Goal: Task Accomplishment & Management: Manage account settings

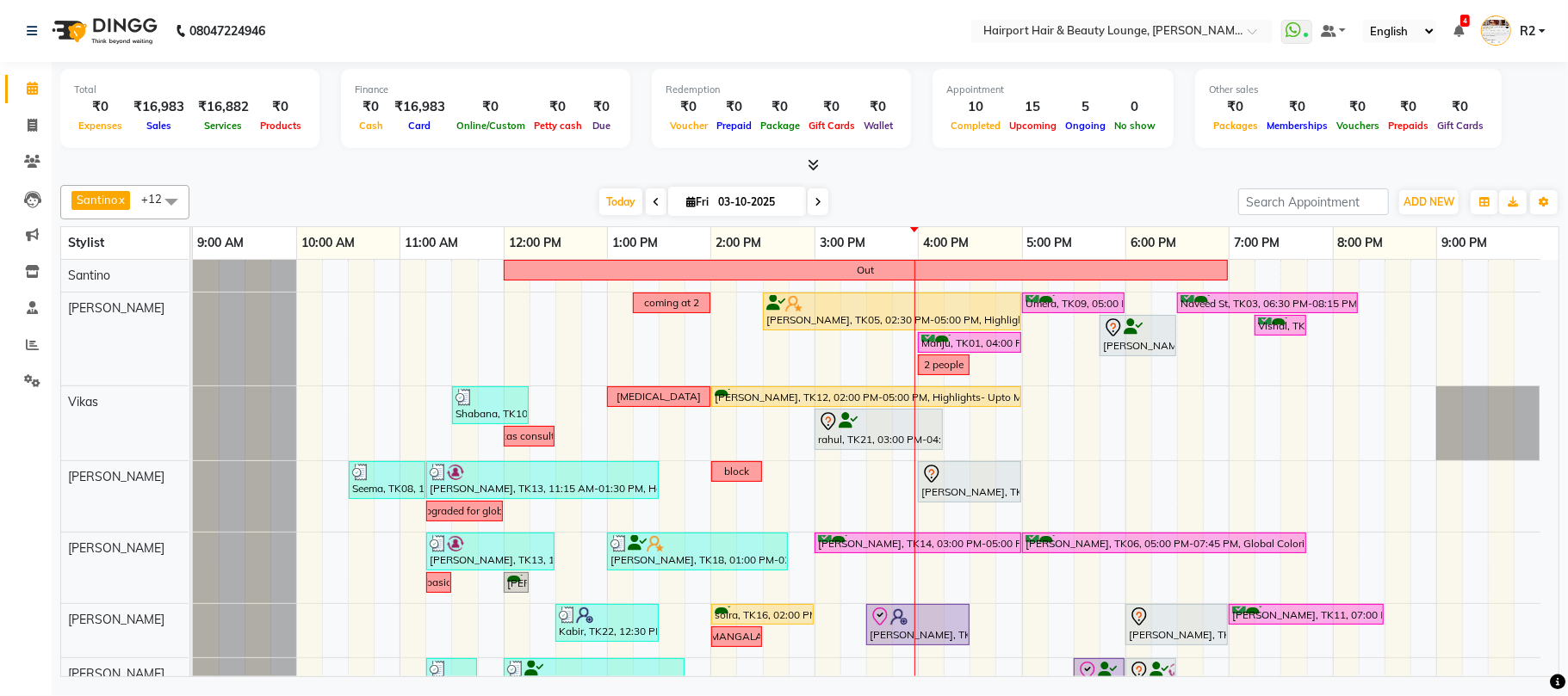
scroll to position [115, 0]
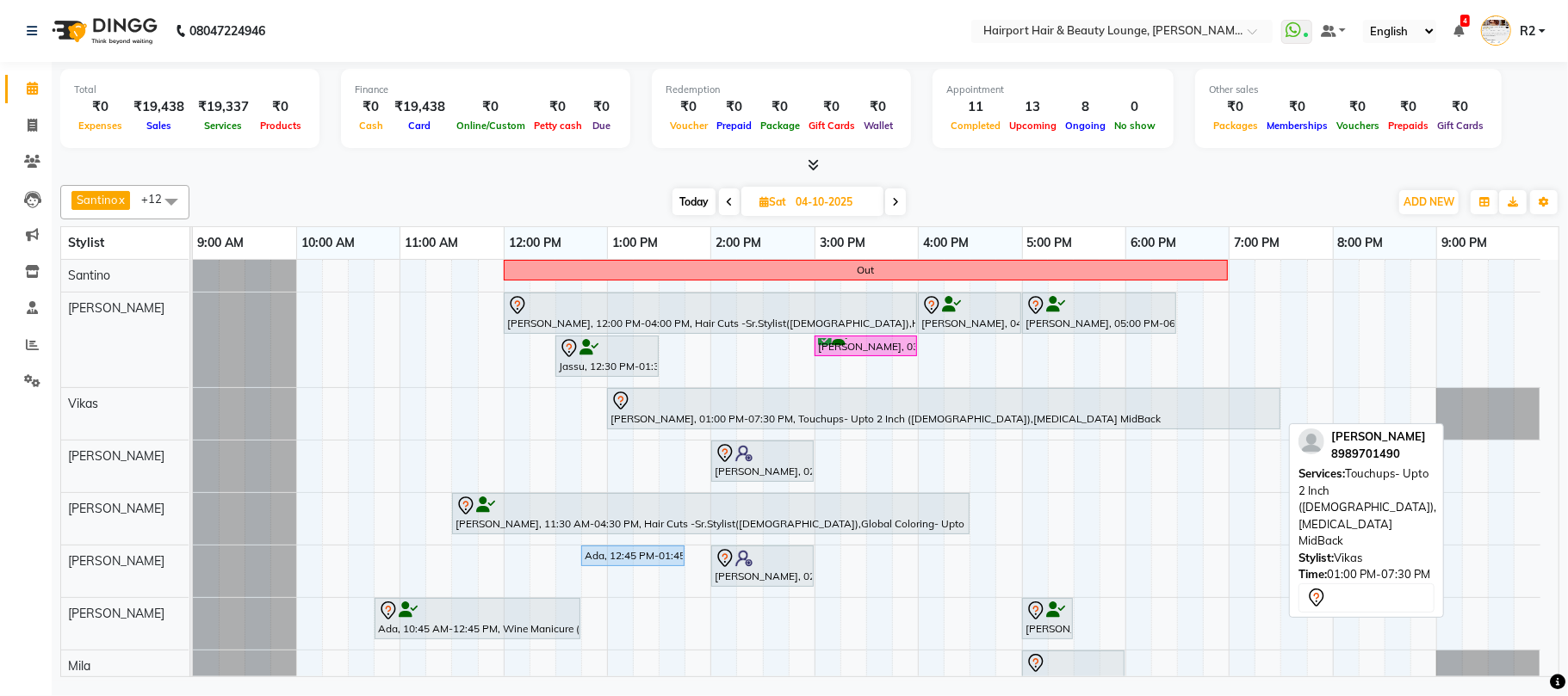
click at [805, 417] on div "priyal, 01:00 PM-07:30 PM, Touchups- Upto 2 Inch (Female),Botox MidBack" at bounding box center [943, 409] width 670 height 36
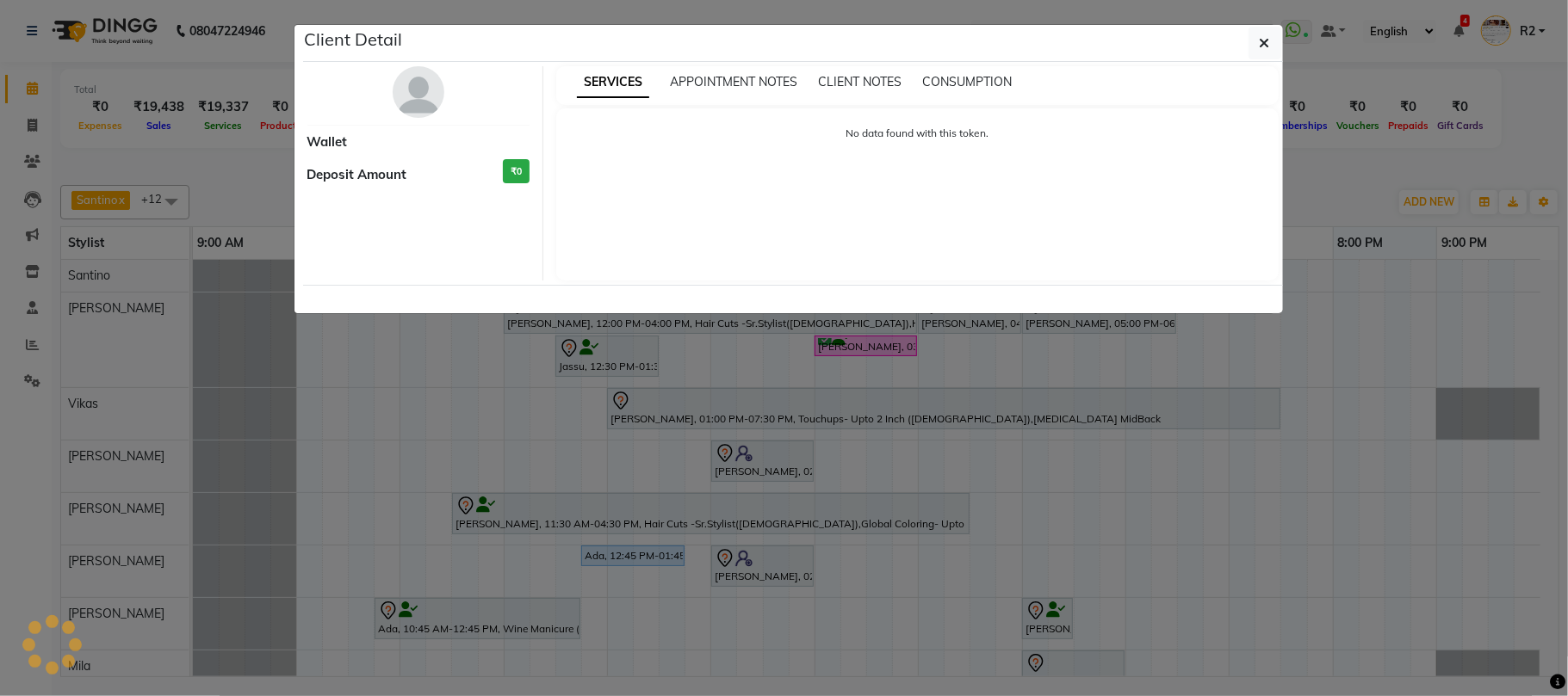
select select "7"
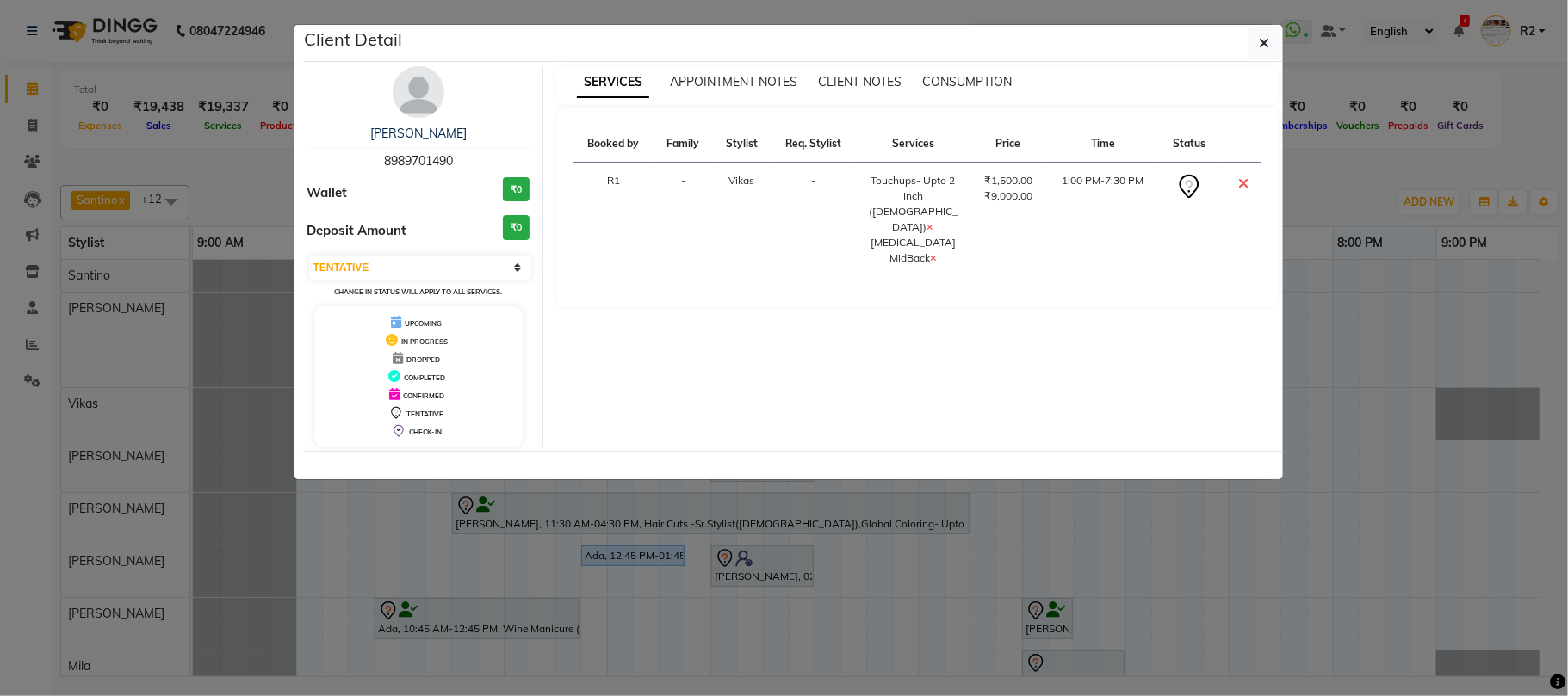
click at [951, 593] on ngb-modal-window "Client Detail priyal 8989701490 Wallet ₹0 Deposit Amount ₹0 Select CONFIRMED TE…" at bounding box center [784, 348] width 1568 height 696
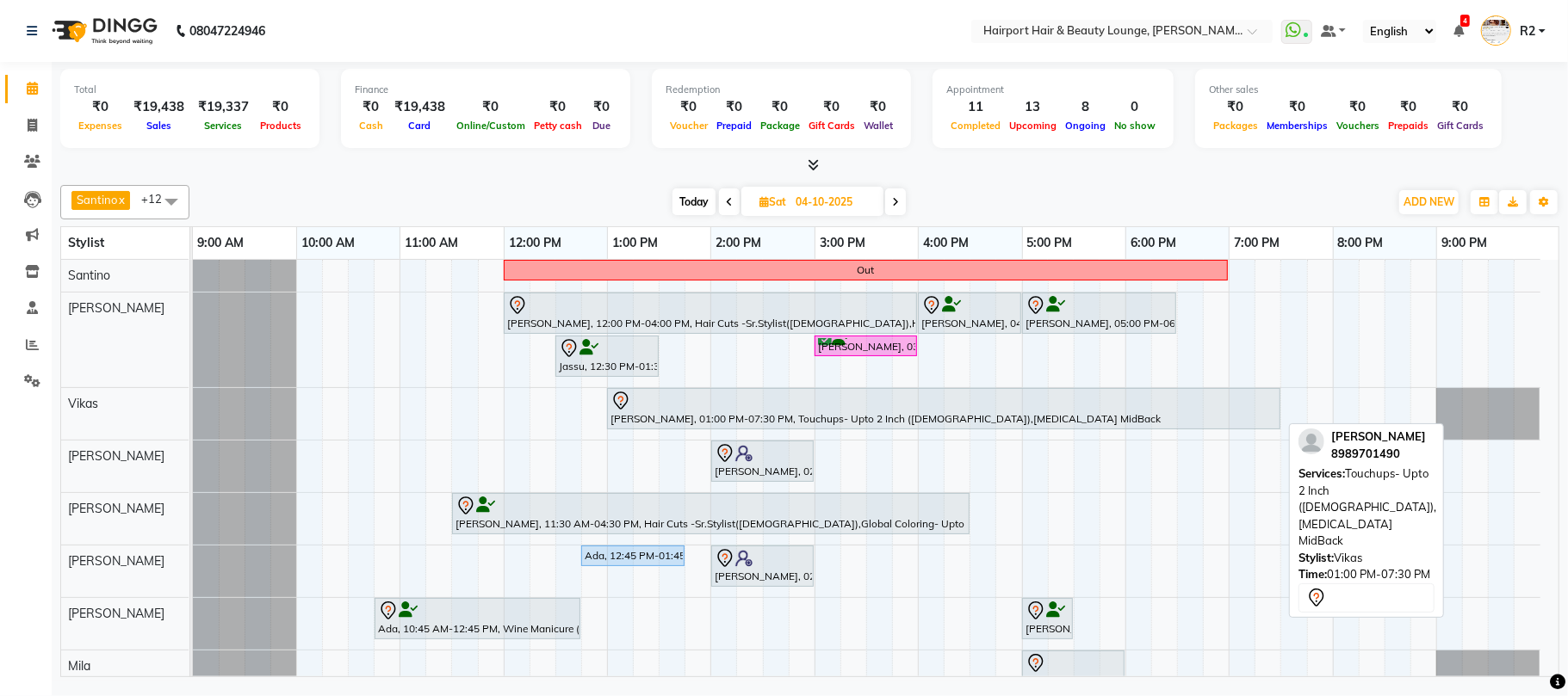
click at [852, 407] on div at bounding box center [943, 401] width 666 height 21
select select "7"
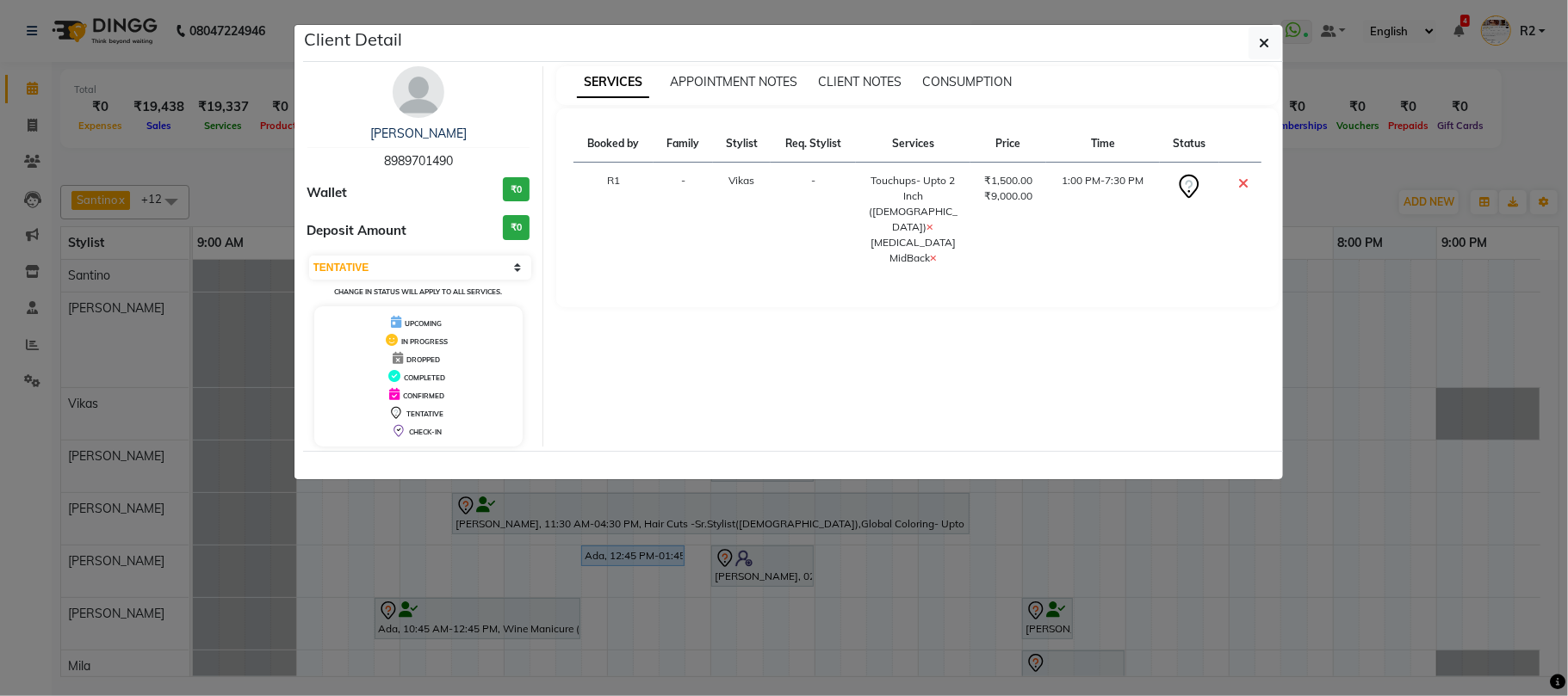
click at [793, 515] on ngb-modal-window "Client Detail priyal 8989701490 Wallet ₹0 Deposit Amount ₹0 Select CONFIRMED TE…" at bounding box center [784, 348] width 1568 height 696
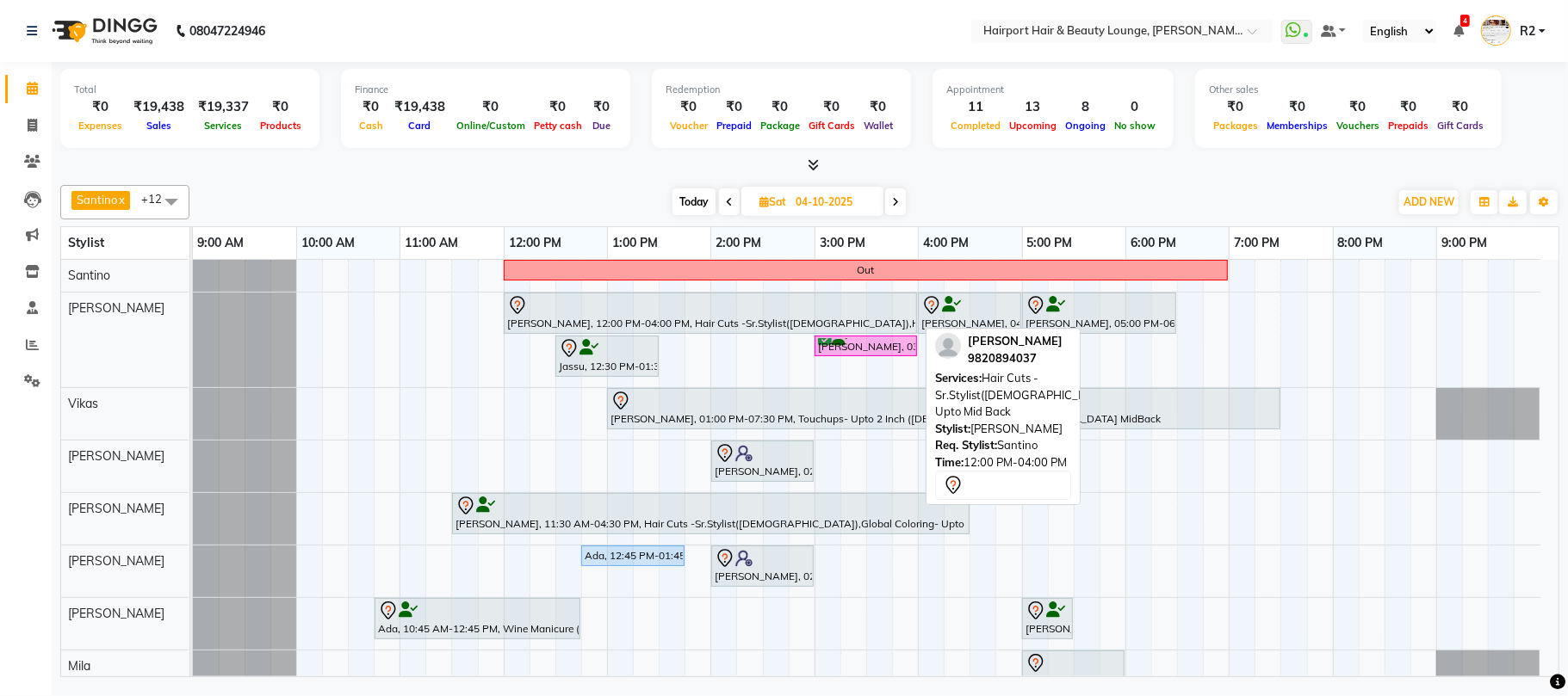
click at [535, 324] on div "[PERSON_NAME], 12:00 PM-04:00 PM, Hair Cuts -Sr.Stylist([DEMOGRAPHIC_DATA]),Hig…" at bounding box center [711, 313] width 410 height 36
select select "7"
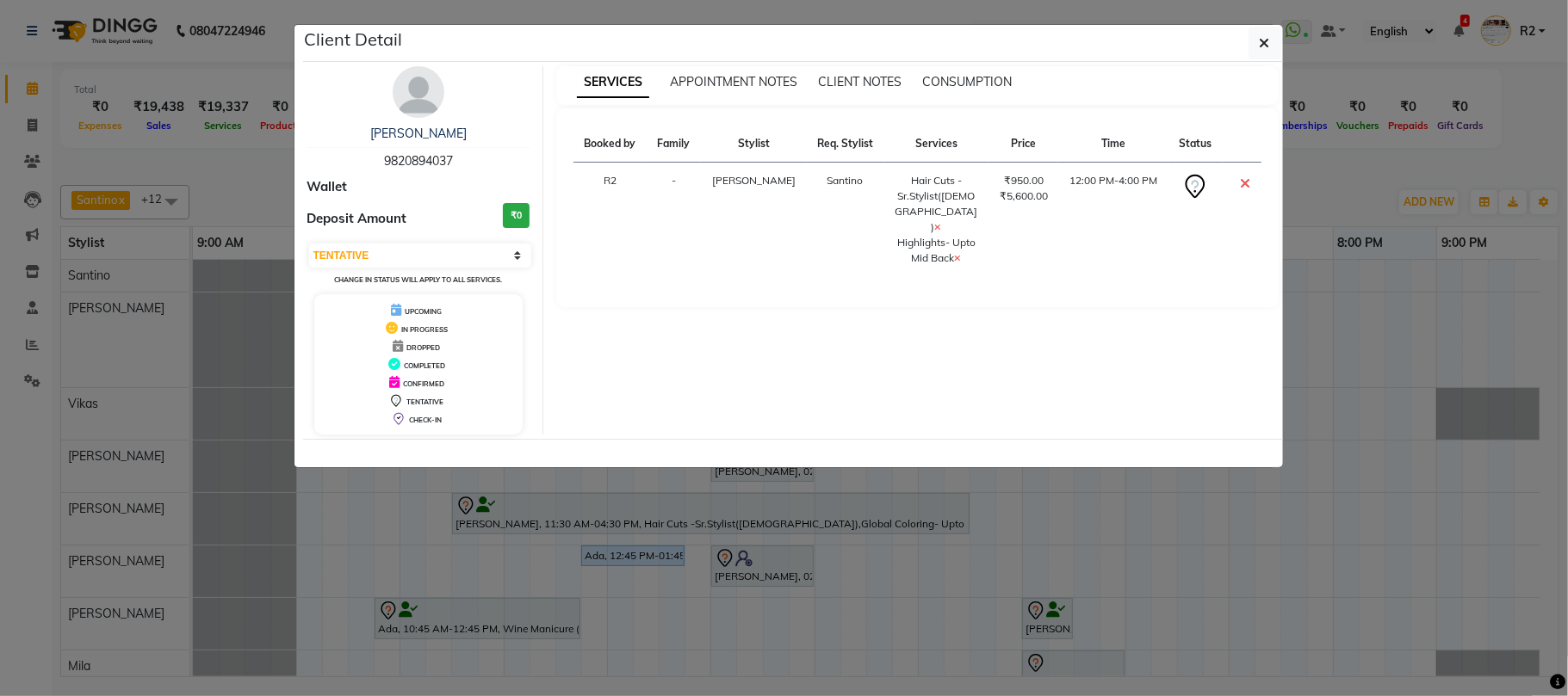
click at [608, 570] on ngb-modal-window "Client Detail Meghna 9820894037 Wallet Deposit Amount ₹0 Select CONFIRMED TENTA…" at bounding box center [784, 348] width 1568 height 696
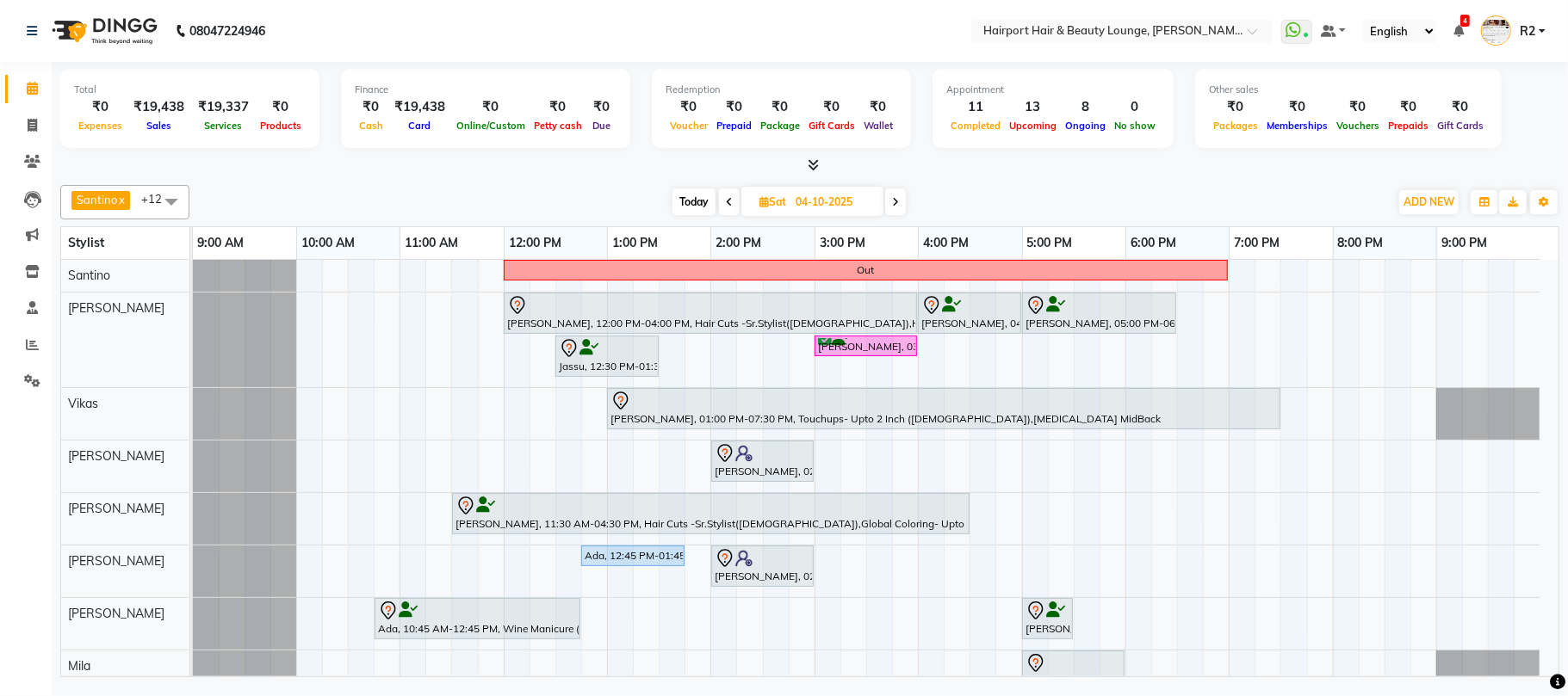
click at [727, 201] on icon at bounding box center [730, 201] width 7 height 10
type input "03-10-2025"
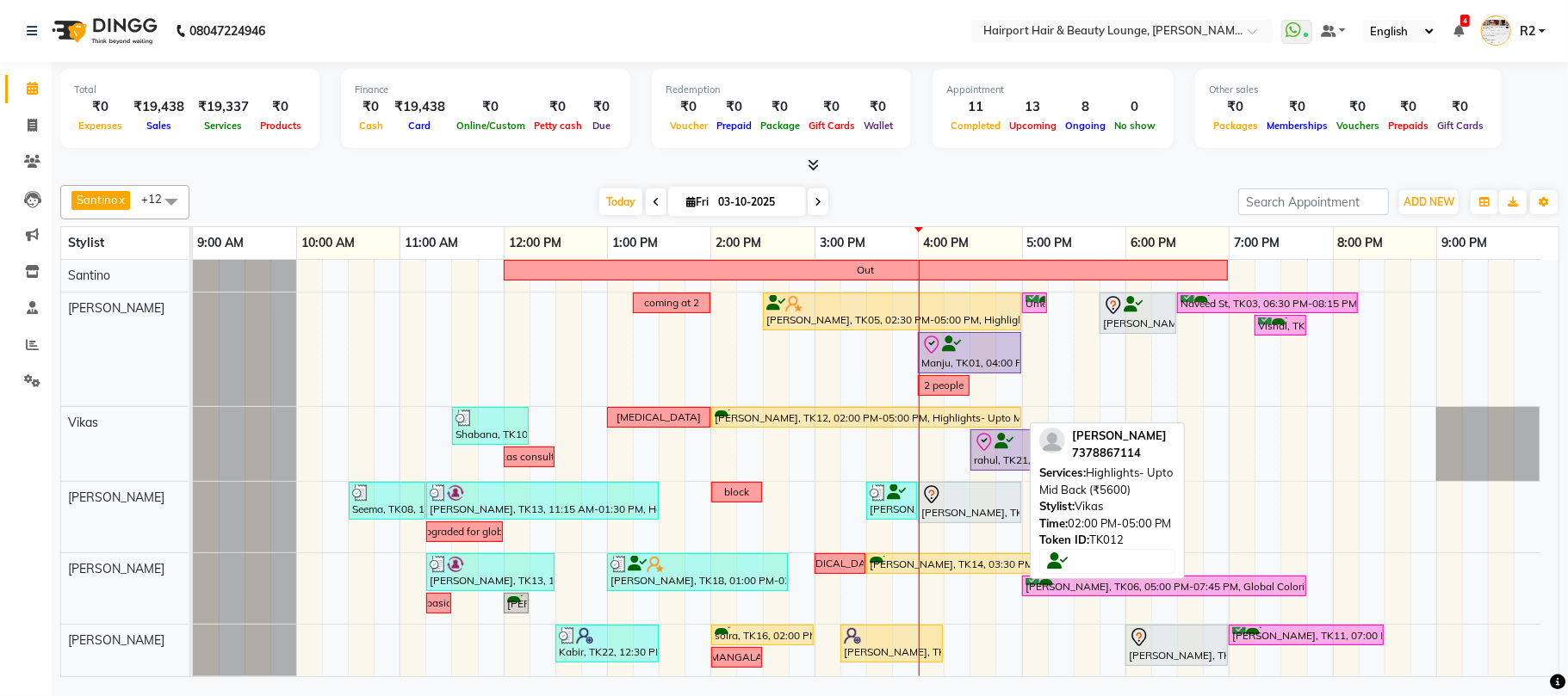
click at [837, 418] on div "Naazish Khan, TK12, 02:00 PM-05:00 PM, Highlights- Upto Mid Back (₹5600)" at bounding box center [866, 418] width 306 height 16
select select "1"
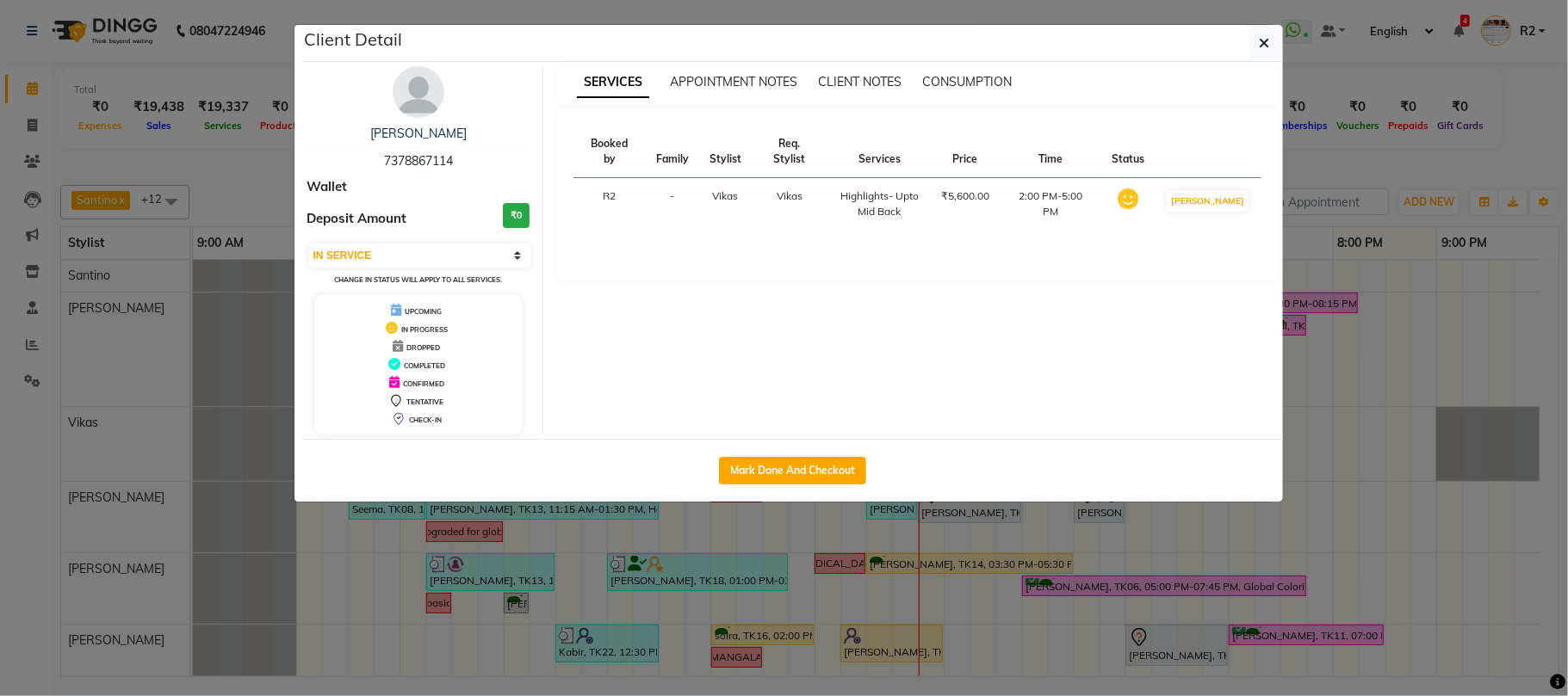
click at [1175, 628] on ngb-modal-window "Client Detail Naazish Khan 7378867114 Wallet Deposit Amount ₹0 Select IN SERVIC…" at bounding box center [784, 348] width 1568 height 696
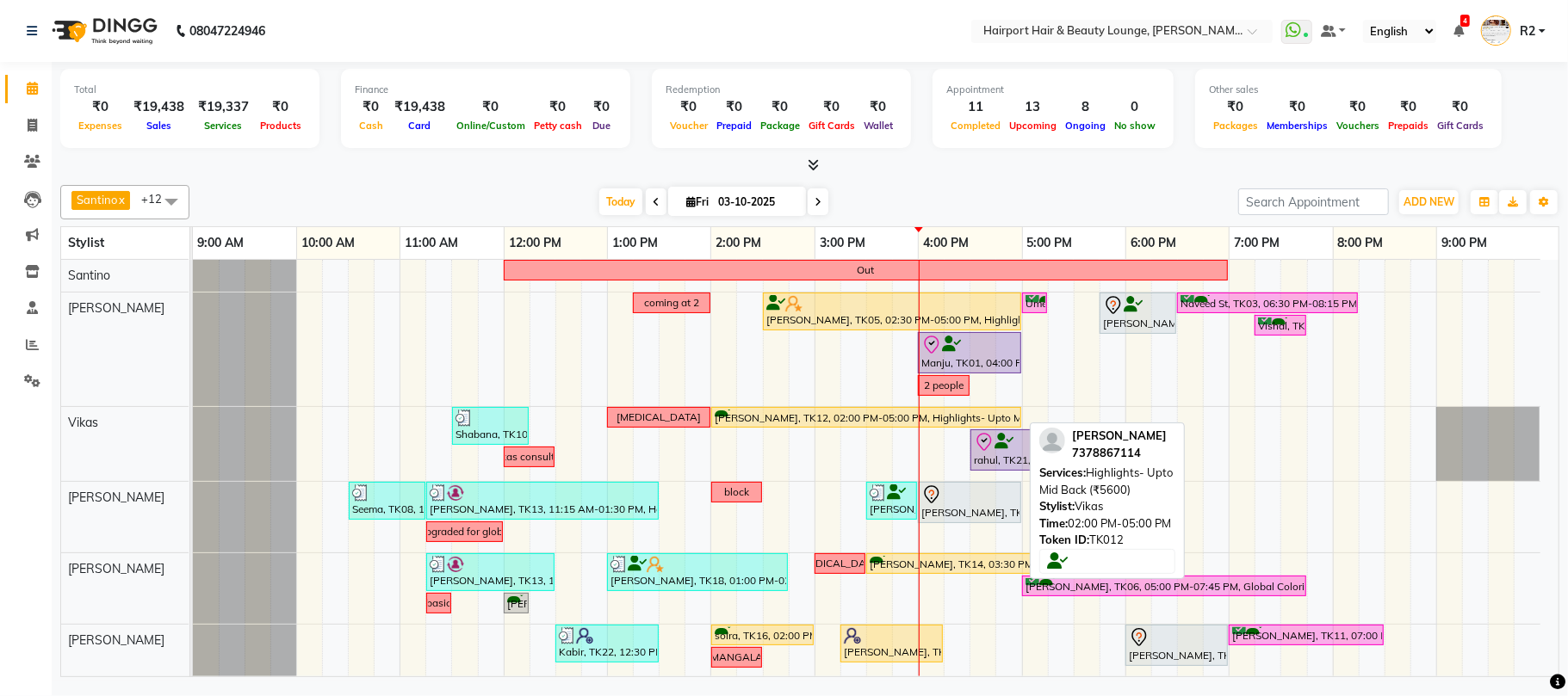
click at [927, 417] on div "Naazish Khan, TK12, 02:00 PM-05:00 PM, Highlights- Upto Mid Back (₹5600)" at bounding box center [866, 418] width 306 height 16
select select "1"
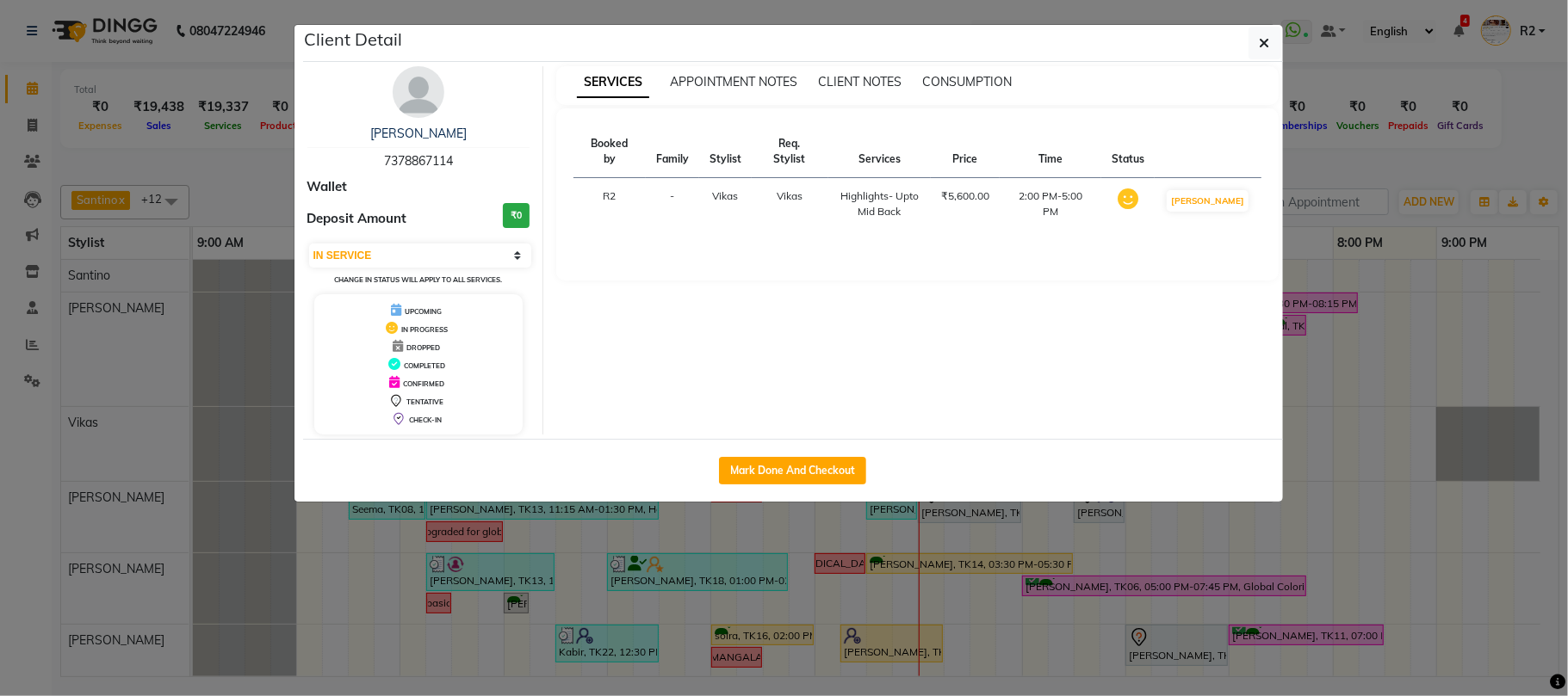
click at [768, 553] on ngb-modal-window "Client Detail Naazish Khan 7378867114 Wallet Deposit Amount ₹0 Select IN SERVIC…" at bounding box center [784, 348] width 1568 height 696
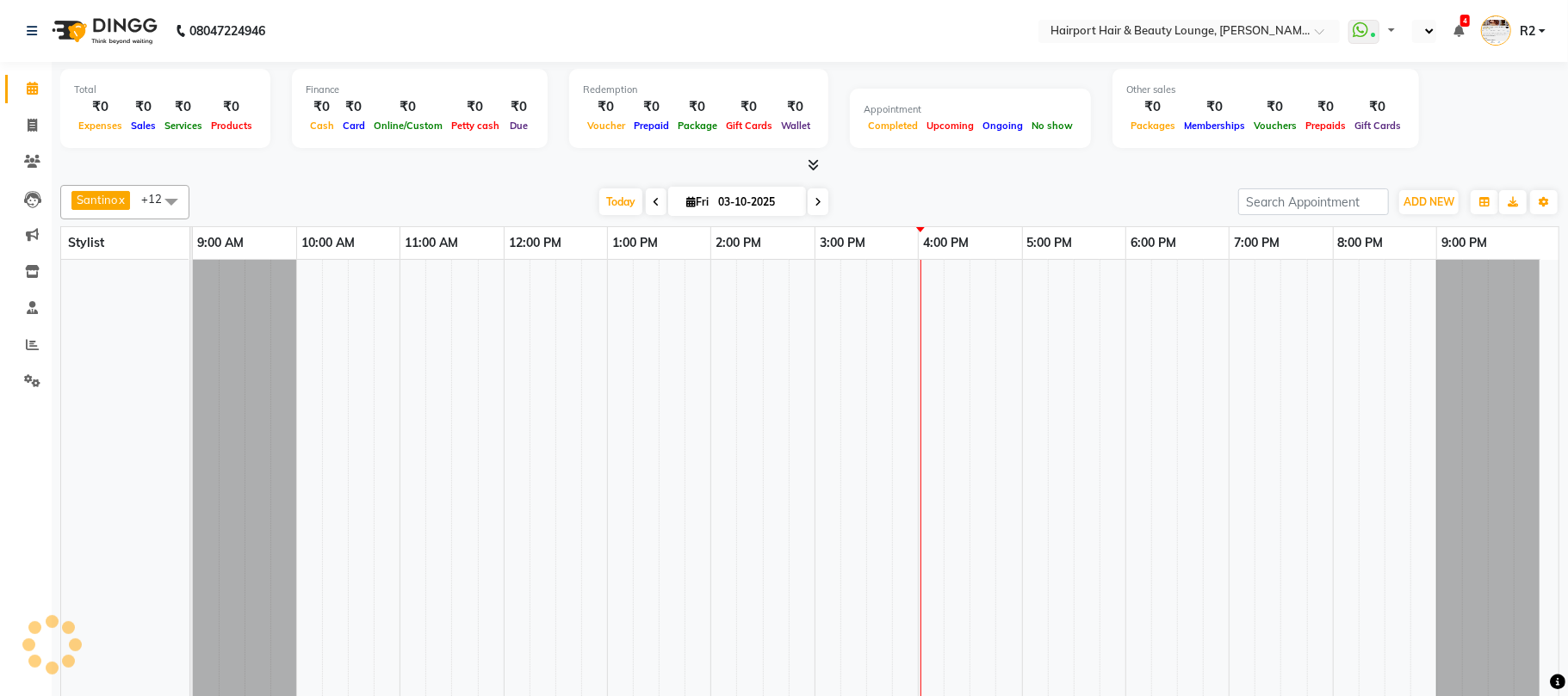
select select "en"
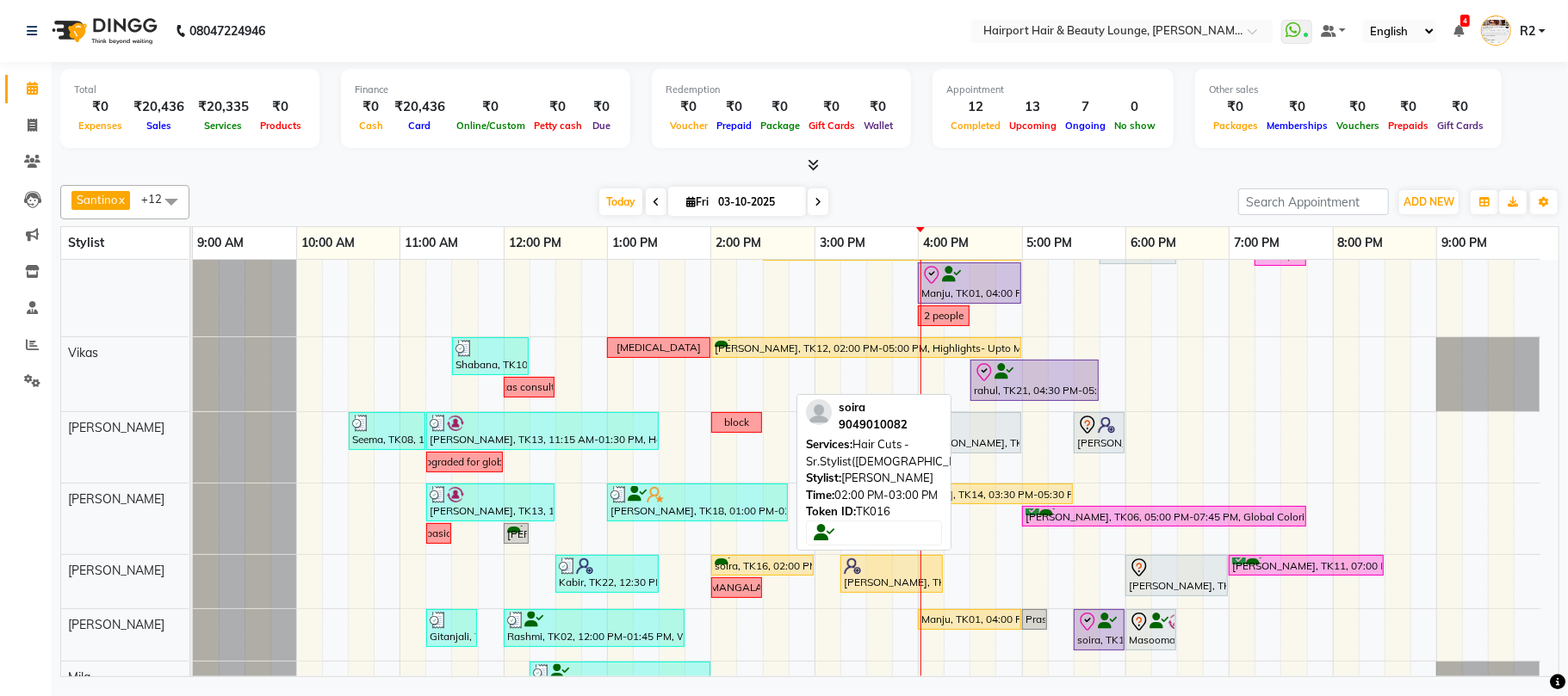
scroll to position [252, 0]
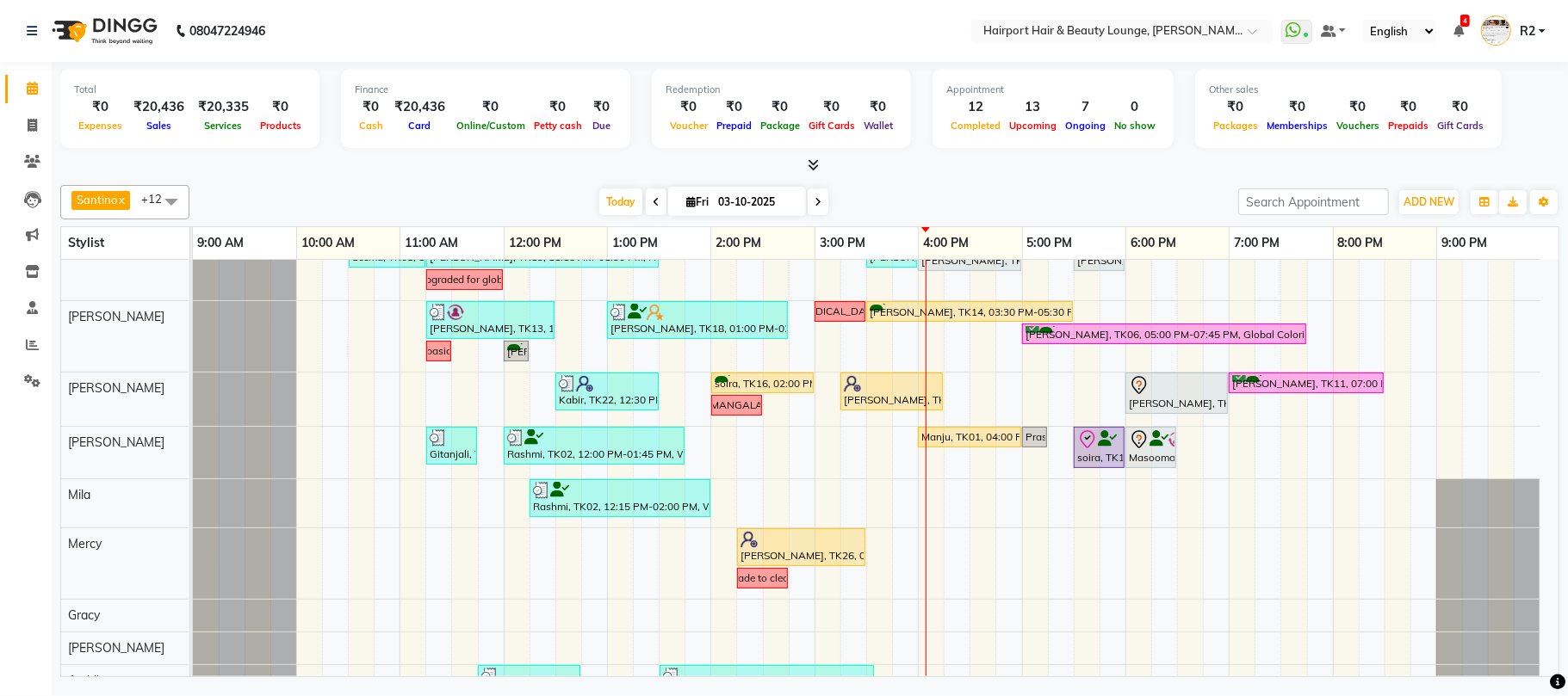
click at [304, 190] on div "[DATE] [DATE]" at bounding box center [713, 202] width 1031 height 26
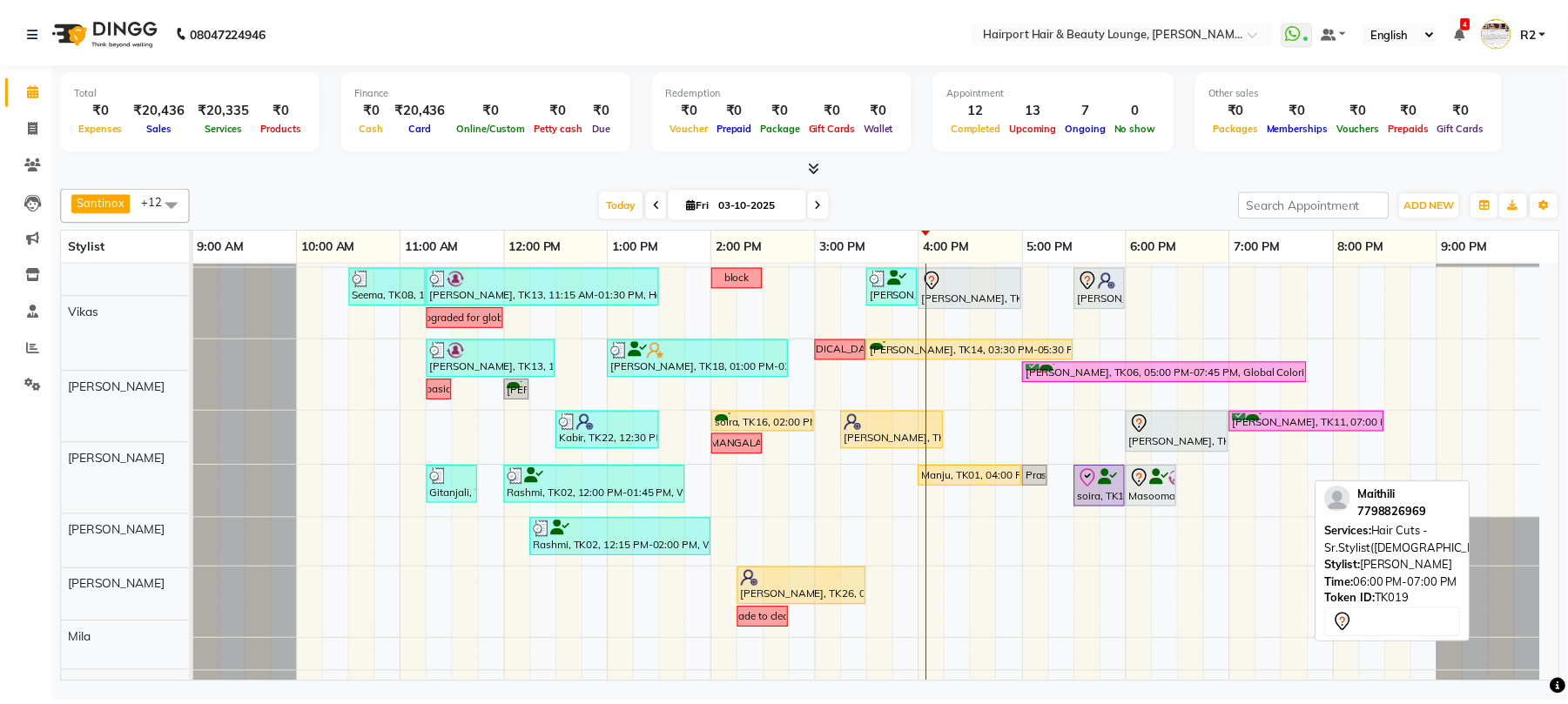
scroll to position [231, 0]
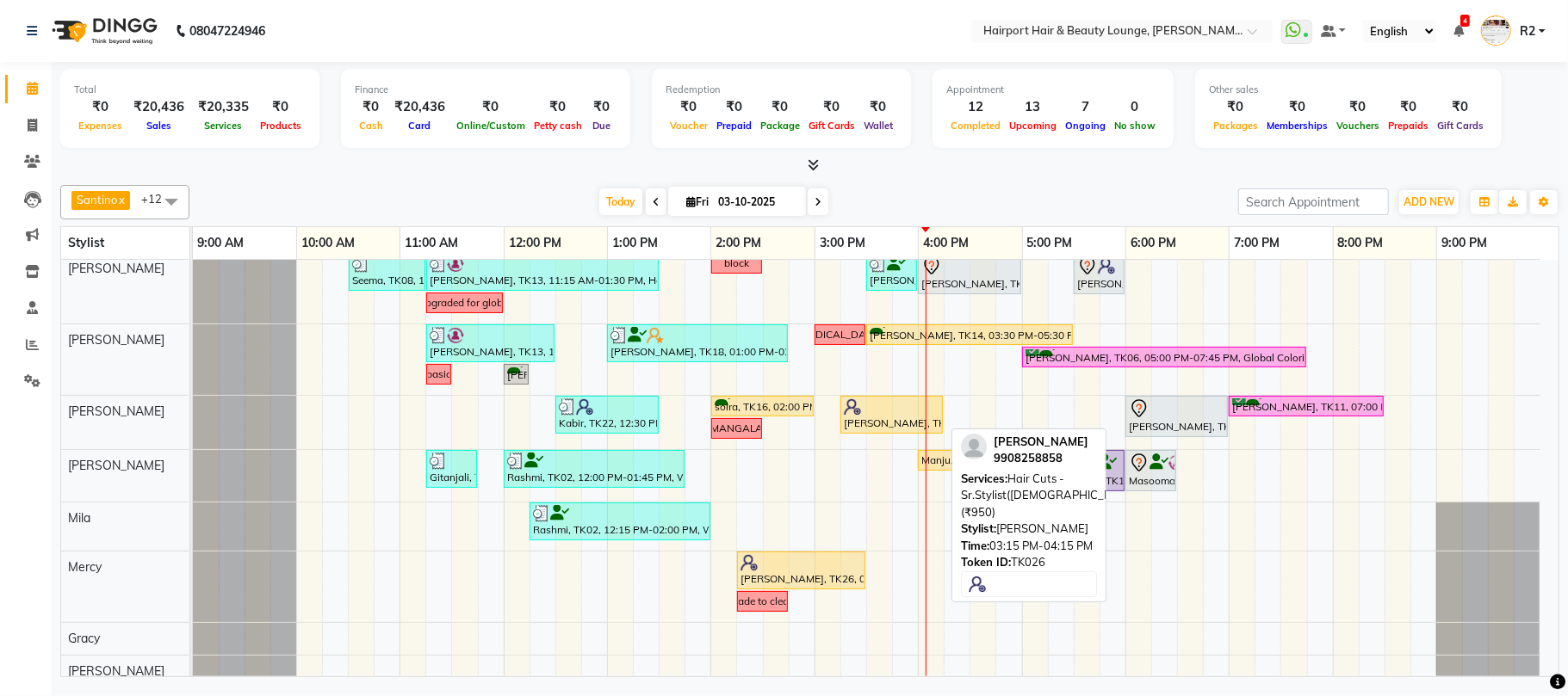
click at [866, 425] on div "[PERSON_NAME], TK26, 03:15 PM-04:15 PM, Hair Cuts -Sr.Stylist([DEMOGRAPHIC_DATA…" at bounding box center [891, 415] width 99 height 33
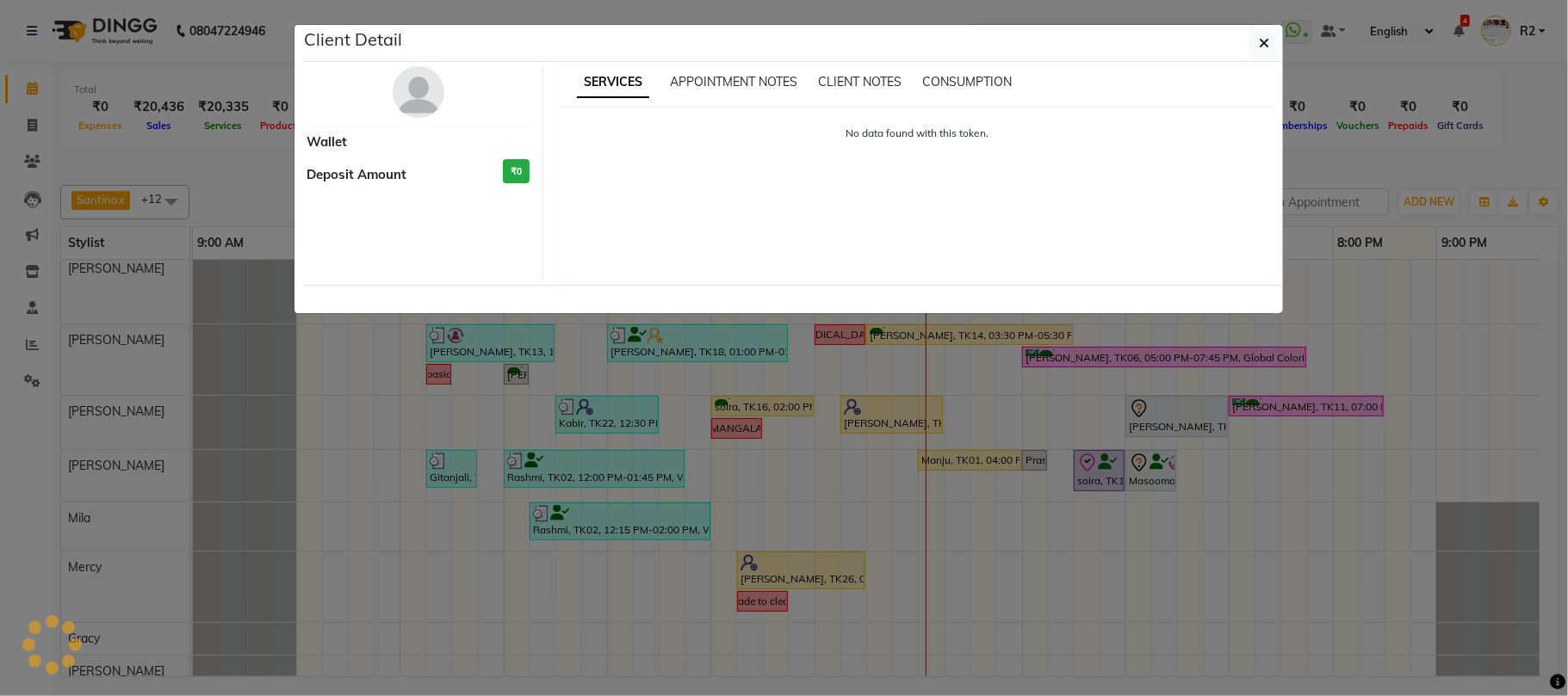
select select "1"
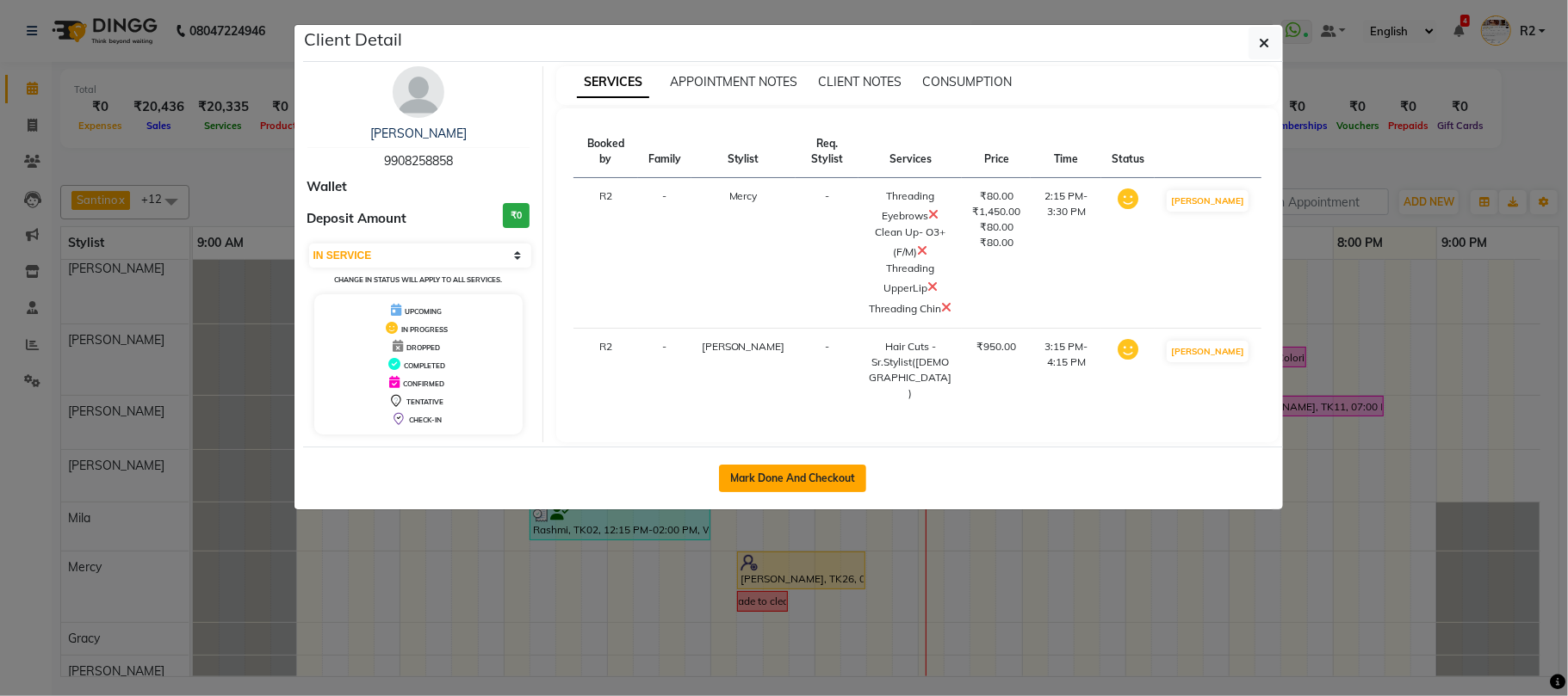
click at [772, 465] on button "Mark Done And Checkout" at bounding box center [793, 478] width 148 height 27
select select "service"
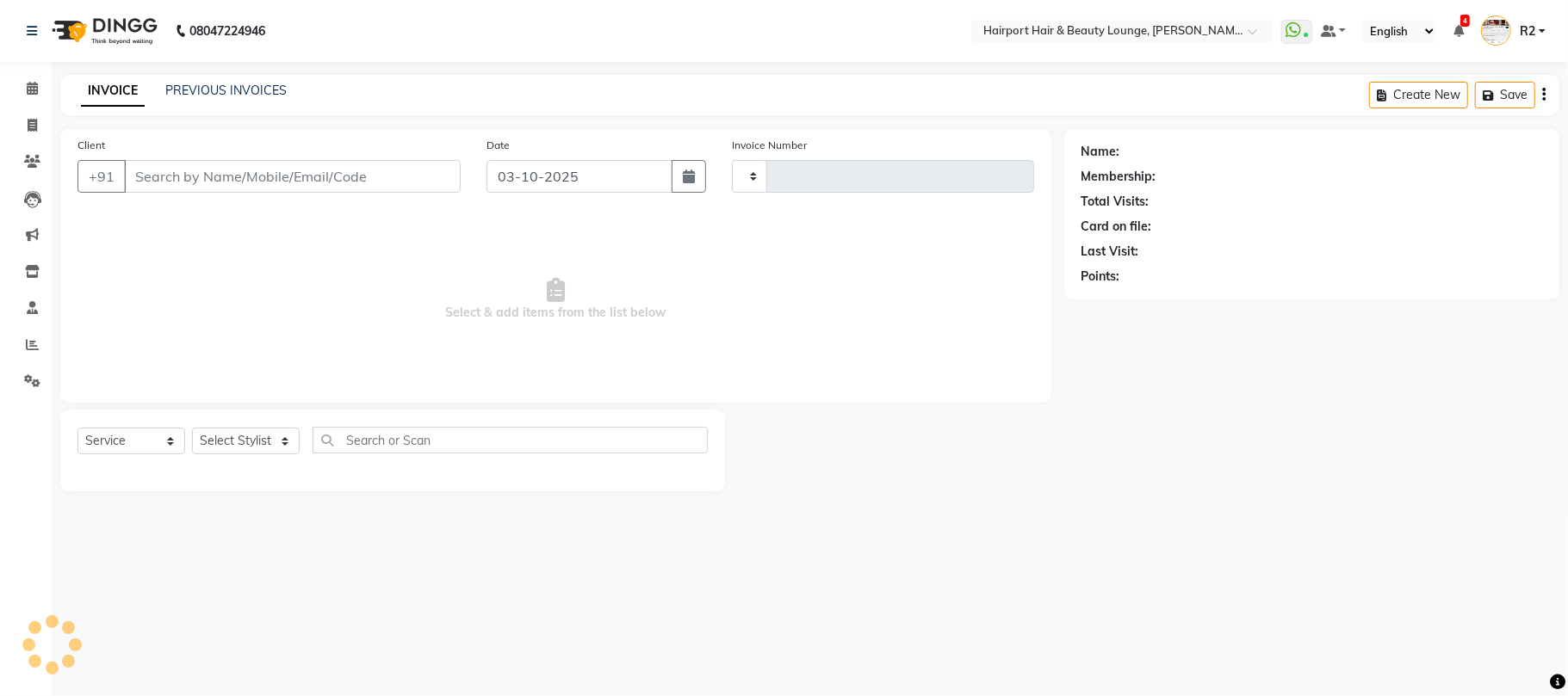
type input "5243"
select select "622"
type input "9908258858"
select select "22631"
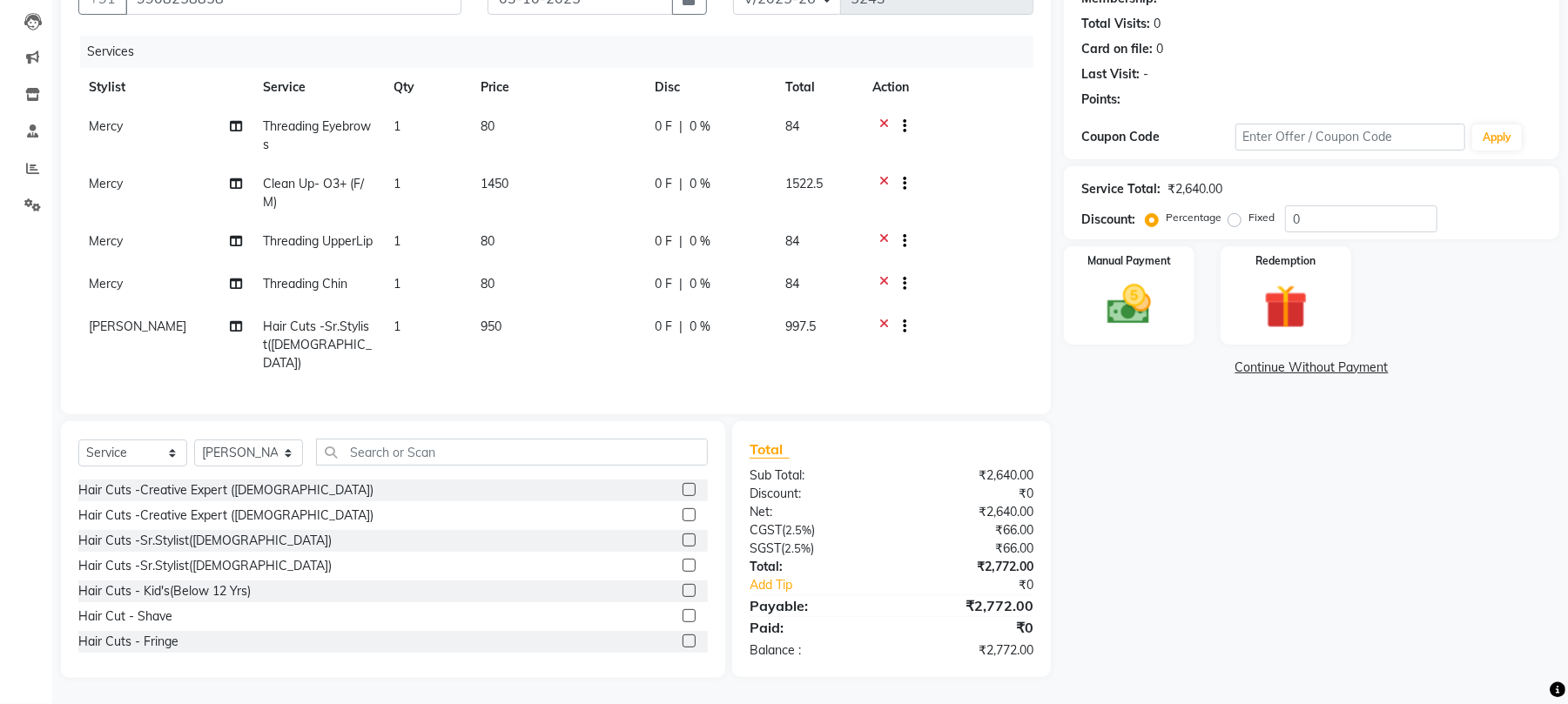
scroll to position [194, 0]
select select "1: Object"
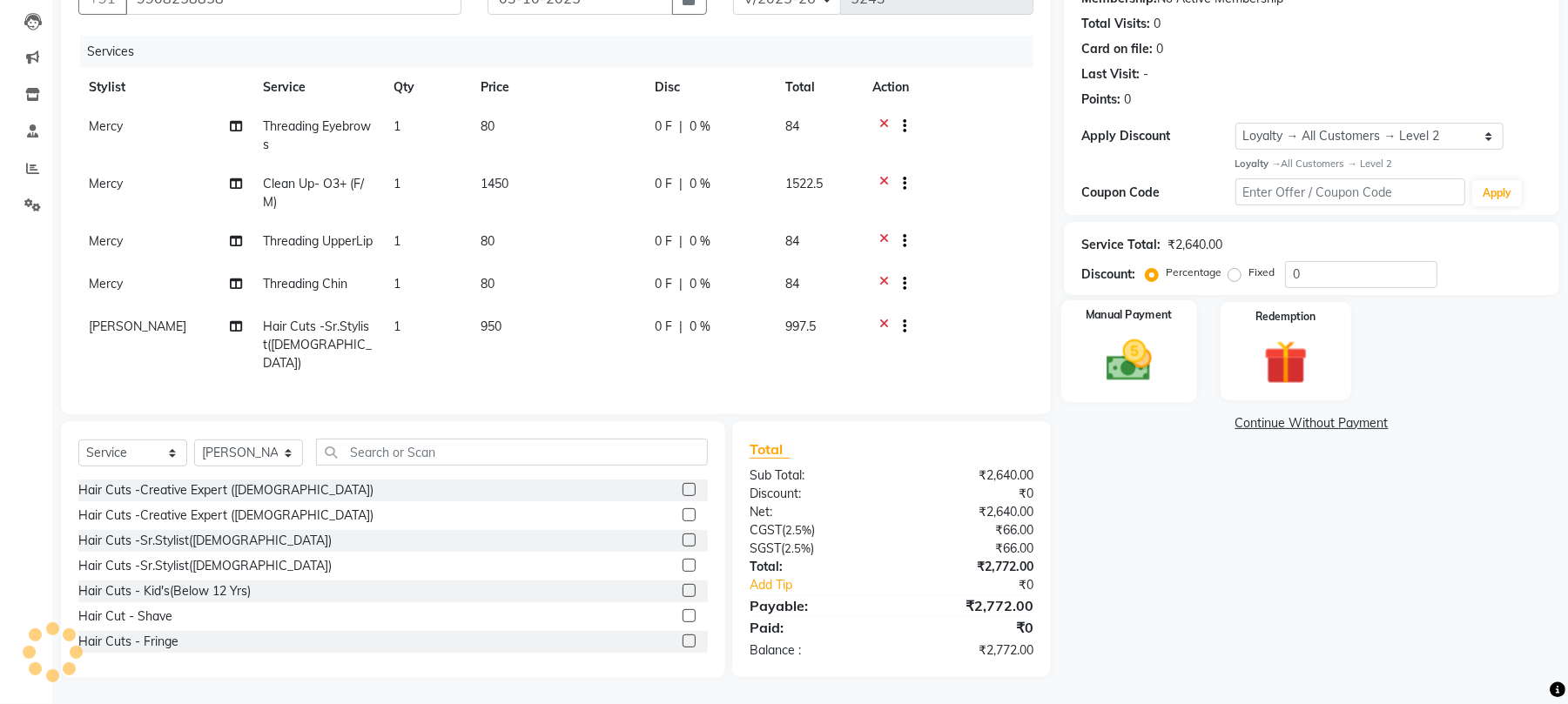
click at [1141, 370] on img at bounding box center [1129, 361] width 75 height 53
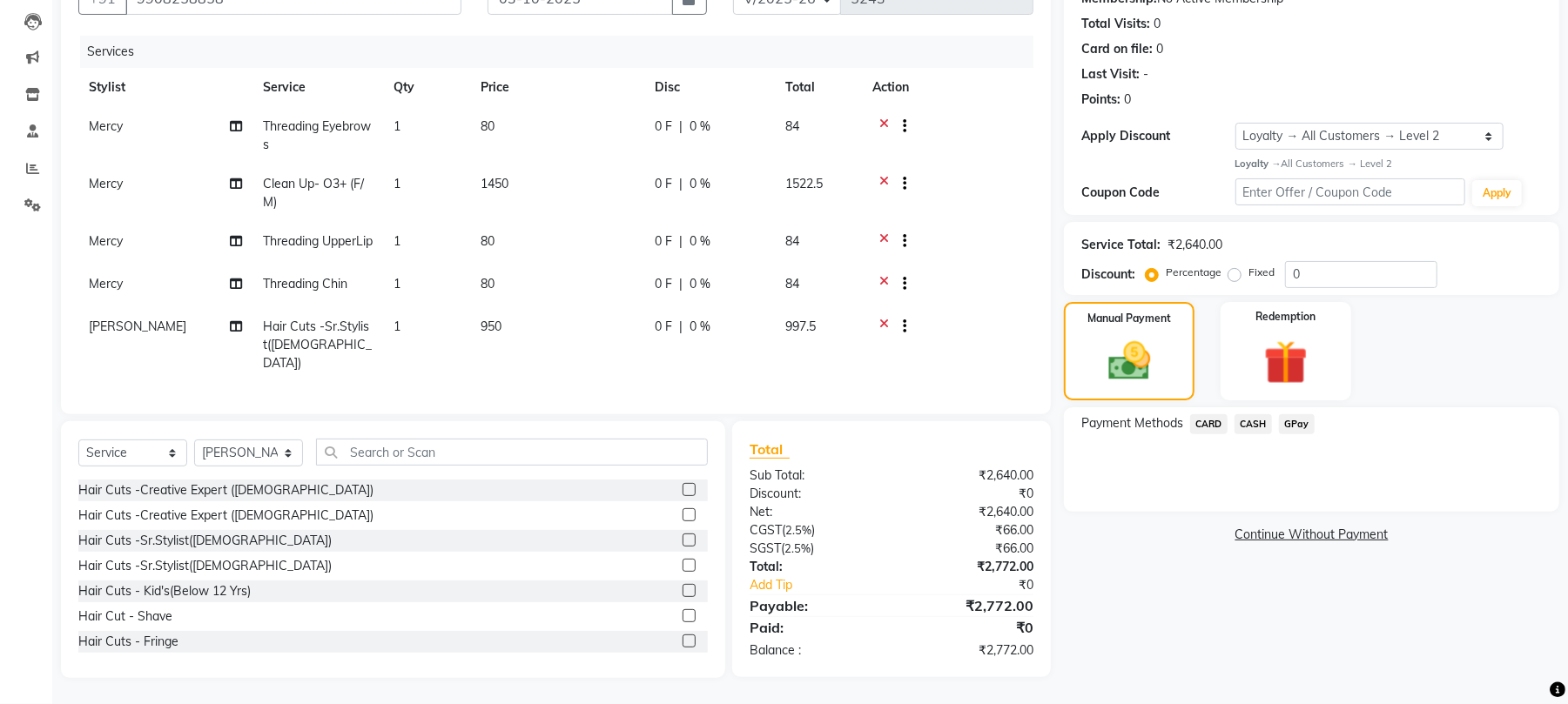
click at [1209, 415] on span "CARD" at bounding box center [1209, 425] width 38 height 20
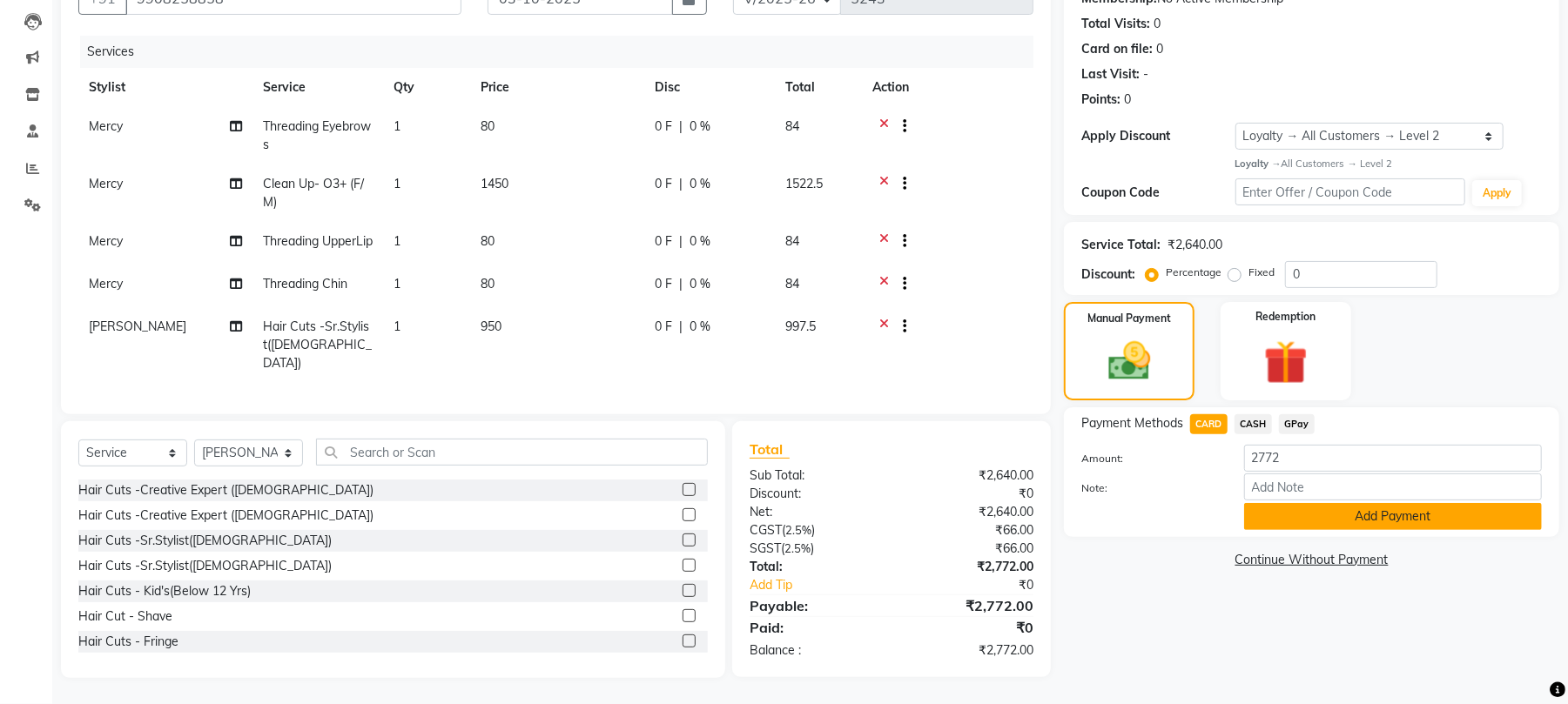
click at [1395, 510] on button "Add Payment" at bounding box center [1392, 516] width 298 height 27
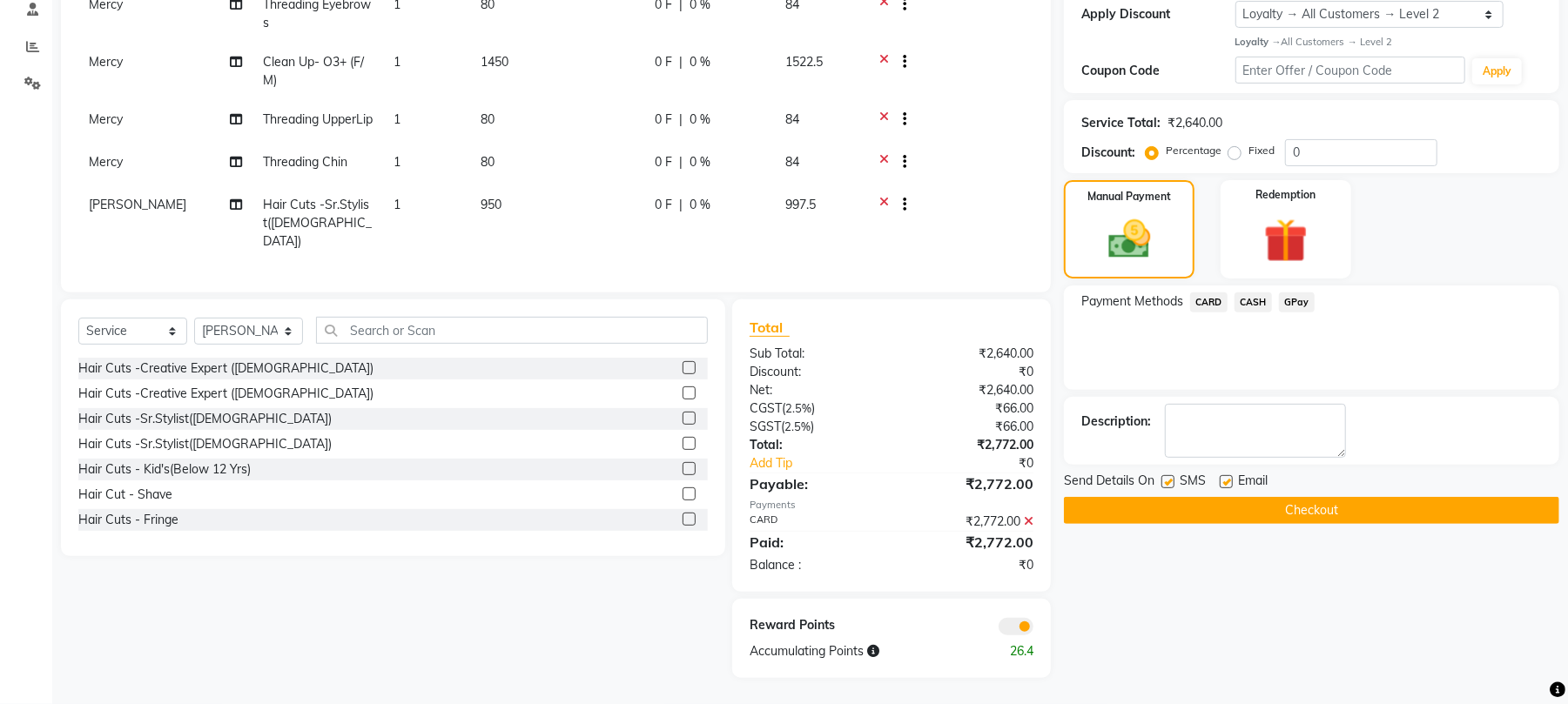
scroll to position [315, 0]
click at [1321, 499] on button "Checkout" at bounding box center [1312, 510] width 496 height 27
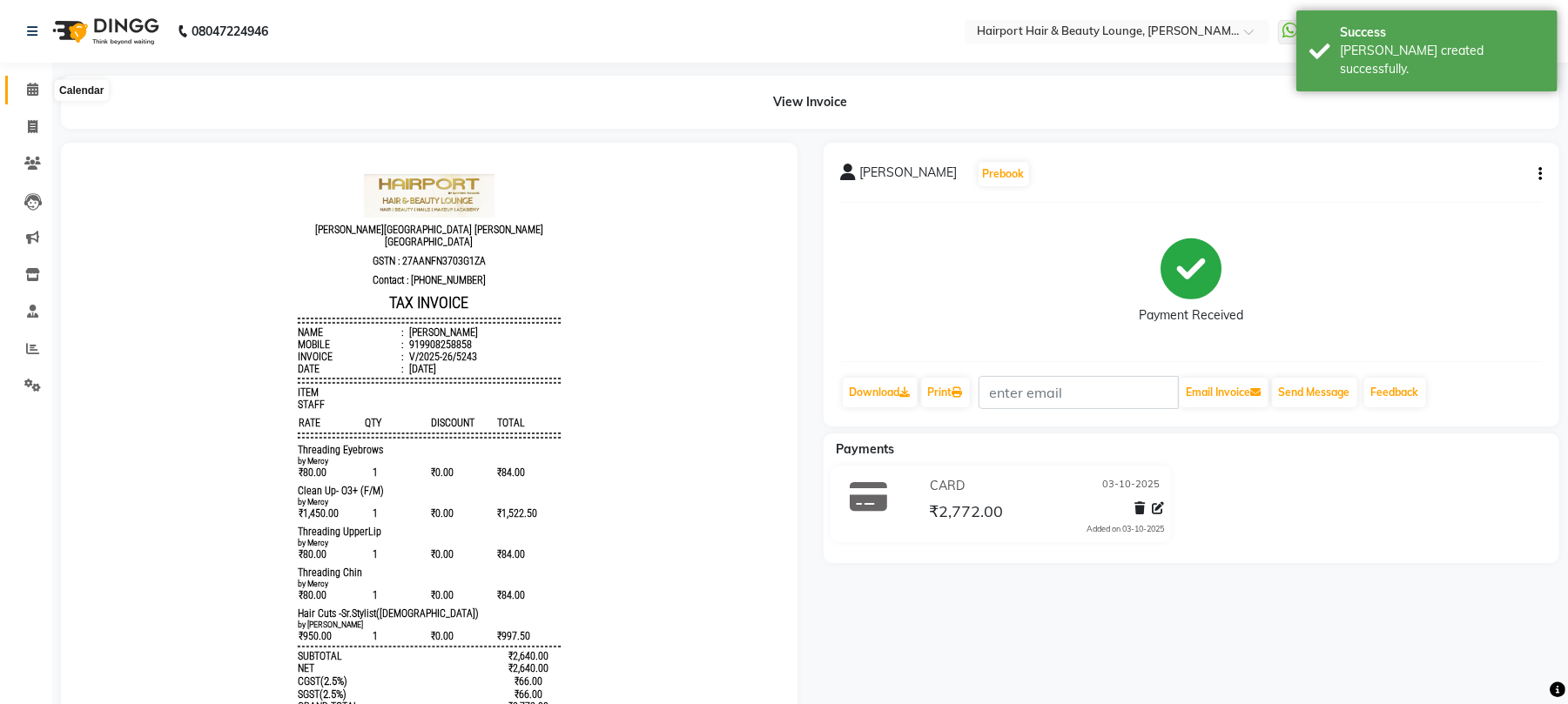
click at [29, 91] on icon at bounding box center [32, 89] width 11 height 13
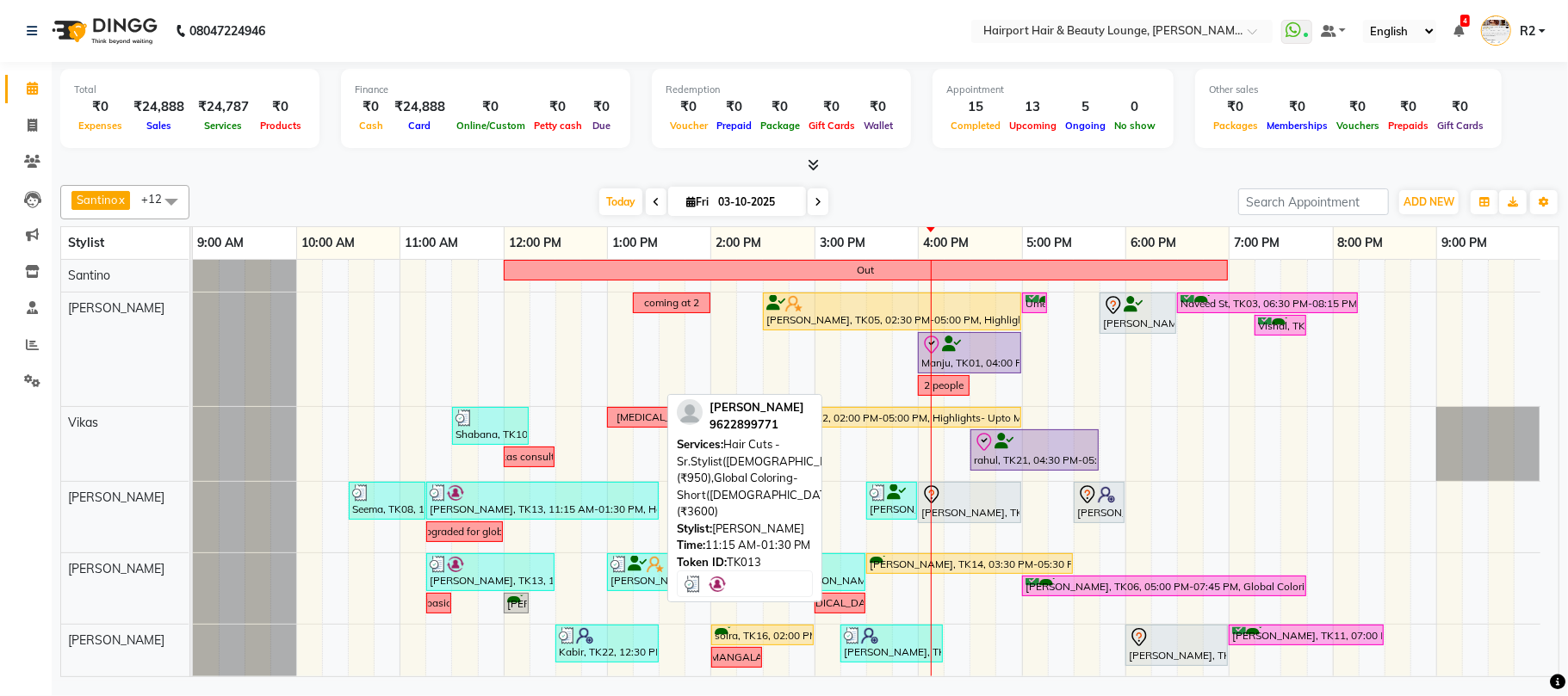
click at [474, 507] on div "[PERSON_NAME], TK13, 11:15 AM-01:30 PM, Hair Cuts -Sr.Stylist([DEMOGRAPHIC_DATA…" at bounding box center [542, 501] width 229 height 33
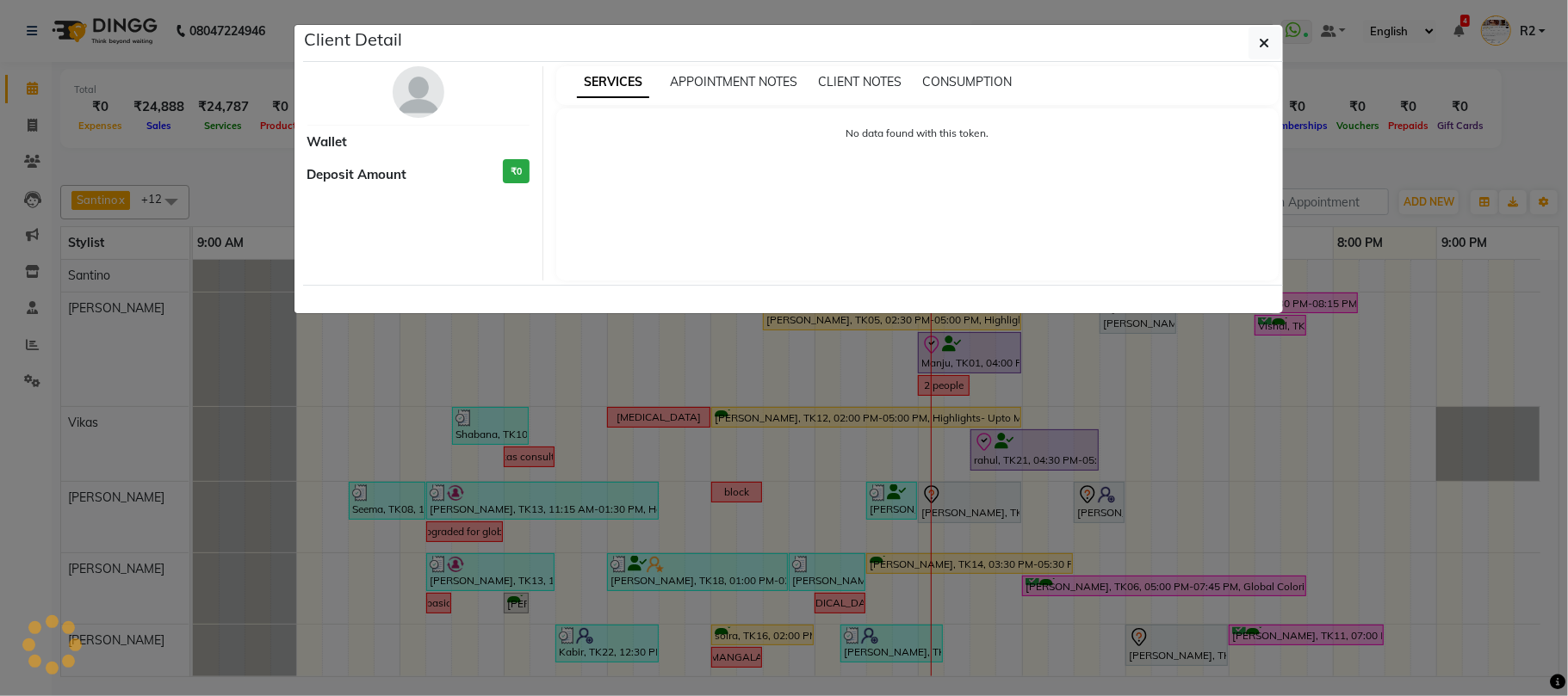
select select "3"
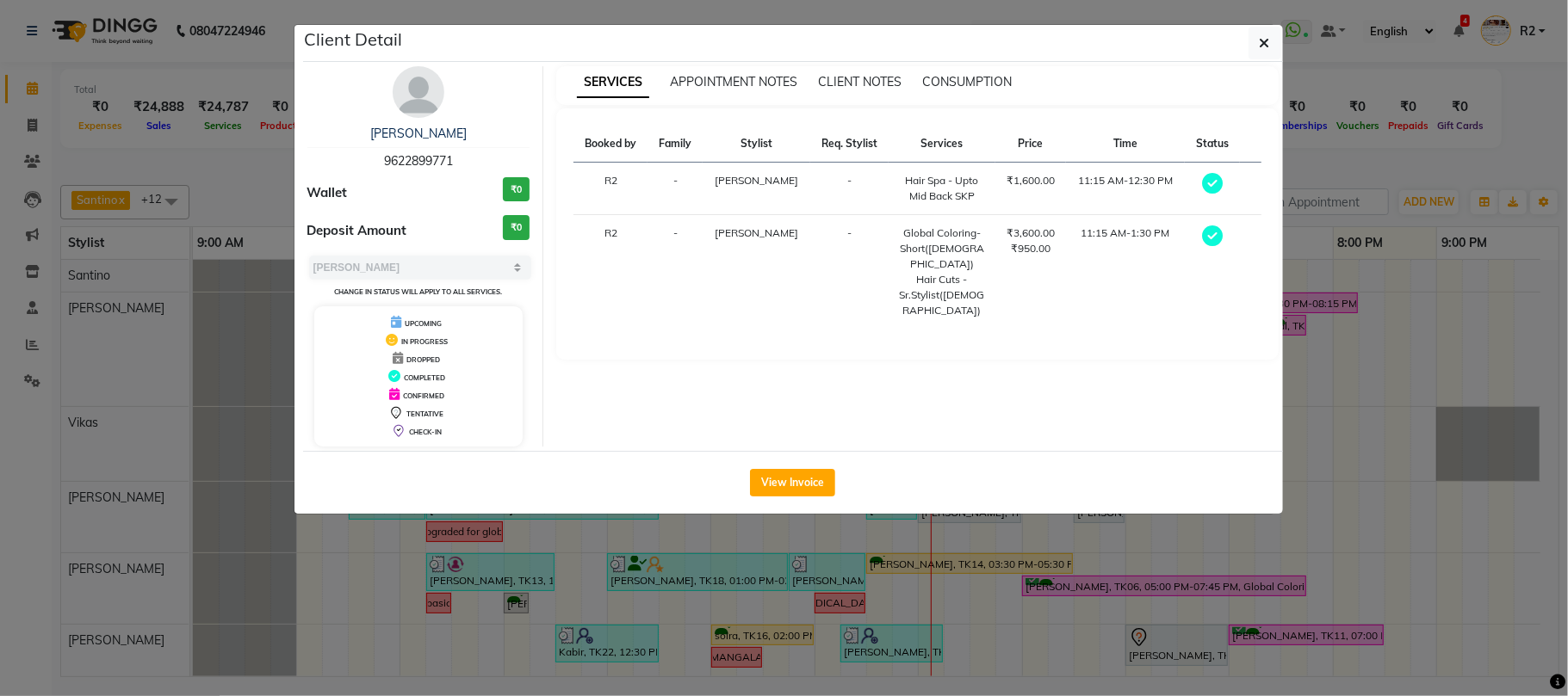
click at [448, 586] on ngb-modal-window "Client Detail Asmita 9622899771 Wallet ₹0 Deposit Amount ₹0 Select MARK DONE UP…" at bounding box center [784, 348] width 1568 height 696
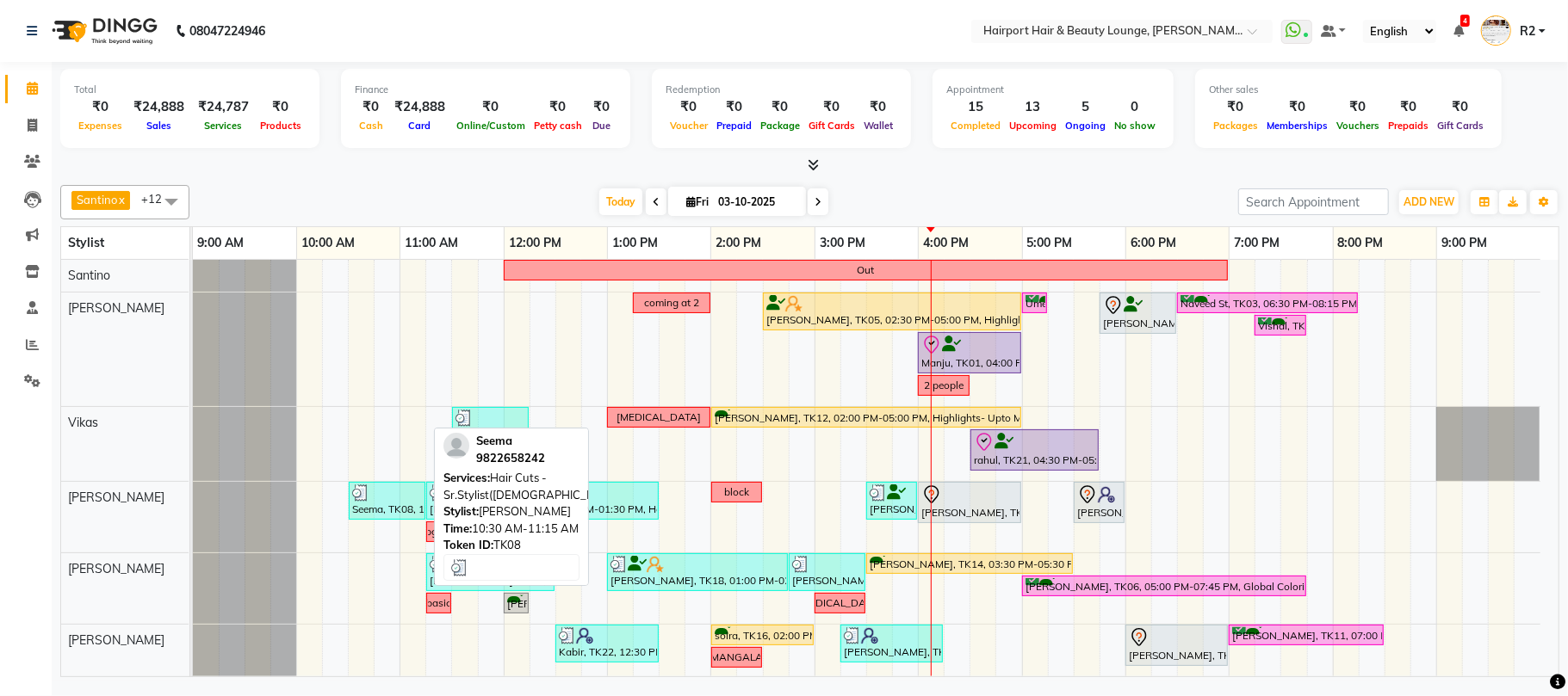
click at [387, 504] on div "Seema, TK08, 10:30 AM-11:15 AM, Hair Cuts -Sr.Stylist([DEMOGRAPHIC_DATA])" at bounding box center [387, 501] width 73 height 33
select select "3"
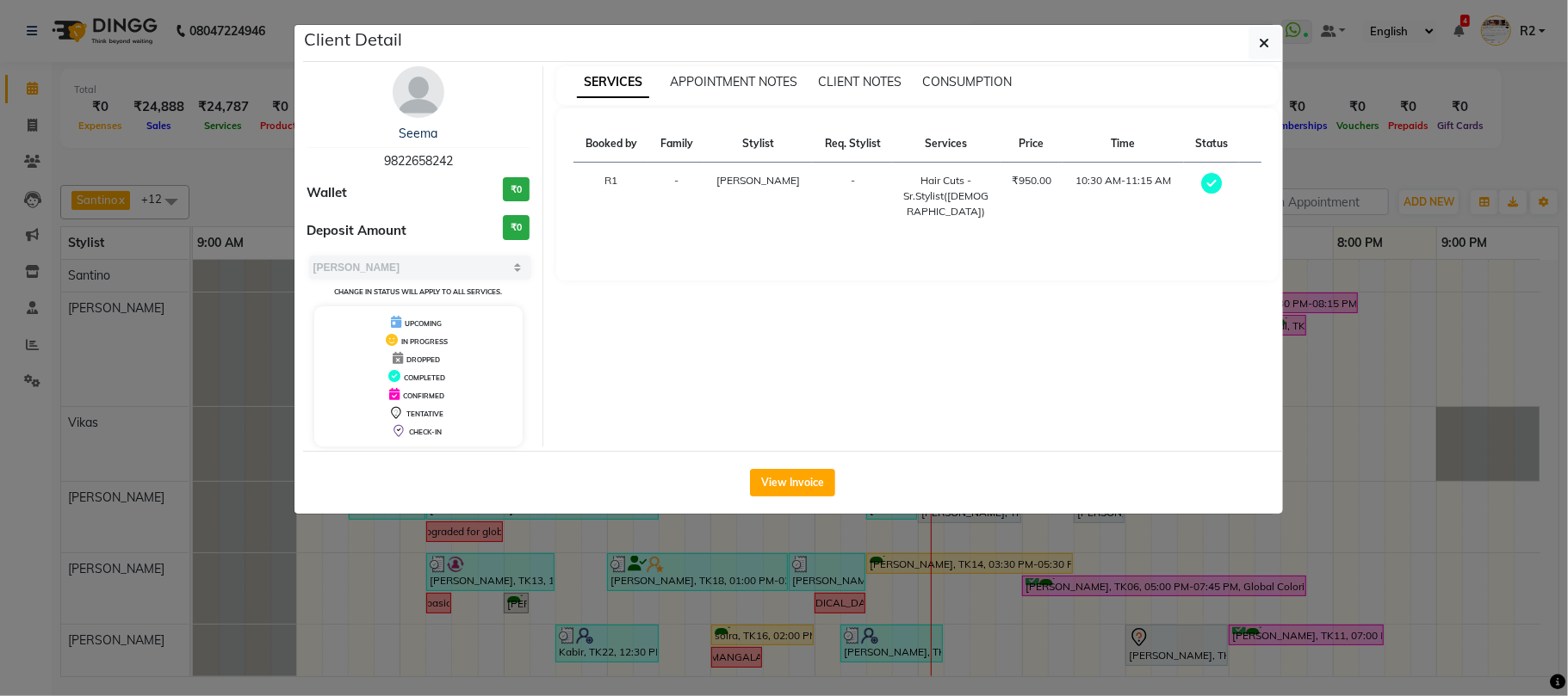
click at [570, 600] on ngb-modal-window "Client Detail Seema 9822658242 Wallet ₹0 Deposit Amount ₹0 Select MARK DONE UPC…" at bounding box center [784, 348] width 1568 height 696
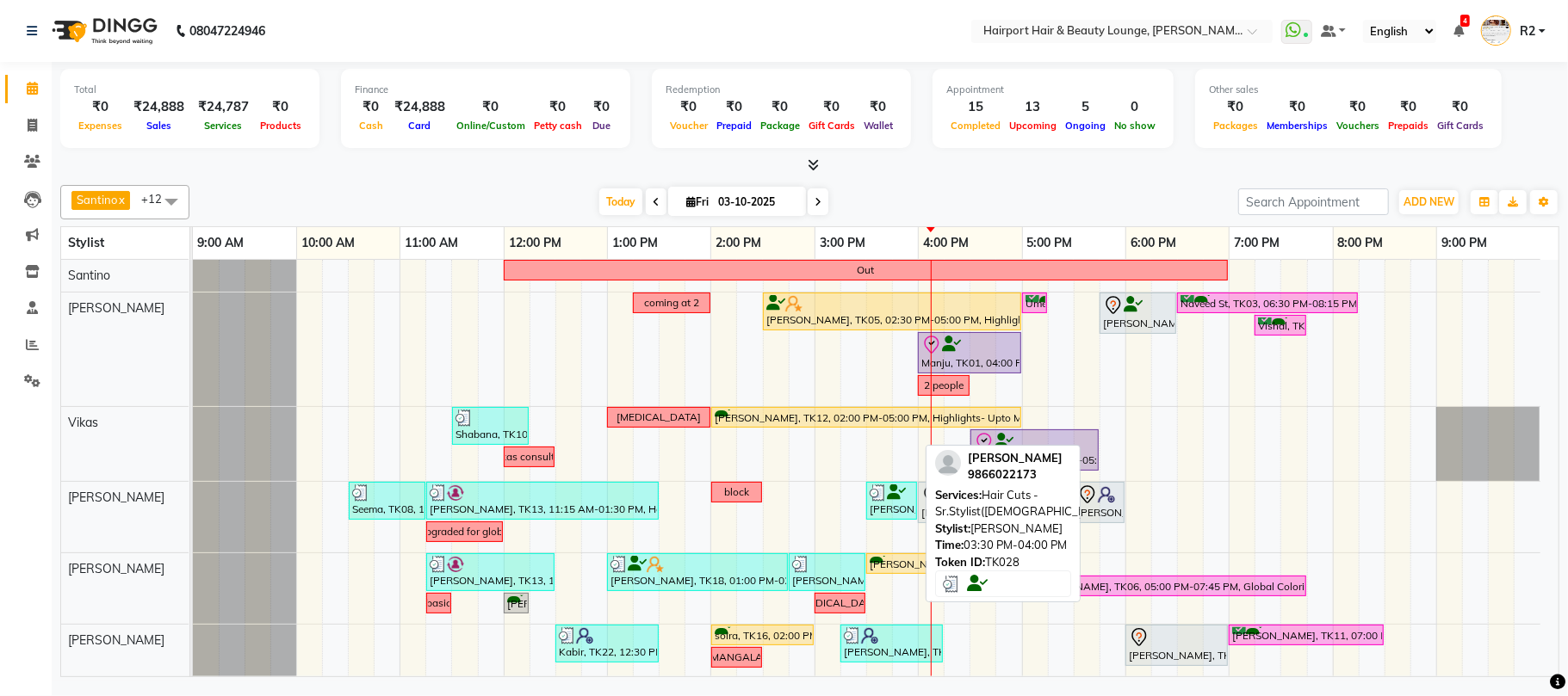
click at [888, 493] on icon at bounding box center [896, 492] width 19 height 1
select select "3"
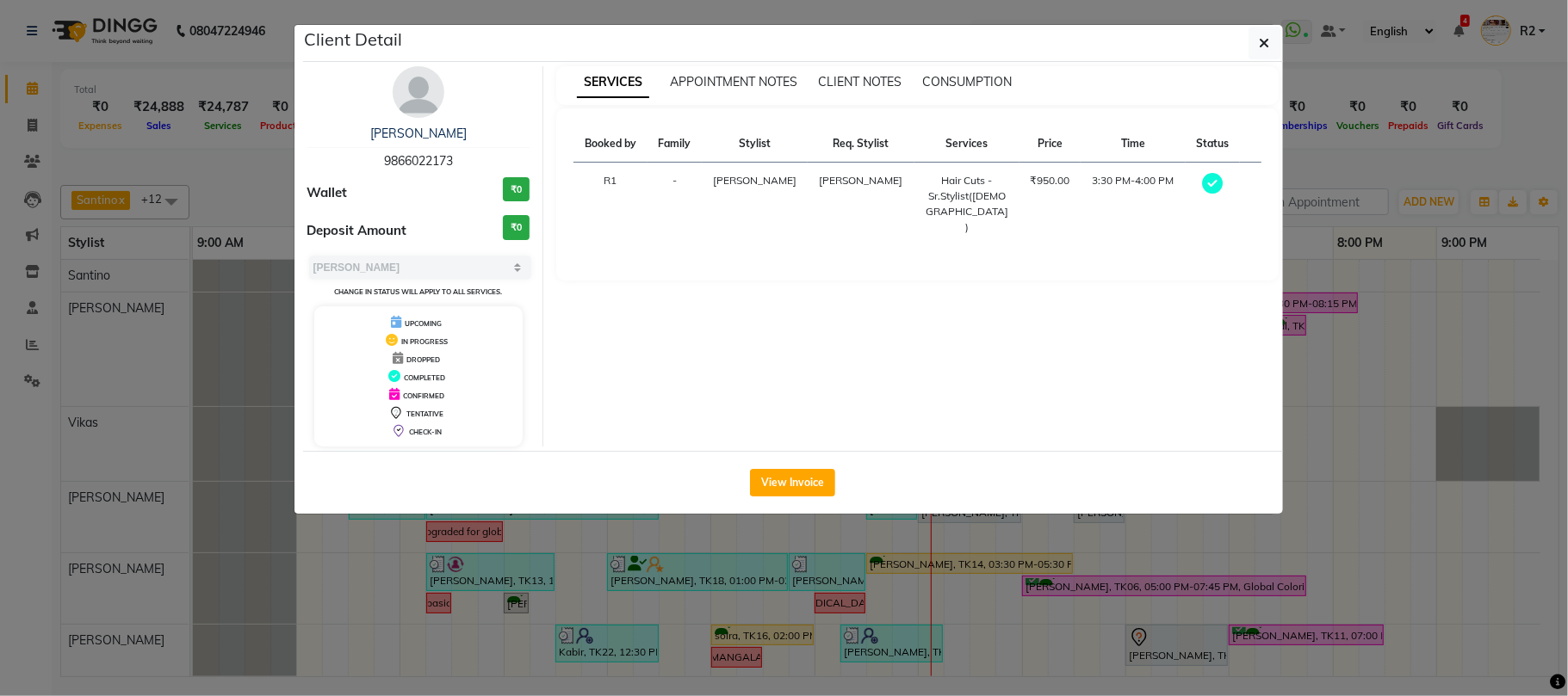
click at [692, 553] on ngb-modal-window "Client Detail Rimpa 9866022173 Wallet ₹0 Deposit Amount ₹0 Select MARK DONE UPC…" at bounding box center [784, 348] width 1568 height 696
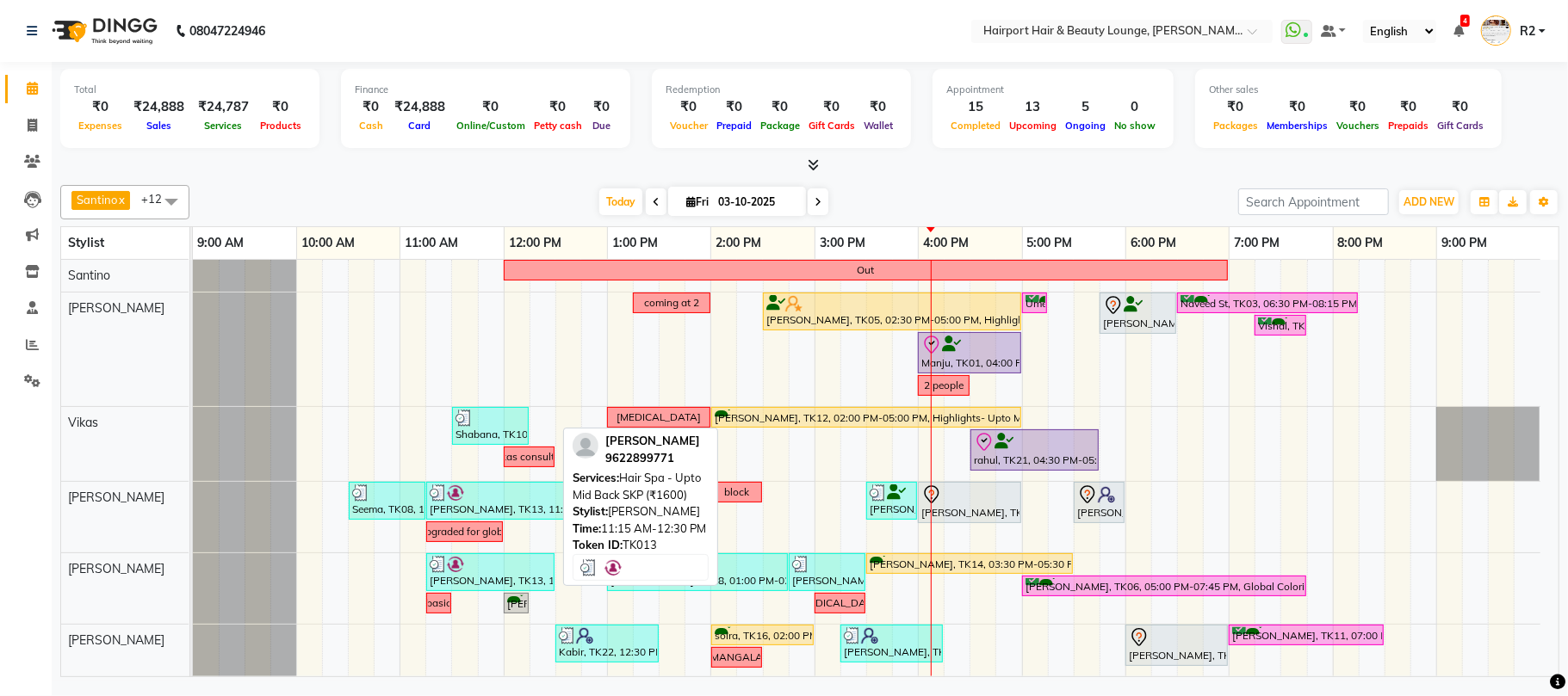
click at [474, 555] on link "[PERSON_NAME], TK13, 11:15 AM-12:30 PM, Hair Spa - Upto Mid Back SKP (₹1600)" at bounding box center [490, 573] width 128 height 38
select select "3"
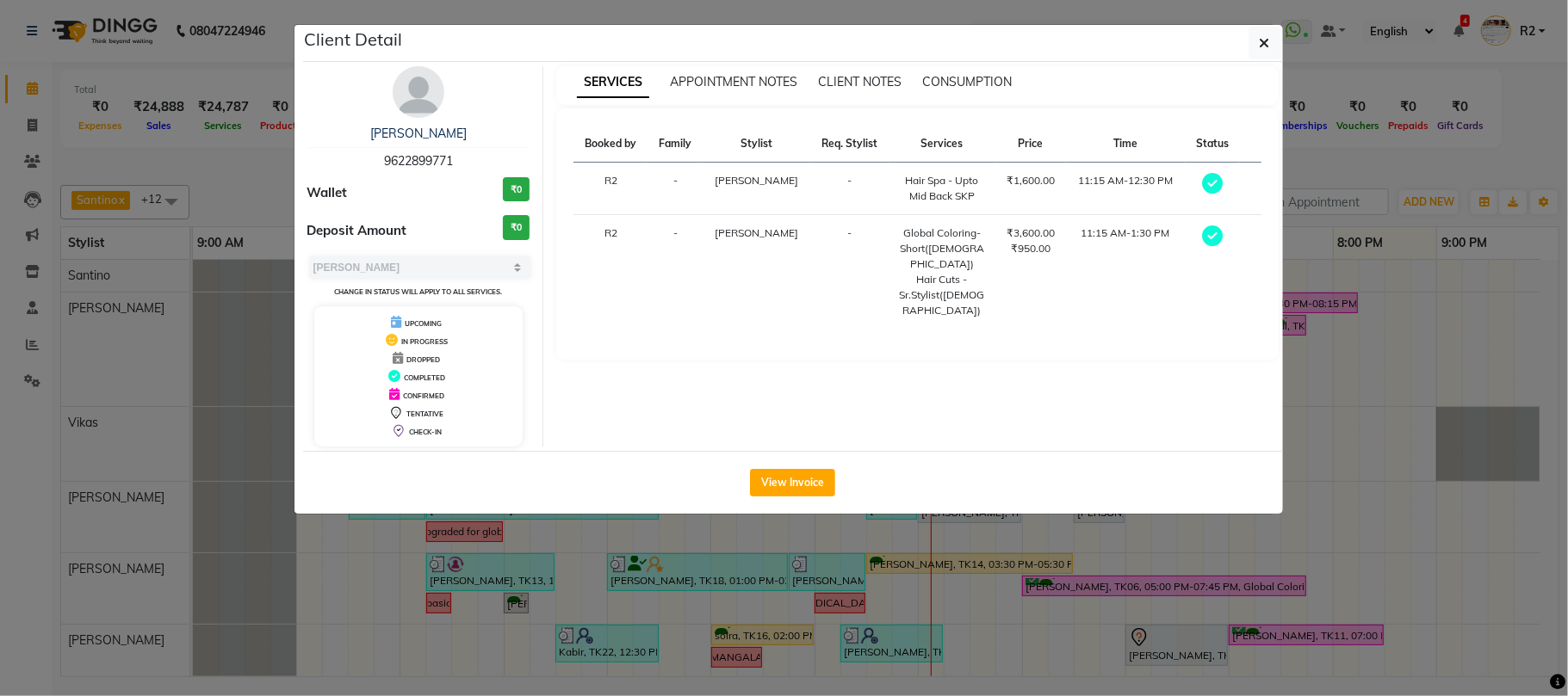
click at [583, 619] on ngb-modal-window "Client Detail Asmita 9622899771 Wallet ₹0 Deposit Amount ₹0 Select MARK DONE UP…" at bounding box center [784, 348] width 1568 height 696
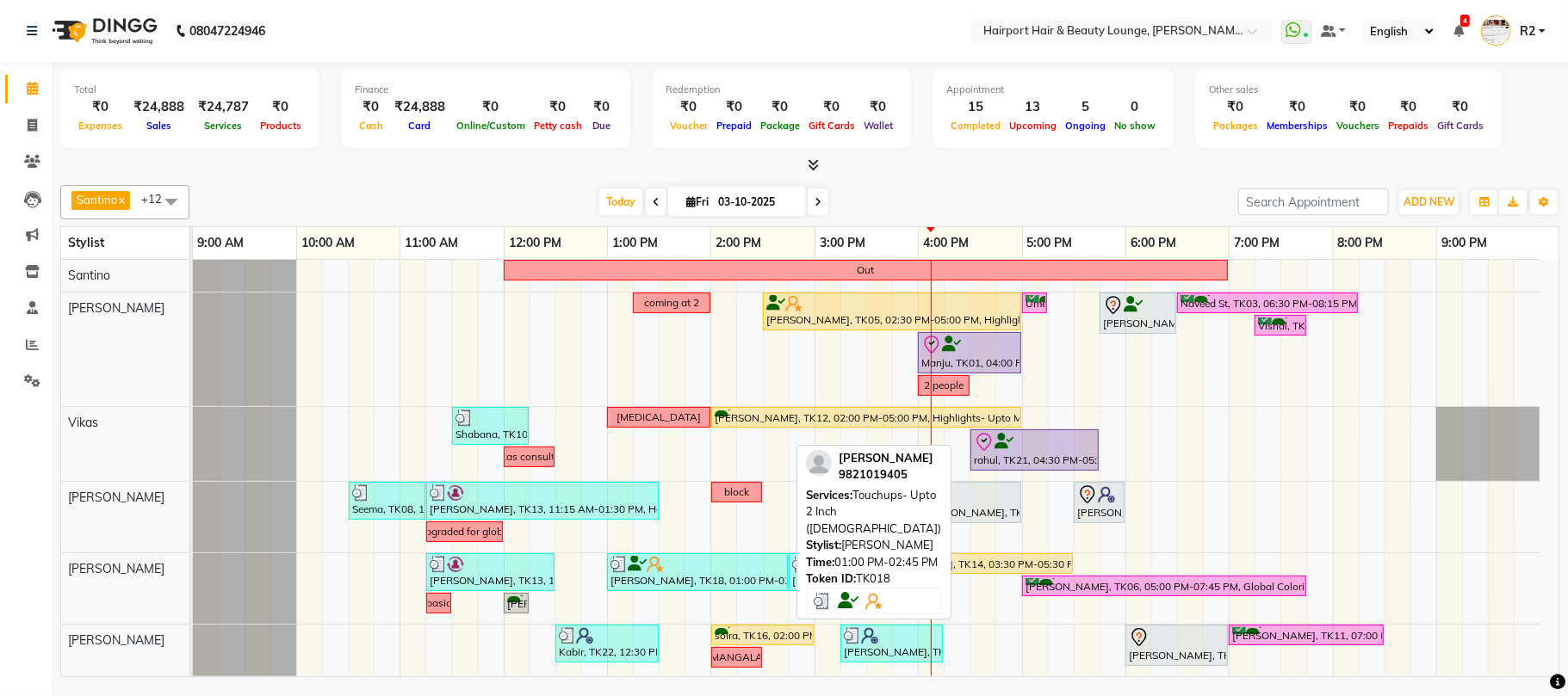
click at [641, 586] on div "[PERSON_NAME], TK18, 01:00 PM-02:45 PM, Touchups- Upto 2 Inch ([DEMOGRAPHIC_DAT…" at bounding box center [697, 572] width 178 height 33
select select "3"
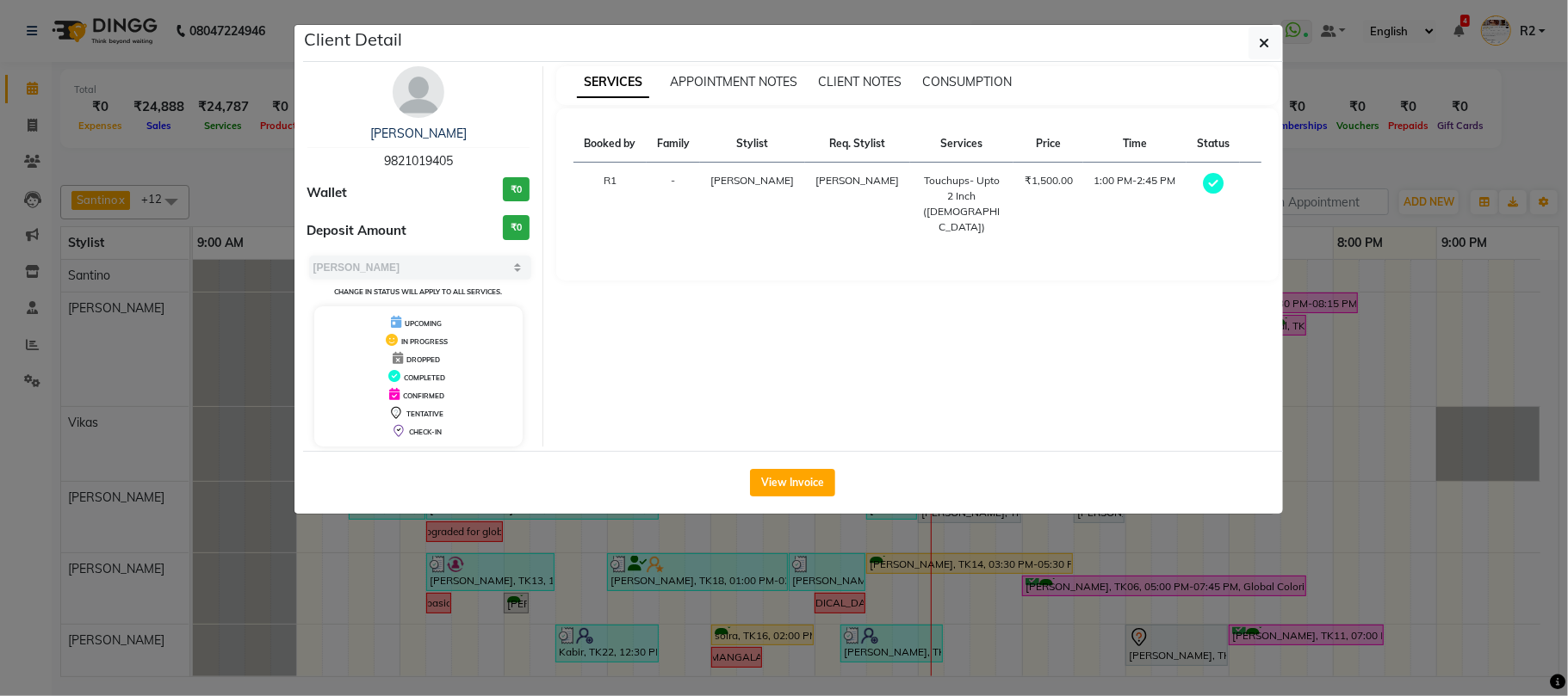
click at [582, 644] on ngb-modal-window "Client Detail Sampada 9821019405 Wallet ₹0 Deposit Amount ₹0 Select MARK DONE U…" at bounding box center [784, 348] width 1568 height 696
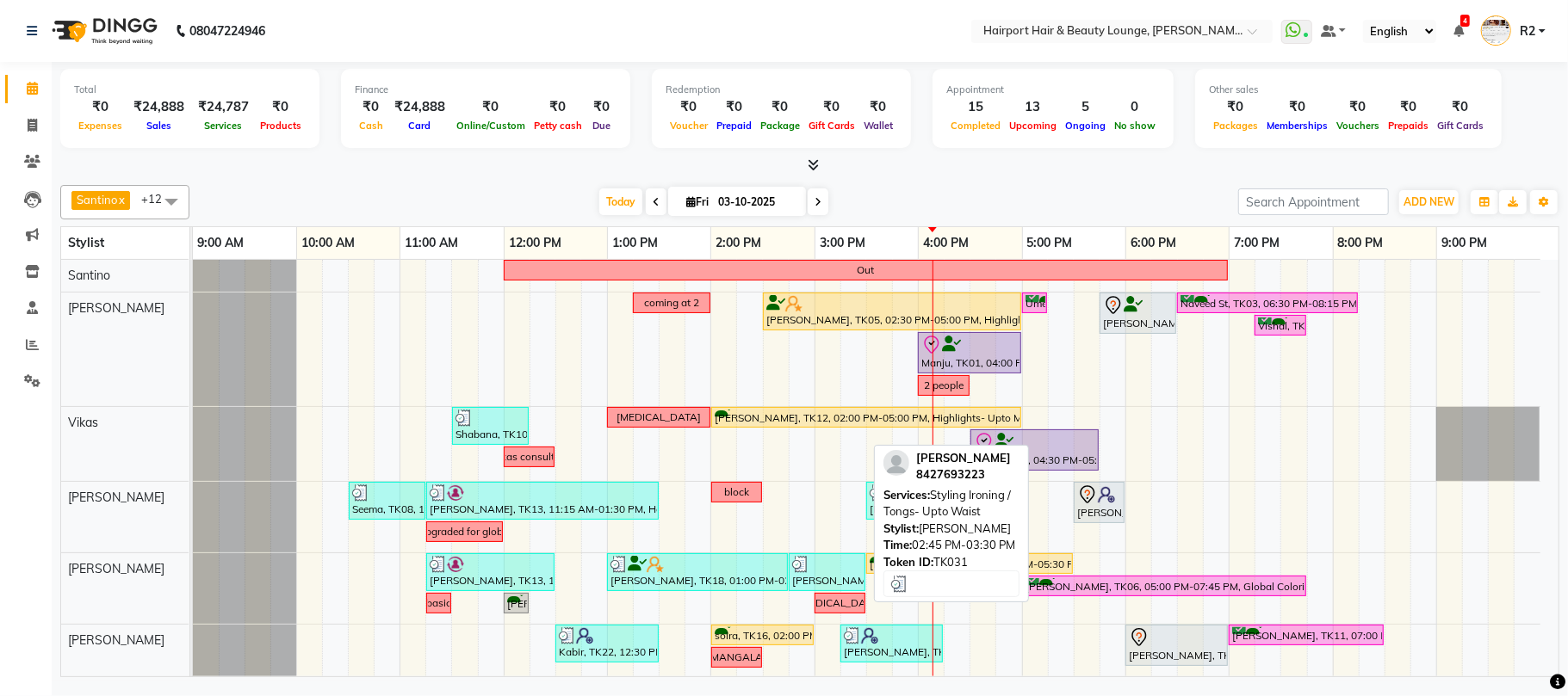
click at [801, 563] on img at bounding box center [800, 564] width 17 height 17
select select "3"
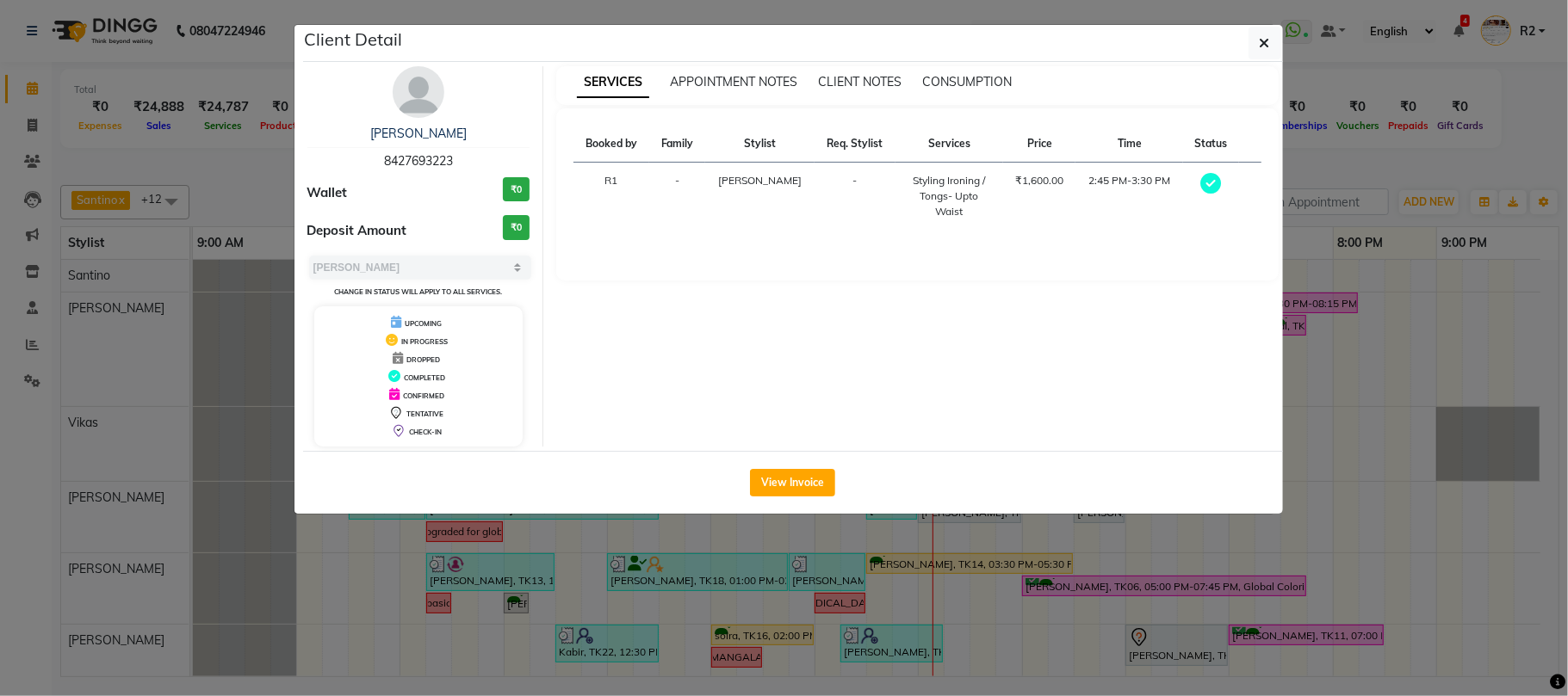
click at [680, 632] on ngb-modal-window "Client Detail Samridhi Gaur 8427693223 Wallet ₹0 Deposit Amount ₹0 Select MARK …" at bounding box center [784, 348] width 1568 height 696
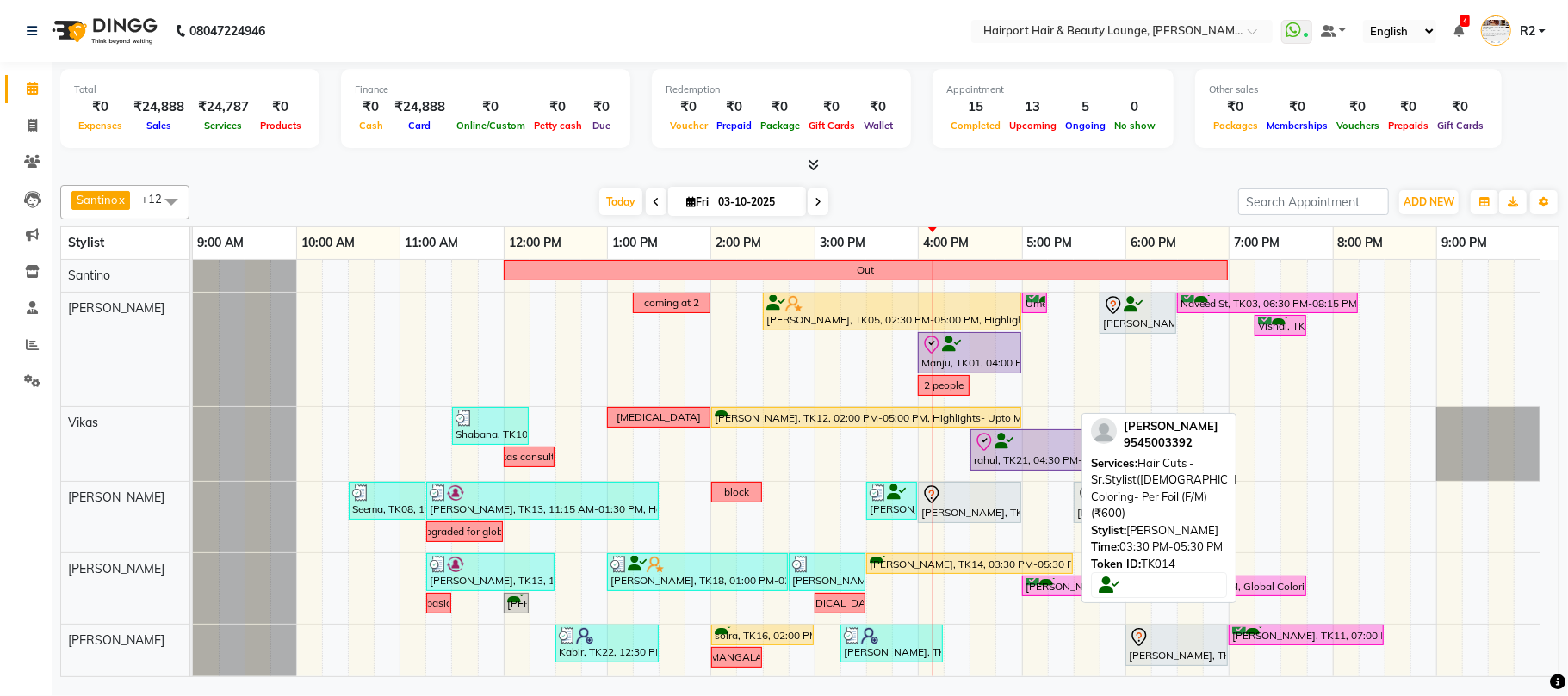
click at [880, 569] on div "Neha Jha, TK14, 03:30 PM-05:30 PM, Hair Cuts -Sr.Stylist(Female),Global Colorin…" at bounding box center [968, 564] width 203 height 16
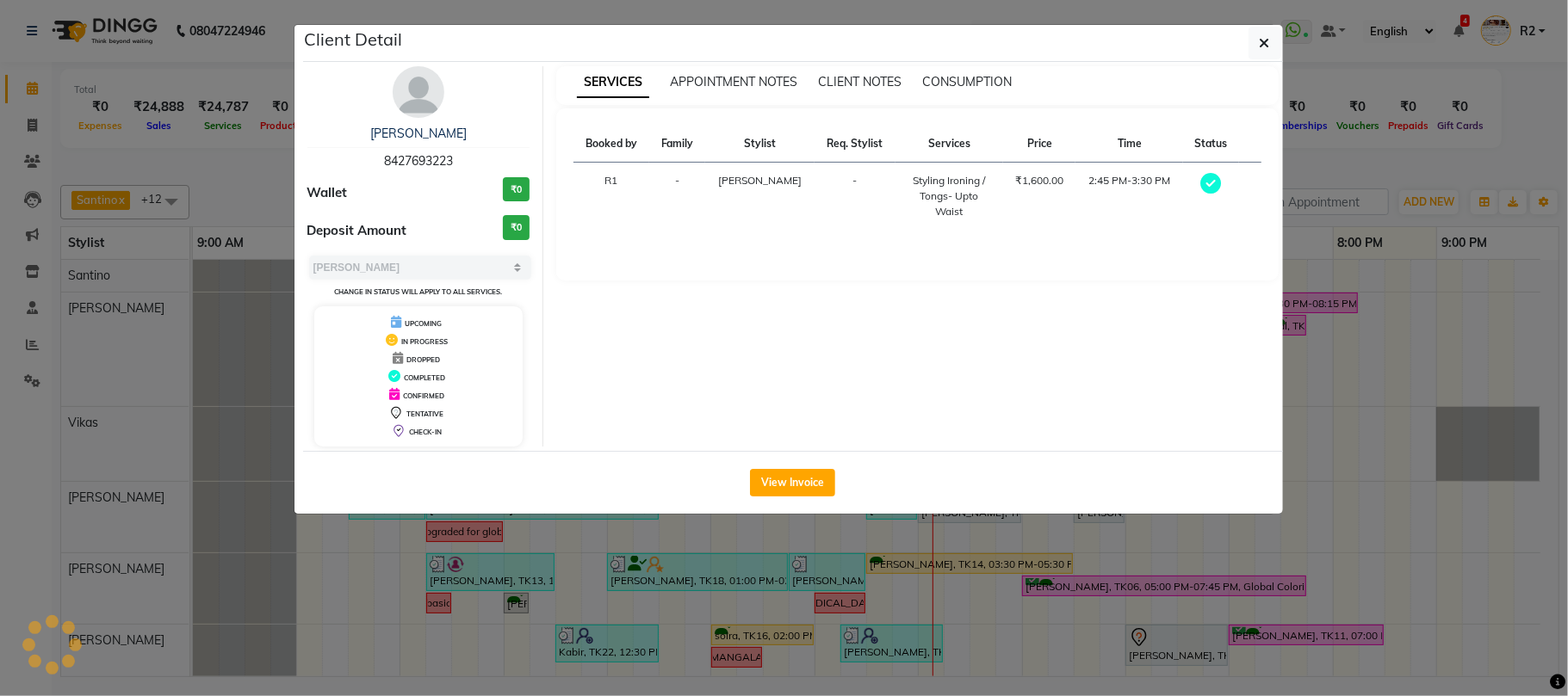
select select "1"
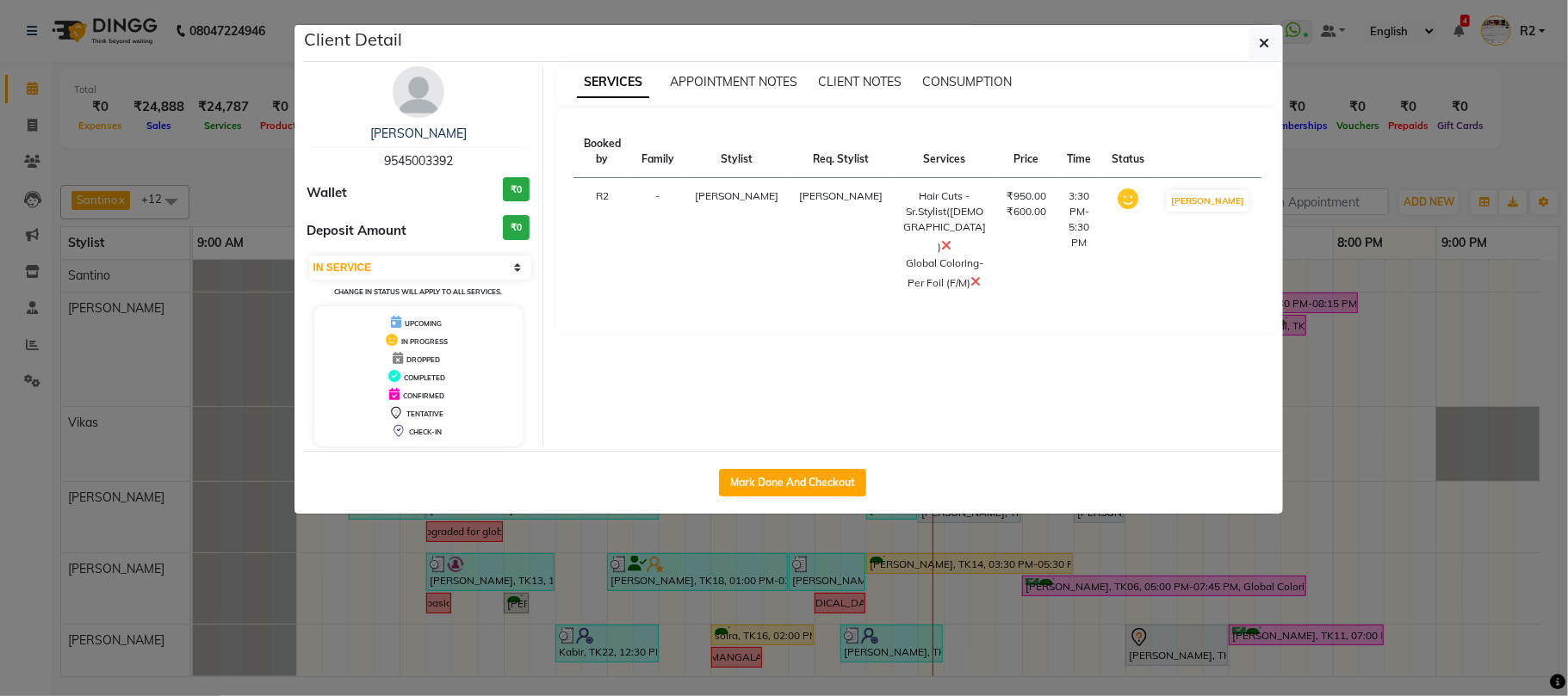
click at [559, 582] on ngb-modal-window "Client Detail Neha Jha 9545003392 Wallet ₹0 Deposit Amount ₹0 Select IN SERVICE…" at bounding box center [784, 348] width 1568 height 696
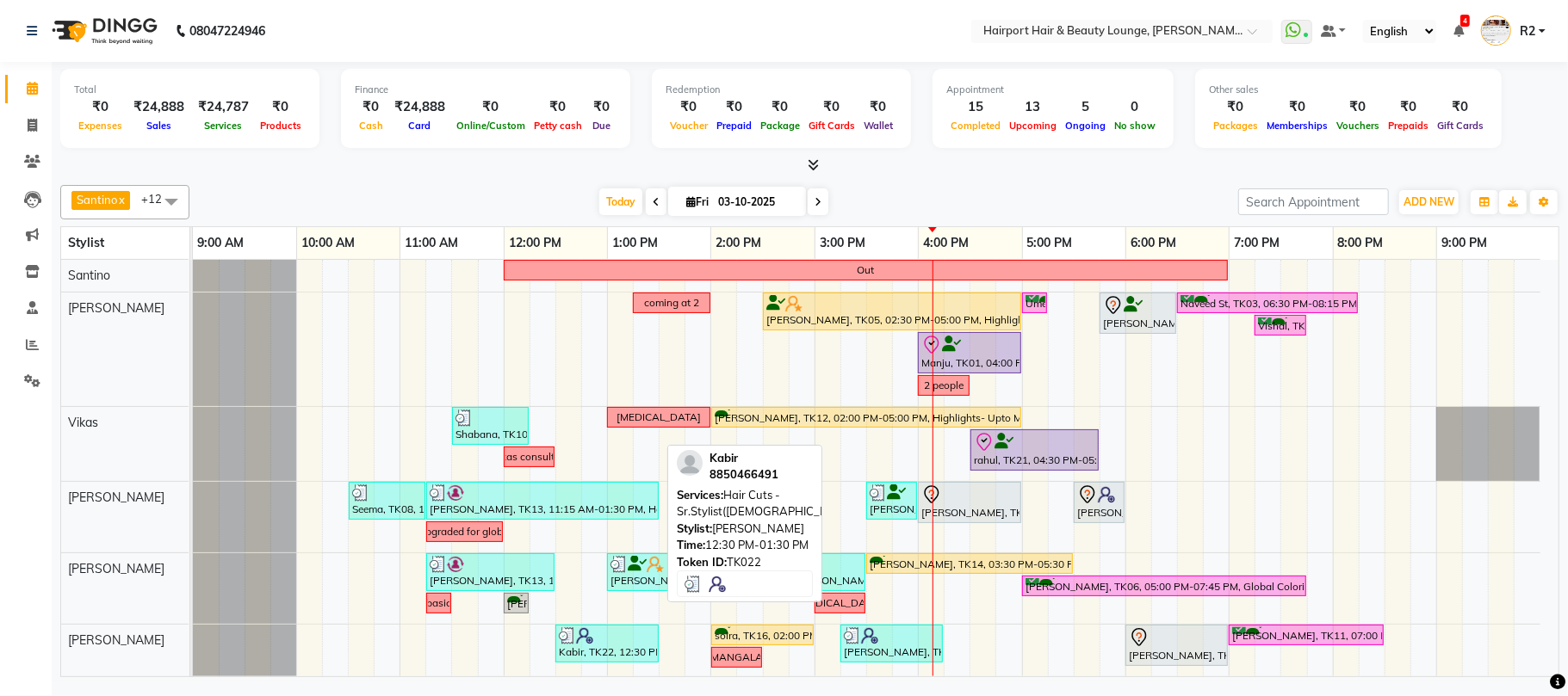
click at [579, 644] on img at bounding box center [584, 636] width 17 height 17
select select "3"
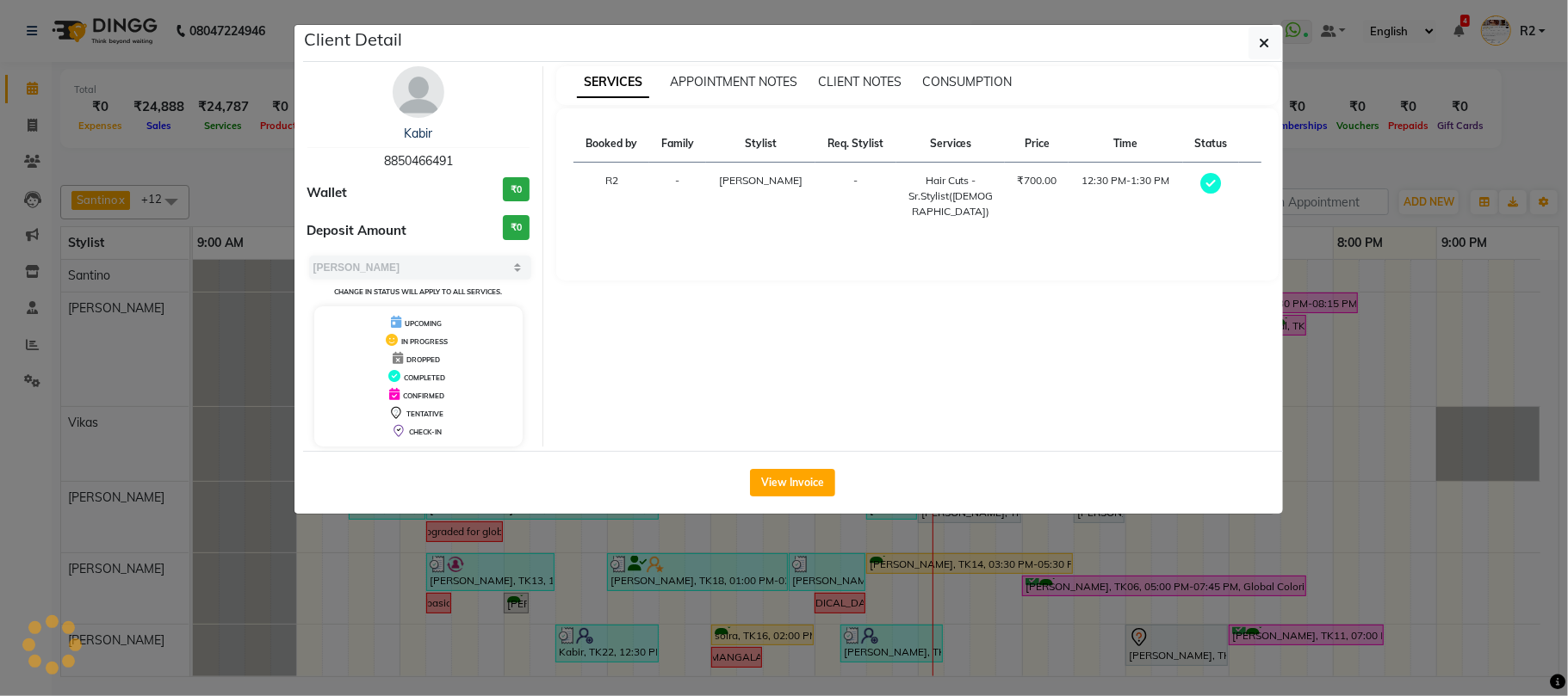
click at [712, 598] on ngb-modal-window "Client Detail Kabir 8850466491 Wallet ₹0 Deposit Amount ₹0 Select MARK DONE UPC…" at bounding box center [784, 348] width 1568 height 696
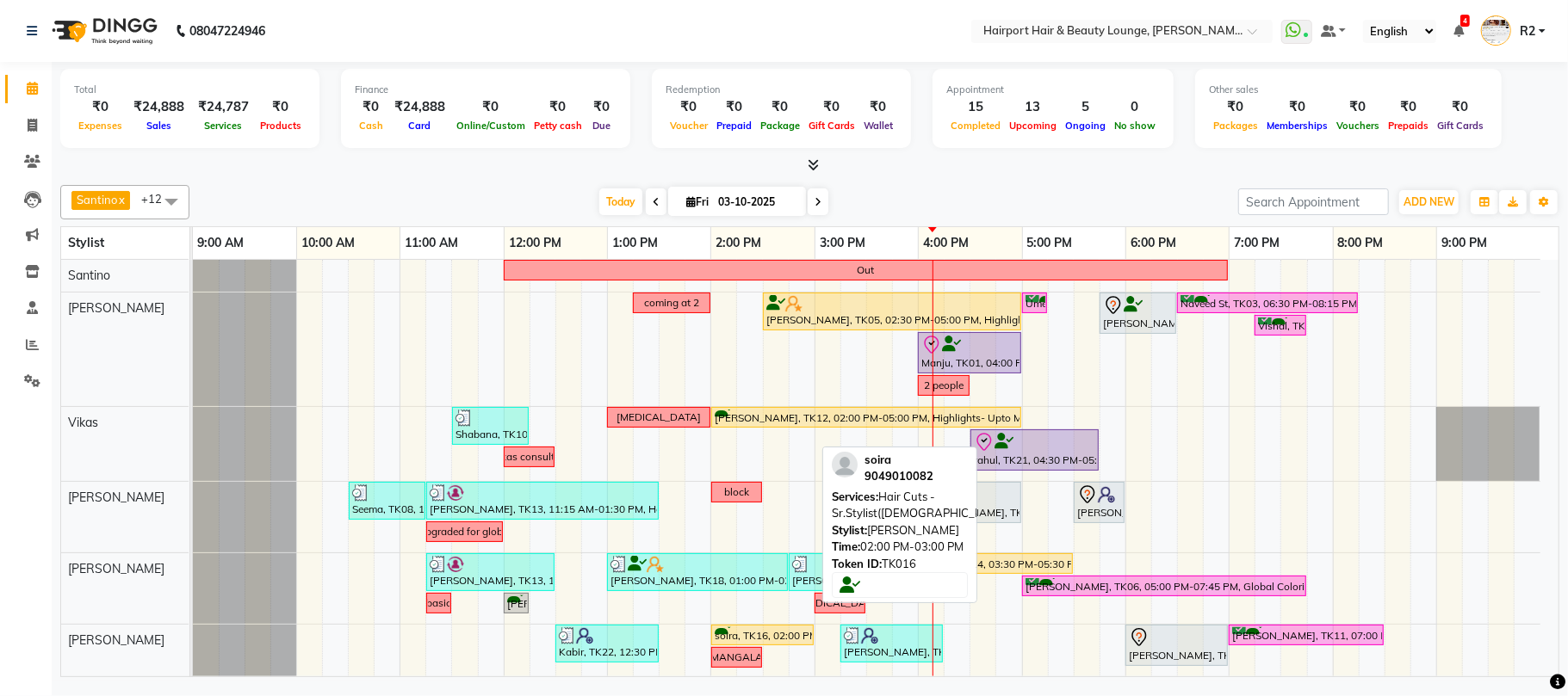
click at [748, 637] on div "soira, TK16, 02:00 PM-03:00 PM, Hair Cuts -Sr.Stylist([DEMOGRAPHIC_DATA])" at bounding box center [762, 636] width 99 height 16
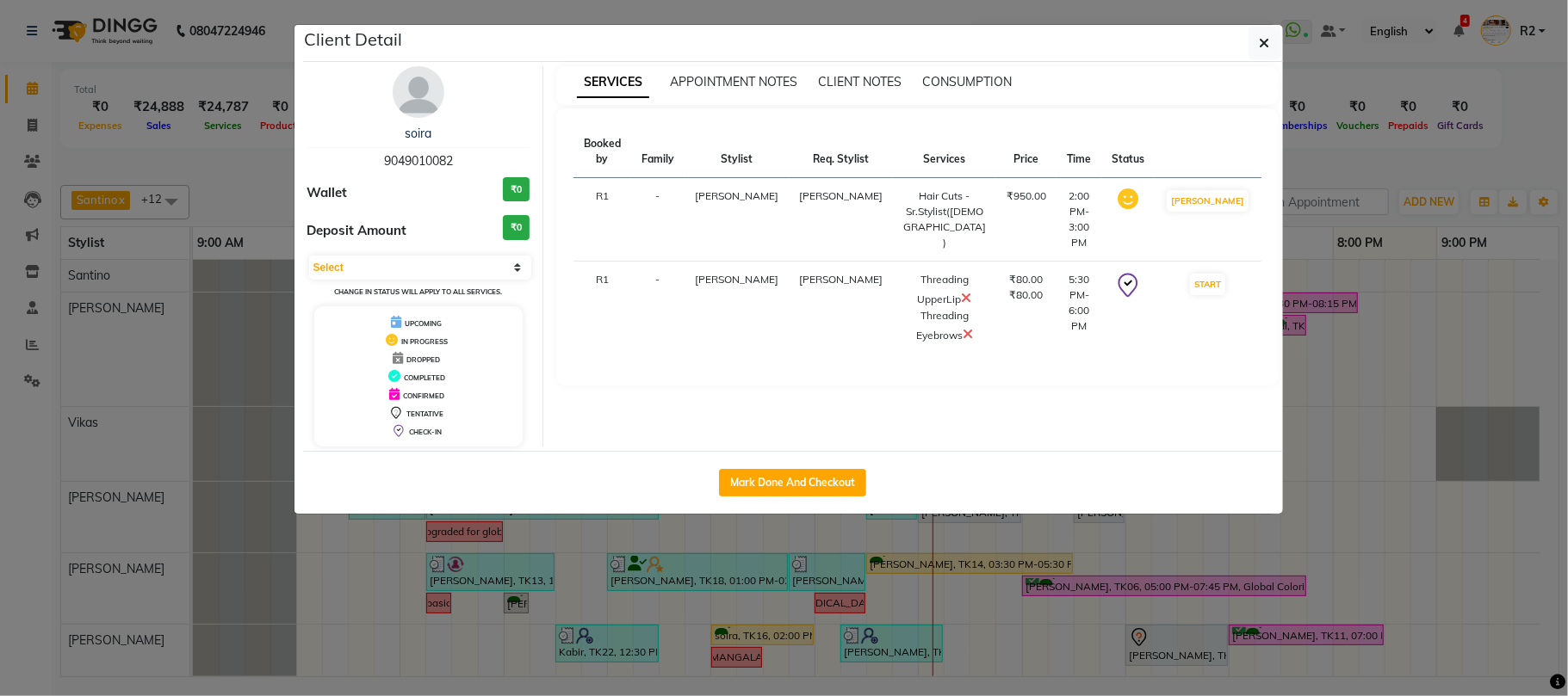
click at [756, 670] on ngb-modal-window "Client Detail soira 9049010082 Wallet ₹0 Deposit Amount ₹0 Select IN SERVICE CO…" at bounding box center [784, 348] width 1568 height 696
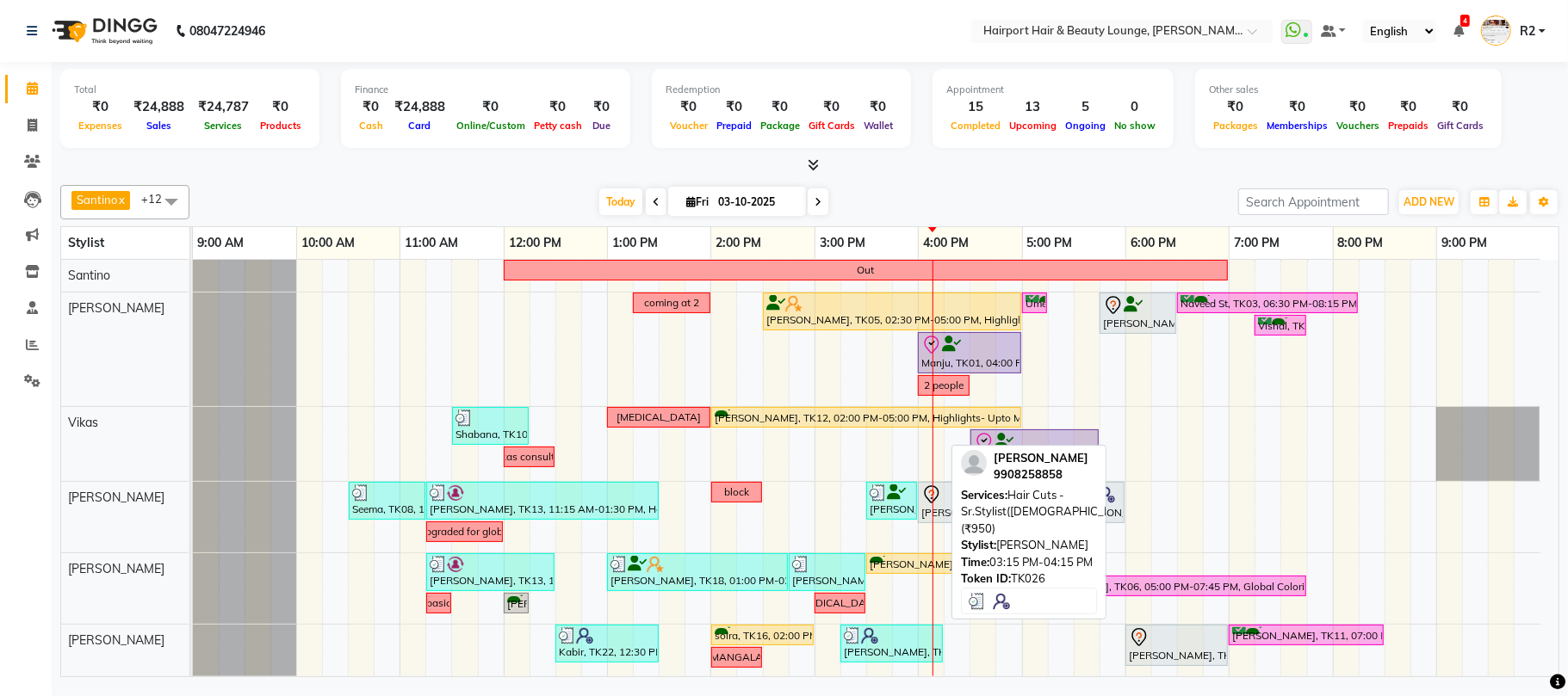
click at [878, 641] on img at bounding box center [869, 636] width 17 height 17
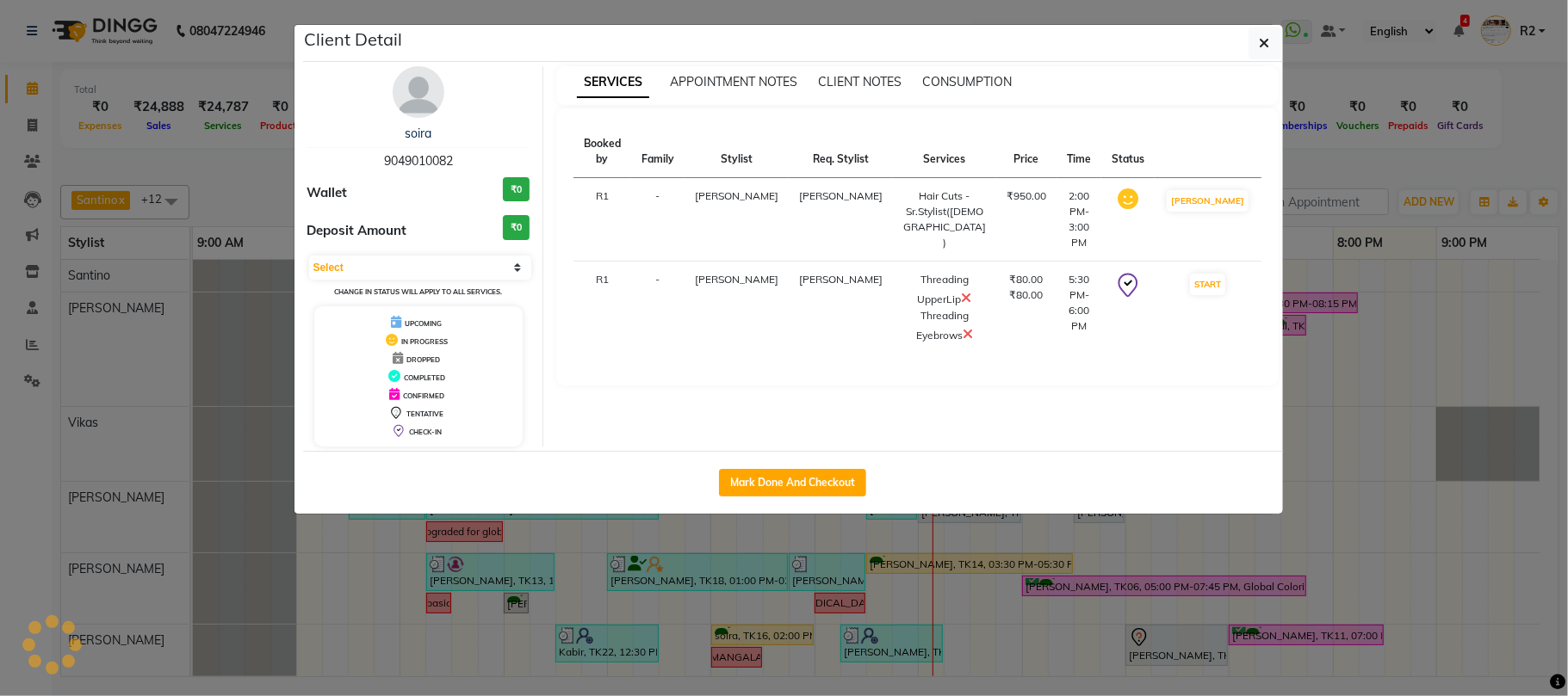
select select "3"
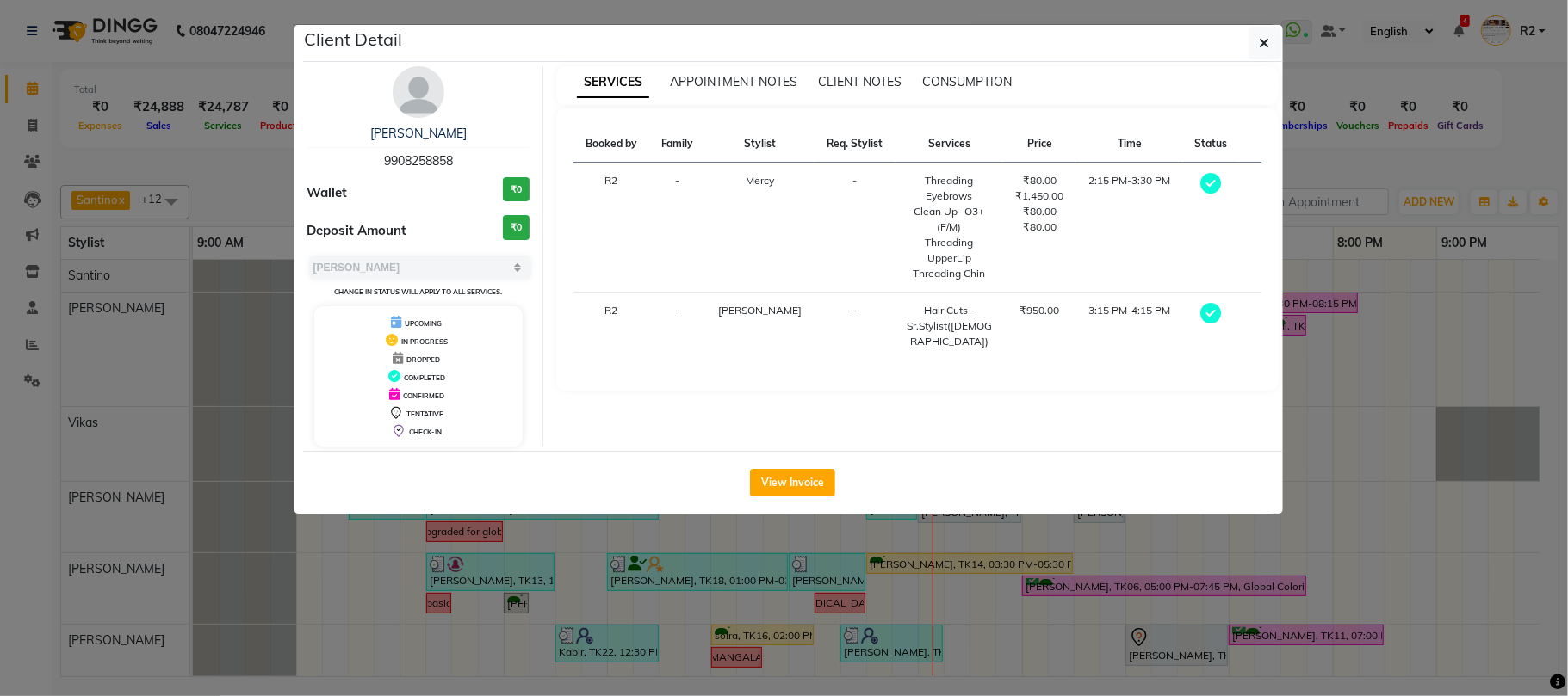
click at [702, 603] on ngb-modal-window "Client Detail Shradha 9908258858 Wallet ₹0 Deposit Amount ₹0 Select MARK DONE U…" at bounding box center [784, 348] width 1568 height 696
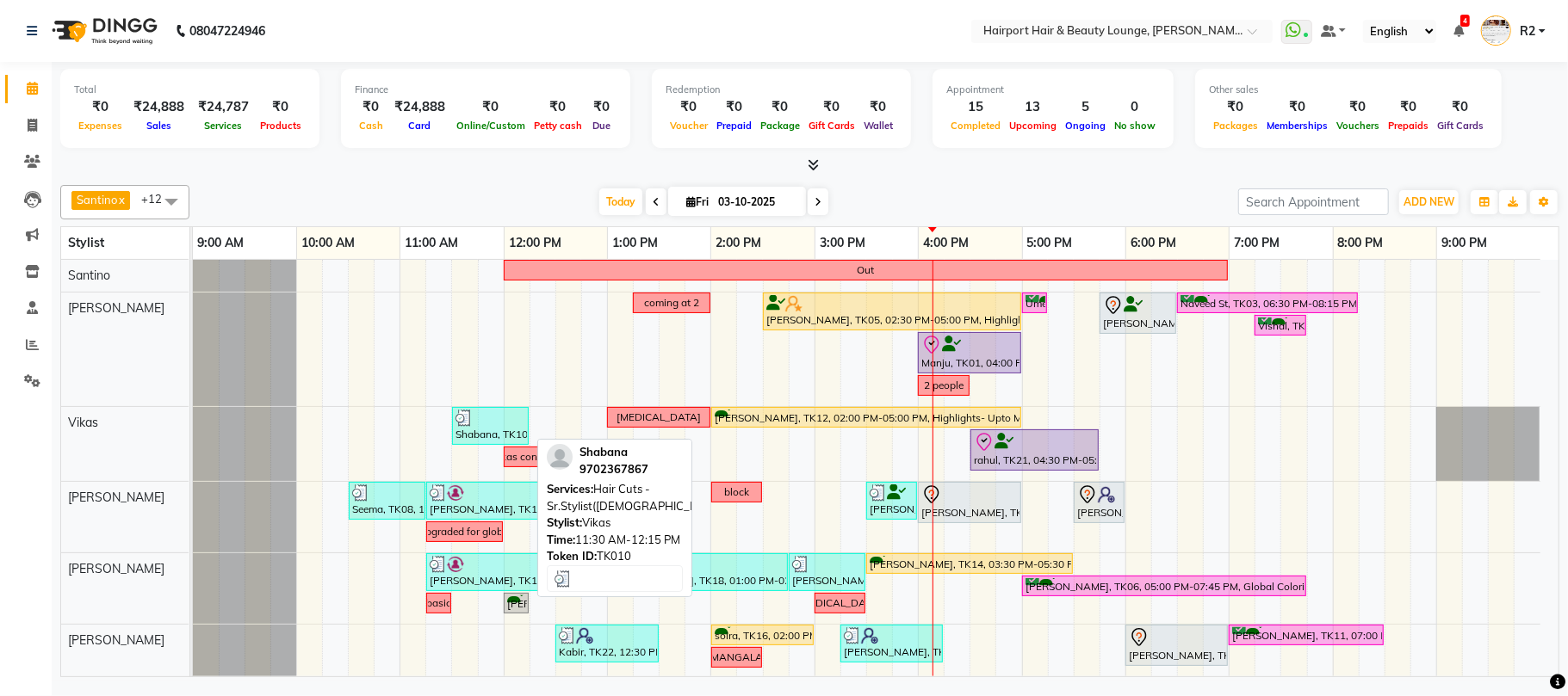
click at [520, 435] on div "Shabana, TK10, 11:30 AM-12:15 PM, Hair Cuts -Sr.Stylist([DEMOGRAPHIC_DATA])" at bounding box center [490, 426] width 73 height 33
select select "3"
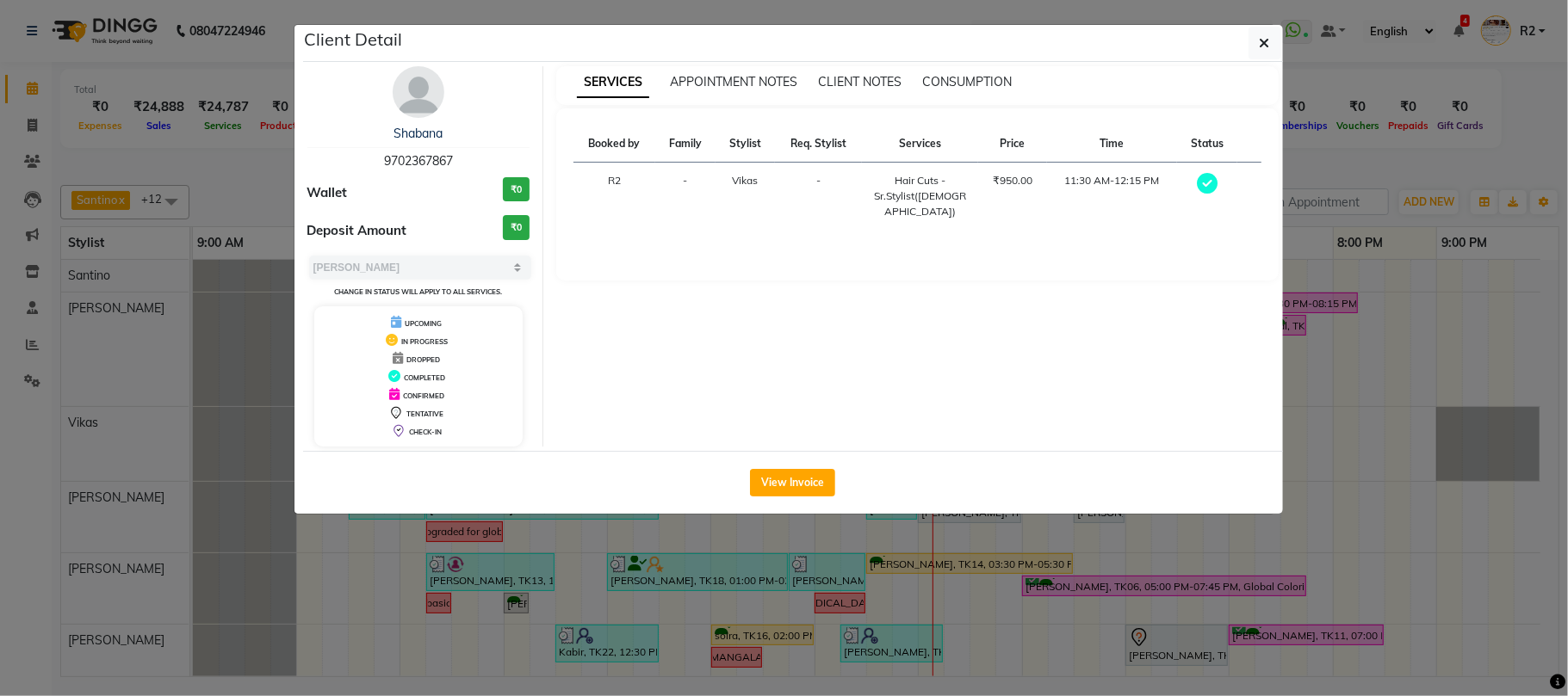
click at [596, 615] on ngb-modal-window "Client Detail Shabana 9702367867 Wallet ₹0 Deposit Amount ₹0 Select MARK DONE U…" at bounding box center [784, 348] width 1568 height 696
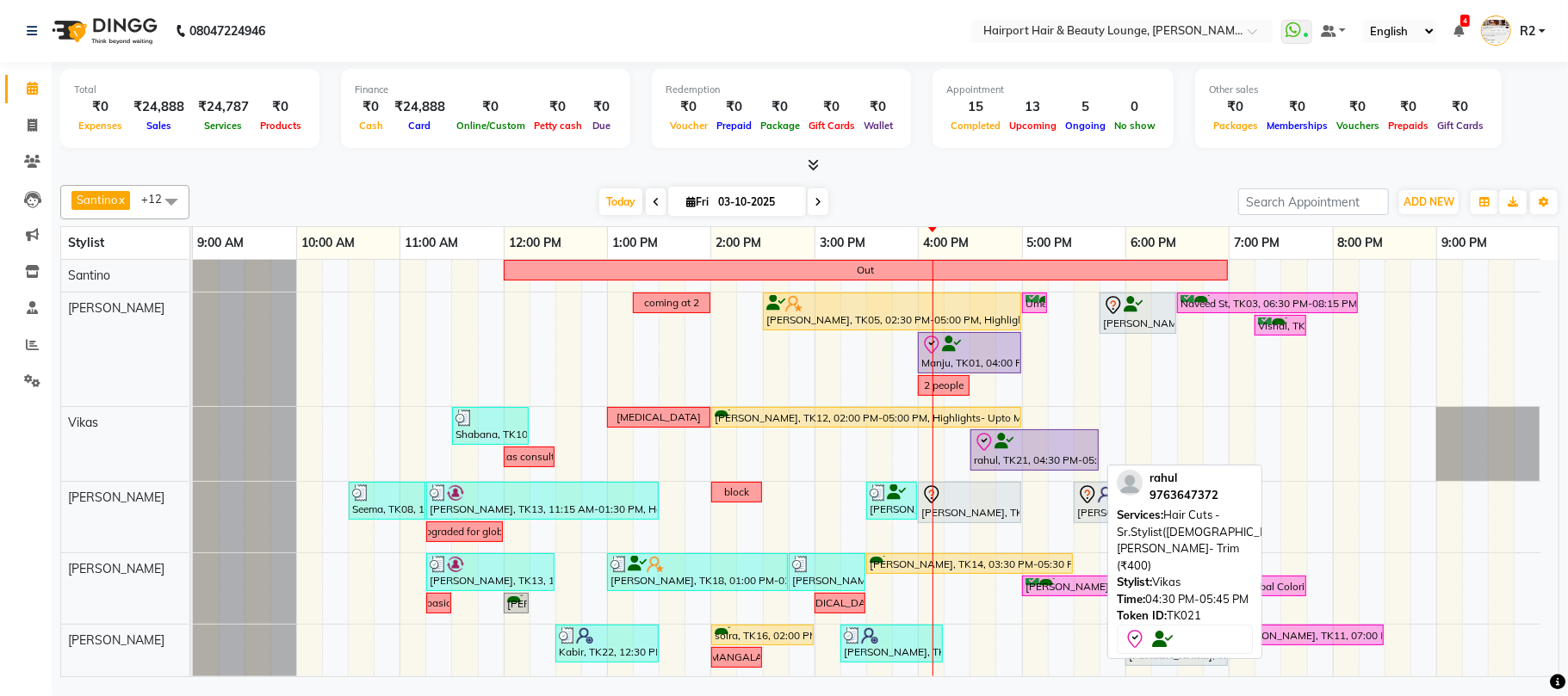
click at [1045, 453] on div at bounding box center [1034, 442] width 121 height 21
select select "8"
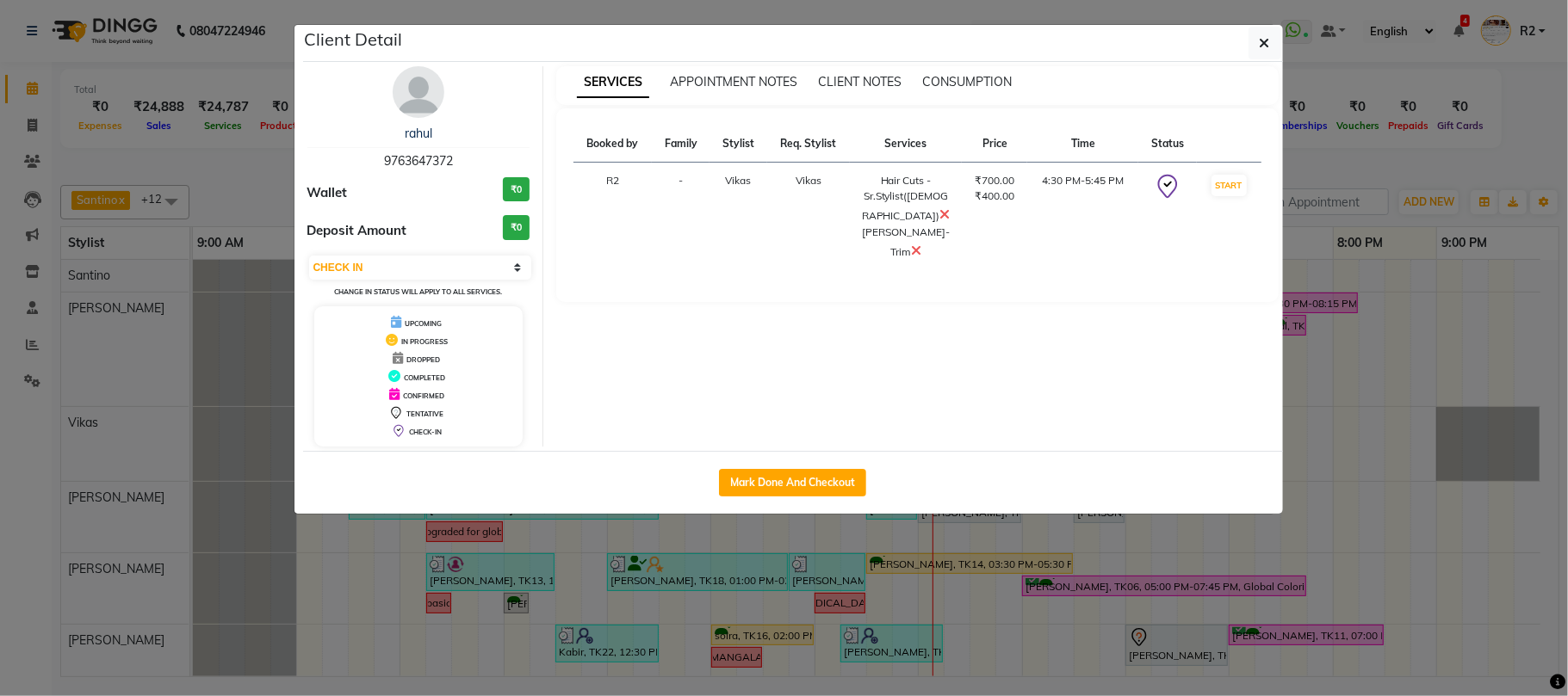
click at [830, 602] on ngb-modal-window "Client Detail rahul 9763647372 Wallet ₹0 Deposit Amount ₹0 Select IN SERVICE CO…" at bounding box center [784, 348] width 1568 height 696
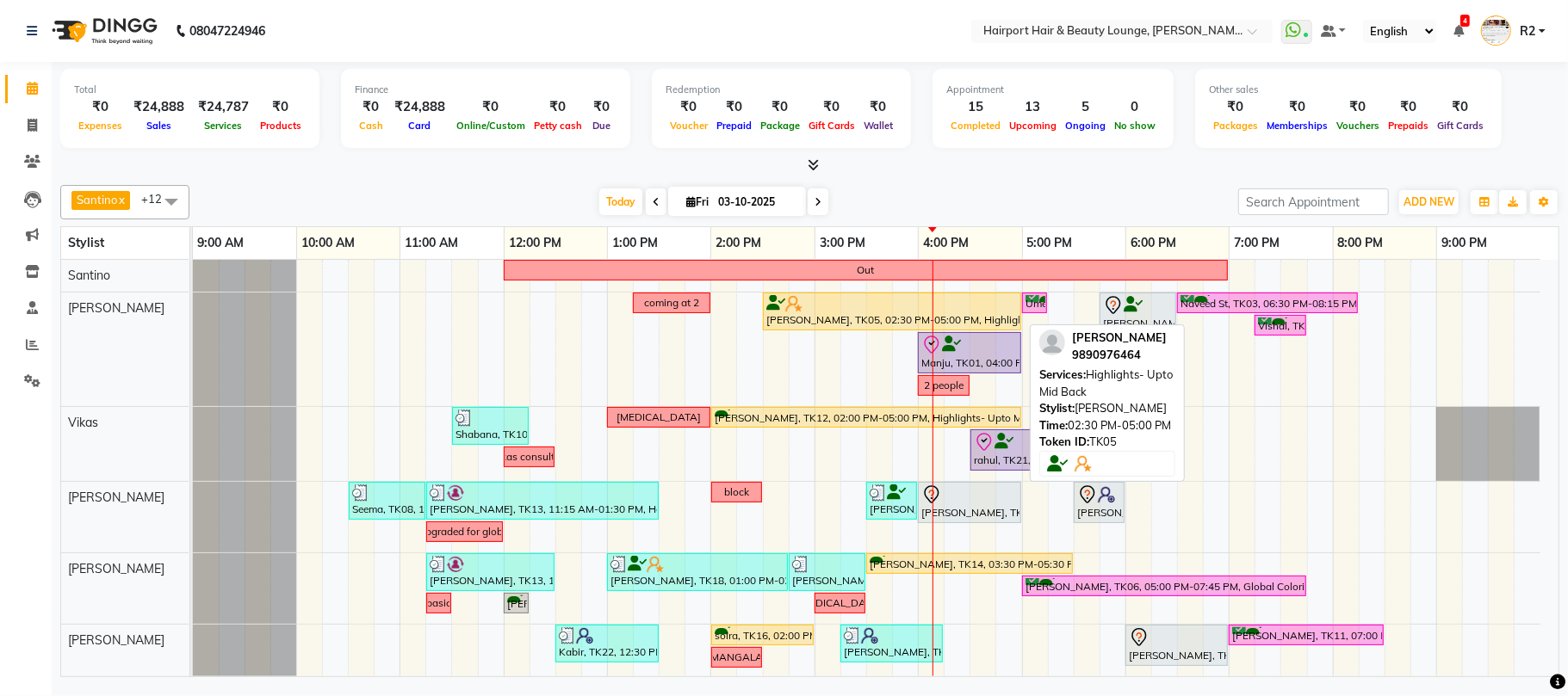
click at [890, 319] on div "ekta, TK05, 02:30 PM-05:00 PM, Highlights- Upto Mid Back" at bounding box center [892, 312] width 255 height 33
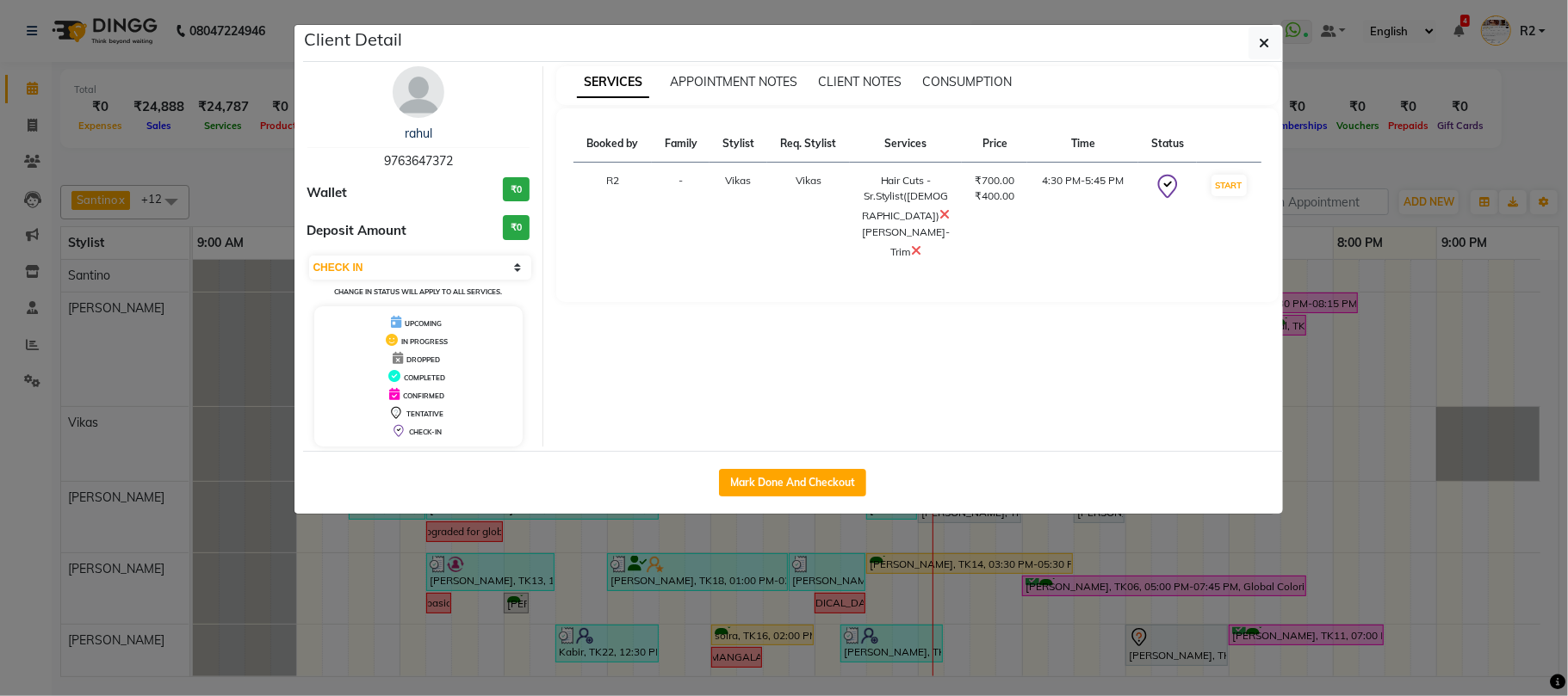
select select "1"
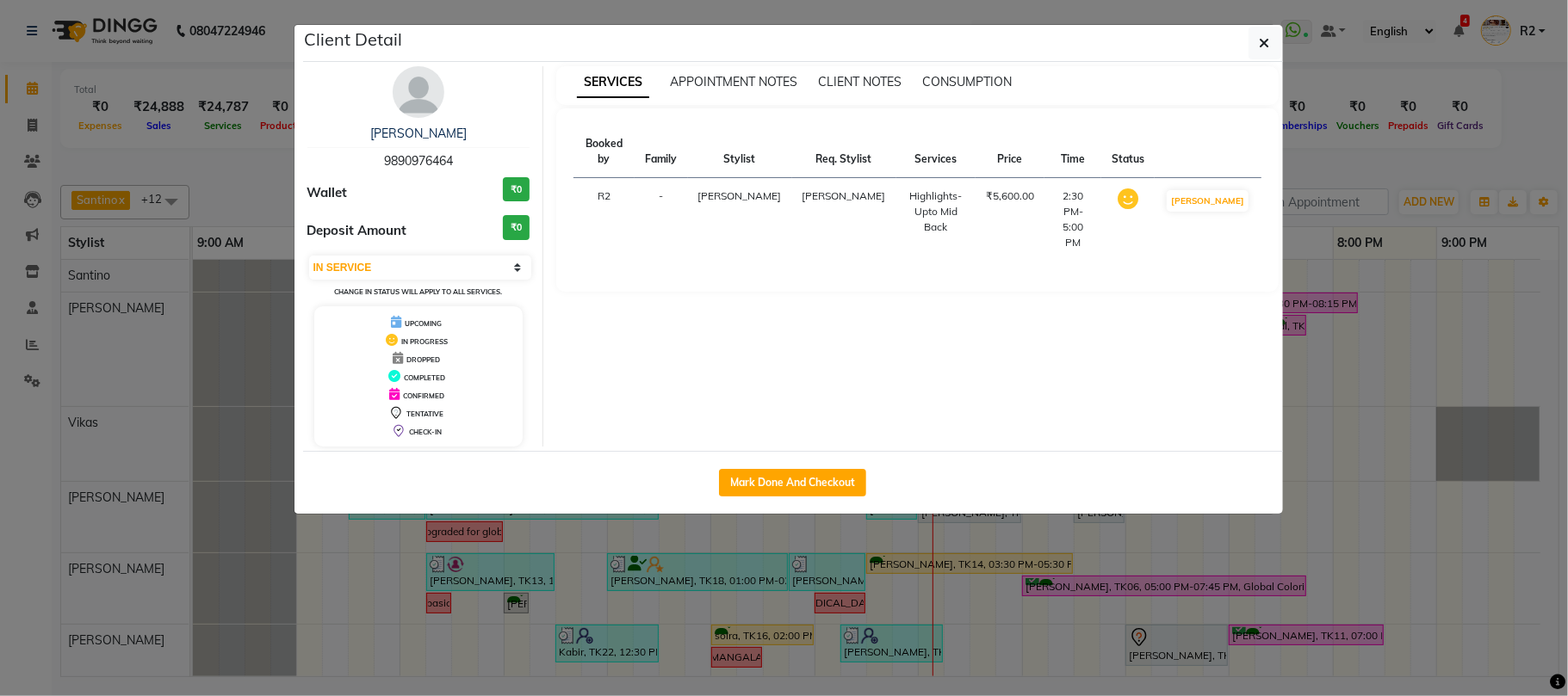
click at [804, 570] on ngb-modal-window "Client Detail ekta 9890976464 Wallet ₹0 Deposit Amount ₹0 Select IN SERVICE CON…" at bounding box center [784, 348] width 1568 height 696
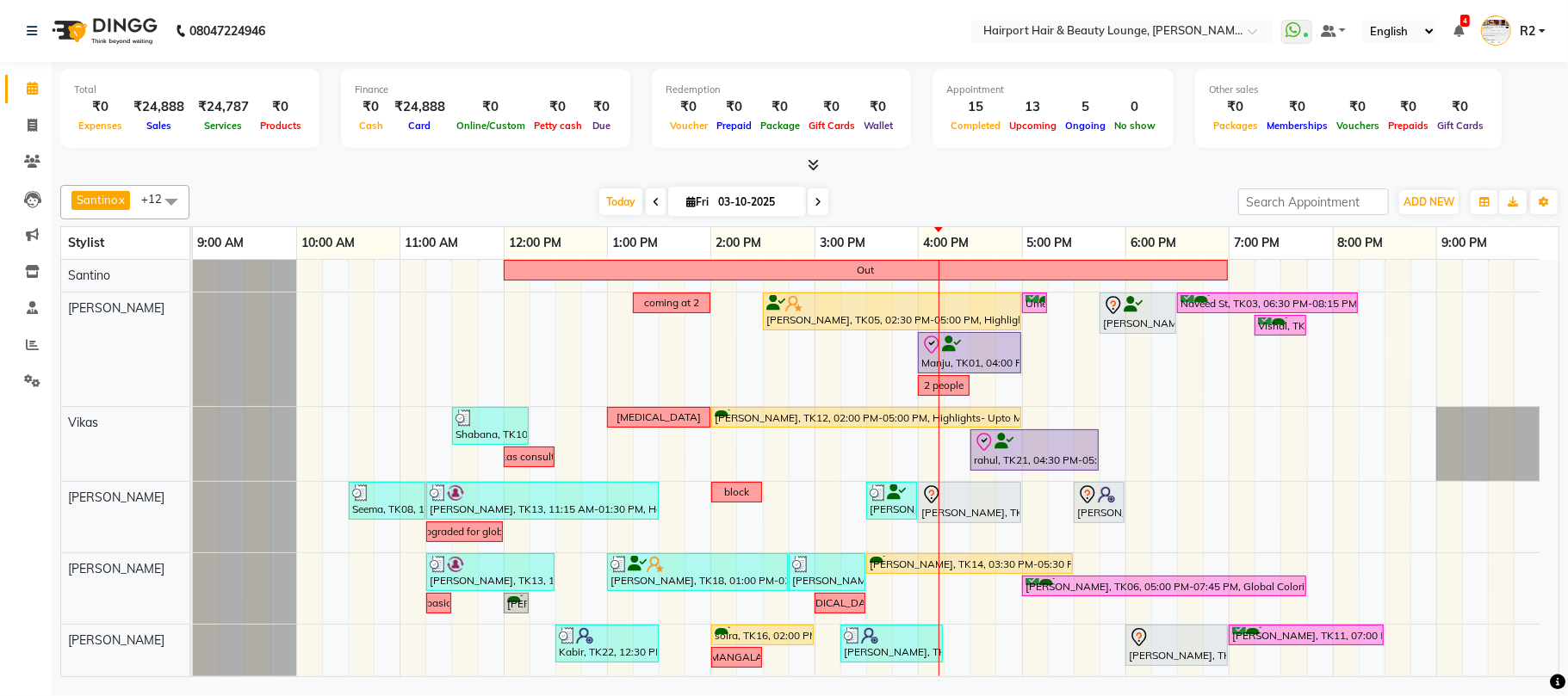
click at [275, 189] on div "Today Fri 03-10-2025" at bounding box center [713, 202] width 1031 height 26
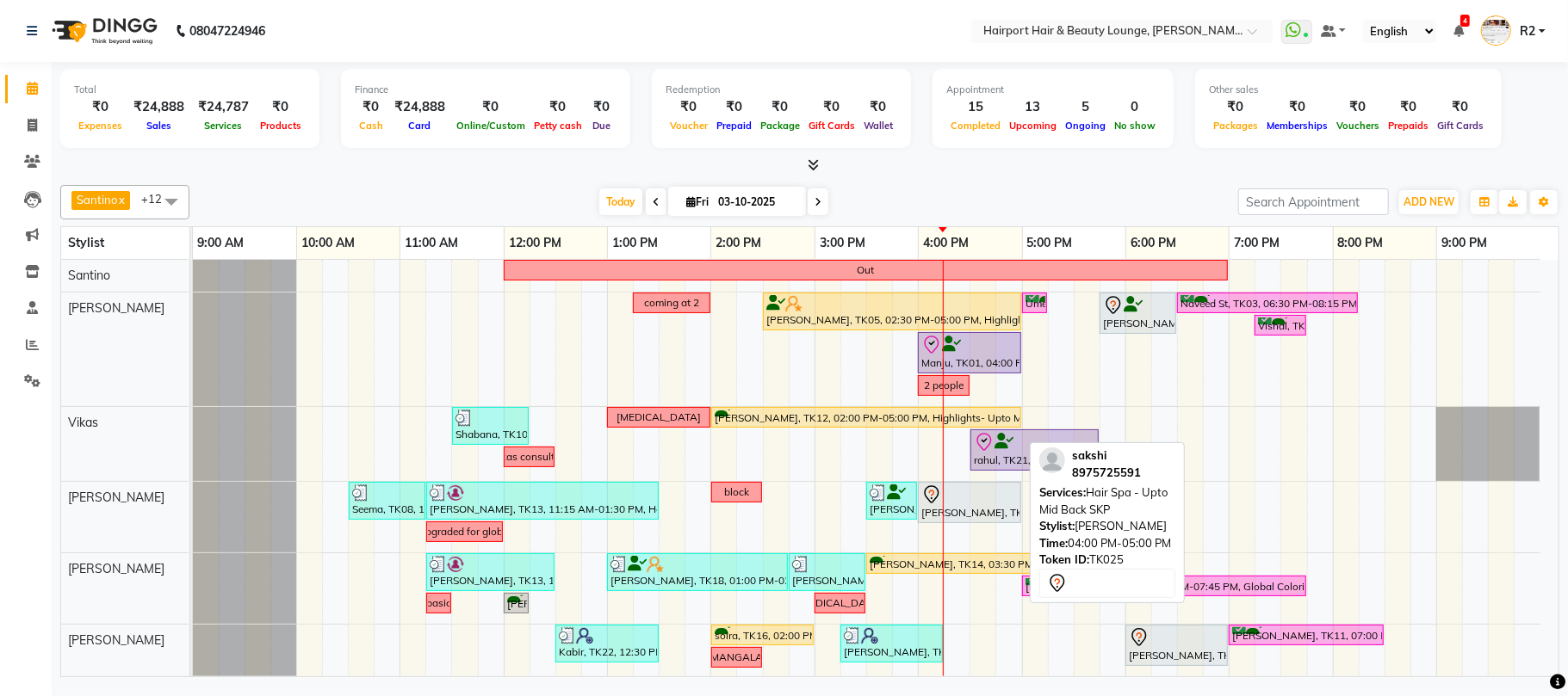
click at [952, 504] on div at bounding box center [969, 495] width 97 height 21
select select "7"
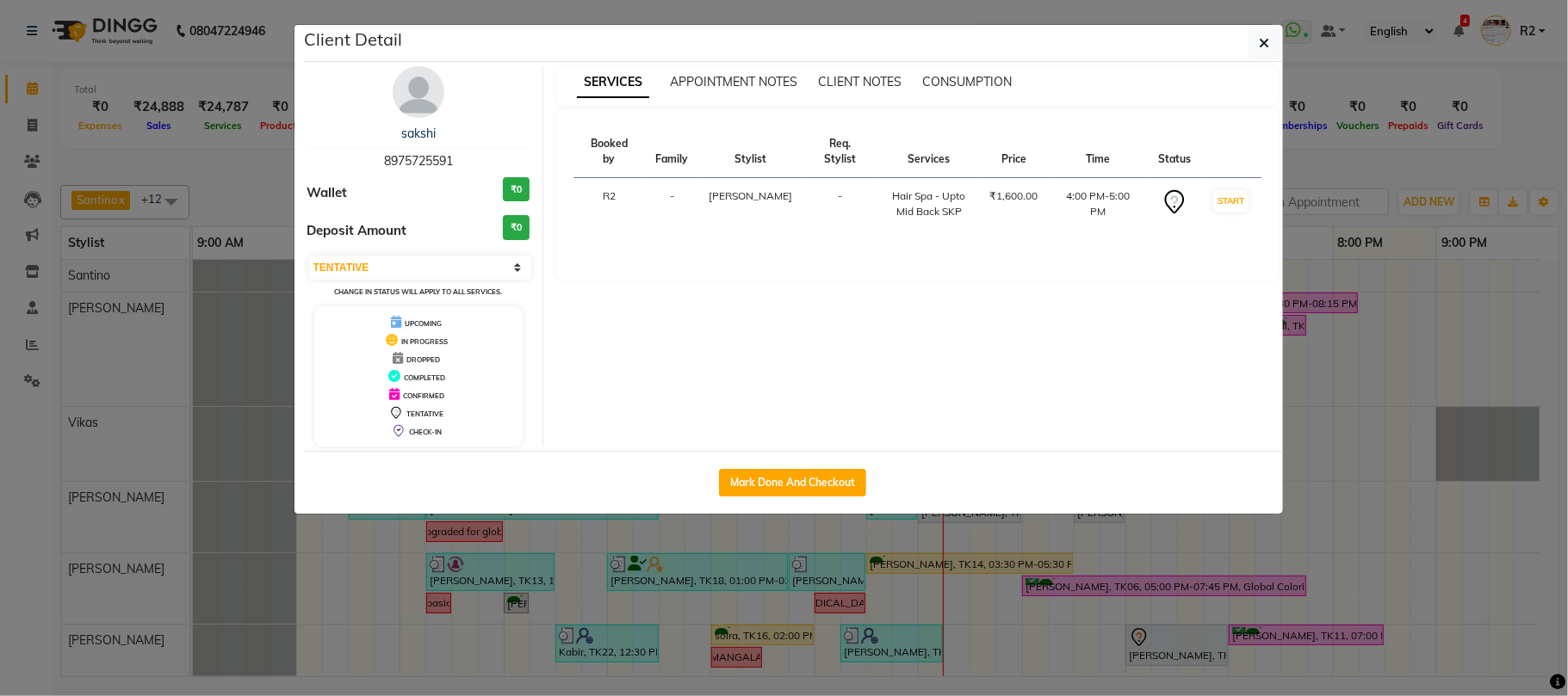
click at [925, 639] on ngb-modal-window "Client Detail sakshi 8975725591 Wallet ₹0 Deposit Amount ₹0 Select IN SERVICE C…" at bounding box center [784, 348] width 1568 height 696
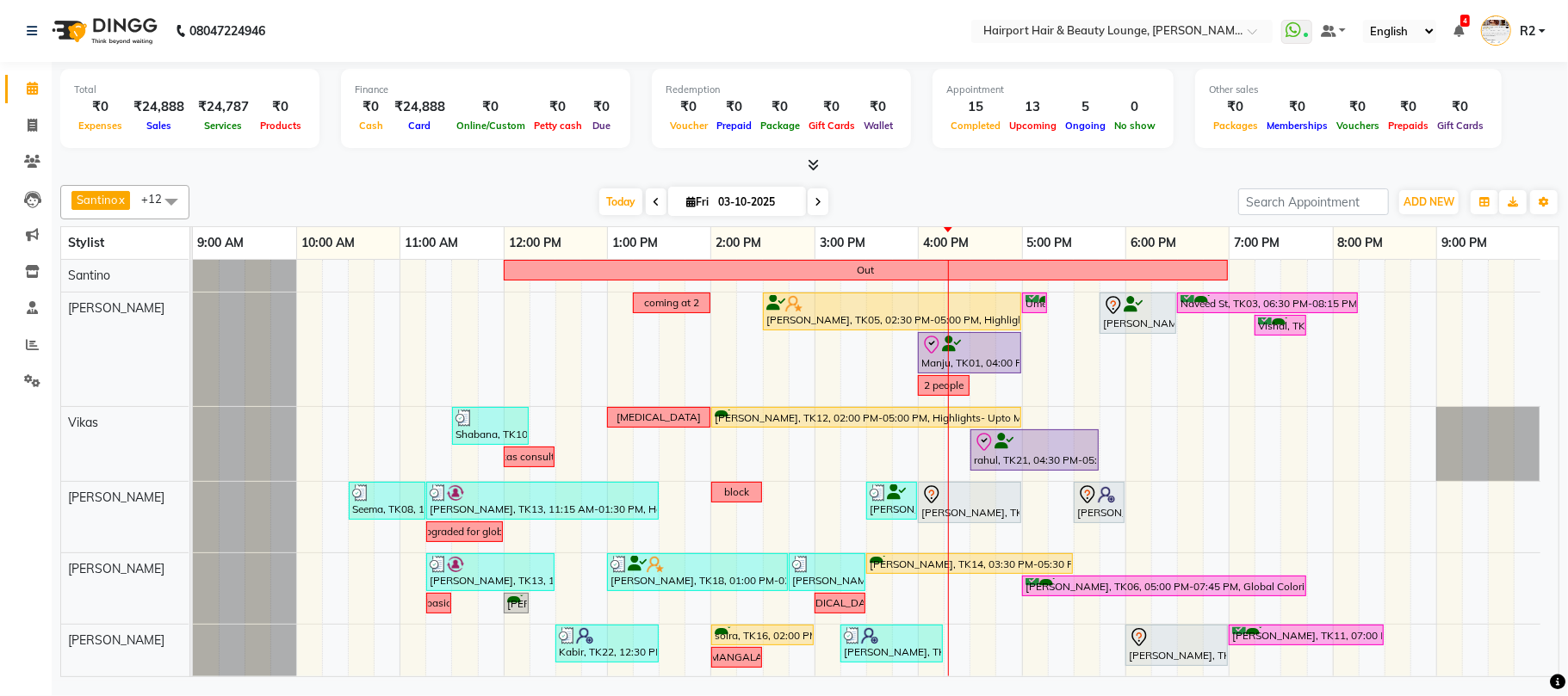
click at [395, 204] on div "[DATE] [DATE]" at bounding box center [713, 202] width 1031 height 26
click at [807, 204] on span at bounding box center [817, 201] width 21 height 26
type input "04-10-2025"
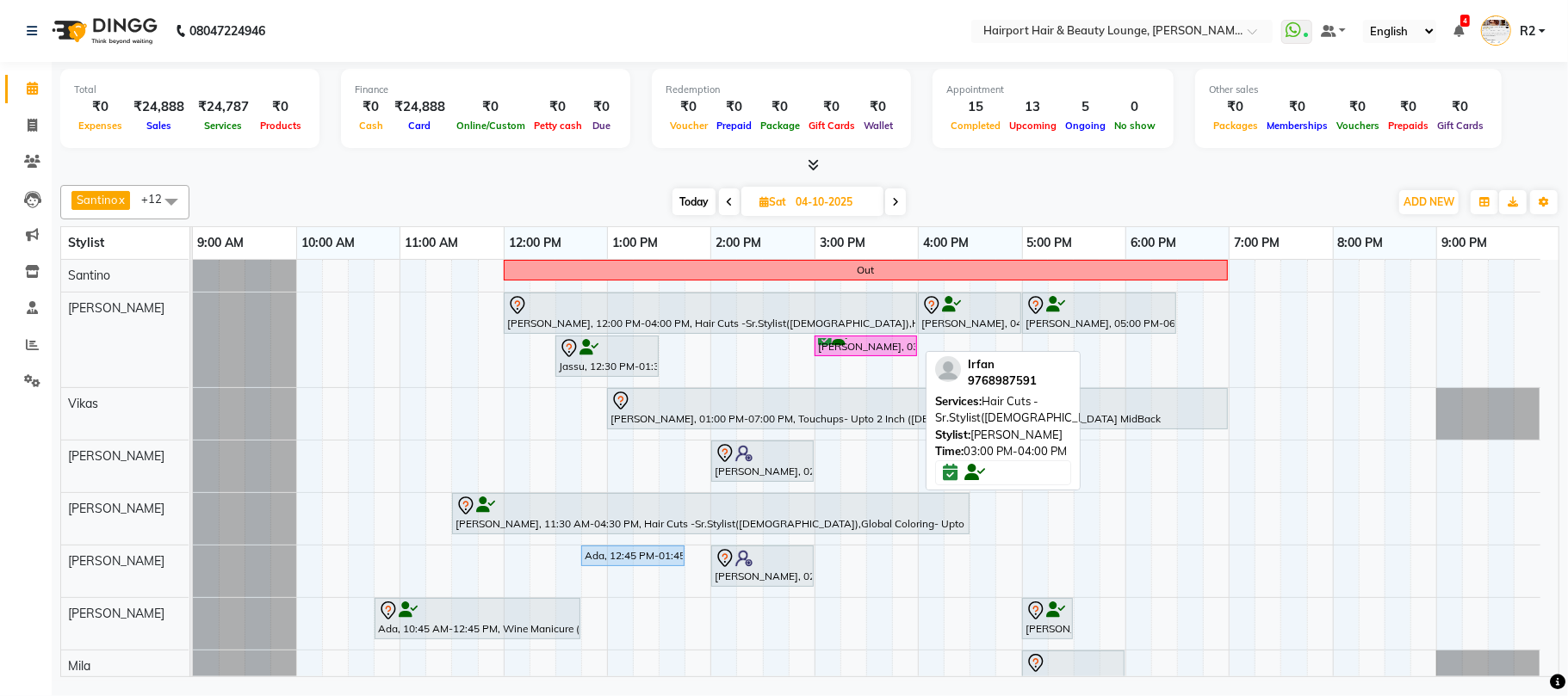
click at [879, 342] on div "[PERSON_NAME], 03:00 PM-04:00 PM, Hair Cuts -Sr.Stylist([DEMOGRAPHIC_DATA])" at bounding box center [866, 346] width 99 height 16
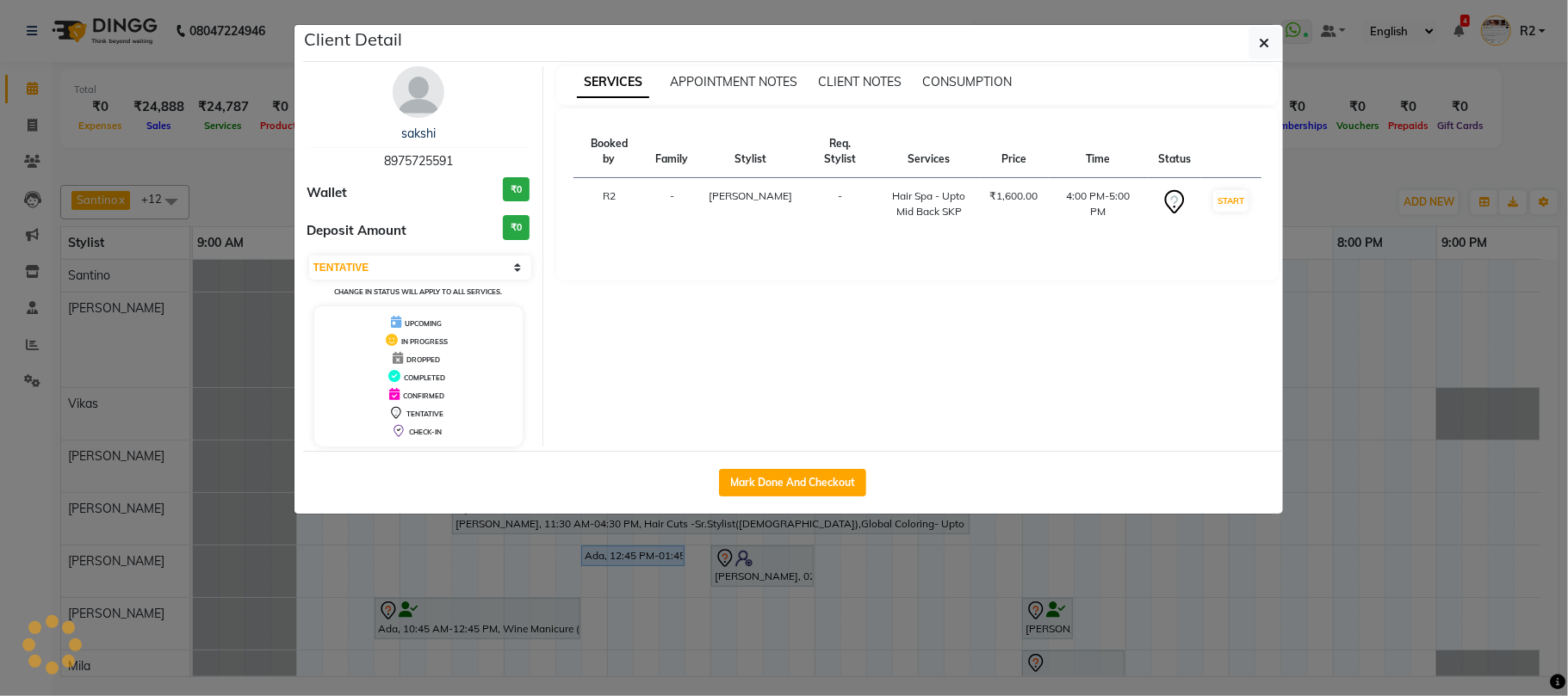
select select "6"
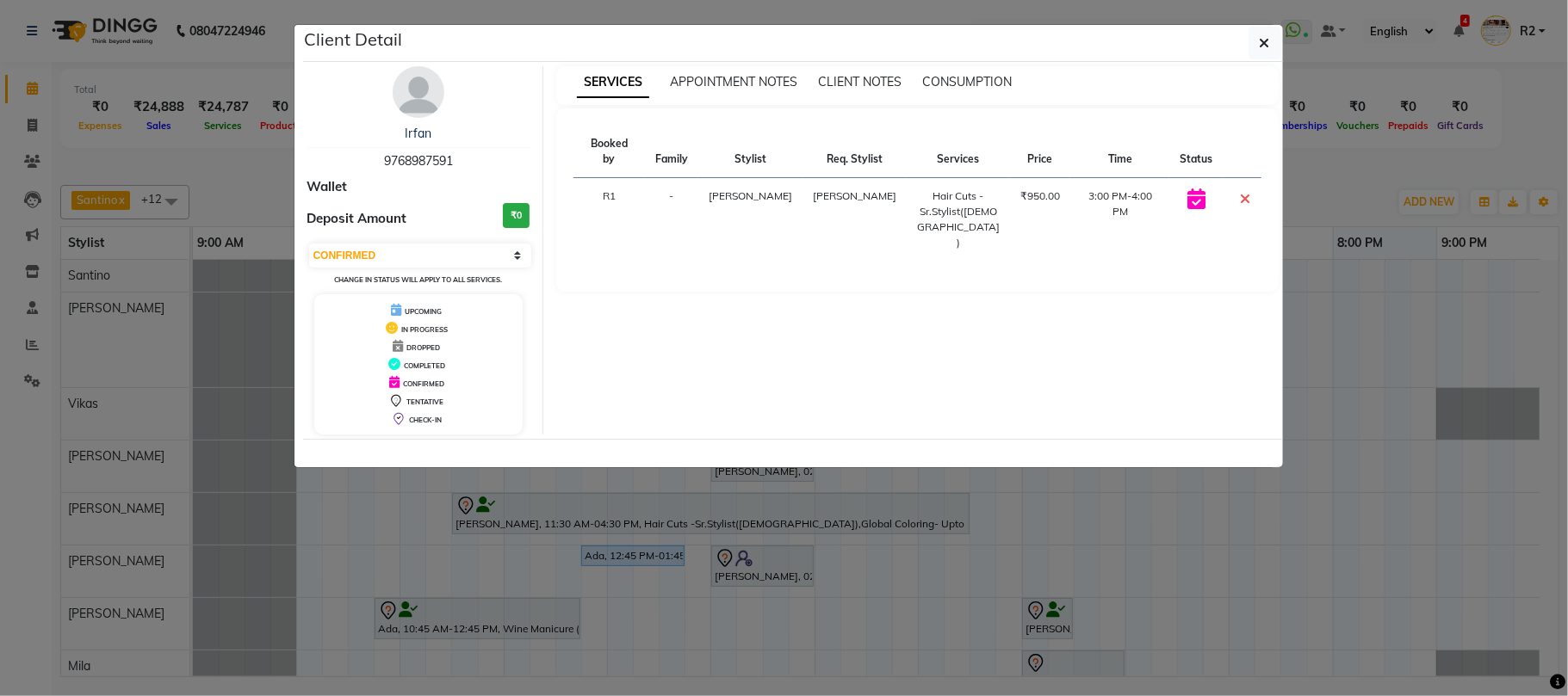
click at [149, 169] on ngb-modal-window "Client Detail Irfan 9768987591 Wallet Deposit Amount ₹0 Select CONFIRMED TENTAT…" at bounding box center [784, 348] width 1568 height 696
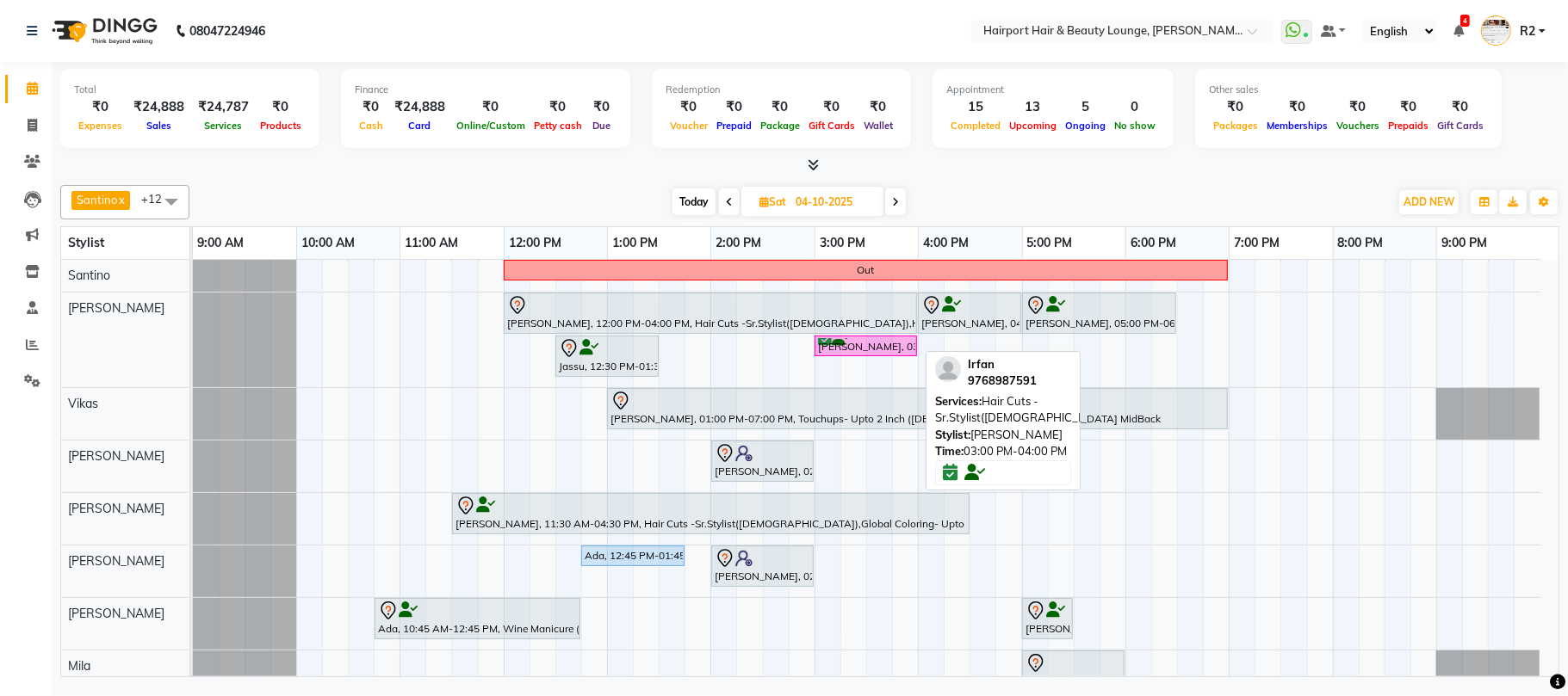
click at [855, 343] on div "[PERSON_NAME], 03:00 PM-04:00 PM, Hair Cuts -Sr.Stylist([DEMOGRAPHIC_DATA])" at bounding box center [866, 346] width 99 height 16
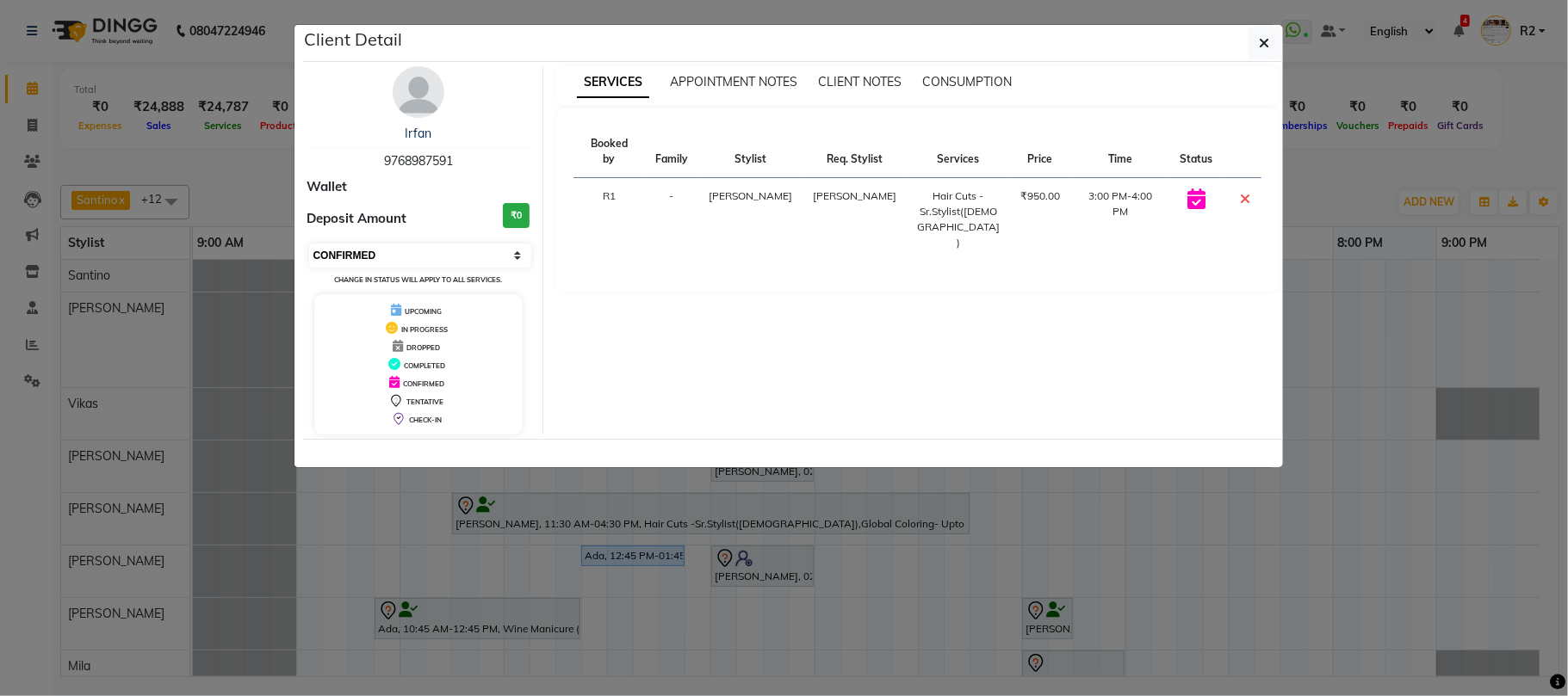
click at [385, 263] on select "Select CONFIRMED TENTATIVE" at bounding box center [420, 255] width 223 height 24
select select "7"
click at [309, 244] on select "Select CONFIRMED TENTATIVE" at bounding box center [420, 255] width 223 height 24
click at [231, 191] on ngb-modal-window "Client Detail Irfan 9768987591 Wallet Deposit Amount ₹0 Select CONFIRMED TENTAT…" at bounding box center [784, 348] width 1568 height 696
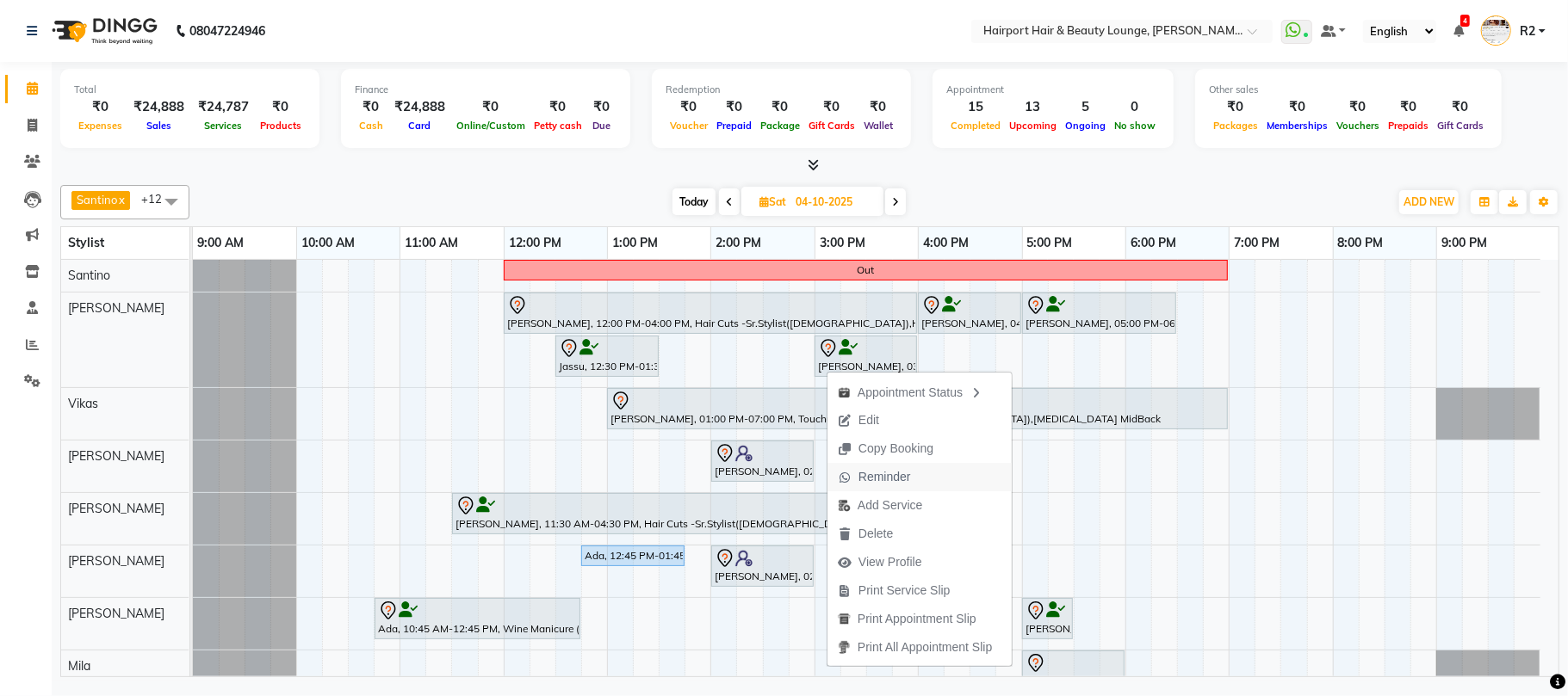
click at [886, 484] on span "Reminder" at bounding box center [885, 477] width 53 height 18
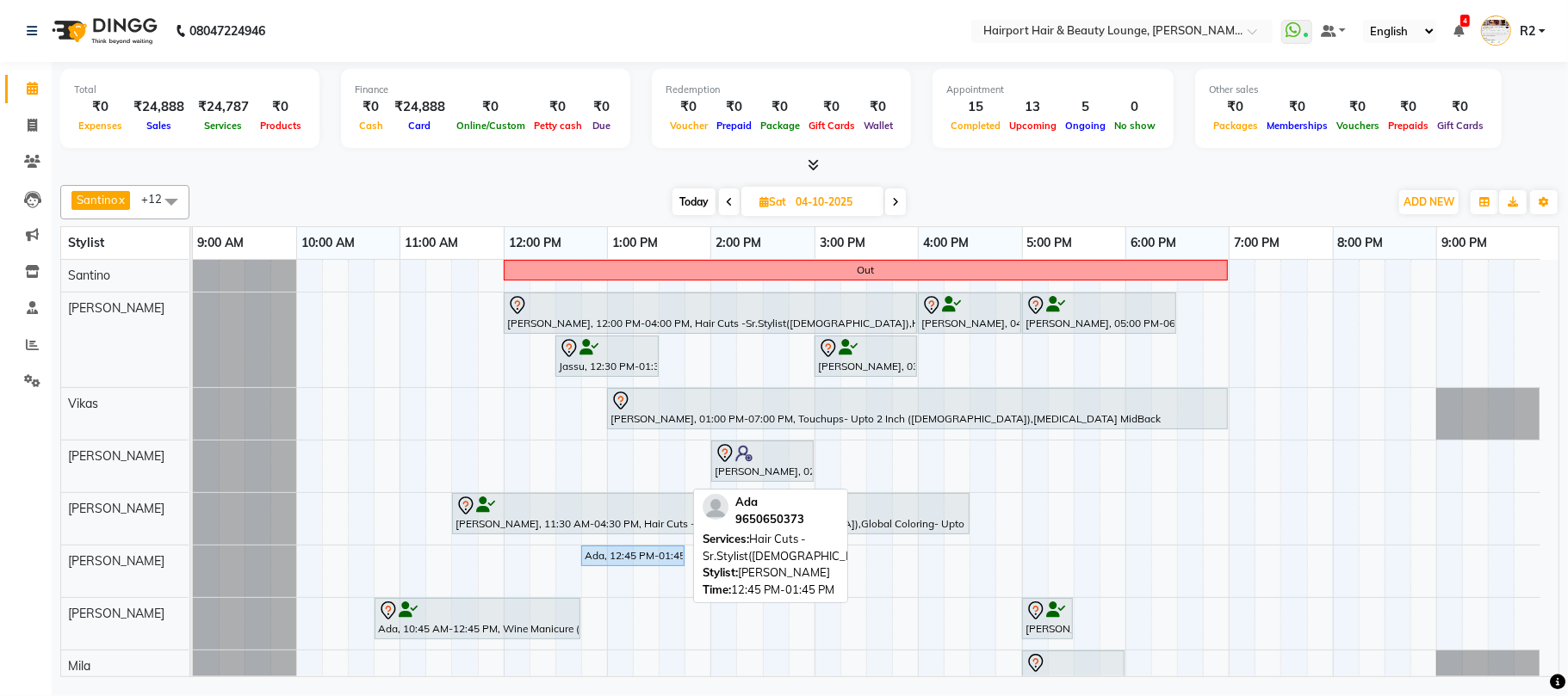
click at [637, 564] on div "Ada, 12:45 PM-01:45 PM, Hair Cuts -Sr.Stylist([DEMOGRAPHIC_DATA])" at bounding box center [633, 556] width 100 height 15
select select "7"
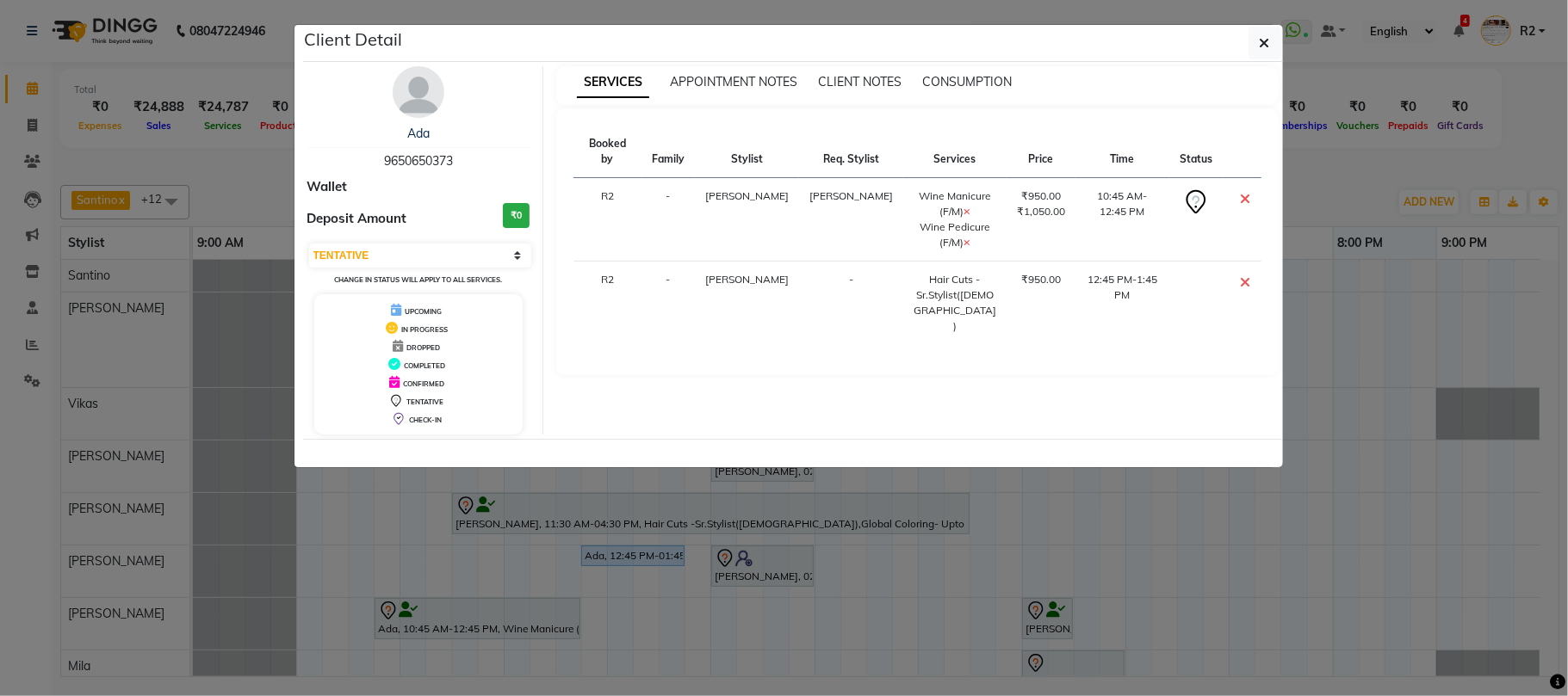
click at [682, 629] on ngb-modal-window "Client Detail Ada 9650650373 Wallet Deposit Amount ₹0 Select CONFIRMED TENTATIV…" at bounding box center [784, 348] width 1568 height 696
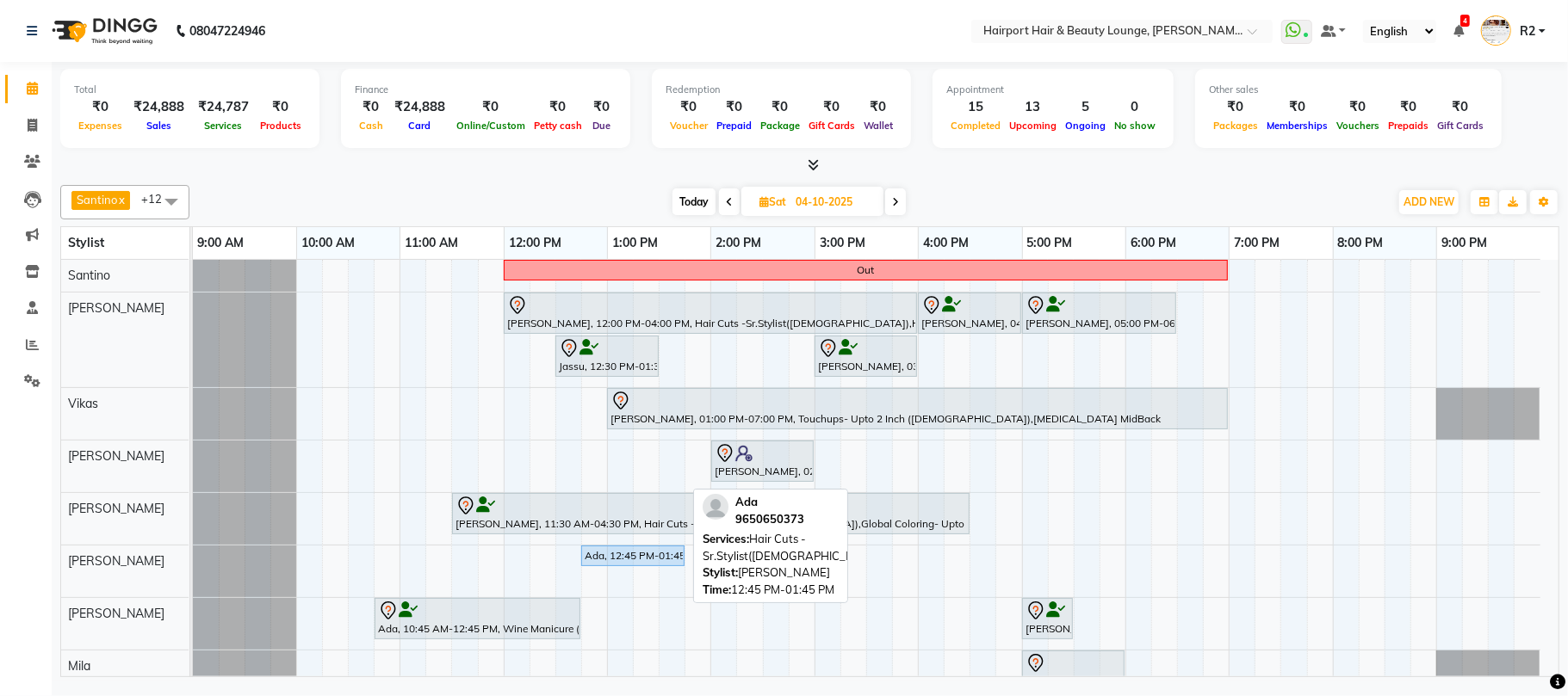
click at [665, 564] on div "Ada, 12:45 PM-01:45 PM, Hair Cuts -Sr.Stylist([DEMOGRAPHIC_DATA])" at bounding box center [633, 556] width 100 height 15
select select "7"
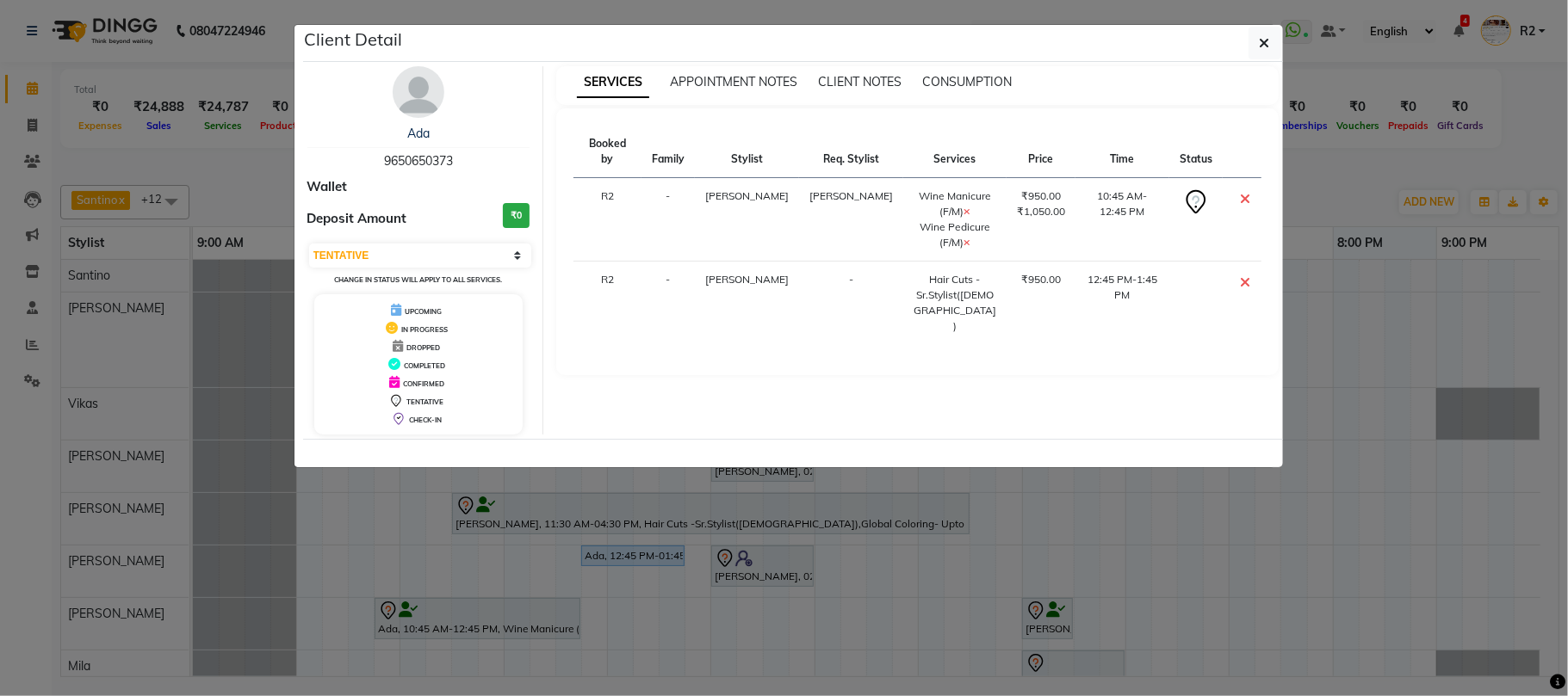
click at [665, 601] on ngb-modal-window "Client Detail Ada 9650650373 Wallet Deposit Amount ₹0 Select CONFIRMED TENTATIV…" at bounding box center [784, 348] width 1568 height 696
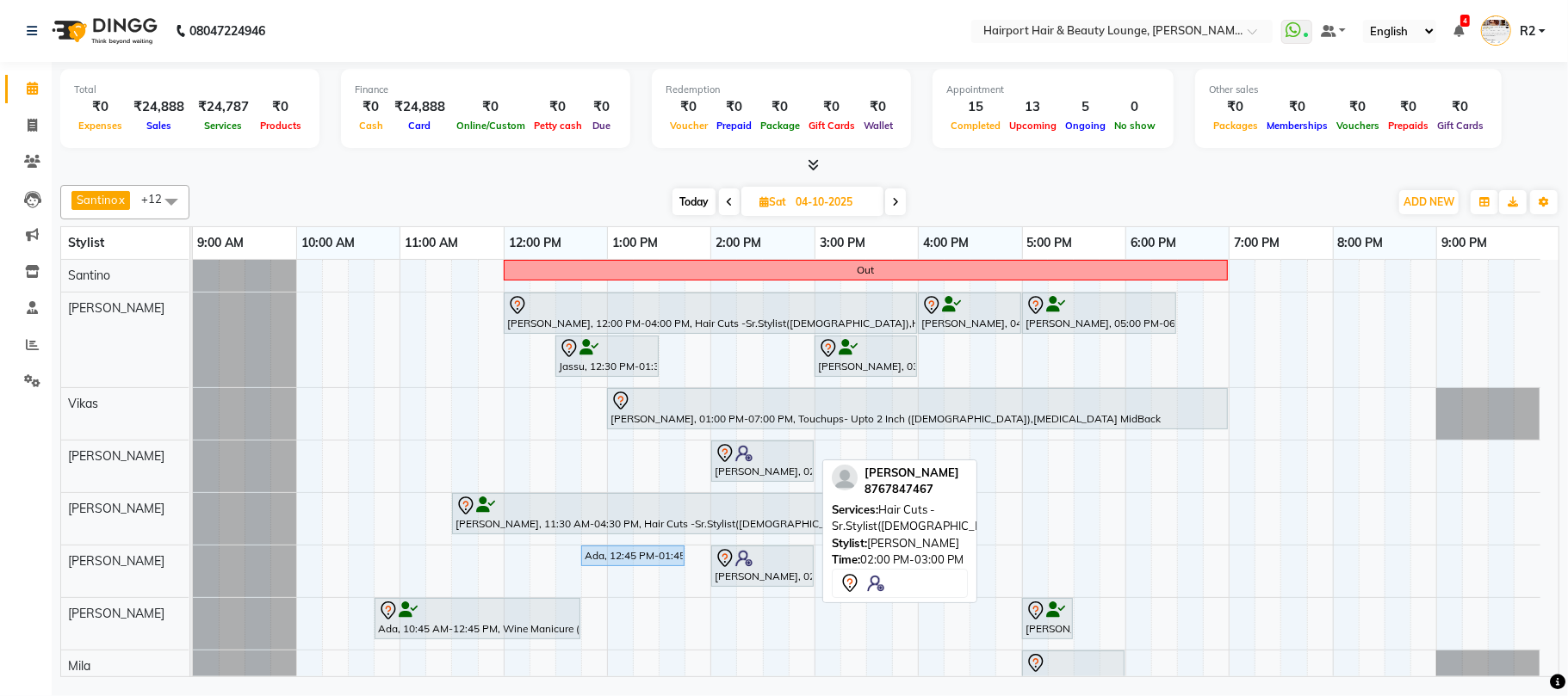
click at [747, 580] on div "[PERSON_NAME], 02:00 PM-03:00 PM, Hair Cuts -Sr.Stylist([DEMOGRAPHIC_DATA])" at bounding box center [762, 567] width 99 height 36
select select "7"
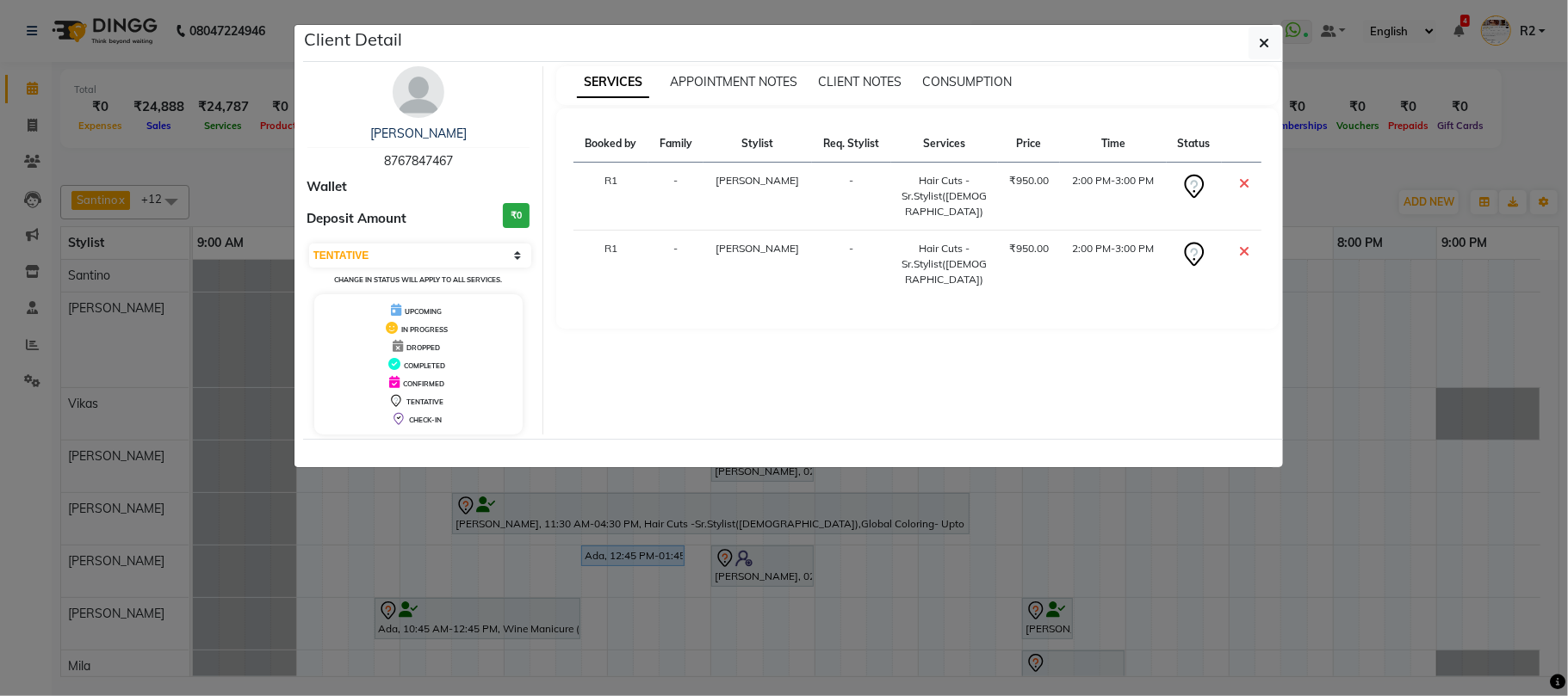
click at [741, 619] on ngb-modal-window "Client Detail Ishika 8767847467 Wallet Deposit Amount ₹0 Select CONFIRMED TENTA…" at bounding box center [784, 348] width 1568 height 696
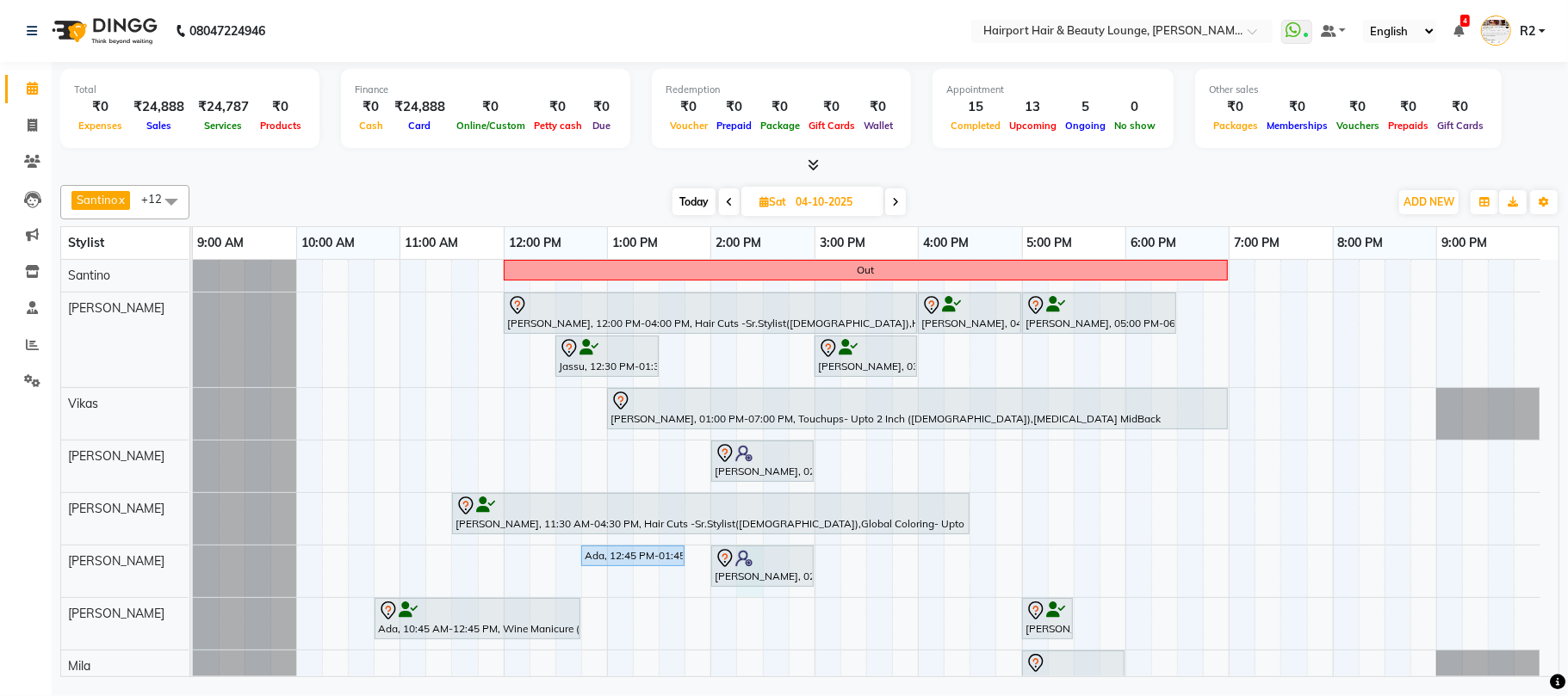
click at [744, 597] on div "Out Meghna, 12:00 PM-04:00 PM, Hair Cuts -Sr.Stylist(Female),Highlights- Upto M…" at bounding box center [876, 562] width 1366 height 606
select select "22631"
select select "tentative"
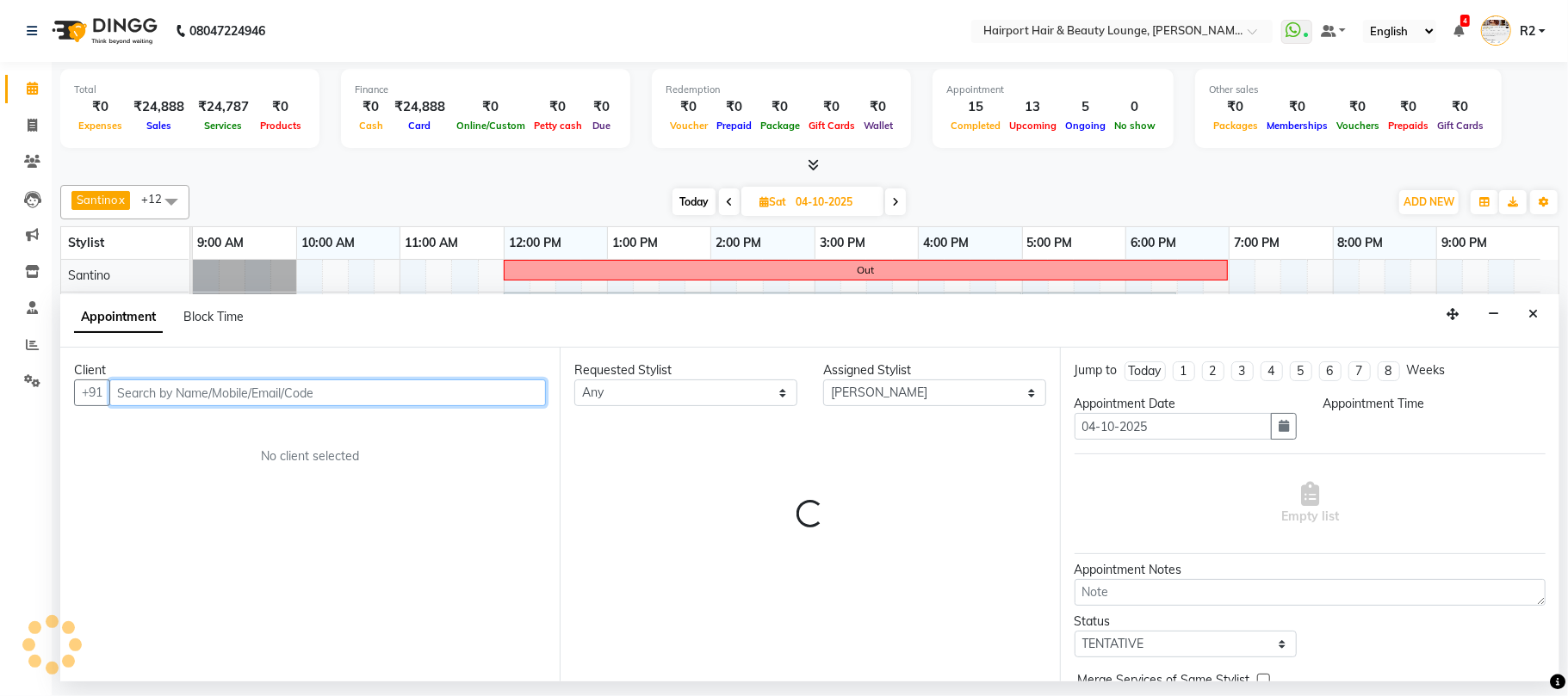
select select "855"
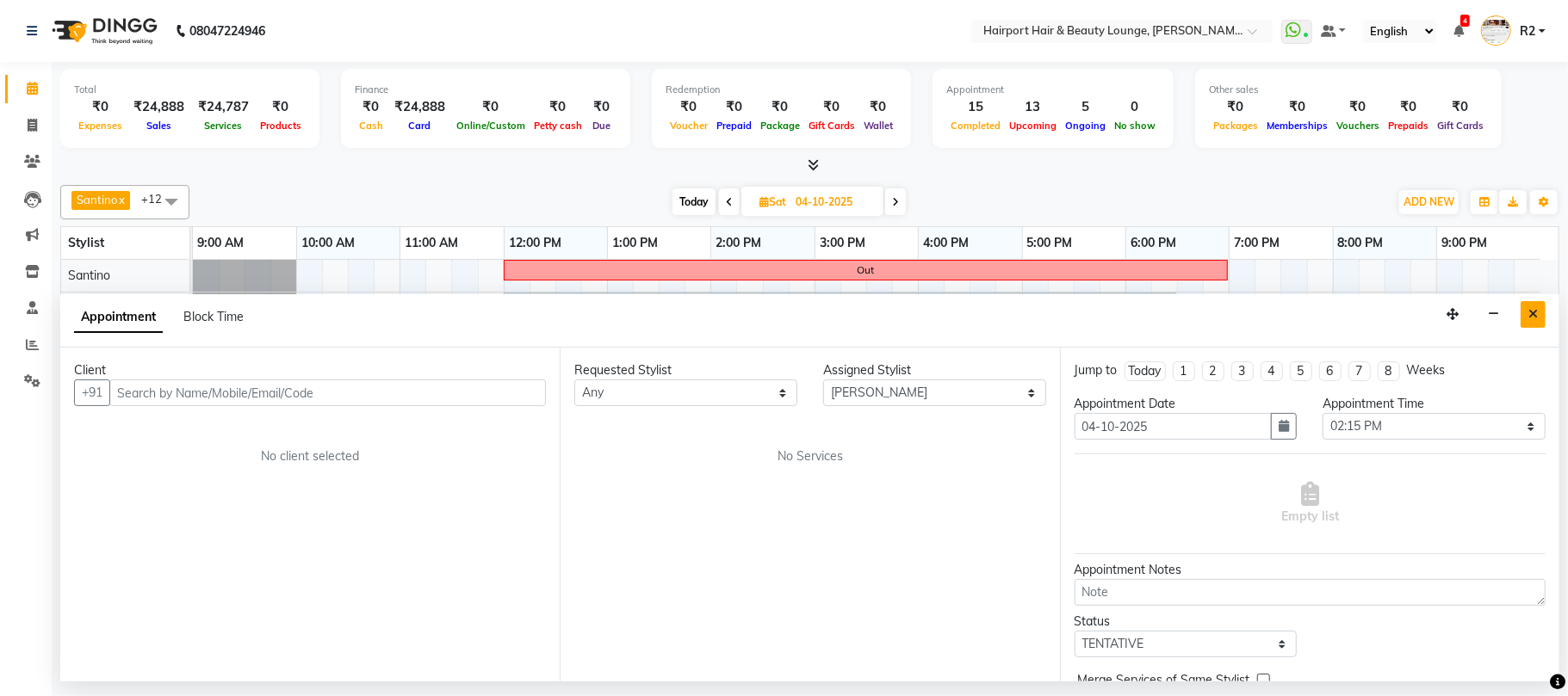
click at [1536, 317] on icon "Close" at bounding box center [1532, 313] width 9 height 12
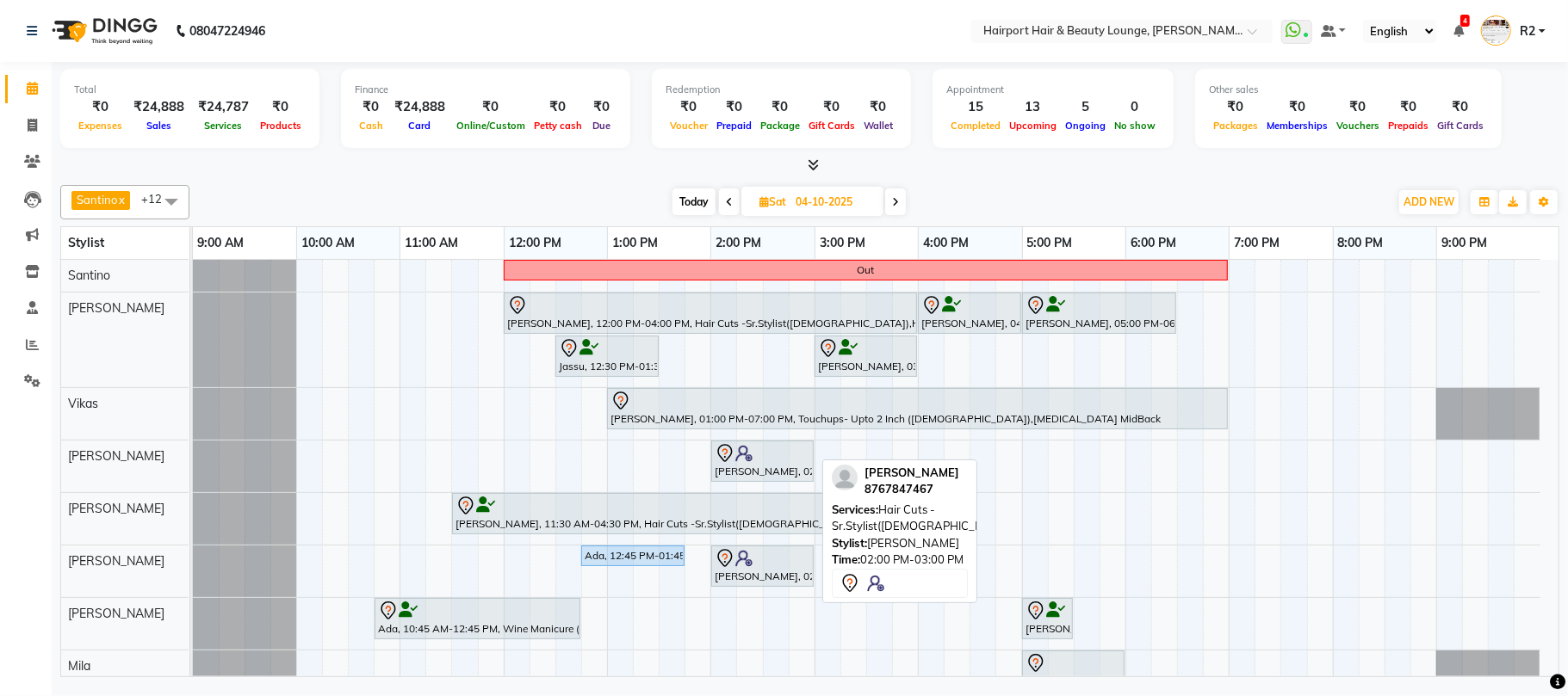
click at [794, 579] on div "[PERSON_NAME], 02:00 PM-03:00 PM, Hair Cuts -Sr.Stylist([DEMOGRAPHIC_DATA])" at bounding box center [762, 567] width 99 height 36
select select "7"
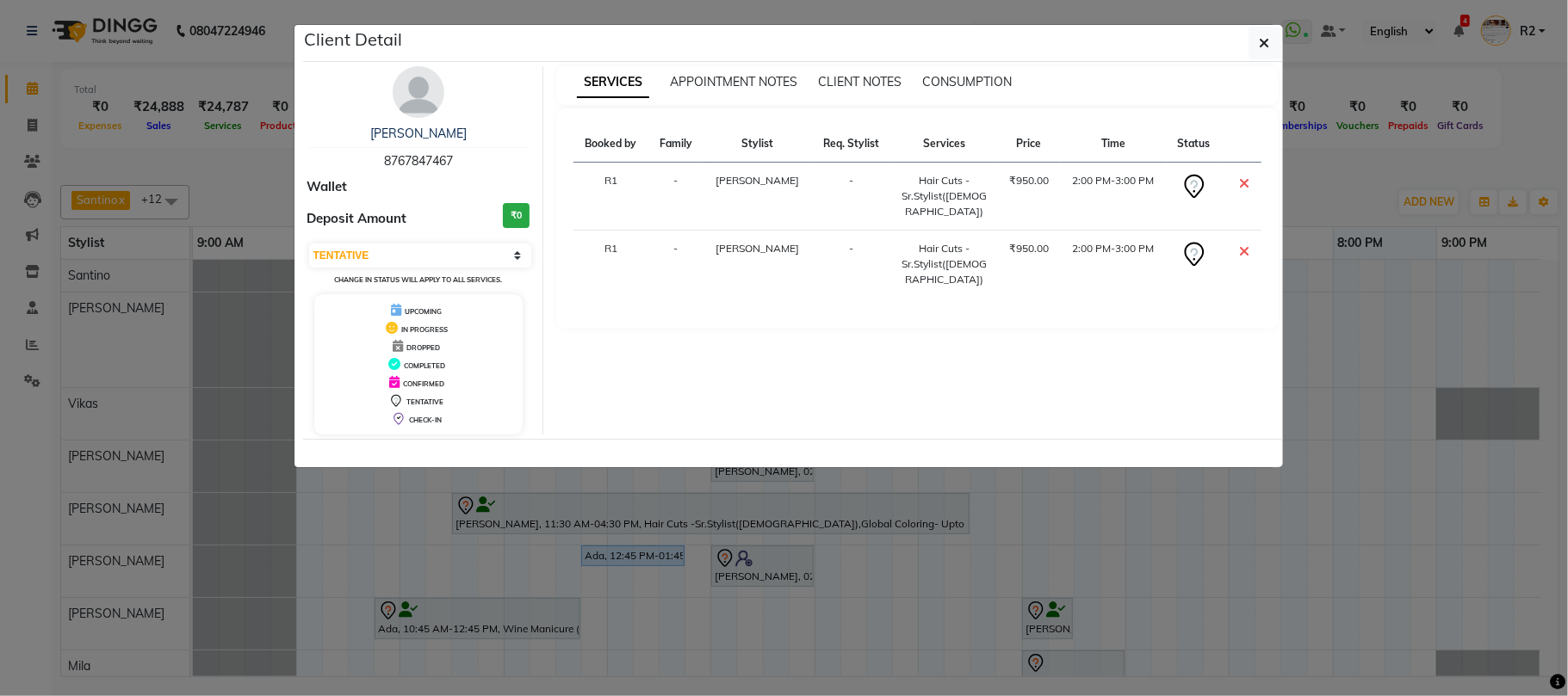
click at [951, 601] on ngb-modal-window "Client Detail Ishika 8767847467 Wallet Deposit Amount ₹0 Select CONFIRMED TENTA…" at bounding box center [784, 348] width 1568 height 696
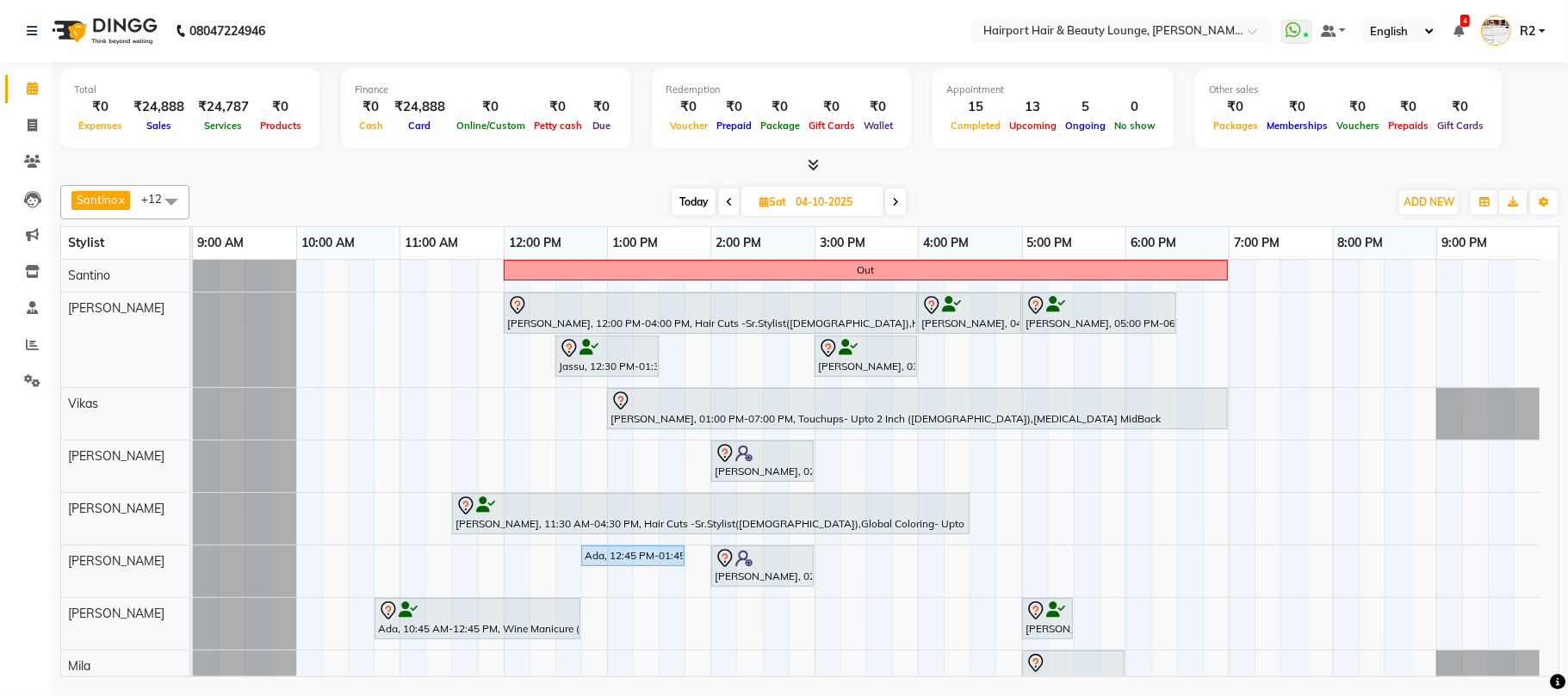
click at [894, 524] on div "[PERSON_NAME], 11:30 AM-04:30 PM, Hair Cuts -Sr.Stylist([DEMOGRAPHIC_DATA]),Glo…" at bounding box center [711, 514] width 514 height 36
select select "7"
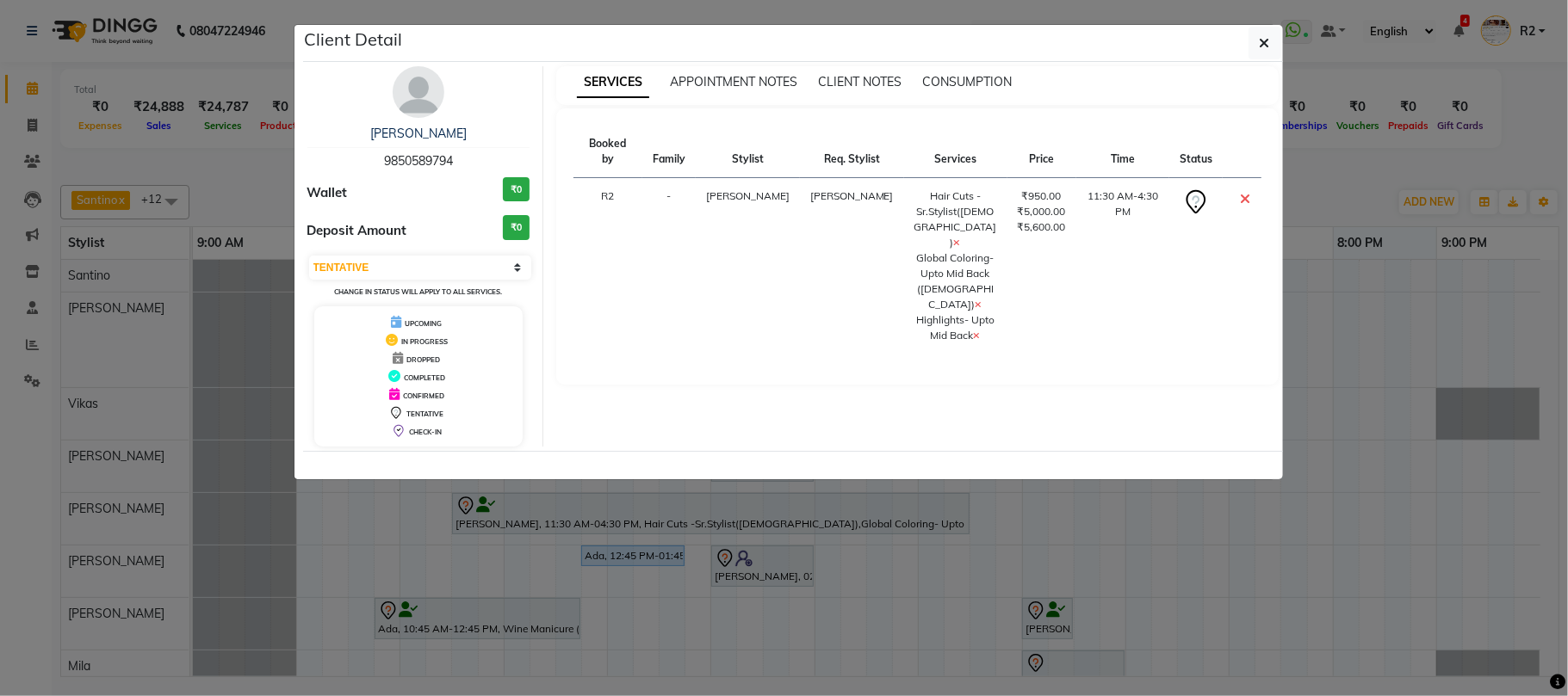
click at [894, 579] on ngb-modal-window "Client Detail Tanya 9850589794 Wallet ₹0 Deposit Amount ₹0 Select CONFIRMED TEN…" at bounding box center [784, 348] width 1568 height 696
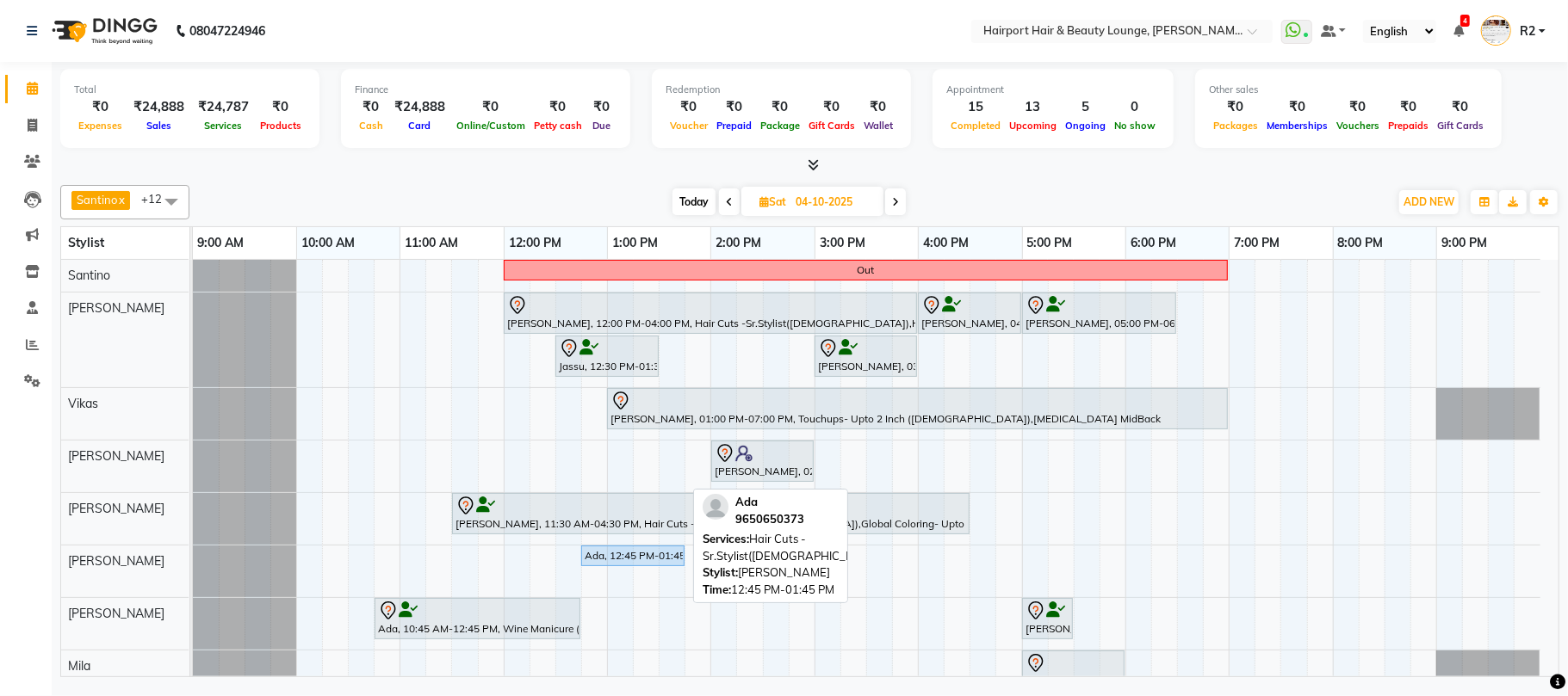
click at [641, 564] on div "Ada, 12:45 PM-01:45 PM, Hair Cuts -Sr.Stylist([DEMOGRAPHIC_DATA])" at bounding box center [633, 556] width 100 height 15
select select "7"
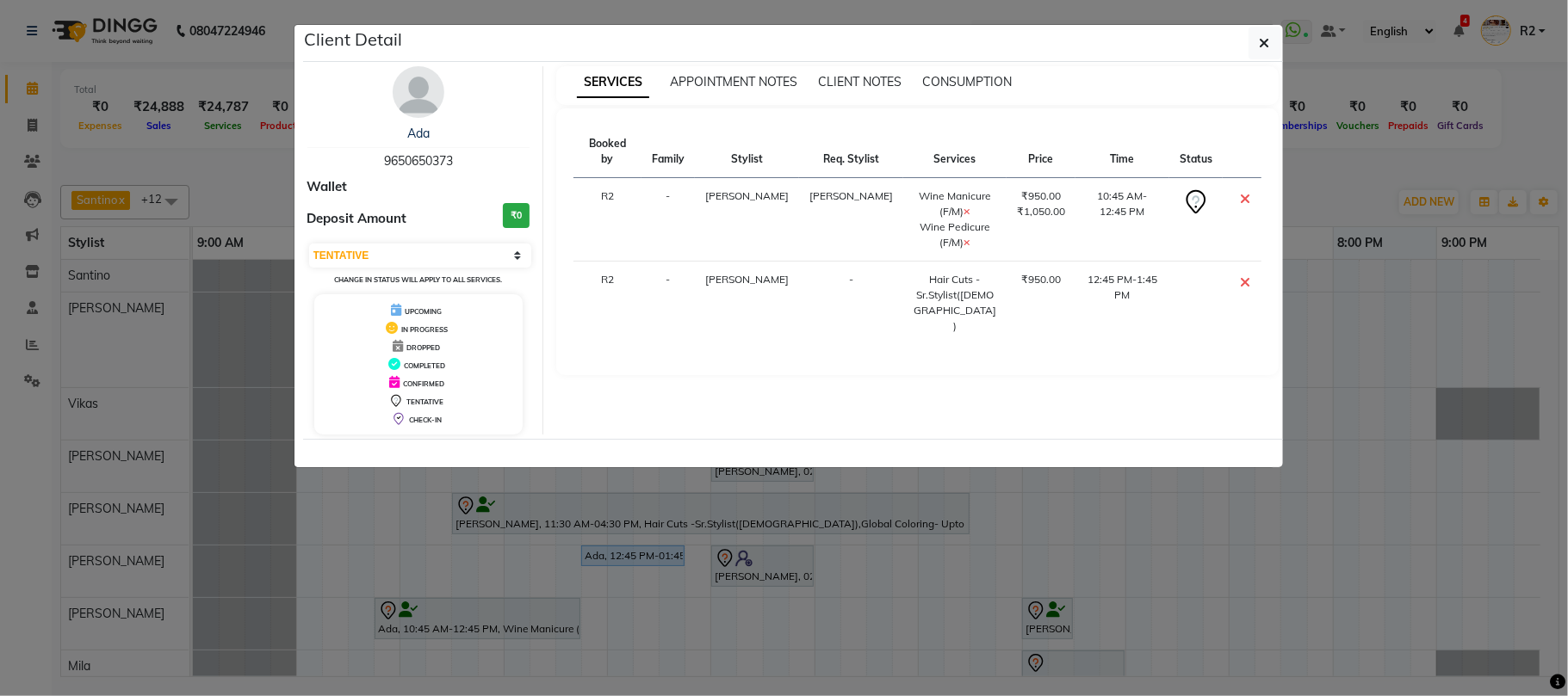
click at [1116, 575] on ngb-modal-window "Client Detail Ada 9650650373 Wallet Deposit Amount ₹0 Select CONFIRMED TENTATIV…" at bounding box center [784, 348] width 1568 height 696
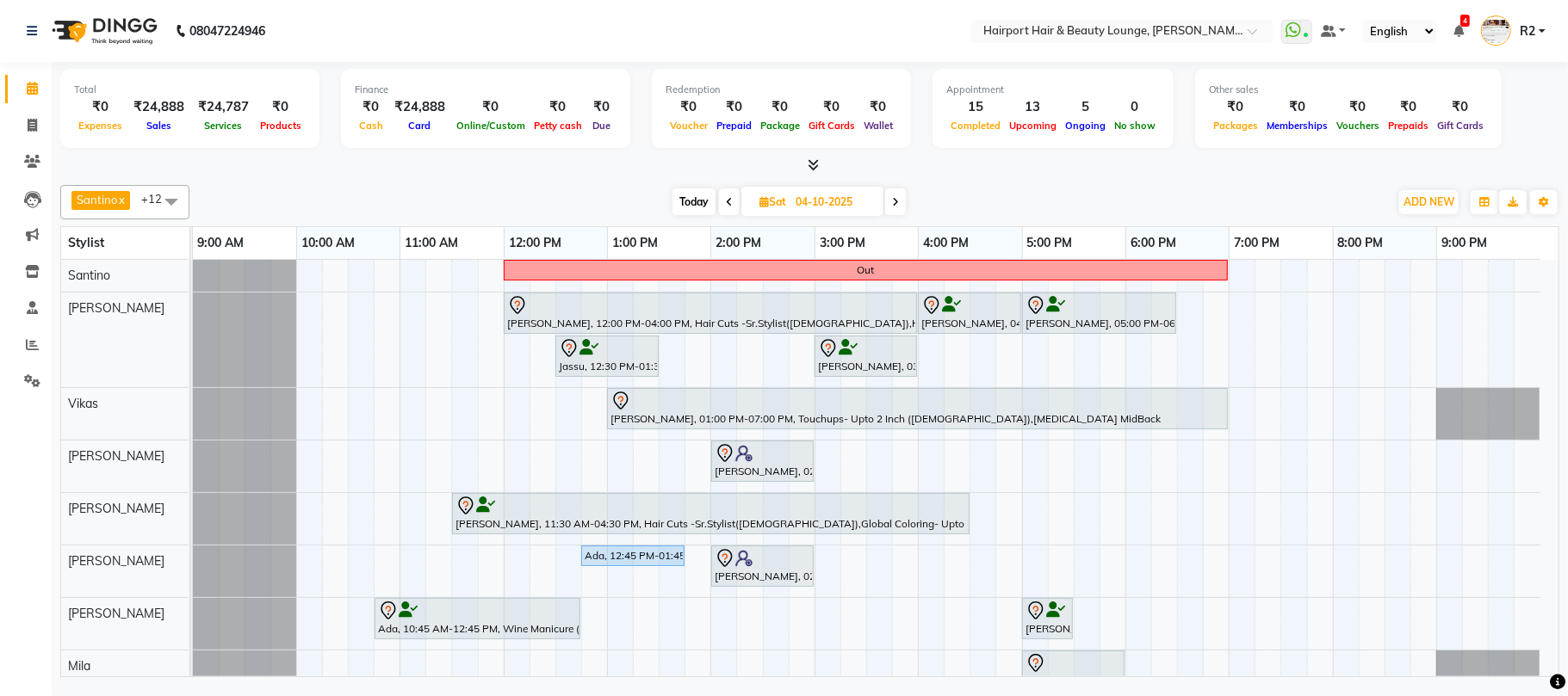
click at [690, 200] on span "Today" at bounding box center [693, 201] width 43 height 26
type input "03-10-2025"
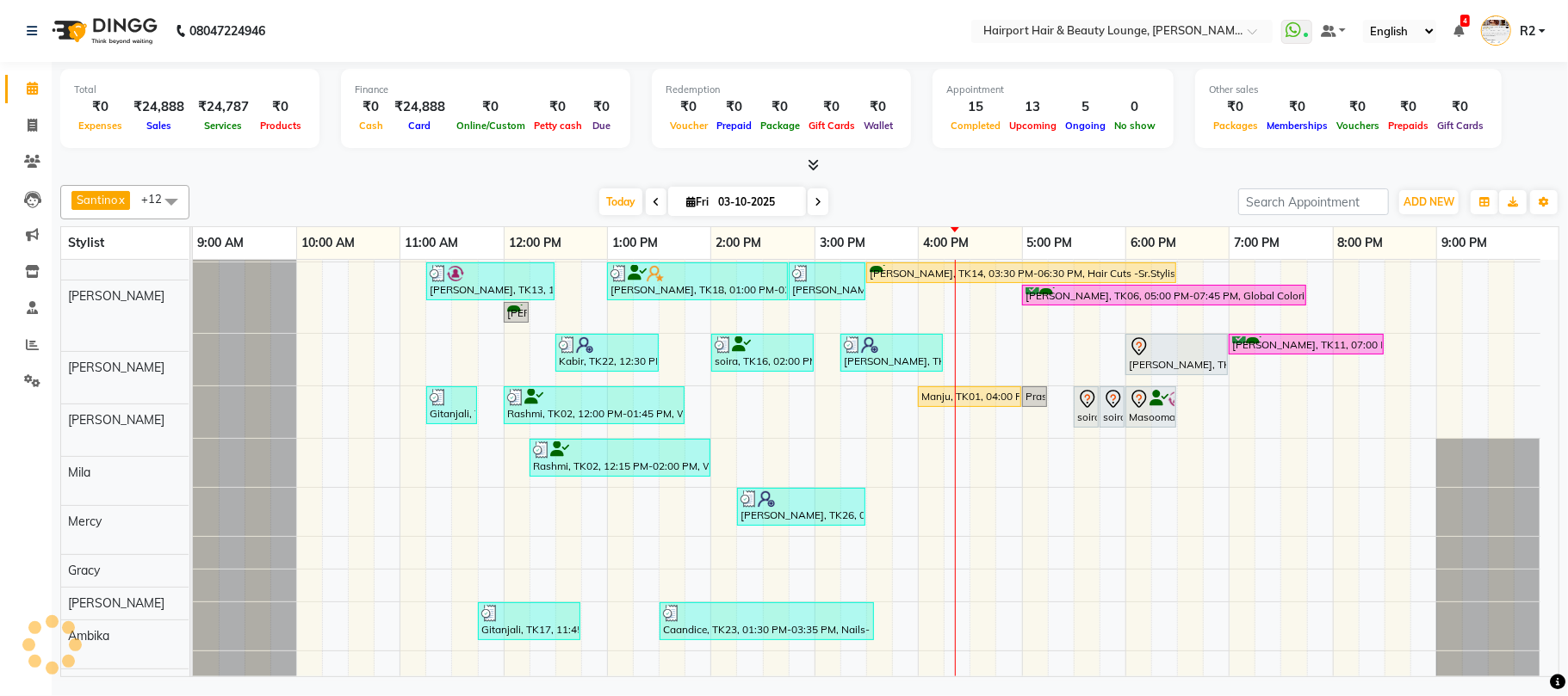
scroll to position [229, 0]
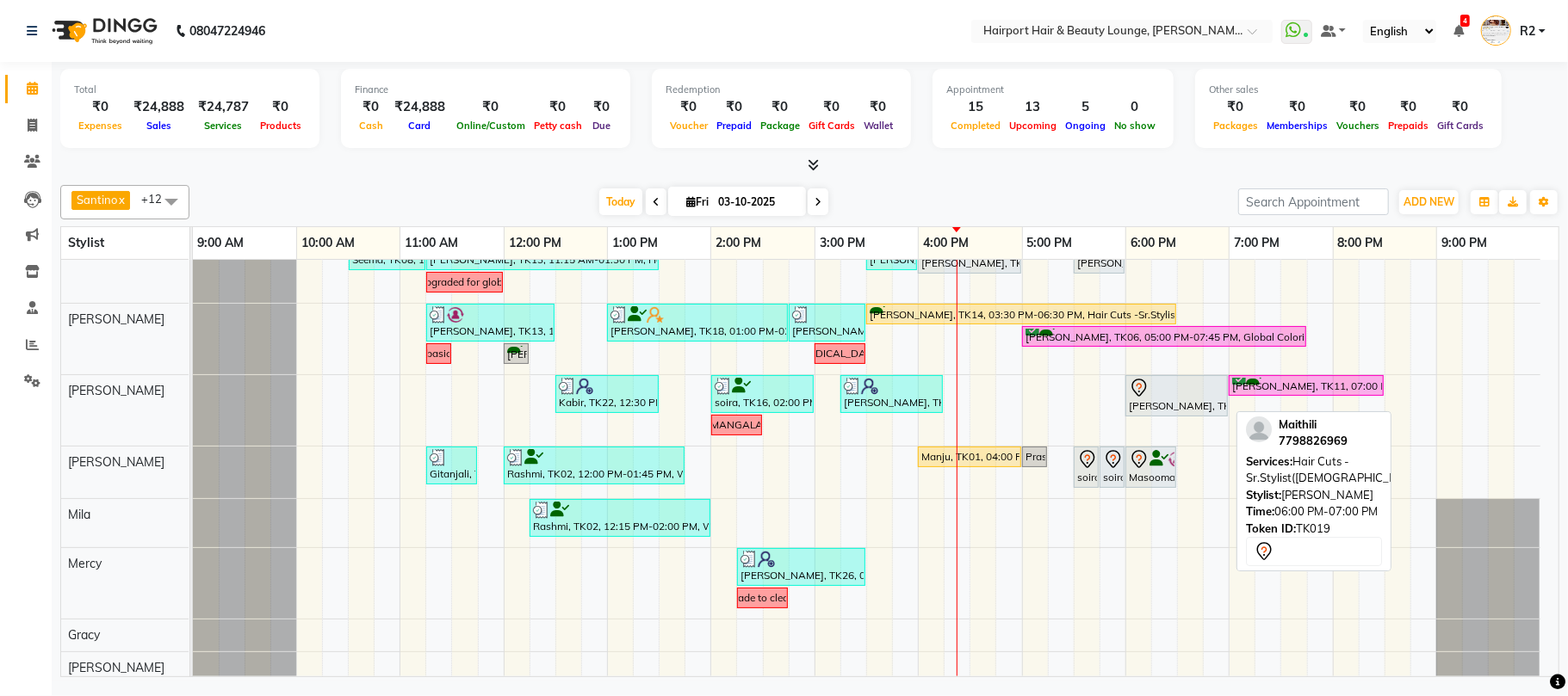
click at [1150, 394] on div at bounding box center [1176, 388] width 96 height 21
select select "7"
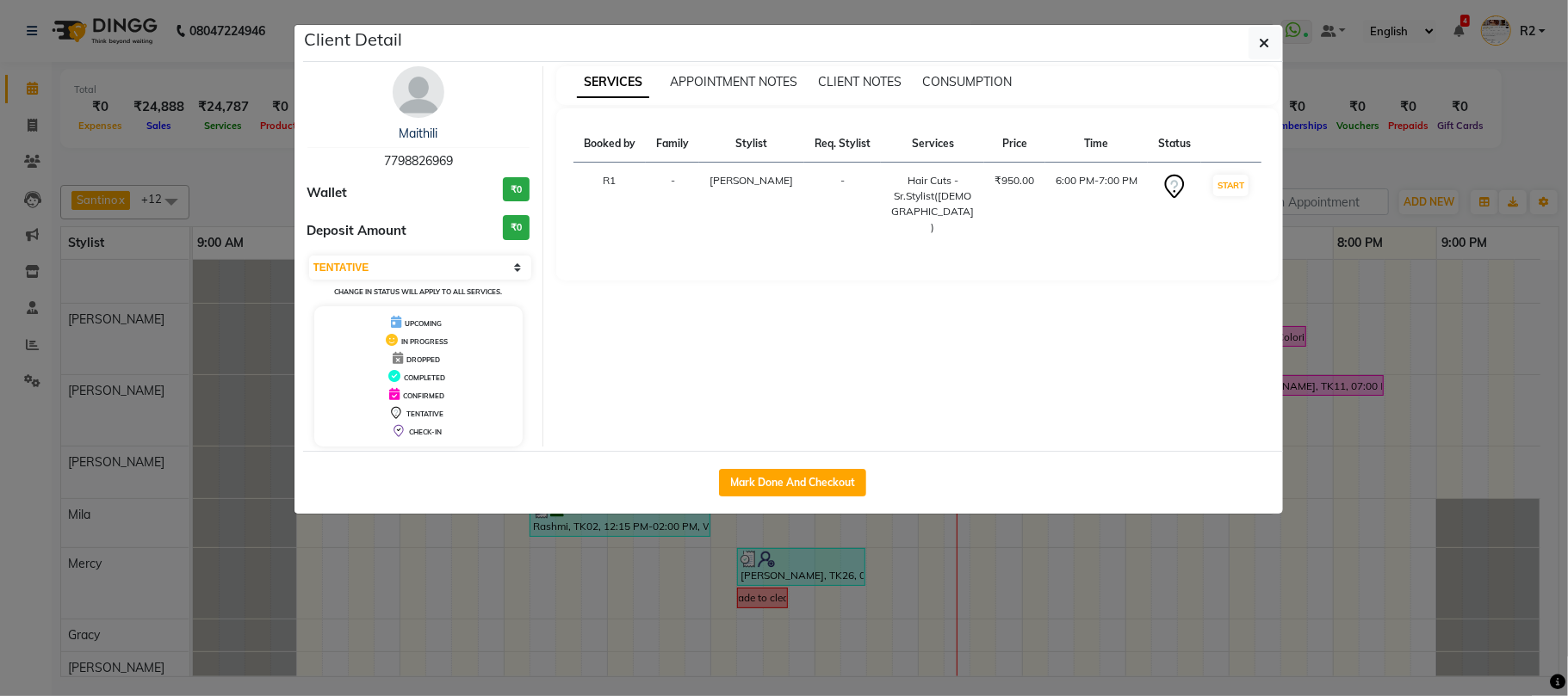
click at [1044, 589] on ngb-modal-window "Client Detail Maithili 7798826969 Wallet ₹0 Deposit Amount ₹0 Select IN SERVICE…" at bounding box center [784, 348] width 1568 height 696
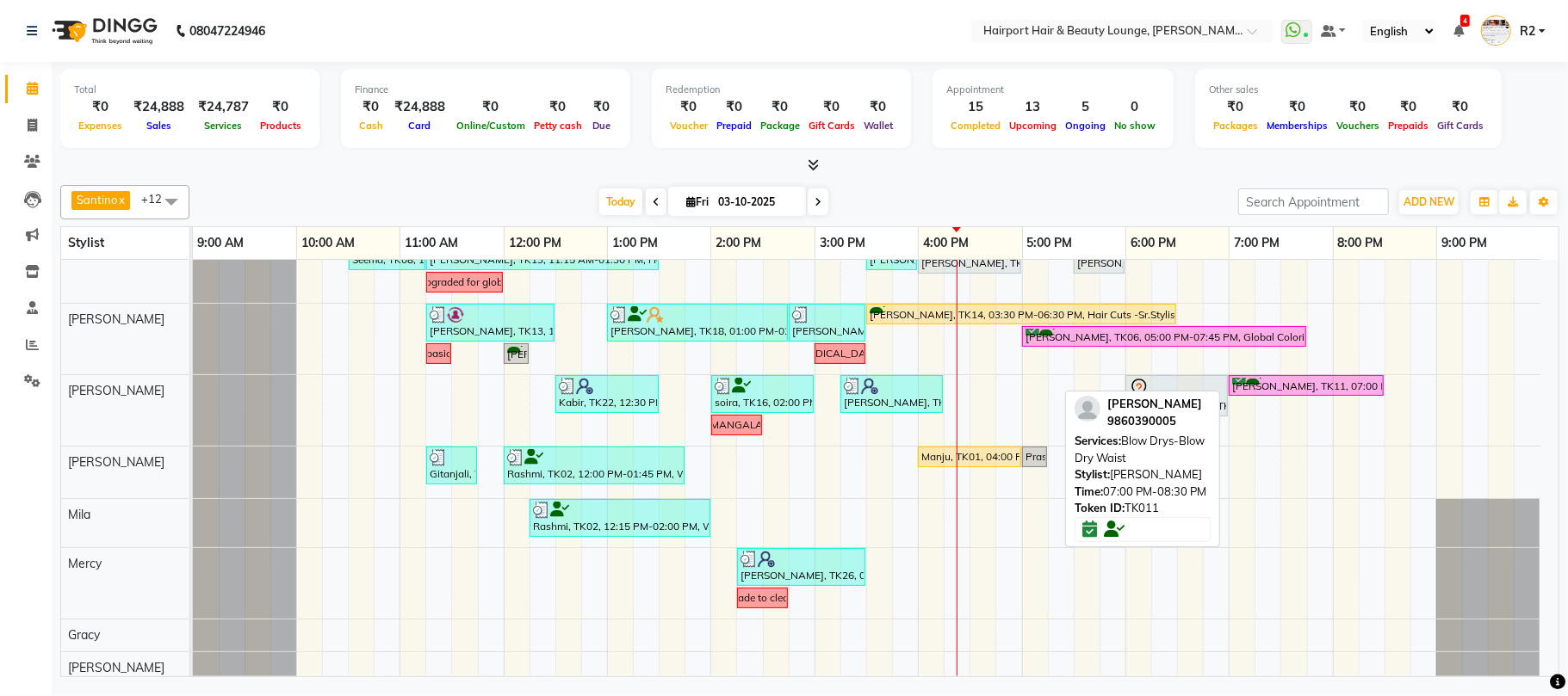
click at [1291, 390] on div "[PERSON_NAME], TK11, 07:00 PM-08:30 PM, Blow Drys-Blow Dry Waist" at bounding box center [1306, 386] width 151 height 16
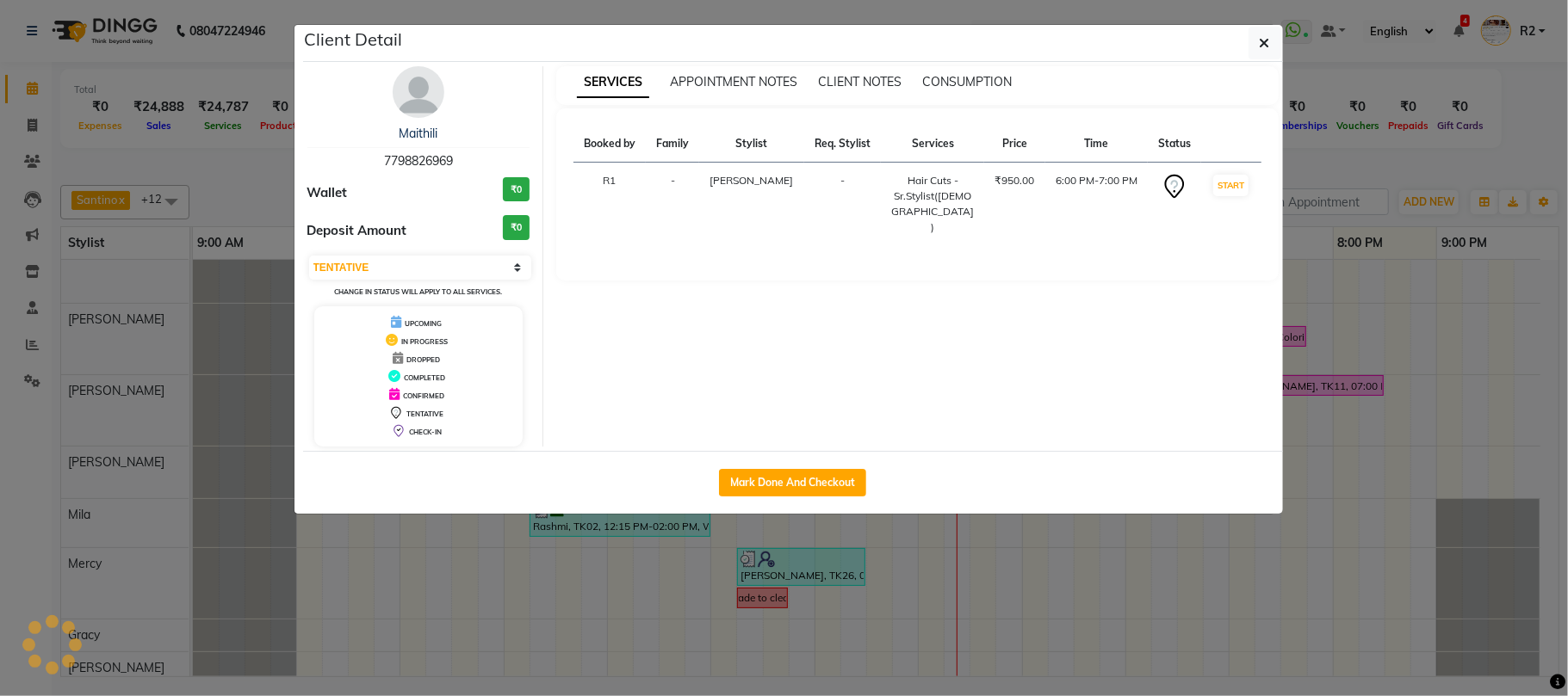
select select "6"
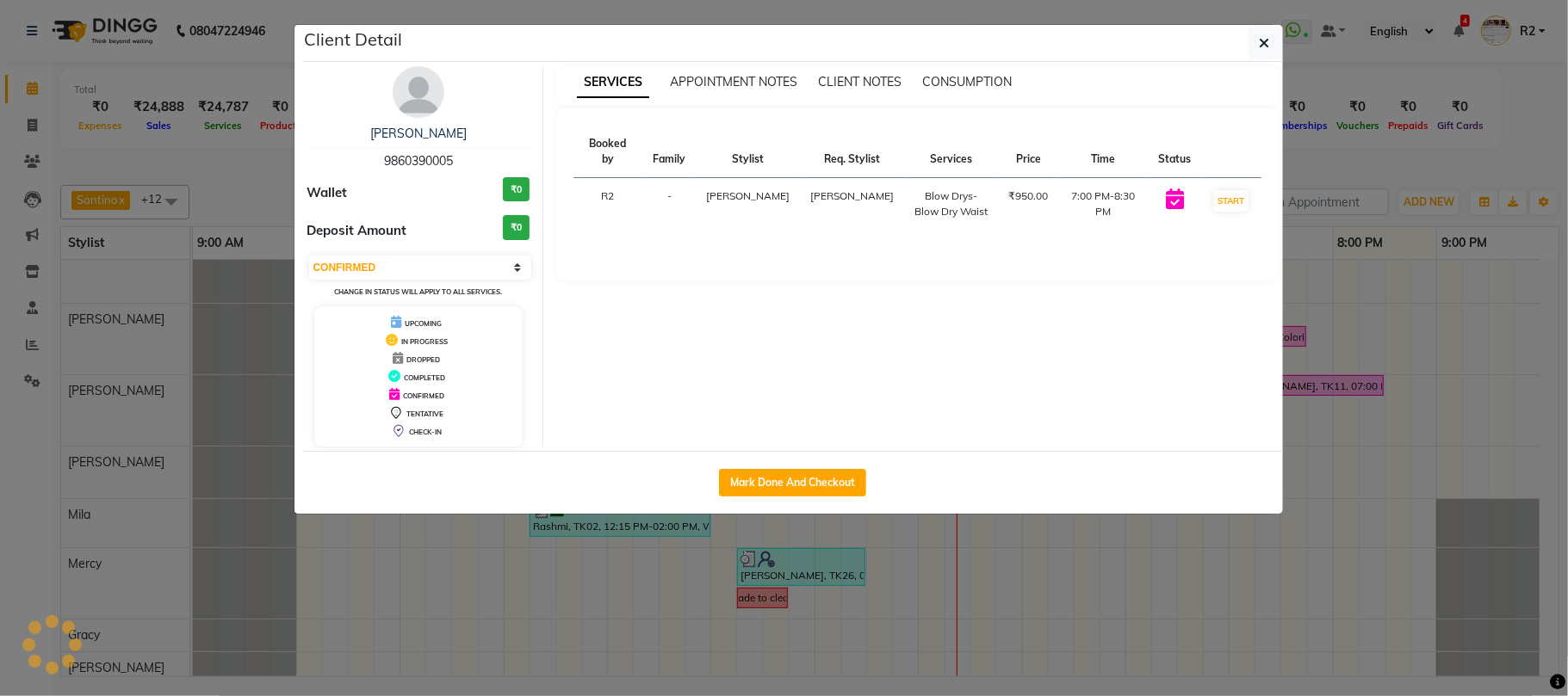
click at [1242, 568] on ngb-modal-window "Client Detail PREETI DEVNANI 9860390005 Wallet ₹0 Deposit Amount ₹0 Select IN S…" at bounding box center [784, 348] width 1568 height 696
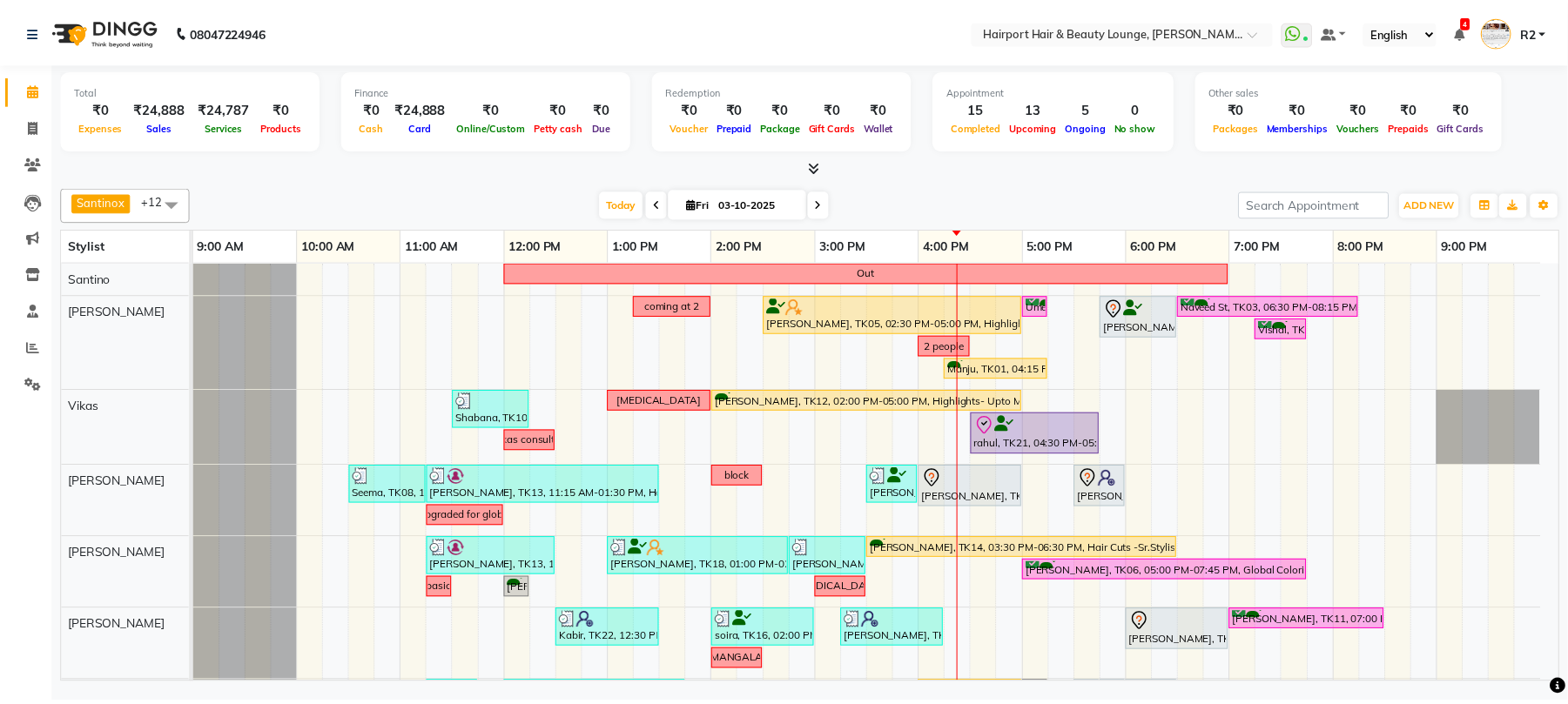
scroll to position [116, 0]
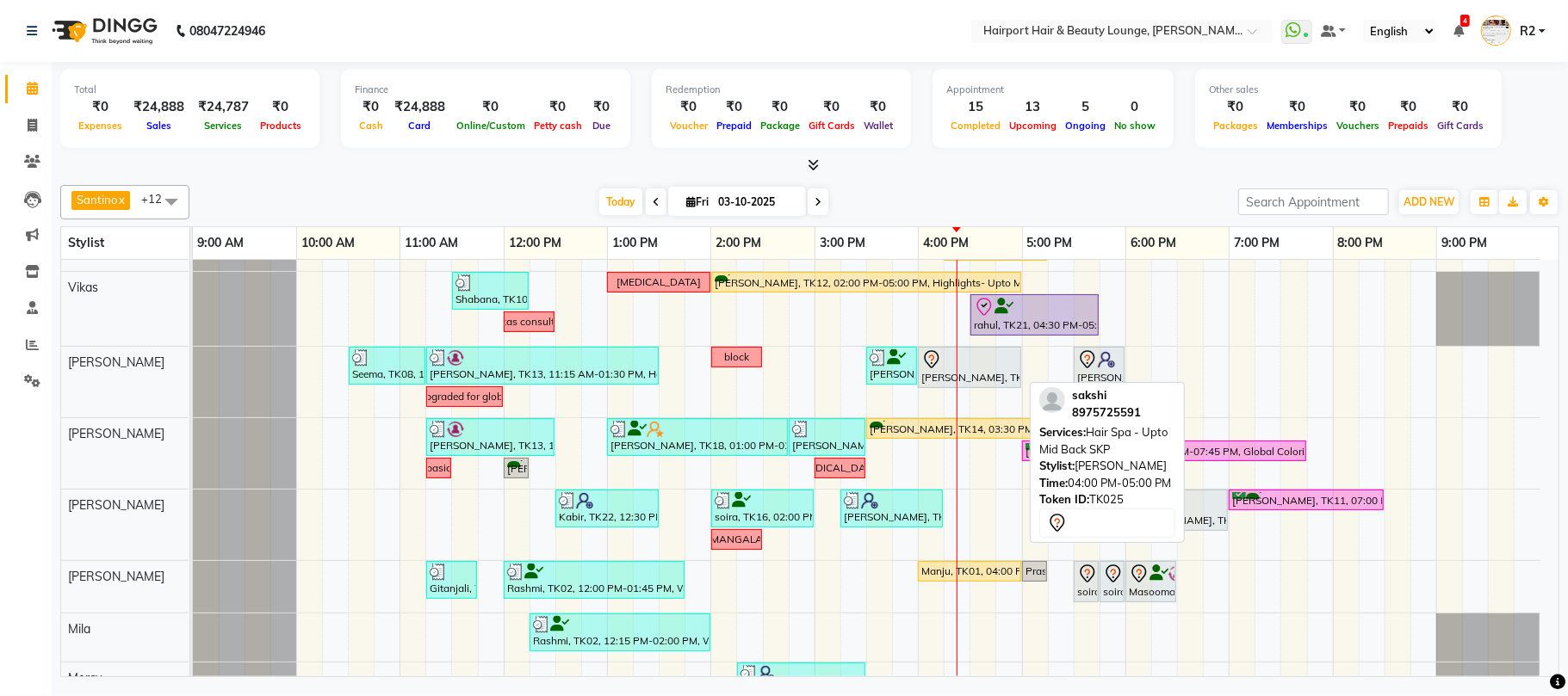
click at [979, 374] on div "sakshi, TK25, 04:00 PM-05:00 PM, Hair Spa - Upto Mid Back SKP" at bounding box center [969, 368] width 100 height 36
select select "7"
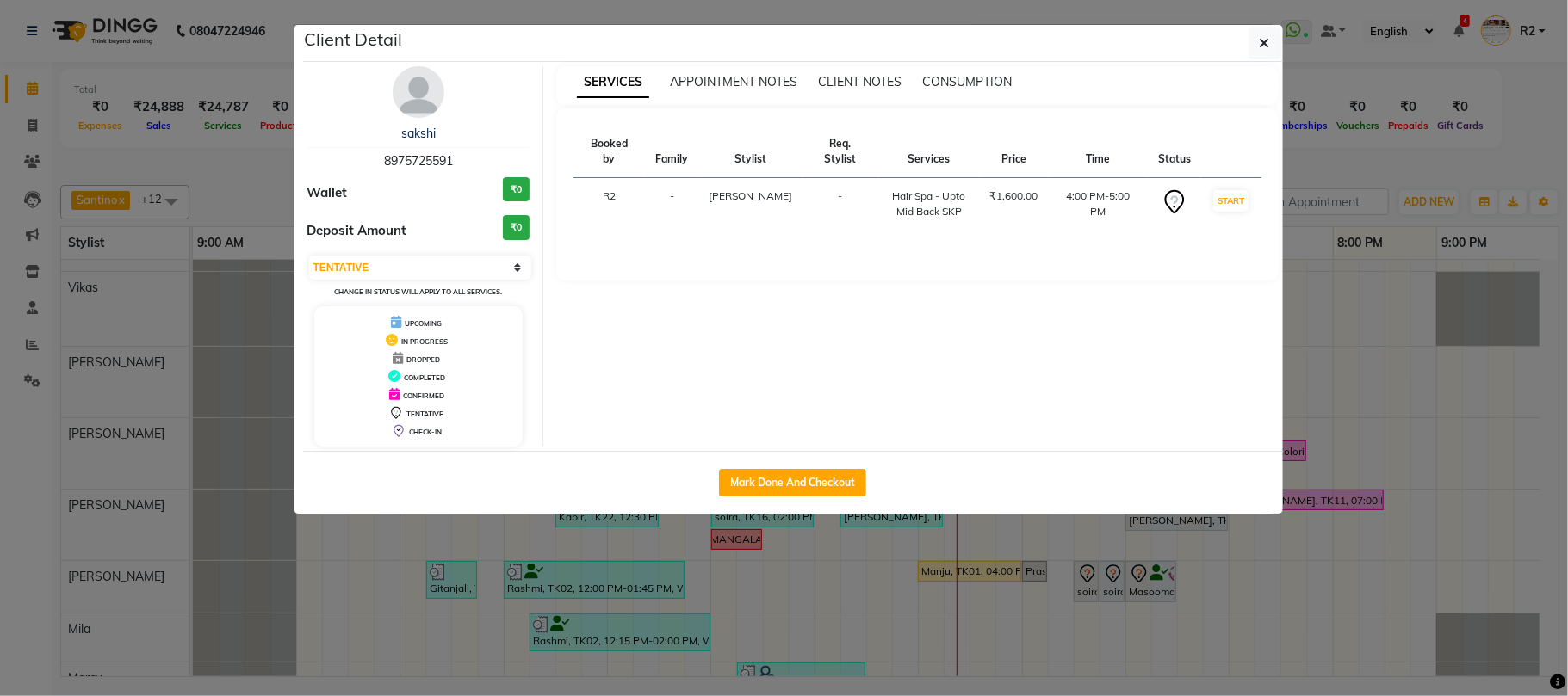
click at [883, 676] on ngb-modal-window "Client Detail sakshi 8975725591 Wallet ₹0 Deposit Amount ₹0 Select IN SERVICE C…" at bounding box center [784, 348] width 1568 height 696
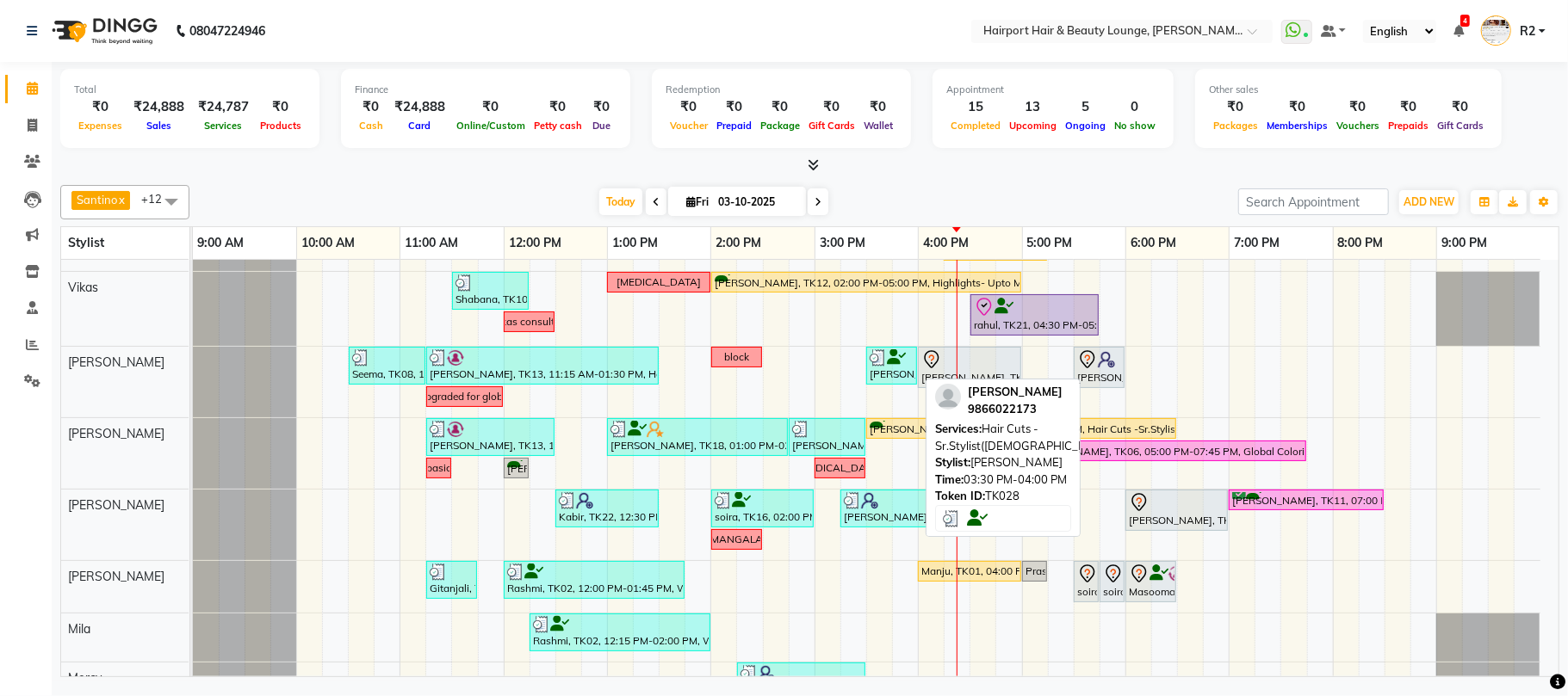
click at [885, 376] on div "[PERSON_NAME], TK28, 03:30 PM-04:00 PM, Hair Cuts -Sr.Stylist([DEMOGRAPHIC_DATA…" at bounding box center [891, 366] width 47 height 33
select select "3"
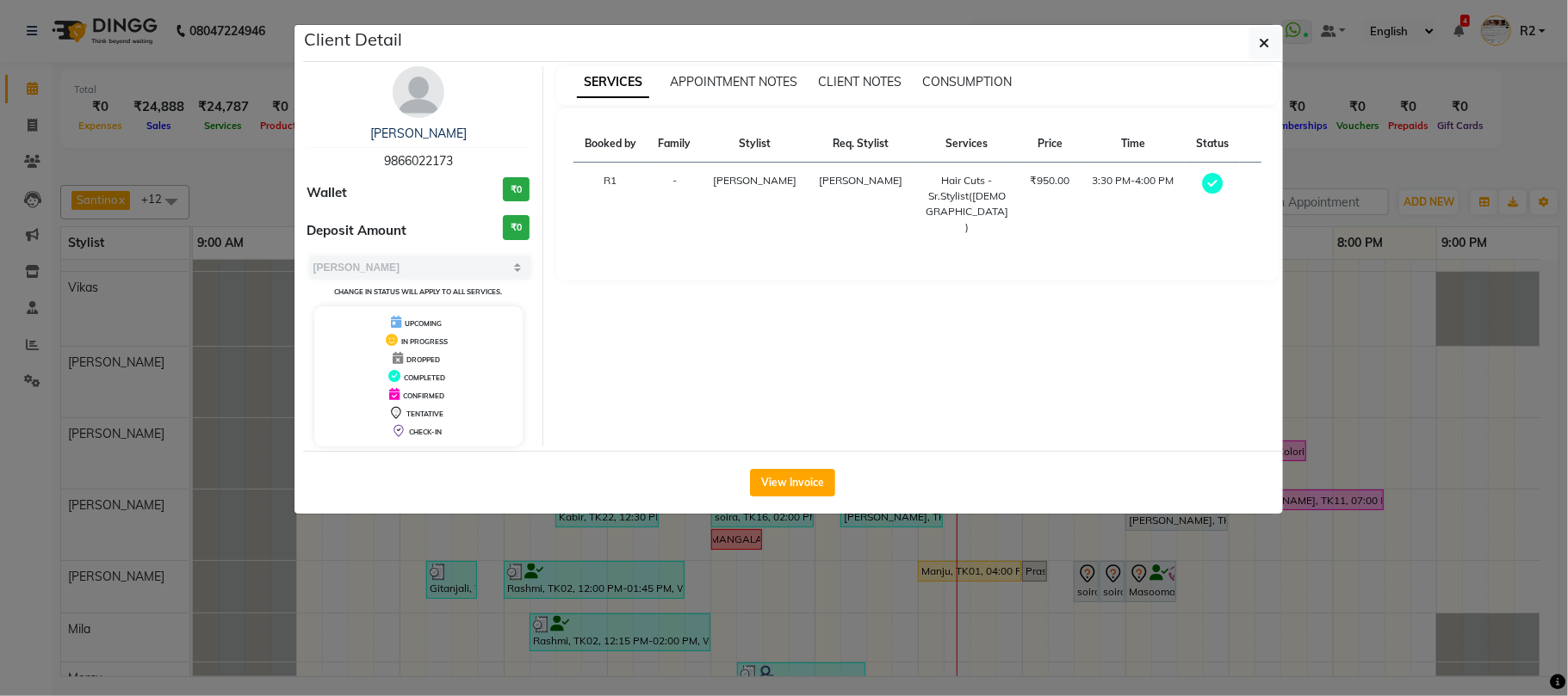
click at [876, 635] on ngb-modal-window "Client Detail Rimpa 9866022173 Wallet ₹0 Deposit Amount ₹0 Select MARK DONE UPC…" at bounding box center [784, 348] width 1568 height 696
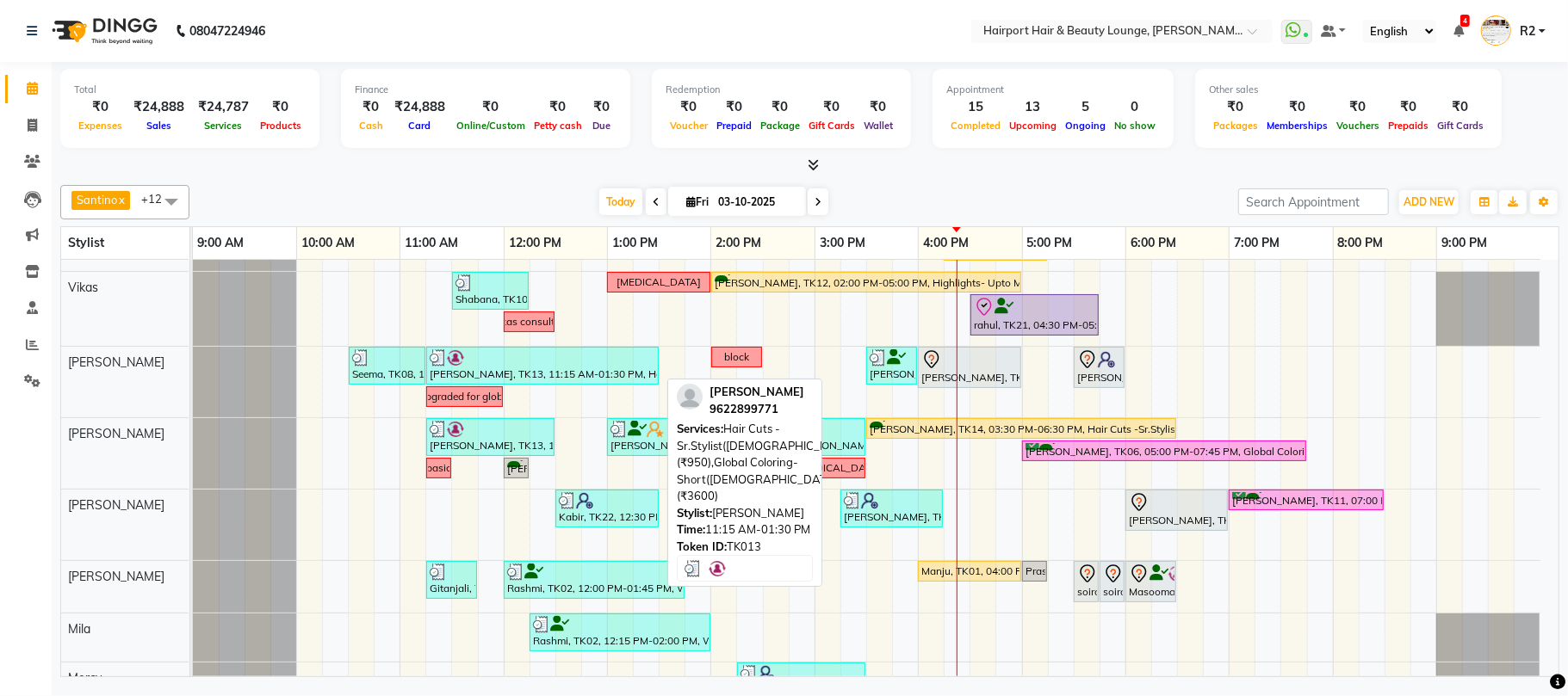
click at [504, 370] on div "[PERSON_NAME], TK13, 11:15 AM-01:30 PM, Hair Cuts -Sr.Stylist([DEMOGRAPHIC_DATA…" at bounding box center [542, 366] width 229 height 33
select select "3"
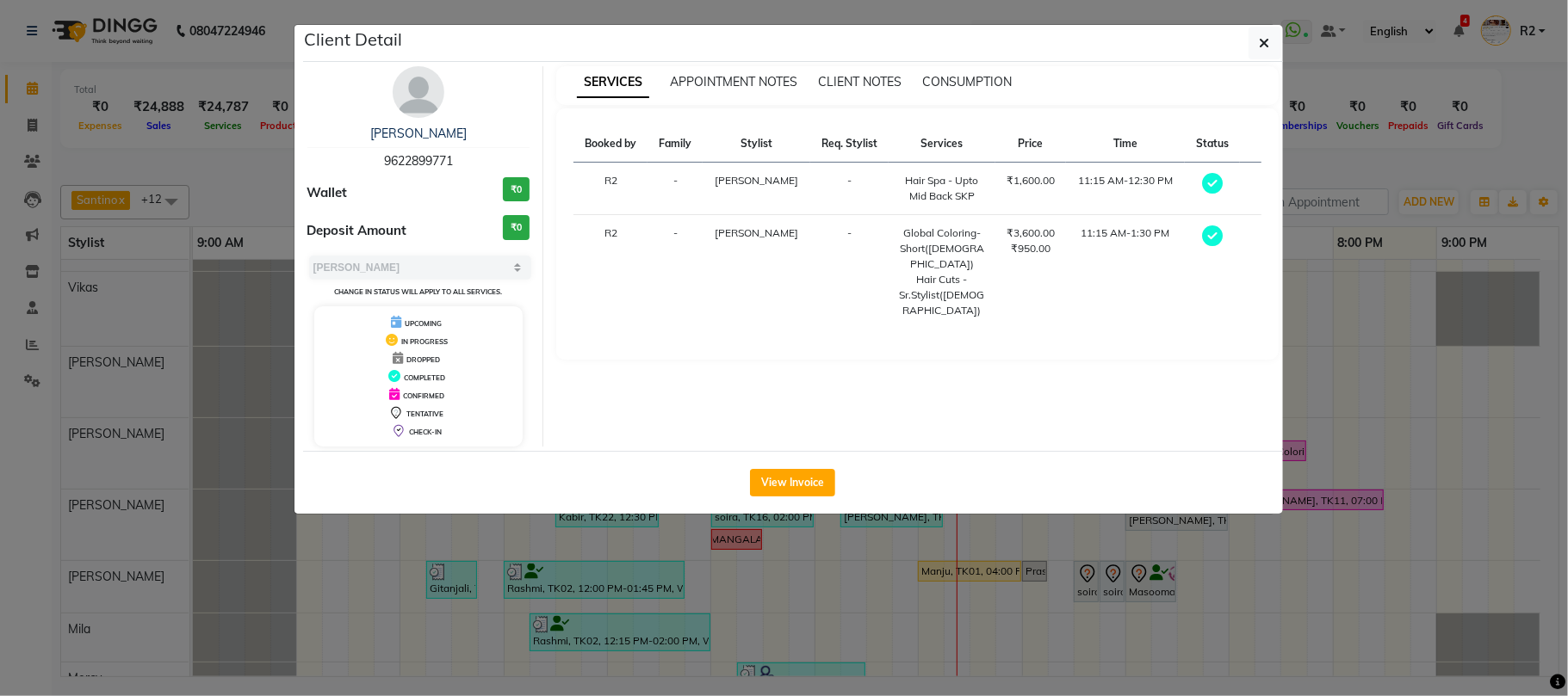
click at [861, 602] on ngb-modal-window "Client Detail Asmita 9622899771 Wallet ₹0 Deposit Amount ₹0 Select MARK DONE UP…" at bounding box center [784, 348] width 1568 height 696
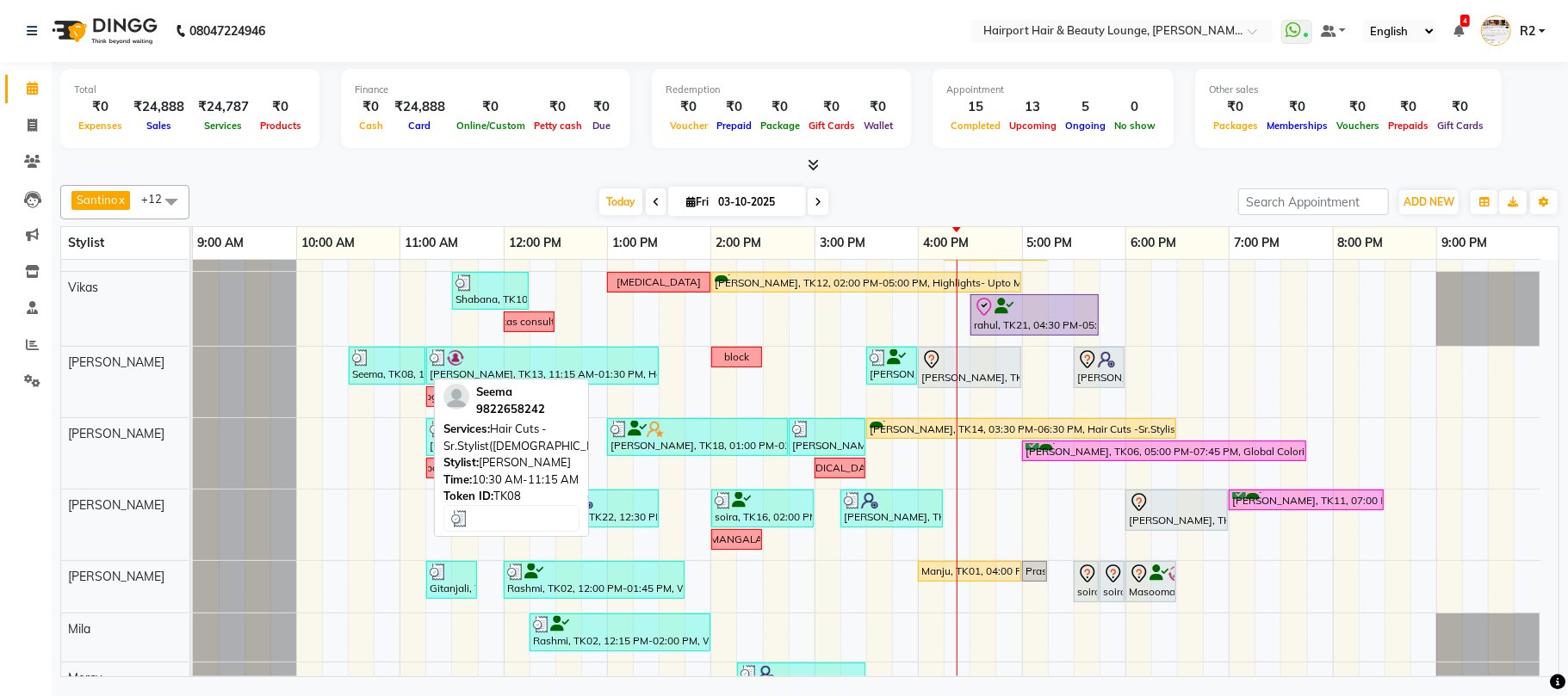
click at [387, 368] on div "Seema, TK08, 10:30 AM-11:15 AM, Hair Cuts -Sr.Stylist([DEMOGRAPHIC_DATA])" at bounding box center [387, 366] width 73 height 33
select select "3"
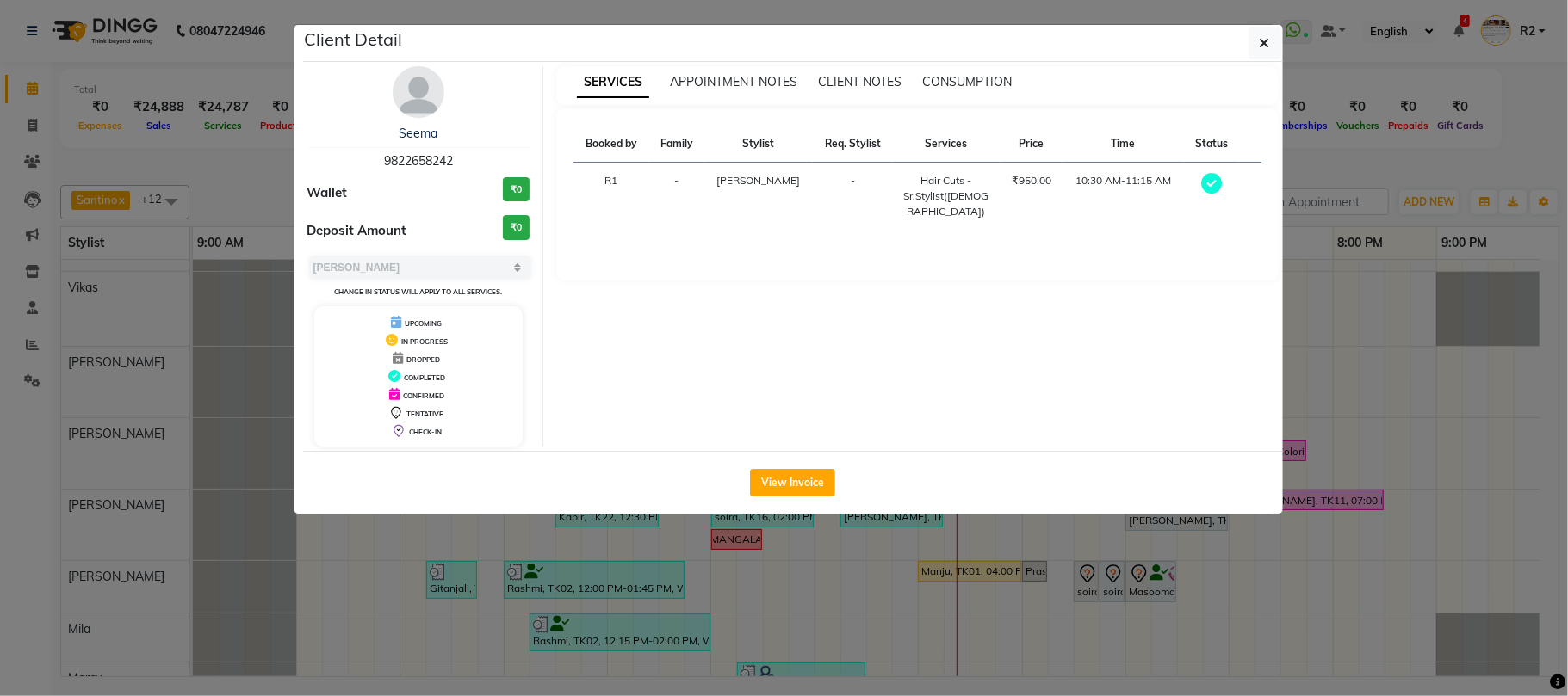
click at [849, 642] on ngb-modal-window "Client Detail Seema 9822658242 Wallet ₹0 Deposit Amount ₹0 Select MARK DONE UPC…" at bounding box center [784, 348] width 1568 height 696
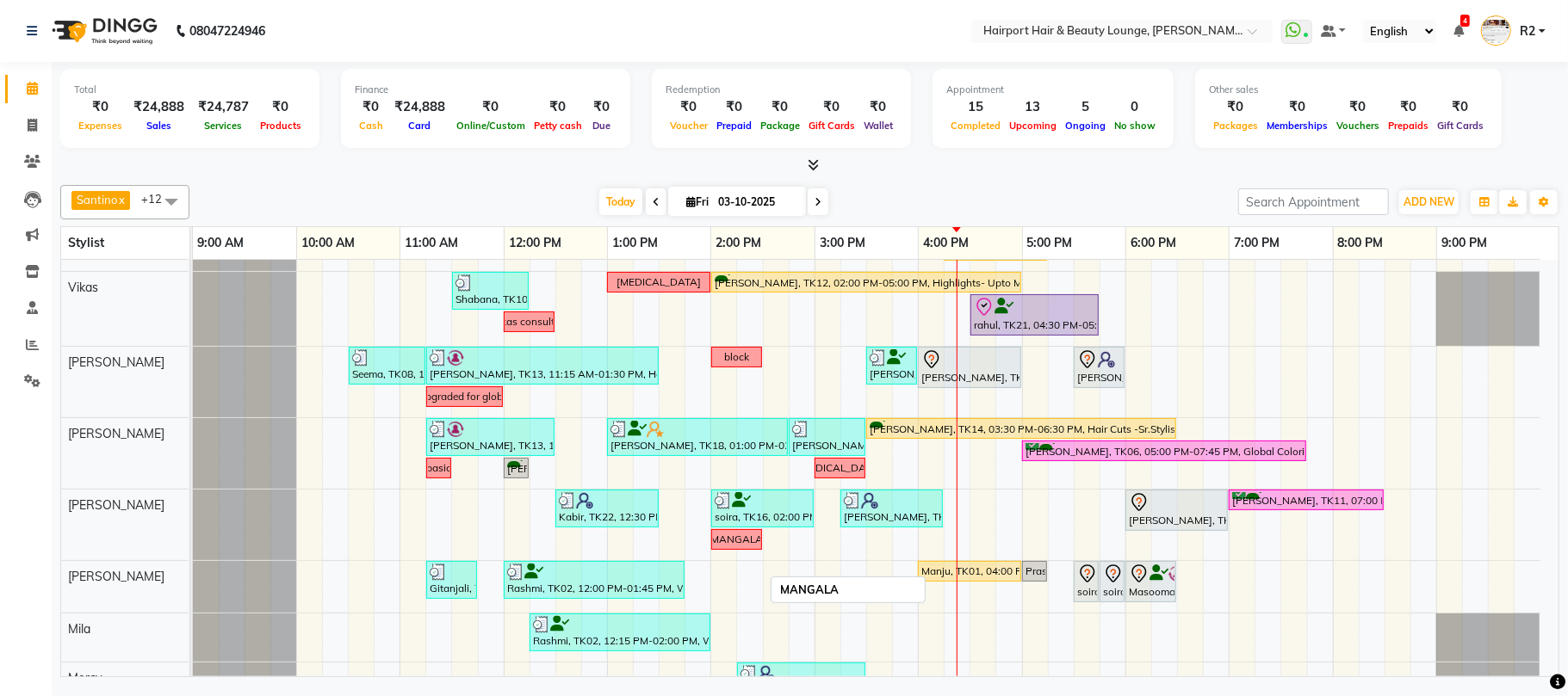
click at [730, 542] on div "MANGALA" at bounding box center [737, 539] width 53 height 15
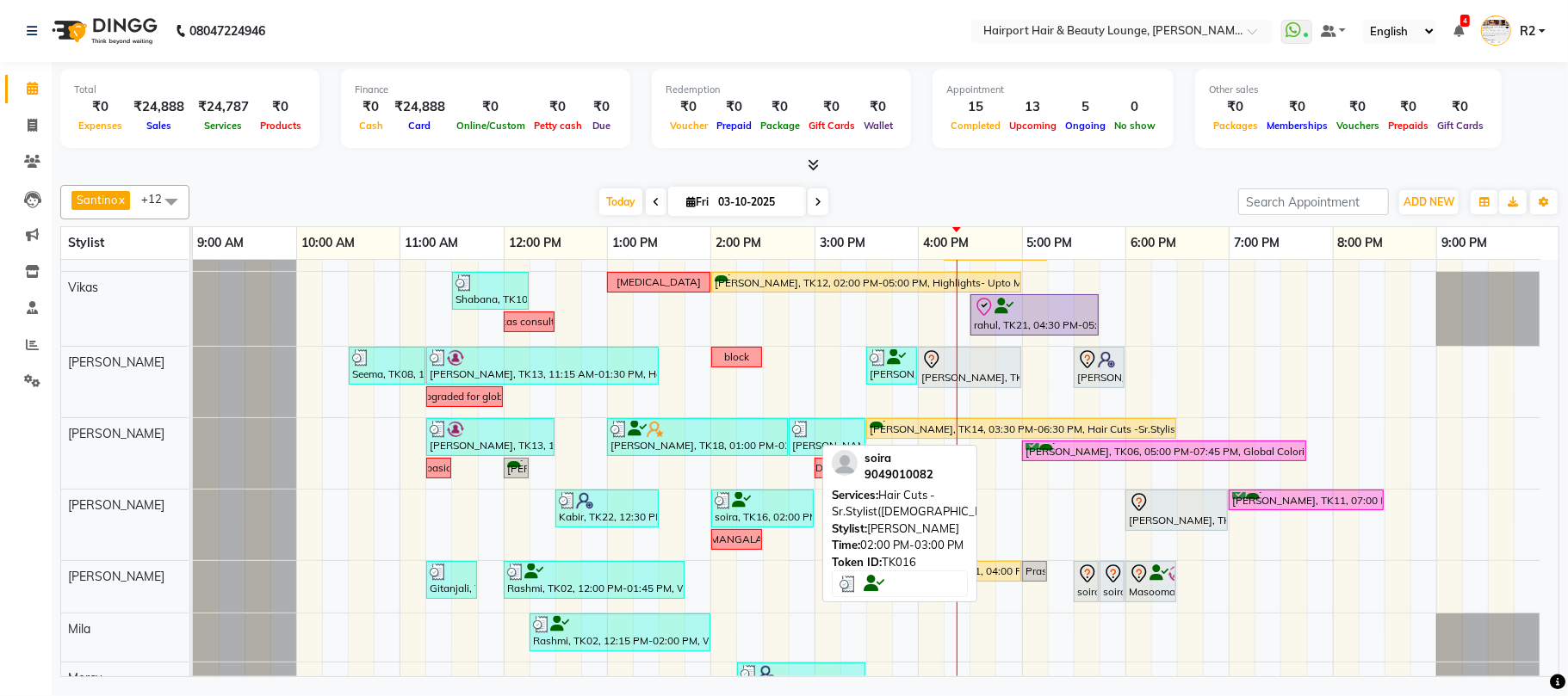
click at [741, 501] on icon at bounding box center [741, 500] width 19 height 1
select select "3"
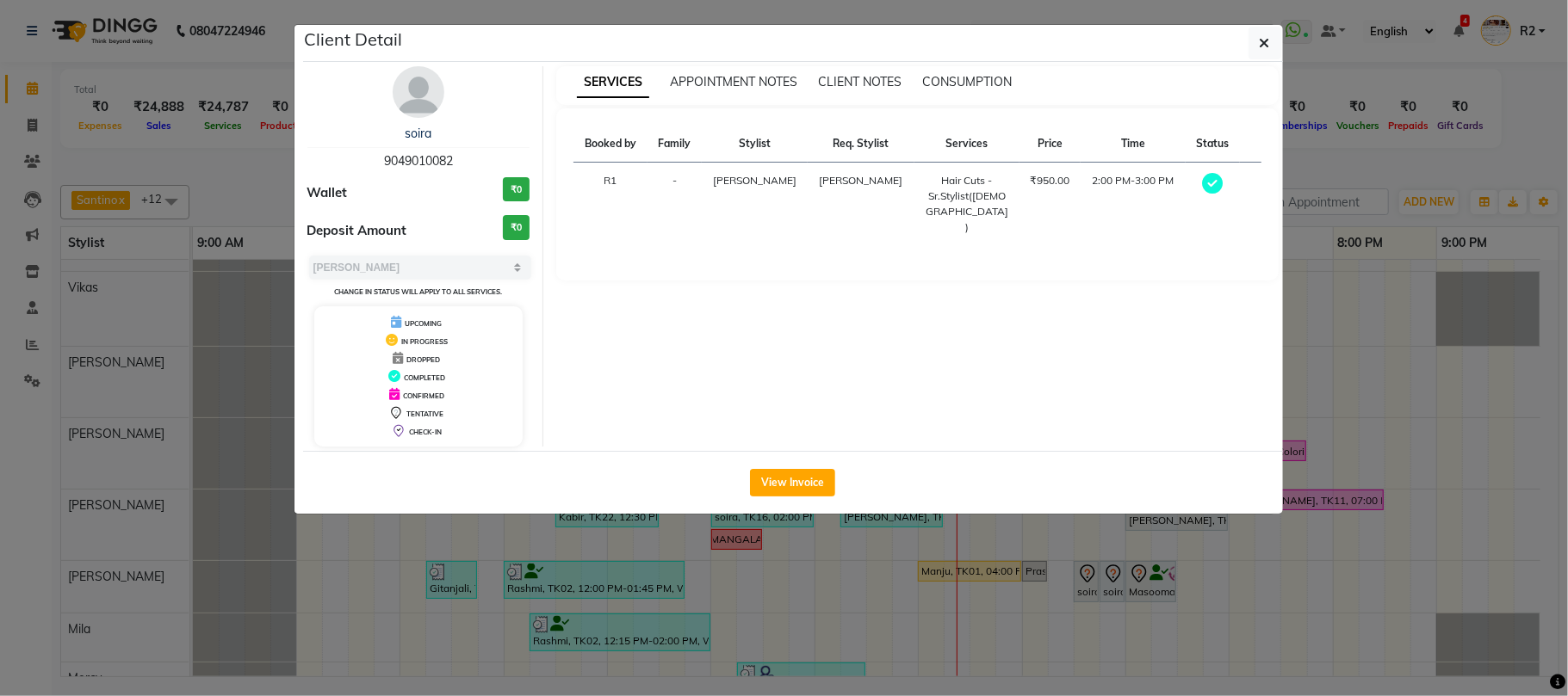
click at [784, 606] on ngb-modal-window "Client Detail soira 9049010082 Wallet ₹0 Deposit Amount ₹0 Select MARK DONE UPC…" at bounding box center [784, 348] width 1568 height 696
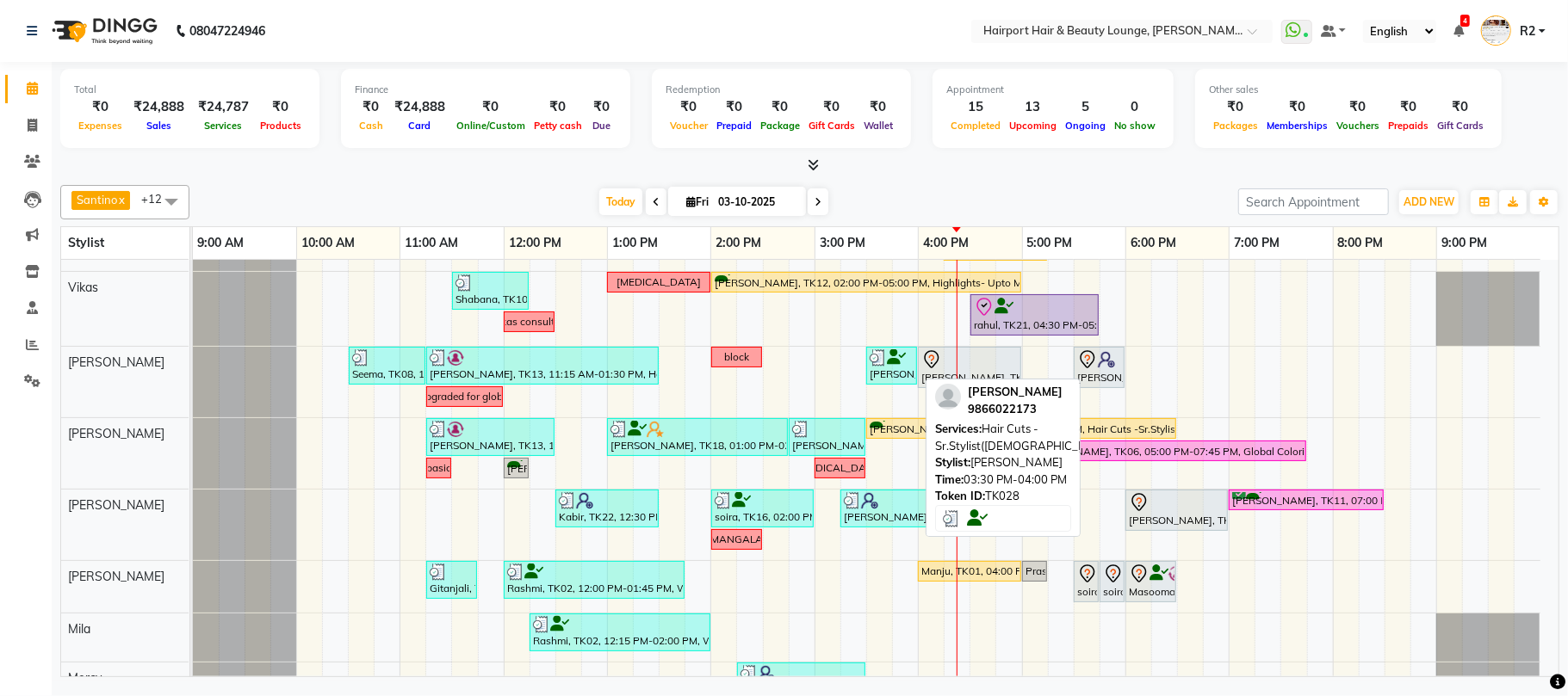
click at [878, 366] on img at bounding box center [877, 358] width 17 height 17
select select "3"
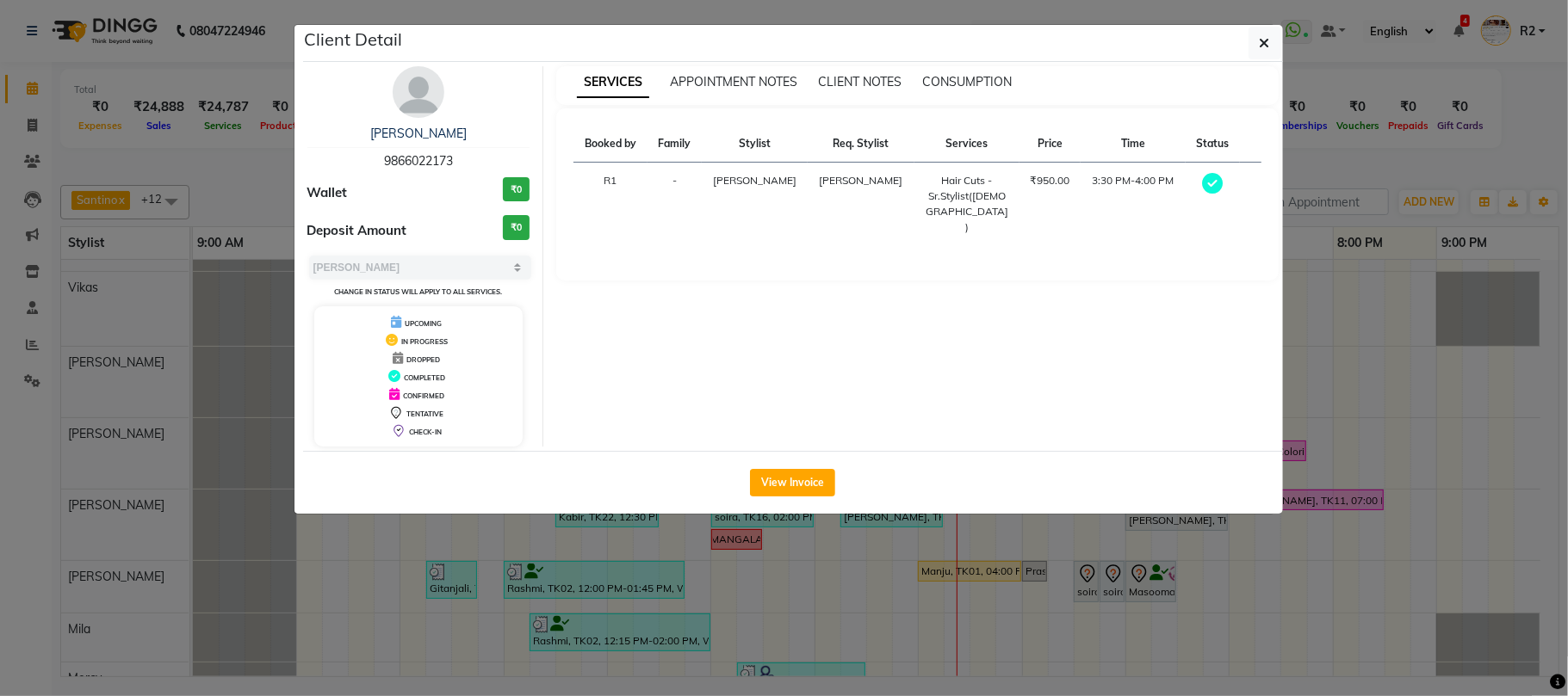
drag, startPoint x: 897, startPoint y: 606, endPoint x: 888, endPoint y: 572, distance: 35.2
click at [896, 602] on ngb-modal-window "Client Detail Rimpa 9866022173 Wallet ₹0 Deposit Amount ₹0 Select MARK DONE UPC…" at bounding box center [784, 348] width 1568 height 696
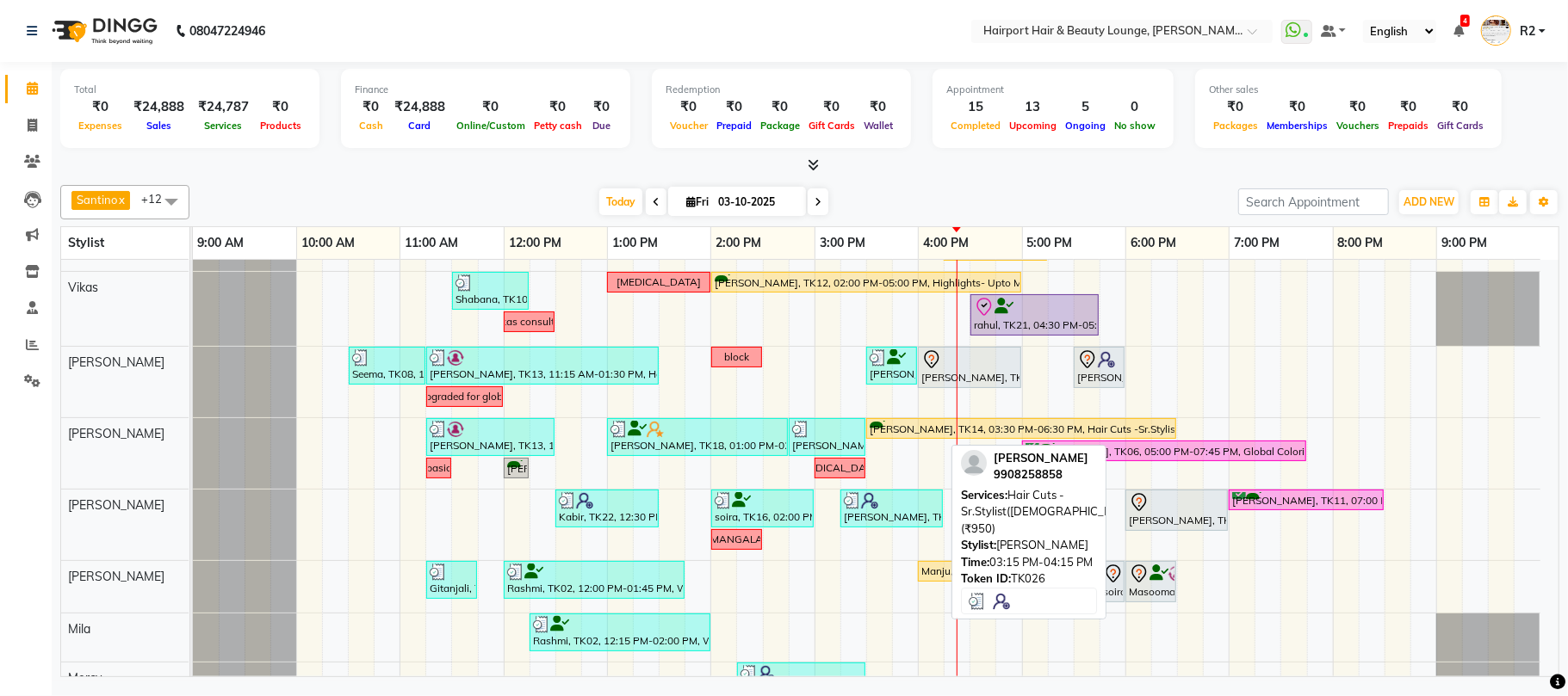
click at [893, 527] on link "[PERSON_NAME], TK26, 03:15 PM-04:15 PM, Hair Cuts -Sr.Stylist([DEMOGRAPHIC_DATA…" at bounding box center [891, 509] width 102 height 38
select select "3"
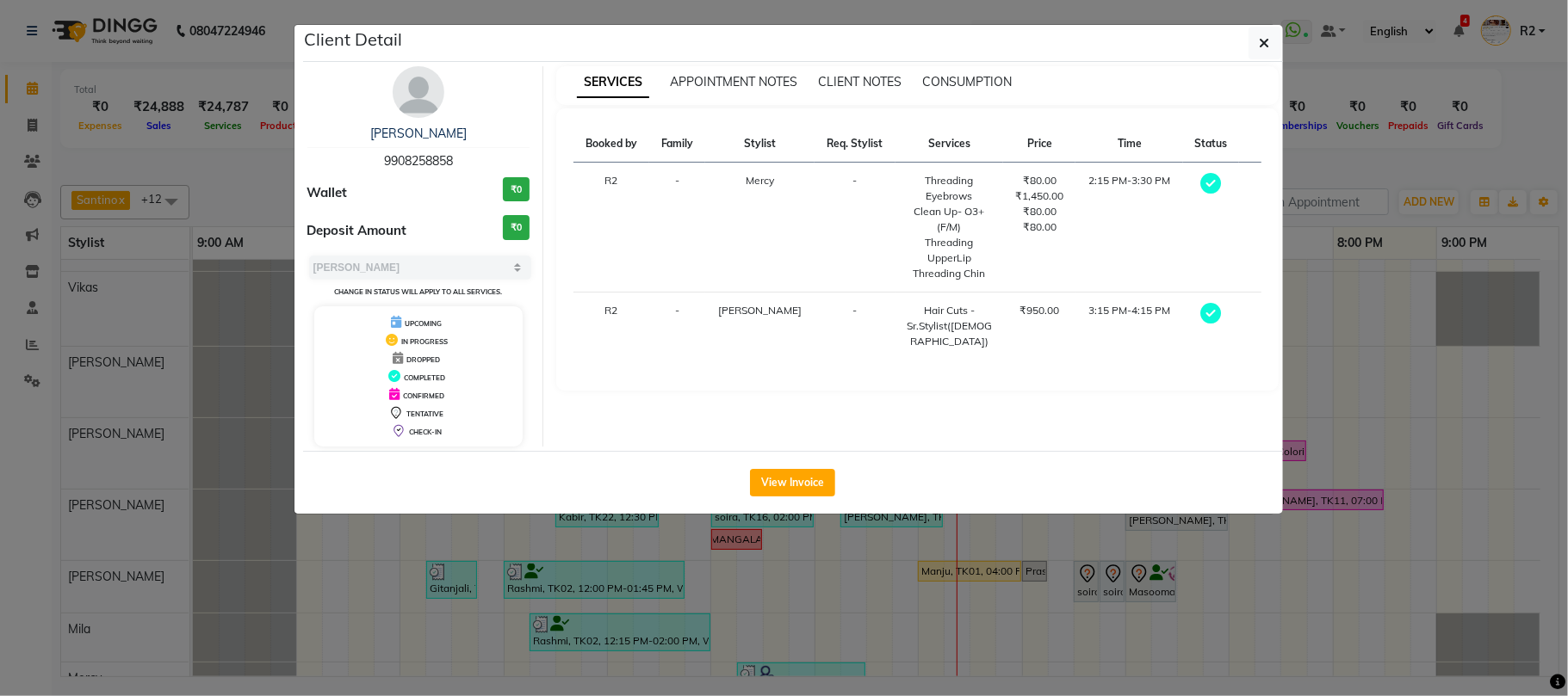
click at [894, 590] on ngb-modal-window "Client Detail Shradha 9908258858 Wallet ₹0 Deposit Amount ₹0 Select MARK DONE U…" at bounding box center [784, 348] width 1568 height 696
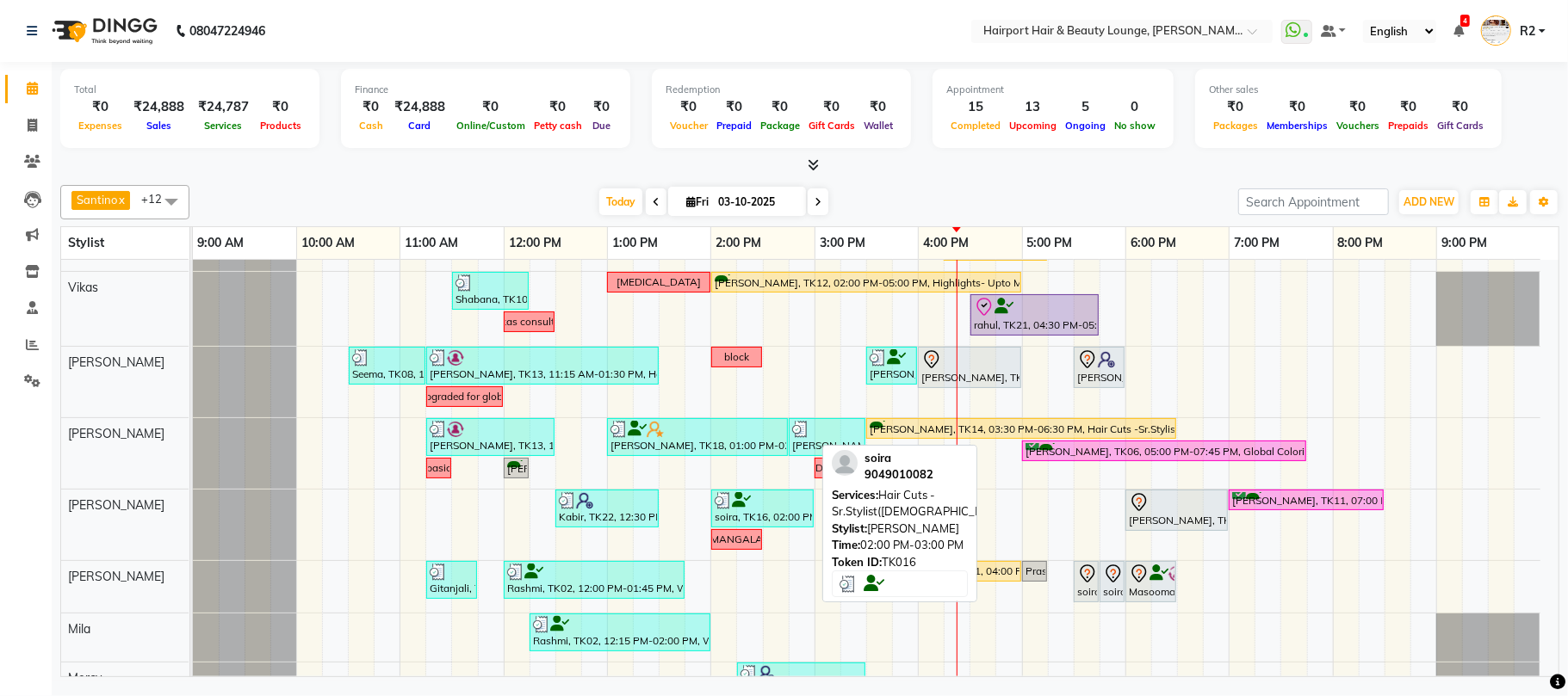
click at [787, 511] on div "soira, TK16, 02:00 PM-03:00 PM, Hair Cuts -Sr.Stylist([DEMOGRAPHIC_DATA])" at bounding box center [762, 508] width 99 height 33
select select "3"
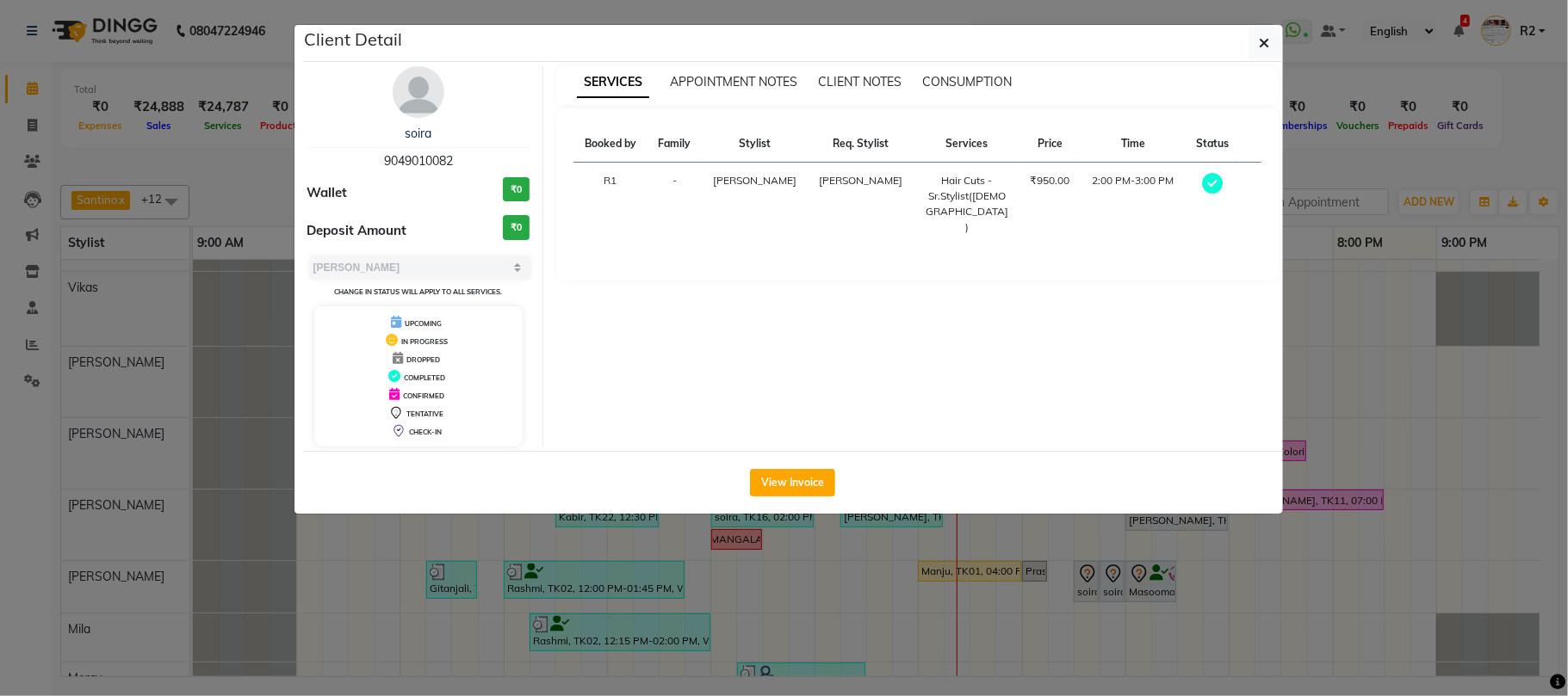
click at [837, 584] on ngb-modal-window "Client Detail soira 9049010082 Wallet ₹0 Deposit Amount ₹0 Select MARK DONE UPC…" at bounding box center [784, 348] width 1568 height 696
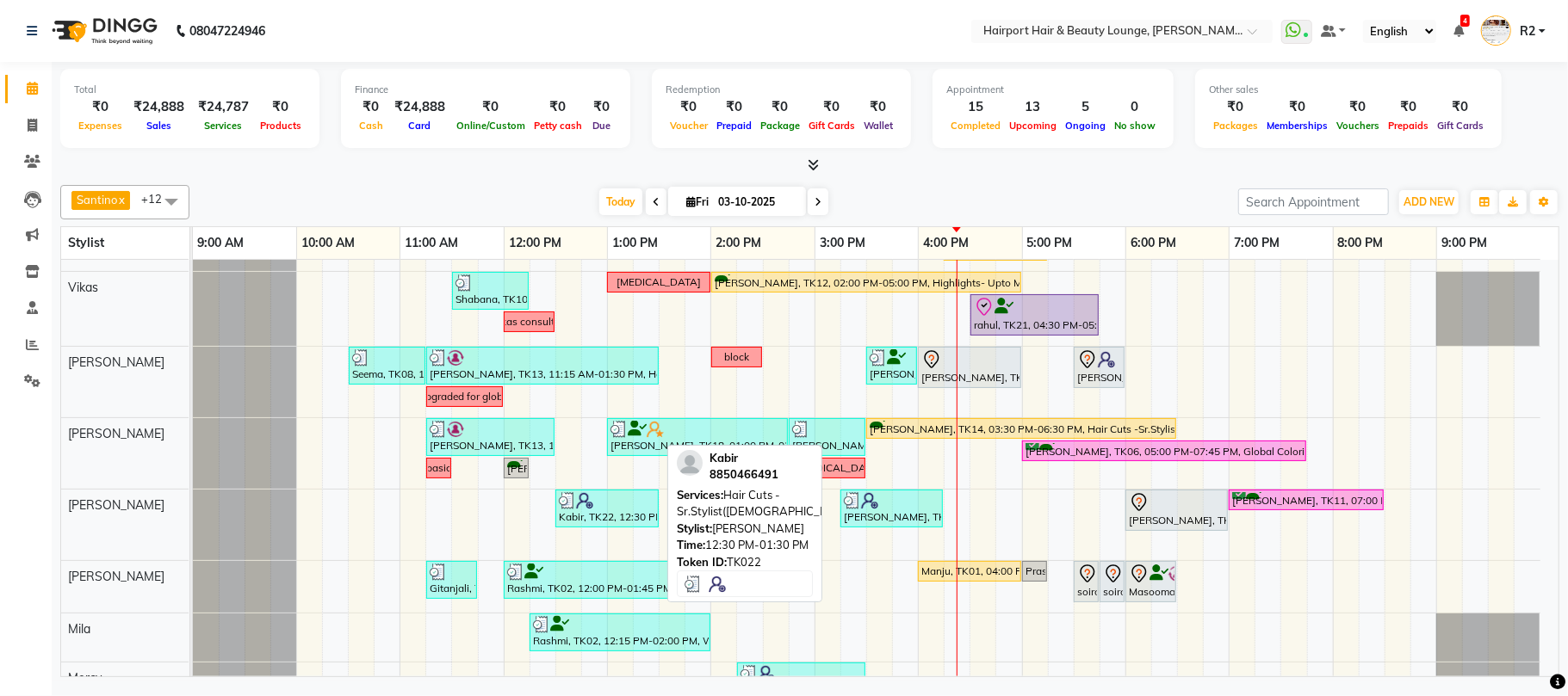
click at [639, 520] on div "Kabir, TK22, 12:30 PM-01:30 PM, Hair Cuts -Sr.Stylist([DEMOGRAPHIC_DATA])" at bounding box center [607, 508] width 100 height 33
select select "3"
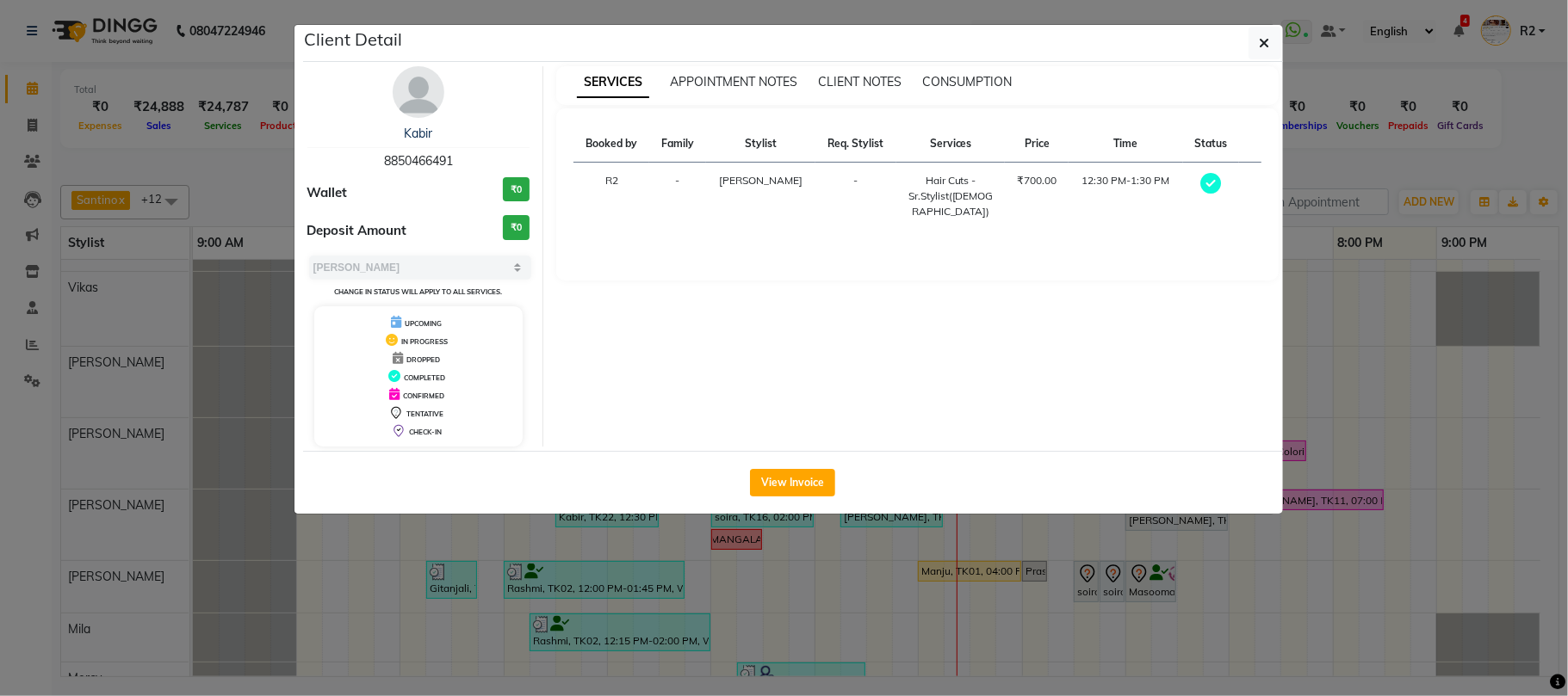
click at [804, 597] on ngb-modal-window "Client Detail Kabir 8850466491 Wallet ₹0 Deposit Amount ₹0 Select MARK DONE UPC…" at bounding box center [784, 348] width 1568 height 696
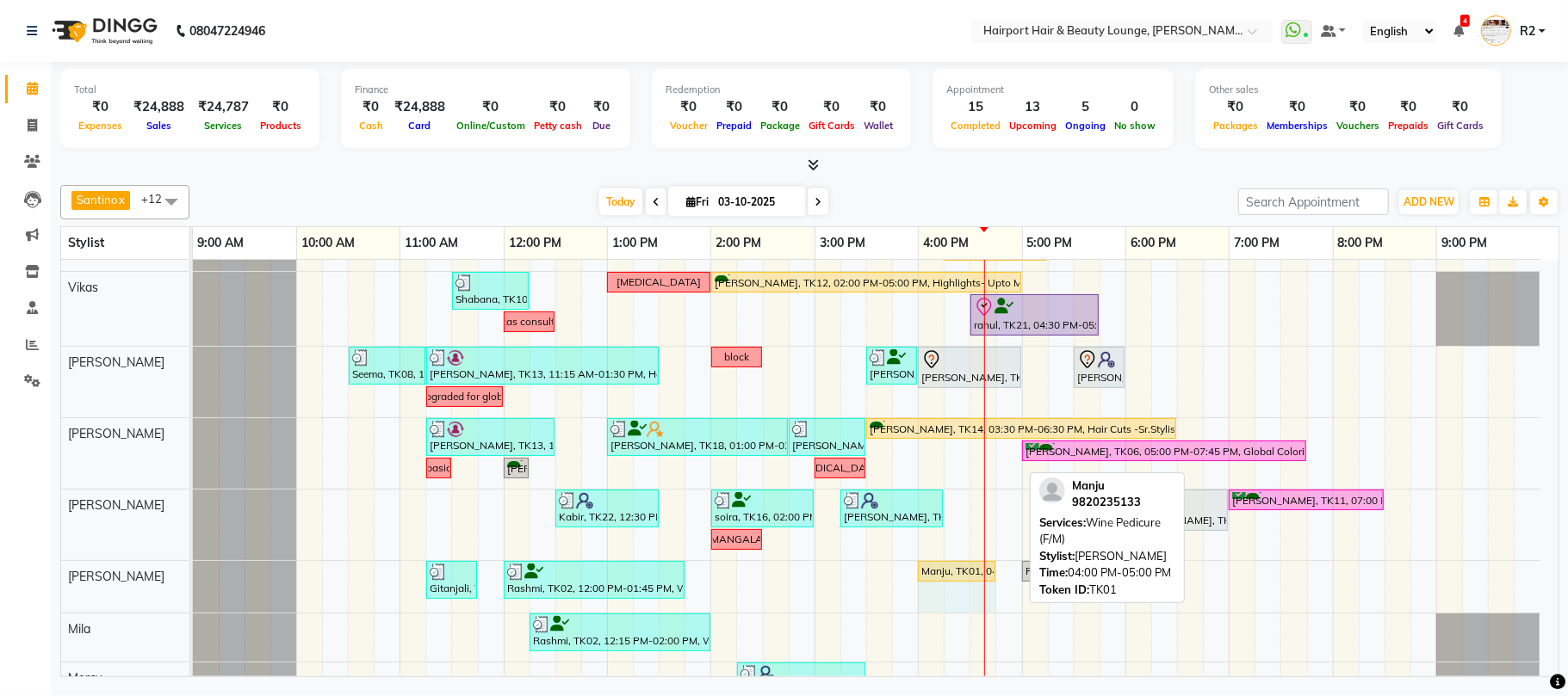
drag, startPoint x: 1020, startPoint y: 572, endPoint x: 991, endPoint y: 582, distance: 30.7
click at [193, 582] on div "Gitanjali, TK17, 11:15 AM-11:45 AM, Peel Of Wax- Nose (₹200),Peel Of Wax- Full …" at bounding box center [193, 587] width 0 height 52
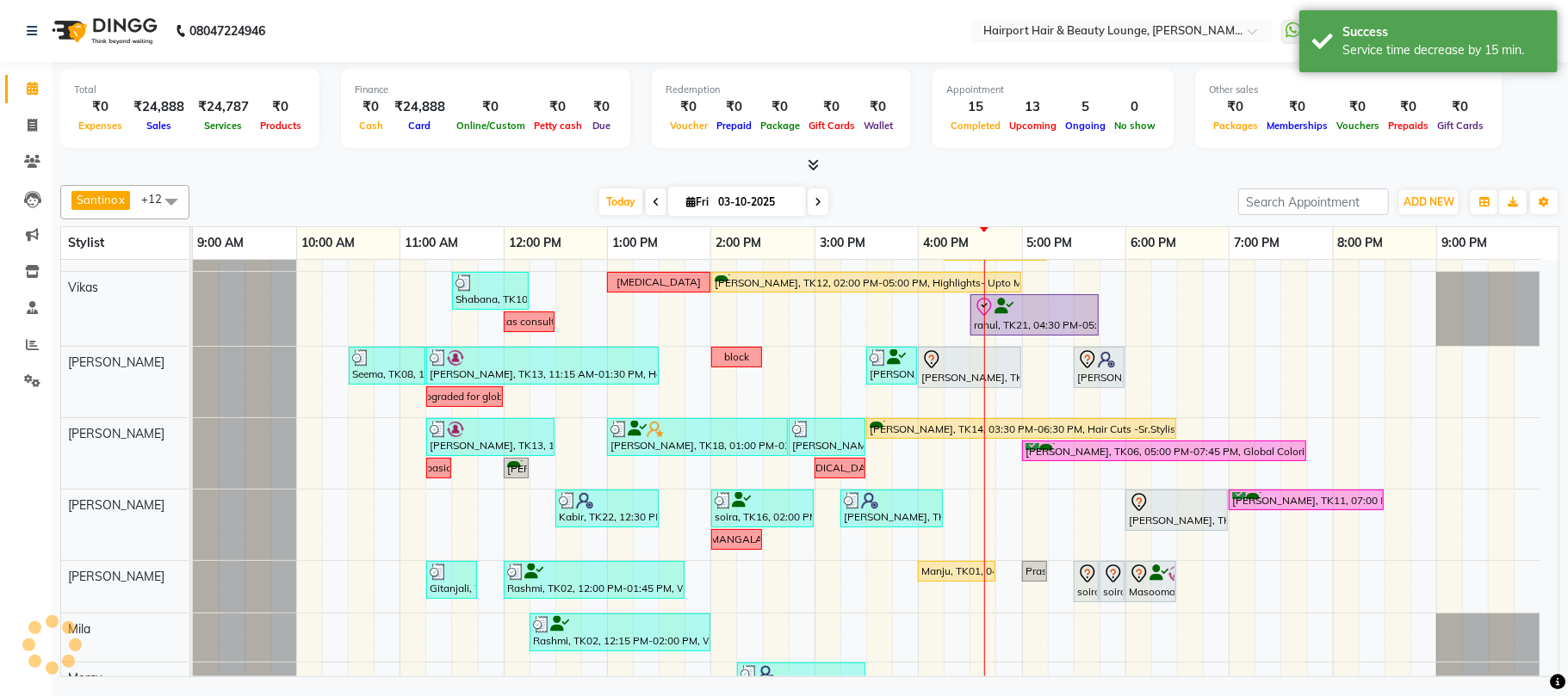
click at [962, 579] on div "Out coming at 2 ekta, TK05, 02:30 PM-05:00 PM, Highlights- Upto Mid Back Umera,…" at bounding box center [876, 513] width 1366 height 735
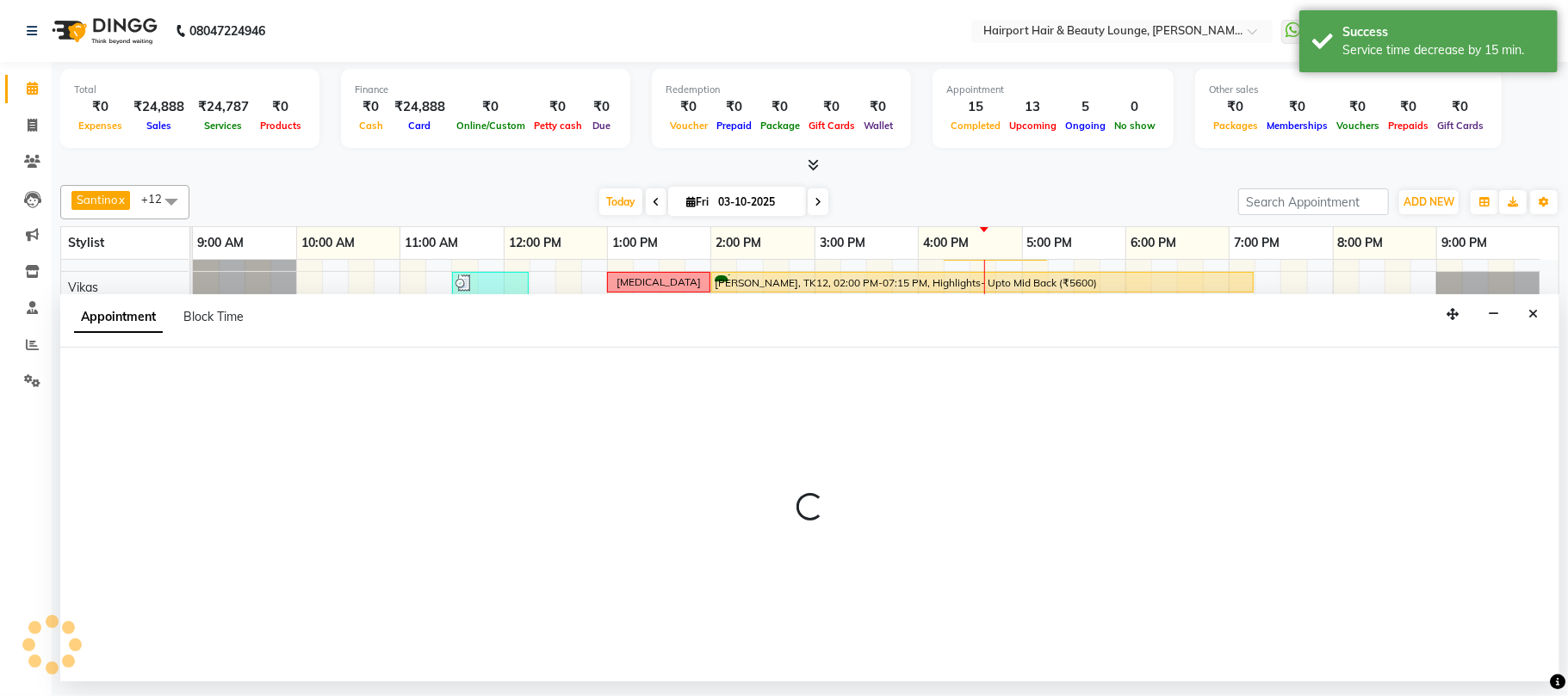
select select "87307"
select select "tentative"
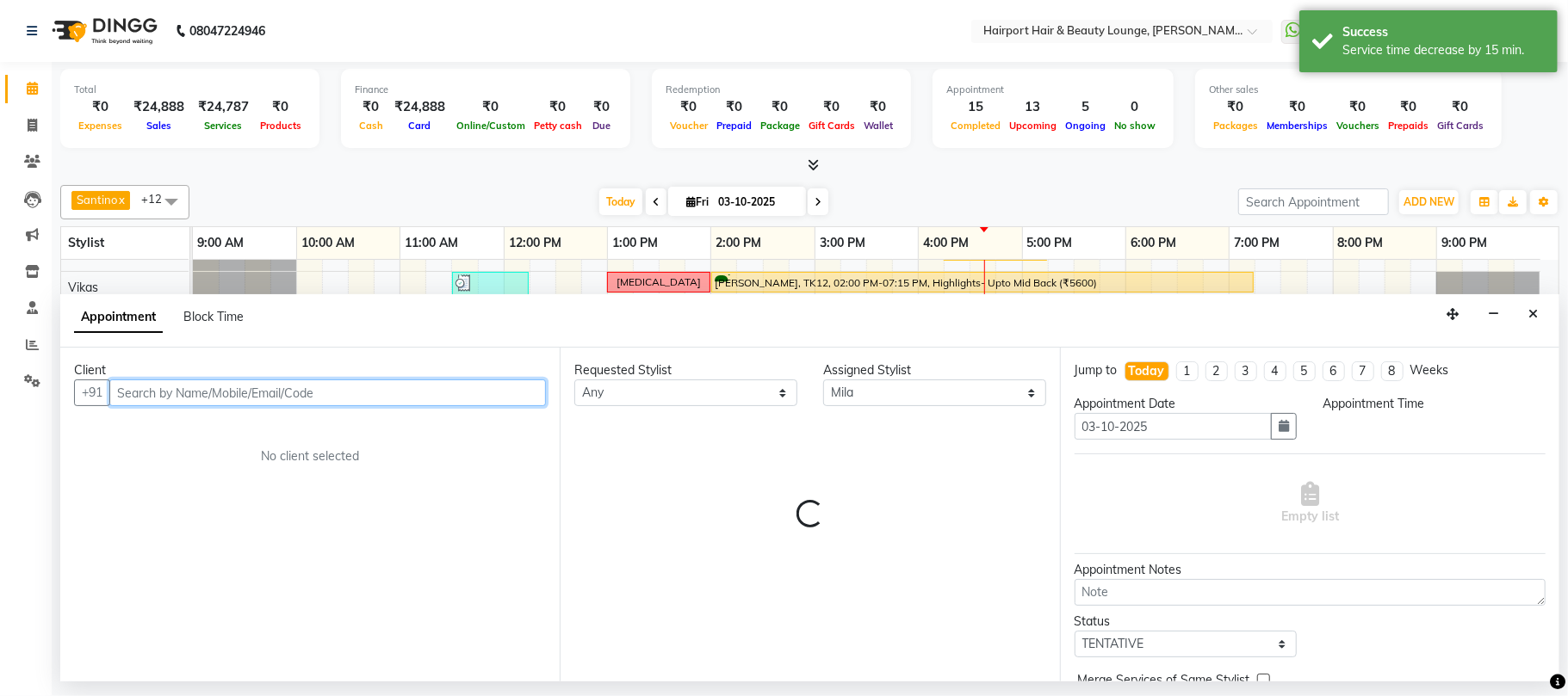
select select "975"
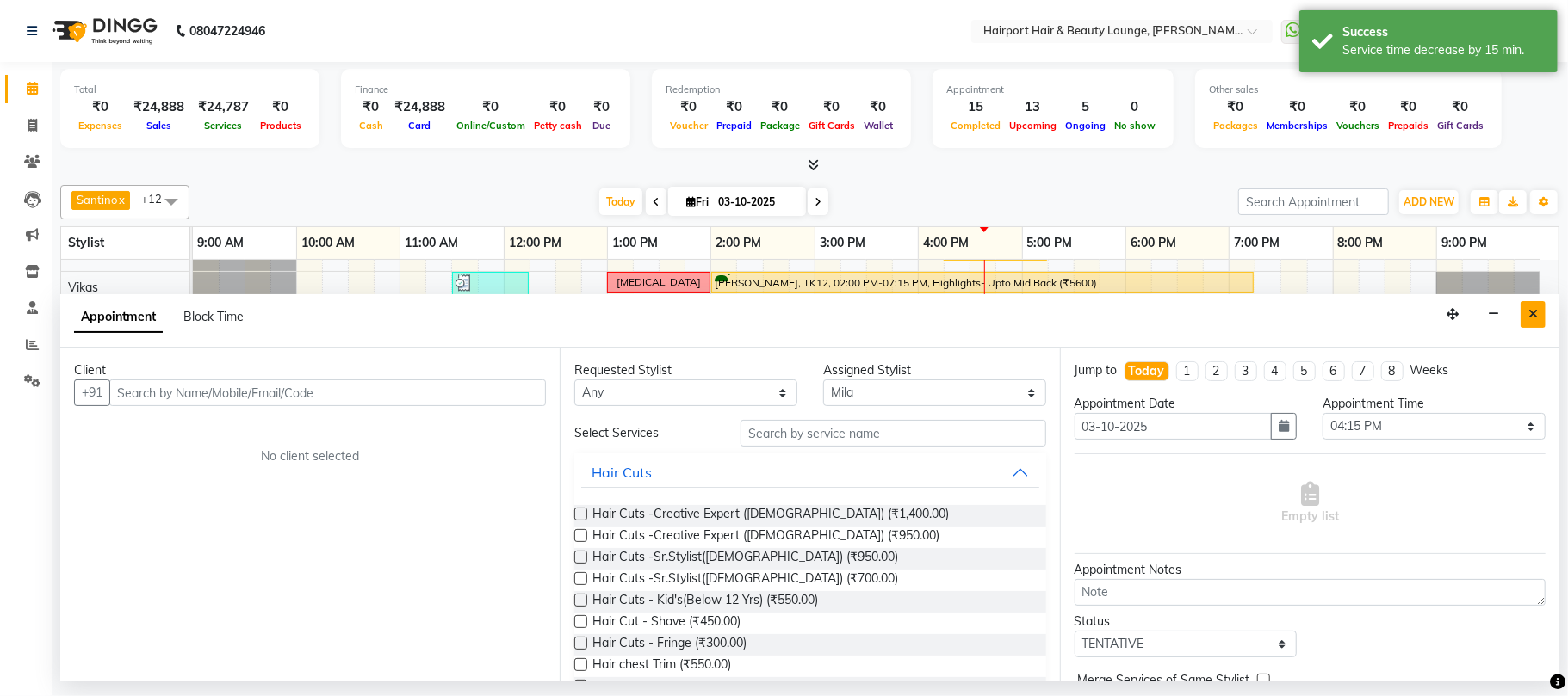
click at [1536, 311] on icon "Close" at bounding box center [1532, 313] width 9 height 12
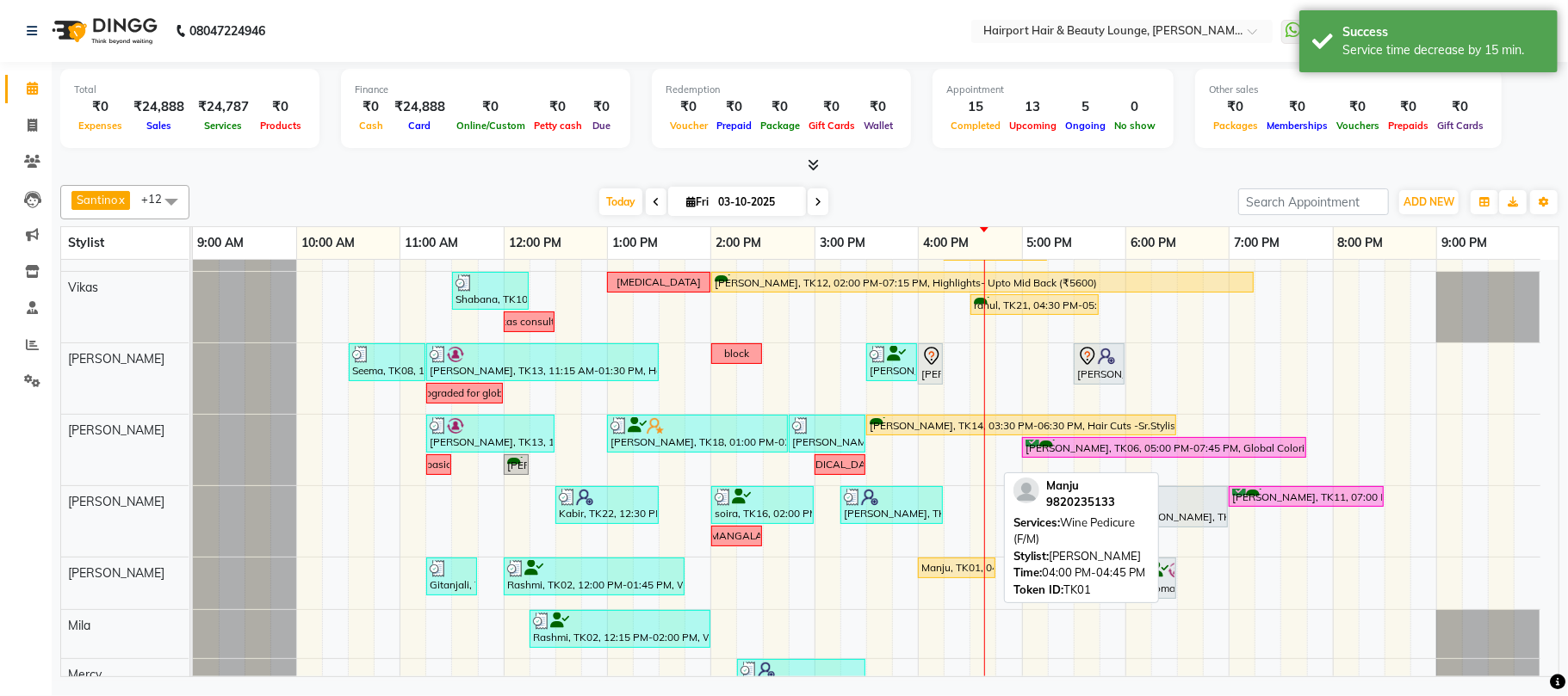
click at [954, 566] on div "Manju, TK01, 04:00 PM-04:45 PM, Wine Pedicure (F/M)" at bounding box center [956, 568] width 74 height 15
select select "1"
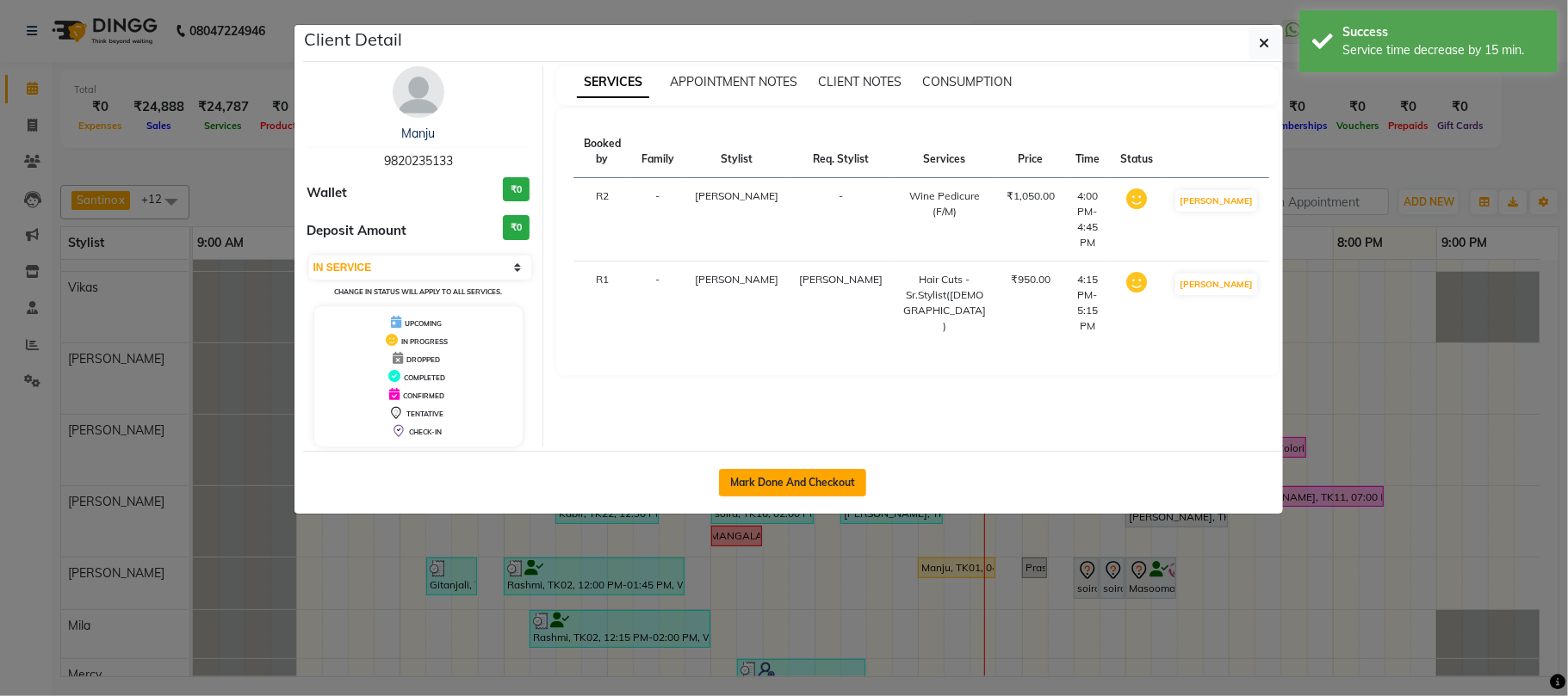
click at [817, 480] on button "Mark Done And Checkout" at bounding box center [793, 483] width 148 height 27
select select "622"
select select "service"
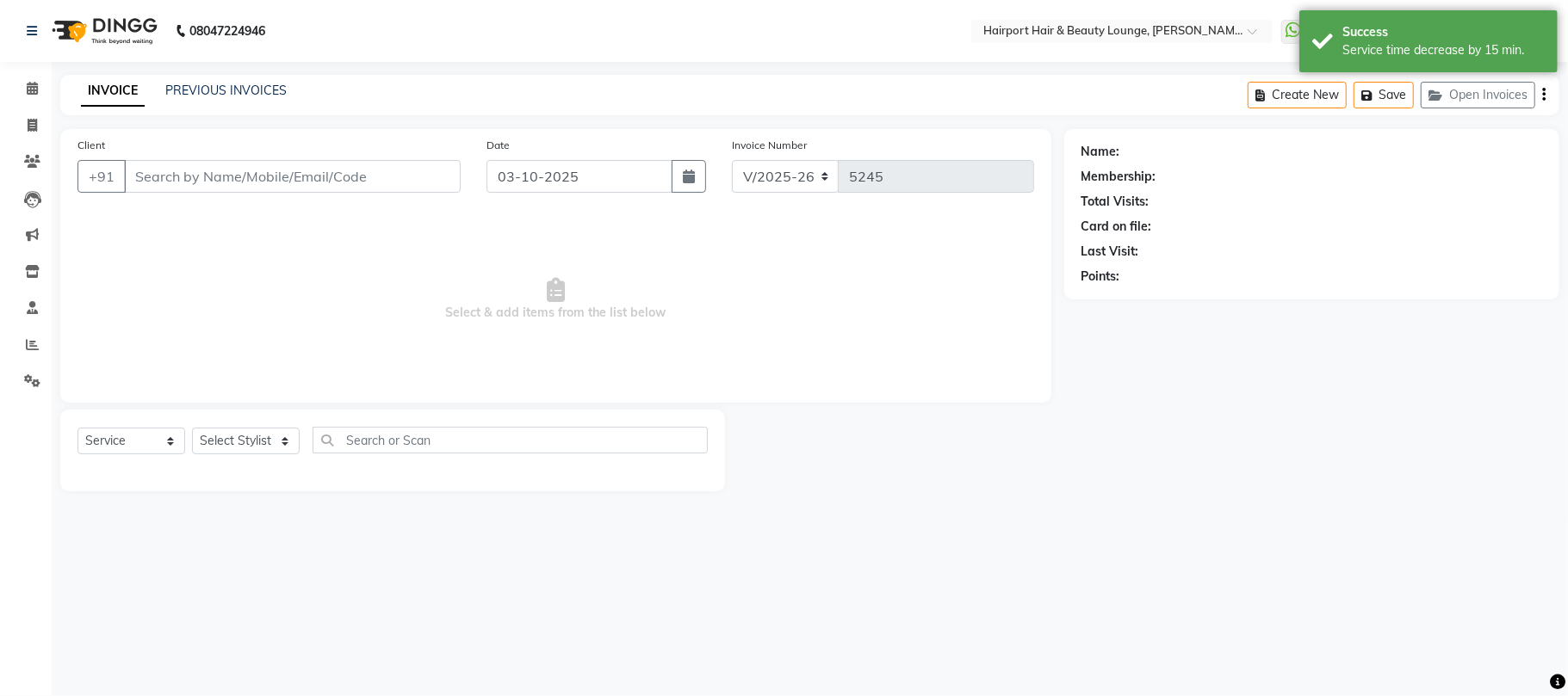
type input "9820235133"
select select "9138"
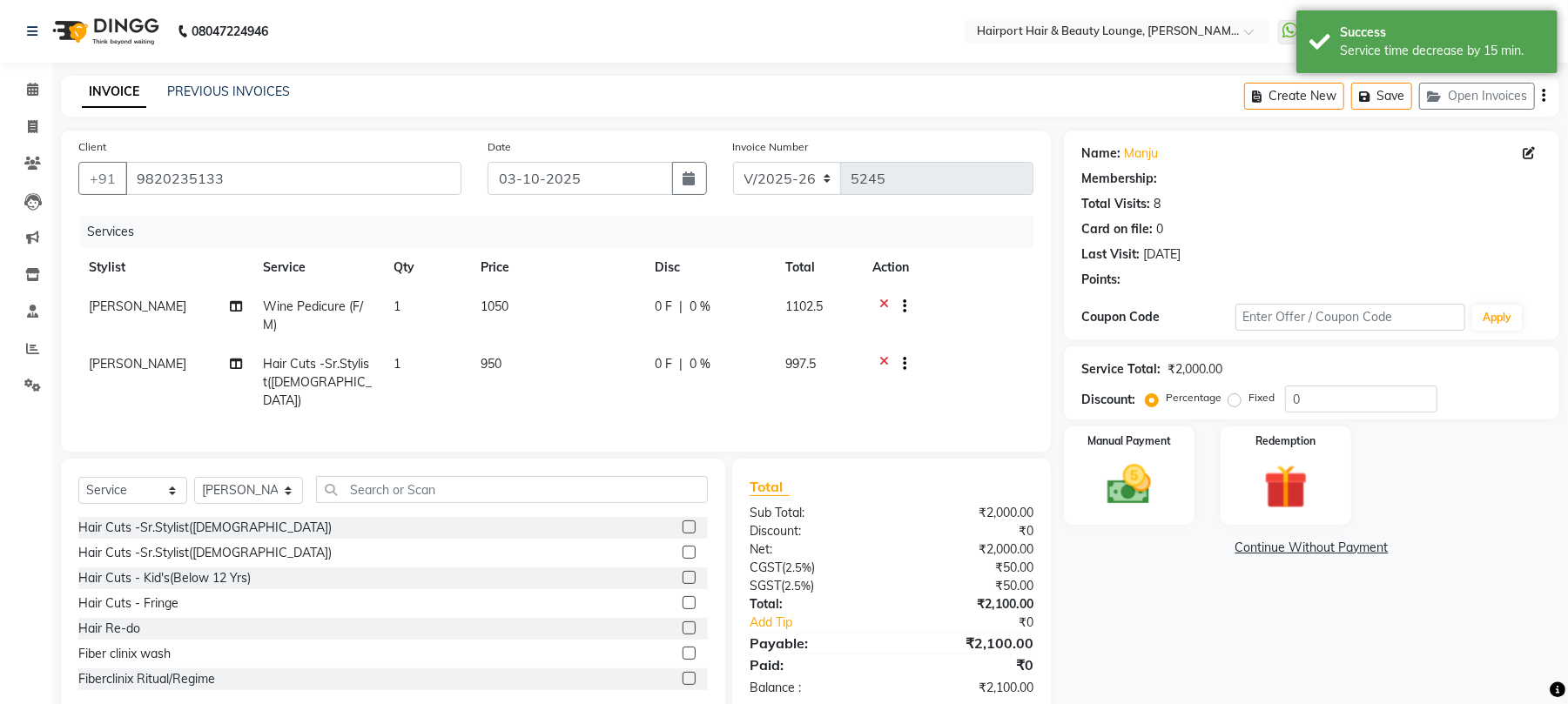
select select "1: Object"
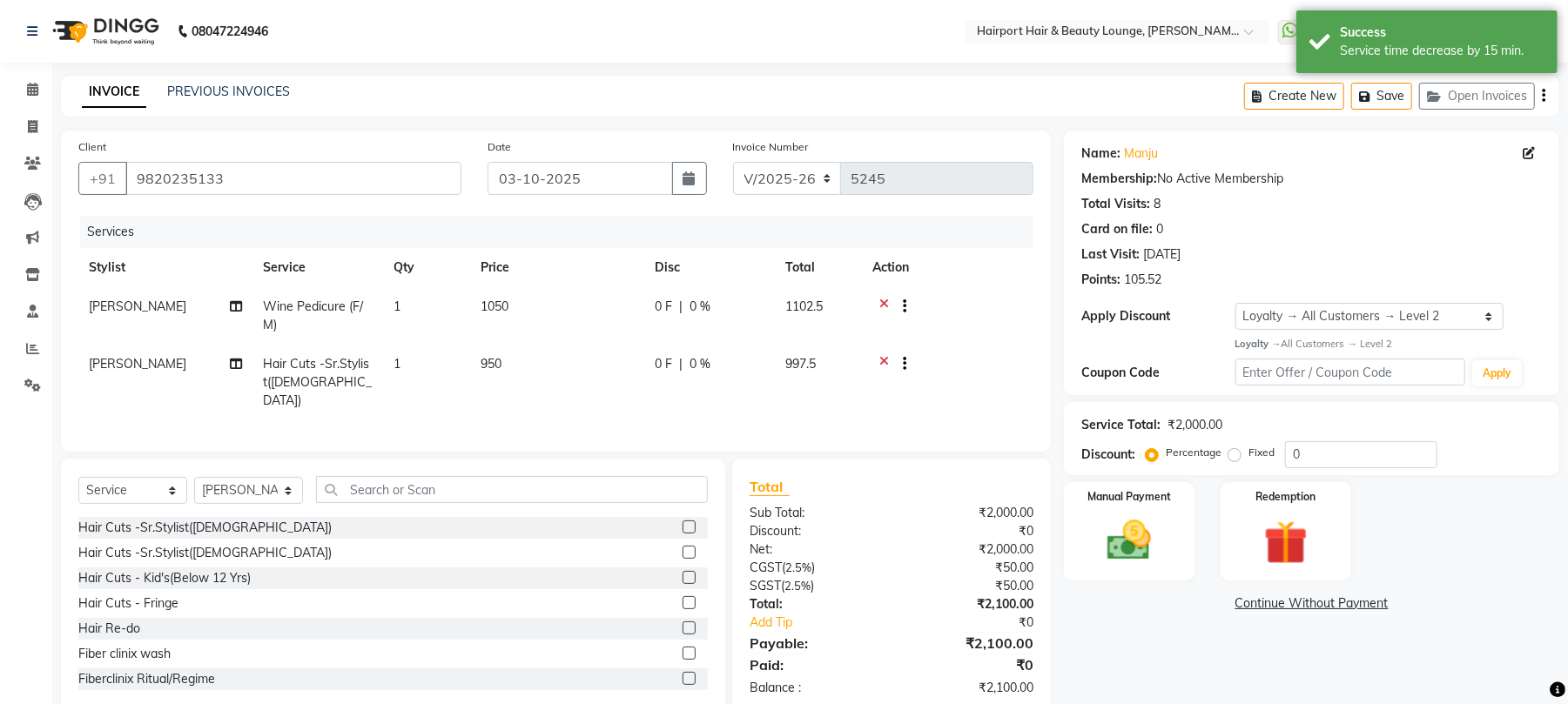
click at [519, 356] on td "950" at bounding box center [556, 382] width 174 height 76
select select "9138"
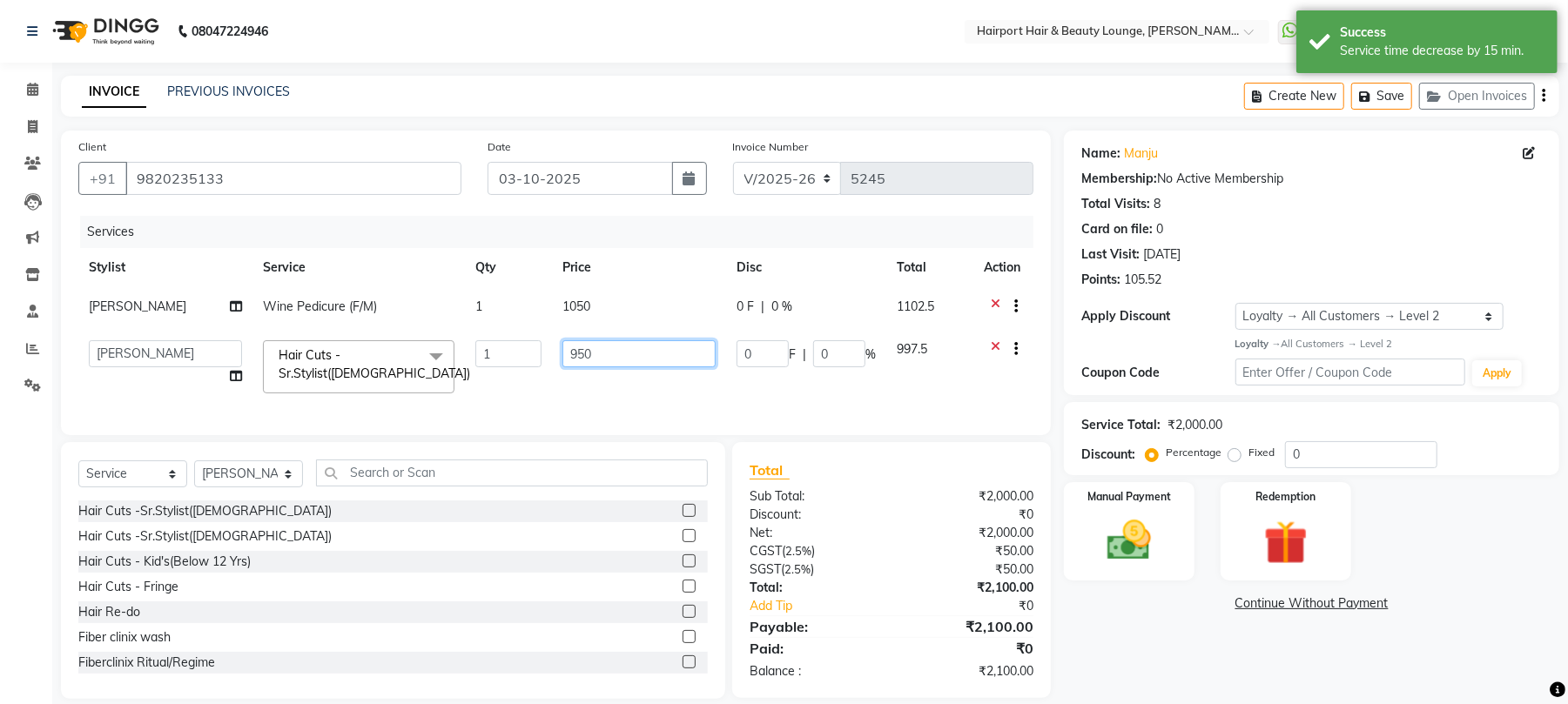
drag, startPoint x: 585, startPoint y: 356, endPoint x: 528, endPoint y: 356, distance: 57.0
click at [528, 356] on tr "8806278622 9822054562 Accounts IV Camp Adnan Alc 3 Alc Camp Office Ambika Anand…" at bounding box center [556, 367] width 955 height 74
type input "00"
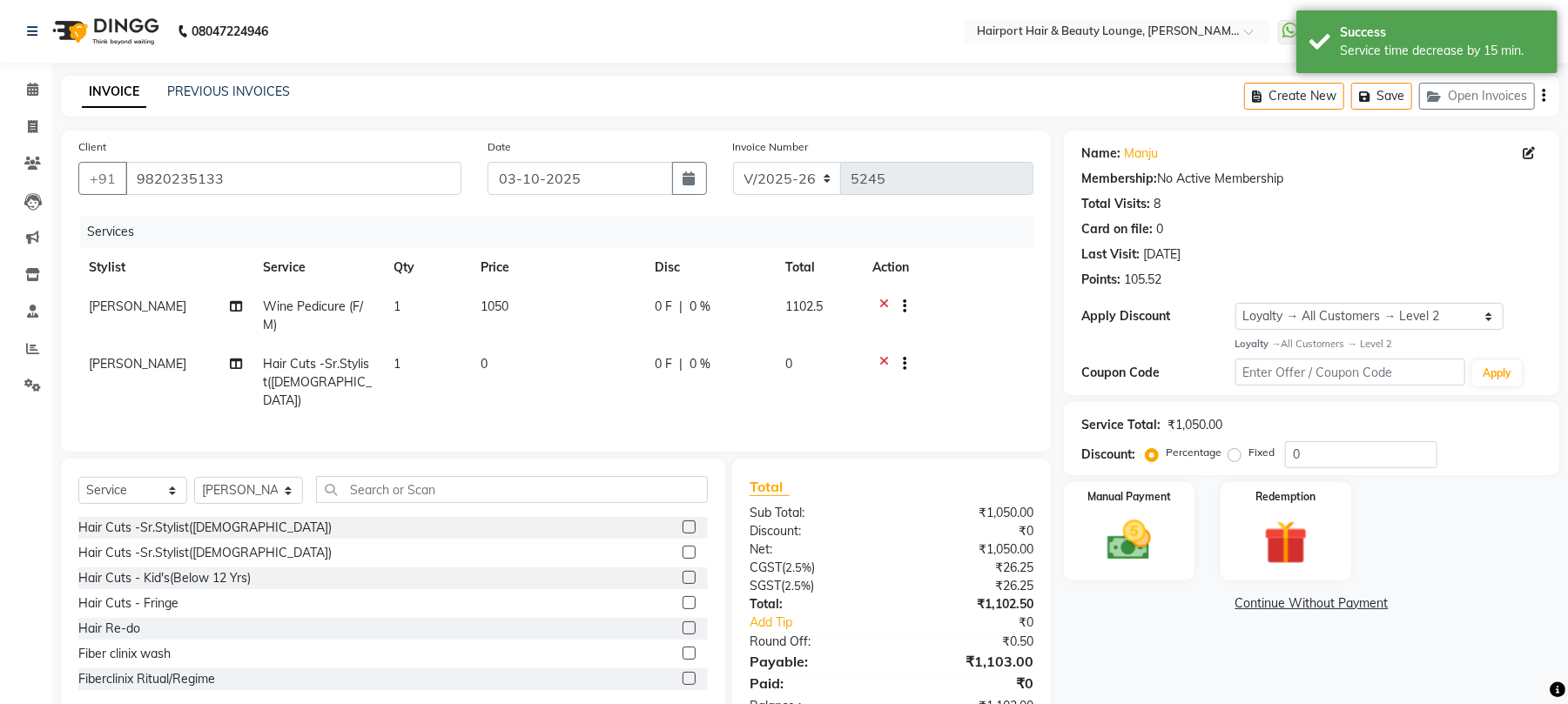
click at [537, 376] on tr "Anandita Hair Cuts -Sr.Stylist(Female) 1 0 0 F | 0 % 0" at bounding box center [556, 382] width 955 height 76
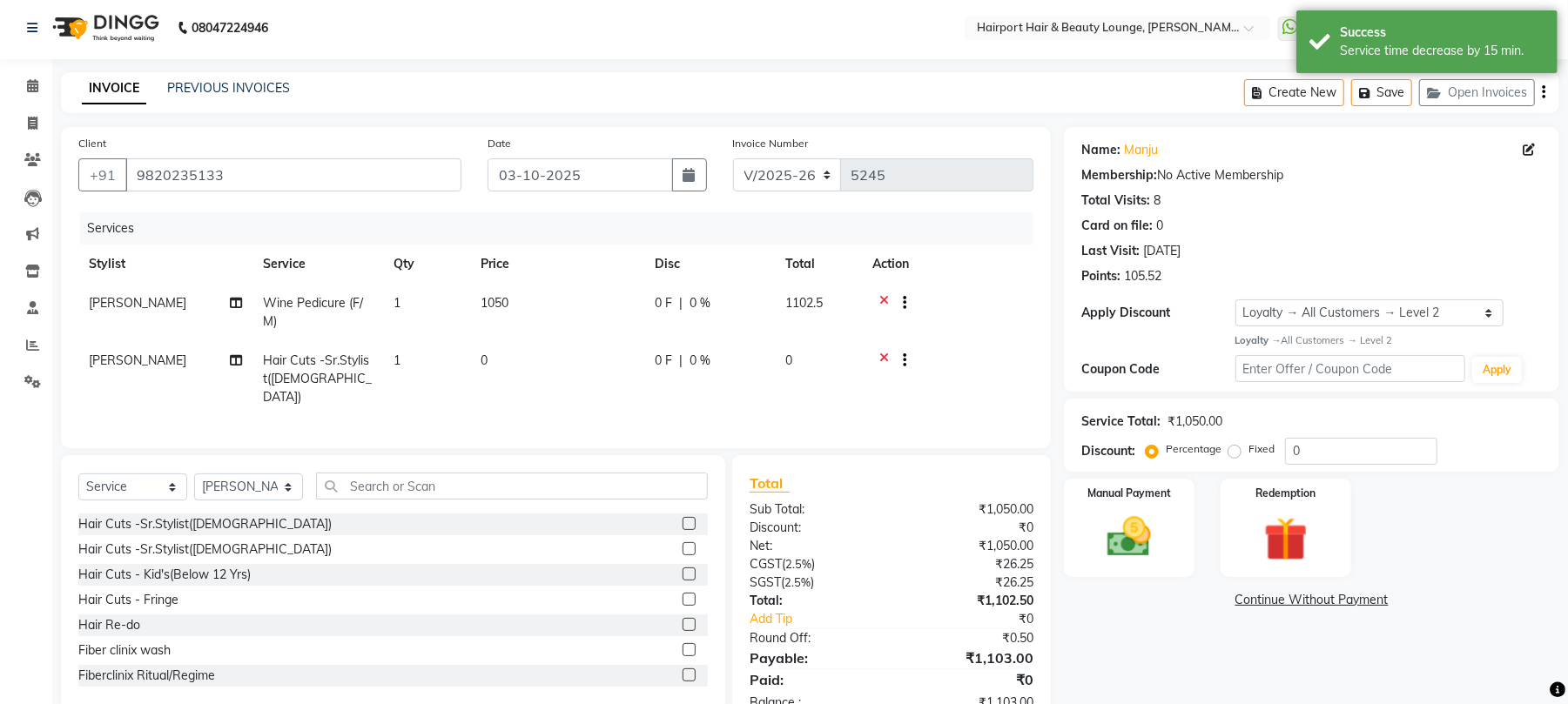
scroll to position [54, 0]
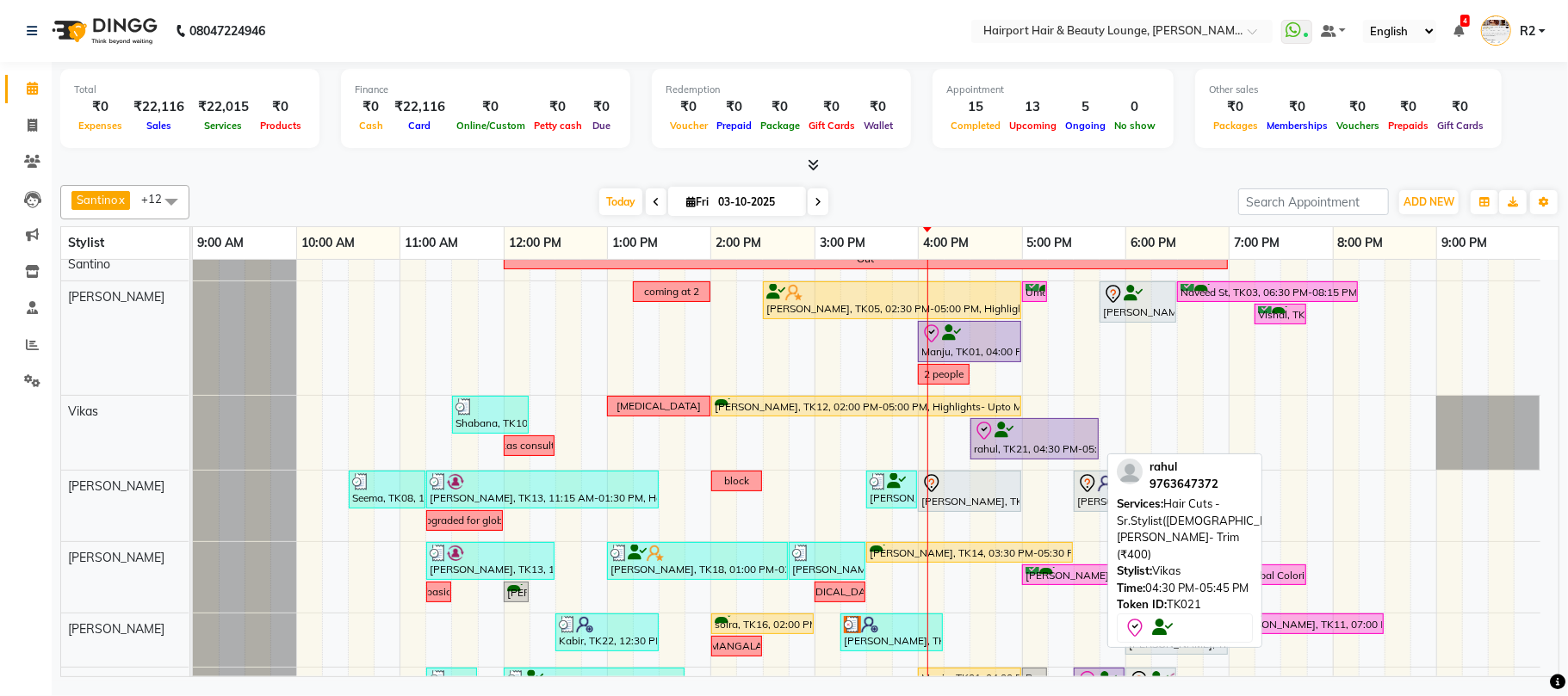
scroll to position [325, 0]
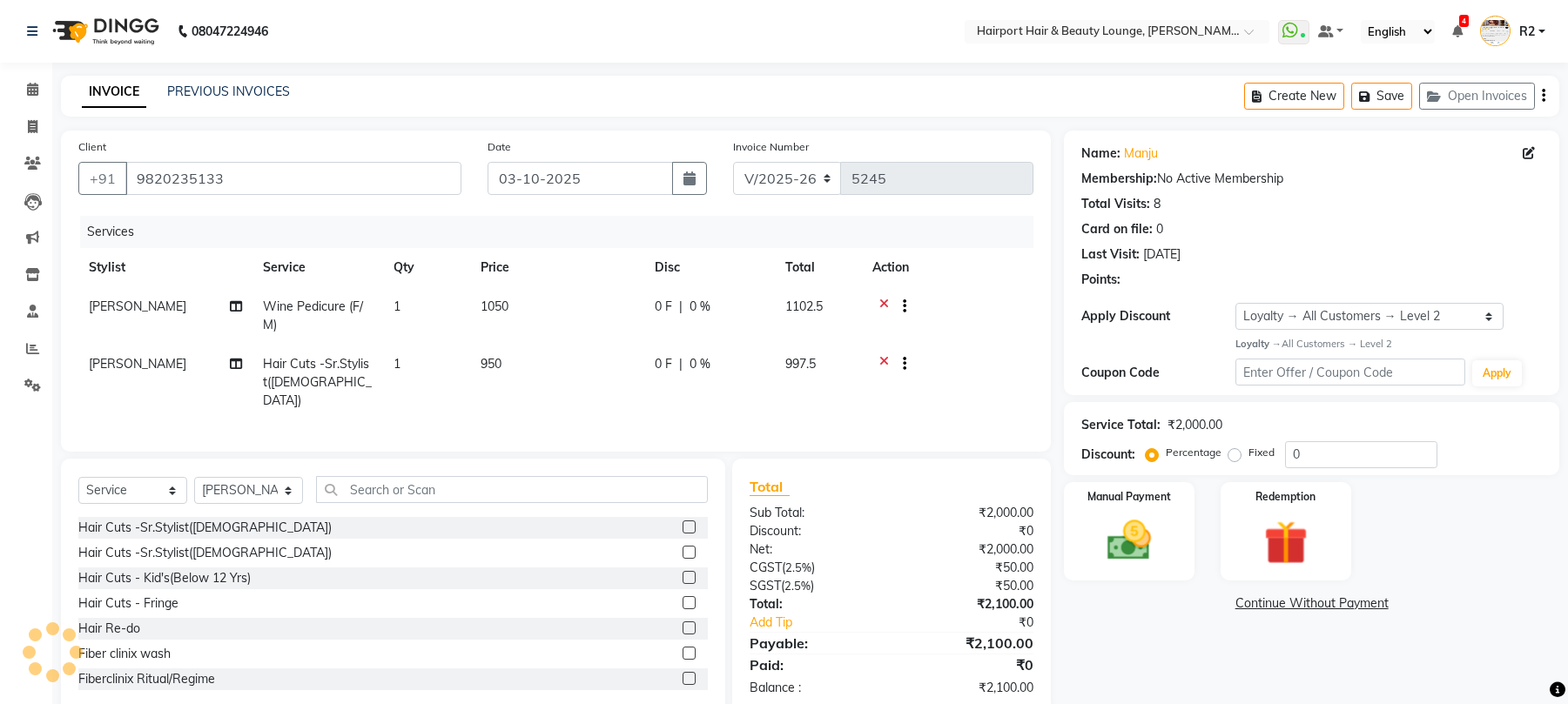
select select "622"
select select "service"
select select "9138"
select select "1: Object"
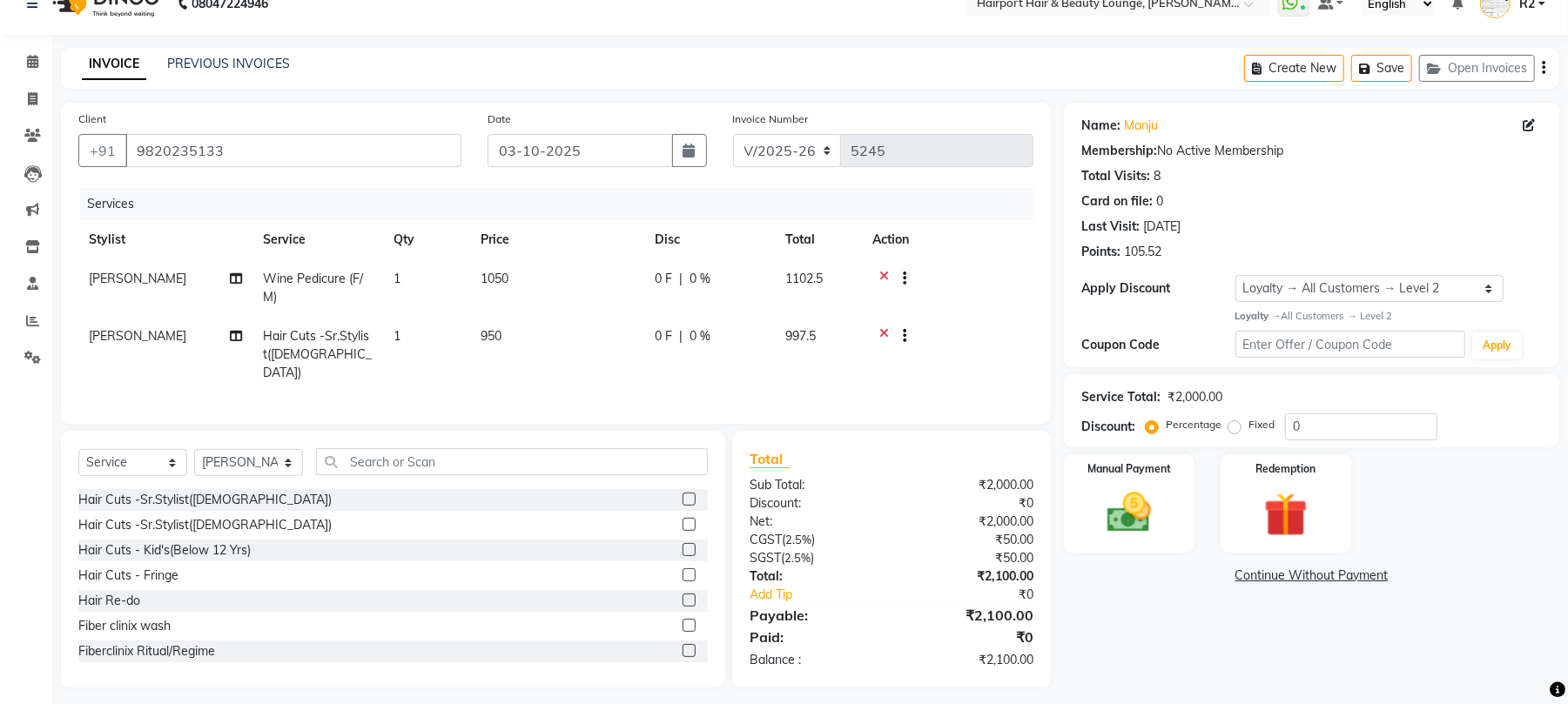
scroll to position [36, 0]
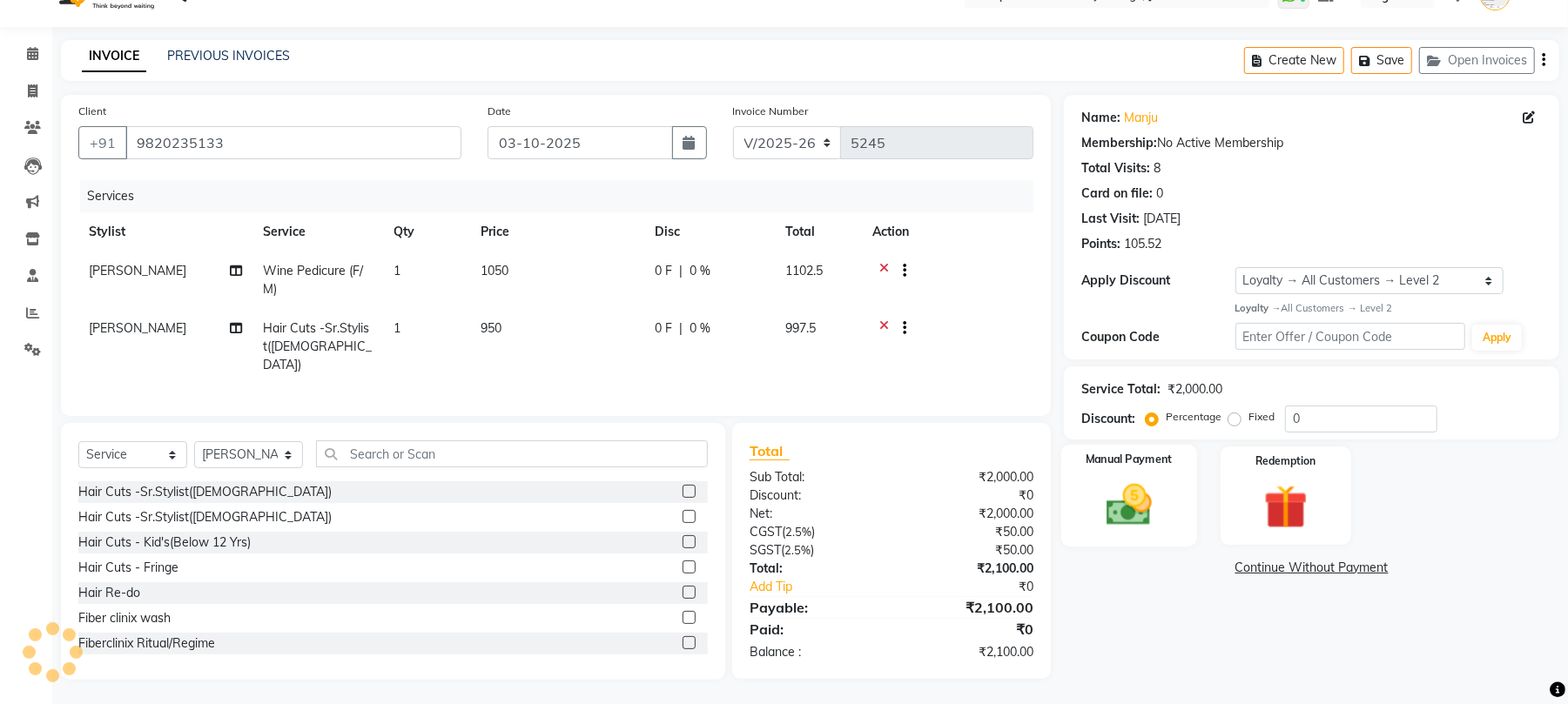
click at [1118, 506] on img at bounding box center [1129, 506] width 75 height 53
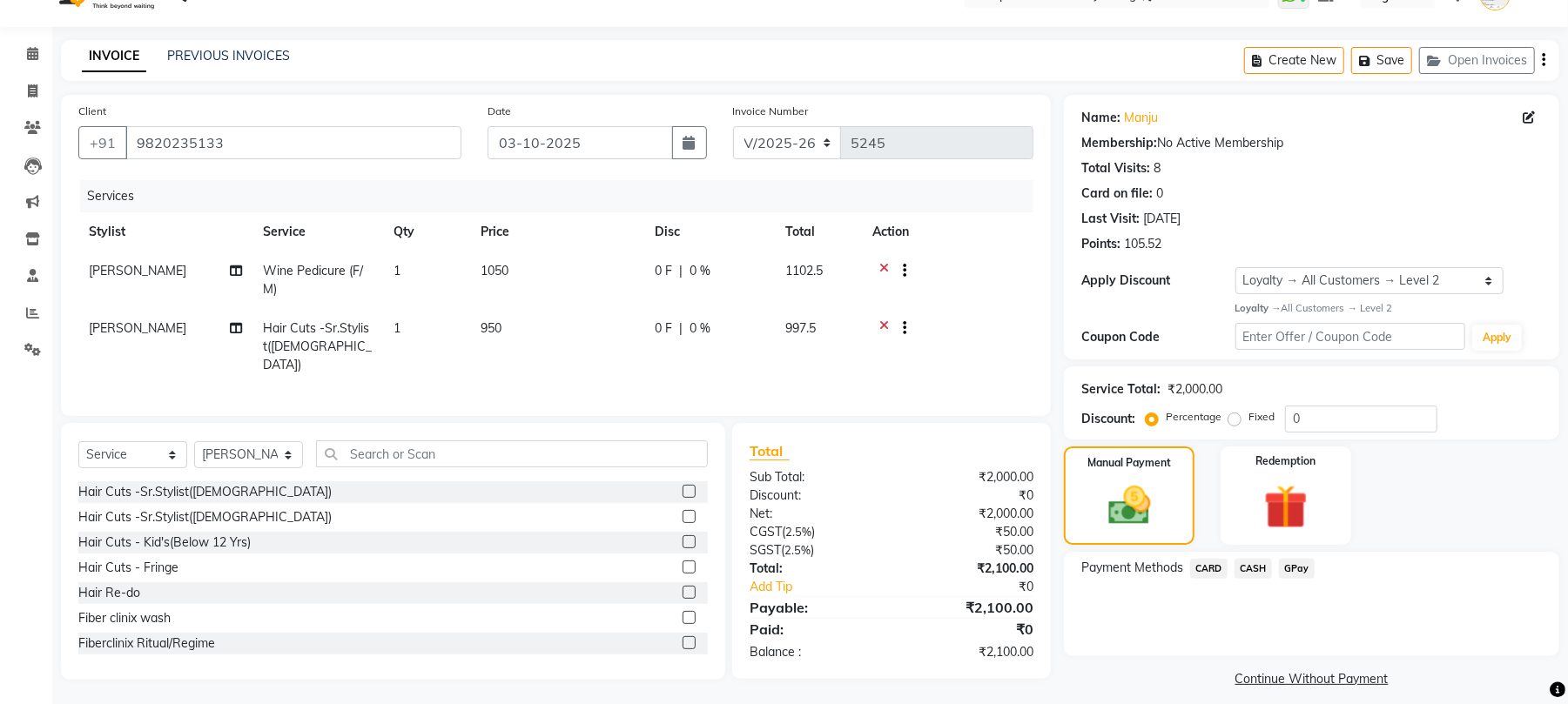
click at [1247, 566] on span "CASH" at bounding box center [1253, 569] width 38 height 20
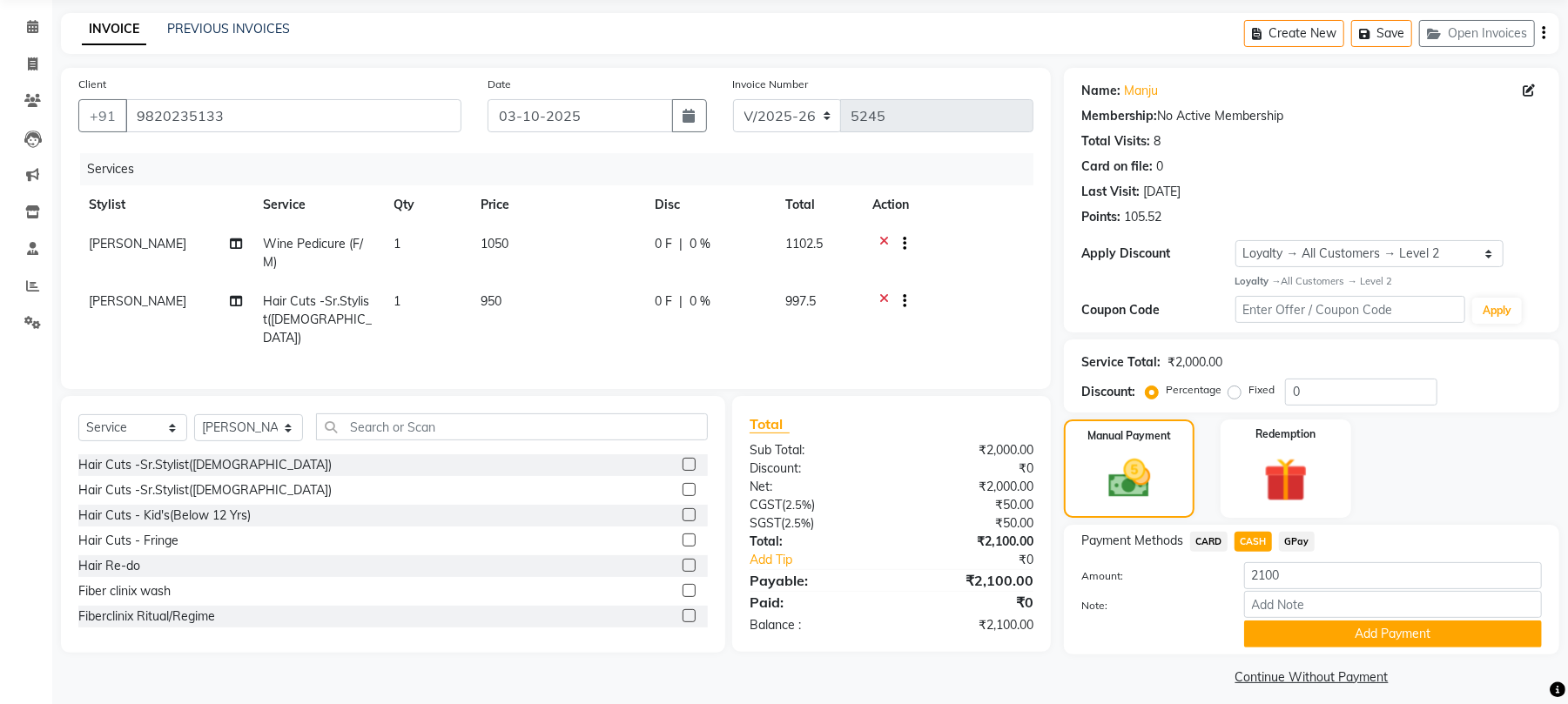
scroll to position [75, 0]
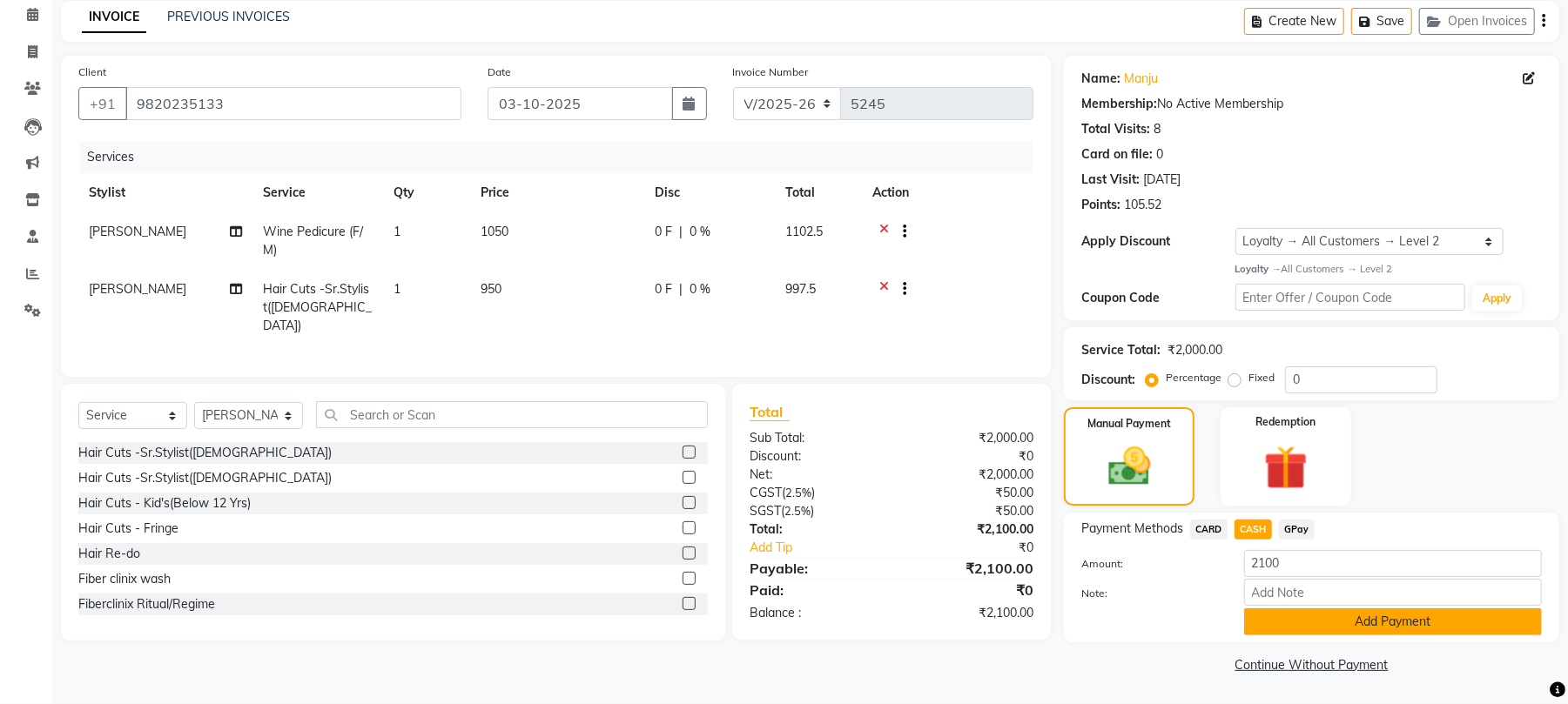
click at [1271, 628] on button "Add Payment" at bounding box center [1392, 621] width 298 height 27
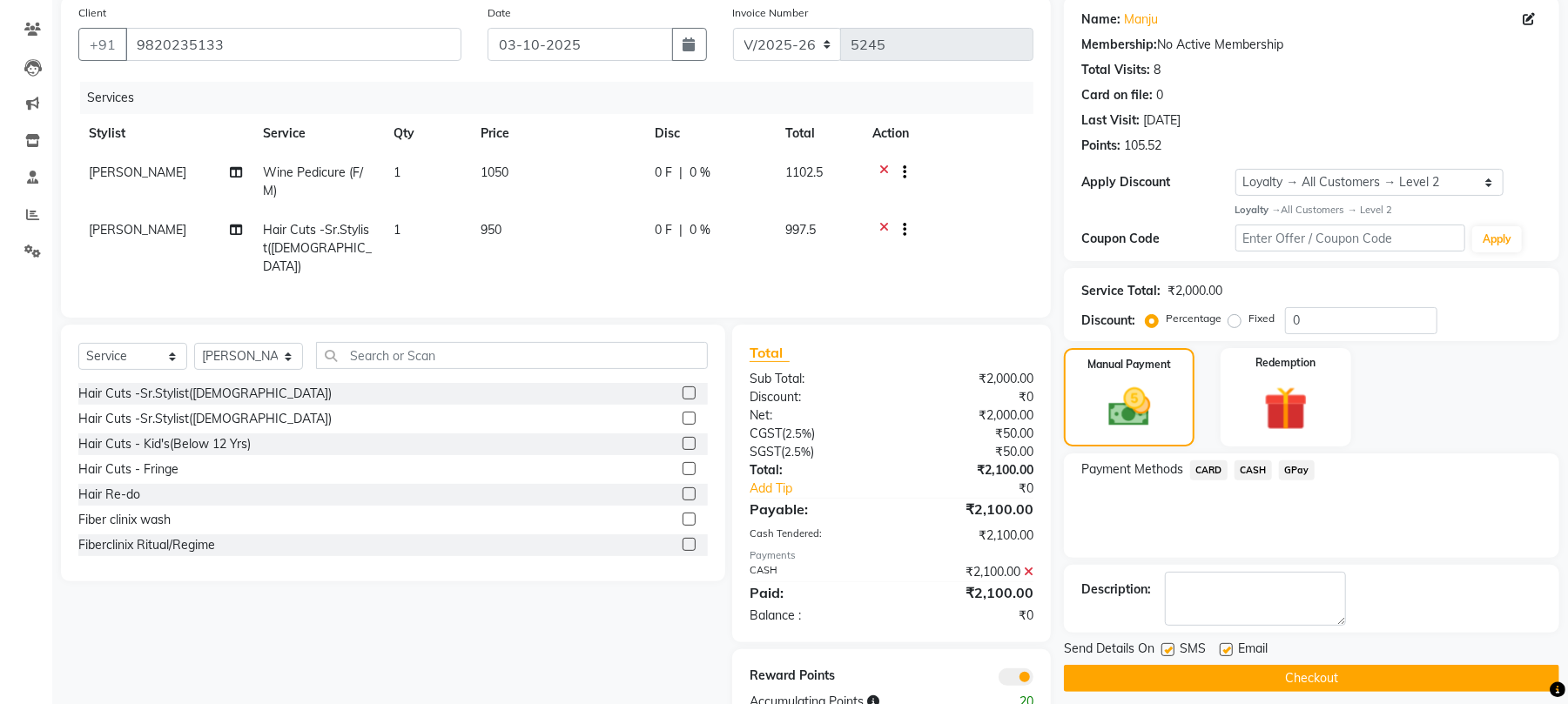
scroll to position [182, 0]
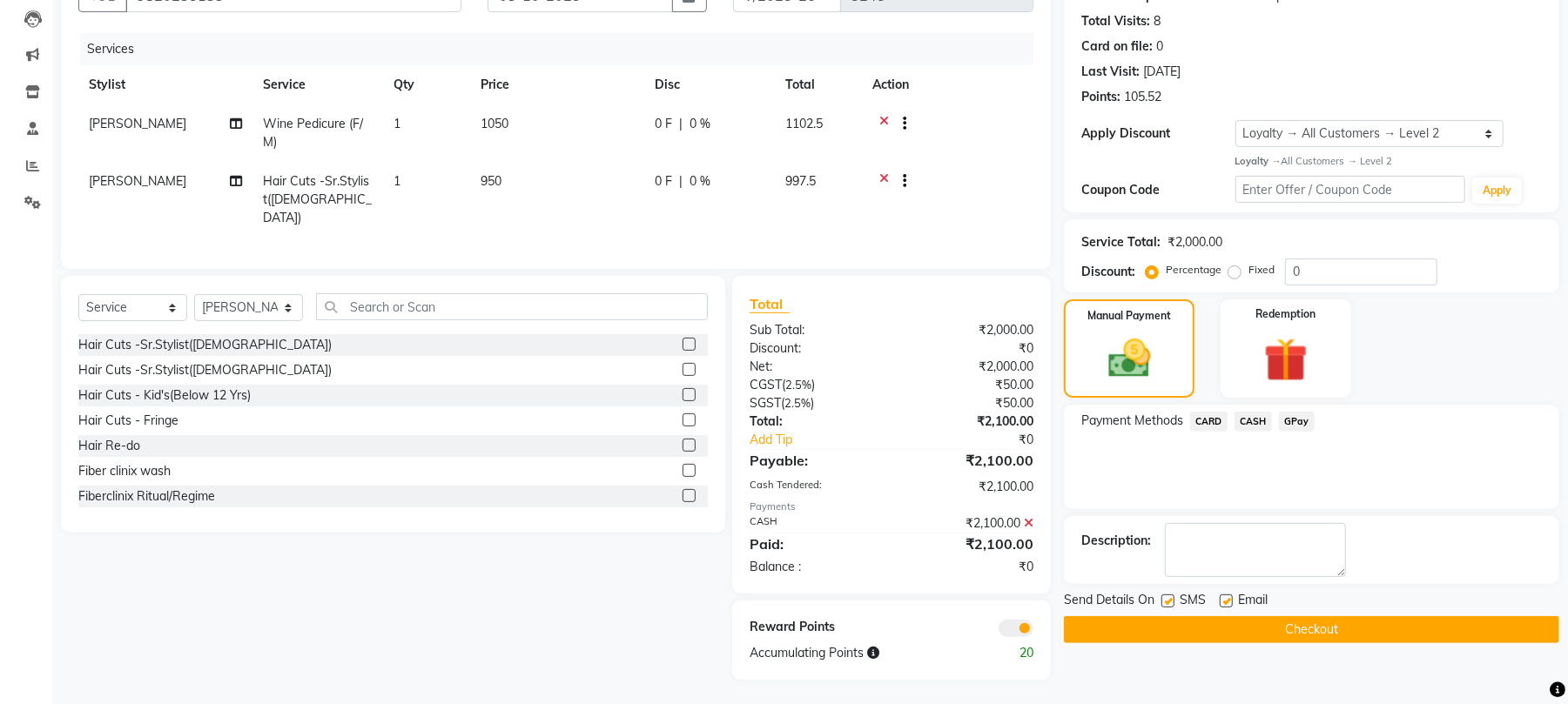
click at [1241, 630] on button "Checkout" at bounding box center [1312, 629] width 496 height 27
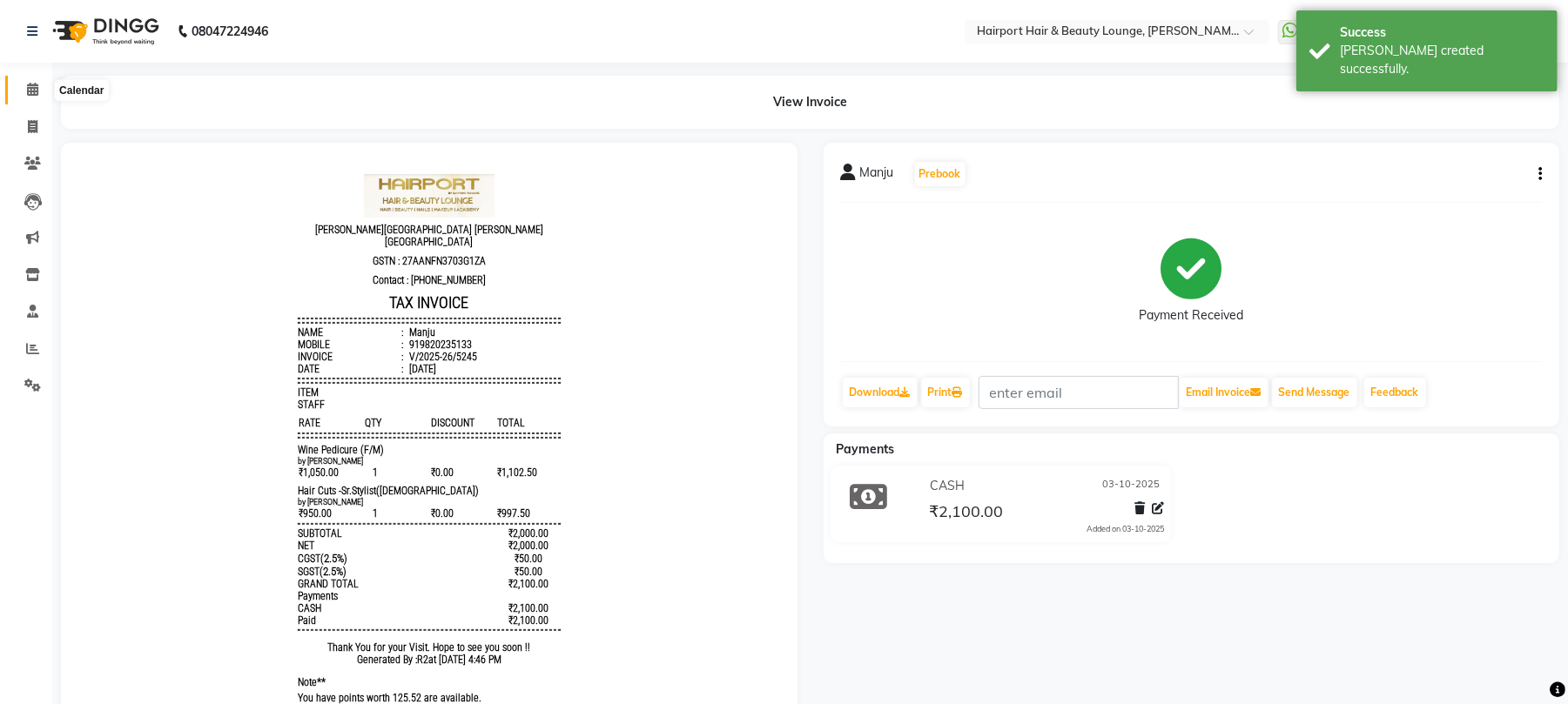
click at [33, 83] on icon at bounding box center [32, 89] width 11 height 13
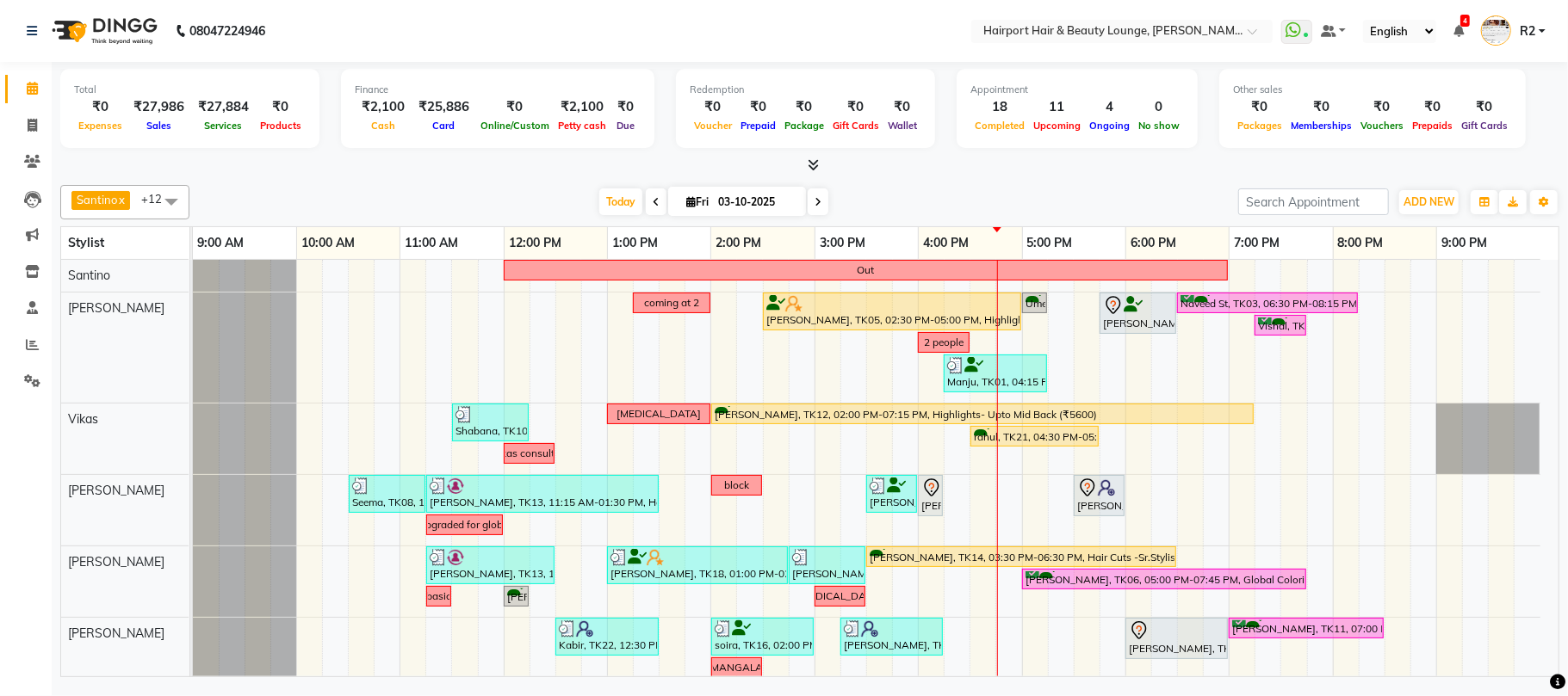
click at [390, 188] on div "[PERSON_NAME] x Vikas x [PERSON_NAME] x [PERSON_NAME] [PERSON_NAME] x Mila x Me…" at bounding box center [809, 202] width 1499 height 35
click at [807, 198] on span at bounding box center [817, 201] width 21 height 26
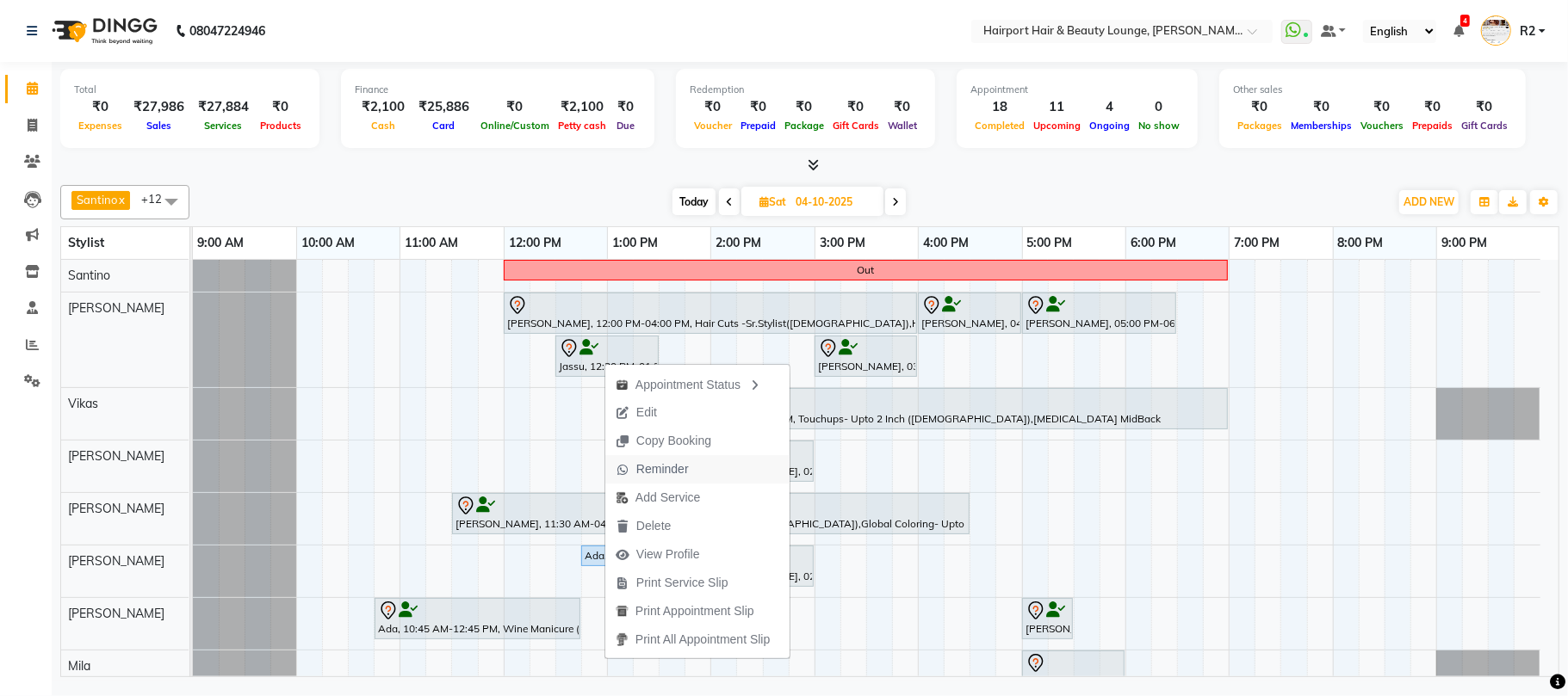
click at [672, 466] on span "Reminder" at bounding box center [662, 470] width 53 height 18
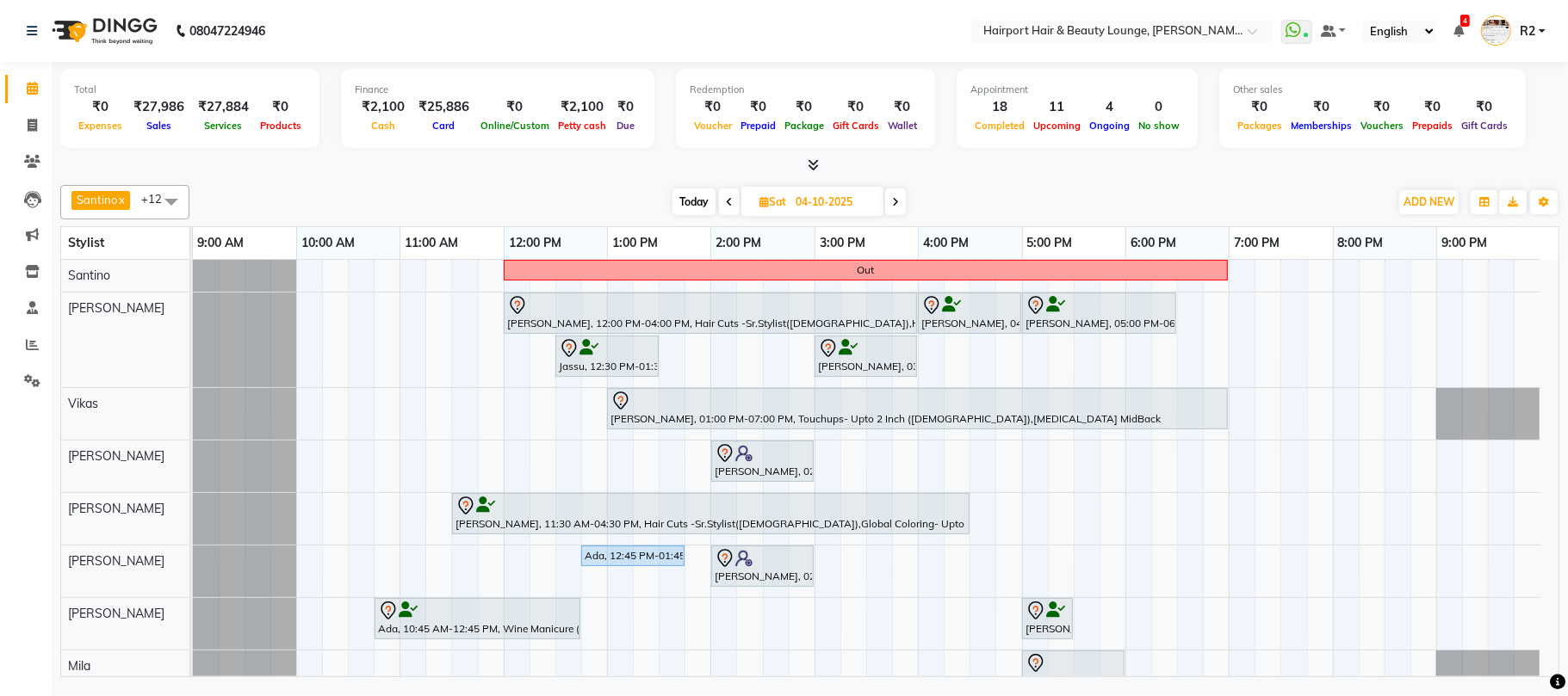
click at [691, 198] on span "Today" at bounding box center [693, 201] width 43 height 26
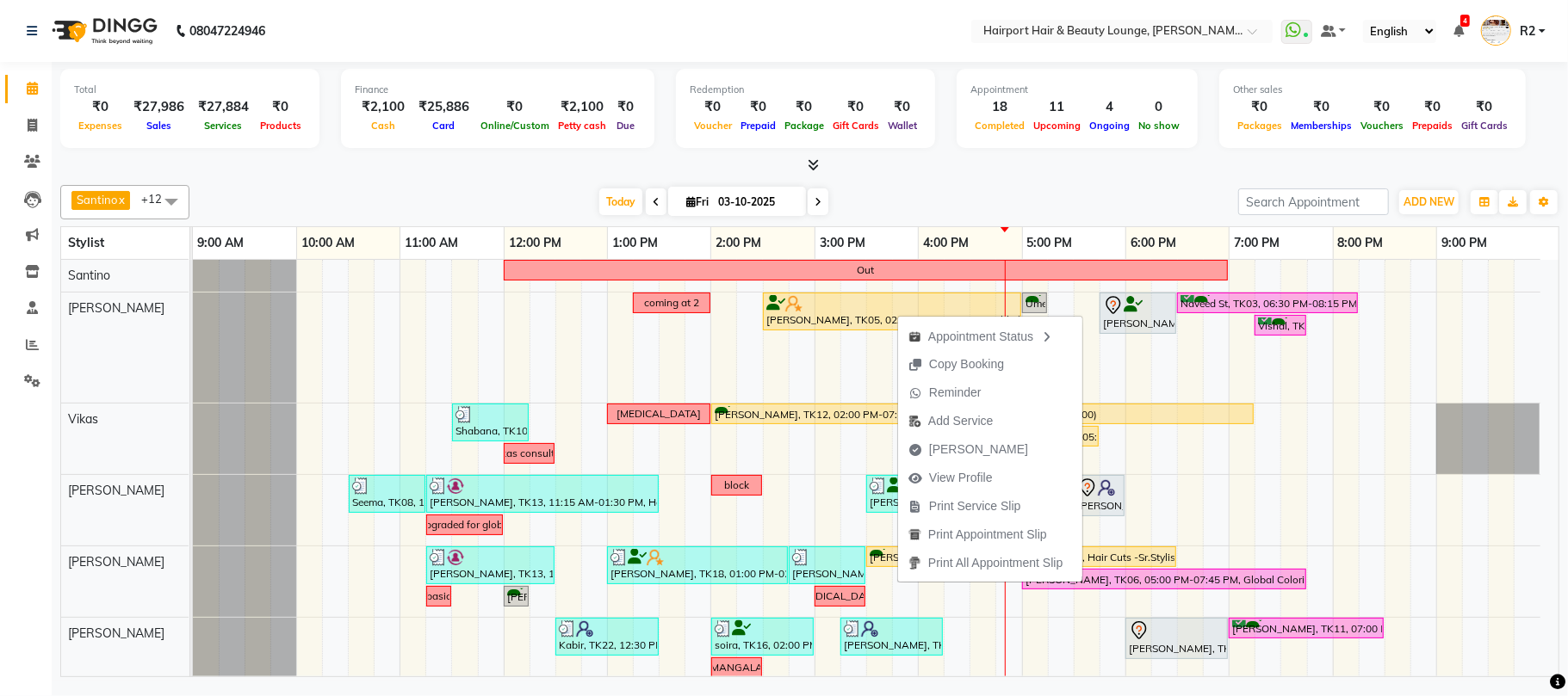
click at [892, 200] on div "Today Fri 03-10-2025" at bounding box center [713, 202] width 1031 height 26
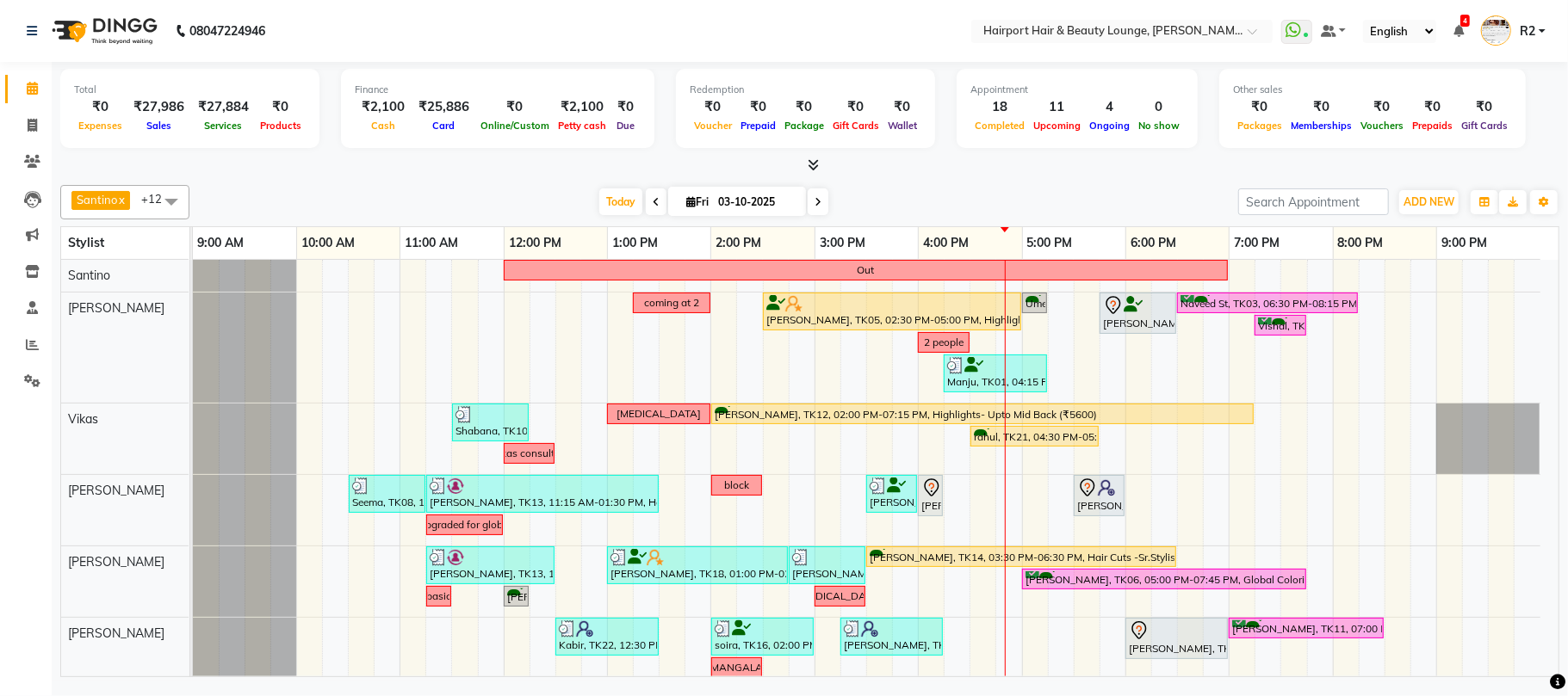
click at [815, 200] on icon at bounding box center [818, 201] width 7 height 10
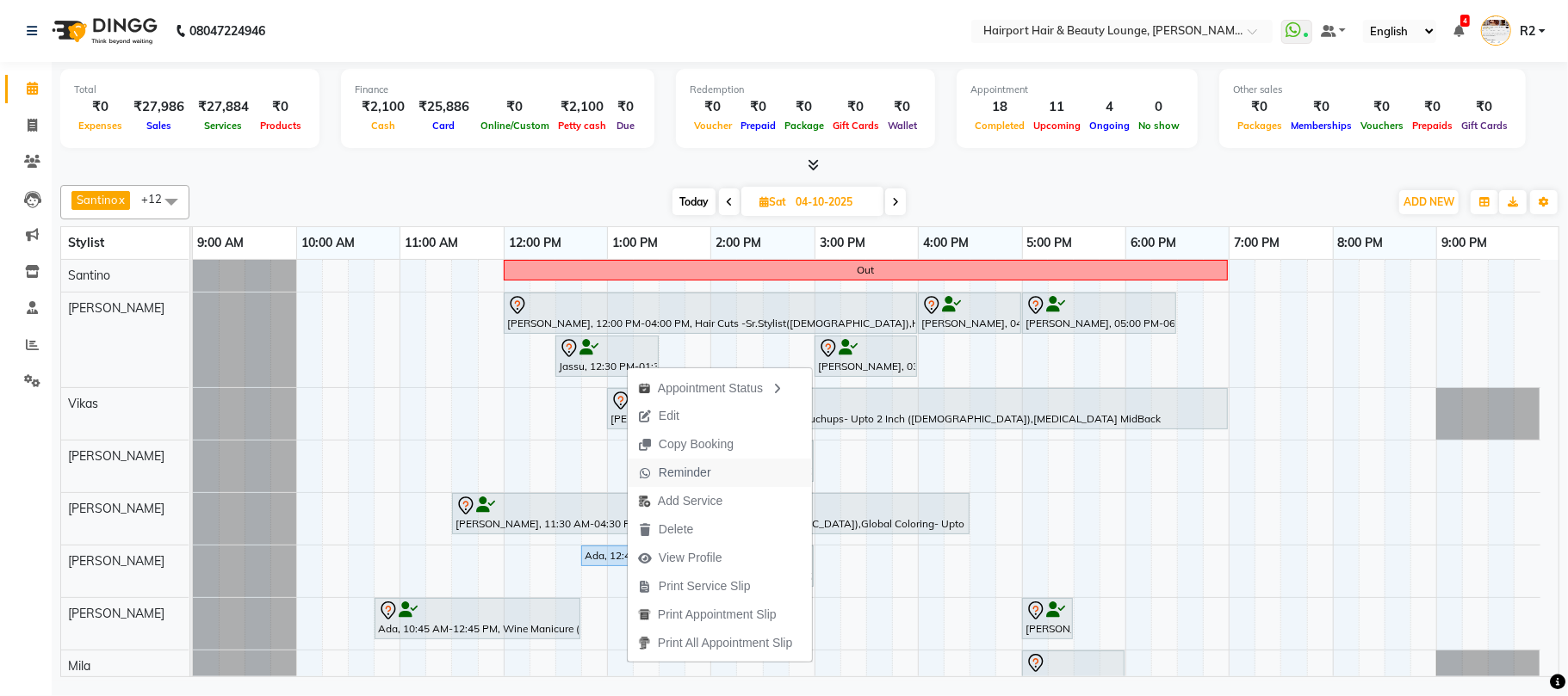
click at [690, 476] on span "Reminder" at bounding box center [685, 473] width 53 height 18
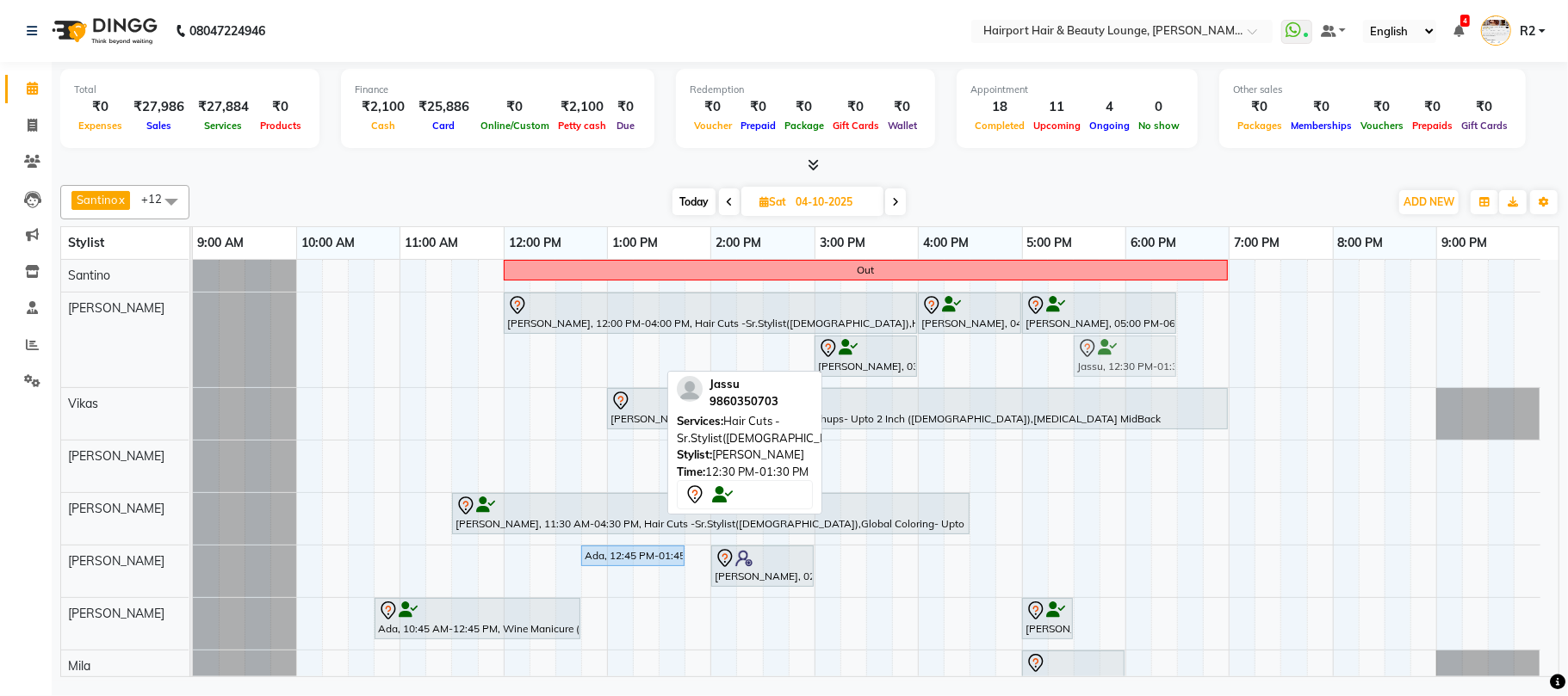
drag, startPoint x: 630, startPoint y: 358, endPoint x: 1144, endPoint y: 362, distance: 514.0
click at [193, 362] on div "Meghna, 12:00 PM-04:00 PM, Hair Cuts -Sr.Stylist(Female),Highlights- Upto Mid B…" at bounding box center [193, 340] width 0 height 95
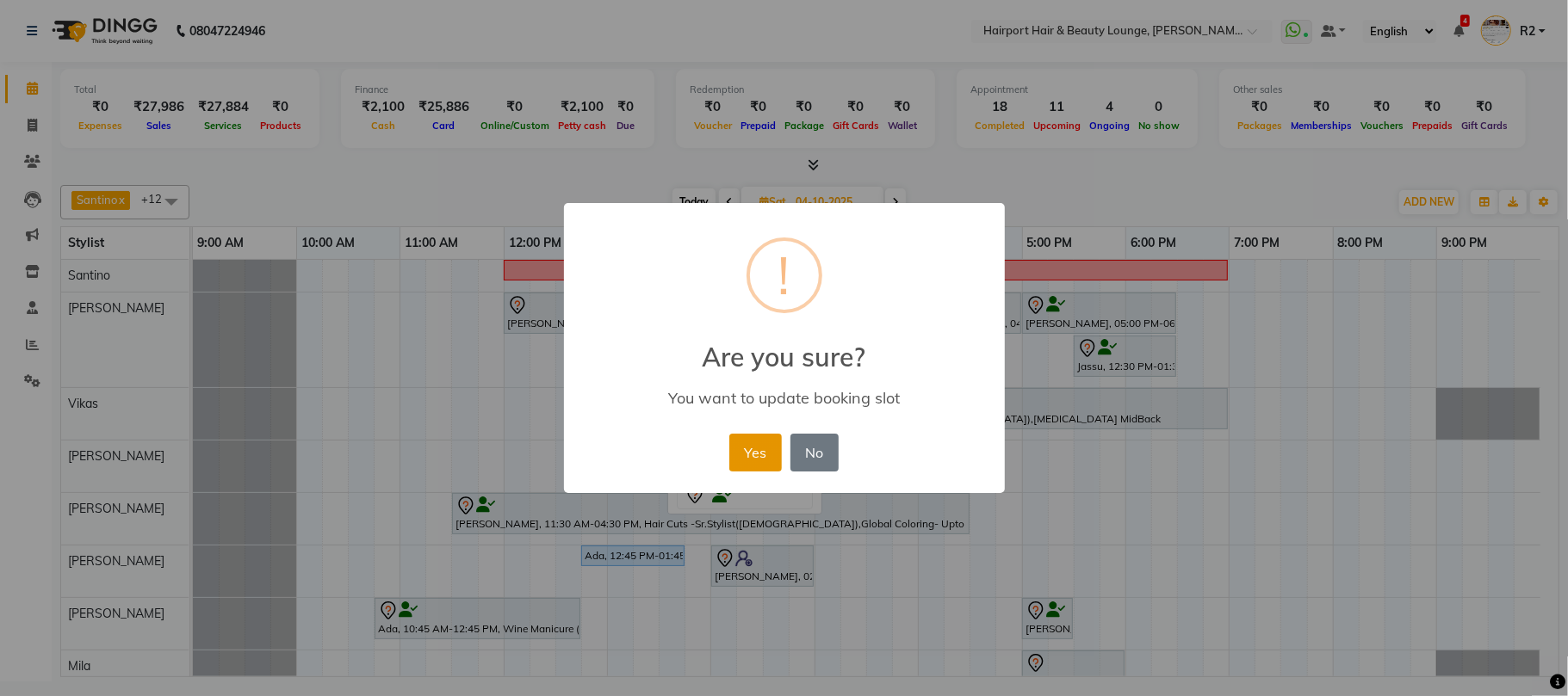
click at [757, 445] on button "Yes" at bounding box center [755, 453] width 53 height 38
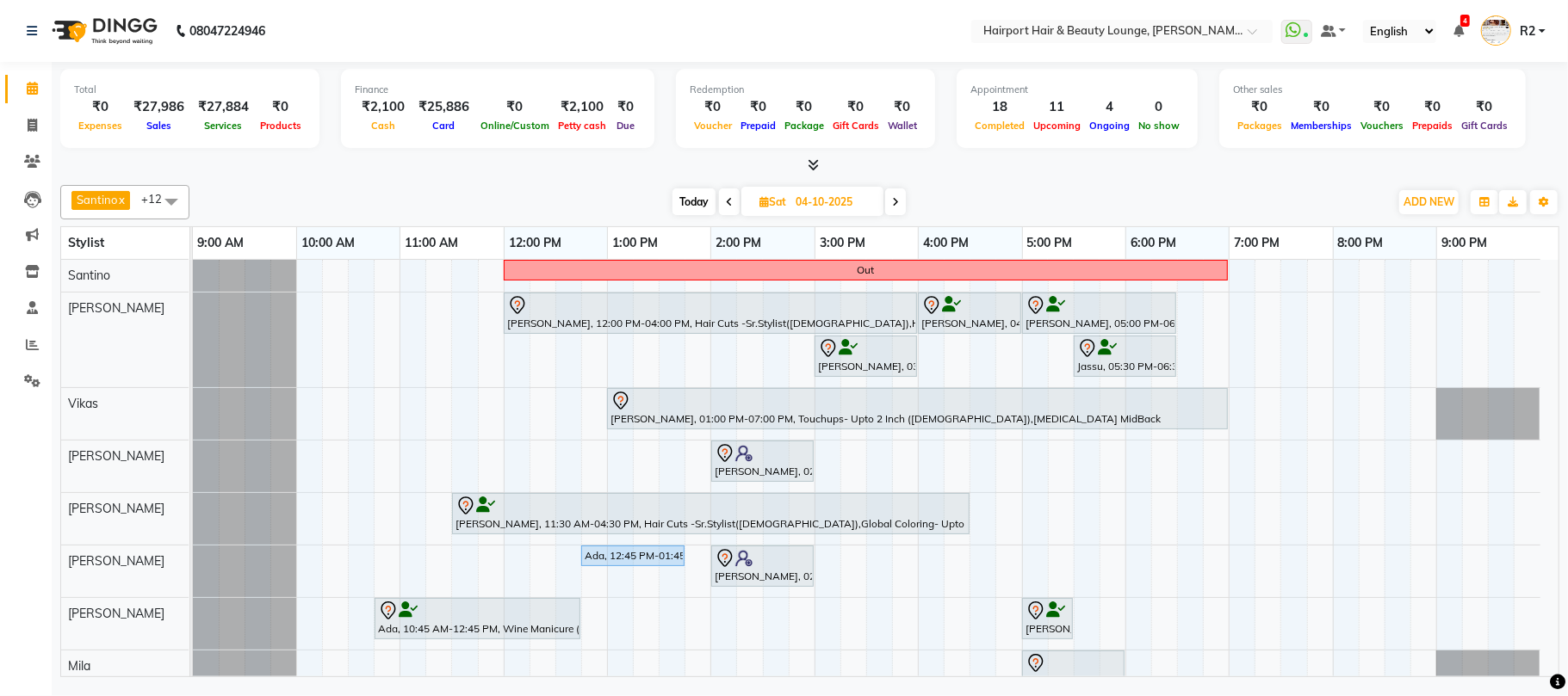
click at [685, 208] on span "Today" at bounding box center [693, 201] width 43 height 26
type input "03-10-2025"
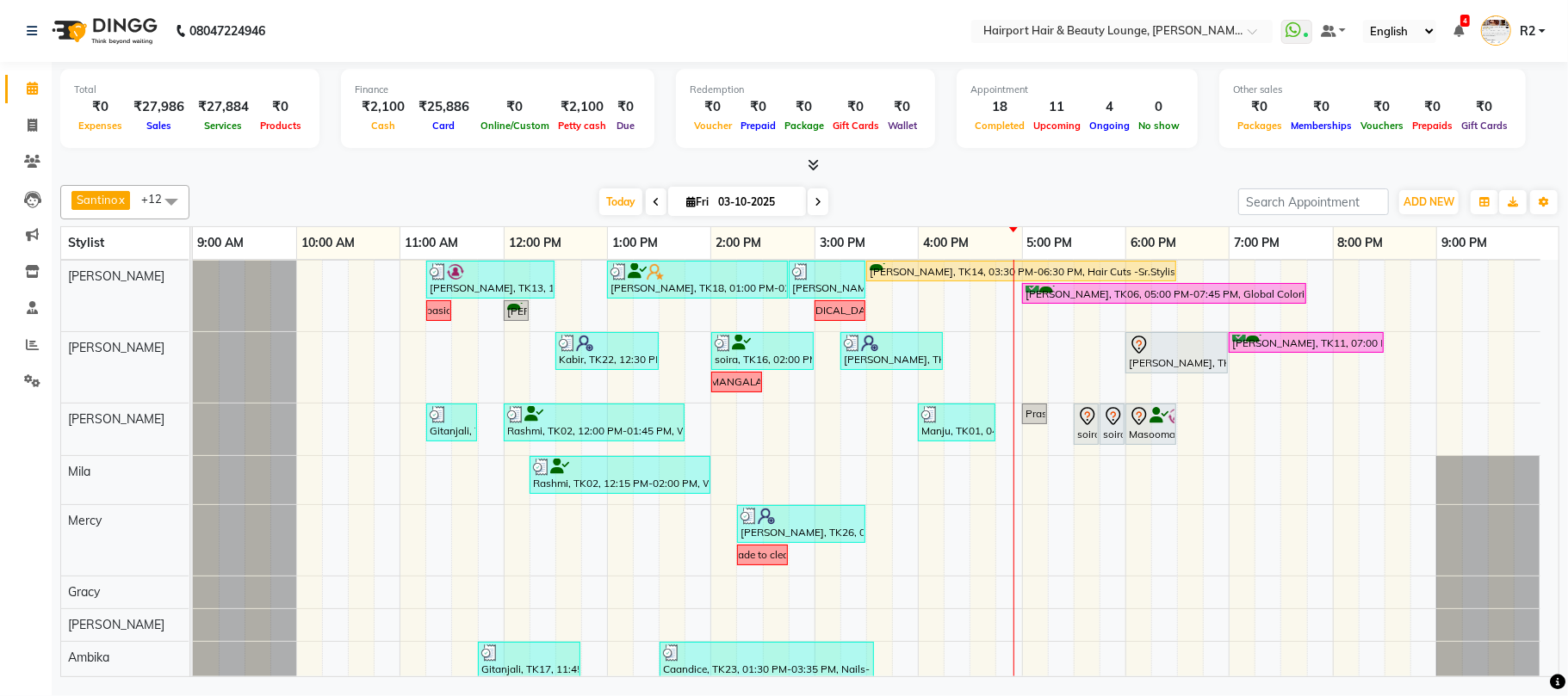
scroll to position [335, 0]
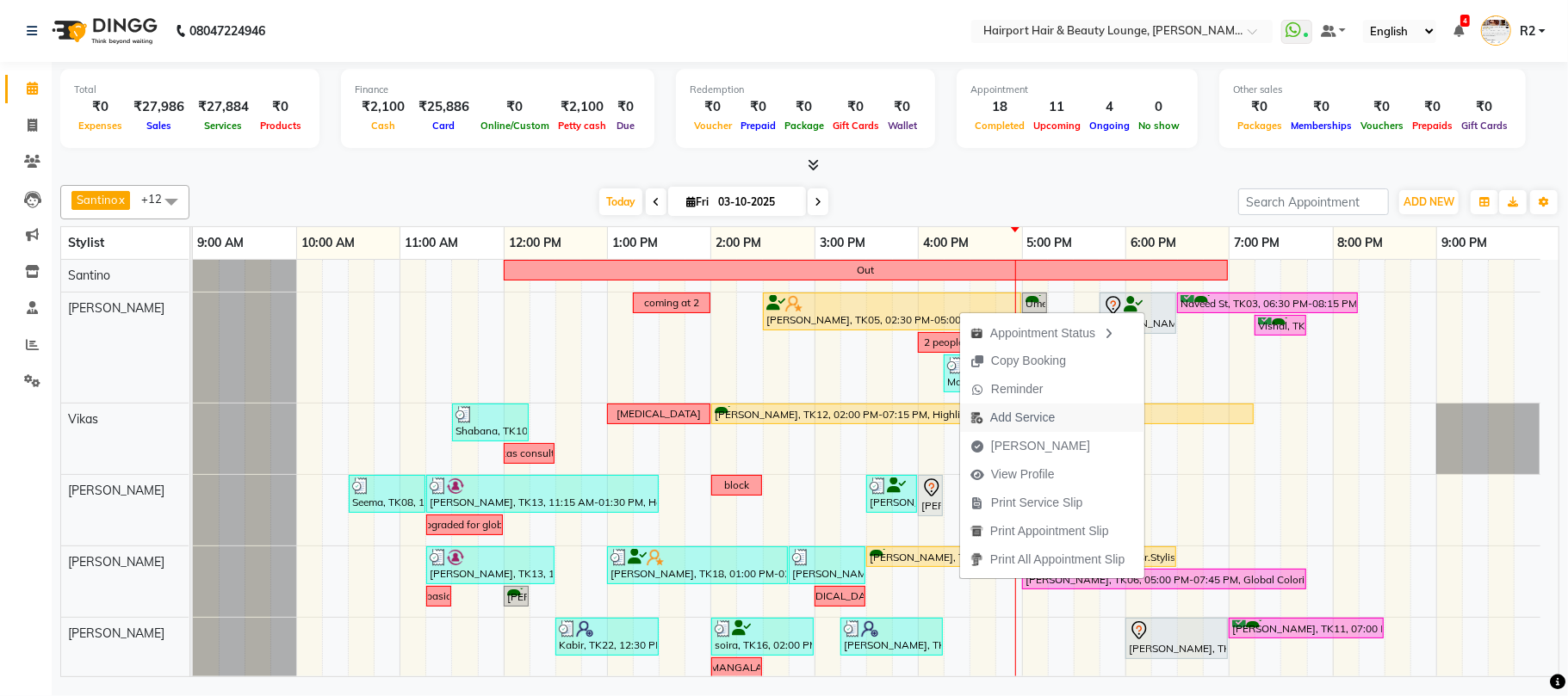
click at [1027, 417] on span "Add Service" at bounding box center [1022, 418] width 65 height 18
select select "9138"
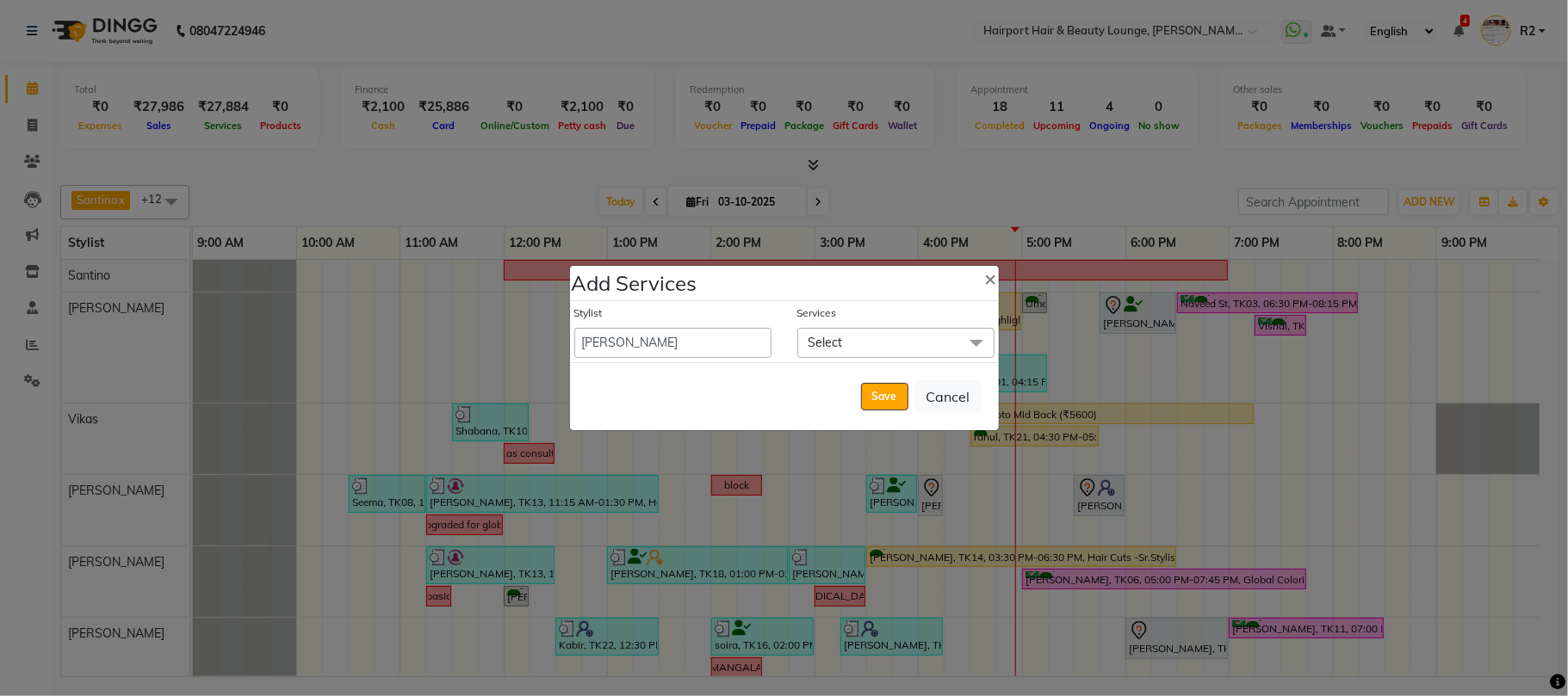
click at [837, 343] on span "Select" at bounding box center [825, 343] width 35 height 15
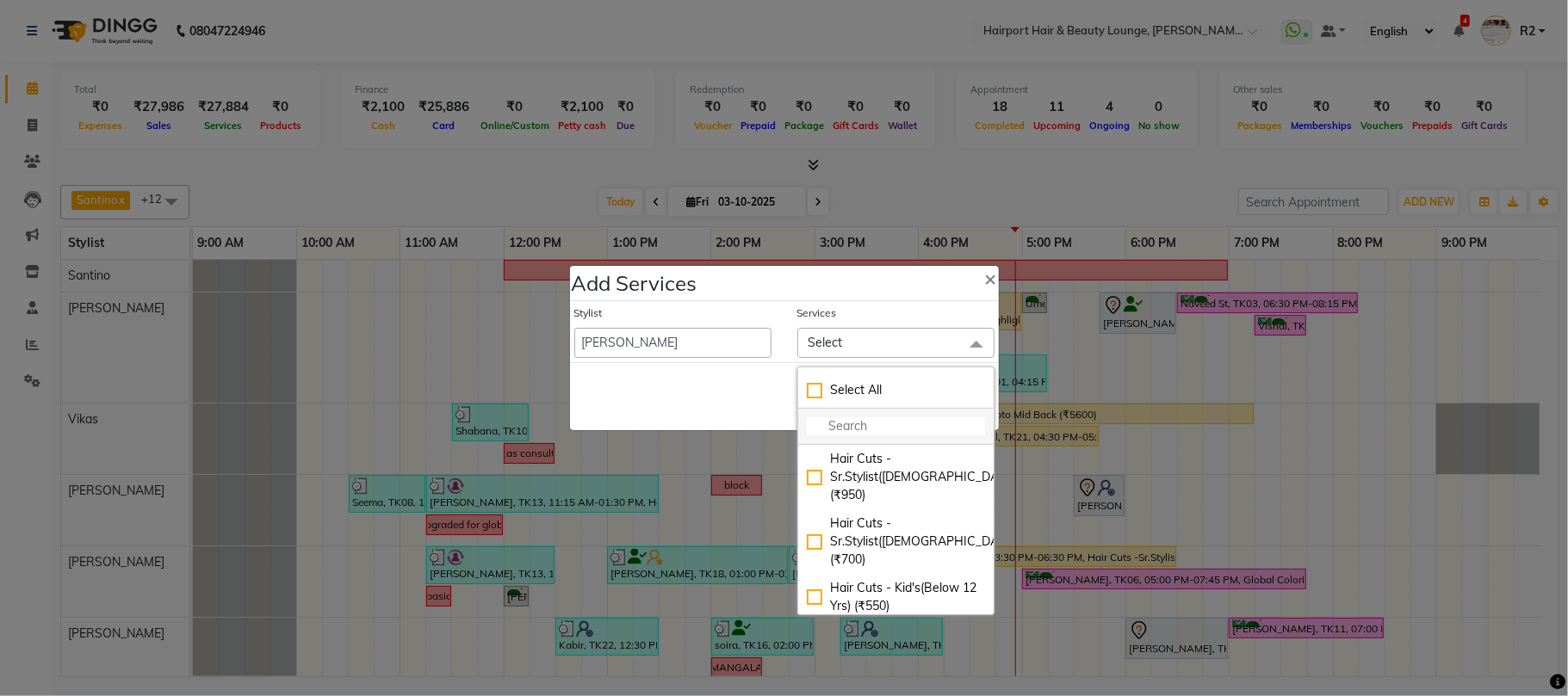
click at [835, 420] on input "multiselect-search" at bounding box center [896, 426] width 179 height 18
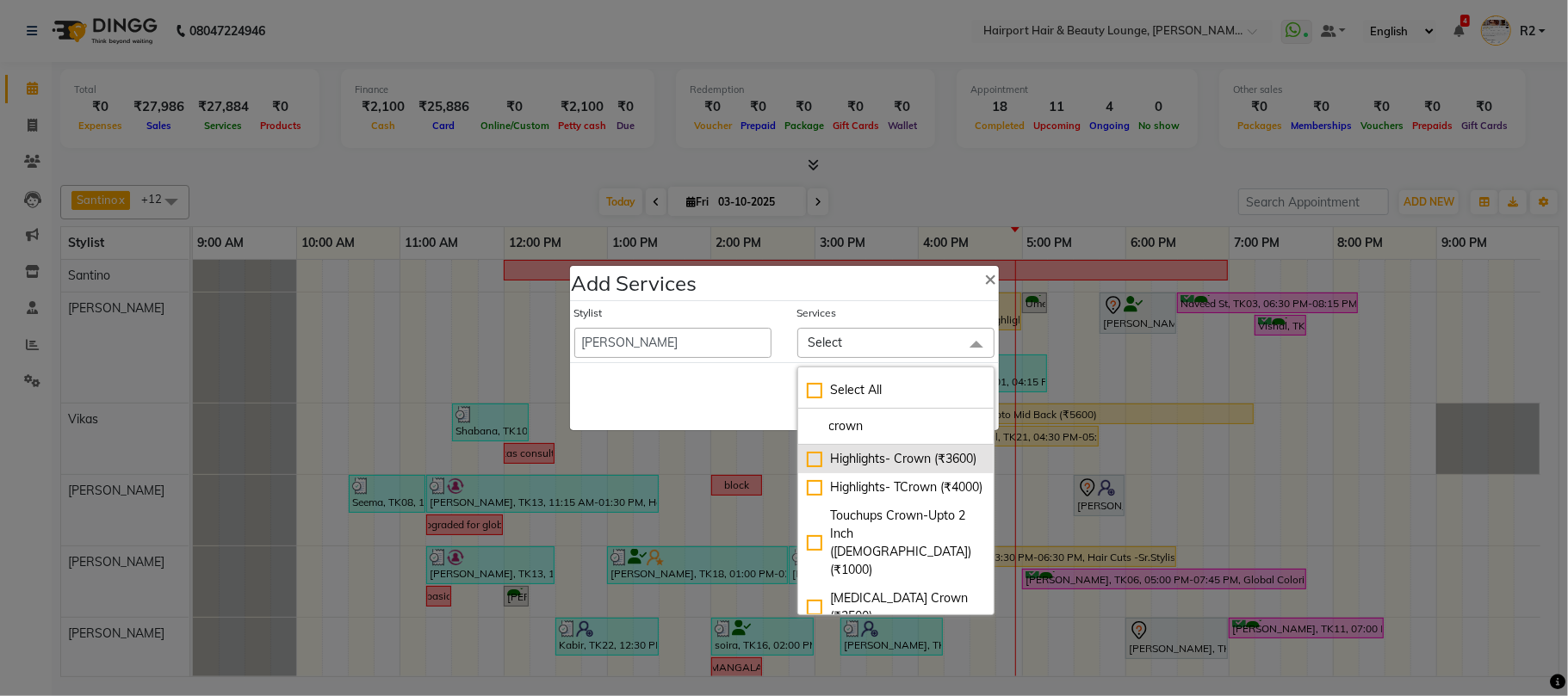
type input "crown"
click at [929, 468] on div "Highlights- Crown (₹3600)" at bounding box center [896, 459] width 179 height 18
checkbox input "true"
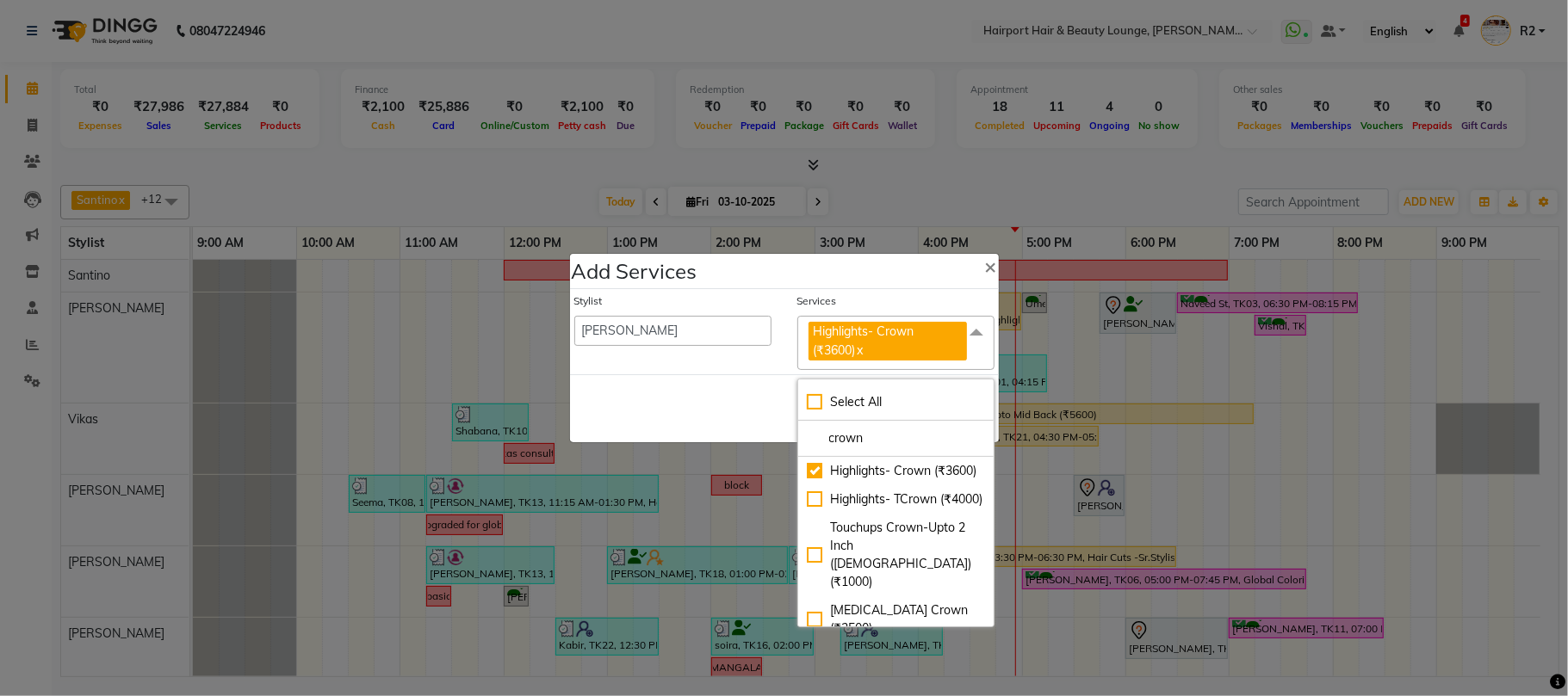
click at [743, 430] on div "Save Cancel" at bounding box center [784, 408] width 429 height 68
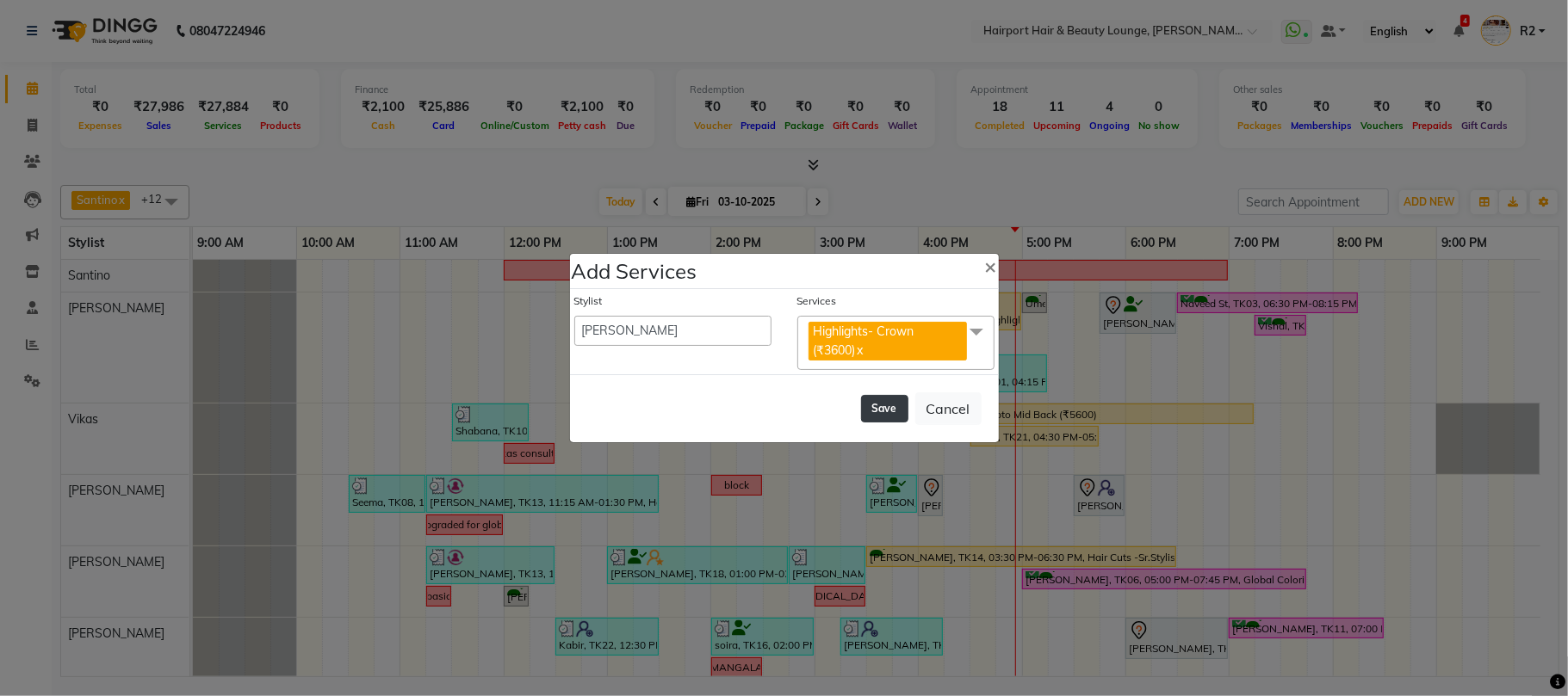
click at [872, 412] on button "Save" at bounding box center [885, 409] width 47 height 27
select select "7127"
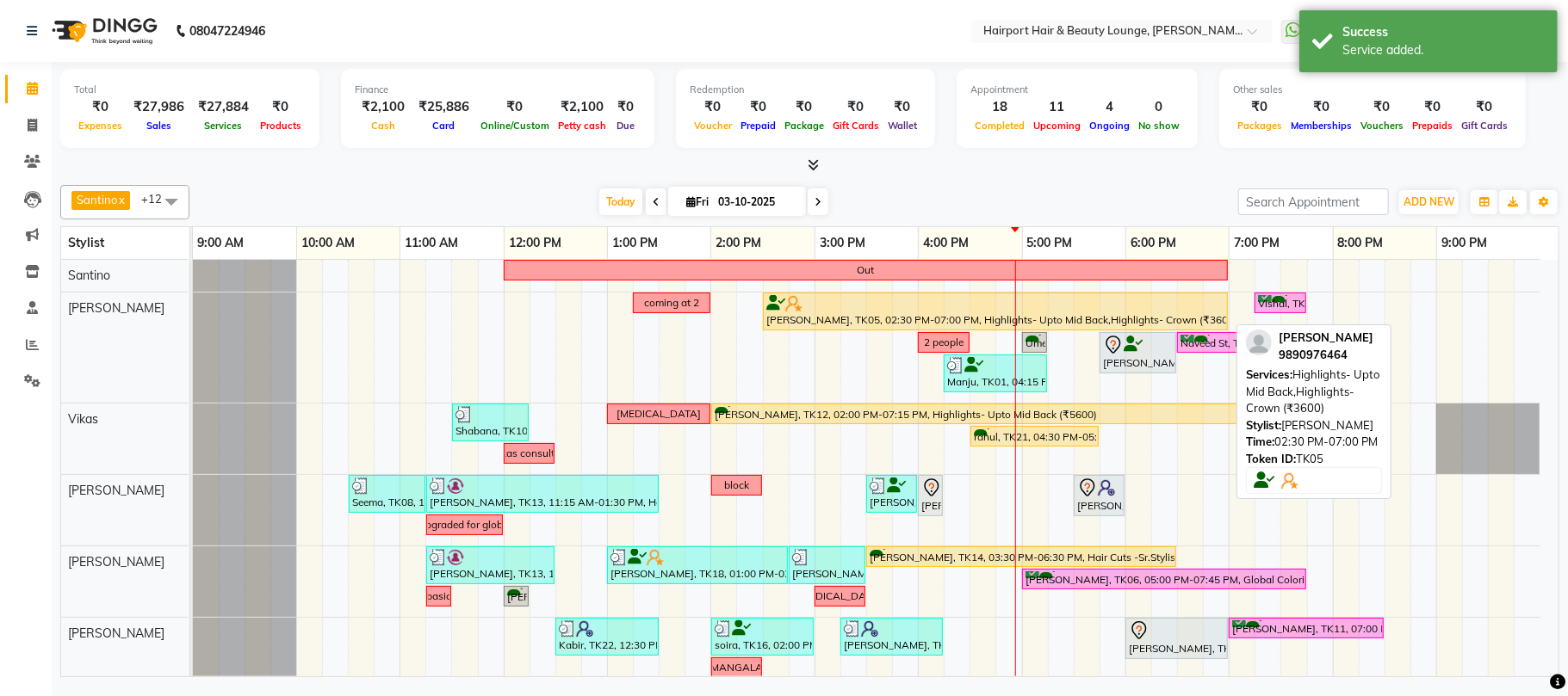
click at [927, 302] on div at bounding box center [995, 303] width 458 height 17
click at [938, 312] on div at bounding box center [995, 303] width 458 height 17
select select "1"
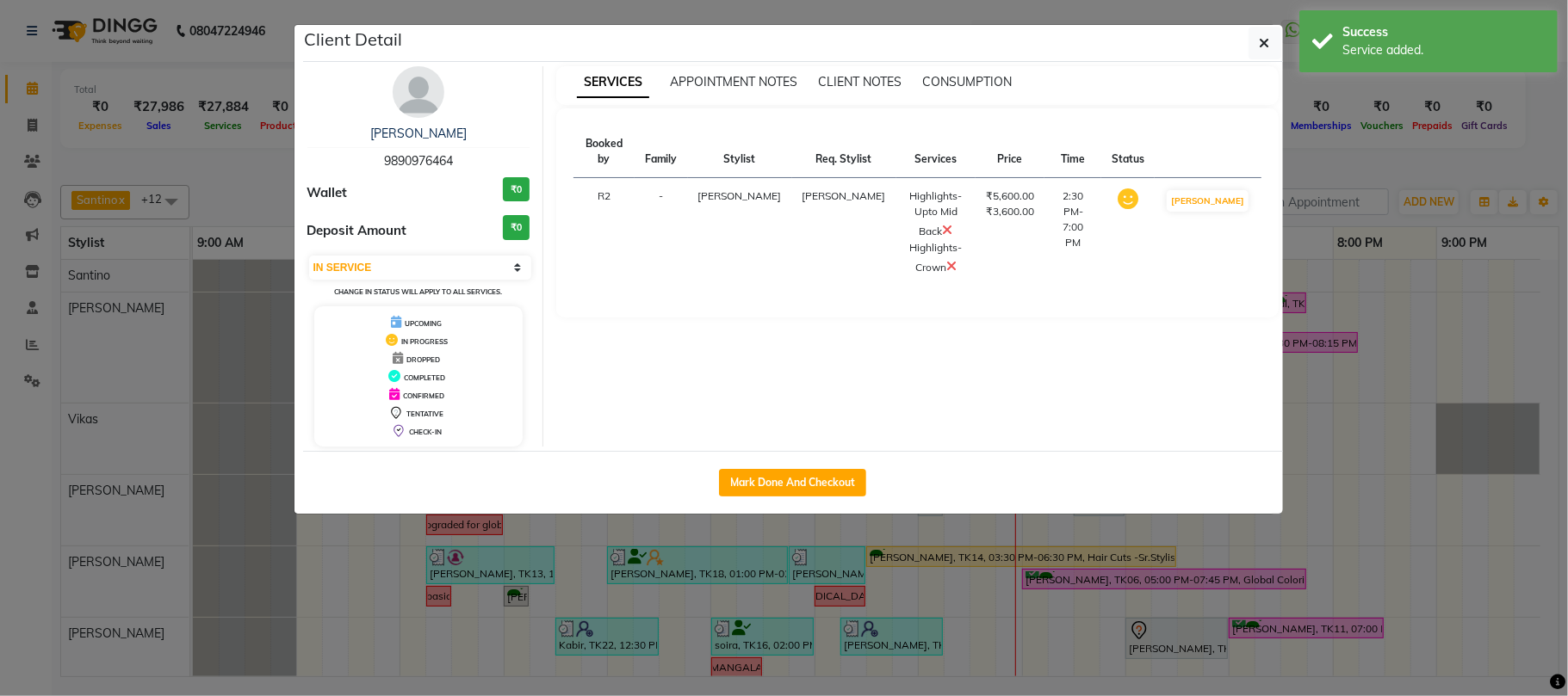
click at [942, 223] on icon at bounding box center [947, 230] width 10 height 14
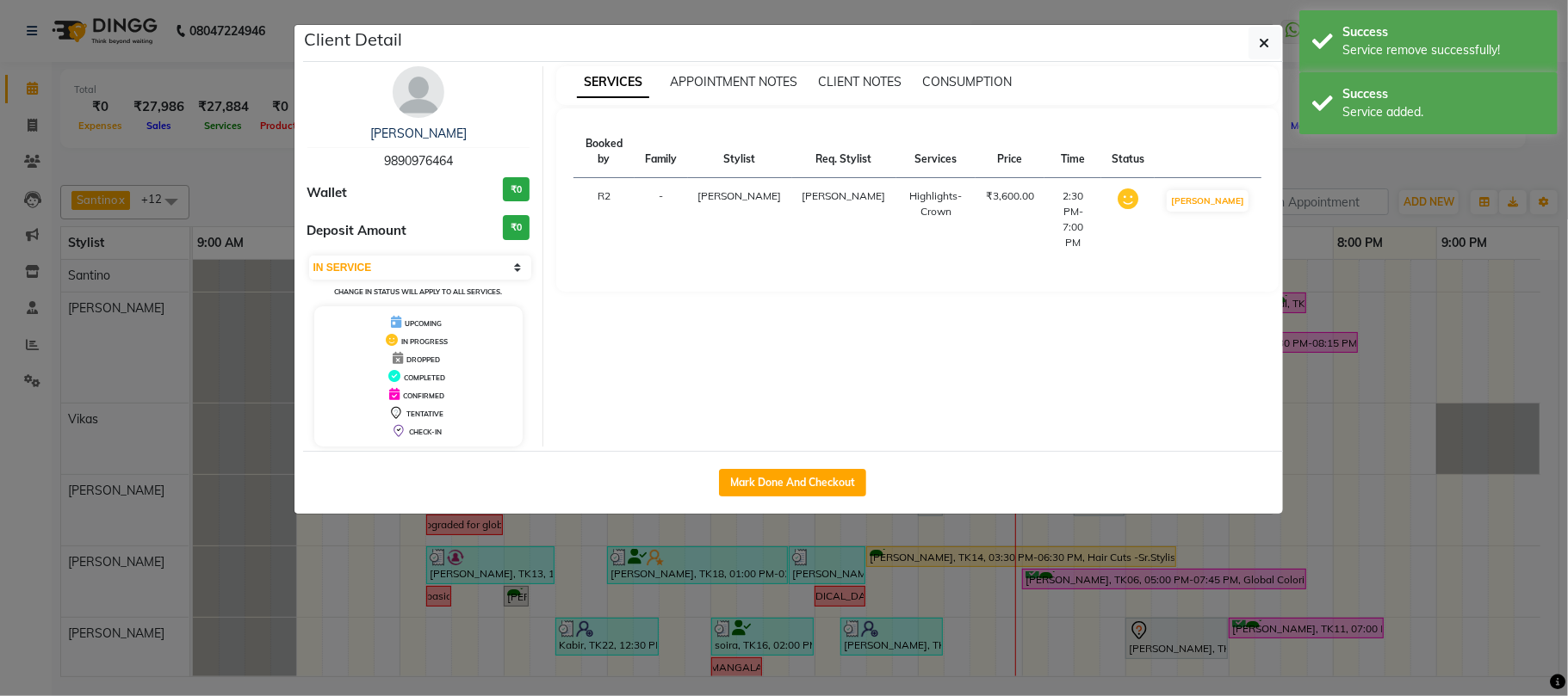
click at [1488, 157] on ngb-modal-window "Client Detail ekta 9890976464 Wallet ₹0 Deposit Amount ₹0 Select IN SERVICE CON…" at bounding box center [784, 348] width 1568 height 696
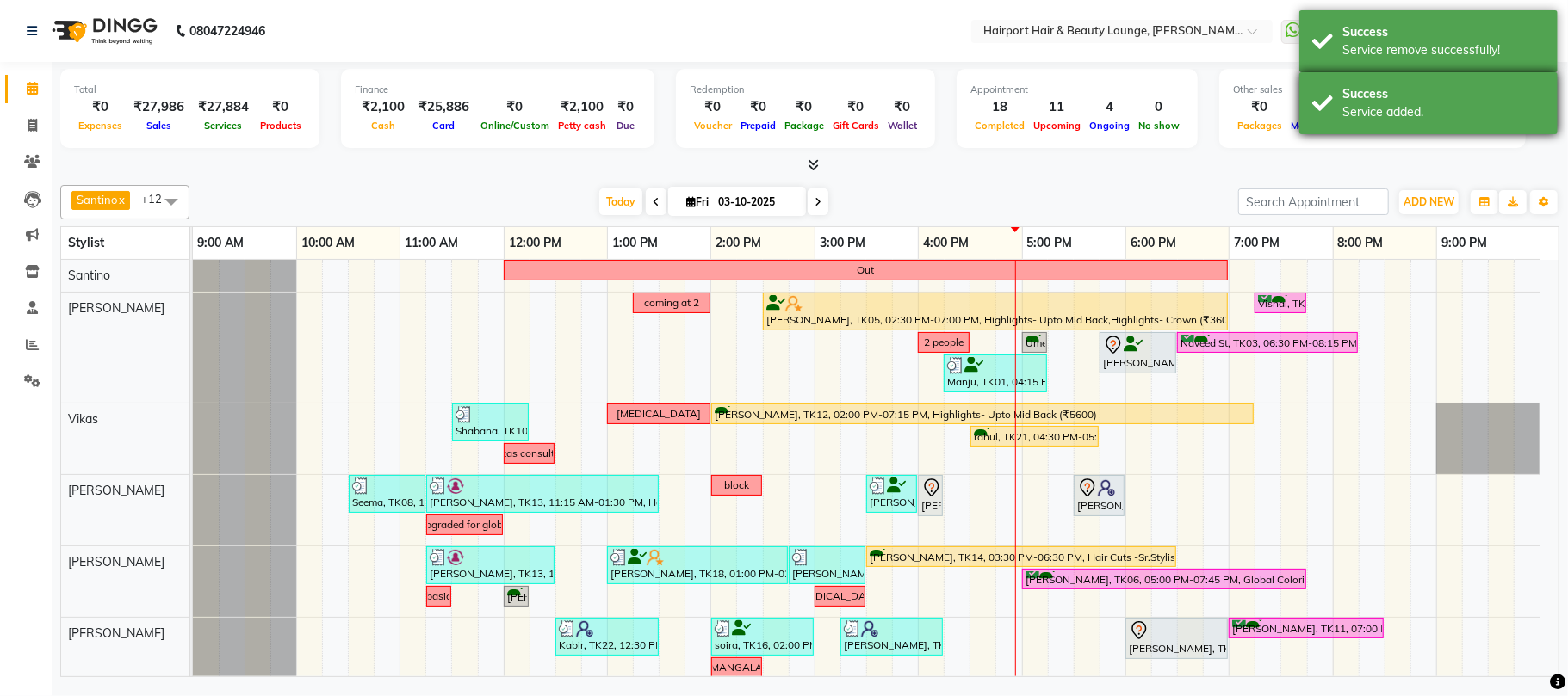
click at [1413, 116] on div "Service added." at bounding box center [1443, 112] width 202 height 18
click at [1386, 46] on div "Service remove successfully!" at bounding box center [1443, 50] width 202 height 18
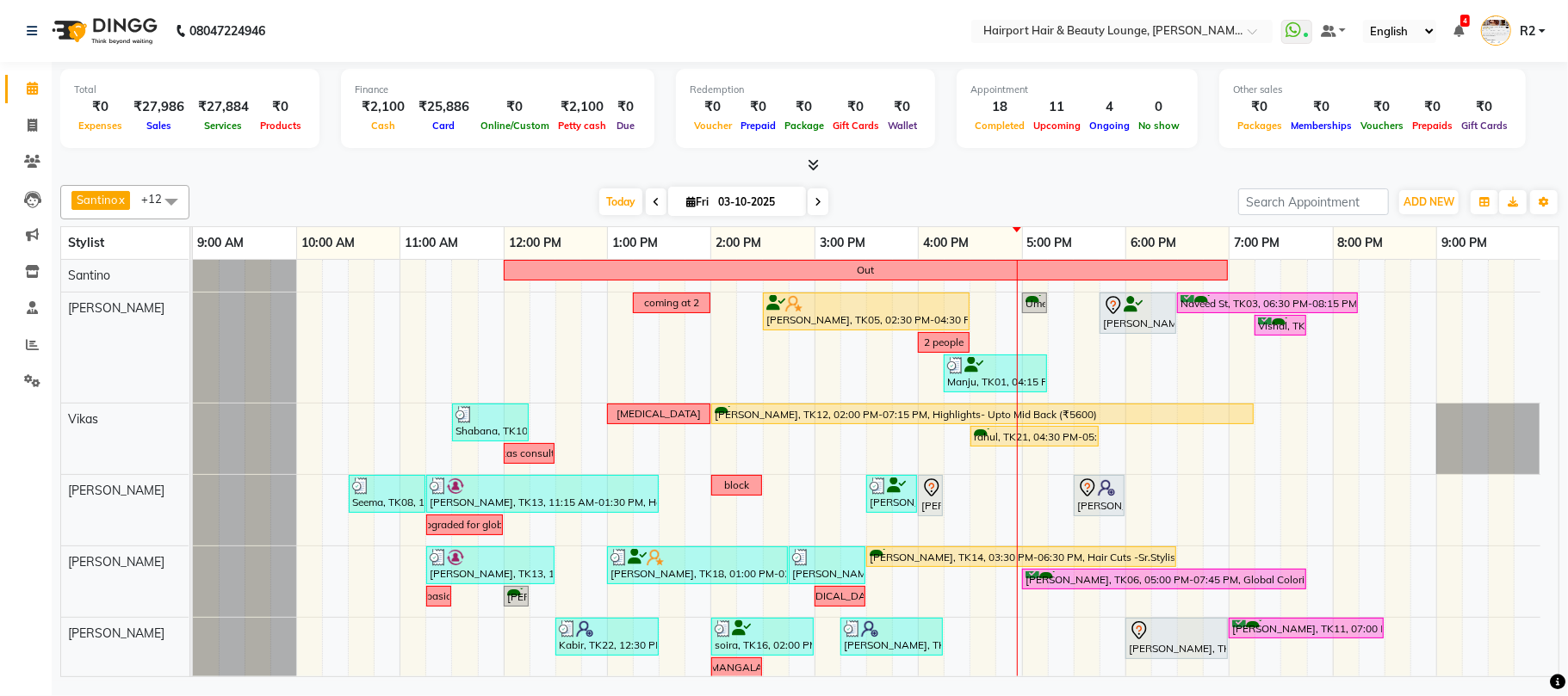
click at [815, 201] on icon at bounding box center [818, 201] width 7 height 10
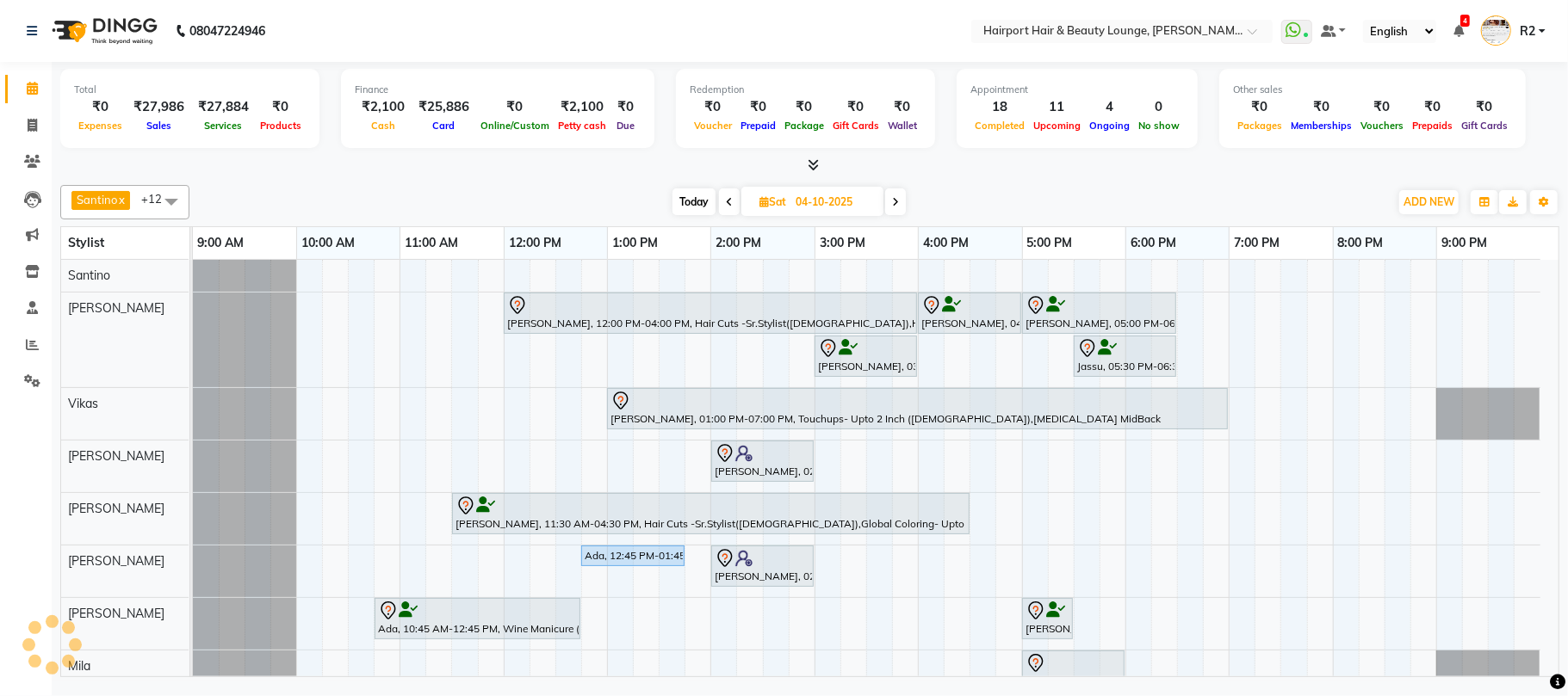
click at [899, 200] on span at bounding box center [895, 201] width 21 height 26
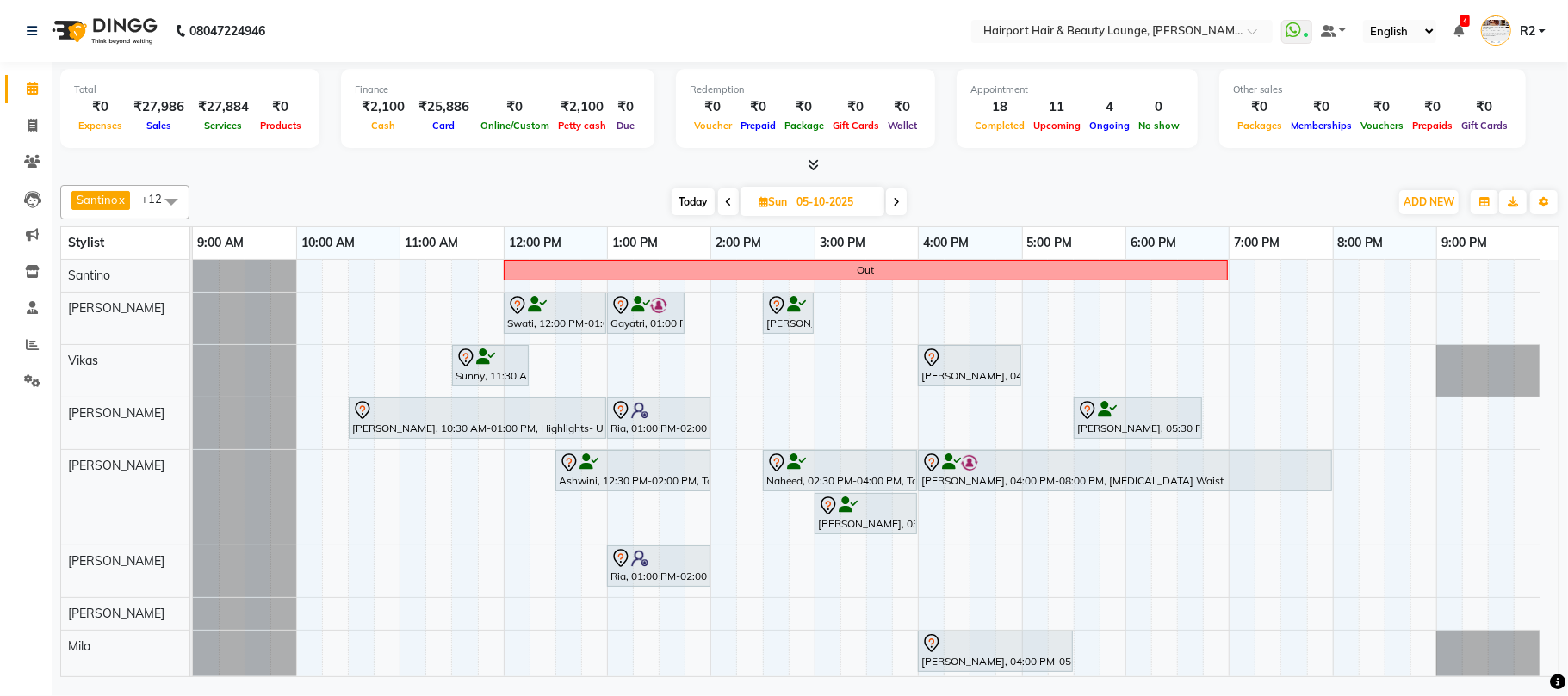
click at [718, 195] on span at bounding box center [728, 201] width 21 height 26
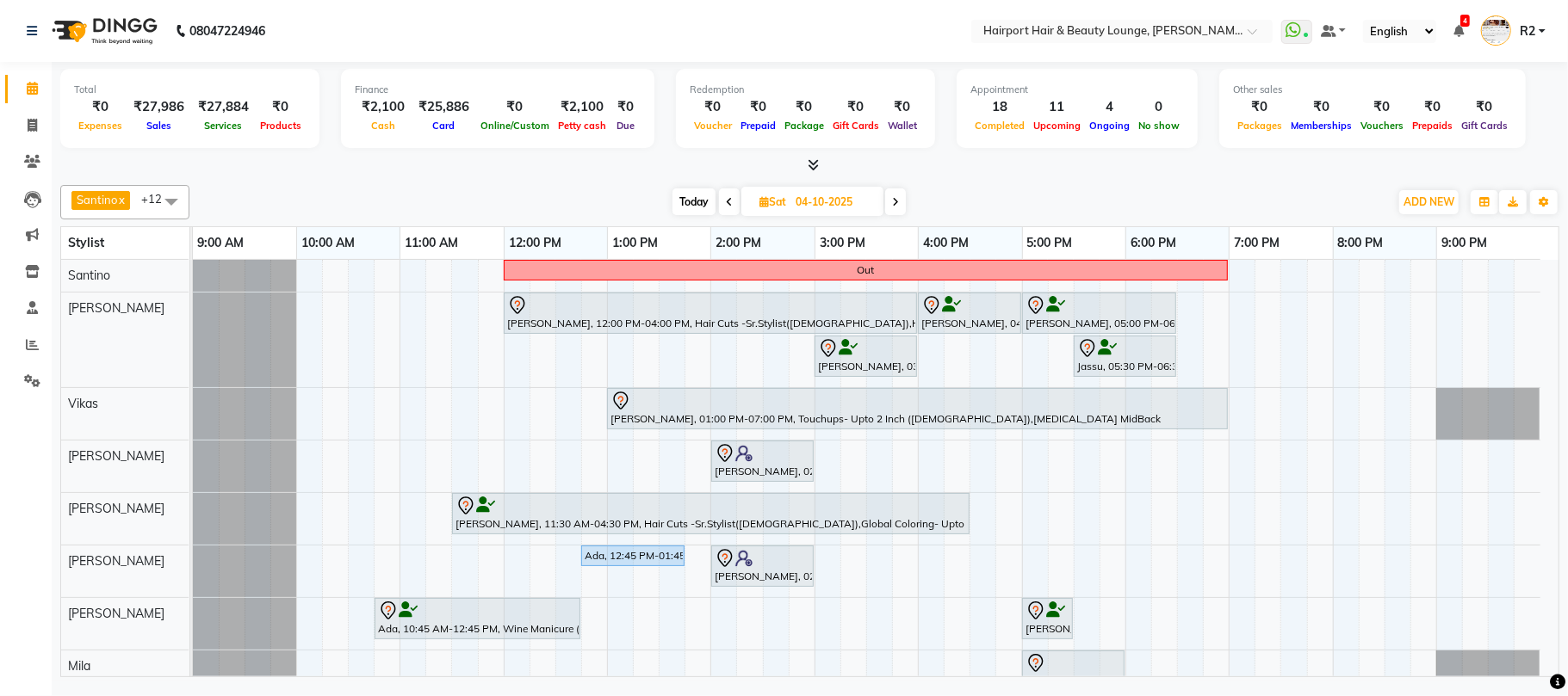
click at [900, 201] on span at bounding box center [895, 201] width 21 height 26
type input "05-10-2025"
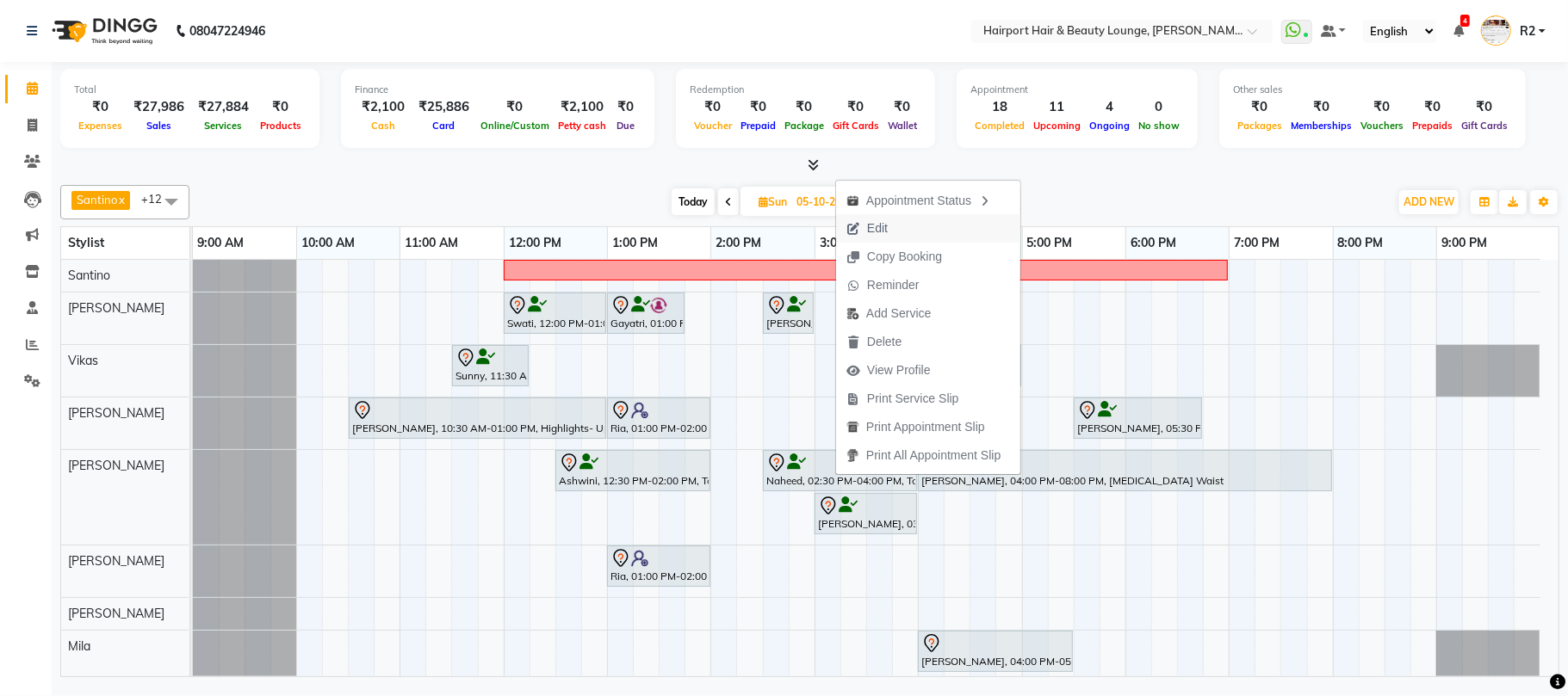
click at [886, 228] on span "Edit" at bounding box center [876, 229] width 21 height 18
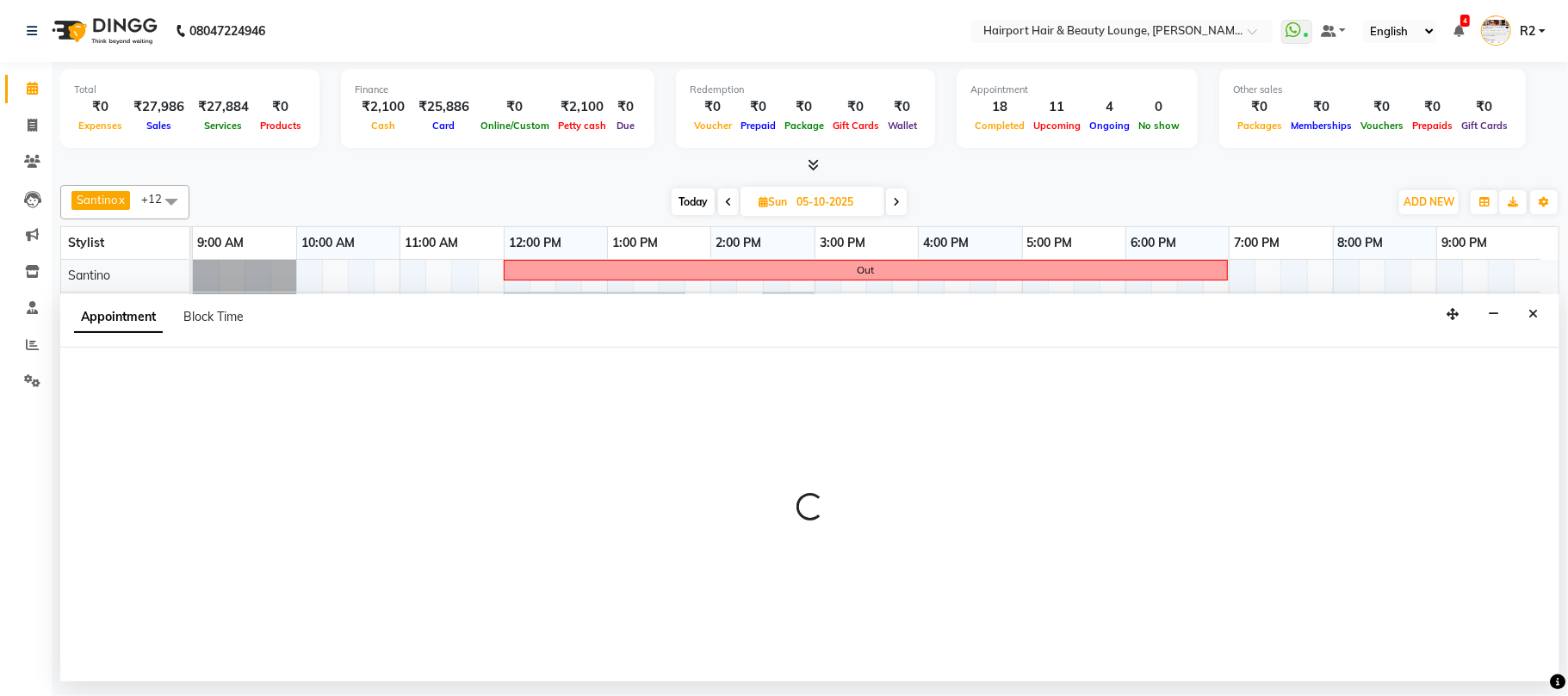
select select "tentative"
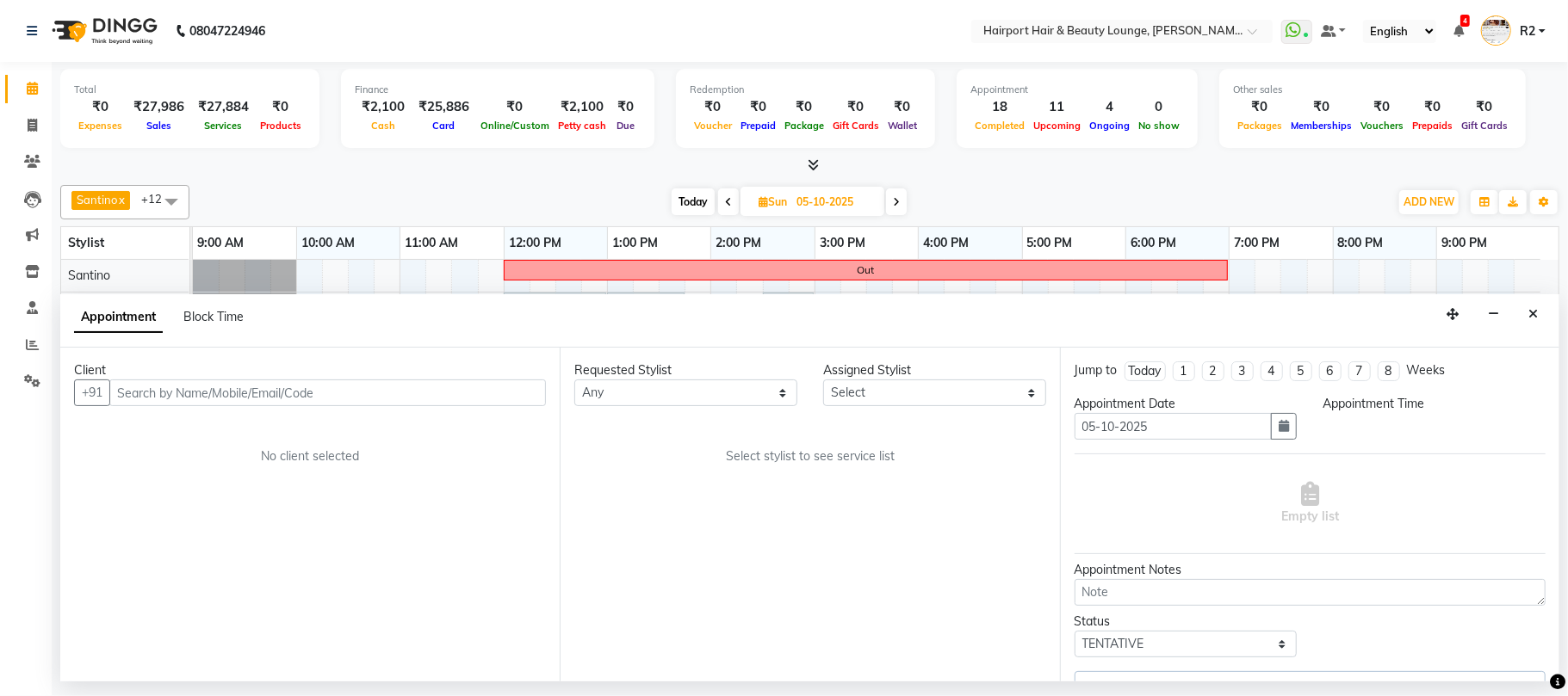
select select "12656"
select select "870"
select select "682"
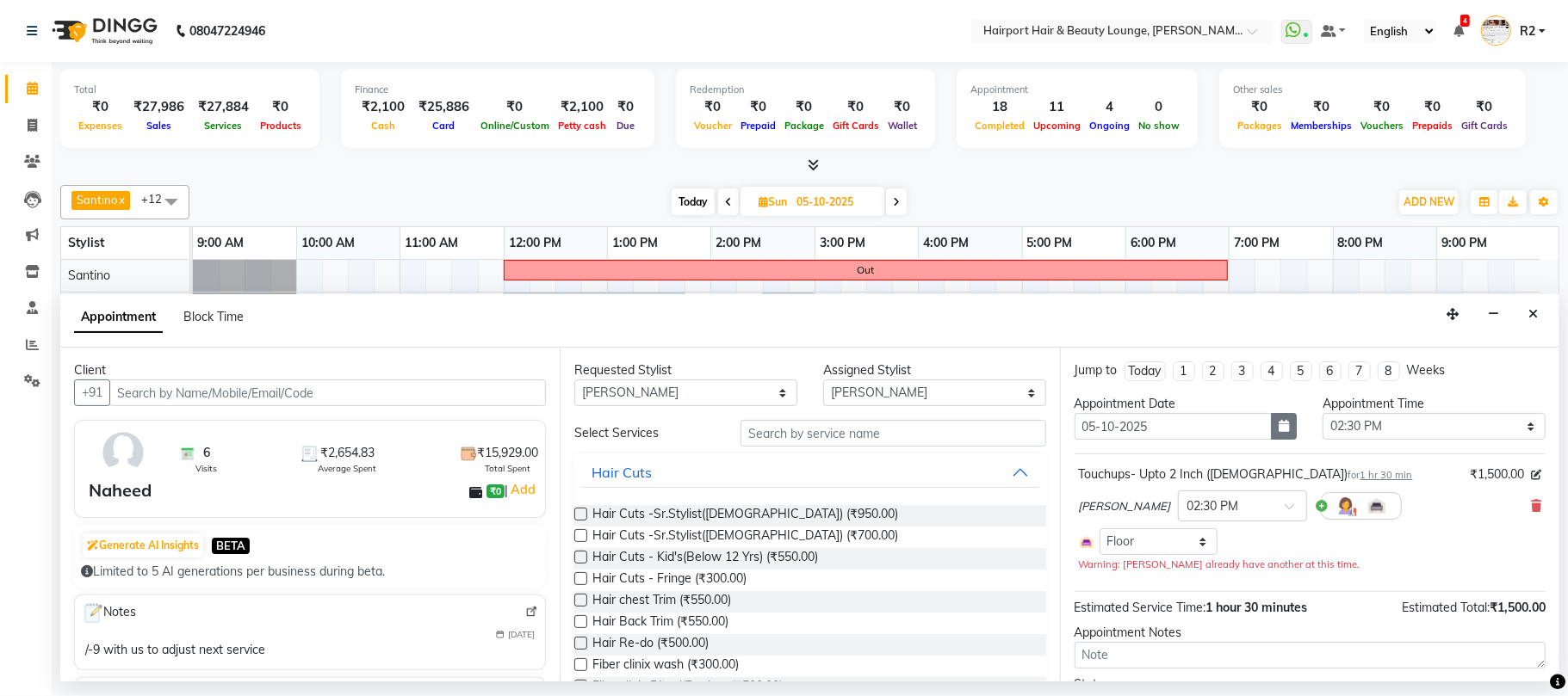
click at [1278, 429] on icon "button" at bounding box center [1283, 425] width 10 height 12
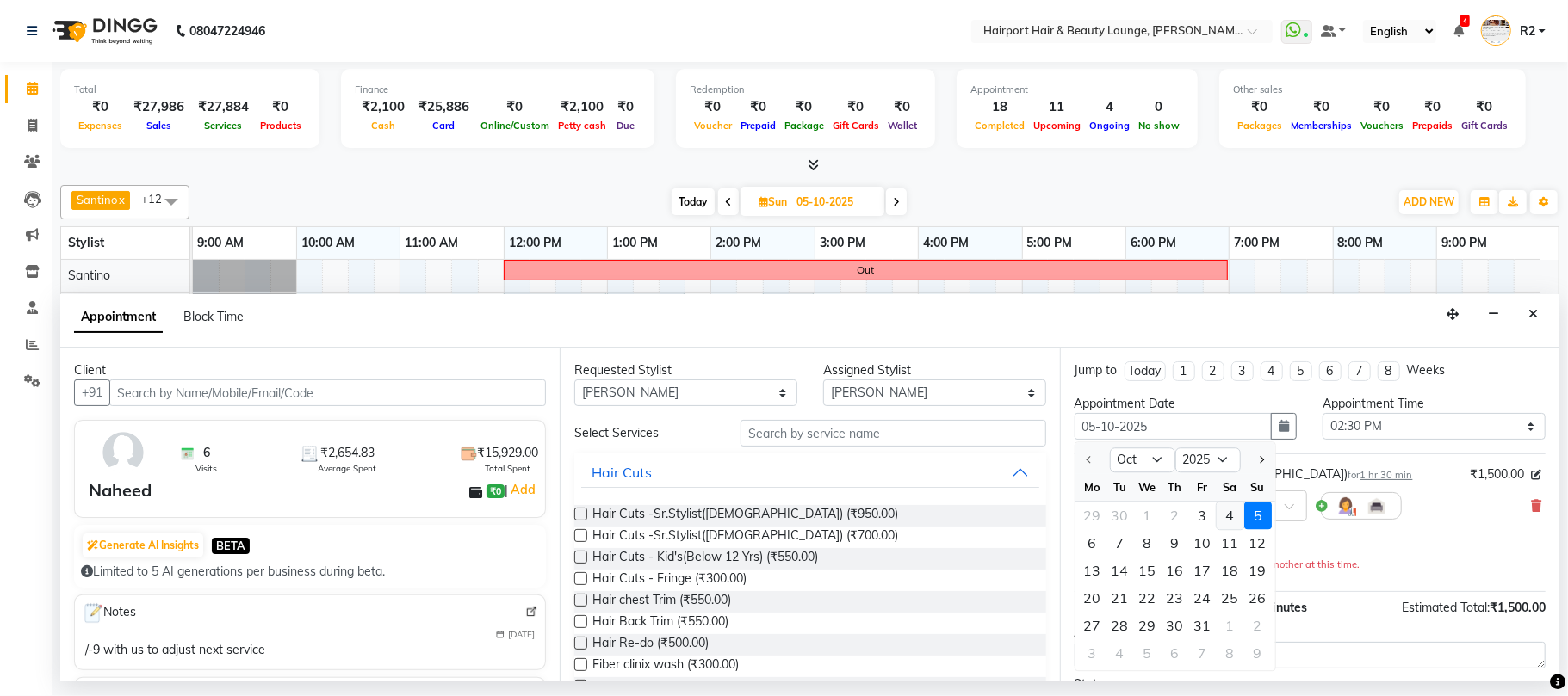
click at [1230, 520] on div "4" at bounding box center [1230, 517] width 27 height 27
type input "04-10-2025"
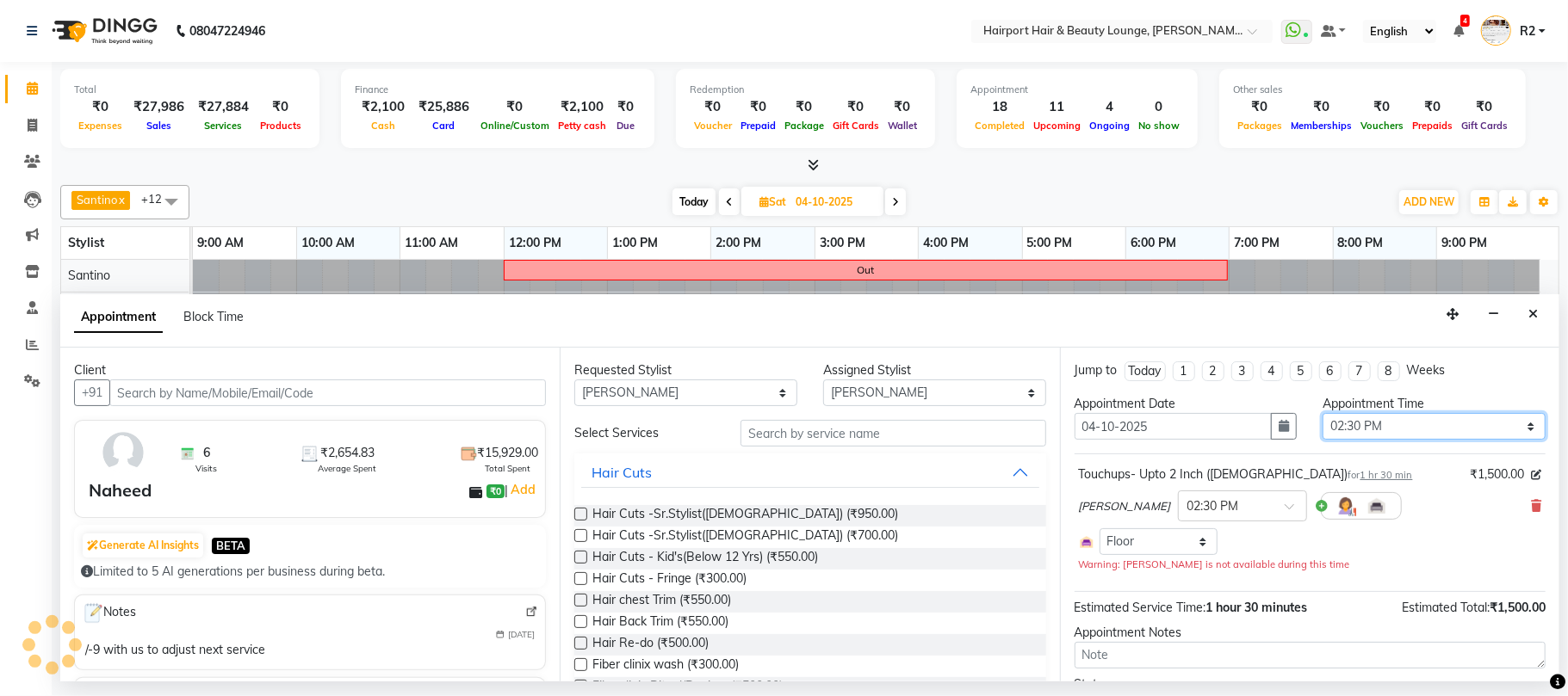
click at [1343, 425] on select "Select 10:00 AM 10:15 AM 10:30 AM 10:45 AM 11:00 AM 11:15 AM 11:30 AM 11:45 AM …" at bounding box center [1433, 426] width 223 height 26
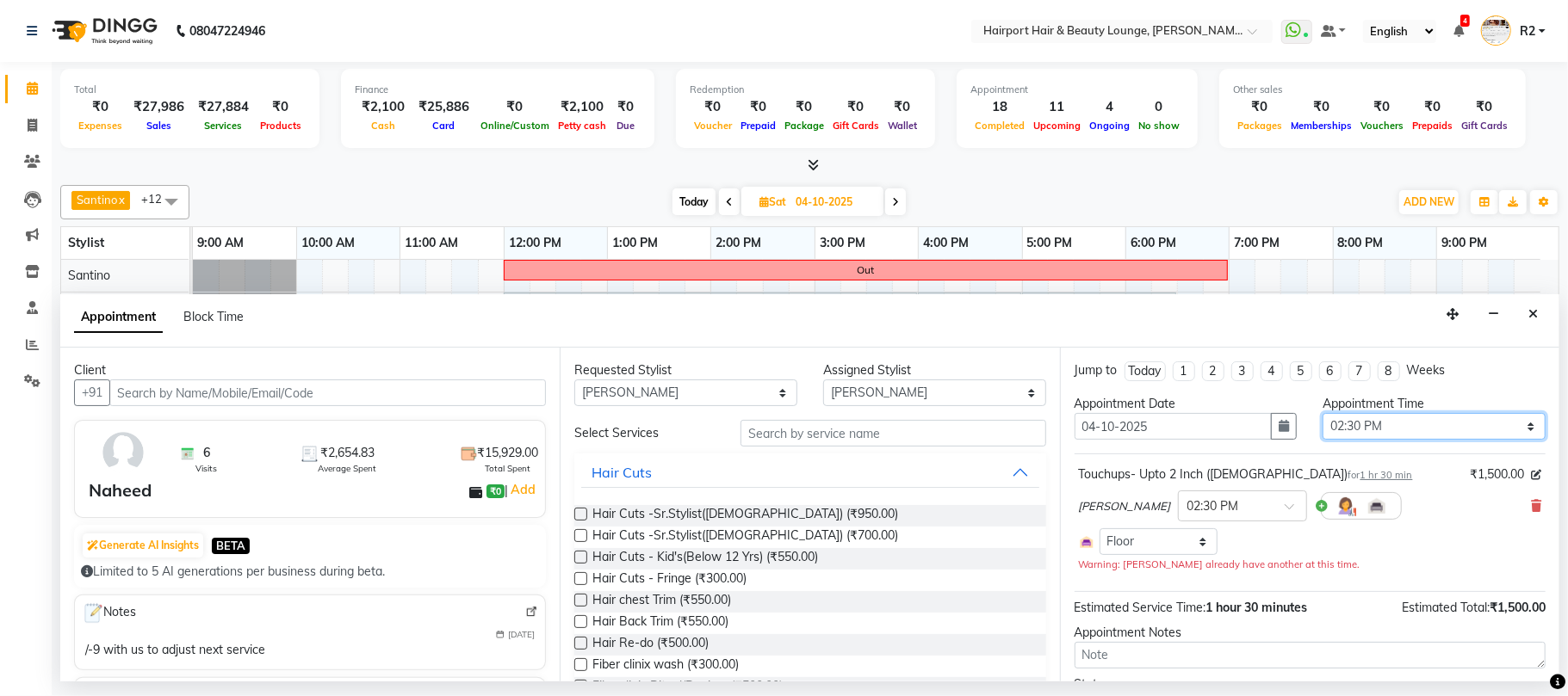
select select "1020"
click at [1322, 415] on select "Select 10:00 AM 10:15 AM 10:30 AM 10:45 AM 11:00 AM 11:15 AM 11:30 AM 11:45 AM …" at bounding box center [1433, 426] width 223 height 26
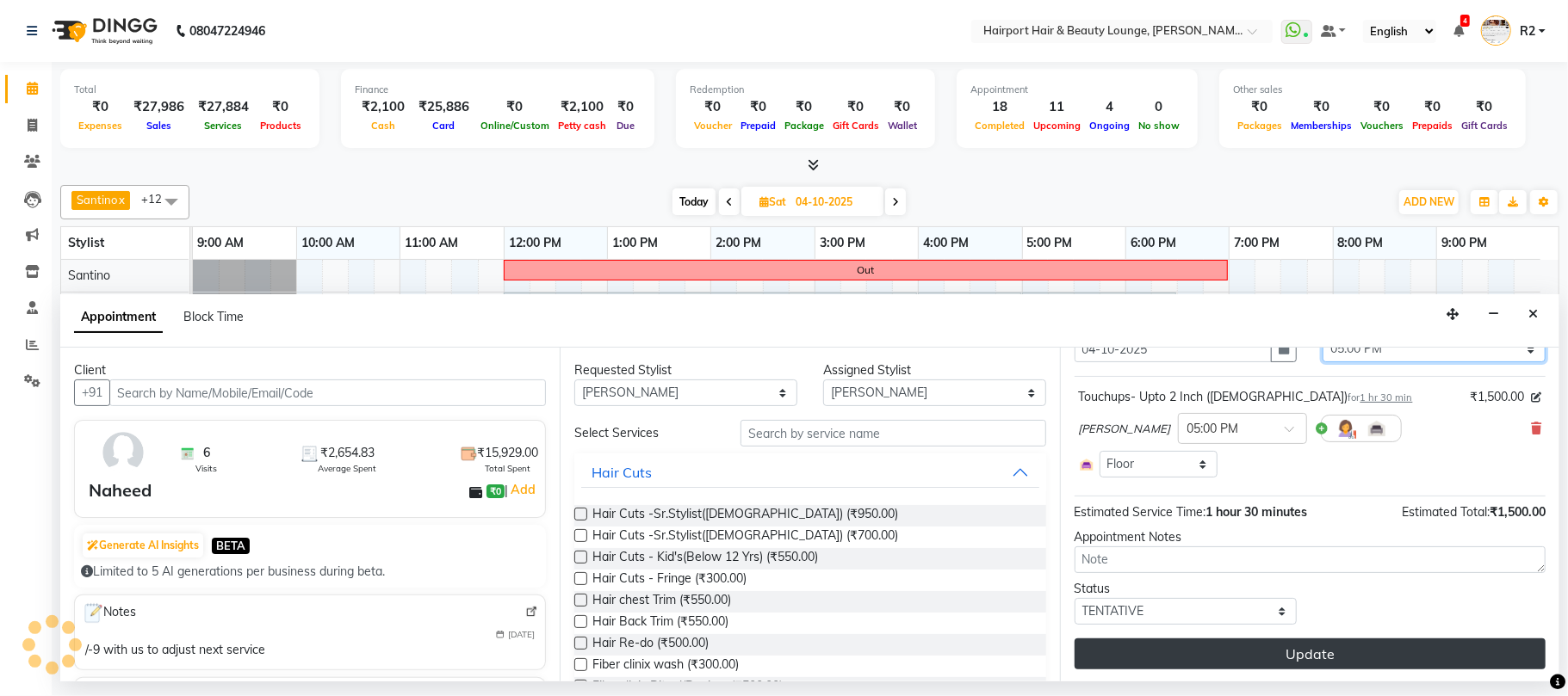
scroll to position [81, 0]
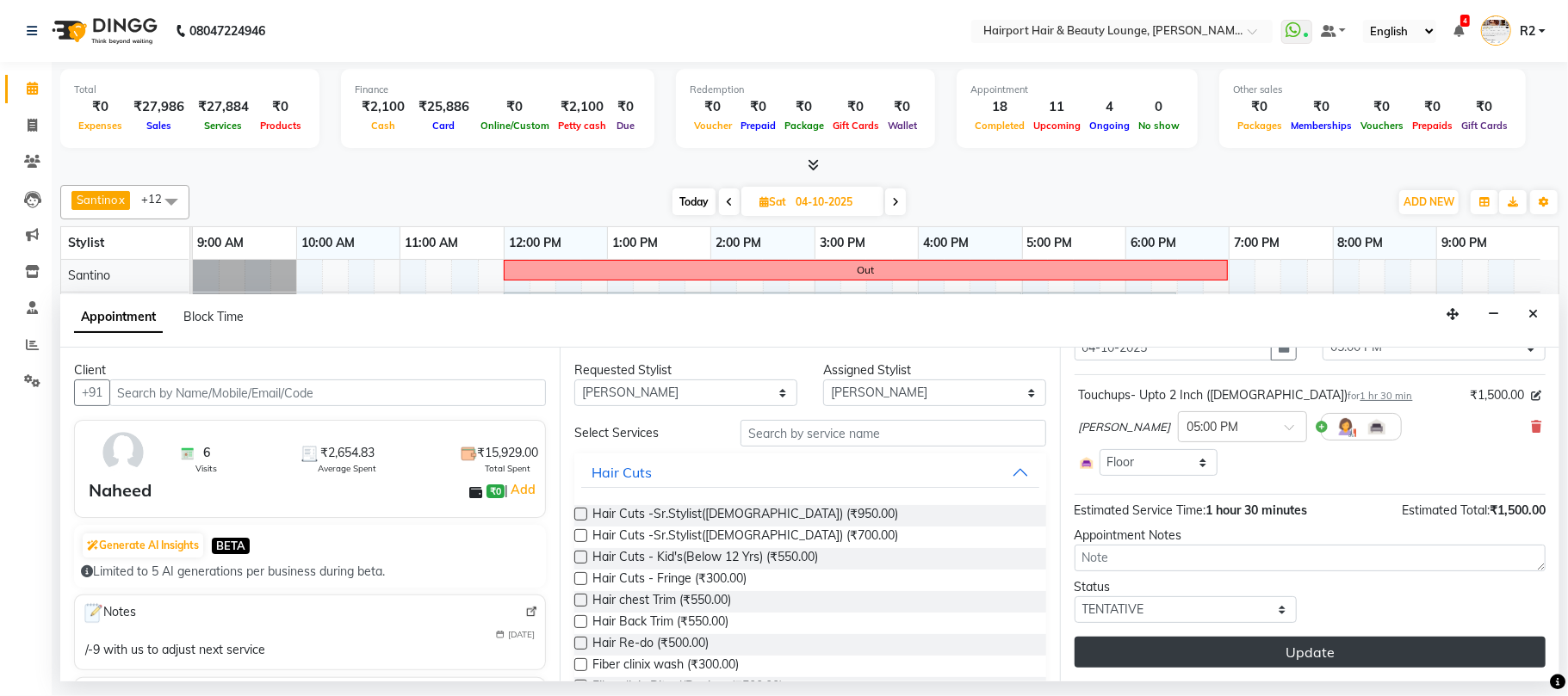
click at [1307, 654] on button "Update" at bounding box center [1309, 652] width 471 height 31
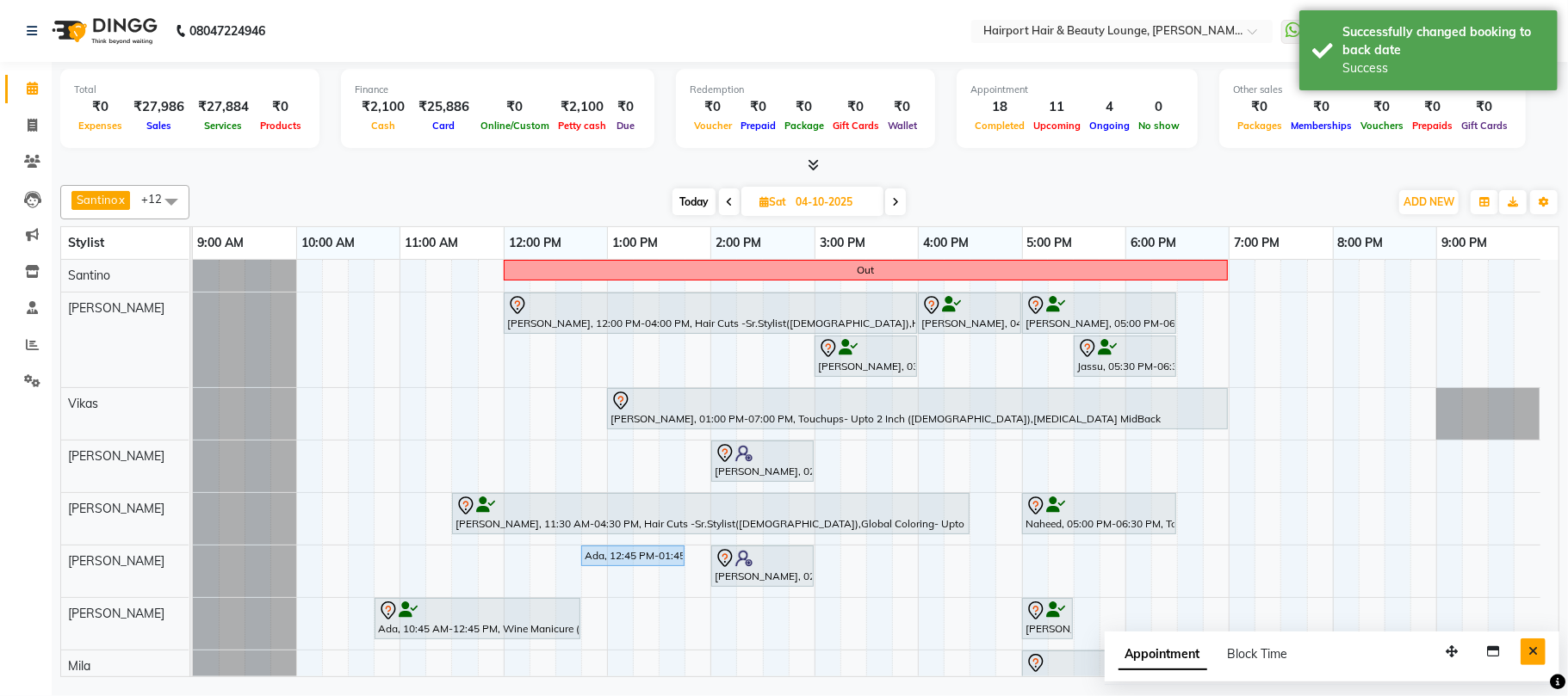
click at [1538, 650] on button "Close" at bounding box center [1532, 651] width 25 height 26
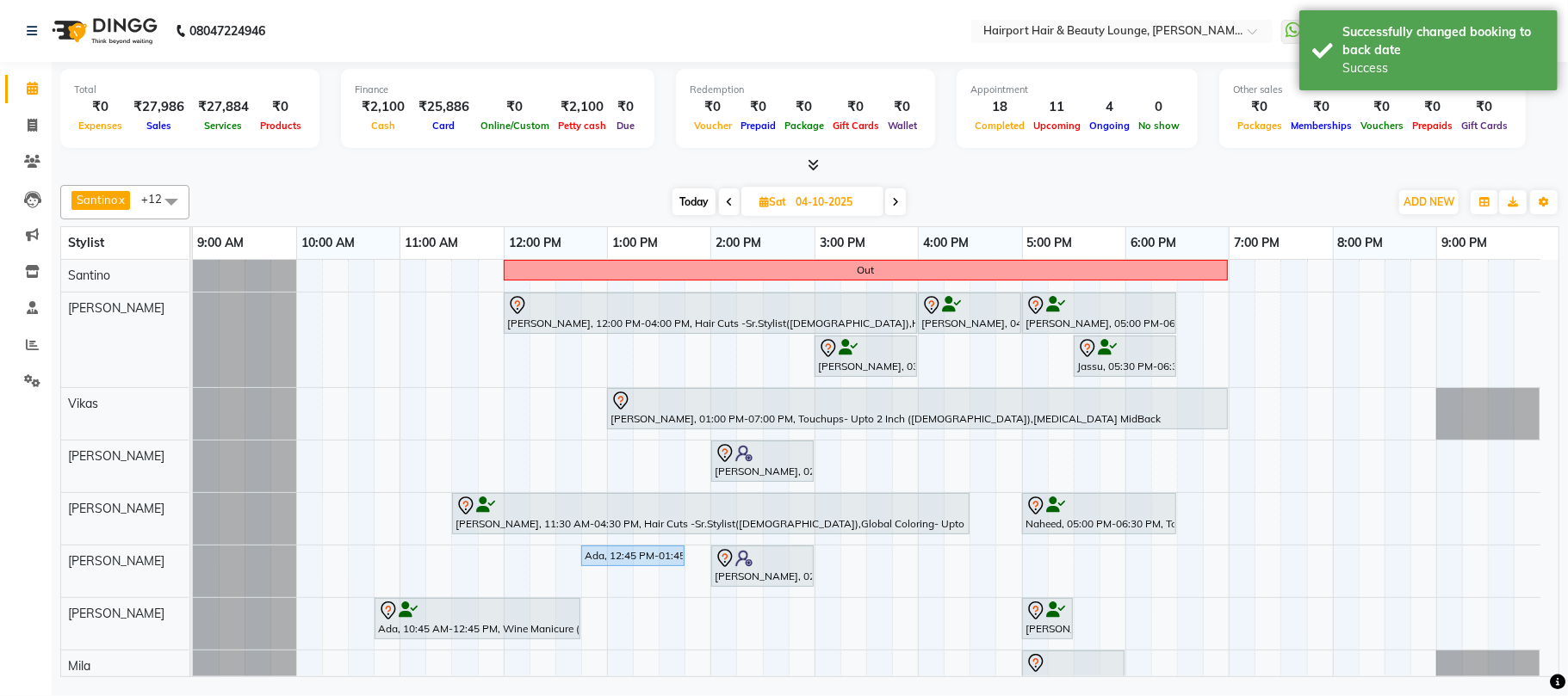
click at [900, 197] on span at bounding box center [895, 201] width 21 height 26
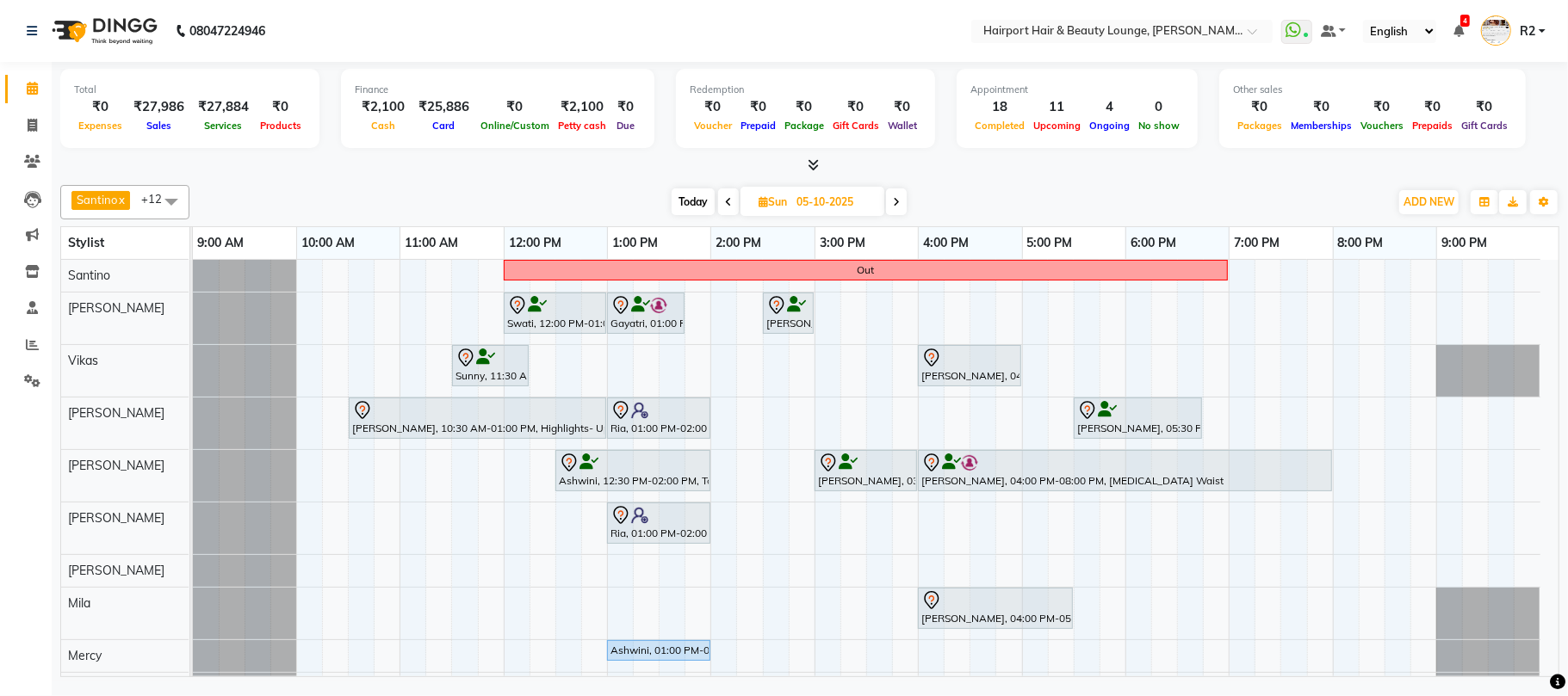
click at [691, 200] on span "Today" at bounding box center [692, 201] width 43 height 26
type input "03-10-2025"
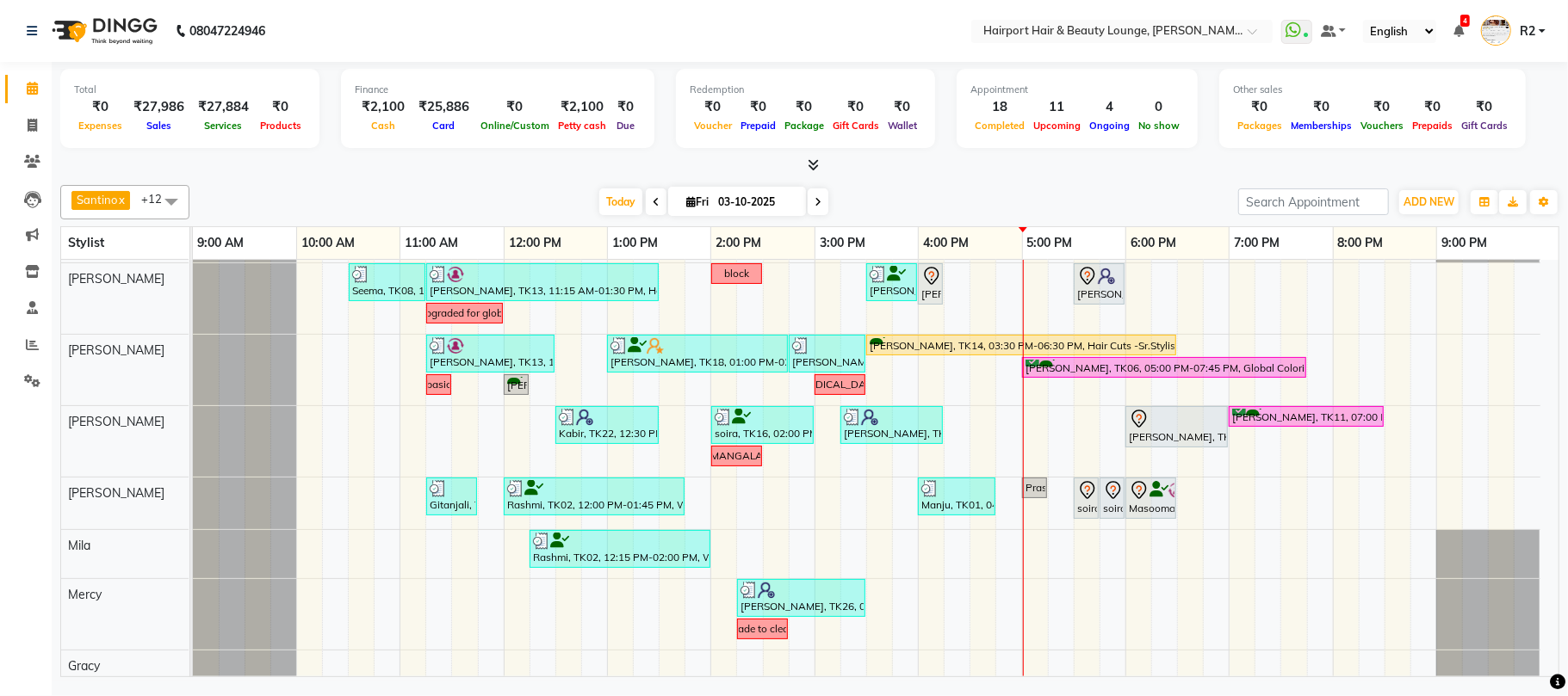
scroll to position [229, 0]
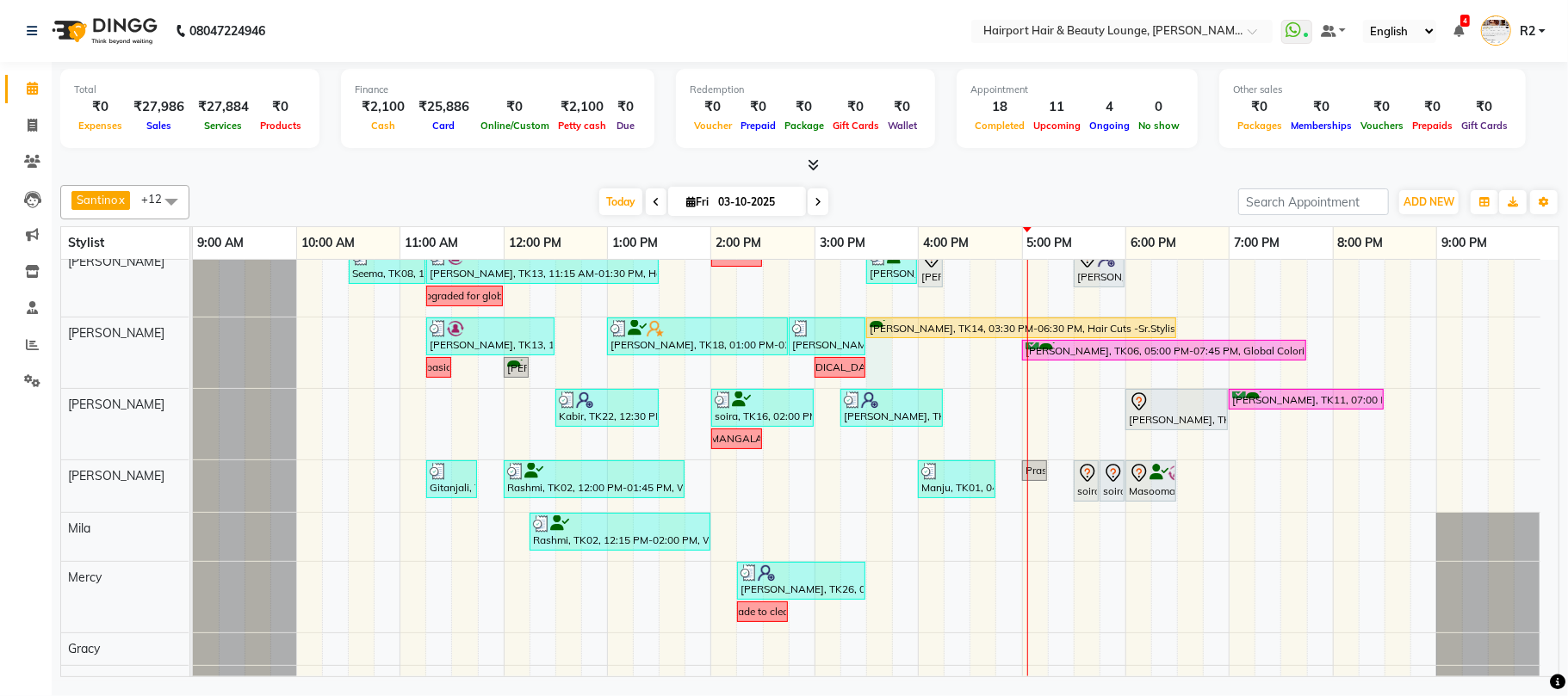
click at [878, 358] on div "Out coming at 2 ekta, TK05, 02:30 PM-04:30 PM, Highlights- Crown (₹3600) Umera,…" at bounding box center [876, 405] width 1366 height 749
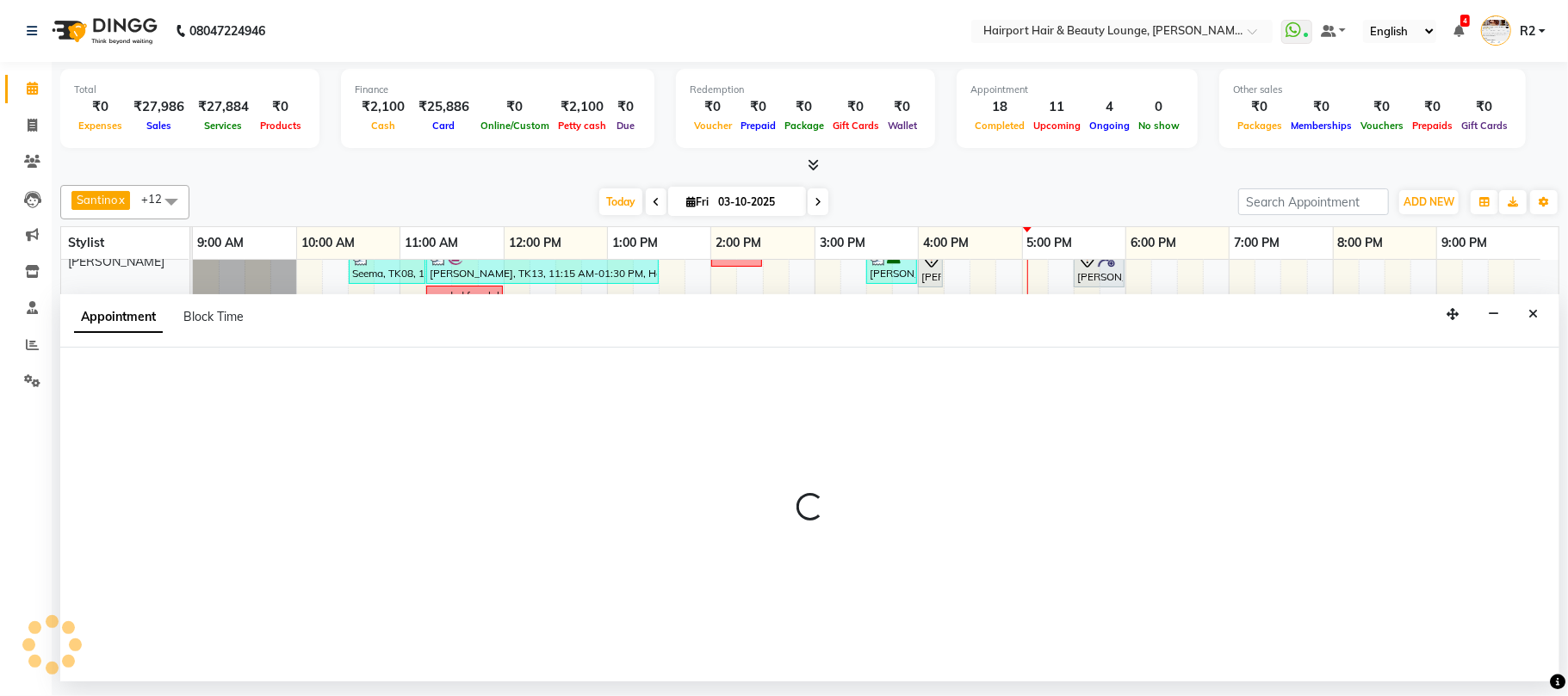
select select "12656"
select select "tentative"
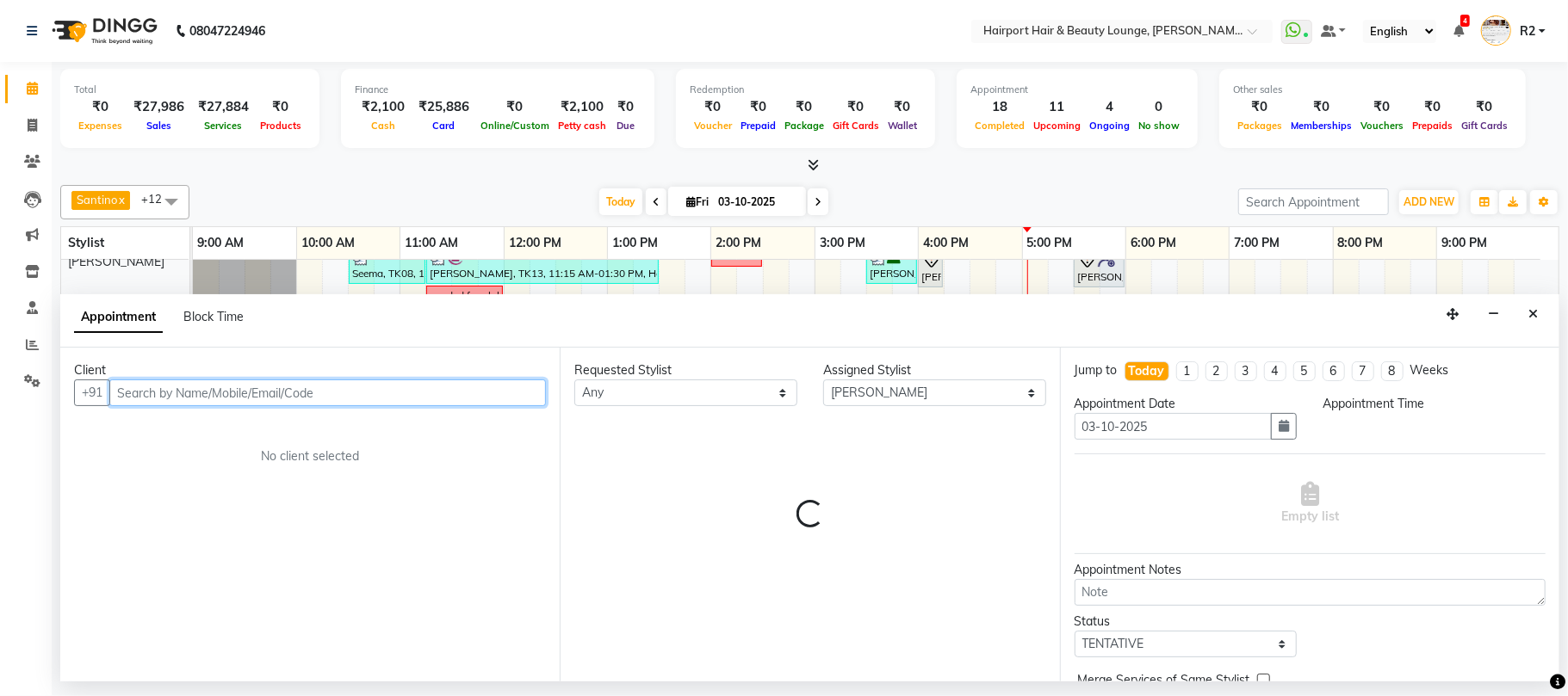
select select "930"
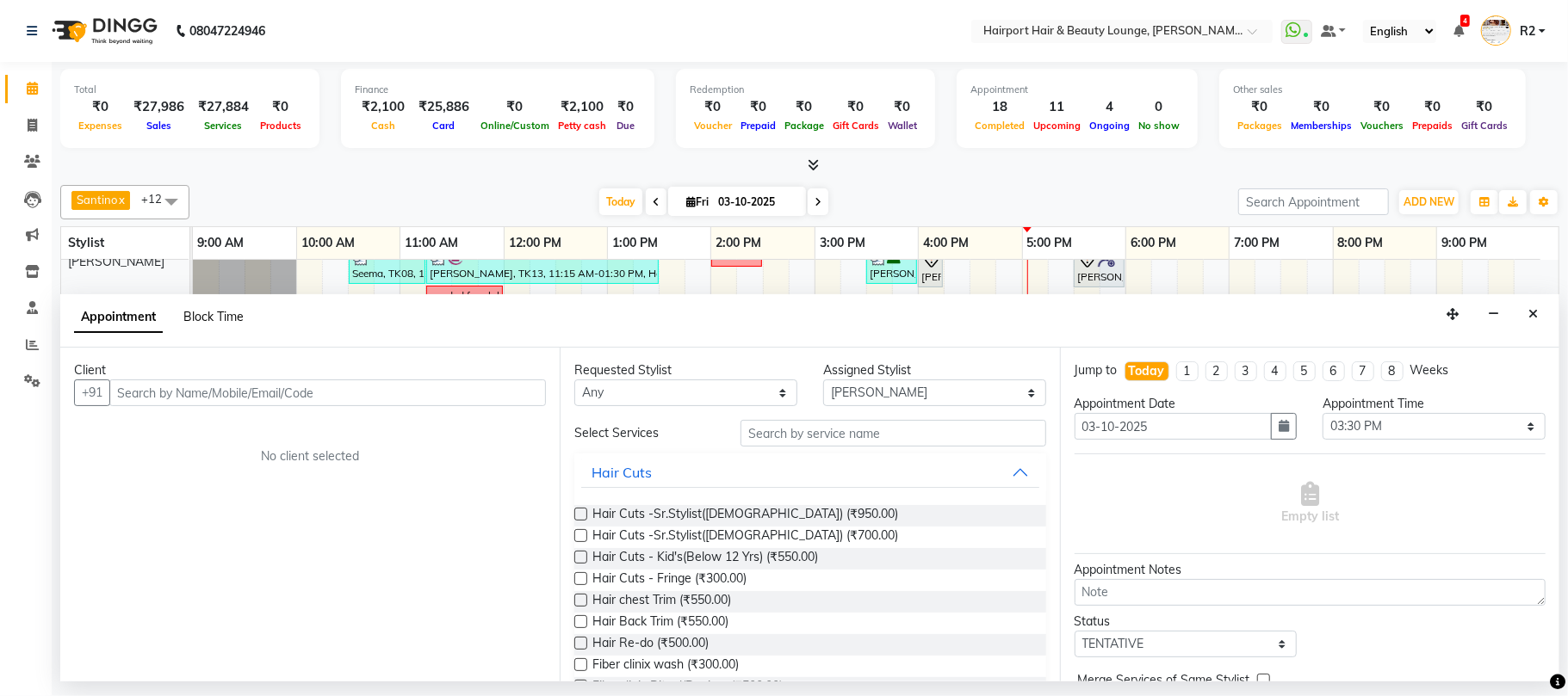
click at [222, 320] on span "Block Time" at bounding box center [213, 316] width 60 height 15
select select "12656"
select select "930"
select select "945"
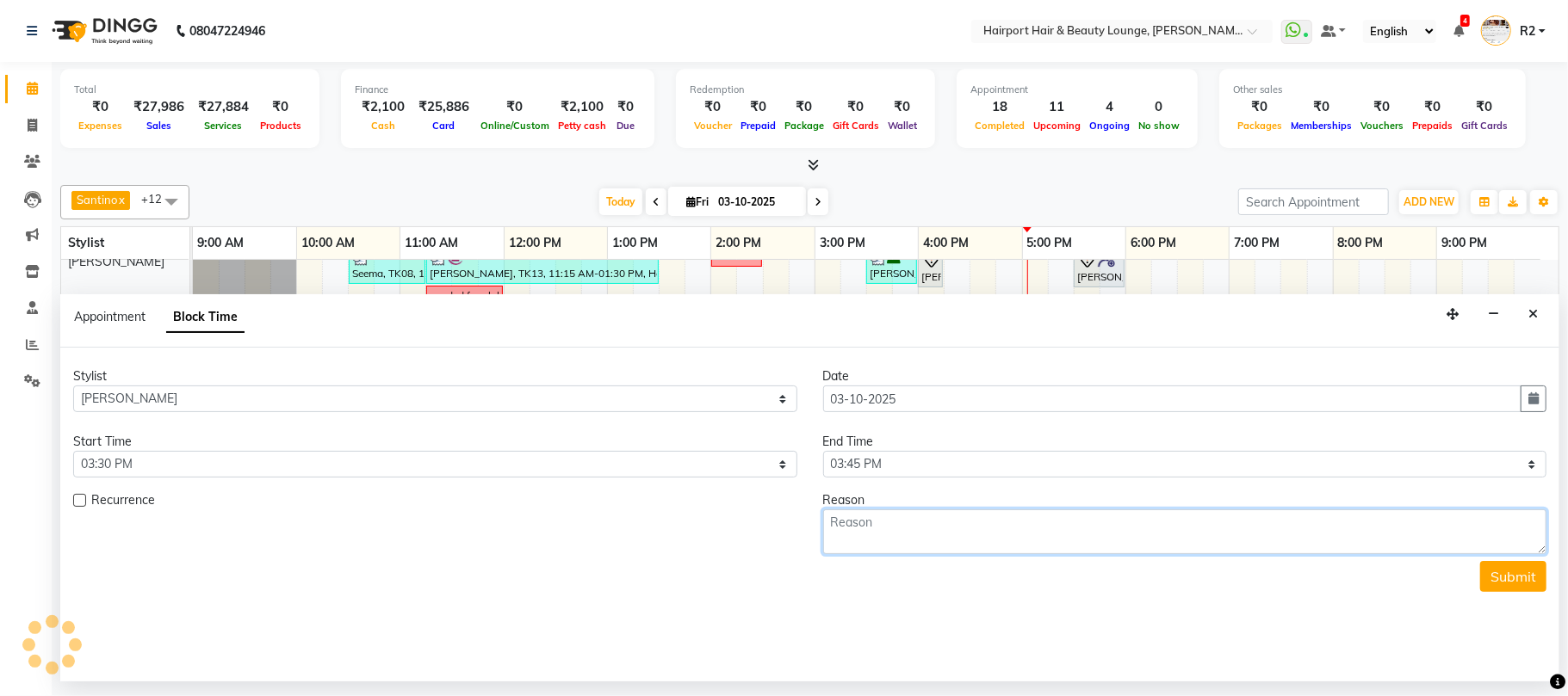
click at [882, 522] on textarea at bounding box center [1184, 531] width 724 height 45
type textarea "6k+hc"
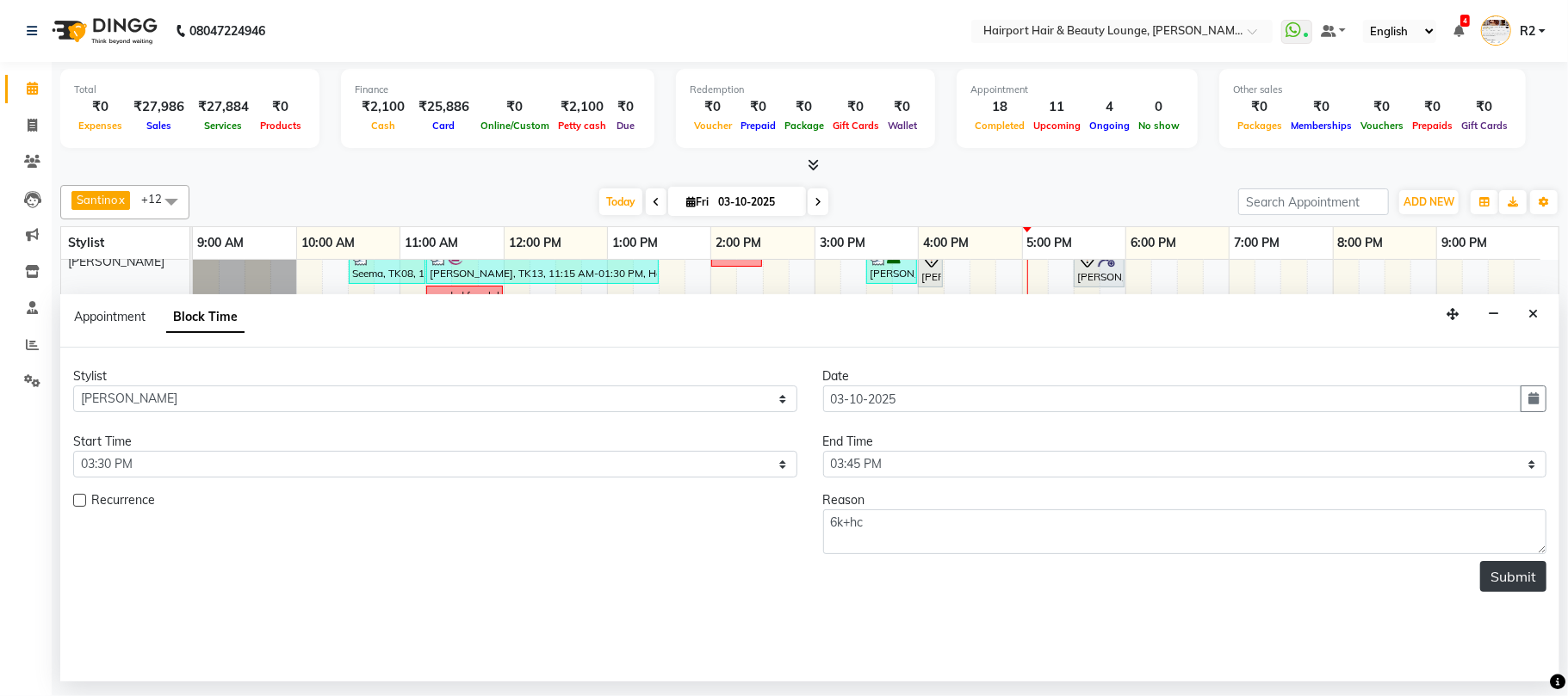
click at [1488, 566] on button "Submit" at bounding box center [1512, 577] width 67 height 31
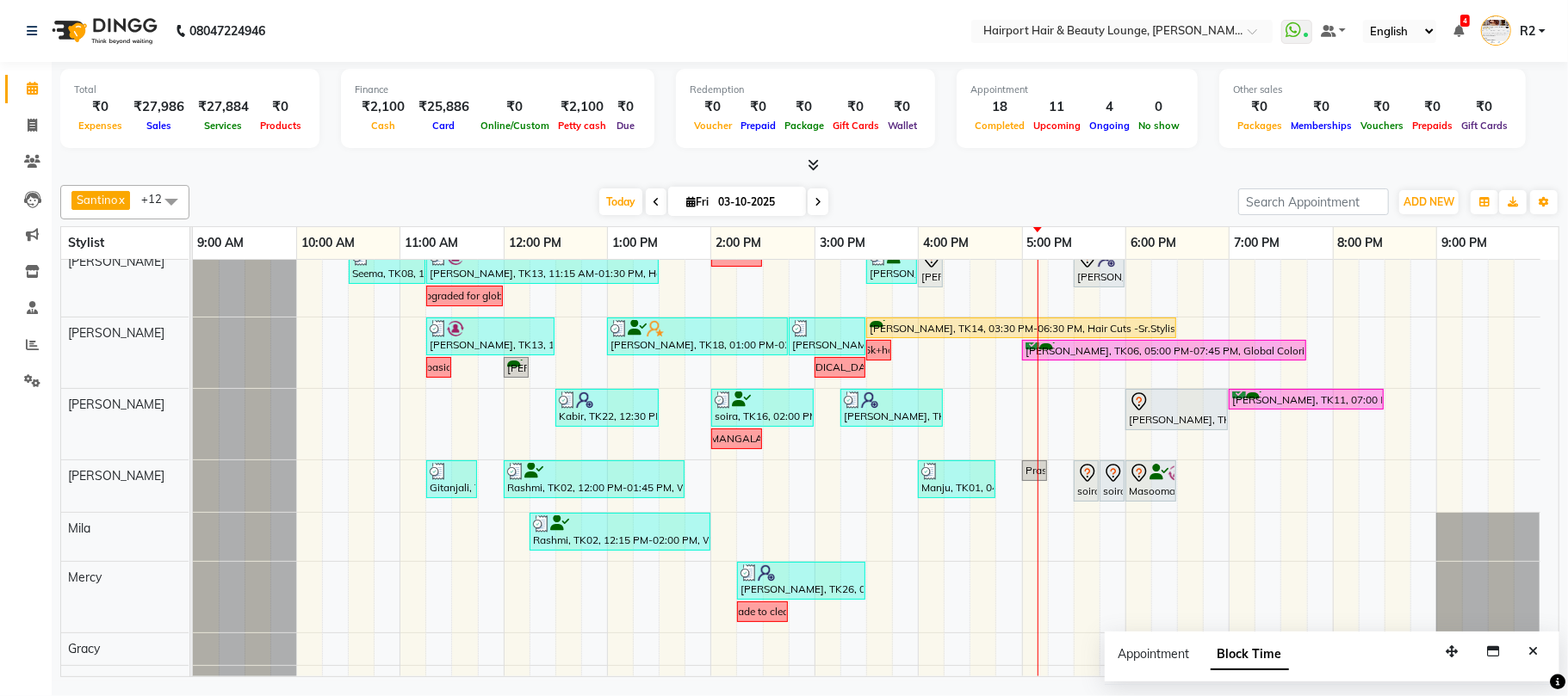
click at [815, 204] on icon at bounding box center [818, 201] width 7 height 10
type input "04-10-2025"
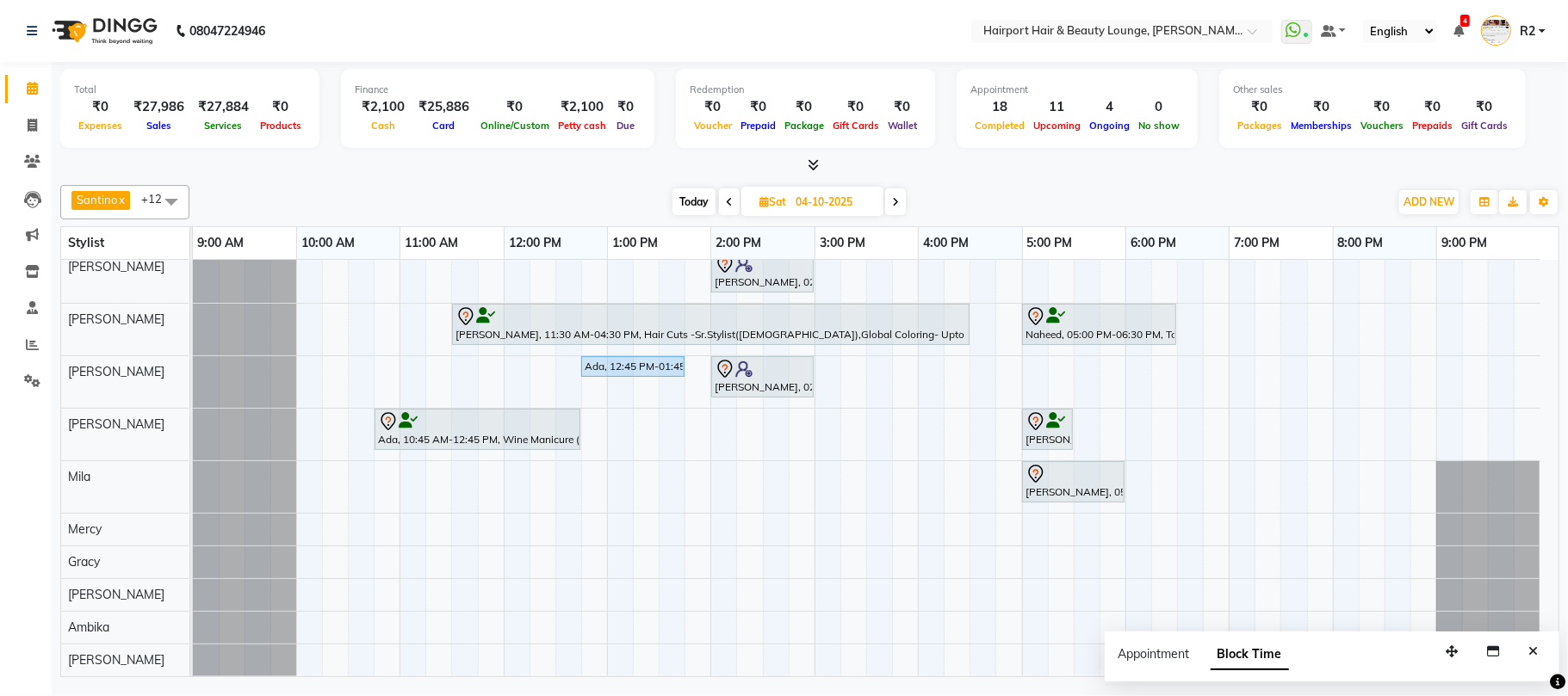
scroll to position [0, 0]
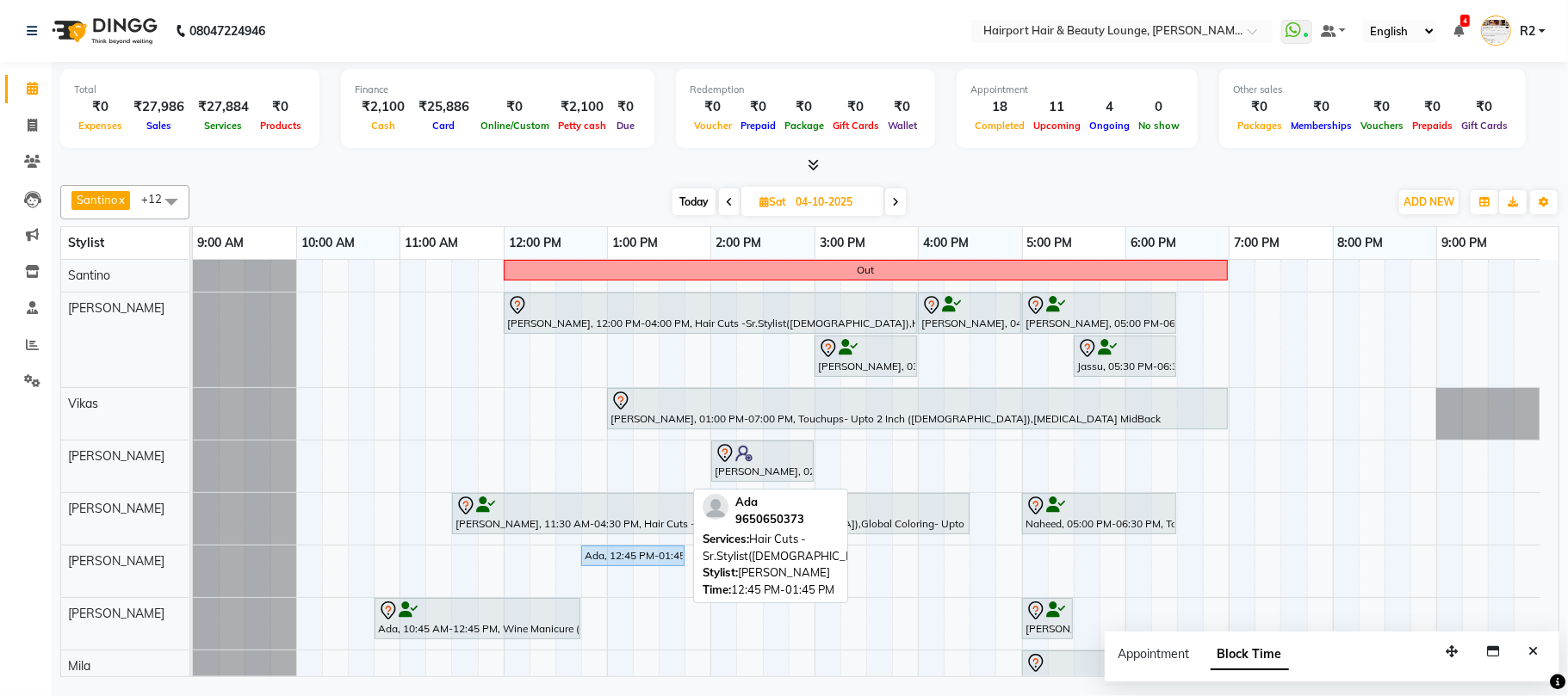
click at [656, 564] on div "Ada, 12:45 PM-01:45 PM, Hair Cuts -Sr.Stylist([DEMOGRAPHIC_DATA])" at bounding box center [633, 556] width 100 height 15
select select "7"
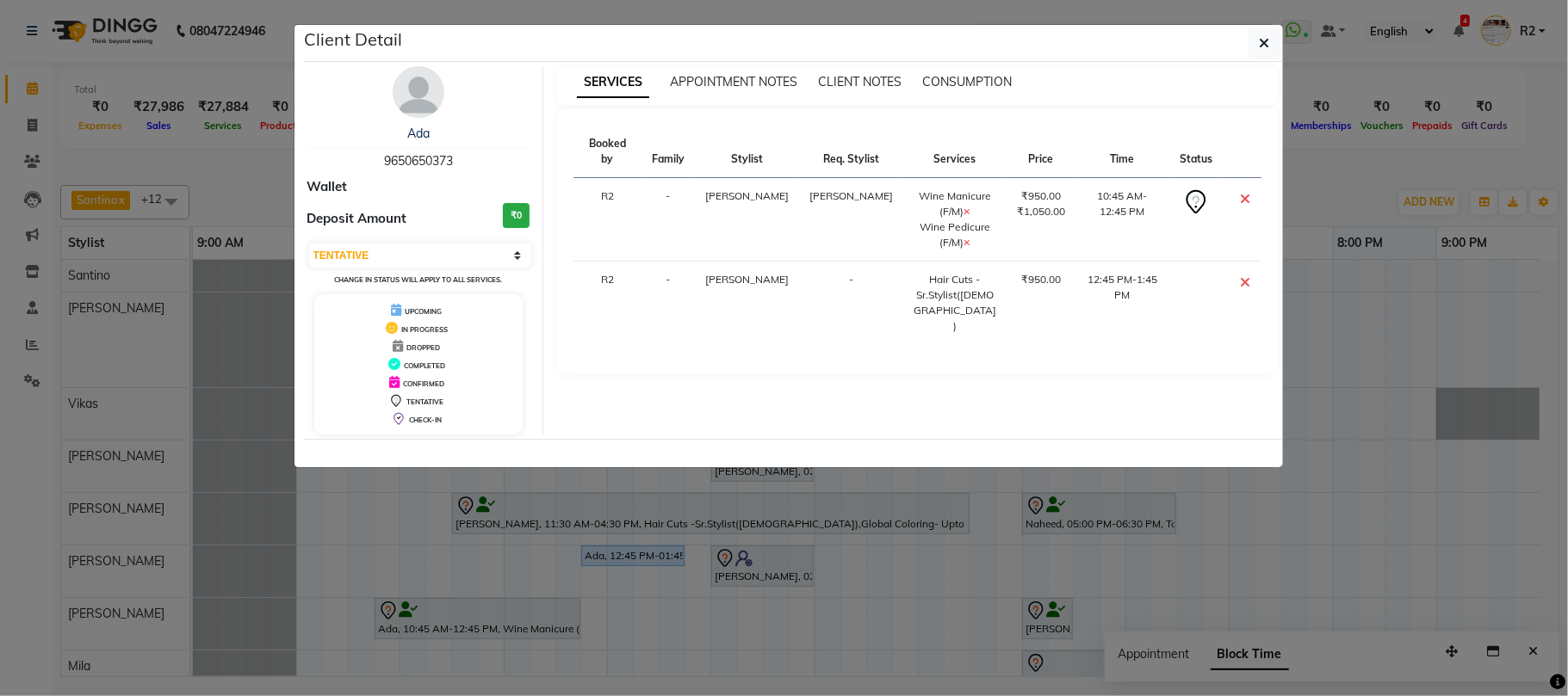
click at [661, 590] on ngb-modal-window "Client Detail Ada 9650650373 Wallet Deposit Amount ₹0 Select CONFIRMED TENTATIV…" at bounding box center [784, 348] width 1568 height 696
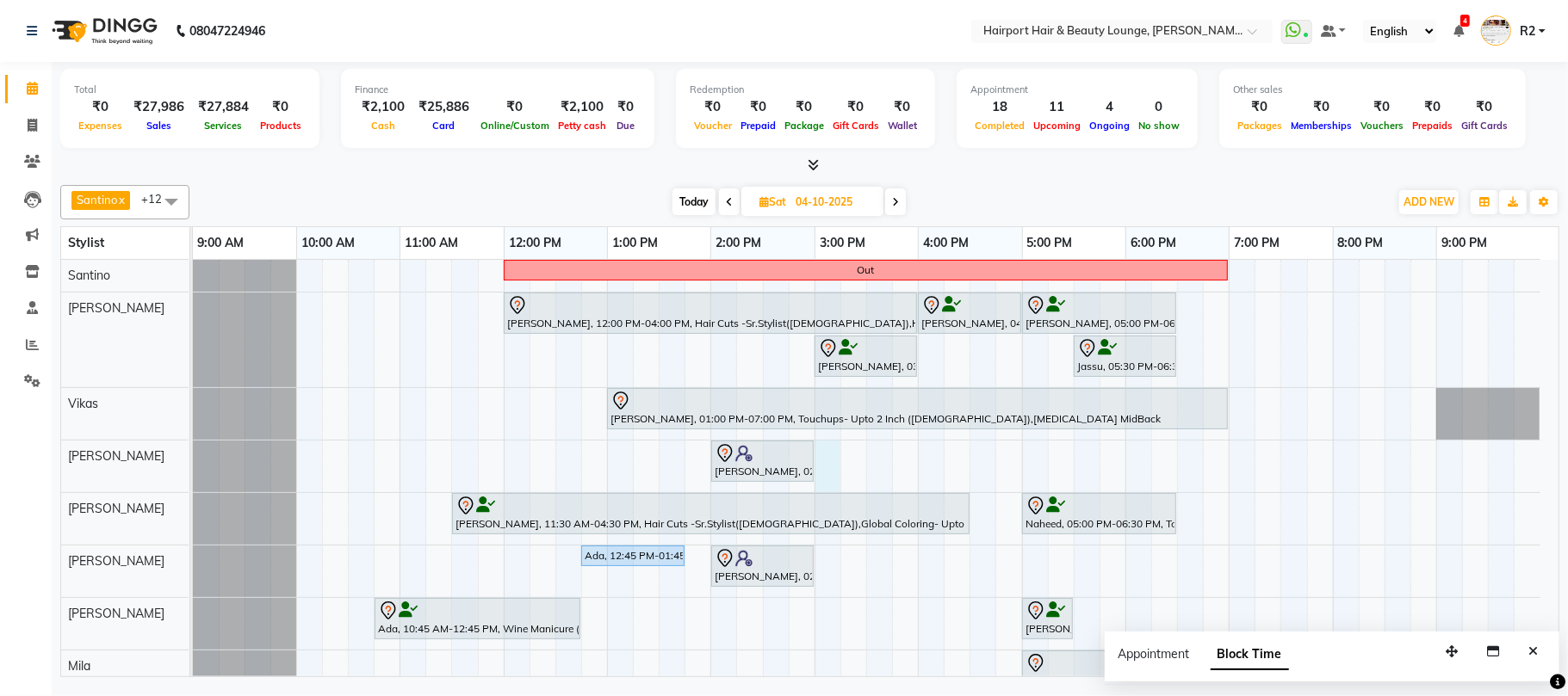
click at [826, 465] on div "Out Meghna, 12:00 PM-04:00 PM, Hair Cuts -Sr.Stylist(Female),Highlights- Upto M…" at bounding box center [876, 562] width 1366 height 606
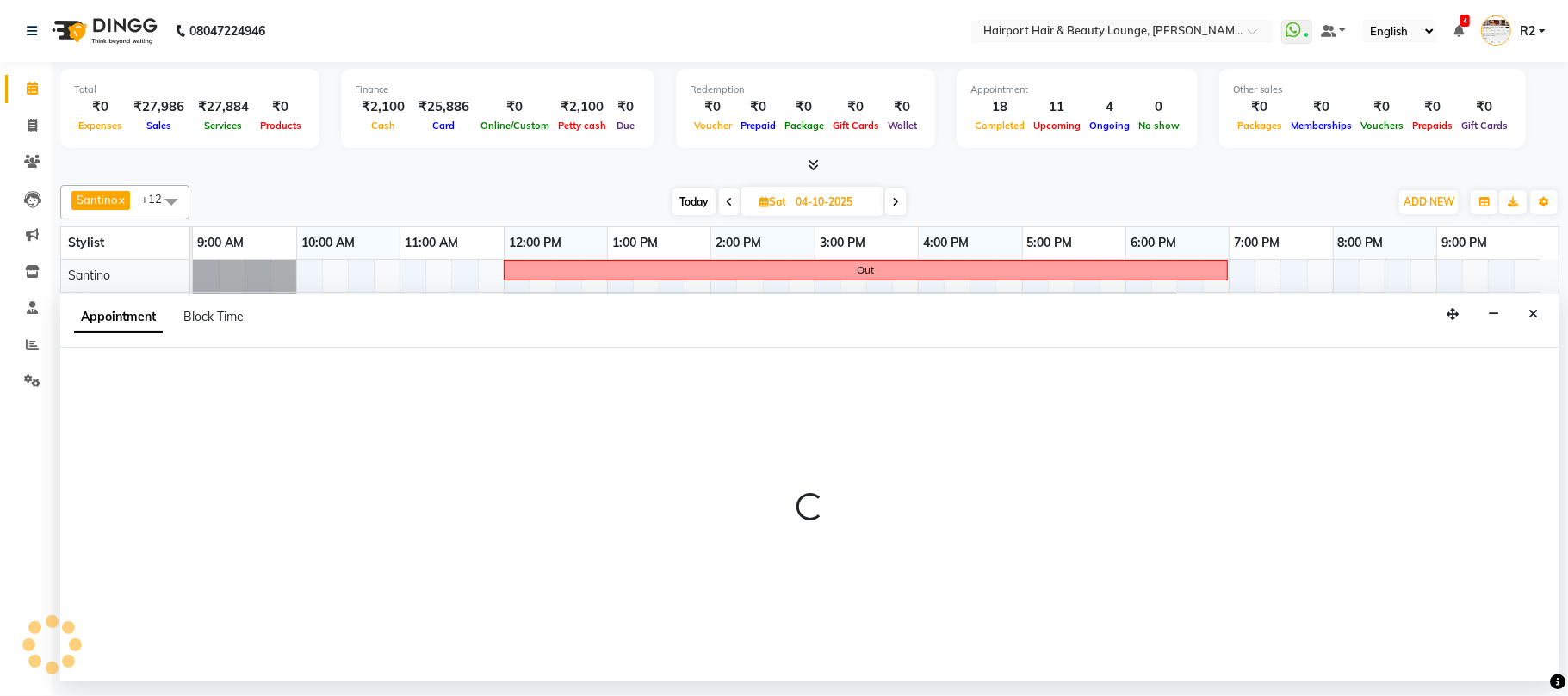
select select "13264"
select select "900"
select select "tentative"
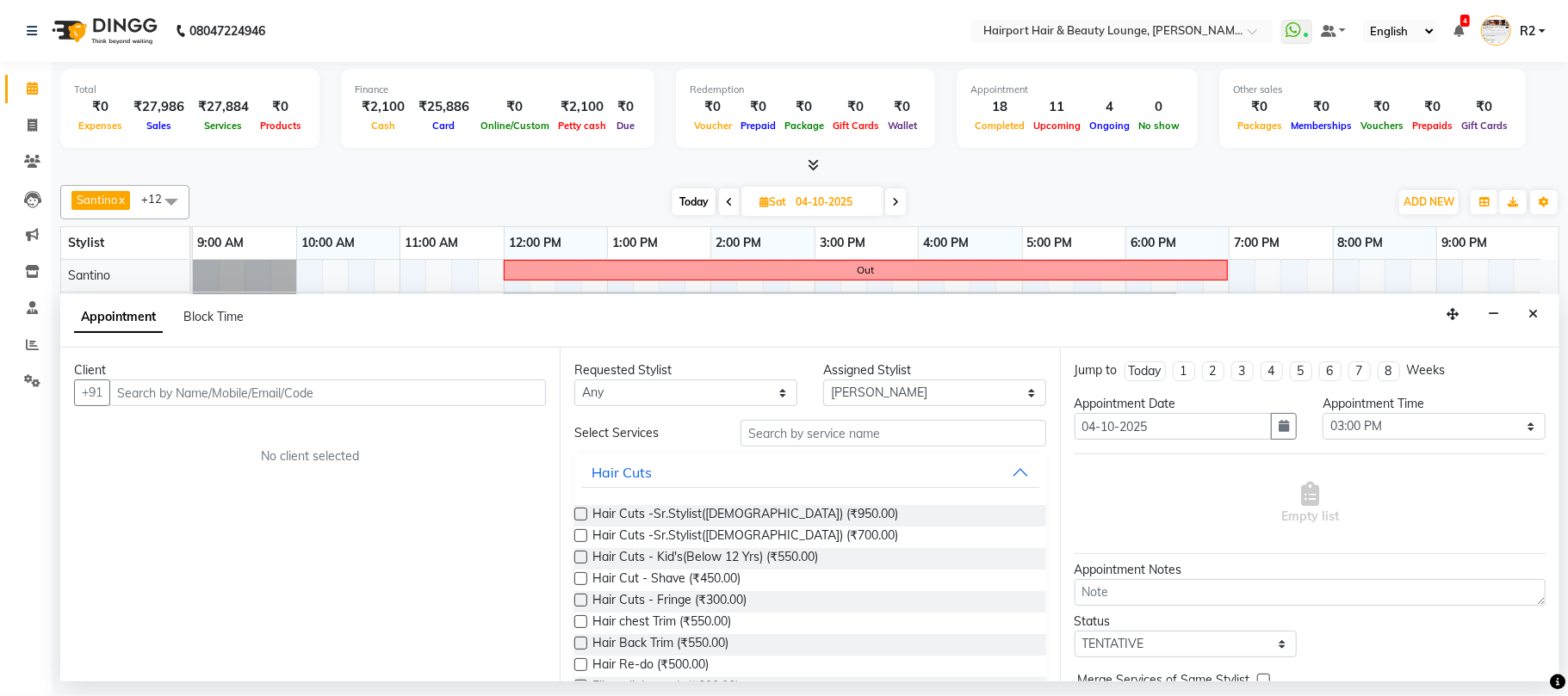
click at [203, 393] on input "text" at bounding box center [327, 393] width 436 height 26
type input "7499557691"
click at [501, 393] on span "Add Client" at bounding box center [509, 392] width 57 height 15
select select "22"
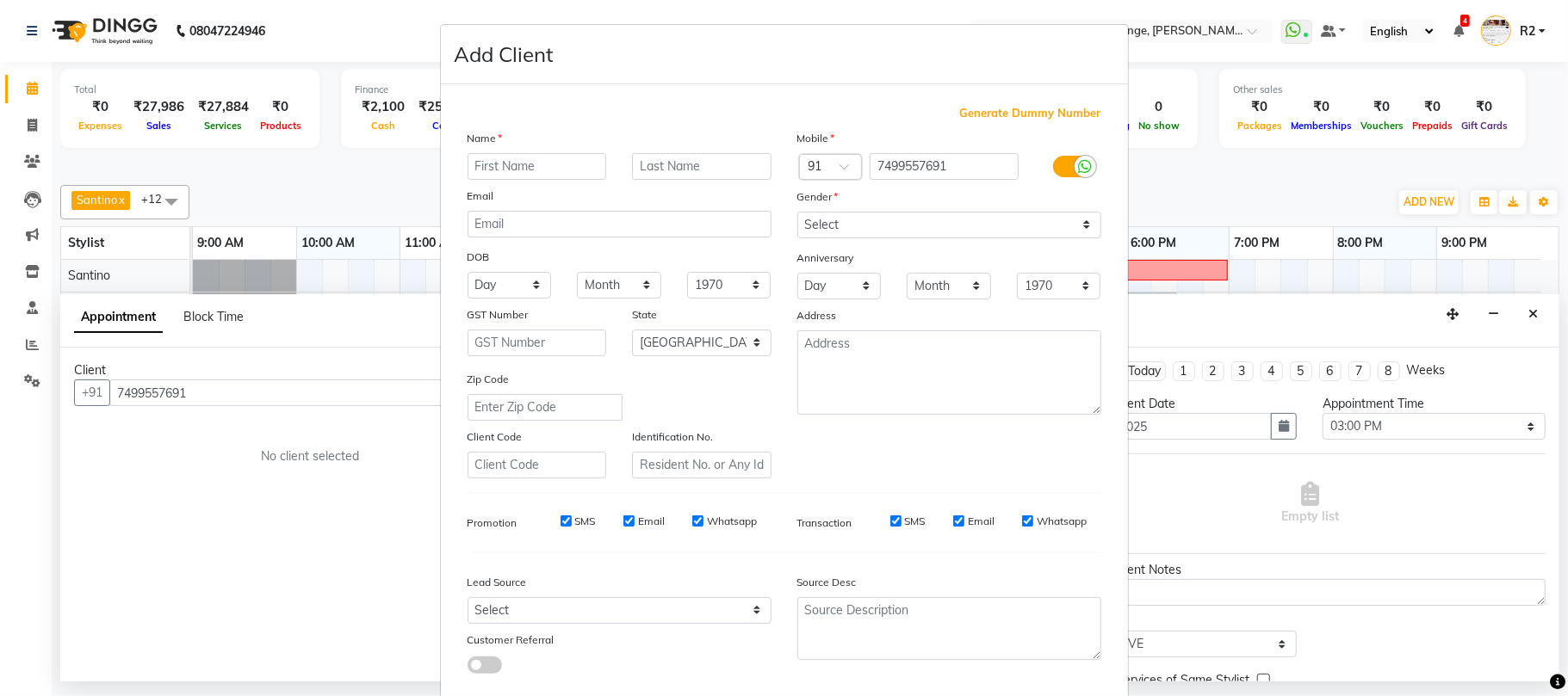
click at [287, 390] on ngb-modal-window "Add Client Generate Dummy Number Name Email DOB Day 01 02 03 04 05 06 07 08 09 …" at bounding box center [784, 348] width 1568 height 696
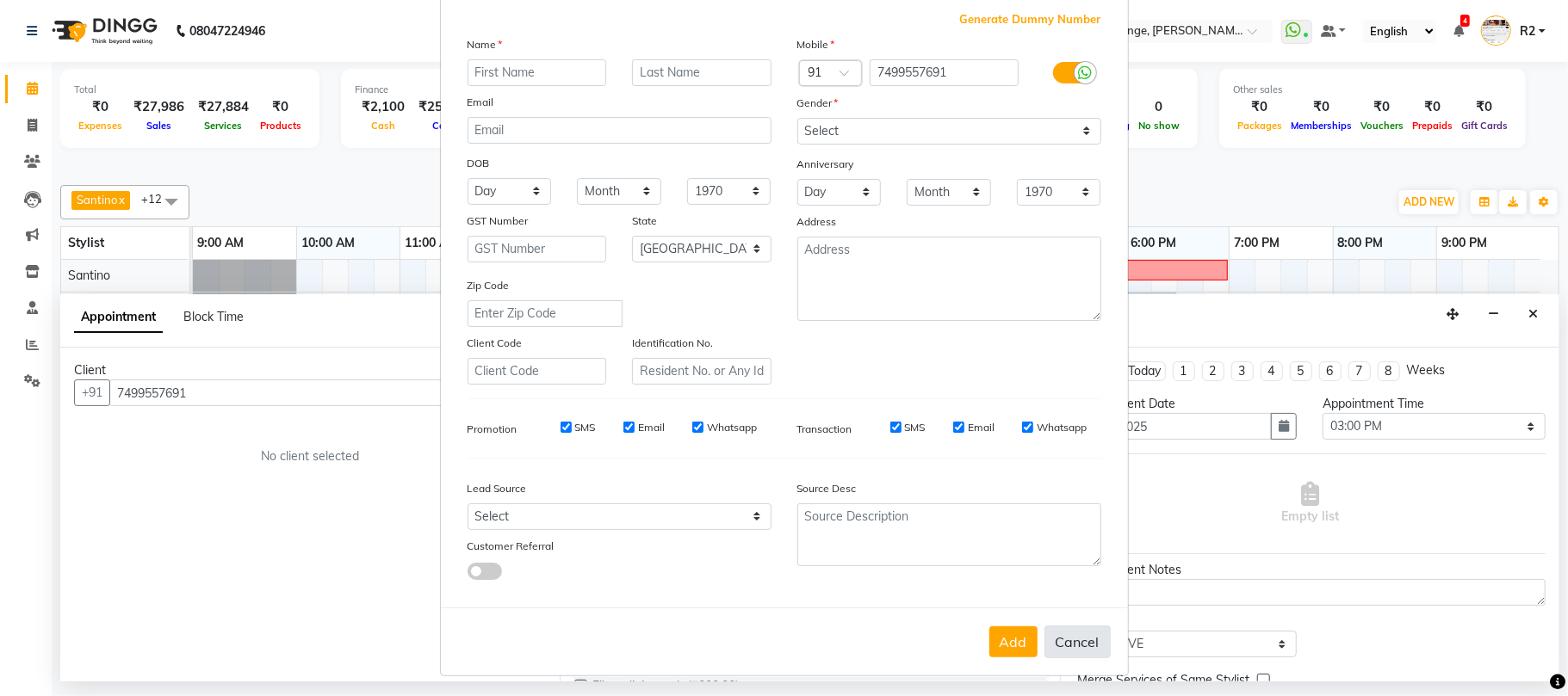
click at [1081, 642] on button "Cancel" at bounding box center [1077, 642] width 67 height 33
select select
select select "null"
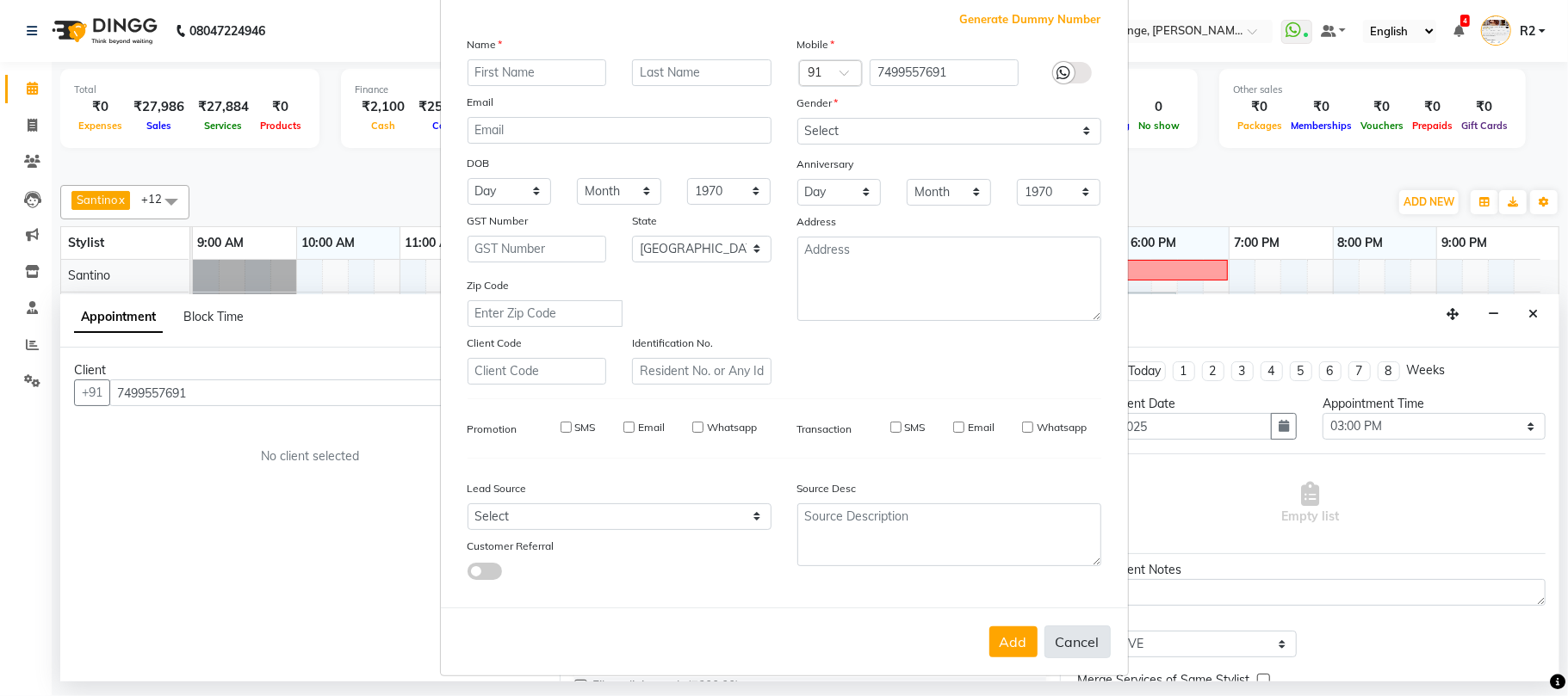
select select
checkbox input "false"
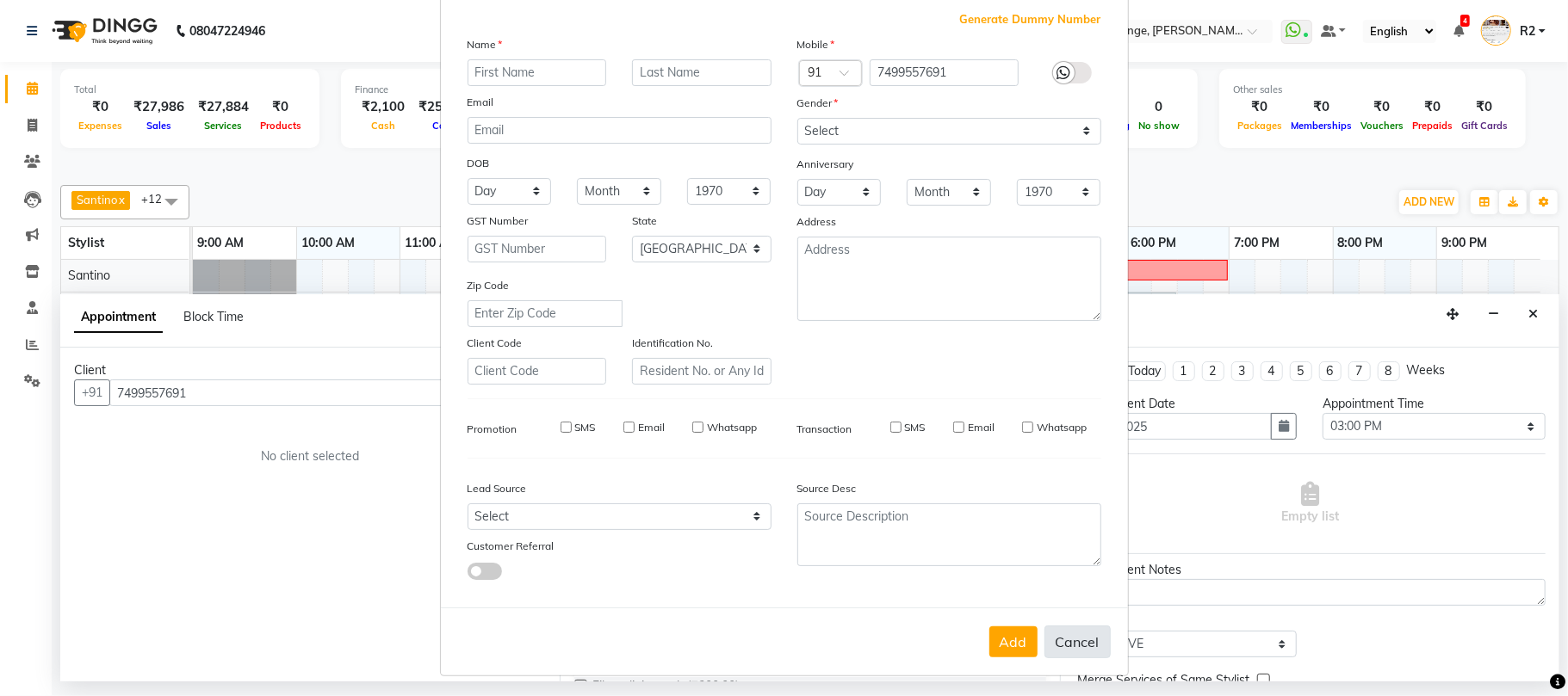
checkbox input "false"
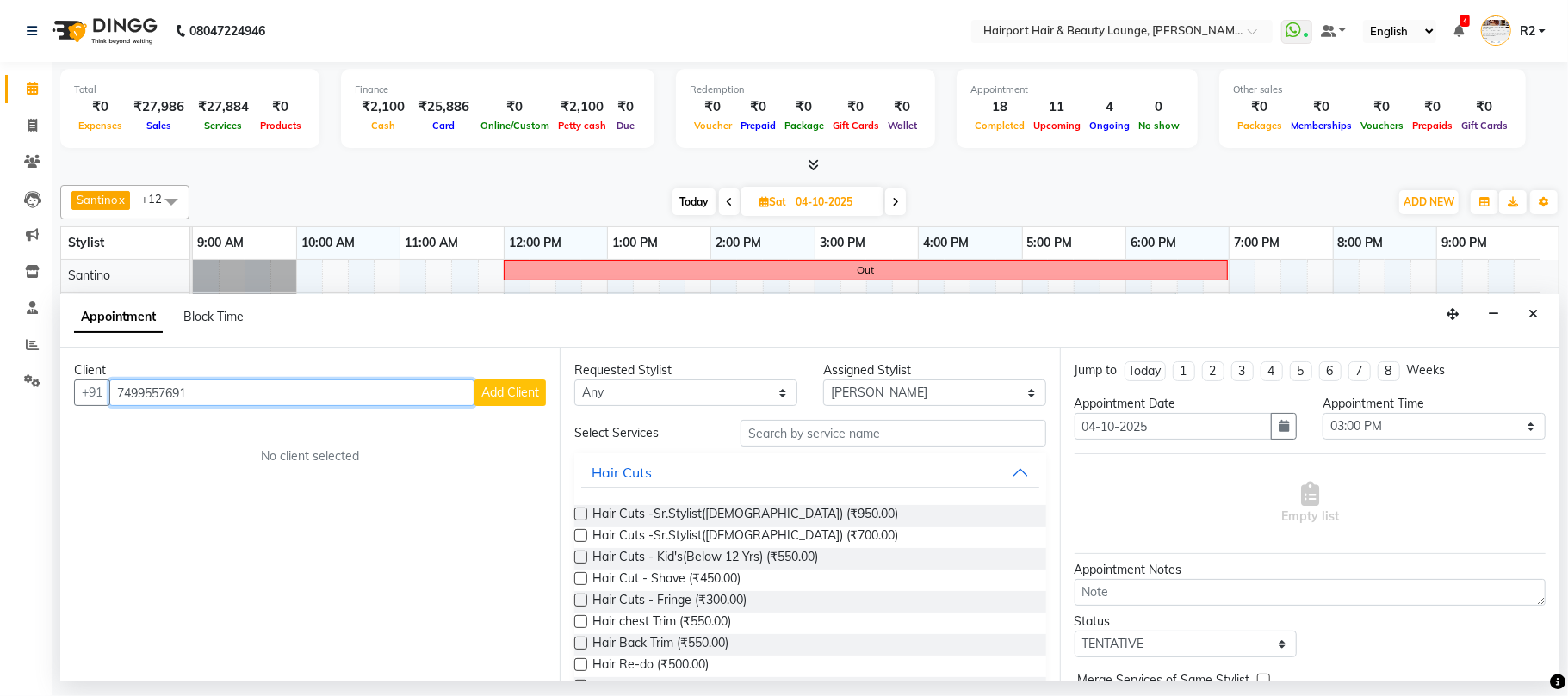
click at [229, 398] on input "7499557691" at bounding box center [292, 393] width 365 height 26
type input "7719063406"
click at [520, 391] on span "Add Client" at bounding box center [509, 392] width 57 height 15
select select "22"
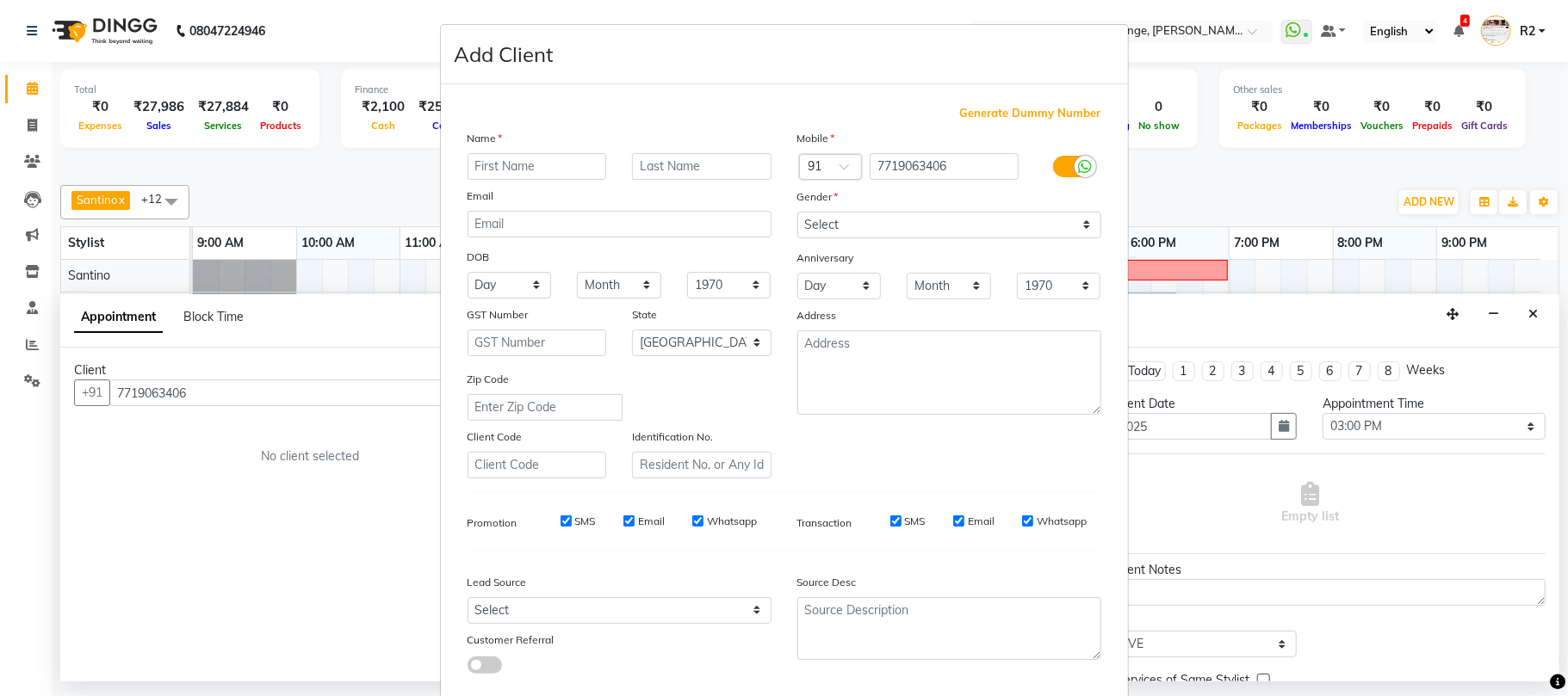
click at [570, 167] on input "text" at bounding box center [537, 166] width 139 height 26
type input "Aishwariya"
click at [692, 166] on input "text" at bounding box center [702, 166] width 139 height 26
click at [835, 213] on select "Select Male Female Other Prefer Not To Say" at bounding box center [949, 224] width 304 height 26
select select "female"
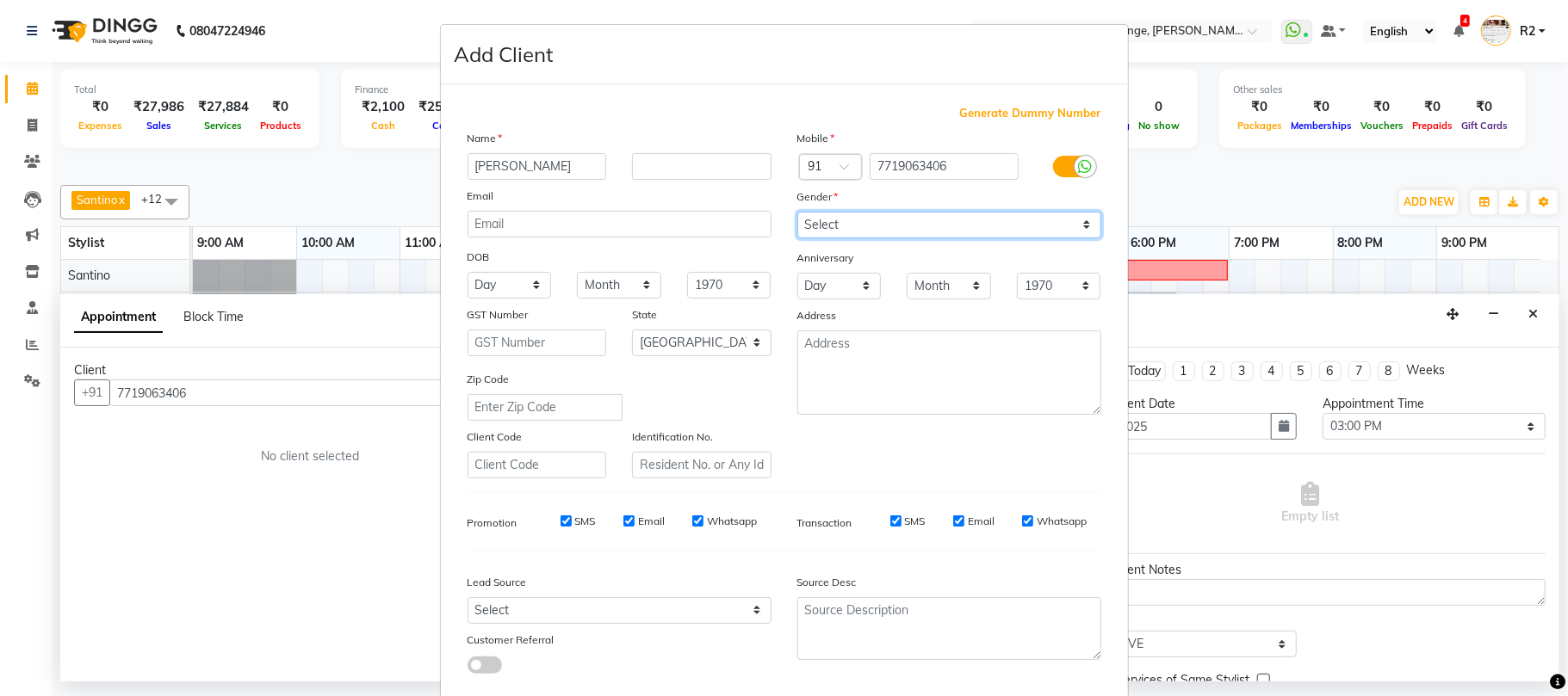
click at [797, 211] on select "Select Male Female Other Prefer Not To Say" at bounding box center [949, 224] width 304 height 26
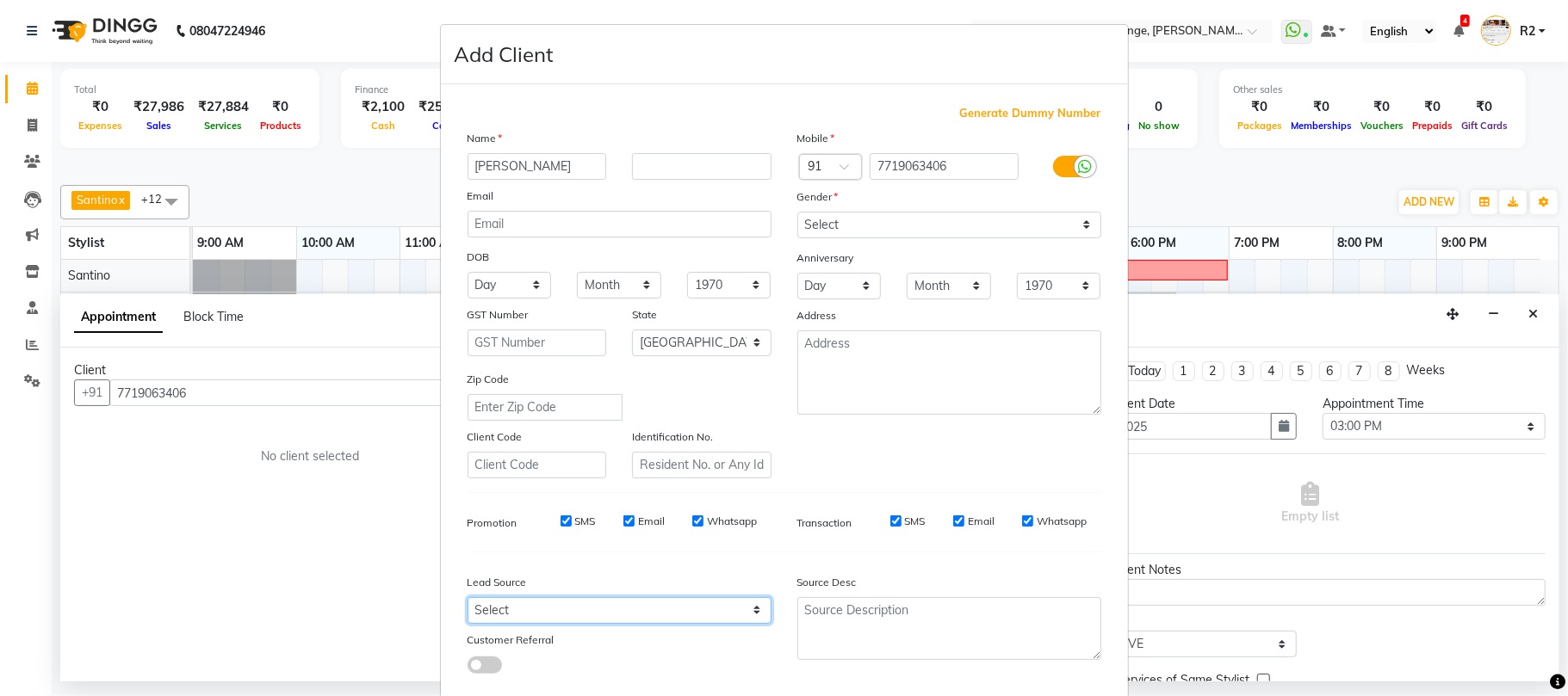
click at [714, 604] on select "Select Walk-in Referral Internet Friend Word of Mouth Advertisement Facebook Ju…" at bounding box center [620, 610] width 304 height 26
select select "10261"
click at [467, 598] on select "Select Walk-in Referral Internet Friend Word of Mouth Advertisement Facebook Ju…" at bounding box center [620, 610] width 304 height 26
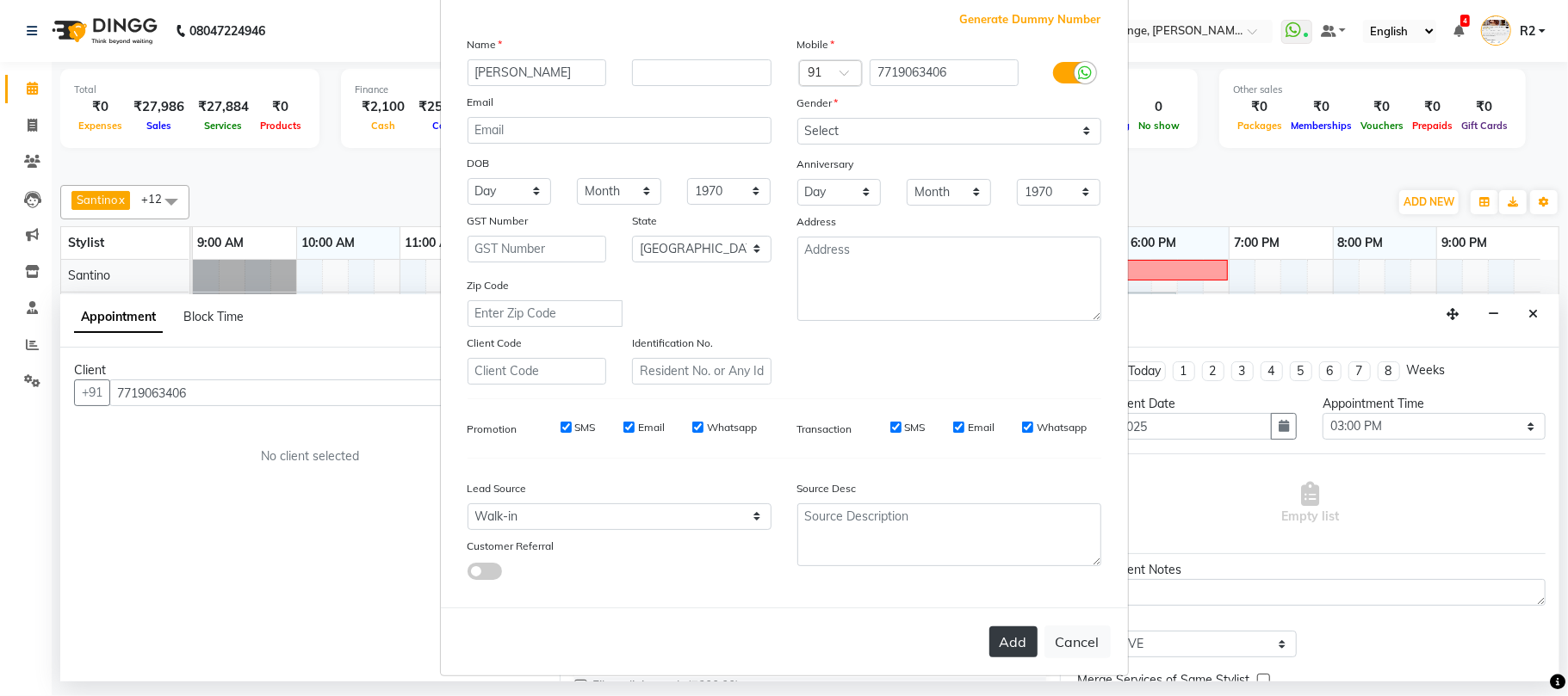
click at [1002, 627] on button "Add" at bounding box center [1013, 642] width 48 height 31
select select
select select "null"
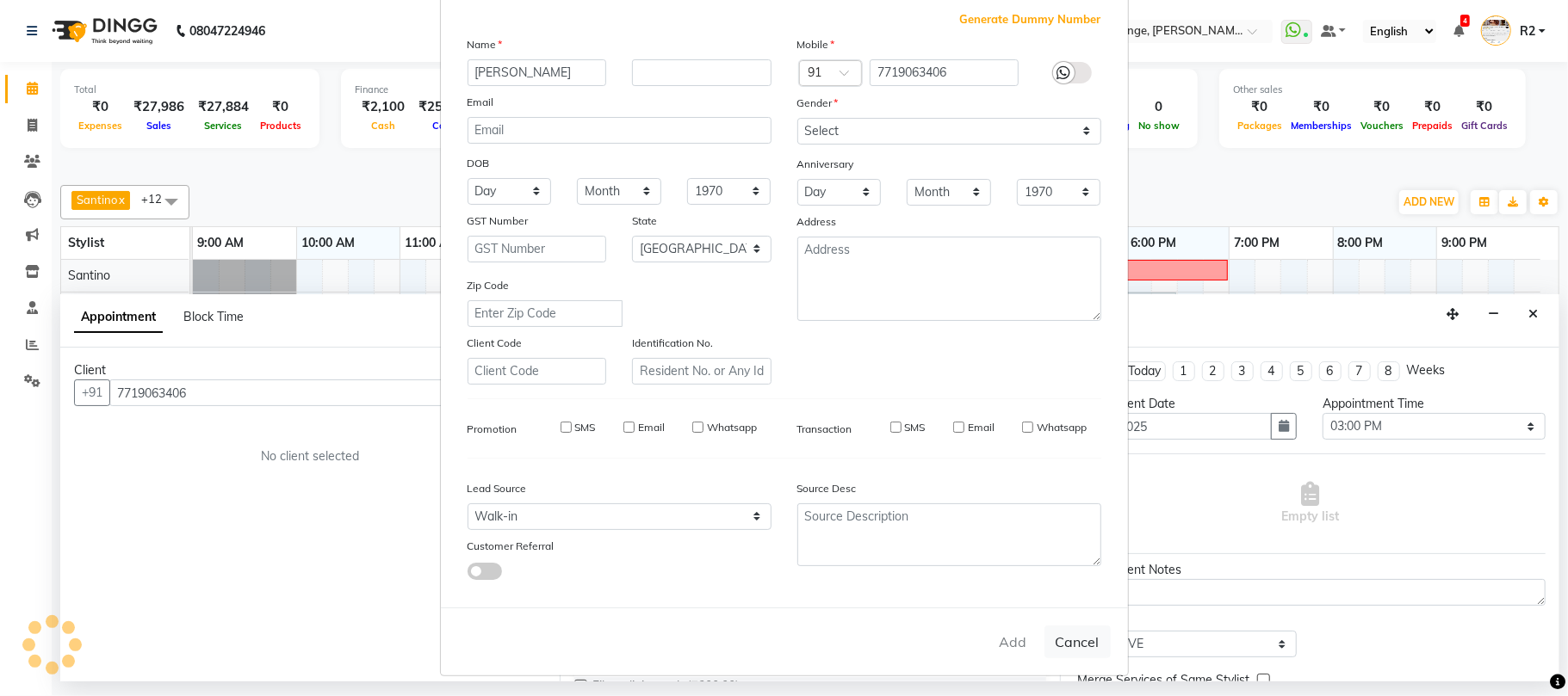
select select
checkbox input "false"
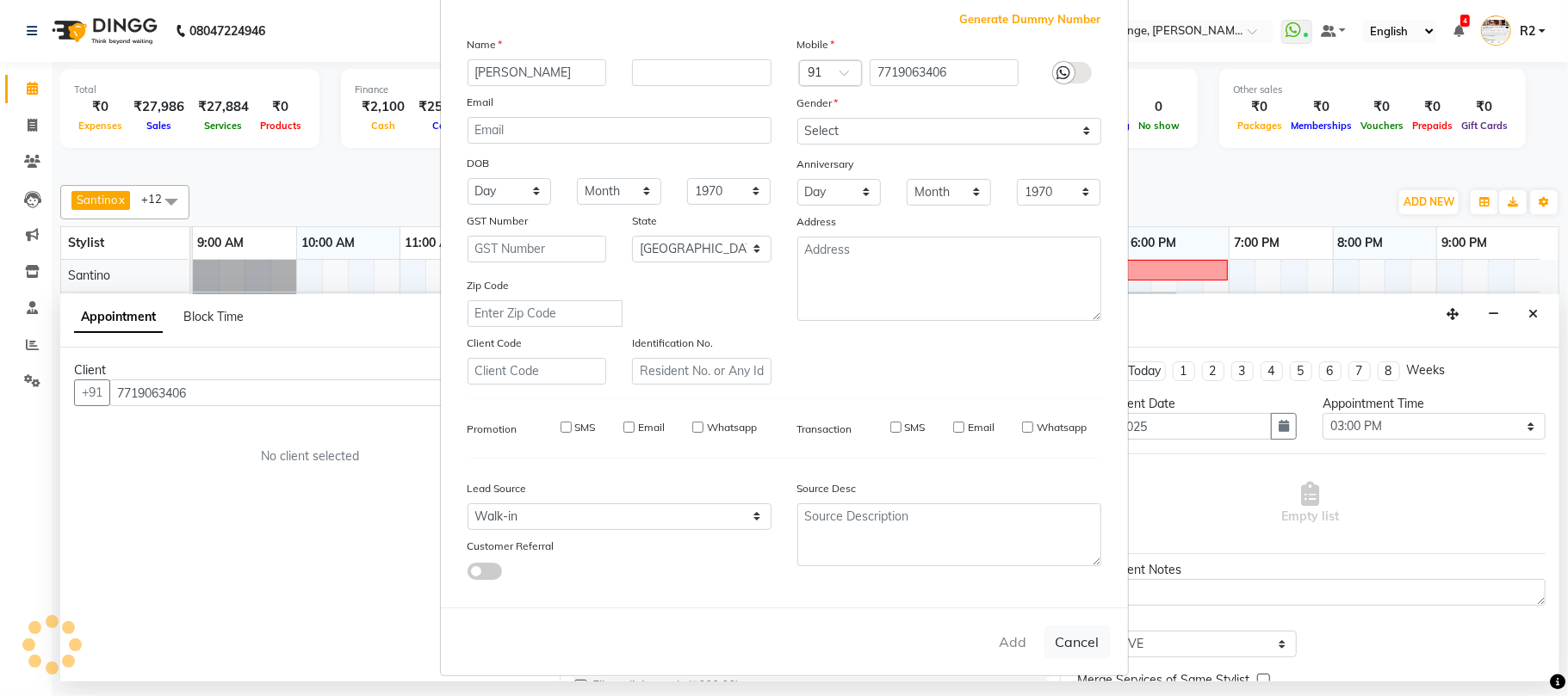
checkbox input "false"
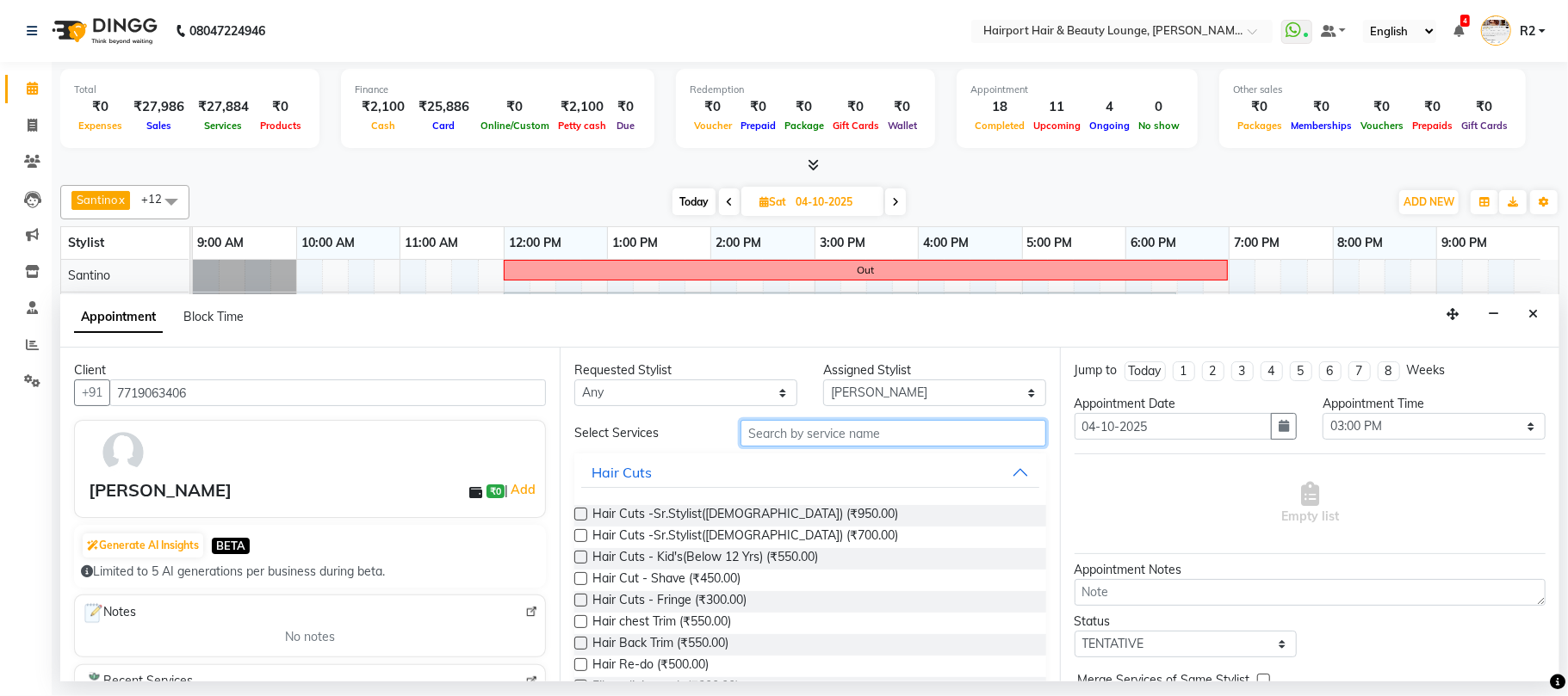
click at [789, 445] on input "text" at bounding box center [893, 433] width 305 height 26
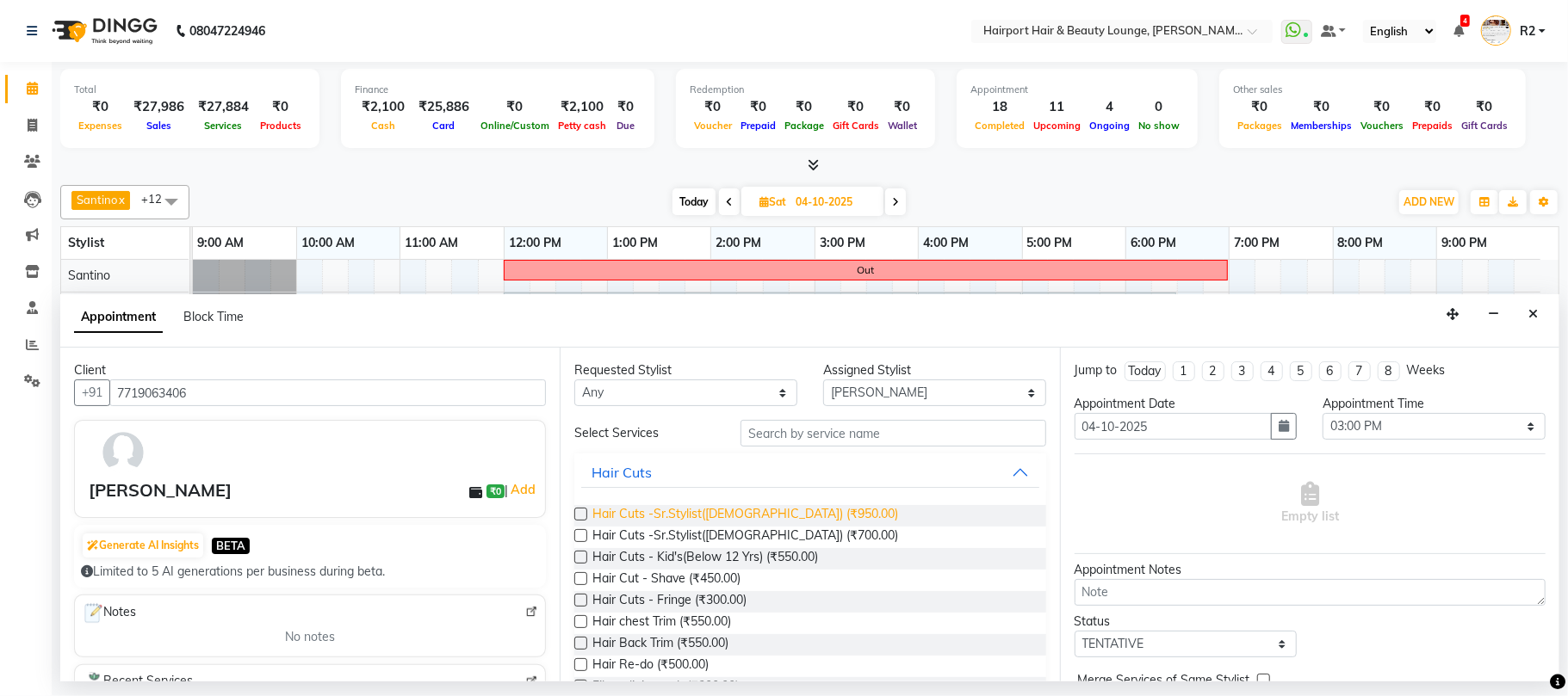
click at [675, 517] on span "Hair Cuts -Sr.Stylist([DEMOGRAPHIC_DATA]) (₹950.00)" at bounding box center [744, 517] width 305 height 22
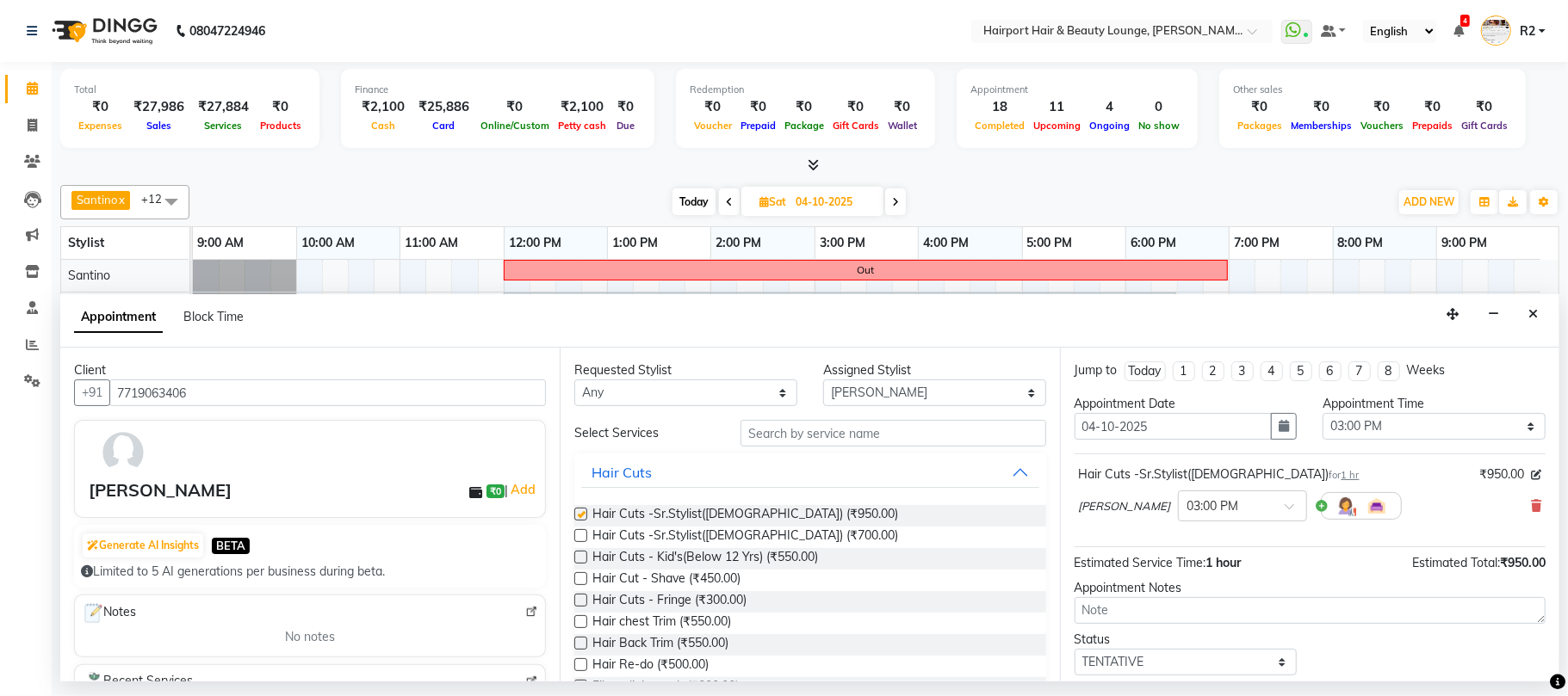
checkbox input "false"
click at [876, 389] on select "Select Adnan Ambika Anandita Anita Atish Binita Elizabeth Gracy Maggie Mercy Mi…" at bounding box center [934, 393] width 223 height 26
select select "22631"
click at [823, 382] on select "Select Adnan Ambika Anandita Anita Atish Binita Elizabeth Gracy Maggie Mercy Mi…" at bounding box center [934, 393] width 223 height 26
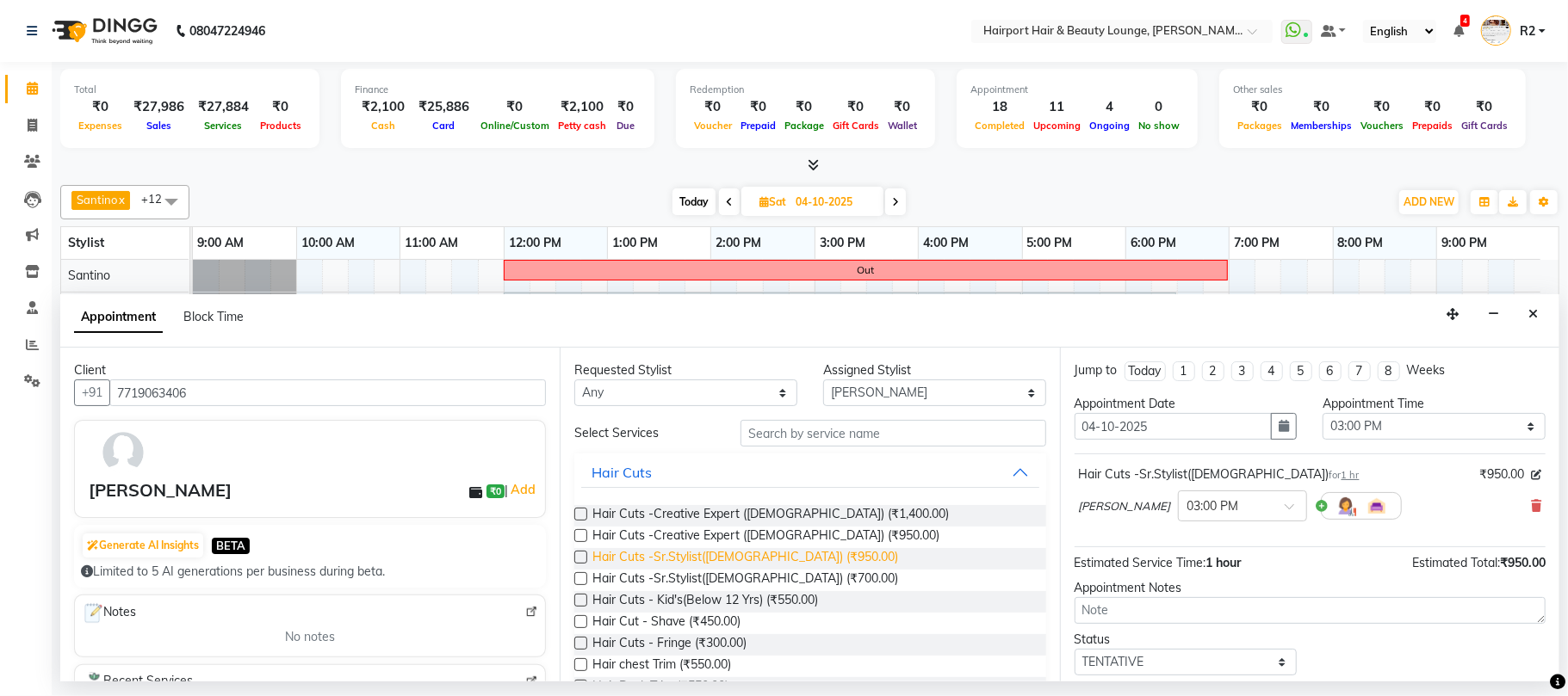
click at [673, 558] on span "Hair Cuts -Sr.Stylist([DEMOGRAPHIC_DATA]) (₹950.00)" at bounding box center [744, 559] width 305 height 22
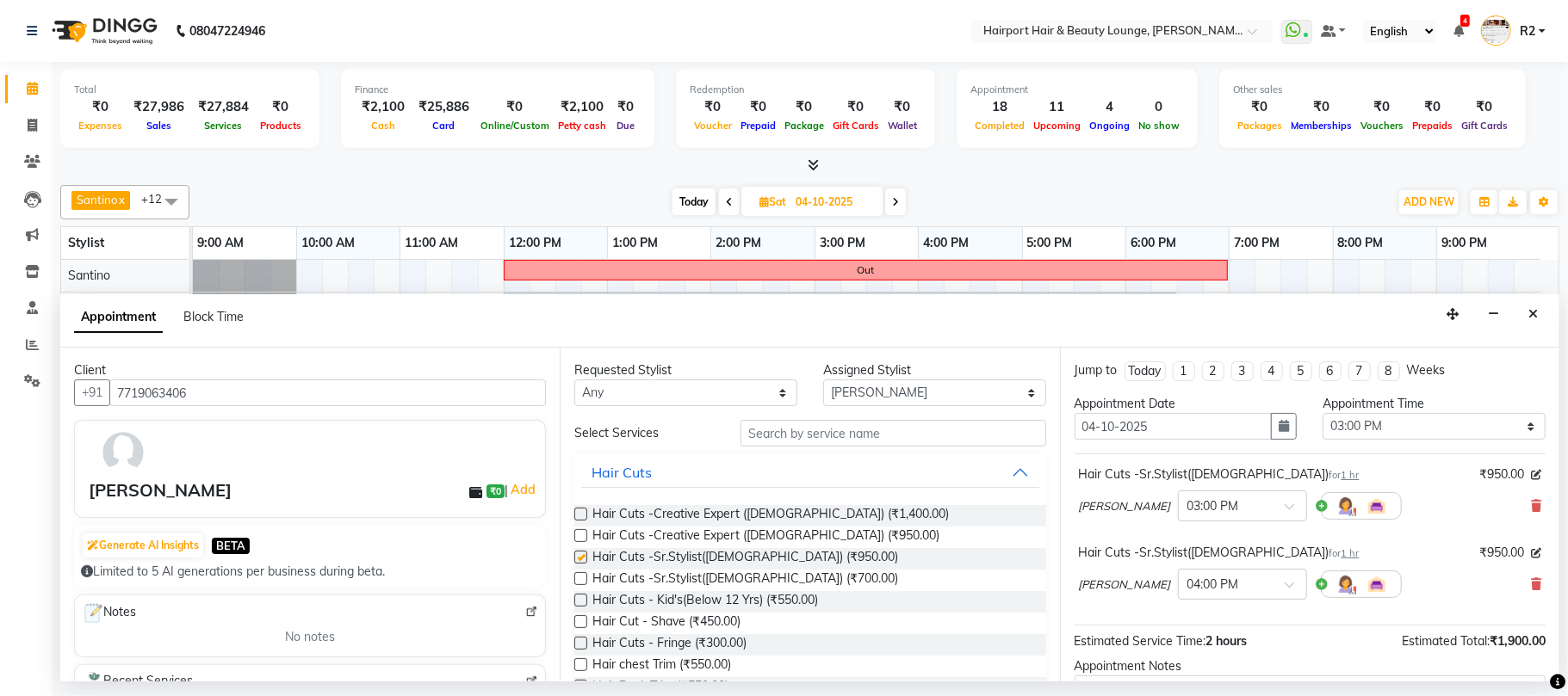
checkbox input "false"
click at [1187, 589] on input "text" at bounding box center [1225, 583] width 76 height 18
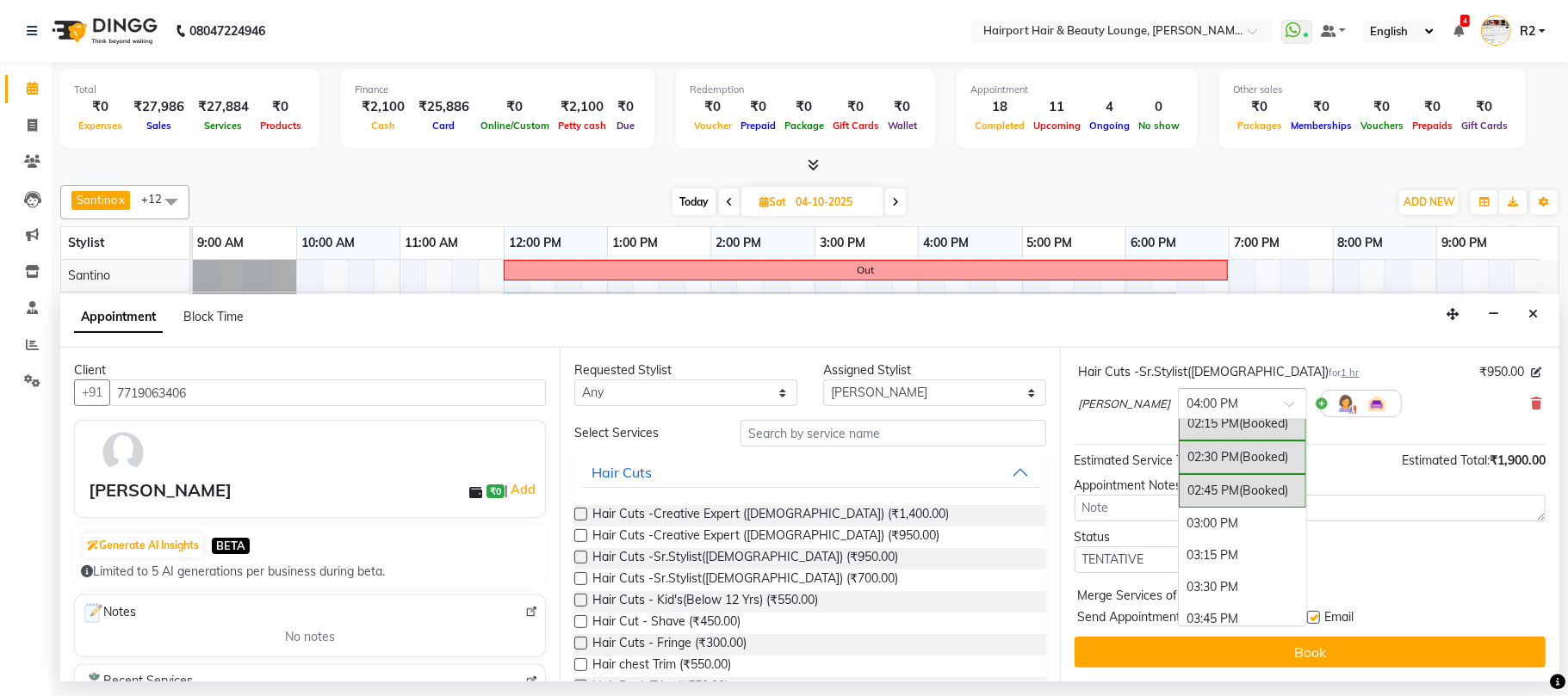
scroll to position [553, 0]
click at [1179, 548] on div "03:00 PM" at bounding box center [1243, 533] width 128 height 32
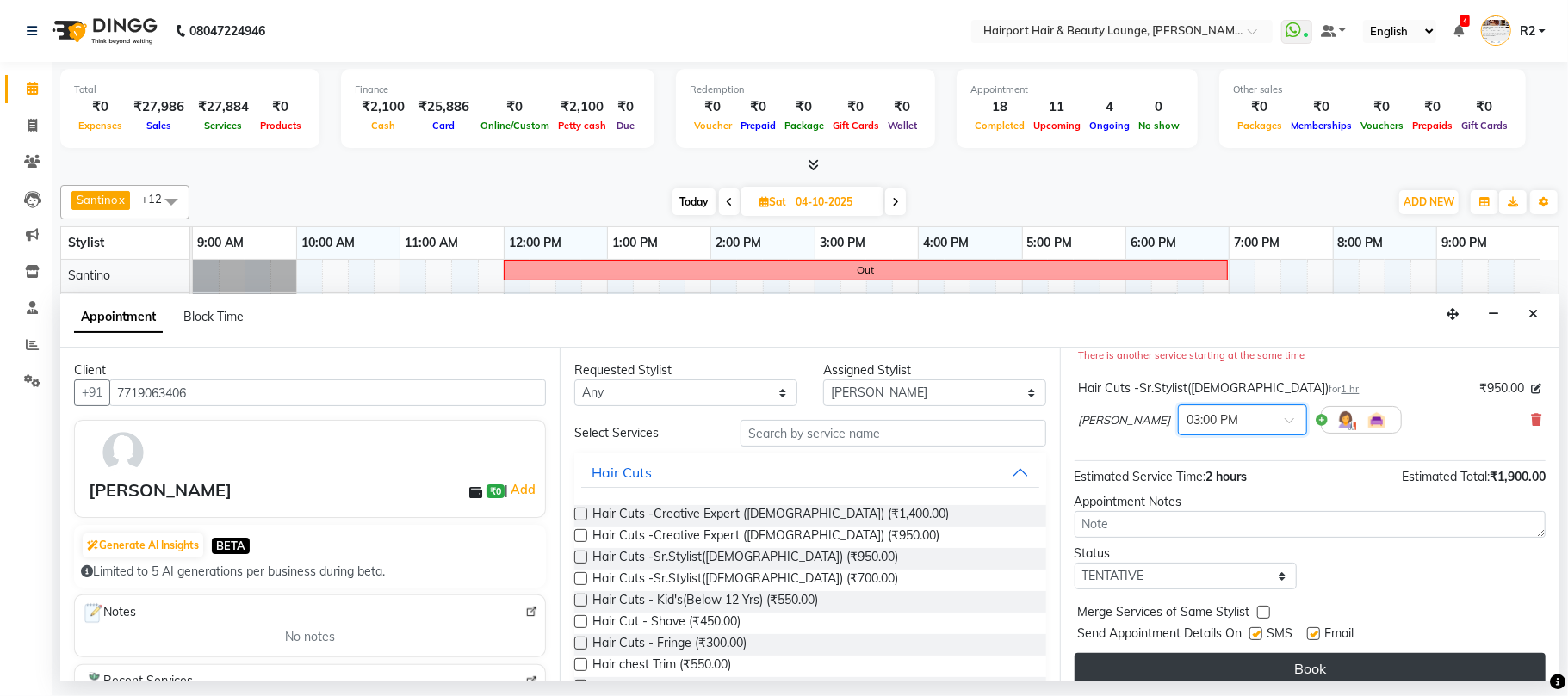
click at [1295, 669] on button "Book" at bounding box center [1309, 669] width 471 height 31
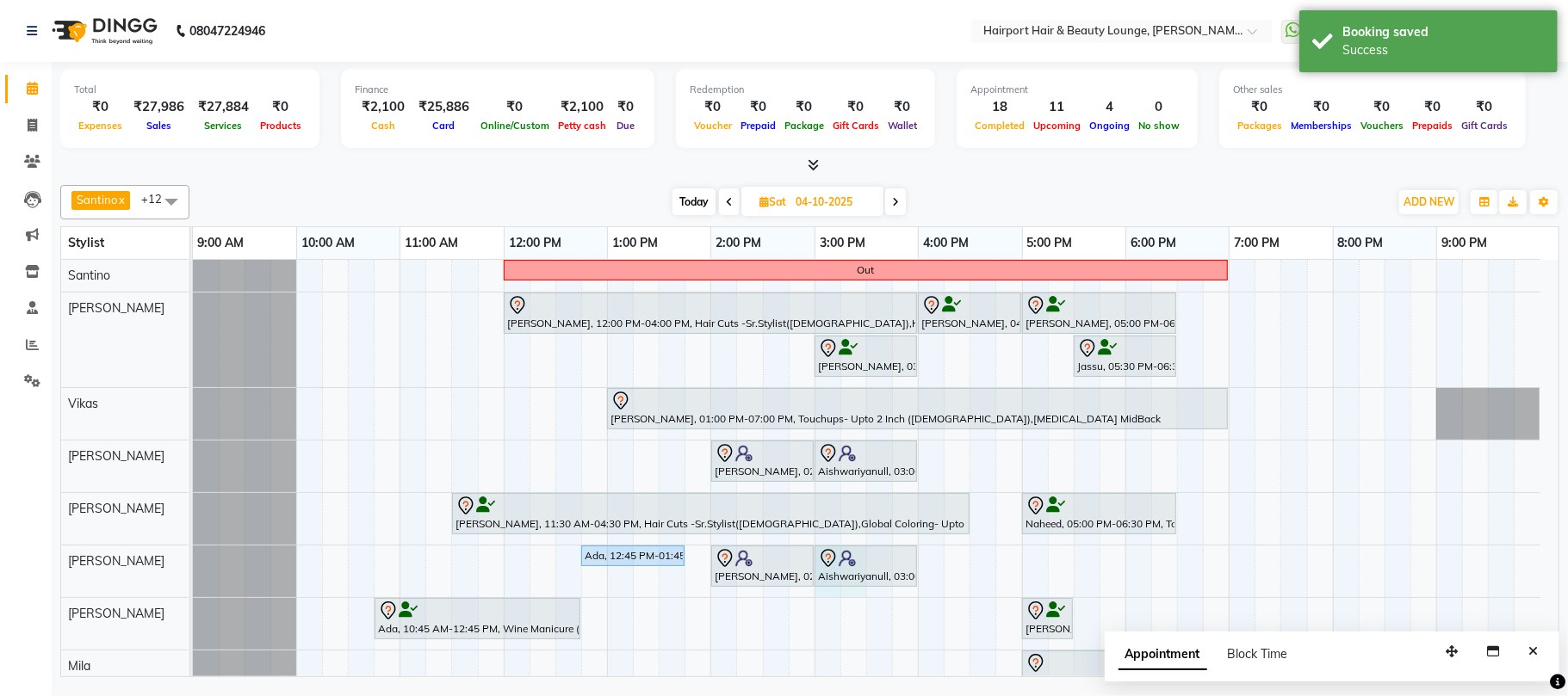
drag, startPoint x: 832, startPoint y: 594, endPoint x: 841, endPoint y: 594, distance: 9.0
click at [859, 597] on div "Out Meghna, 12:00 PM-04:00 PM, Hair Cuts -Sr.Stylist(Female),Highlights- Upto M…" at bounding box center [876, 562] width 1366 height 606
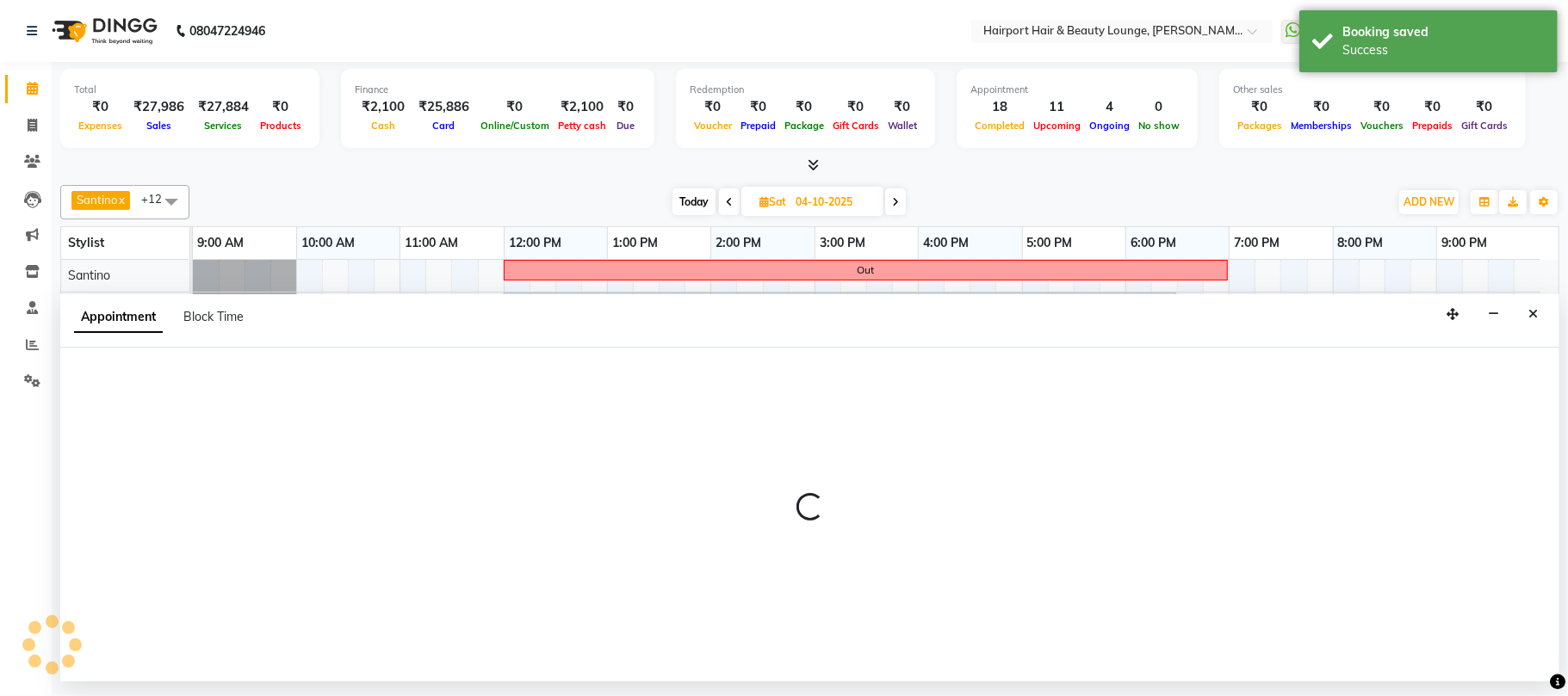
select select "22631"
select select "900"
select select "tentative"
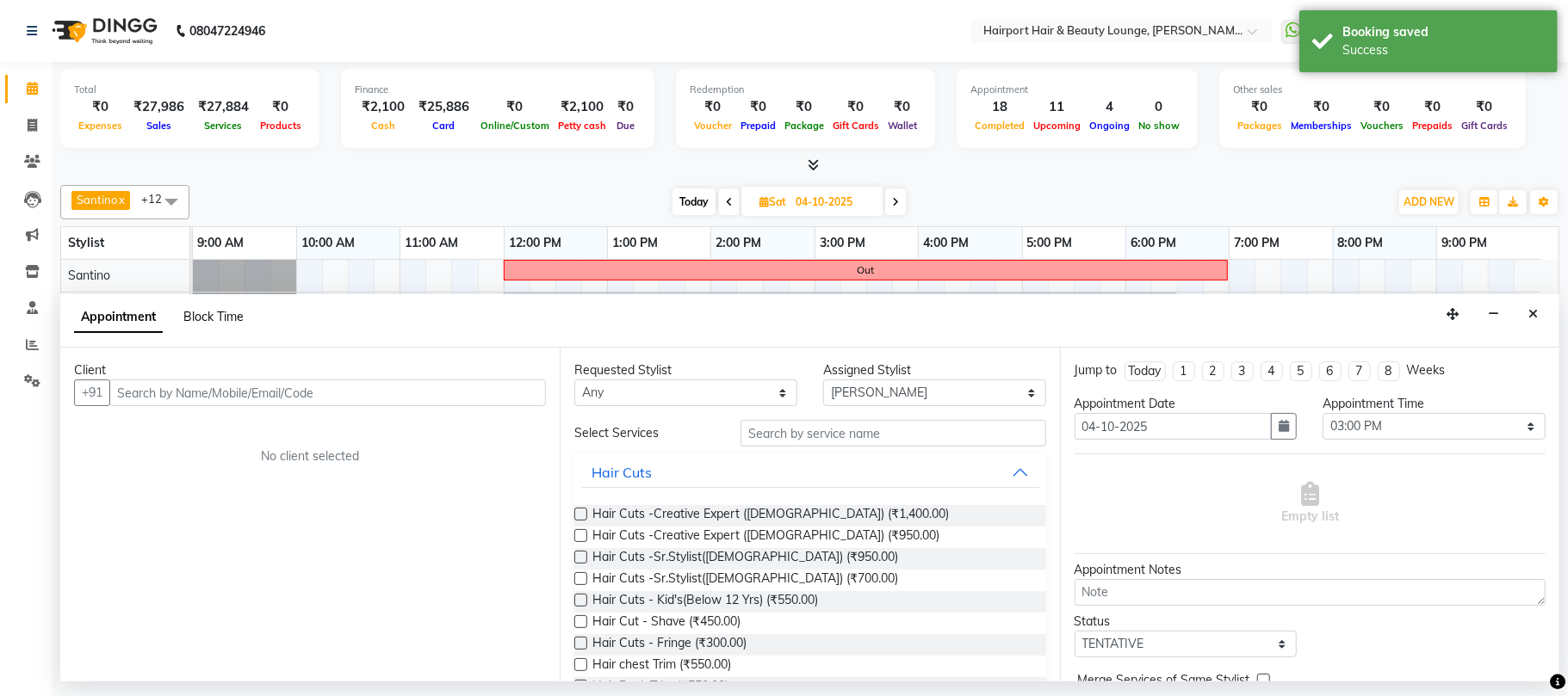
click at [219, 315] on span "Block Time" at bounding box center [213, 316] width 60 height 15
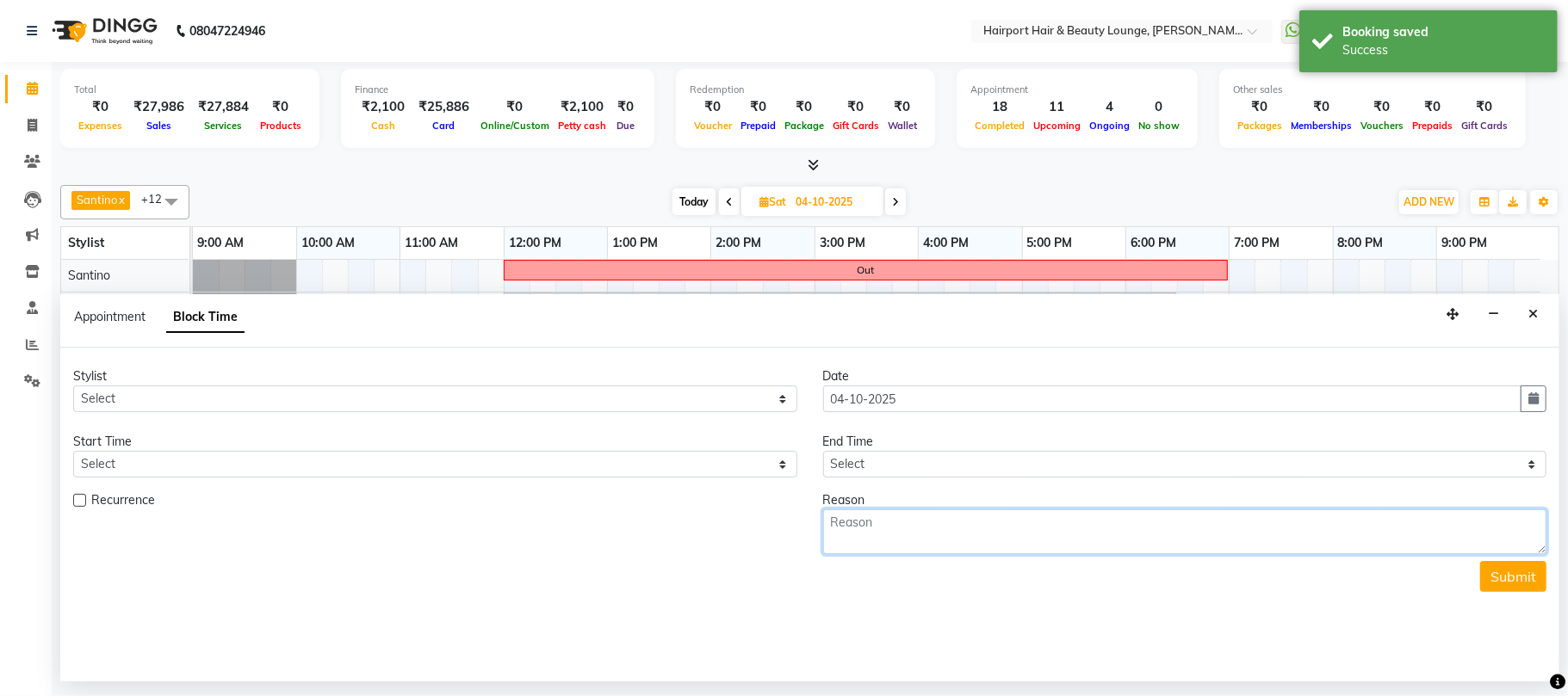
click at [1006, 545] on textarea at bounding box center [1184, 531] width 724 height 45
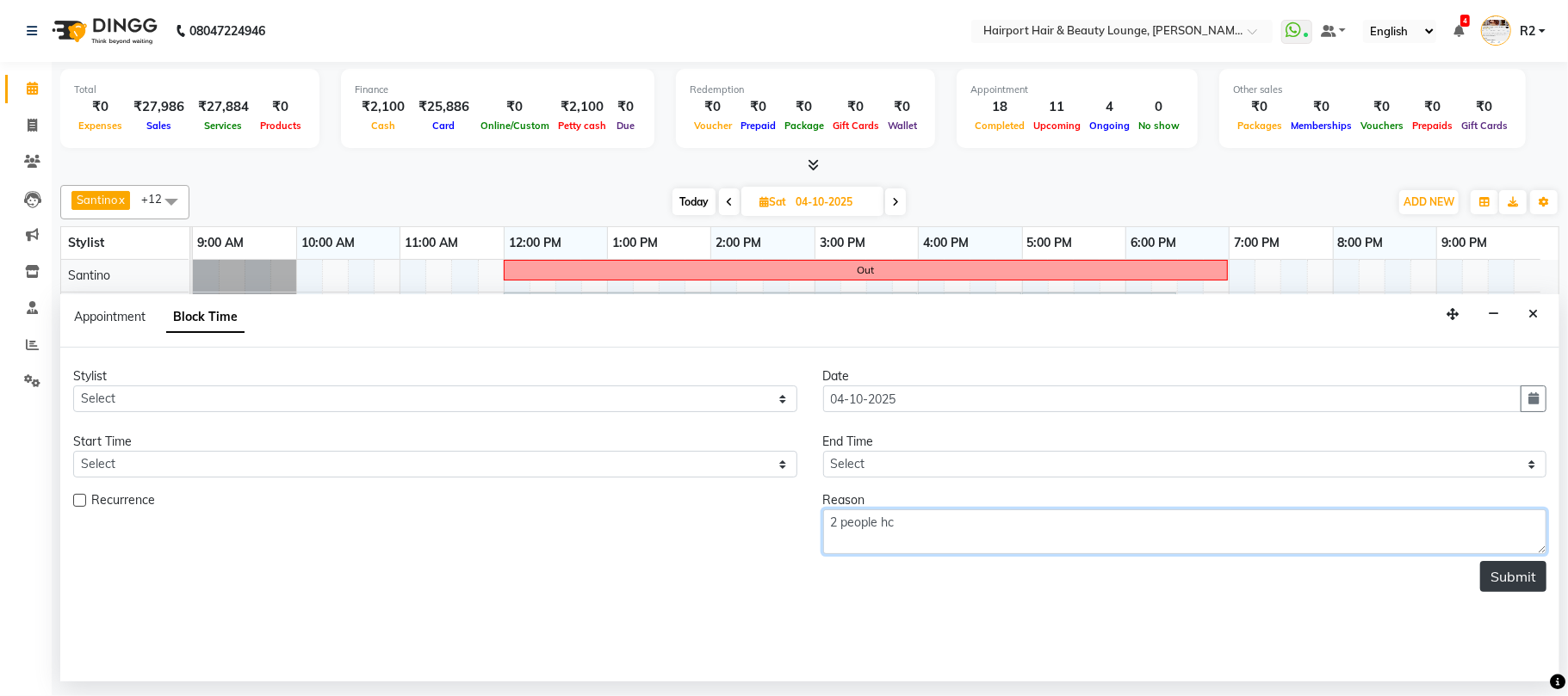
type textarea "2 people hc"
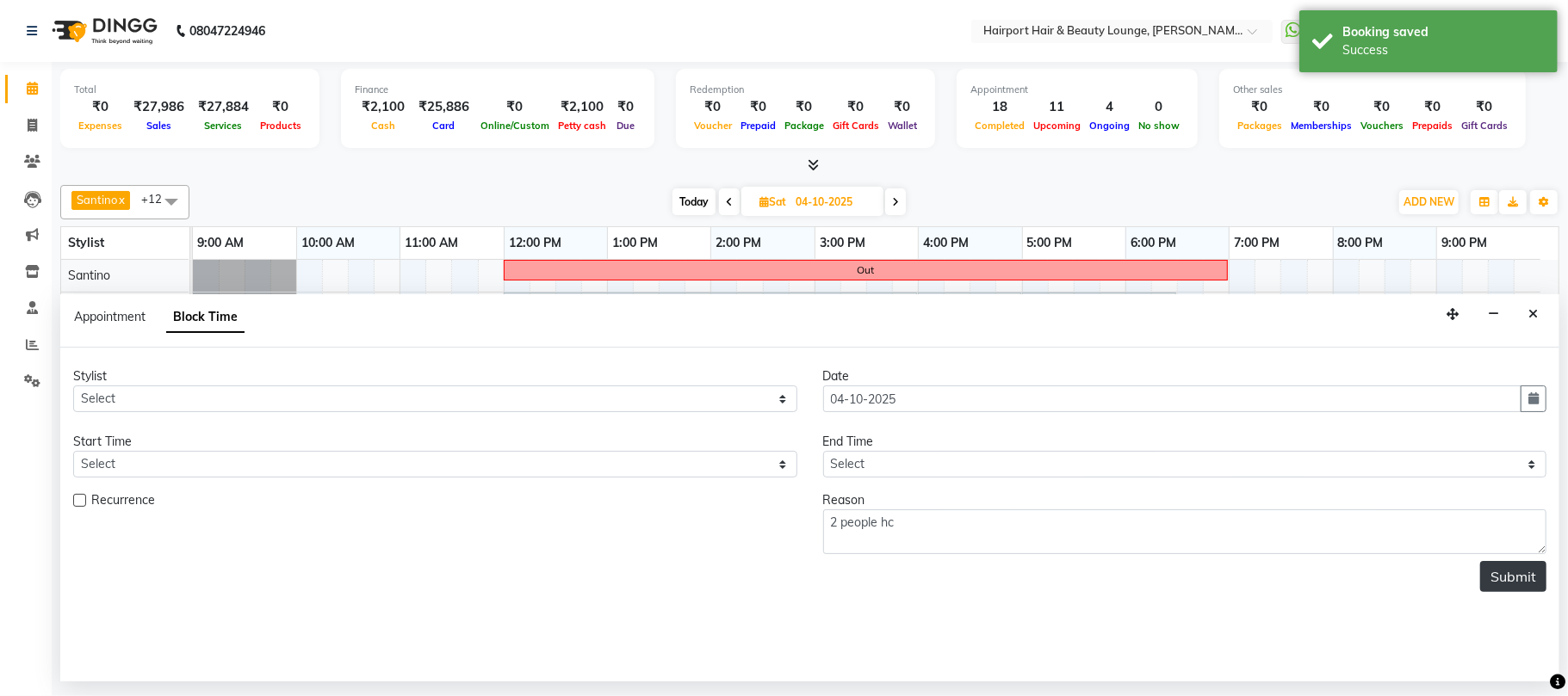
click at [1530, 583] on button "Submit" at bounding box center [1512, 577] width 67 height 31
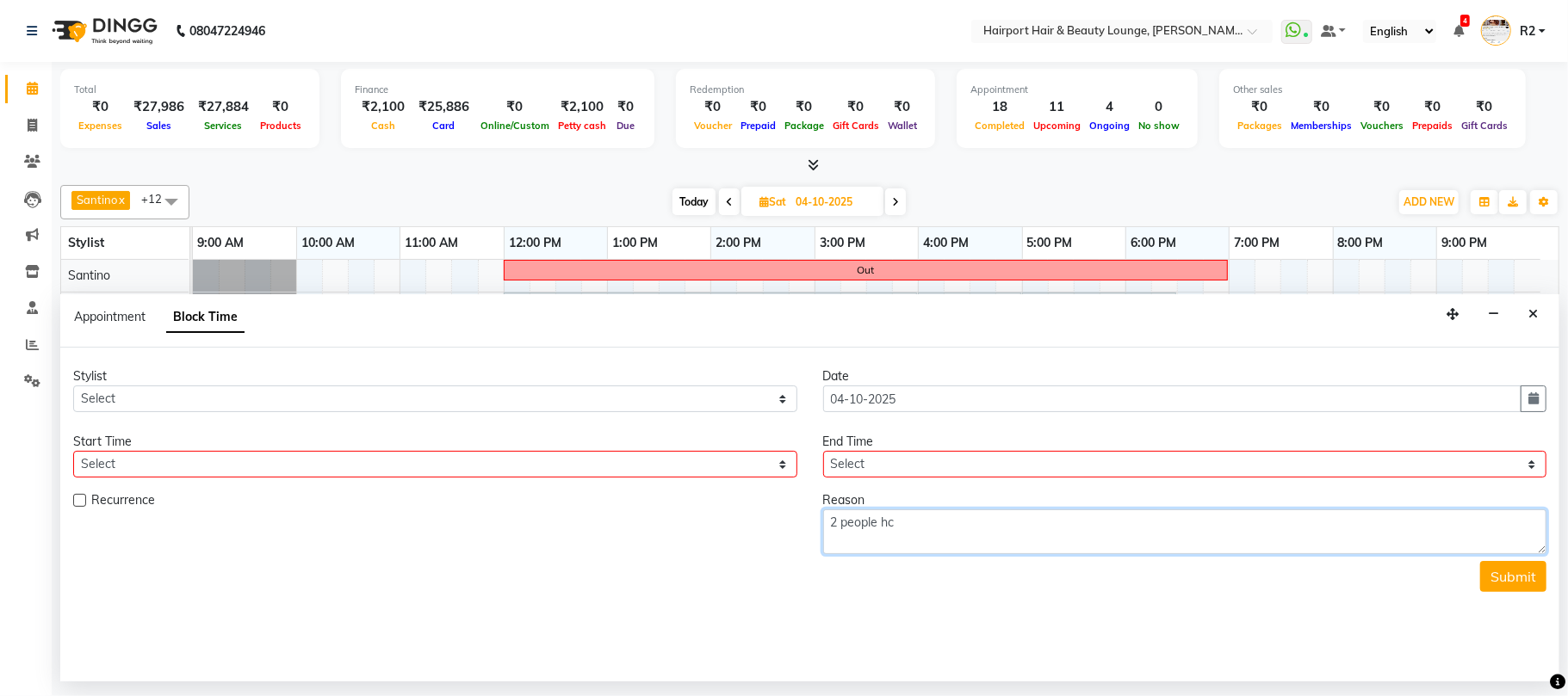
click at [900, 523] on textarea "2 people hc" at bounding box center [1184, 531] width 724 height 45
click at [927, 537] on textarea "2 people hc" at bounding box center [1184, 531] width 724 height 45
click at [927, 537] on textarea "2 people hc" at bounding box center [1184, 531] width 724 height 45
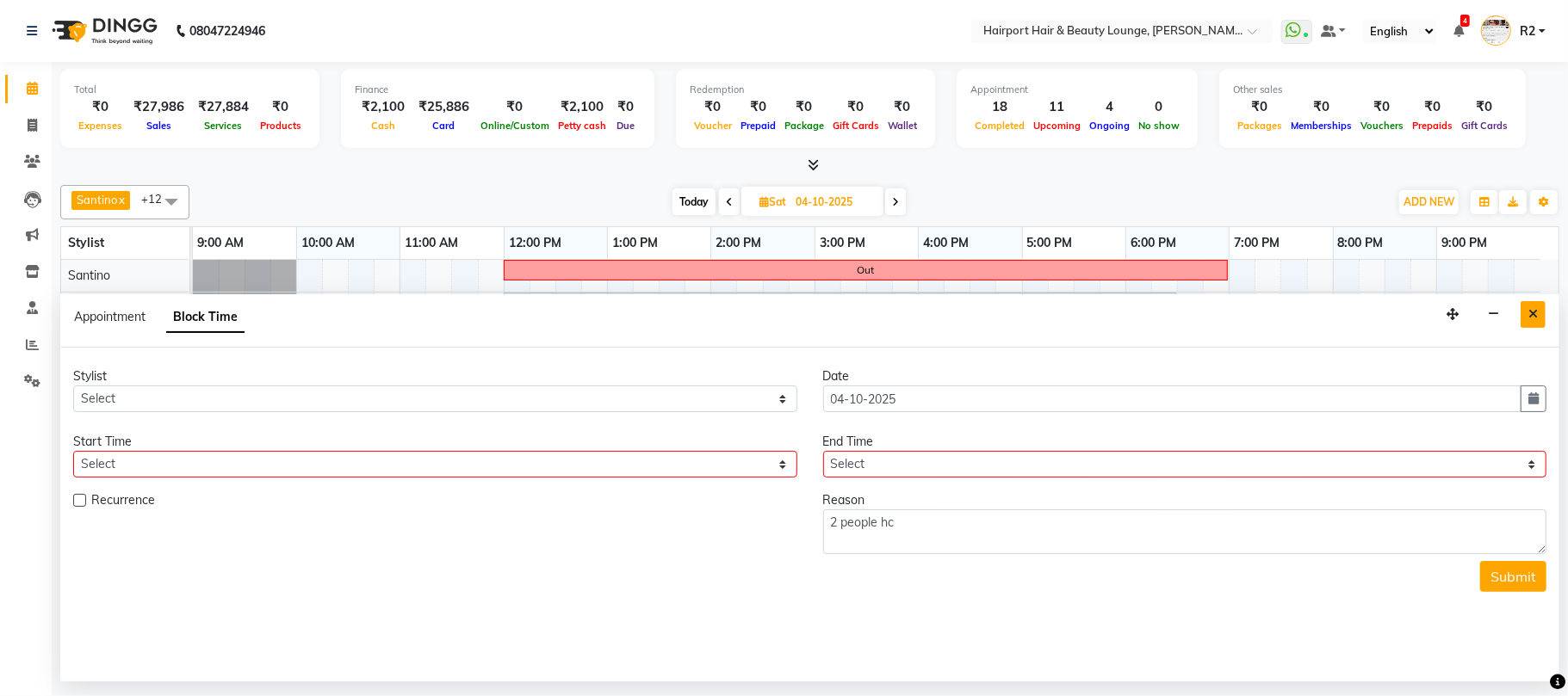
click at [1538, 321] on button "Close" at bounding box center [1532, 314] width 25 height 26
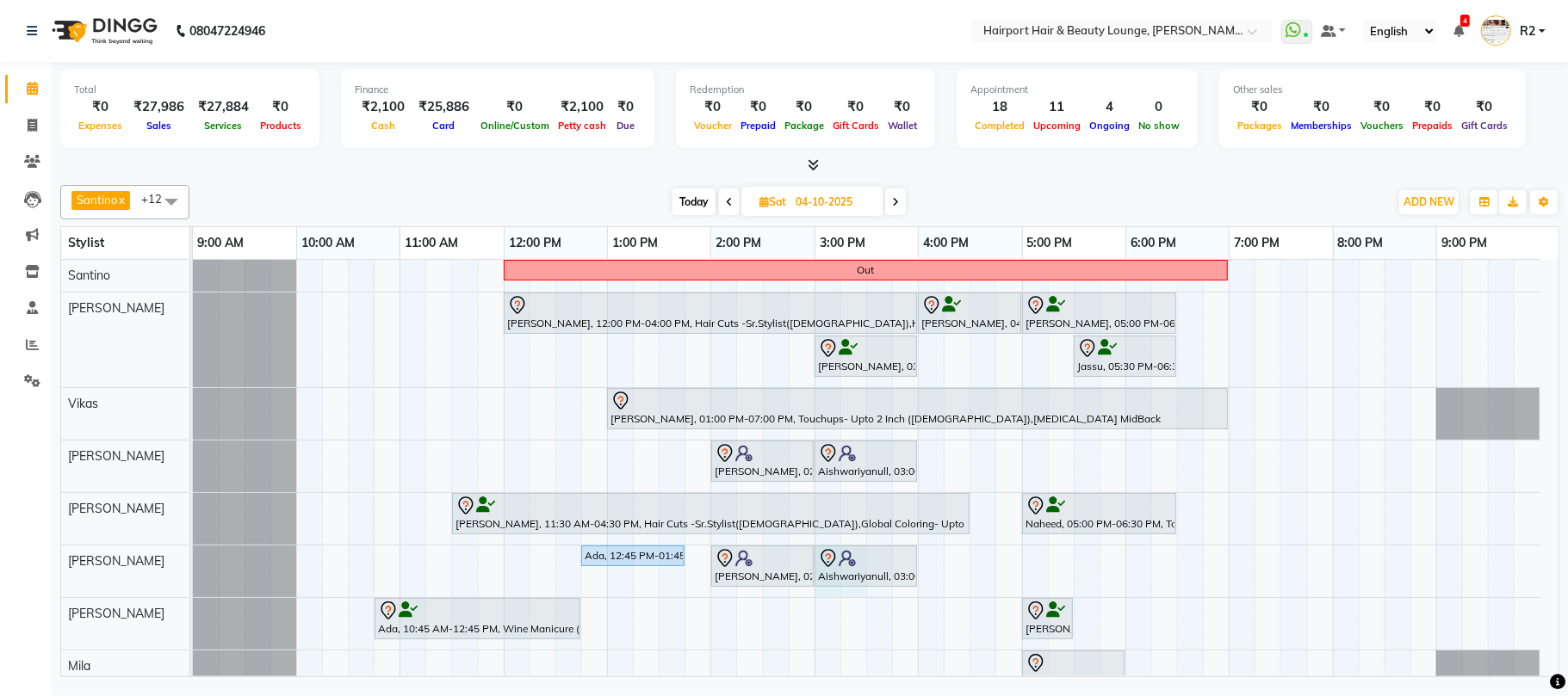
drag, startPoint x: 832, startPoint y: 597, endPoint x: 845, endPoint y: 597, distance: 13.0
click at [845, 597] on div "Out Meghna, 12:00 PM-04:00 PM, Hair Cuts -Sr.Stylist(Female),Highlights- Upto M…" at bounding box center [876, 562] width 1366 height 606
select select "22631"
select select "900"
select select "tentative"
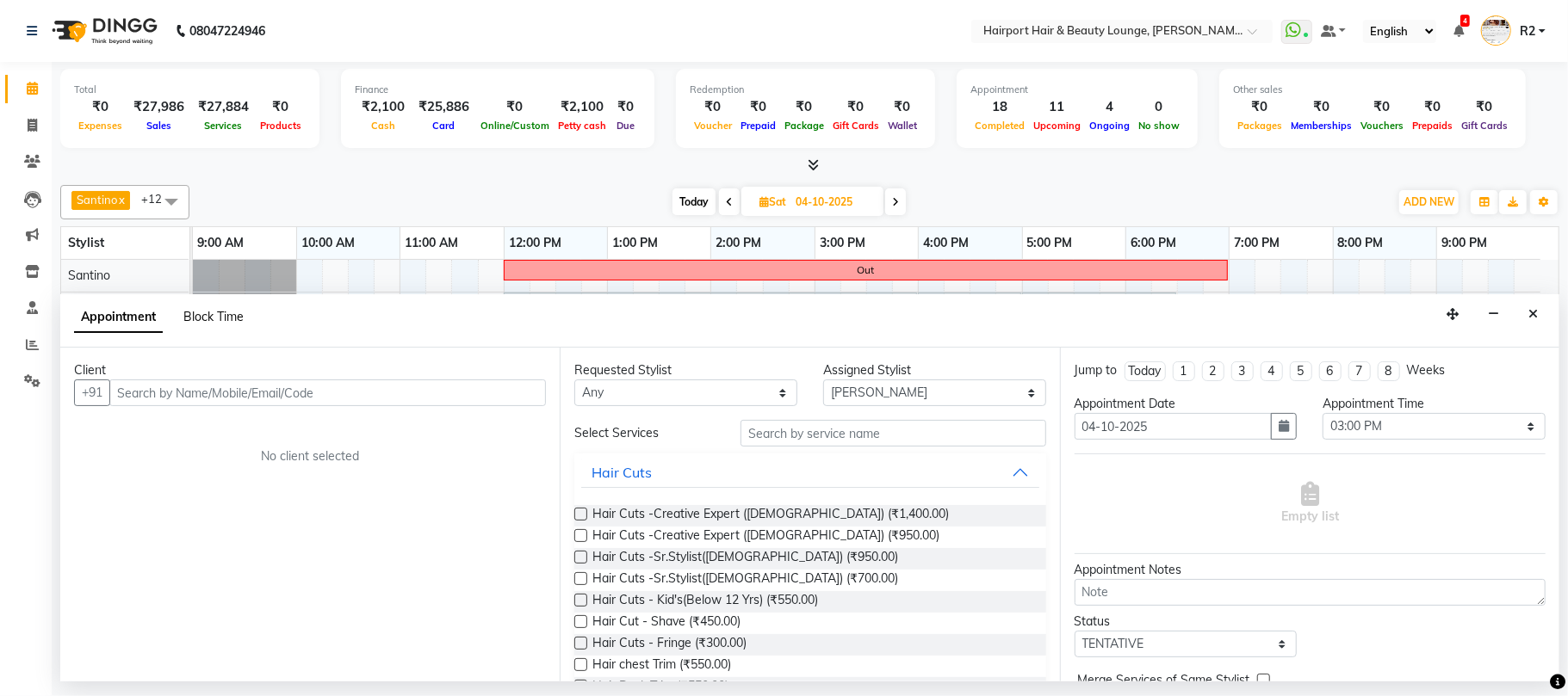
click at [218, 314] on span "Block Time" at bounding box center [213, 316] width 60 height 15
select select "22631"
select select "900"
select select "930"
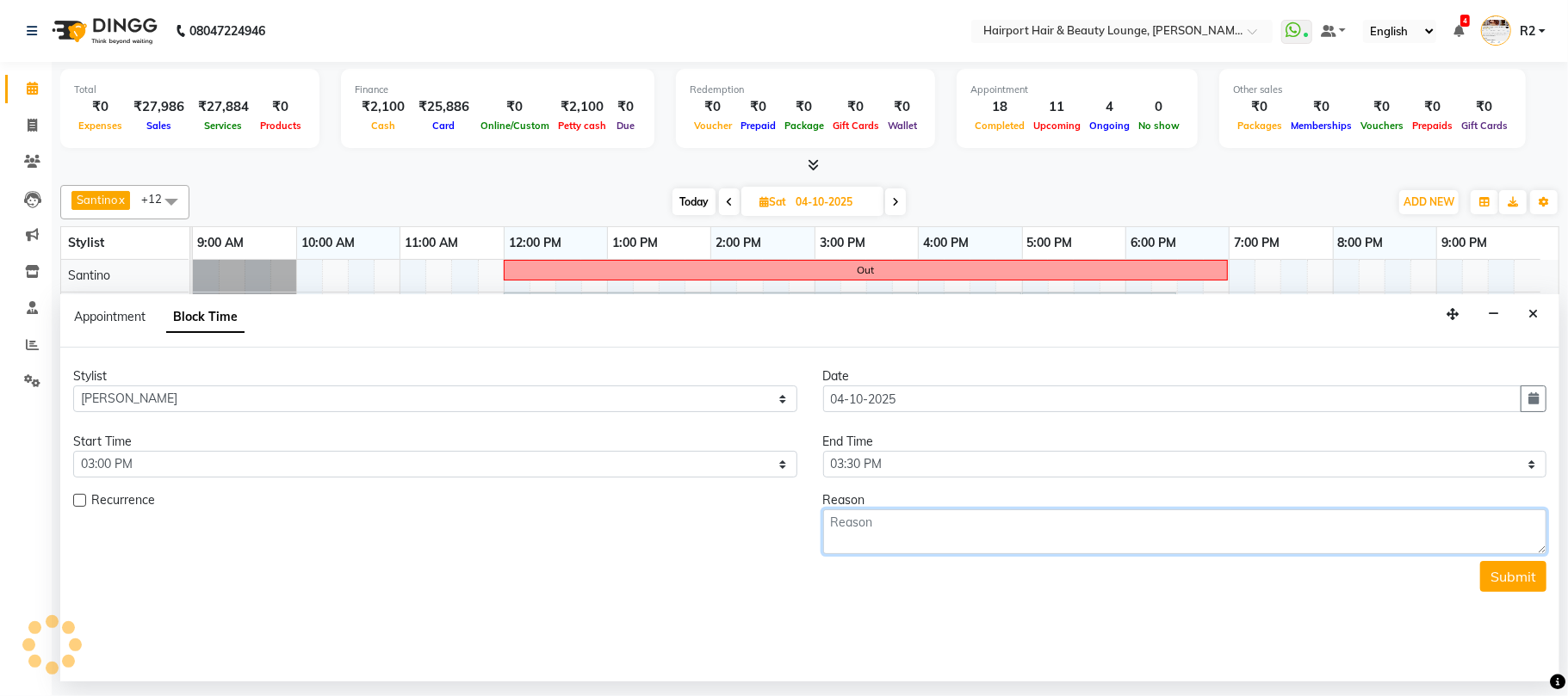
click at [935, 537] on textarea at bounding box center [1184, 531] width 724 height 45
paste textarea "2 people hc"
type textarea "2 people hc"
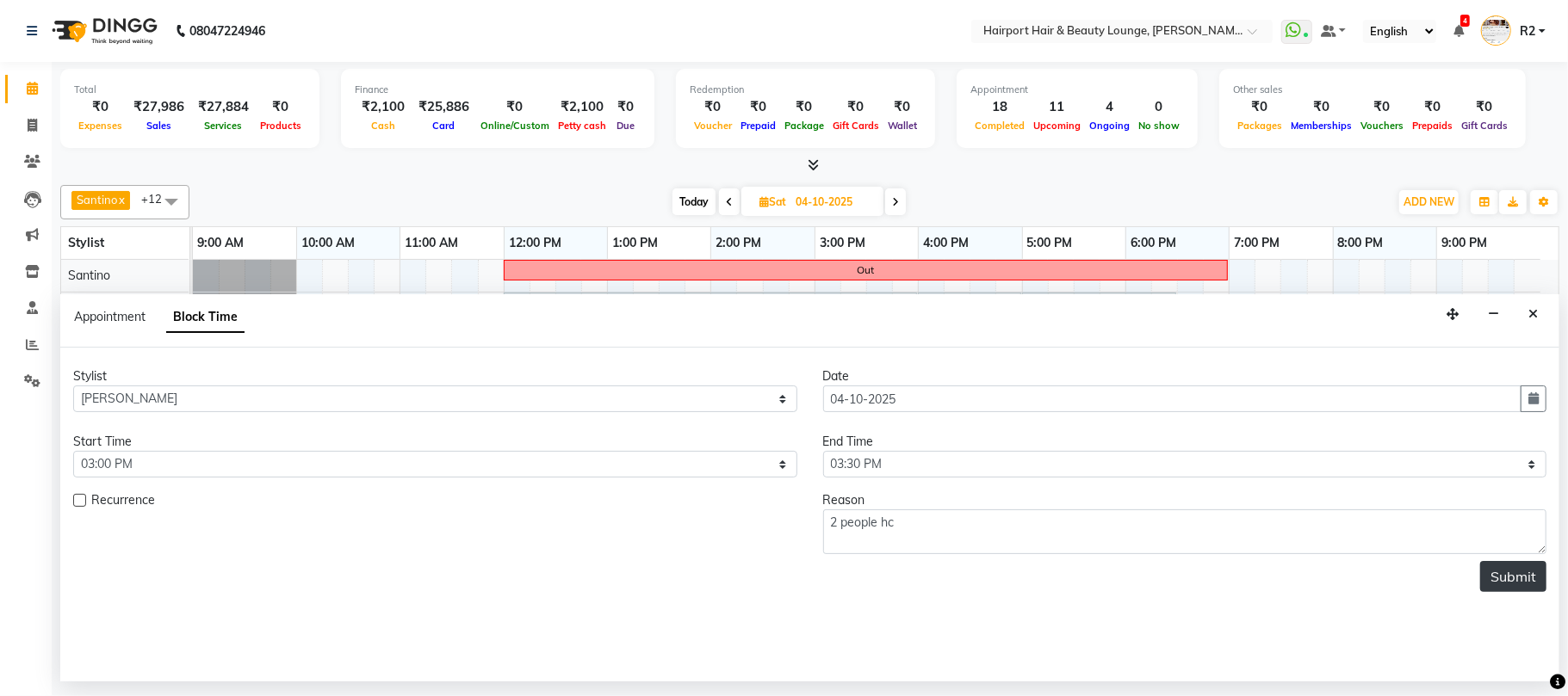
click at [1501, 578] on button "Submit" at bounding box center [1512, 577] width 67 height 31
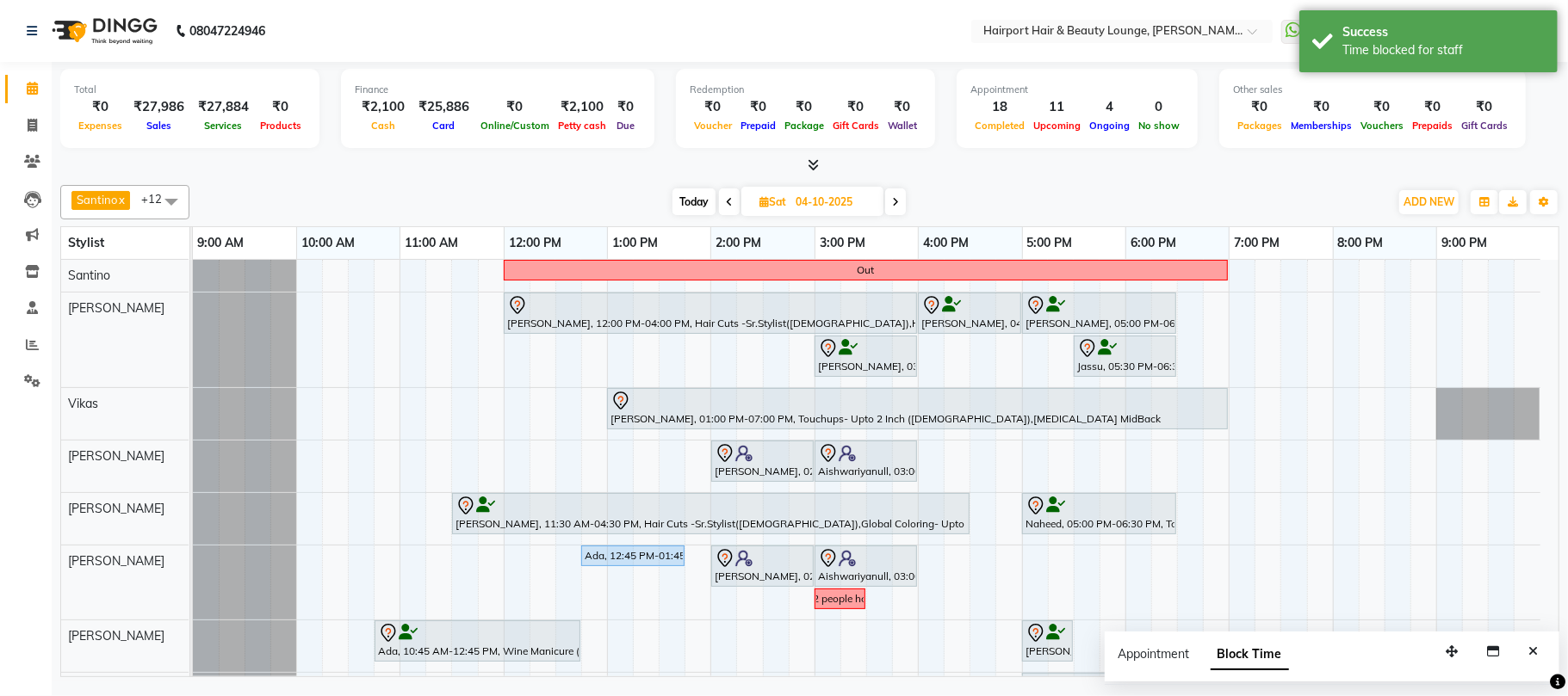
click at [692, 194] on span "Today" at bounding box center [693, 201] width 43 height 26
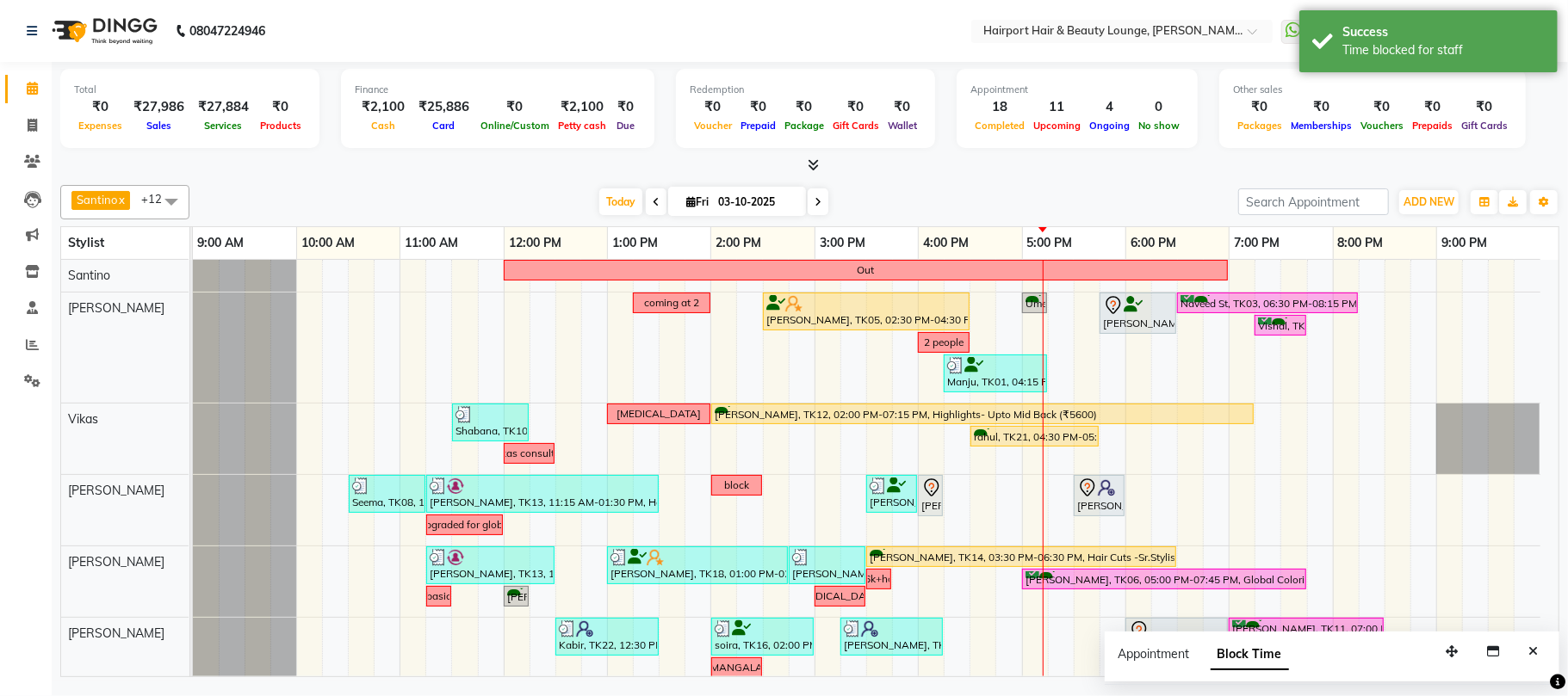
click at [815, 200] on icon at bounding box center [818, 201] width 7 height 10
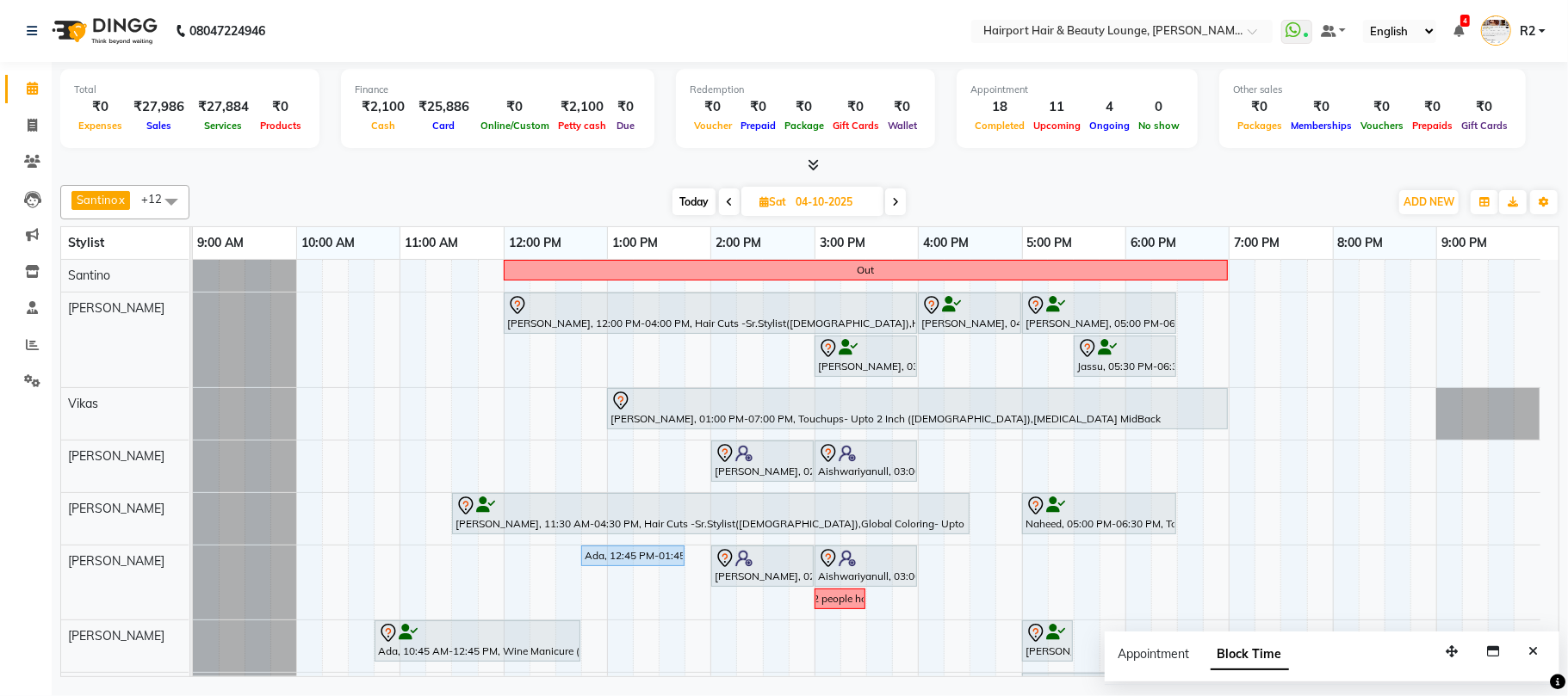
drag, startPoint x: 692, startPoint y: 193, endPoint x: 696, endPoint y: 204, distance: 11.7
click at [692, 191] on span "Today" at bounding box center [693, 201] width 43 height 26
type input "03-10-2025"
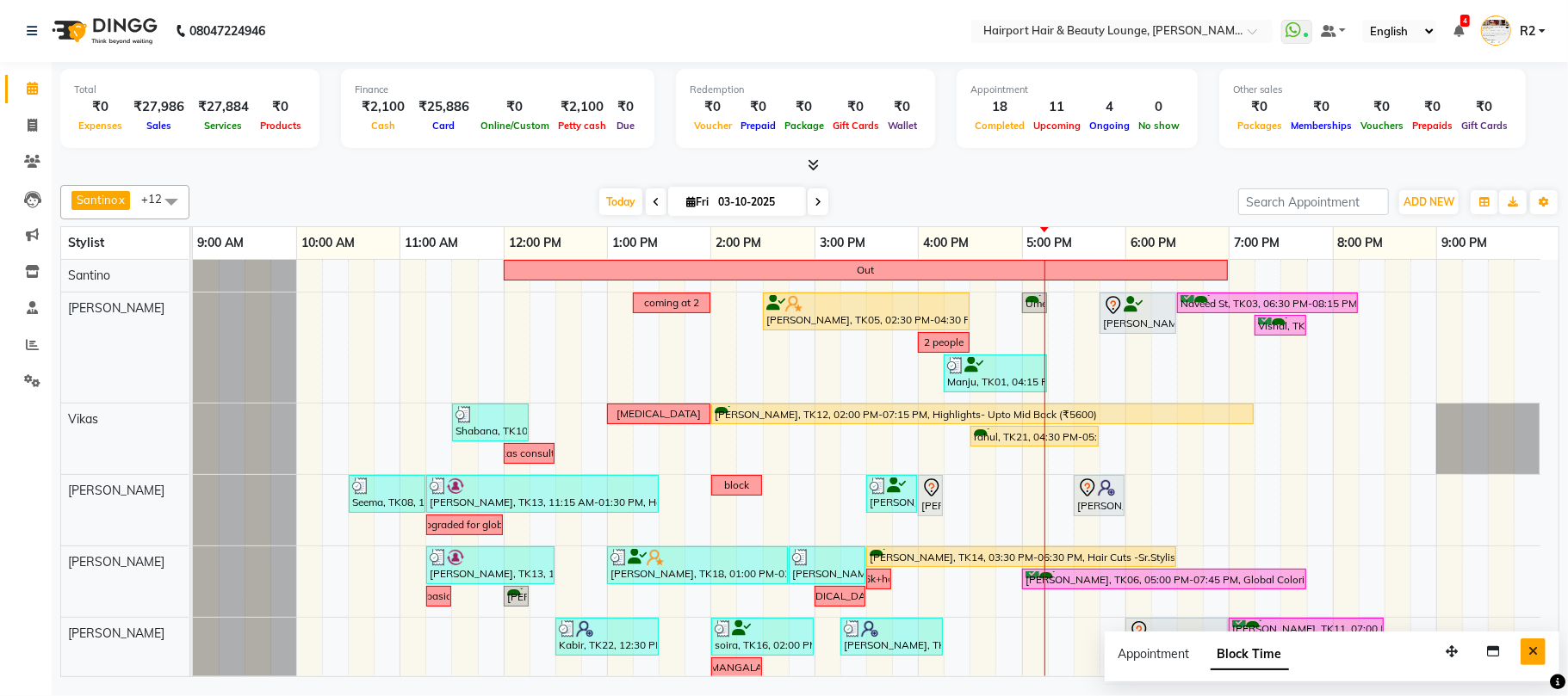
click at [1533, 651] on icon "Close" at bounding box center [1532, 651] width 9 height 12
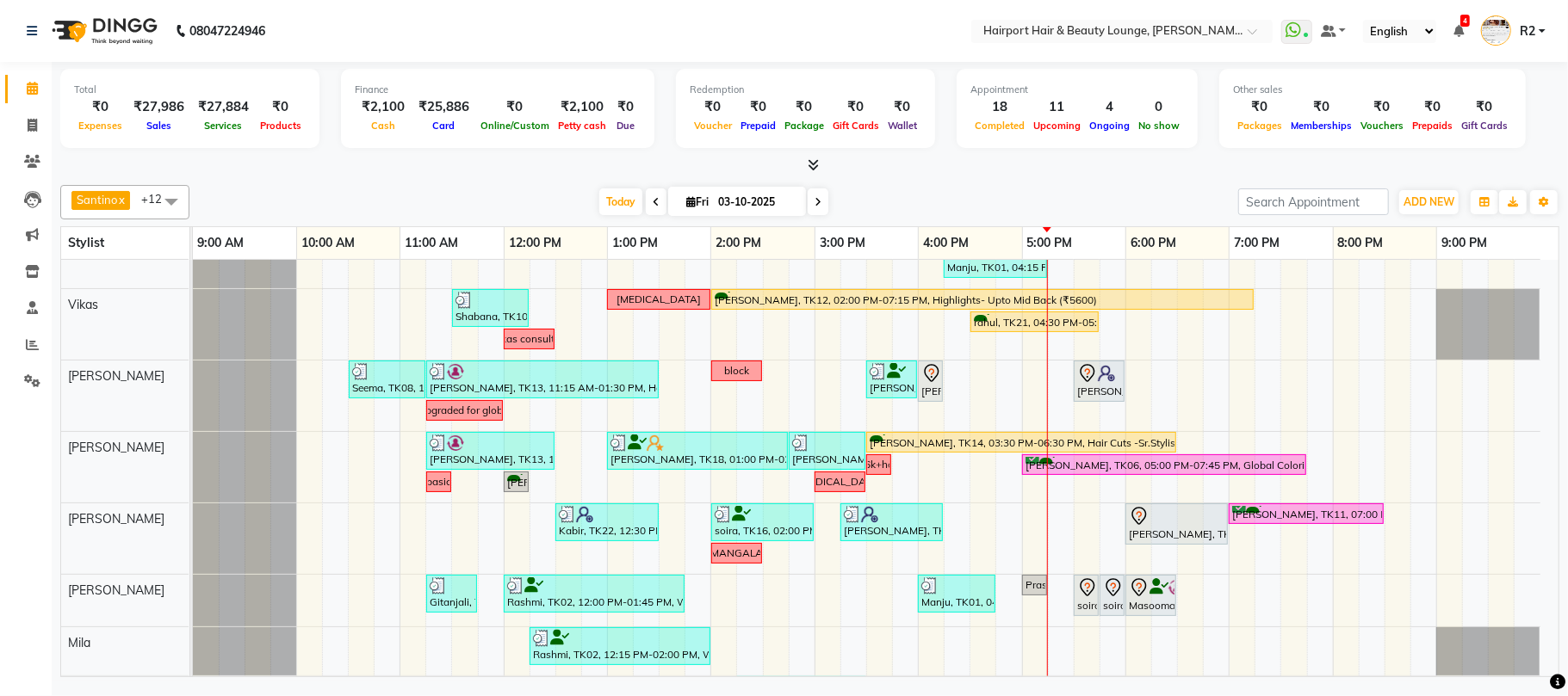
scroll to position [0, 0]
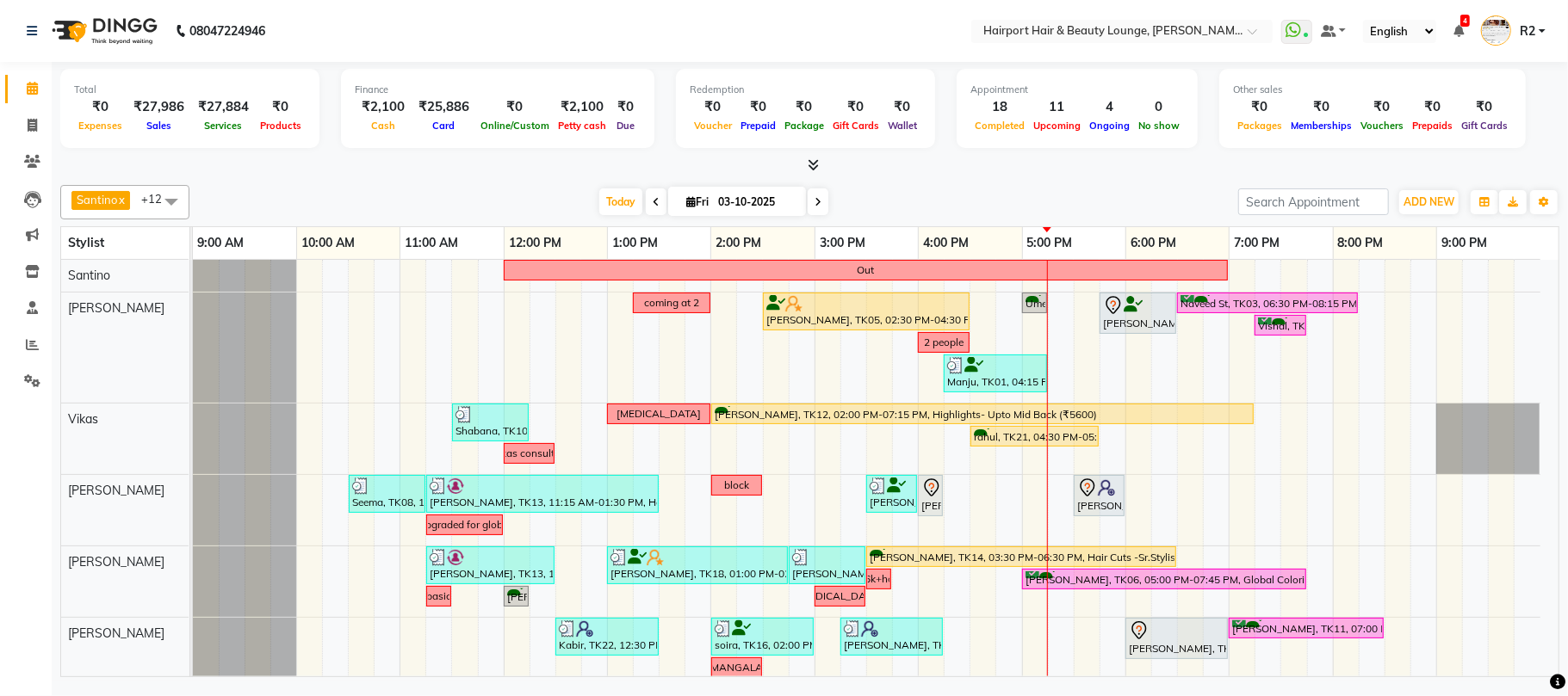
click at [1140, 513] on div "Out coming at 2 ekta, TK05, 02:30 PM-04:30 PM, Highlights- Crown (₹3600) Umera,…" at bounding box center [876, 634] width 1366 height 749
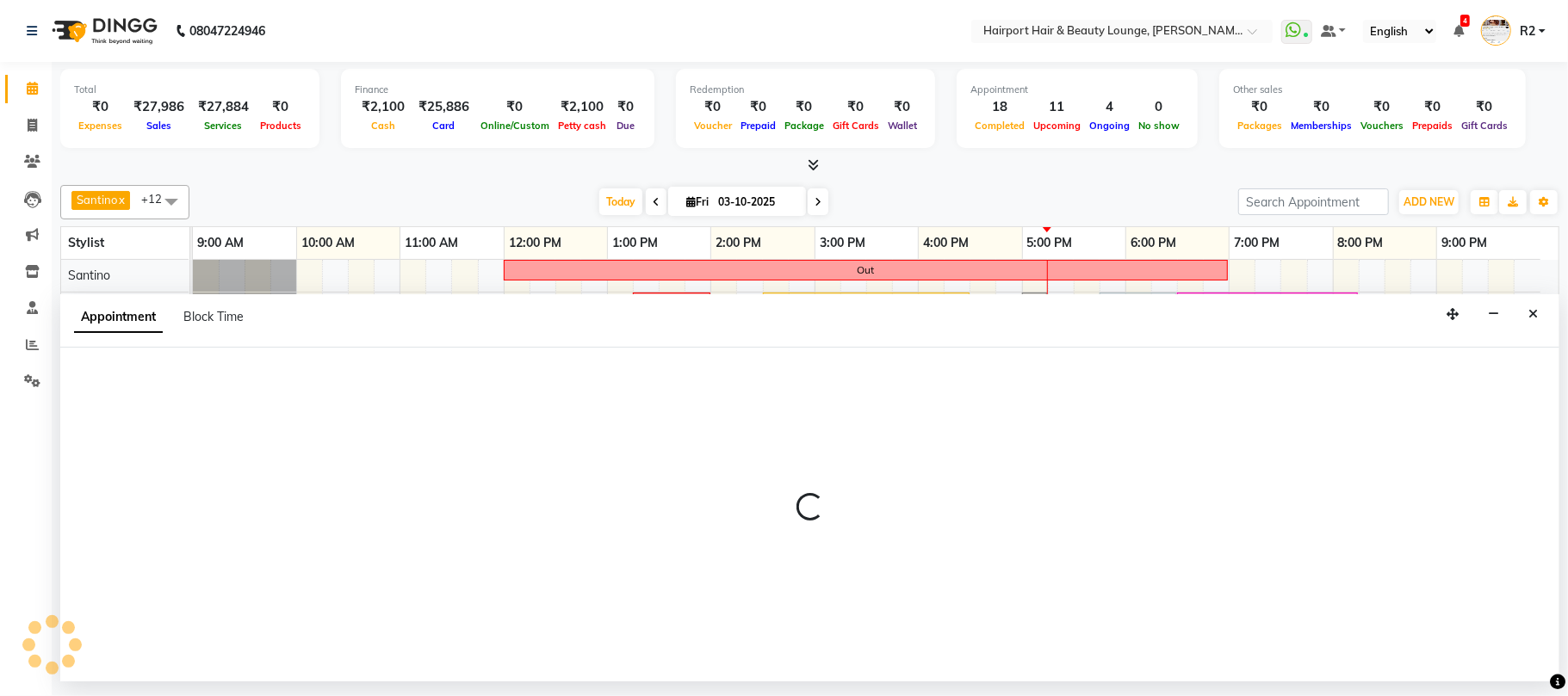
select select "13264"
select select "1080"
select select "tentative"
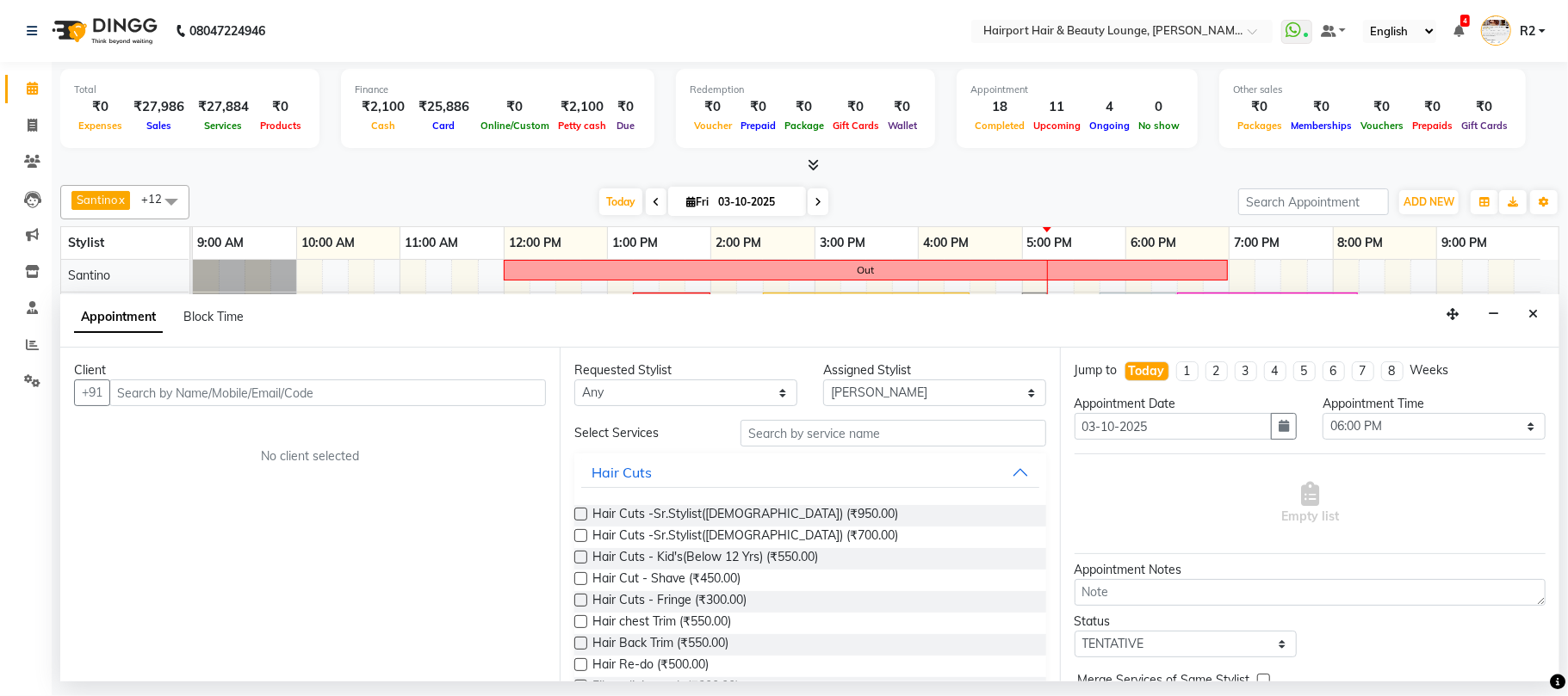
click at [226, 396] on input "text" at bounding box center [327, 393] width 436 height 26
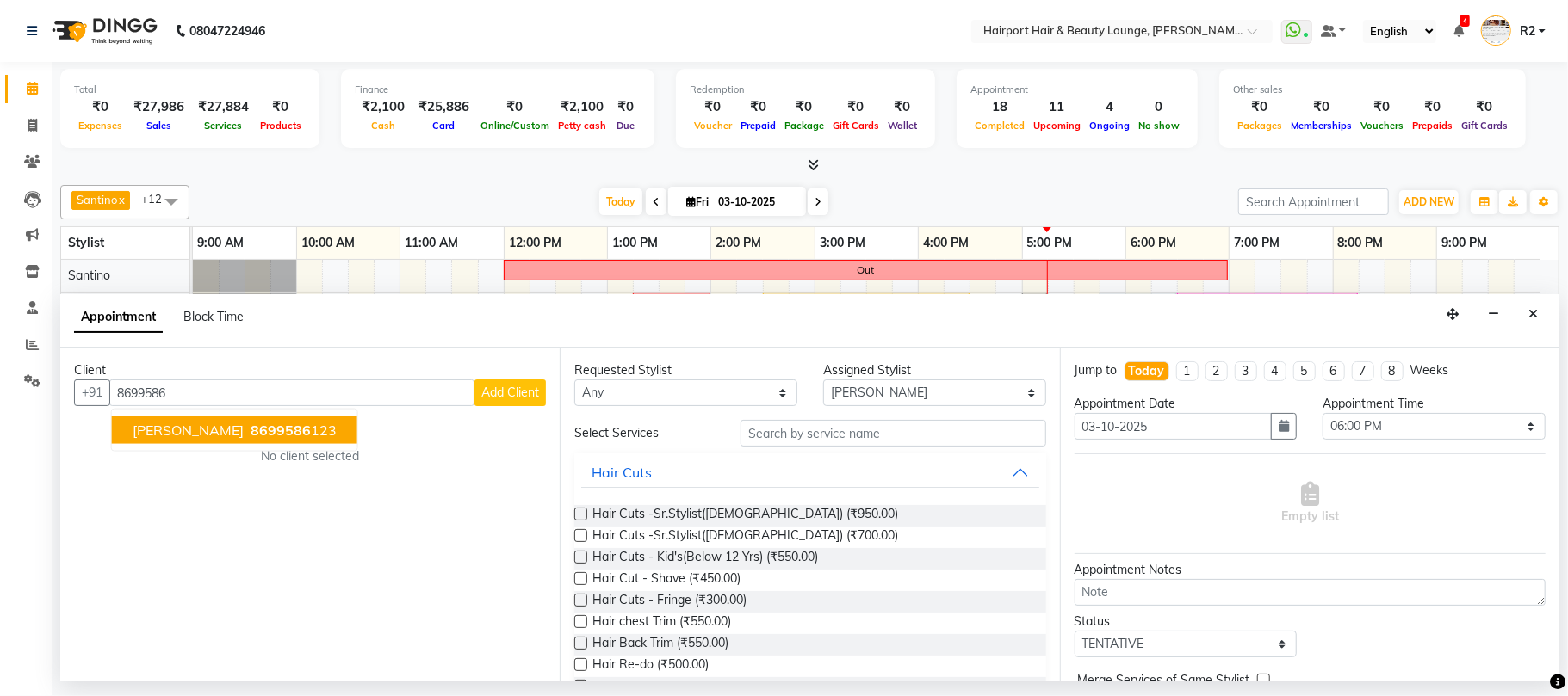
click at [251, 437] on span "8699586" at bounding box center [281, 430] width 60 height 17
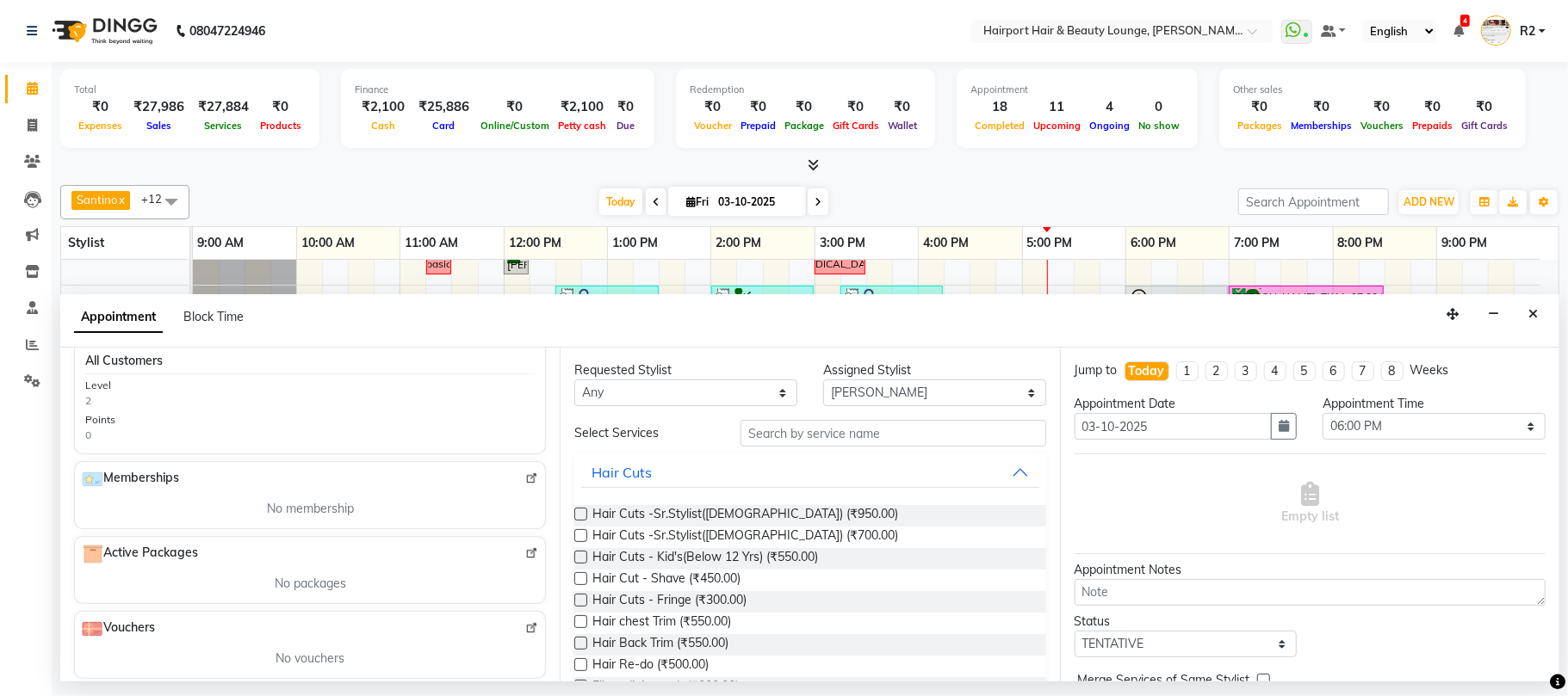
scroll to position [443, 0]
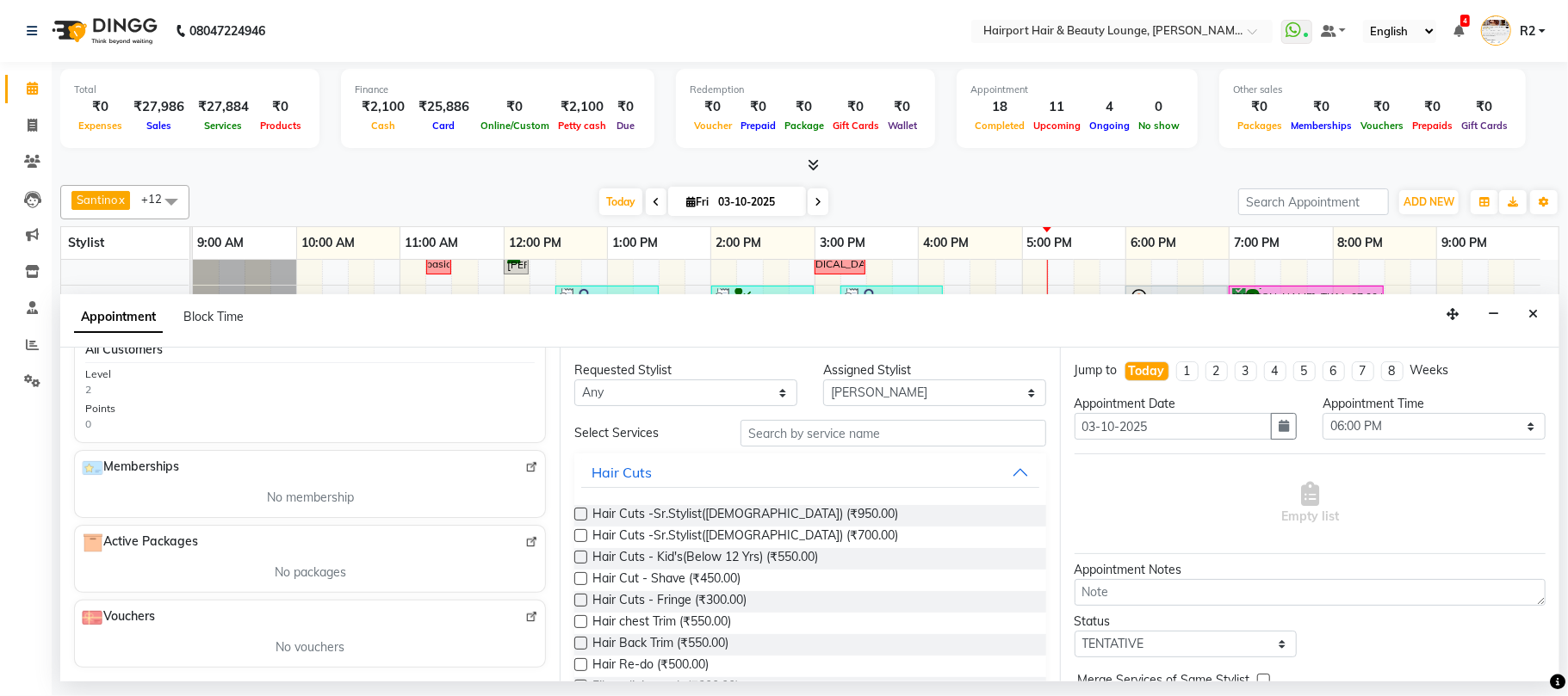
type input "8699586123"
click at [773, 435] on input "text" at bounding box center [893, 433] width 305 height 26
click at [656, 511] on span "Hair Cuts -Sr.Stylist([DEMOGRAPHIC_DATA]) (₹950.00)" at bounding box center [744, 517] width 305 height 22
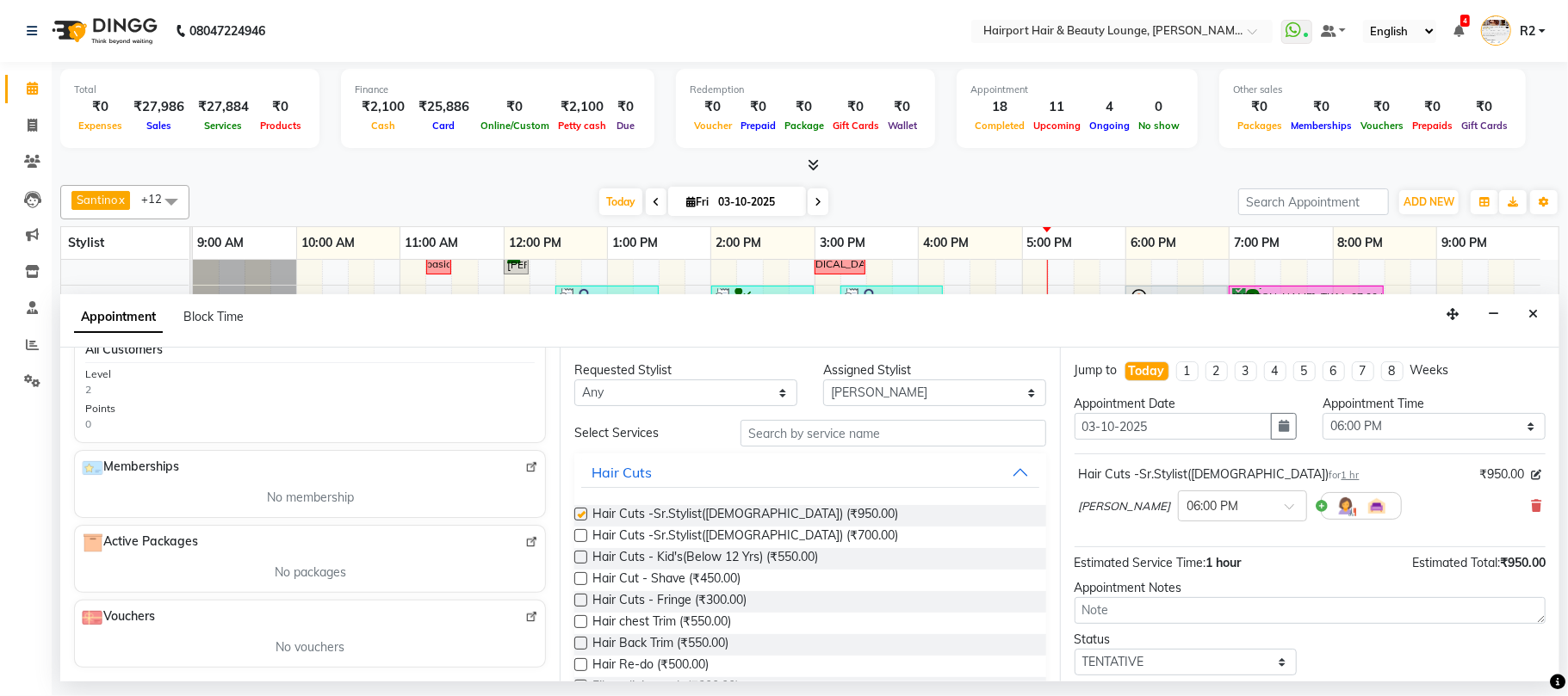
checkbox input "false"
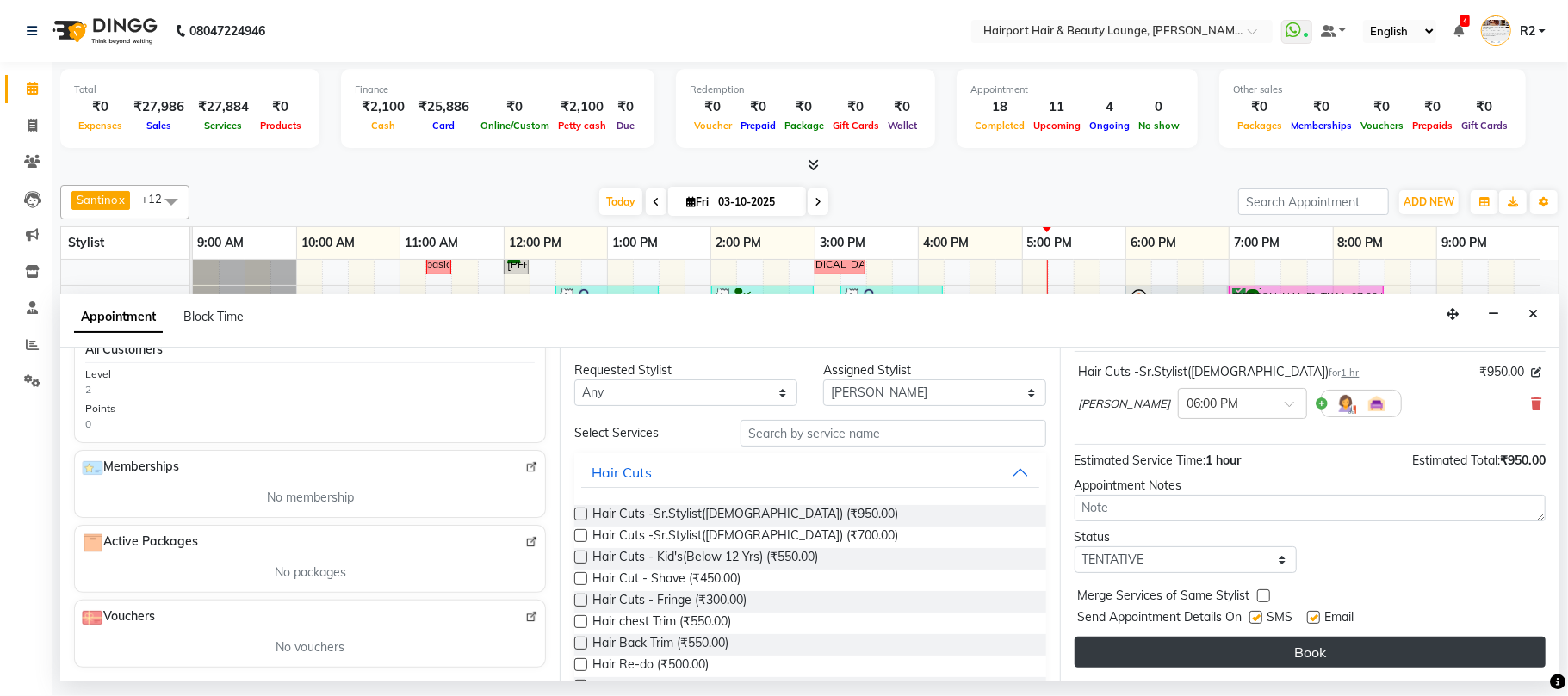
click at [1283, 665] on button "Book" at bounding box center [1309, 652] width 471 height 31
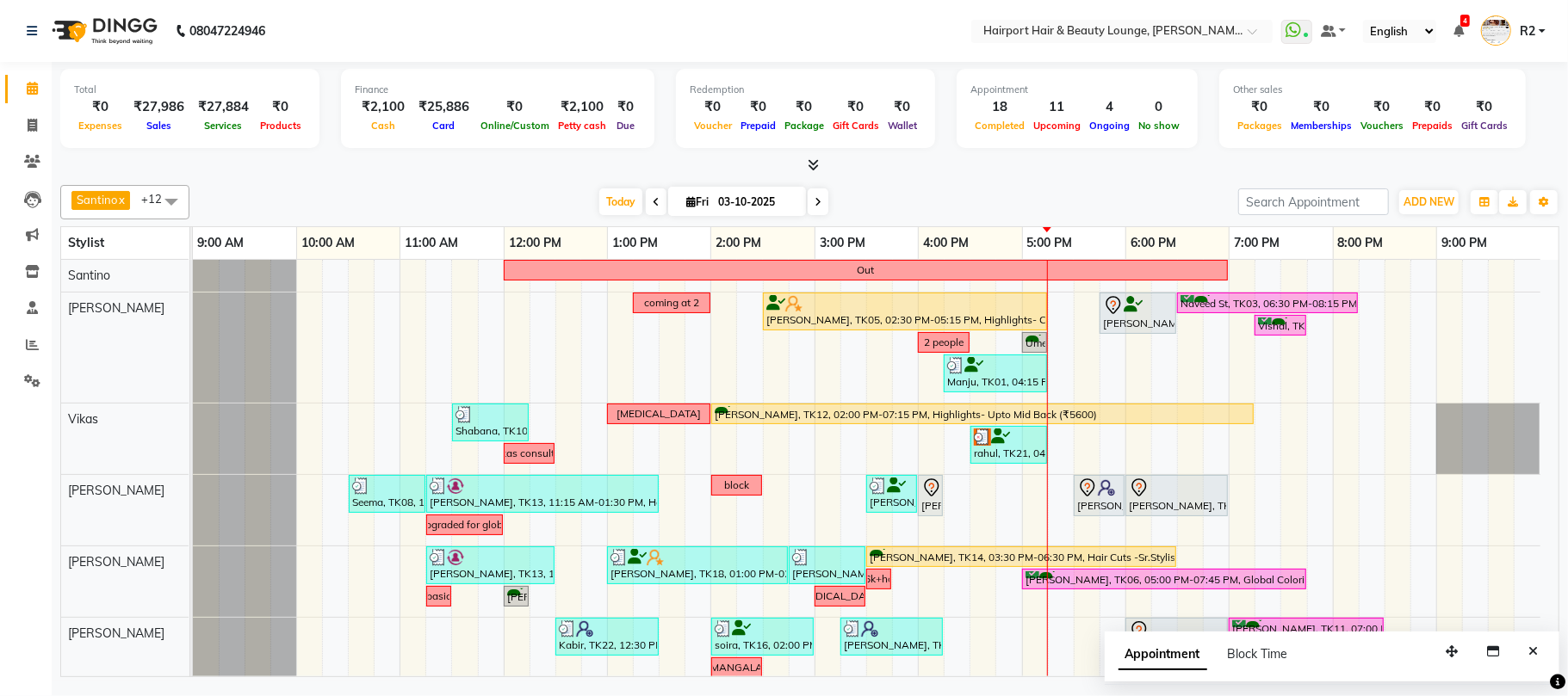
scroll to position [115, 0]
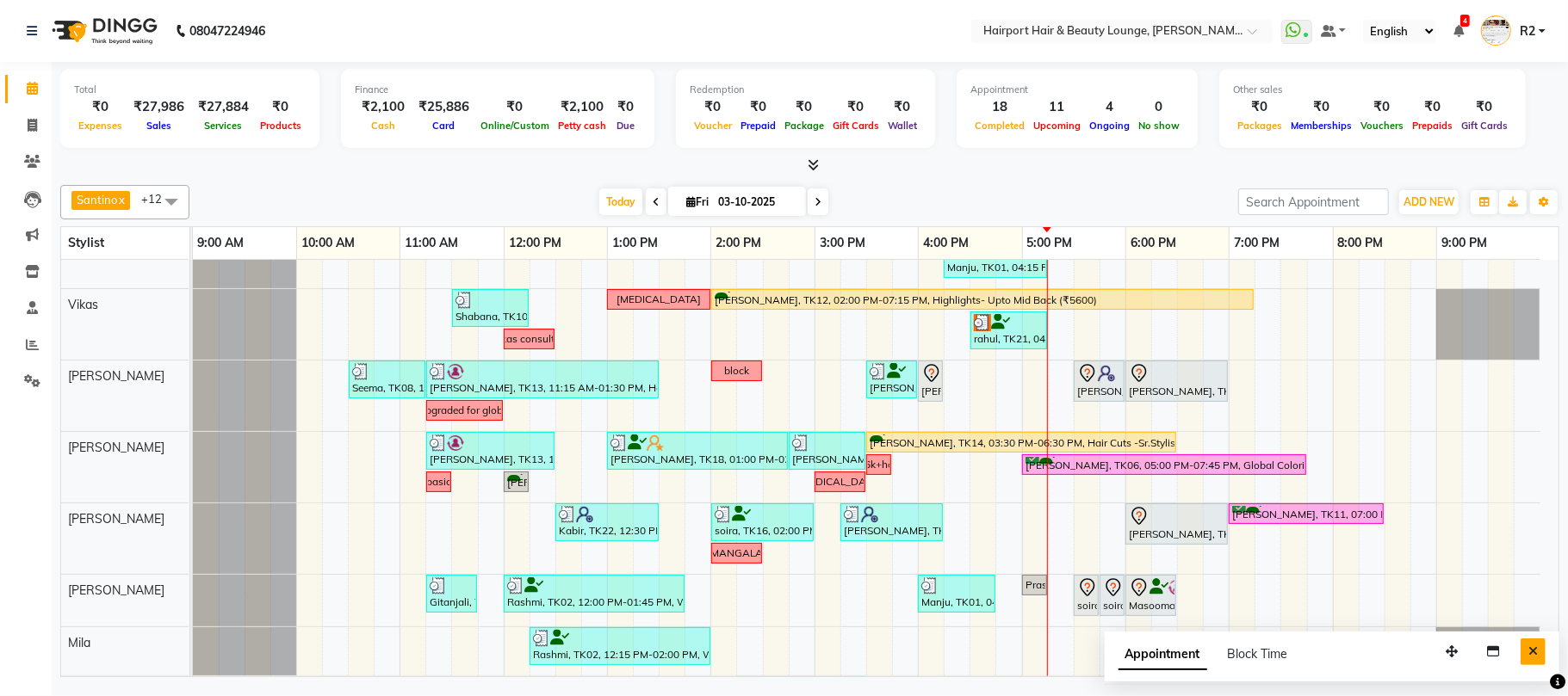
click at [1538, 648] on button "Close" at bounding box center [1532, 651] width 25 height 26
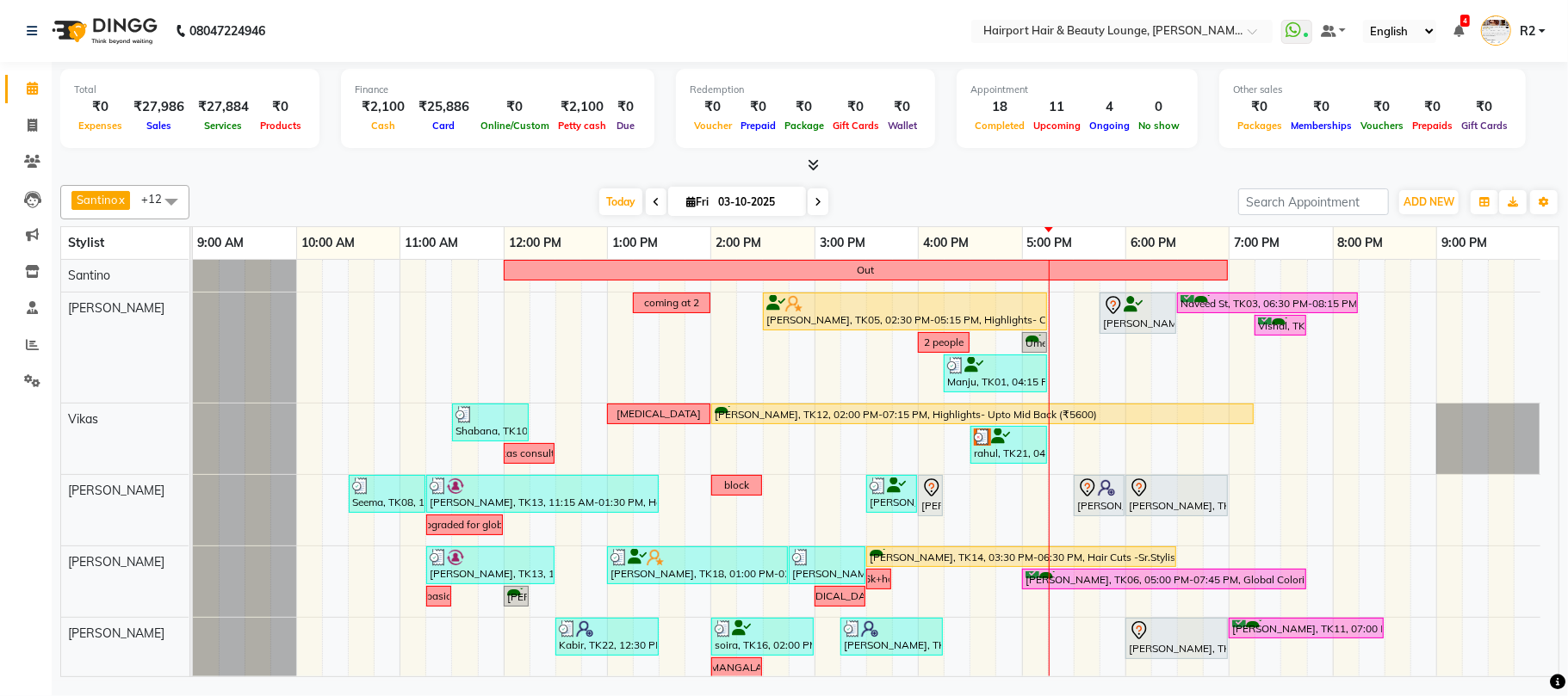
scroll to position [125, 0]
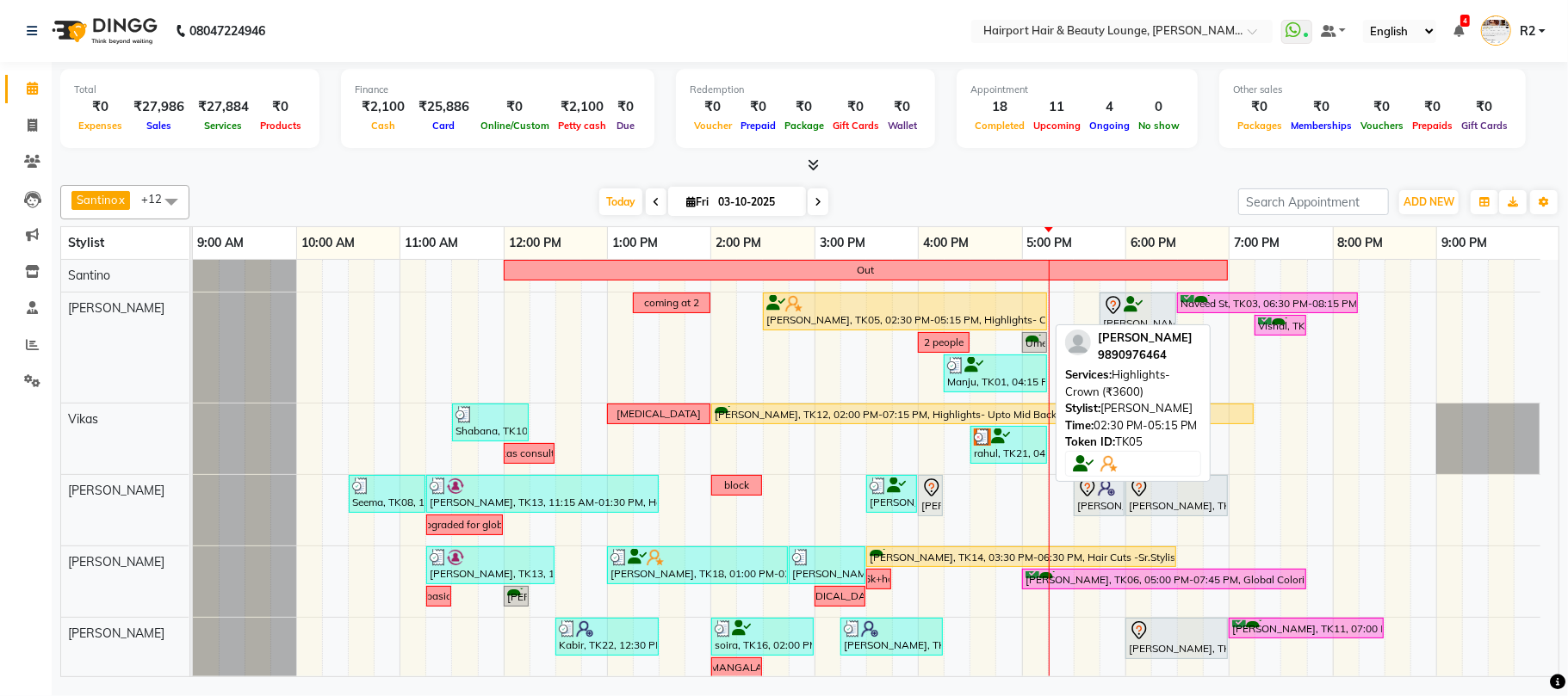
click at [927, 321] on div "[PERSON_NAME], TK05, 02:30 PM-05:15 PM, Highlights- Crown (₹3600)" at bounding box center [905, 312] width 281 height 33
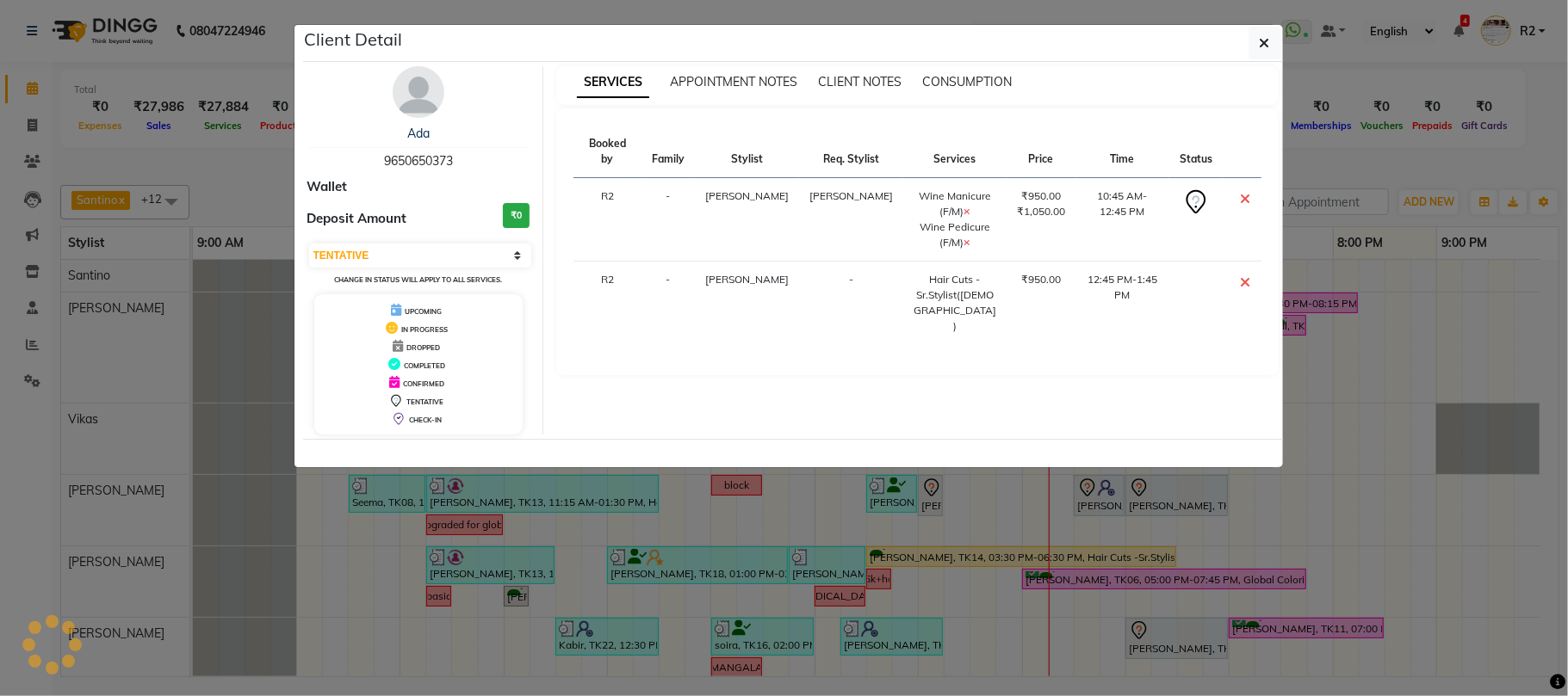
select select "3"
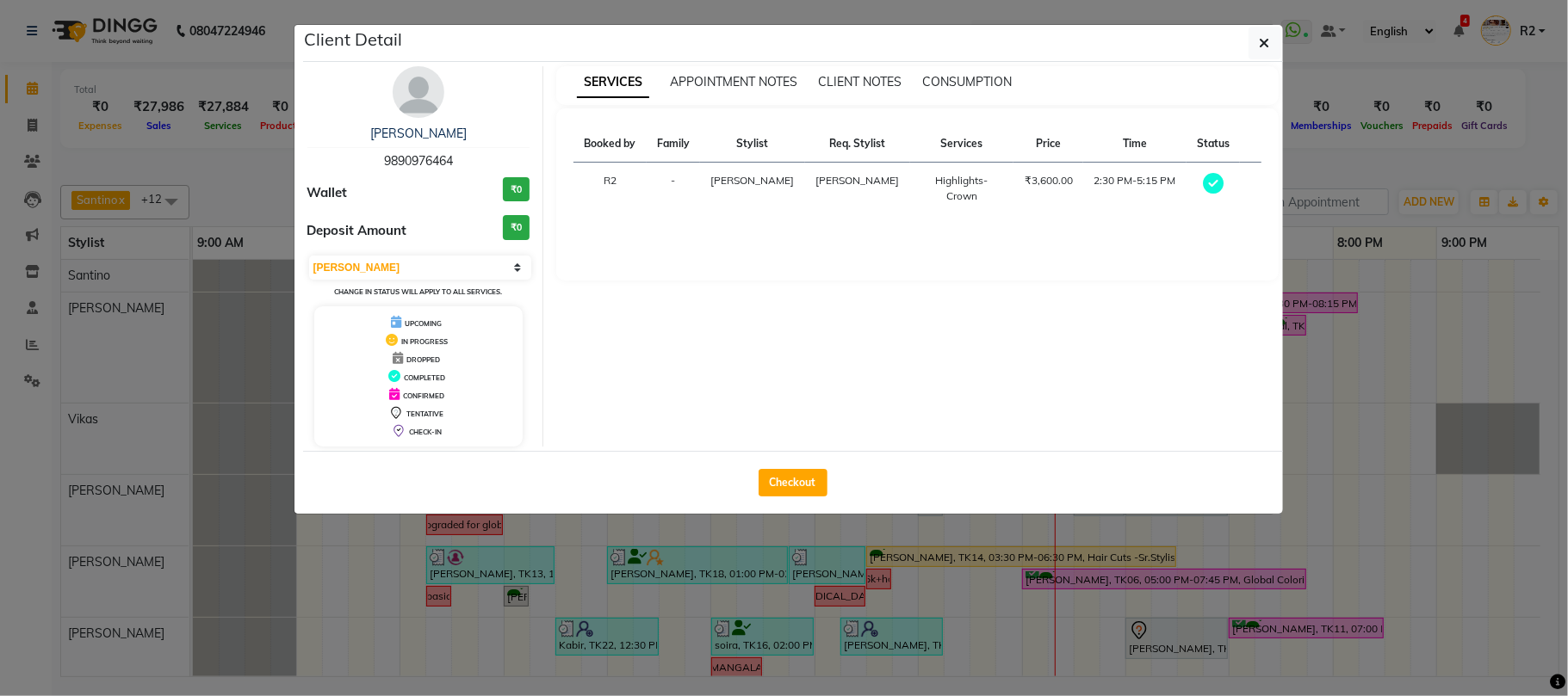
click at [1347, 174] on ngb-modal-window "Client Detail ekta 9890976464 Wallet ₹0 Deposit Amount ₹0 Select MARK DONE UPCO…" at bounding box center [784, 348] width 1568 height 696
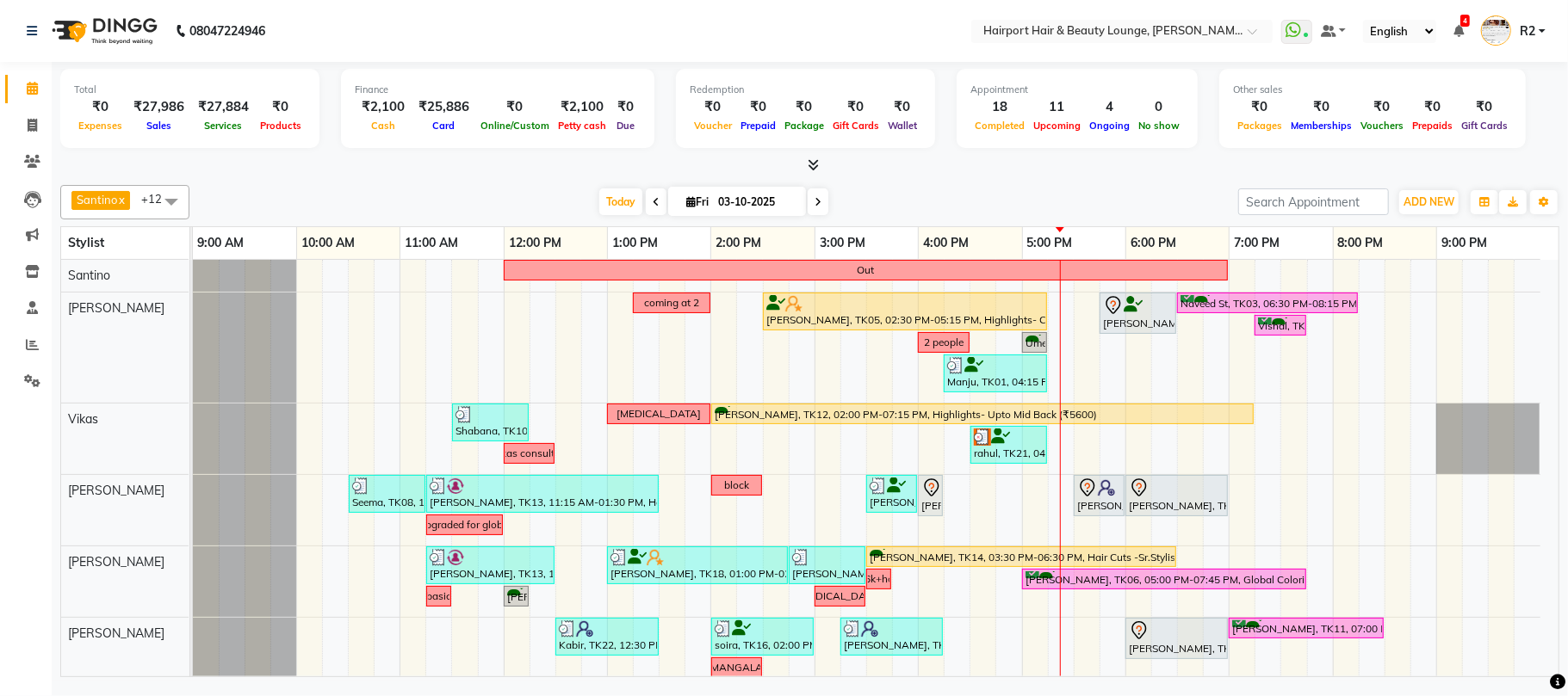
click at [398, 217] on div "[PERSON_NAME] x Vikas x [PERSON_NAME] x [PERSON_NAME] [PERSON_NAME] x Mila x Me…" at bounding box center [809, 202] width 1499 height 35
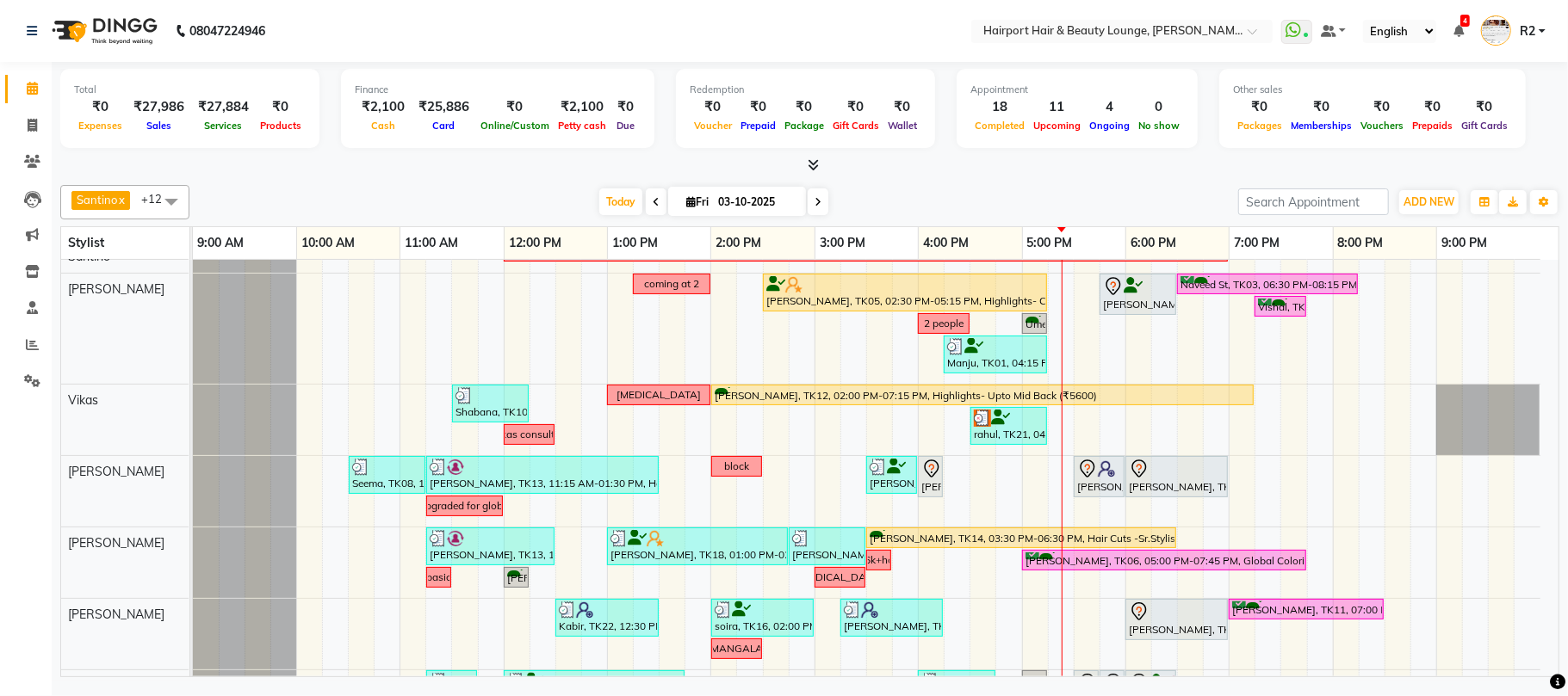
scroll to position [0, 0]
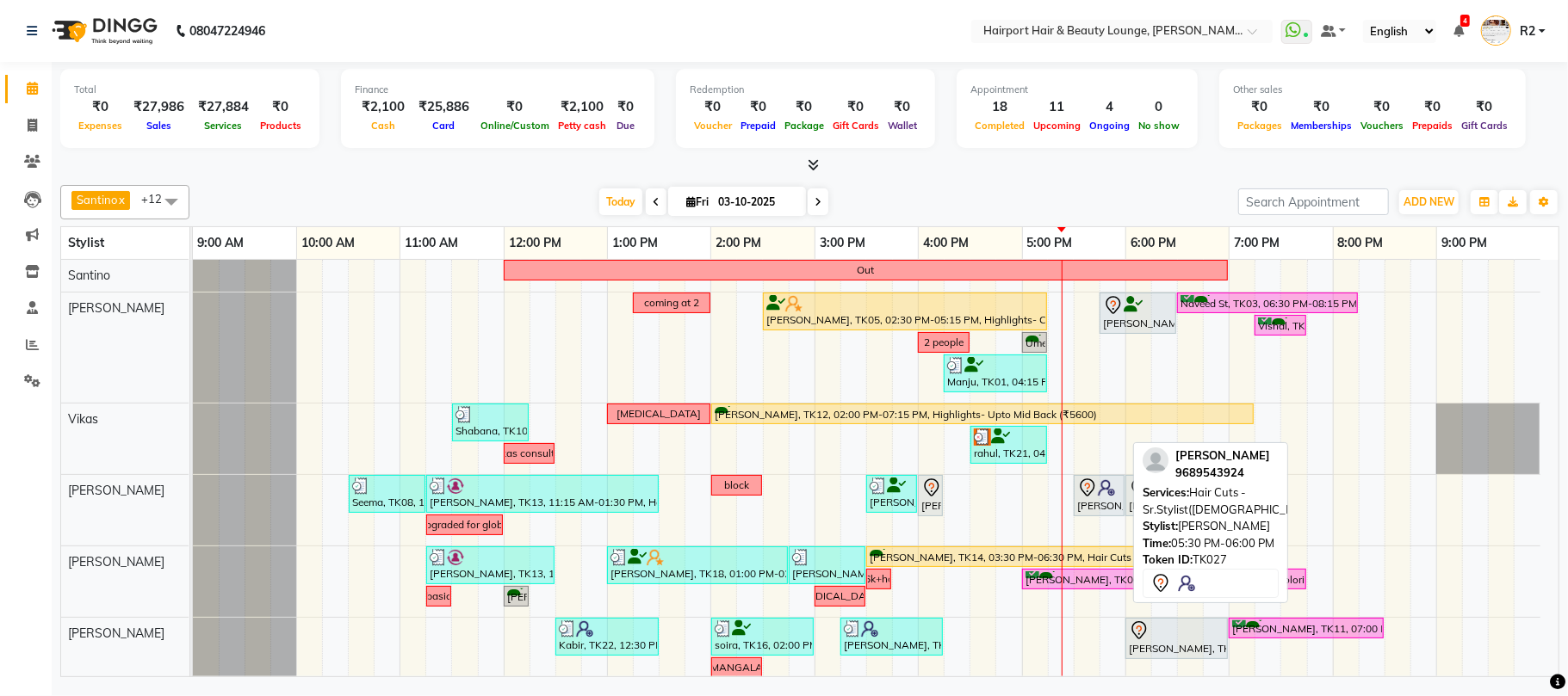
click at [1106, 500] on div "Ranjeet, TK27, 05:30 PM-06:00 PM, Hair Cuts -Sr.Stylist(Male)" at bounding box center [1099, 496] width 47 height 36
select select "7"
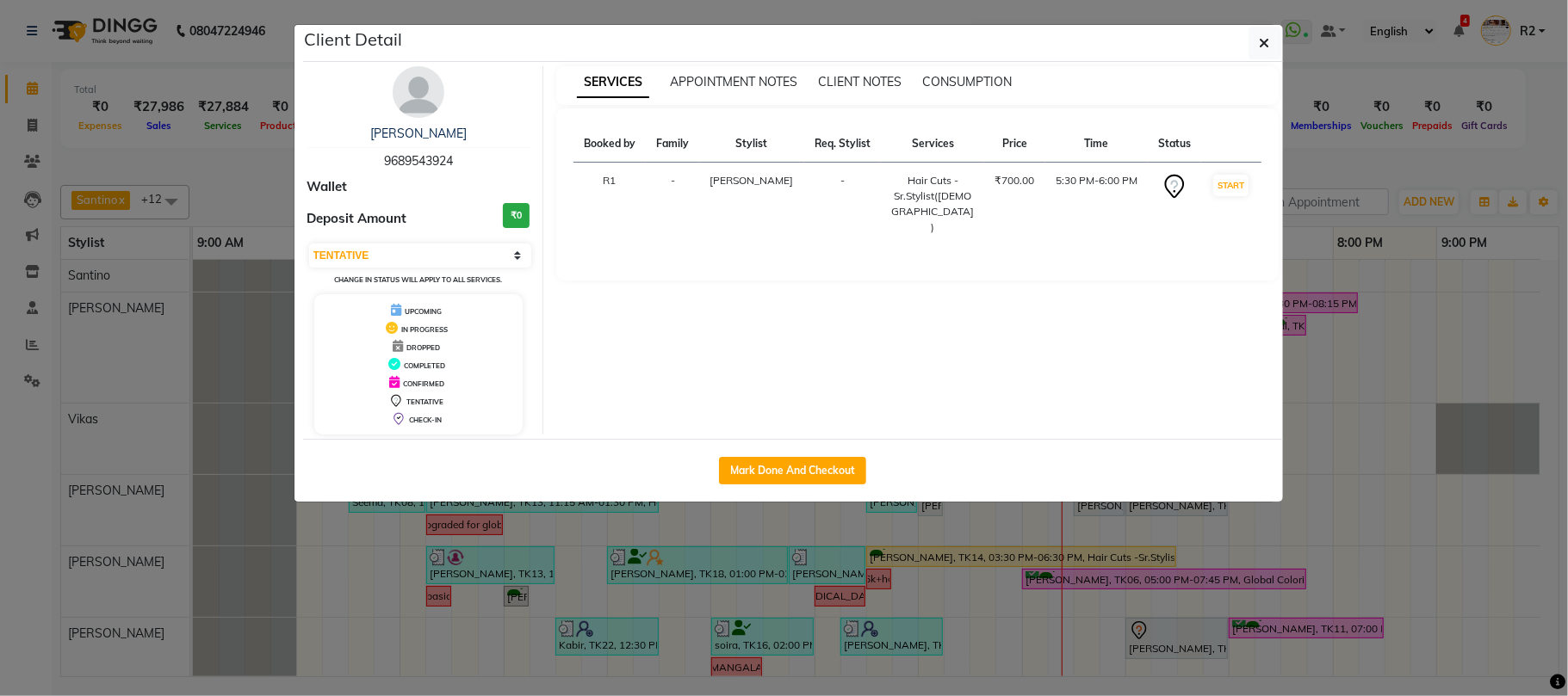
click at [1182, 629] on ngb-modal-window "Client Detail Ranjeet 9689543924 Wallet Deposit Amount ₹0 Select IN SERVICE CON…" at bounding box center [784, 348] width 1568 height 696
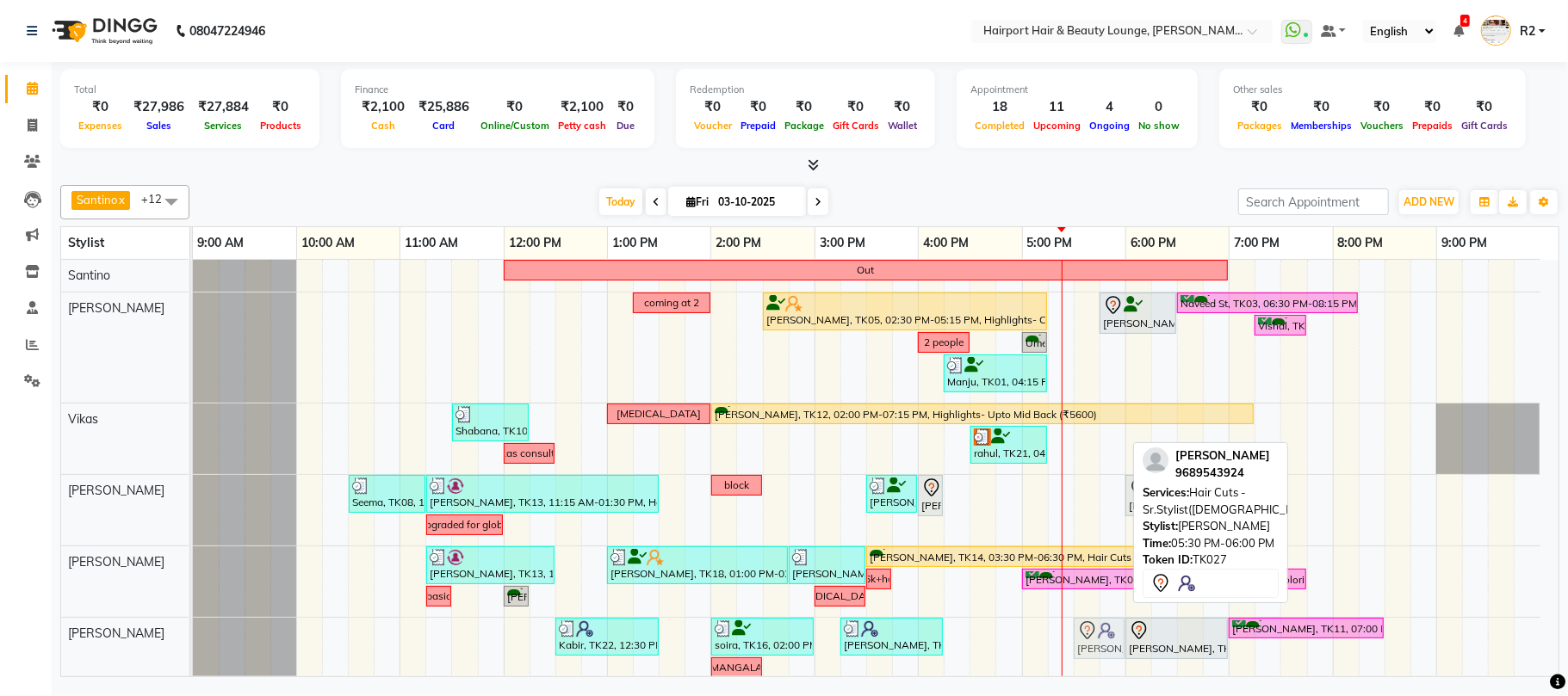
drag, startPoint x: 1106, startPoint y: 496, endPoint x: 1116, endPoint y: 619, distance: 123.4
click at [1116, 620] on tbody "Out coming at 2 ekta, TK05, 02:30 PM-05:15 PM, Highlights- Crown (₹3600) Shally…" at bounding box center [866, 634] width 1348 height 749
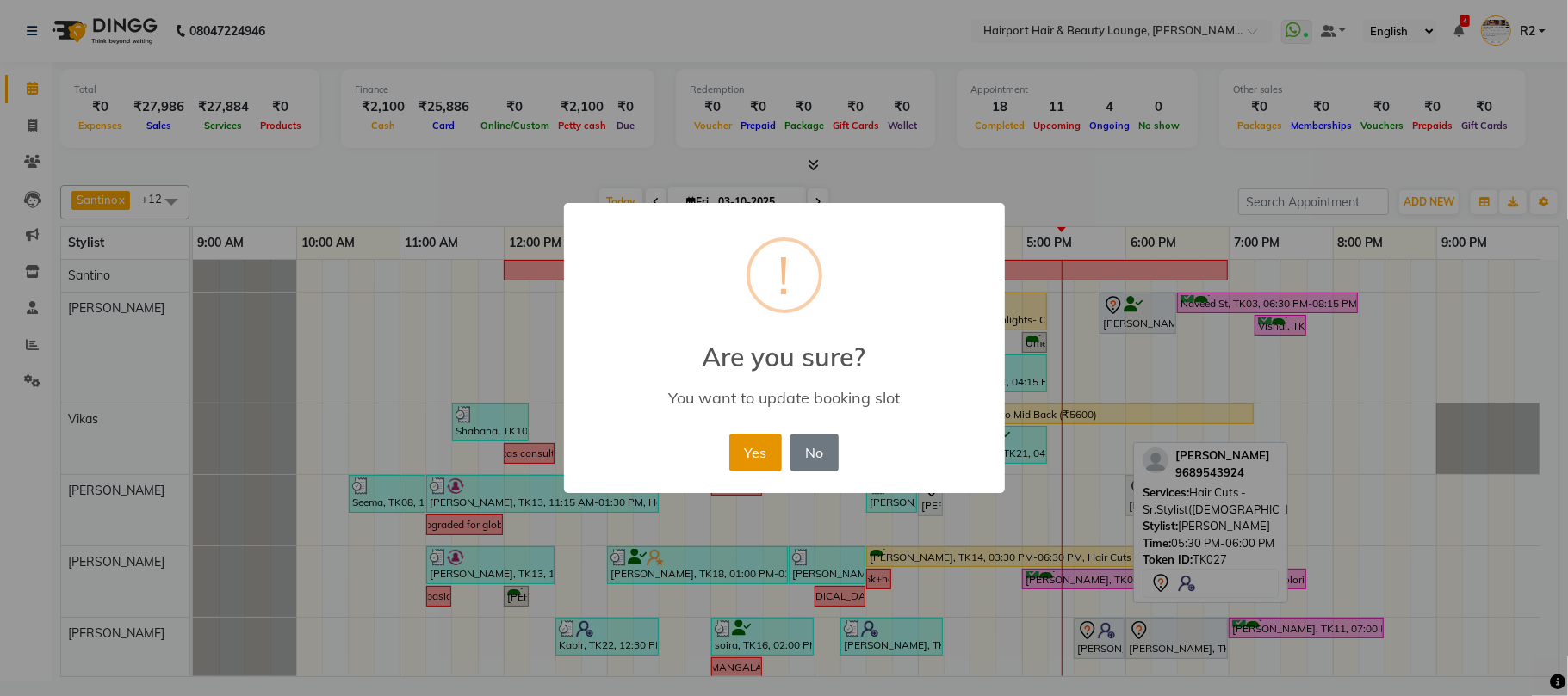
click at [766, 453] on button "Yes" at bounding box center [755, 453] width 53 height 38
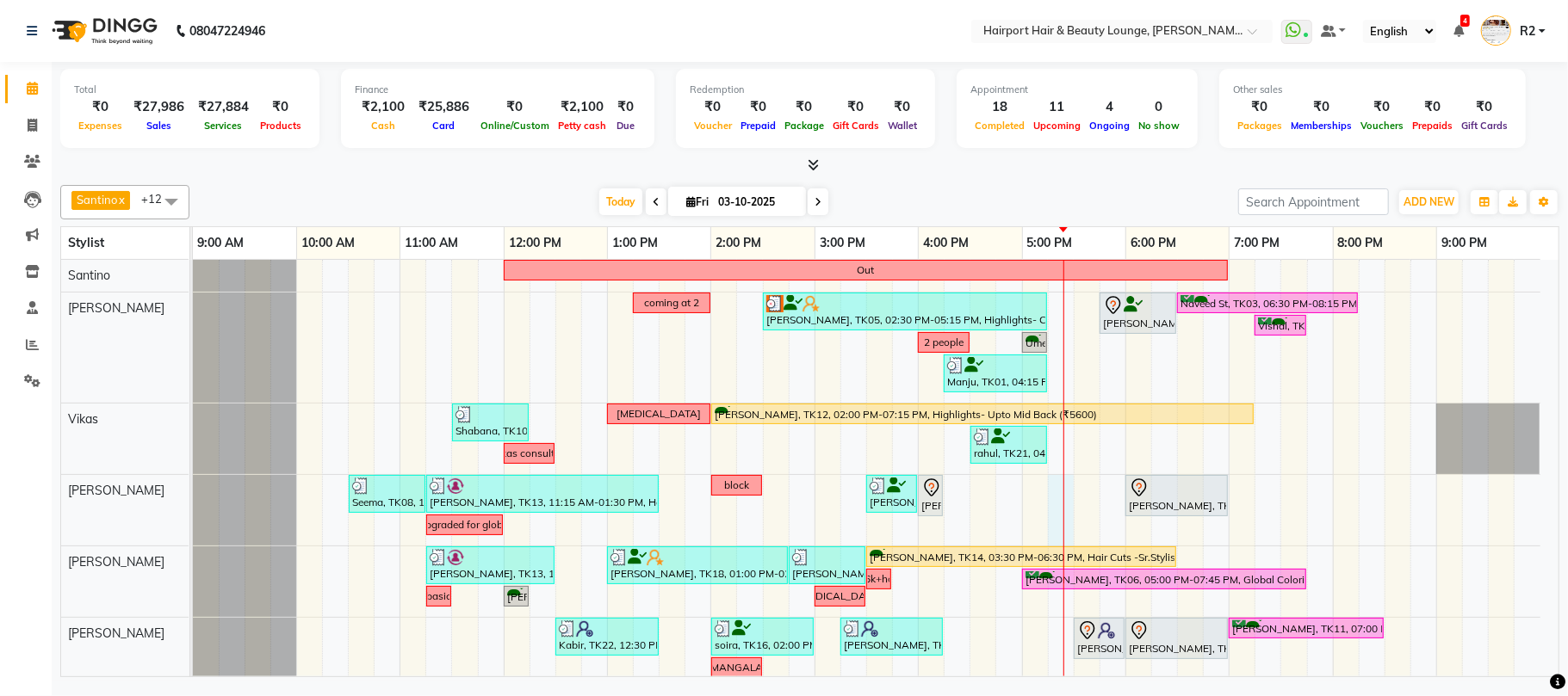
click at [1071, 514] on div "Out coming at 2 ekta, TK05, 02:30 PM-05:15 PM, Highlights- Crown (₹3600) Shally…" at bounding box center [876, 634] width 1366 height 749
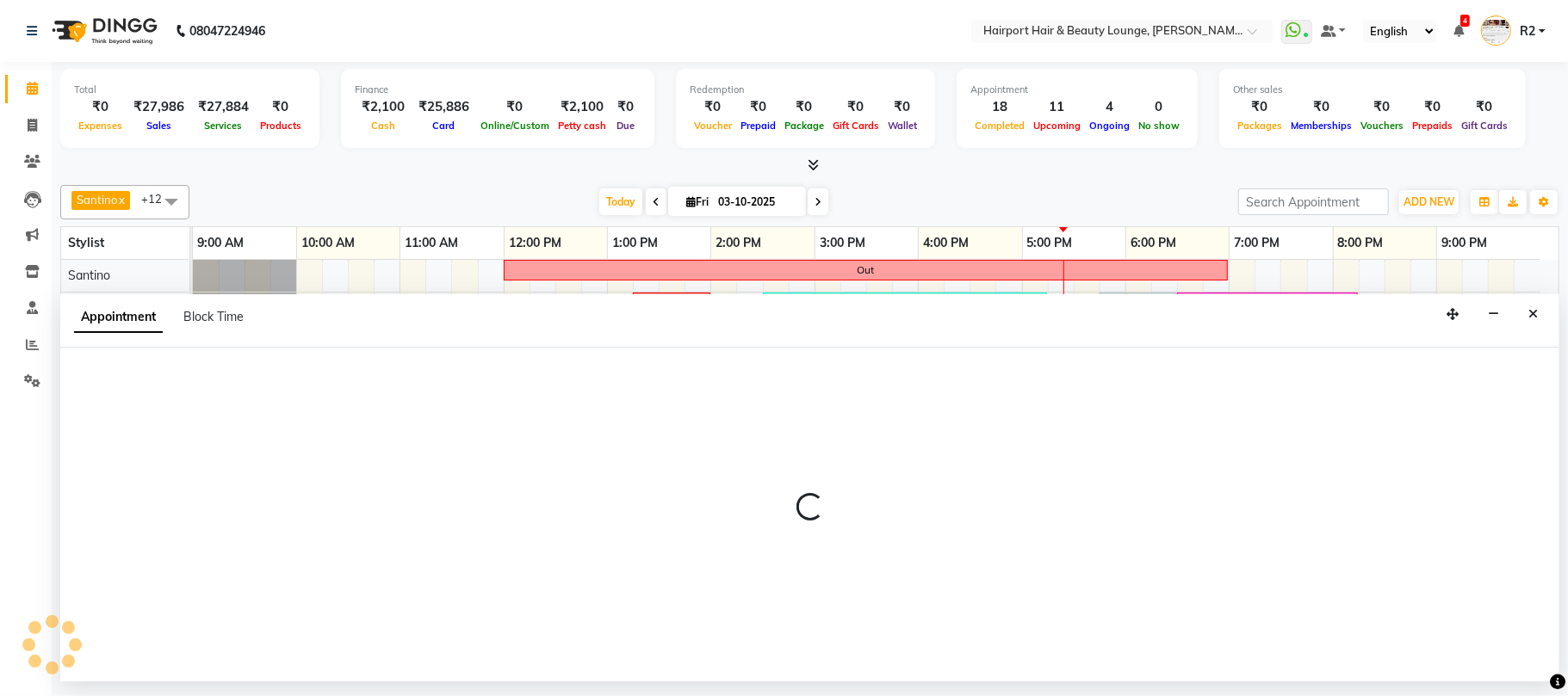
select select "13264"
select select "1035"
select select "tentative"
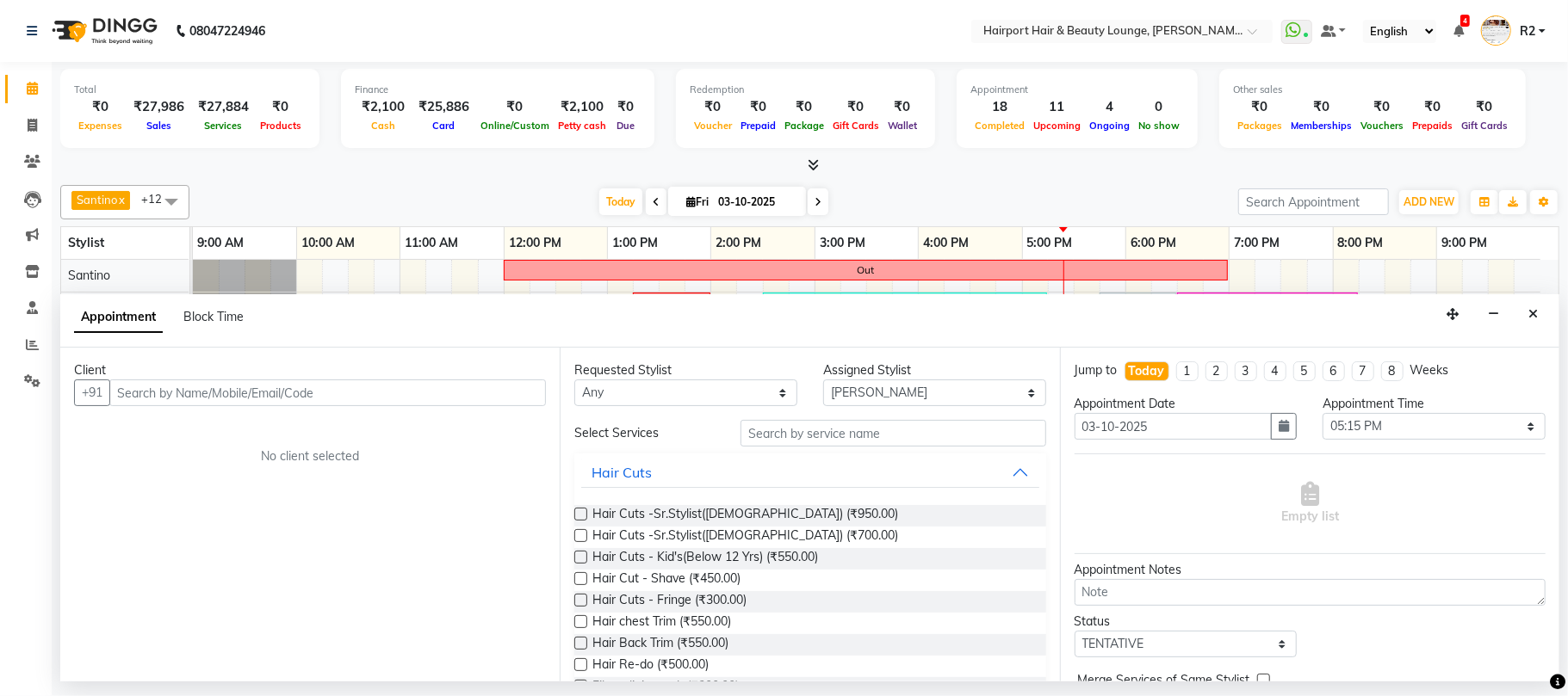
click at [198, 386] on input "text" at bounding box center [327, 393] width 436 height 26
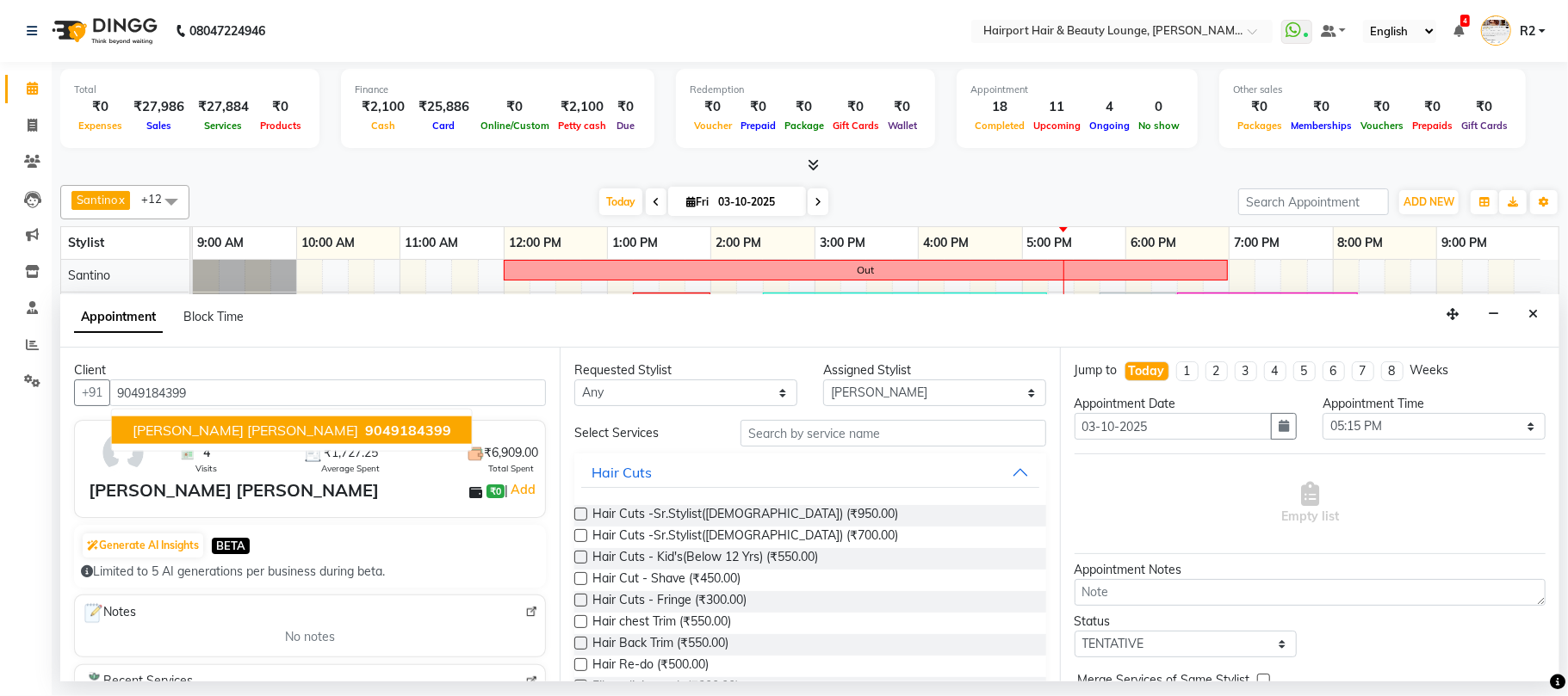
click at [365, 425] on span "9049184399" at bounding box center [408, 430] width 86 height 17
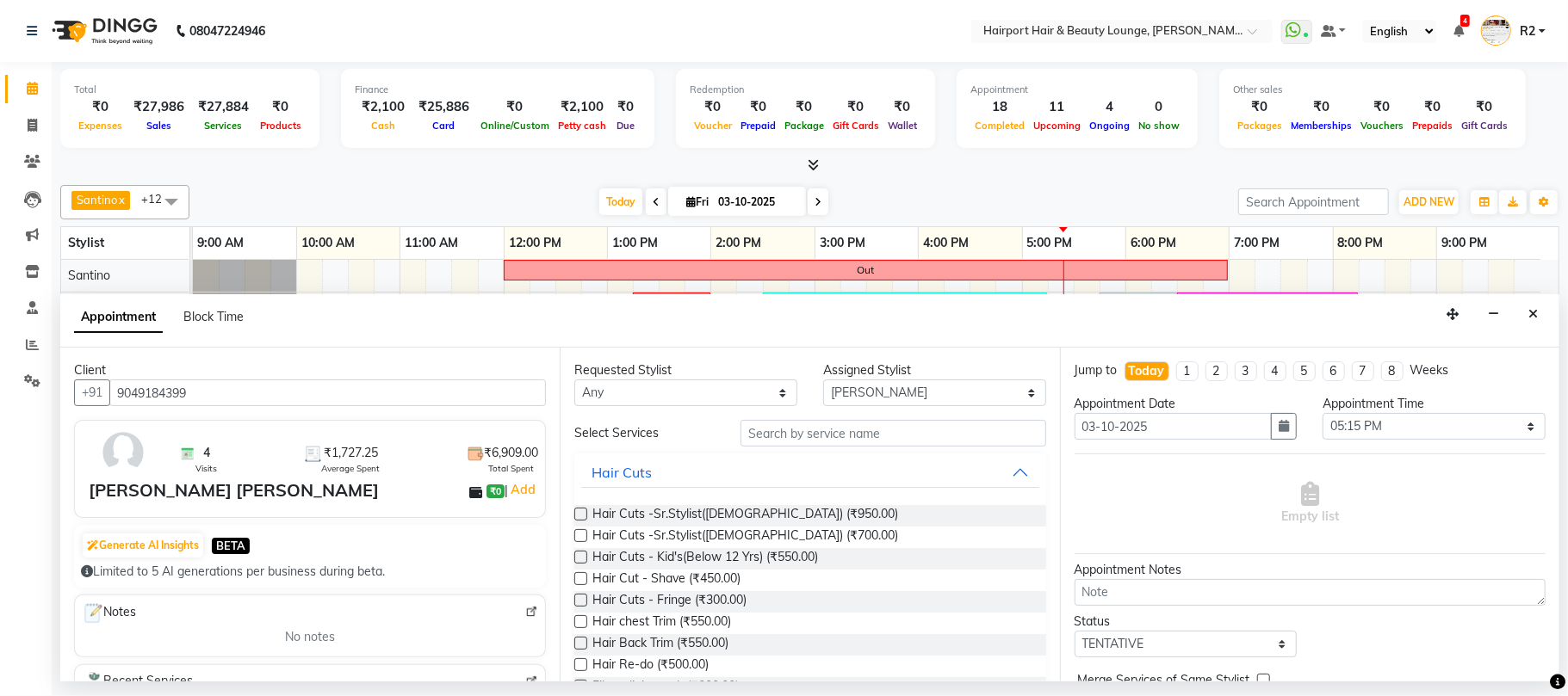
type input "9049184399"
click at [835, 438] on input "text" at bounding box center [893, 433] width 305 height 26
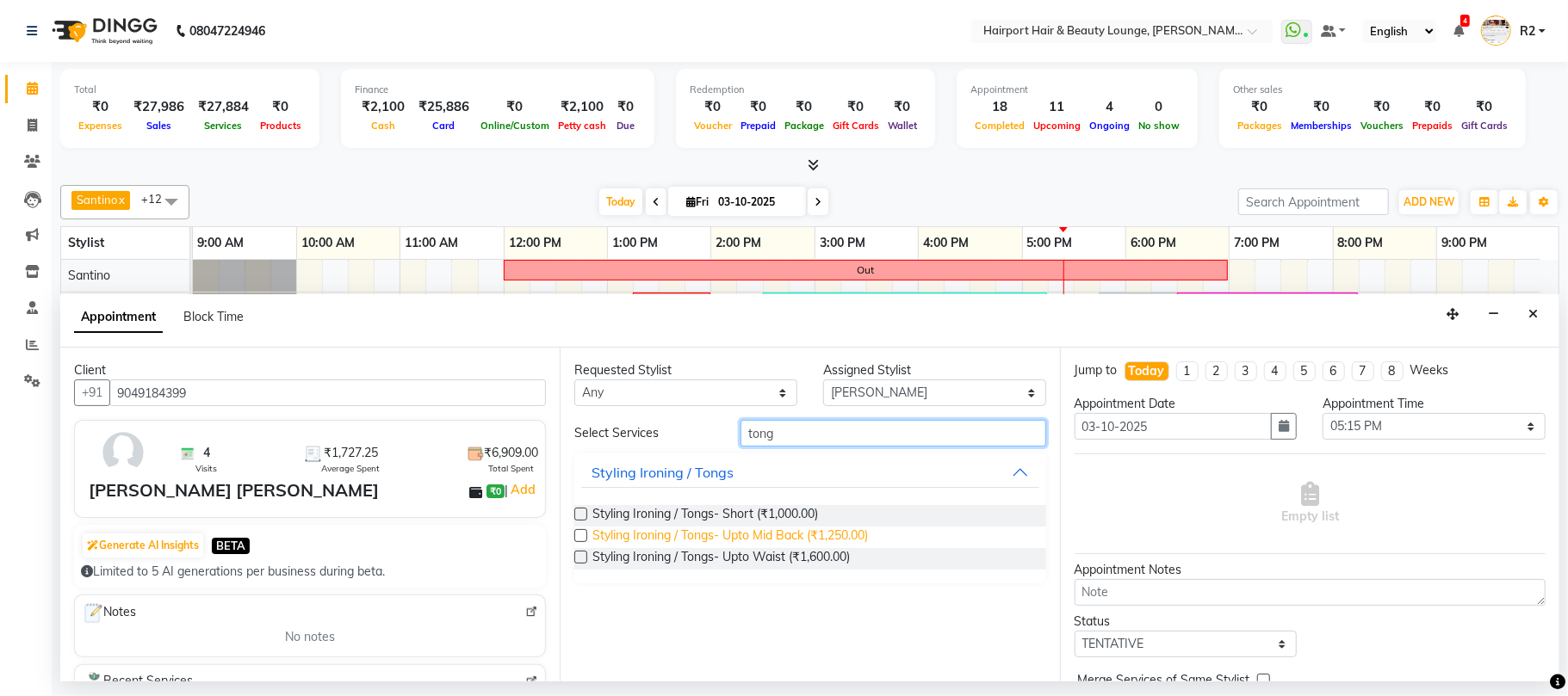
type input "tong"
click at [752, 548] on span "Styling Ironing / Tongs- Upto Mid Back (₹1,250.00)" at bounding box center [730, 537] width 275 height 22
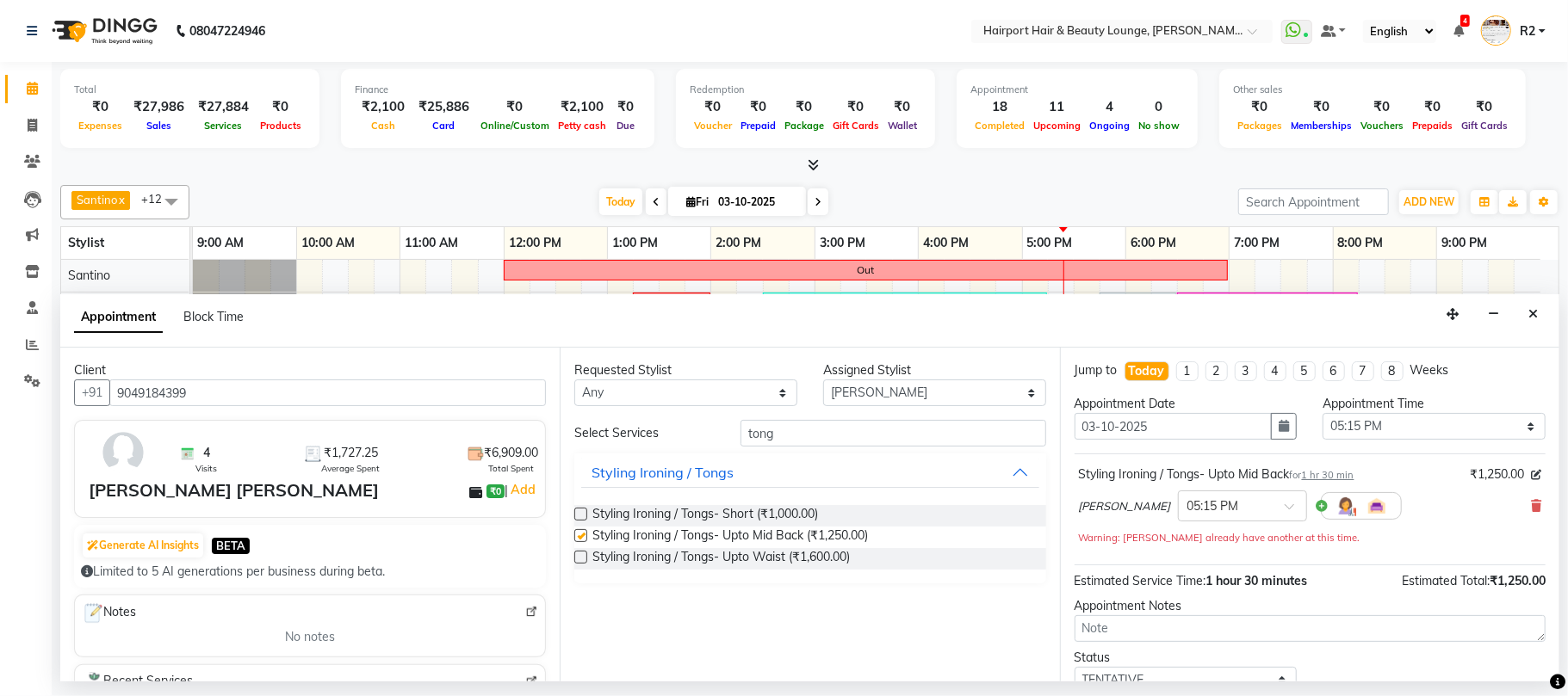
checkbox input "false"
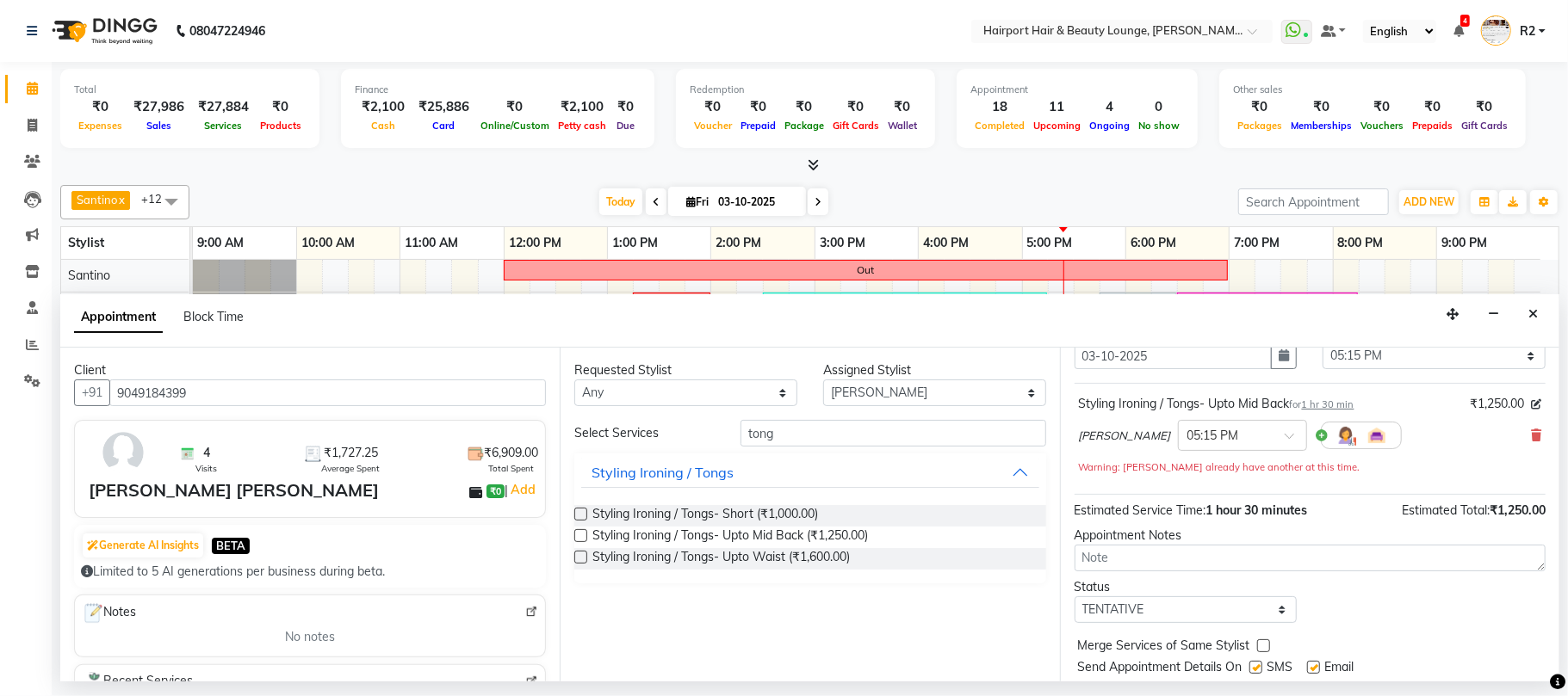
scroll to position [122, 0]
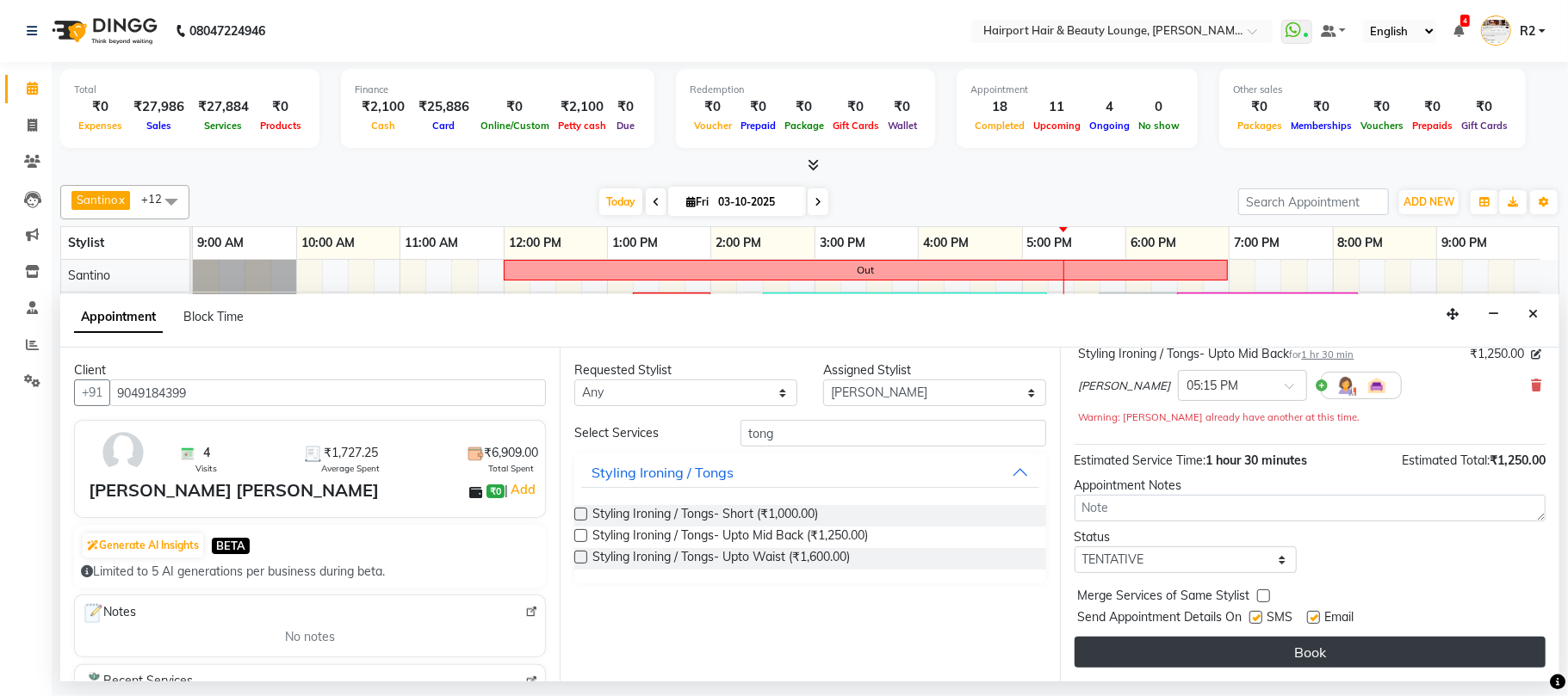
click at [1312, 661] on button "Book" at bounding box center [1309, 652] width 471 height 31
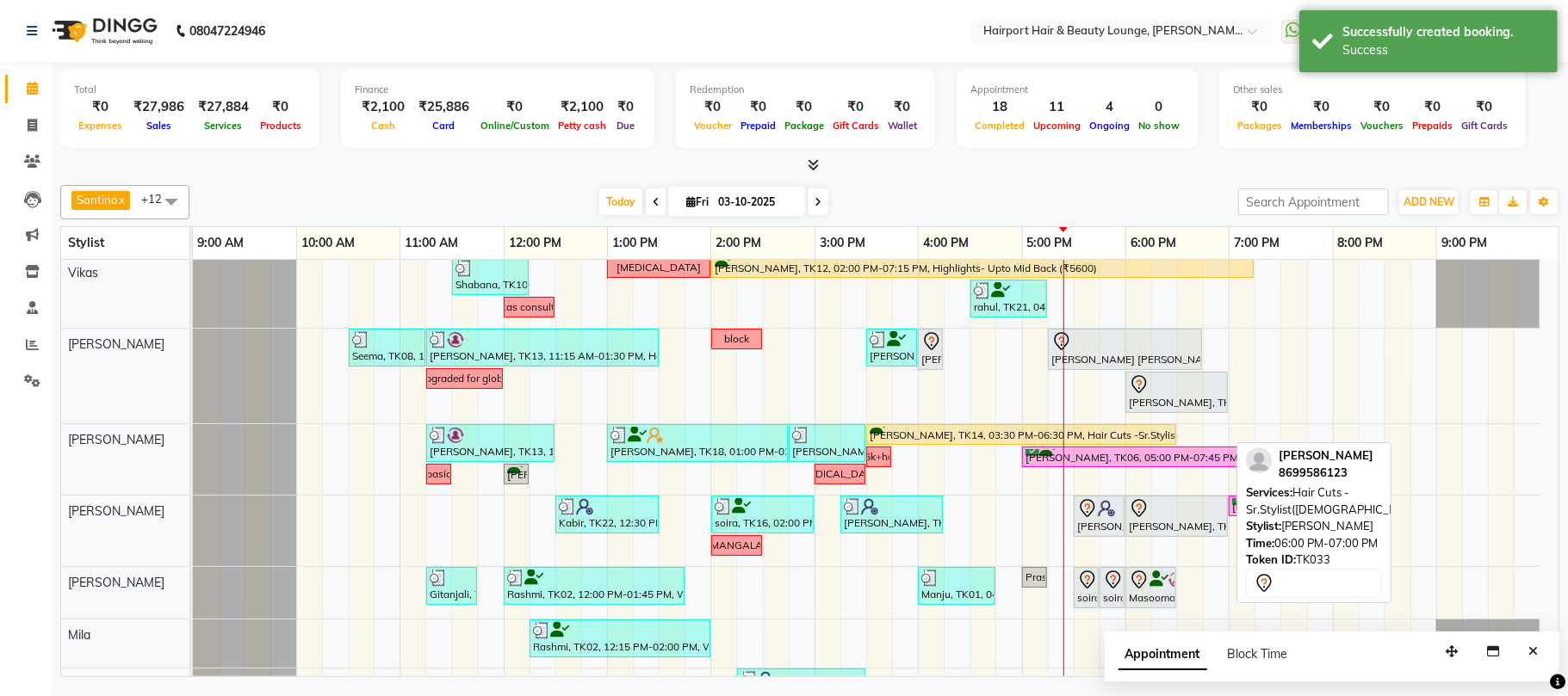
scroll to position [229, 0]
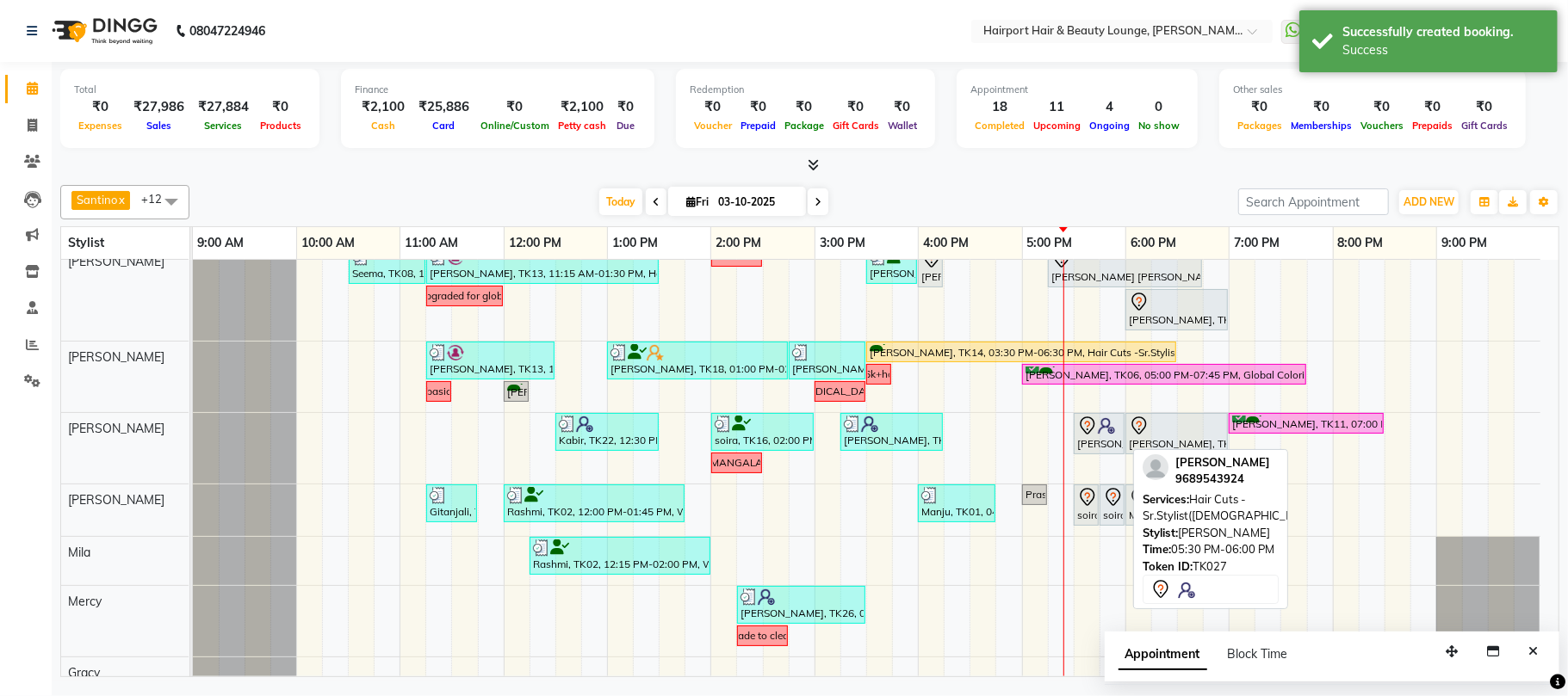
click at [1085, 439] on div "Ranjeet, TK27, 05:30 PM-06:00 PM, Hair Cuts -Sr.Stylist(Male)" at bounding box center [1099, 434] width 47 height 36
click at [1096, 441] on div "Ranjeet, TK27, 05:30 PM-06:00 PM, Hair Cuts -Sr.Stylist(Male)" at bounding box center [1099, 434] width 47 height 36
select select "7"
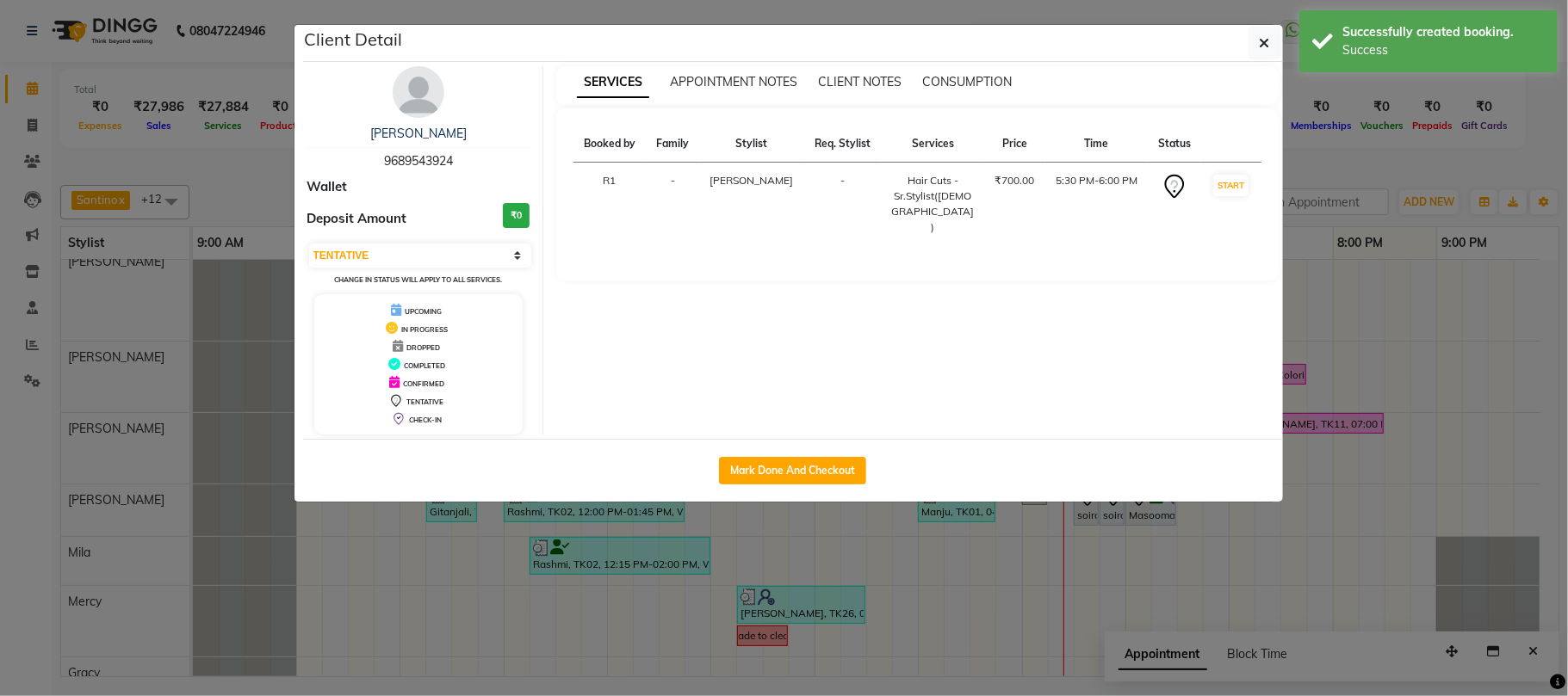
click at [381, 90] on div "Ranjeet 9689543924 Wallet Deposit Amount ₹0 Select IN SERVICE CONFIRMED TENTATI…" at bounding box center [419, 251] width 250 height 368
click at [422, 98] on img at bounding box center [418, 92] width 52 height 52
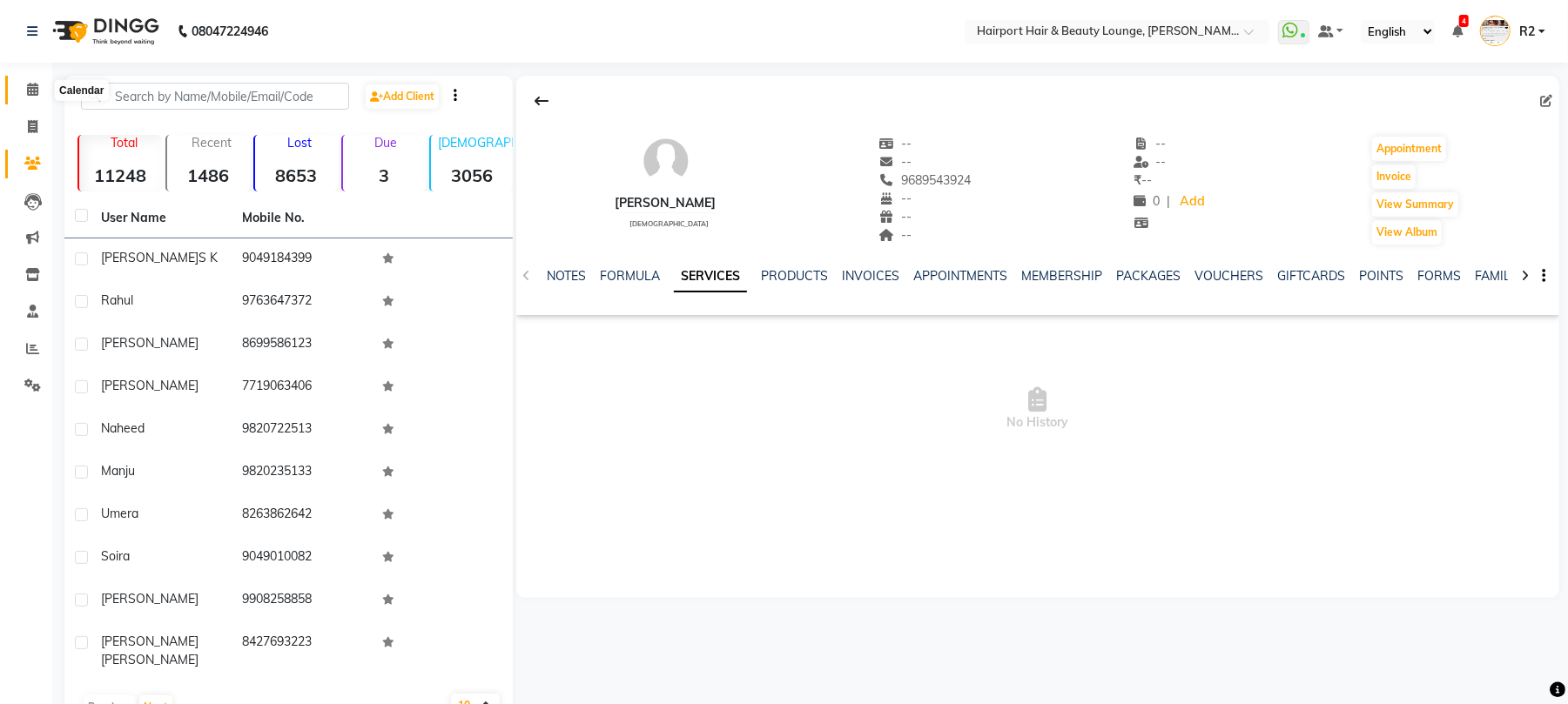
click at [31, 88] on icon at bounding box center [32, 89] width 11 height 13
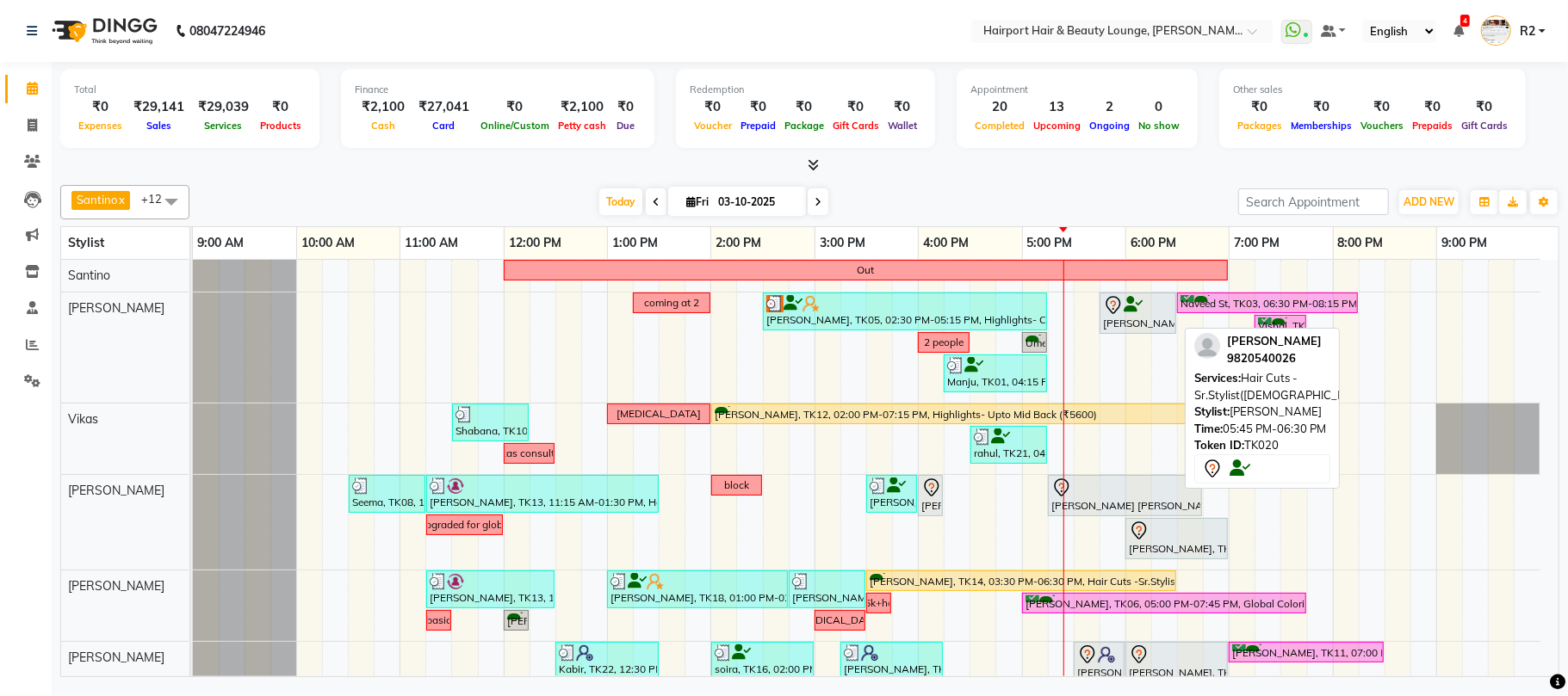
click at [1132, 325] on div "[PERSON_NAME], TK20, 05:45 PM-06:30 PM, Hair Cuts -Sr.Stylist([DEMOGRAPHIC_DATA…" at bounding box center [1137, 313] width 73 height 36
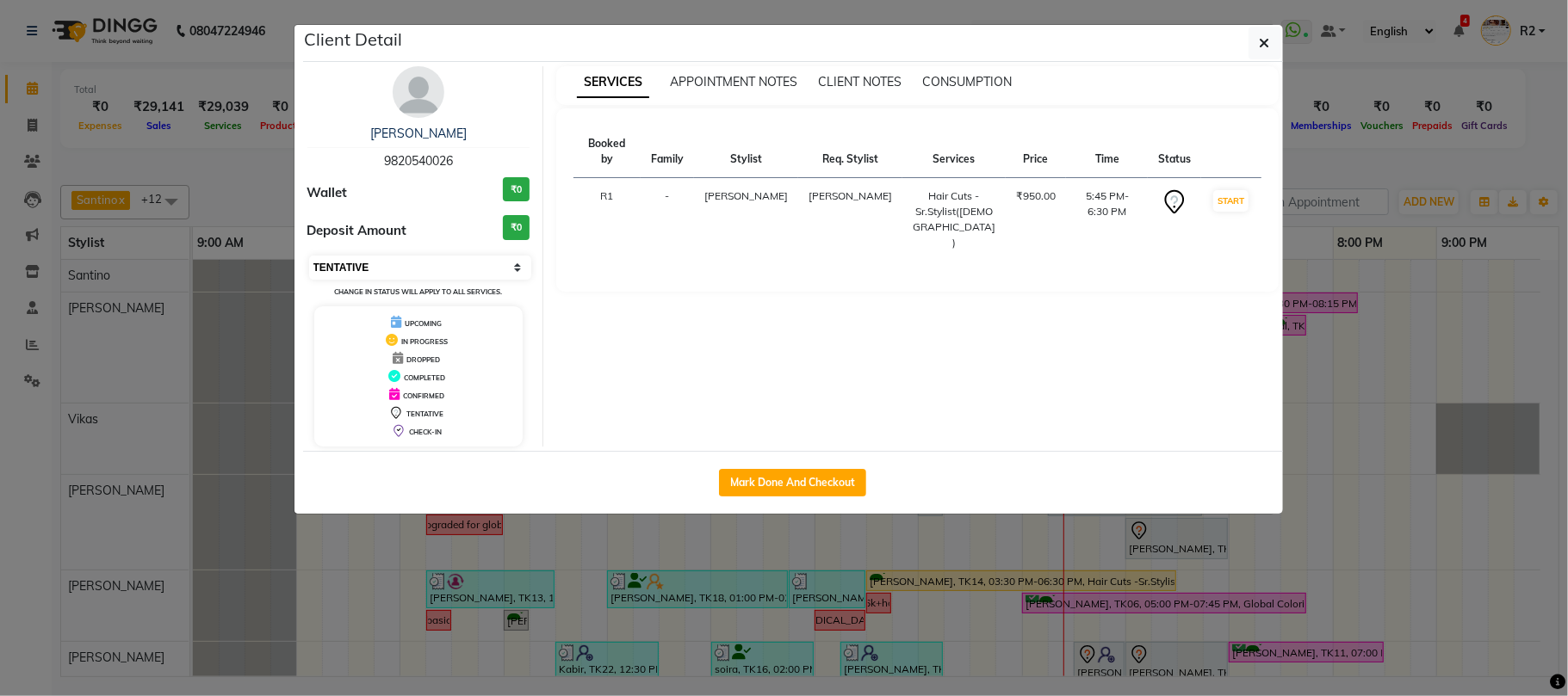
click at [381, 265] on select "Select IN SERVICE CONFIRMED TENTATIVE CHECK IN MARK DONE DROPPED UPCOMING" at bounding box center [420, 268] width 223 height 24
select select "8"
click at [309, 257] on select "Select IN SERVICE CONFIRMED TENTATIVE CHECK IN MARK DONE DROPPED UPCOMING" at bounding box center [420, 268] width 223 height 24
click at [239, 172] on ngb-modal-window "Client Detail Shally 9820540026 Wallet ₹0 Deposit Amount ₹0 Select IN SERVICE C…" at bounding box center [784, 348] width 1568 height 696
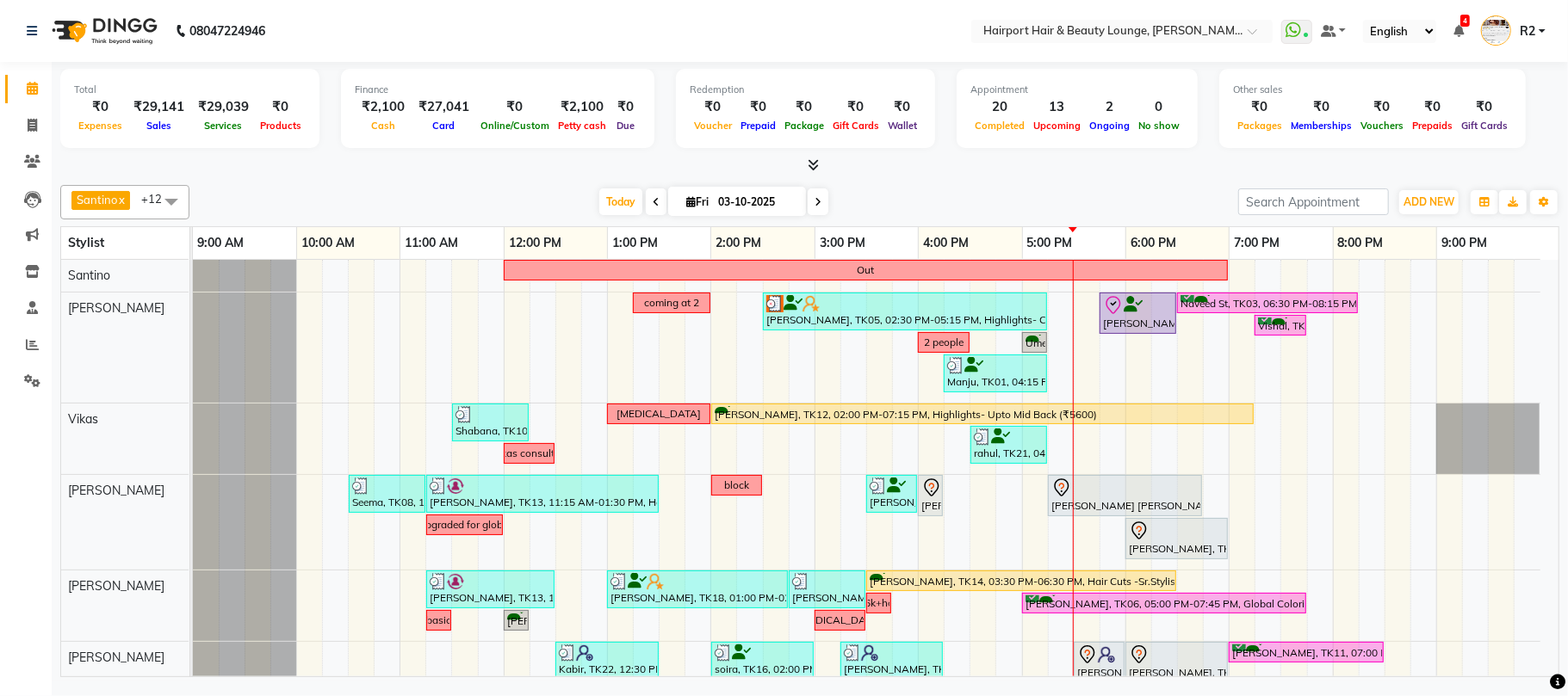
click at [324, 179] on div "[PERSON_NAME] x Vikas x [PERSON_NAME] x [PERSON_NAME] [PERSON_NAME] x Mila x Me…" at bounding box center [809, 428] width 1499 height 499
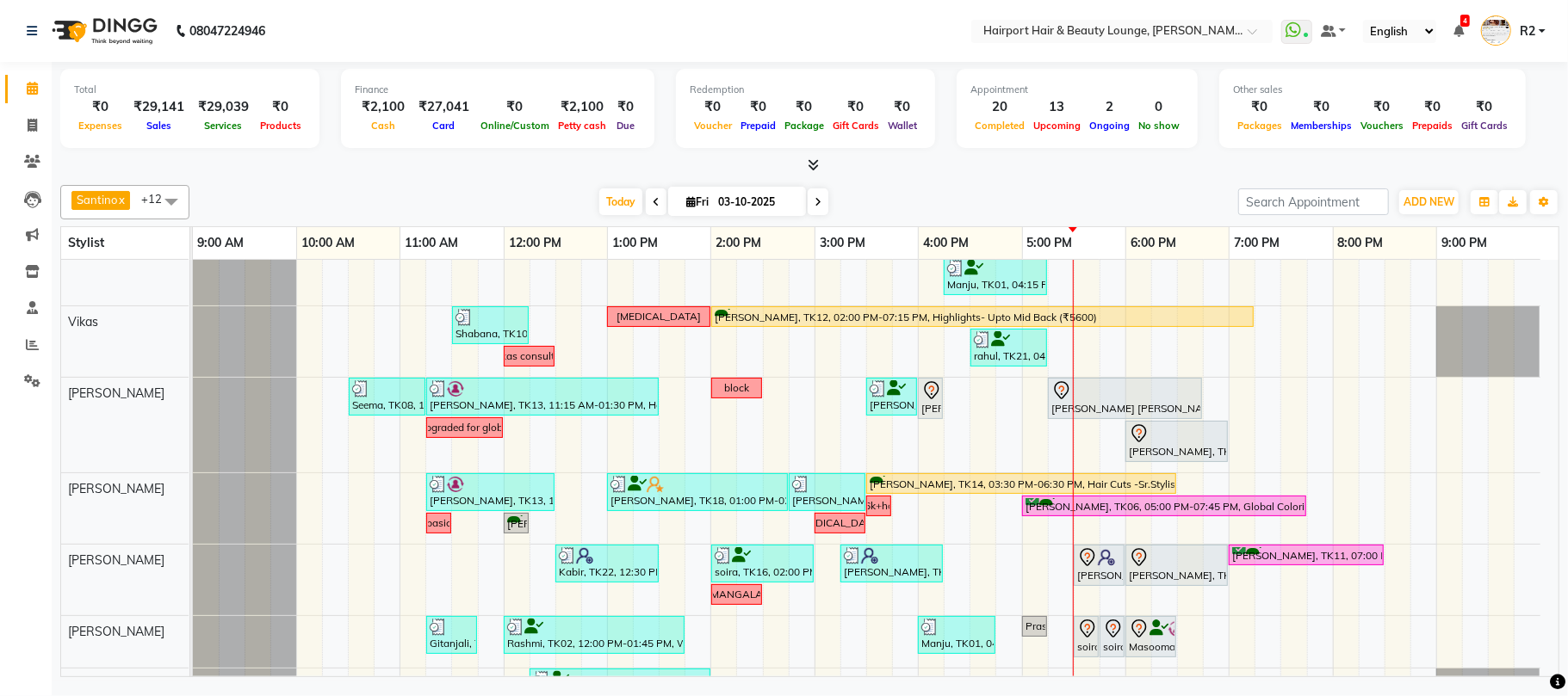
scroll to position [115, 0]
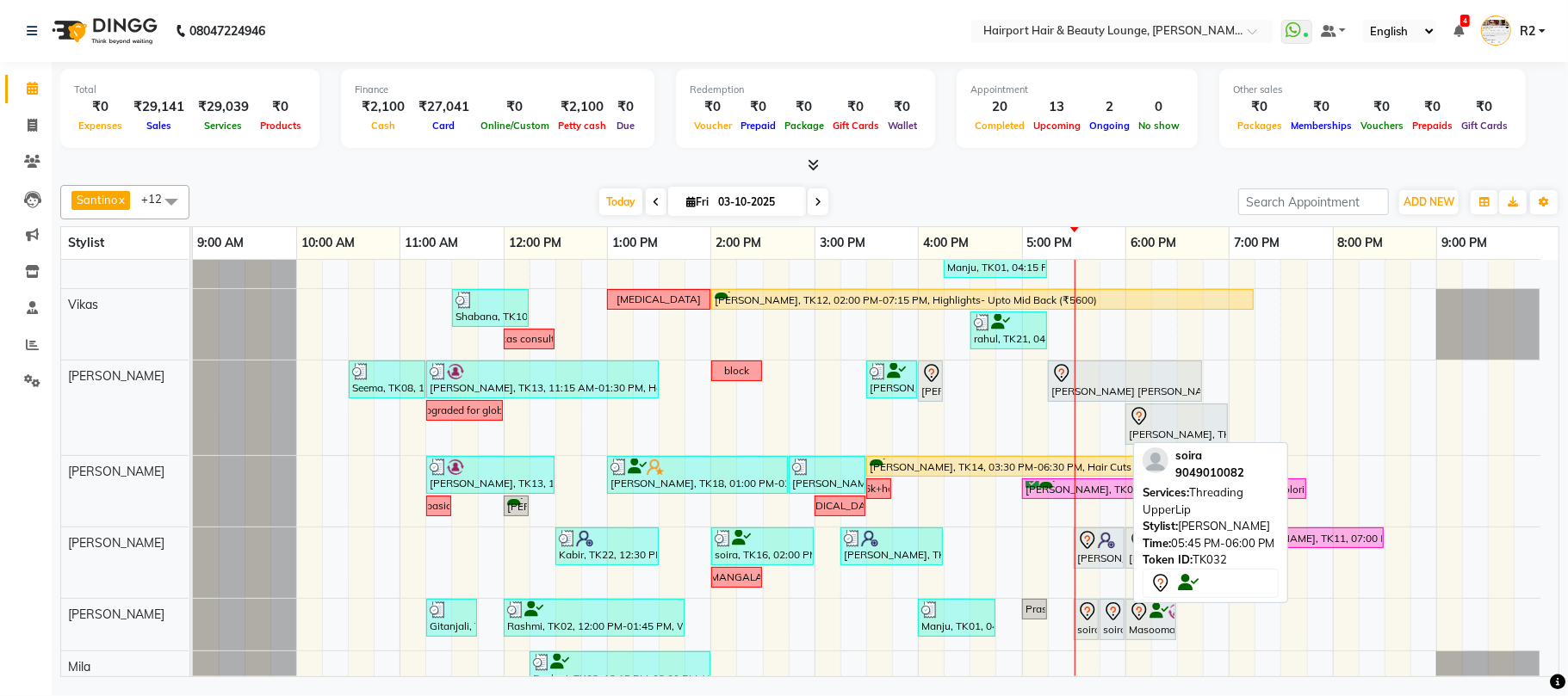
click at [1112, 631] on div "soira, TK32, 05:45 PM-06:00 PM, Threading UpperLip" at bounding box center [1112, 619] width 22 height 36
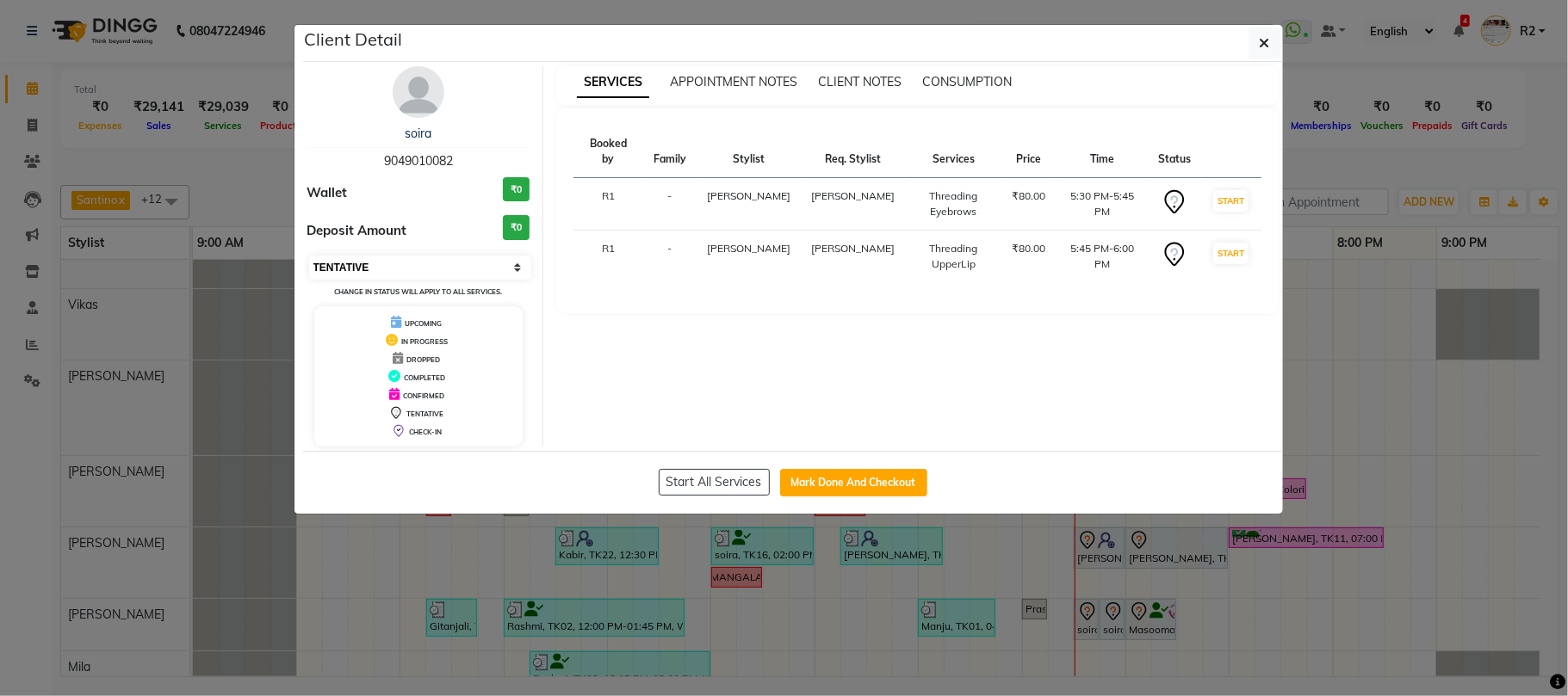
click at [427, 270] on select "Select IN SERVICE CONFIRMED TENTATIVE CHECK IN MARK DONE DROPPED UPCOMING" at bounding box center [420, 268] width 223 height 24
select select "8"
click at [309, 257] on select "Select IN SERVICE CONFIRMED TENTATIVE CHECK IN MARK DONE DROPPED UPCOMING" at bounding box center [420, 268] width 223 height 24
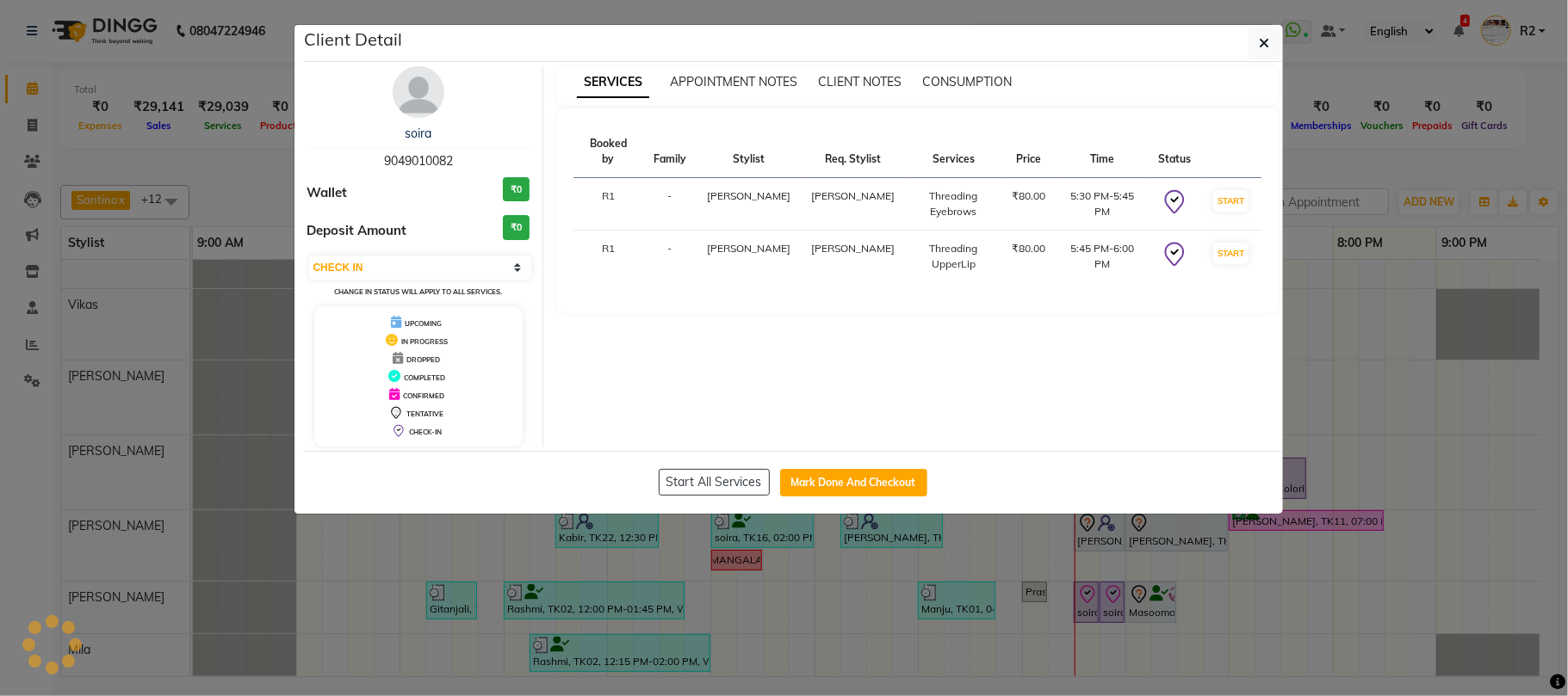
click at [252, 172] on ngb-modal-window "Client Detail soira 9049010082 Wallet ₹0 Deposit Amount ₹0 Select IN SERVICE CO…" at bounding box center [784, 348] width 1568 height 696
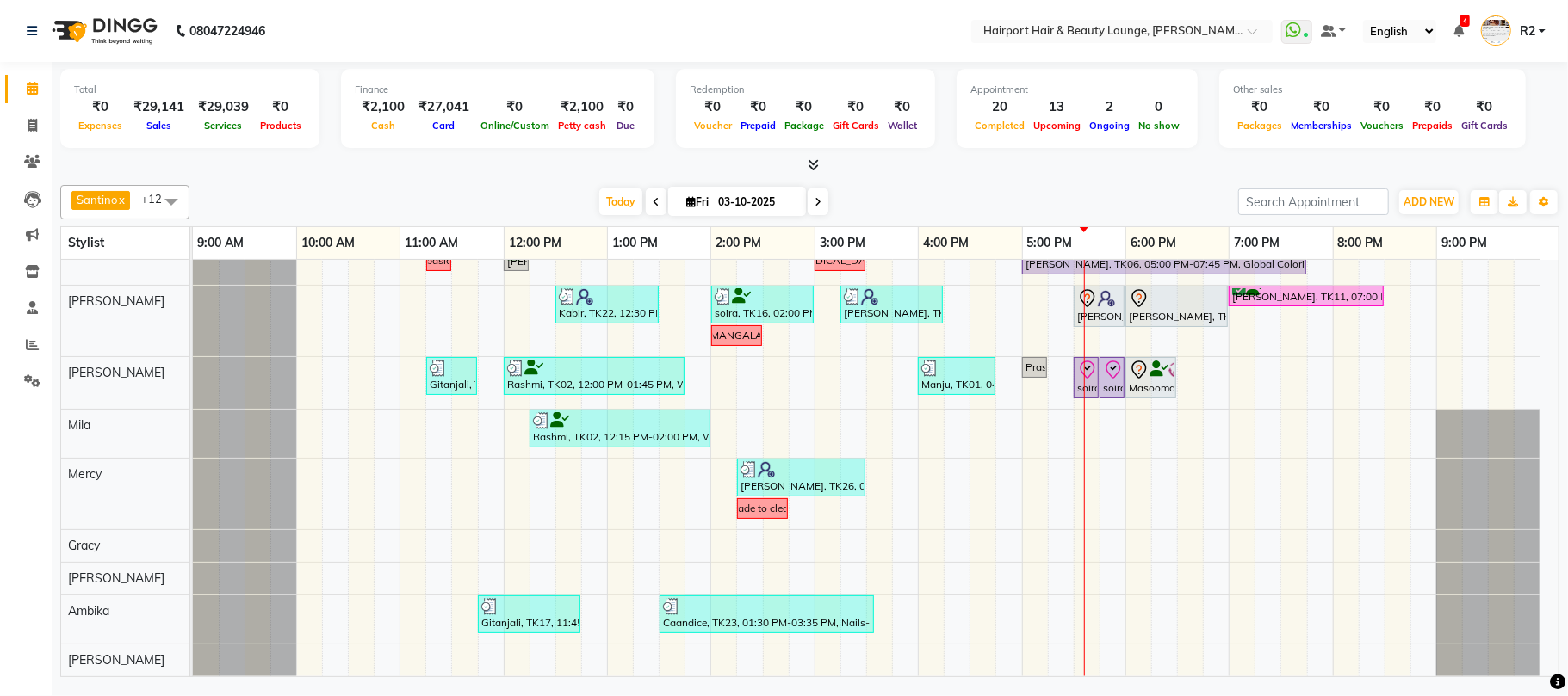
scroll to position [0, 0]
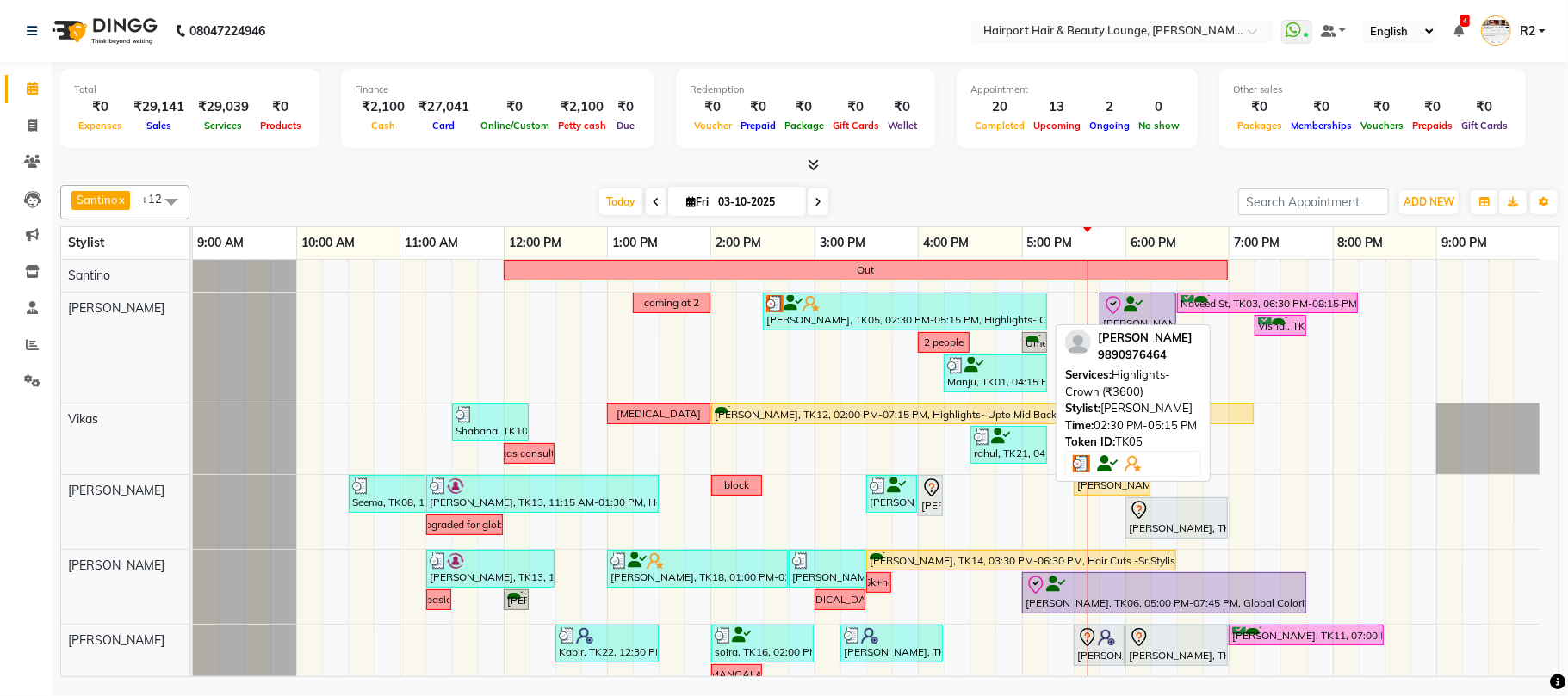
click at [909, 297] on div at bounding box center [905, 303] width 277 height 17
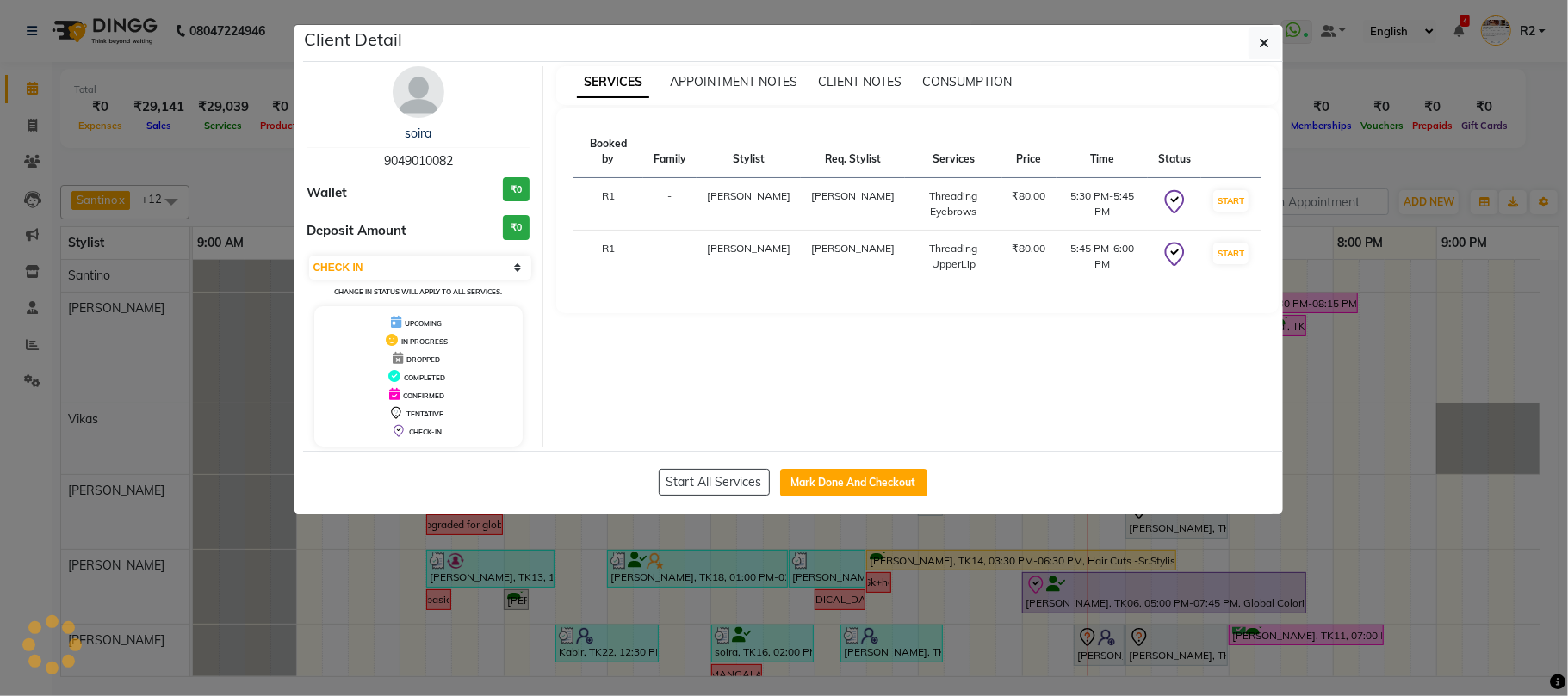
select select "3"
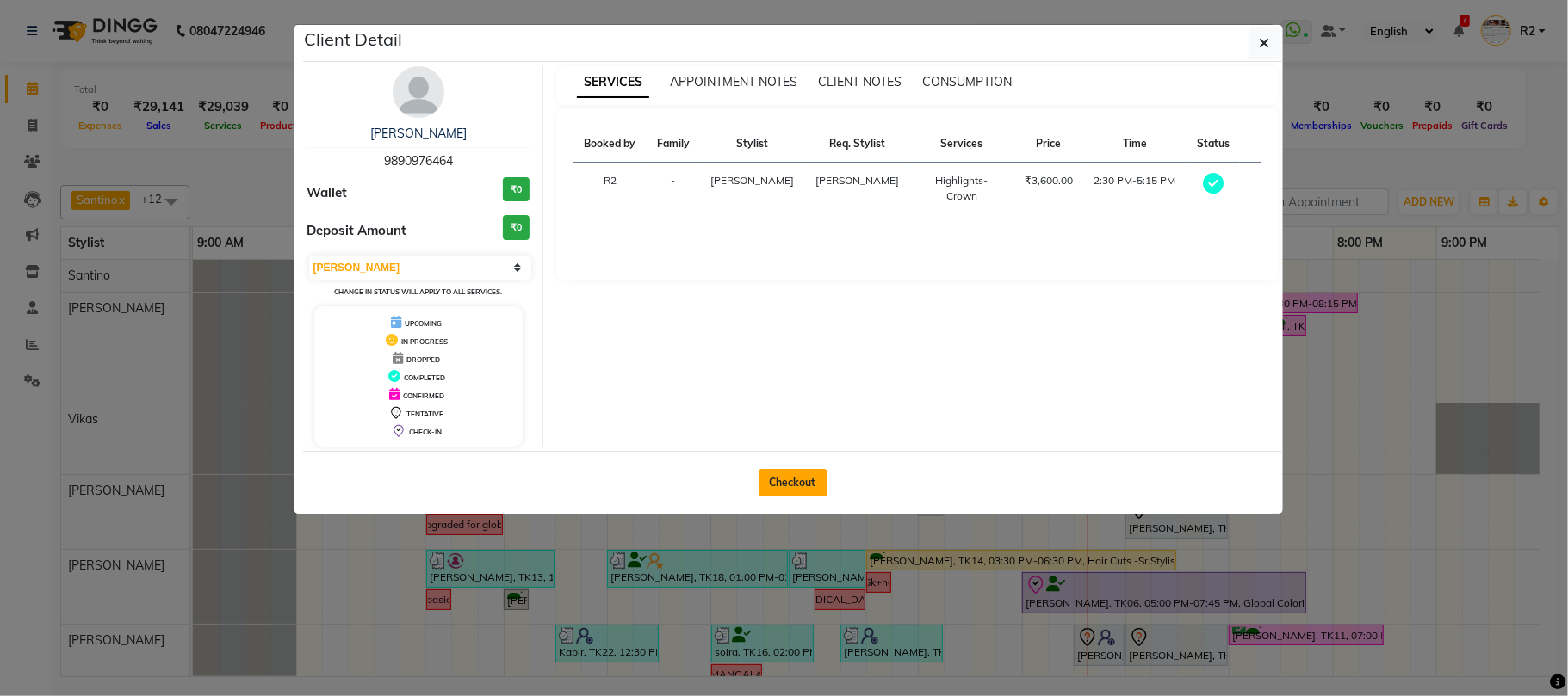
click at [815, 493] on button "Checkout" at bounding box center [793, 483] width 69 height 27
select select "622"
select select "service"
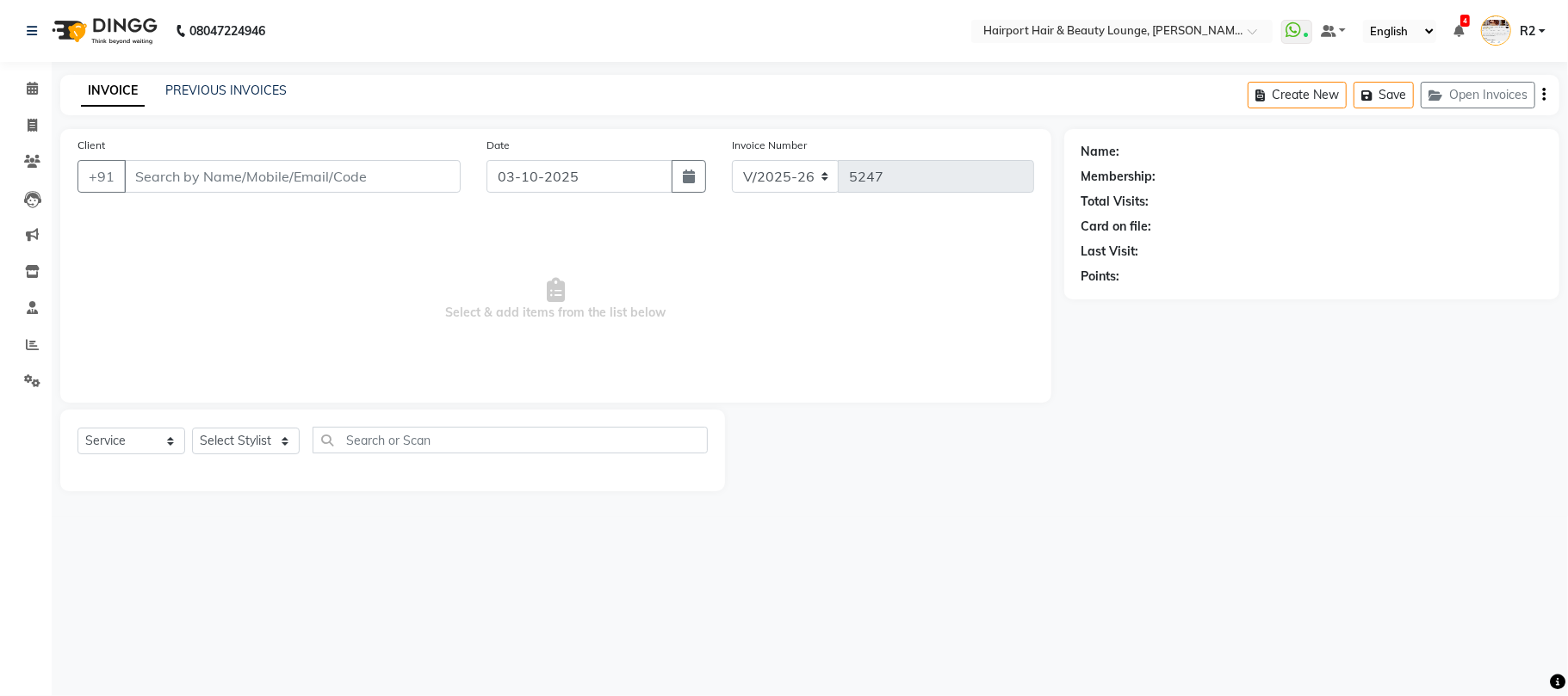
type input "9890976464"
select select "9138"
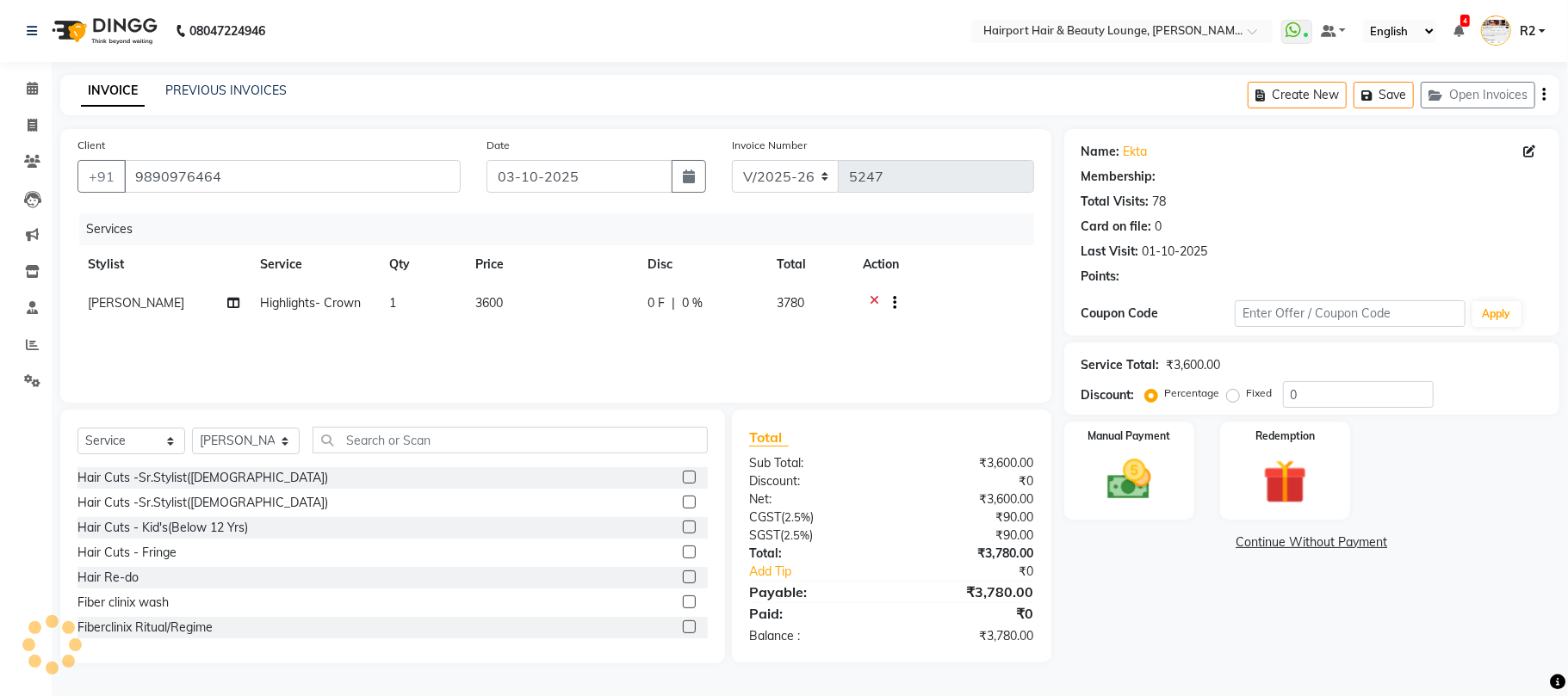
select select "1: Object"
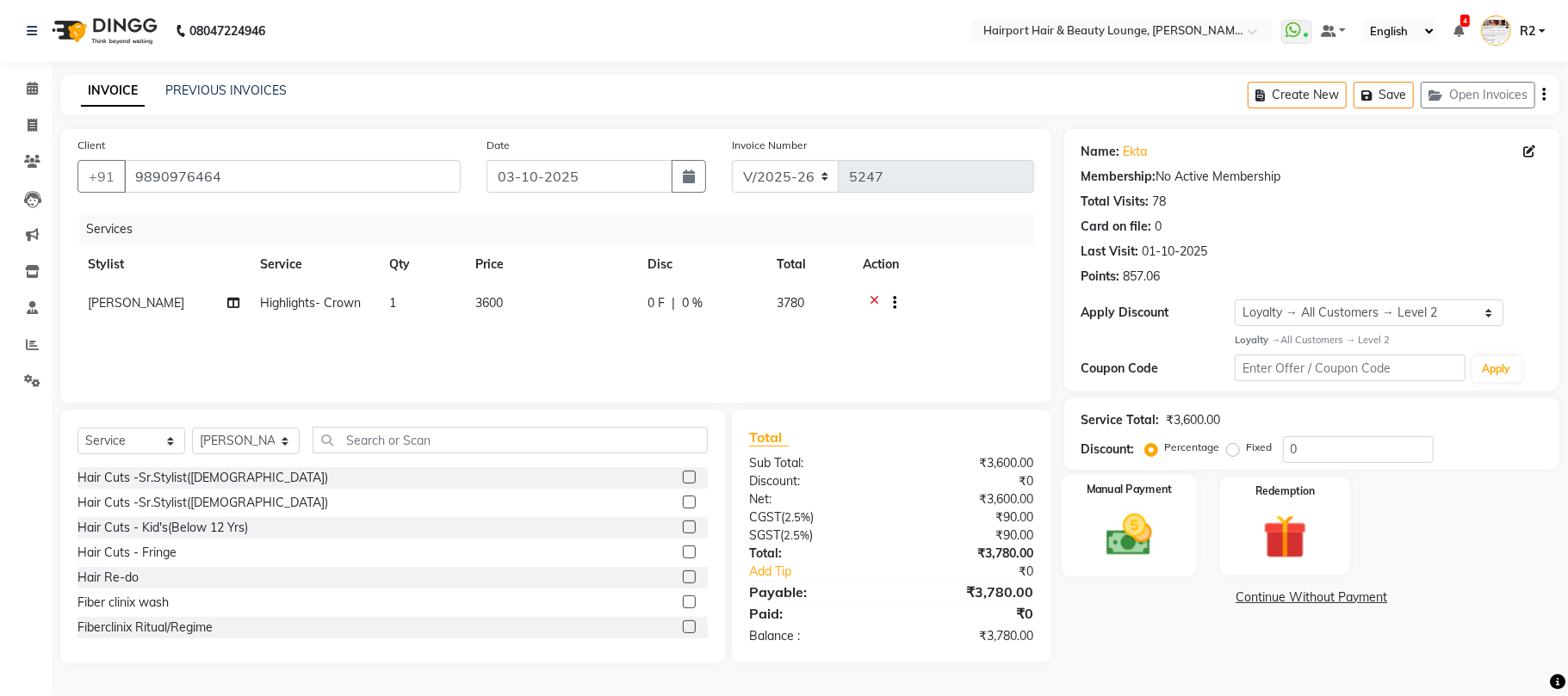
click at [1144, 546] on img at bounding box center [1129, 535] width 75 height 54
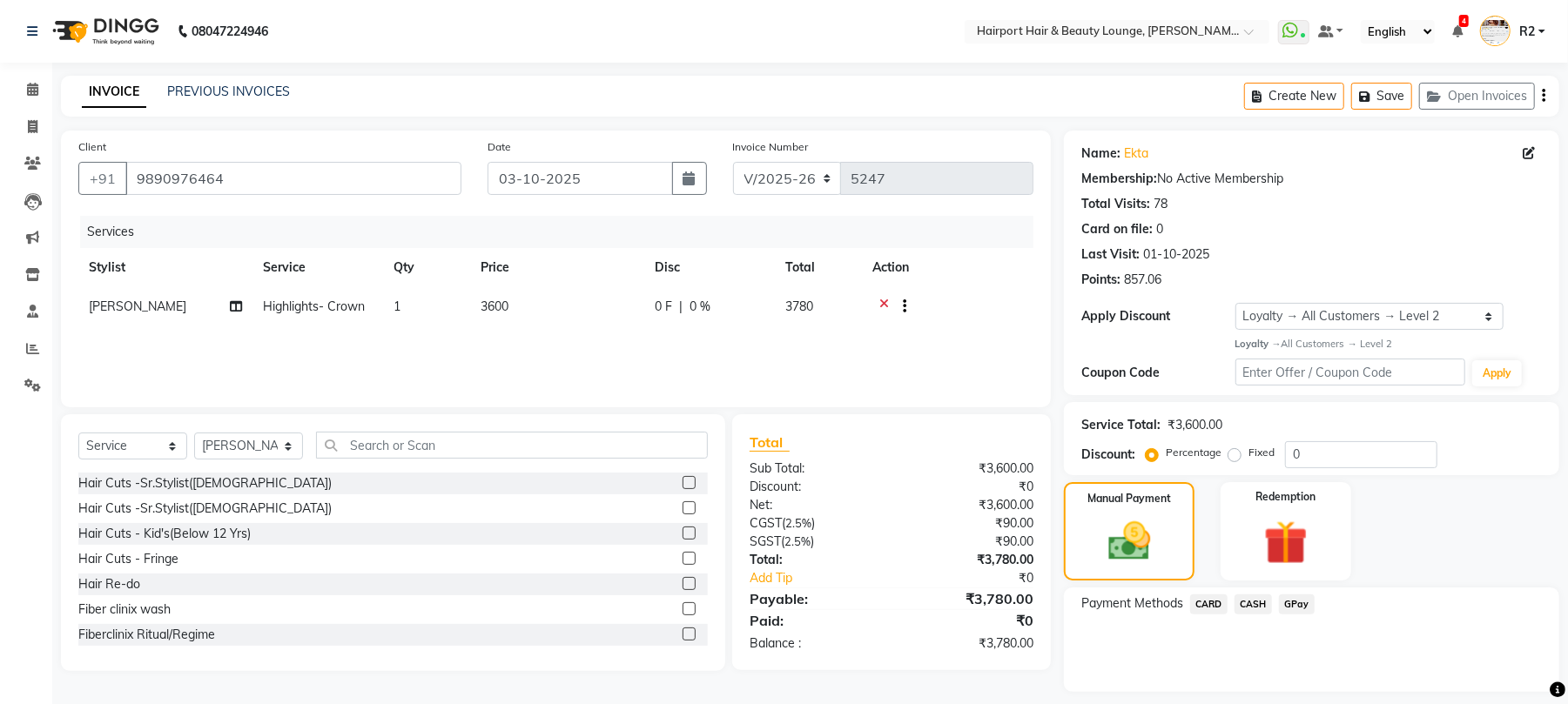
click at [1203, 609] on span "CARD" at bounding box center [1209, 604] width 38 height 20
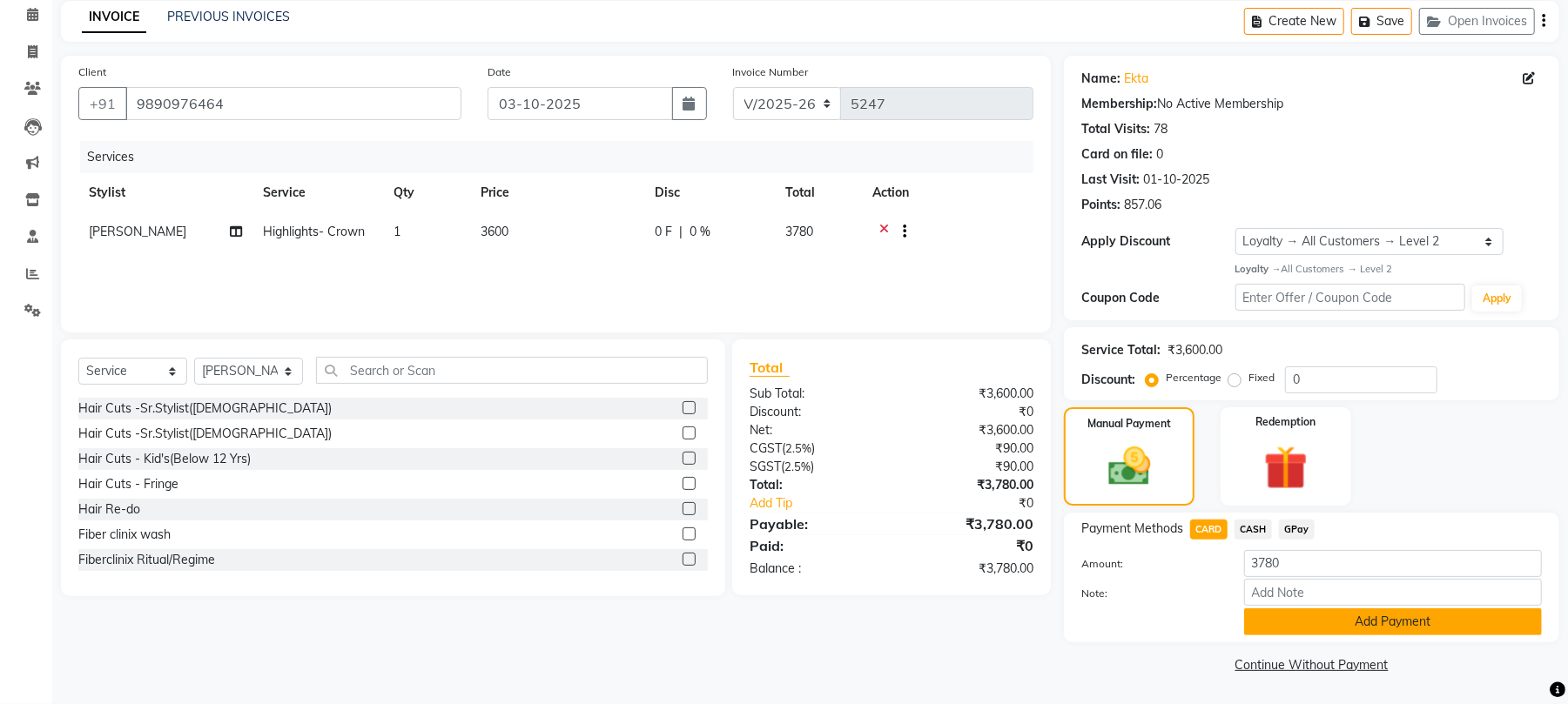
click at [1300, 622] on button "Add Payment" at bounding box center [1392, 621] width 298 height 27
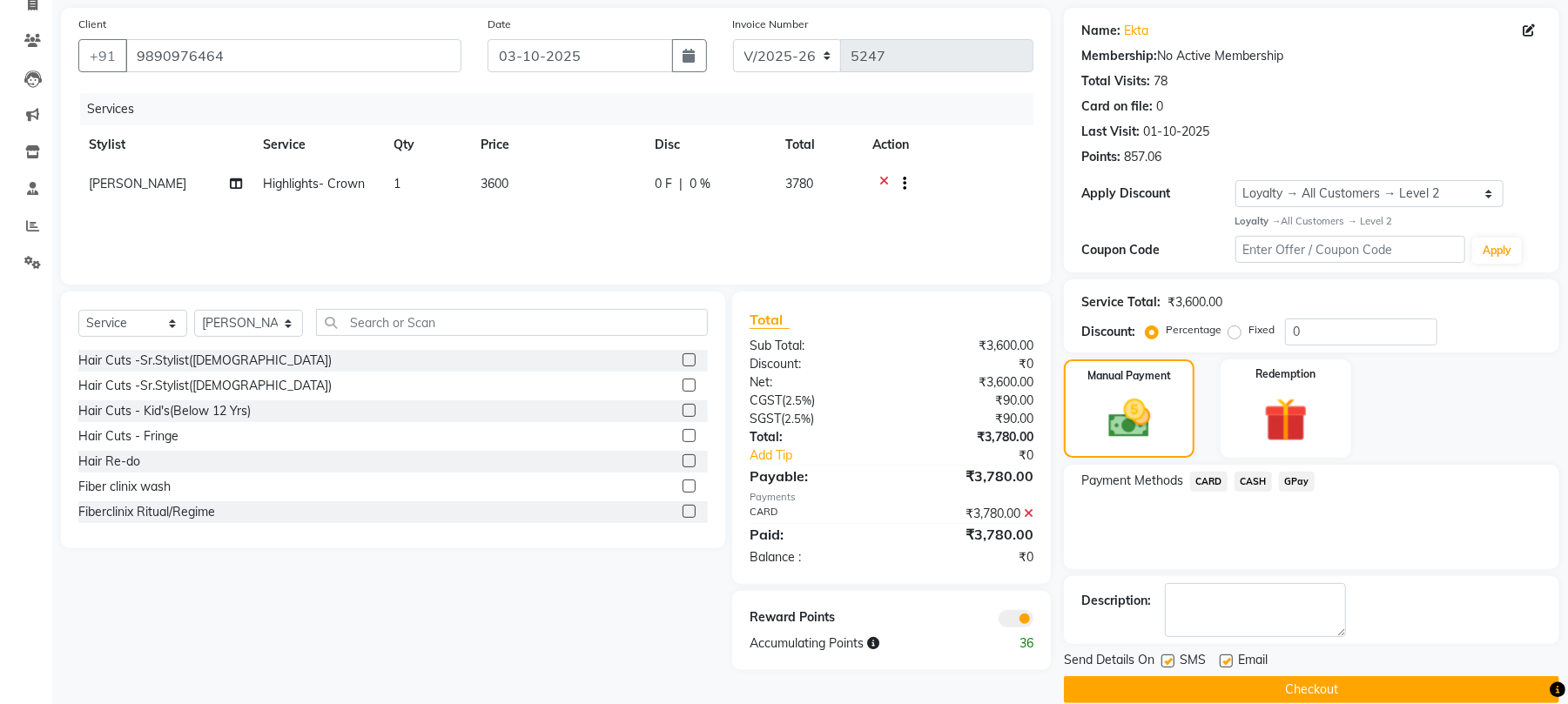
scroll to position [150, 0]
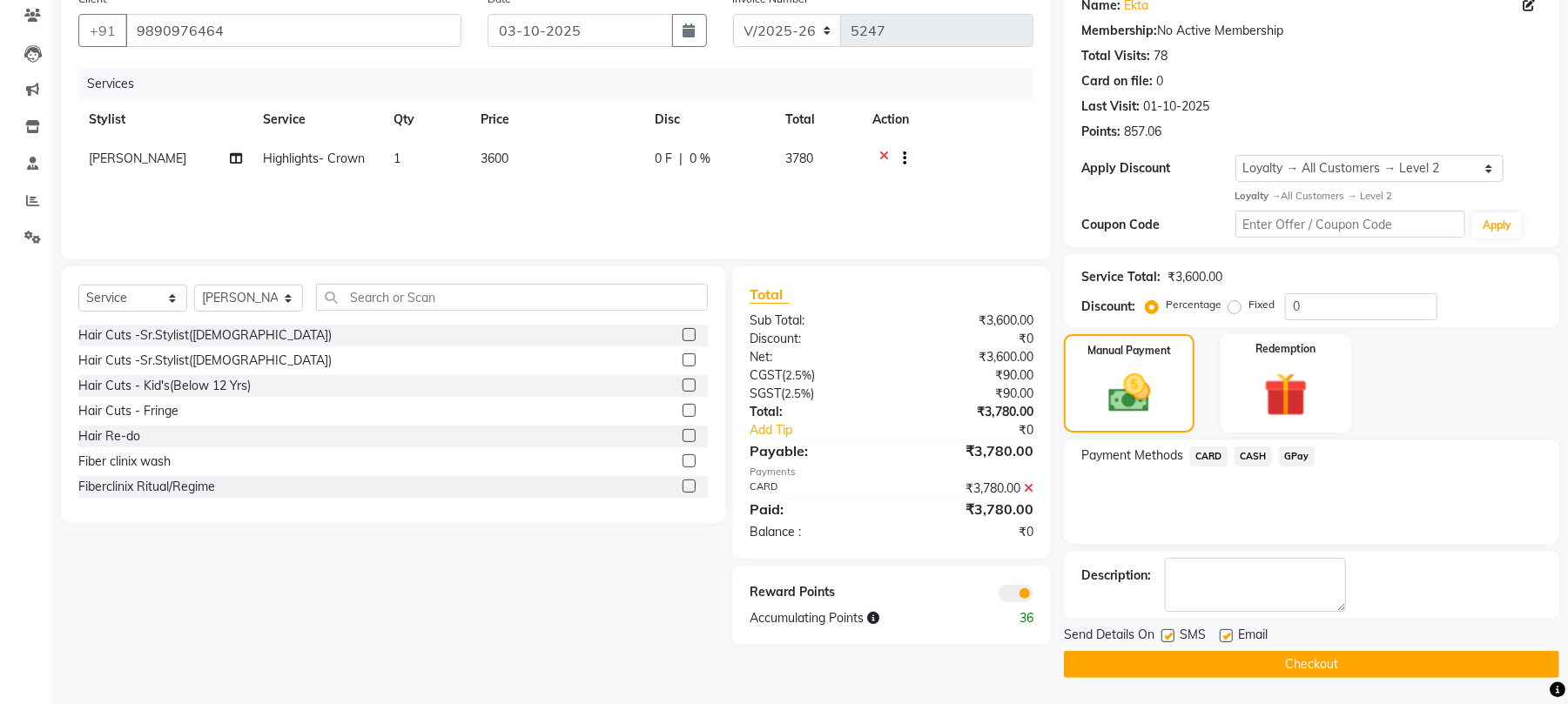
click at [1262, 660] on button "Checkout" at bounding box center [1312, 664] width 496 height 27
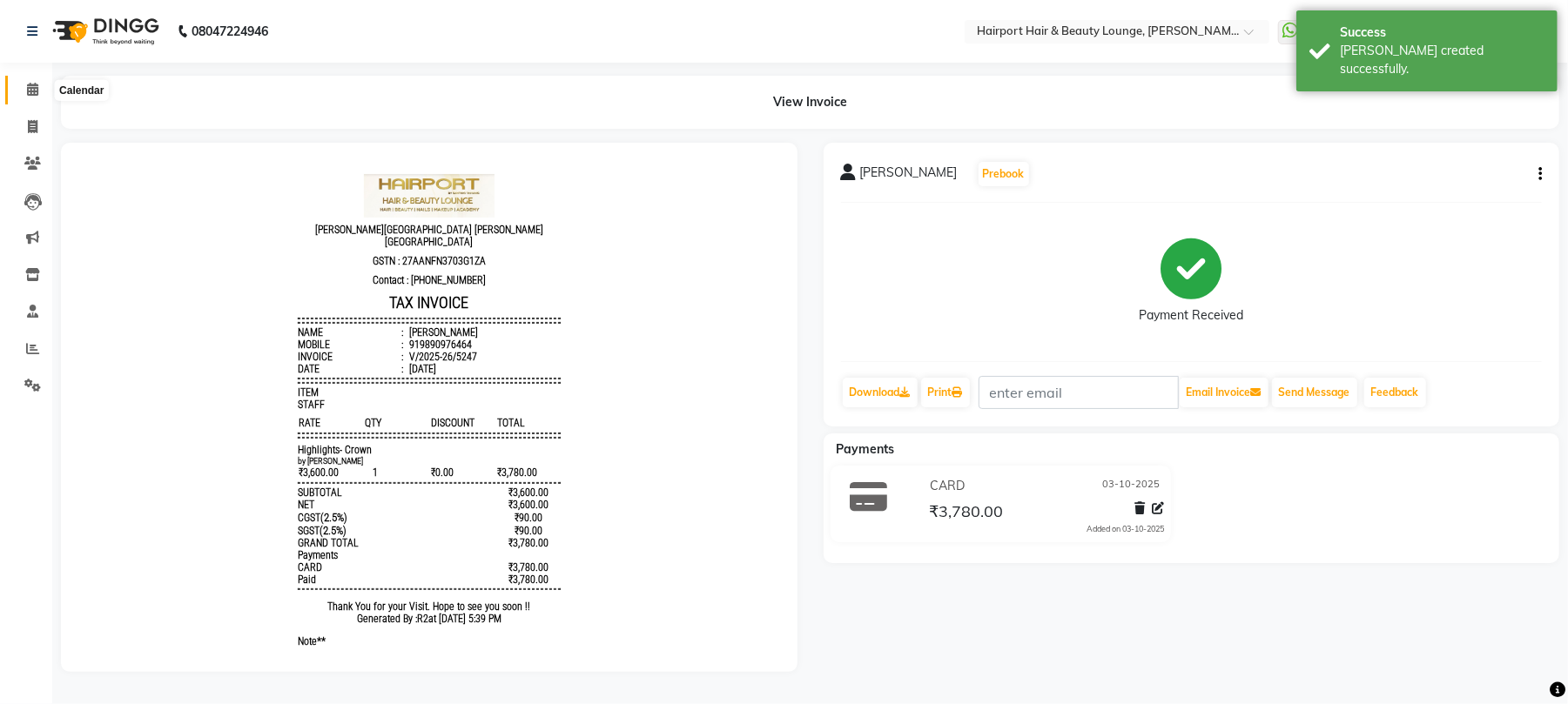
click at [22, 91] on span at bounding box center [32, 90] width 30 height 20
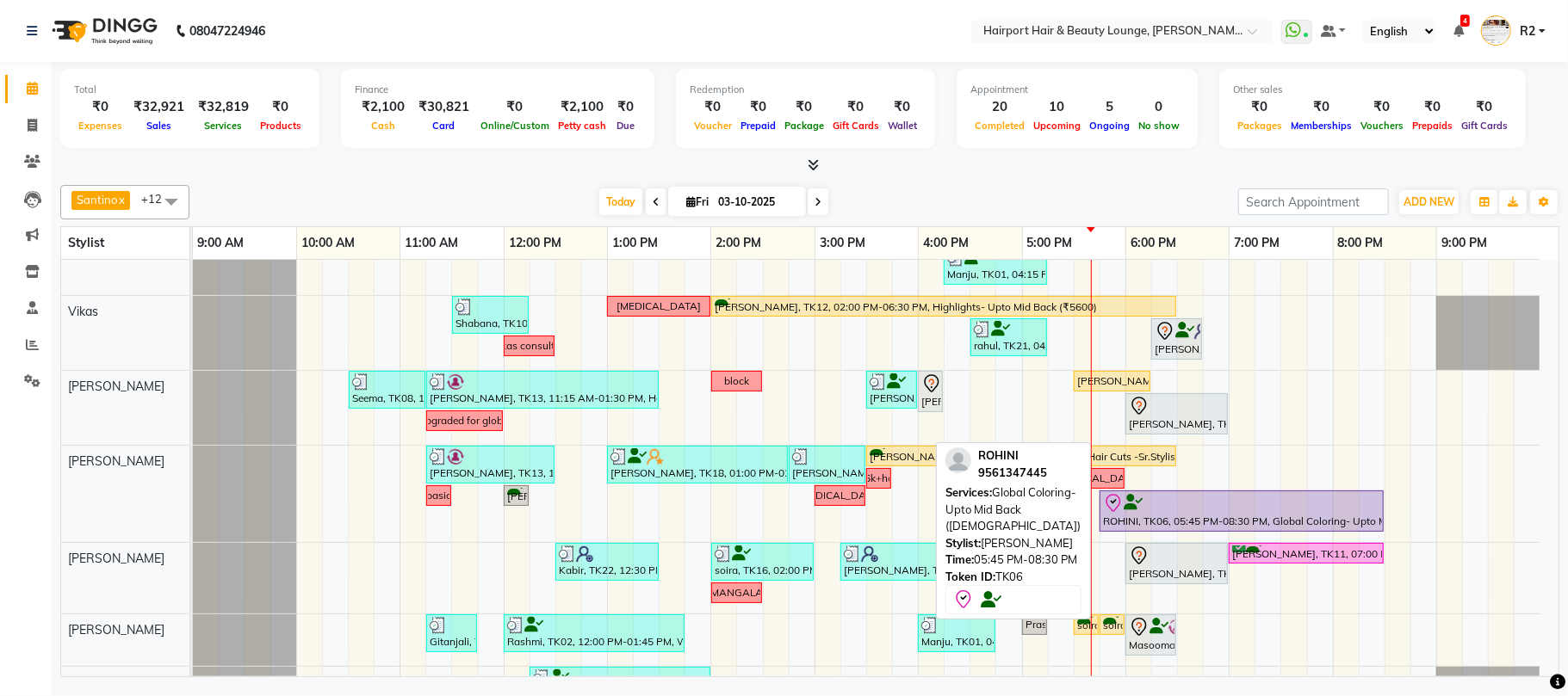
scroll to position [115, 0]
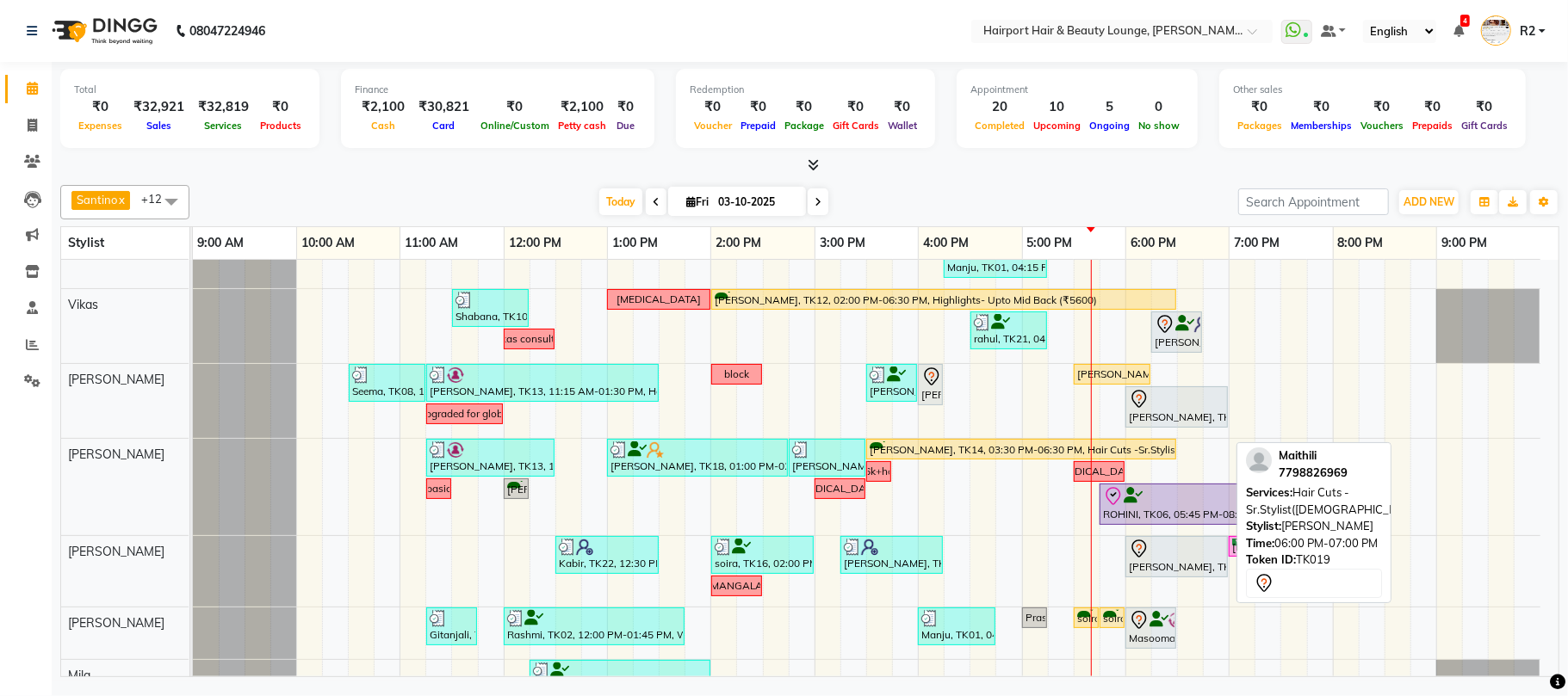
click at [1181, 562] on div "[PERSON_NAME], TK19, 06:00 PM-07:00 PM, Hair Cuts -Sr.Stylist([DEMOGRAPHIC_DATA…" at bounding box center [1176, 557] width 99 height 36
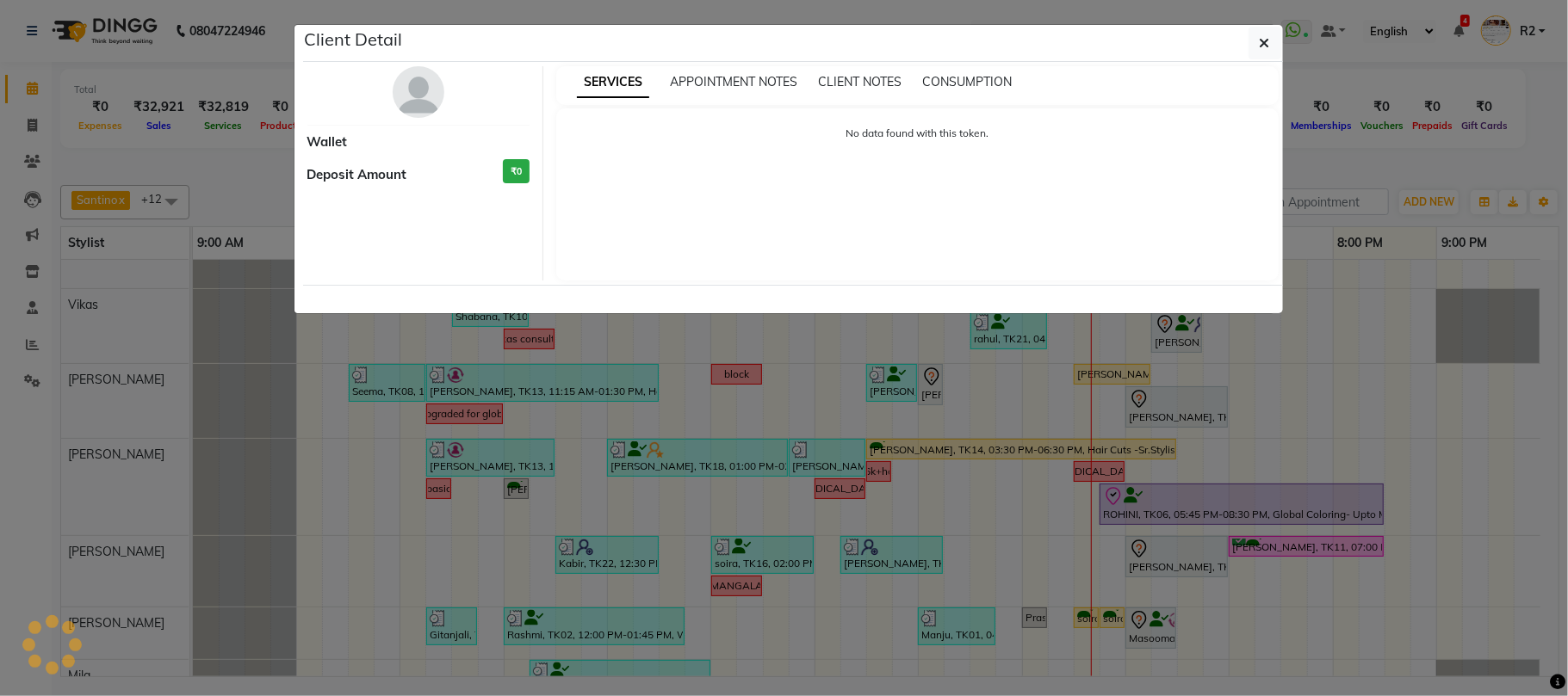
select select "7"
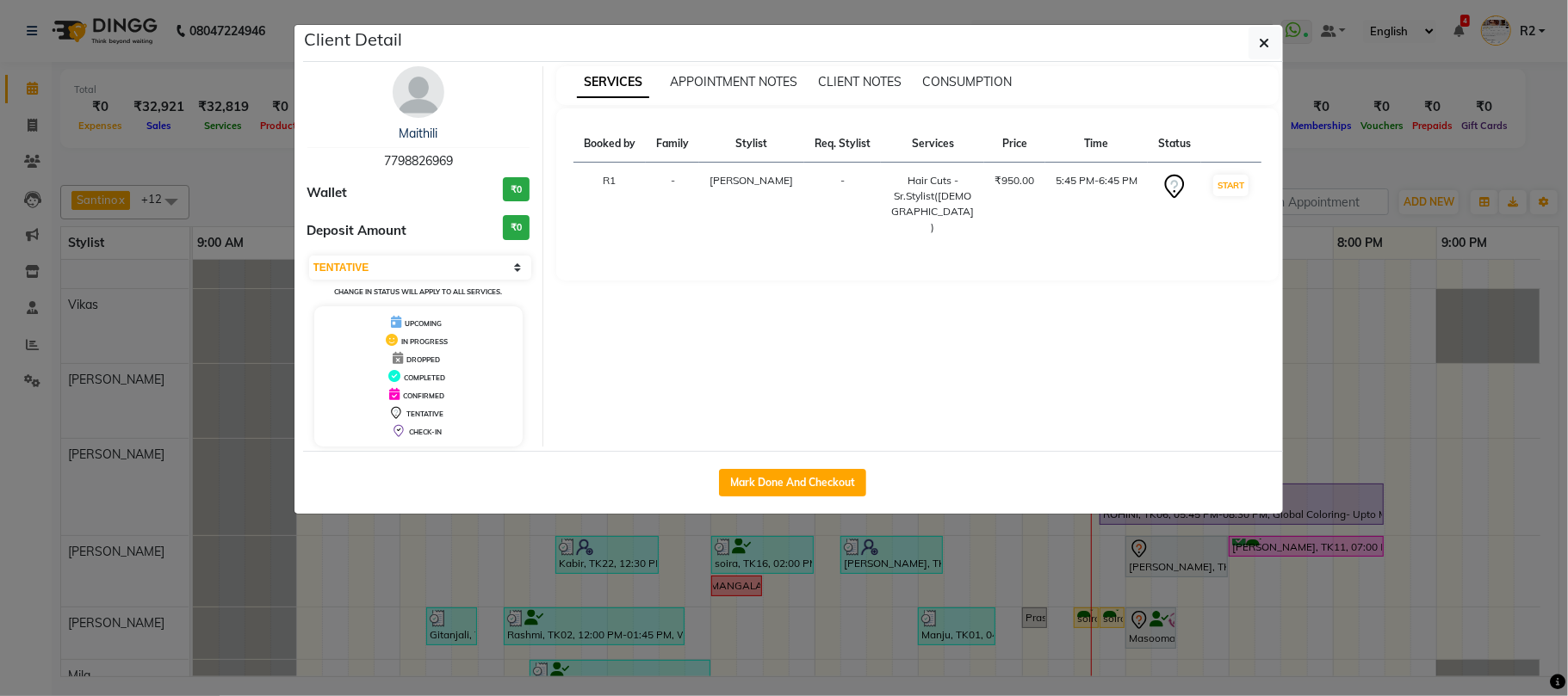
click at [1148, 579] on ngb-modal-window "Client Detail Maithili 7798826969 Wallet ₹0 Deposit Amount ₹0 Select IN SERVICE…" at bounding box center [784, 348] width 1568 height 696
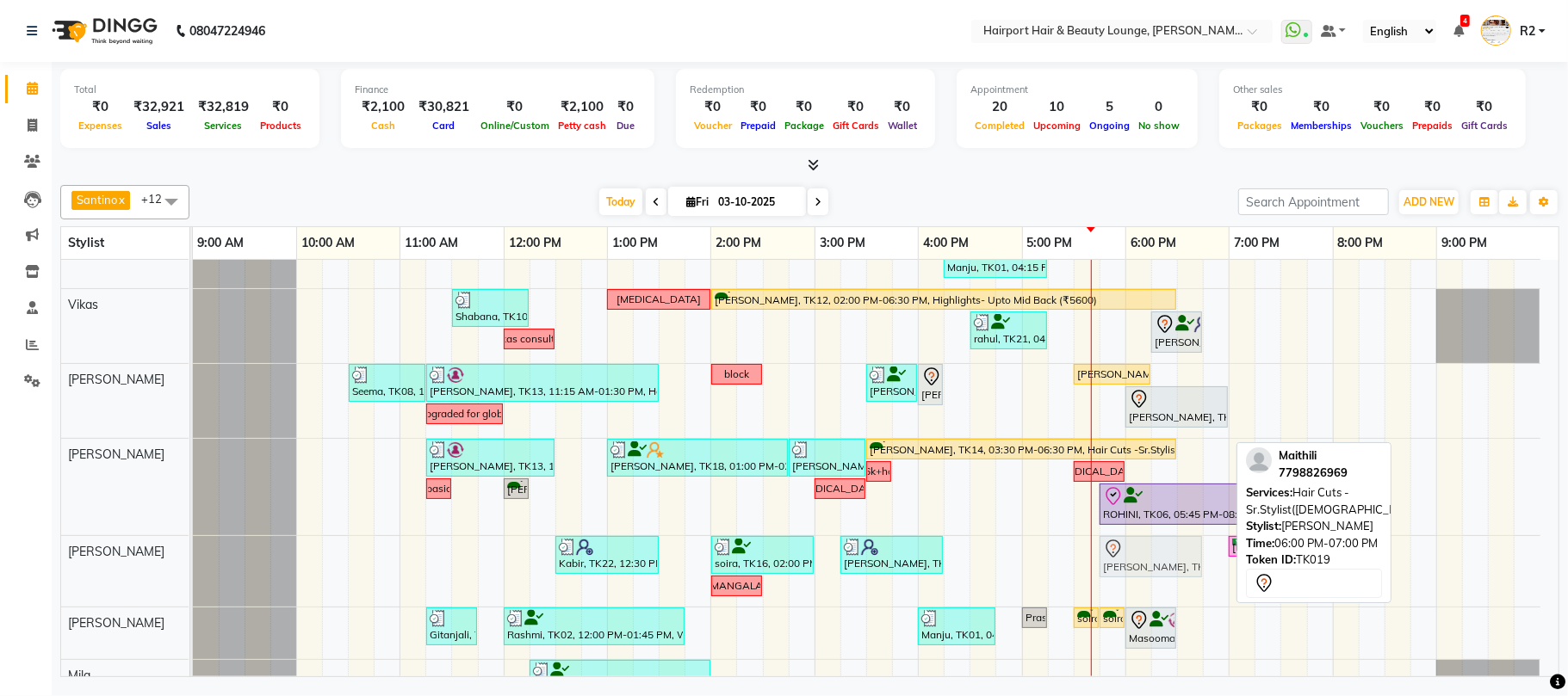
drag, startPoint x: 1176, startPoint y: 558, endPoint x: 1147, endPoint y: 559, distance: 29.0
click at [193, 559] on div "Kabir, TK22, 12:30 PM-01:30 PM, Hair Cuts -Sr.Stylist(Male) soira, TK16, 02:00 …" at bounding box center [193, 571] width 0 height 70
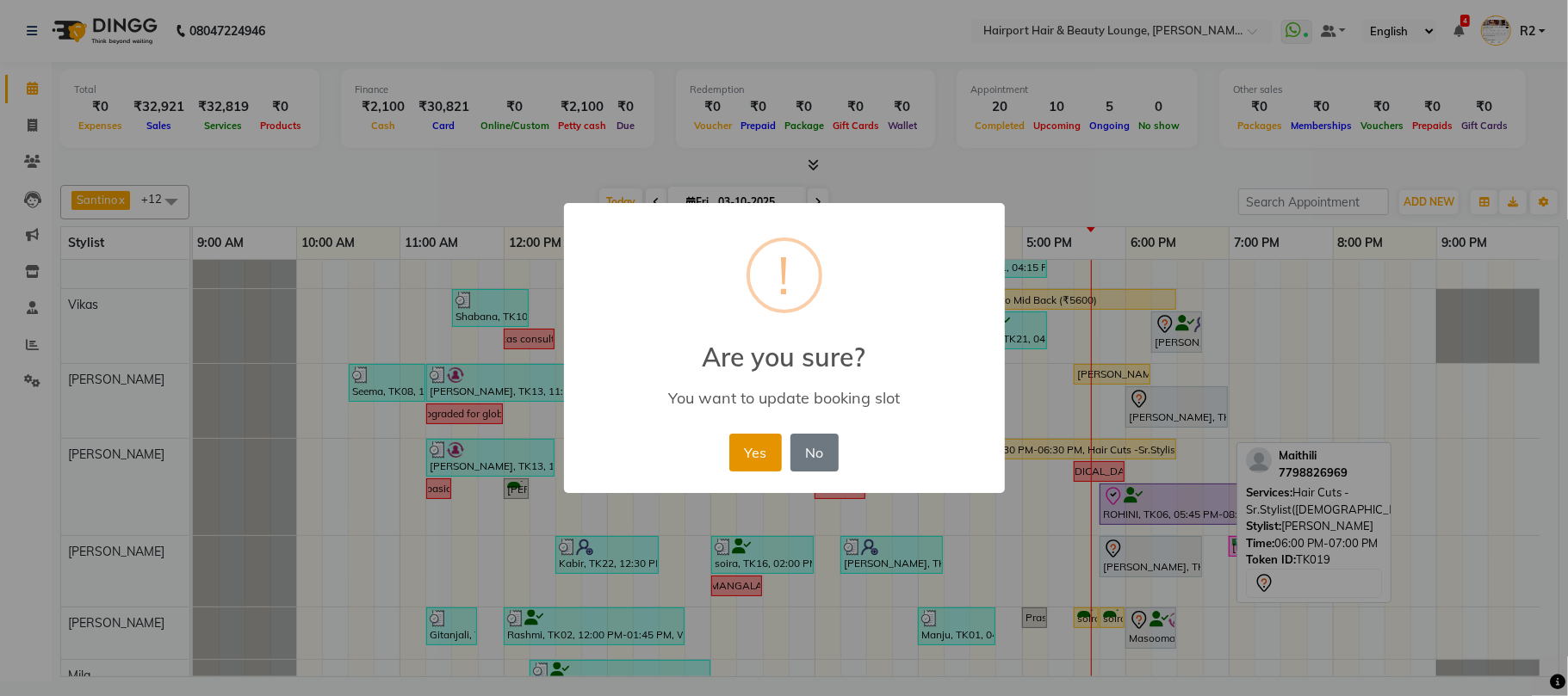
click at [753, 447] on button "Yes" at bounding box center [755, 453] width 53 height 38
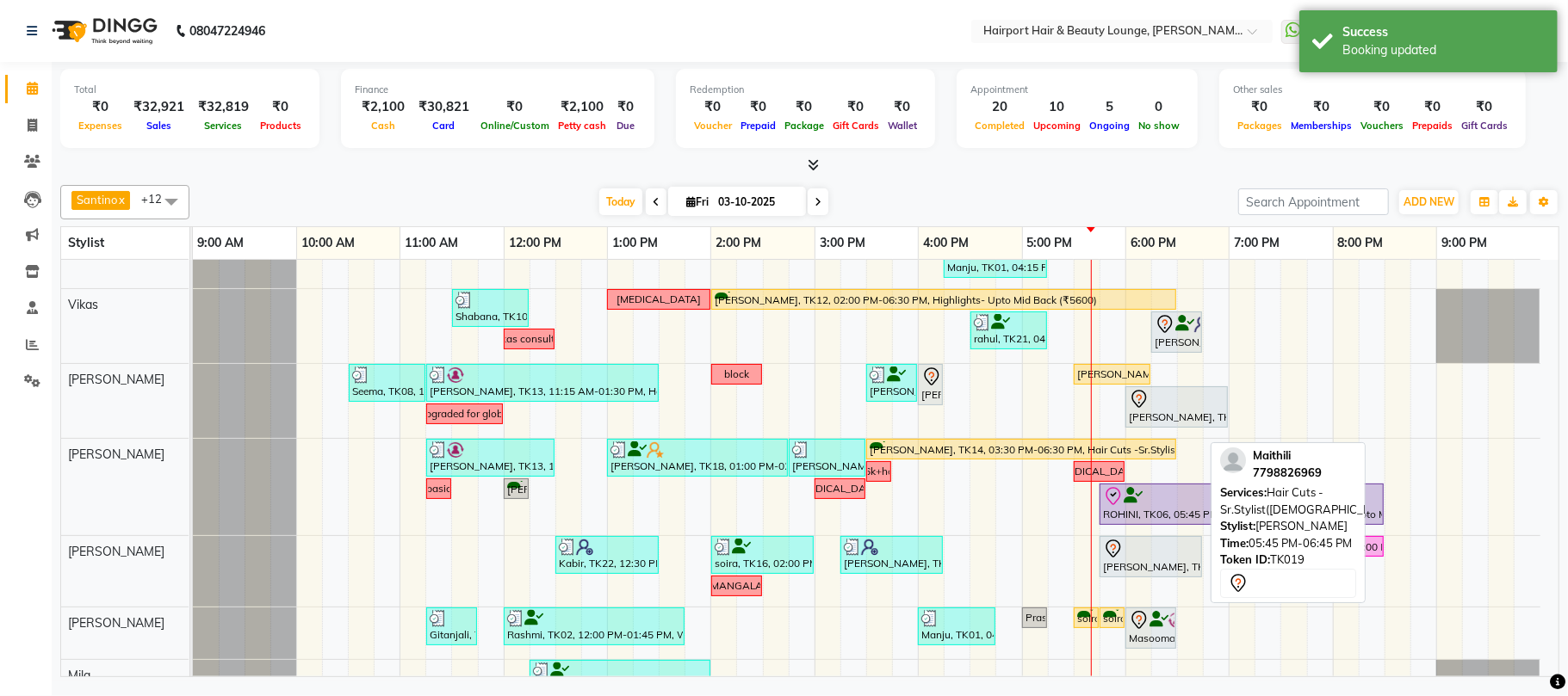
click at [1132, 546] on div at bounding box center [1150, 548] width 96 height 21
click at [1140, 570] on div "Maithili, TK19, 05:45 PM-06:45 PM, Hair Cuts -Sr.Stylist(Female)" at bounding box center [1150, 557] width 99 height 36
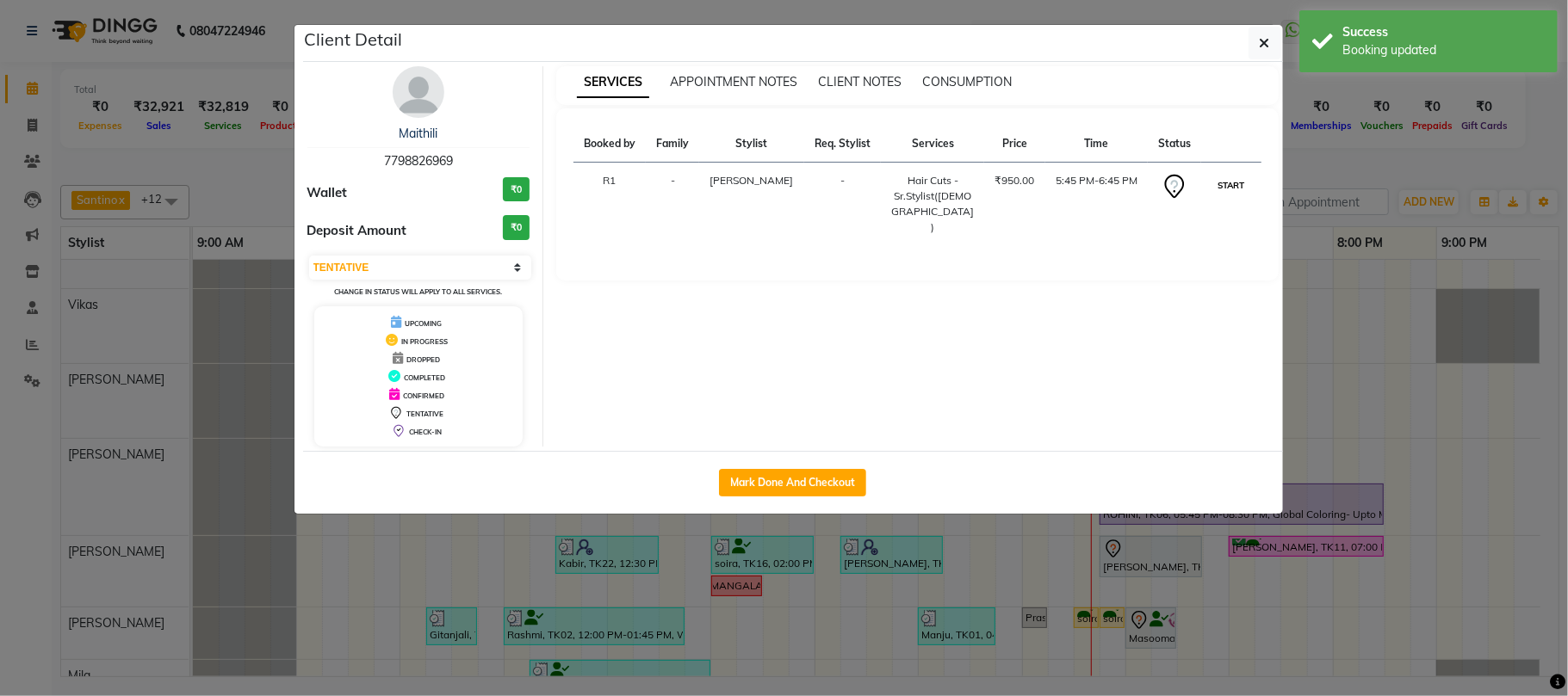
click at [1245, 184] on button "START" at bounding box center [1230, 186] width 36 height 22
select select "1"
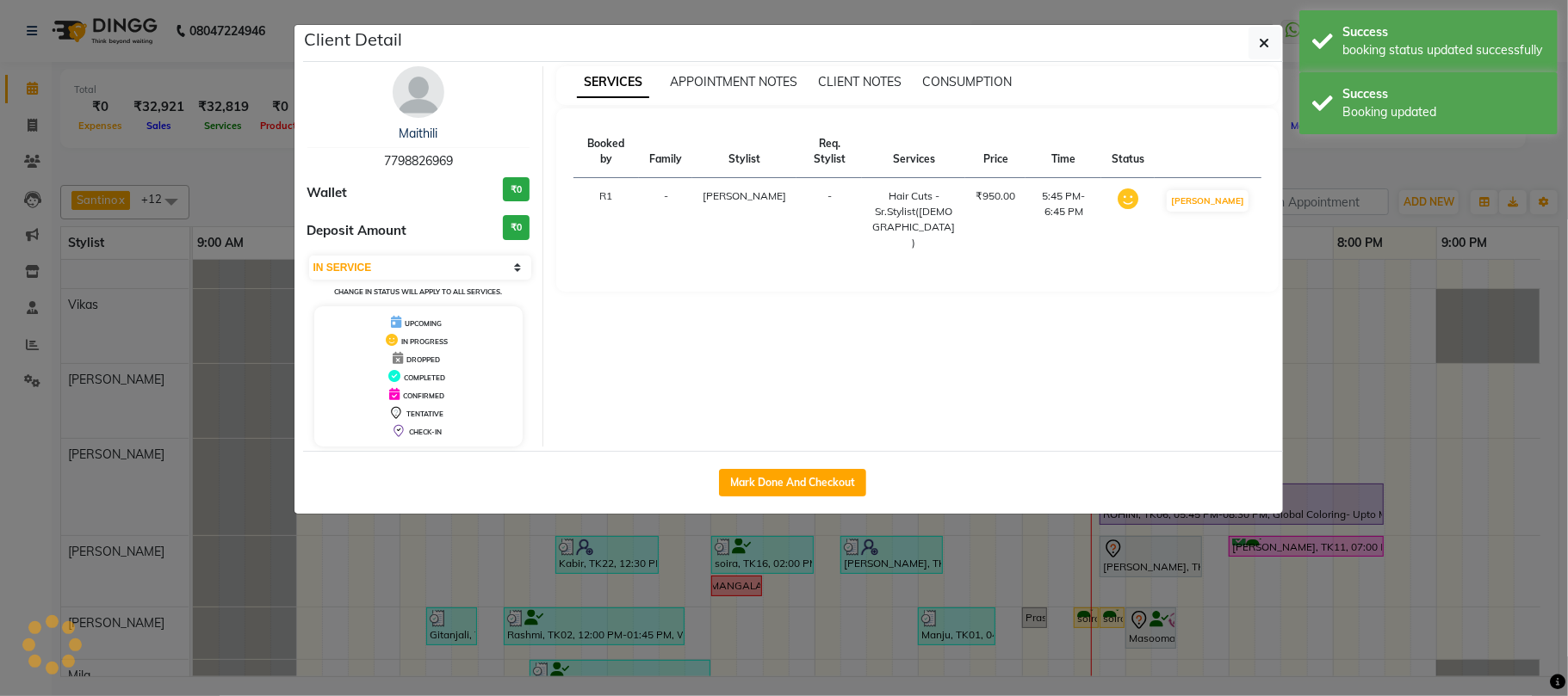
click at [1490, 167] on ngb-modal-window "Client Detail Maithili 7798826969 Wallet ₹0 Deposit Amount ₹0 Select IN SERVICE…" at bounding box center [784, 348] width 1568 height 696
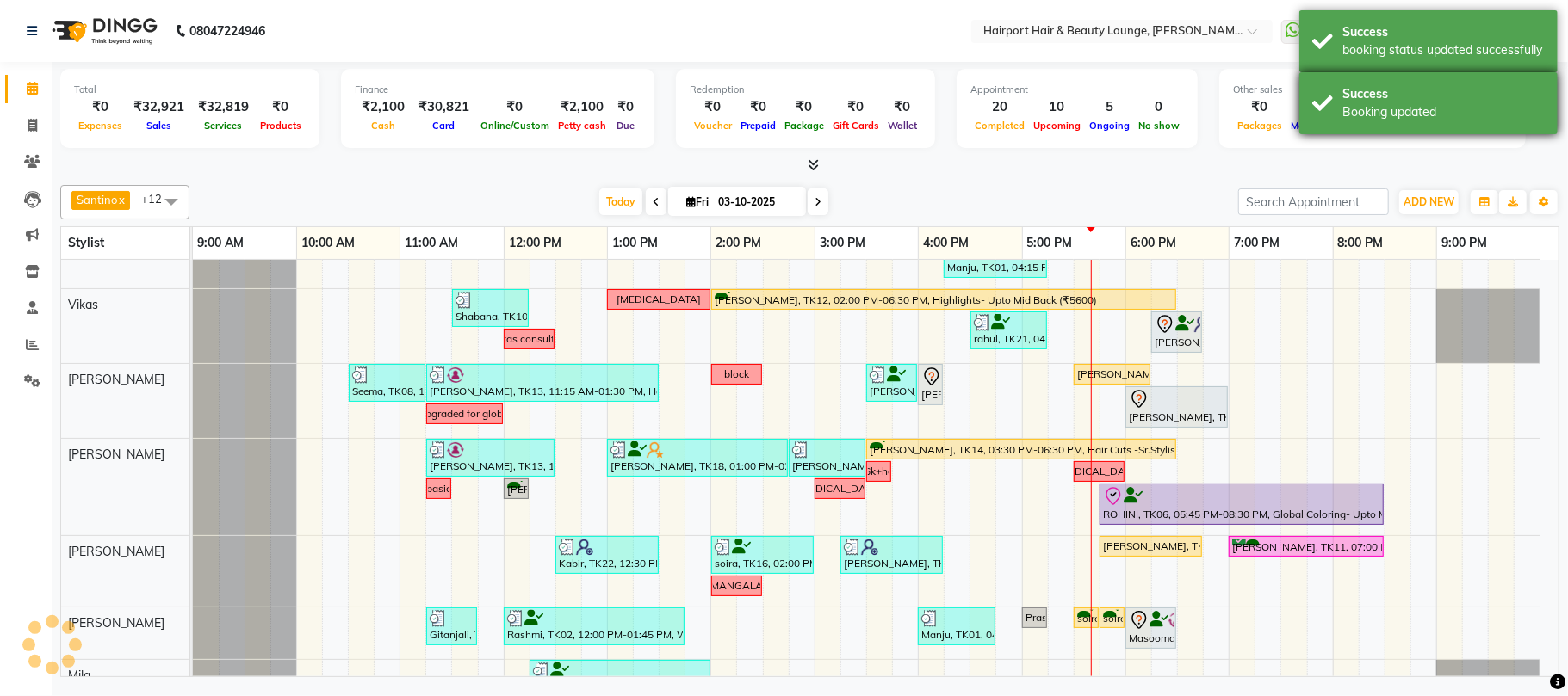
click at [1459, 118] on div "Booking updated" at bounding box center [1443, 112] width 202 height 18
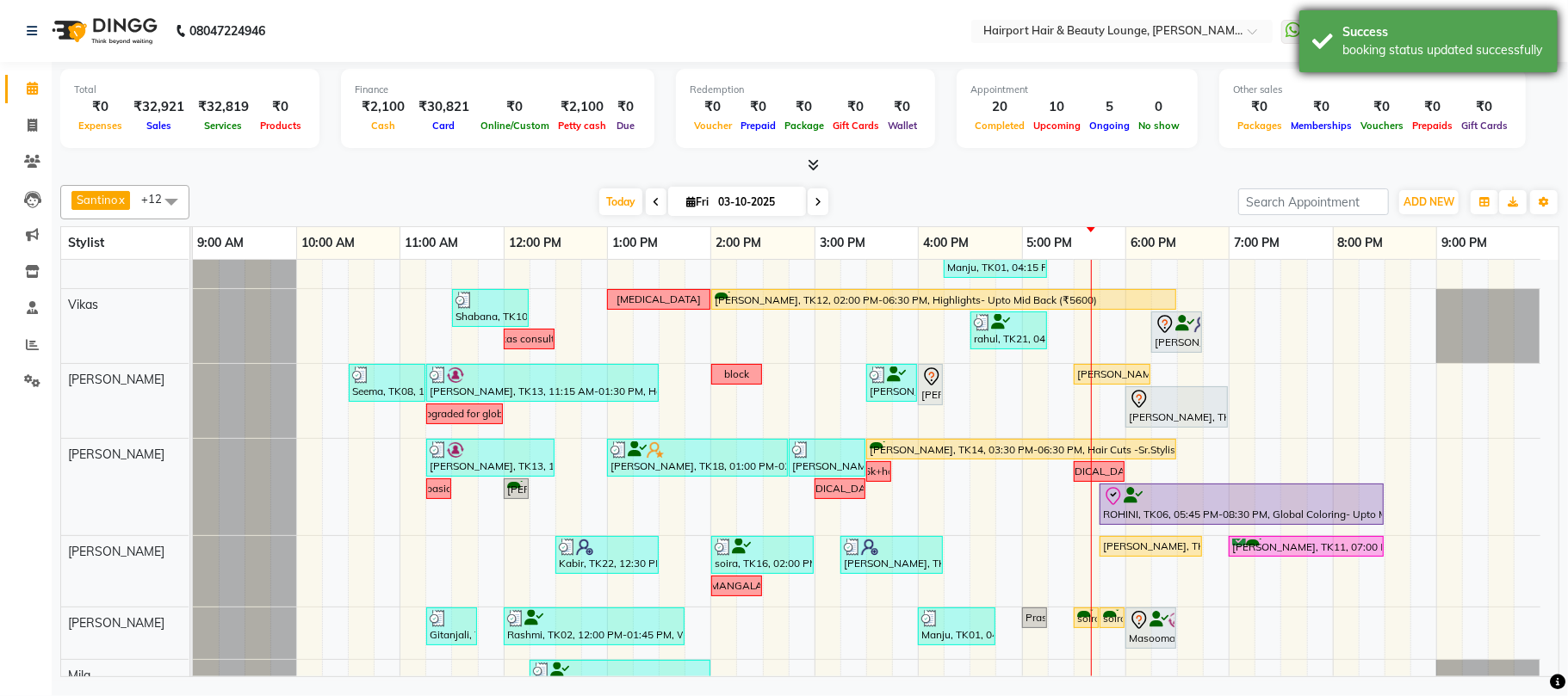
click at [1426, 50] on div "booking status updated successfully" at bounding box center [1443, 50] width 202 height 18
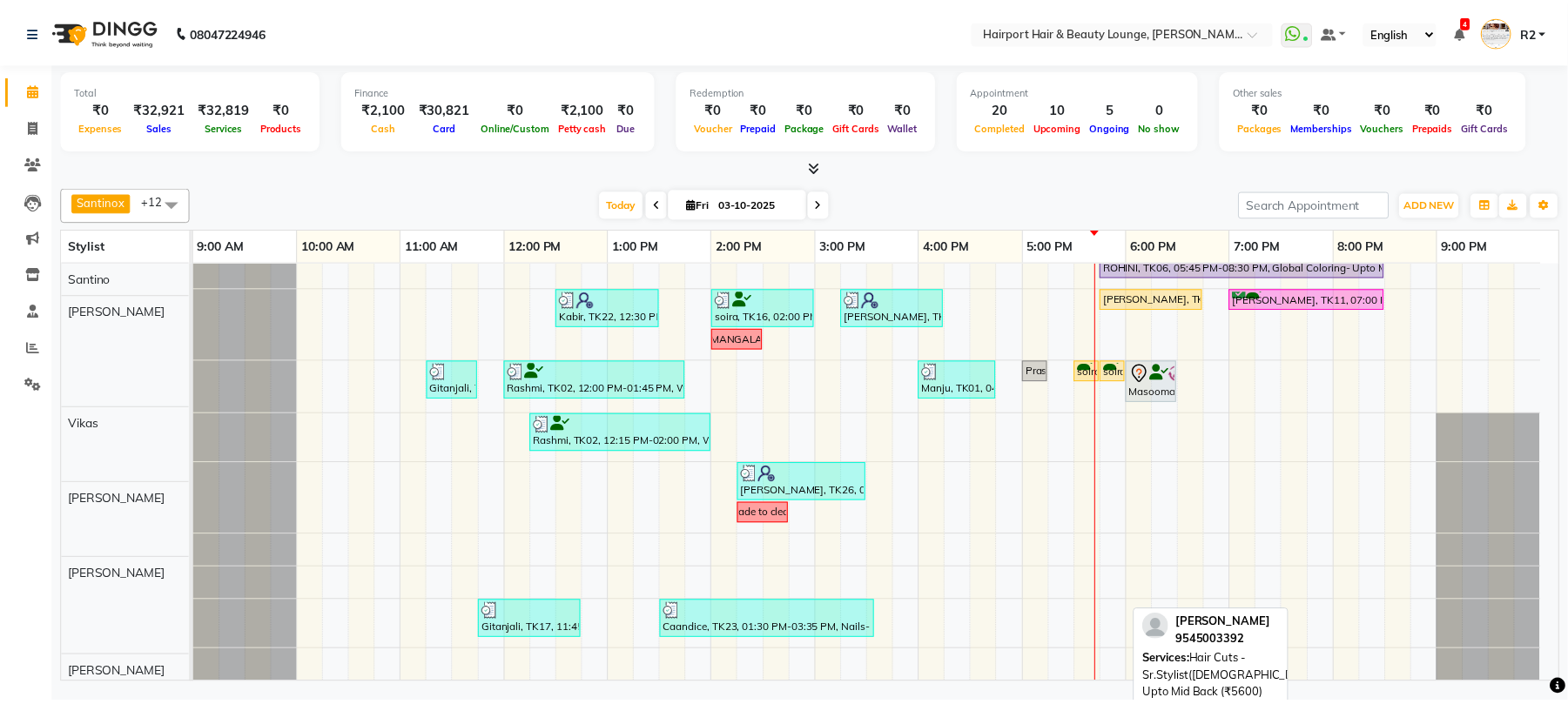
scroll to position [372, 0]
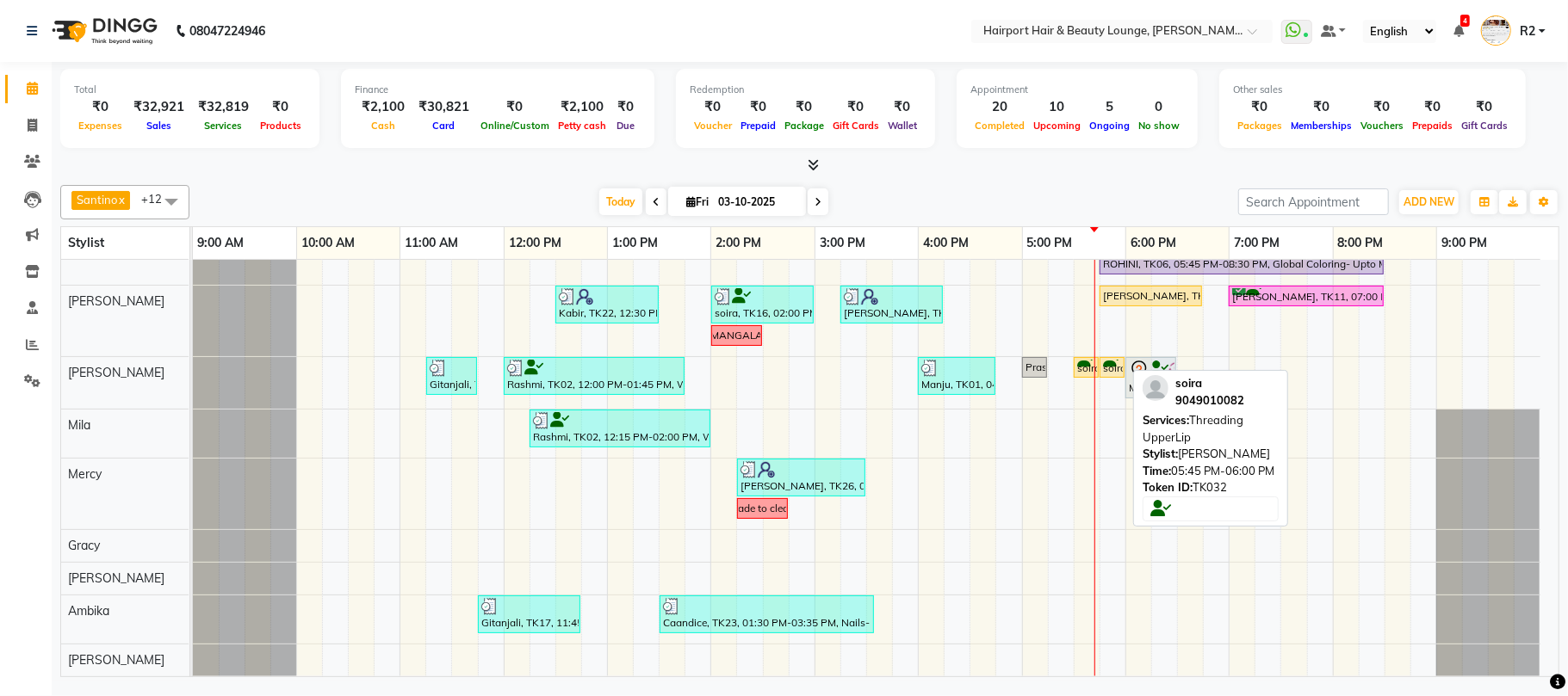
click at [1106, 366] on div "soira, TK32, 05:45 PM-06:00 PM, Threading UpperLip" at bounding box center [1112, 368] width 22 height 16
select select "1"
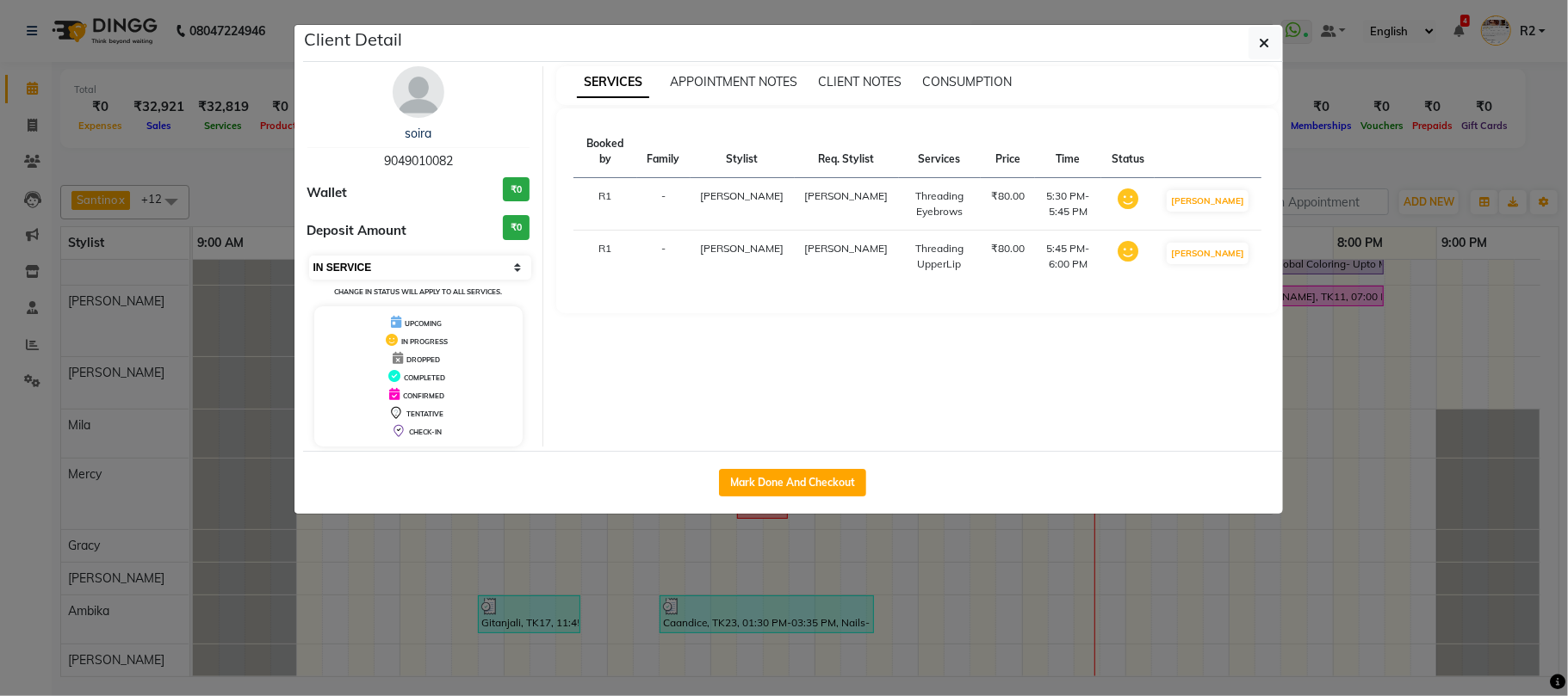
click at [434, 266] on select "Select IN SERVICE CONFIRMED TENTATIVE CHECK IN MARK DONE DROPPED UPCOMING" at bounding box center [420, 268] width 223 height 24
click at [222, 180] on ngb-modal-window "Client Detail soira 9049010082 Wallet ₹0 Deposit Amount ₹0 Select IN SERVICE CO…" at bounding box center [784, 348] width 1568 height 696
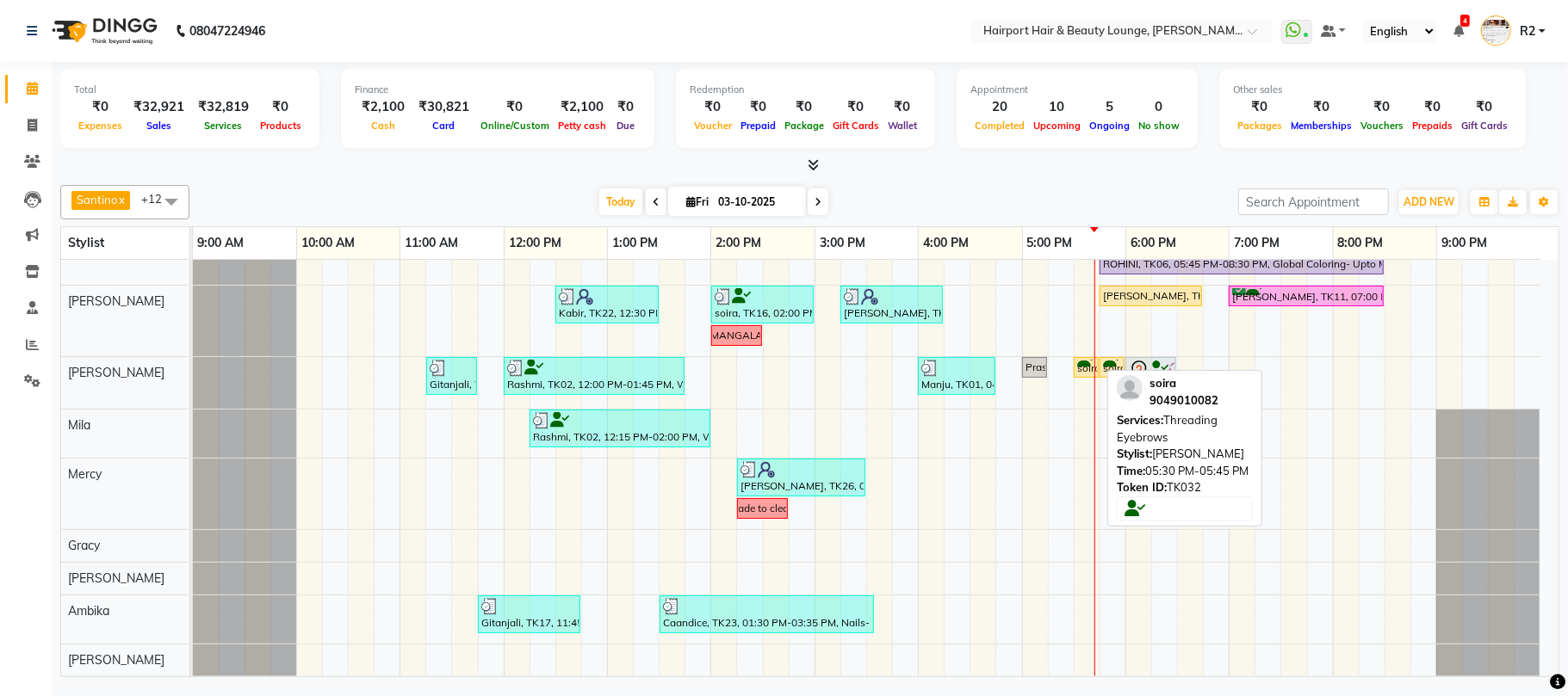
click at [1079, 368] on div "soira, TK32, 05:30 PM-05:45 PM, Threading Eyebrows" at bounding box center [1086, 368] width 22 height 16
select select "1"
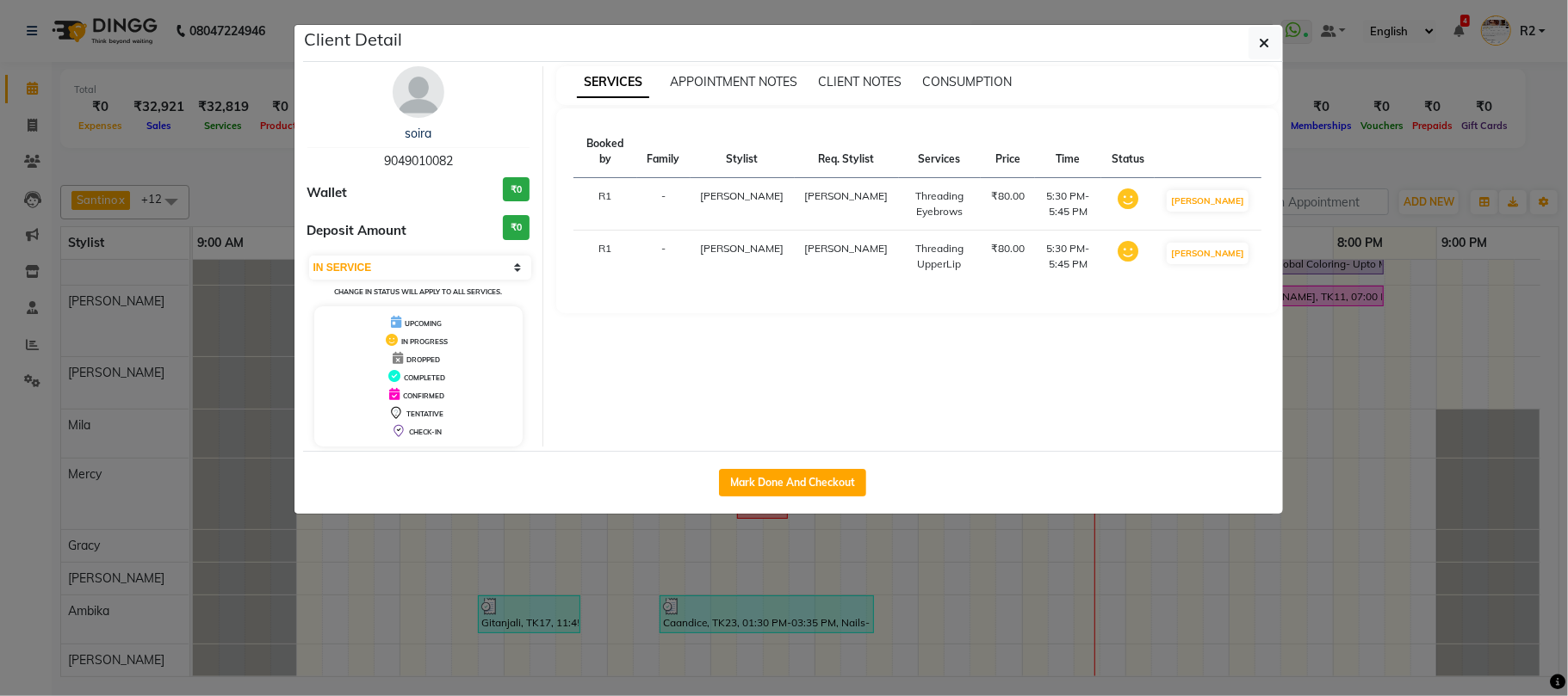
drag, startPoint x: 786, startPoint y: 476, endPoint x: 896, endPoint y: 478, distance: 110.0
click at [787, 476] on button "Mark Done And Checkout" at bounding box center [793, 483] width 148 height 27
select select "622"
select select "service"
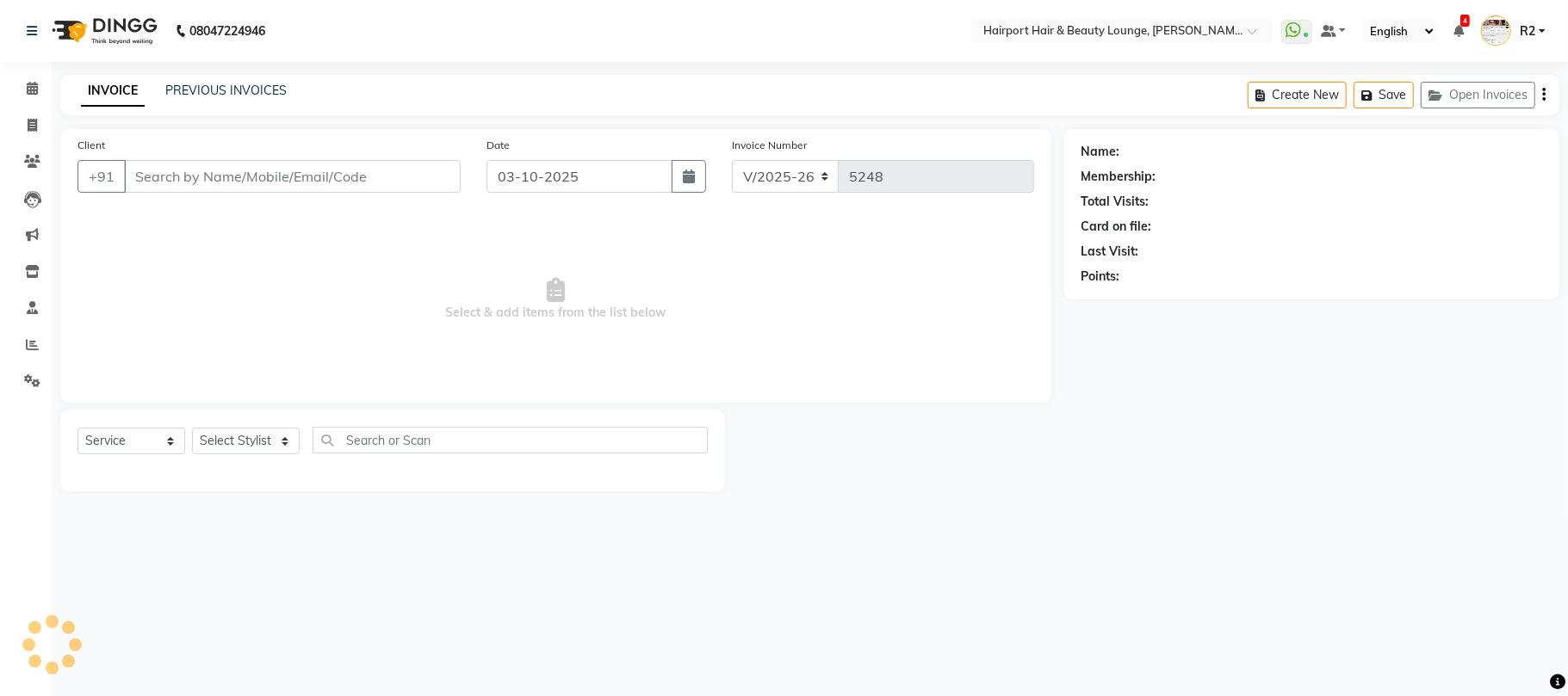
type input "9049010082"
select select "14044"
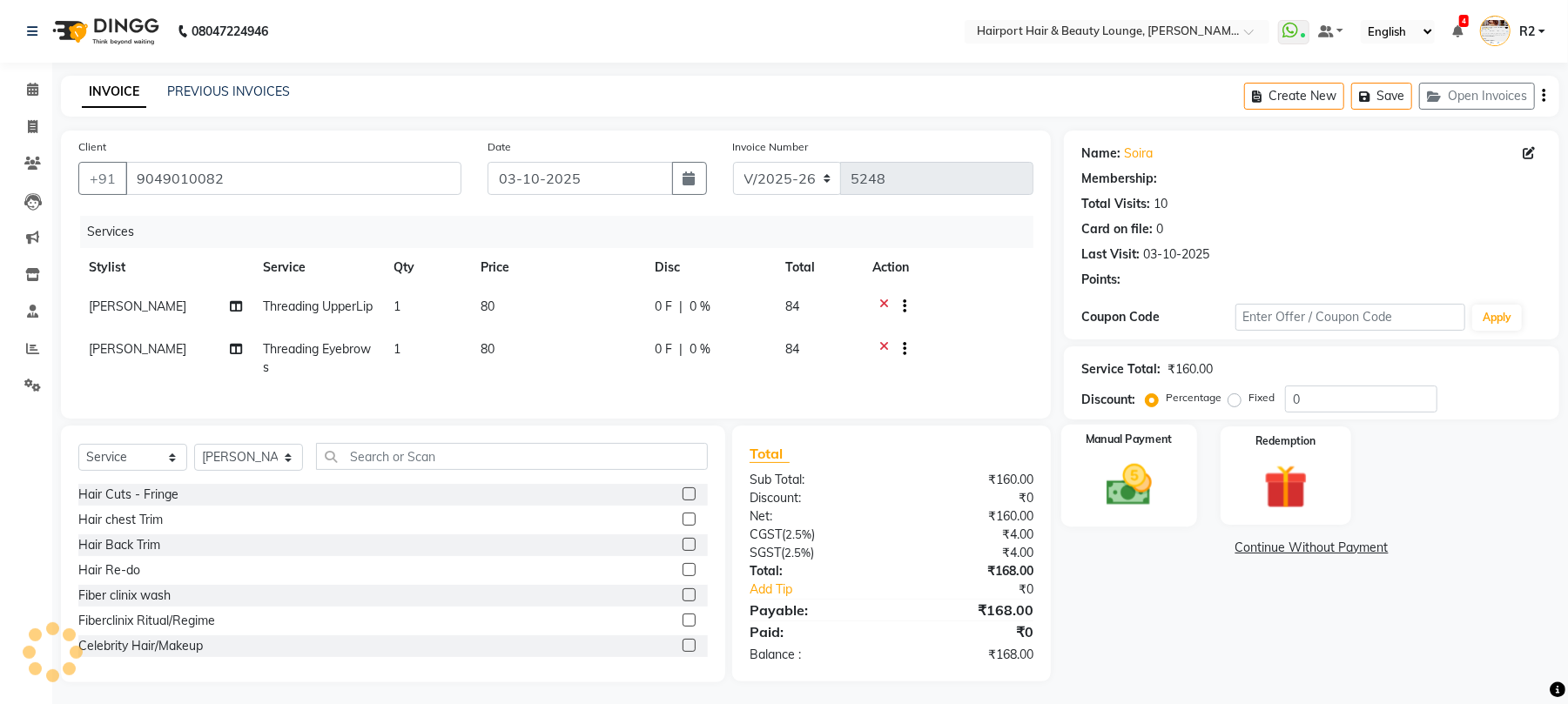
select select "1: Object"
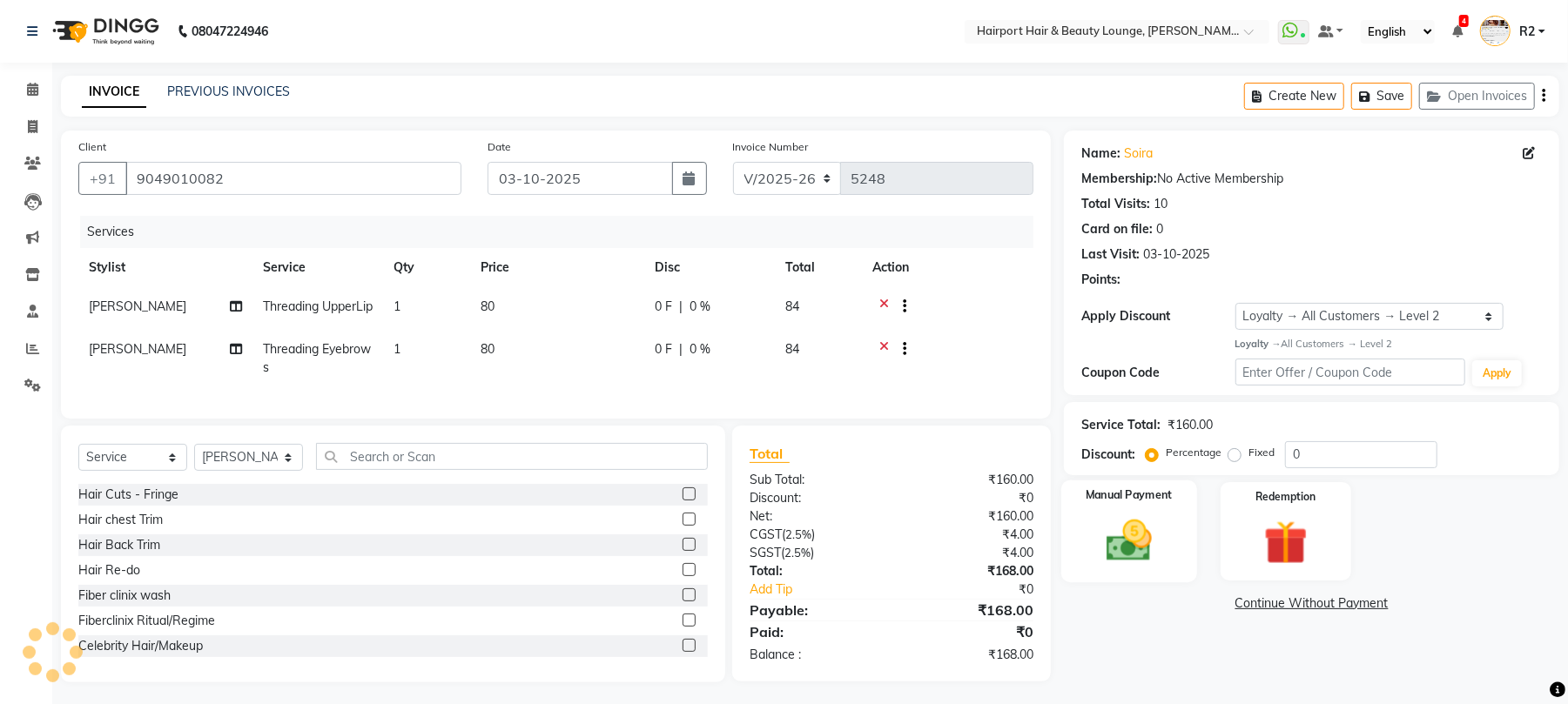
scroll to position [36, 0]
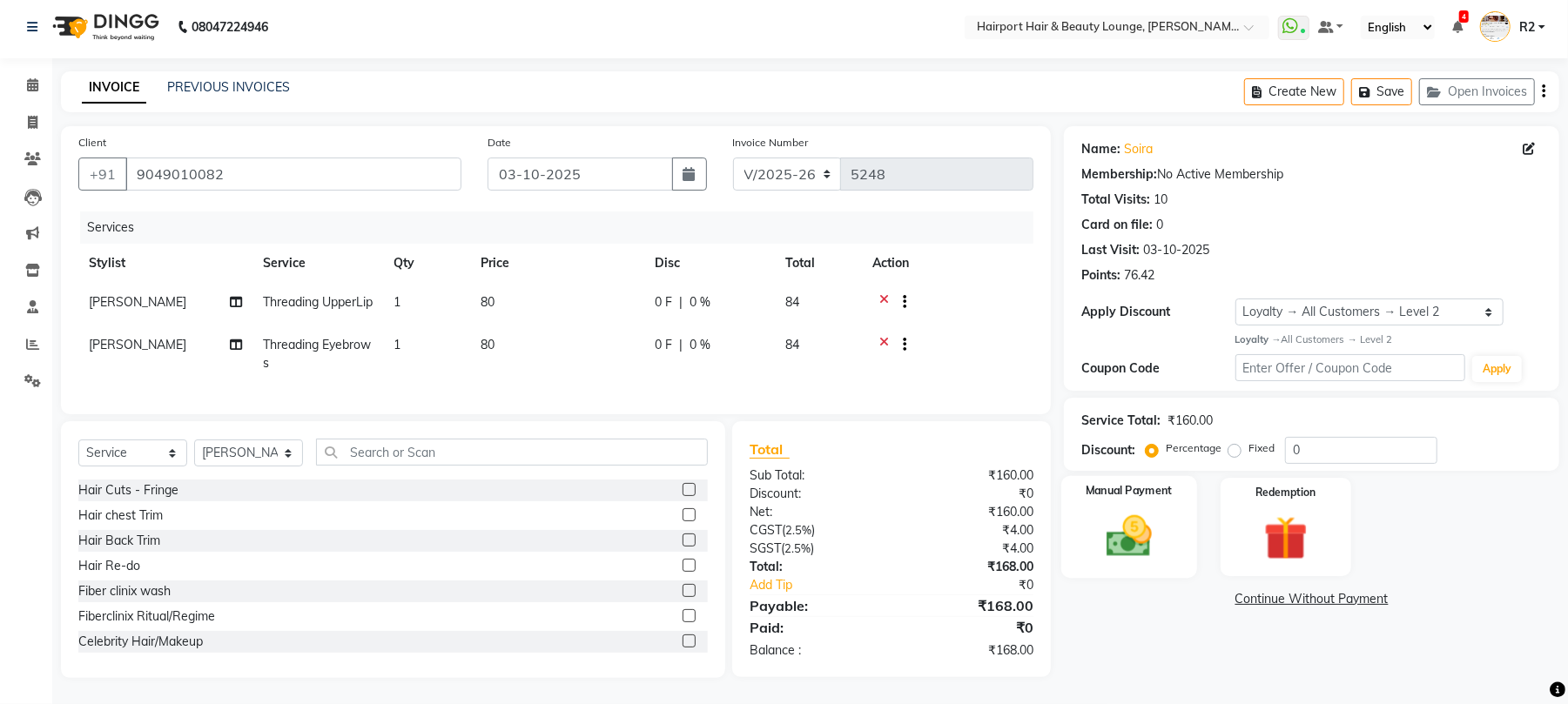
click at [1136, 528] on img at bounding box center [1129, 537] width 75 height 53
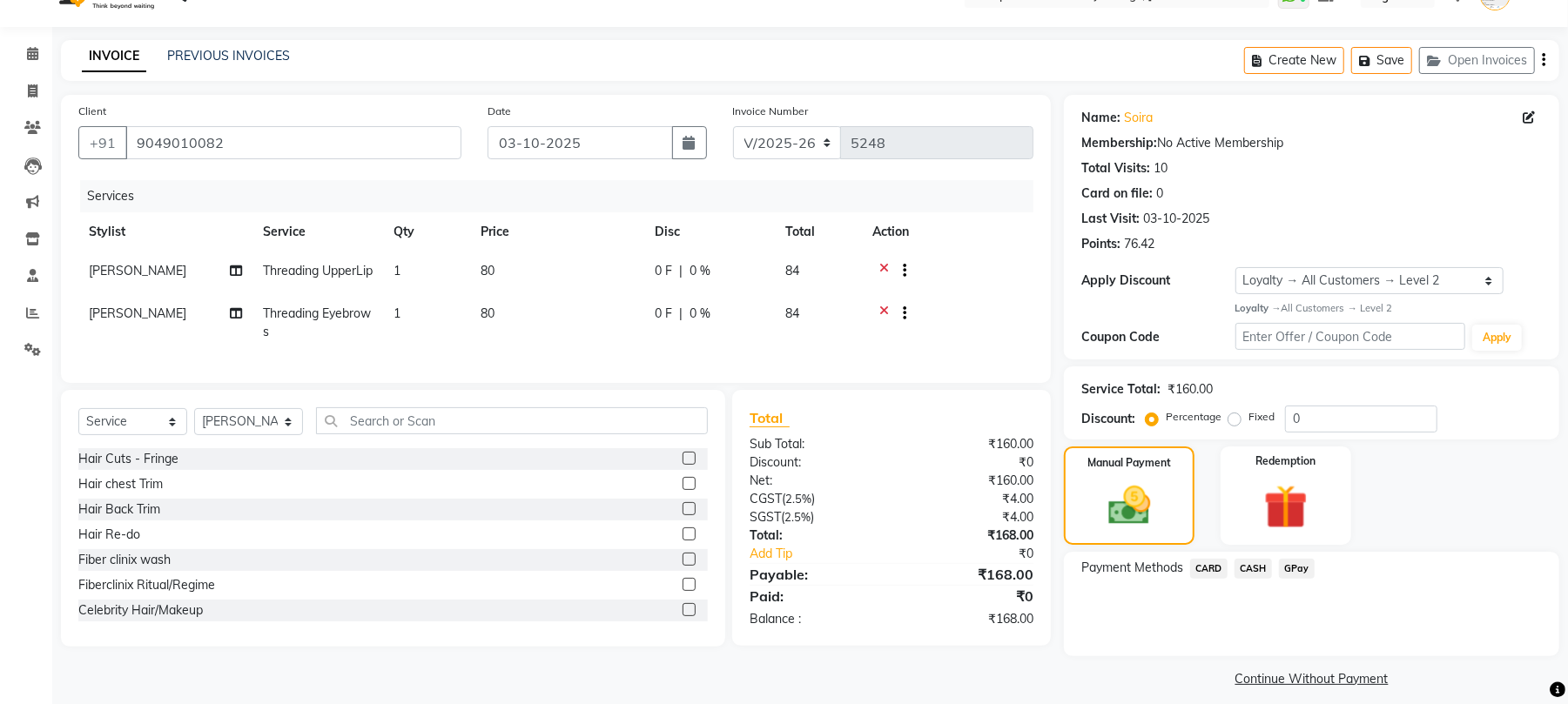
click at [1247, 571] on span "CASH" at bounding box center [1253, 569] width 38 height 20
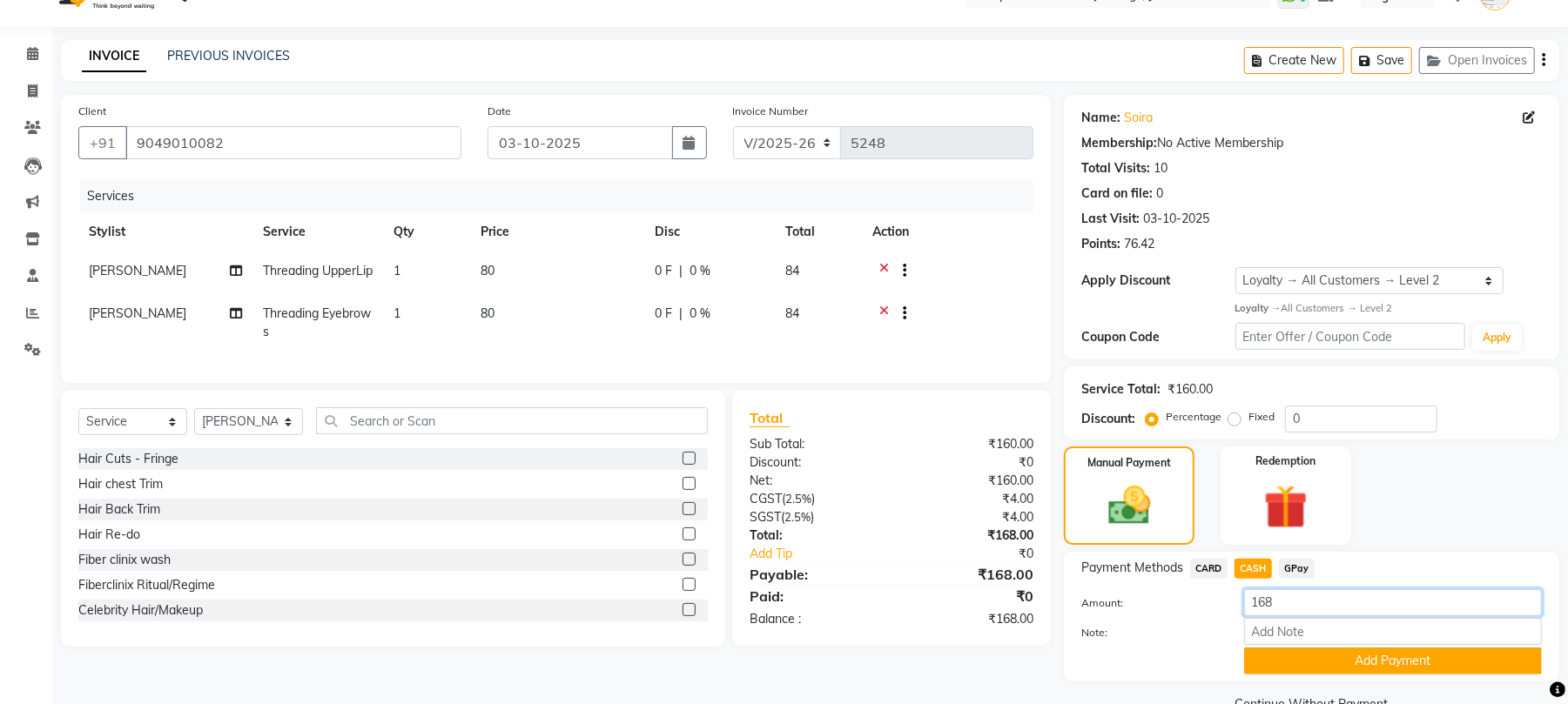
drag, startPoint x: 1283, startPoint y: 601, endPoint x: 1195, endPoint y: 607, distance: 88.2
click at [1195, 607] on div "Amount: 168" at bounding box center [1311, 604] width 486 height 29
type input "200"
click at [1363, 638] on input "Note:" at bounding box center [1392, 631] width 298 height 27
click at [1350, 666] on button "Add Payment" at bounding box center [1392, 661] width 298 height 27
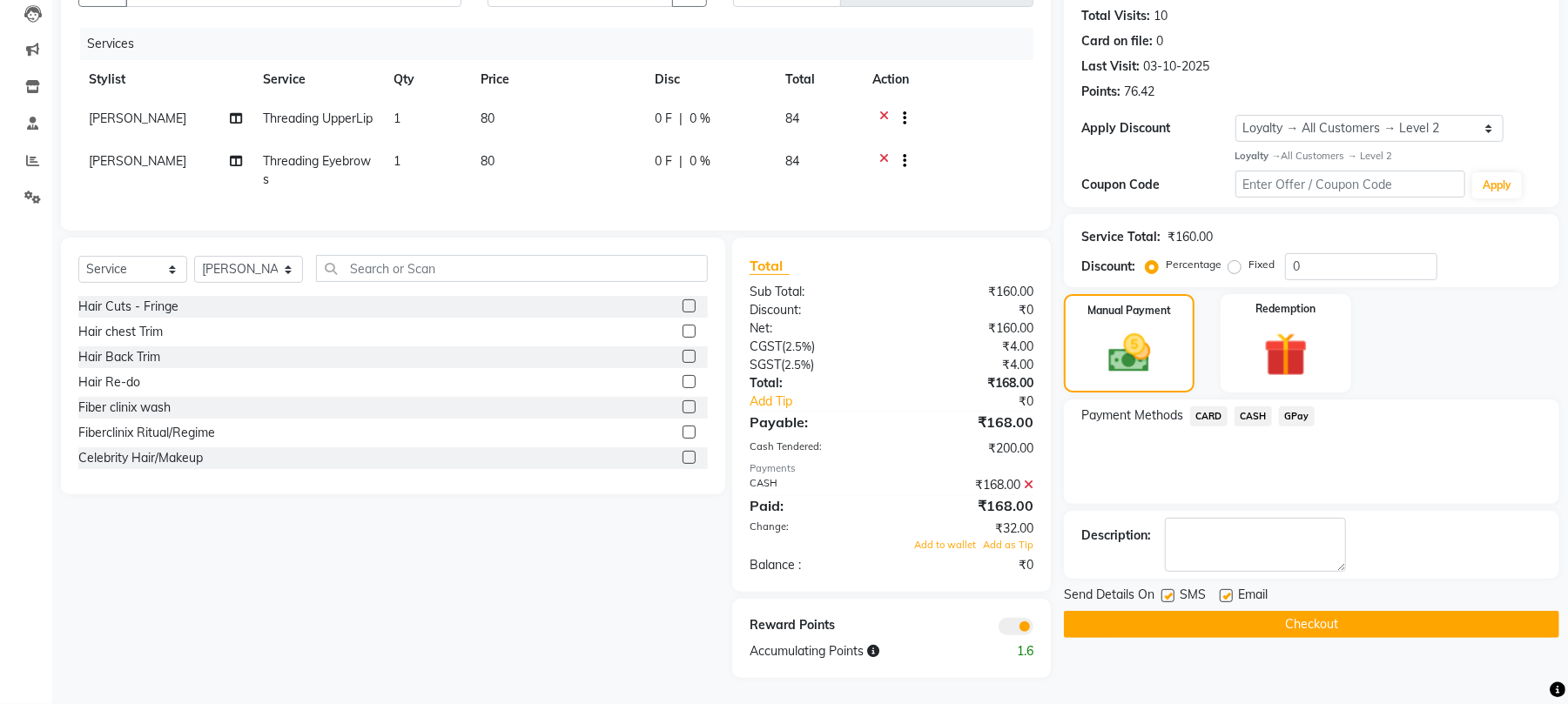
scroll to position [219, 0]
click at [1027, 487] on icon at bounding box center [1028, 485] width 9 height 12
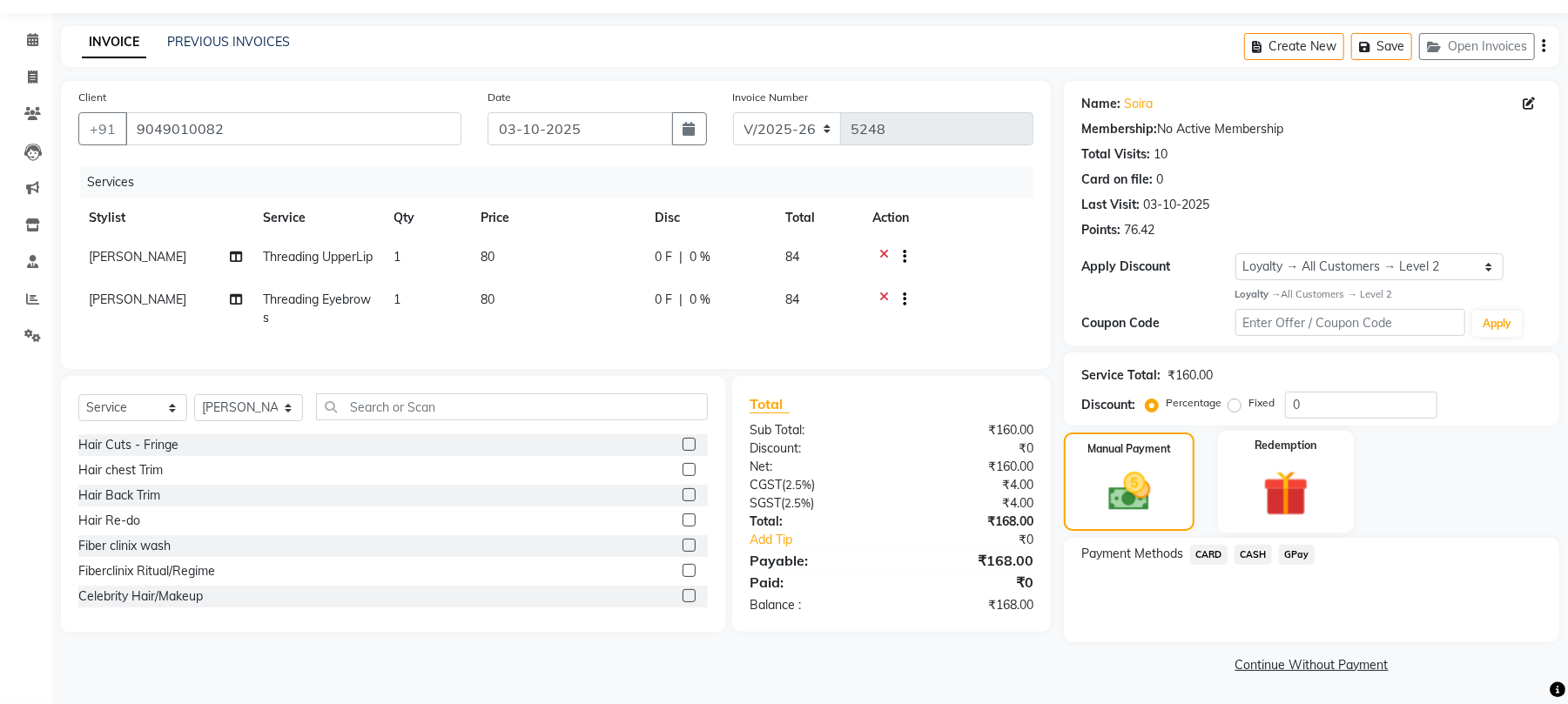
click at [1261, 493] on img at bounding box center [1285, 493] width 75 height 56
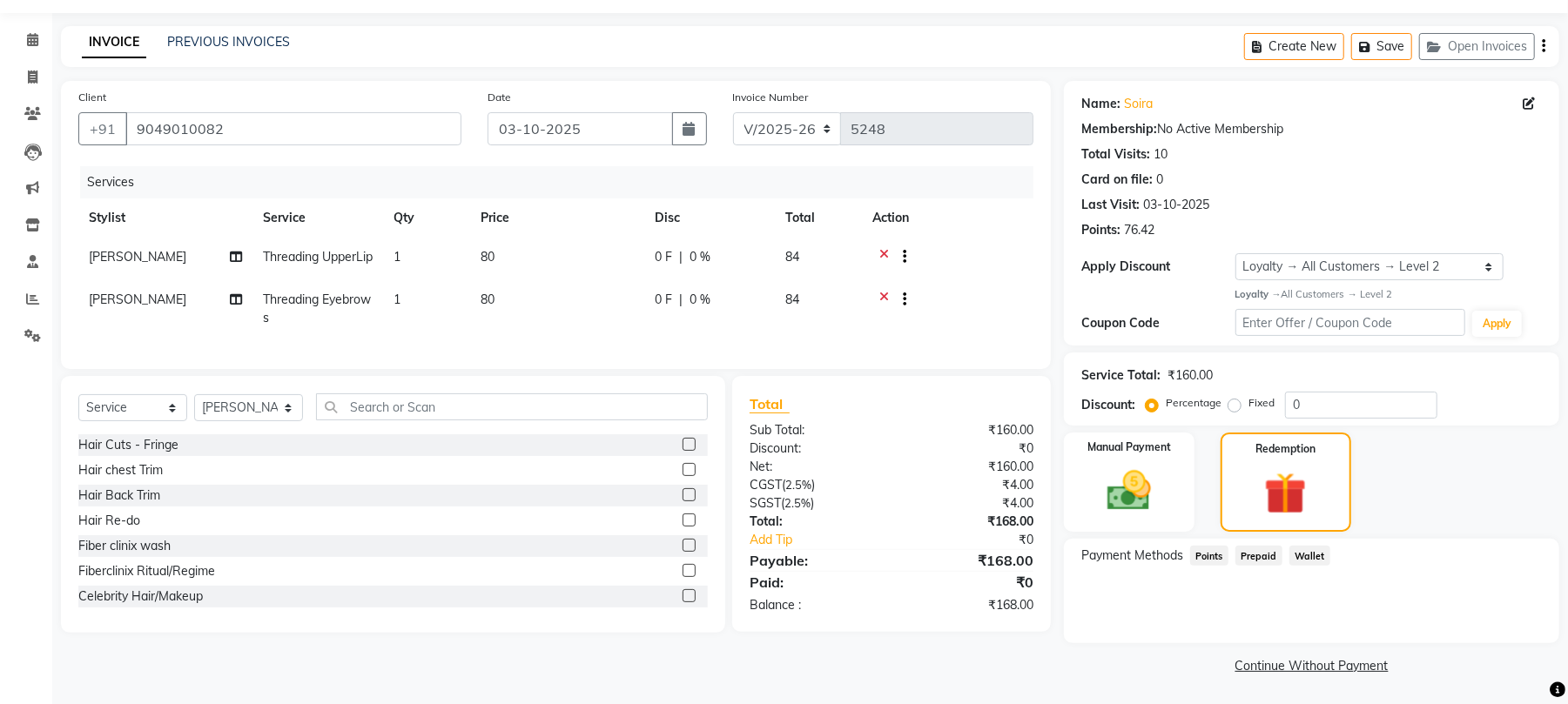
scroll to position [51, 0]
click at [1215, 557] on span "Points" at bounding box center [1210, 555] width 39 height 20
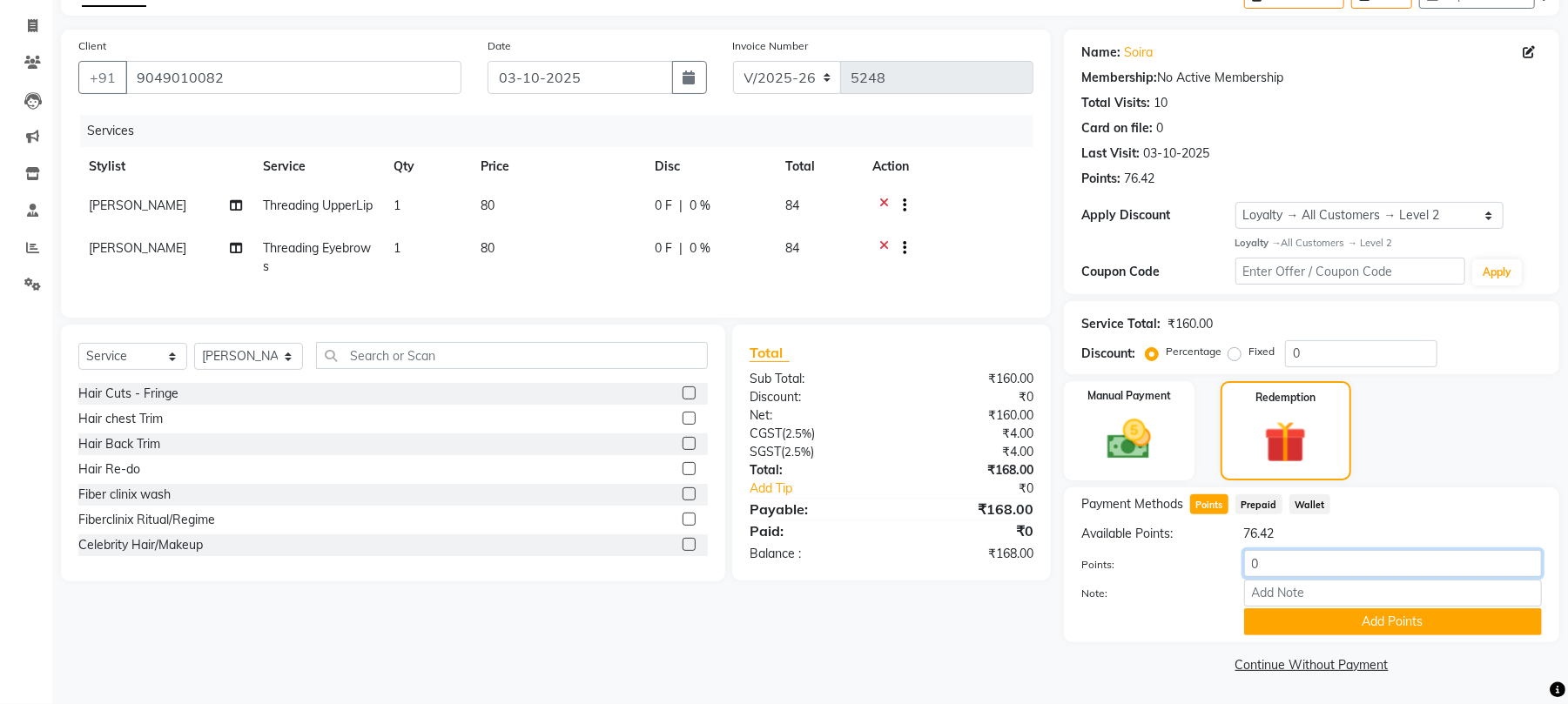
drag, startPoint x: 1281, startPoint y: 569, endPoint x: 1129, endPoint y: 548, distance: 153.4
click at [1129, 550] on div "Points: 0" at bounding box center [1311, 565] width 486 height 29
type input "18"
click at [1450, 622] on button "Add Points" at bounding box center [1392, 621] width 298 height 27
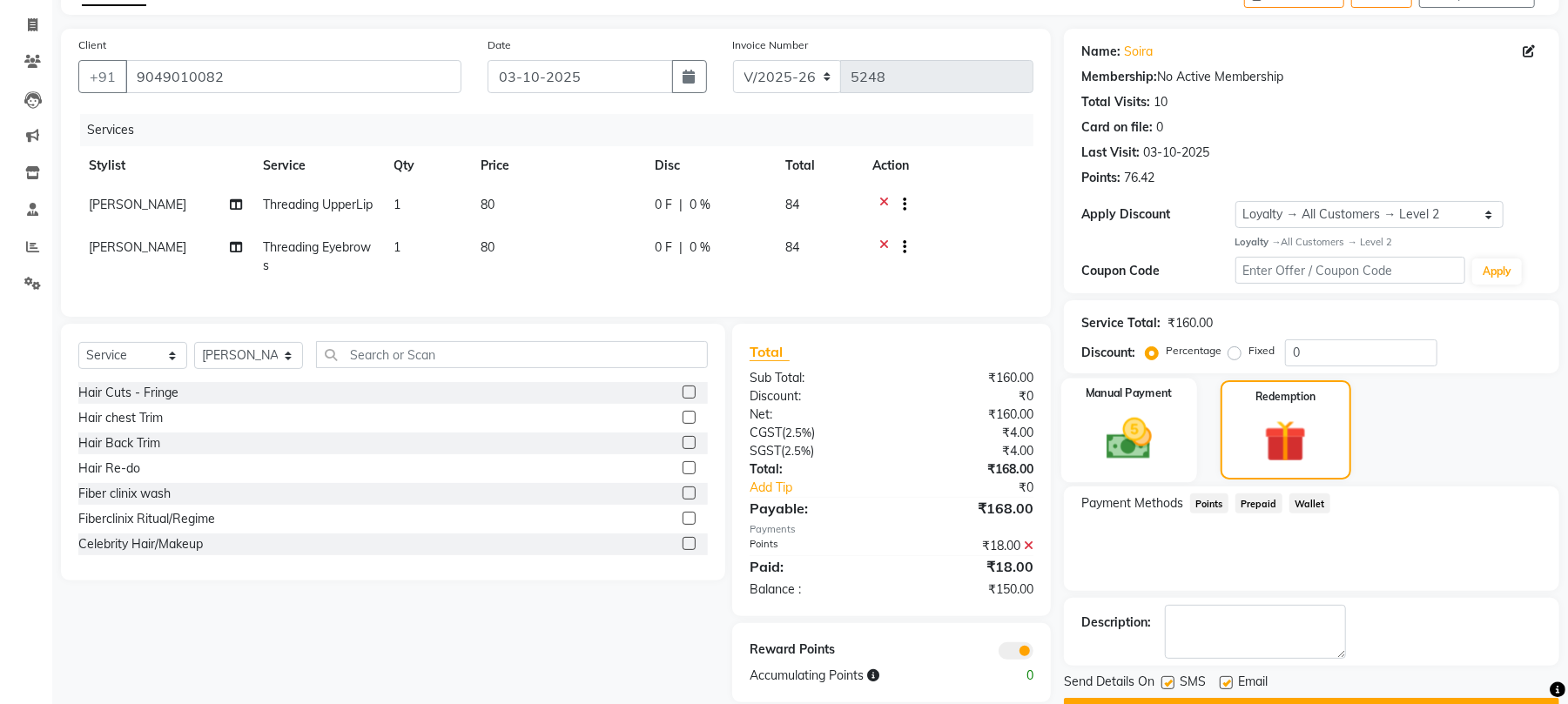
click at [1145, 446] on img at bounding box center [1129, 440] width 75 height 53
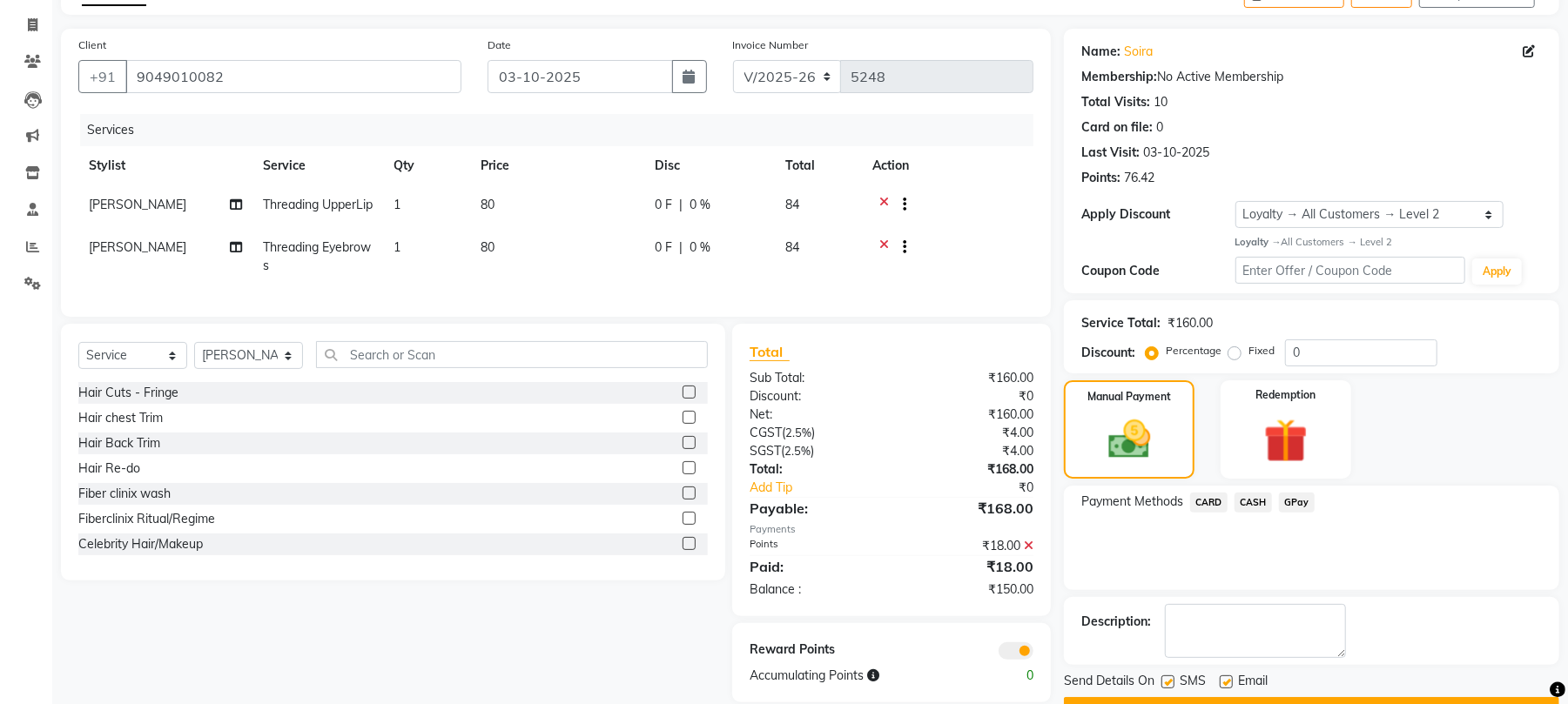
click at [1244, 499] on span "CASH" at bounding box center [1253, 503] width 38 height 20
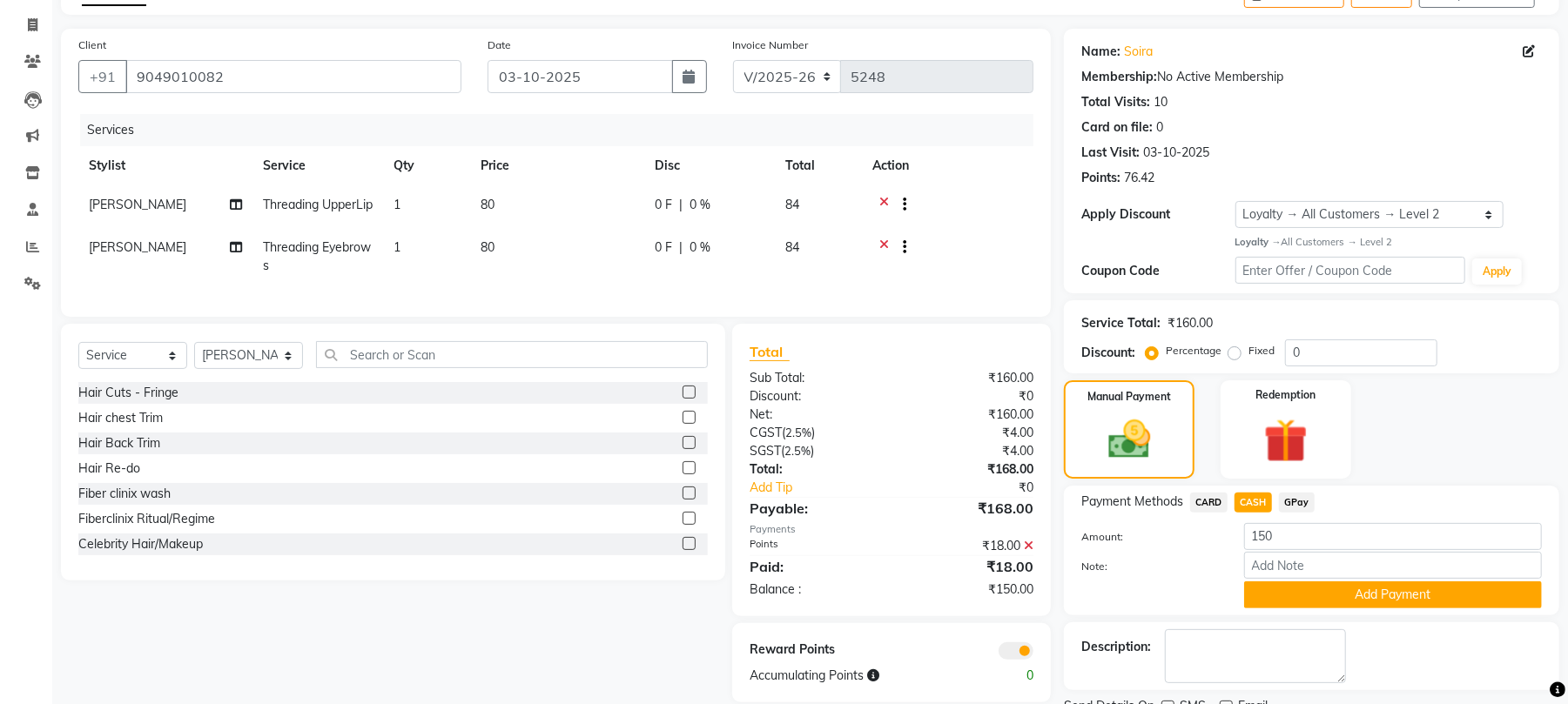
click at [1304, 595] on button "Add Payment" at bounding box center [1392, 594] width 298 height 27
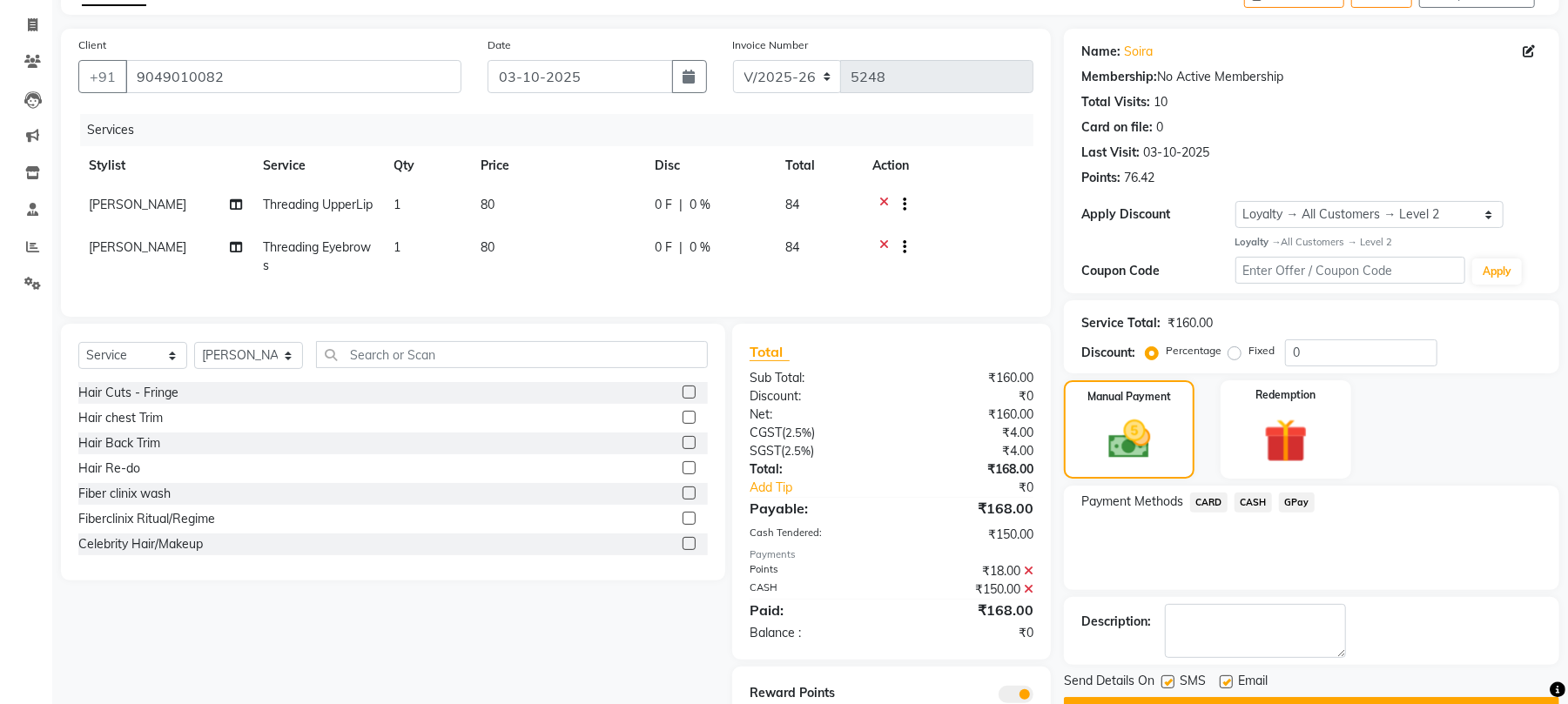
scroll to position [202, 0]
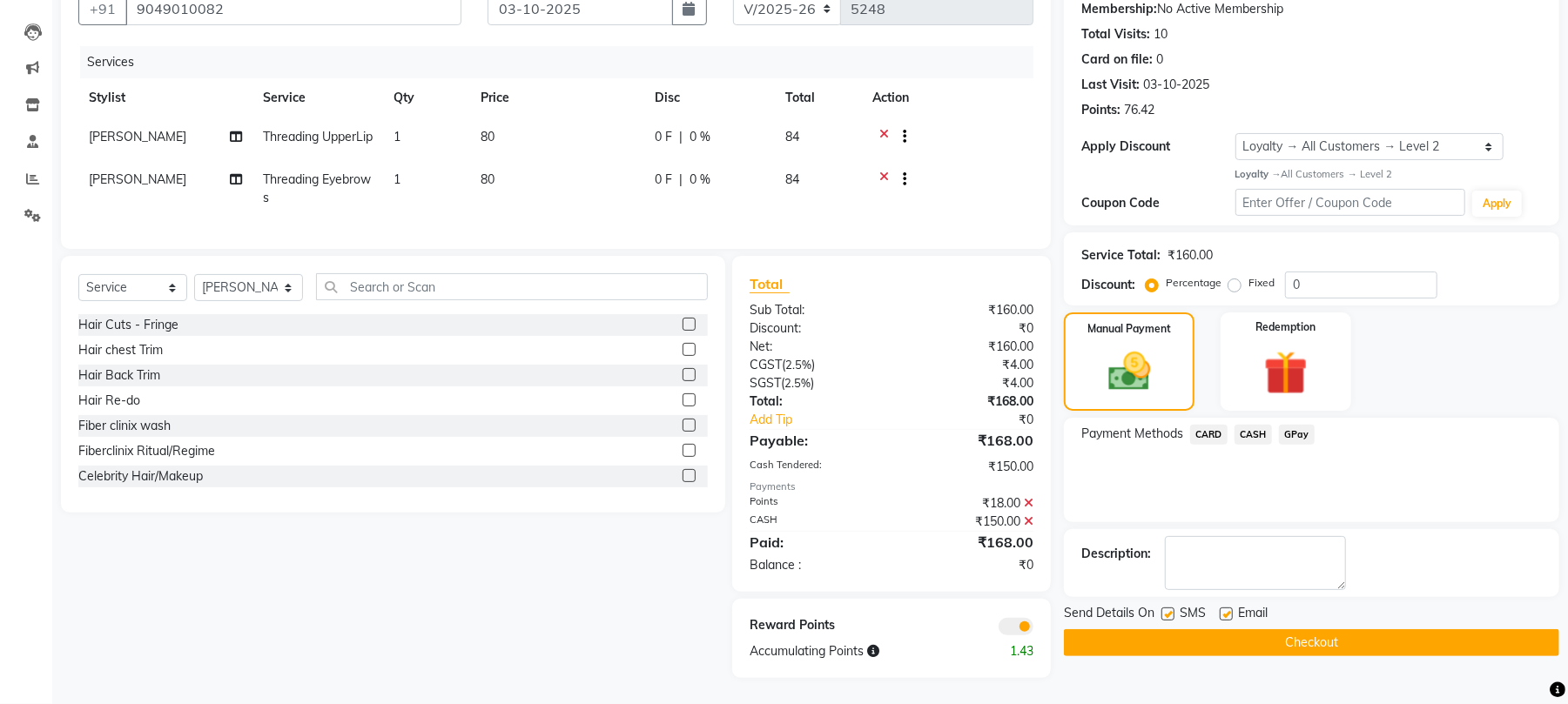
click at [1293, 629] on button "Checkout" at bounding box center [1312, 642] width 496 height 27
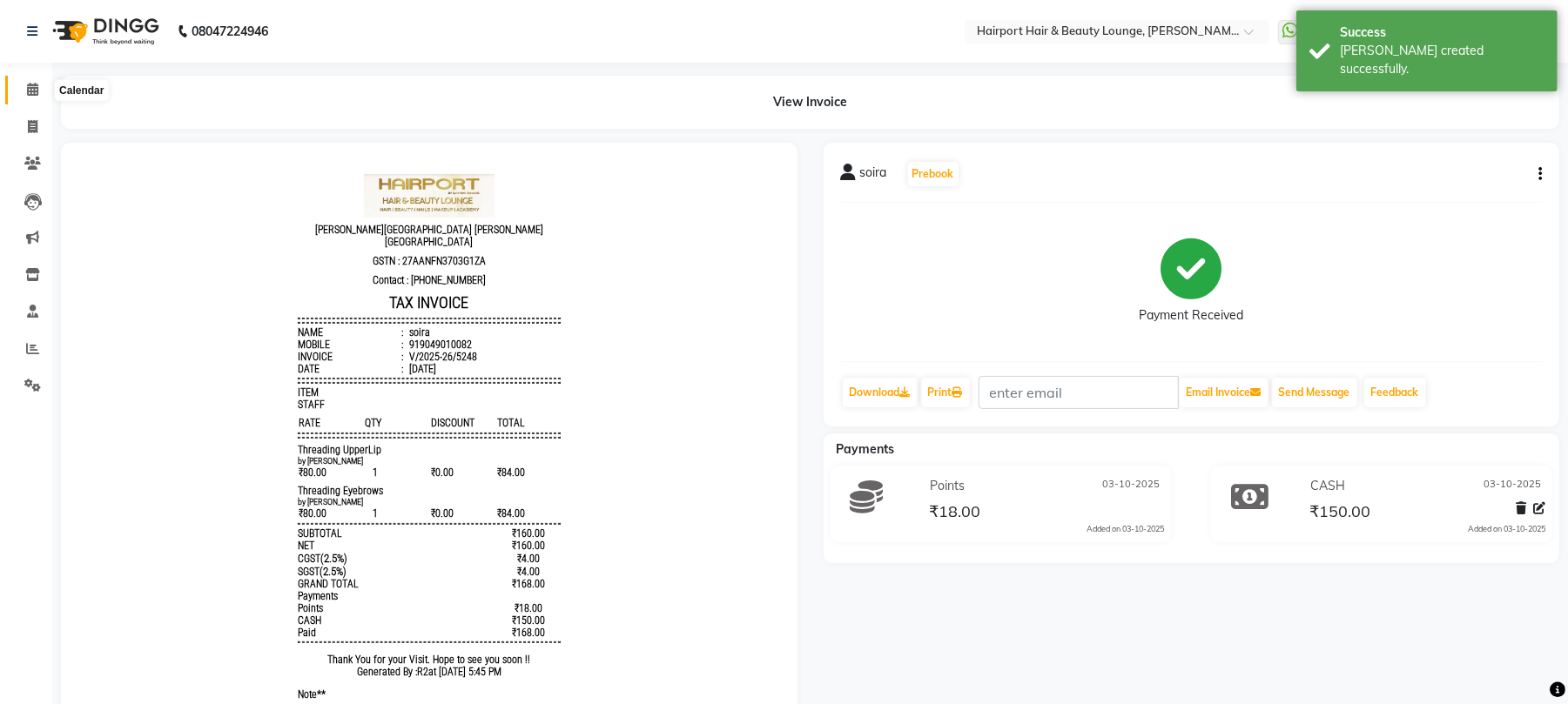
click at [32, 80] on span at bounding box center [32, 90] width 30 height 20
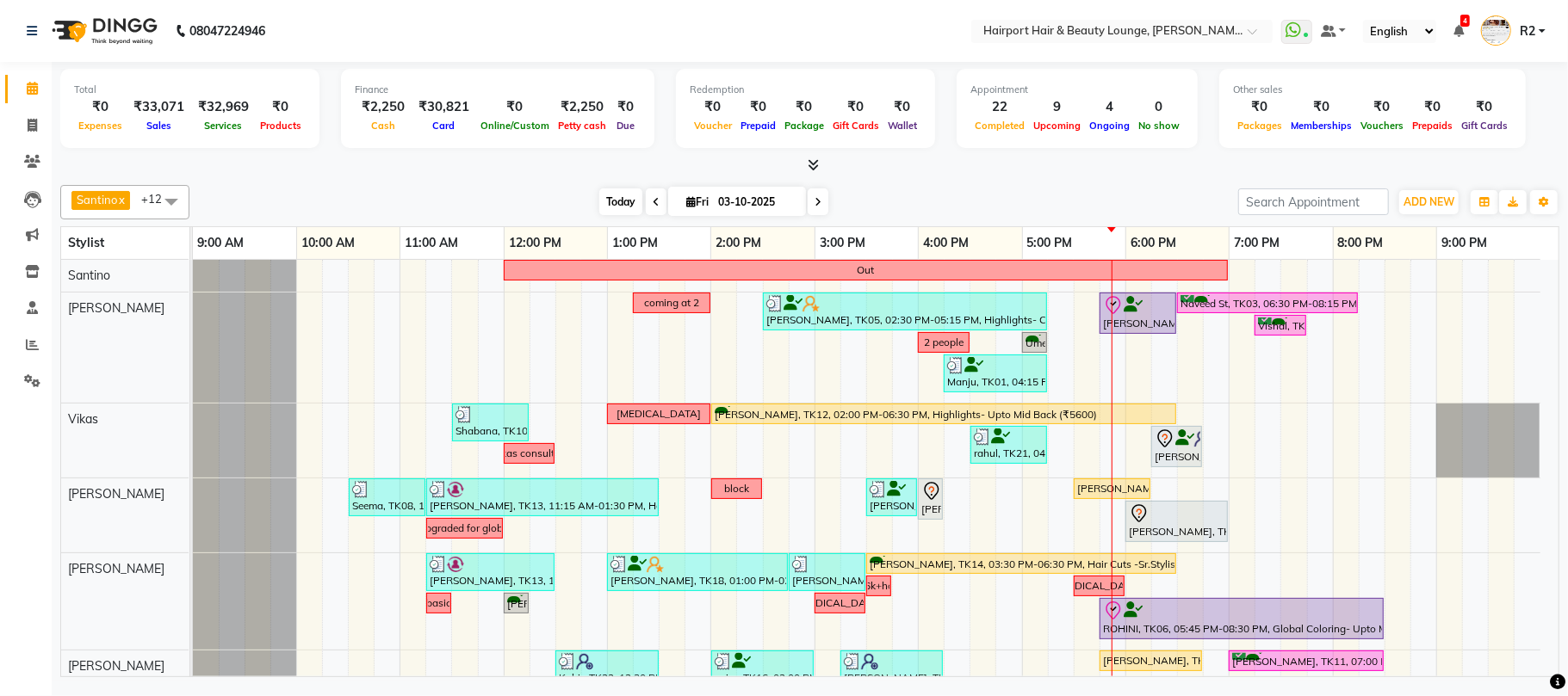
click at [615, 196] on span "Today" at bounding box center [620, 201] width 43 height 26
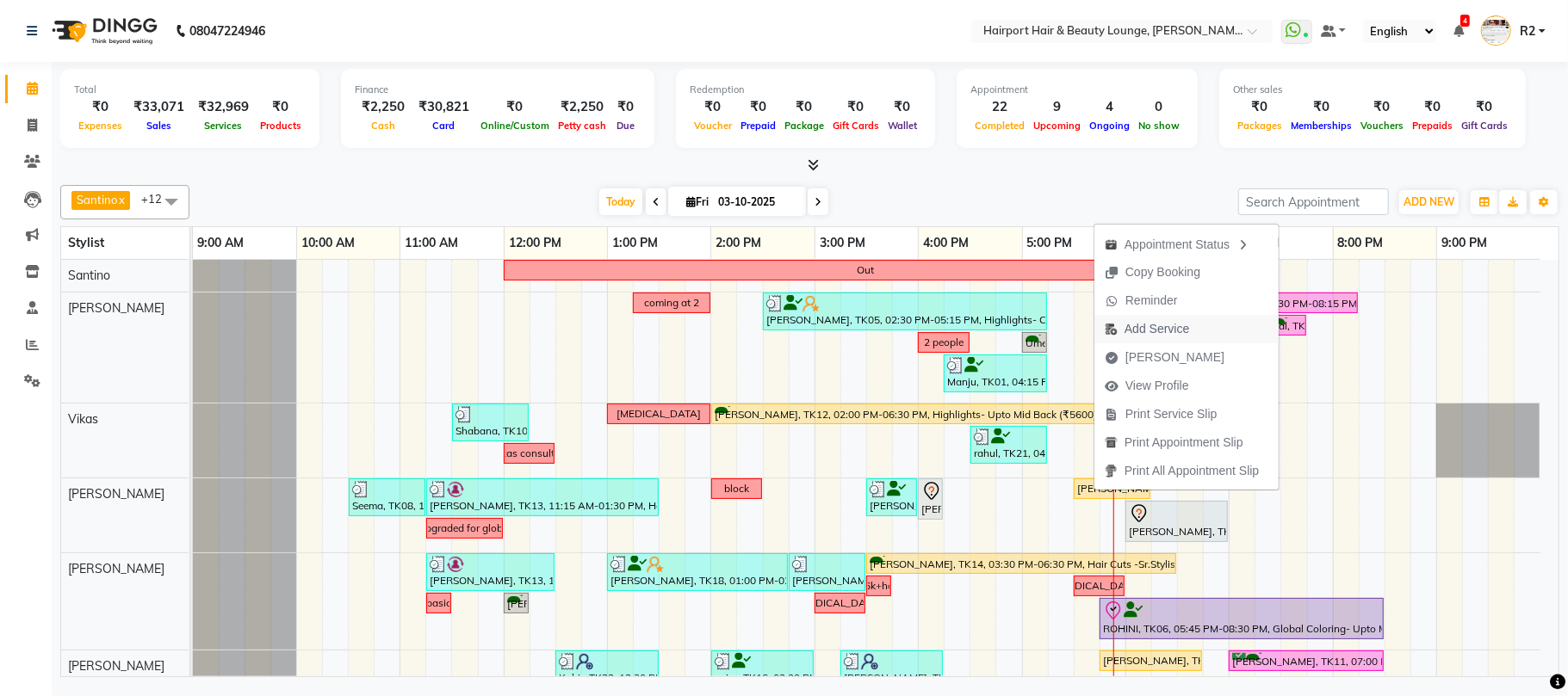
click at [1163, 335] on span "Add Service" at bounding box center [1156, 329] width 65 height 18
select select "13264"
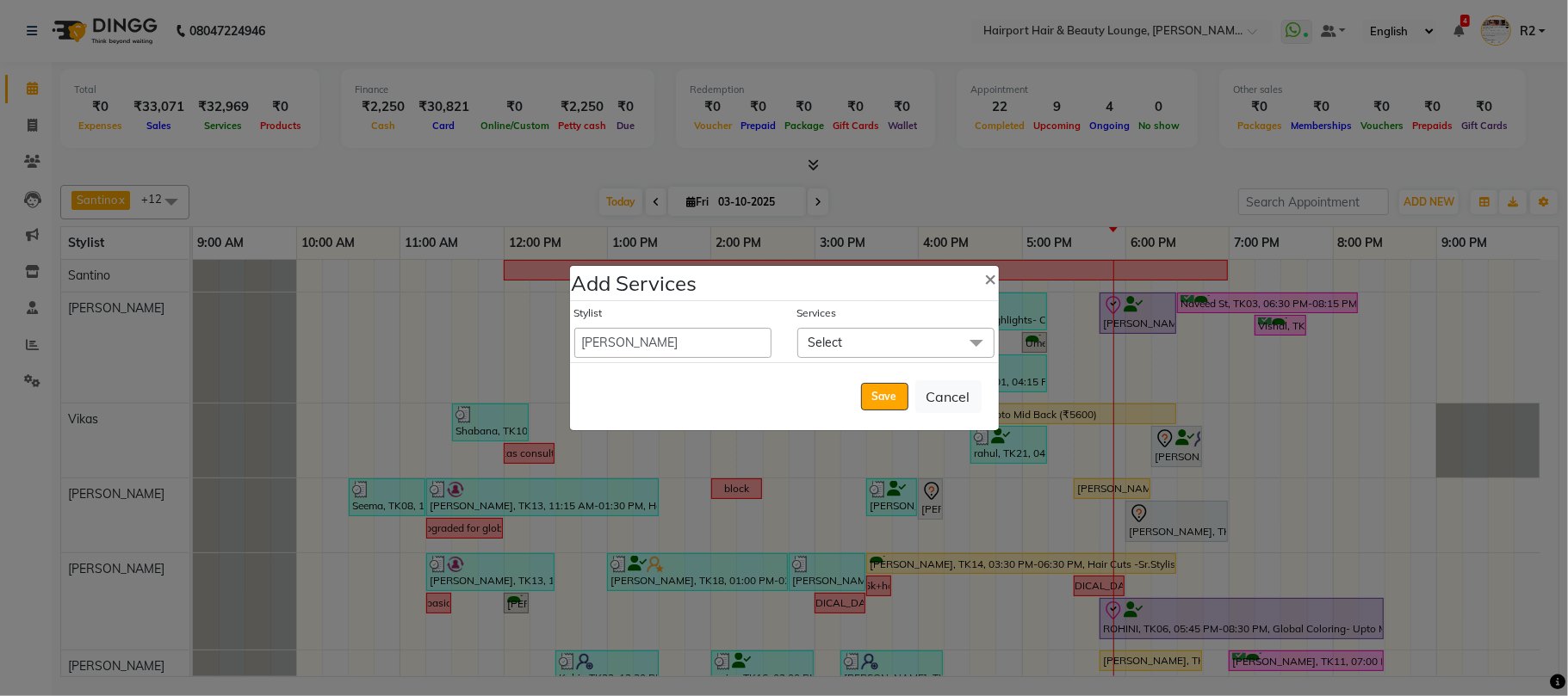
click at [883, 342] on span "Select" at bounding box center [896, 343] width 197 height 30
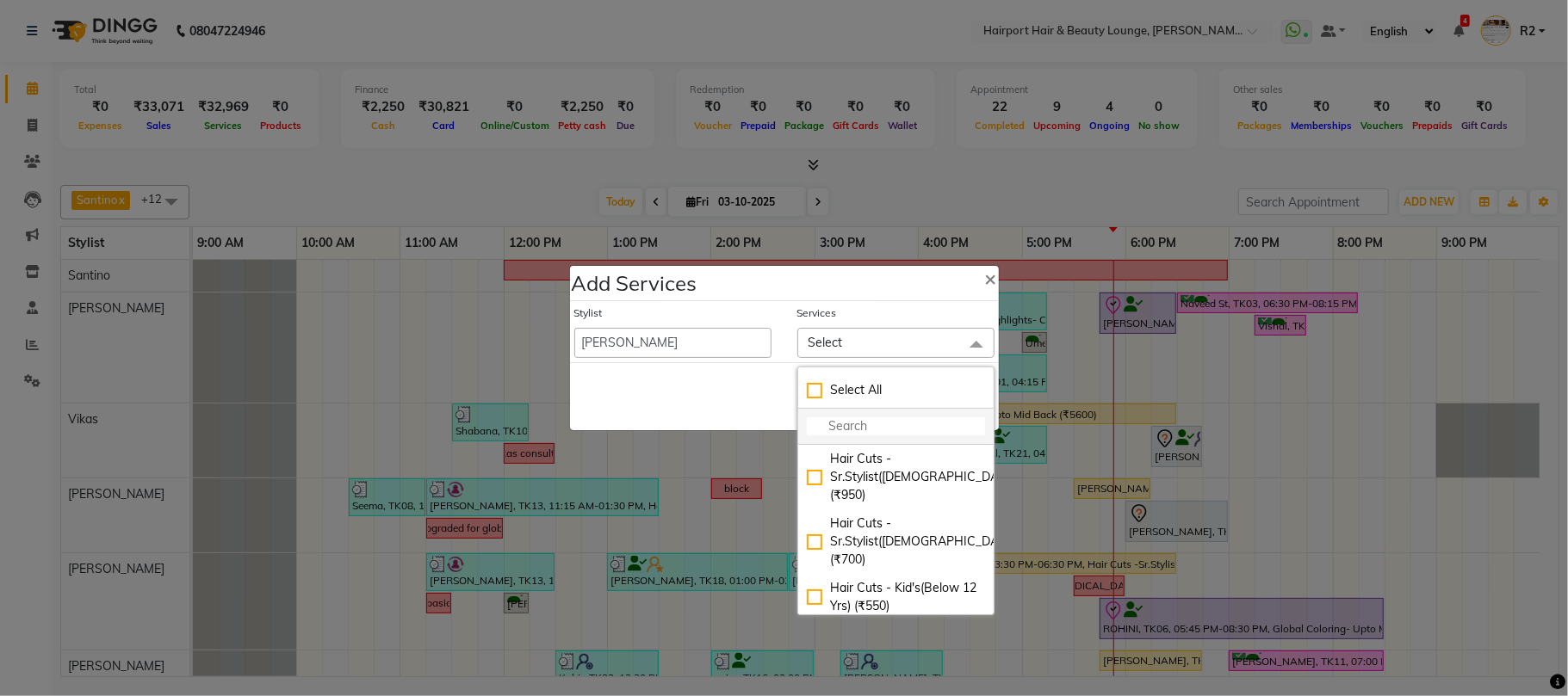
click at [879, 424] on input "multiselect-search" at bounding box center [896, 426] width 179 height 18
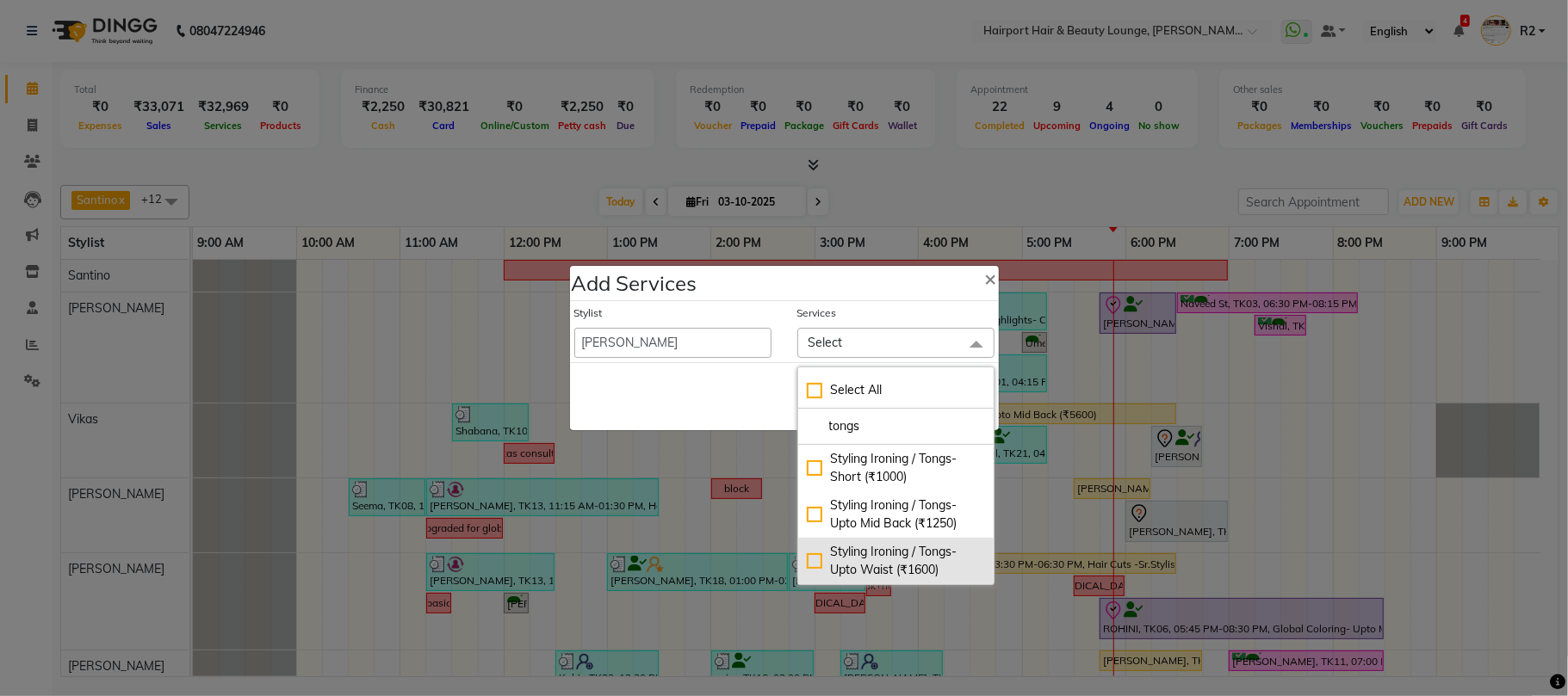
type input "tongs"
click at [917, 549] on div "Styling Ironing / Tongs- Upto Waist (₹1600)" at bounding box center [896, 561] width 179 height 36
checkbox input "true"
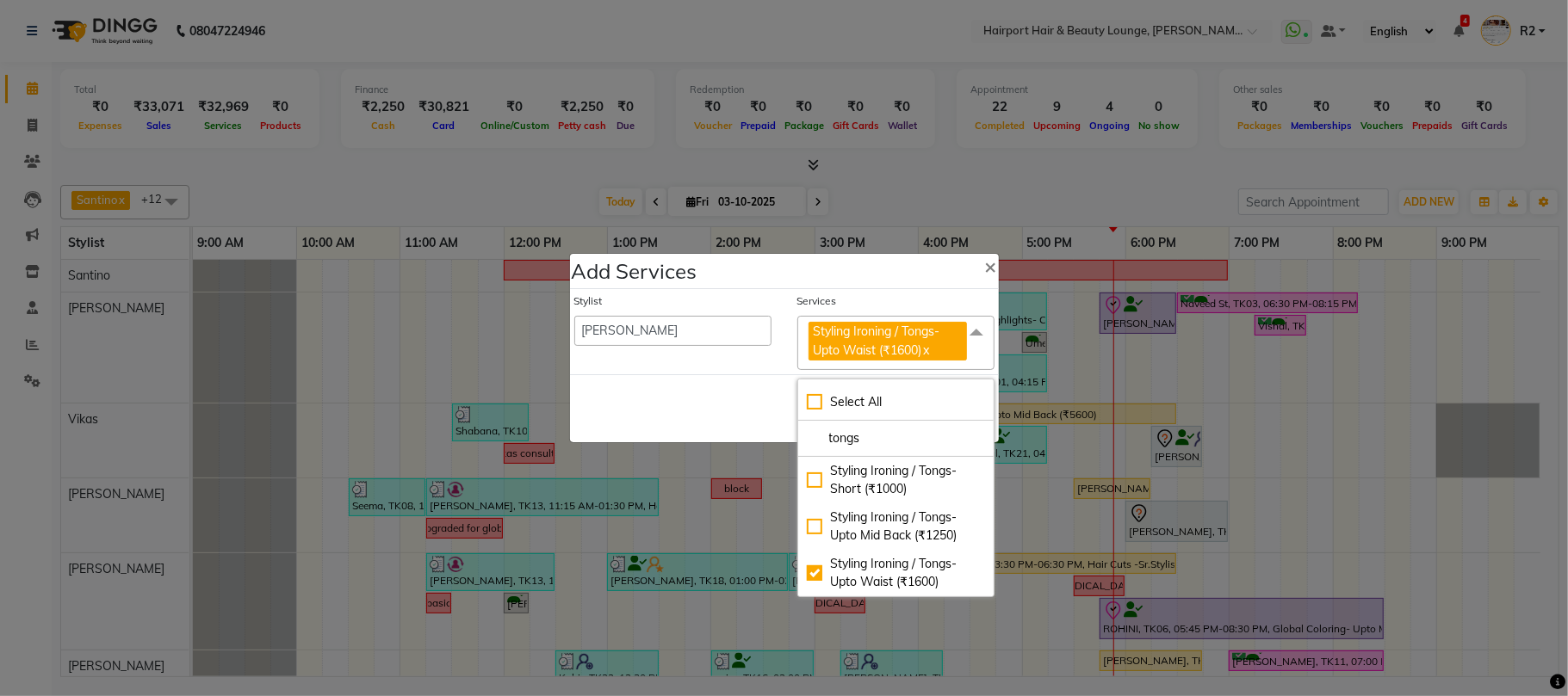
click at [769, 428] on div "Save Cancel" at bounding box center [784, 408] width 429 height 68
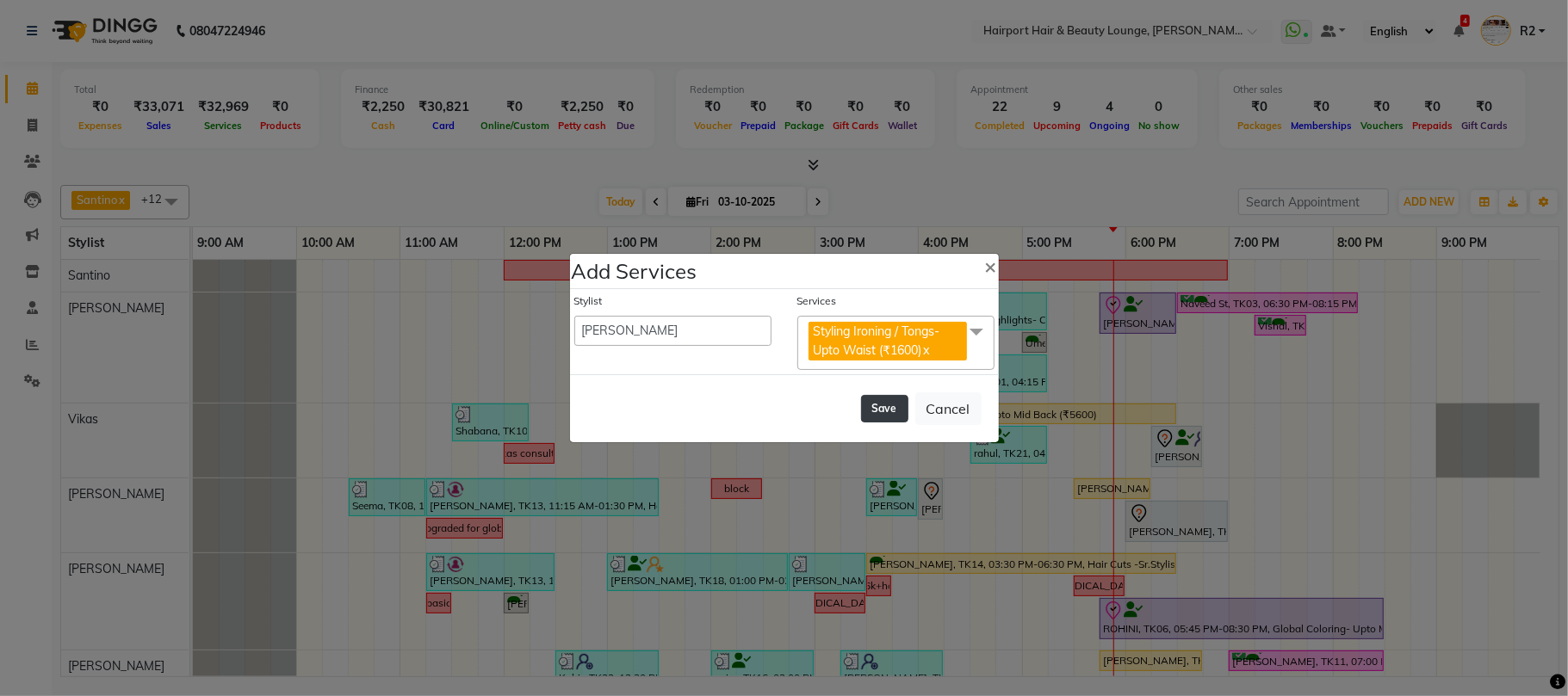
click at [888, 406] on button "Save" at bounding box center [885, 409] width 47 height 27
select select "7127"
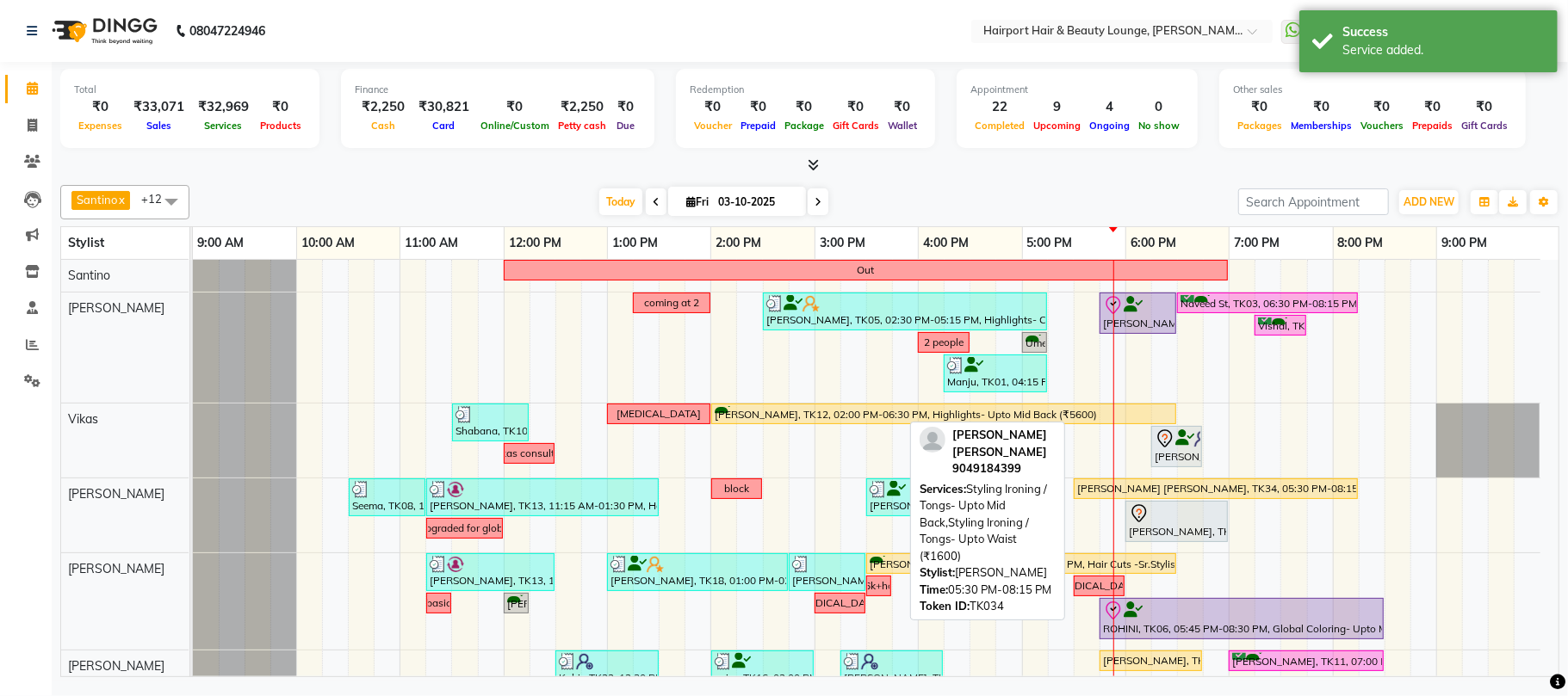
click at [1147, 496] on div "Shoba S K, TK34, 05:30 PM-08:15 PM, Styling Ironing / Tongs- Upto Mid Back,Styl…" at bounding box center [1215, 488] width 281 height 15
select select "1"
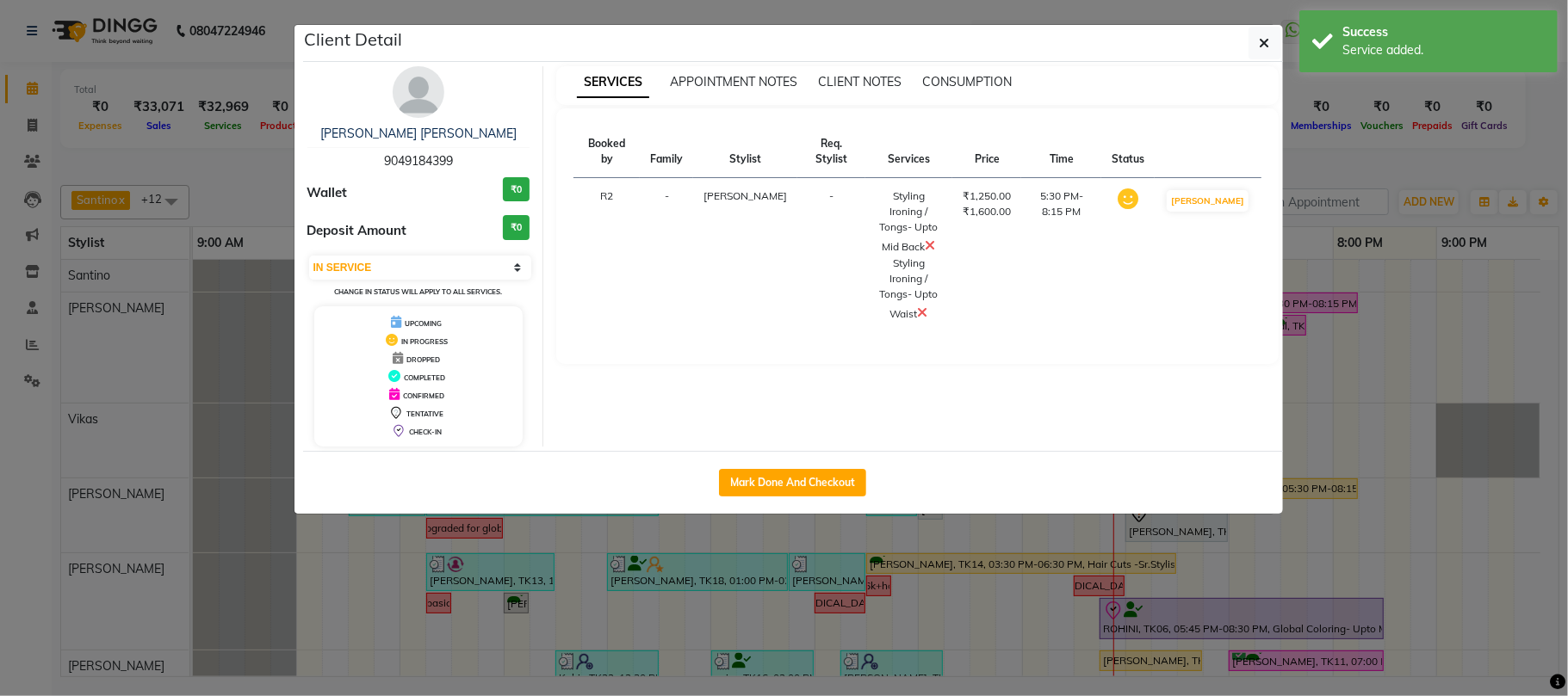
click at [925, 239] on icon at bounding box center [929, 245] width 10 height 14
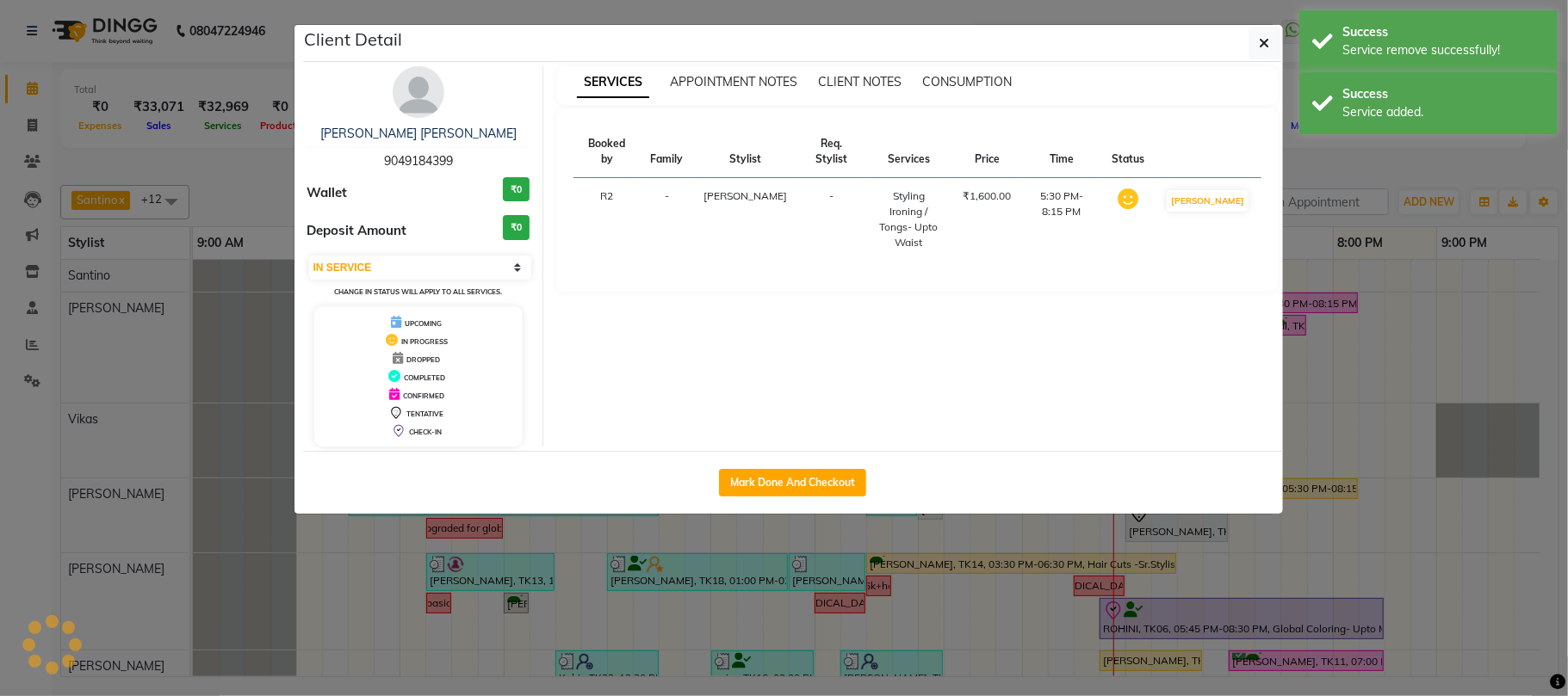
click at [1368, 163] on ngb-modal-window "Client Detail Shoba S K 9049184399 Wallet ₹0 Deposit Amount ₹0 Select IN SERVIC…" at bounding box center [784, 348] width 1568 height 696
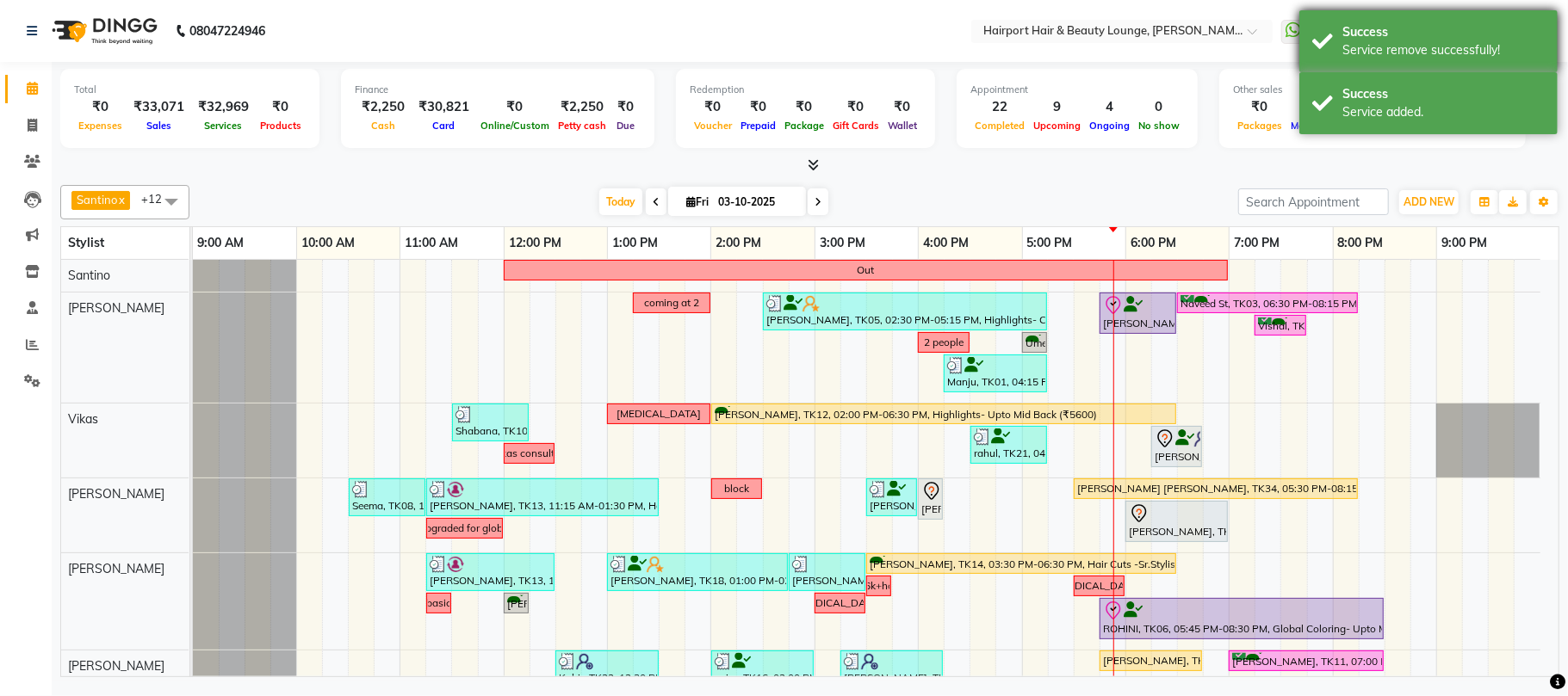
drag, startPoint x: 1357, startPoint y: 103, endPoint x: 1333, endPoint y: 50, distance: 58.2
click at [1355, 101] on div "Success Service added." at bounding box center [1428, 103] width 258 height 62
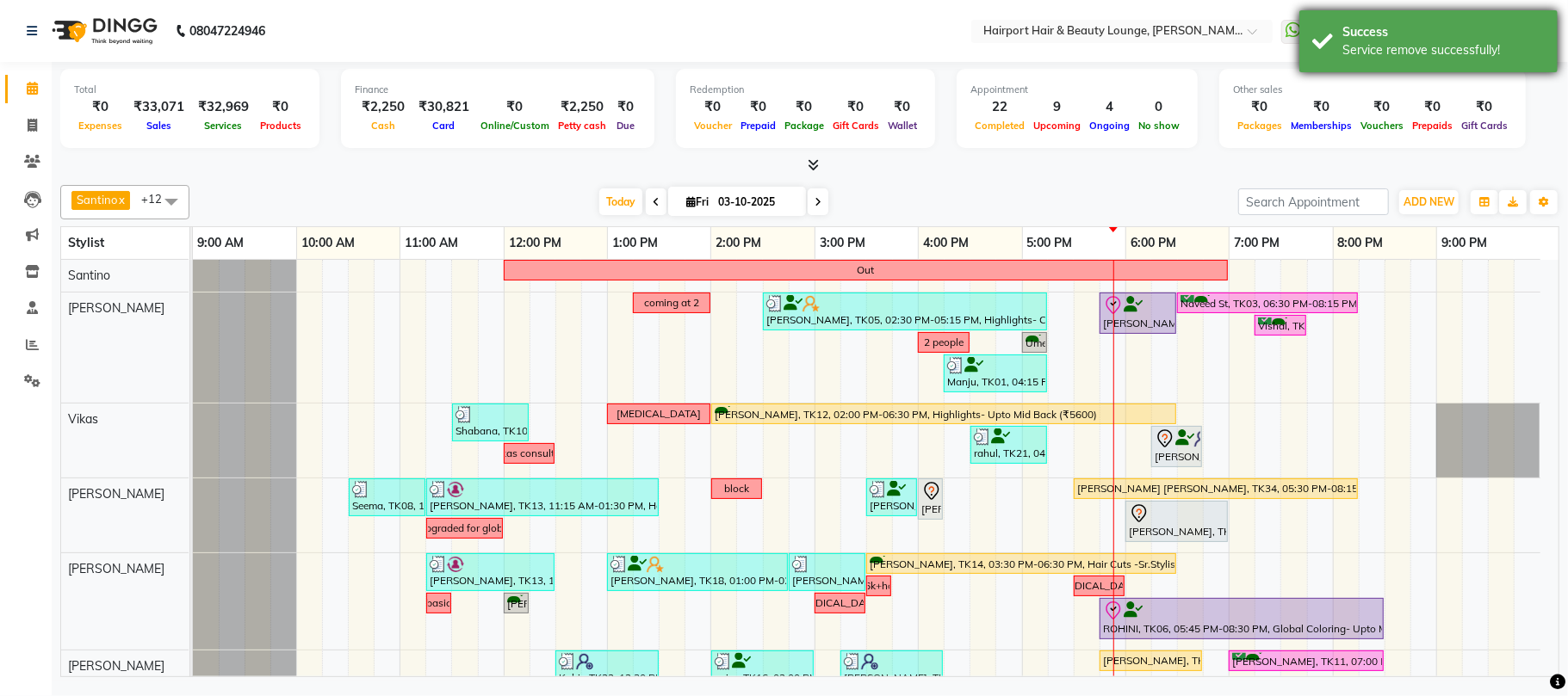
click at [1331, 49] on div "Success Service remove successfully!" at bounding box center [1428, 41] width 258 height 62
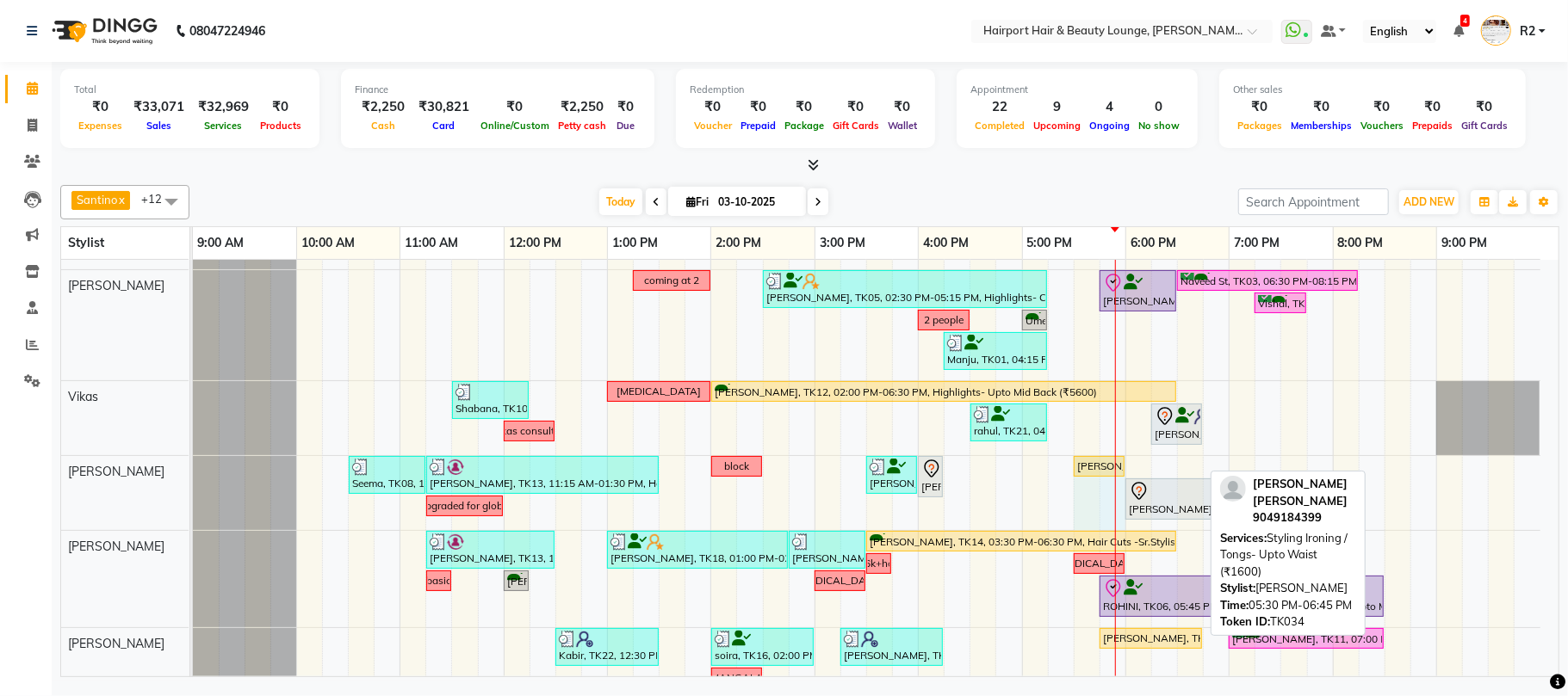
drag, startPoint x: 1200, startPoint y: 463, endPoint x: 1119, endPoint y: 507, distance: 92.2
click at [1119, 507] on div "Seema, TK08, 10:30 AM-11:15 AM, Hair Cuts -Sr.Stylist([DEMOGRAPHIC_DATA]) [PERS…" at bounding box center [866, 493] width 1348 height 74
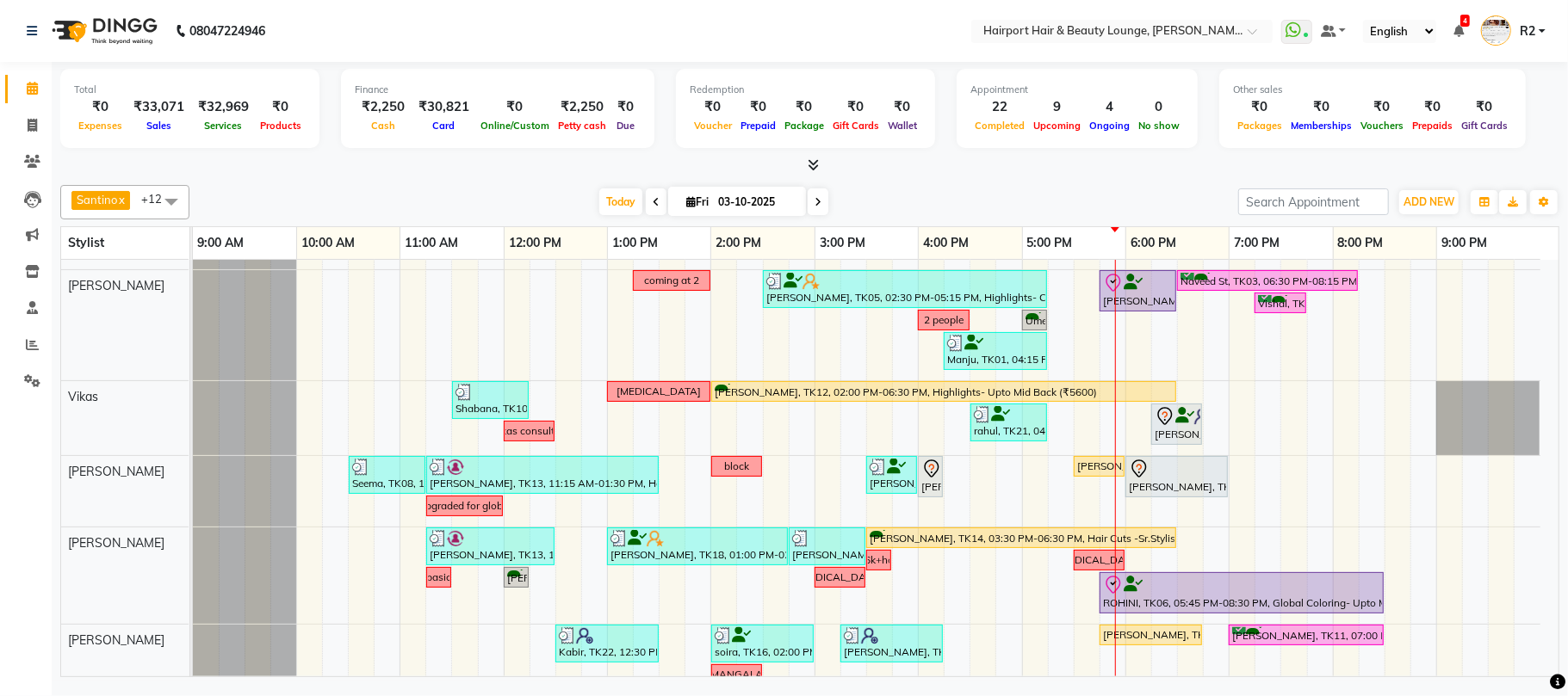
click at [393, 163] on div at bounding box center [809, 166] width 1499 height 18
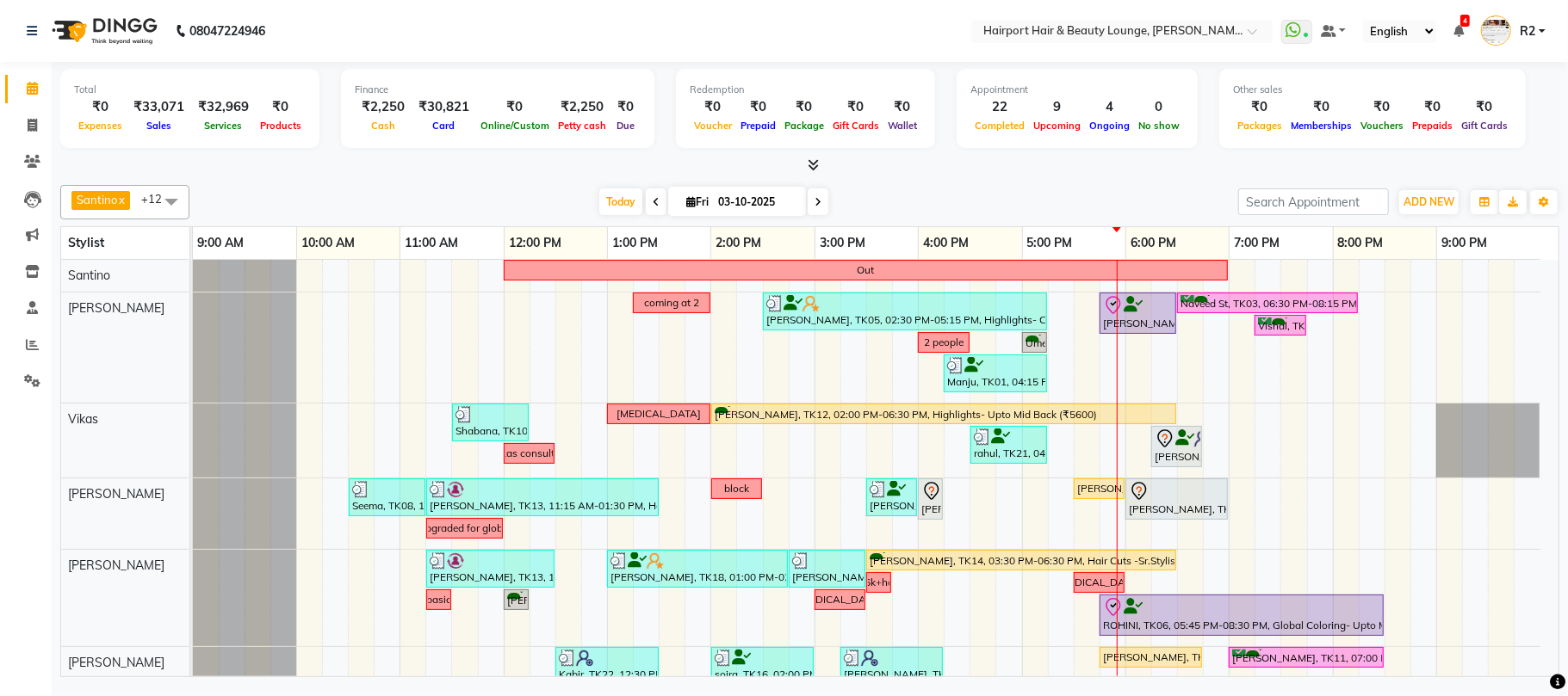
click at [815, 200] on icon at bounding box center [818, 201] width 7 height 10
type input "04-10-2025"
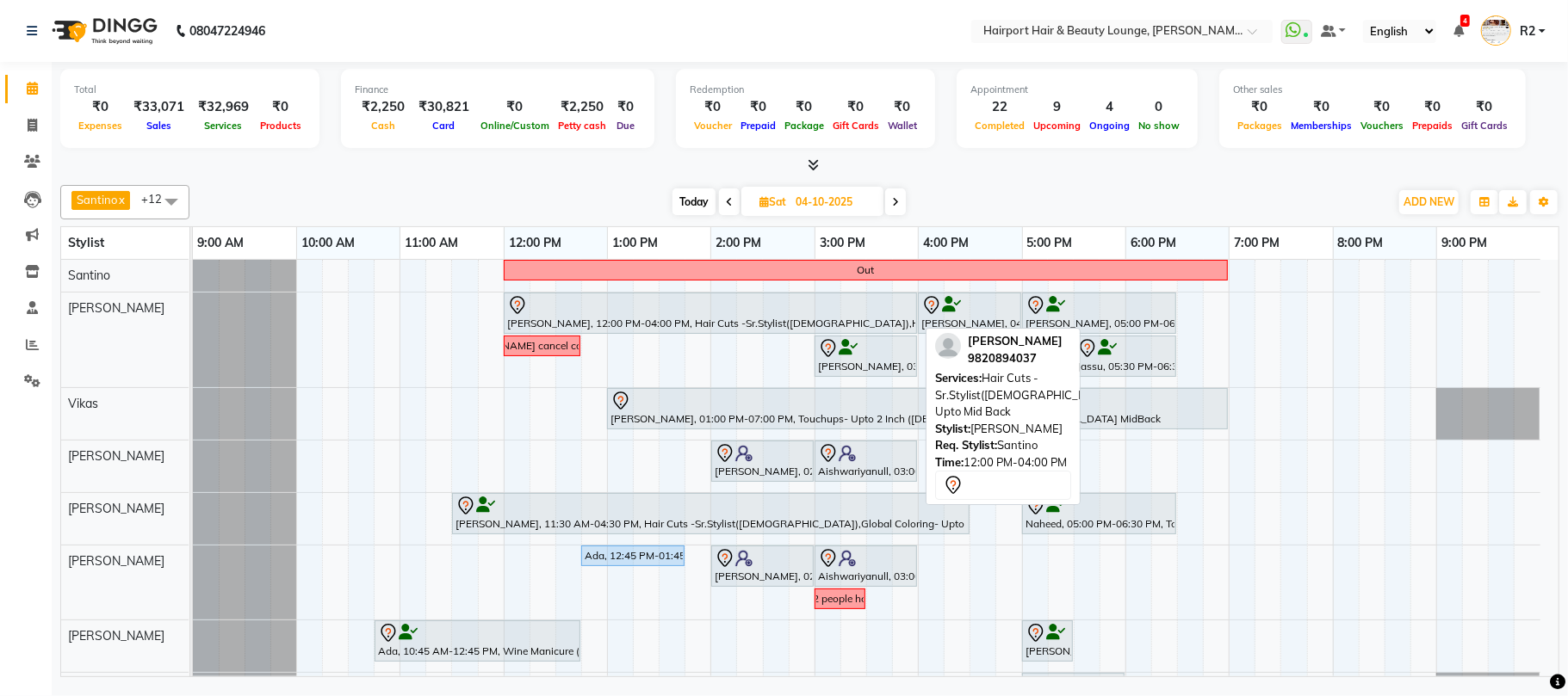
click at [670, 302] on div at bounding box center [711, 305] width 406 height 21
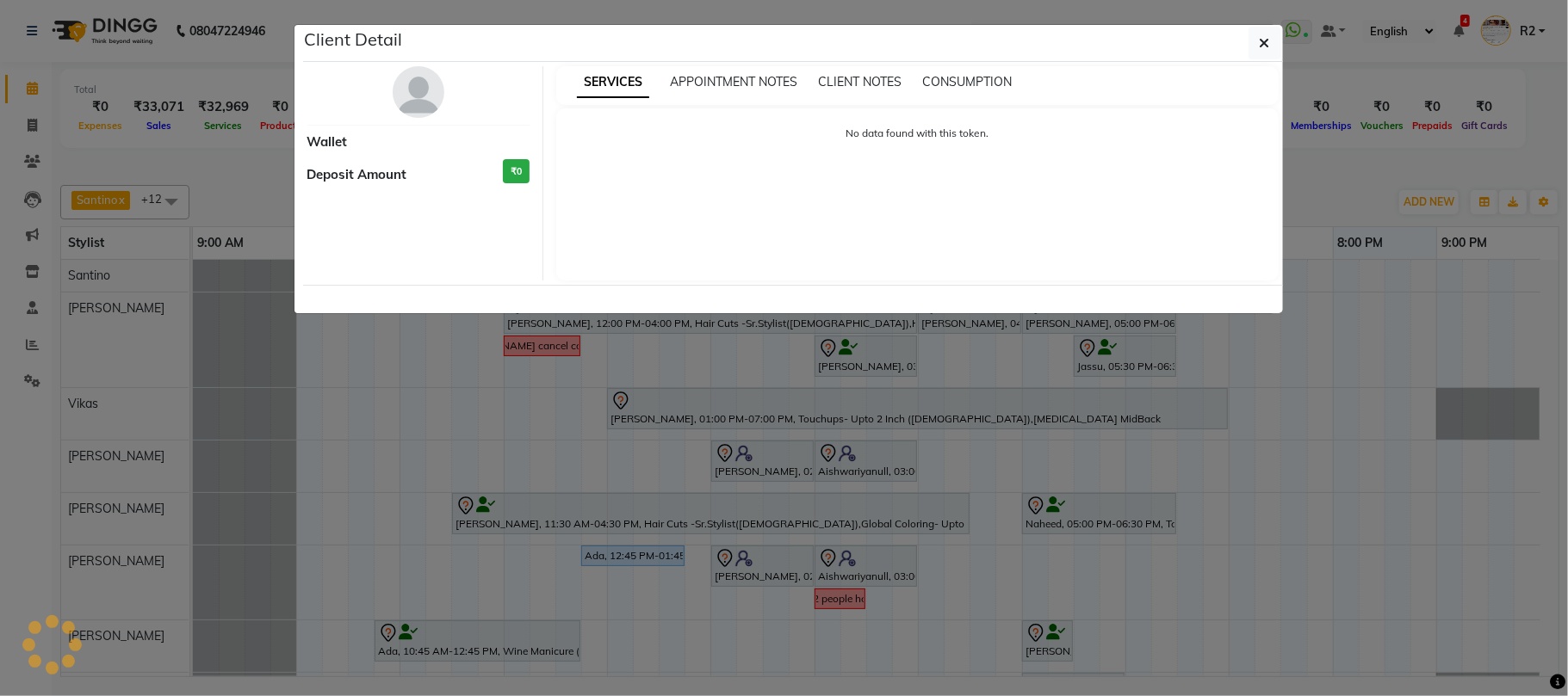
select select "7"
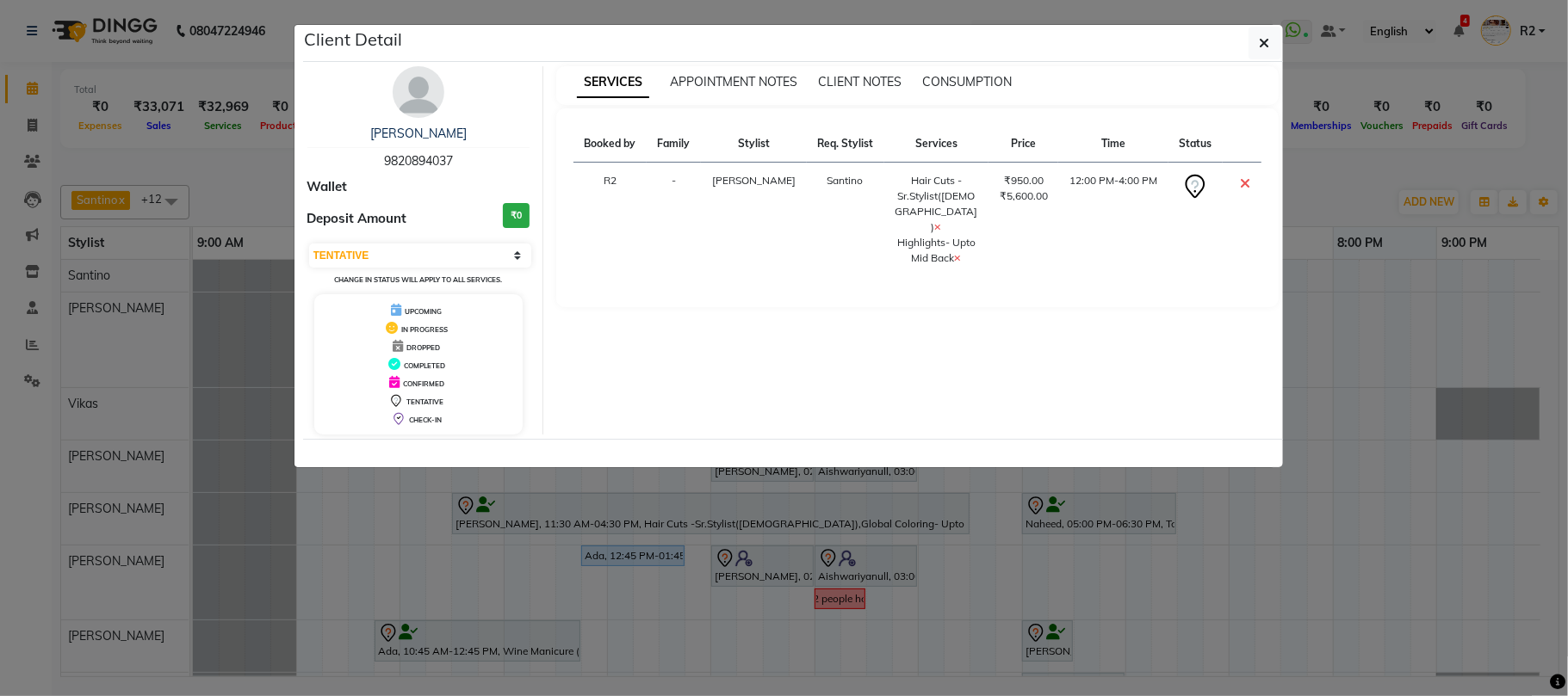
click at [1333, 190] on ngb-modal-window "Client Detail [PERSON_NAME] 9820894037 Wallet Deposit Amount ₹0 Select CONFIRME…" at bounding box center [784, 348] width 1568 height 696
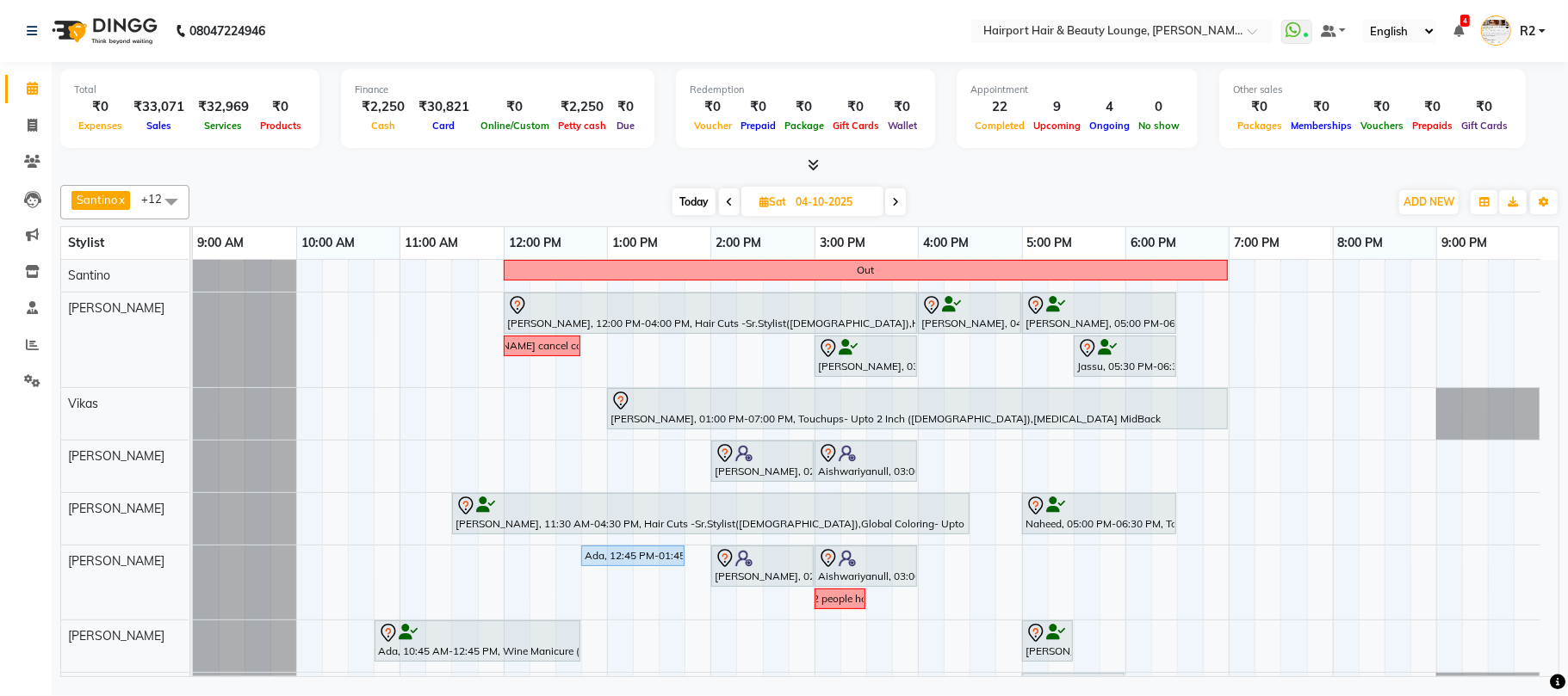
click at [692, 196] on span "Today" at bounding box center [693, 201] width 43 height 26
type input "03-10-2025"
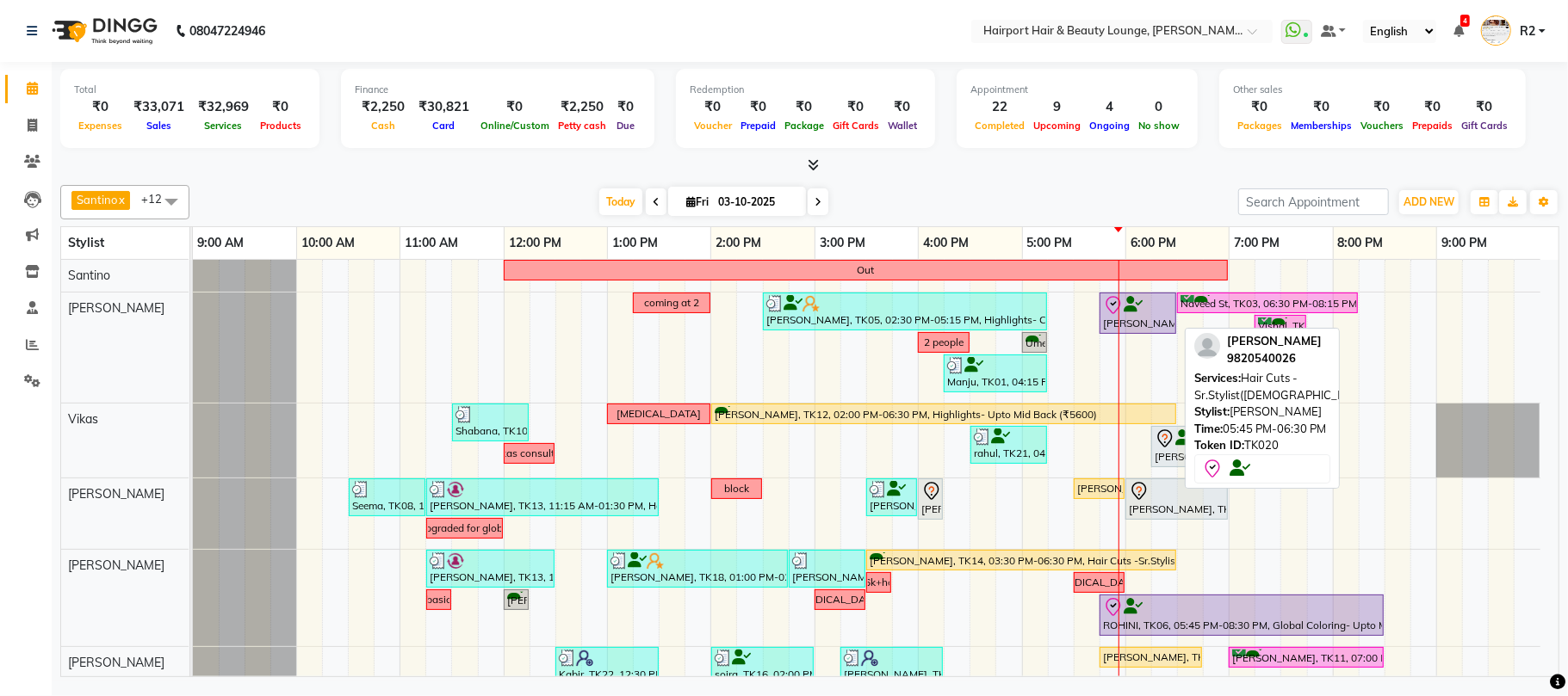
click at [1140, 305] on icon at bounding box center [1132, 304] width 19 height 1
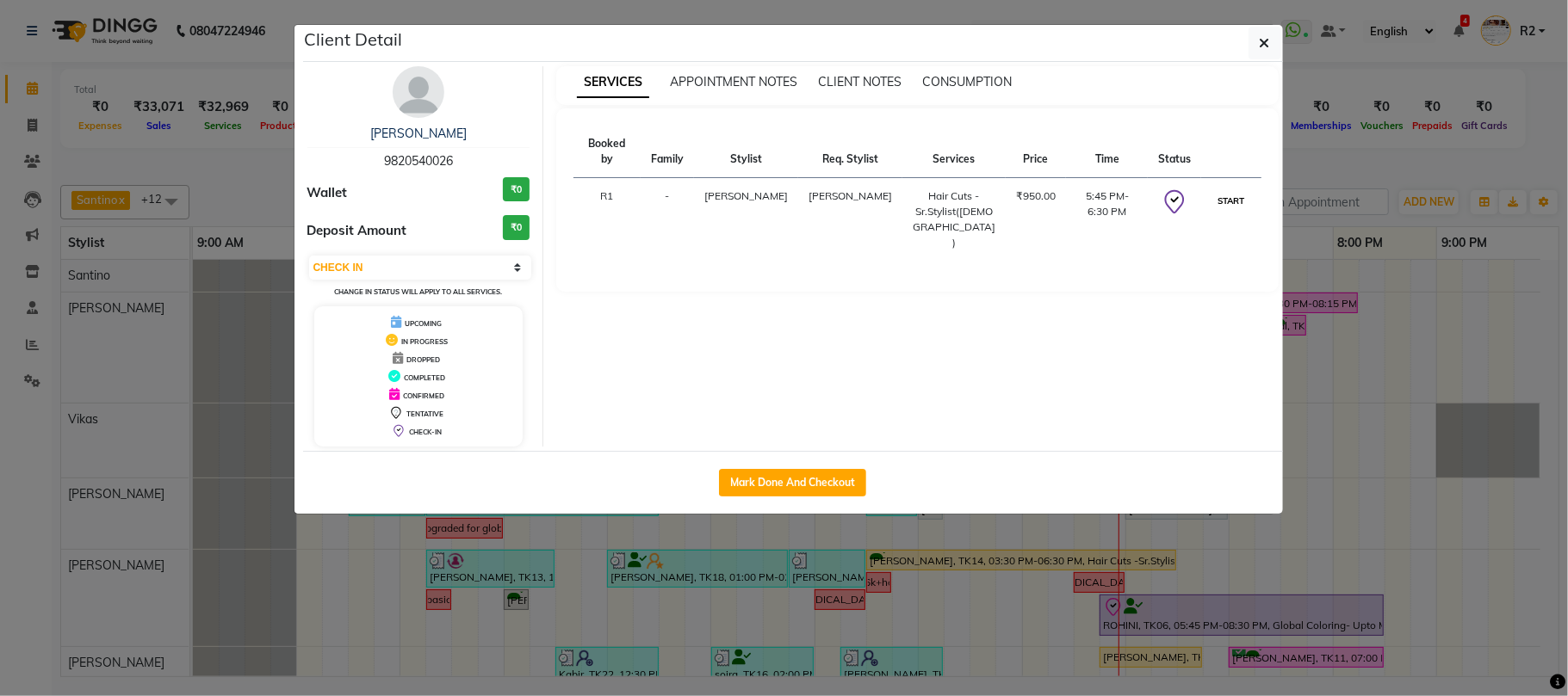
drag, startPoint x: 1226, startPoint y: 191, endPoint x: 1398, endPoint y: 162, distance: 174.4
click at [1226, 190] on button "START" at bounding box center [1230, 201] width 36 height 22
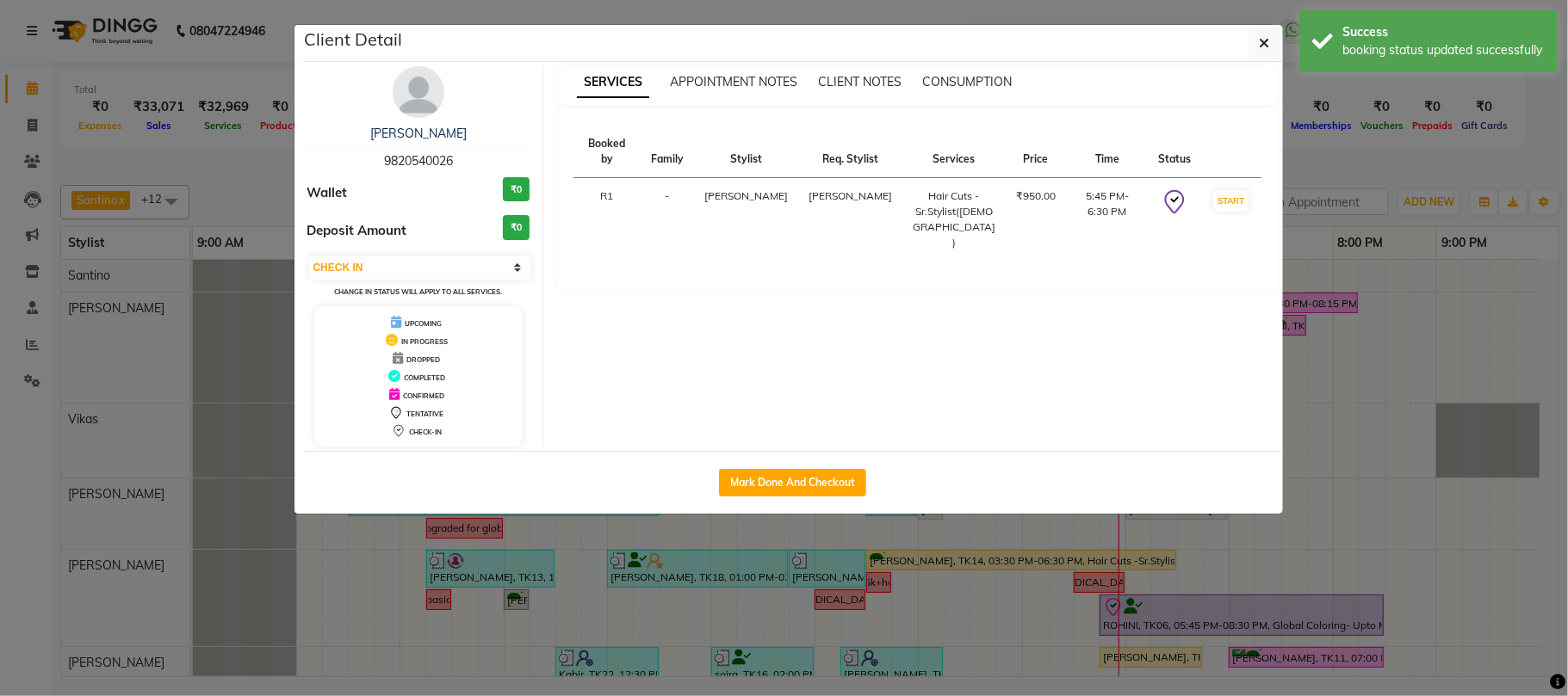
select select "1"
click at [1398, 162] on ngb-modal-window "Client Detail [PERSON_NAME] 9820540026 Wallet ₹0 Deposit Amount ₹0 Select IN SE…" at bounding box center [784, 348] width 1568 height 696
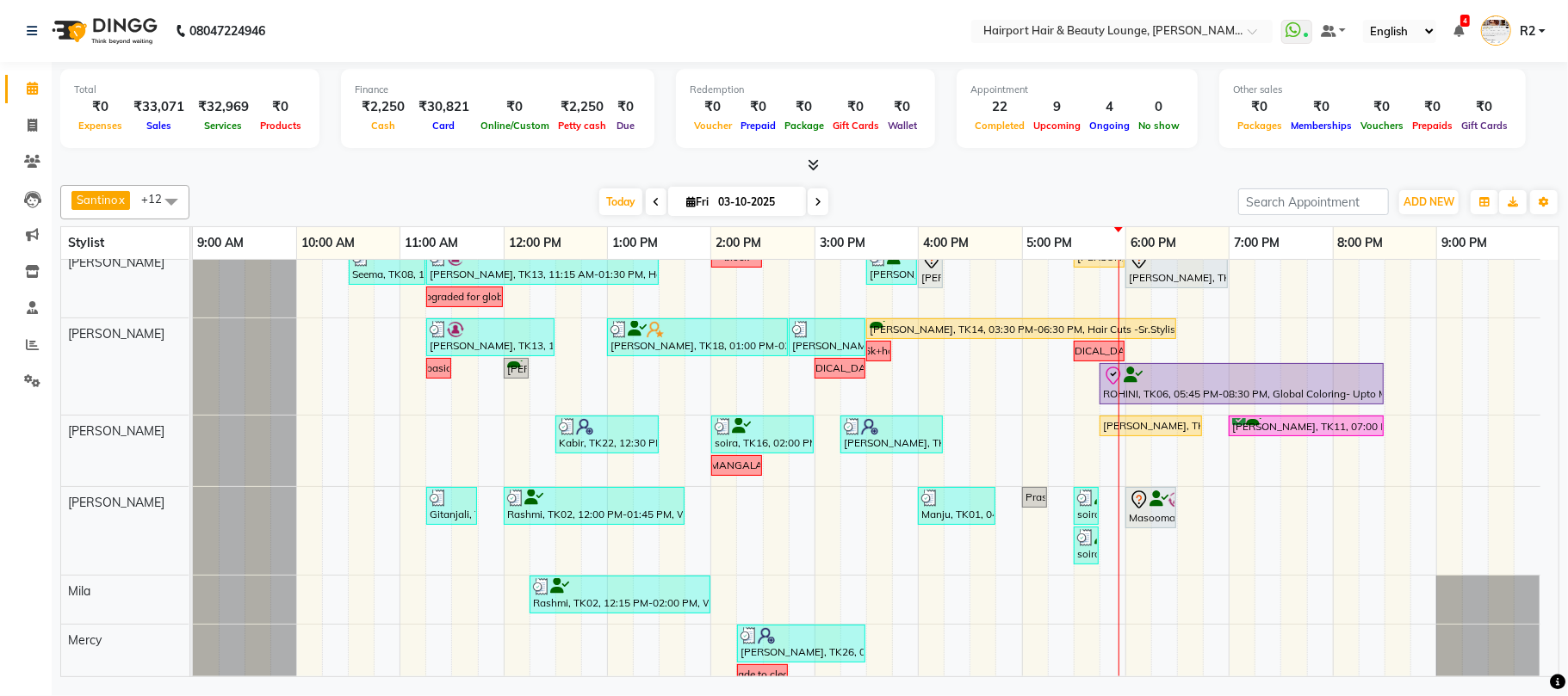
scroll to position [401, 0]
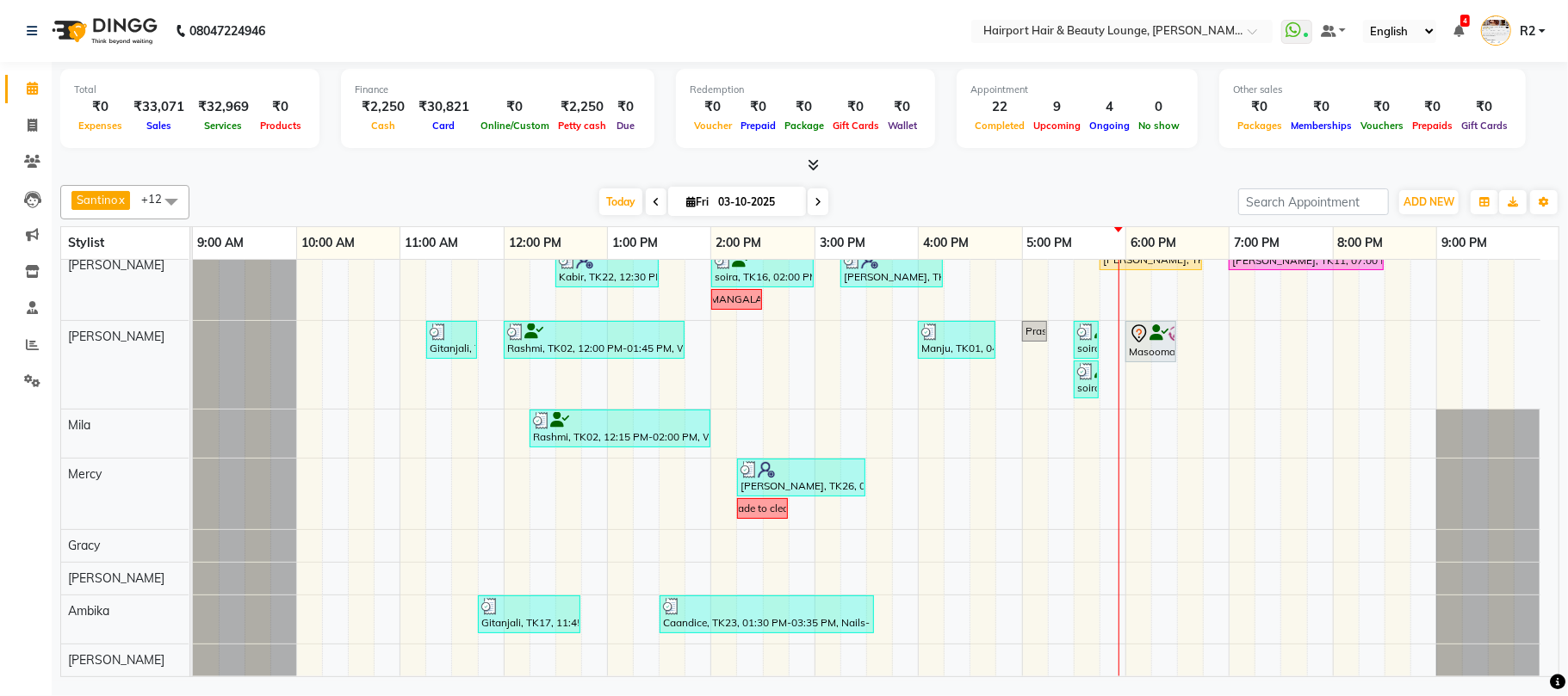
click at [807, 207] on span at bounding box center [817, 201] width 21 height 26
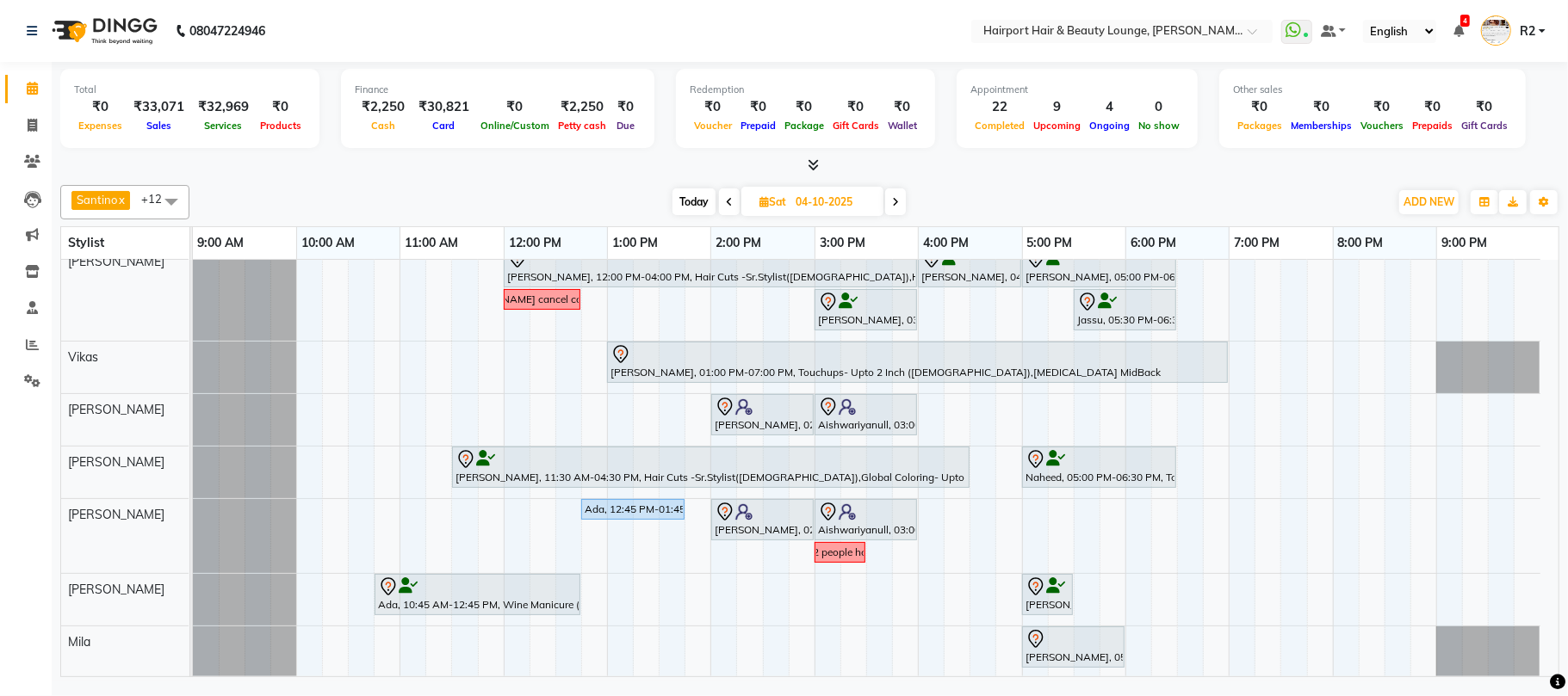
scroll to position [0, 0]
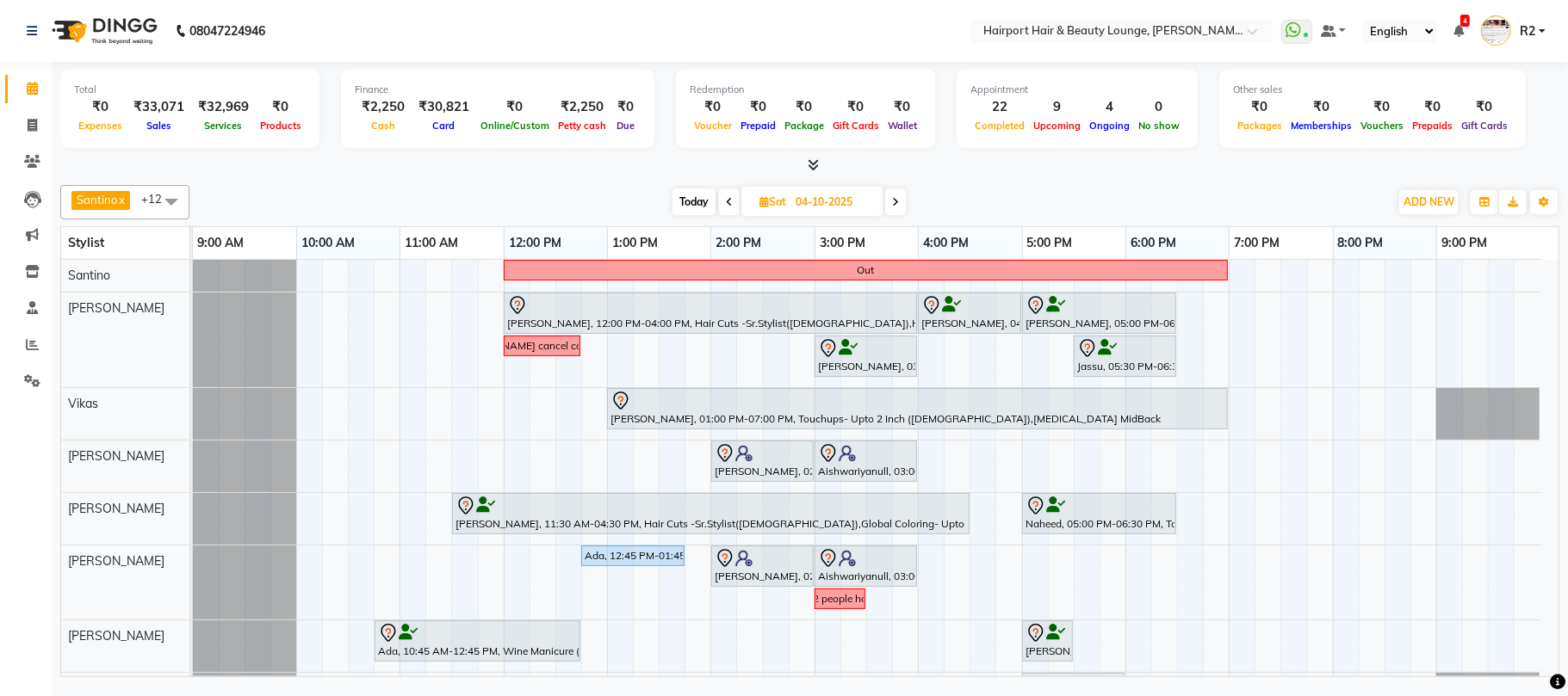
click at [899, 195] on span at bounding box center [895, 201] width 21 height 26
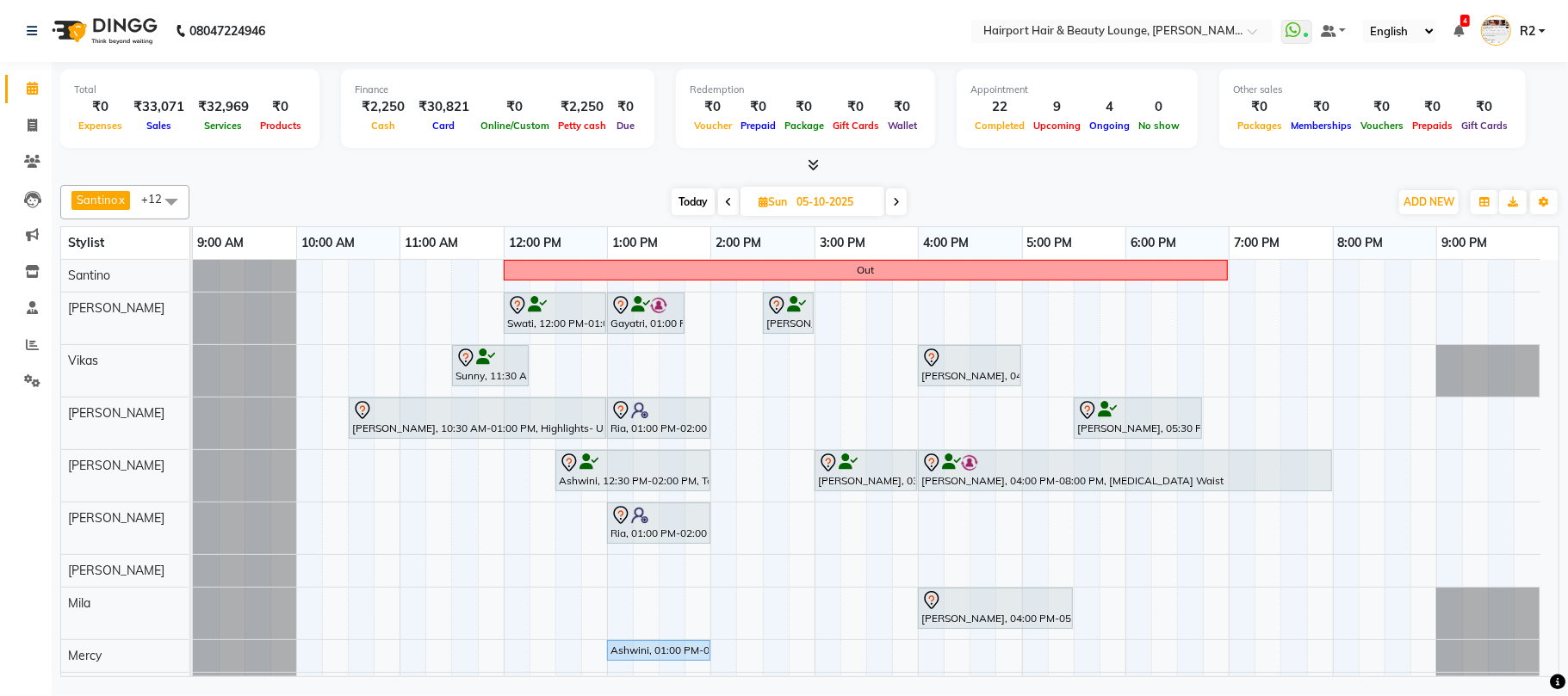
click at [728, 203] on icon at bounding box center [729, 201] width 7 height 10
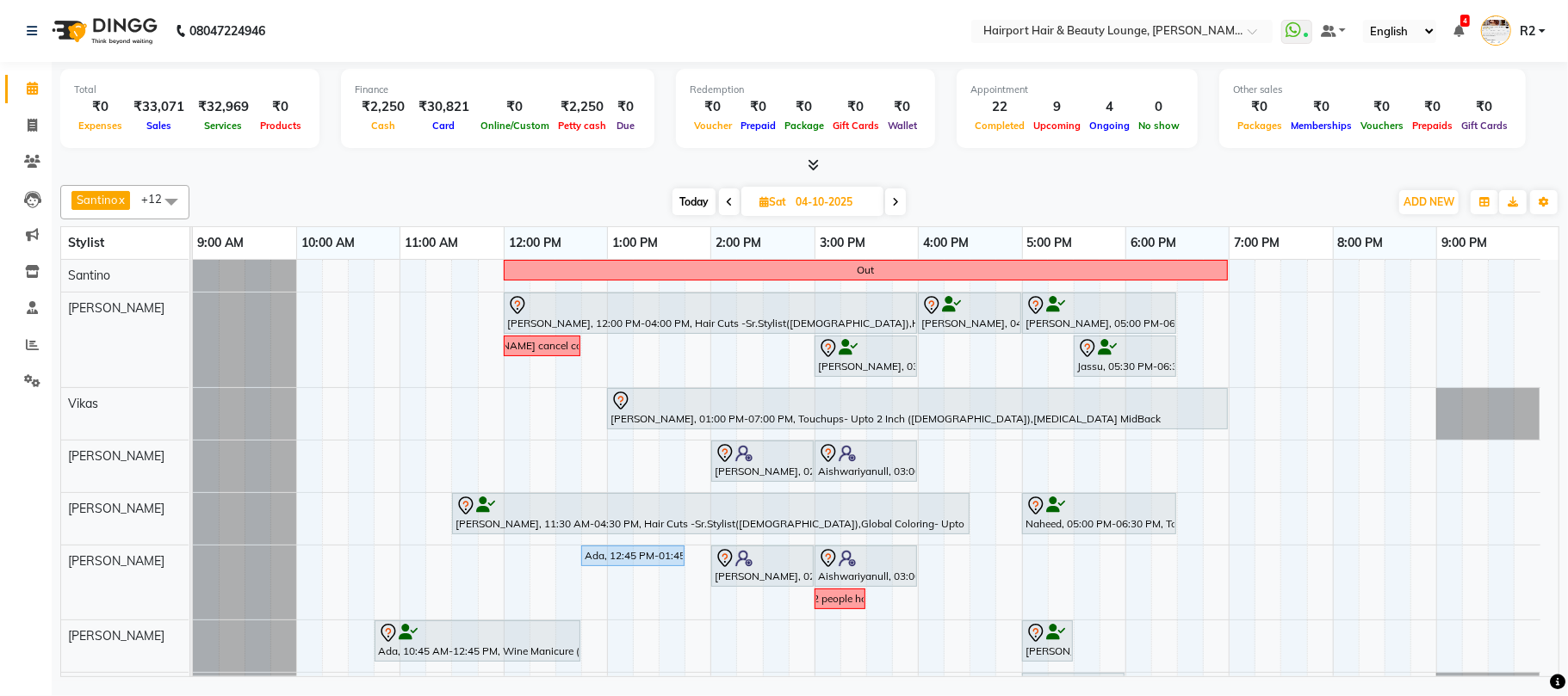
click at [693, 196] on span "Today" at bounding box center [693, 201] width 43 height 26
type input "03-10-2025"
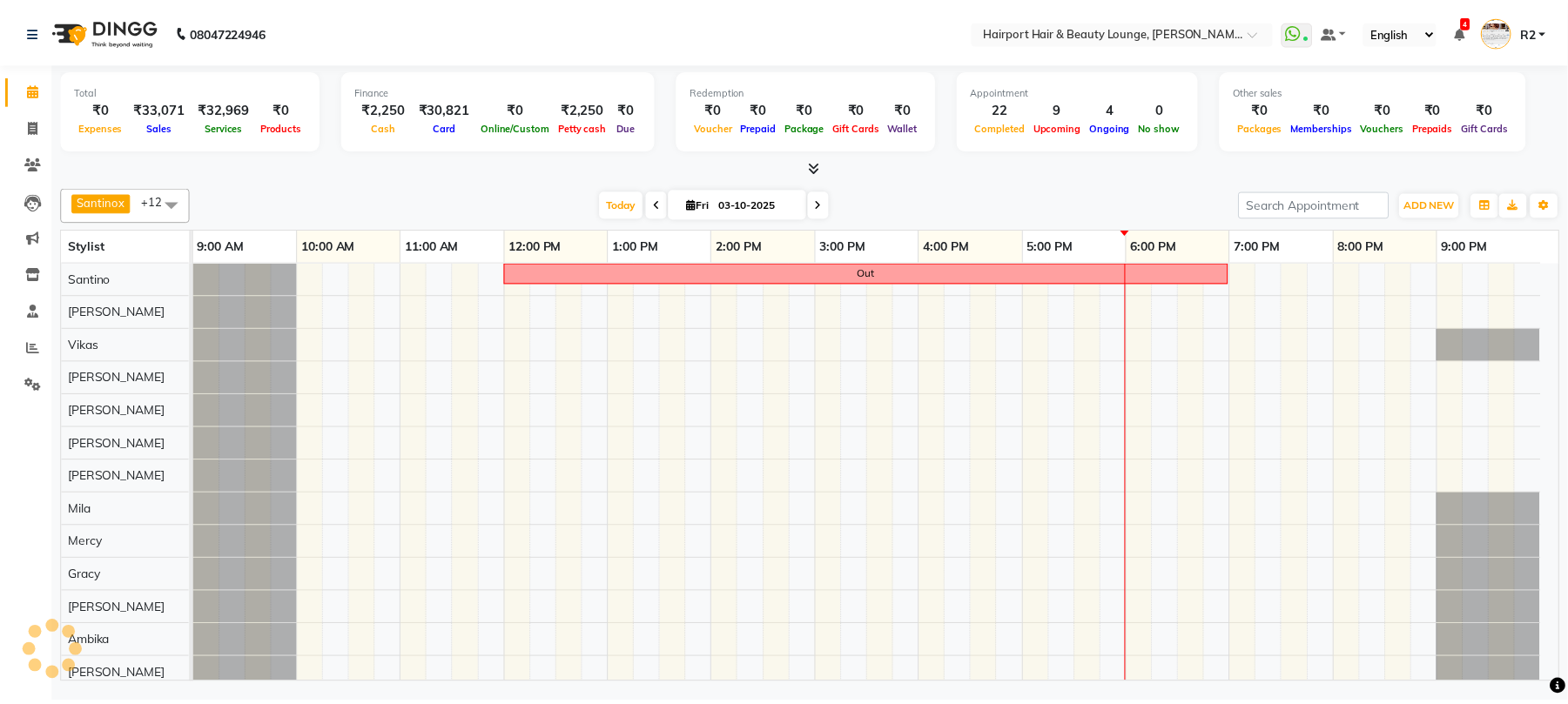
scroll to position [11, 0]
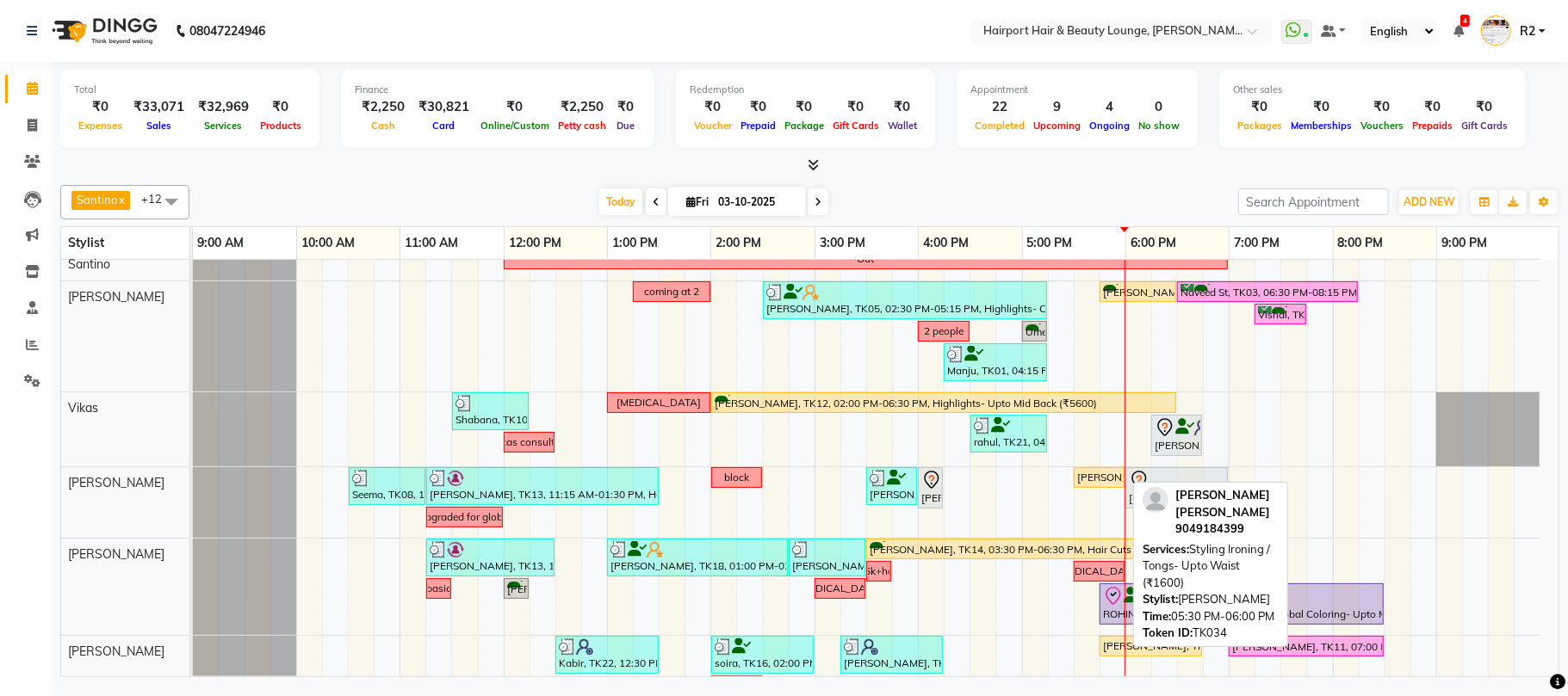
click at [1103, 483] on div "[PERSON_NAME] [PERSON_NAME], TK34, 05:30 PM-06:00 PM, Styling Ironing / Tongs- …" at bounding box center [1099, 477] width 47 height 15
select select "1"
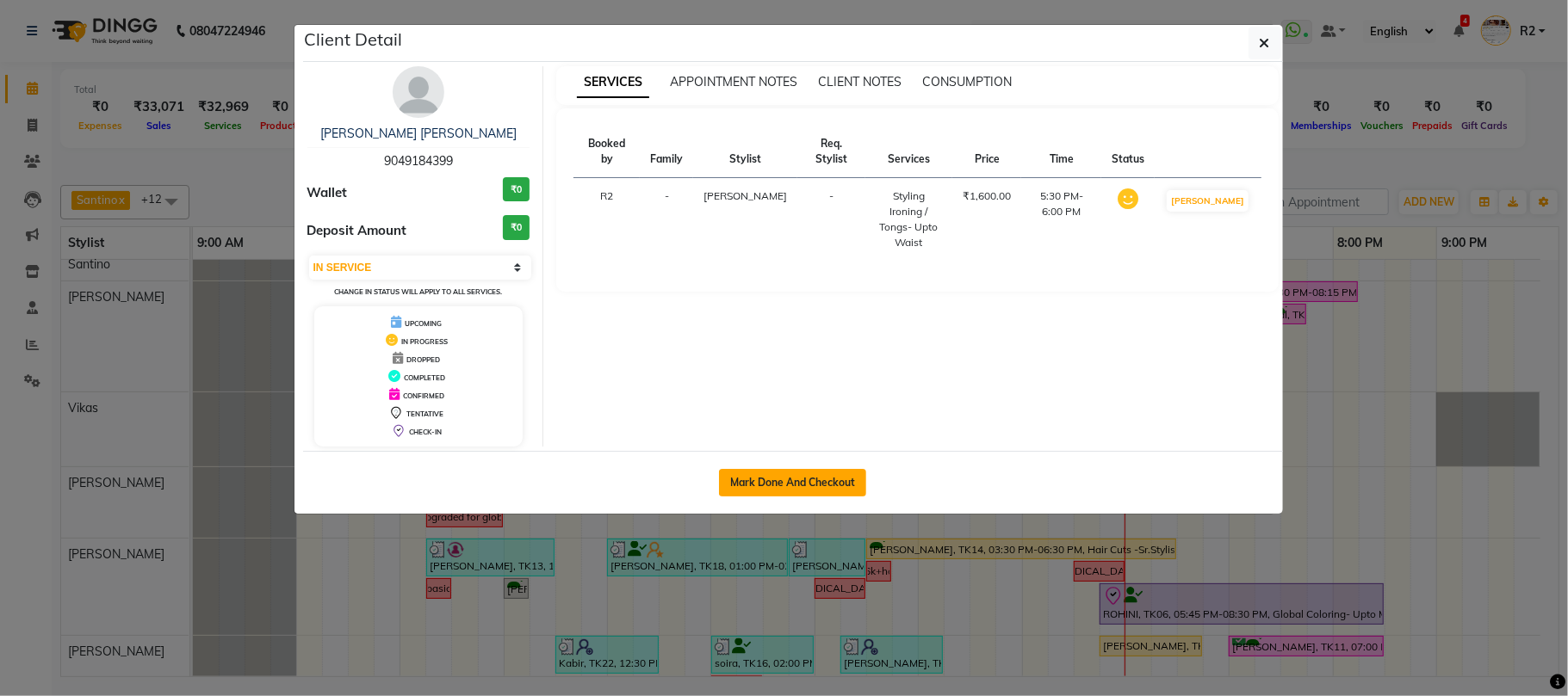
click at [809, 490] on button "Mark Done And Checkout" at bounding box center [793, 483] width 148 height 27
select select "service"
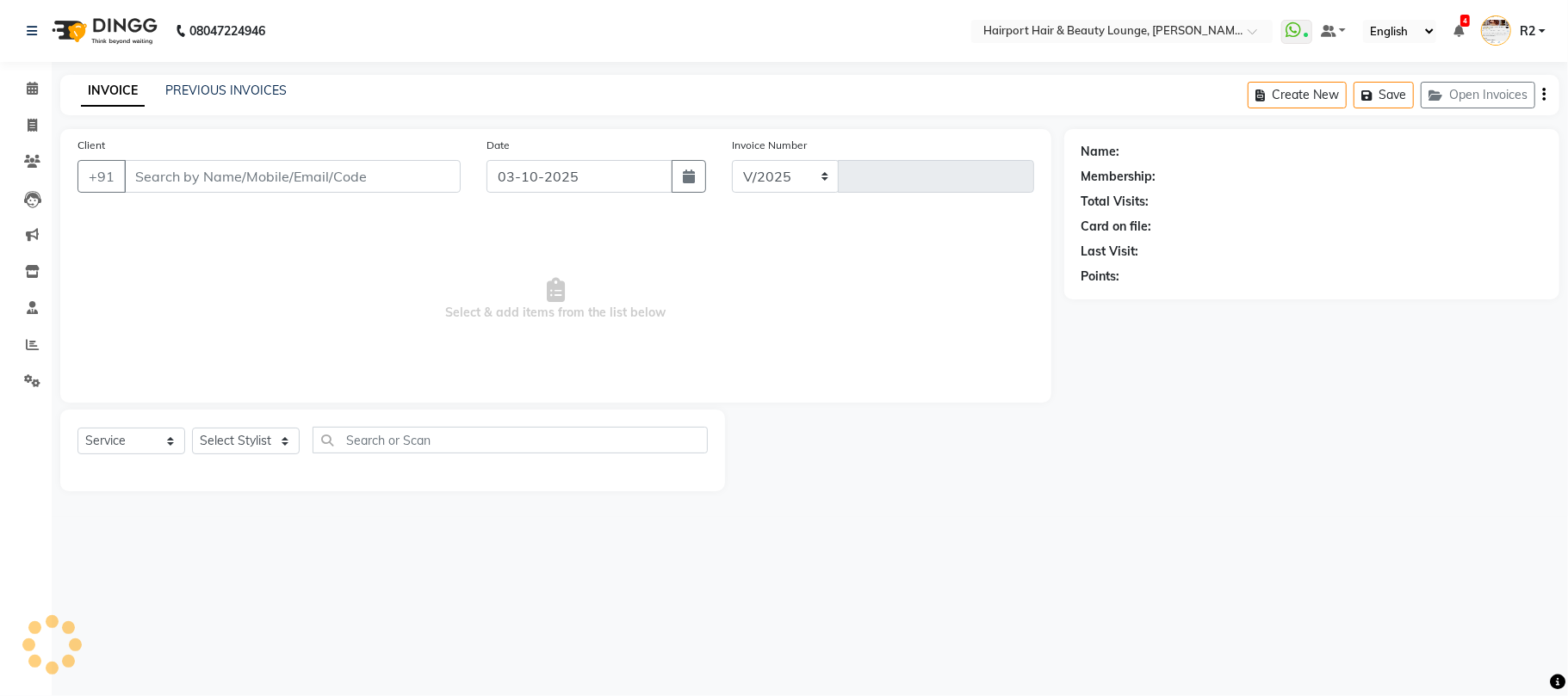
select select "622"
type input "5249"
type input "9049184399"
select select "13264"
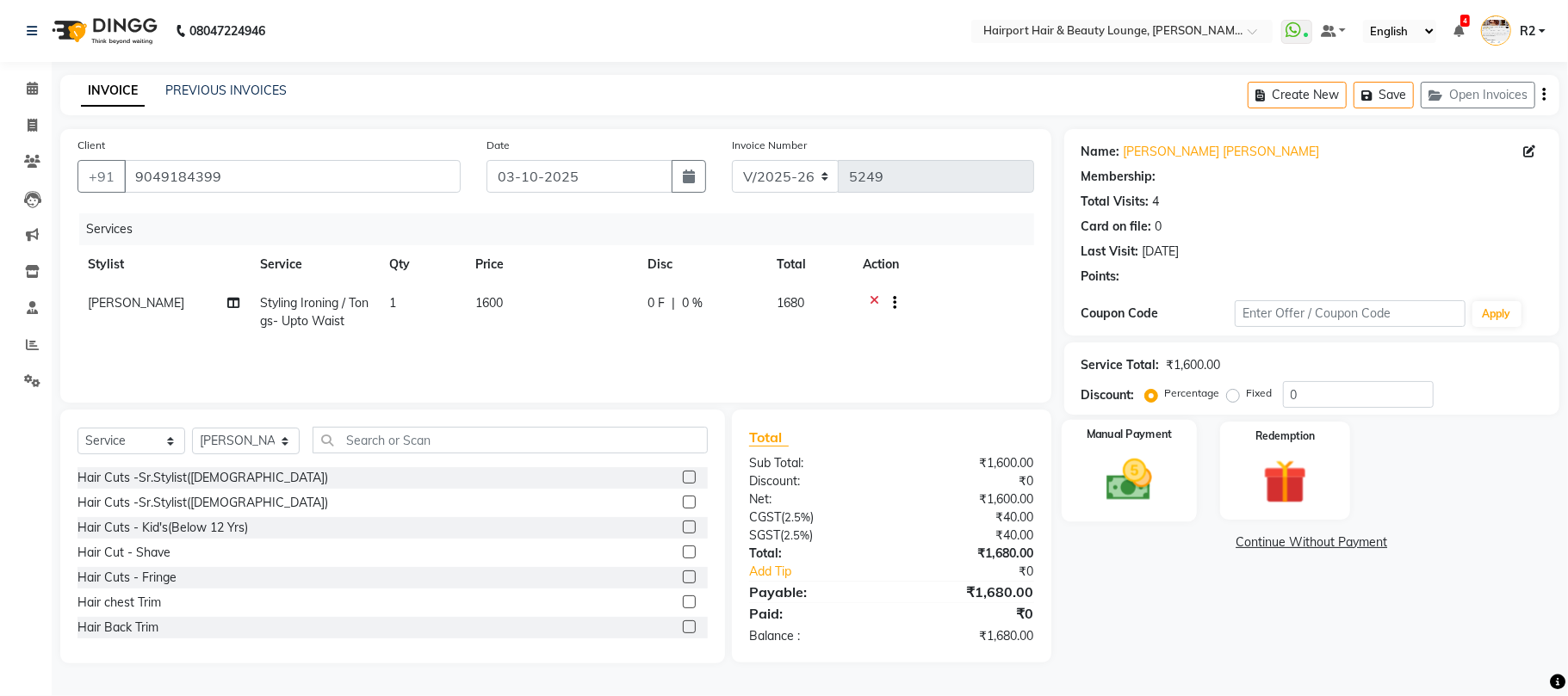
select select "1: Object"
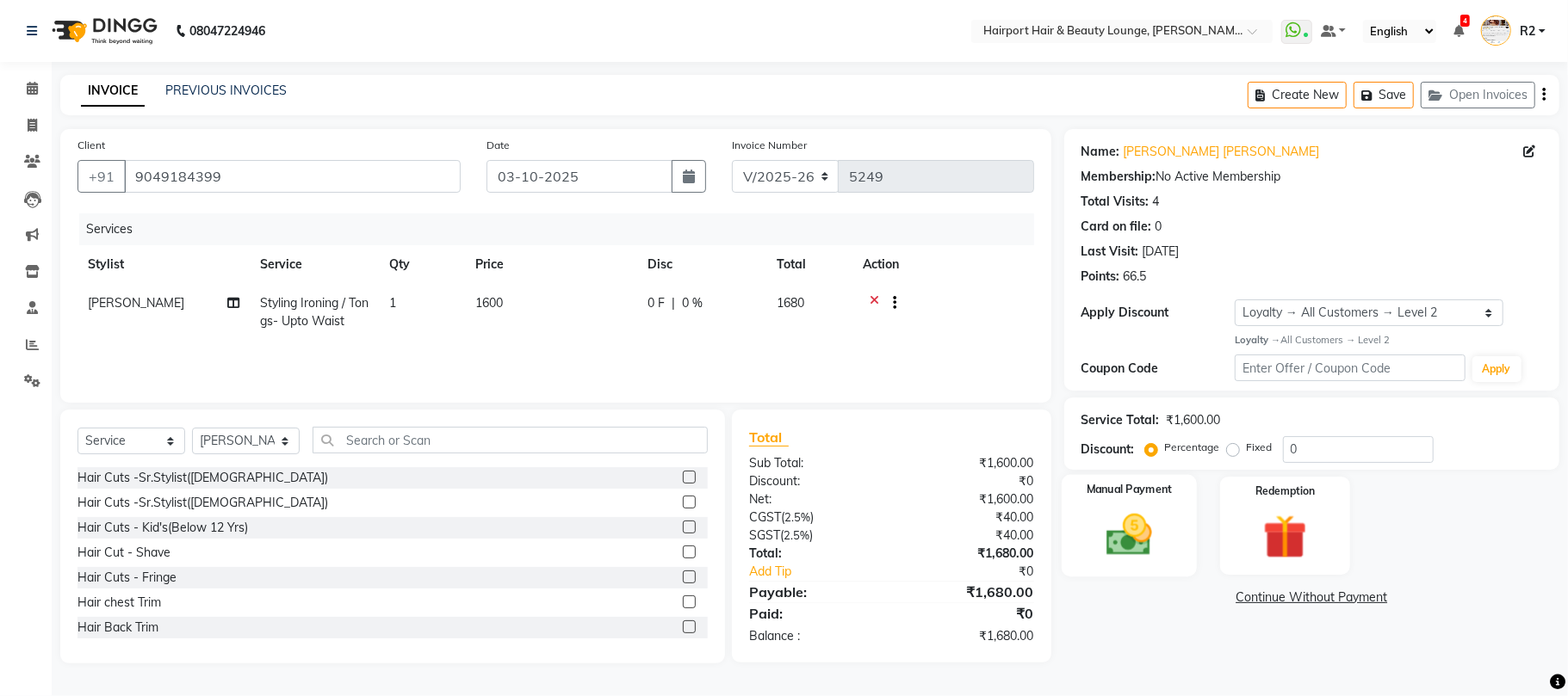
click at [1167, 517] on div "Manual Payment" at bounding box center [1129, 526] width 135 height 101
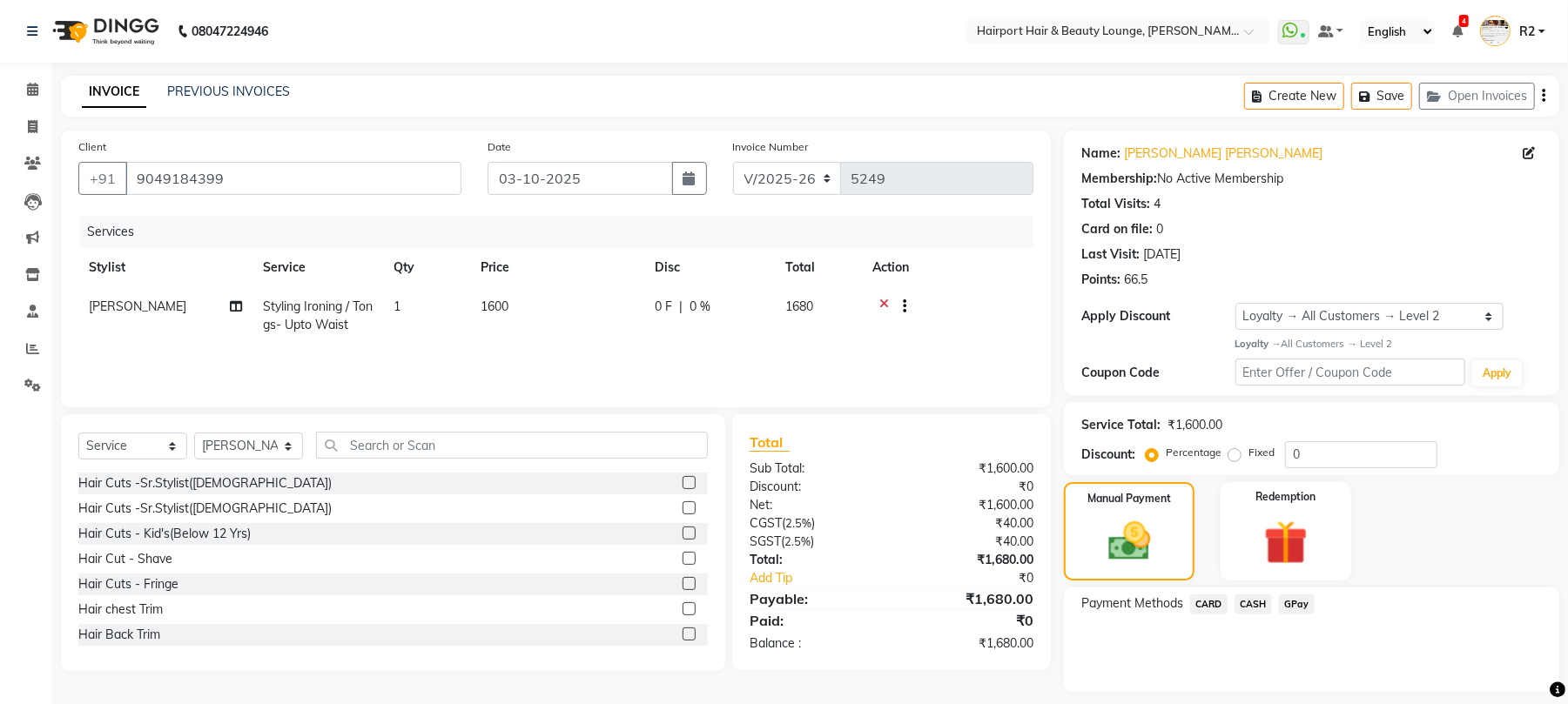
click at [1209, 603] on span "CARD" at bounding box center [1209, 604] width 38 height 20
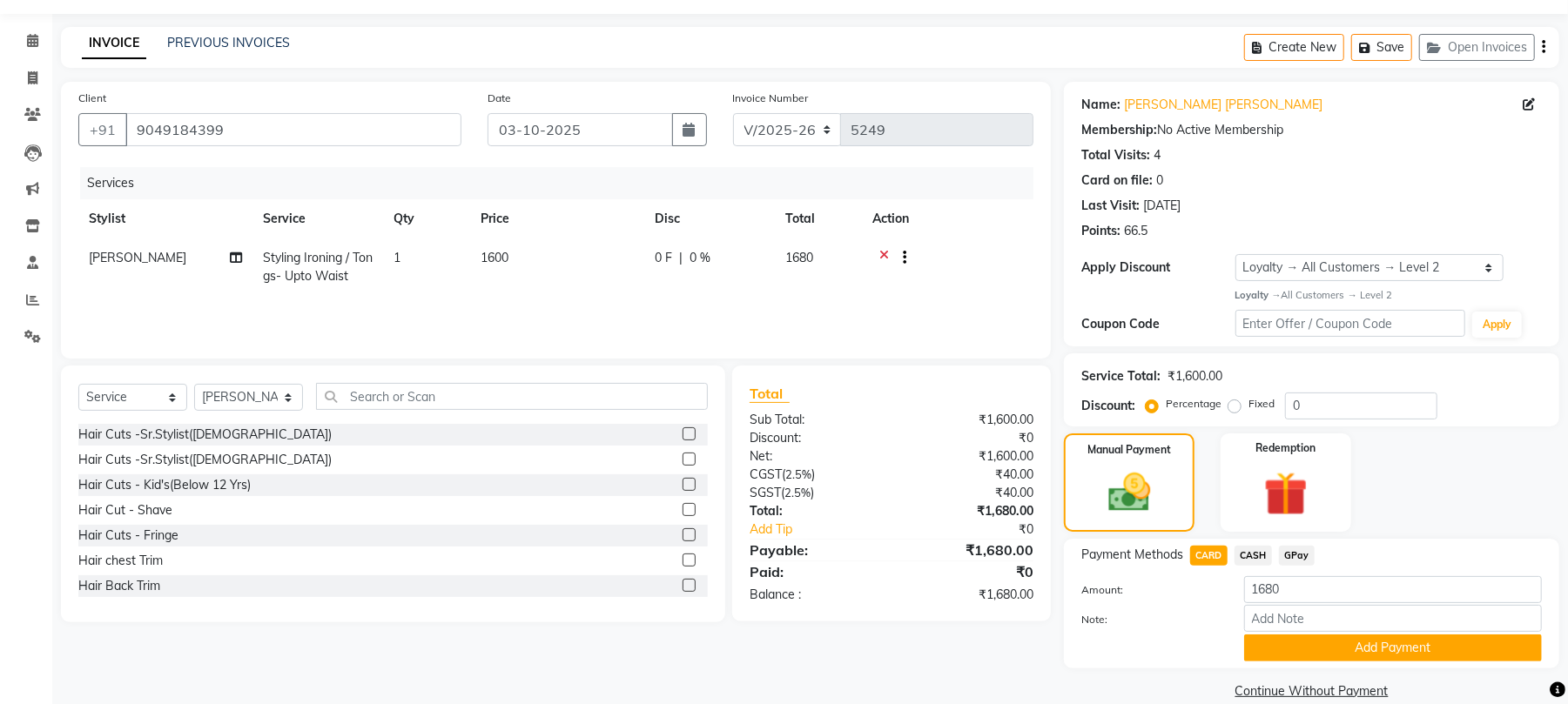
scroll to position [75, 0]
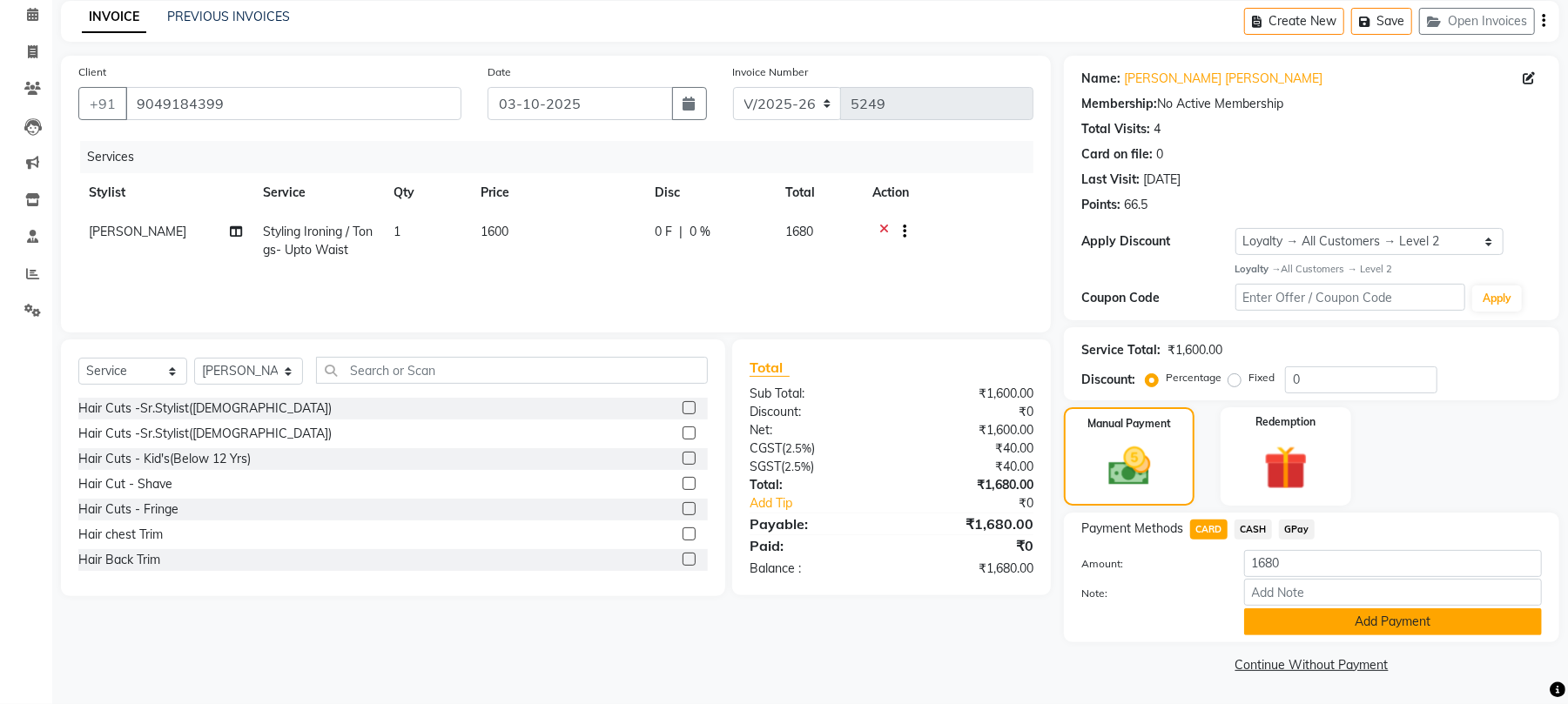
click at [1413, 621] on button "Add Payment" at bounding box center [1392, 621] width 298 height 27
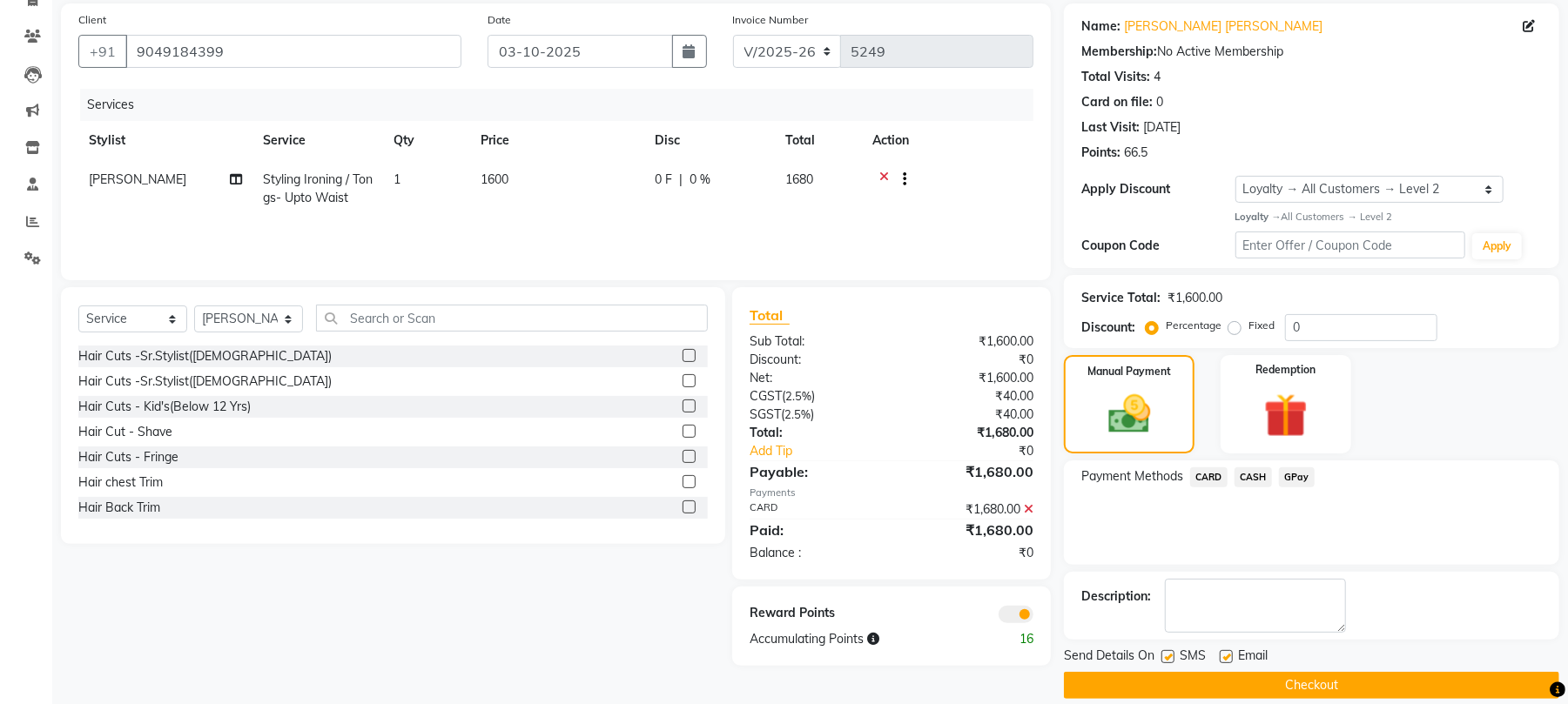
scroll to position [150, 0]
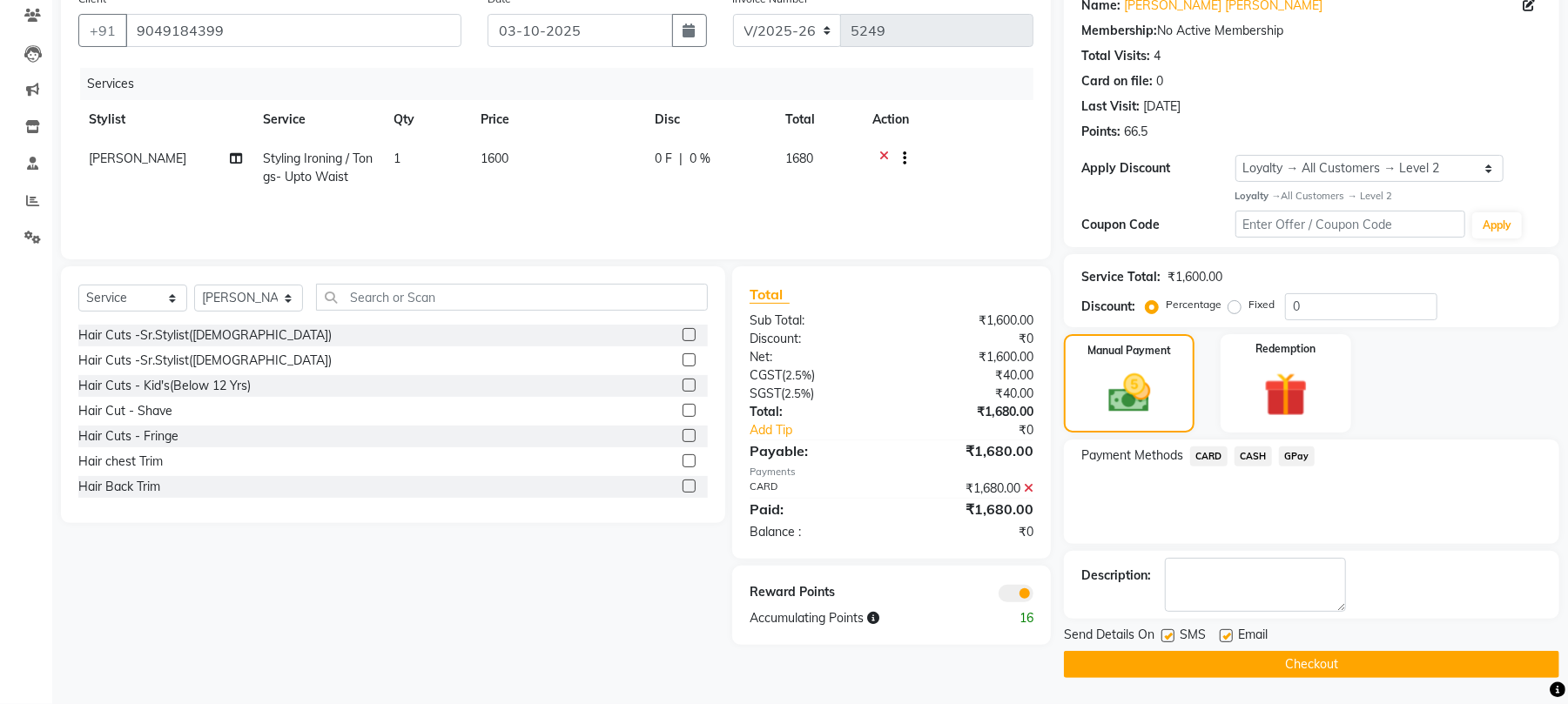
click at [1191, 652] on button "Checkout" at bounding box center [1312, 664] width 496 height 27
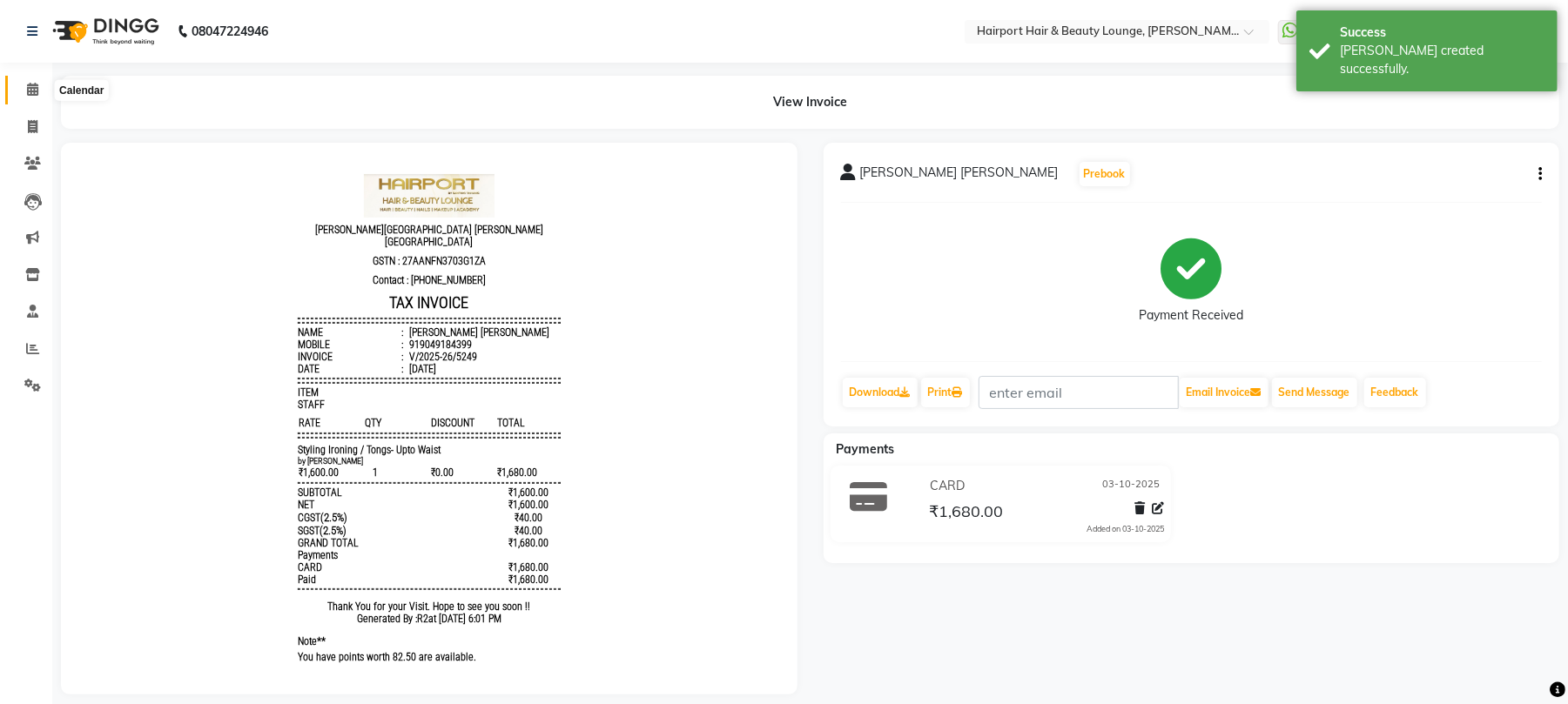
click at [39, 87] on span at bounding box center [32, 90] width 30 height 20
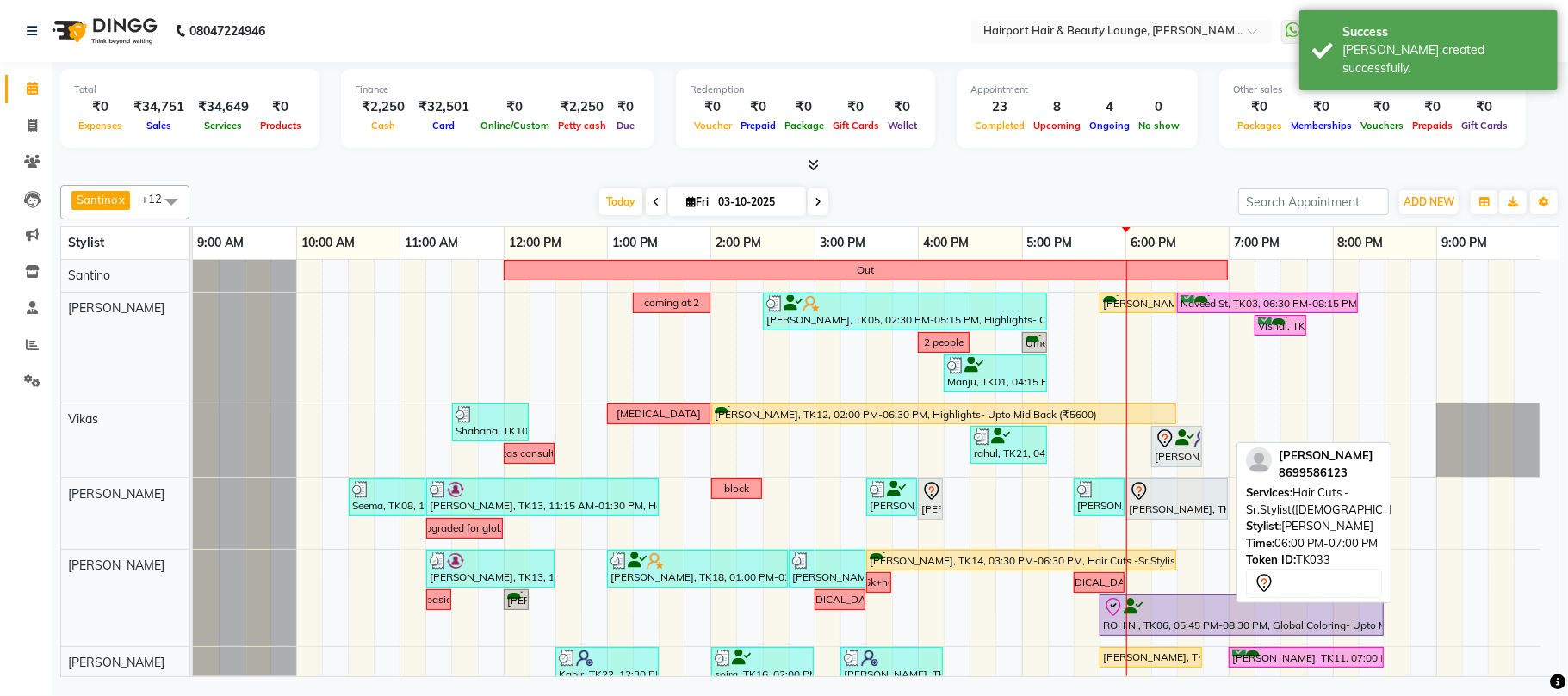
click at [1188, 510] on div "[PERSON_NAME], TK33, 06:00 PM-07:00 PM, Hair Cuts -Sr.Stylist([DEMOGRAPHIC_DATA…" at bounding box center [1176, 499] width 99 height 36
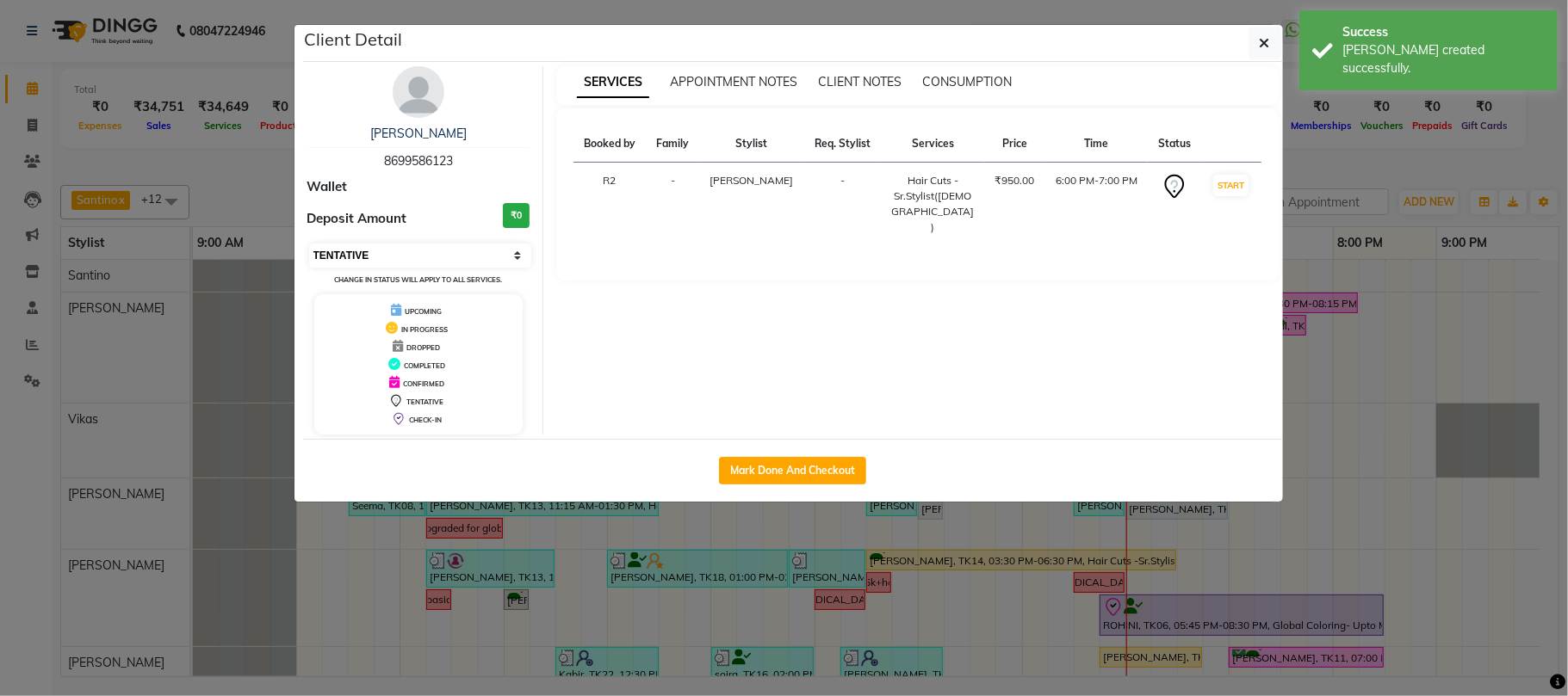
click at [477, 259] on select "Select IN SERVICE CONFIRMED TENTATIVE CHECK IN MARK DONE DROPPED UPCOMING" at bounding box center [420, 255] width 223 height 24
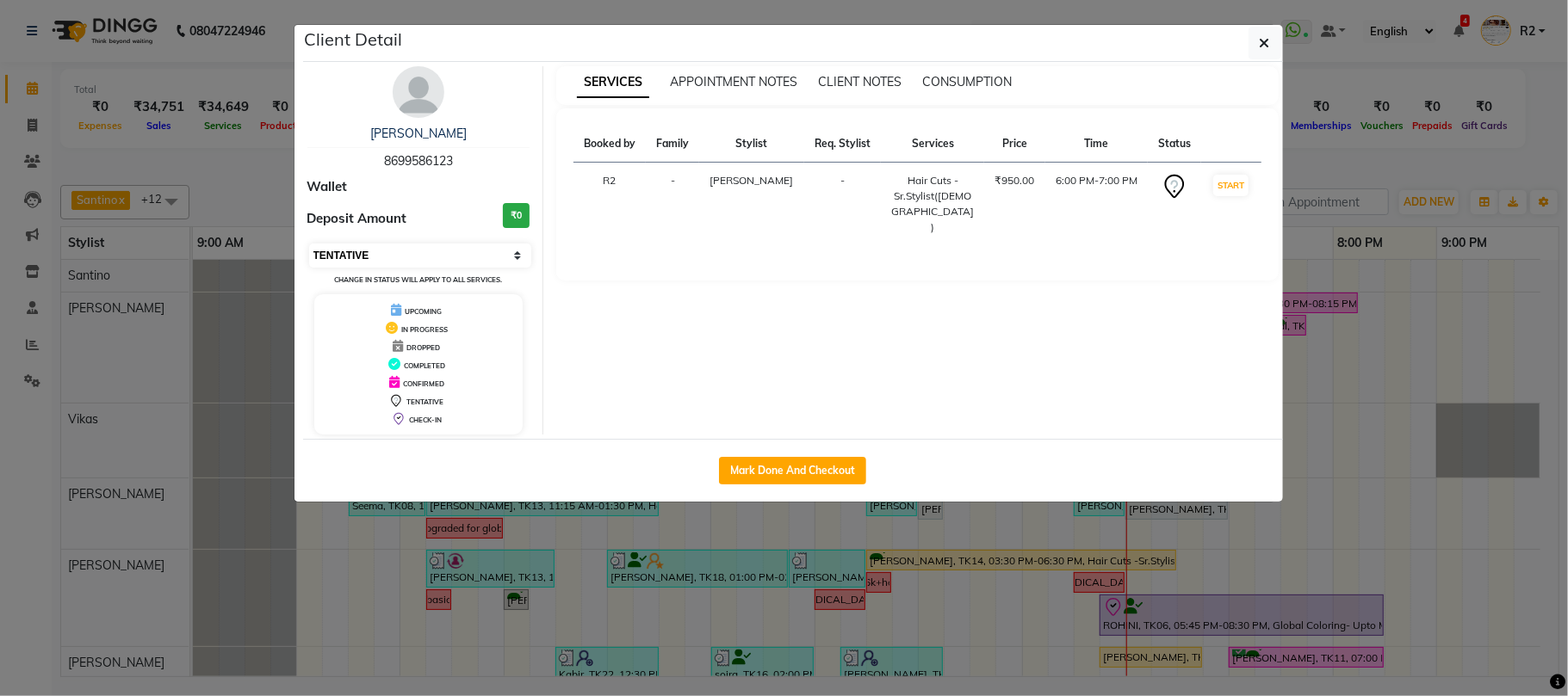
select select "8"
click at [309, 244] on select "Select IN SERVICE CONFIRMED TENTATIVE CHECK IN MARK DONE DROPPED UPCOMING" at bounding box center [420, 255] width 223 height 24
click at [194, 162] on ngb-modal-window "Client Detail [PERSON_NAME] 8699586123 Wallet Deposit Amount ₹0 Select IN SERVI…" at bounding box center [784, 348] width 1568 height 696
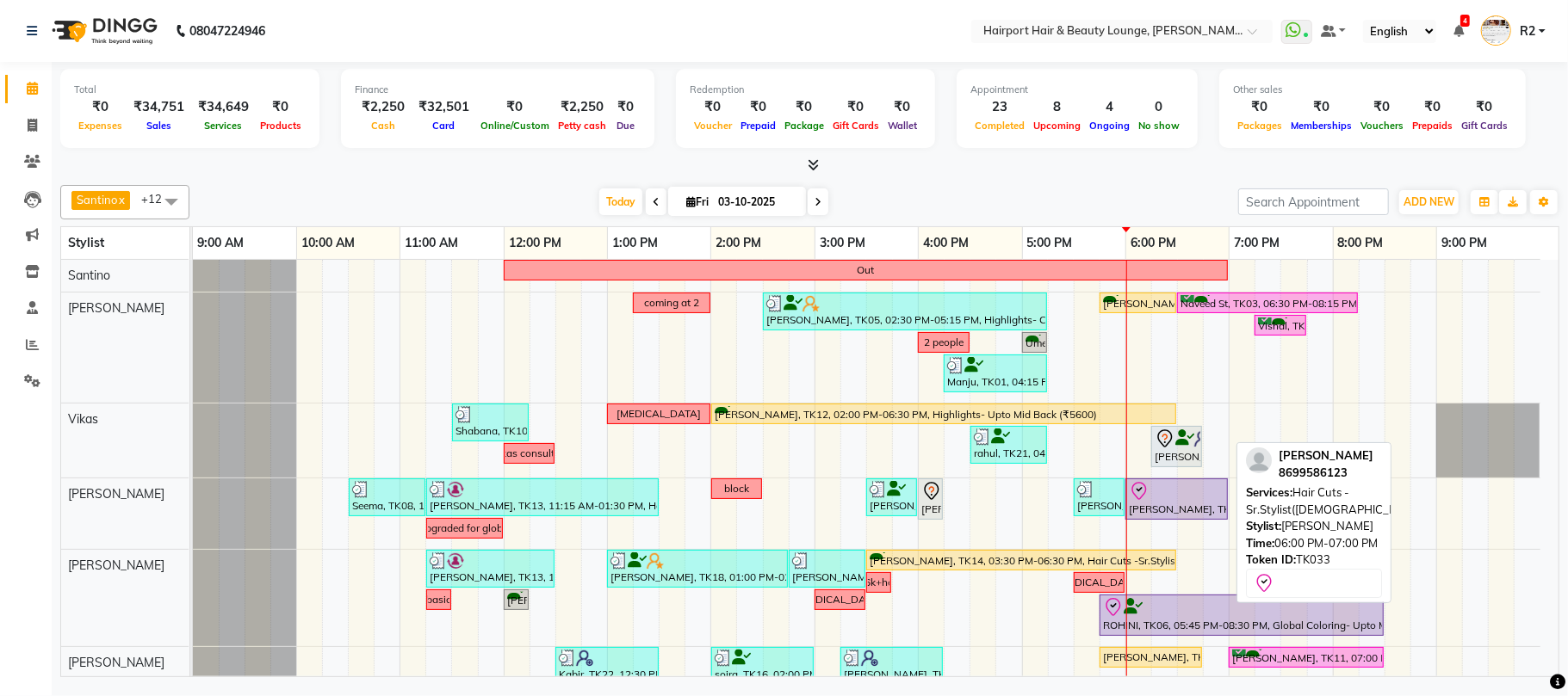
click at [1157, 496] on div at bounding box center [1176, 491] width 96 height 21
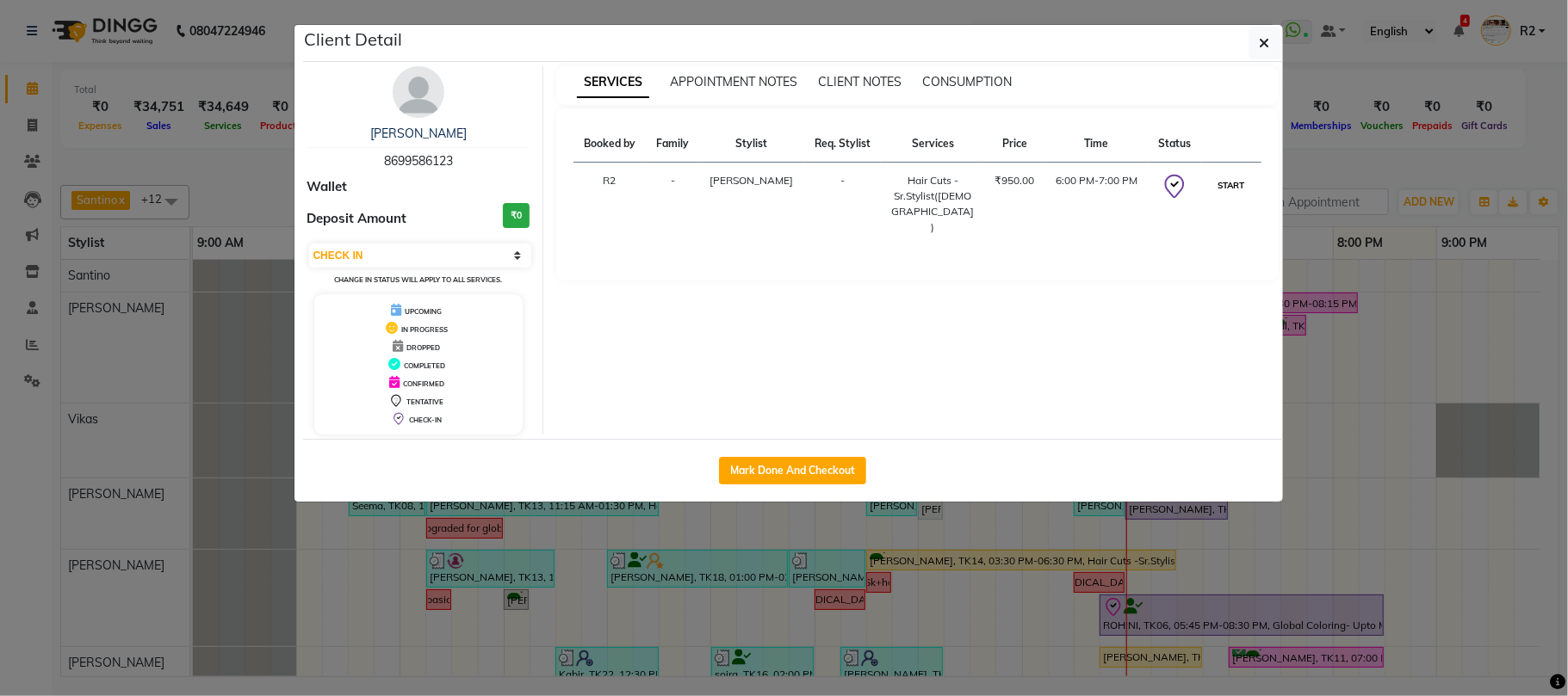
drag, startPoint x: 1213, startPoint y: 191, endPoint x: 1309, endPoint y: 172, distance: 97.9
click at [1214, 190] on button "START" at bounding box center [1230, 186] width 36 height 22
select select "1"
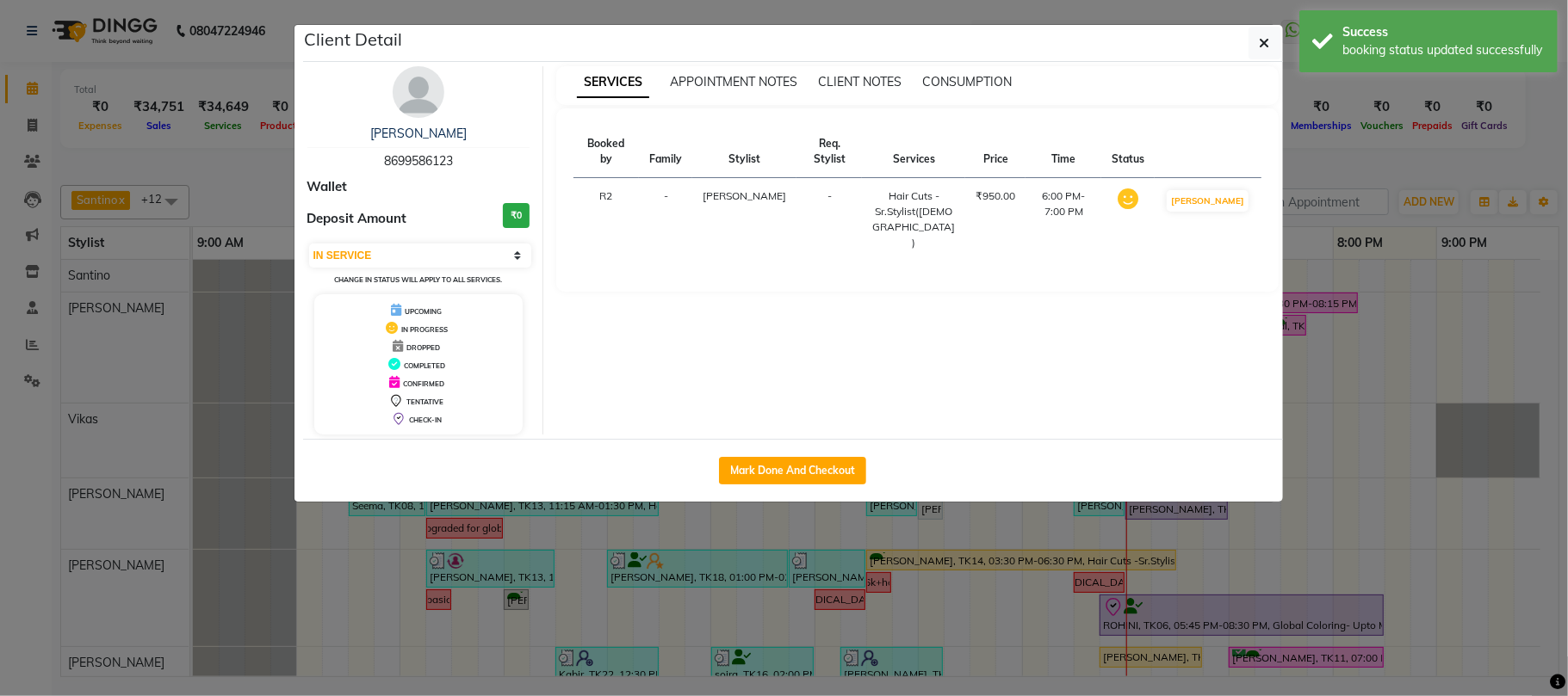
click at [1309, 172] on ngb-modal-window "Client Detail [PERSON_NAME] 8699586123 Wallet Deposit Amount ₹0 Select IN SERVI…" at bounding box center [784, 348] width 1568 height 696
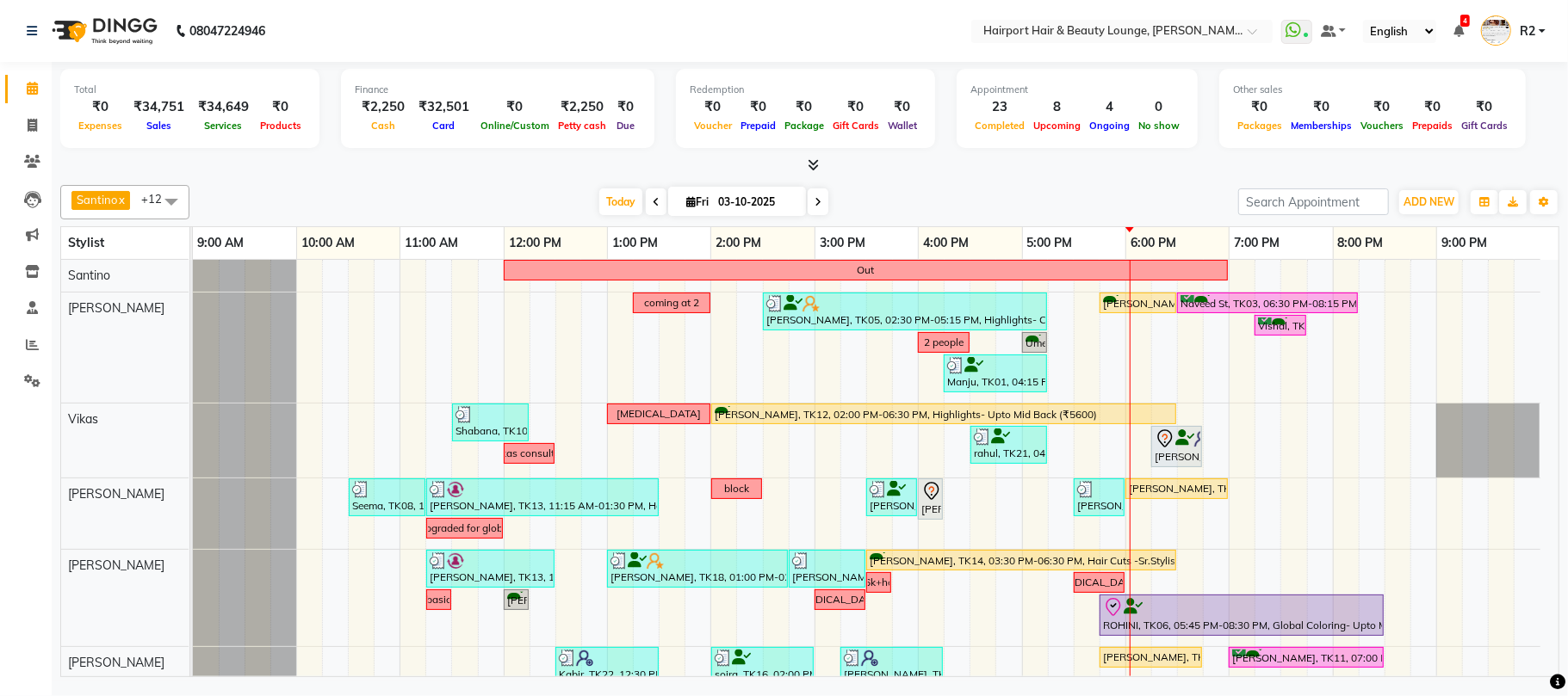
scroll to position [401, 0]
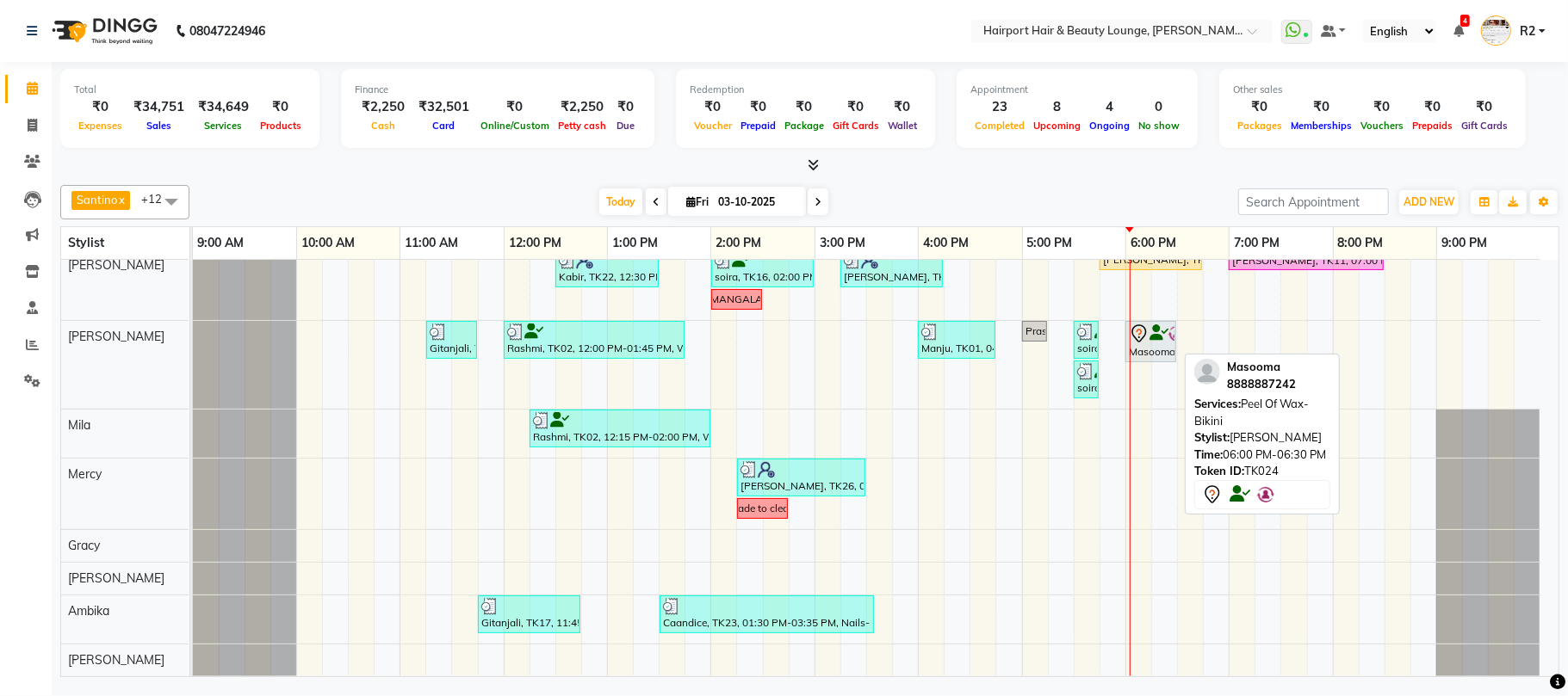
click at [1162, 346] on div "Masooma, TK24, 06:00 PM-06:30 PM, Peel Of Wax- Bikini" at bounding box center [1151, 342] width 47 height 36
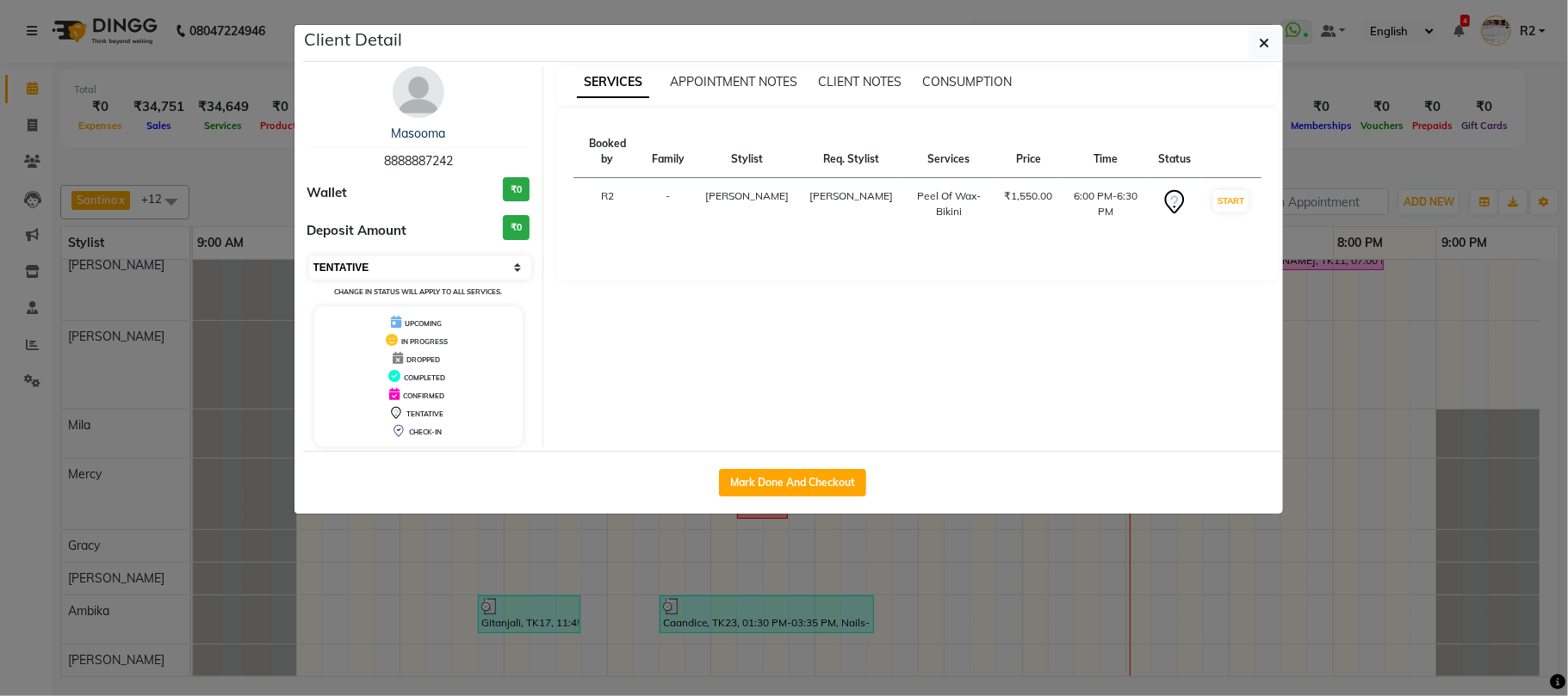
click at [434, 270] on select "Select IN SERVICE CONFIRMED TENTATIVE CHECK IN MARK DONE DROPPED UPCOMING" at bounding box center [420, 268] width 223 height 24
select select "8"
click at [309, 257] on select "Select IN SERVICE CONFIRMED TENTATIVE CHECK IN MARK DONE DROPPED UPCOMING" at bounding box center [420, 268] width 223 height 24
click at [262, 136] on ngb-modal-window "Client Detail Masooma 8888887242 Wallet ₹0 Deposit Amount ₹0 Select IN SERVICE …" at bounding box center [784, 348] width 1568 height 696
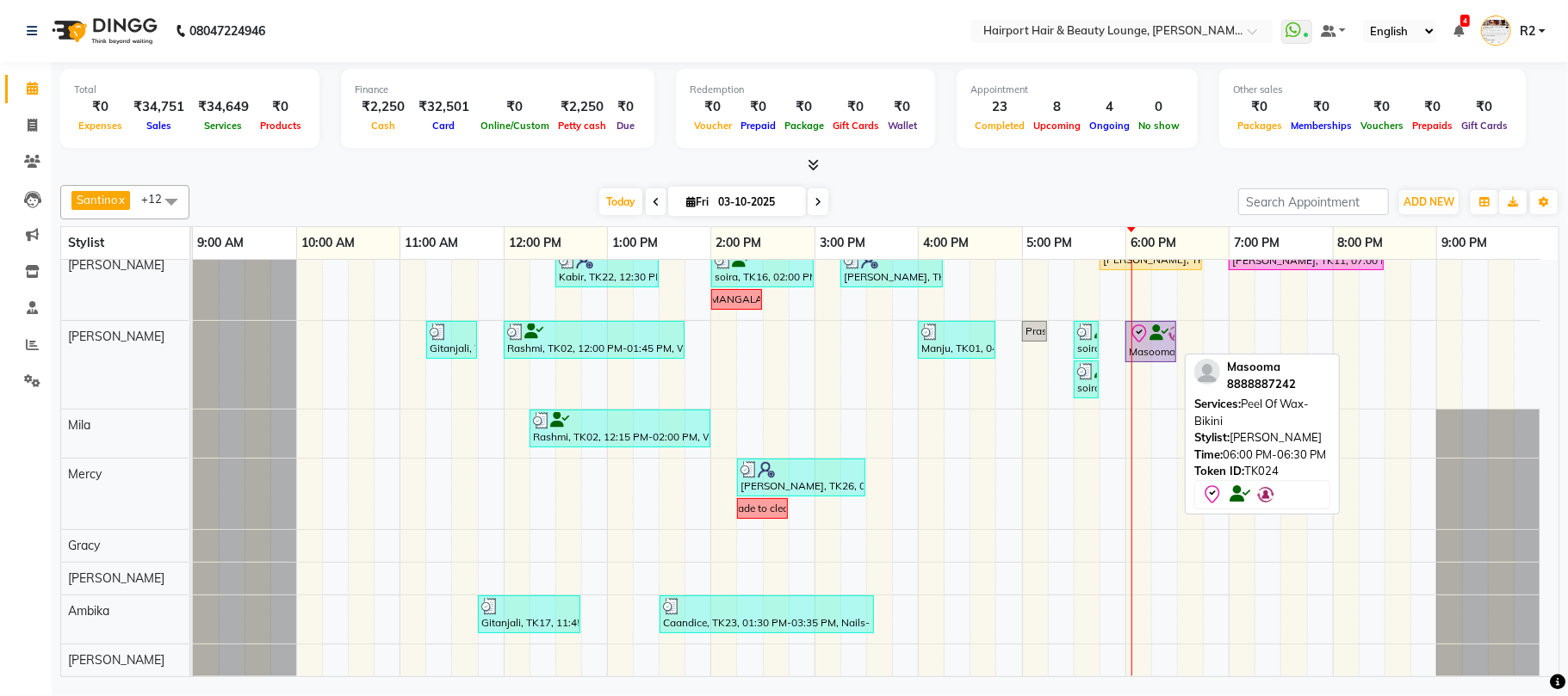
click at [1159, 352] on div "Masooma, TK24, 06:00 PM-06:30 PM, Peel Of Wax- Bikini" at bounding box center [1151, 342] width 47 height 36
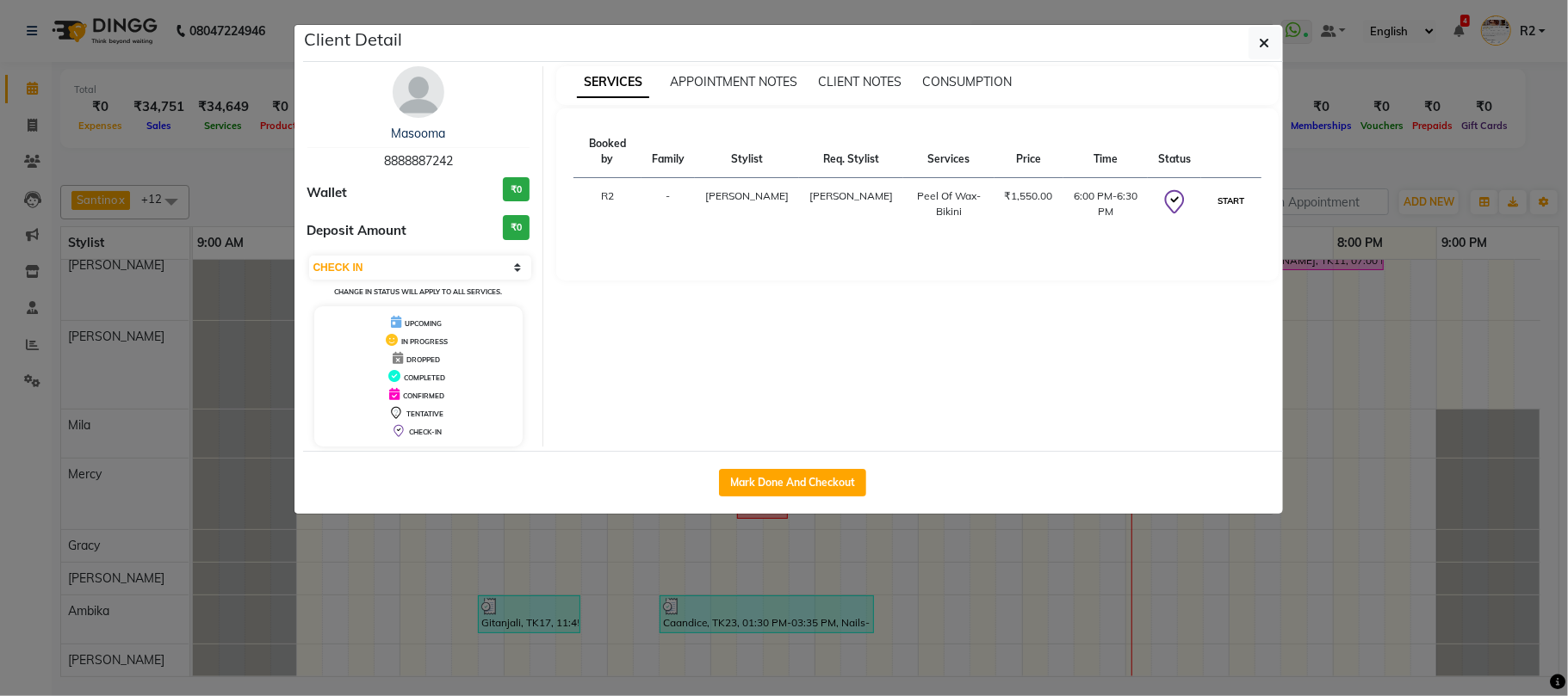
click at [1219, 190] on button "START" at bounding box center [1230, 201] width 36 height 22
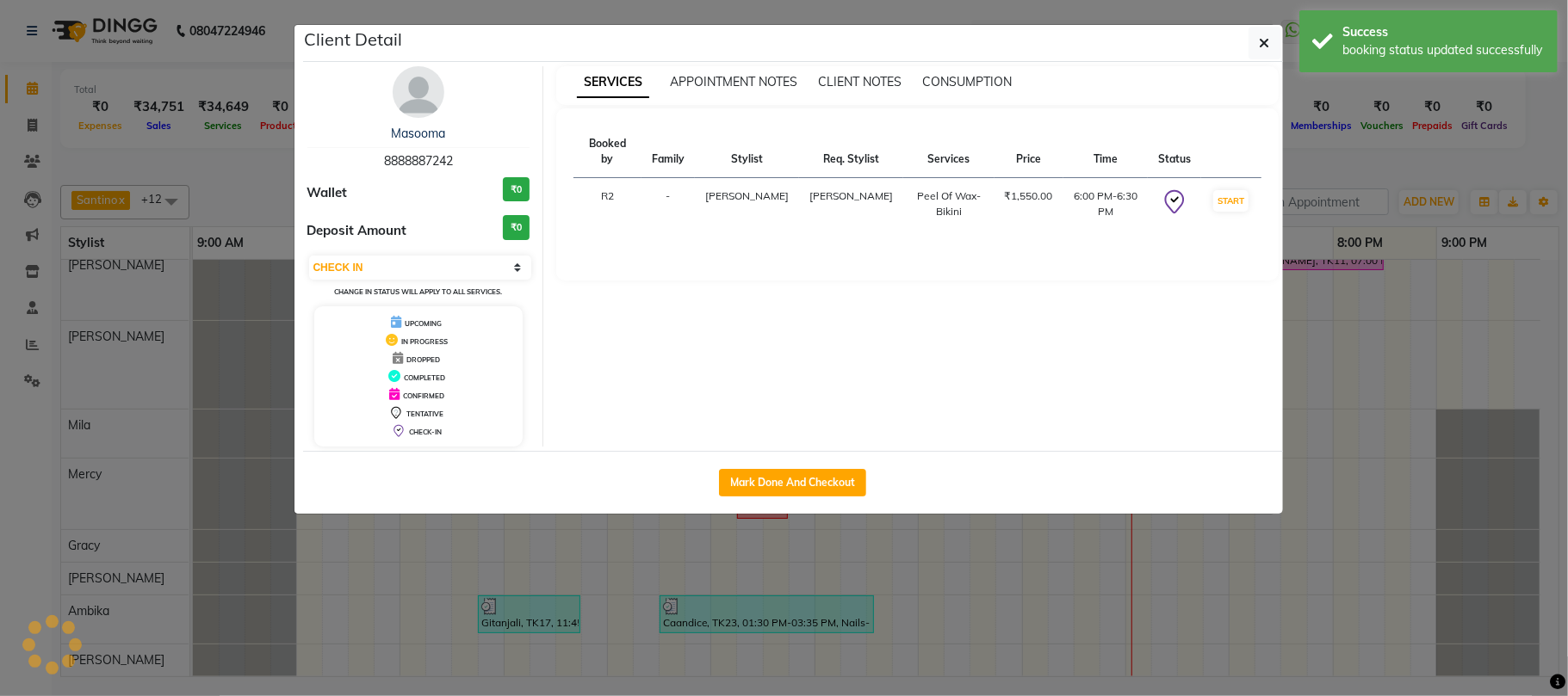
select select "1"
click at [1547, 191] on ngb-modal-window "Client Detail Masooma 8888887242 Wallet ₹0 Deposit Amount ₹0 Select IN SERVICE …" at bounding box center [784, 348] width 1568 height 696
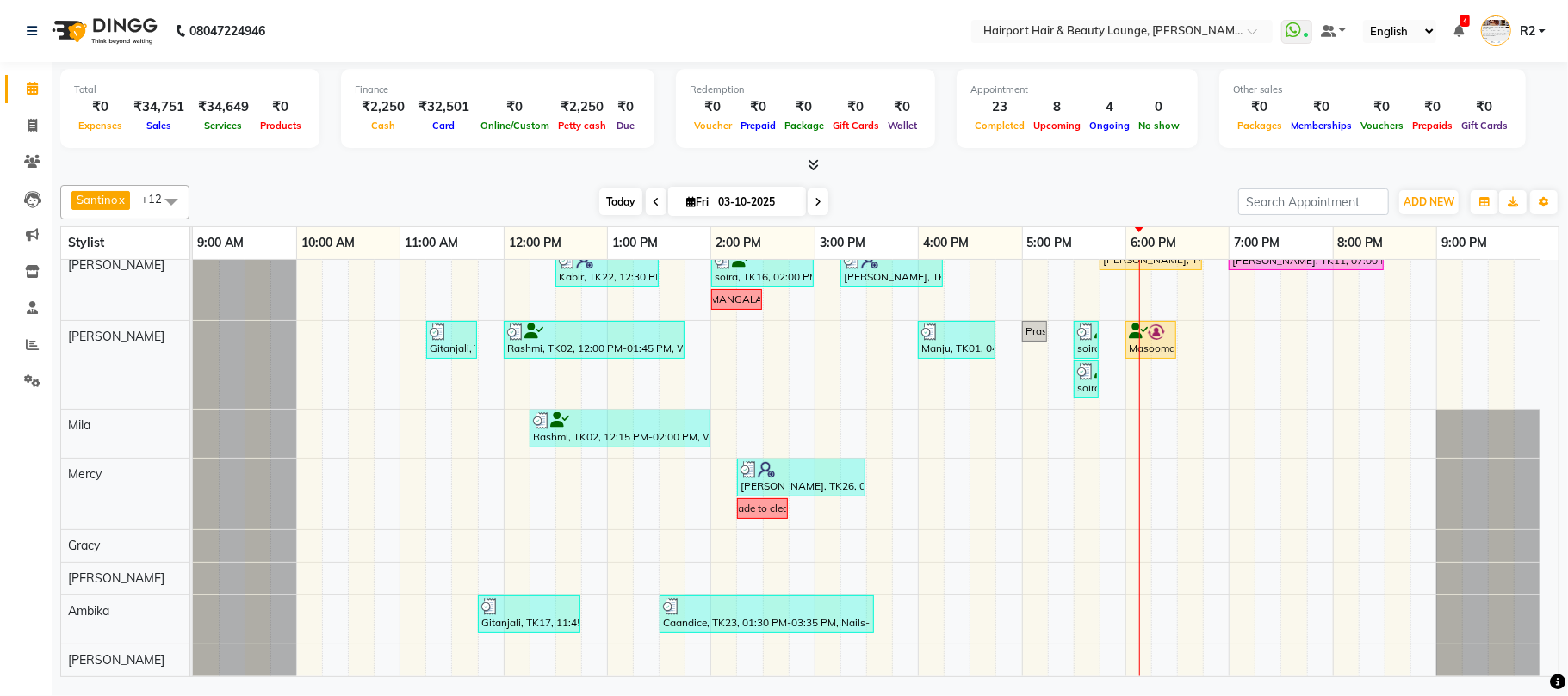
click at [620, 205] on span "Today" at bounding box center [620, 201] width 43 height 26
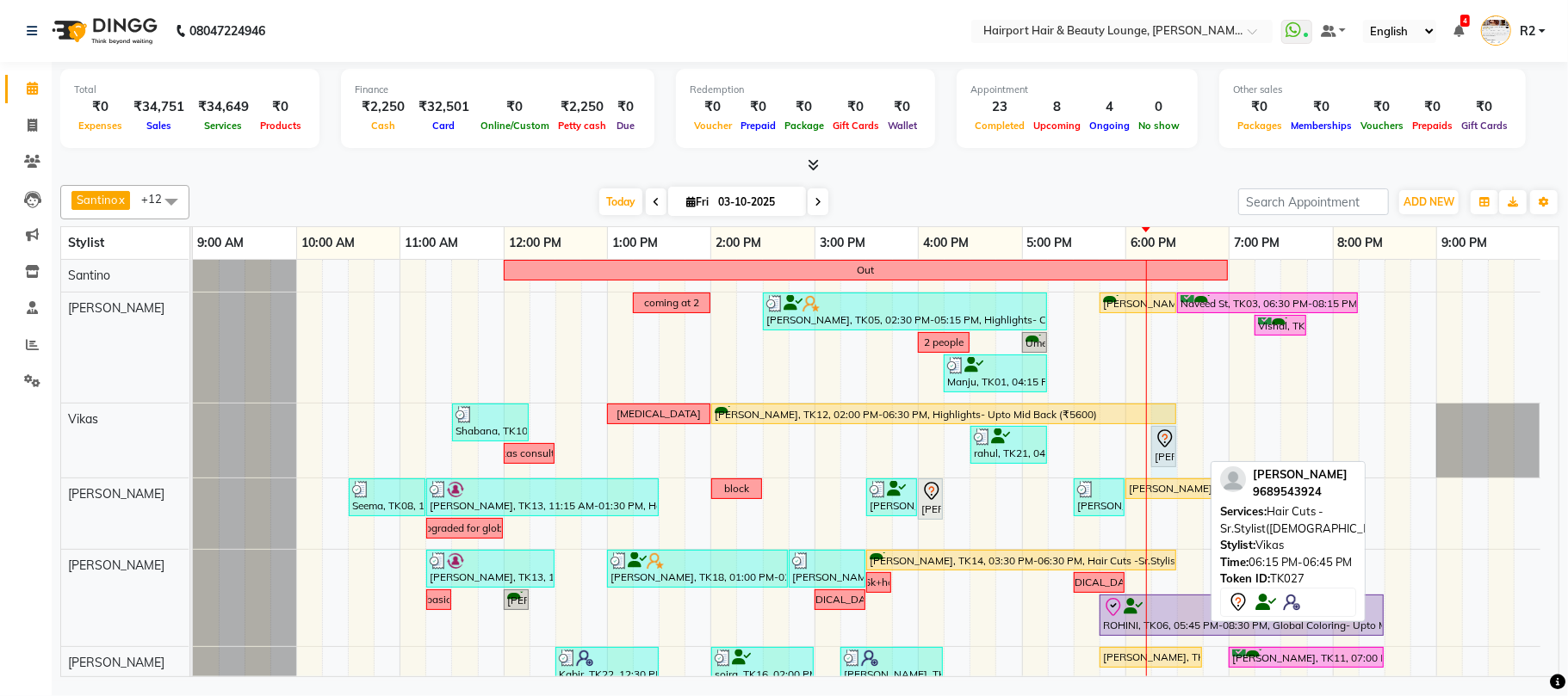
drag, startPoint x: 1198, startPoint y: 442, endPoint x: 1153, endPoint y: 470, distance: 53.0
click at [193, 470] on div "Shabana, TK10, 11:30 AM-12:15 PM, Hair Cuts -Sr.Stylist(Female) Patch test Naaz…" at bounding box center [193, 440] width 0 height 74
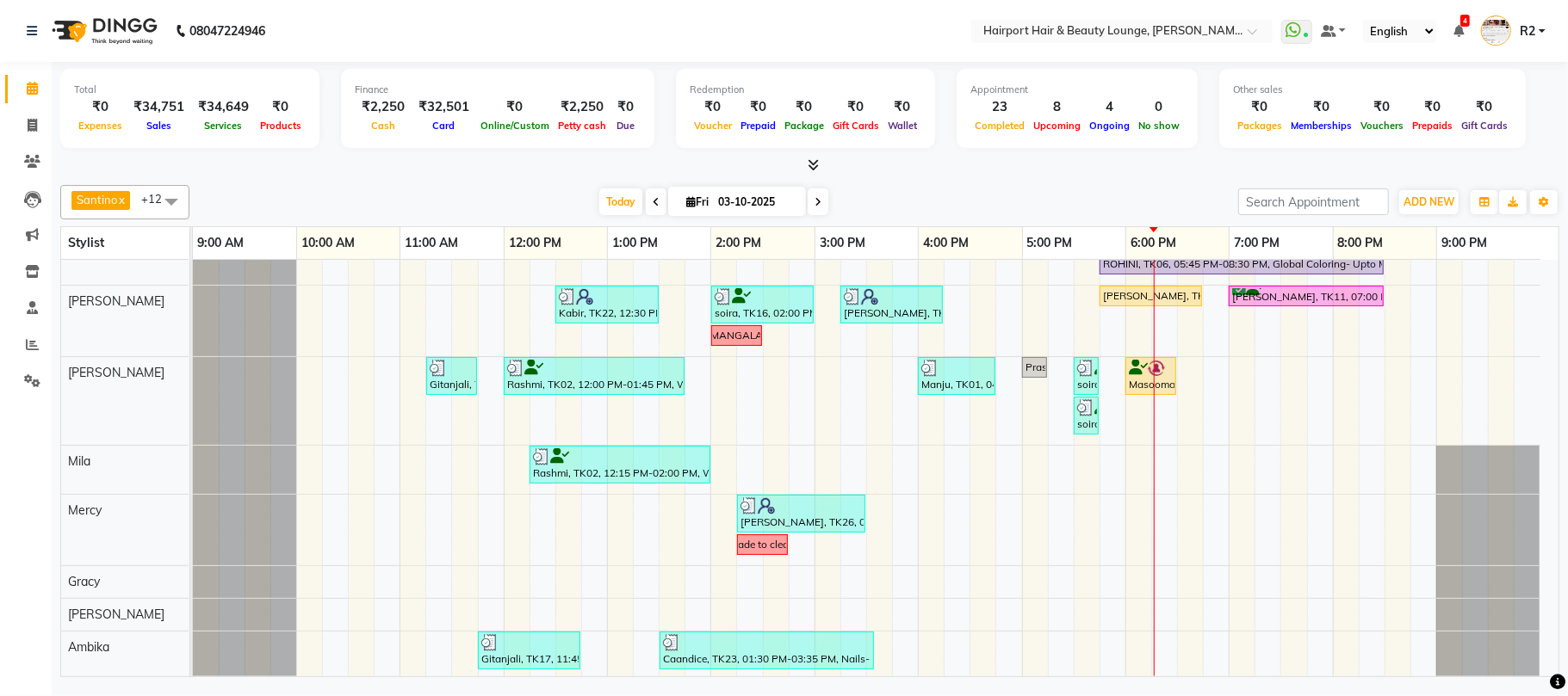
scroll to position [401, 0]
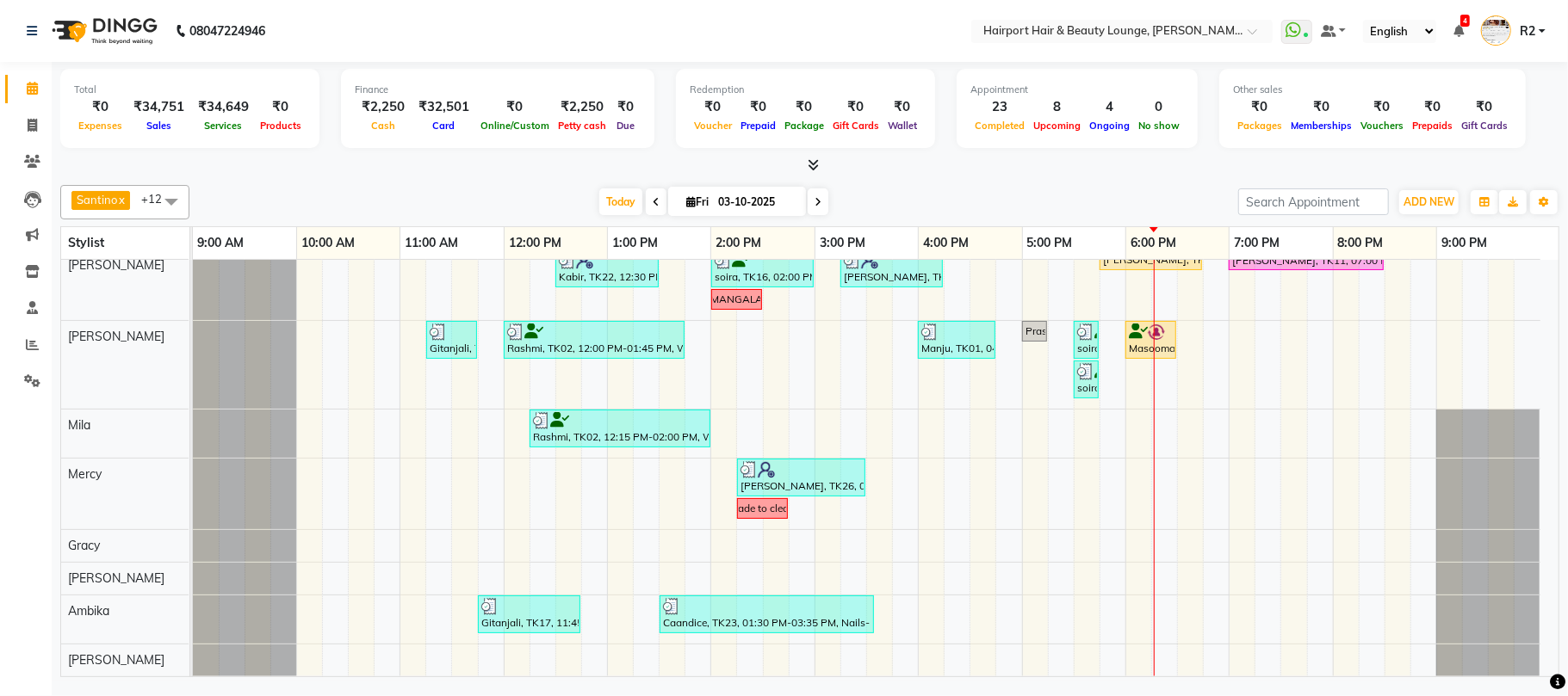
click at [1172, 478] on div "Out coming at 2 [PERSON_NAME], TK05, 02:30 PM-05:15 PM, Highlights- Crown (₹360…" at bounding box center [876, 270] width 1366 height 814
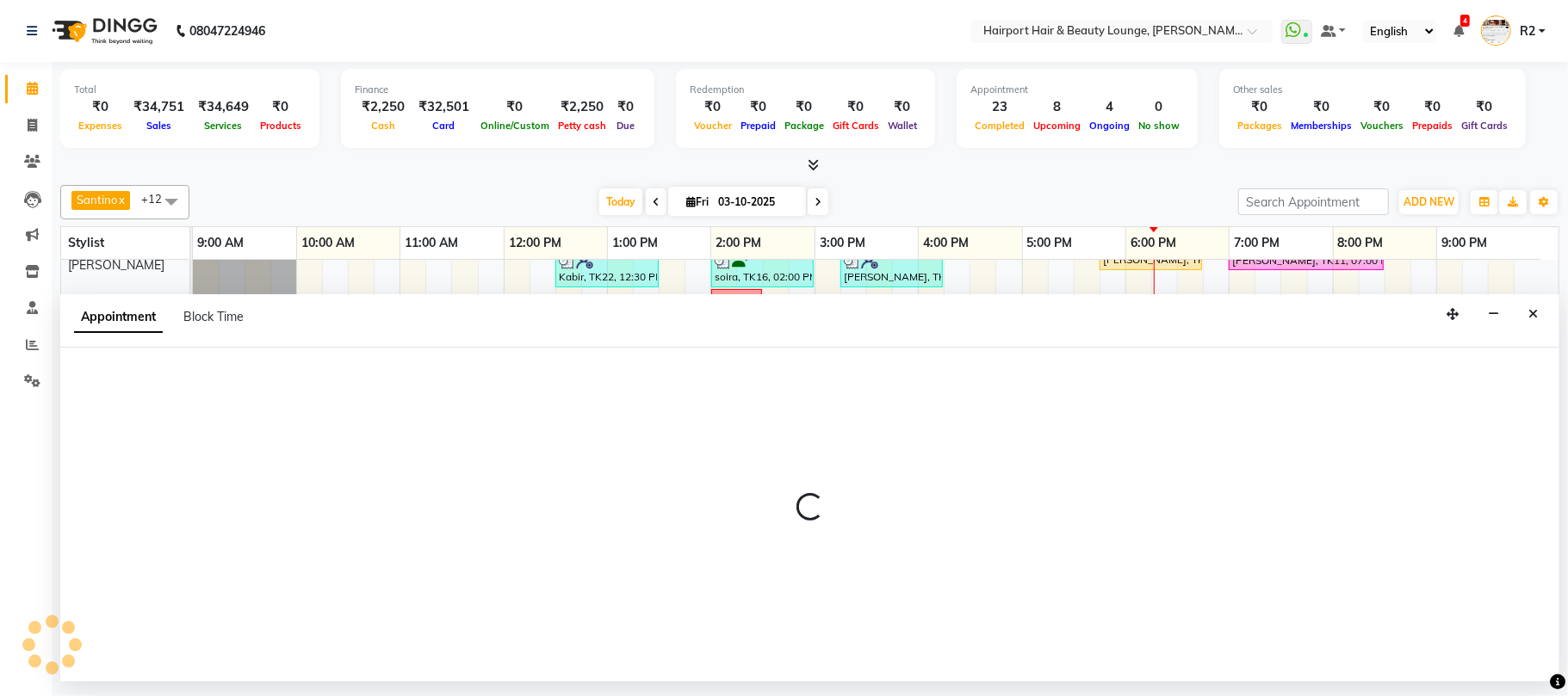
select select "69783"
select select "tentative"
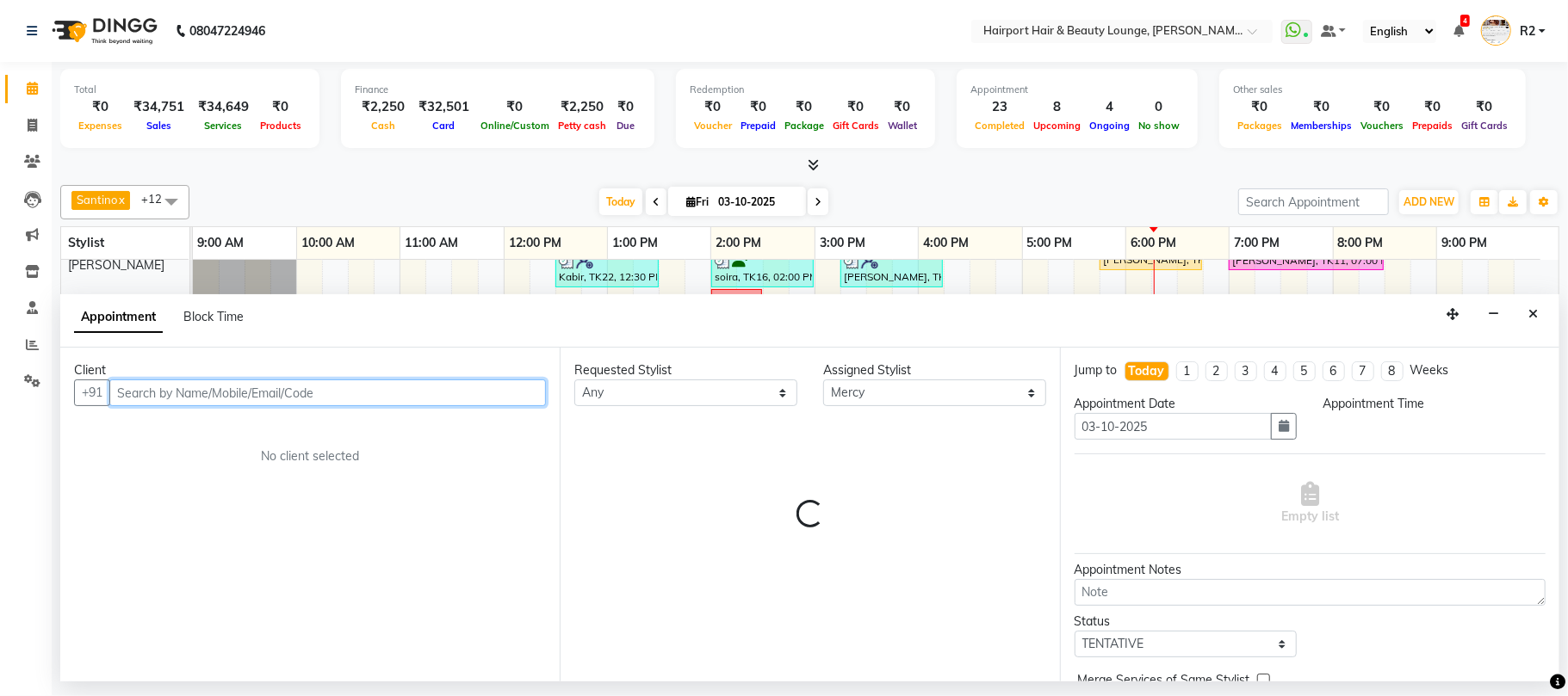
select select "1095"
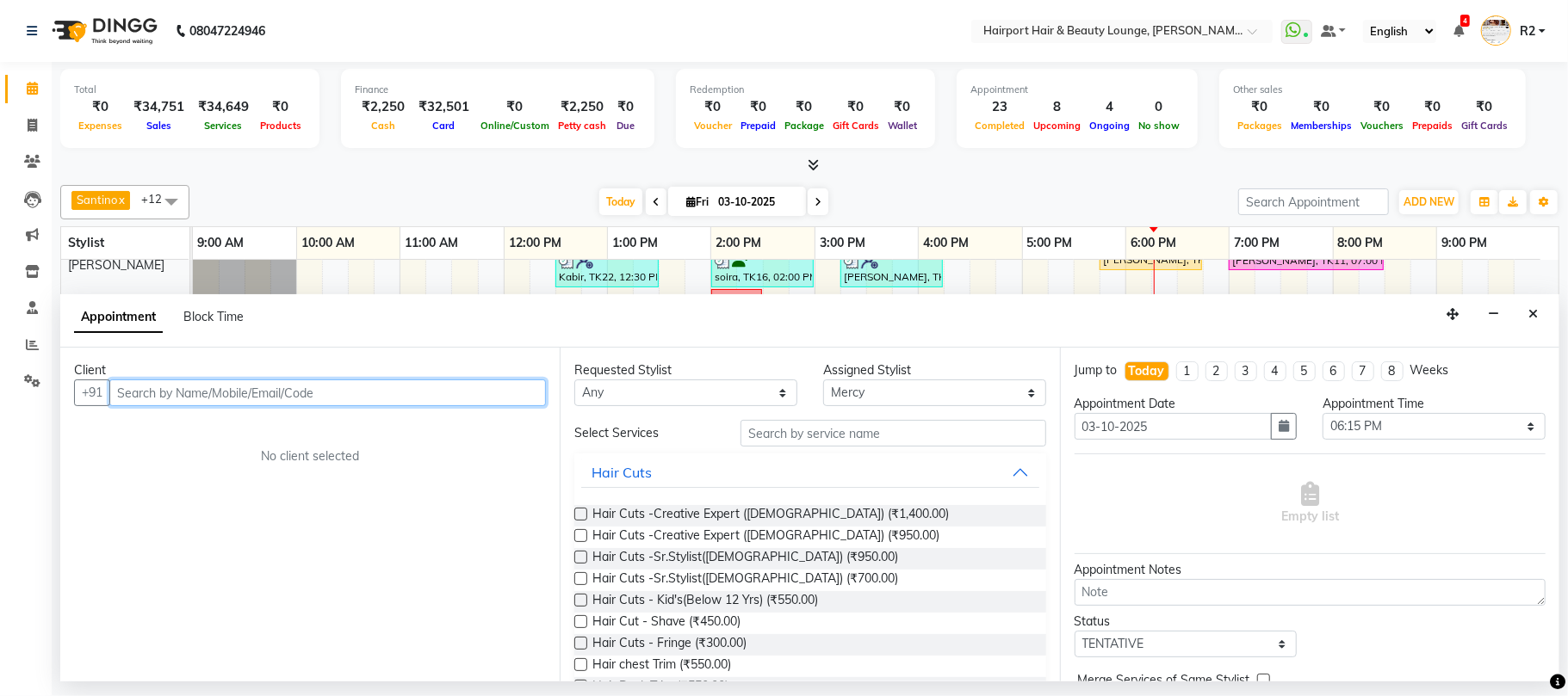
click at [164, 403] on input "text" at bounding box center [327, 393] width 436 height 26
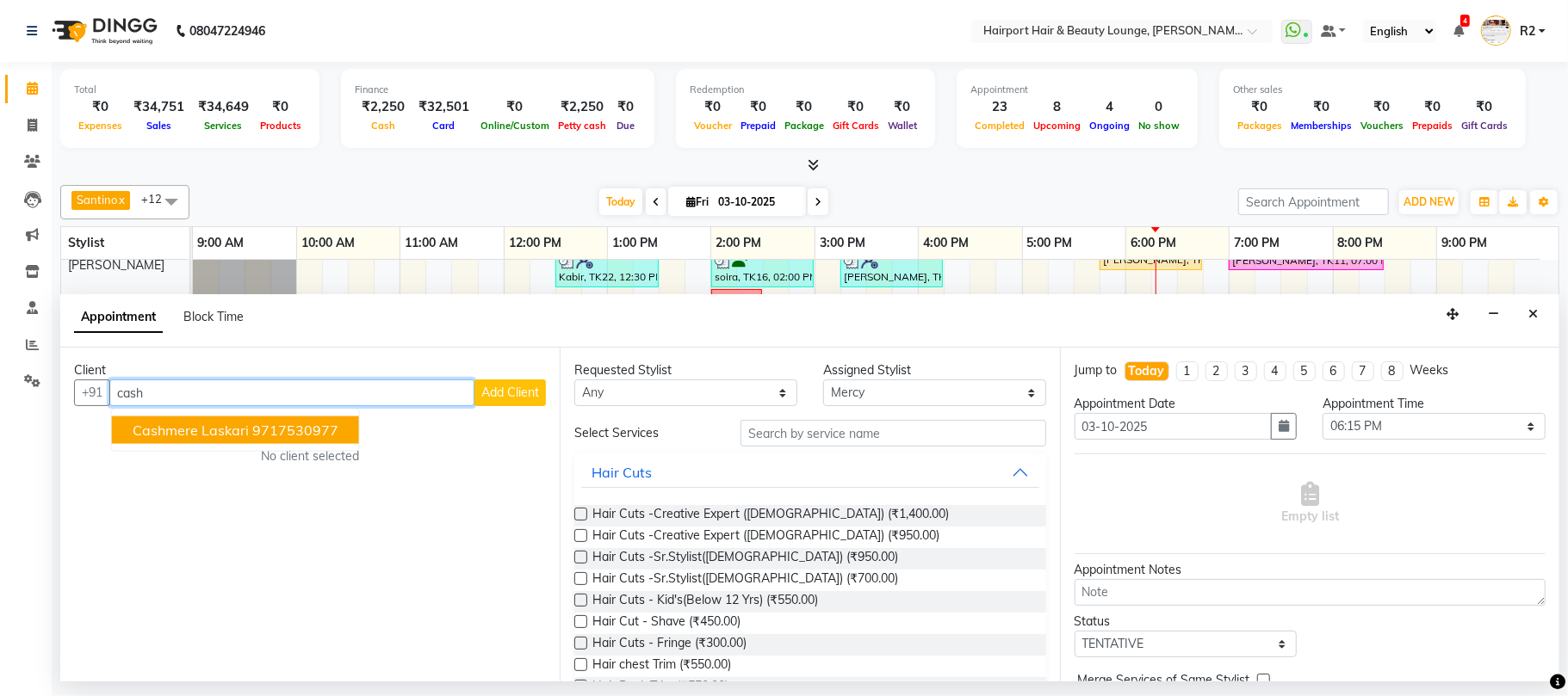
click at [323, 430] on ngb-highlight "9717530977" at bounding box center [295, 430] width 86 height 17
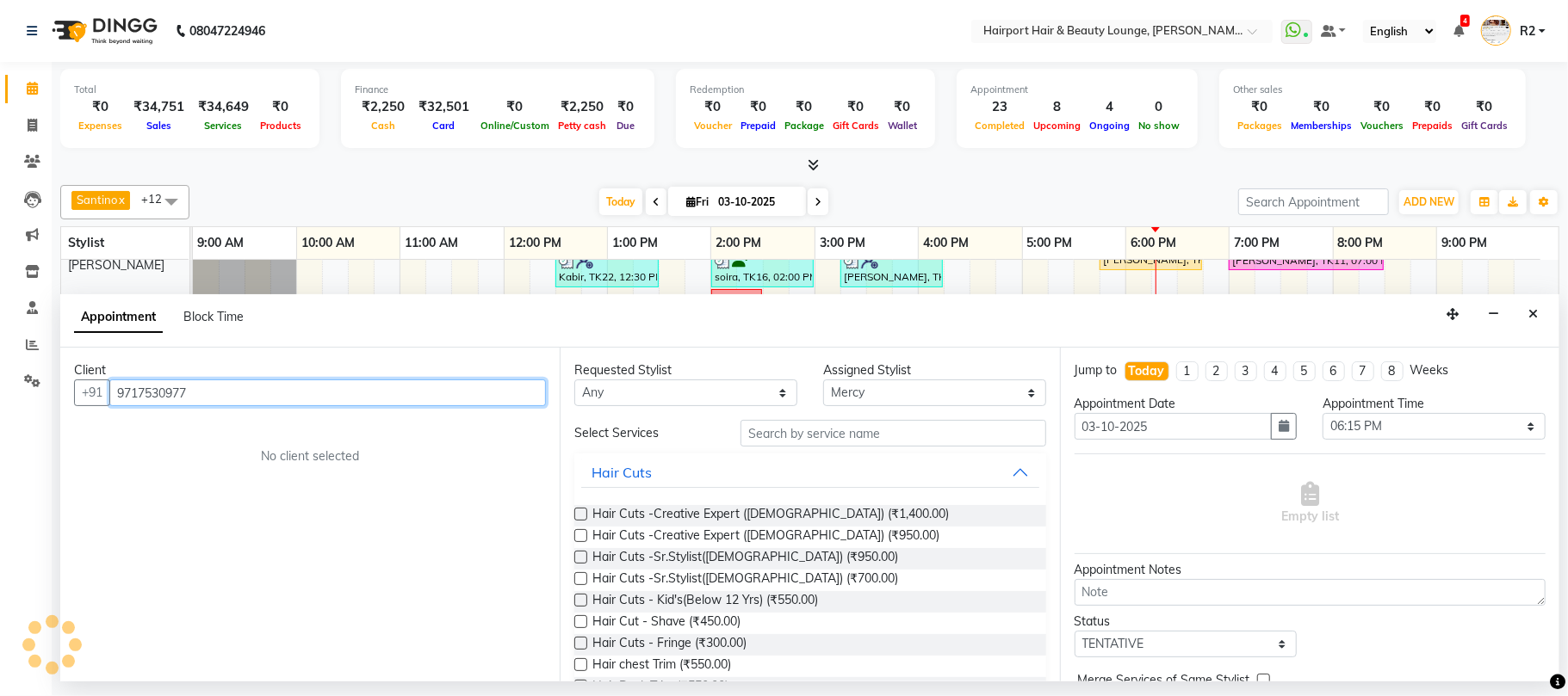
type input "9717530977"
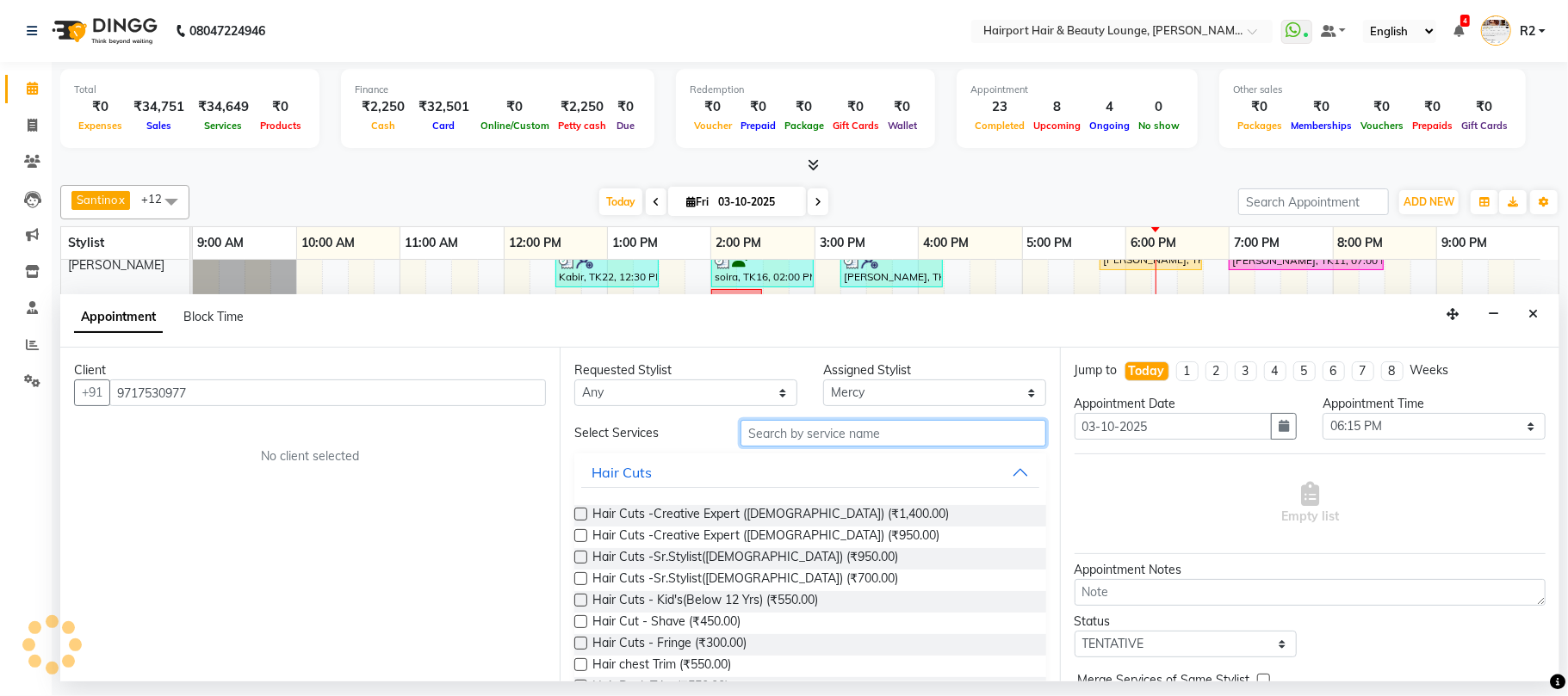
click at [816, 430] on input "text" at bounding box center [893, 433] width 305 height 26
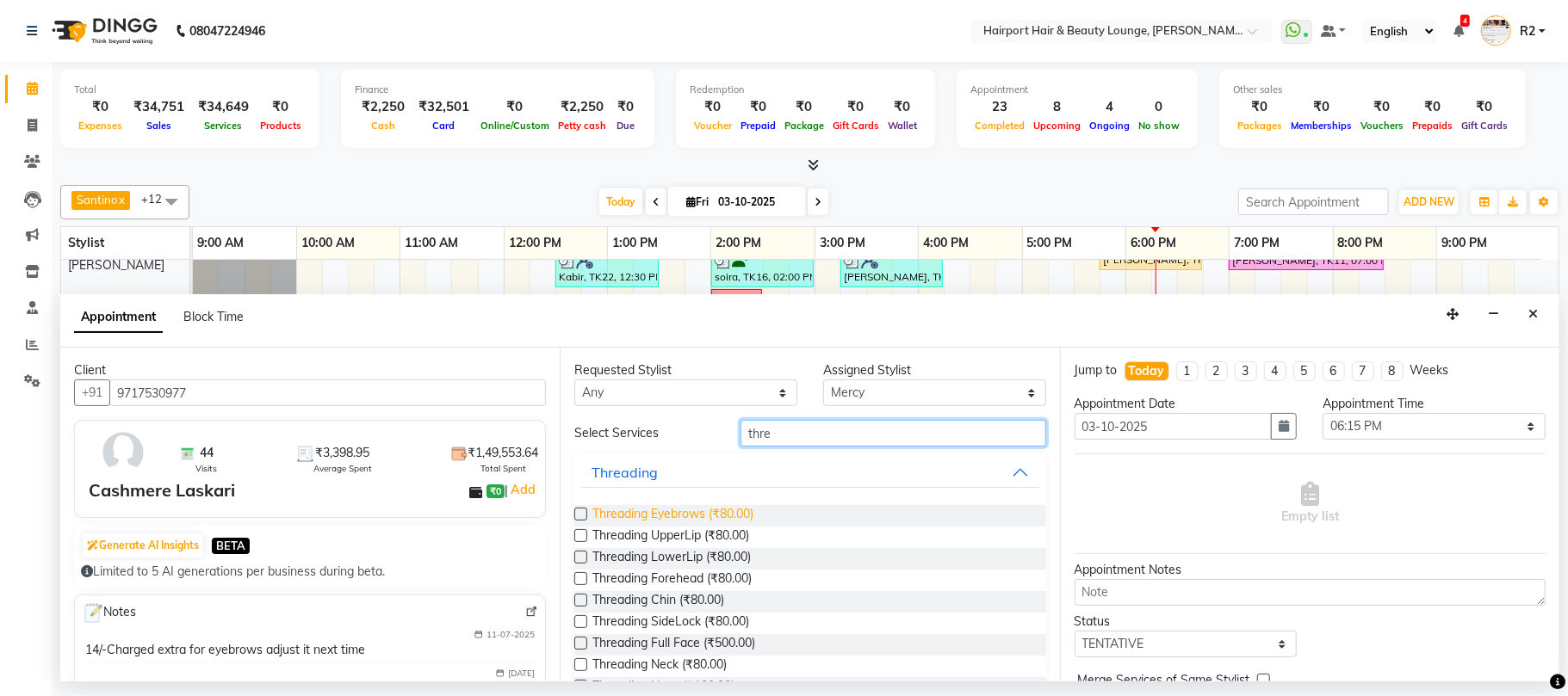
type input "thre"
click at [691, 514] on span "Threading Eyebrows (₹80.00)" at bounding box center [672, 517] width 161 height 22
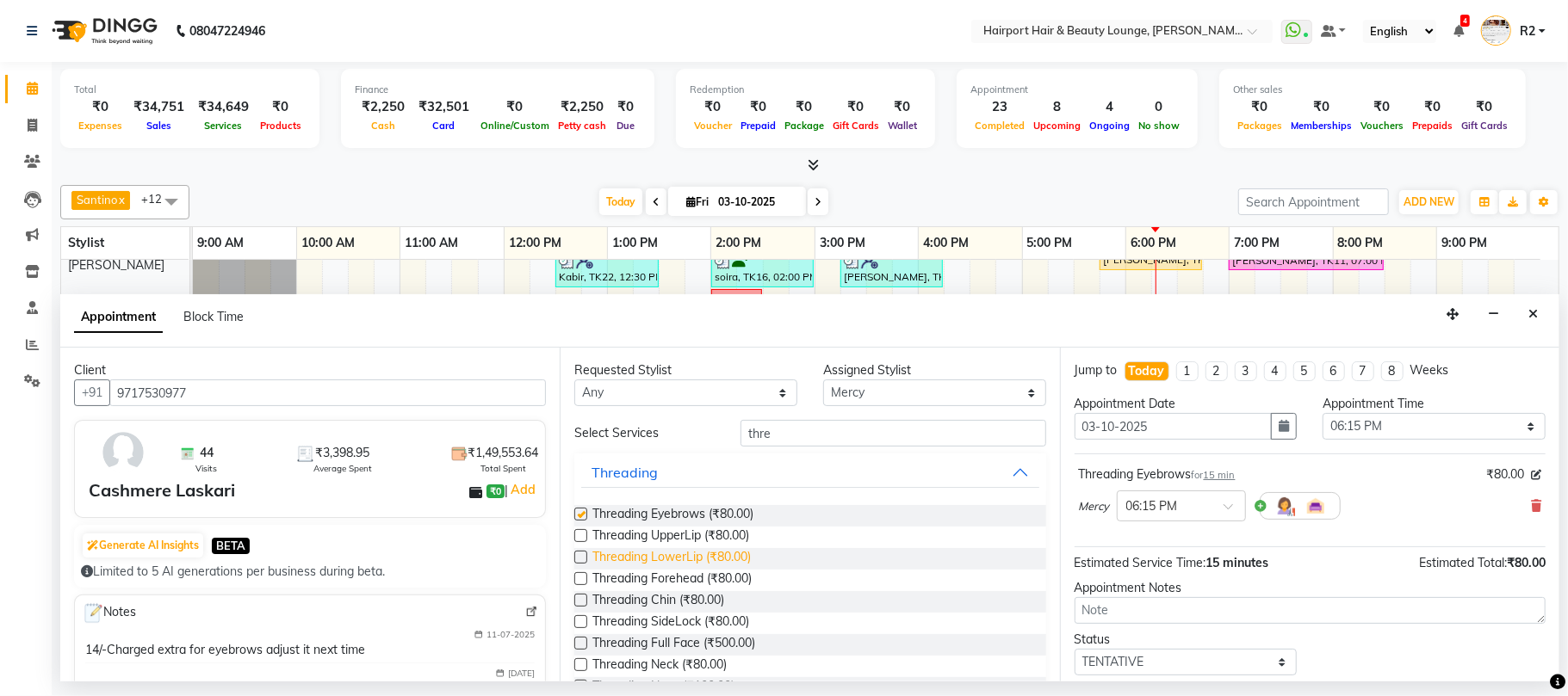
checkbox input "false"
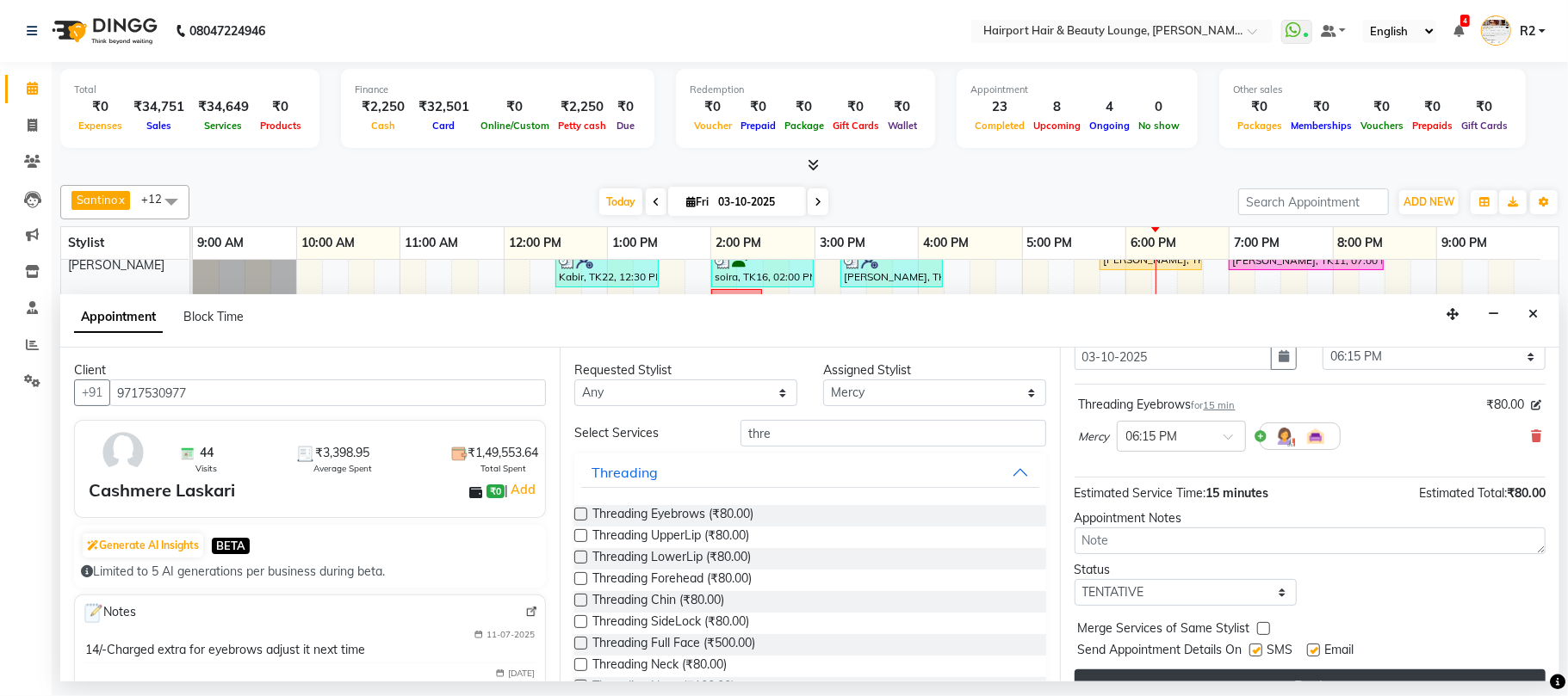
scroll to position [104, 0]
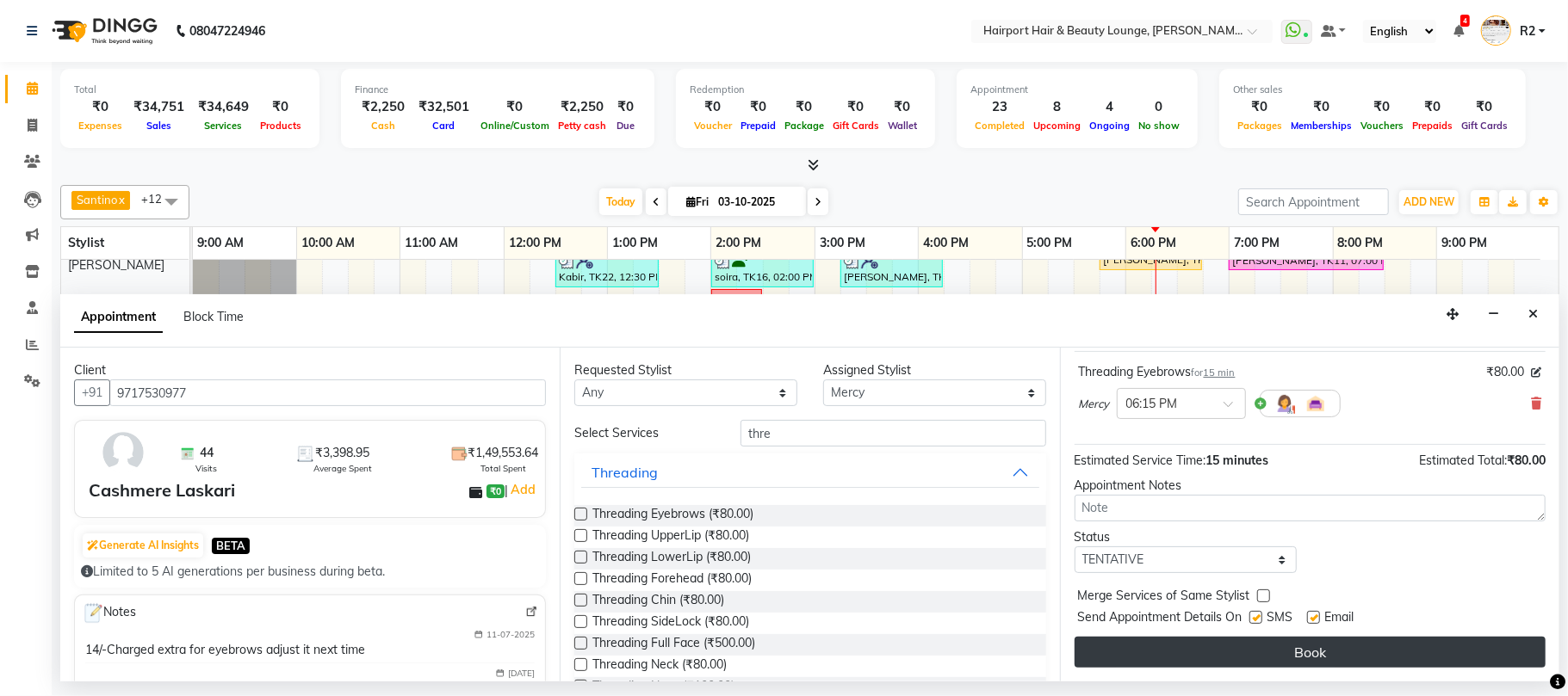
click at [1306, 668] on button "Book" at bounding box center [1309, 652] width 471 height 31
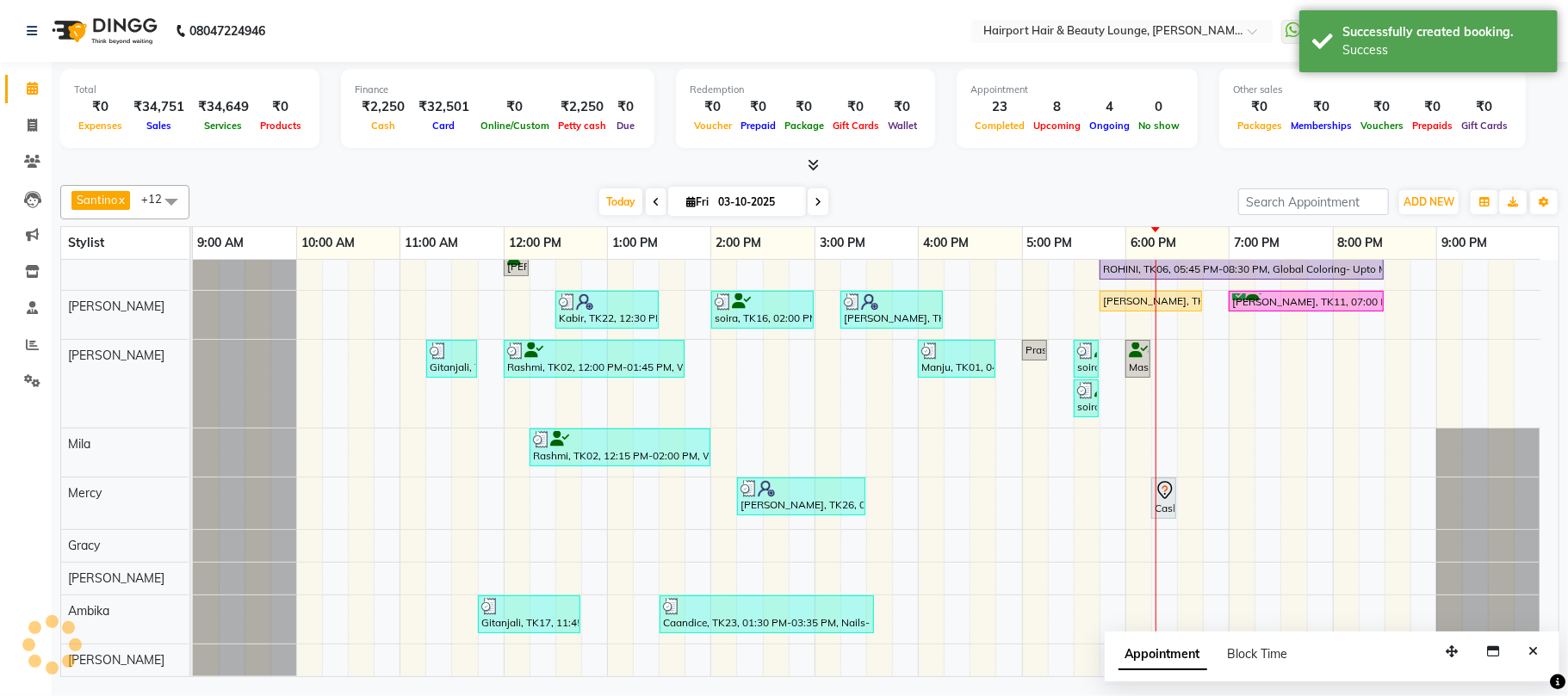
scroll to position [401, 0]
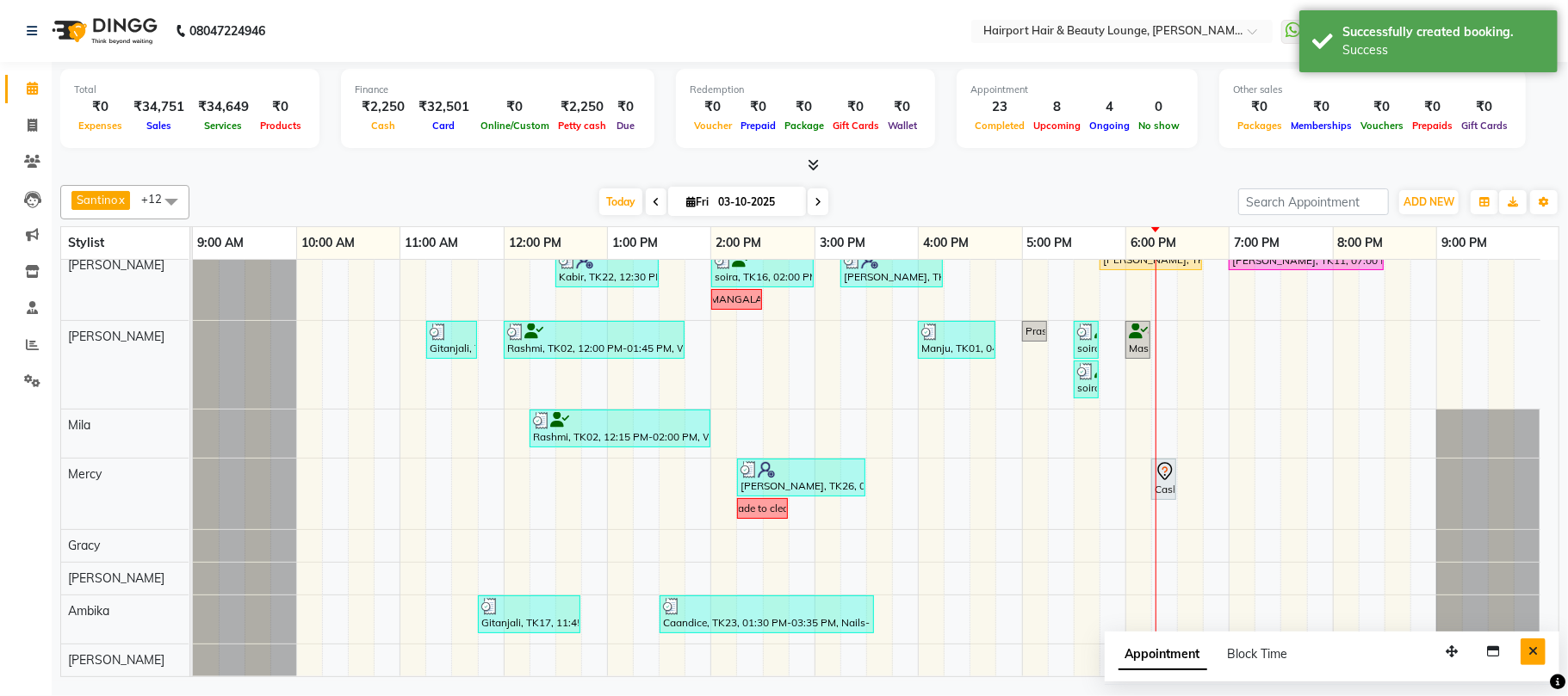
click at [1537, 656] on icon "Close" at bounding box center [1532, 651] width 9 height 12
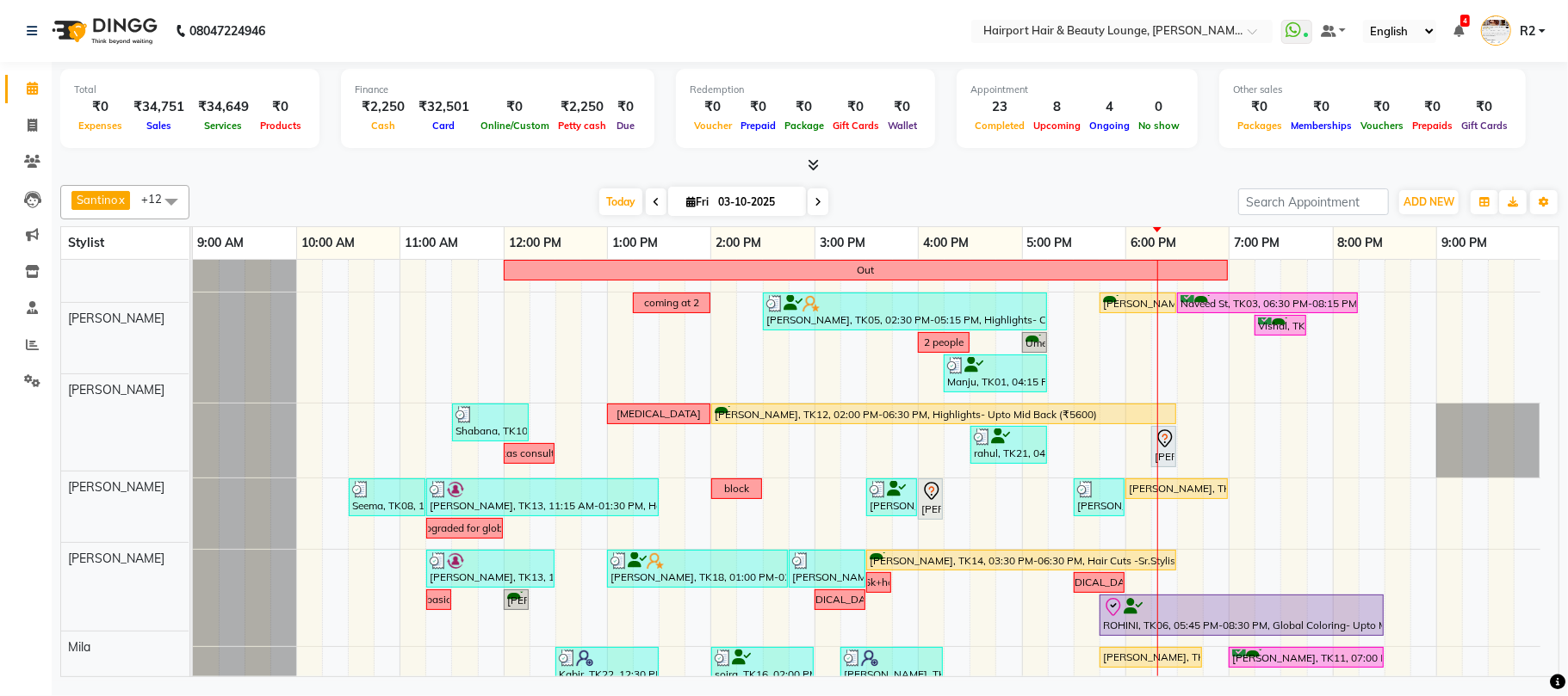
scroll to position [0, 0]
click at [691, 200] on span "Fri" at bounding box center [697, 201] width 31 height 13
select select "10"
select select "2025"
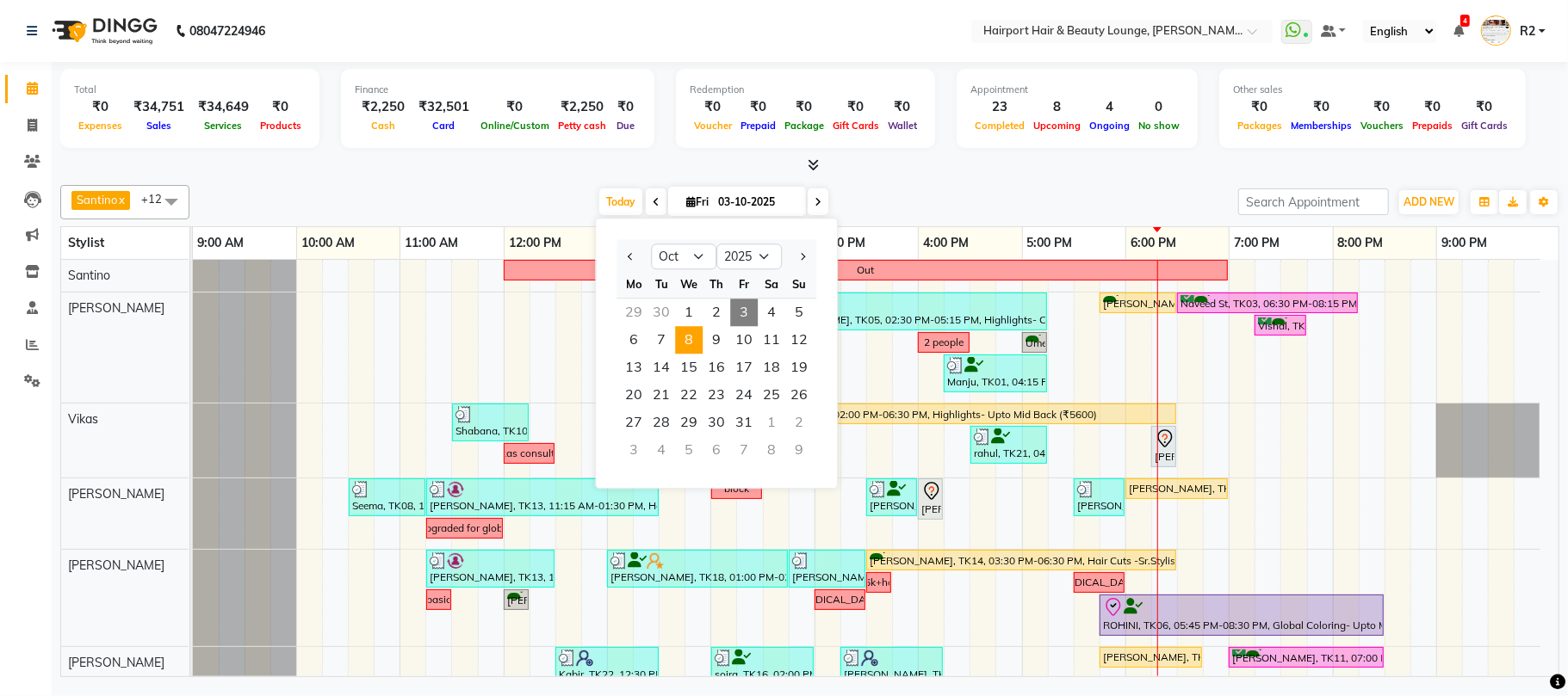
click at [690, 344] on span "8" at bounding box center [689, 340] width 27 height 27
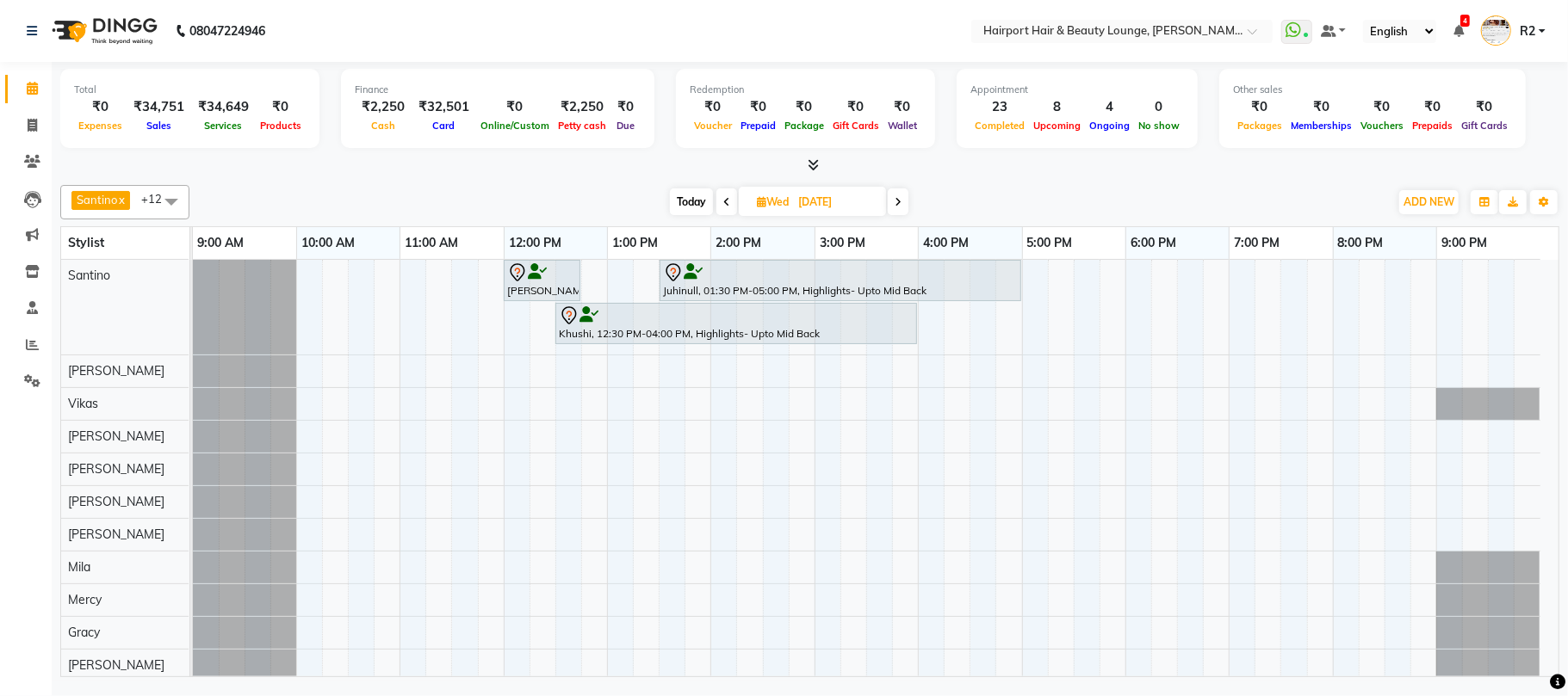
click at [892, 204] on span at bounding box center [897, 201] width 21 height 26
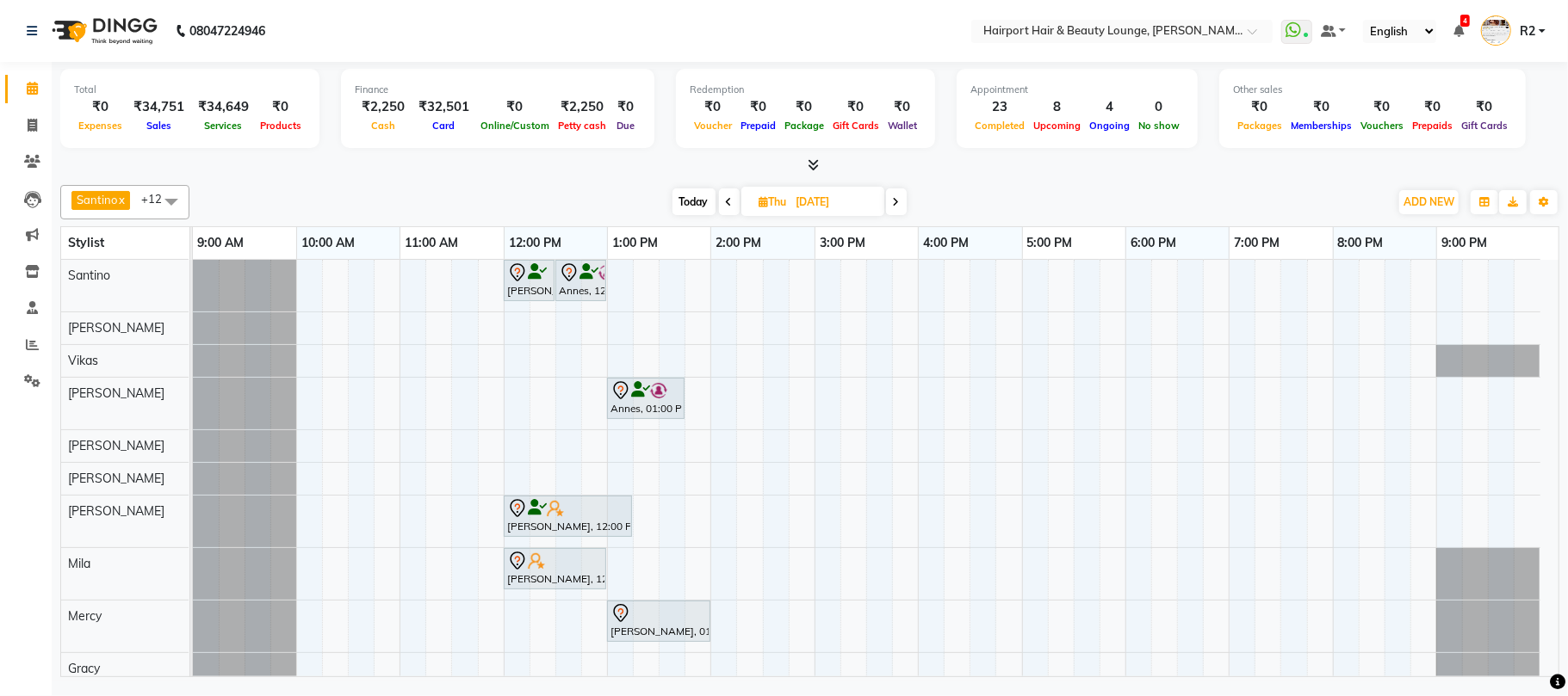
click at [886, 209] on div "Today Thu 09-10-2025" at bounding box center [789, 202] width 238 height 26
click at [904, 201] on span at bounding box center [896, 201] width 21 height 26
type input "10-10-2025"
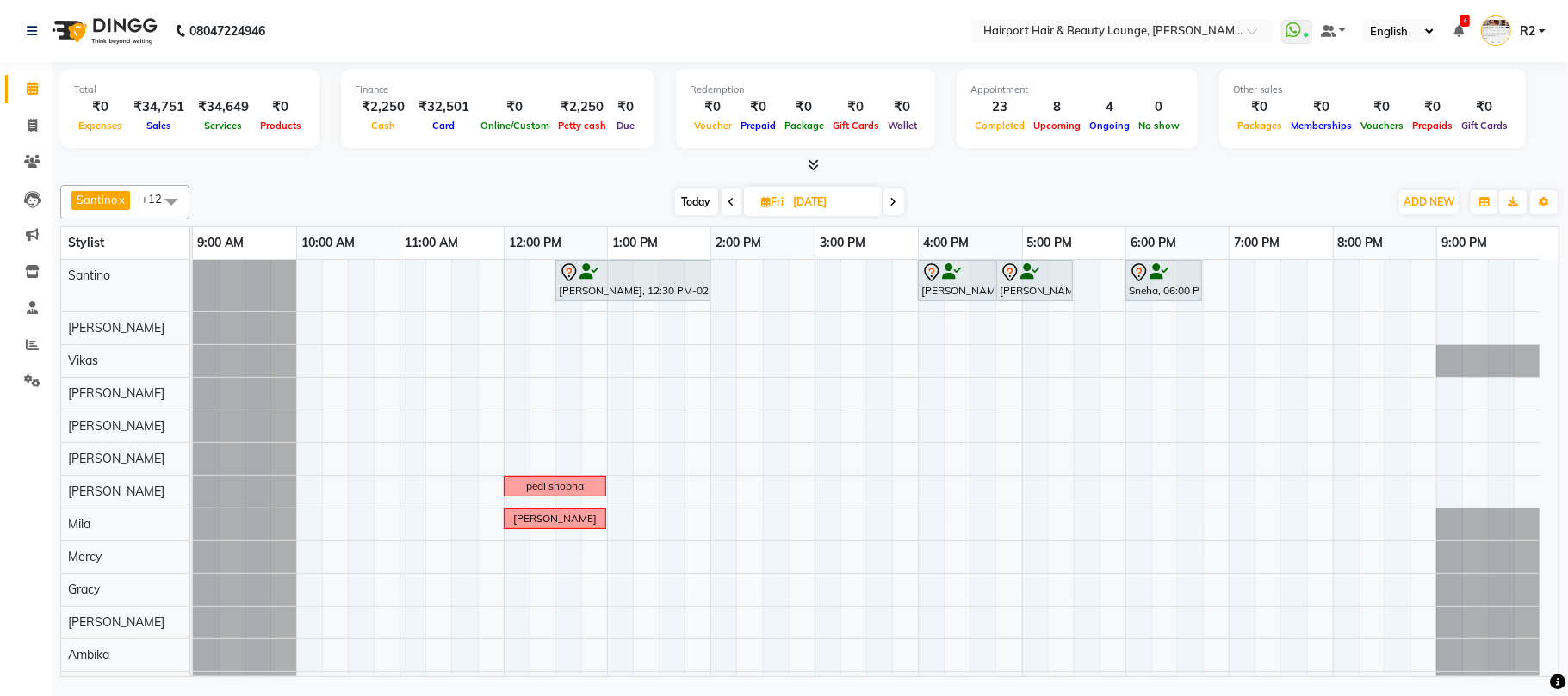
click at [818, 292] on div "Megha, 12:30 PM-02:00 PM, Global Coloring- Upto Mid Back (Female) Mehak, 04:00 …" at bounding box center [876, 482] width 1366 height 445
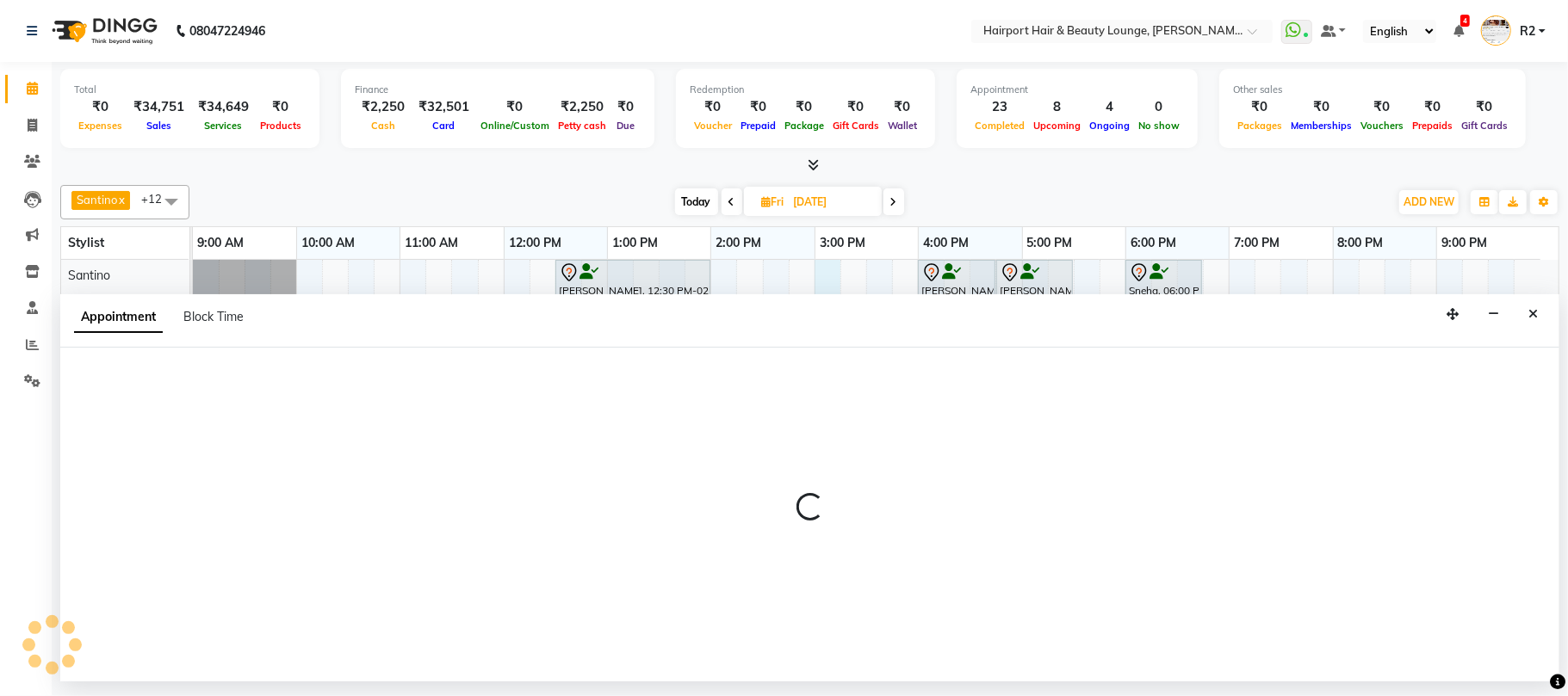
select select "9137"
select select "900"
select select "tentative"
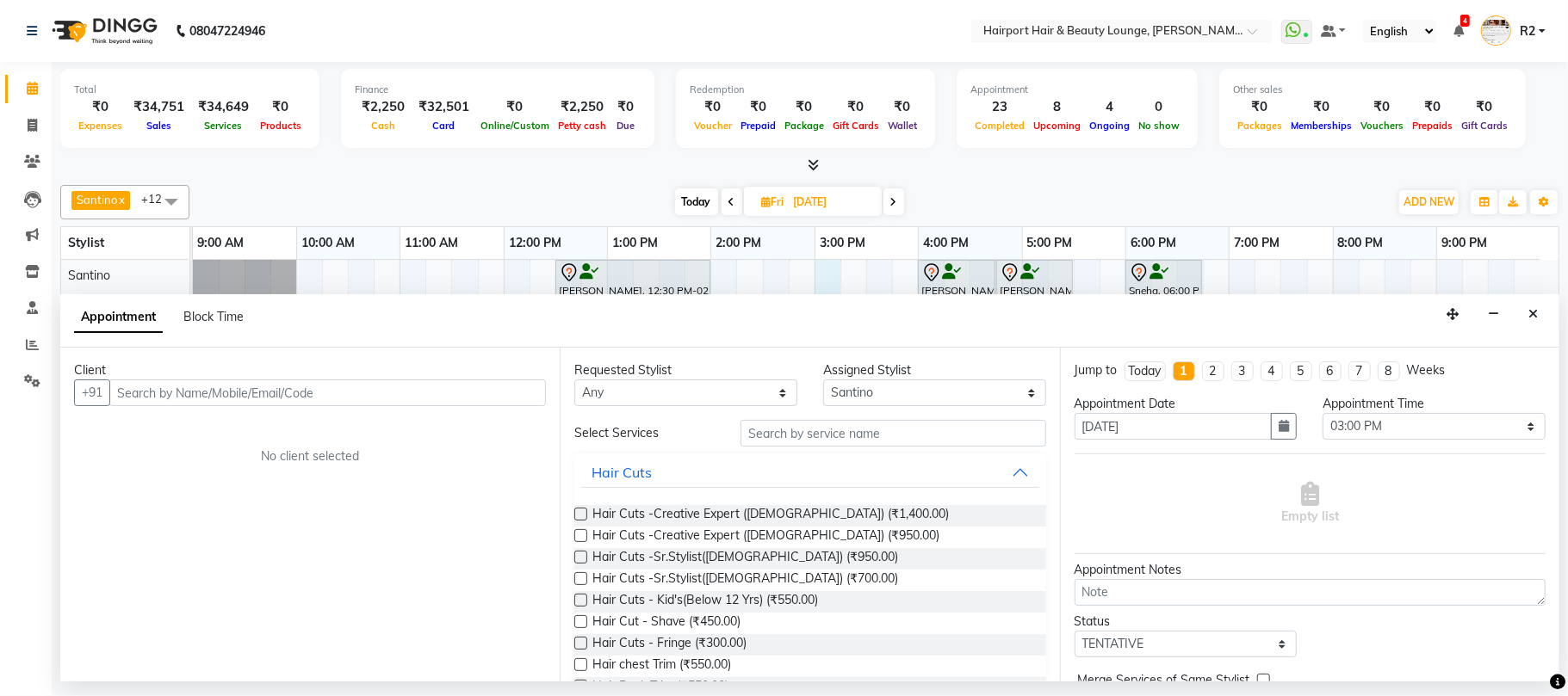
click at [215, 390] on input "text" at bounding box center [327, 393] width 436 height 26
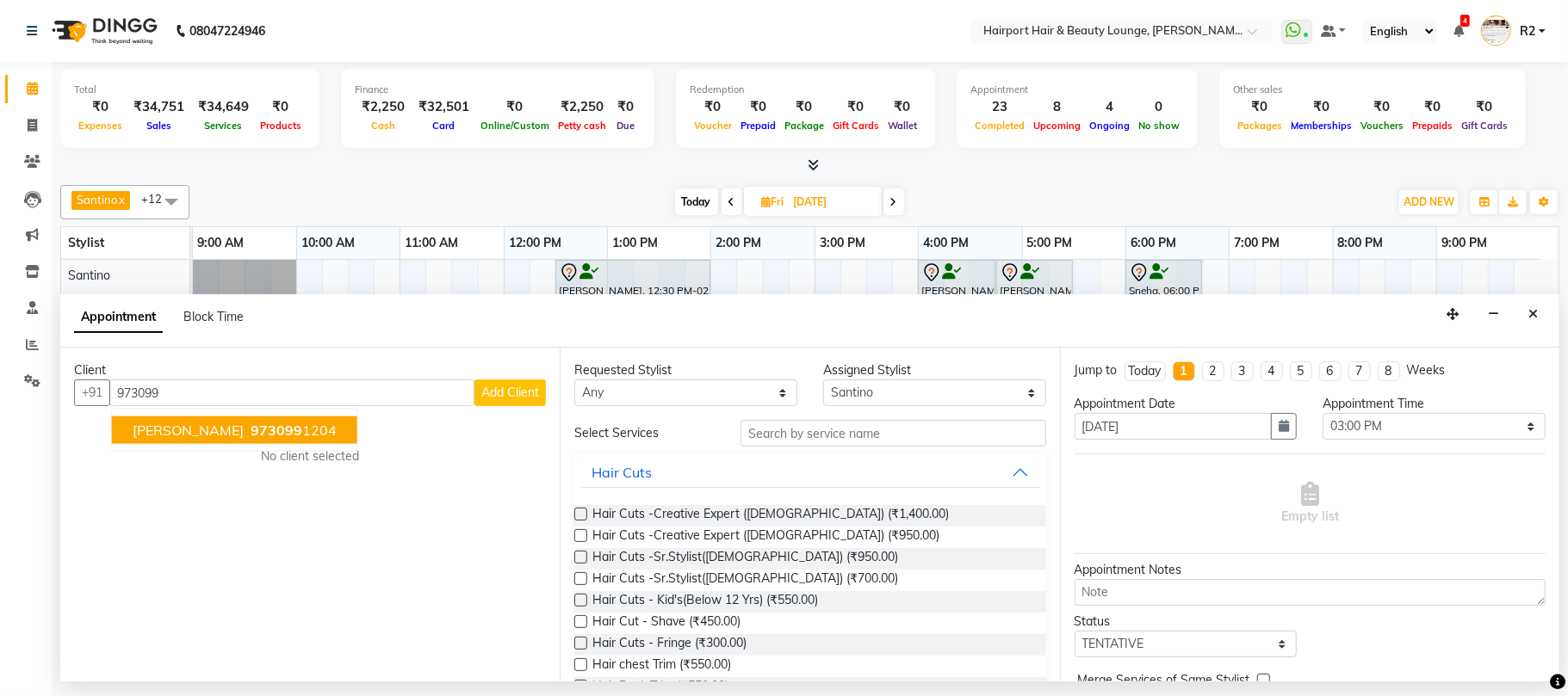
click at [288, 434] on span "973099" at bounding box center [276, 430] width 52 height 17
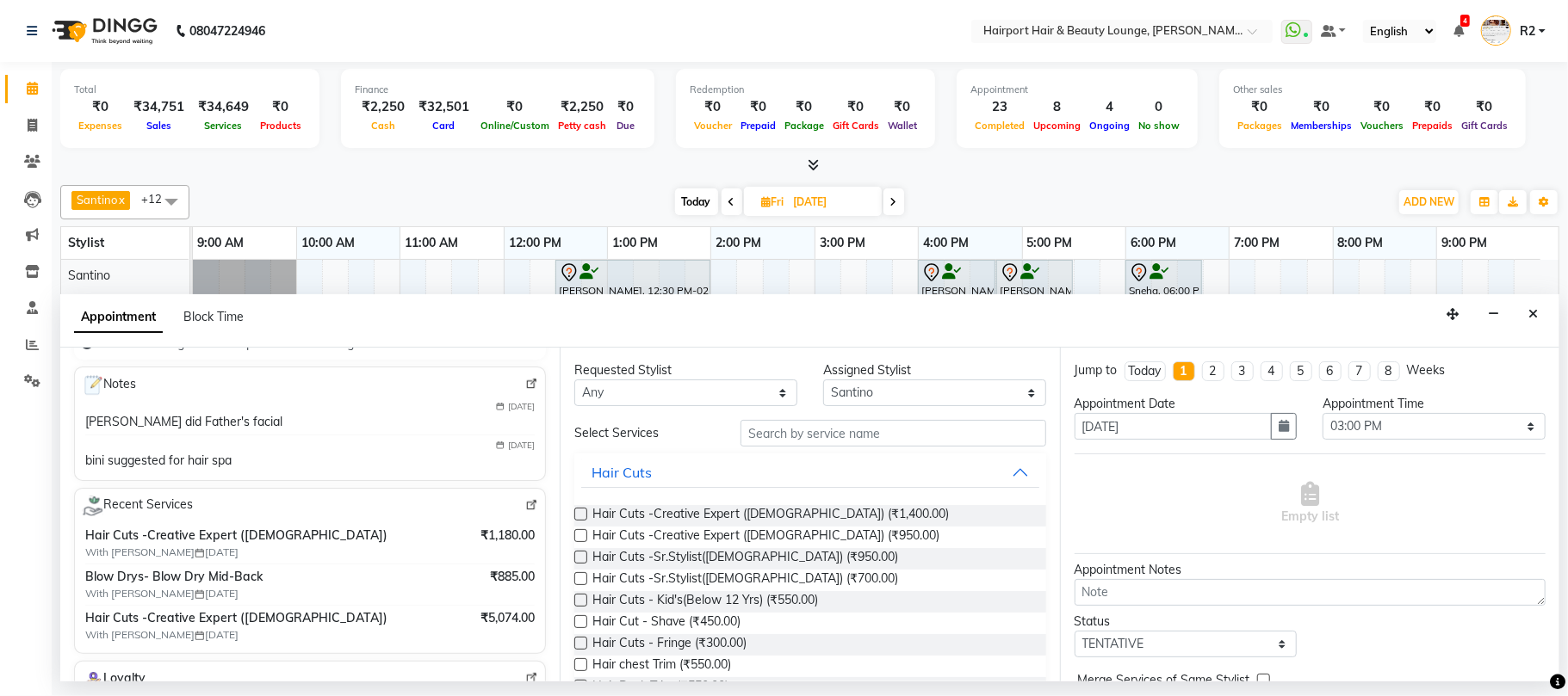
scroll to position [229, 0]
type input "9730991204"
click at [739, 396] on select "Any [PERSON_NAME] [PERSON_NAME] [PERSON_NAME] [PERSON_NAME] [PERSON_NAME] Mercy…" at bounding box center [685, 393] width 223 height 26
select select "9137"
click at [574, 382] on select "Any [PERSON_NAME] [PERSON_NAME] [PERSON_NAME] [PERSON_NAME] [PERSON_NAME] Mercy…" at bounding box center [685, 393] width 223 height 26
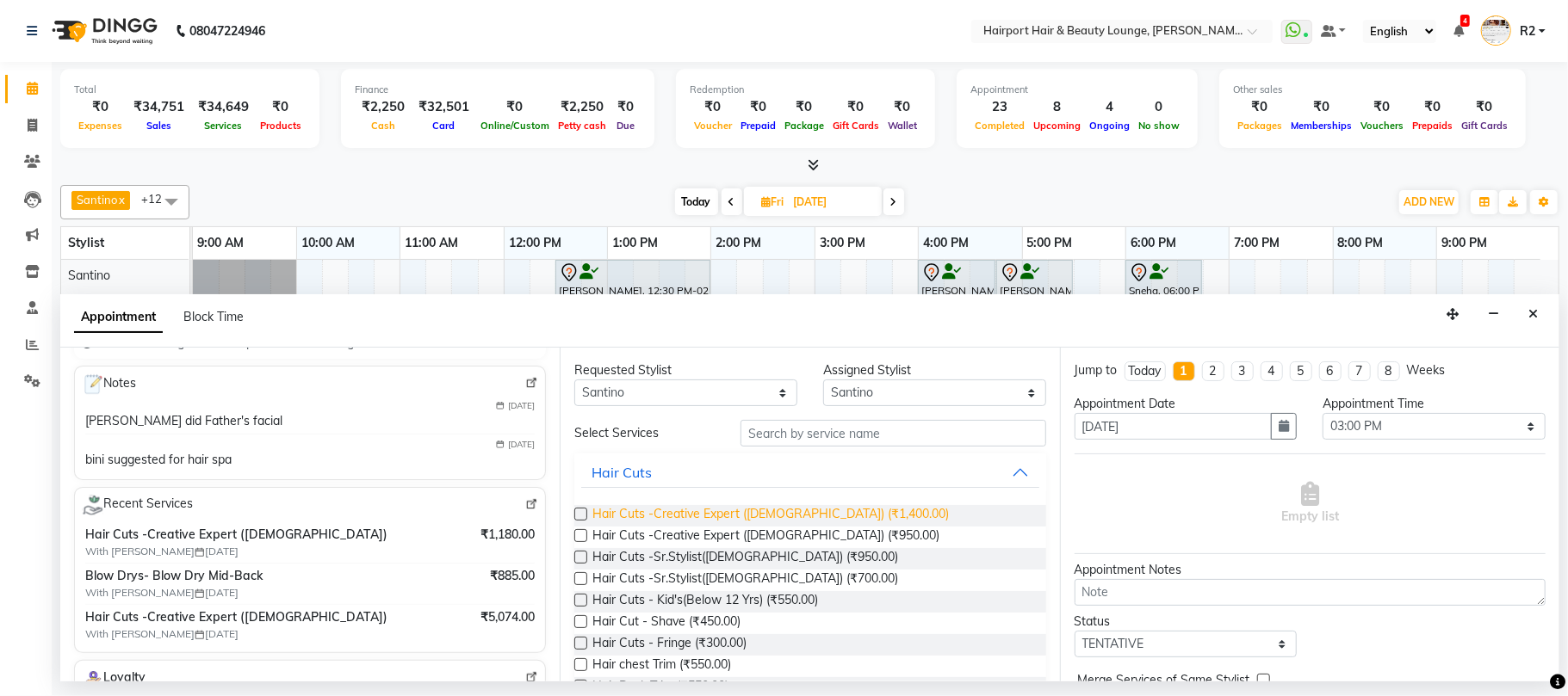
click at [665, 515] on span "Hair Cuts -Creative Expert ([DEMOGRAPHIC_DATA]) (₹1,400.00)" at bounding box center [770, 517] width 356 height 22
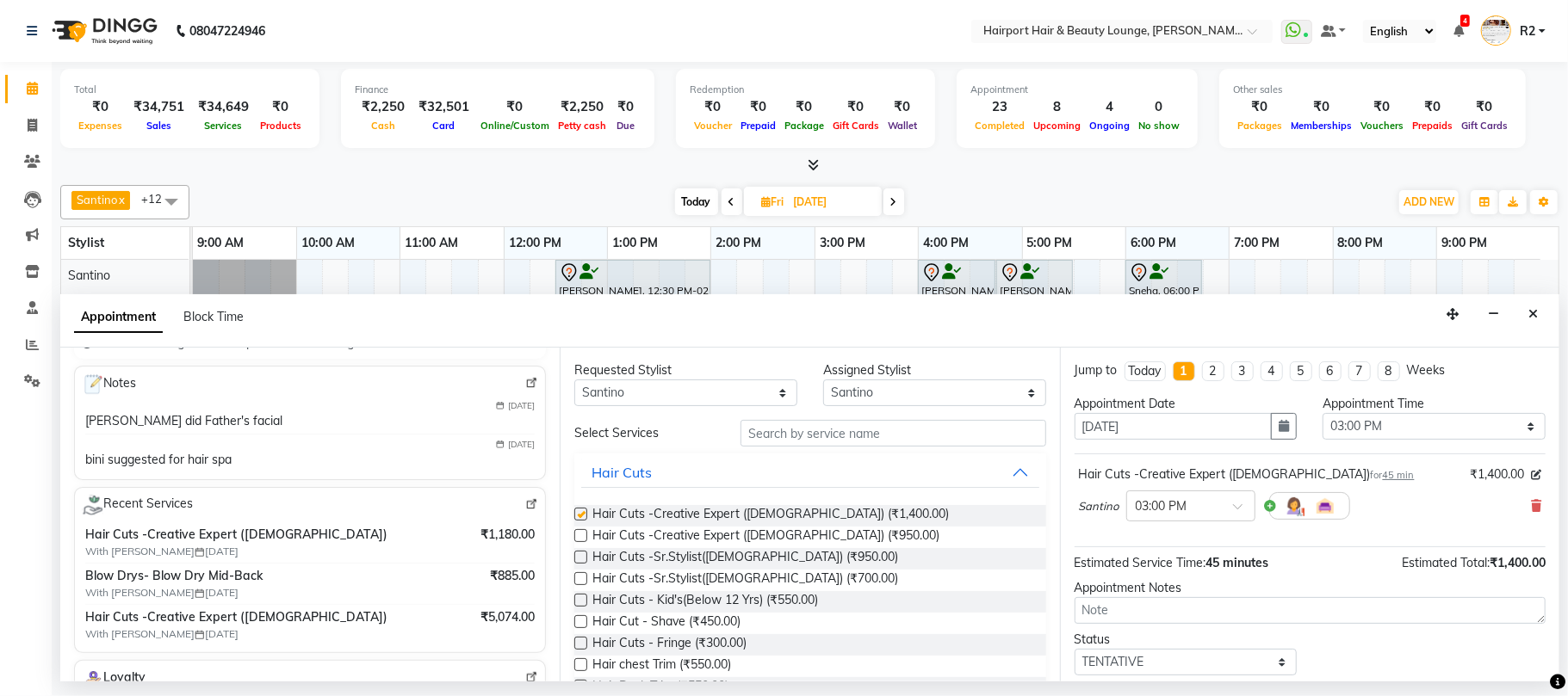
checkbox input "false"
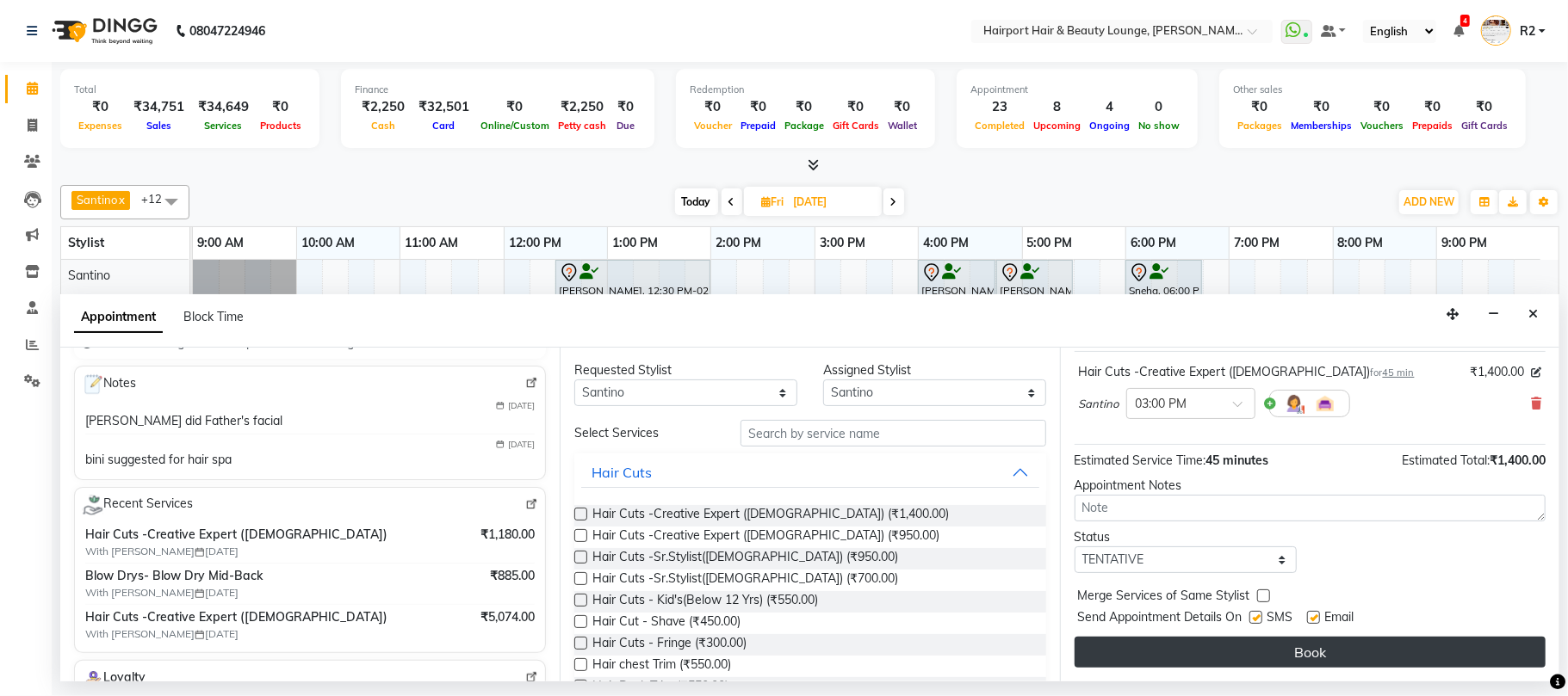
click at [1107, 659] on button "Book" at bounding box center [1309, 652] width 471 height 31
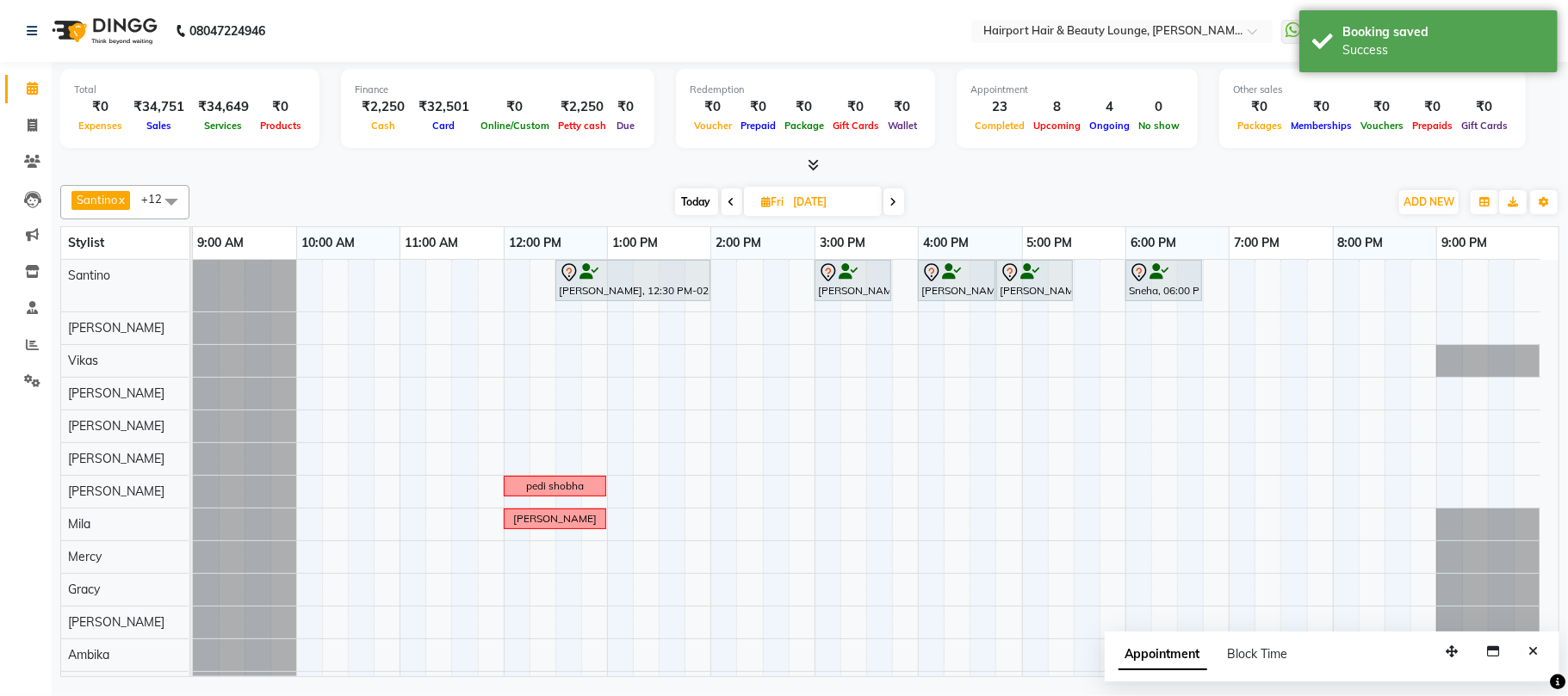
click at [693, 200] on span "Today" at bounding box center [696, 201] width 43 height 26
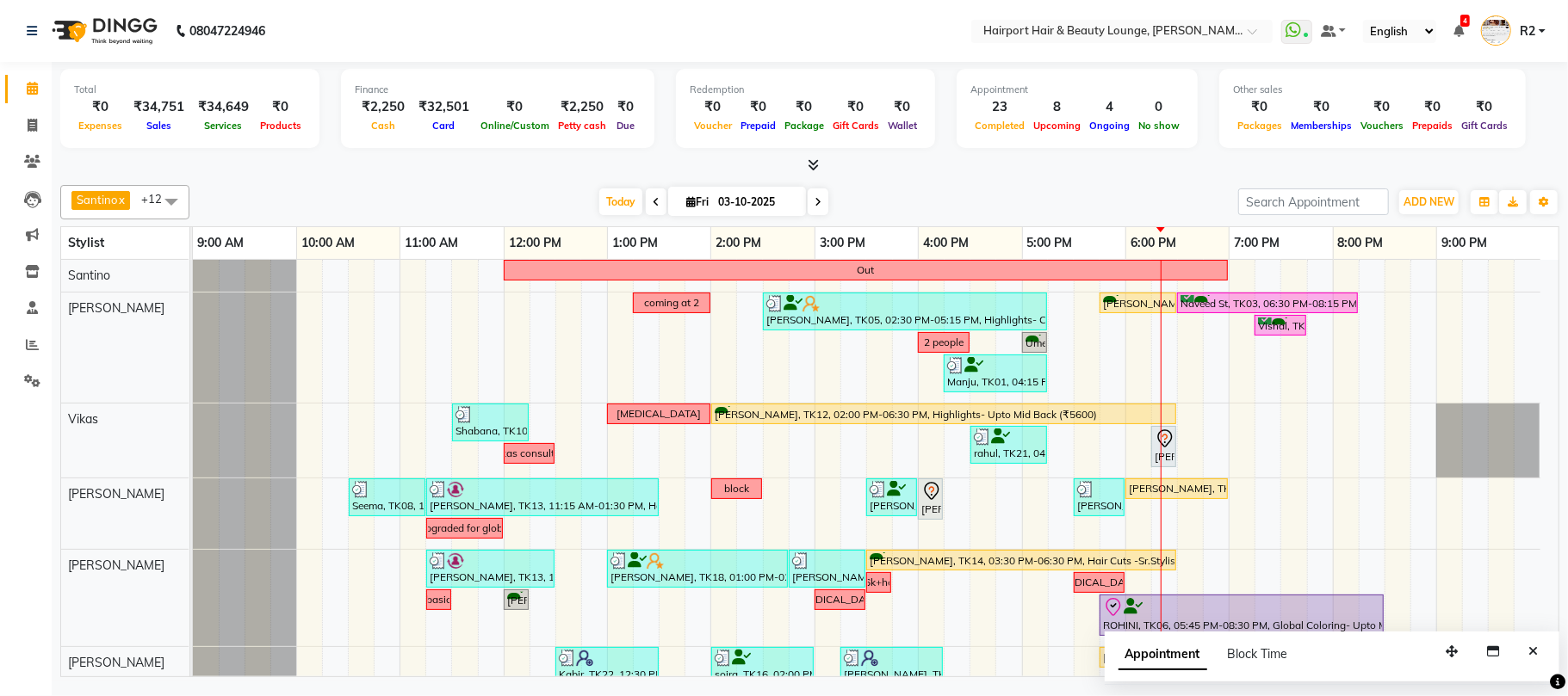
scroll to position [401, 0]
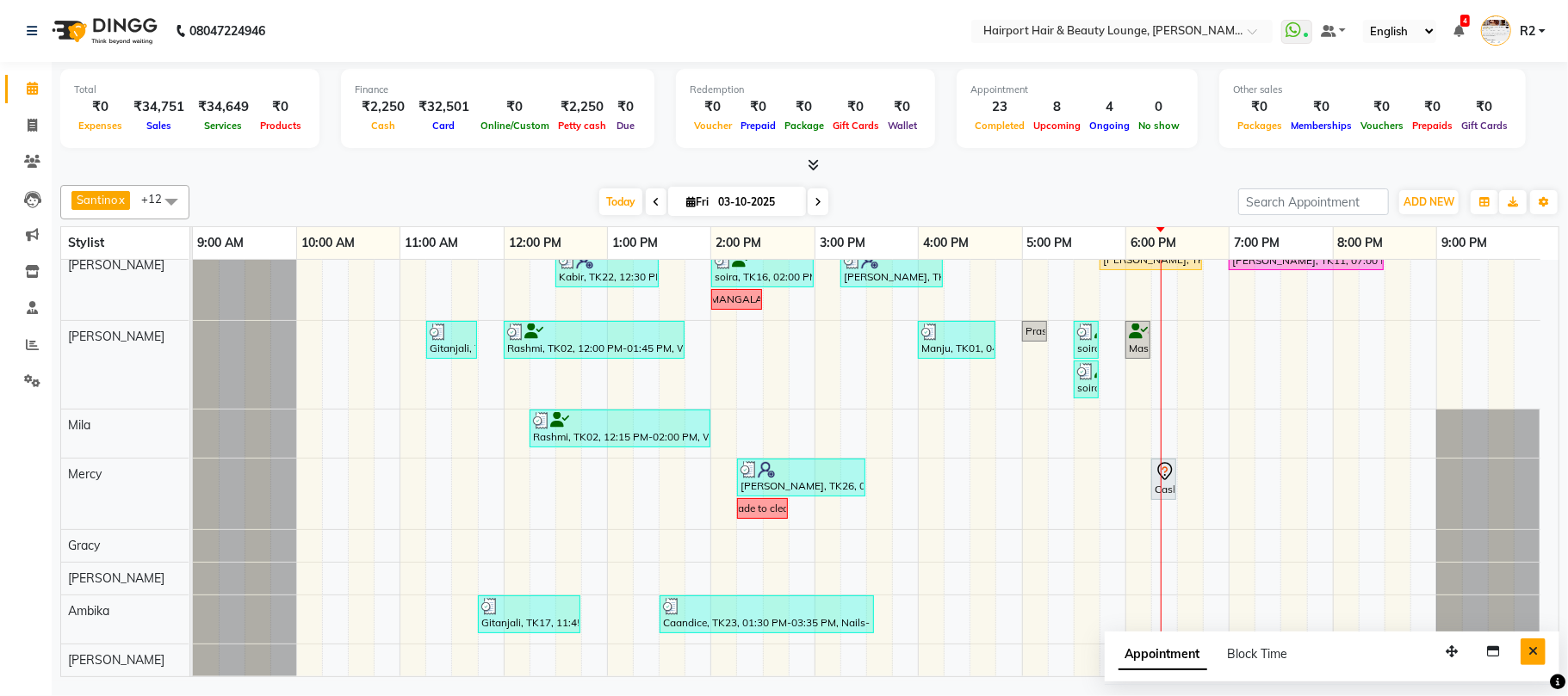
click at [1525, 651] on button "Close" at bounding box center [1532, 651] width 25 height 26
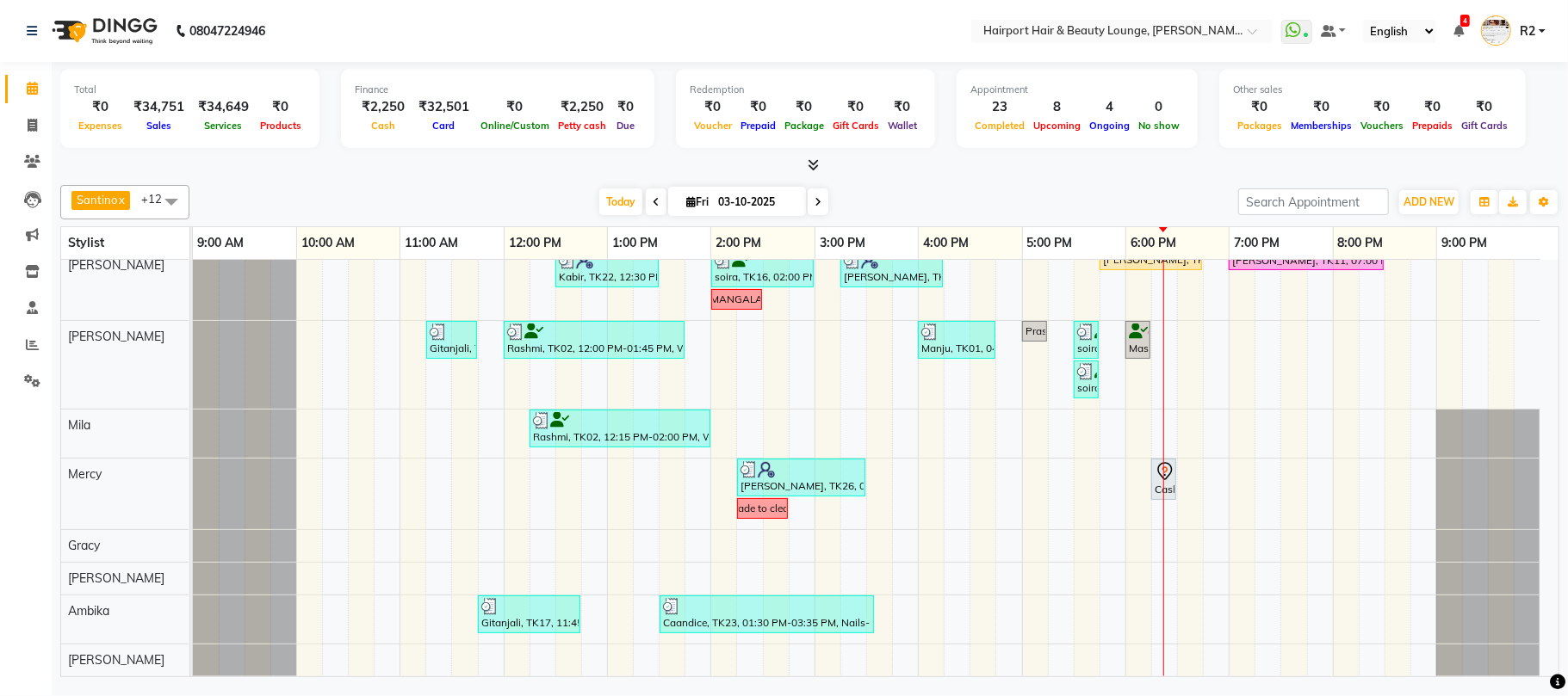
click at [807, 200] on span at bounding box center [817, 201] width 21 height 26
type input "04-10-2025"
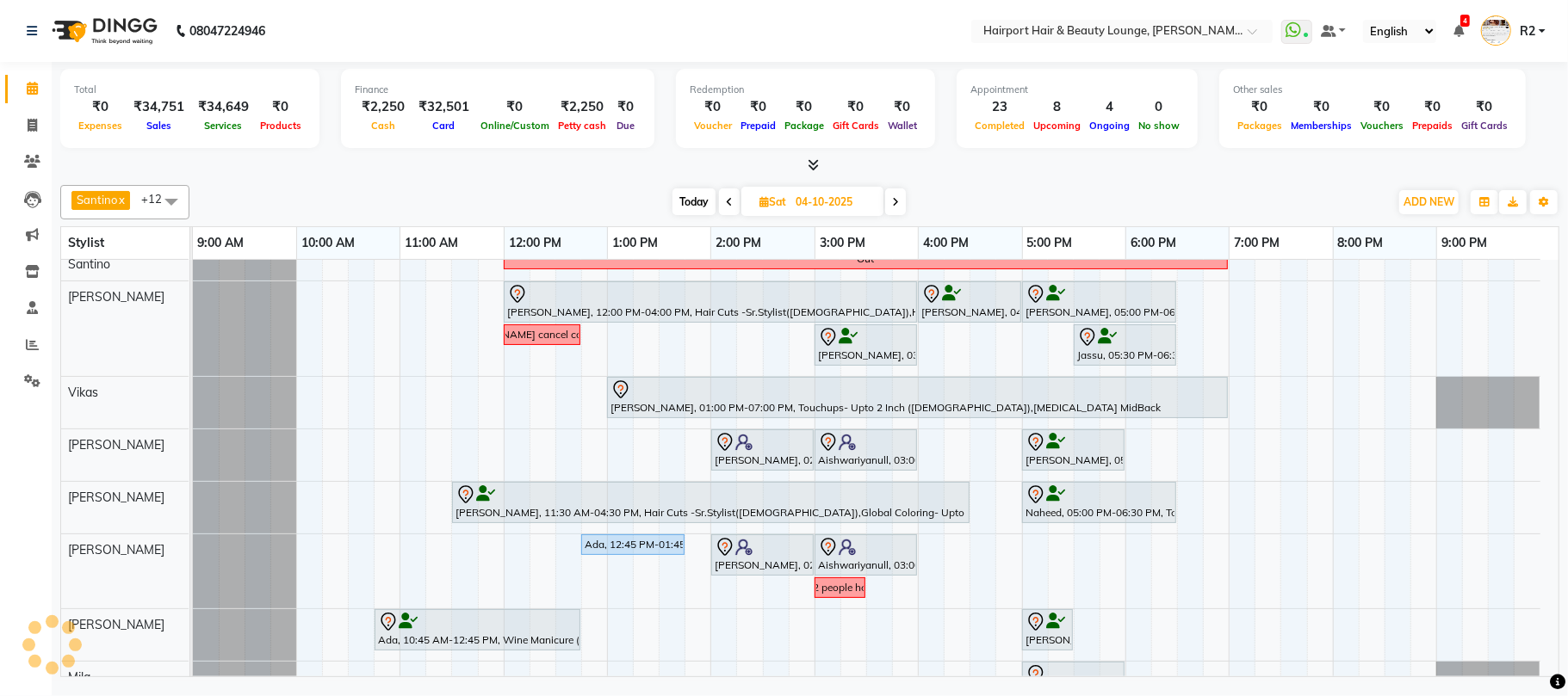
scroll to position [215, 0]
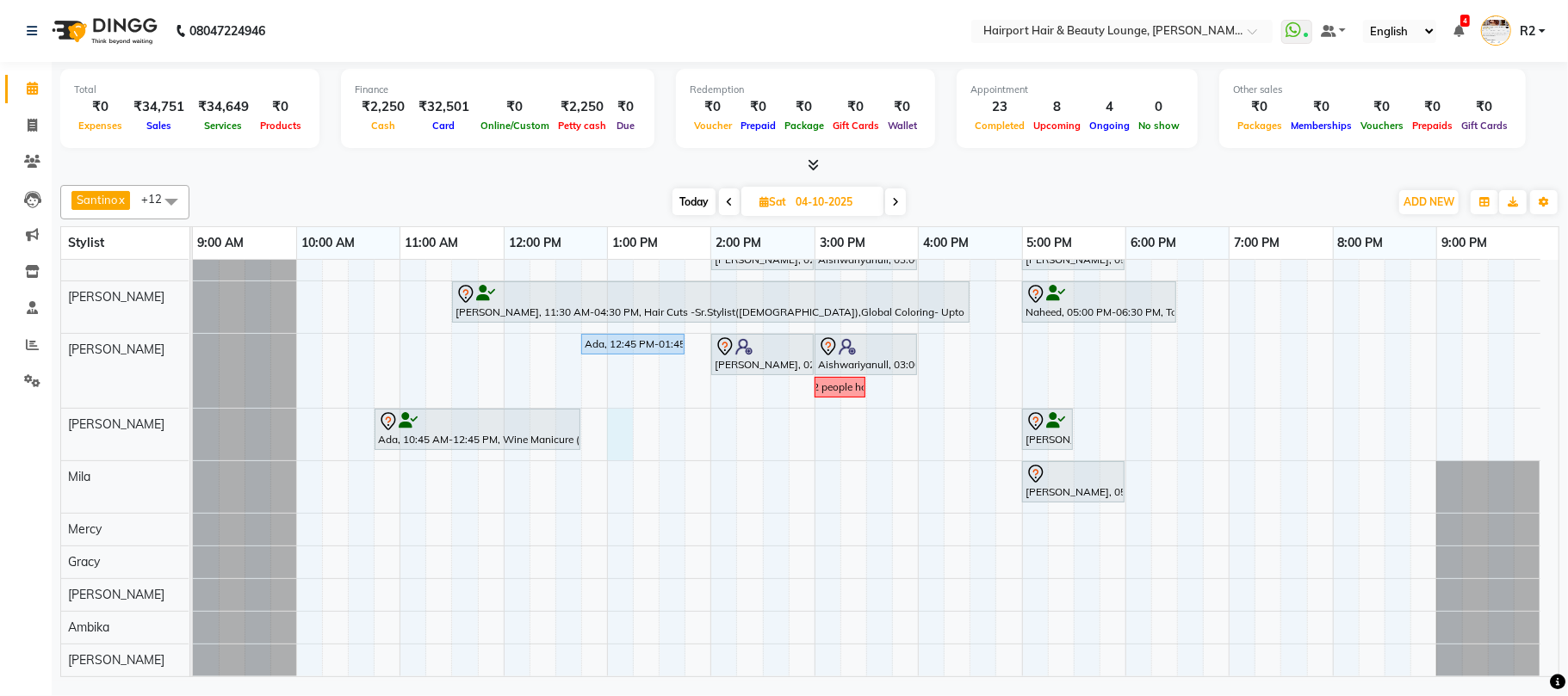
click at [624, 442] on div "Out [PERSON_NAME], 12:00 PM-04:00 PM, Hair Cuts -Sr.Stylist([DEMOGRAPHIC_DATA])…" at bounding box center [876, 363] width 1366 height 629
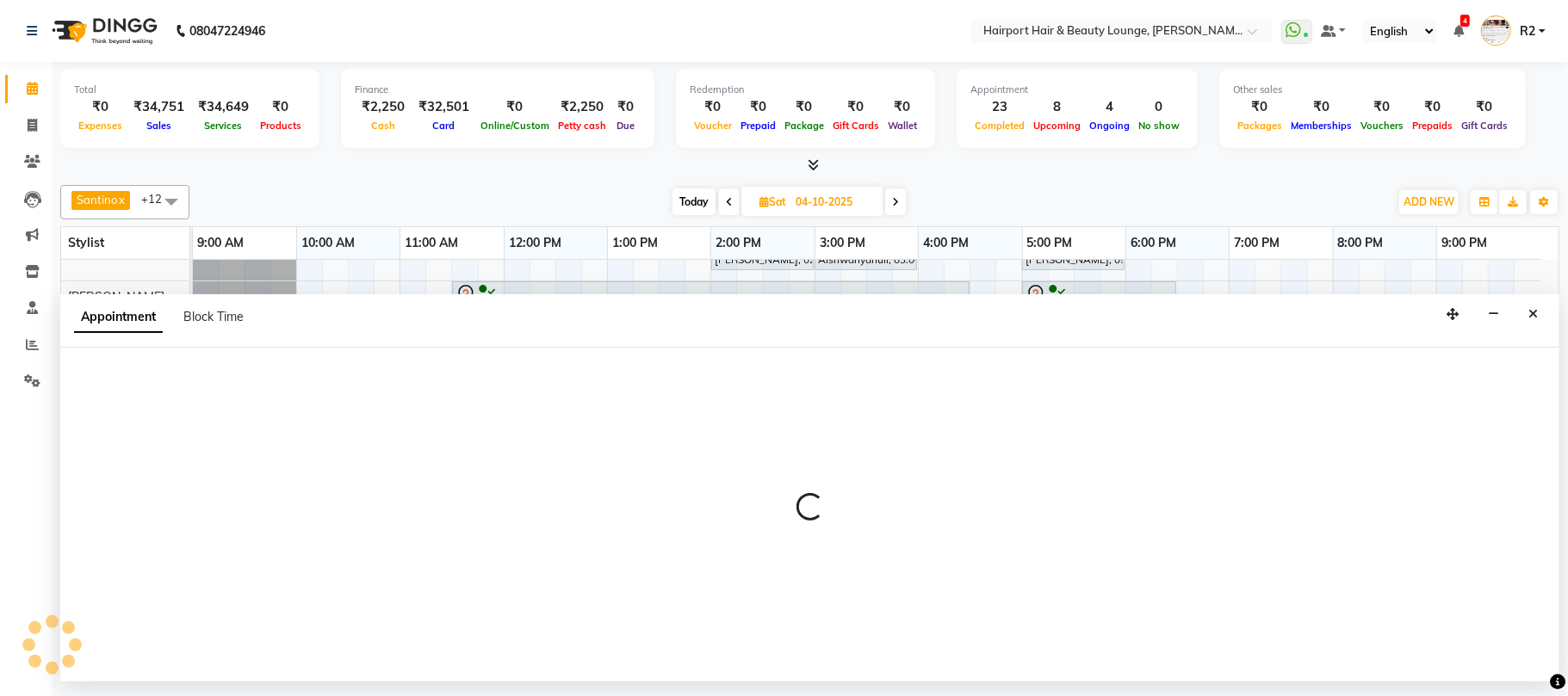
select select "14044"
select select "780"
select select "tentative"
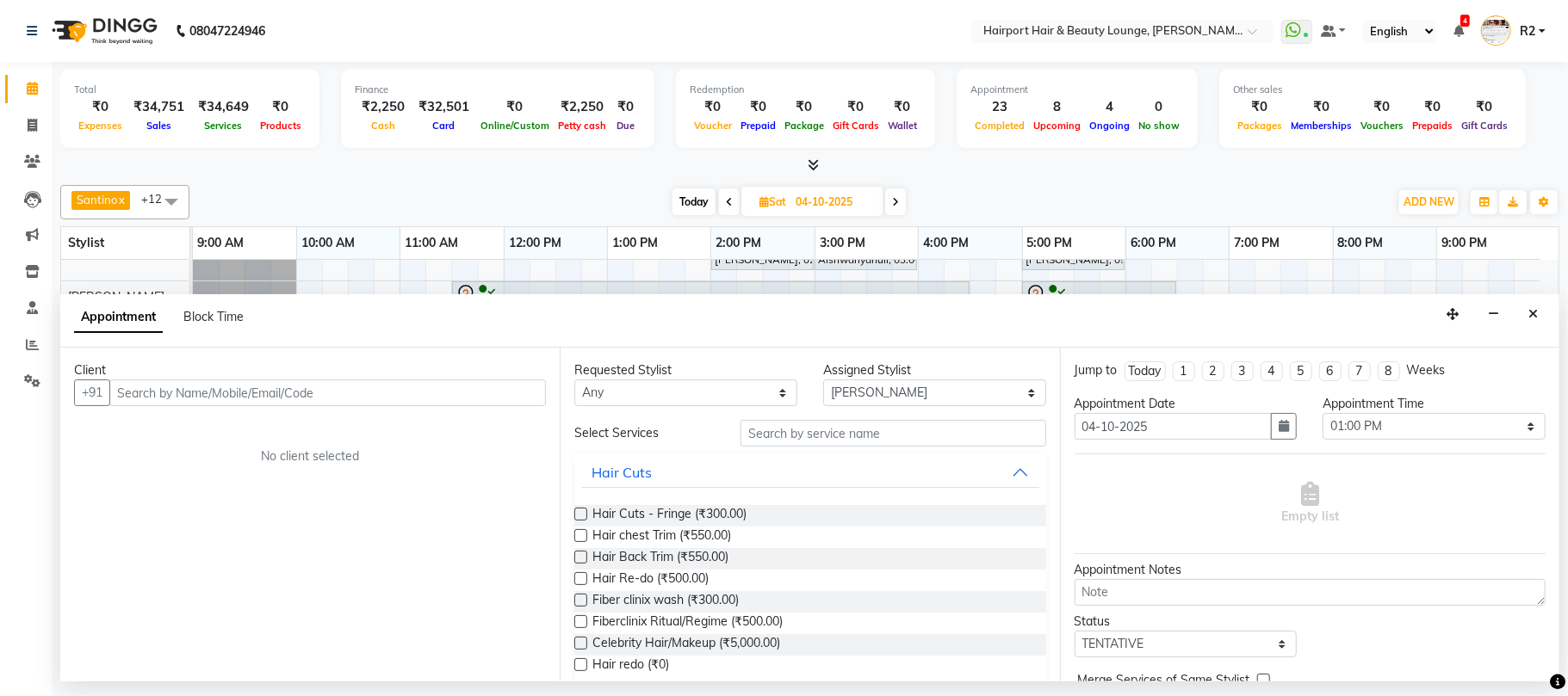
click at [166, 396] on input "text" at bounding box center [327, 393] width 436 height 26
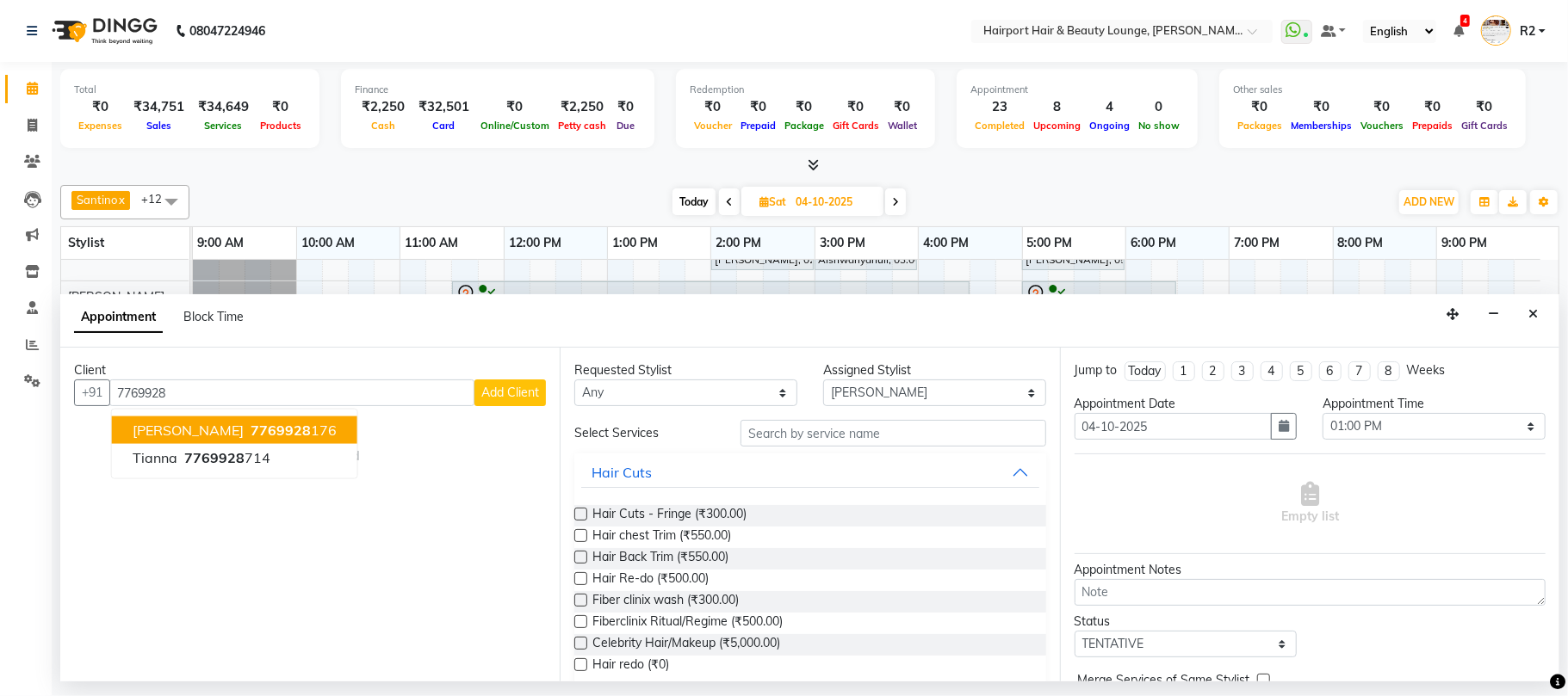
click at [280, 432] on span "7769928" at bounding box center [281, 430] width 60 height 17
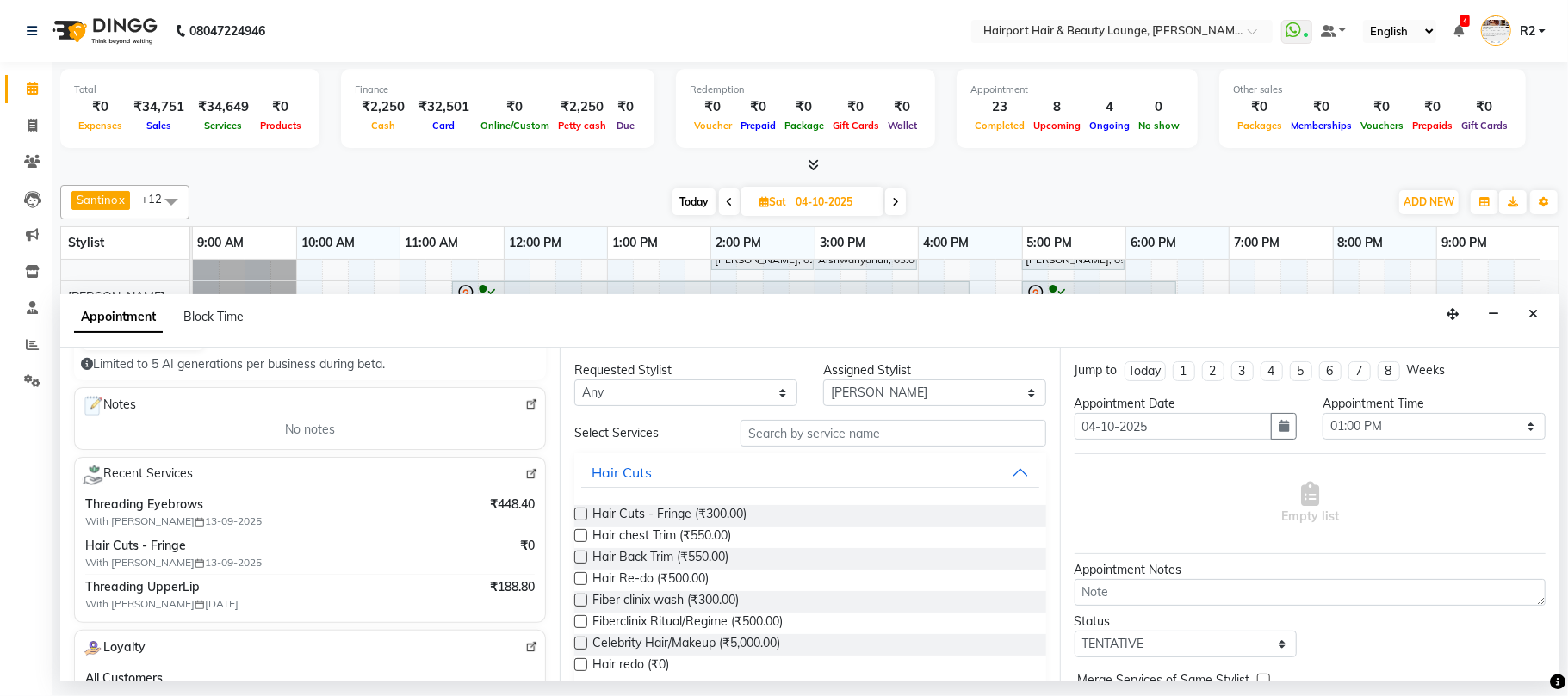
scroll to position [229, 0]
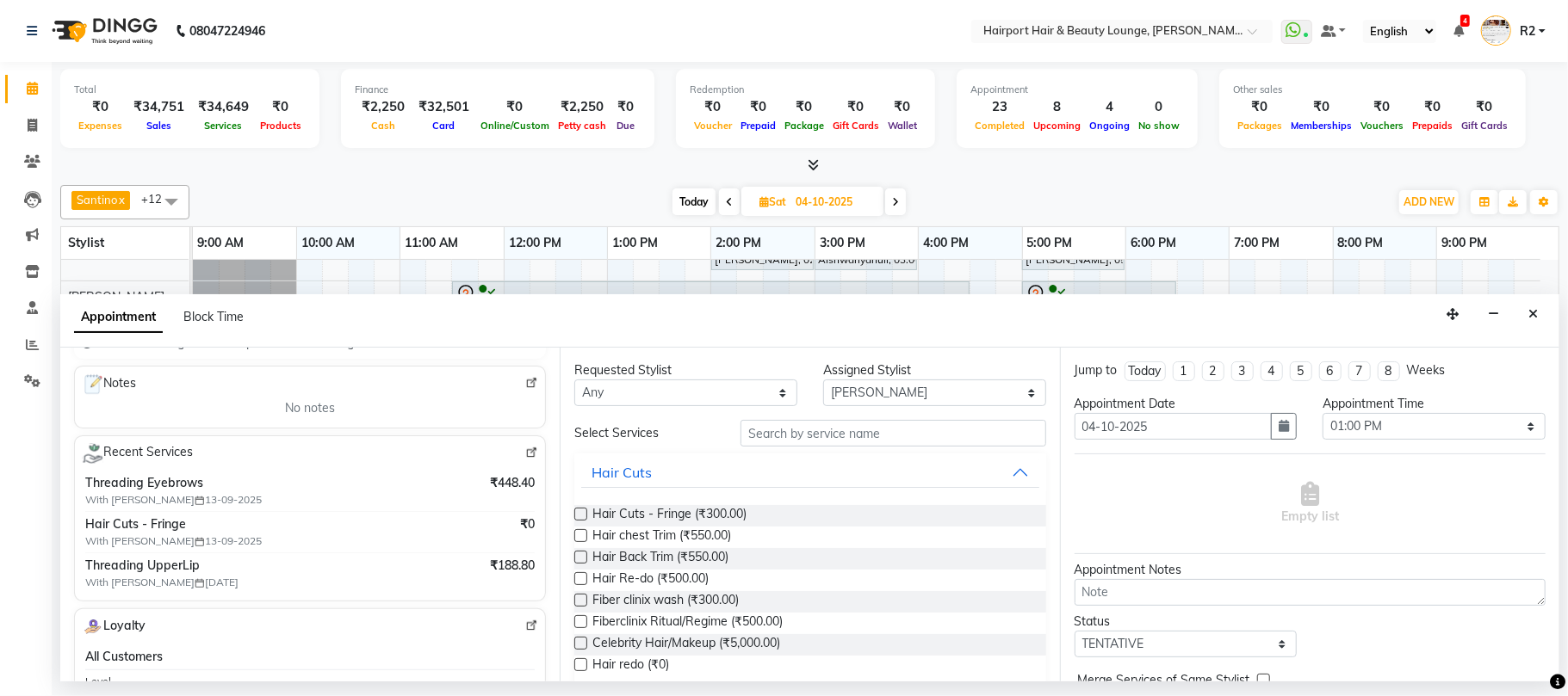
type input "7769928176"
click at [739, 397] on select "Any [PERSON_NAME] [PERSON_NAME] [PERSON_NAME] [PERSON_NAME] [PERSON_NAME] Mercy…" at bounding box center [685, 393] width 223 height 26
select select "14044"
click at [574, 382] on select "Any [PERSON_NAME] [PERSON_NAME] [PERSON_NAME] [PERSON_NAME] [PERSON_NAME] Mercy…" at bounding box center [685, 393] width 223 height 26
click at [775, 445] on input "text" at bounding box center [893, 433] width 305 height 26
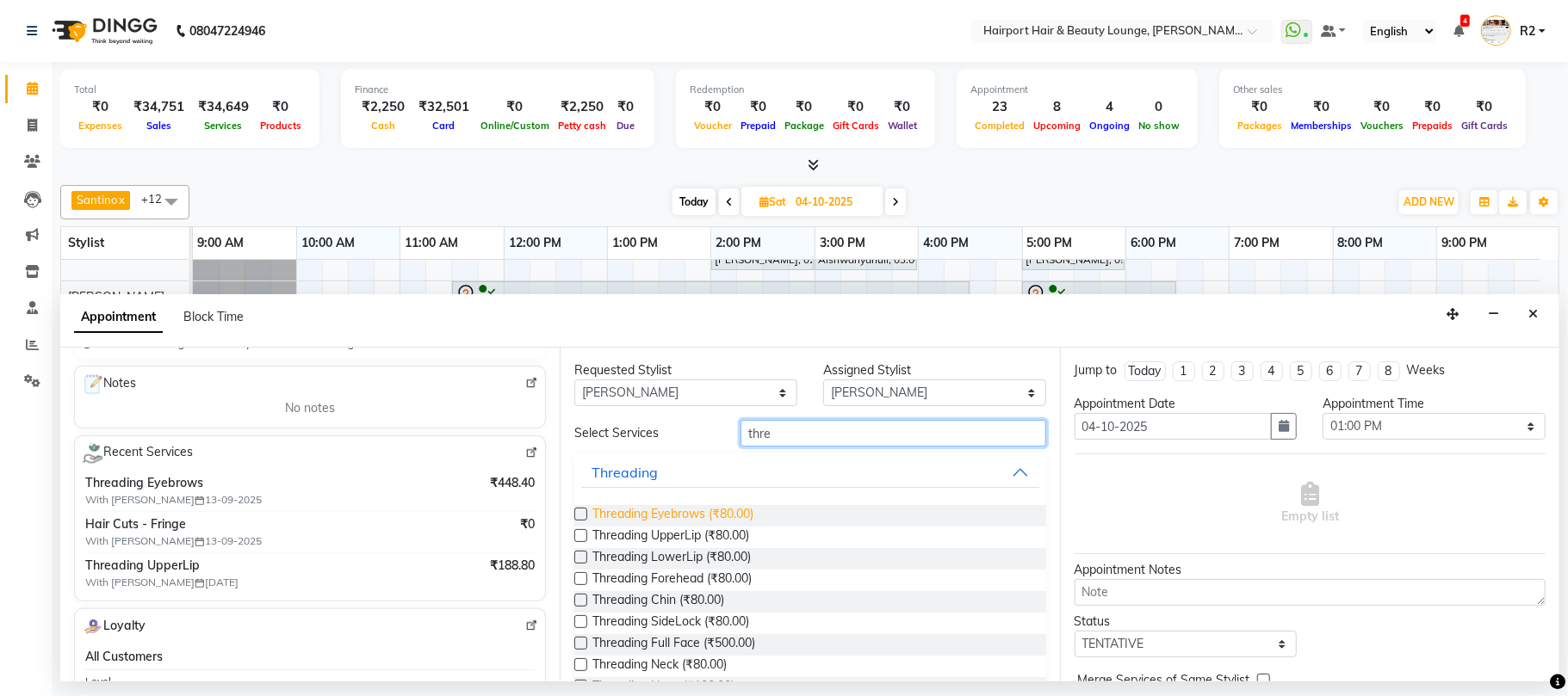
type input "thre"
click at [733, 515] on span "Threading Eyebrows (₹80.00)" at bounding box center [672, 517] width 161 height 22
checkbox input "false"
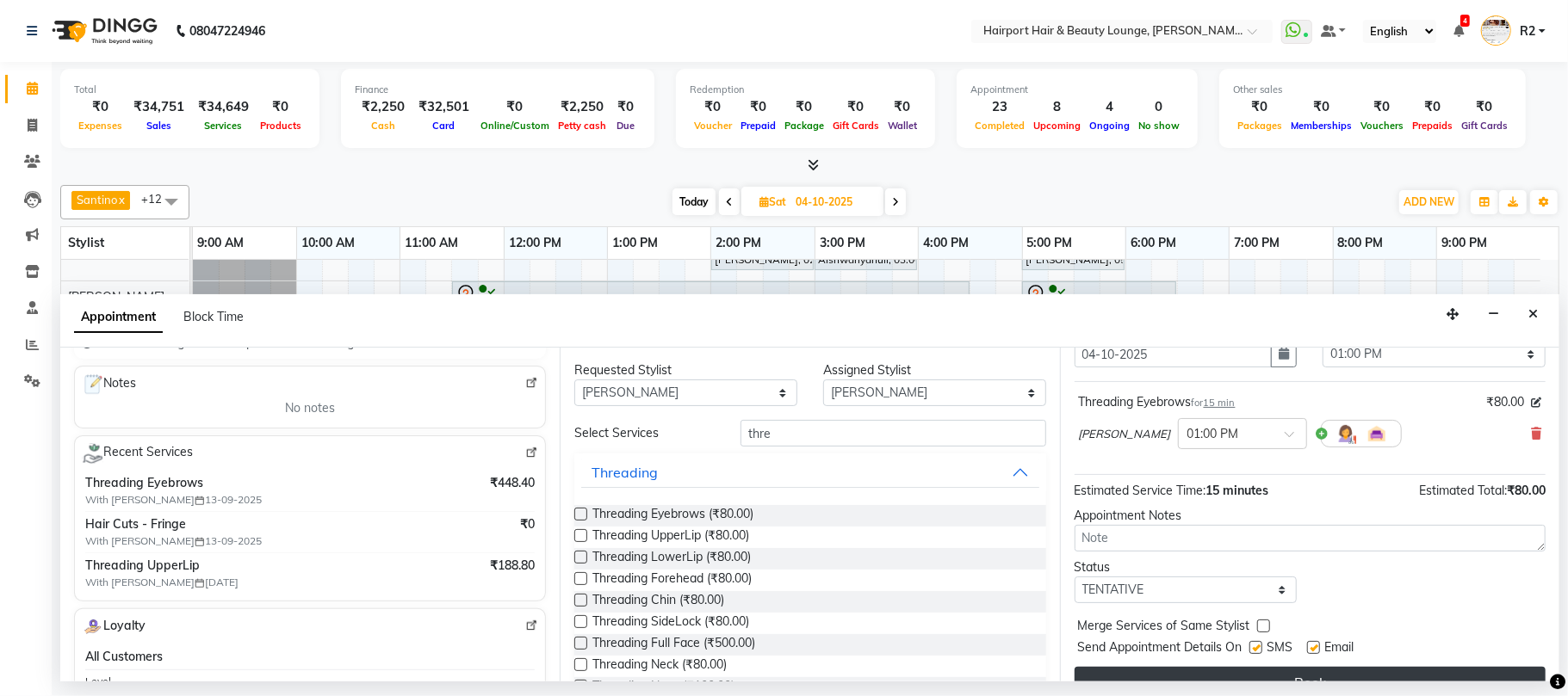
scroll to position [104, 0]
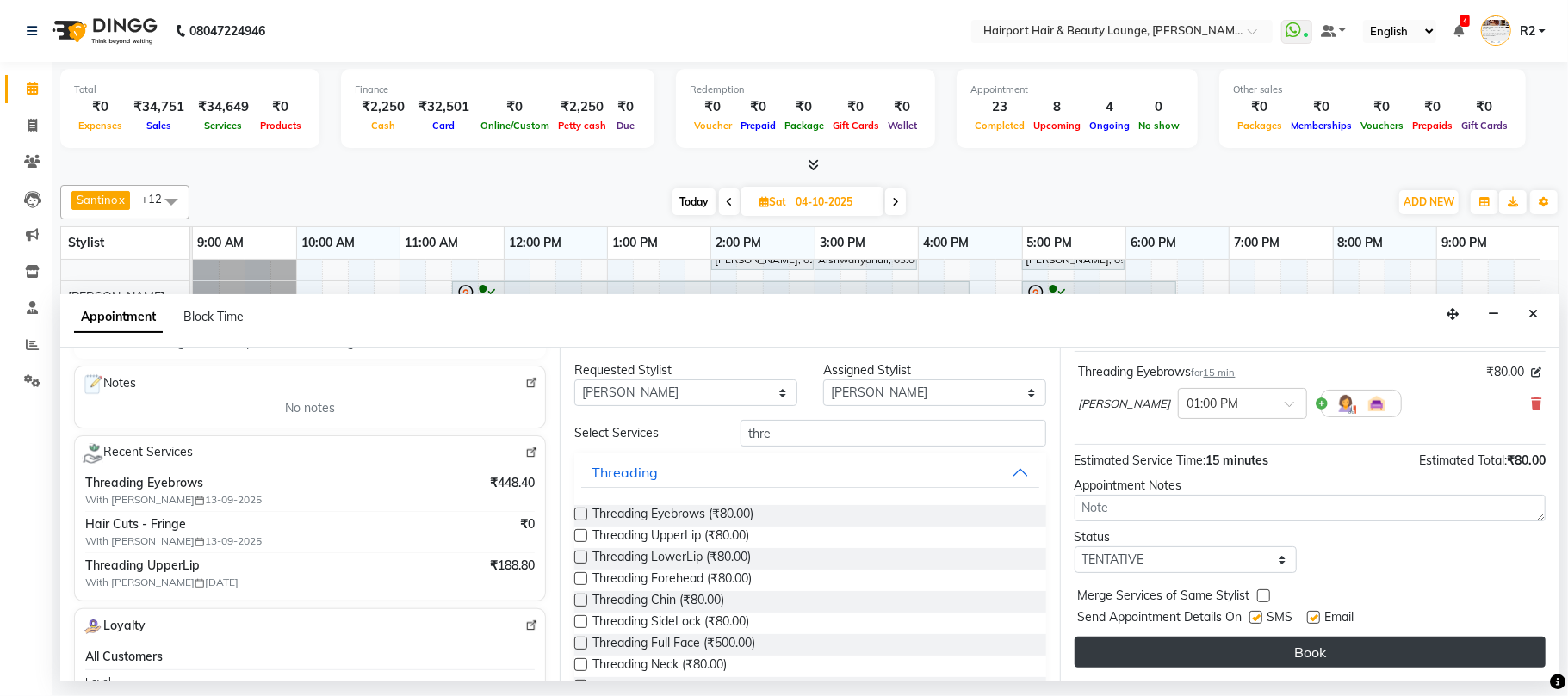
click at [1317, 656] on button "Book" at bounding box center [1309, 652] width 471 height 31
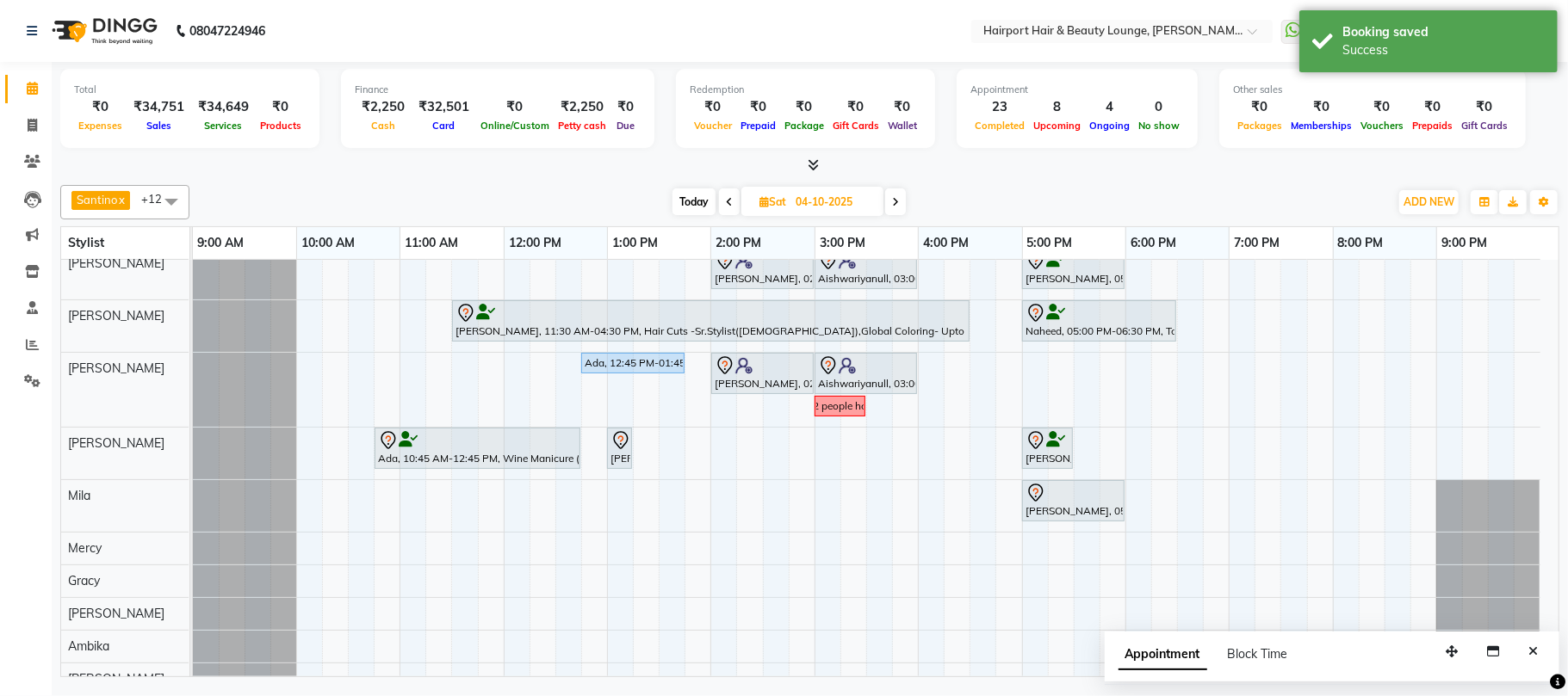
scroll to position [215, 0]
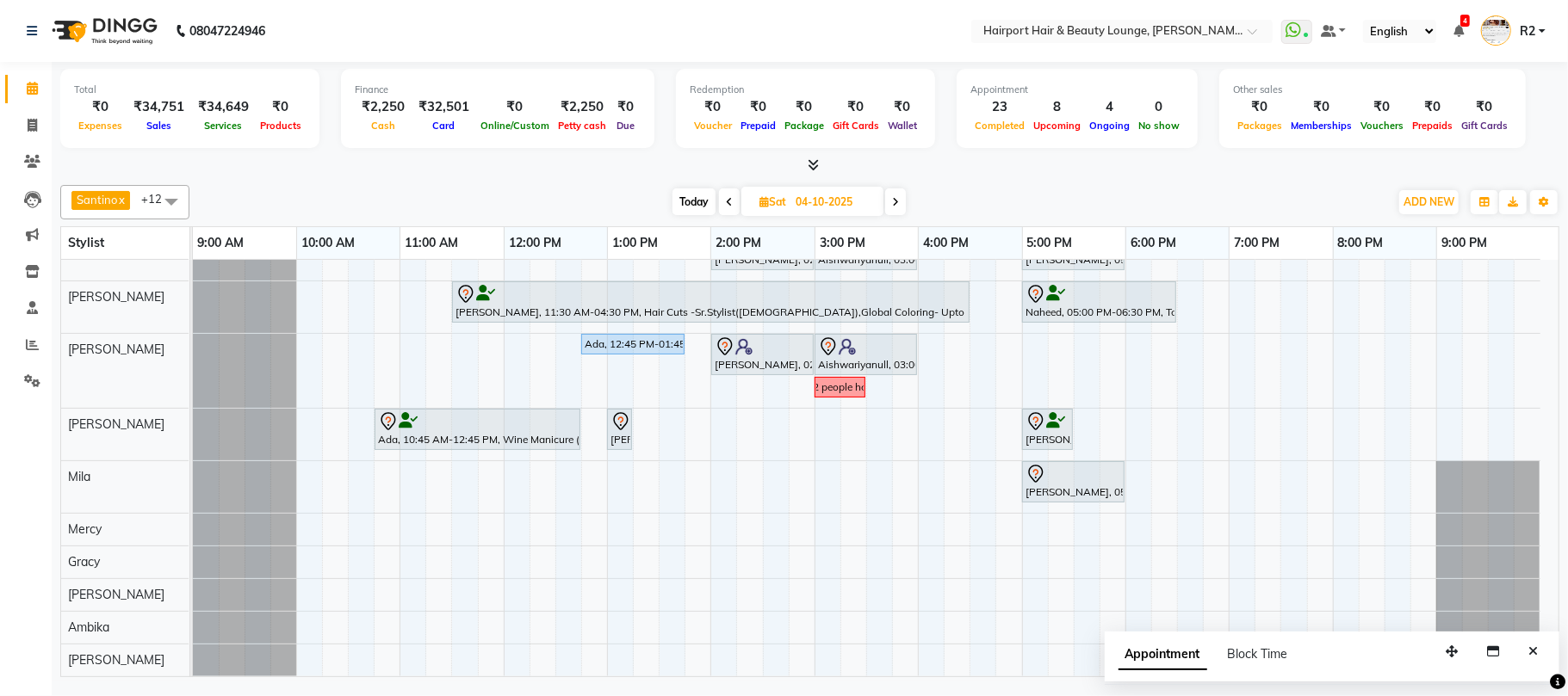
click at [703, 197] on span "Today" at bounding box center [693, 201] width 43 height 26
type input "03-10-2025"
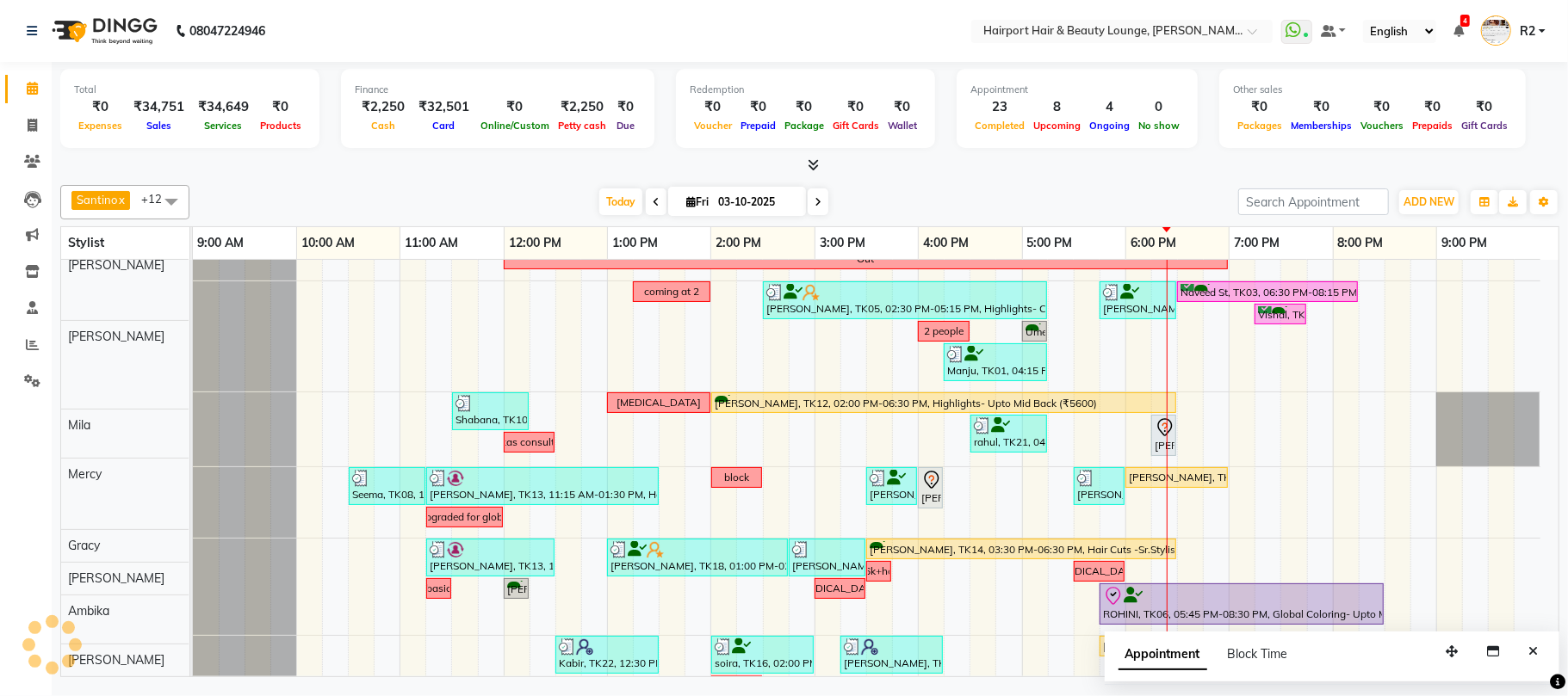
scroll to position [401, 0]
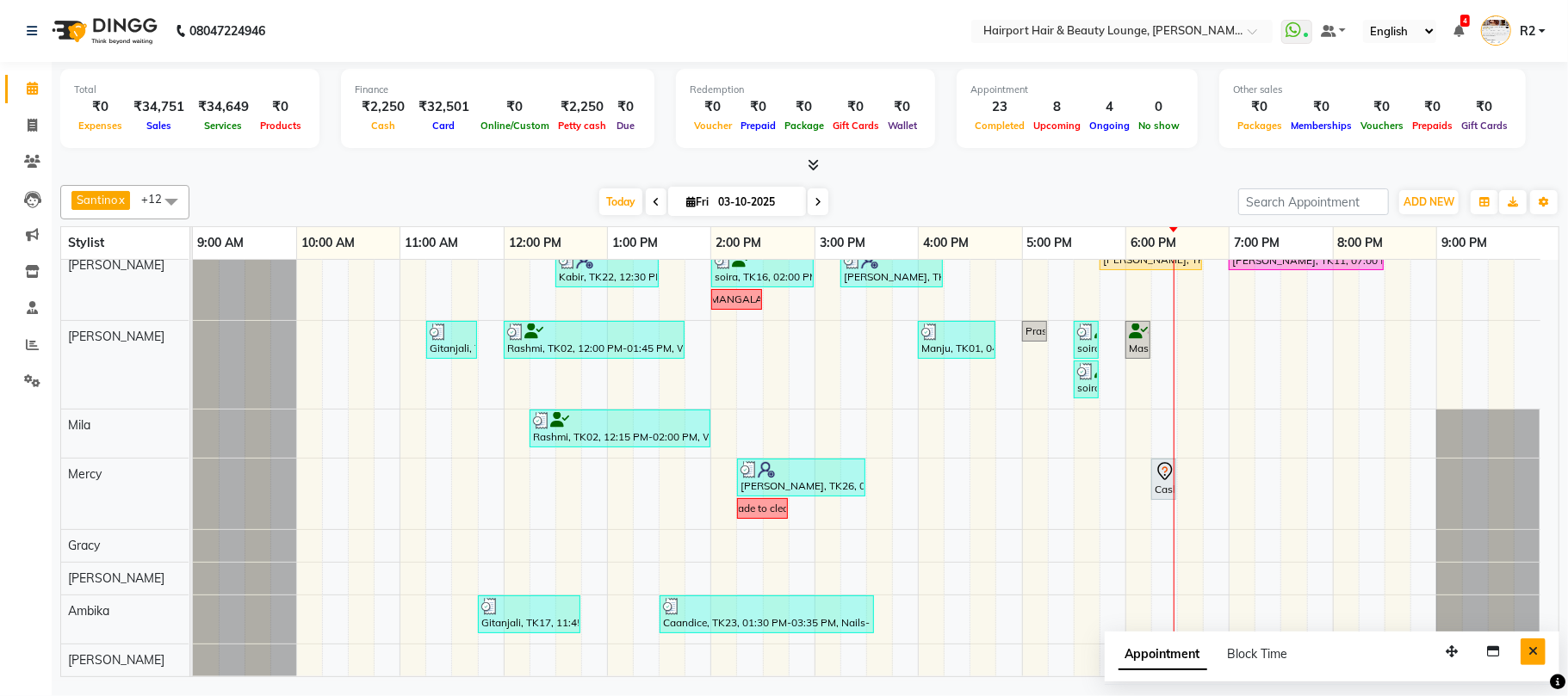
click at [1521, 654] on button "Close" at bounding box center [1532, 651] width 25 height 26
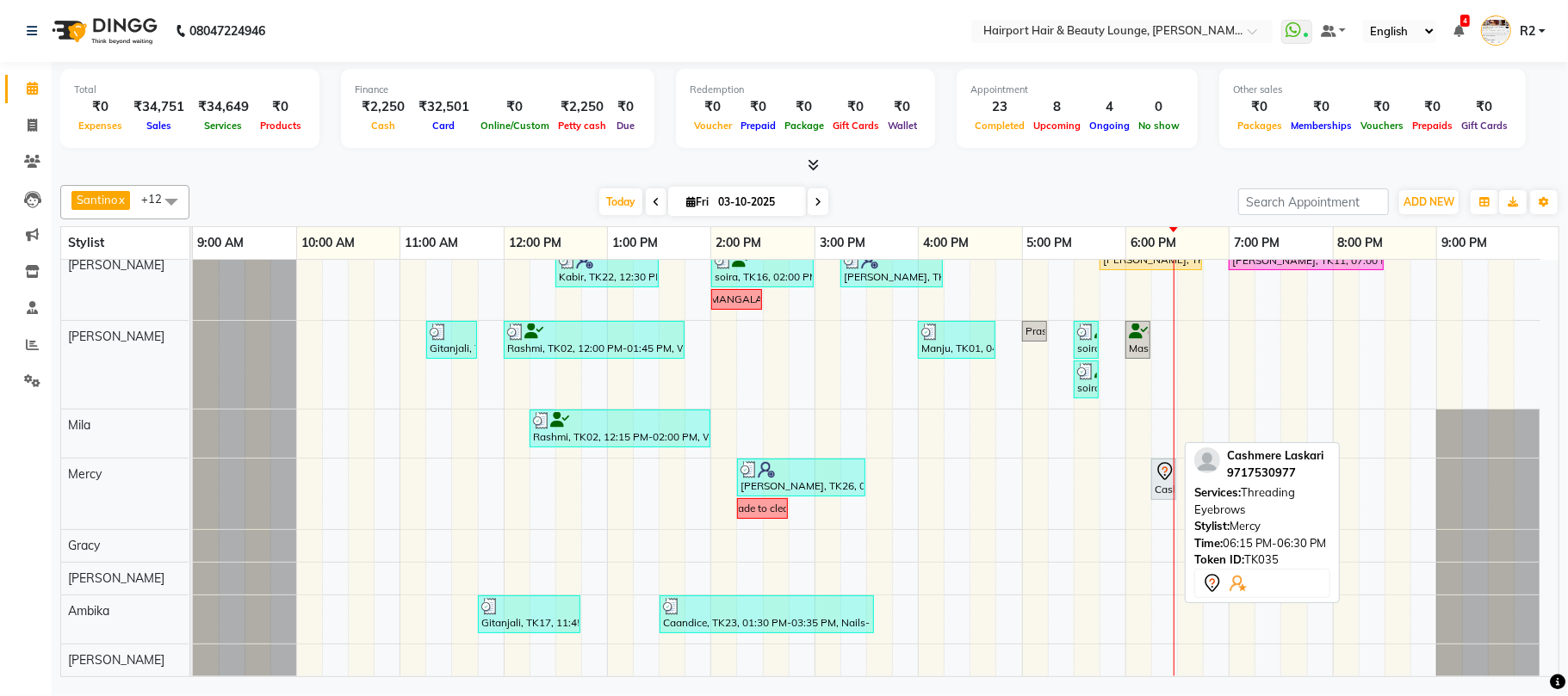
click at [1164, 483] on div "Cashmere Laskari, TK35, 06:15 PM-06:30 PM, Threading Eyebrows" at bounding box center [1163, 479] width 22 height 36
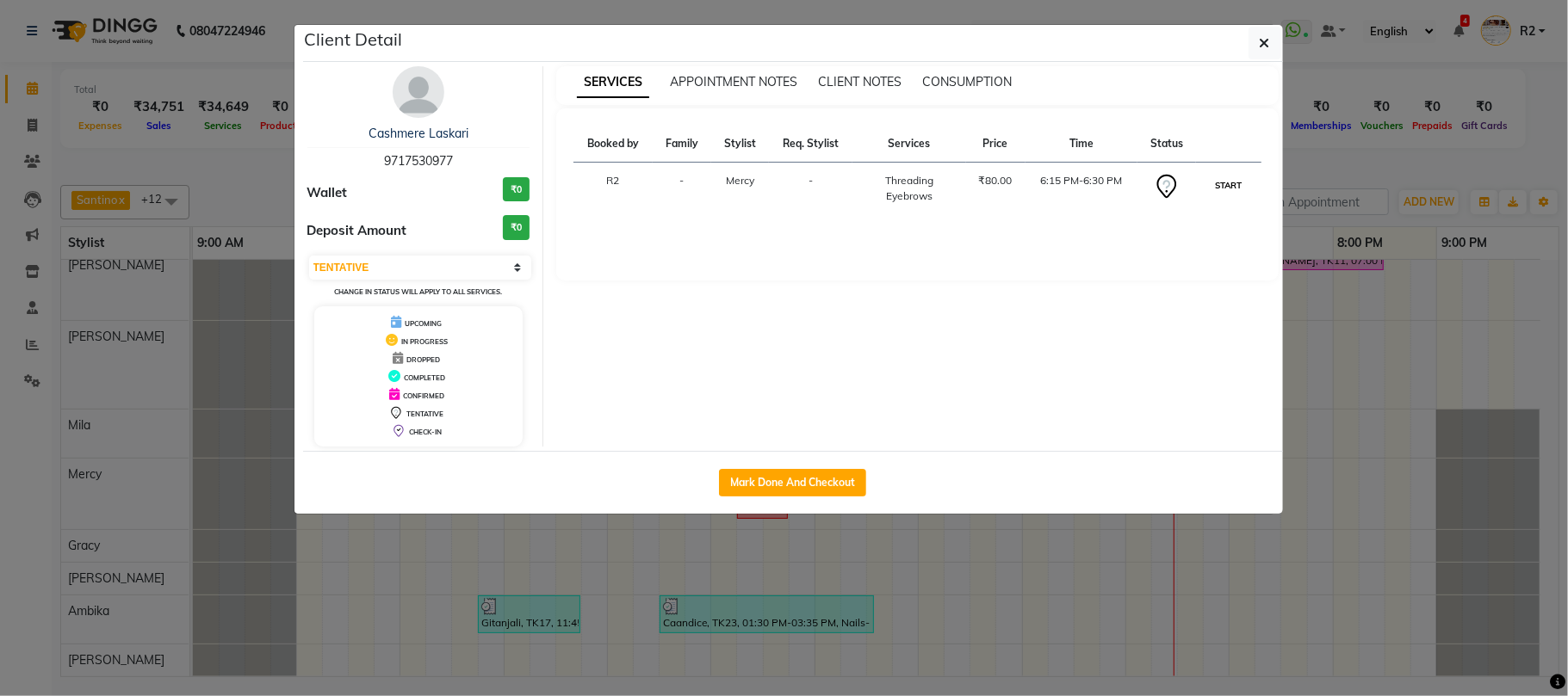
click at [1227, 179] on button "START" at bounding box center [1227, 186] width 36 height 22
select select "1"
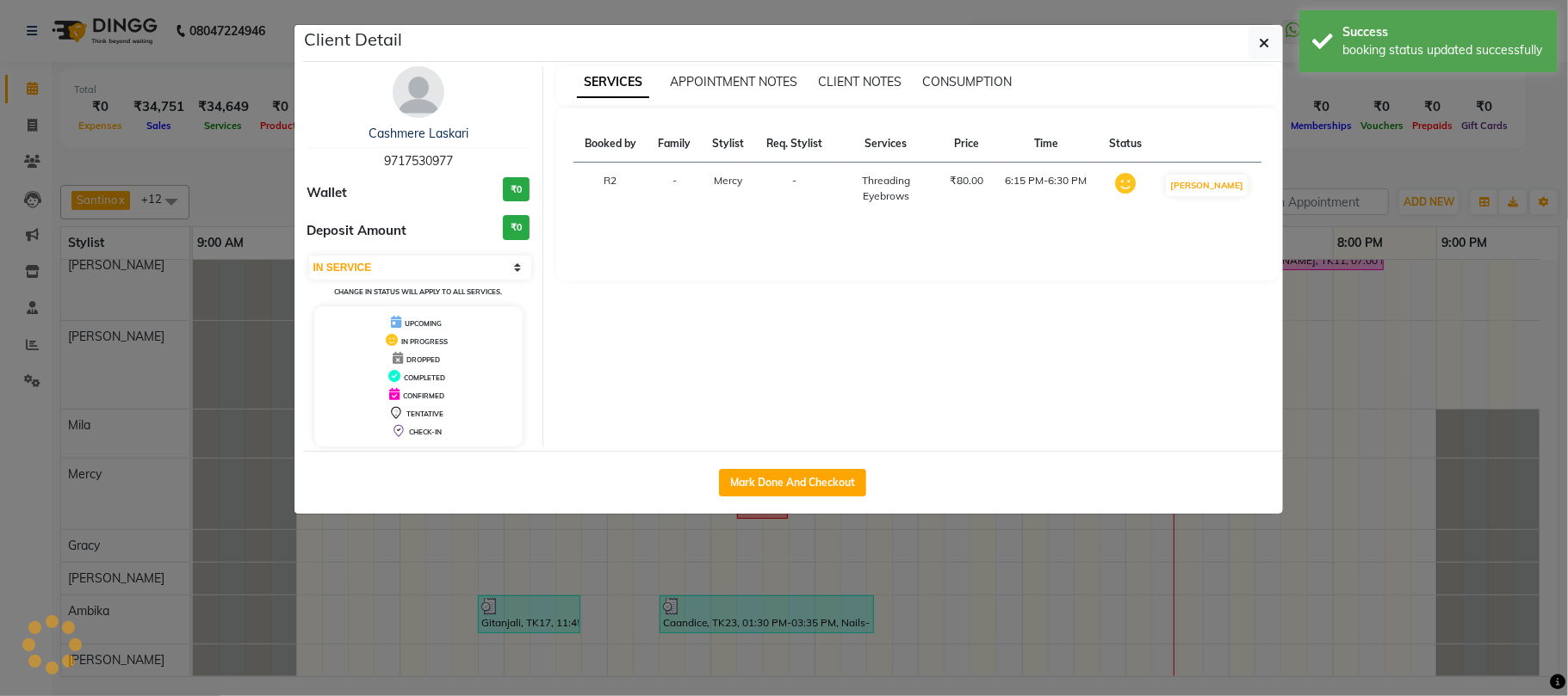
click at [1484, 149] on ngb-modal-window "Client Detail Cashmere Laskari 9717530977 Wallet ₹0 Deposit Amount ₹0 Select IN…" at bounding box center [784, 348] width 1568 height 696
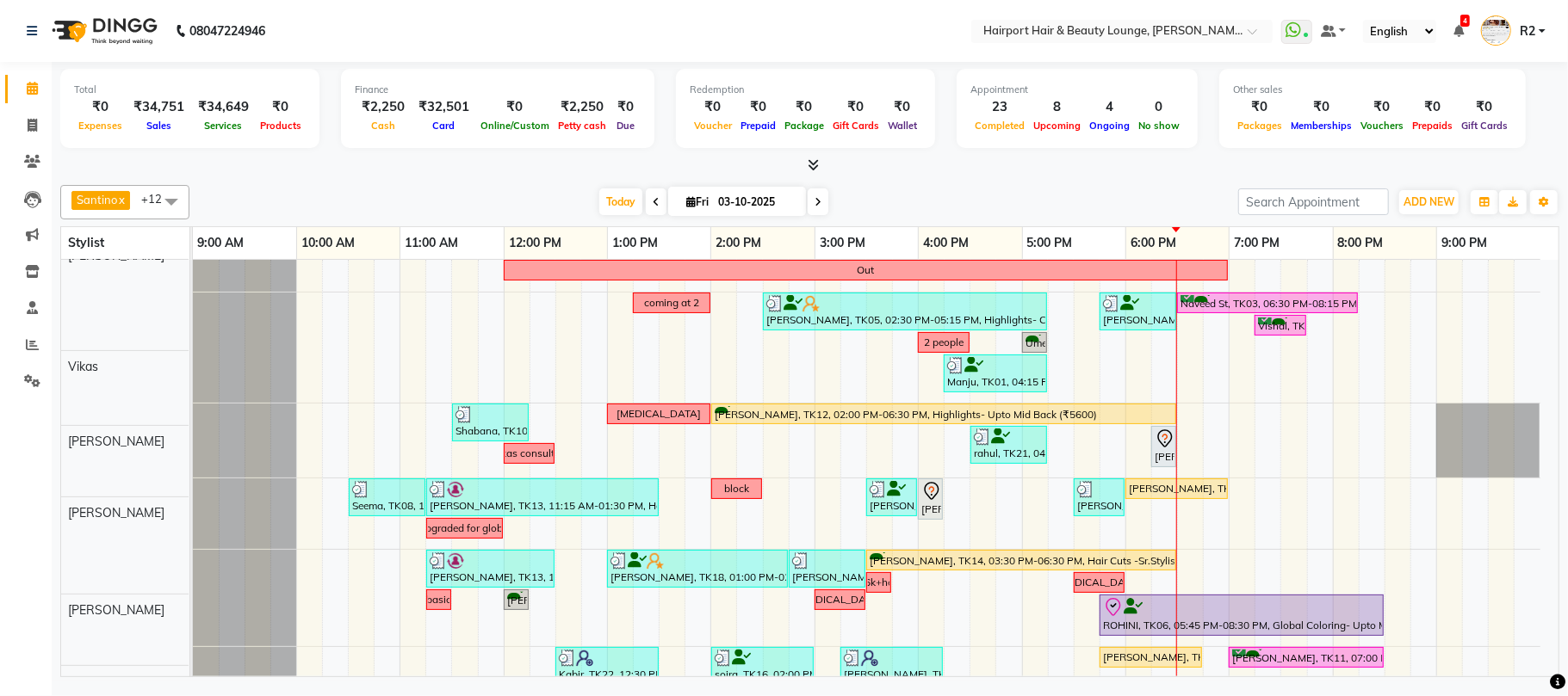
scroll to position [0, 0]
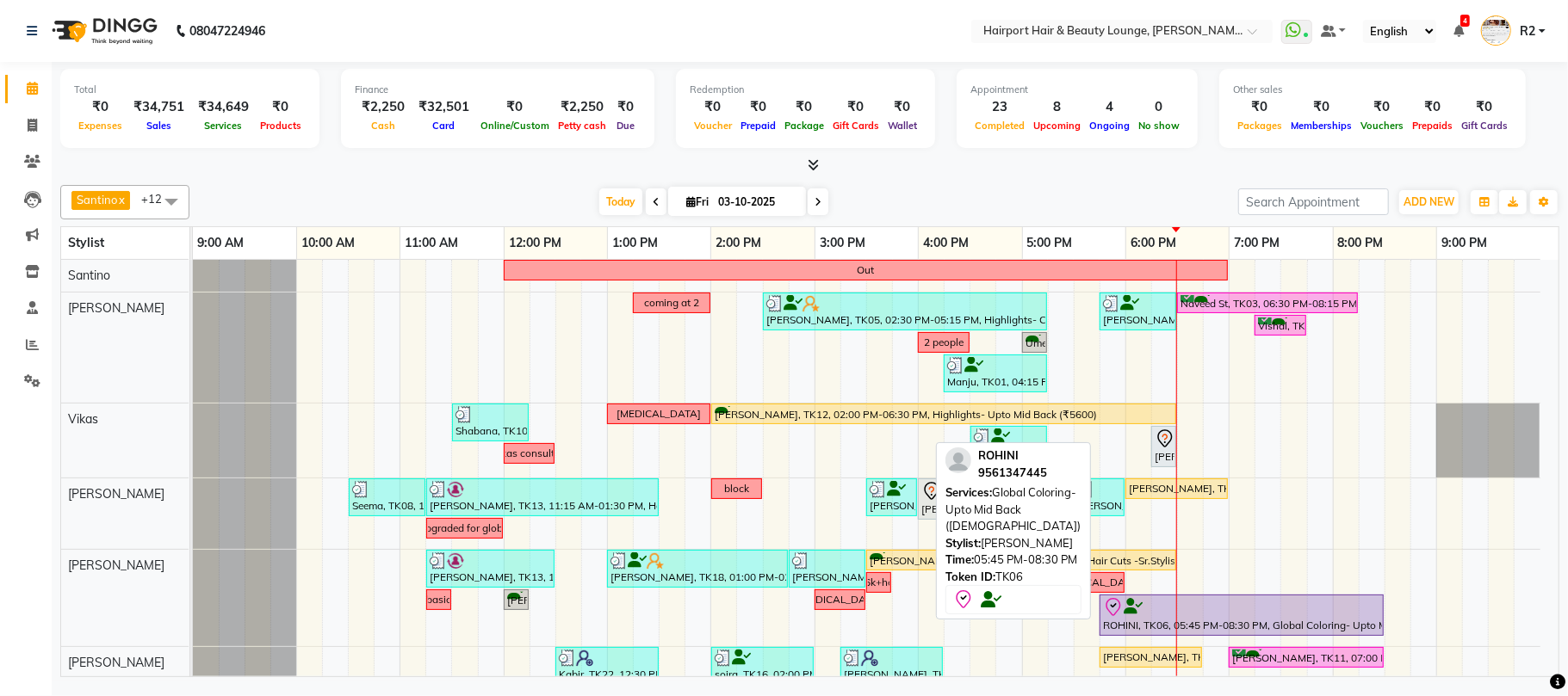
click at [1148, 614] on div at bounding box center [1241, 608] width 277 height 21
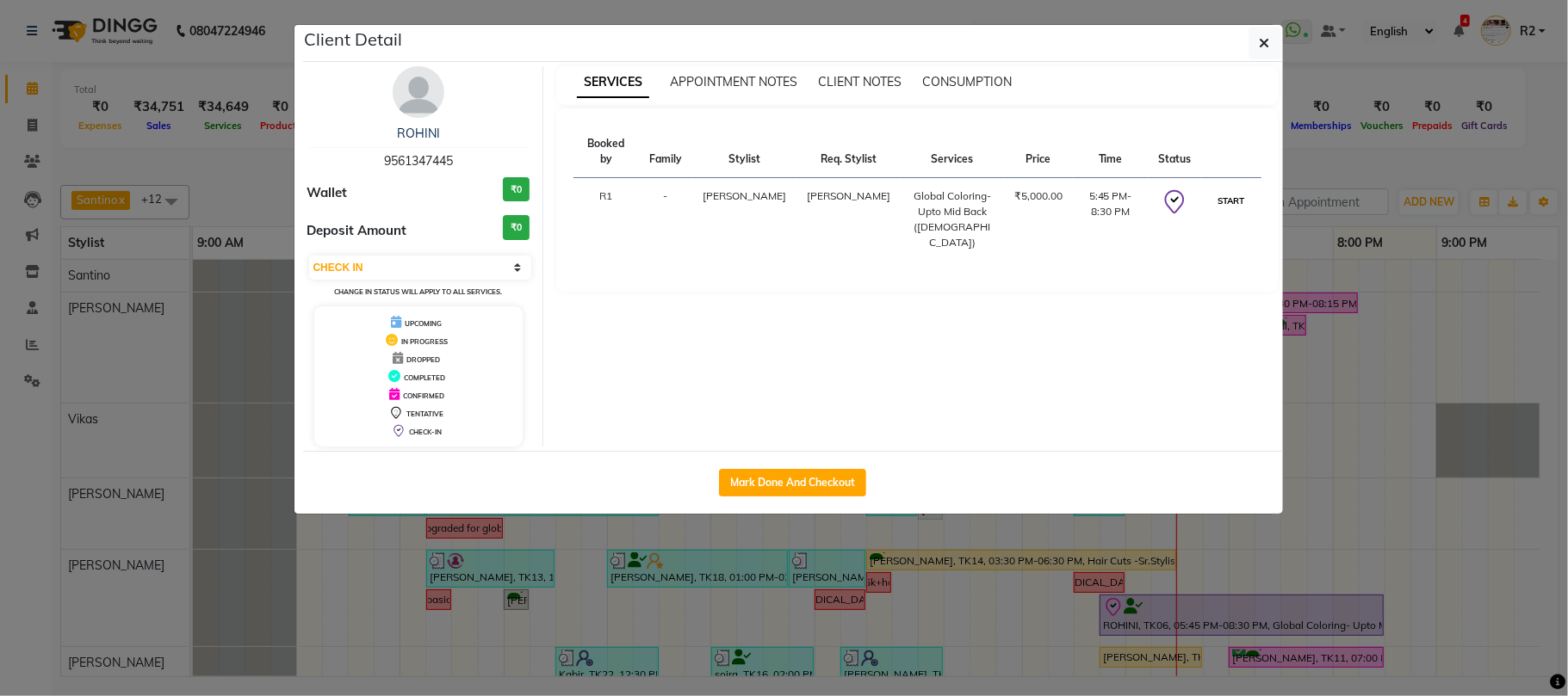
click at [1225, 190] on button "START" at bounding box center [1230, 201] width 36 height 22
select select "1"
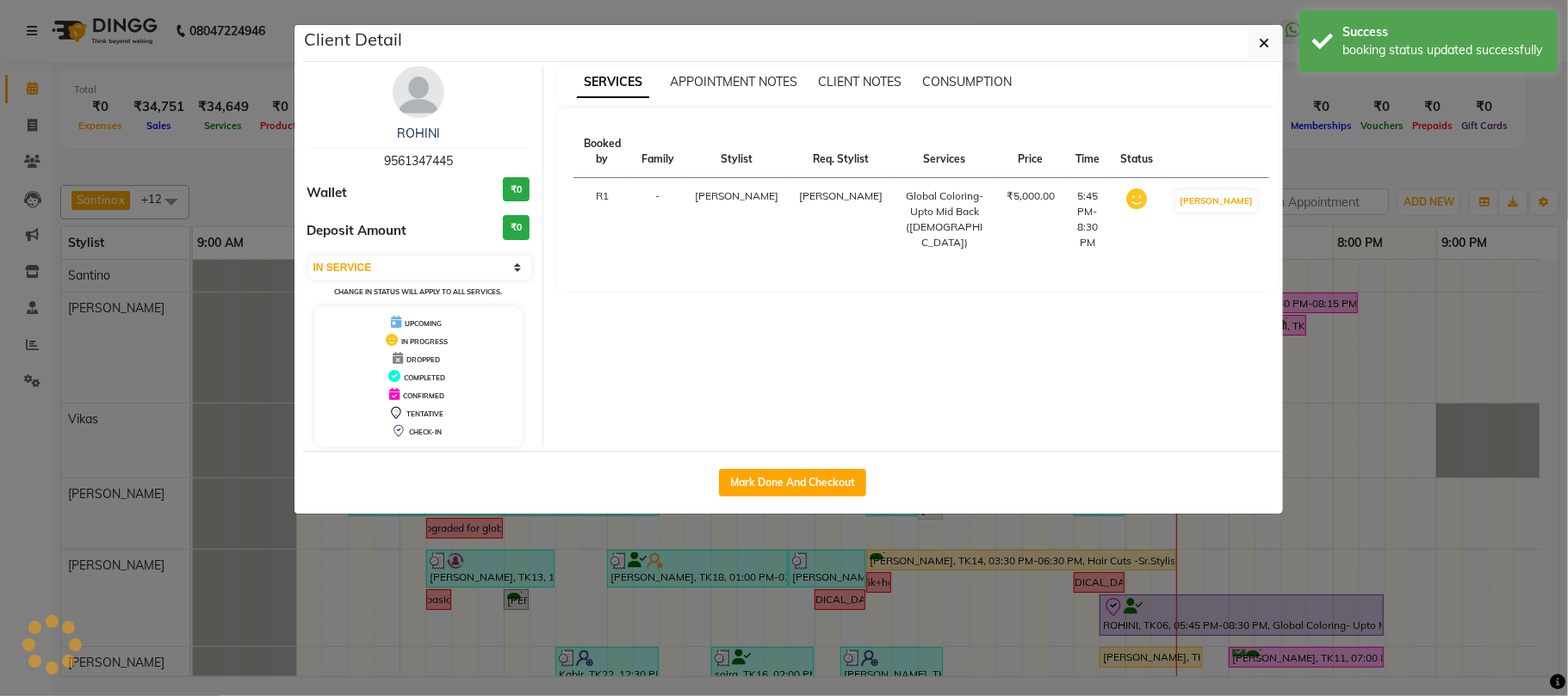
click at [1329, 148] on ngb-modal-window "Client Detail ROHINI 9561347445 Wallet ₹0 Deposit Amount ₹0 Select IN SERVICE C…" at bounding box center [784, 348] width 1568 height 696
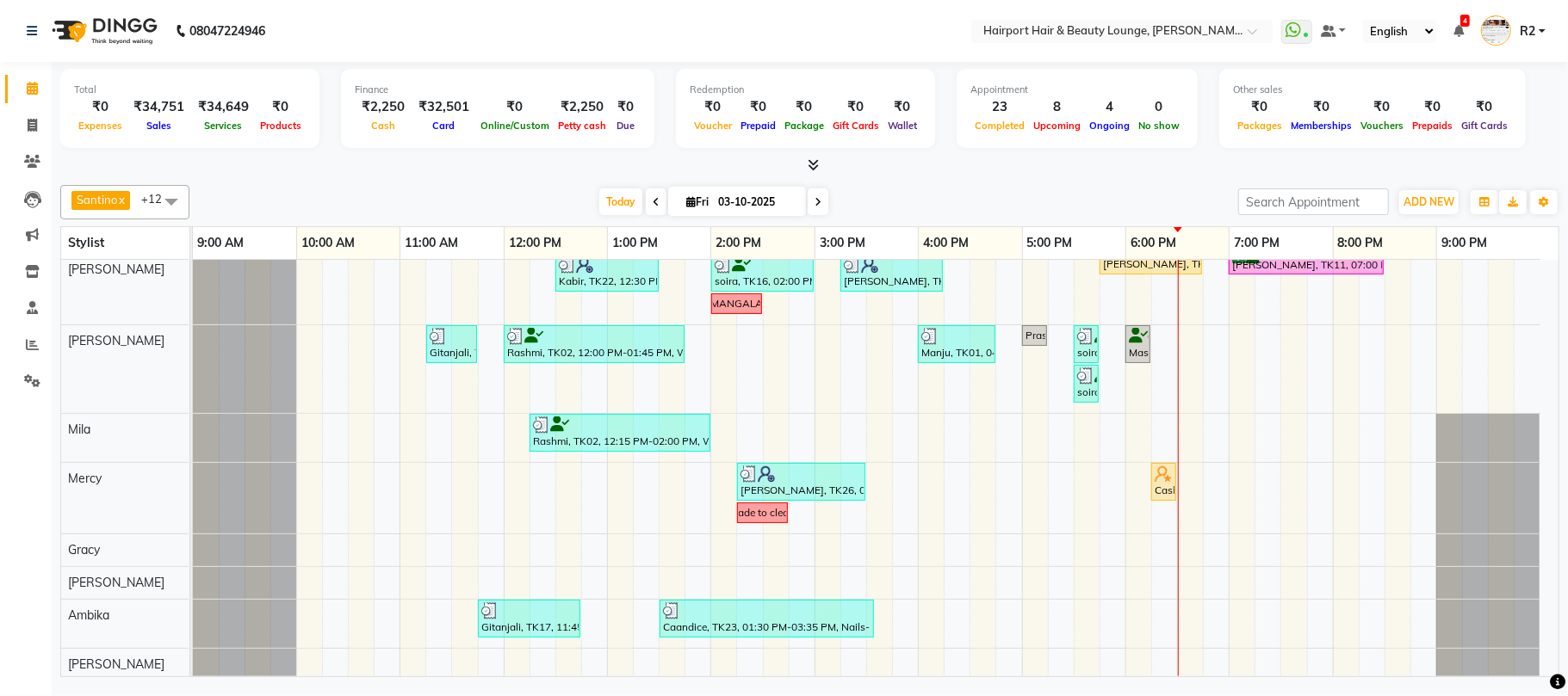
scroll to position [381, 0]
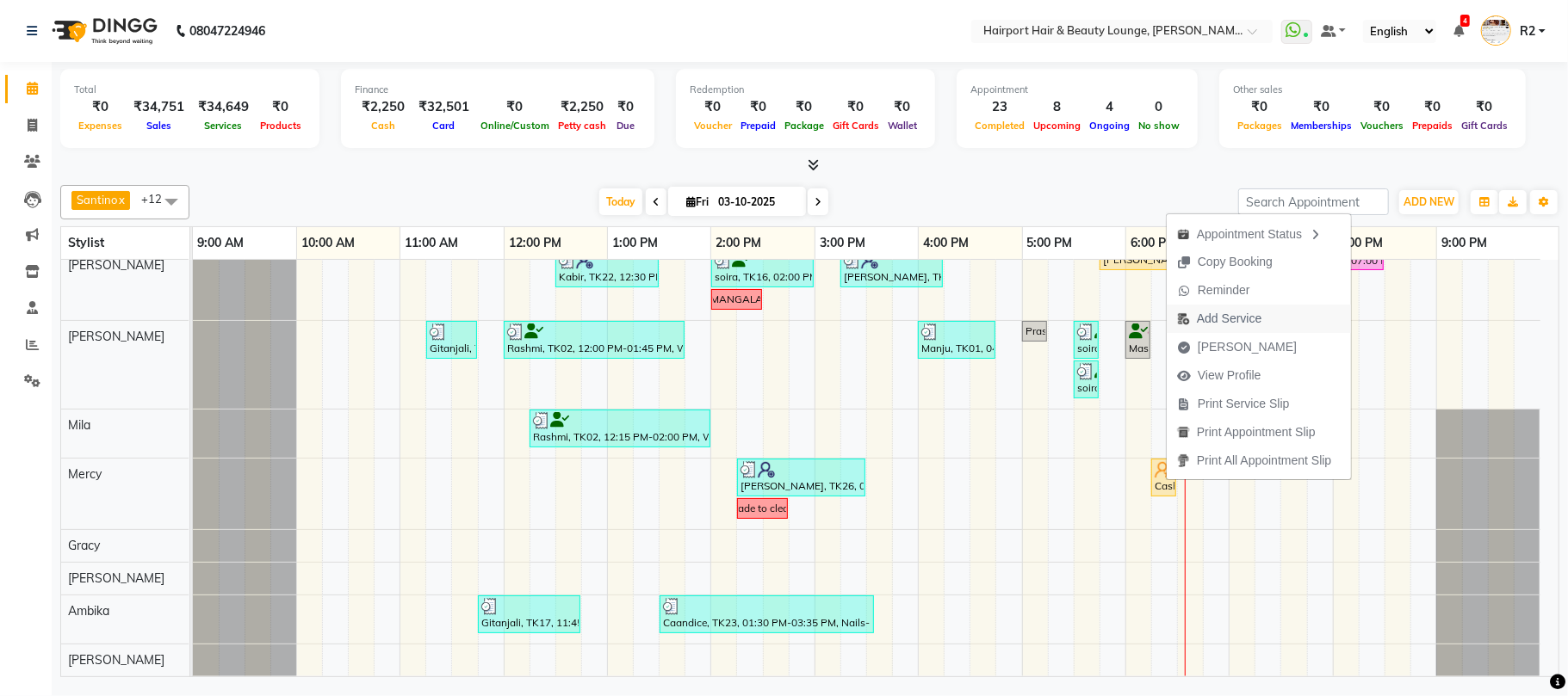
click at [1213, 319] on span "Add Service" at bounding box center [1228, 319] width 65 height 18
select select "69783"
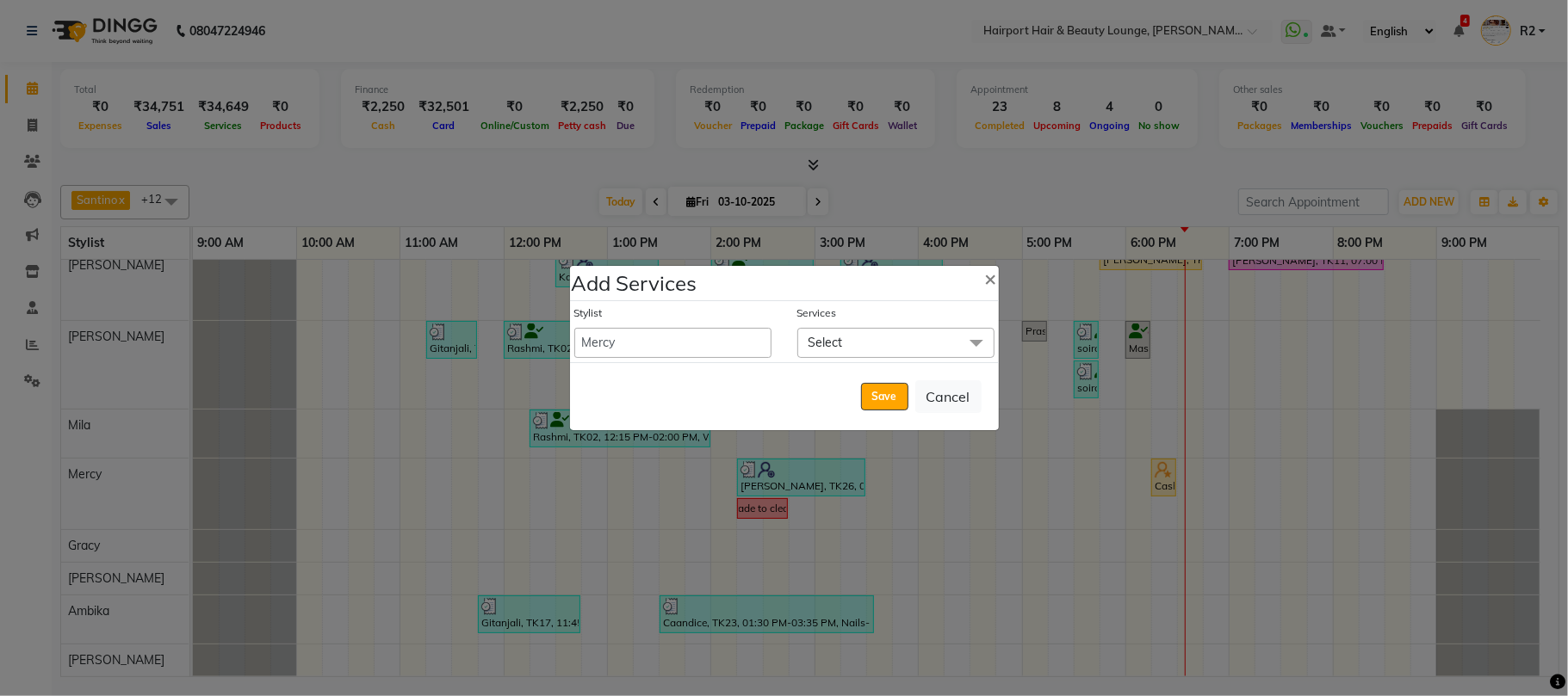
click at [835, 344] on span "Select" at bounding box center [825, 343] width 35 height 15
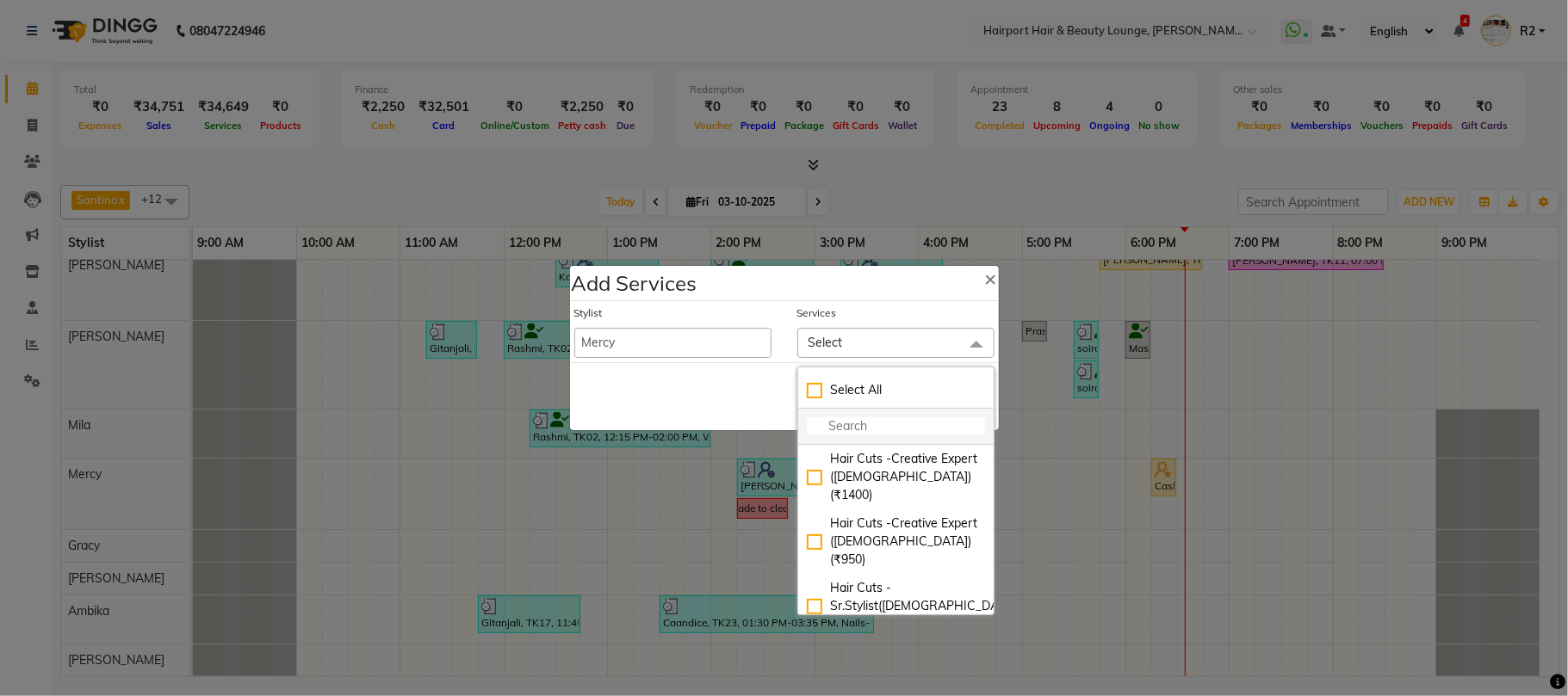
click at [847, 425] on input "multiselect-search" at bounding box center [896, 426] width 179 height 18
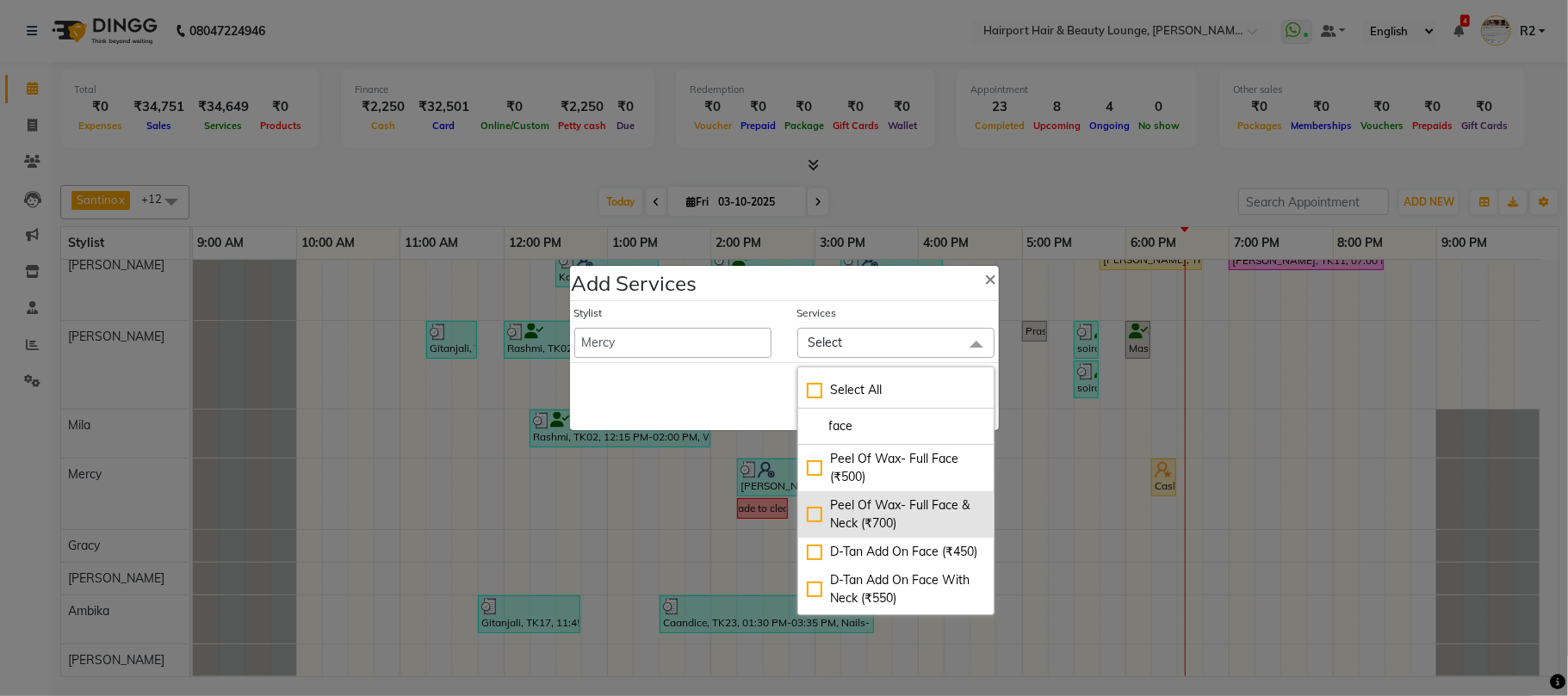
scroll to position [115, 0]
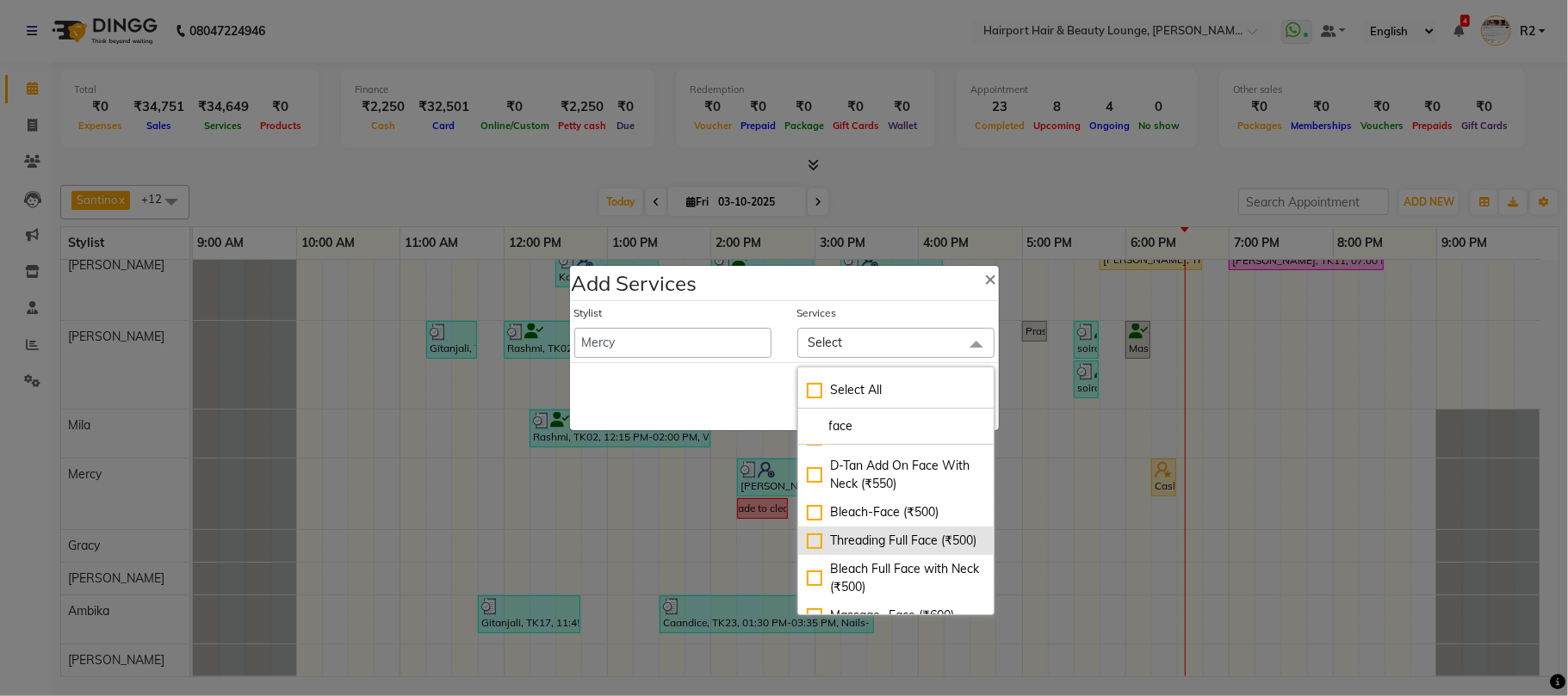
type input "face"
click at [888, 550] on div "Threading Full Face (₹500)" at bounding box center [896, 541] width 179 height 18
checkbox input "true"
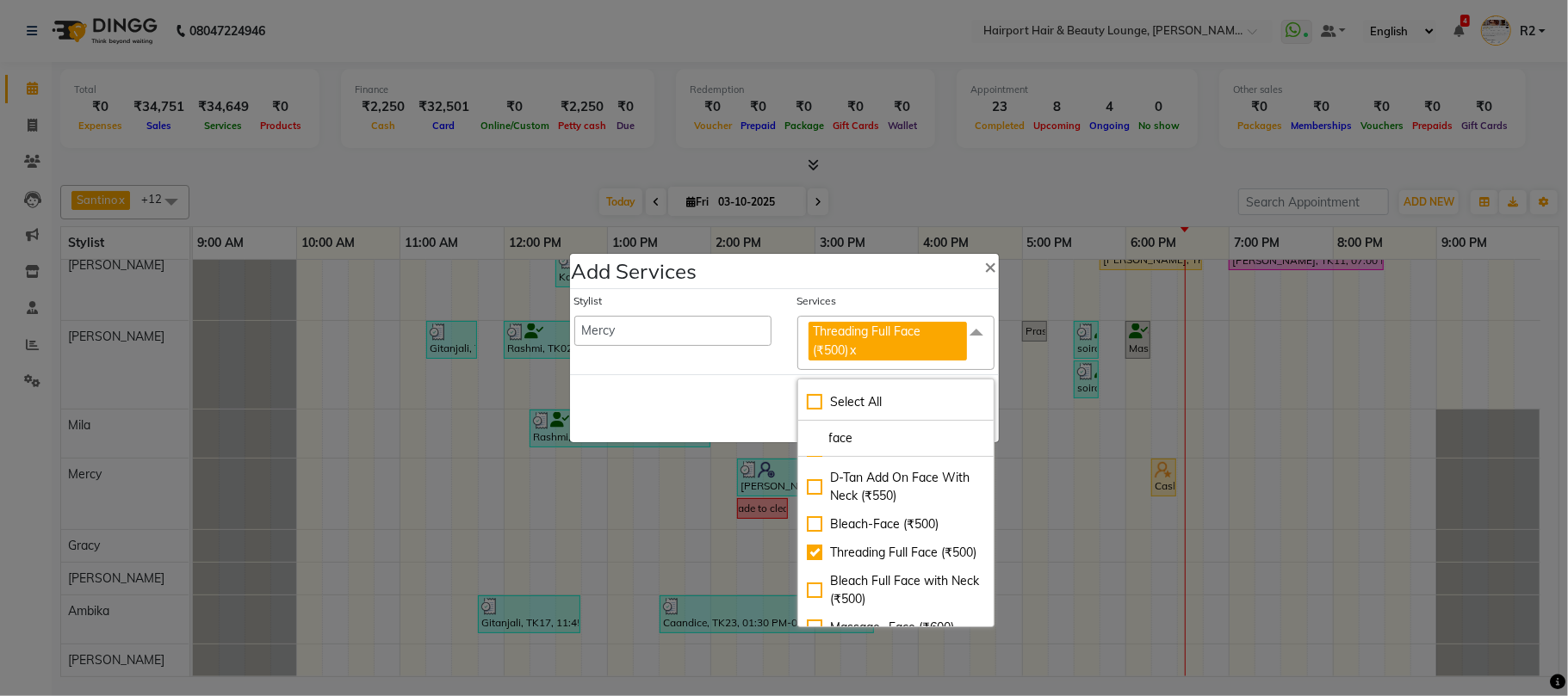
click at [716, 424] on div "Save Cancel" at bounding box center [784, 408] width 429 height 68
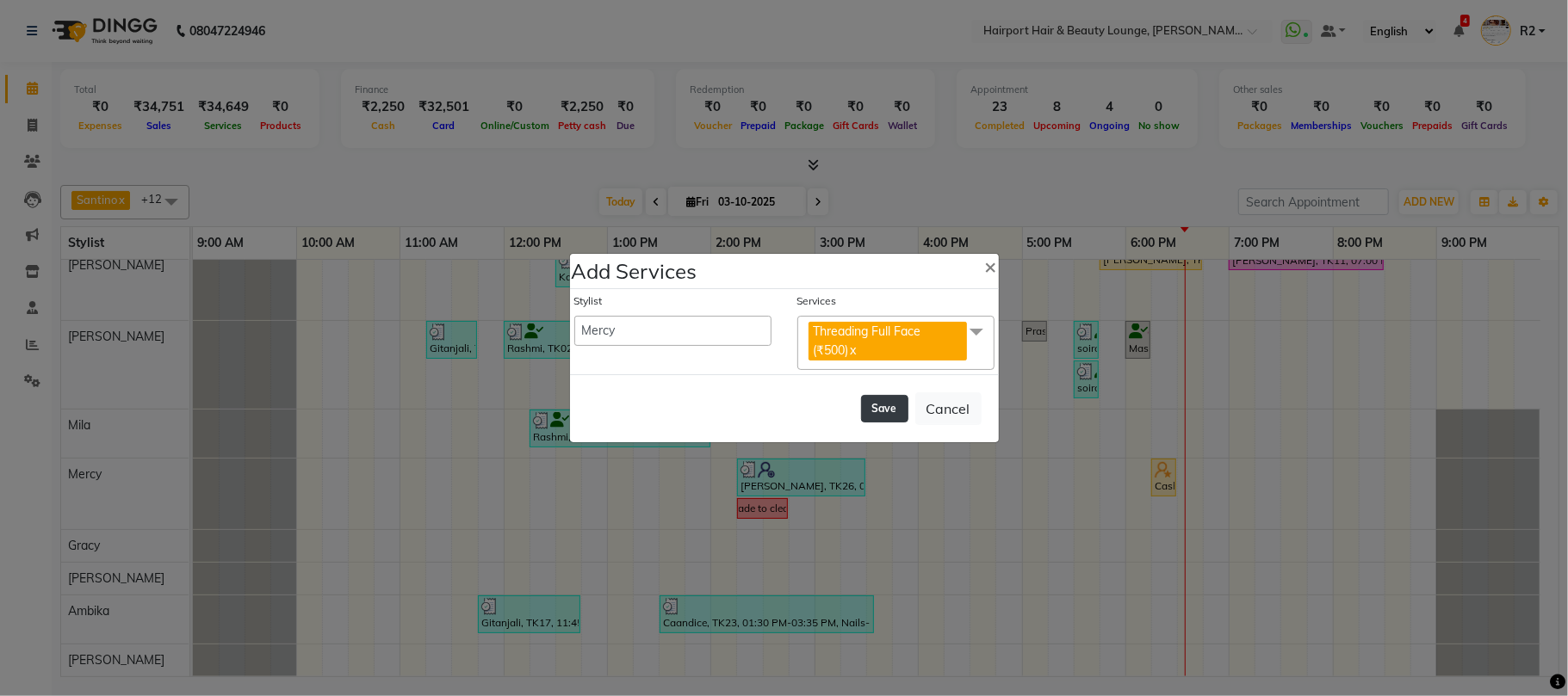
click at [863, 407] on button "Save" at bounding box center [885, 409] width 47 height 27
select select "7127"
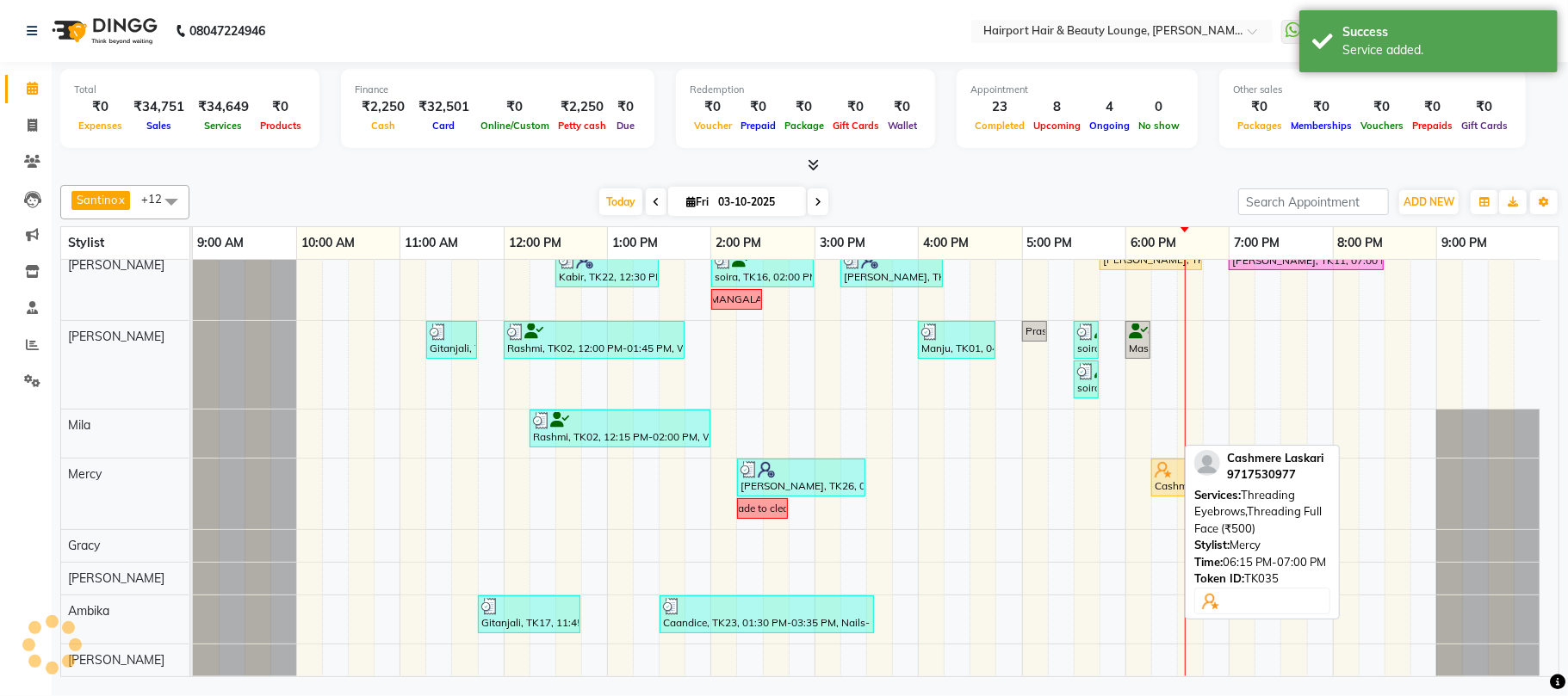
scroll to position [381, 0]
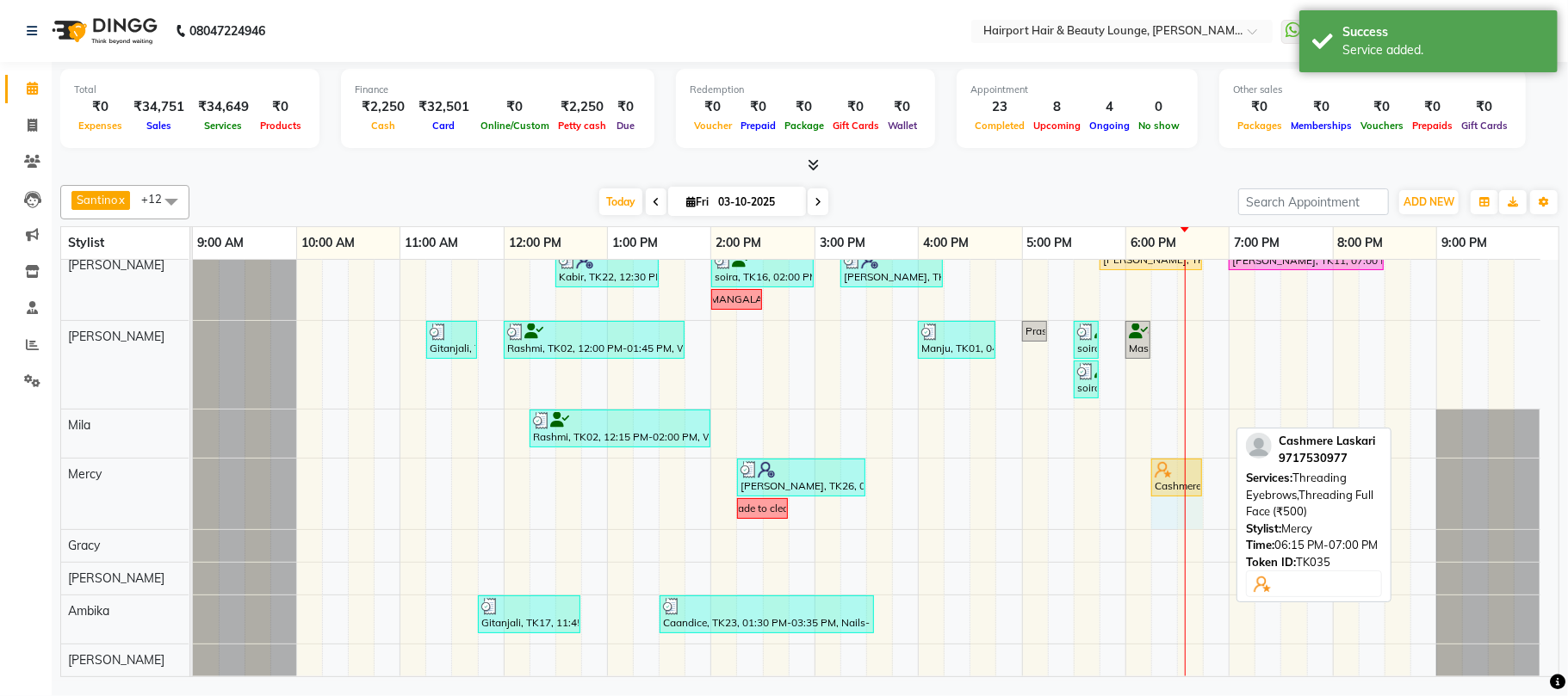
drag, startPoint x: 1226, startPoint y: 473, endPoint x: 1190, endPoint y: 486, distance: 38.3
click at [193, 486] on div "Shradha, TK26, 02:15 PM-03:30 PM, Threading Eyebrows,Clean Up- O3+ (F/M) (₹1450…" at bounding box center [193, 494] width 0 height 70
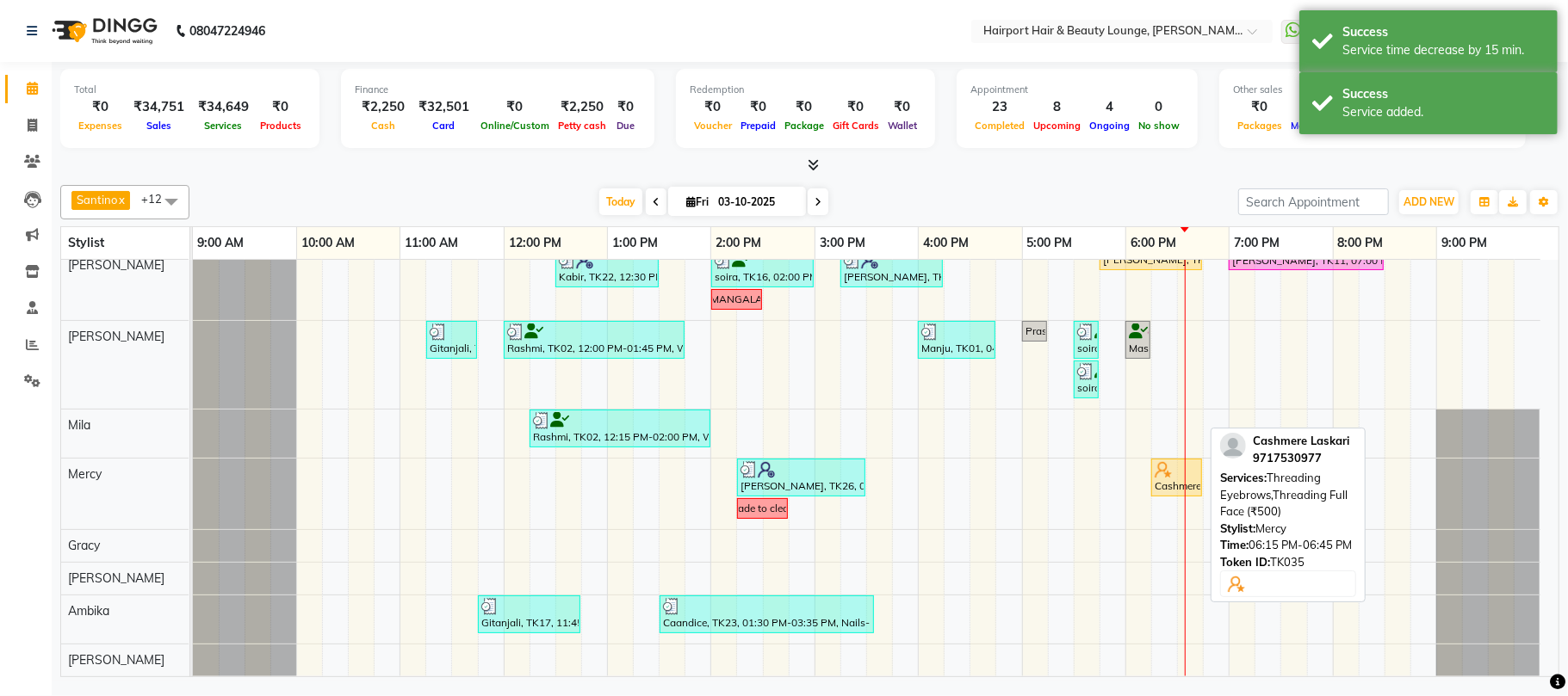
click at [1165, 479] on div "Cashmere Laskari, TK35, 06:15 PM-06:45 PM, Threading Eyebrows,Threading Full Fa…" at bounding box center [1176, 477] width 47 height 33
select select "1"
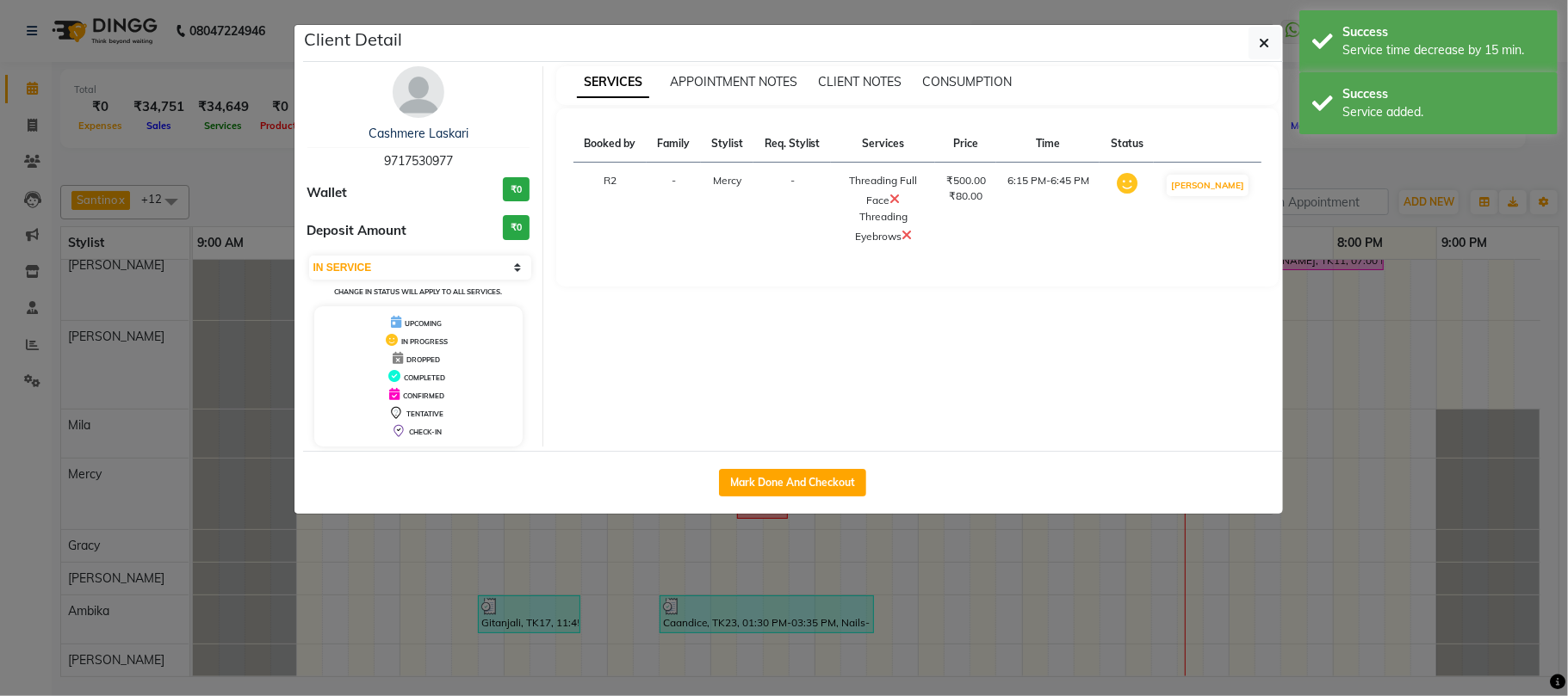
click at [899, 191] on span at bounding box center [894, 199] width 10 height 17
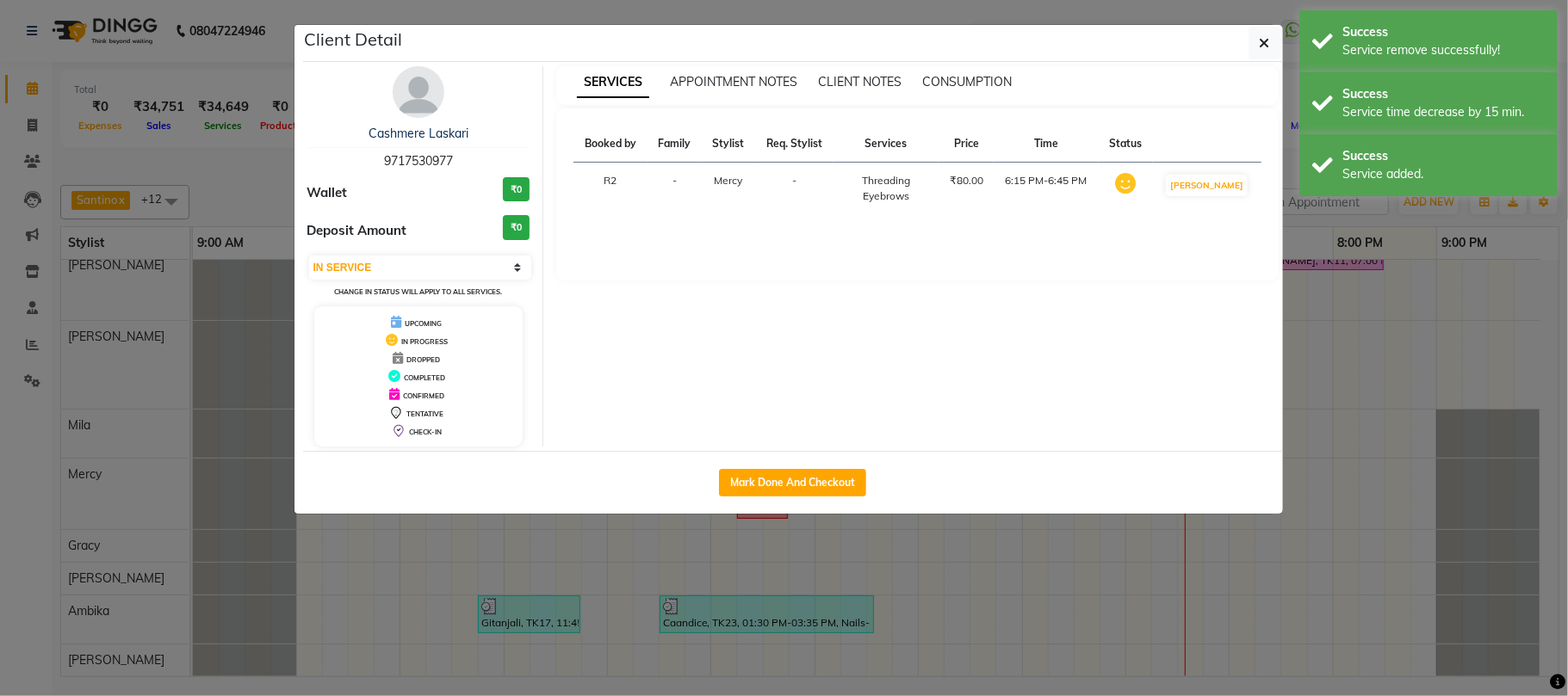
click at [1471, 203] on ngb-modal-window "Client Detail Cashmere Laskari 9717530977 Wallet ₹0 Deposit Amount ₹0 Select IN…" at bounding box center [784, 348] width 1568 height 696
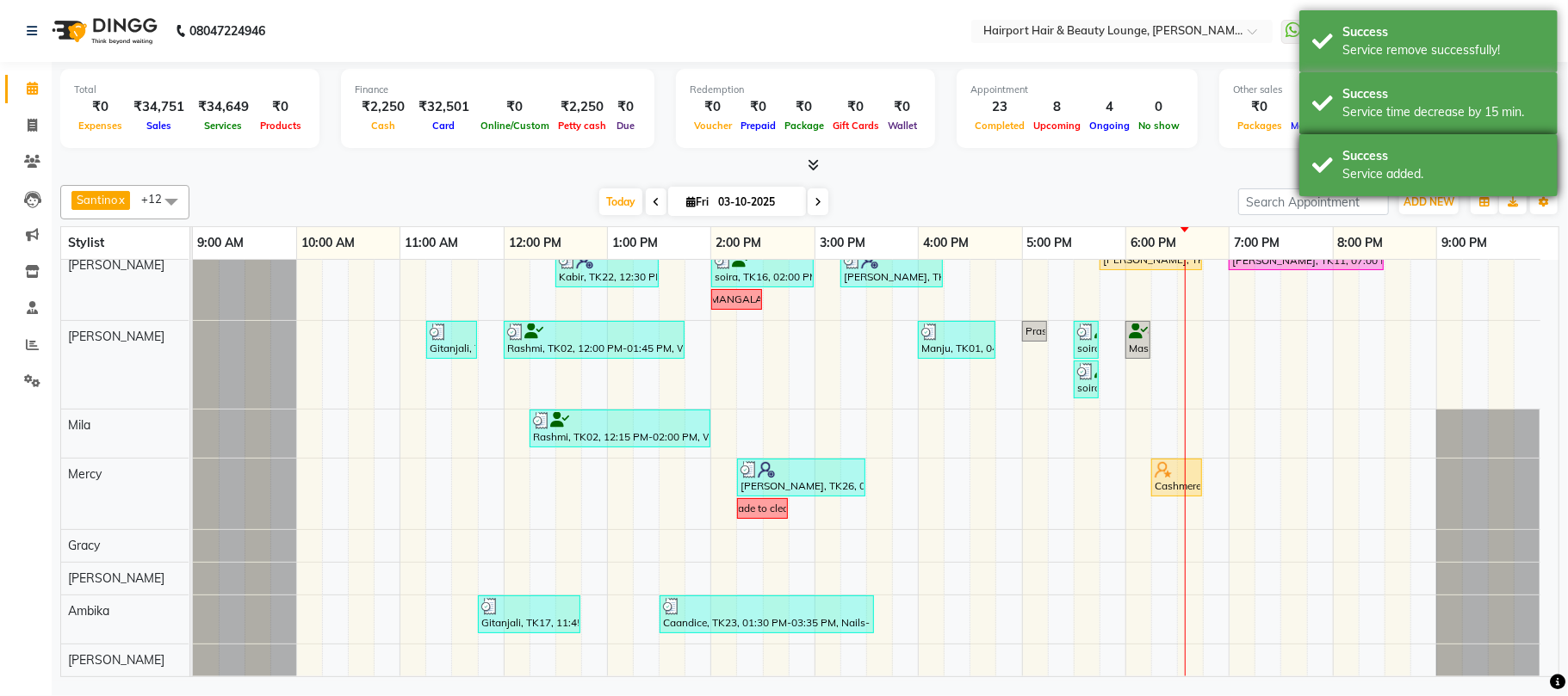
click at [1428, 159] on div "Success" at bounding box center [1443, 157] width 202 height 18
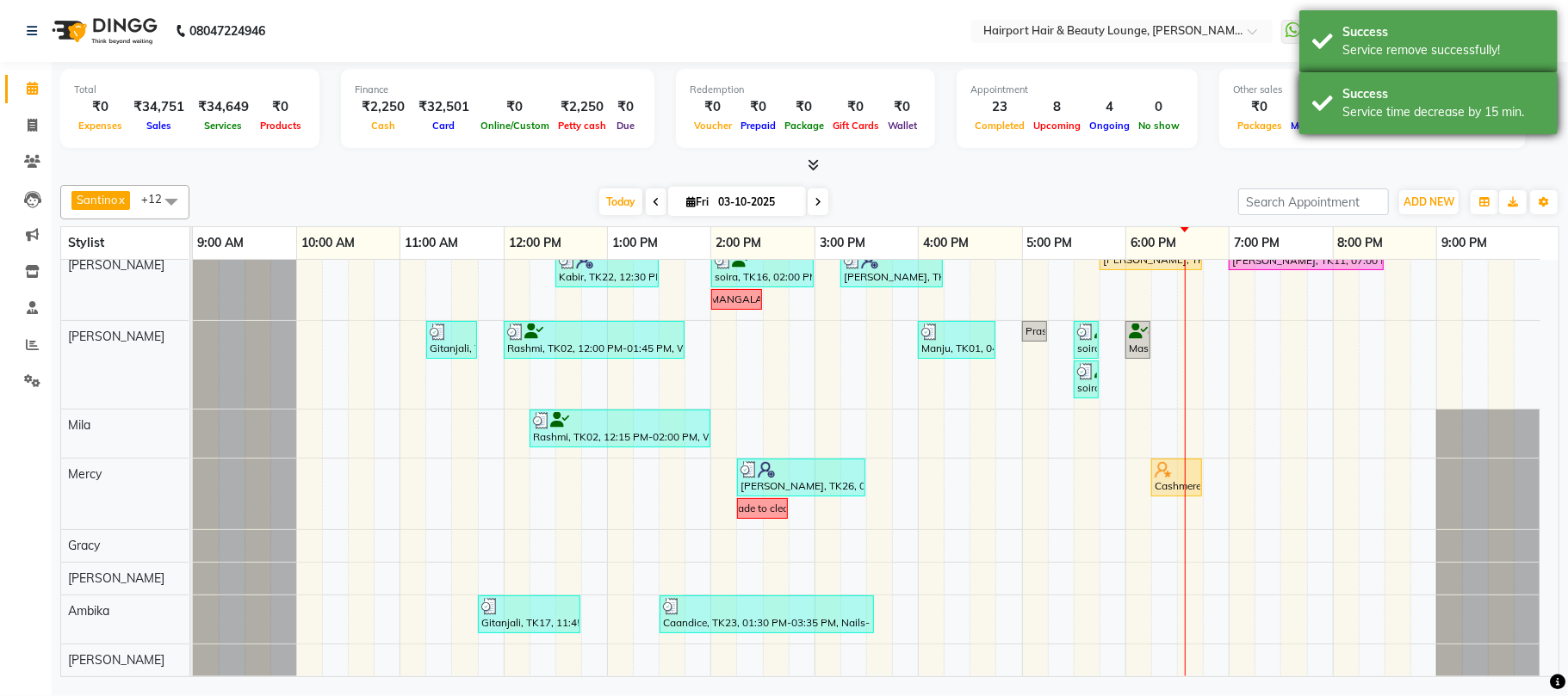
click at [1401, 128] on div "Success Service time decrease by 15 min." at bounding box center [1428, 103] width 258 height 62
click at [1378, 28] on div "Success" at bounding box center [1443, 33] width 202 height 18
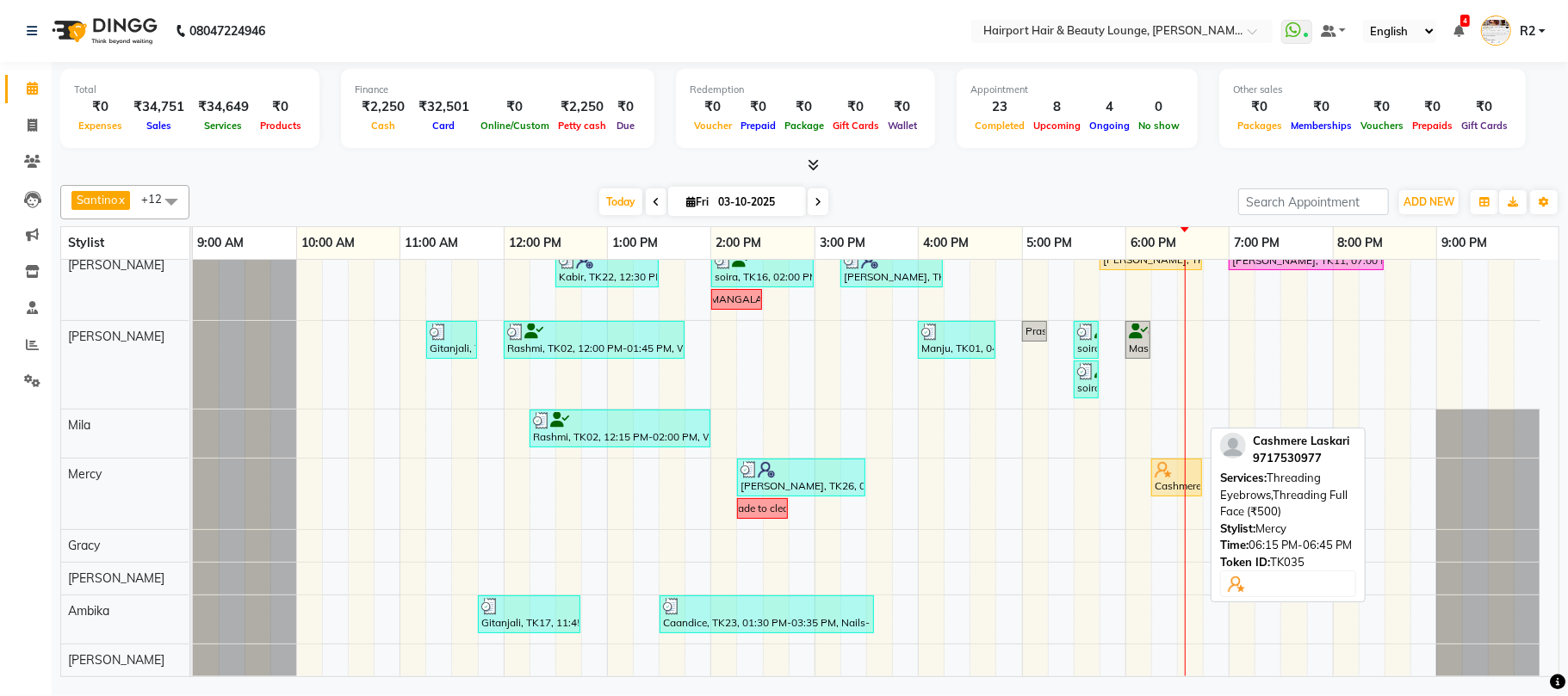
click at [1186, 476] on div at bounding box center [1176, 469] width 44 height 17
select select "1"
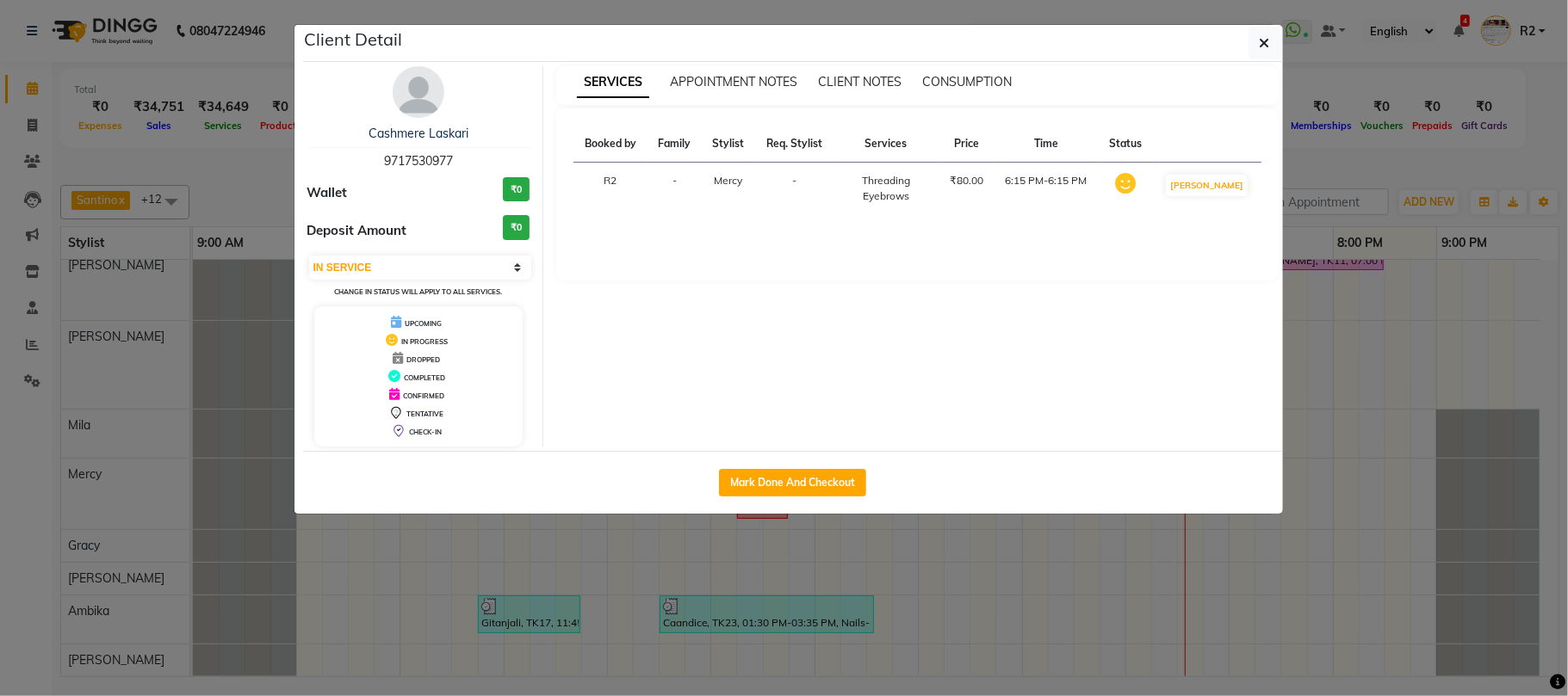
click at [873, 559] on ngb-modal-window "Client Detail Cashmere Laskari 9717530977 Wallet ₹0 Deposit Amount ₹0 Select IN…" at bounding box center [784, 348] width 1568 height 696
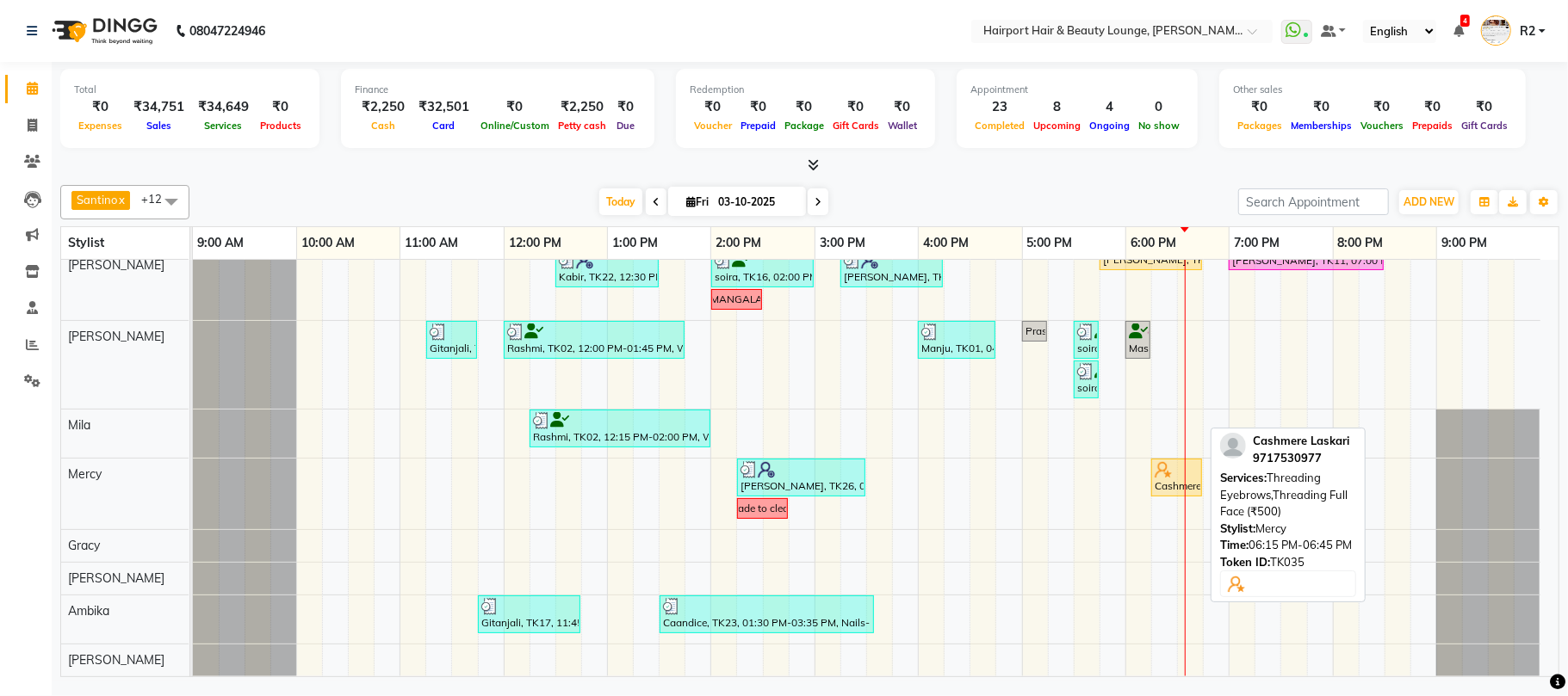
click at [1159, 476] on img at bounding box center [1163, 469] width 17 height 17
select select "1"
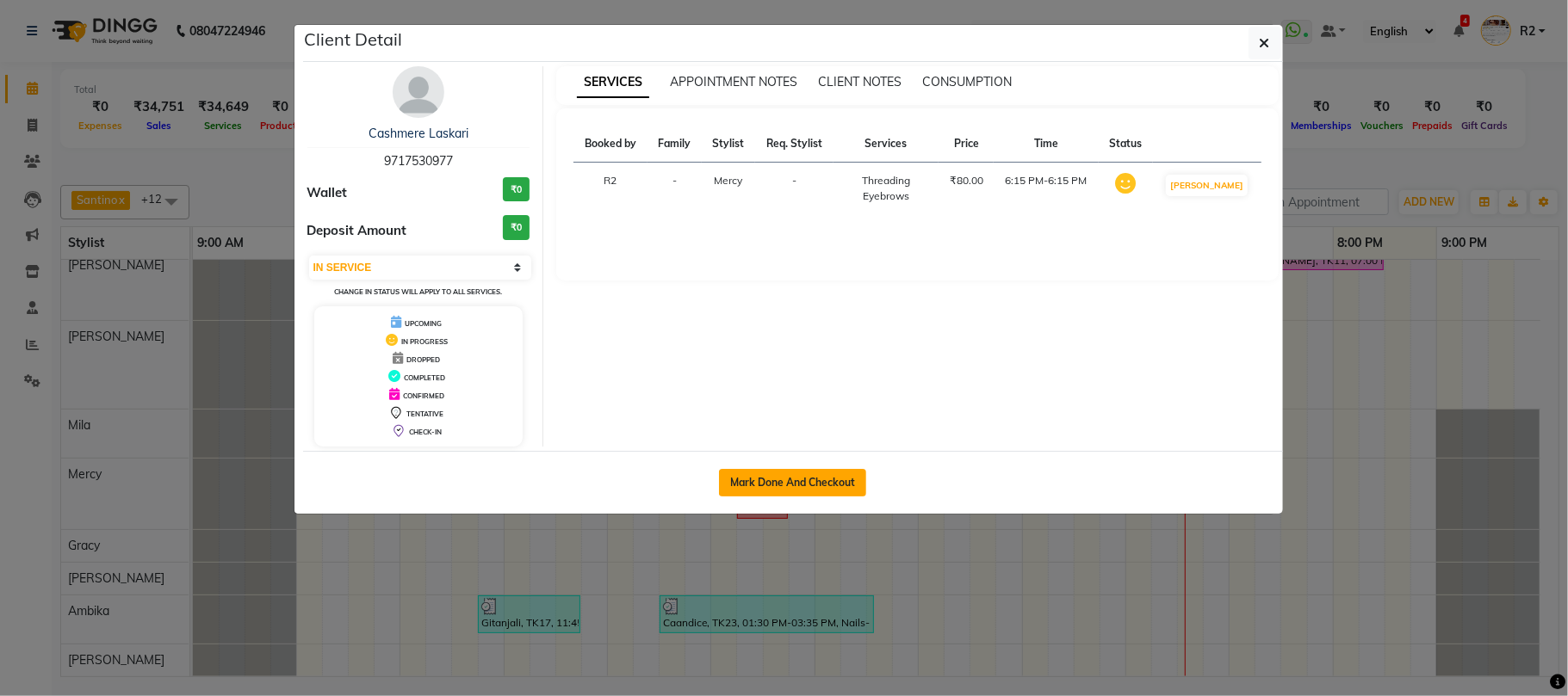
click at [823, 476] on button "Mark Done And Checkout" at bounding box center [793, 483] width 148 height 27
select select "622"
select select "service"
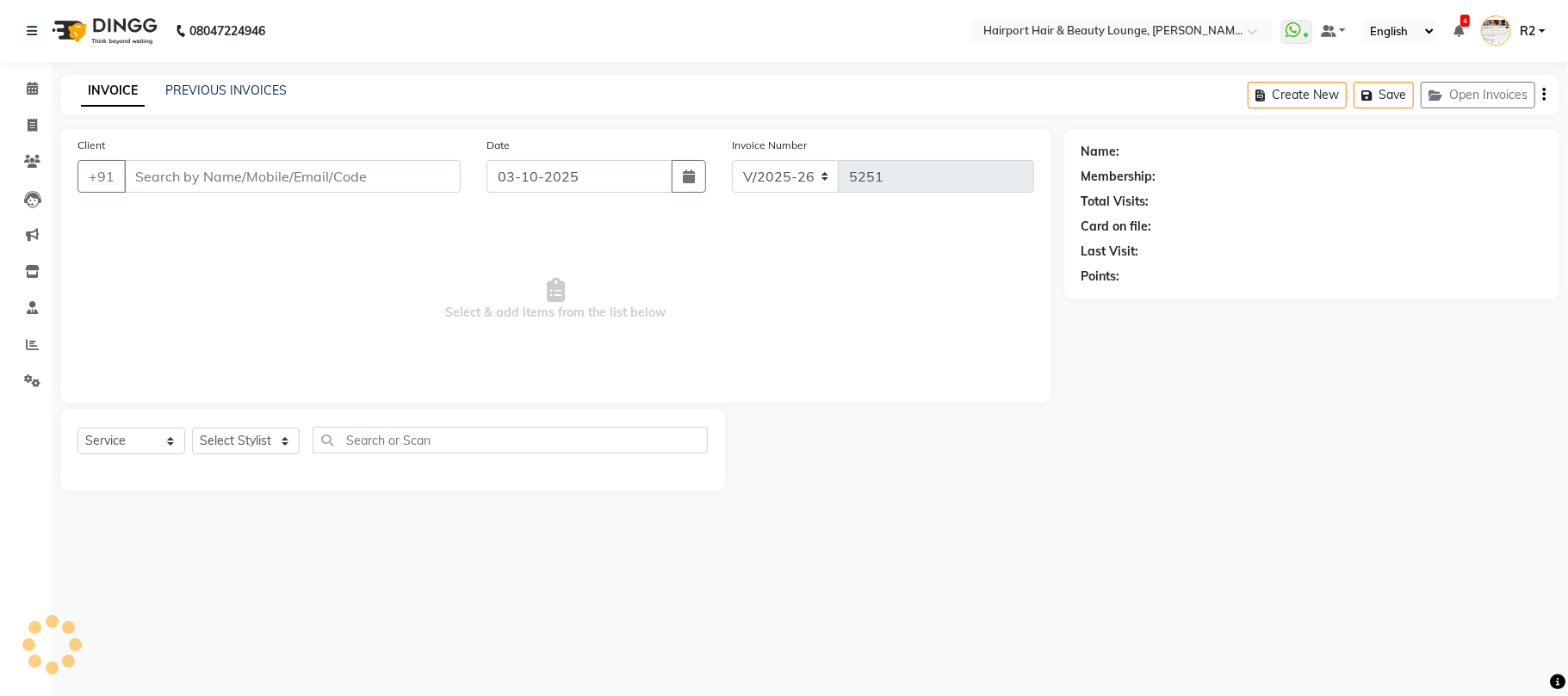
type input "9717530977"
select select "69783"
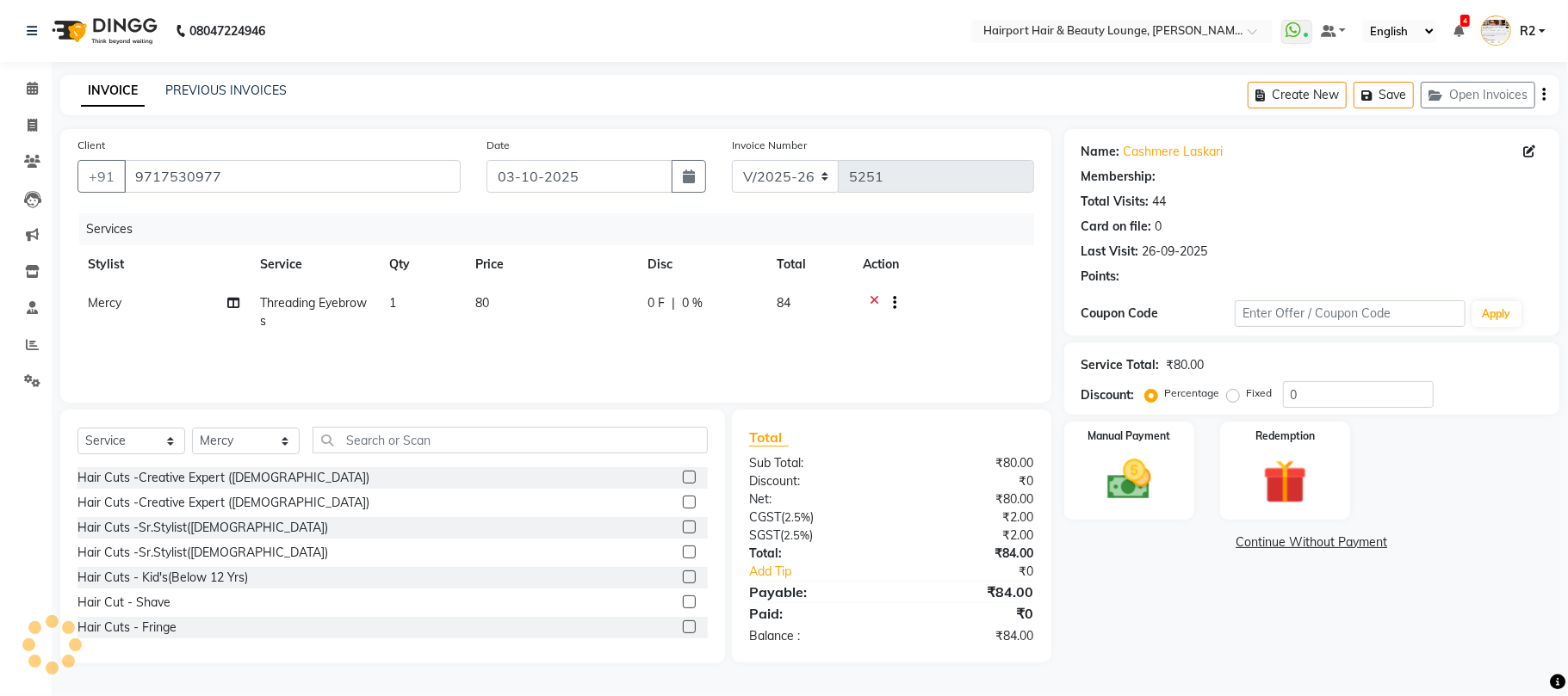
select select "1: Object"
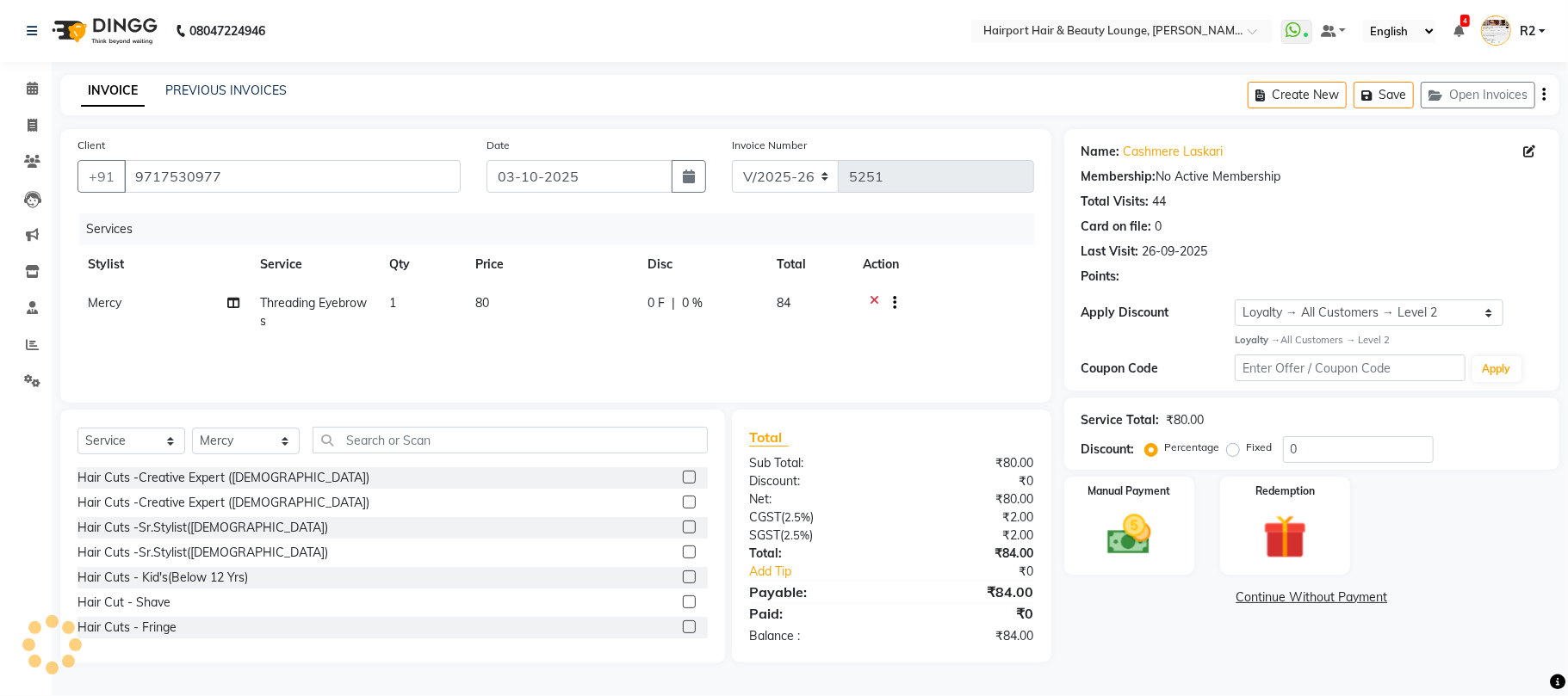
click at [296, 288] on td "Threading Eyebrows" at bounding box center [314, 312] width 129 height 56
select select "69783"
click at [387, 315] on span "Threading Eyebrows" at bounding box center [332, 309] width 113 height 15
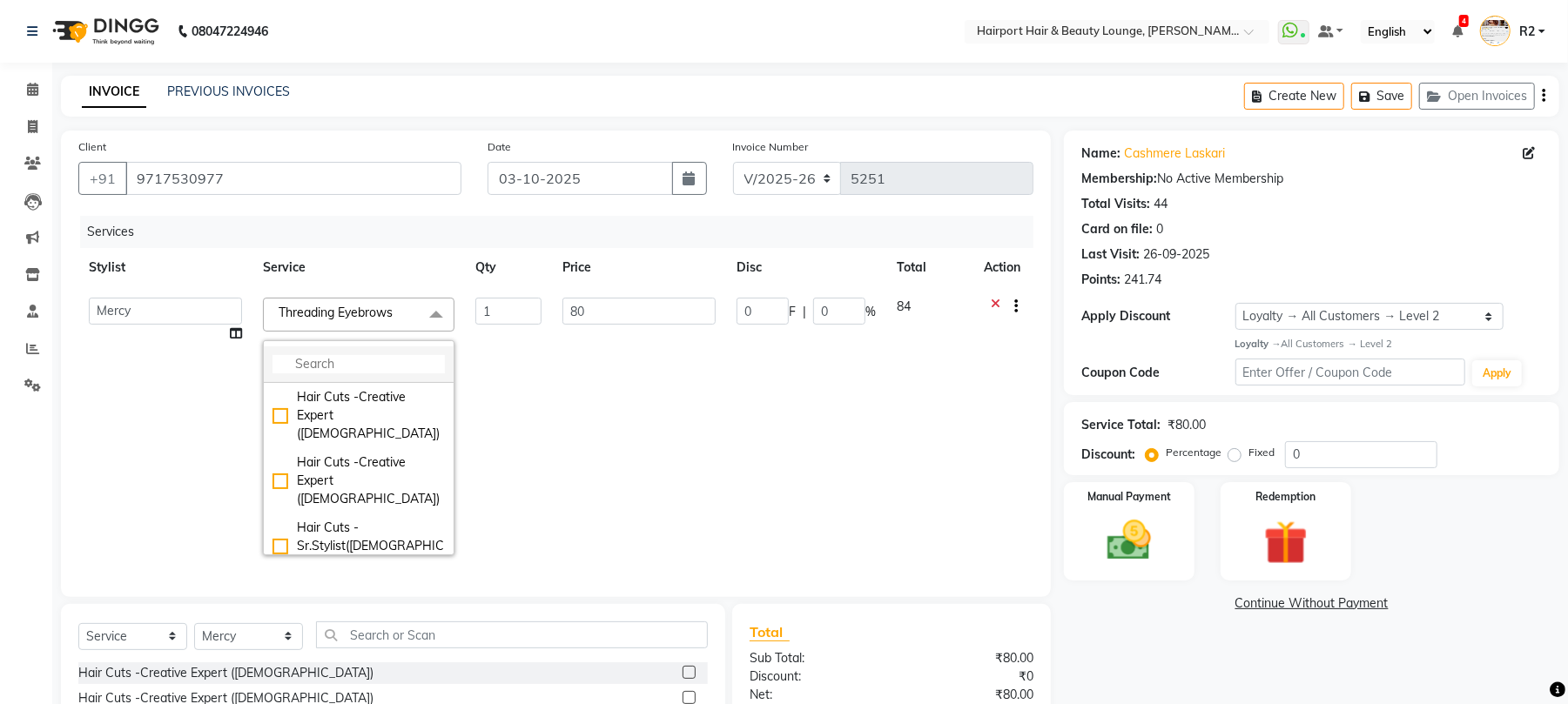
click at [356, 364] on input "multiselect-search" at bounding box center [358, 365] width 172 height 18
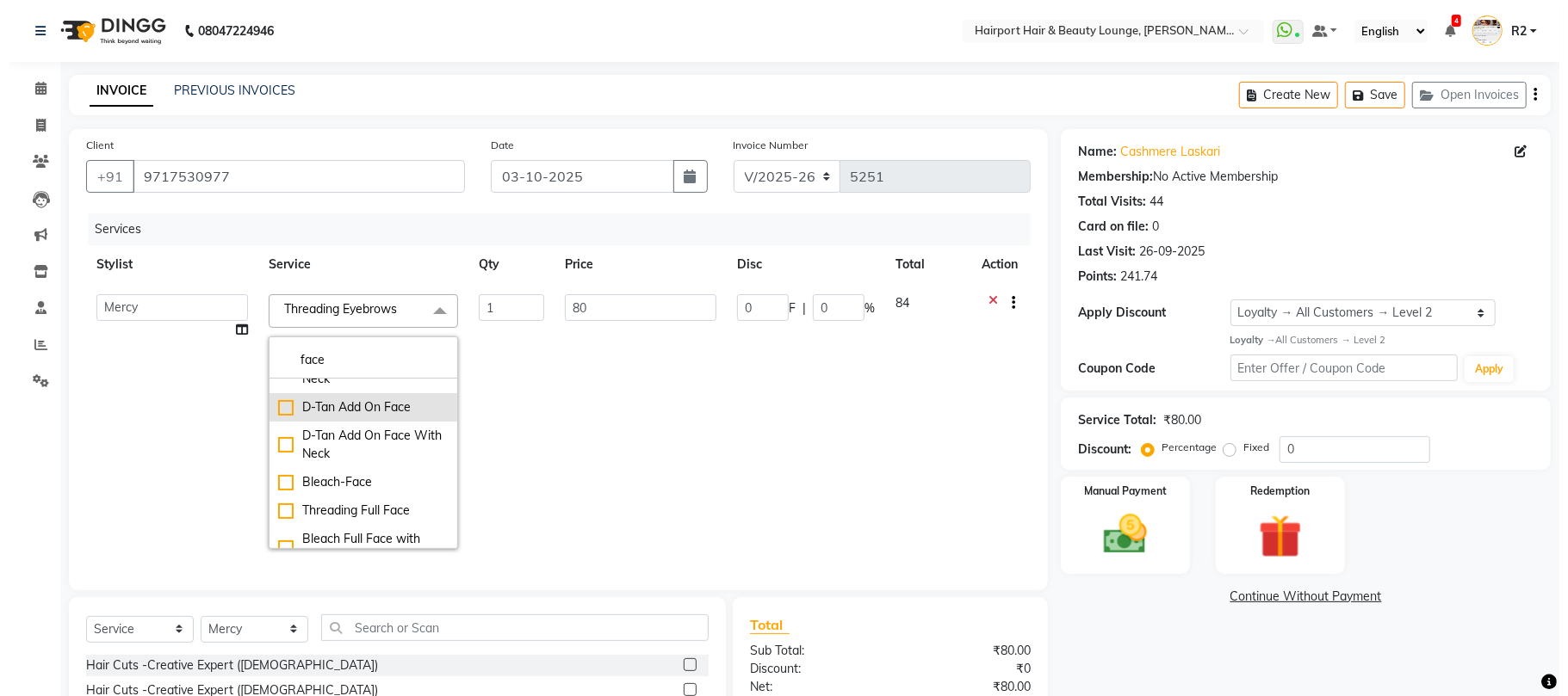
scroll to position [111, 0]
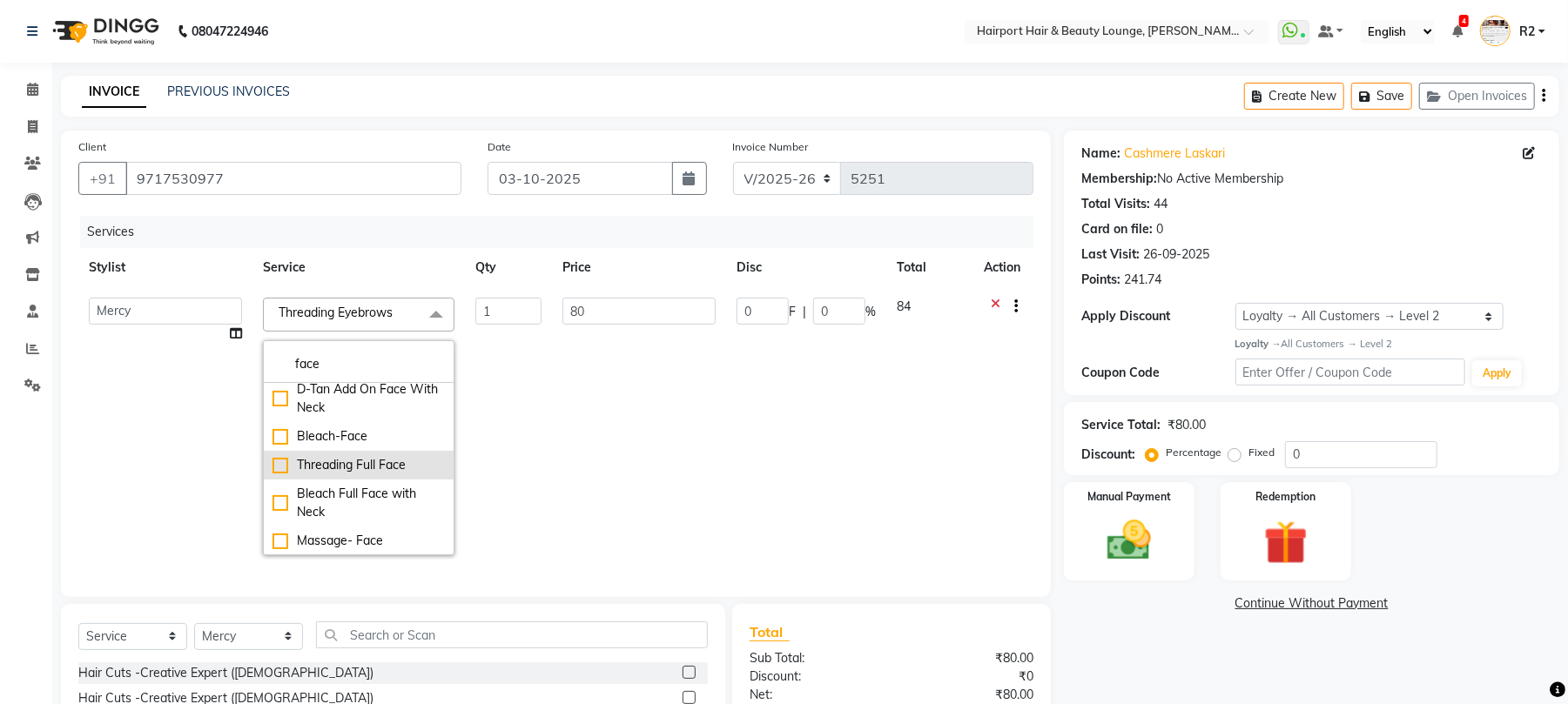
type input "face"
click at [377, 464] on div "Threading Full Face" at bounding box center [358, 465] width 172 height 18
checkbox input "true"
type input "500"
click at [645, 381] on td "500" at bounding box center [638, 427] width 174 height 278
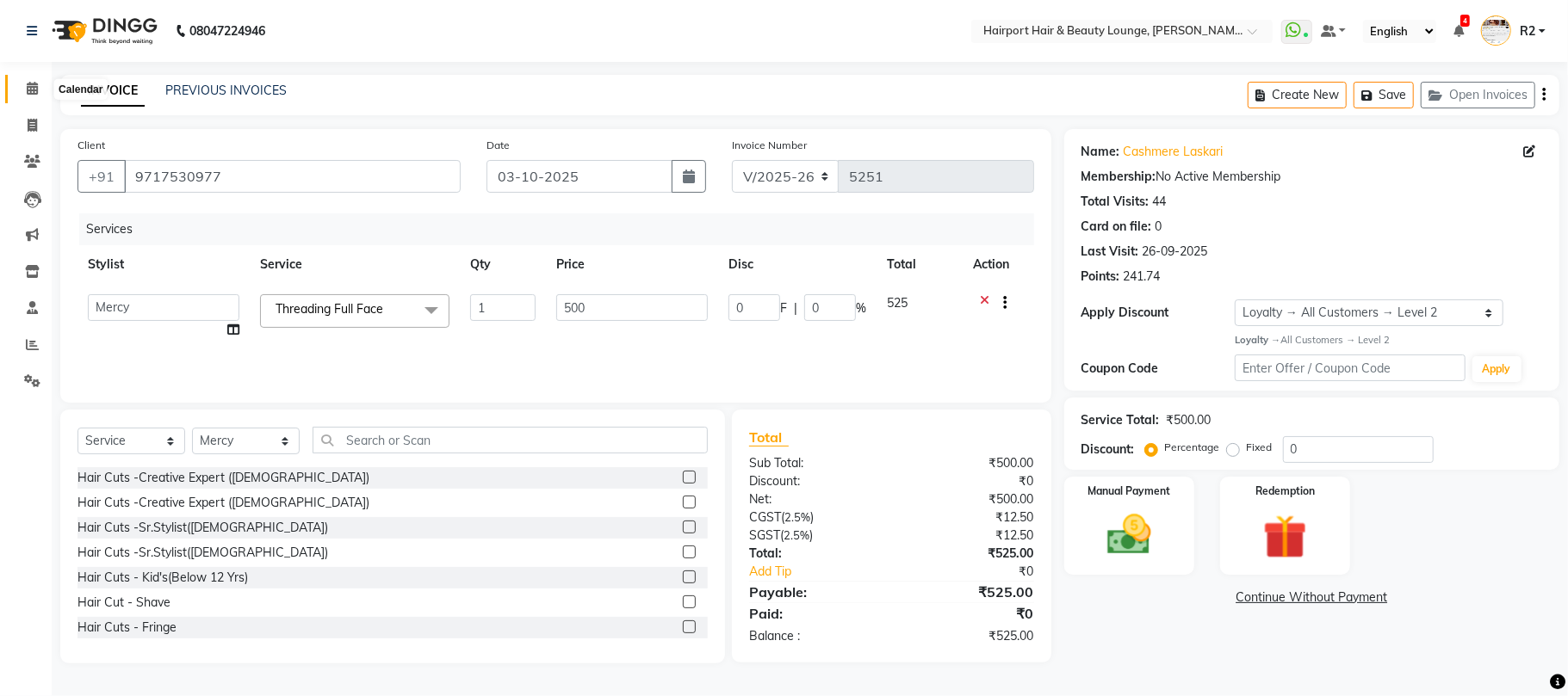
click at [26, 85] on icon at bounding box center [32, 88] width 11 height 13
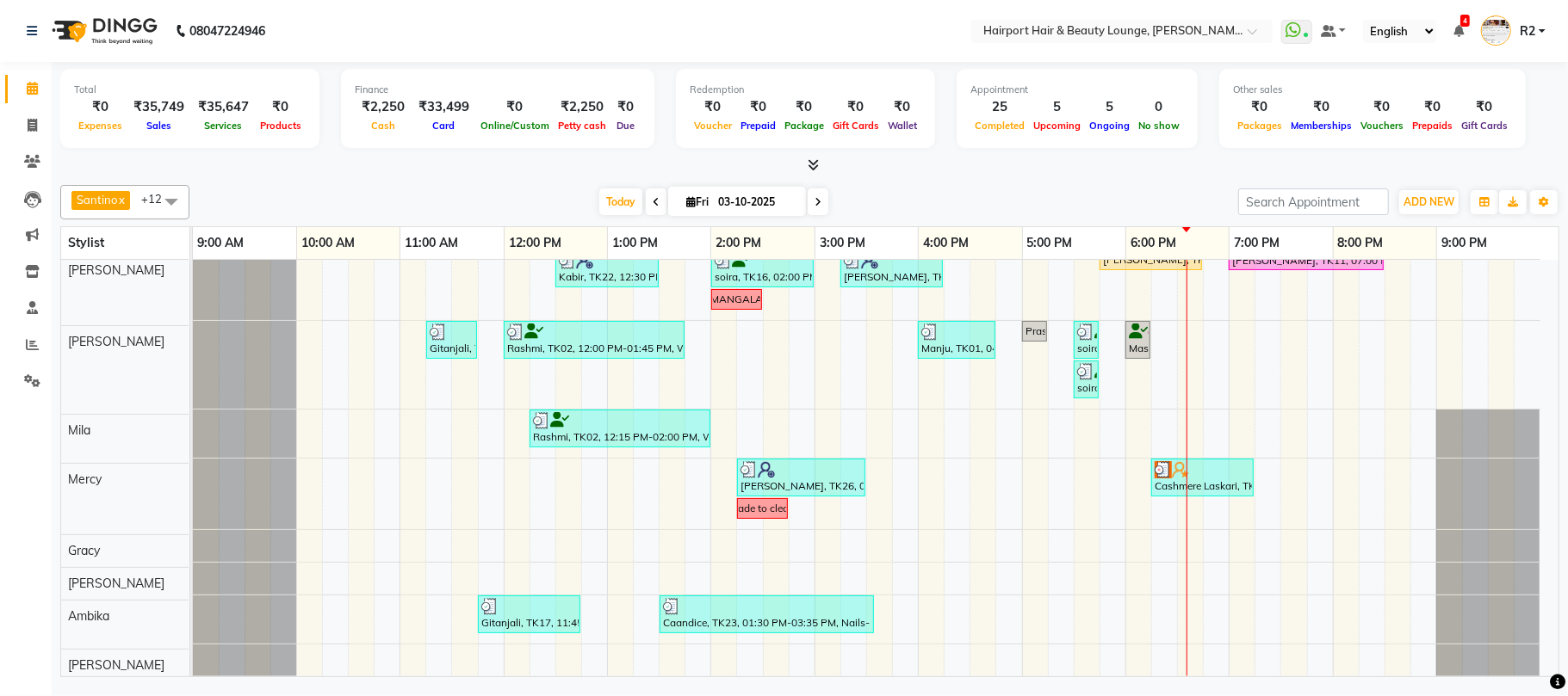
scroll to position [381, 0]
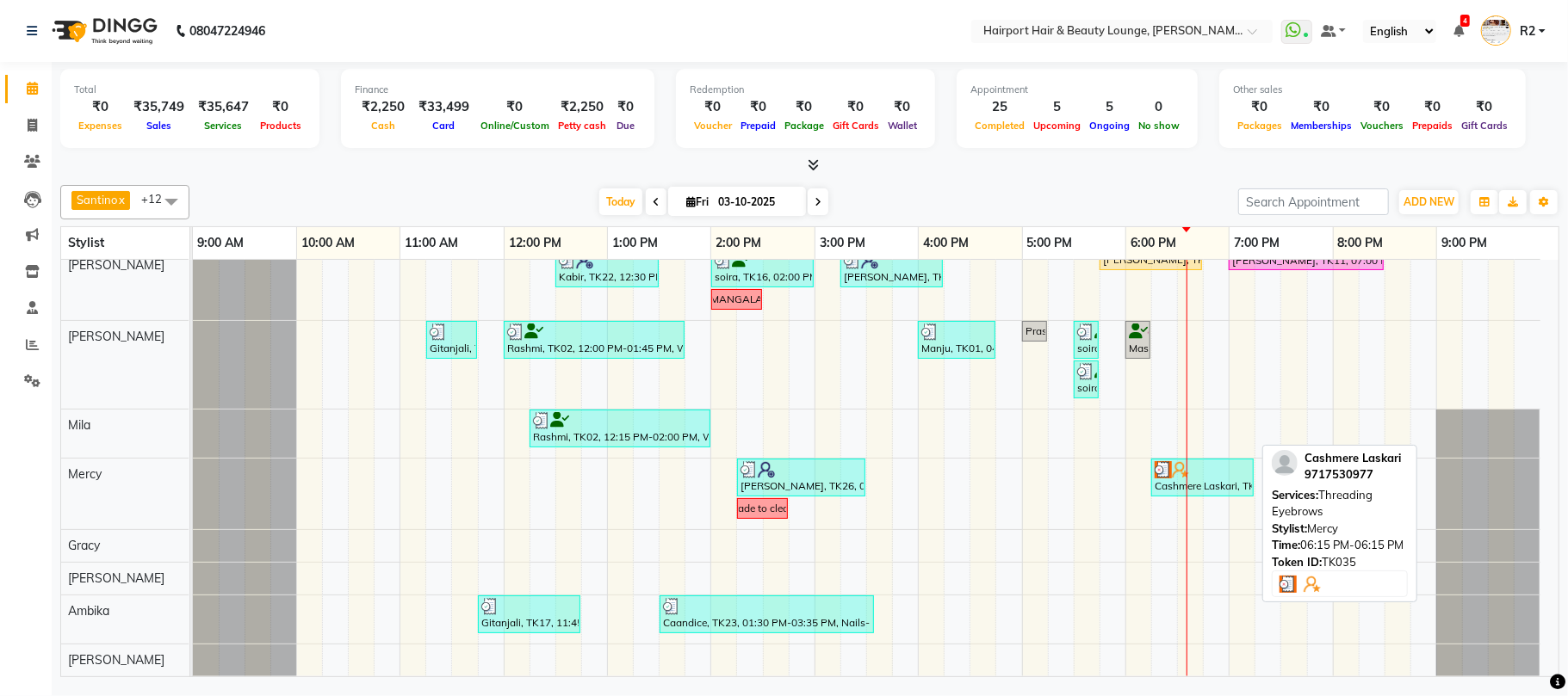
click at [1165, 482] on div "Cashmere Laskari, TK35, 06:15 PM-06:15 PM, Threading Eyebrows" at bounding box center [1202, 477] width 99 height 33
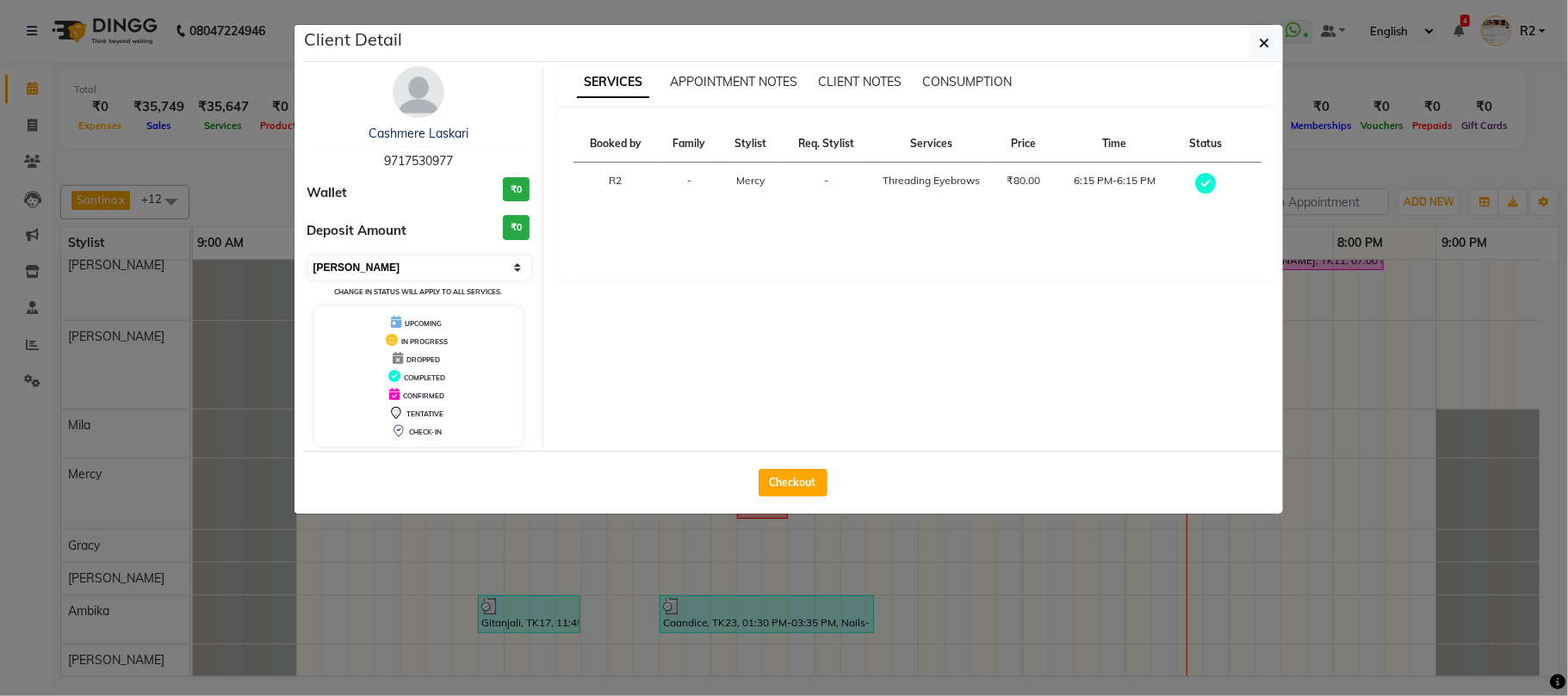
click at [490, 273] on select "Select MARK DONE UPCOMING" at bounding box center [420, 268] width 223 height 24
select select "5"
click at [309, 257] on select "Select MARK DONE UPCOMING" at bounding box center [420, 268] width 223 height 24
click at [253, 166] on ngb-modal-window "Client Detail Cashmere Laskari 9717530977 Wallet ₹0 Deposit Amount ₹0 Select MA…" at bounding box center [784, 348] width 1568 height 696
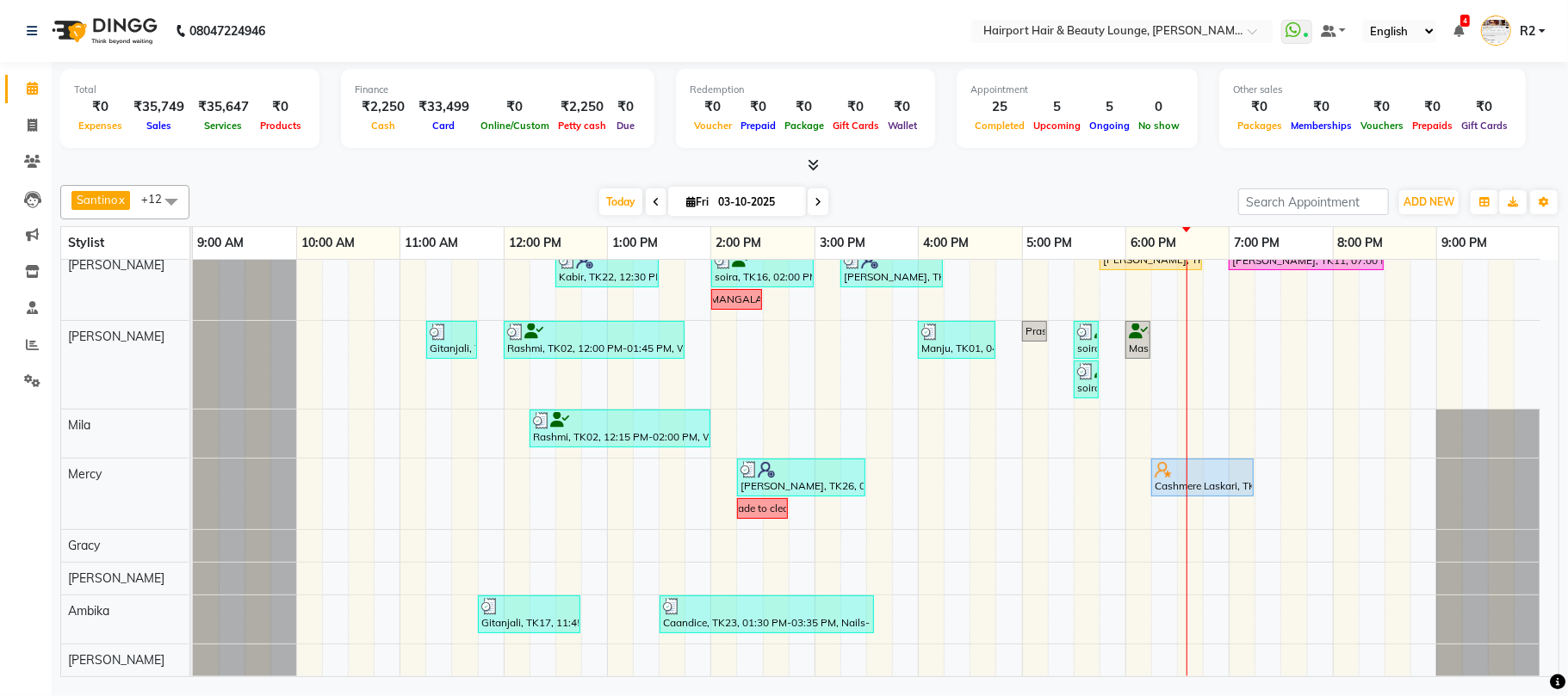
click at [815, 198] on icon at bounding box center [818, 201] width 7 height 10
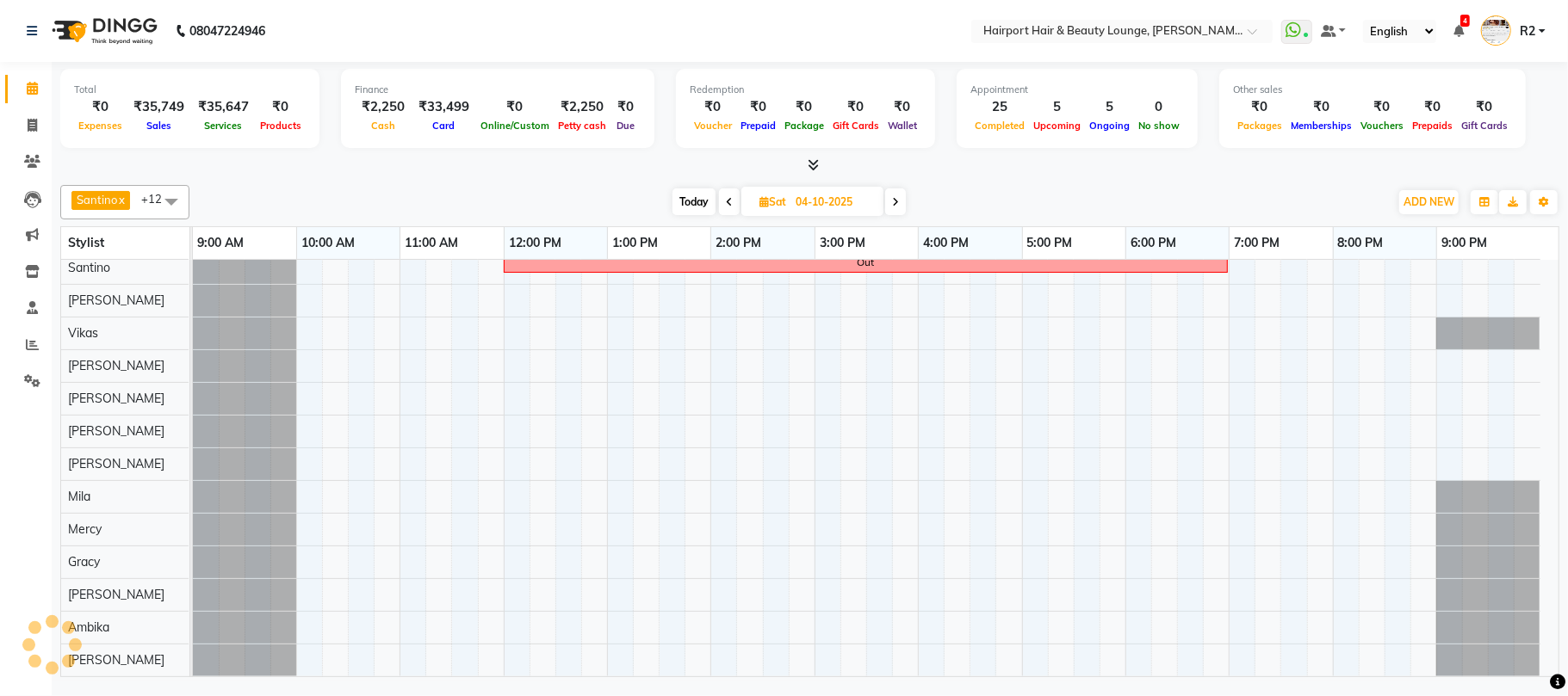
scroll to position [215, 0]
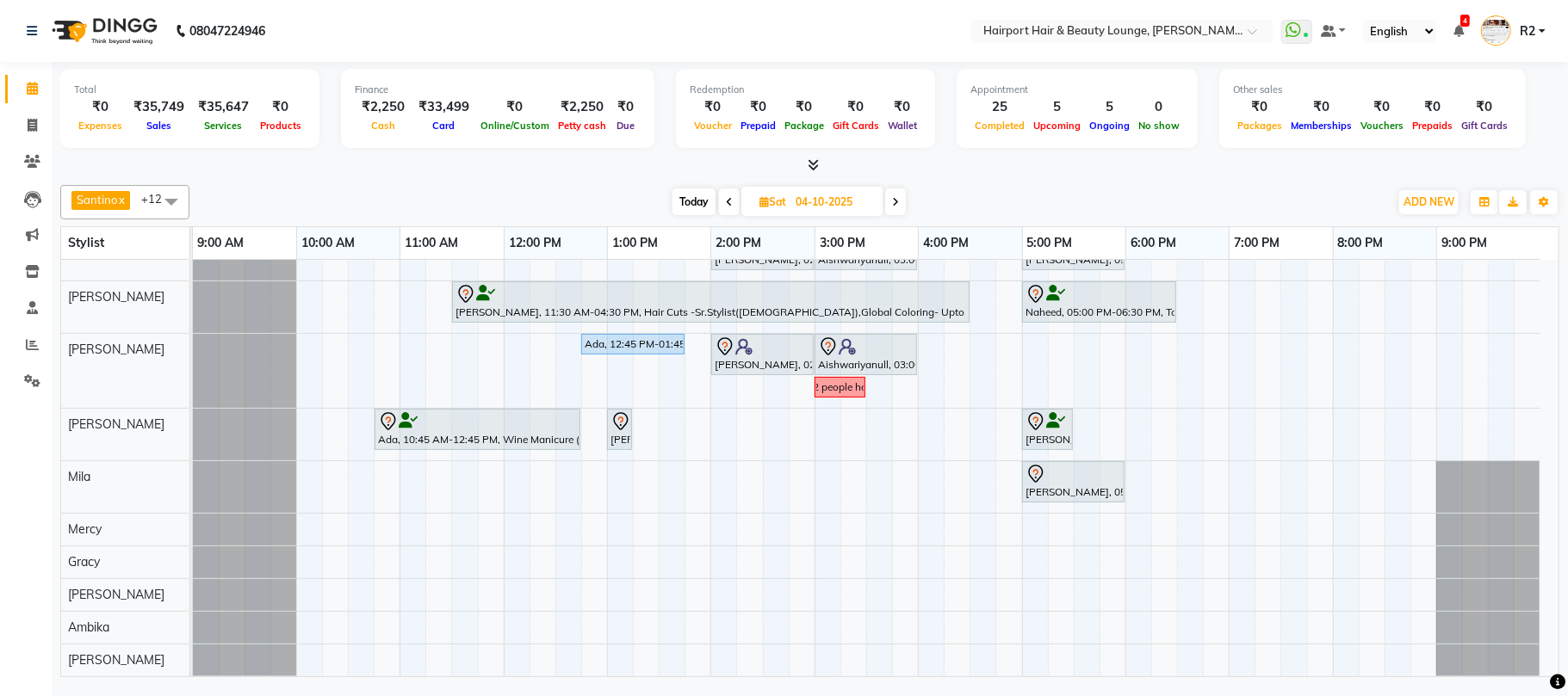
click at [695, 201] on span "Today" at bounding box center [693, 201] width 43 height 26
type input "03-10-2025"
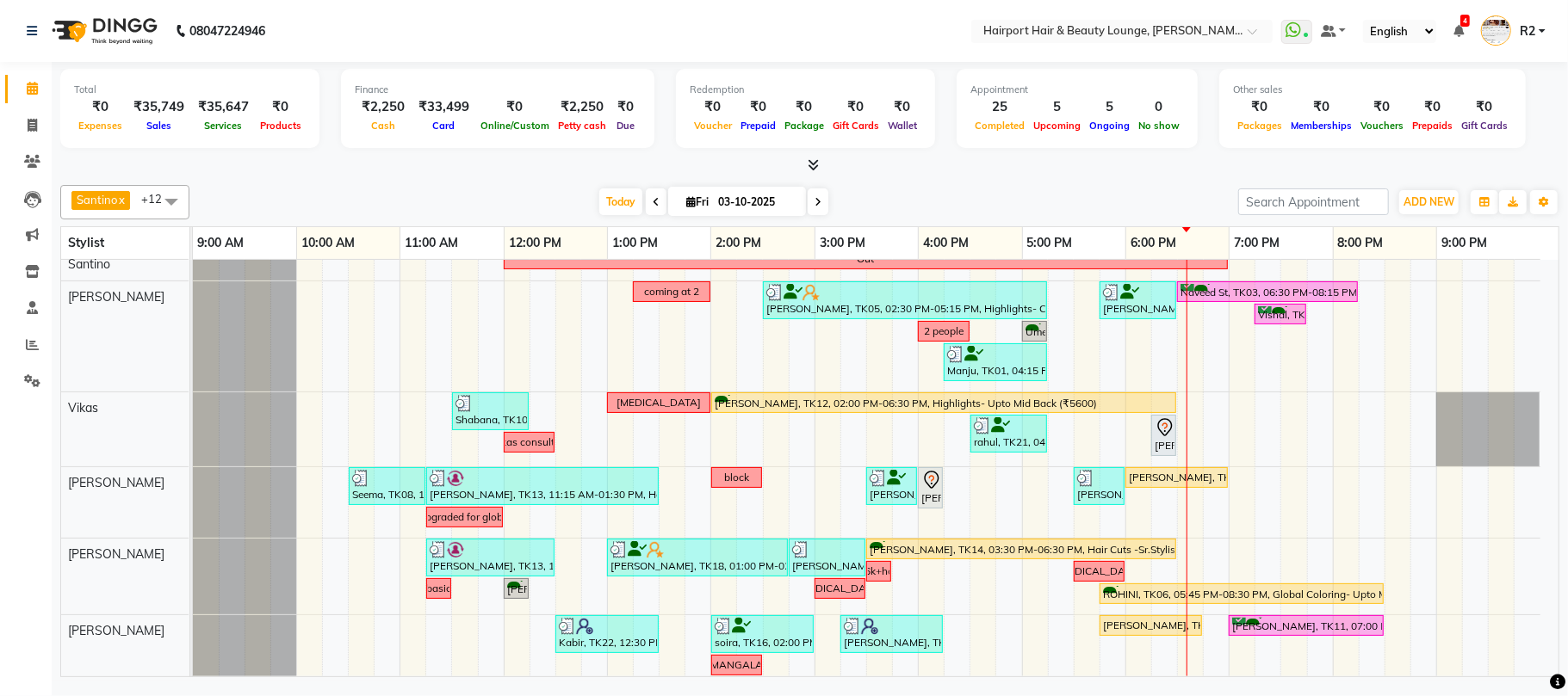
scroll to position [381, 0]
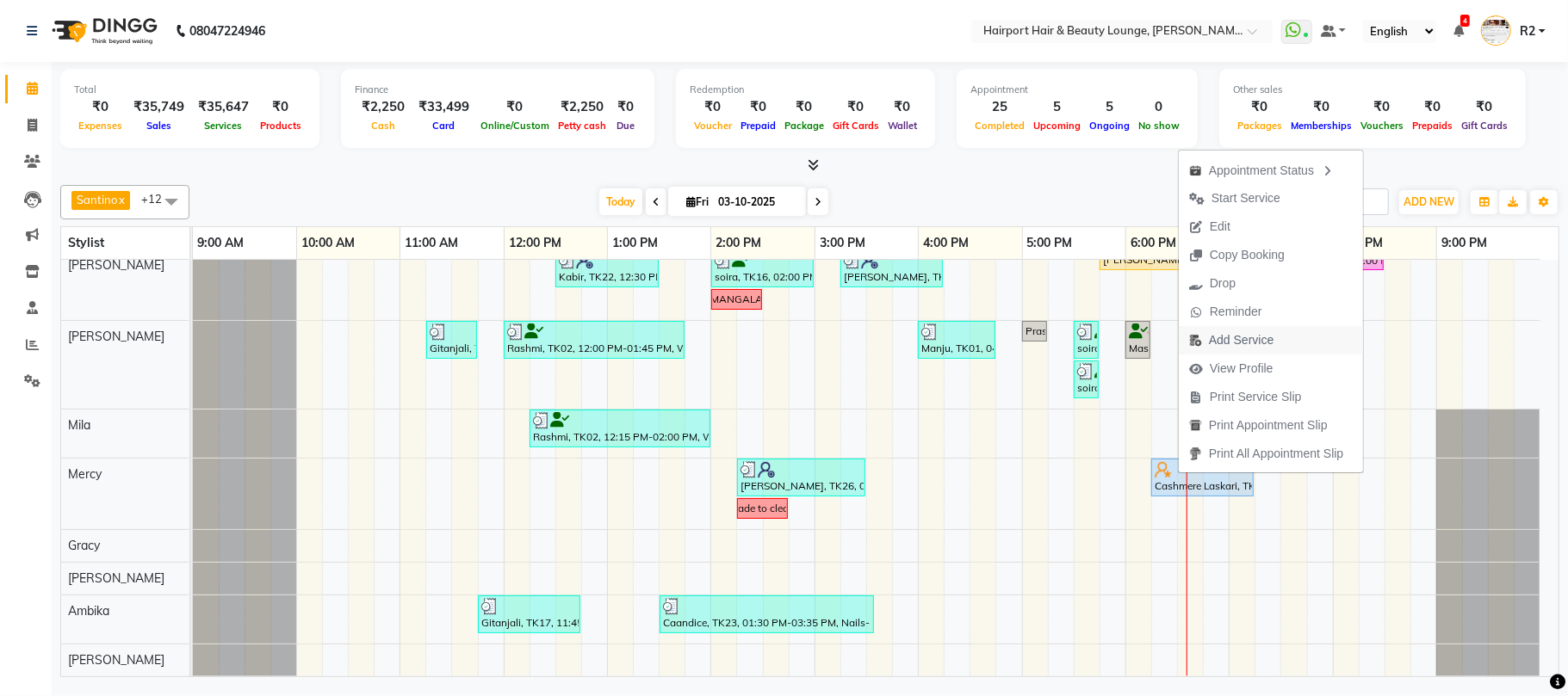
click at [1235, 346] on span "Add Service" at bounding box center [1241, 341] width 65 height 18
select select "69783"
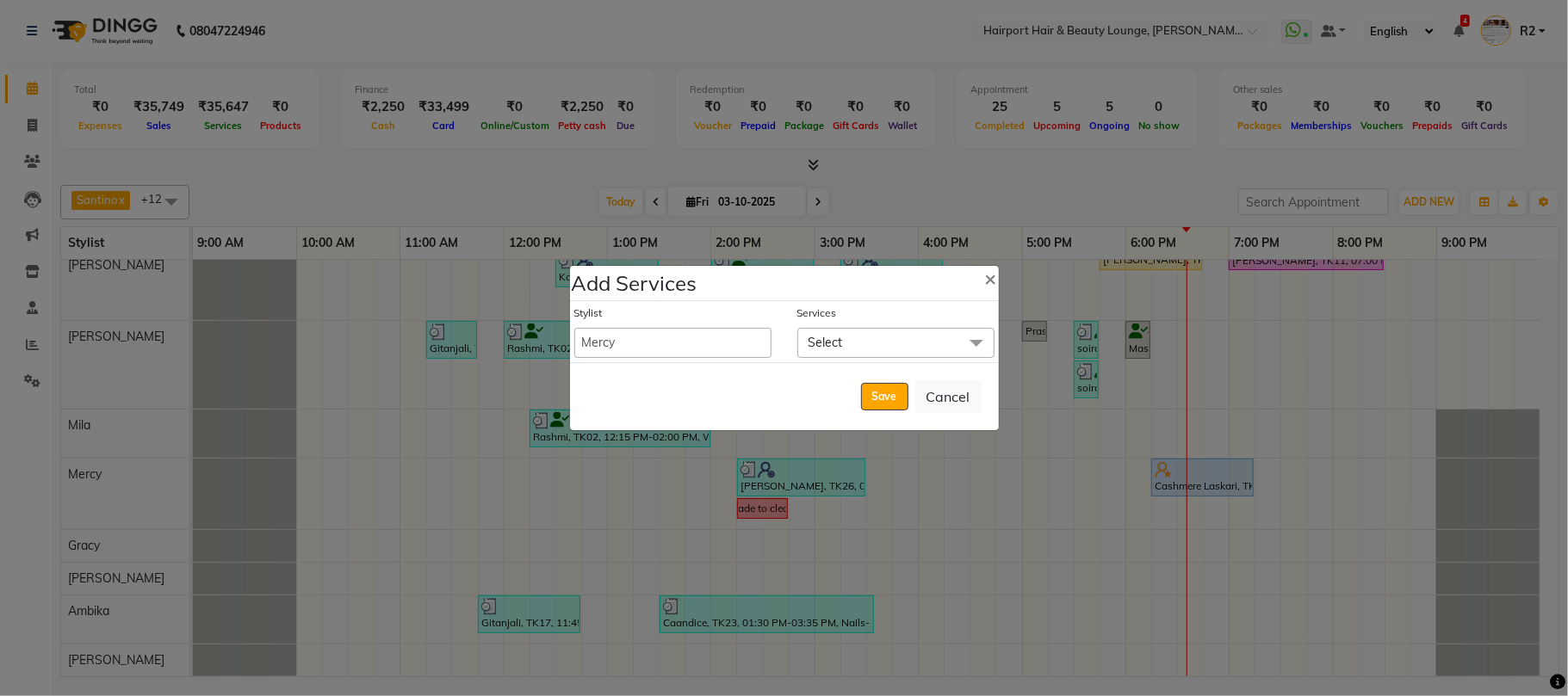
click at [876, 337] on span "Select" at bounding box center [896, 343] width 197 height 30
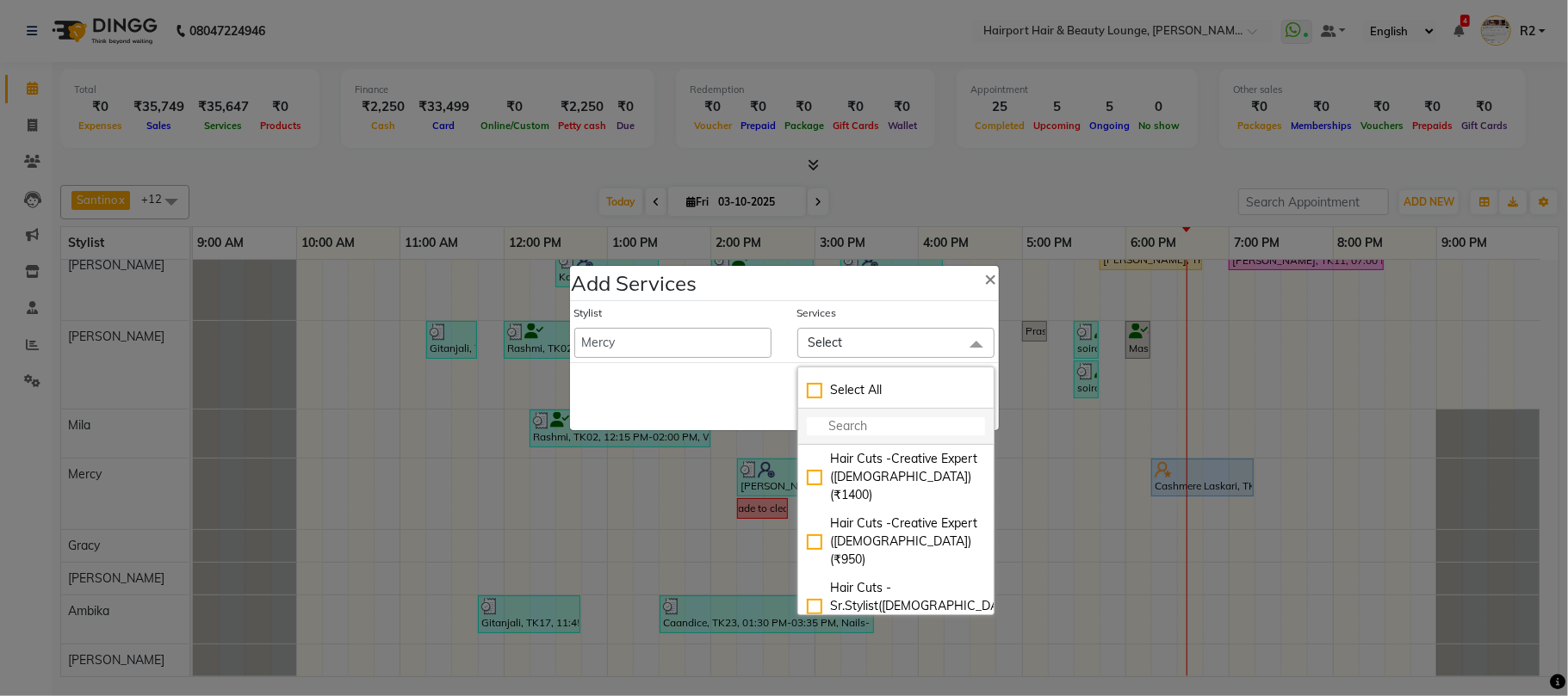
click at [861, 417] on input "multiselect-search" at bounding box center [896, 426] width 179 height 18
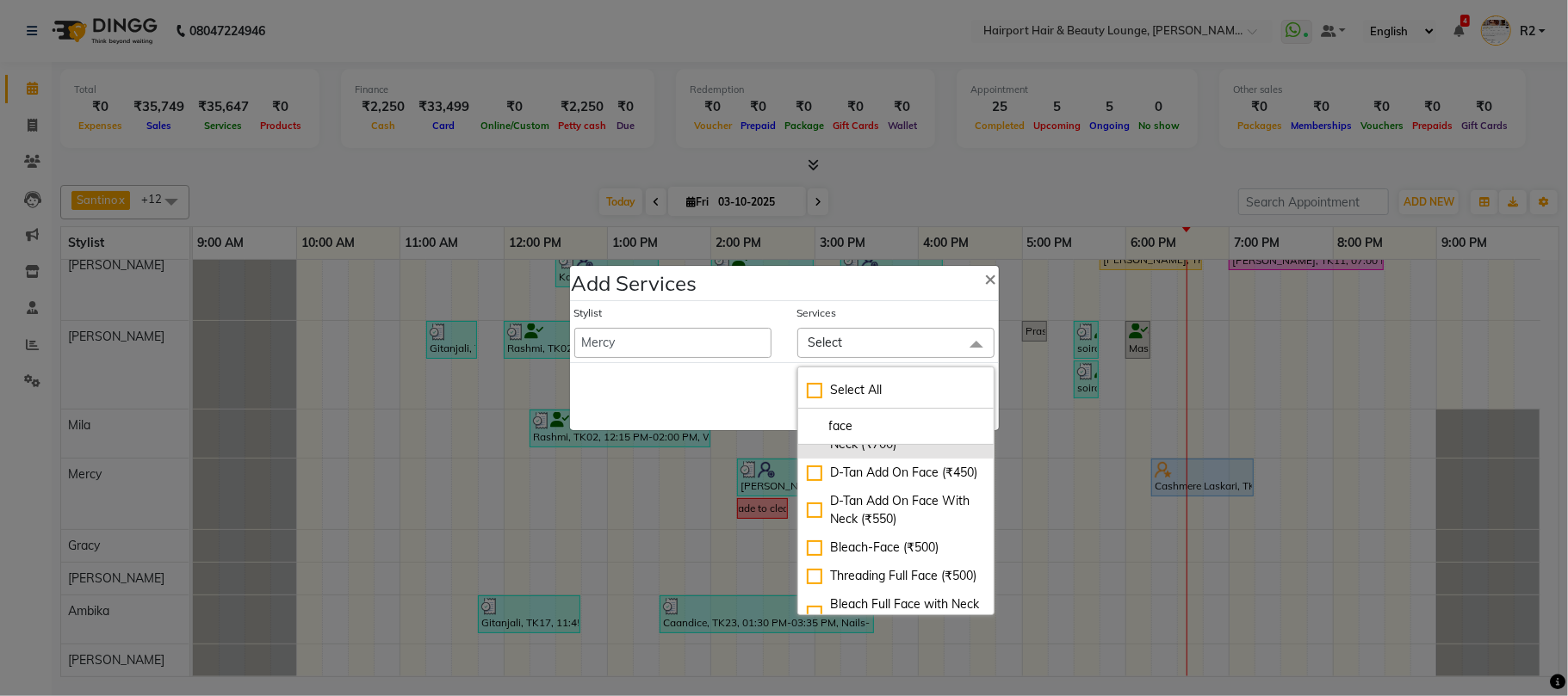
scroll to position [115, 0]
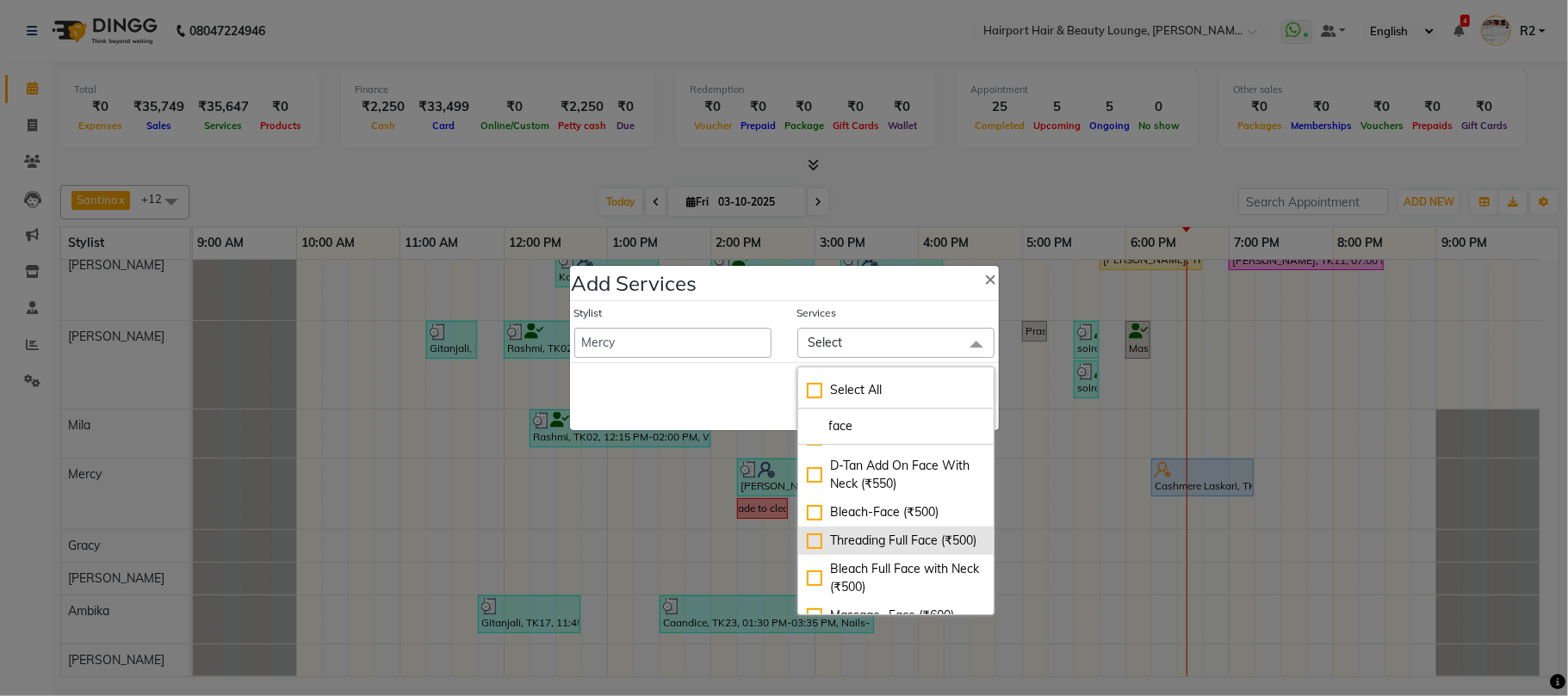
type input "face"
click at [892, 550] on div "Threading Full Face (₹500)" at bounding box center [896, 541] width 179 height 18
checkbox input "true"
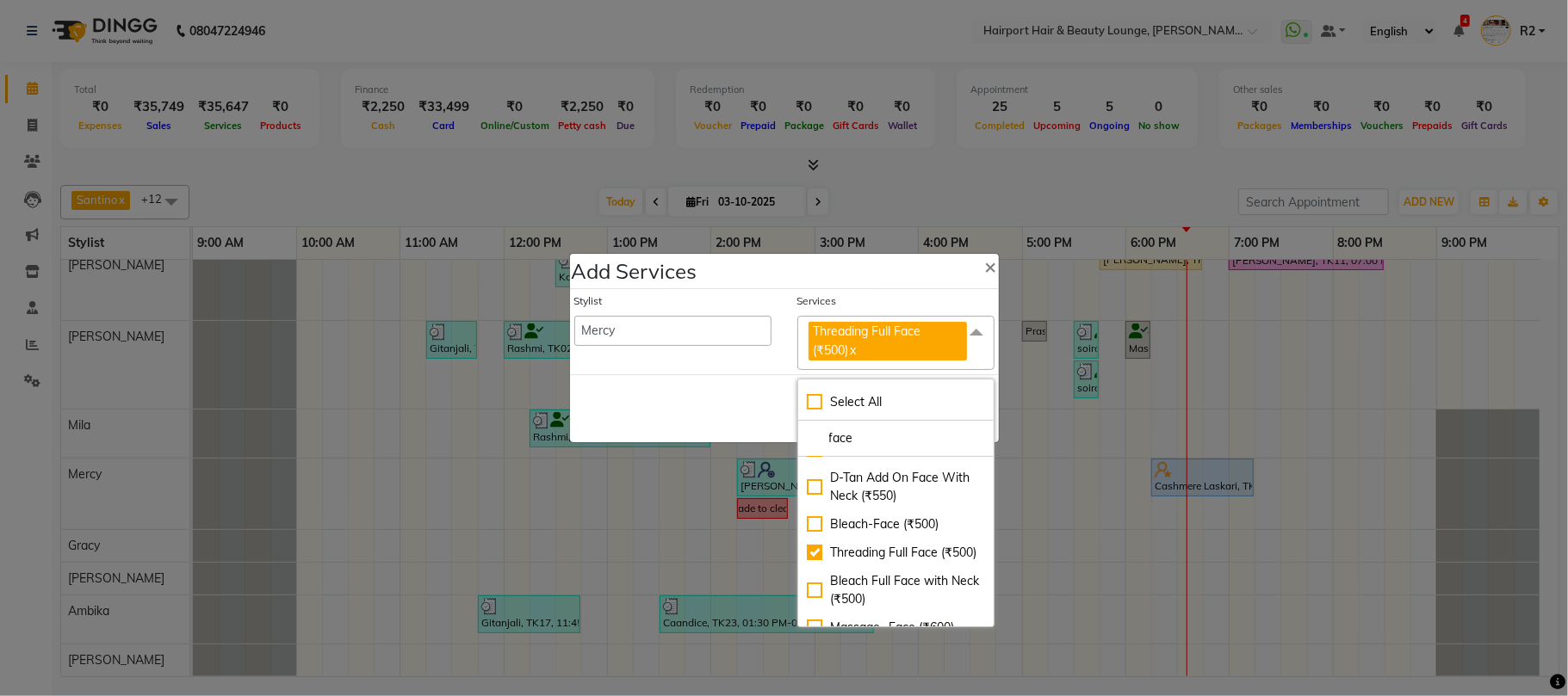
click at [722, 416] on div "Save Cancel" at bounding box center [784, 408] width 429 height 68
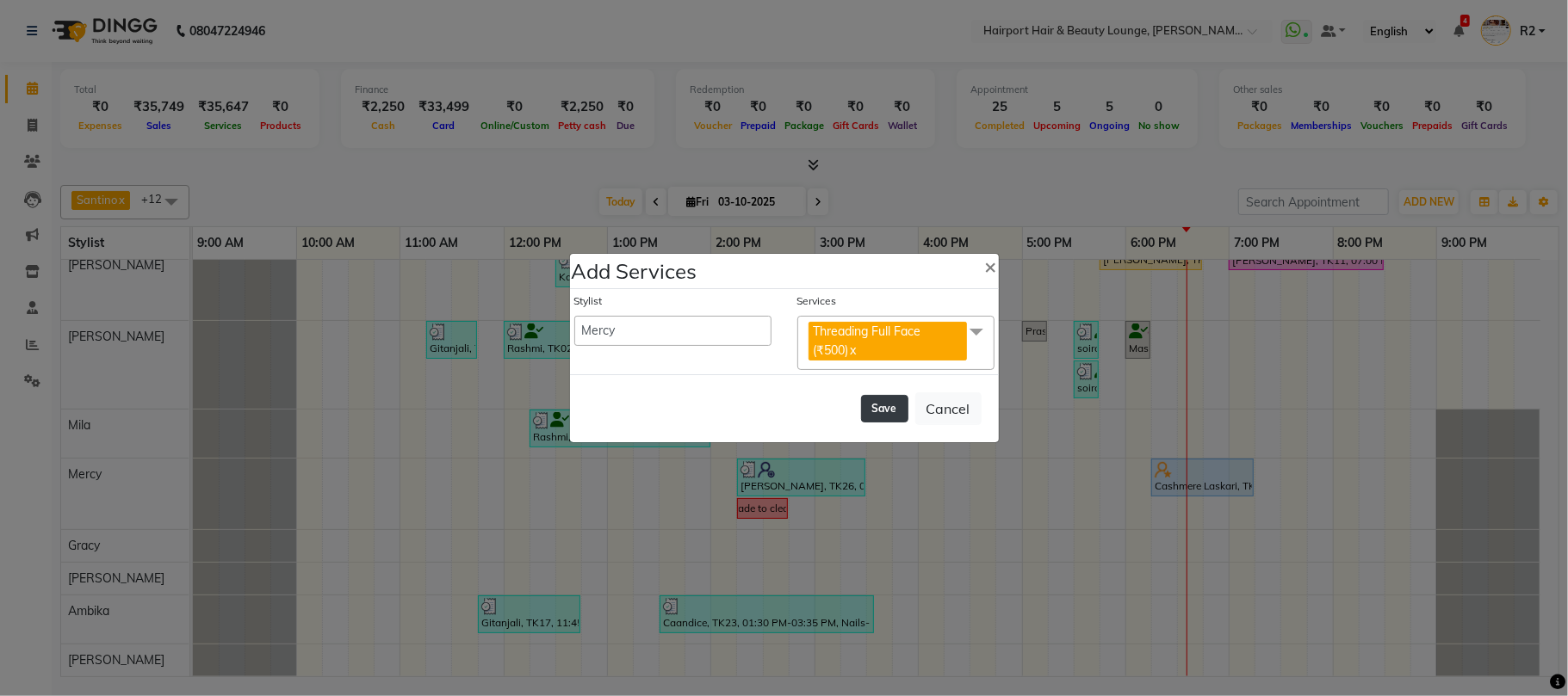
click at [882, 404] on button "Save" at bounding box center [885, 409] width 47 height 27
select select "7127"
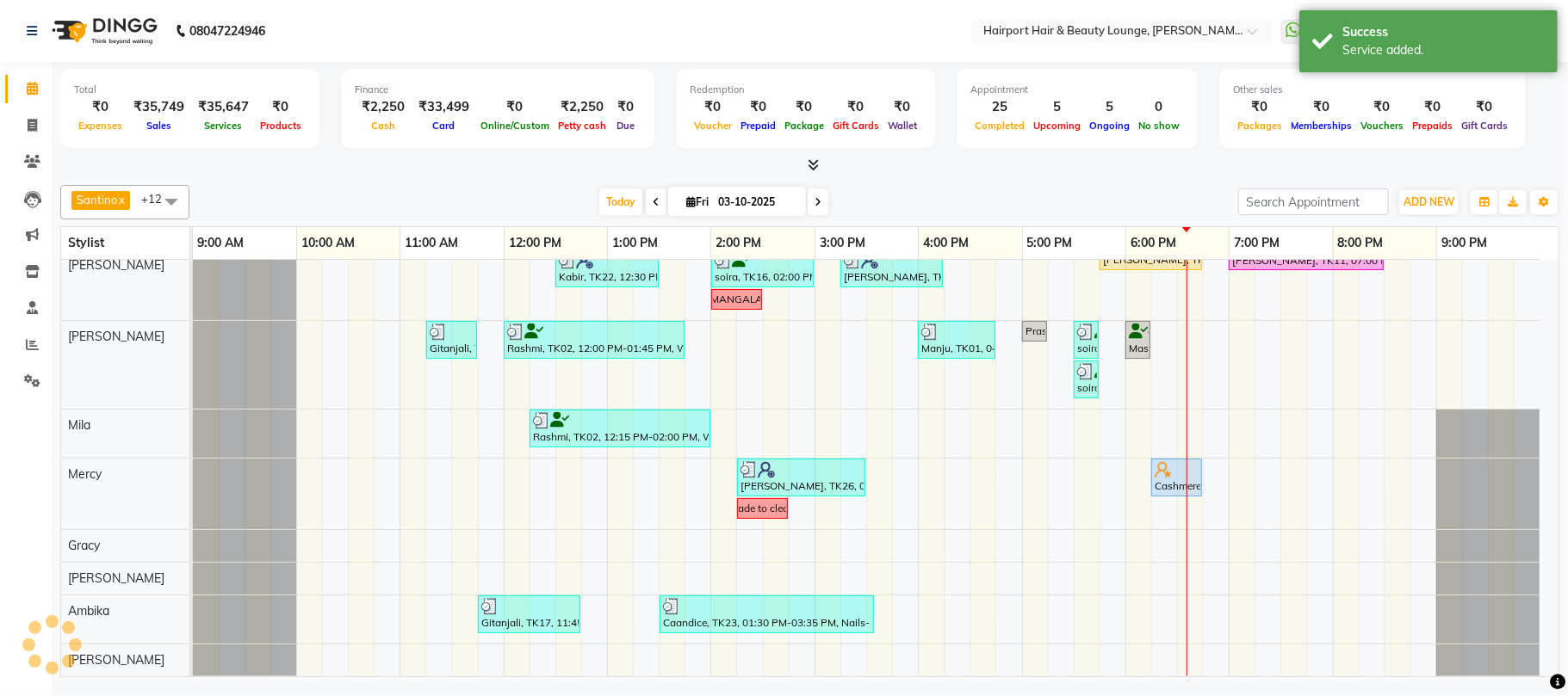
scroll to position [381, 0]
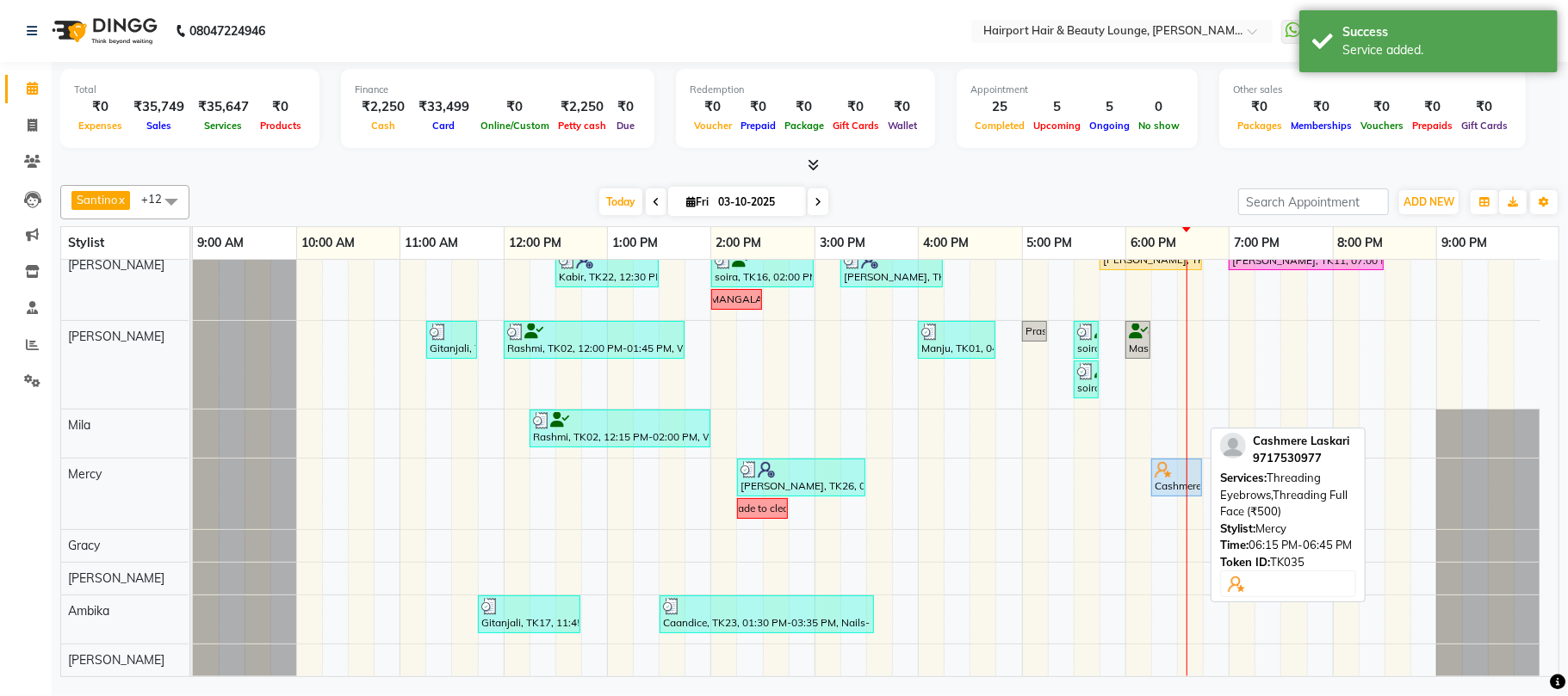
click at [1173, 476] on div at bounding box center [1176, 469] width 44 height 17
select select "5"
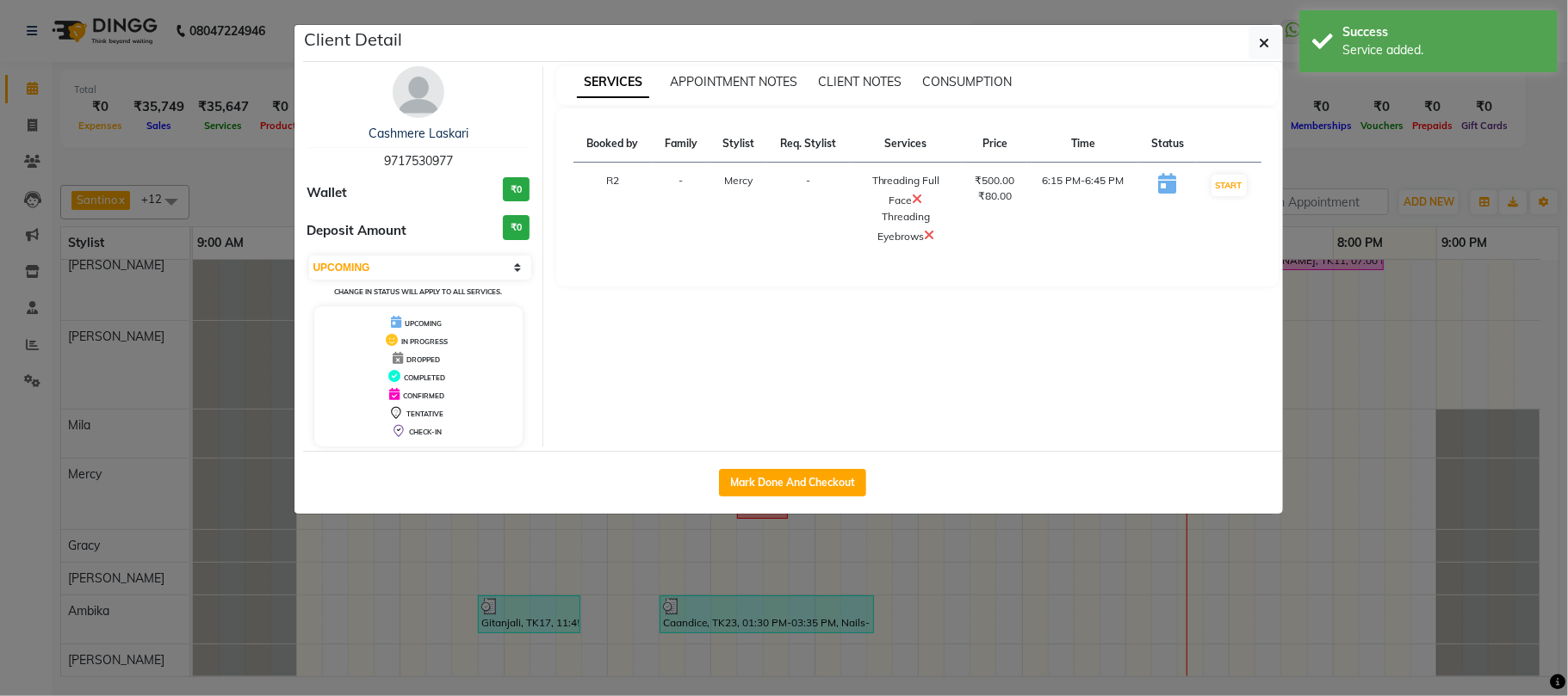
click at [924, 227] on span at bounding box center [928, 235] width 10 height 17
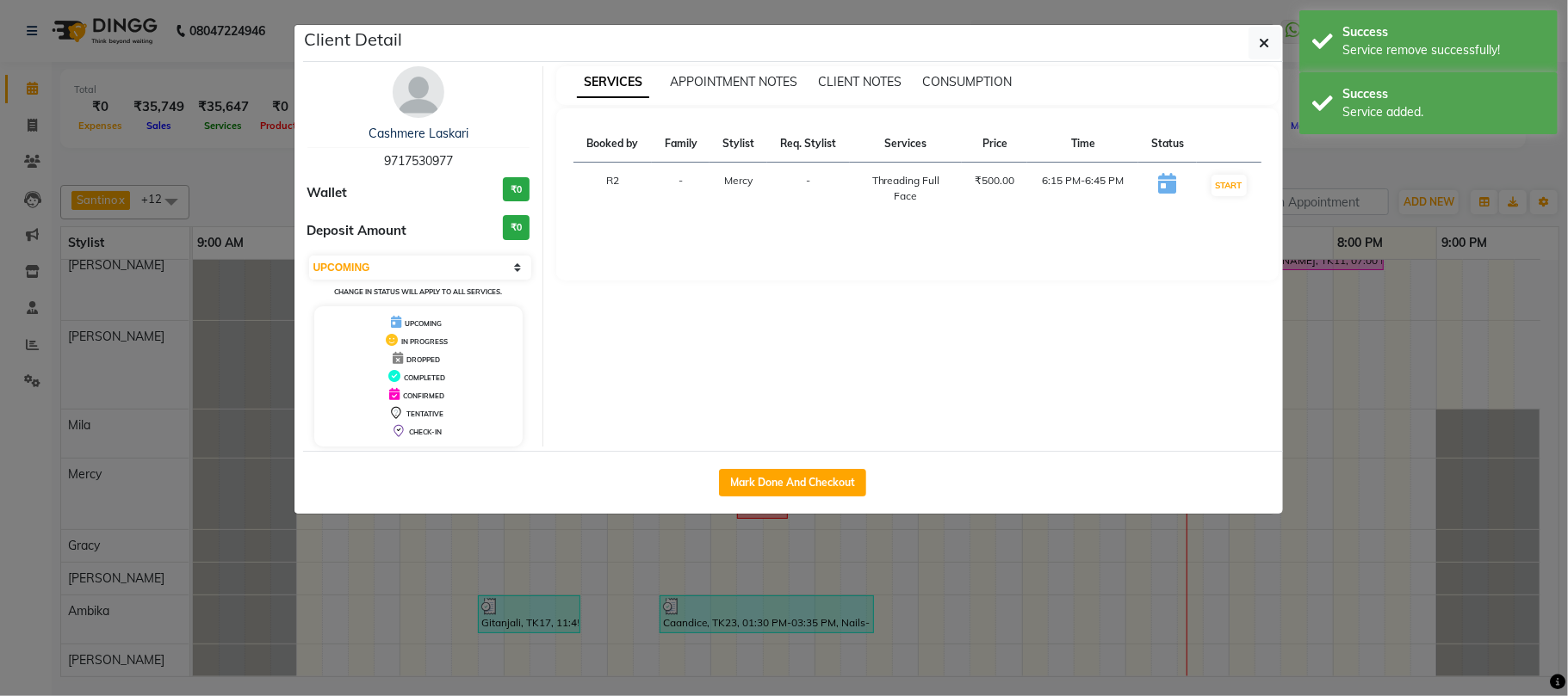
click at [1368, 156] on ngb-modal-window "Client Detail Cashmere Laskari 9717530977 Wallet ₹0 Deposit Amount ₹0 Select IN…" at bounding box center [784, 348] width 1568 height 696
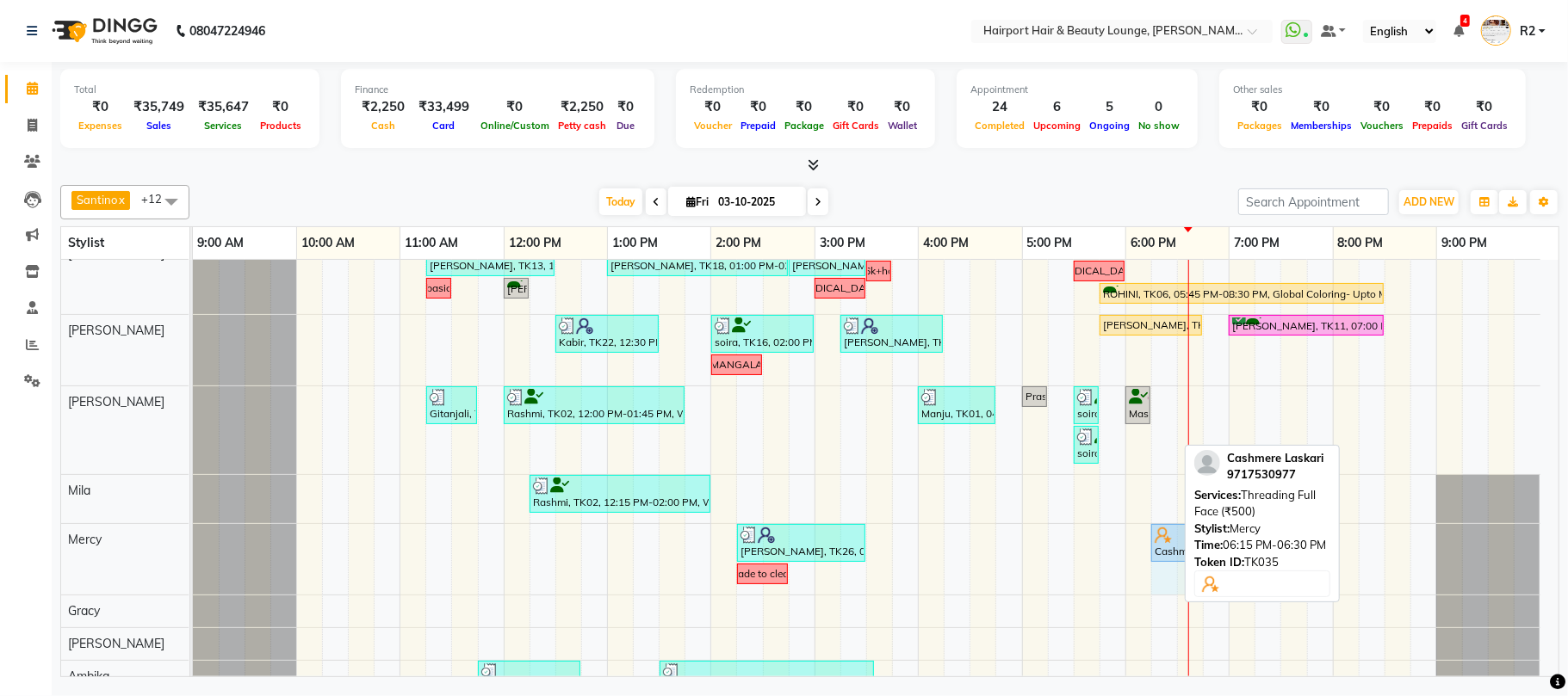
drag, startPoint x: 1173, startPoint y: 544, endPoint x: 1182, endPoint y: 544, distance: 9.0
click at [193, 544] on div "[PERSON_NAME], TK26, 02:15 PM-03:30 PM, Threading Eyebrows,Clean Up- O3+ (F/M) …" at bounding box center [193, 558] width 0 height 70
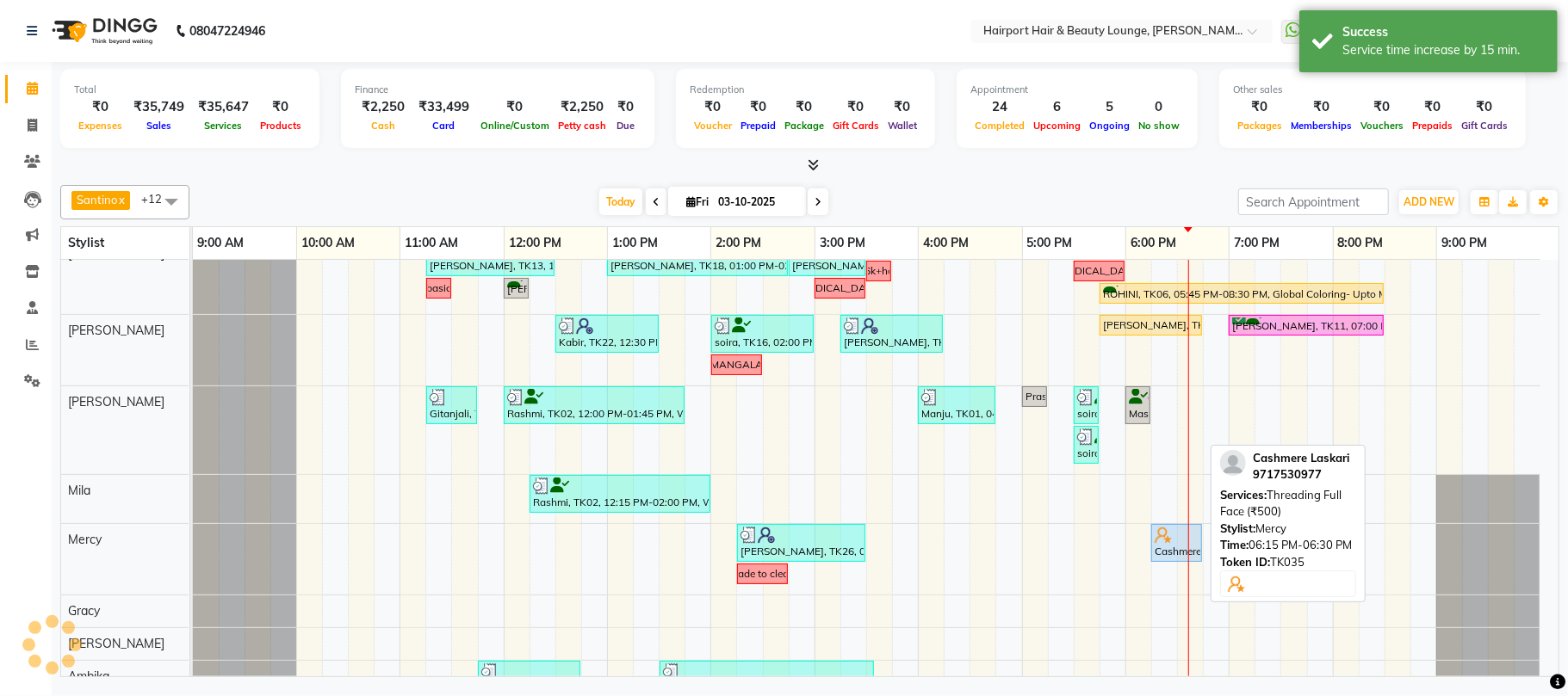
click at [1171, 544] on div "Out coming at 2 [PERSON_NAME], TK05, 02:30 PM-05:15 PM, Highlights- Crown (₹360…" at bounding box center [876, 344] width 1366 height 793
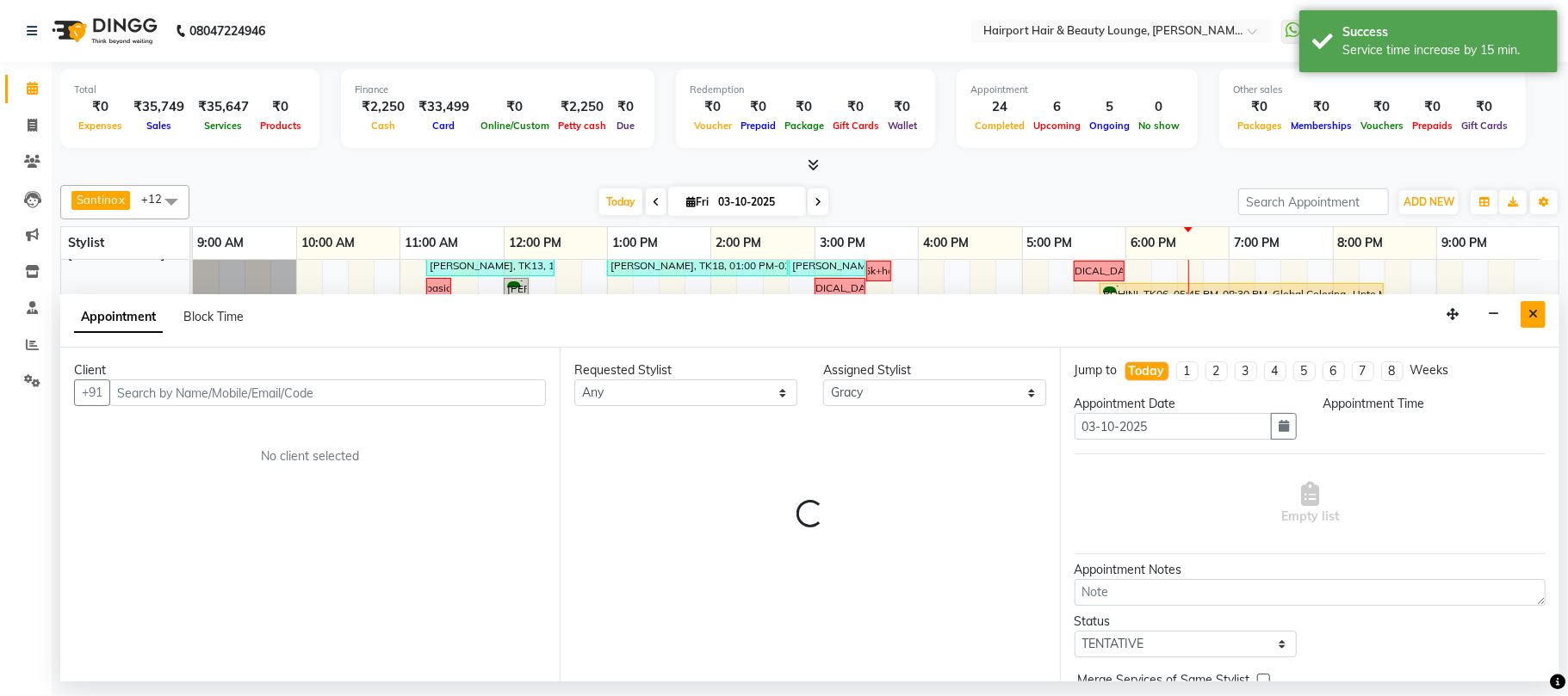
click at [1534, 312] on icon "Close" at bounding box center [1532, 313] width 9 height 12
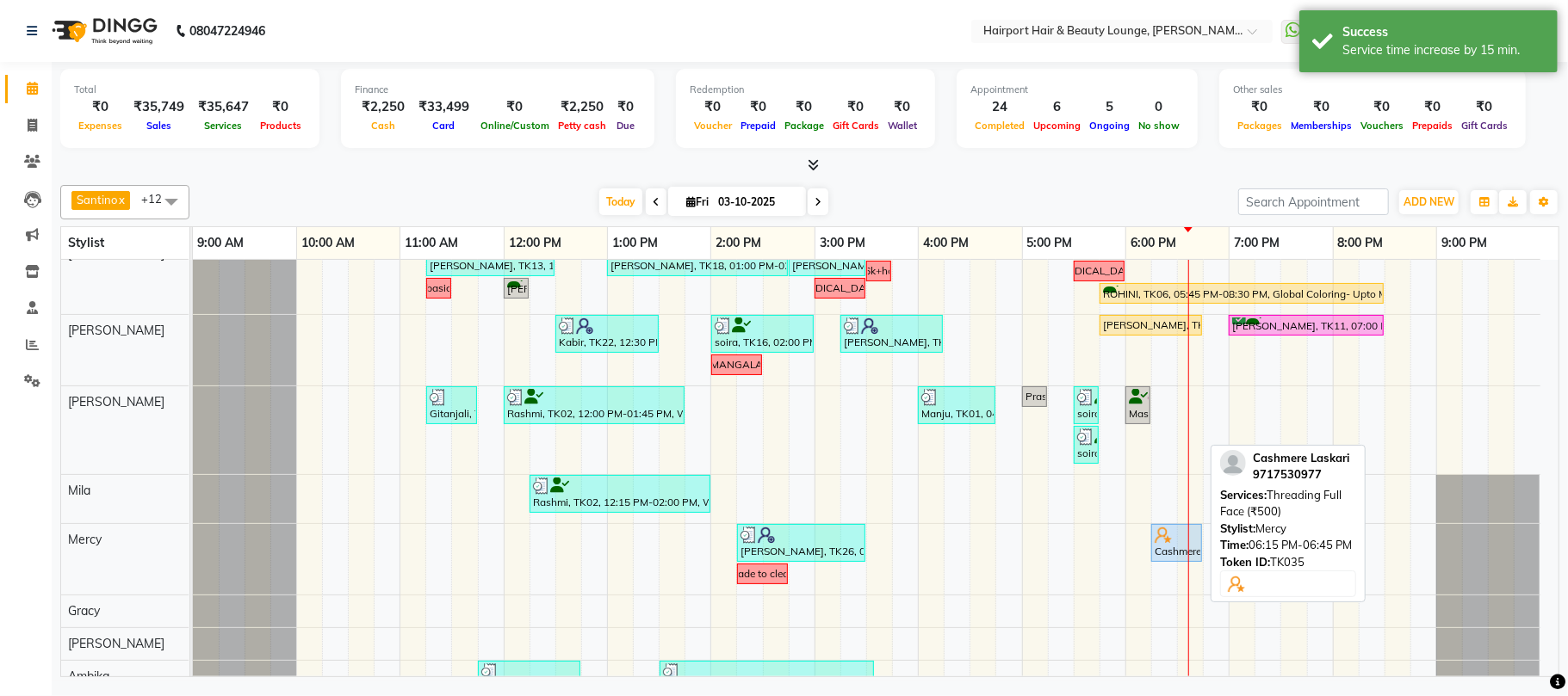
click at [1165, 553] on div "Cashmere Laskari, TK35, 06:15 PM-06:45 PM, Threading Full Face (₹500)" at bounding box center [1176, 543] width 47 height 33
select select "5"
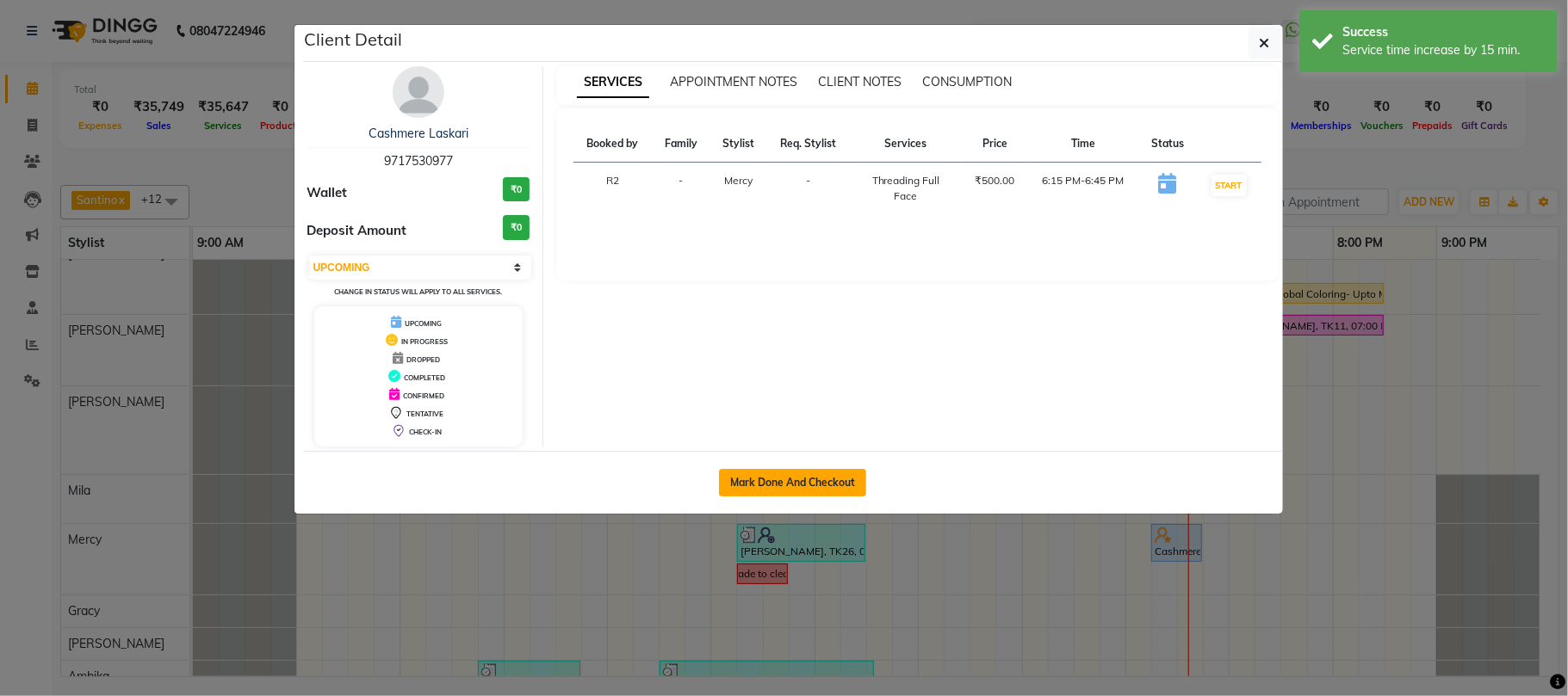
click at [784, 484] on button "Mark Done And Checkout" at bounding box center [793, 483] width 148 height 27
select select "622"
select select "service"
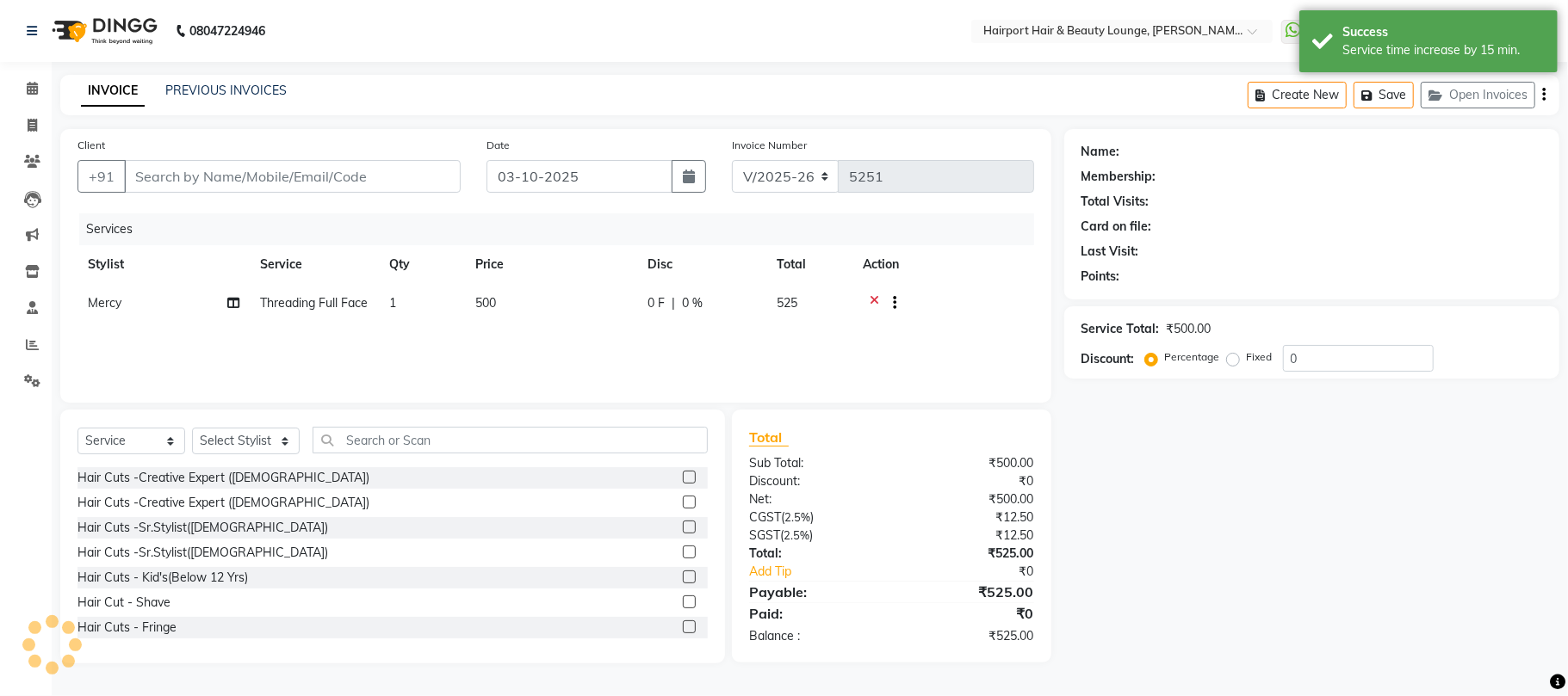
type input "9717530977"
select select "69783"
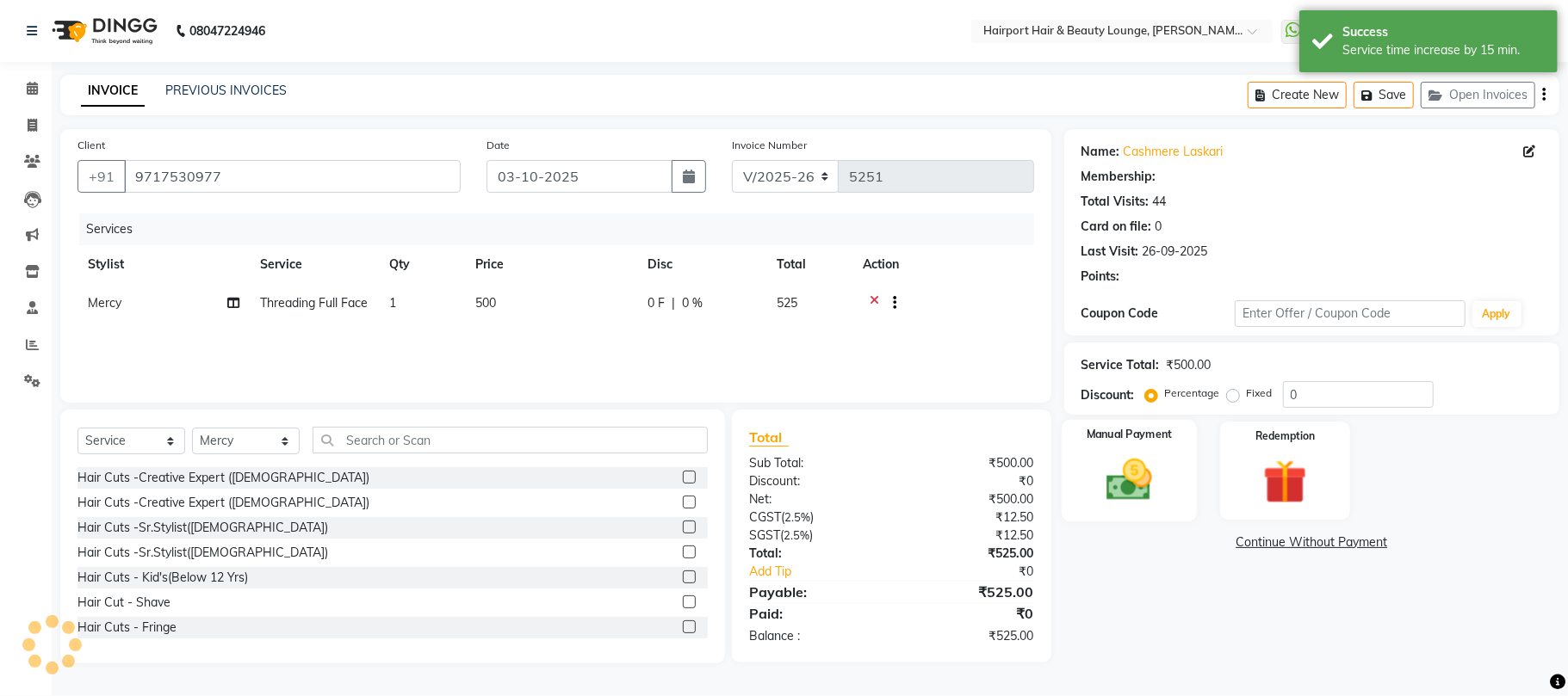
select select "1: Object"
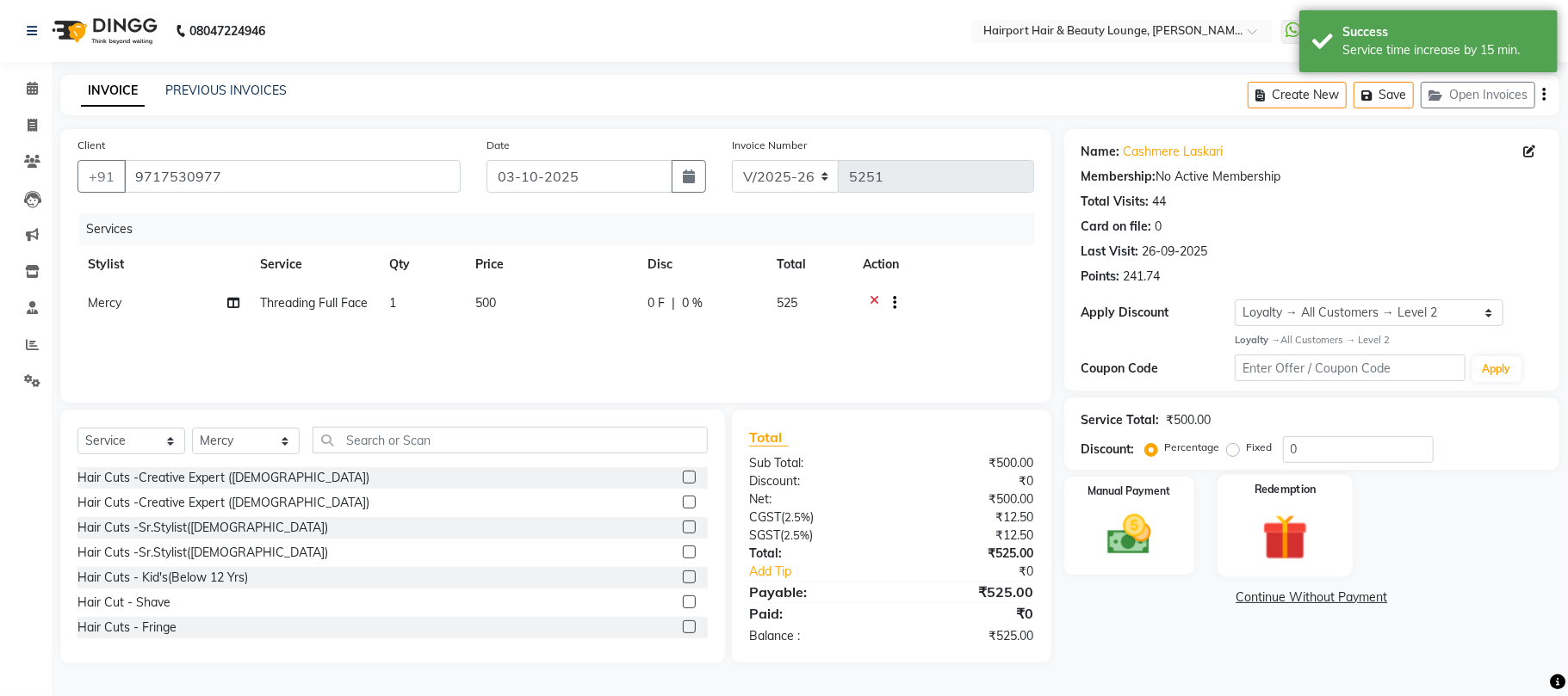
click at [1252, 532] on img at bounding box center [1285, 537] width 75 height 56
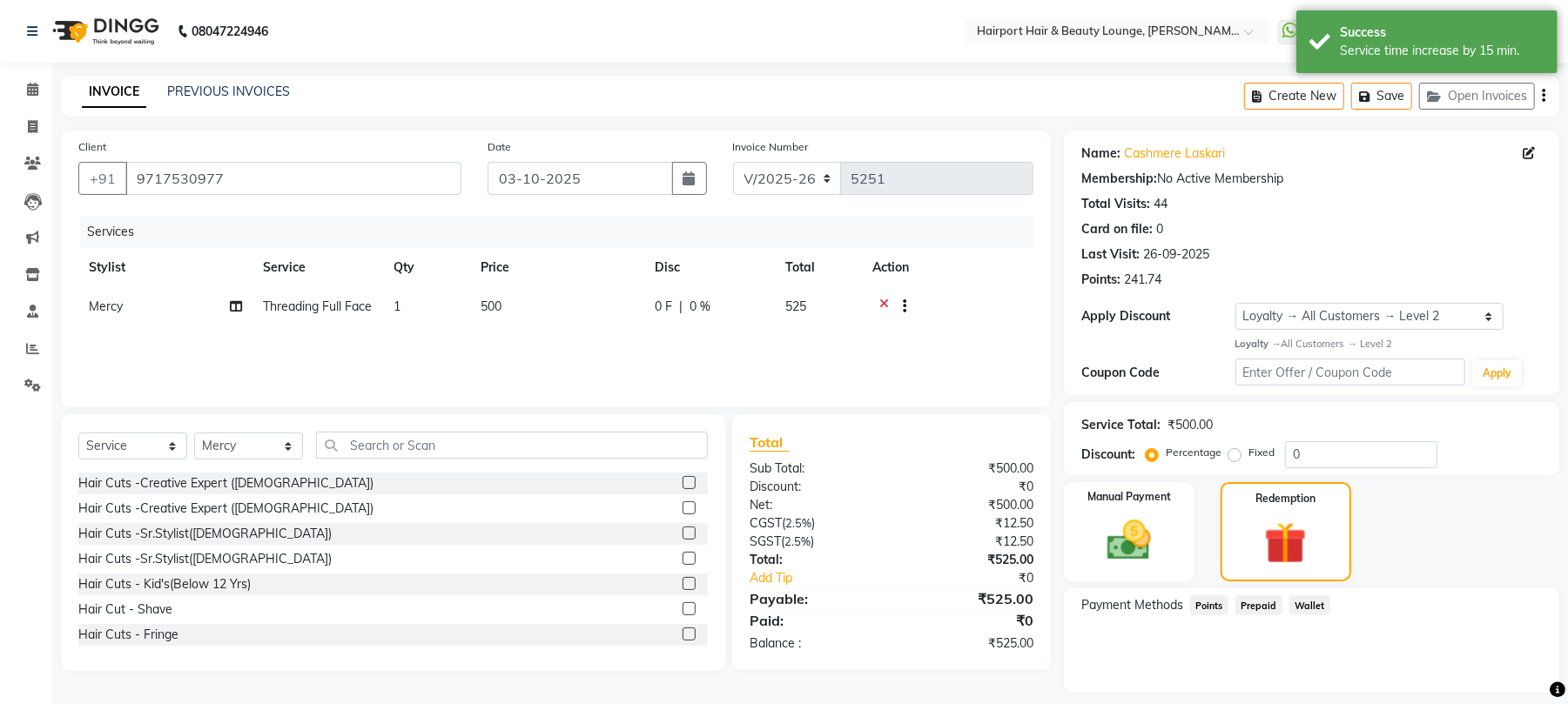
click at [1202, 606] on span "Points" at bounding box center [1210, 605] width 39 height 20
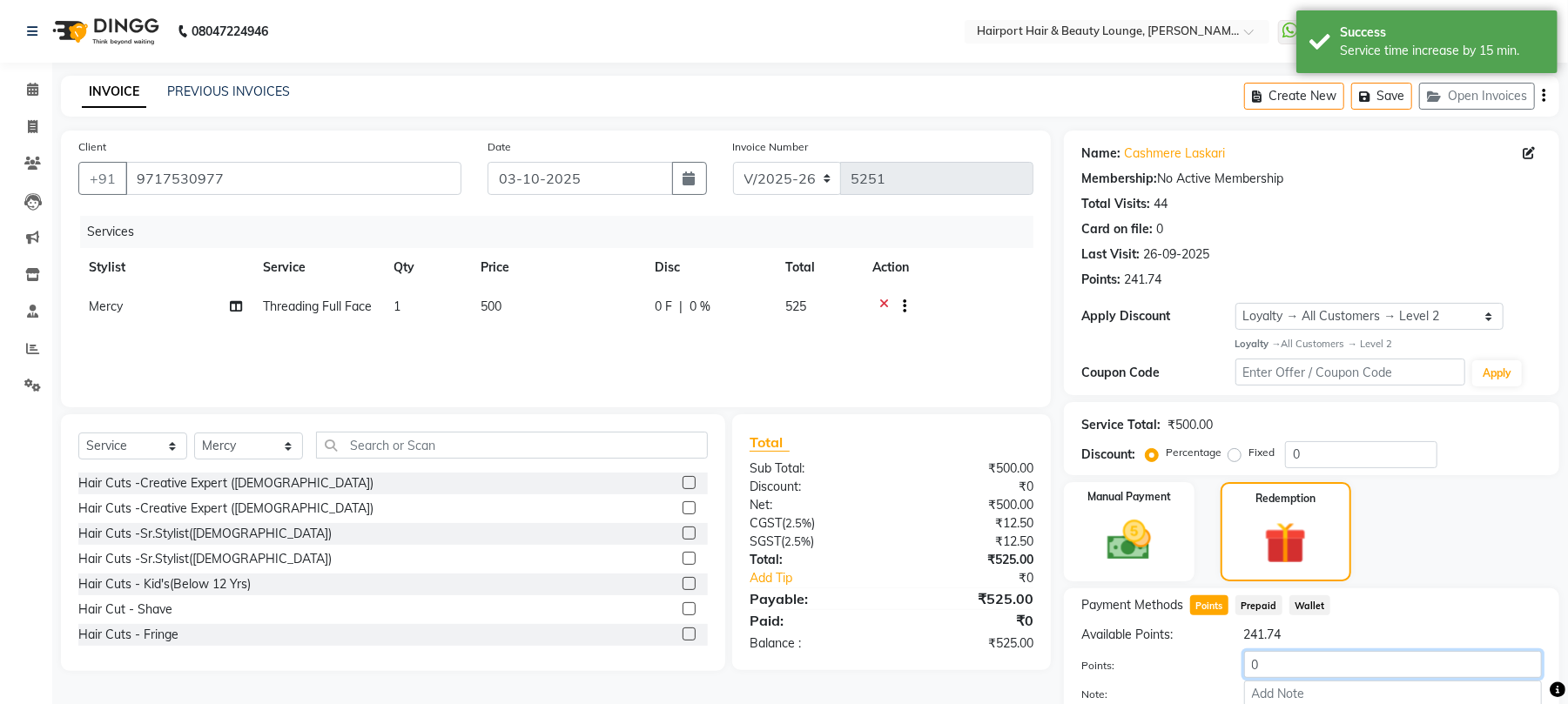
drag, startPoint x: 1269, startPoint y: 655, endPoint x: 1176, endPoint y: 665, distance: 93.5
click at [1176, 665] on div "Points: 0" at bounding box center [1311, 666] width 486 height 29
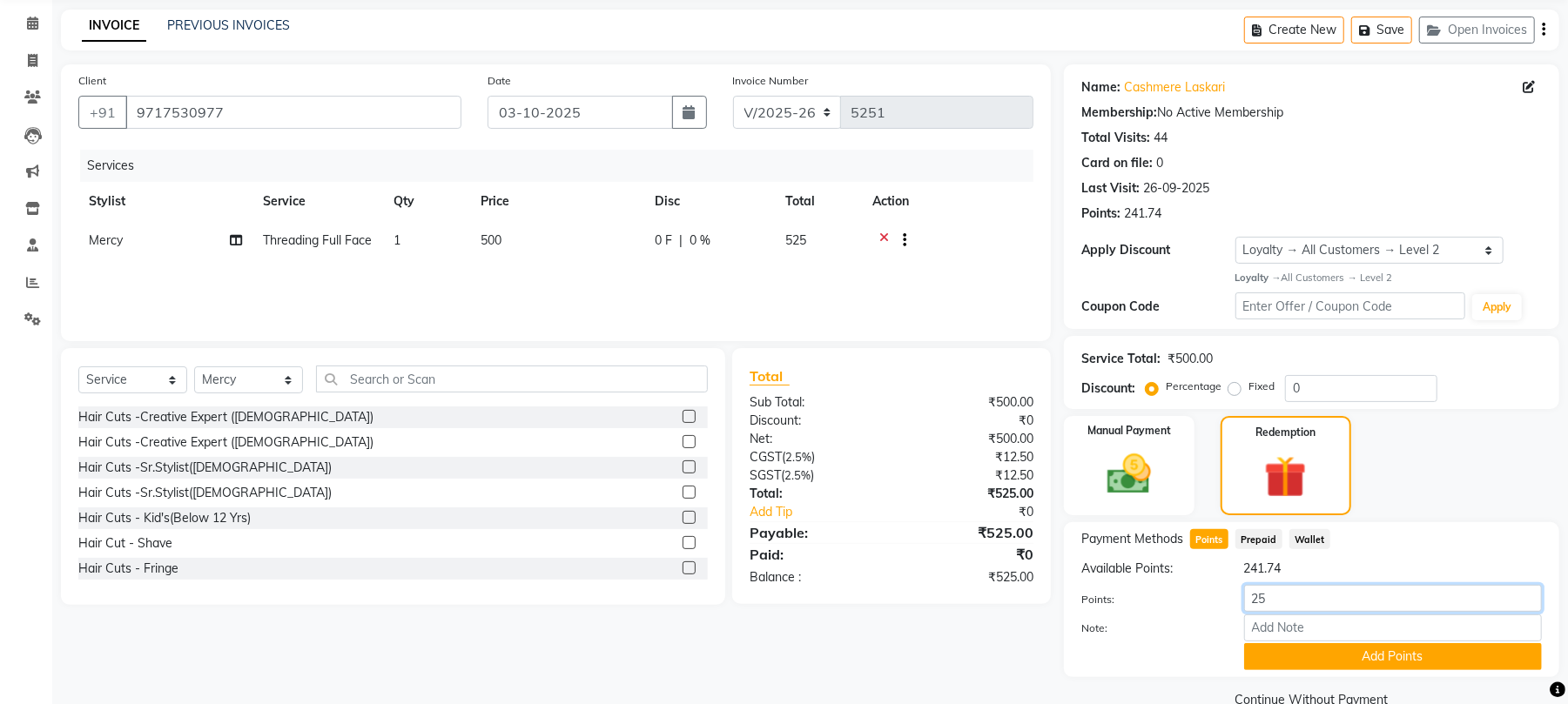
scroll to position [102, 0]
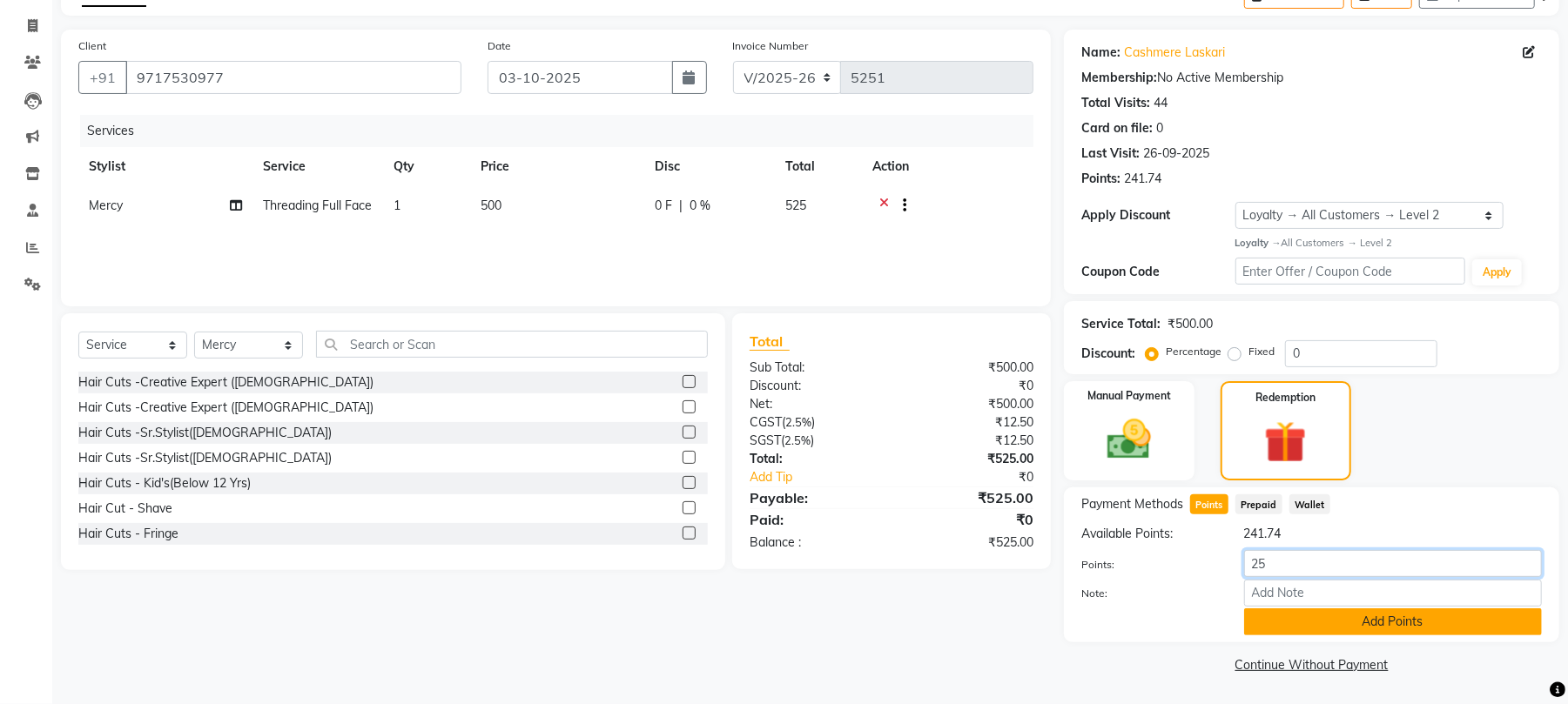
type input "25"
click at [1348, 615] on button "Add Points" at bounding box center [1392, 621] width 298 height 27
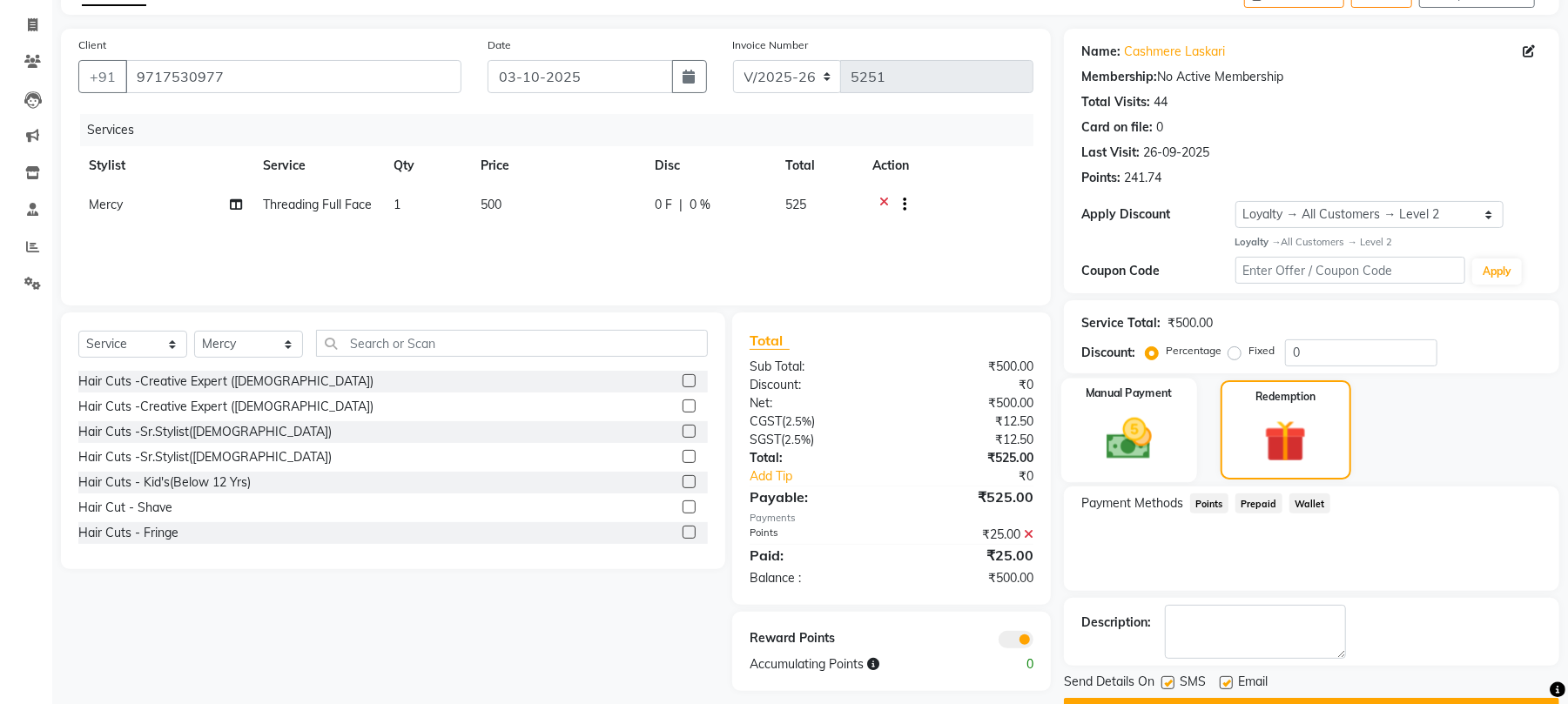
click at [1140, 417] on img at bounding box center [1129, 440] width 75 height 53
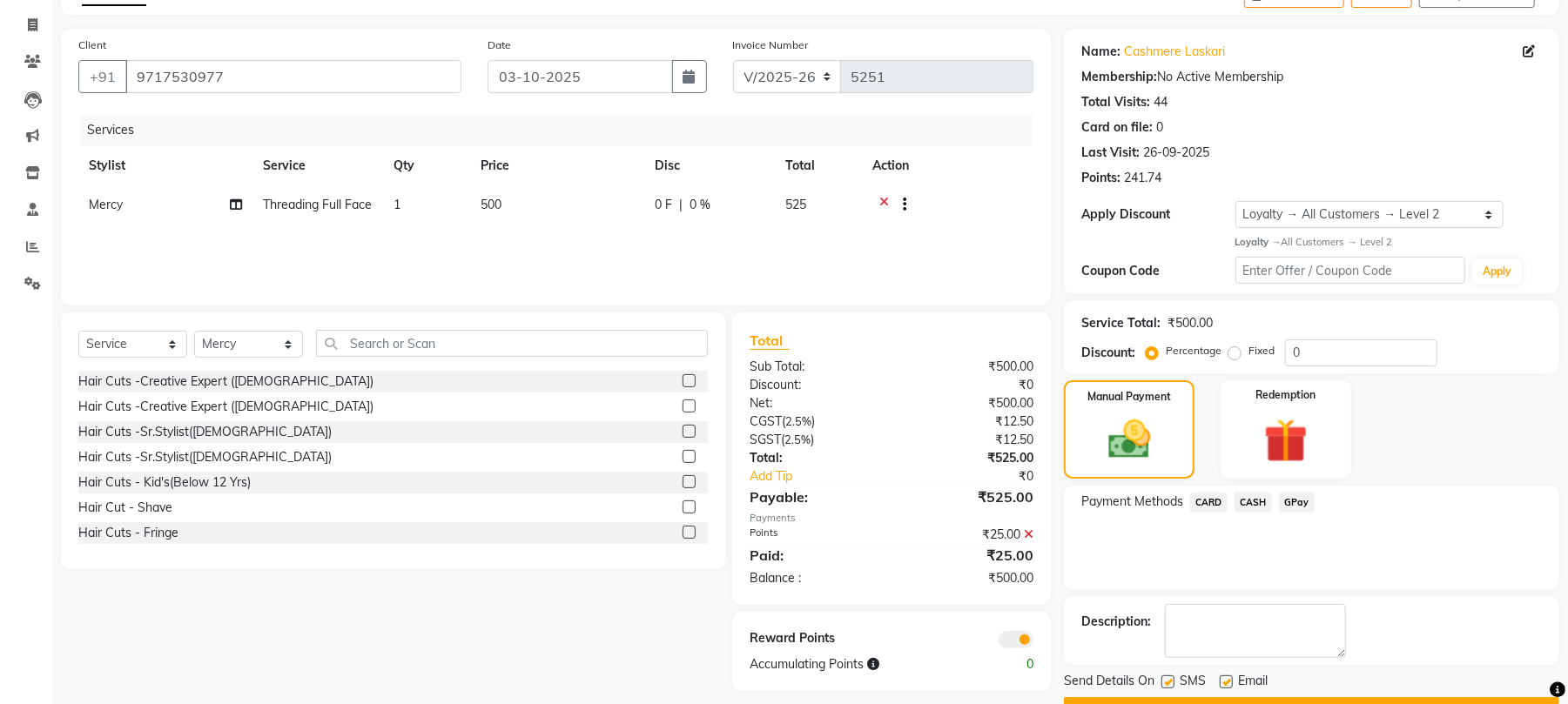
click at [1257, 499] on span "CASH" at bounding box center [1253, 503] width 38 height 20
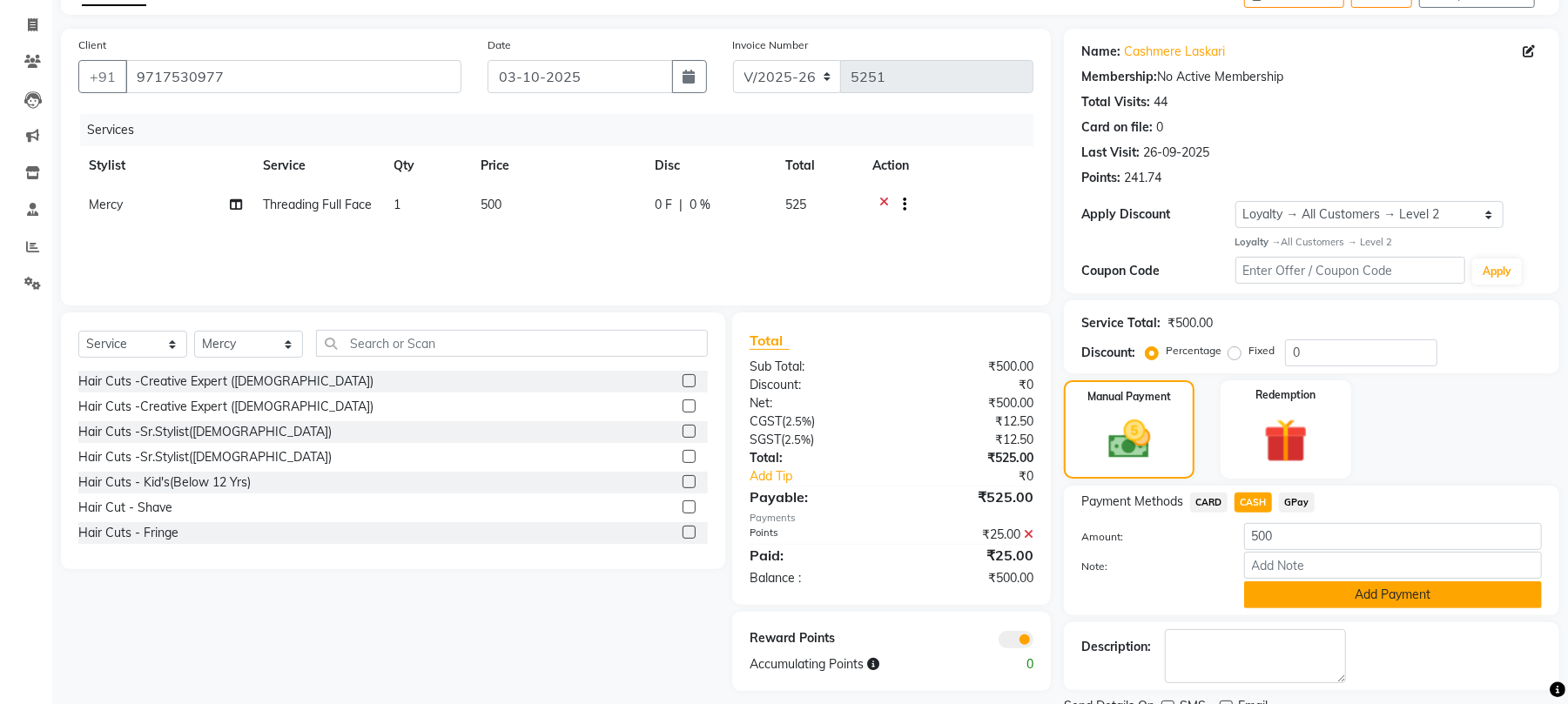
click at [1280, 590] on button "Add Payment" at bounding box center [1392, 594] width 298 height 27
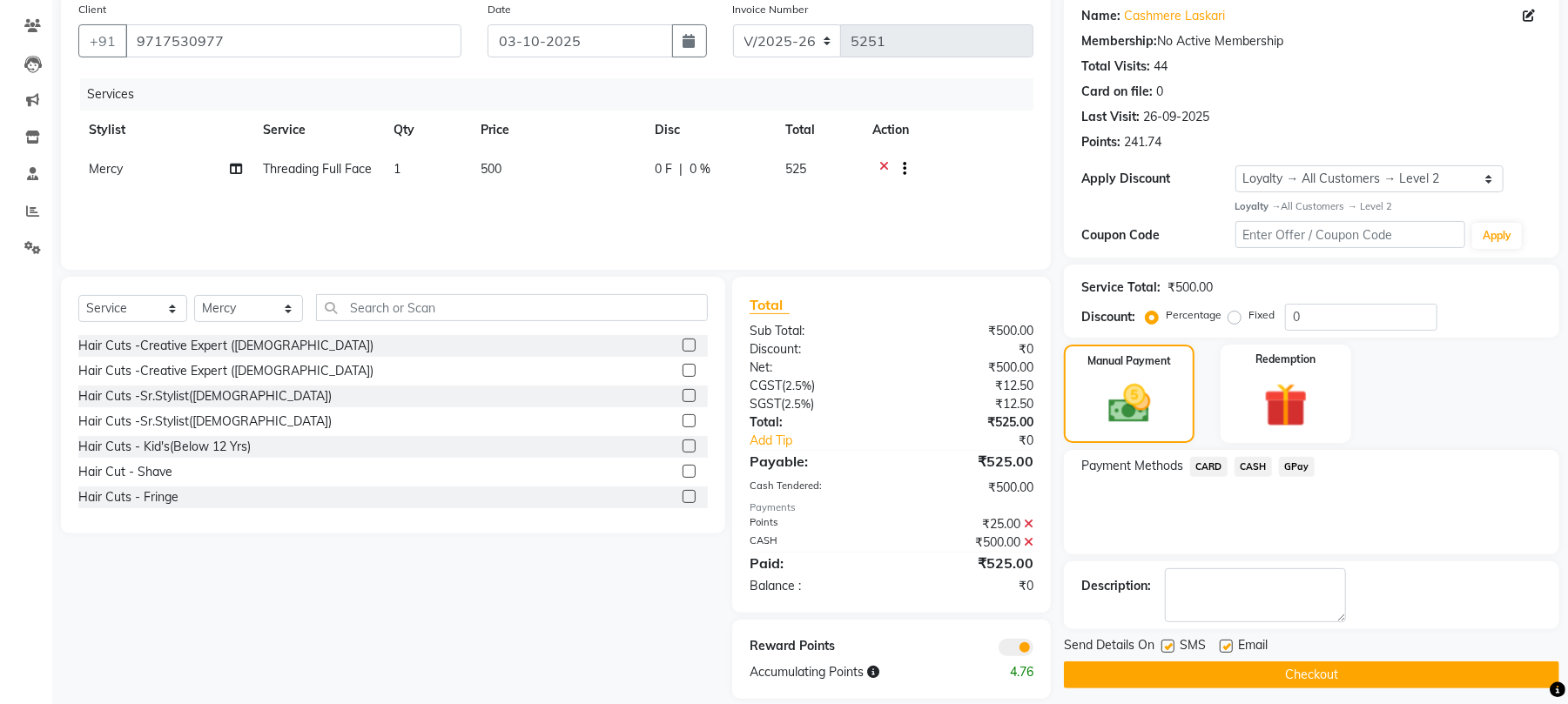
scroll to position [158, 0]
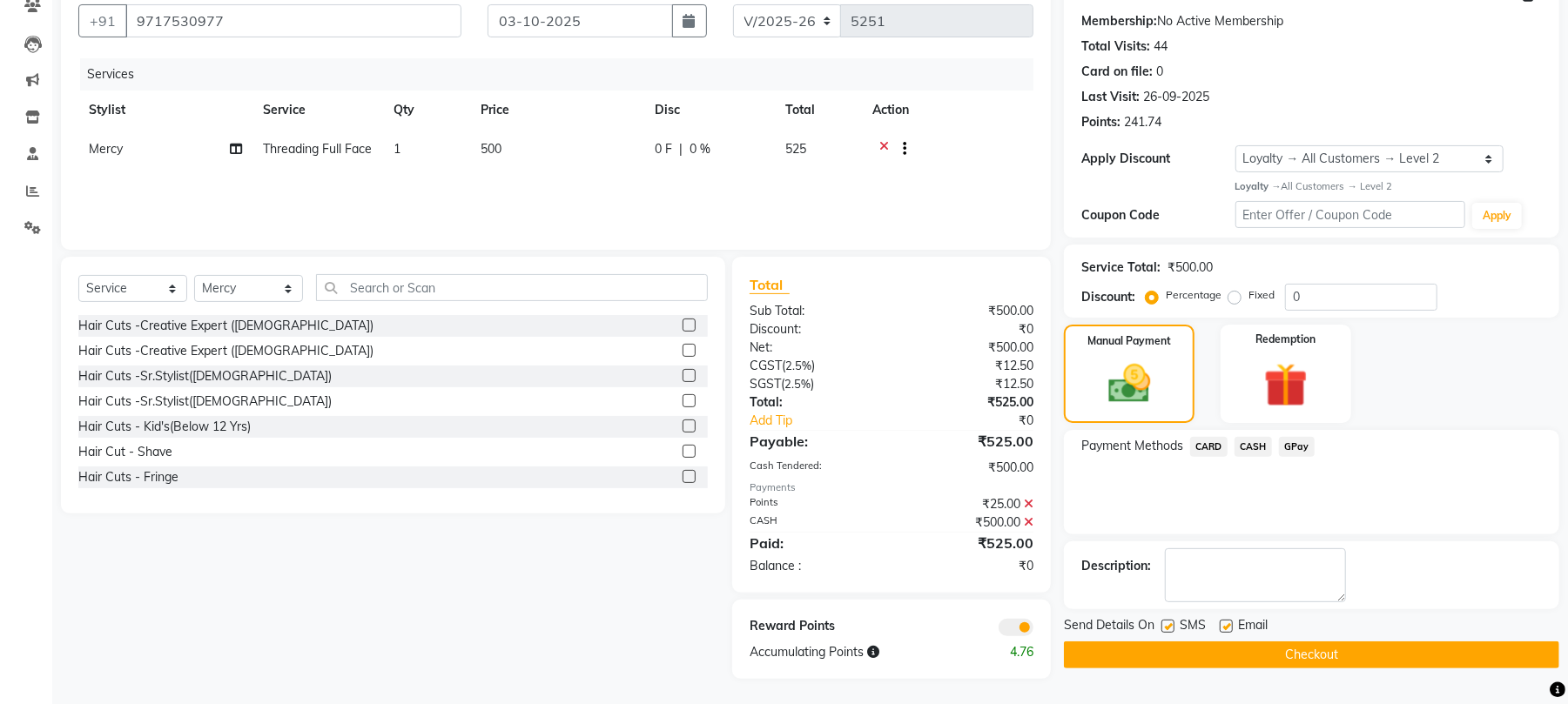
click at [1265, 666] on button "Checkout" at bounding box center [1312, 654] width 496 height 27
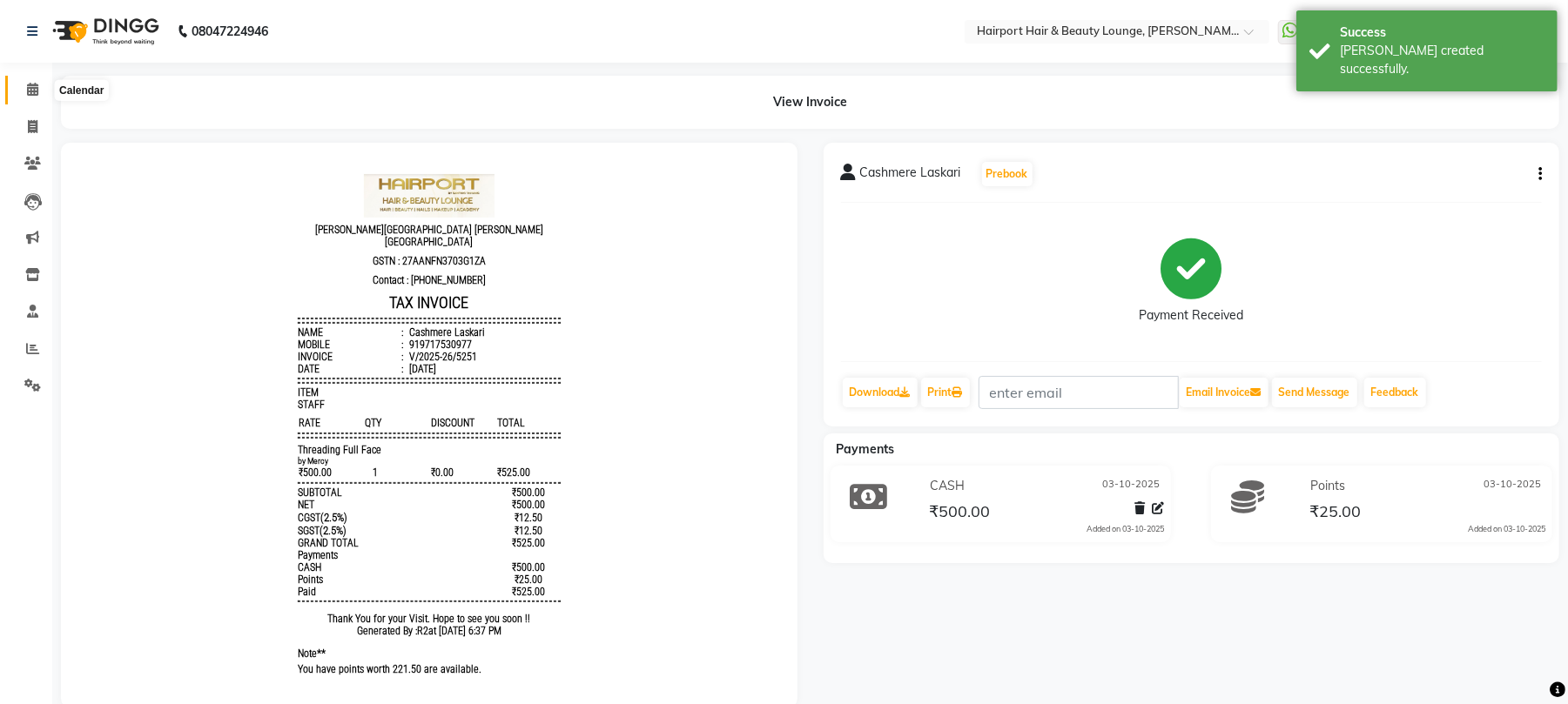
click at [23, 82] on span at bounding box center [32, 90] width 30 height 20
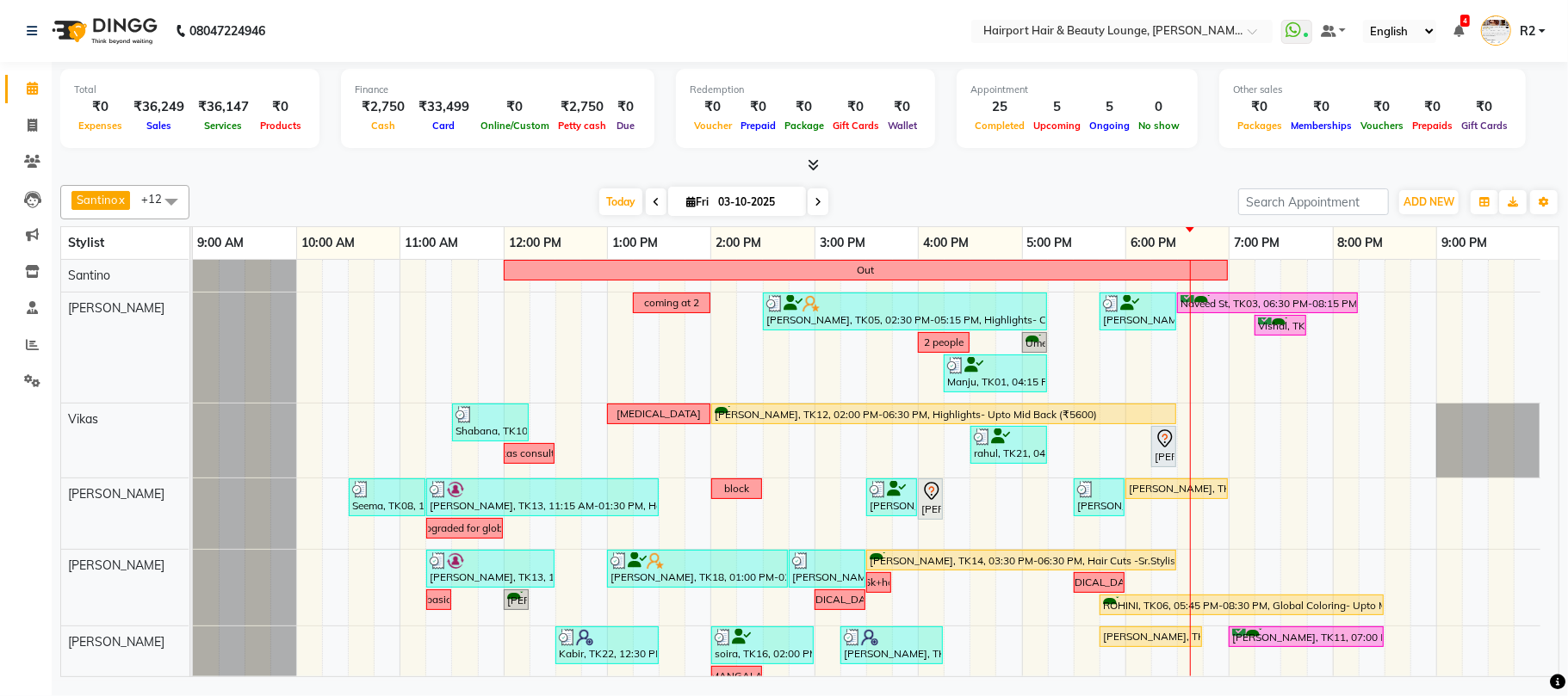
click at [815, 198] on icon at bounding box center [818, 201] width 7 height 10
type input "04-10-2025"
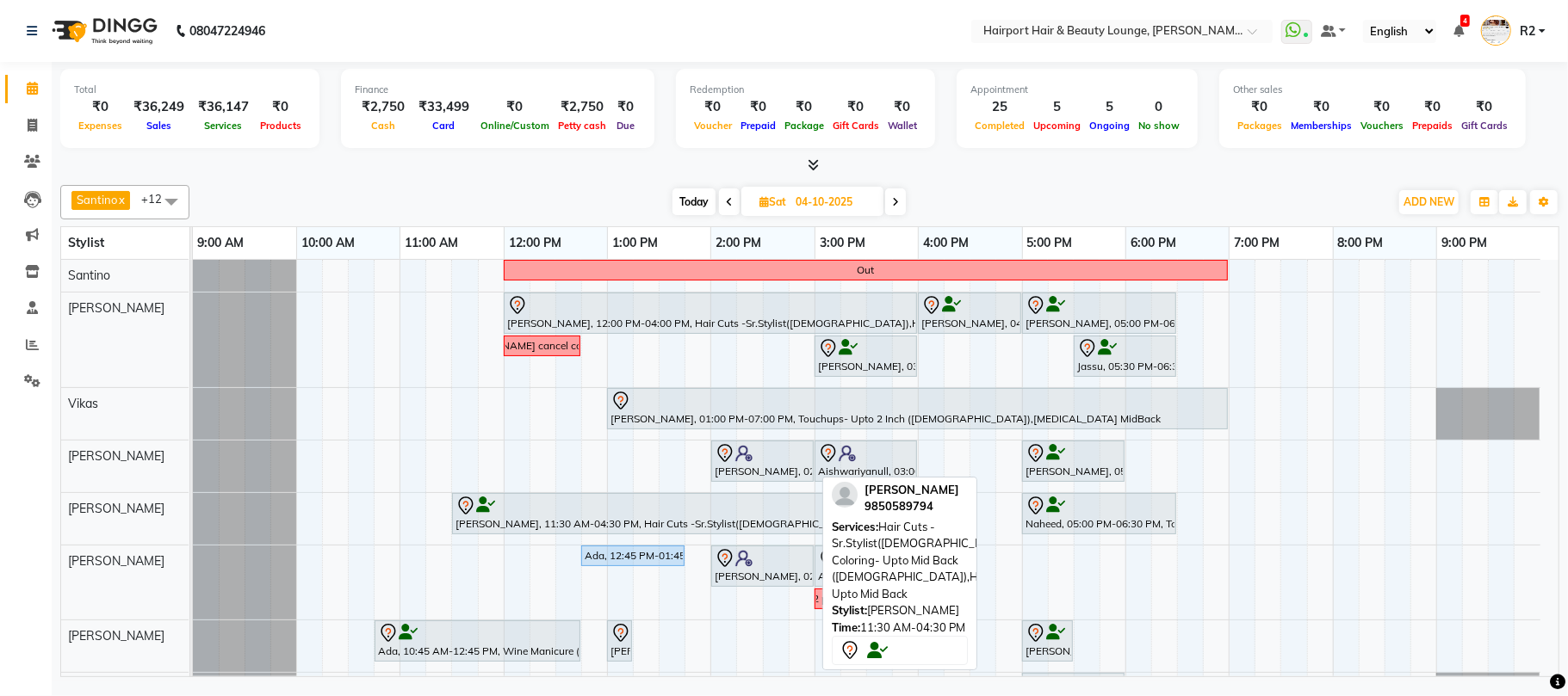
scroll to position [115, 0]
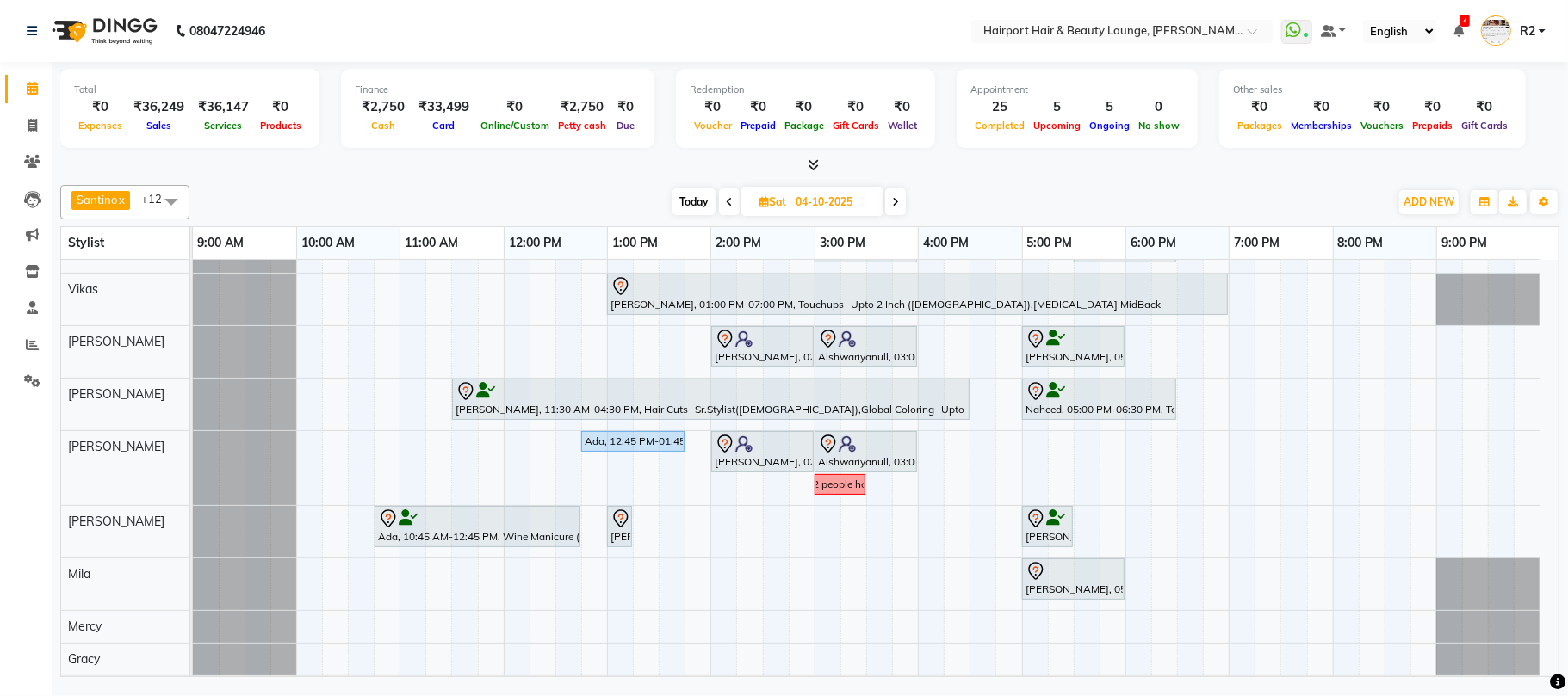
click at [765, 208] on icon at bounding box center [764, 201] width 9 height 11
select select "10"
select select "2025"
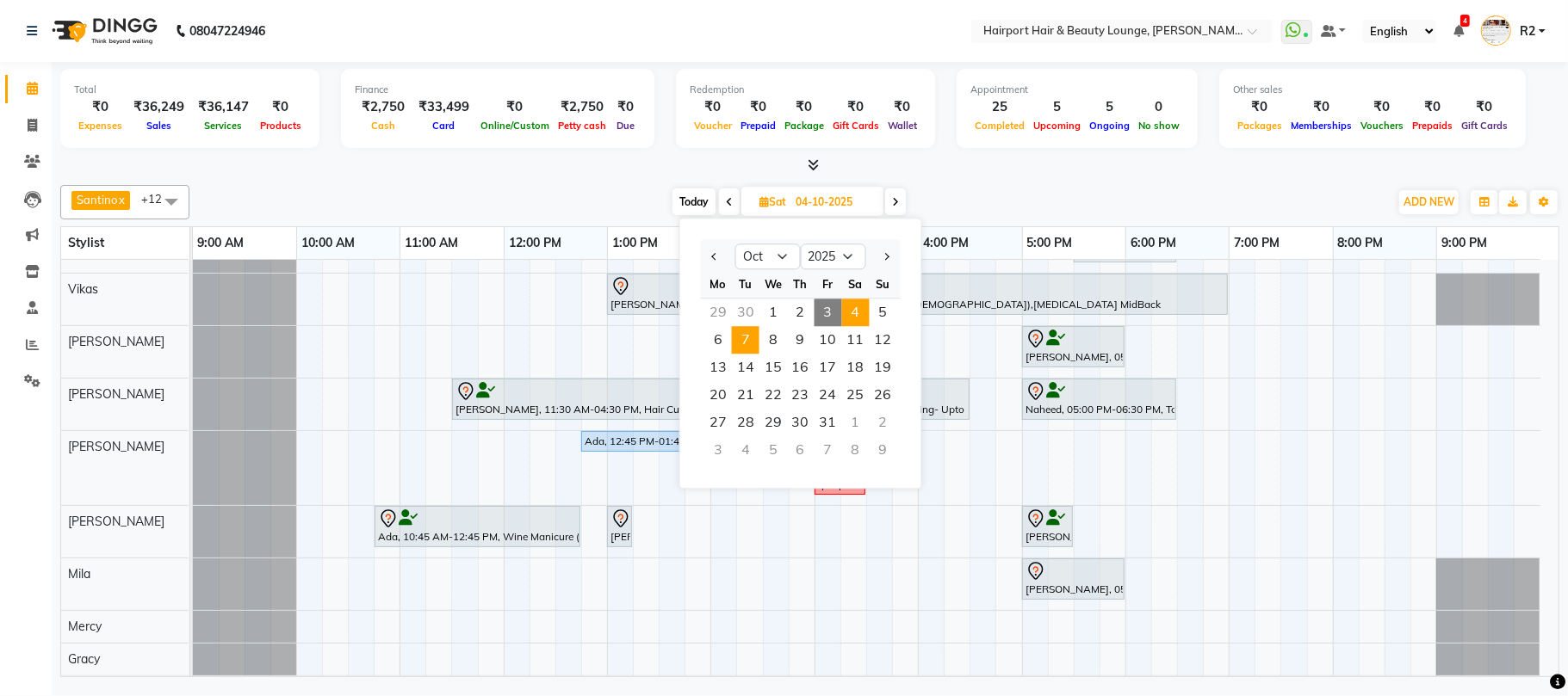
click at [747, 339] on span "7" at bounding box center [745, 340] width 27 height 27
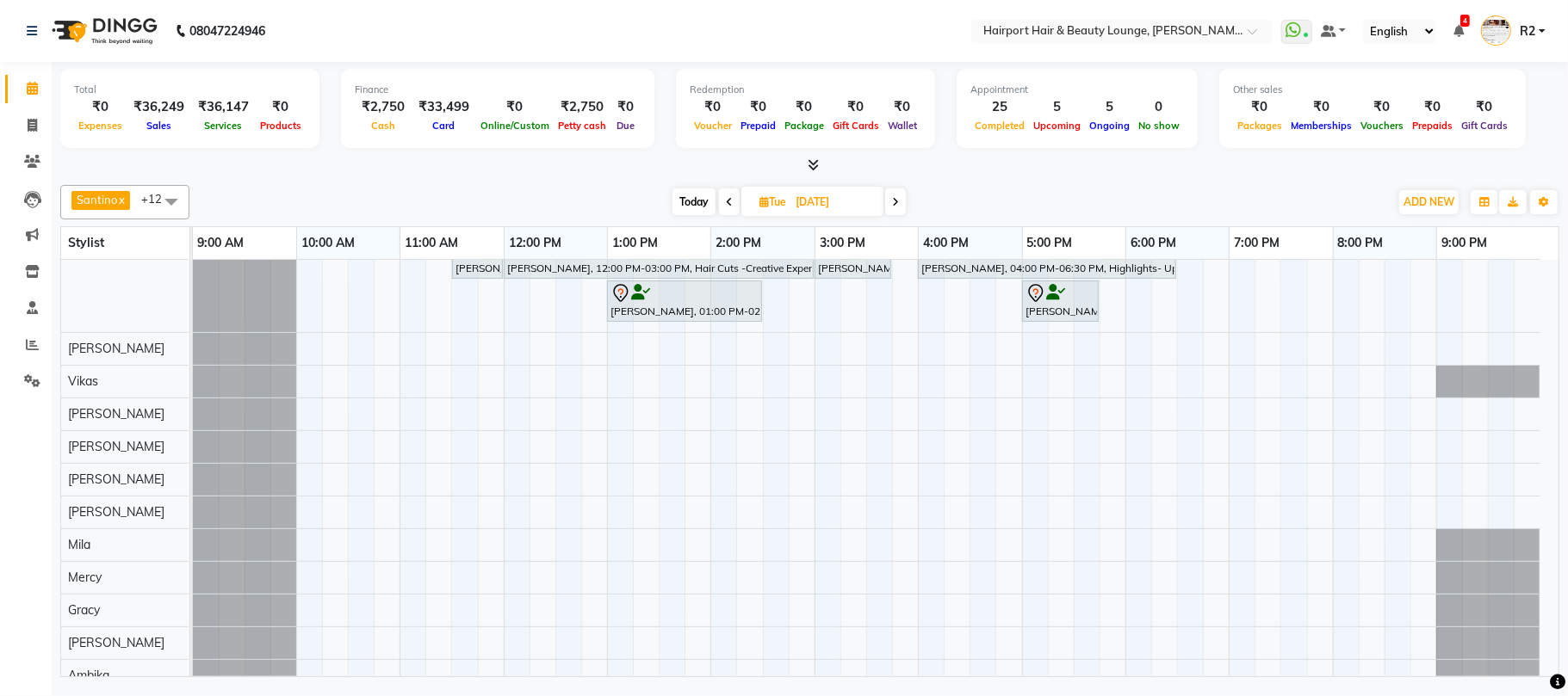
scroll to position [0, 0]
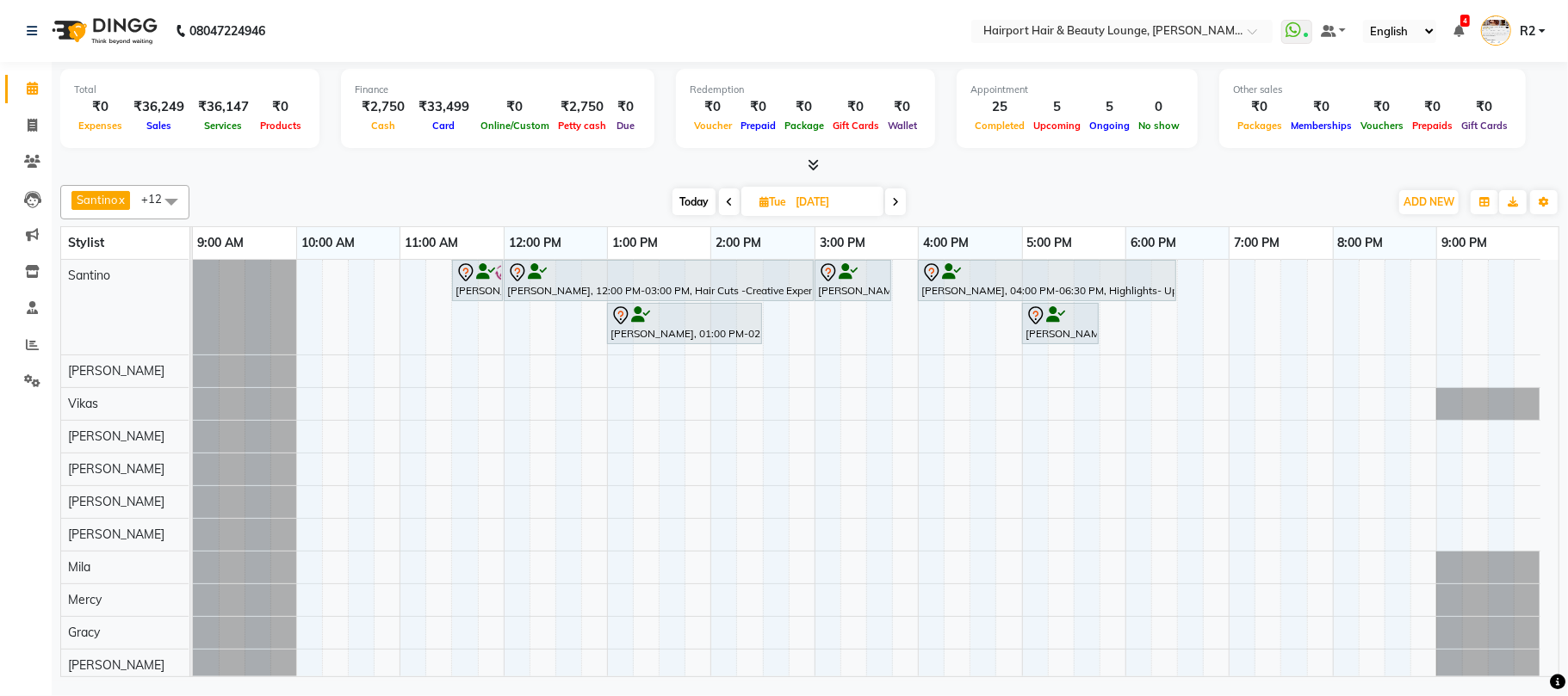
click at [896, 204] on icon at bounding box center [896, 201] width 7 height 10
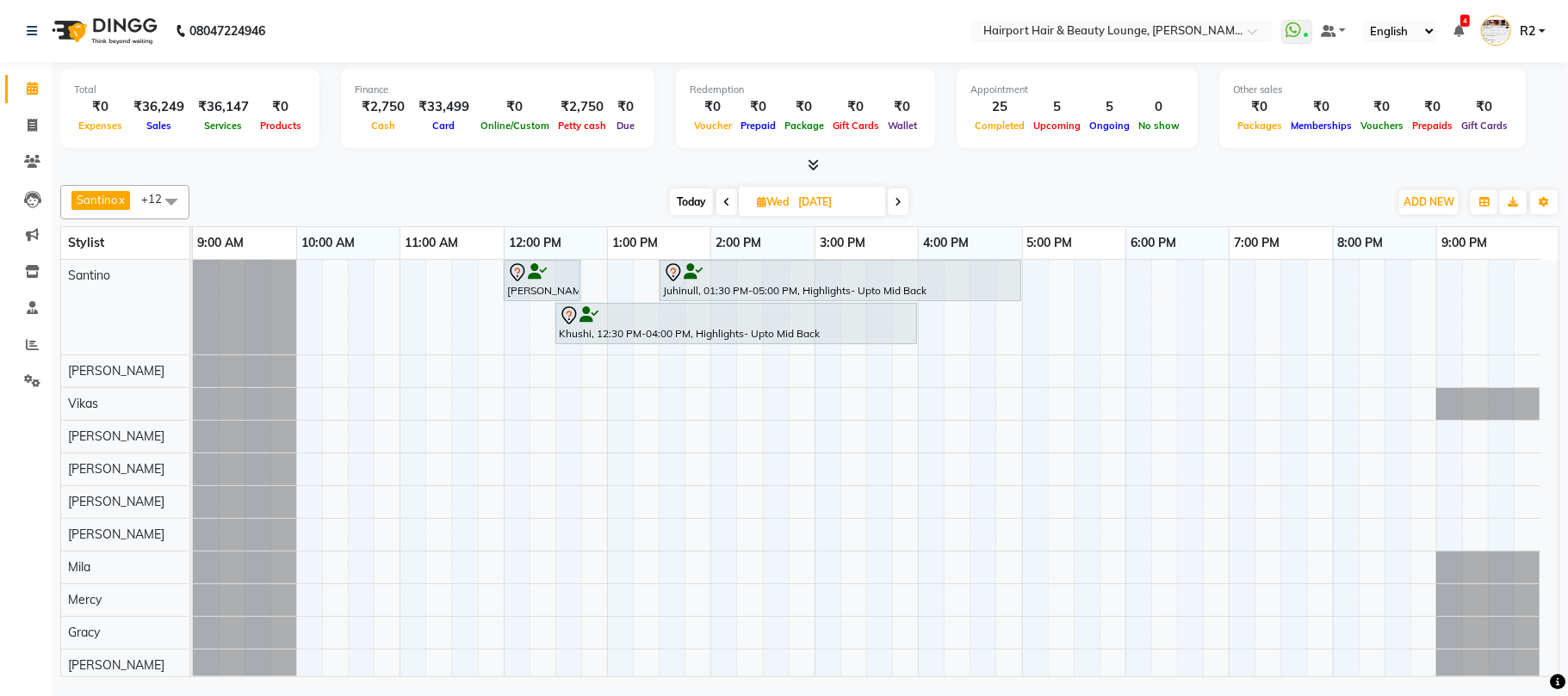
click at [906, 208] on span at bounding box center [897, 201] width 21 height 26
type input "[DATE]"
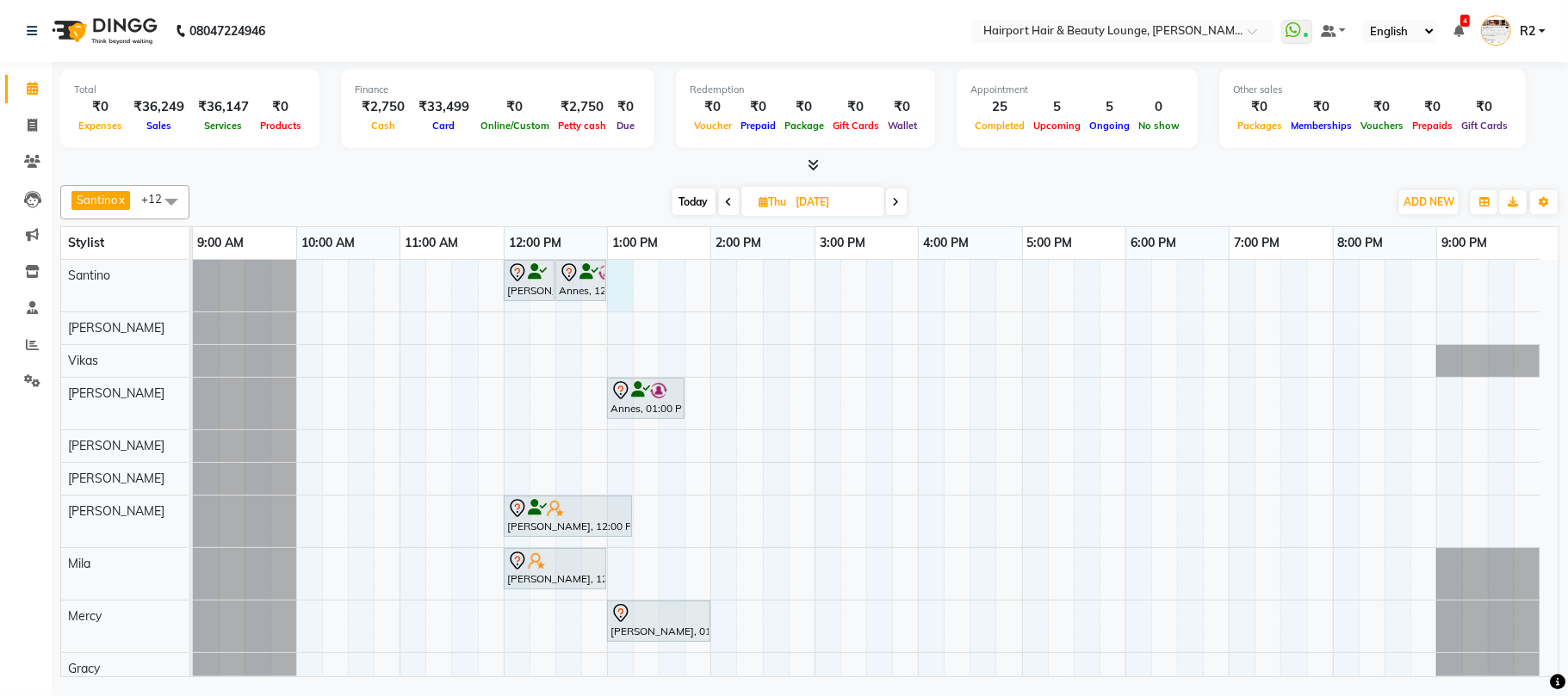
click at [628, 292] on div "[PERSON_NAME](Husband), 12:00 PM-12:30 PM, Hair Cuts -Creative Expert ([DEMOGRA…" at bounding box center [876, 521] width 1366 height 523
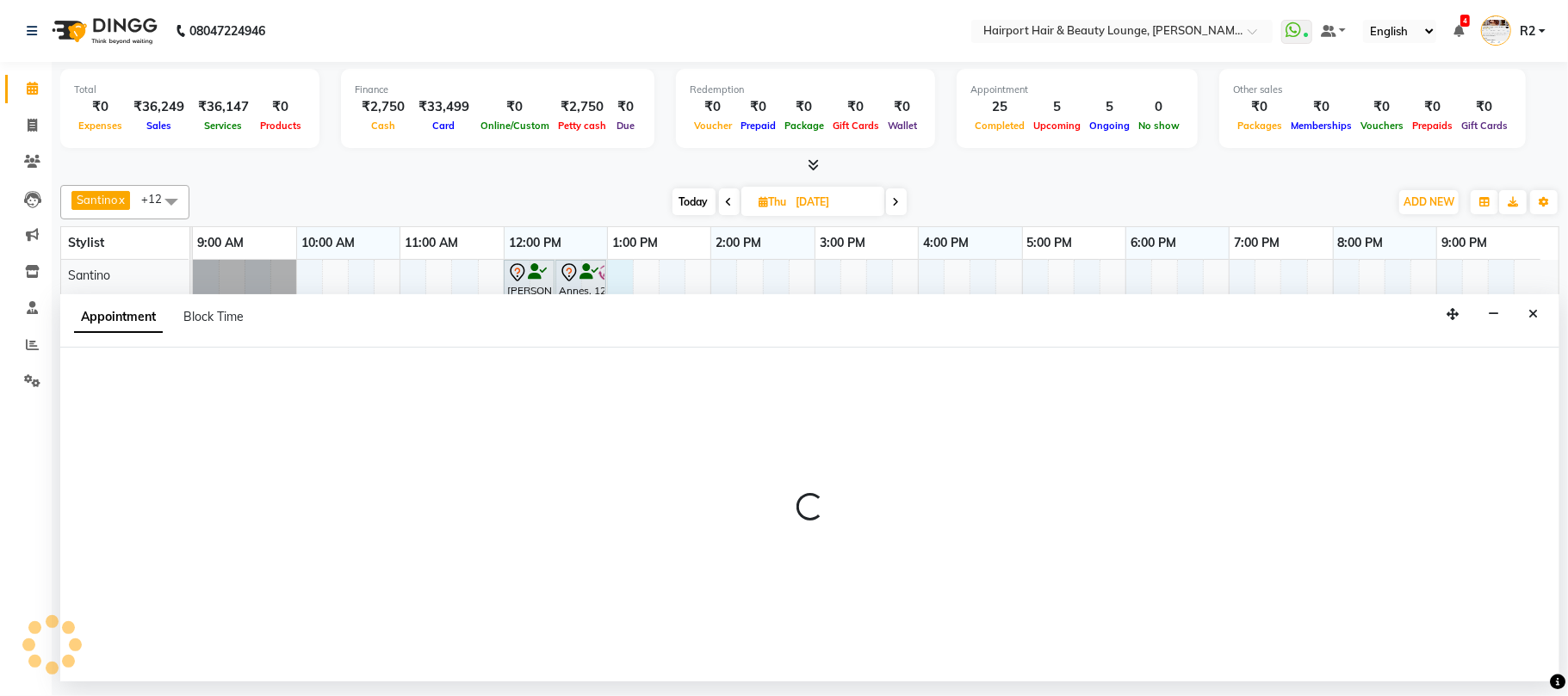
select select "9137"
select select "780"
select select "tentative"
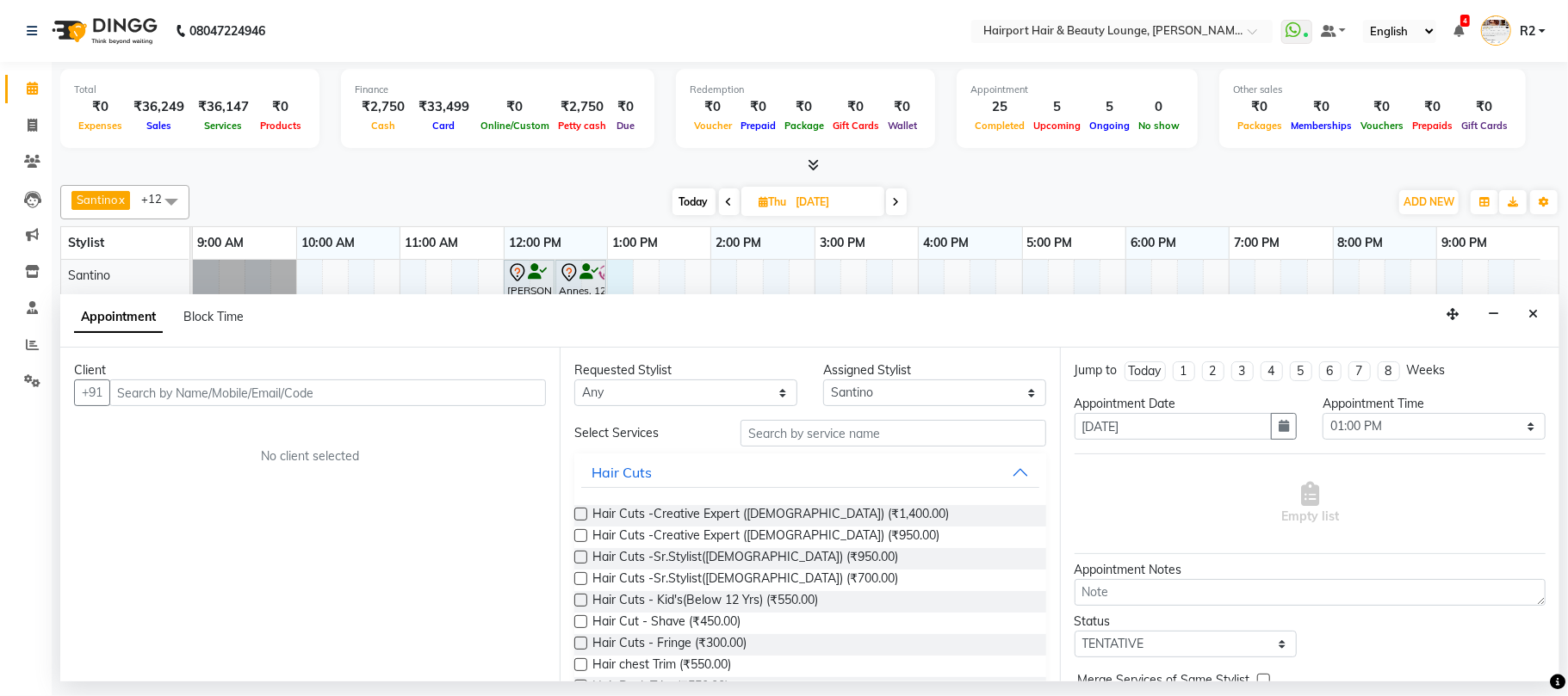
click at [262, 394] on input "text" at bounding box center [327, 393] width 436 height 26
type input "8888088118"
click at [518, 400] on span "Add Client" at bounding box center [509, 392] width 57 height 15
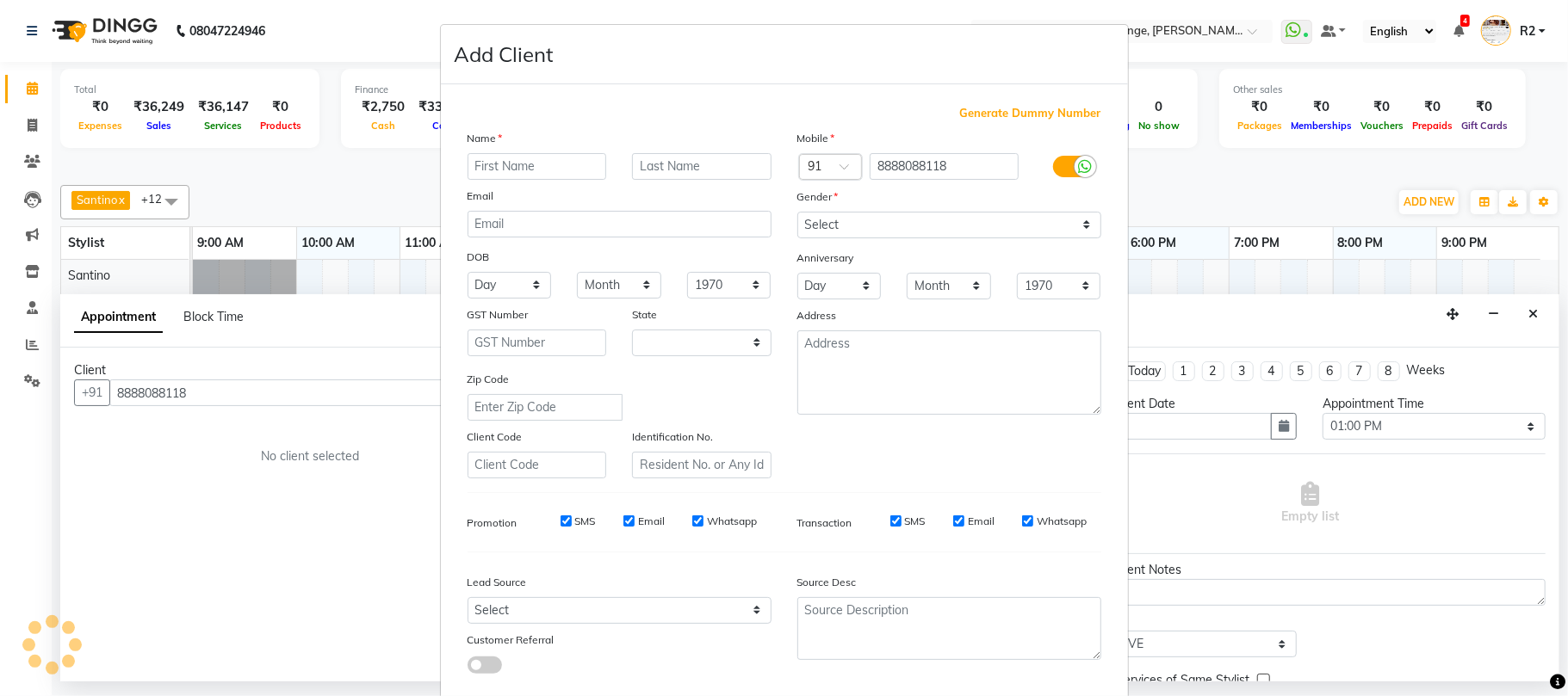
select select "22"
click at [493, 173] on input "text" at bounding box center [537, 166] width 139 height 26
type input "Shikha"
click at [707, 172] on input "text" at bounding box center [702, 166] width 139 height 26
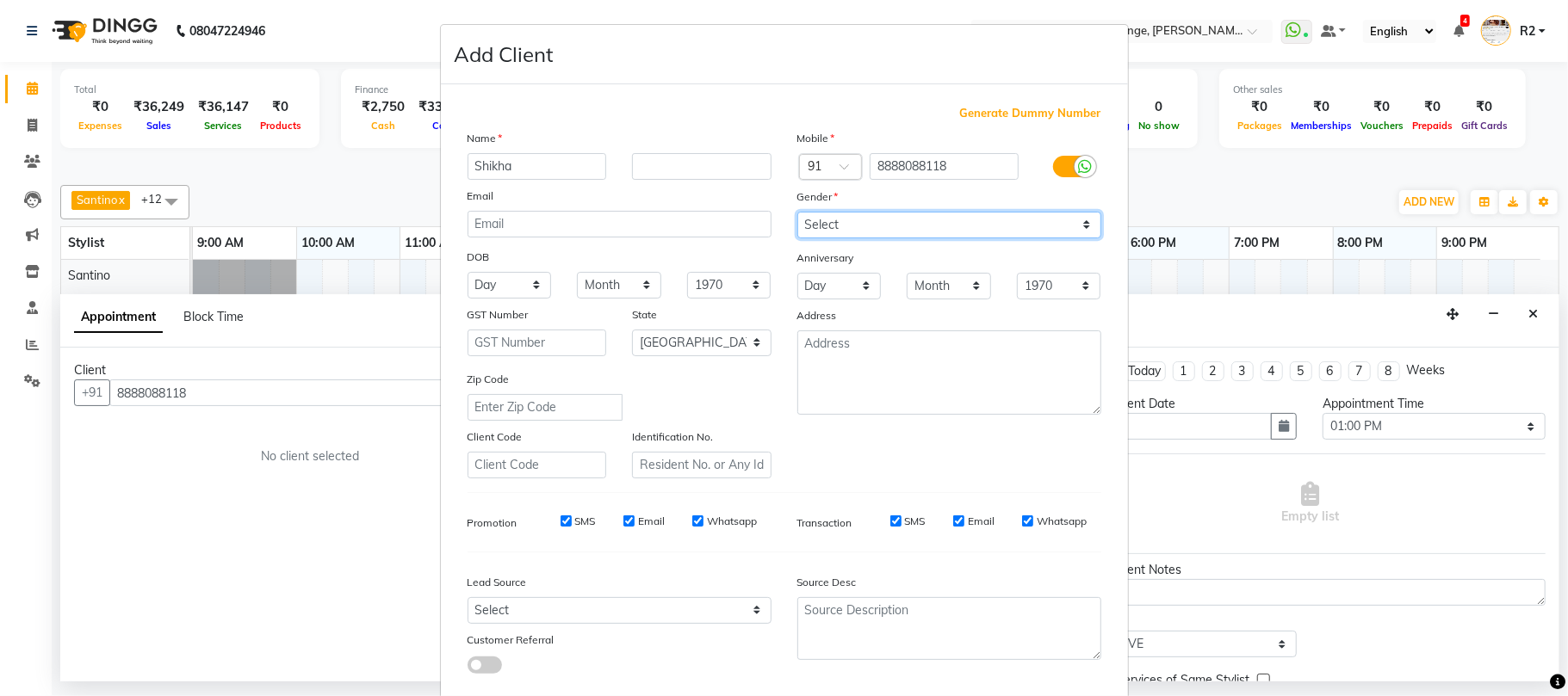
click at [890, 226] on select "Select [DEMOGRAPHIC_DATA] [DEMOGRAPHIC_DATA] Other Prefer Not To Say" at bounding box center [949, 224] width 304 height 26
select select "[DEMOGRAPHIC_DATA]"
click at [797, 211] on select "Select [DEMOGRAPHIC_DATA] [DEMOGRAPHIC_DATA] Other Prefer Not To Say" at bounding box center [949, 224] width 304 height 26
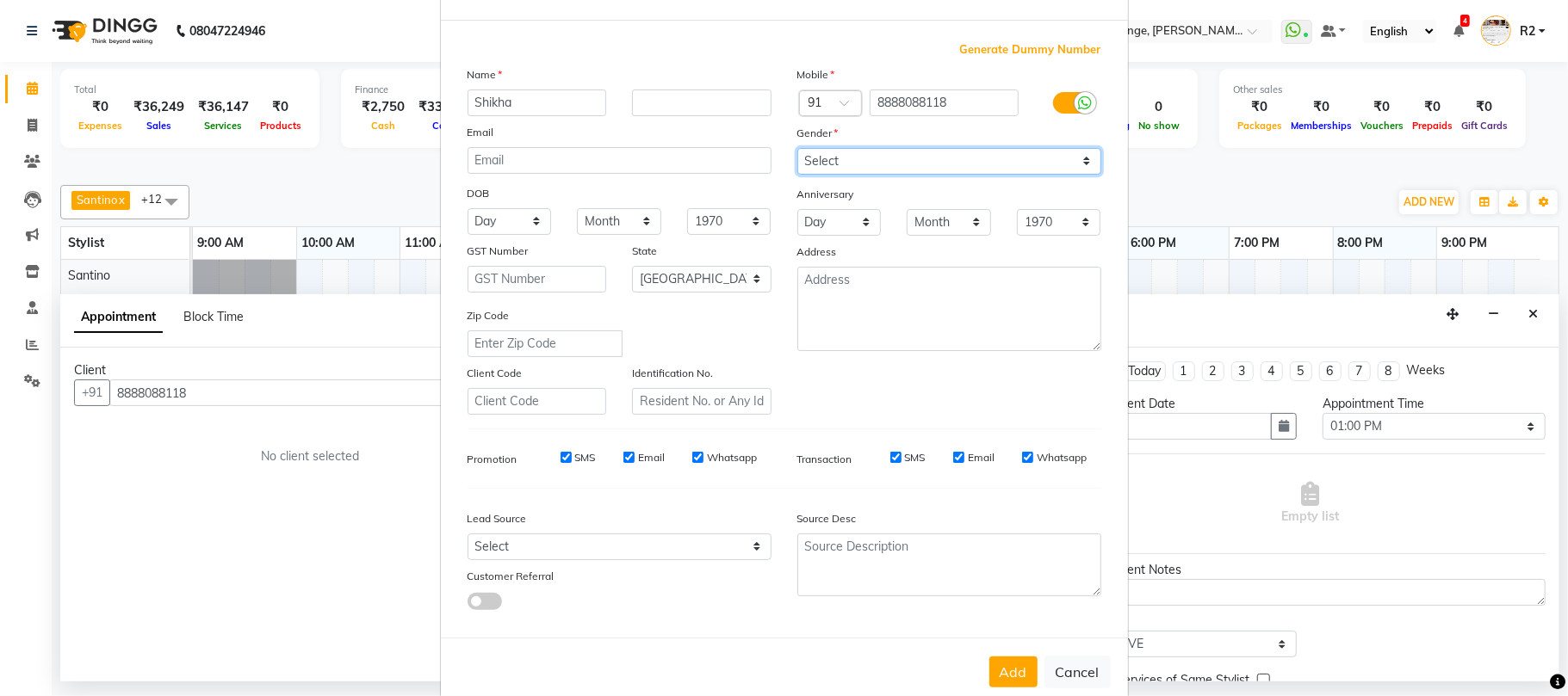
scroll to position [94, 0]
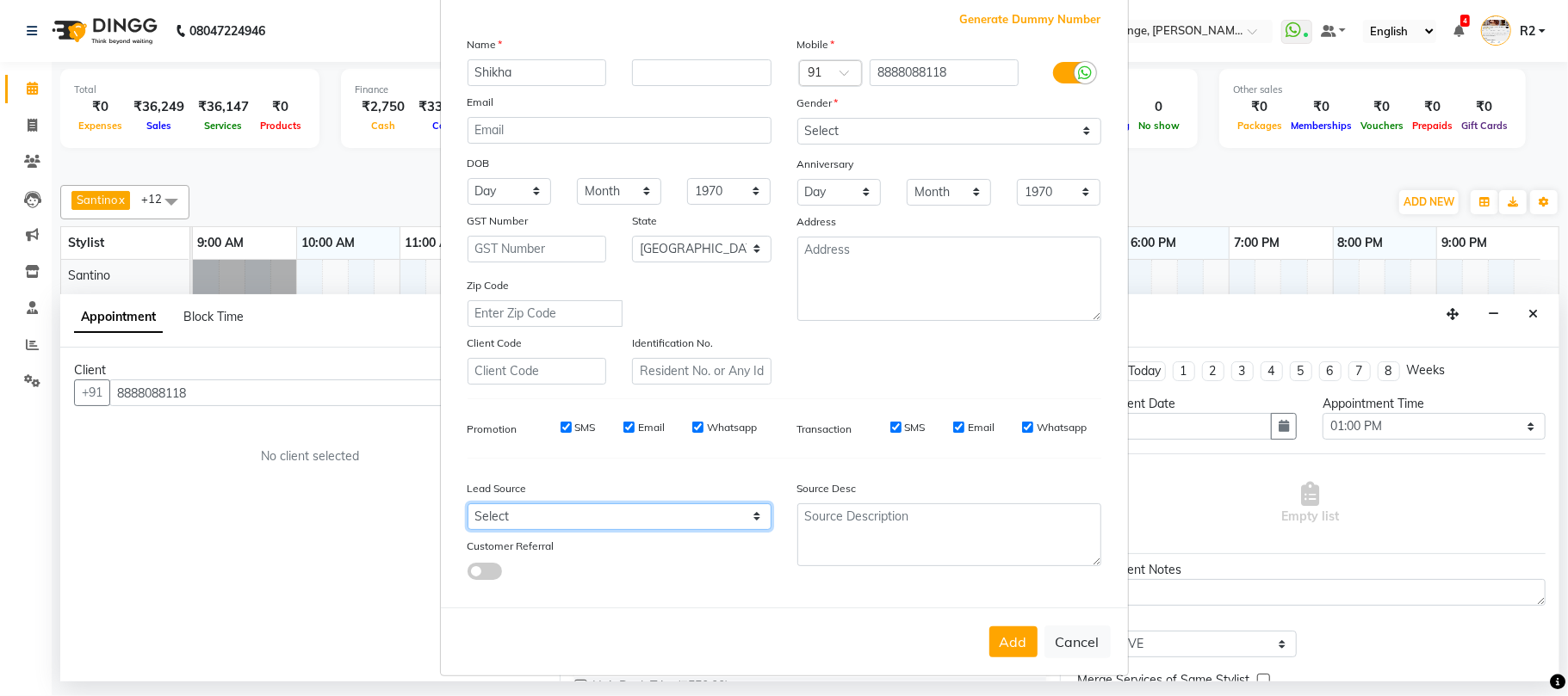
click at [742, 504] on select "Select Walk-in Referral Internet Friend Word of Mouth Advertisement Facebook Ju…" at bounding box center [620, 517] width 304 height 26
drag, startPoint x: 658, startPoint y: 511, endPoint x: 658, endPoint y: 501, distance: 10.0
click at [658, 511] on select "Select Walk-in Referral Internet Friend Word of Mouth Advertisement Facebook Ju…" at bounding box center [620, 517] width 304 height 26
select select "10262"
click at [467, 504] on select "Select Walk-in Referral Internet Friend Word of Mouth Advertisement Facebook Ju…" at bounding box center [620, 517] width 304 height 26
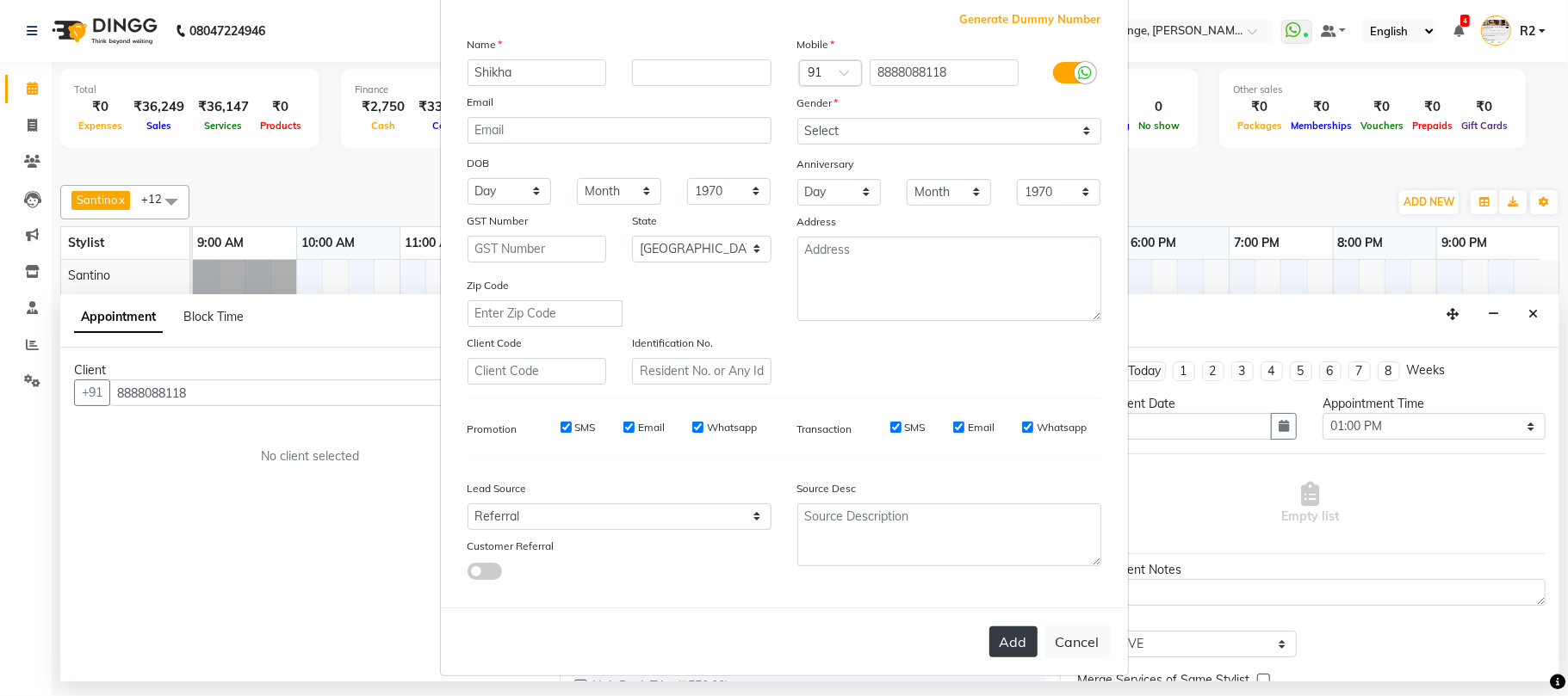
click at [1018, 641] on button "Add" at bounding box center [1013, 642] width 48 height 31
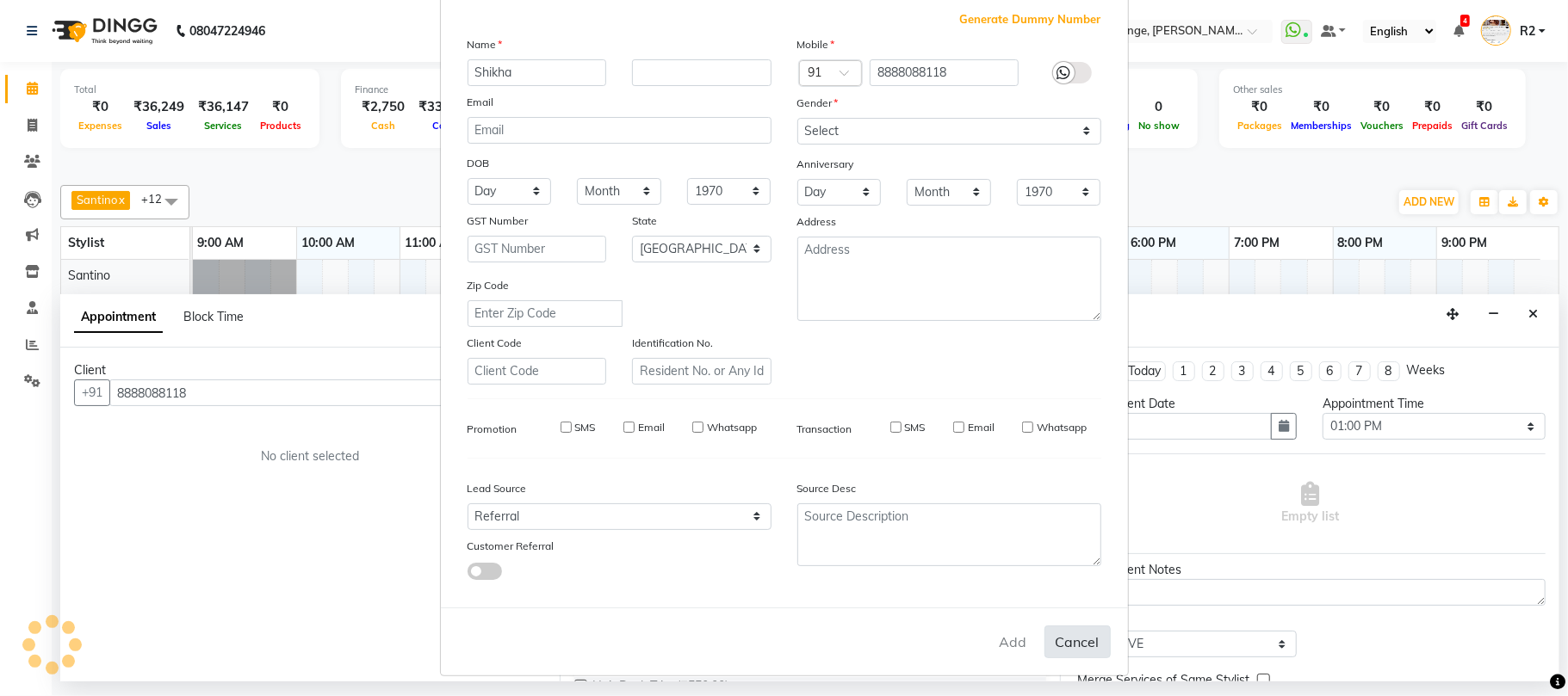
select select
select select "null"
select select
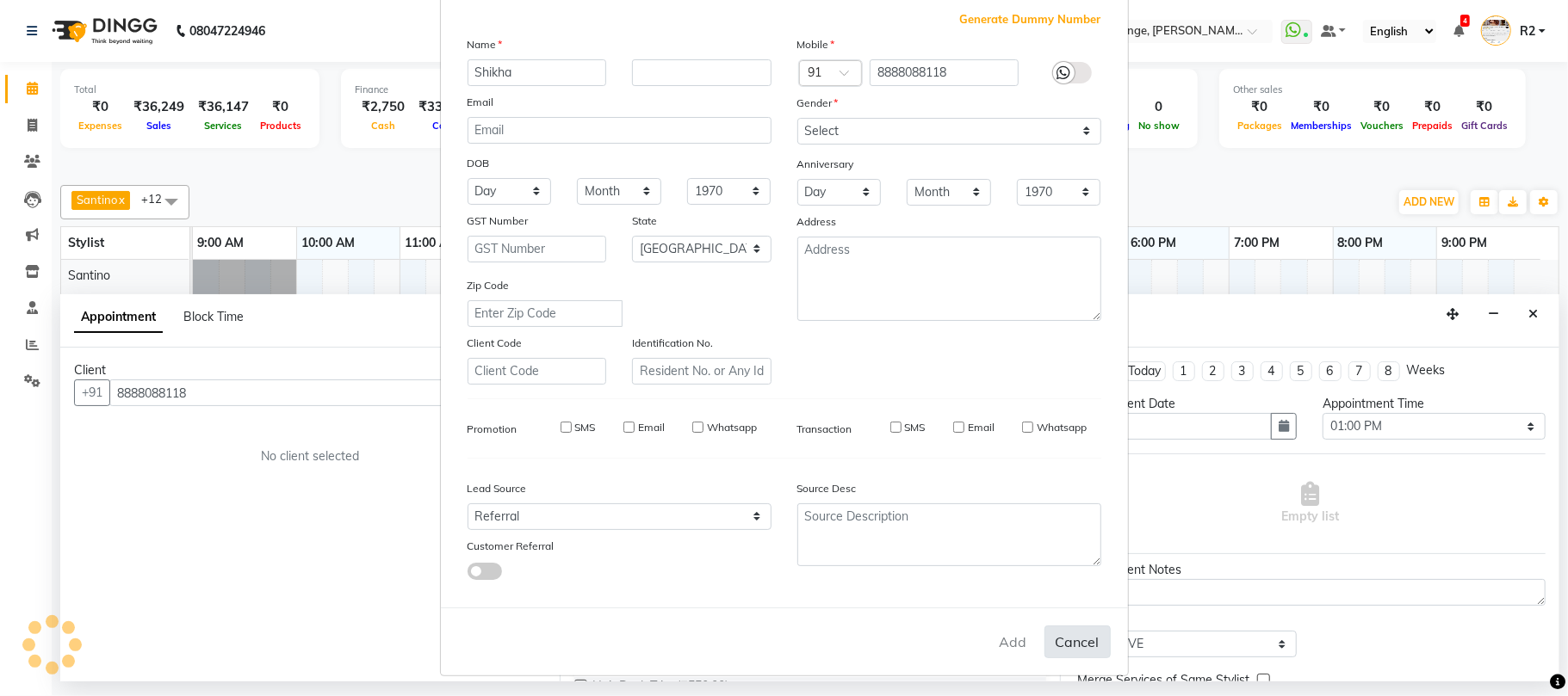
select select
checkbox input "false"
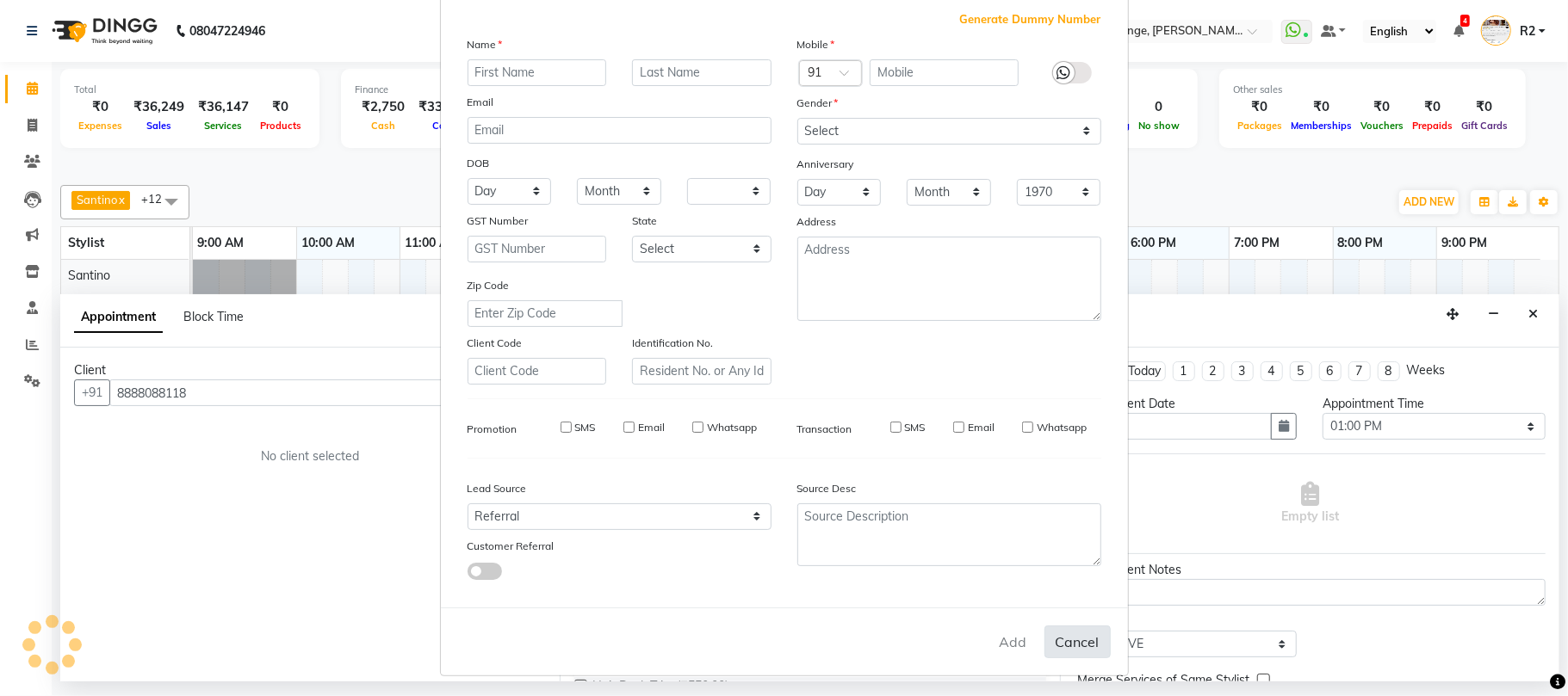
checkbox input "false"
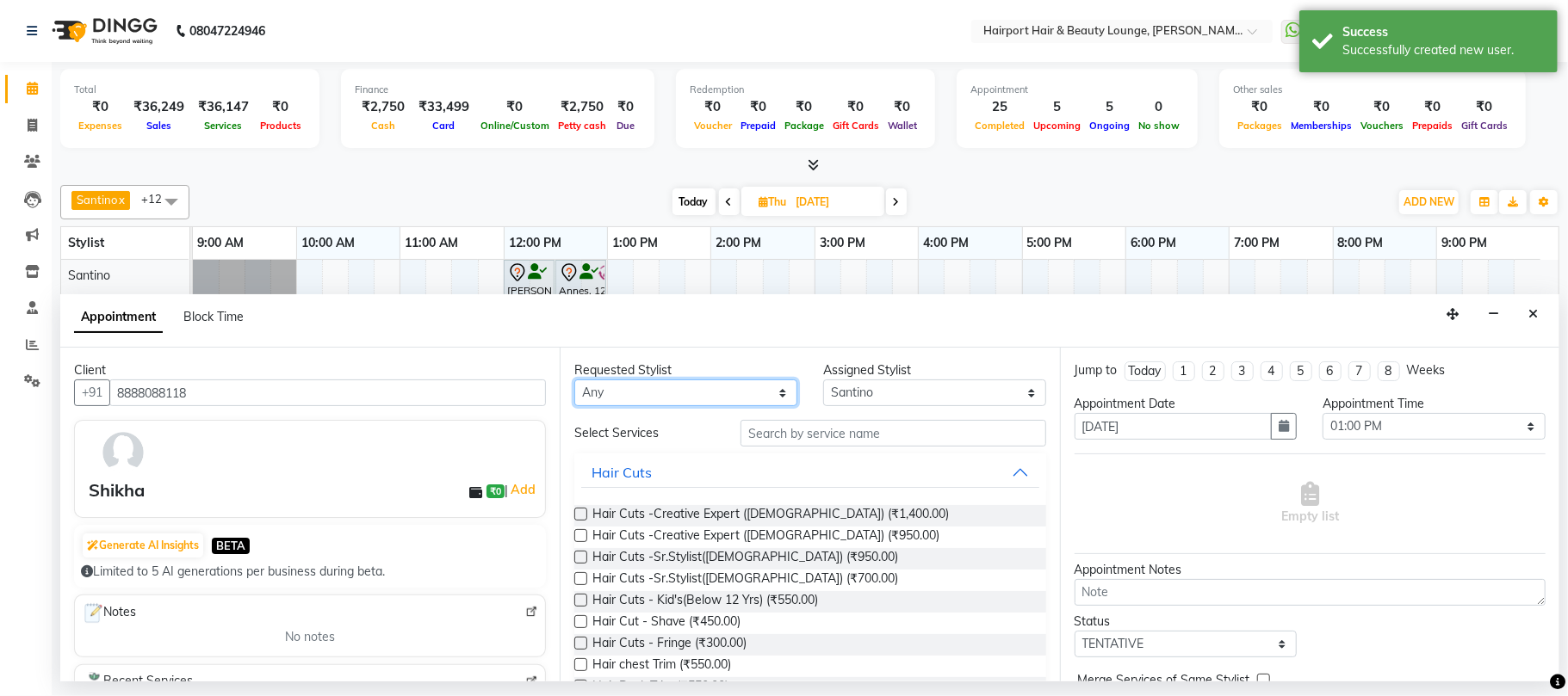
click at [756, 399] on select "Any [PERSON_NAME] [PERSON_NAME] [PERSON_NAME] [PERSON_NAME] [PERSON_NAME] Mercy…" at bounding box center [685, 393] width 223 height 26
select select "9137"
click at [574, 382] on select "Any [PERSON_NAME] [PERSON_NAME] [PERSON_NAME] [PERSON_NAME] [PERSON_NAME] Mercy…" at bounding box center [685, 393] width 223 height 26
click at [866, 434] on input "text" at bounding box center [893, 433] width 305 height 26
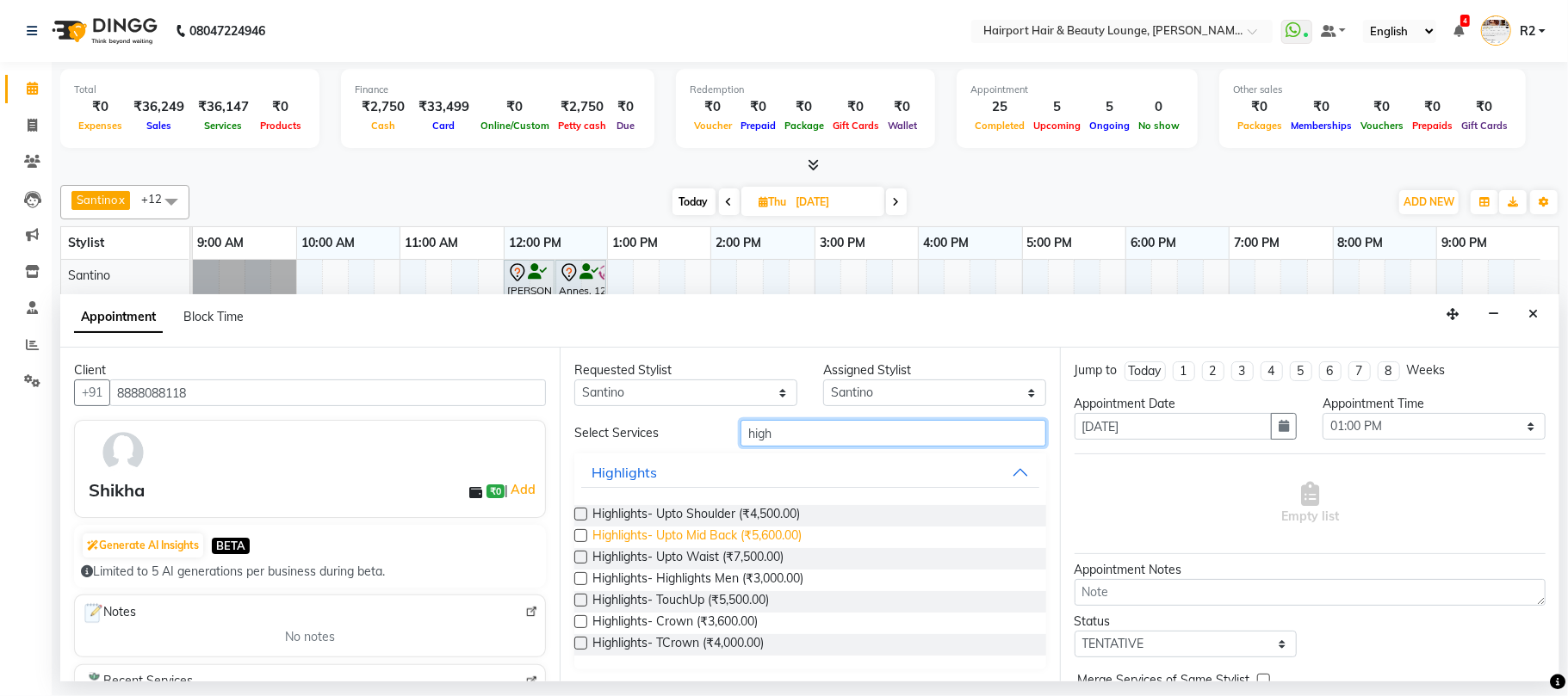
type input "high"
click at [673, 530] on span "Highlights- Upto Mid Back (₹5,600.00)" at bounding box center [697, 537] width 210 height 22
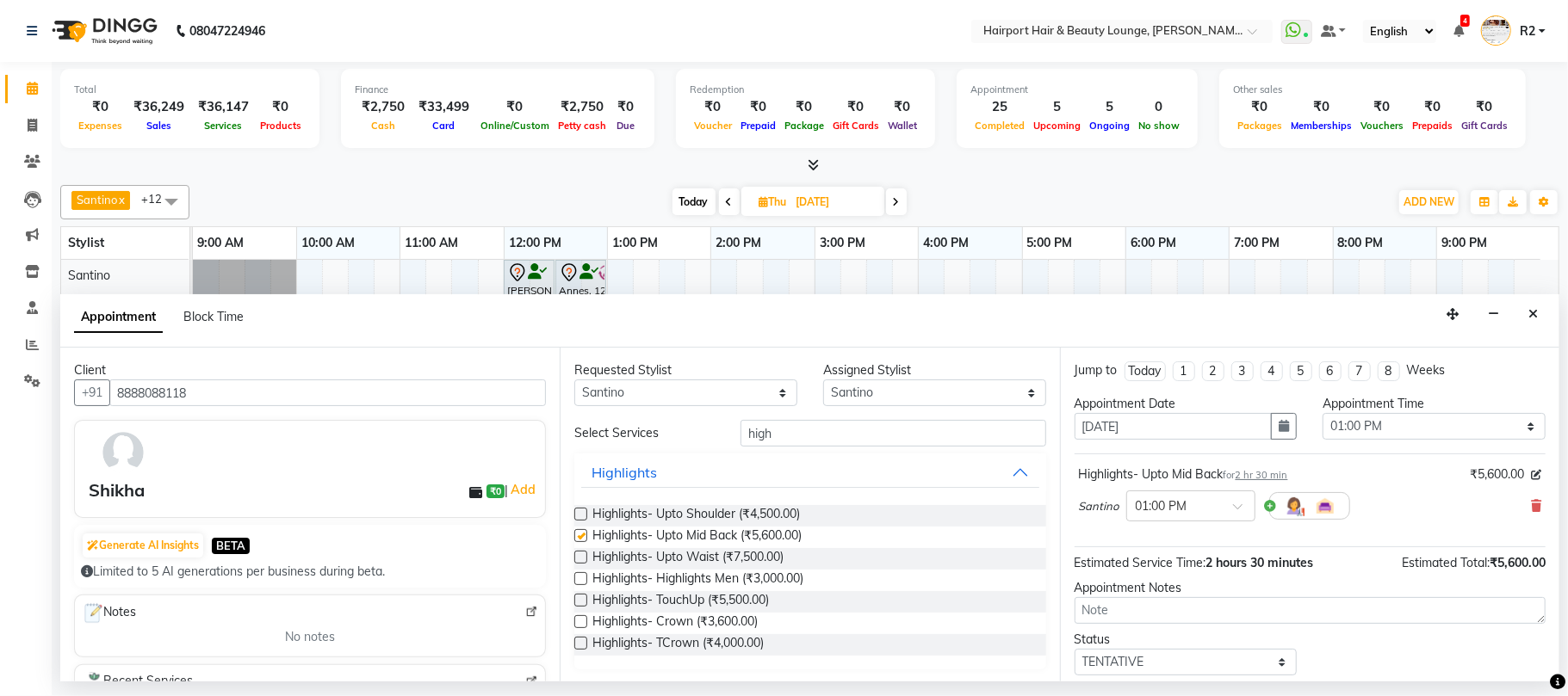
checkbox input "false"
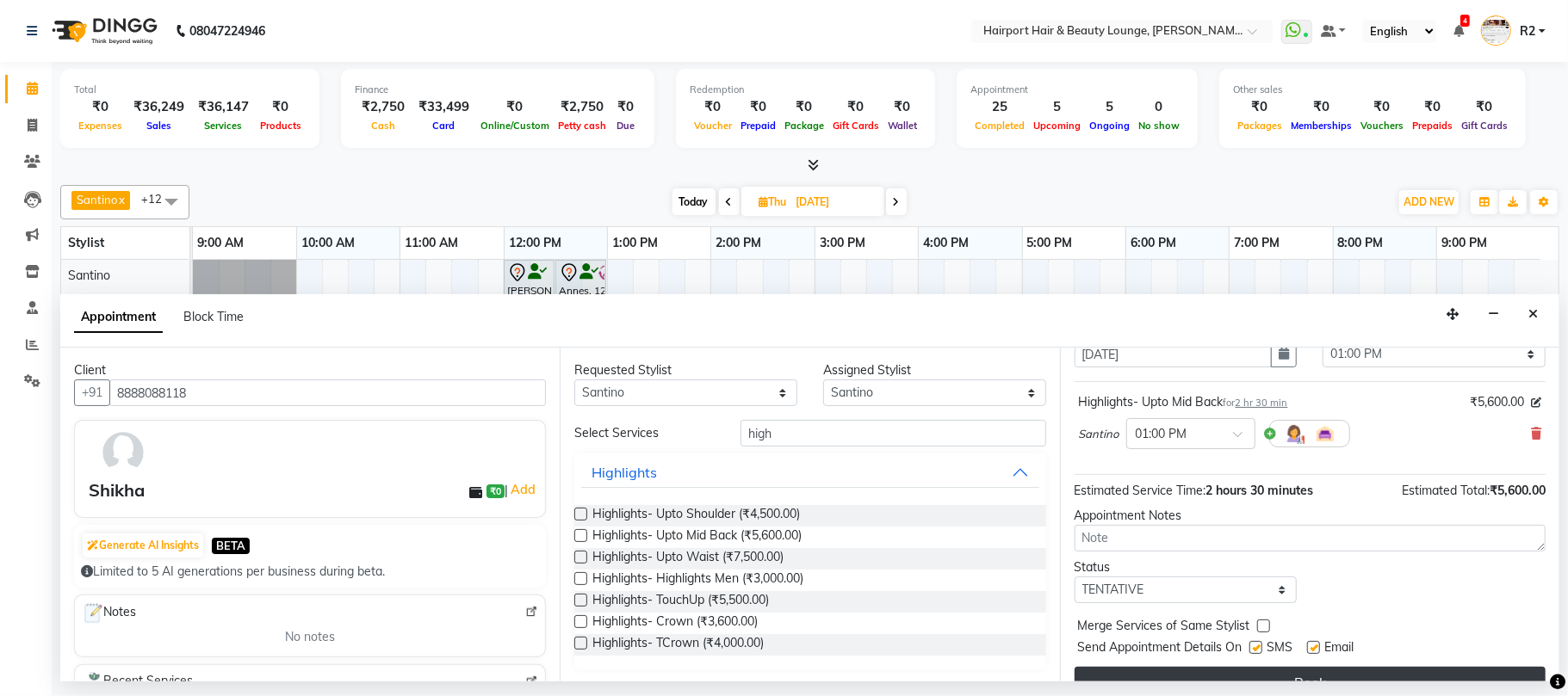
scroll to position [104, 0]
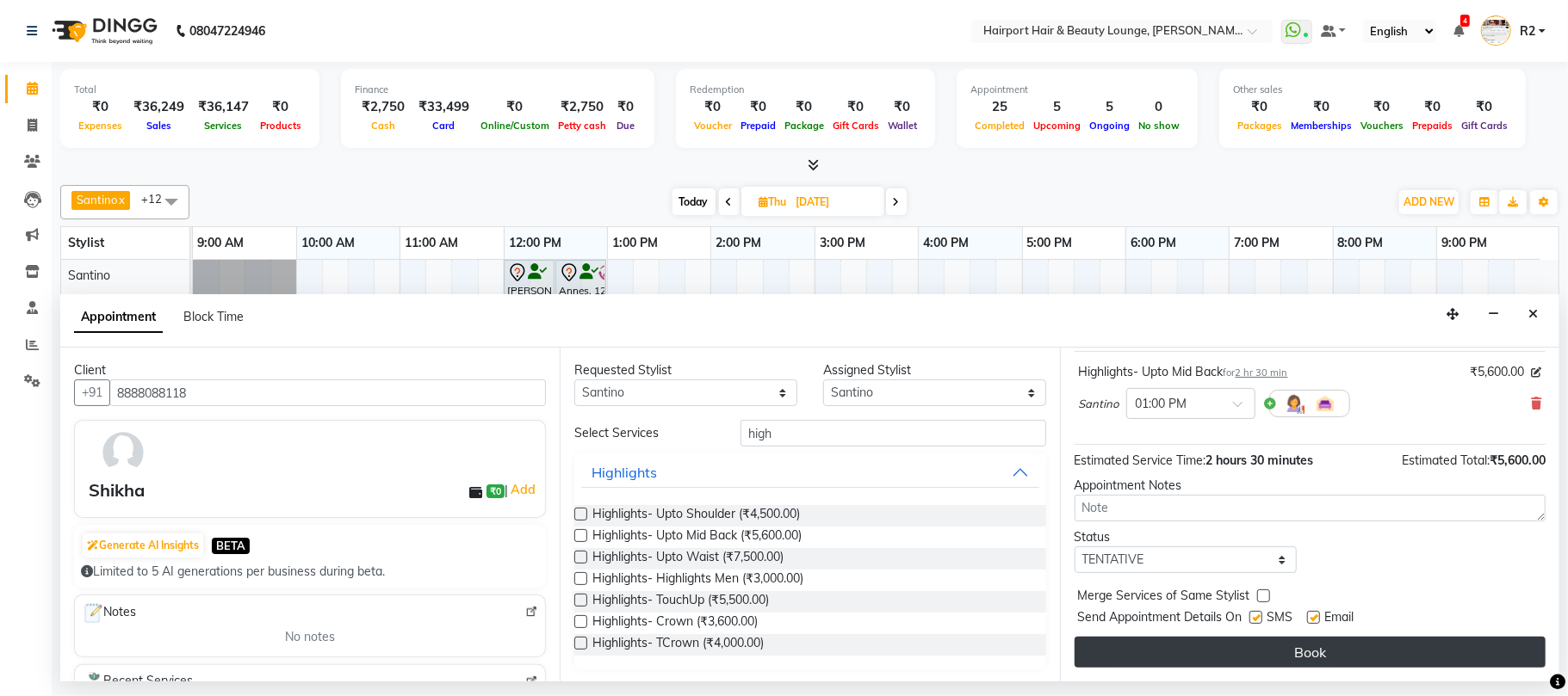
click at [1288, 642] on button "Book" at bounding box center [1309, 652] width 471 height 31
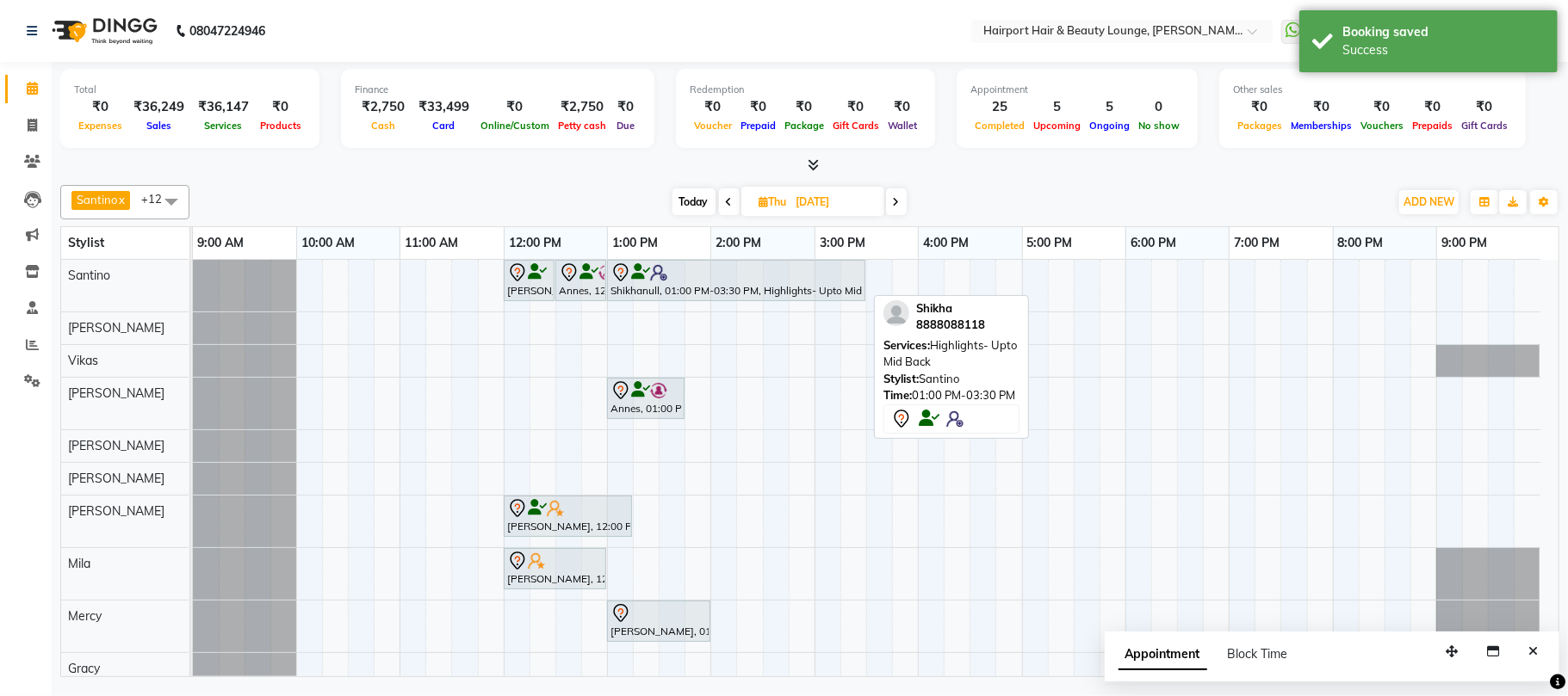
click at [859, 273] on div at bounding box center [736, 272] width 251 height 21
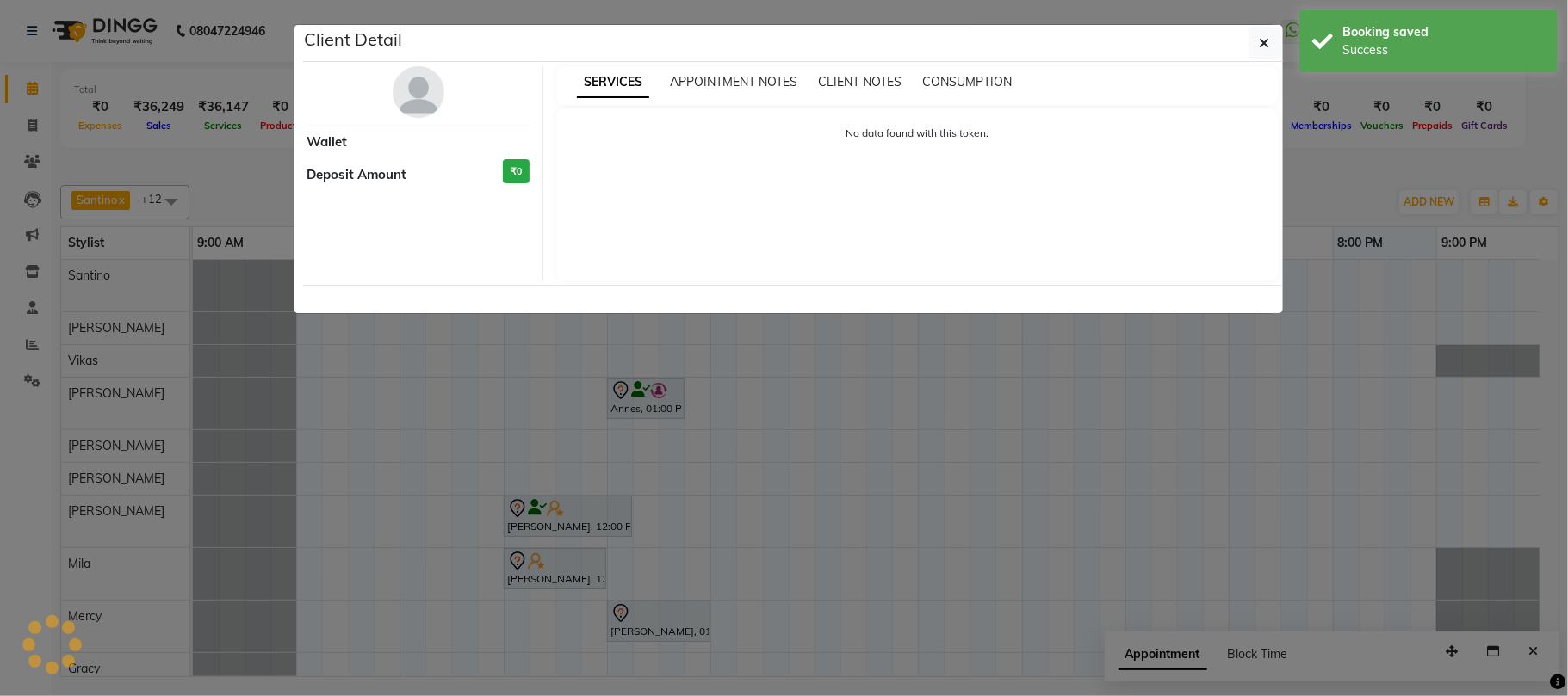
select select "7"
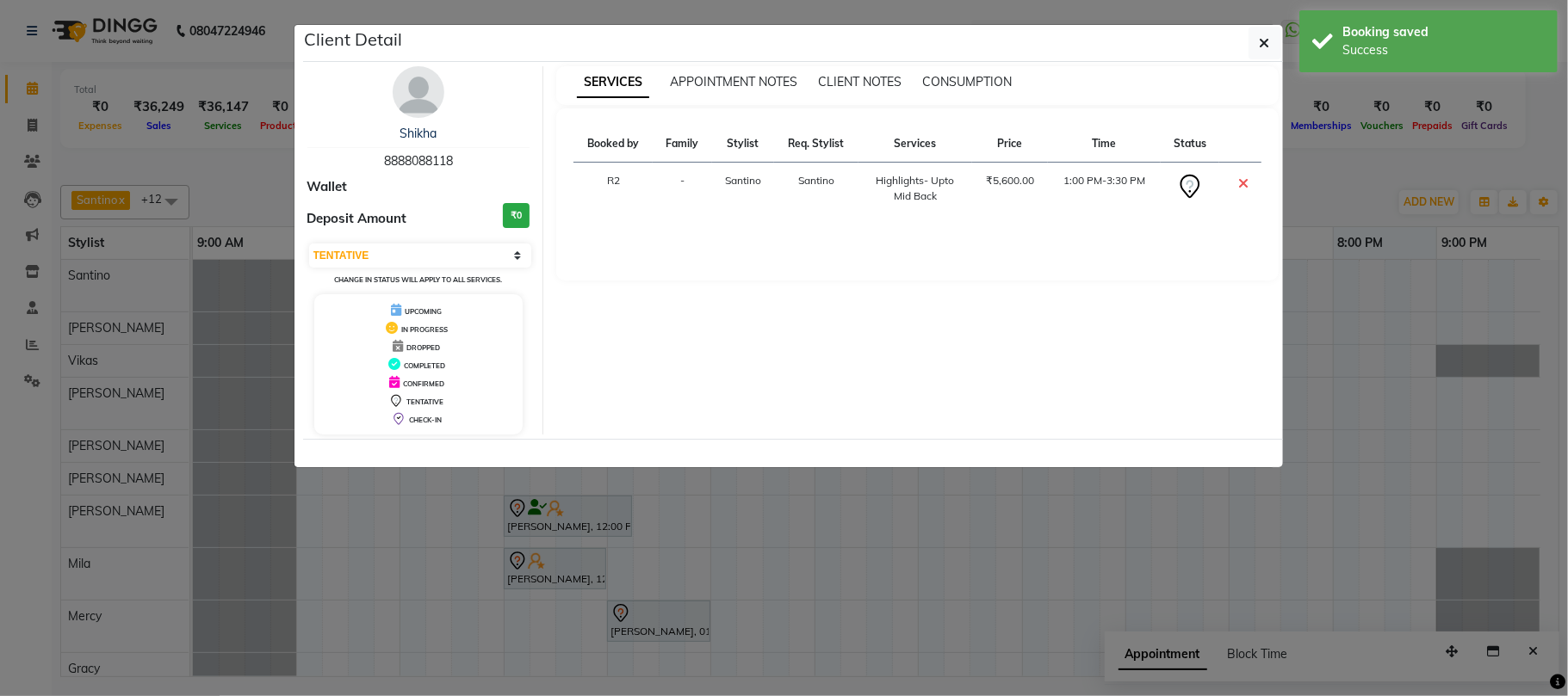
click at [855, 538] on ngb-modal-window "Client Detail [PERSON_NAME] 8888088118 Wallet Deposit Amount ₹0 Select CONFIRME…" at bounding box center [784, 348] width 1568 height 696
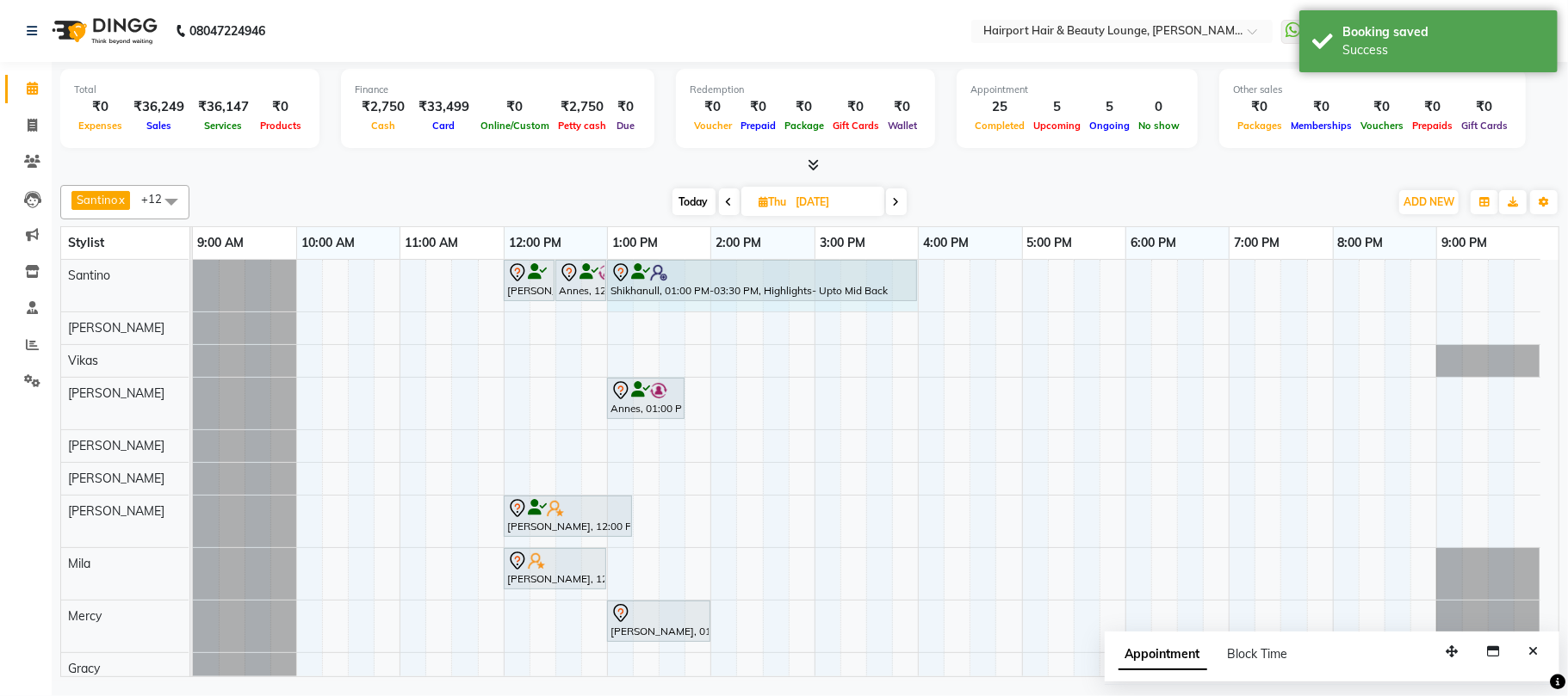
drag, startPoint x: 862, startPoint y: 276, endPoint x: 902, endPoint y: 283, distance: 40.6
click at [193, 283] on div "[PERSON_NAME](Husband), 12:00 PM-12:30 PM, Hair Cuts -Creative Expert ([DEMOGRA…" at bounding box center [193, 285] width 0 height 52
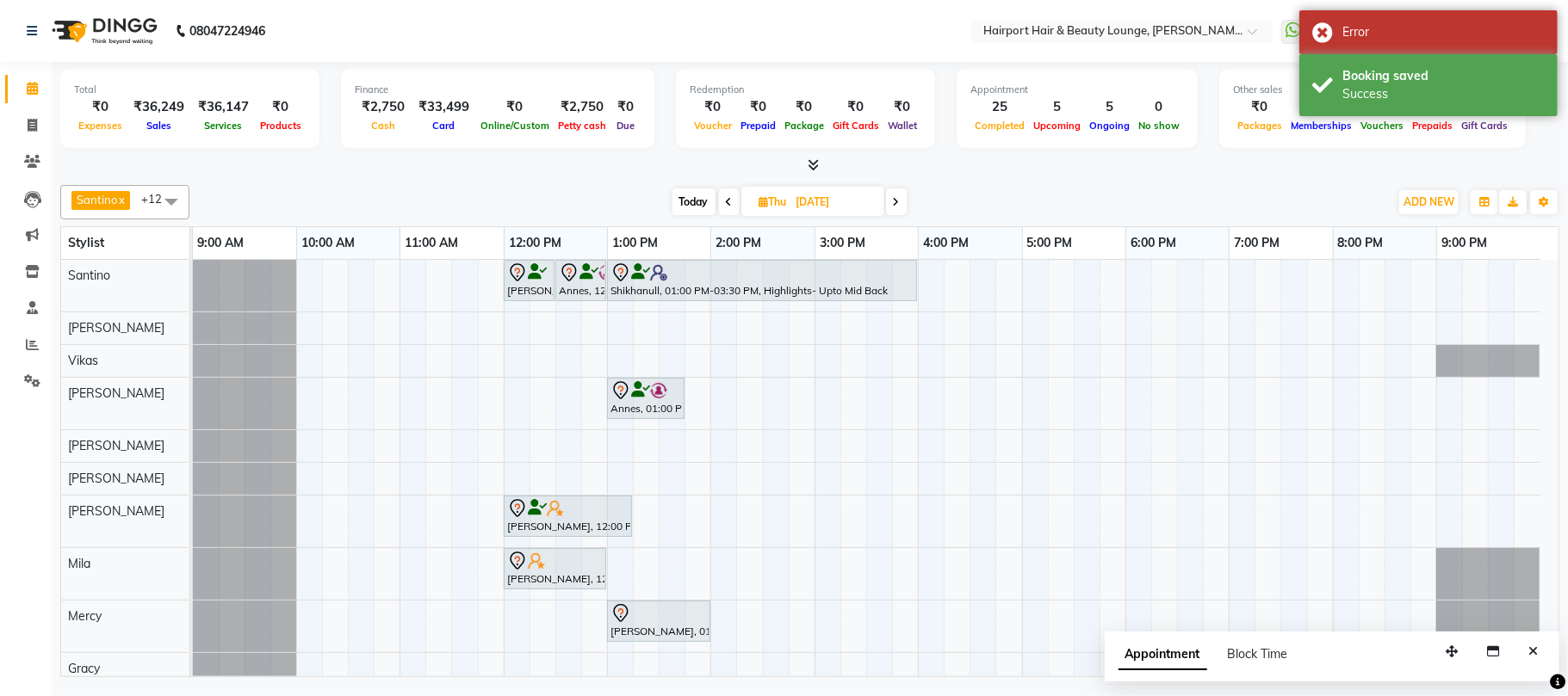
click at [695, 207] on span "Today" at bounding box center [693, 201] width 43 height 26
type input "03-10-2025"
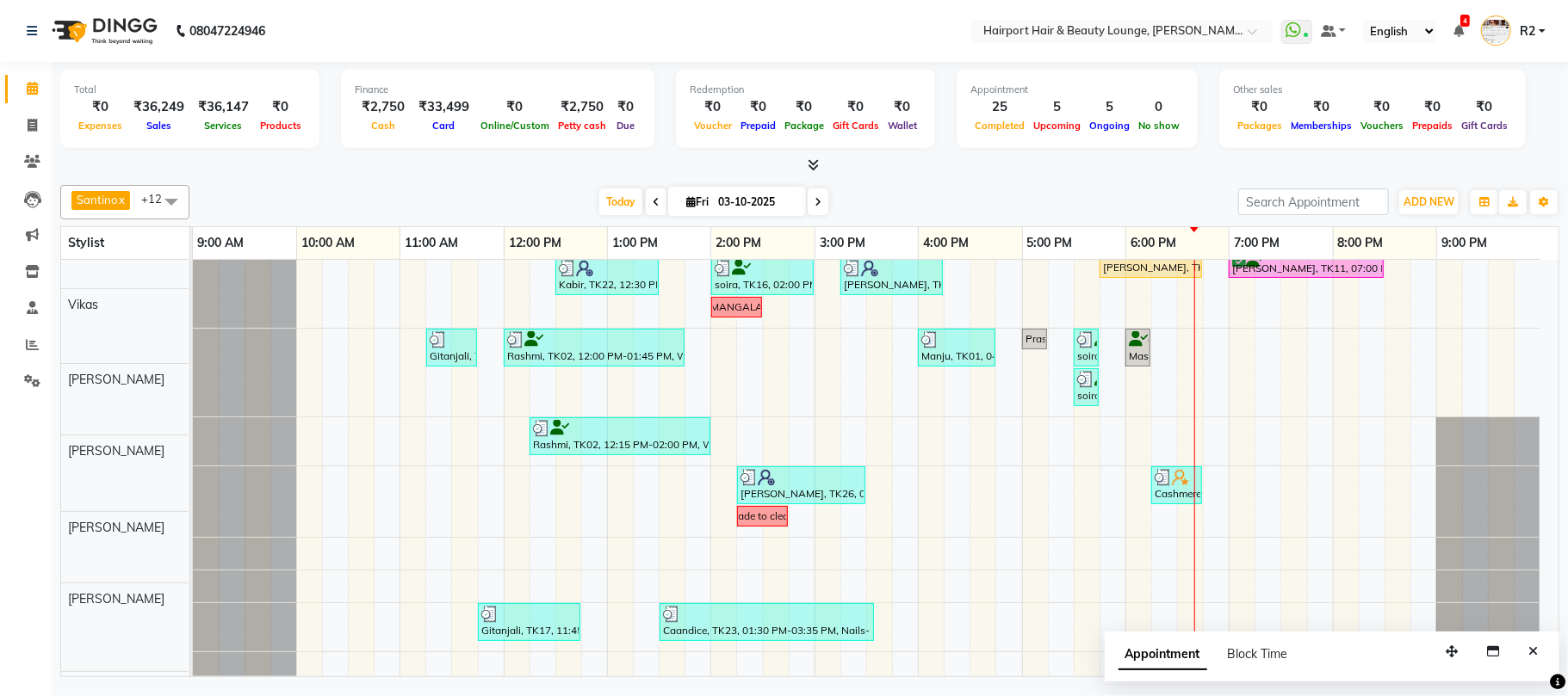
scroll to position [381, 0]
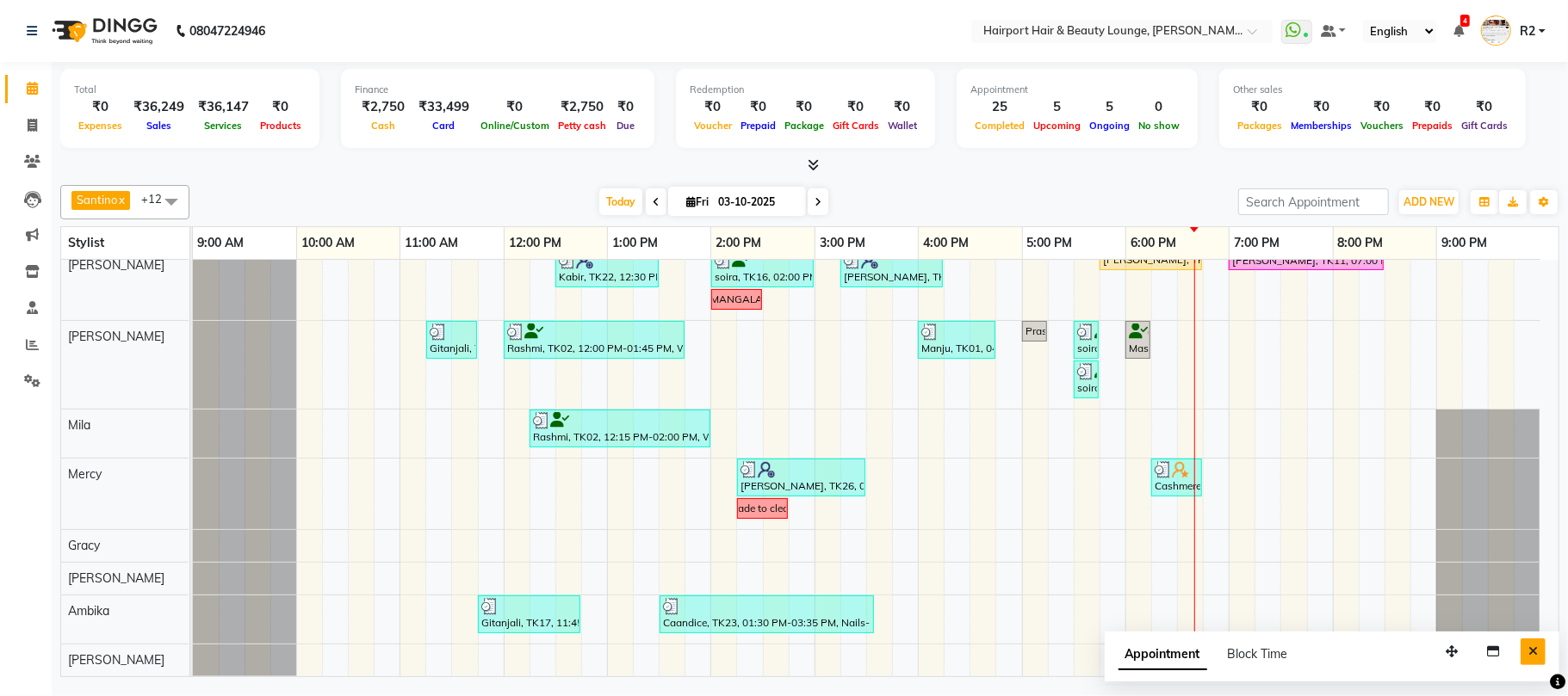
click at [1537, 651] on icon "Close" at bounding box center [1532, 651] width 9 height 12
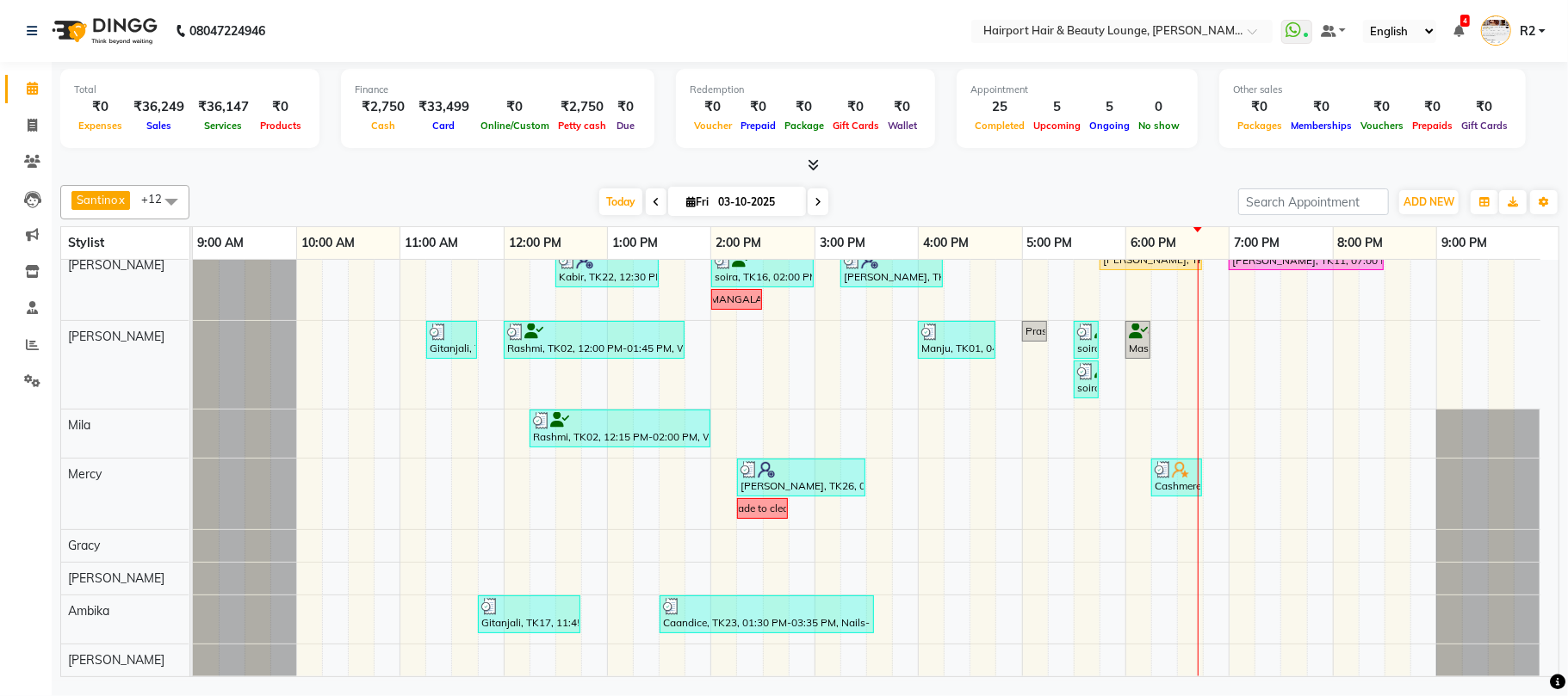
scroll to position [0, 0]
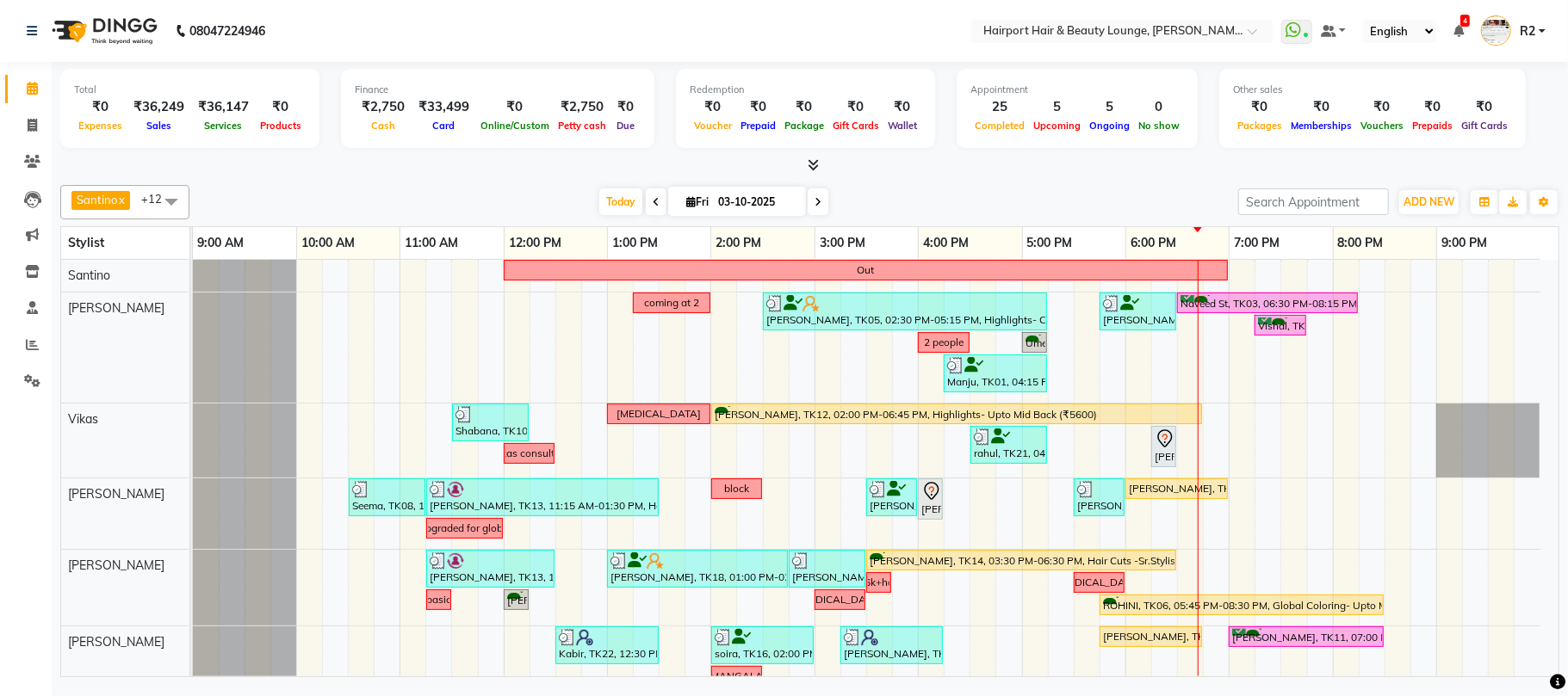
click at [294, 159] on div at bounding box center [809, 166] width 1499 height 18
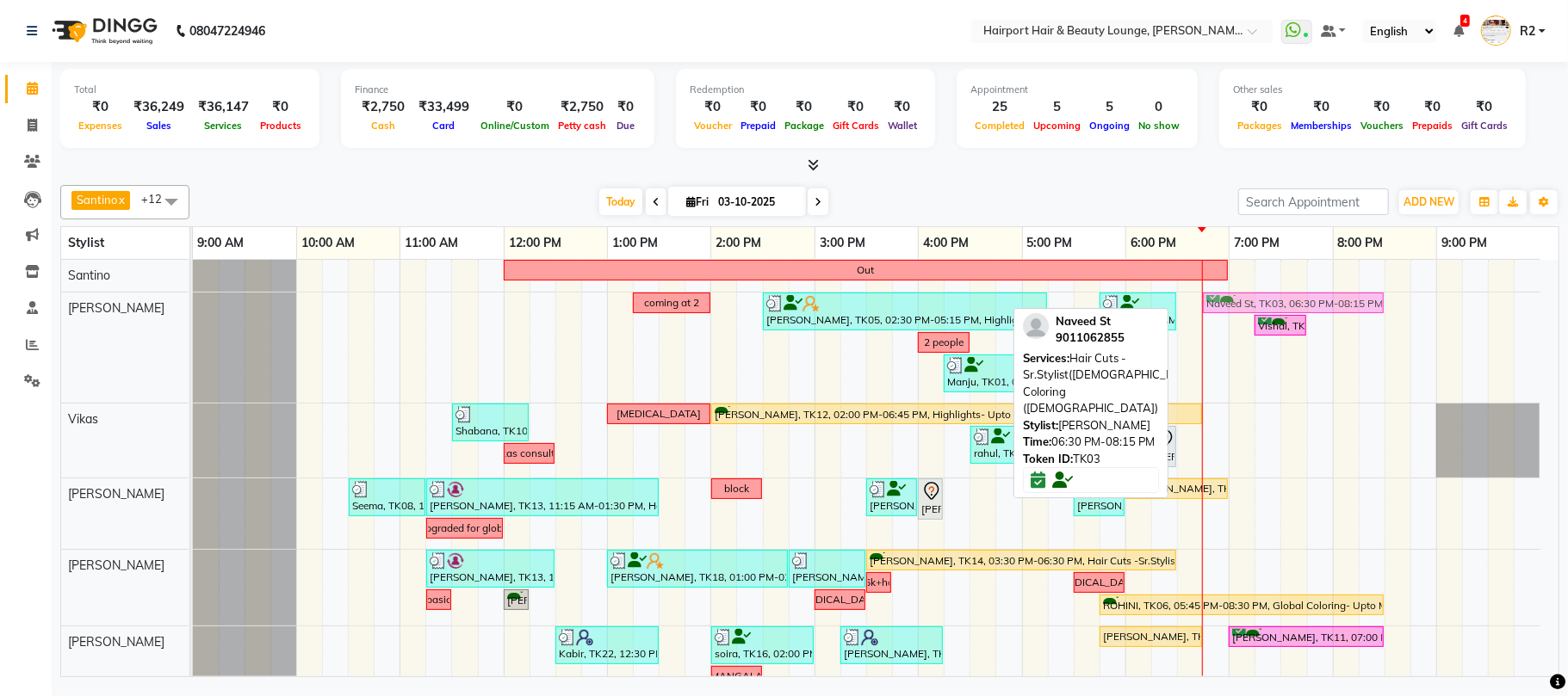
drag, startPoint x: 1219, startPoint y: 302, endPoint x: 1237, endPoint y: 301, distance: 18.0
click at [193, 301] on div "coming at 2 ekta, TK05, 02:30 PM-05:15 PM, Highlights- Crown (₹3600) Shally, TK…" at bounding box center [193, 347] width 0 height 110
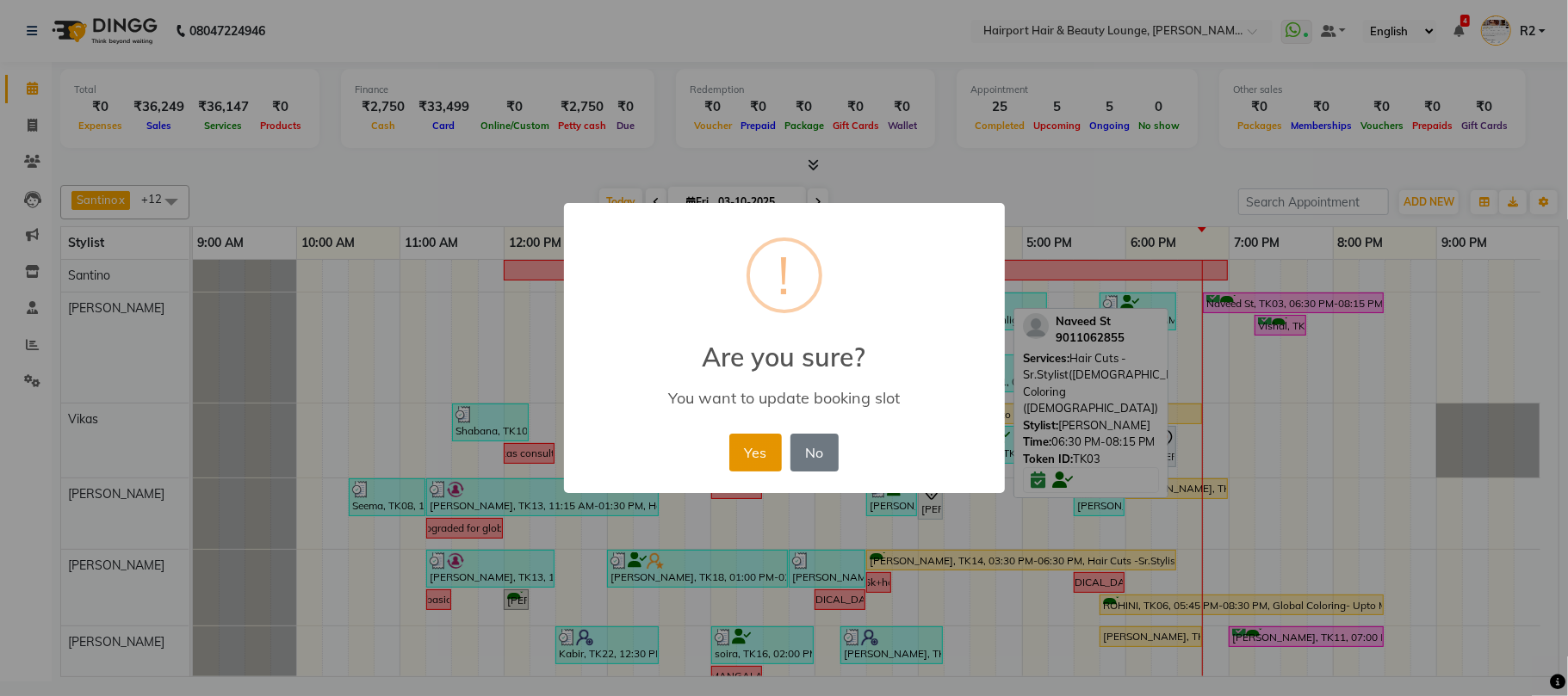
click at [773, 448] on button "Yes" at bounding box center [755, 453] width 53 height 38
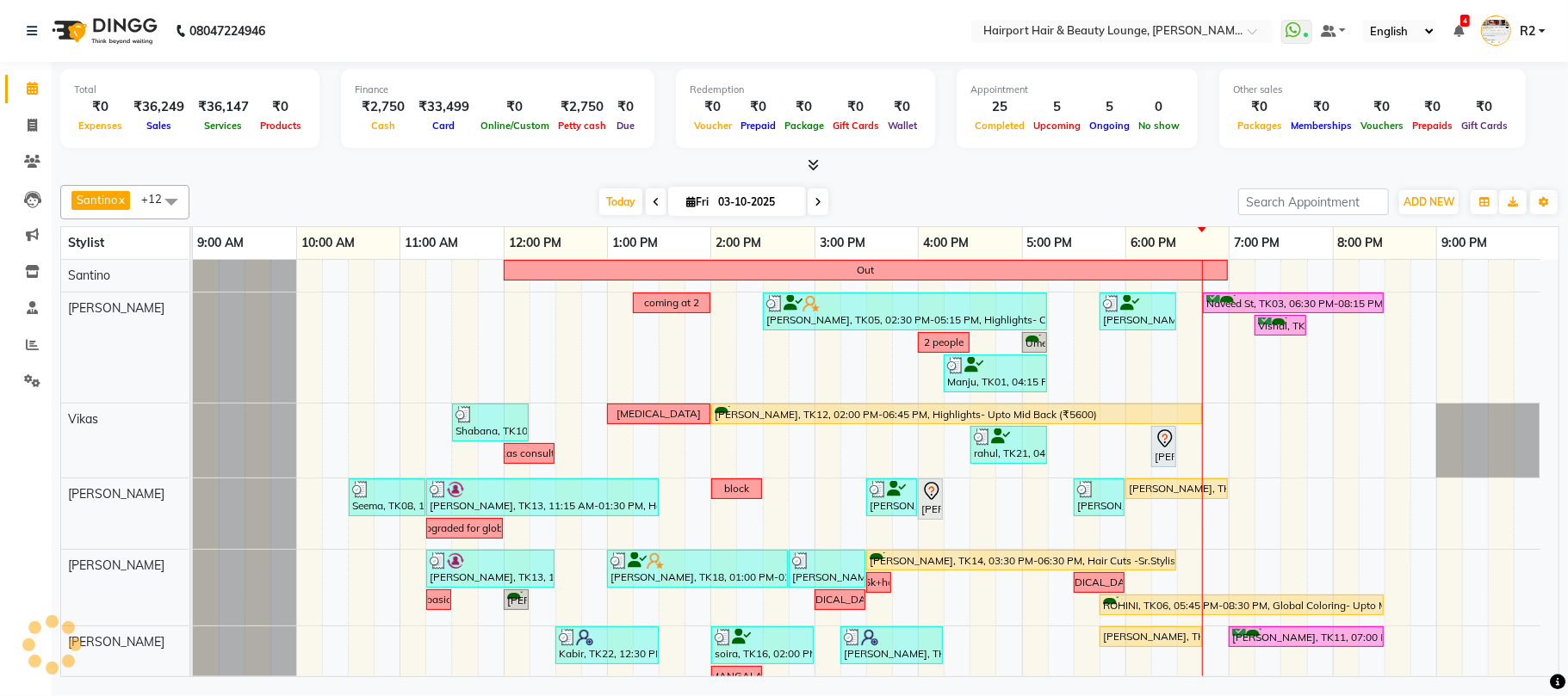
click at [1313, 306] on div "Naveed St, TK03, 06:30 PM-08:15 PM, Hair Cuts -Sr.Stylist([DEMOGRAPHIC_DATA]),G…" at bounding box center [1293, 303] width 178 height 16
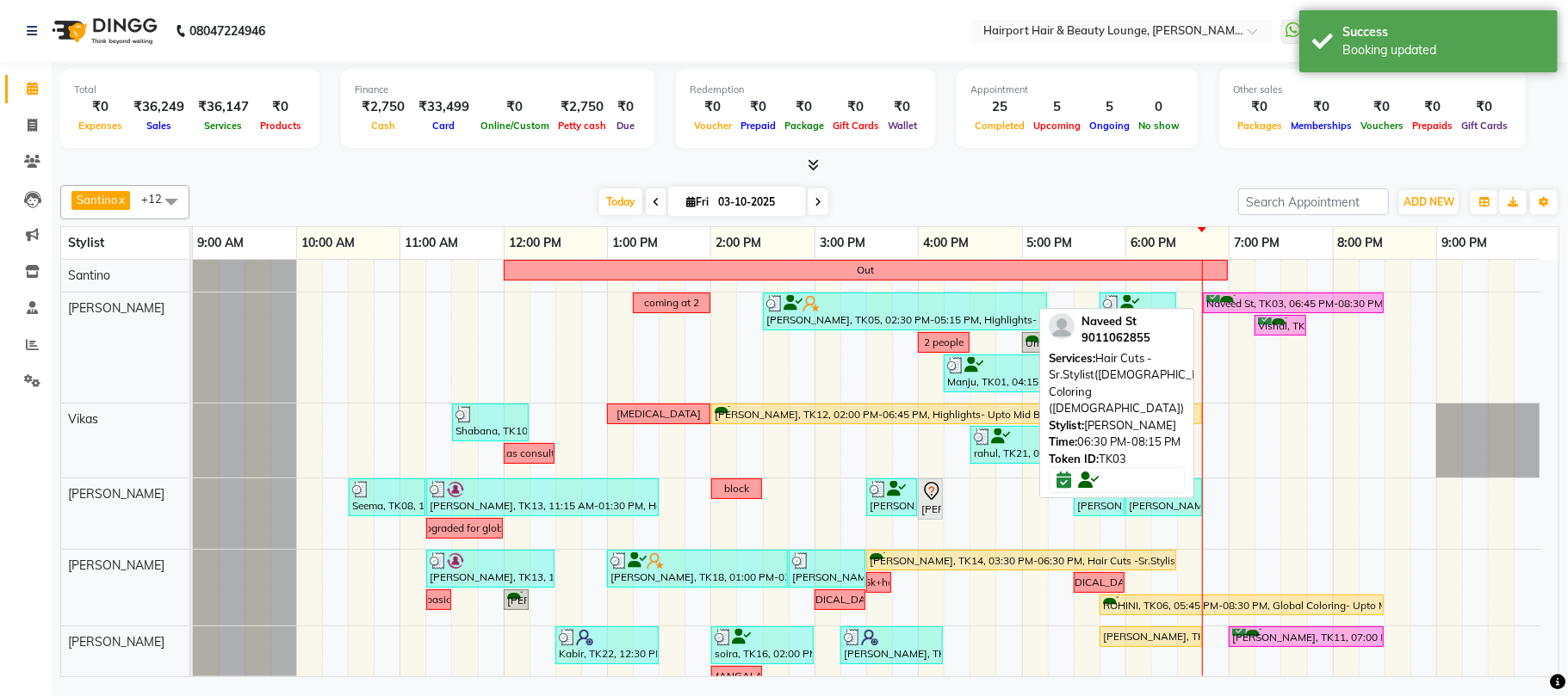
click at [1313, 306] on div "Naveed St, TK03, 06:45 PM-08:30 PM, Hair Cuts -Sr.Stylist(Male),Global Coloring…" at bounding box center [1293, 303] width 178 height 16
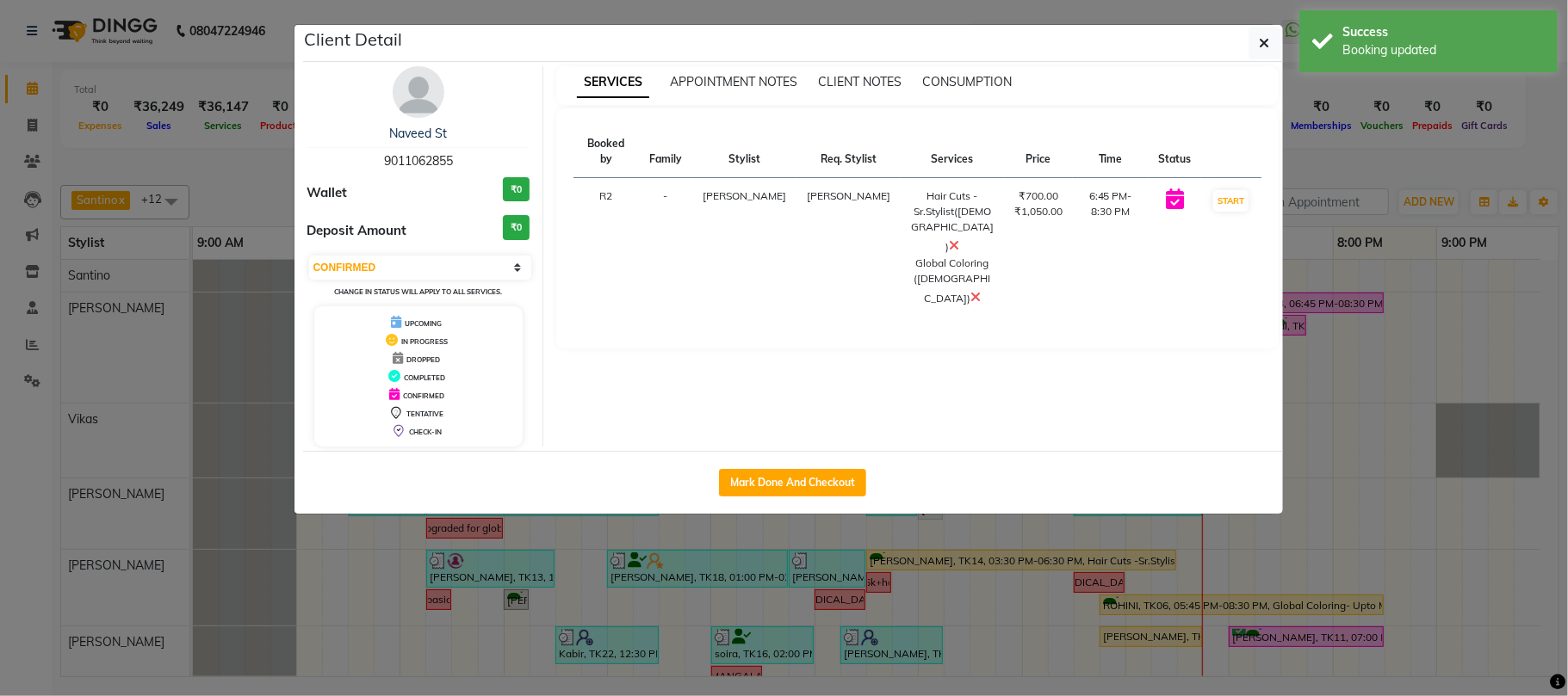
click at [1210, 195] on td "START" at bounding box center [1230, 249] width 59 height 140
click at [1246, 190] on button "START" at bounding box center [1230, 201] width 36 height 22
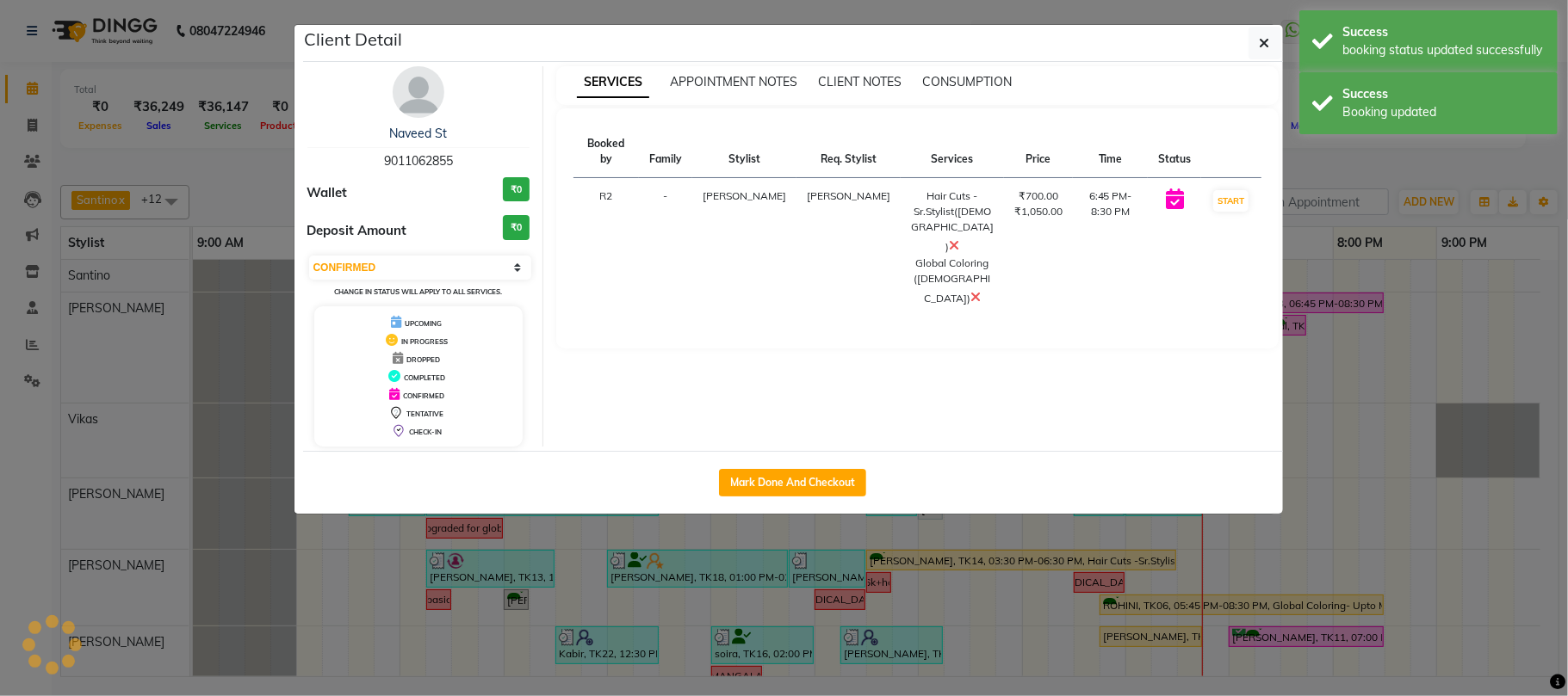
select select "1"
click at [1437, 167] on ngb-modal-window "Client Detail Naveed St 9011062855 Wallet ₹0 Deposit Amount ₹0 Select IN SERVIC…" at bounding box center [784, 348] width 1568 height 696
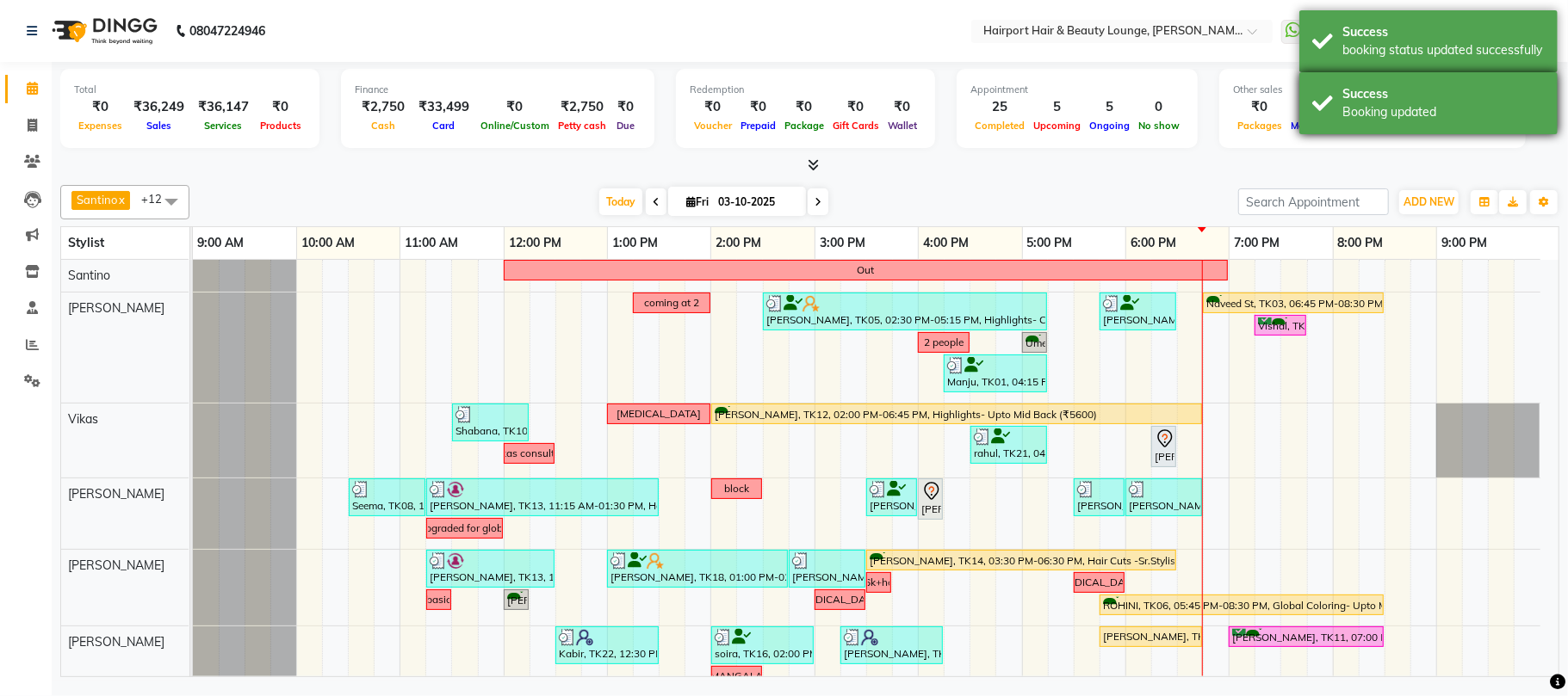
click at [1417, 112] on div "Booking updated" at bounding box center [1443, 112] width 202 height 18
click at [1417, 35] on div "Success" at bounding box center [1443, 33] width 202 height 18
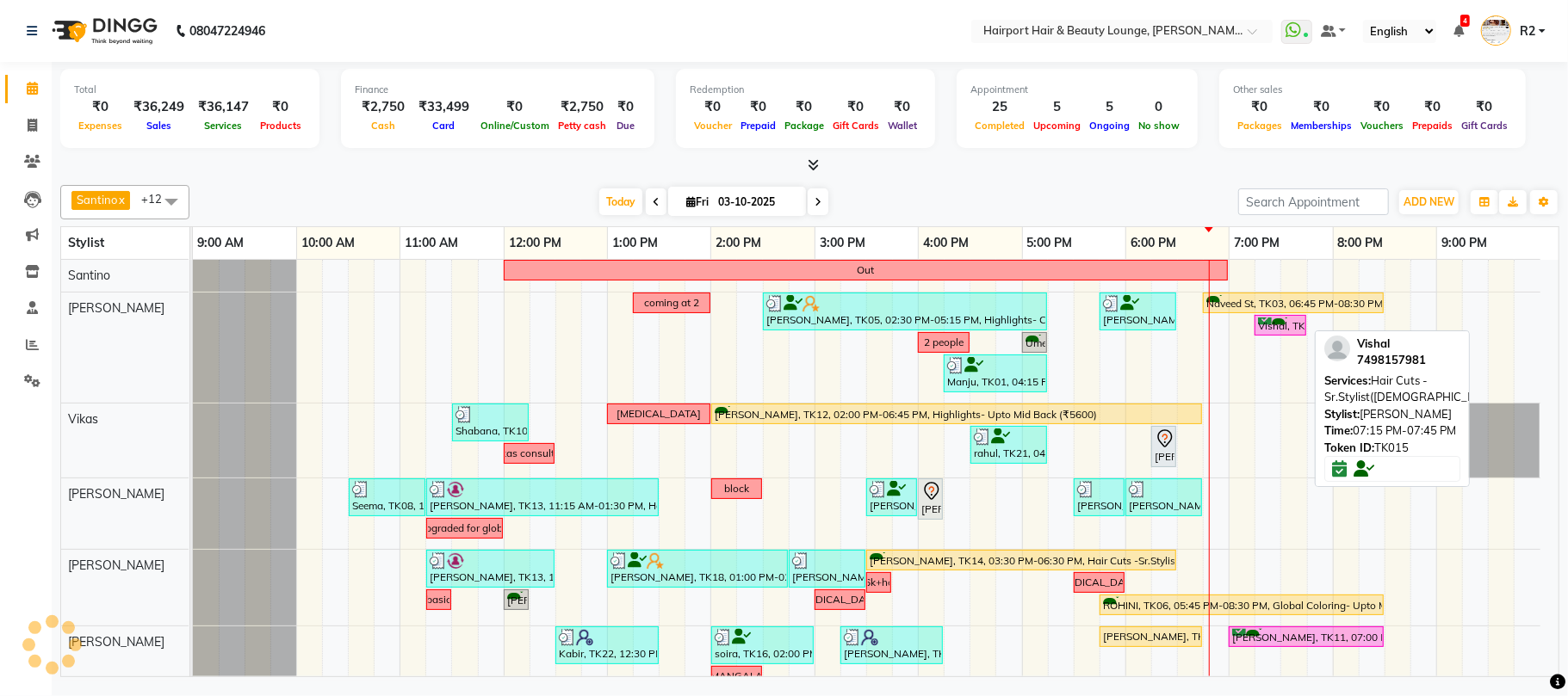
click at [1293, 333] on div "Vishal, TK15, 07:15 PM-07:45 PM, Hair Cuts -Sr.Stylist([DEMOGRAPHIC_DATA])" at bounding box center [1280, 326] width 48 height 16
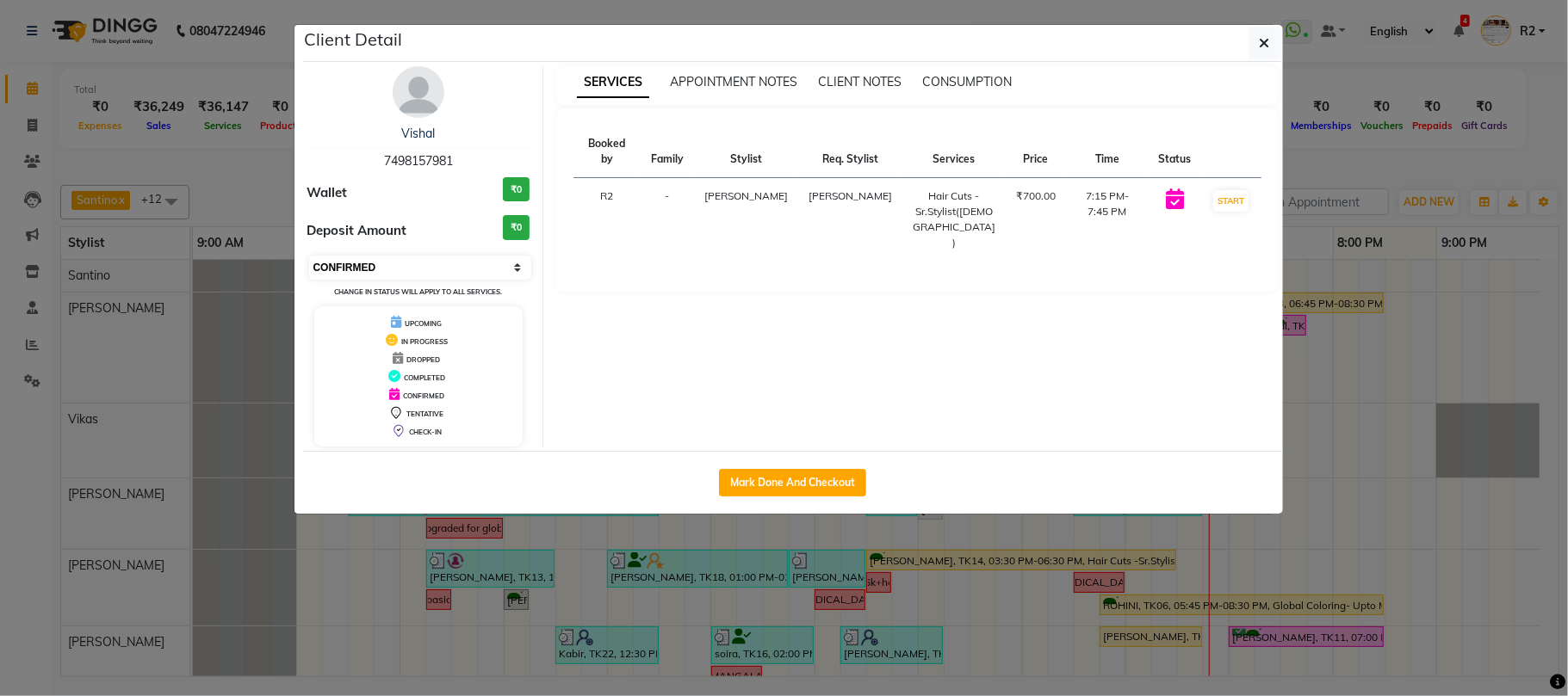
click at [466, 273] on select "Select IN SERVICE CONFIRMED TENTATIVE CHECK IN MARK DONE DROPPED UPCOMING" at bounding box center [420, 268] width 223 height 24
select select "8"
click at [309, 257] on select "Select IN SERVICE CONFIRMED TENTATIVE CHECK IN MARK DONE DROPPED UPCOMING" at bounding box center [420, 268] width 223 height 24
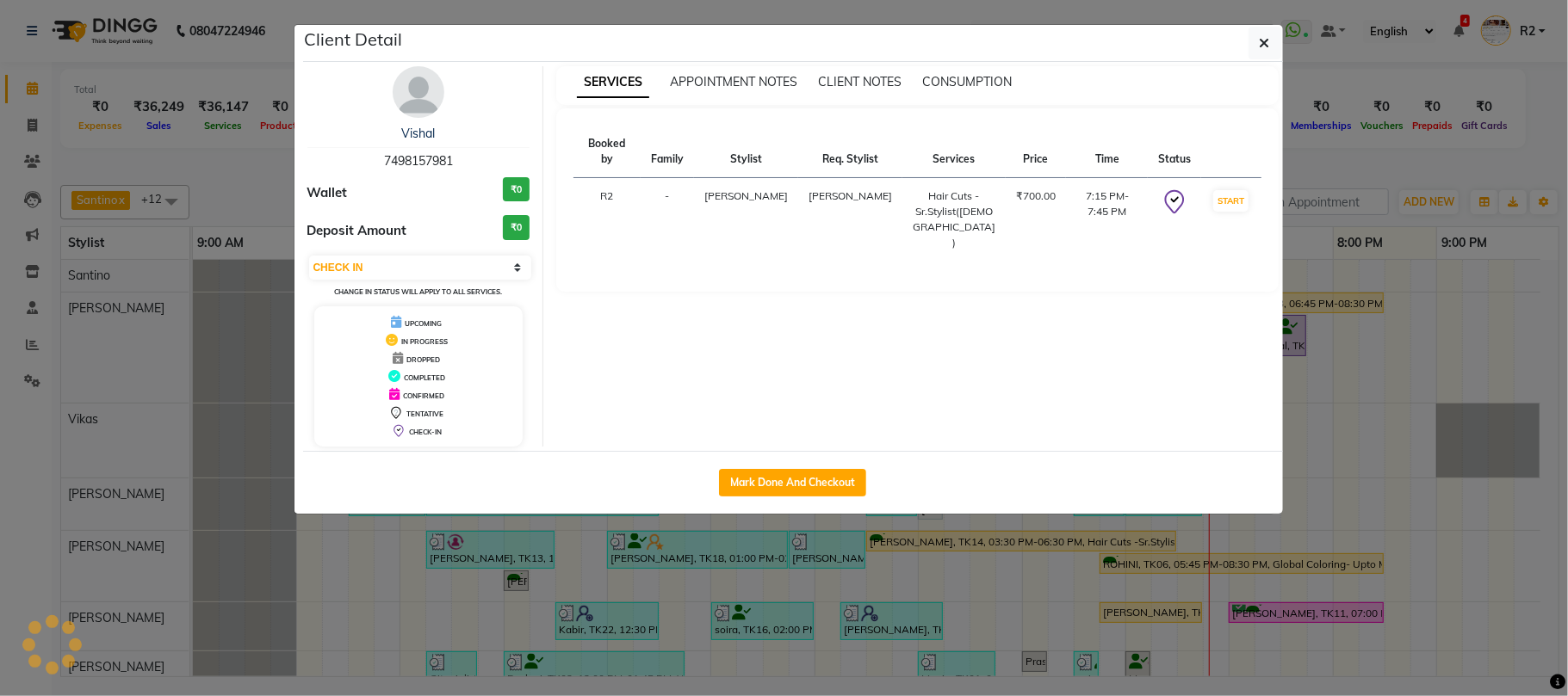
click at [190, 159] on ngb-modal-window "Client Detail Vishal 7498157981 Wallet ₹0 Deposit Amount ₹0 Select IN SERVICE C…" at bounding box center [784, 348] width 1568 height 696
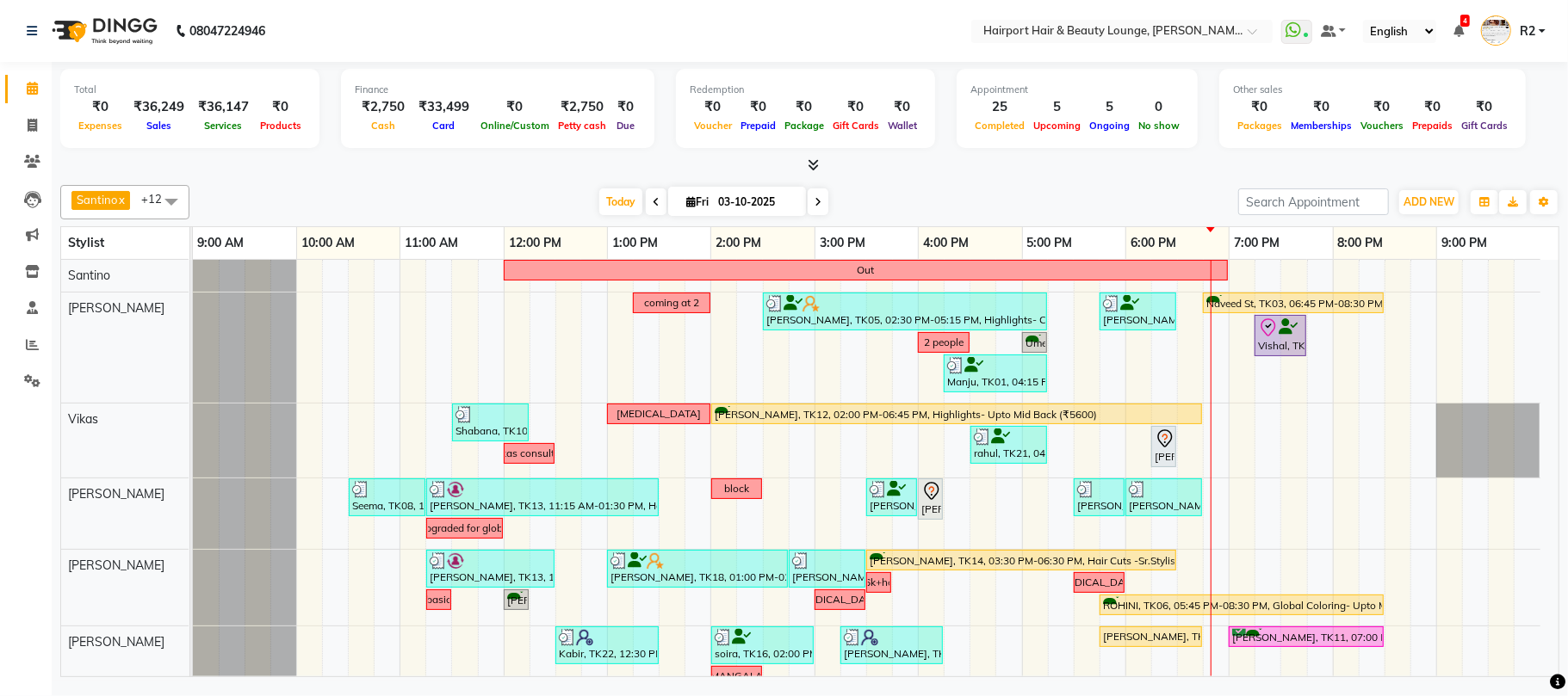
click at [807, 197] on span at bounding box center [817, 201] width 21 height 26
type input "04-10-2025"
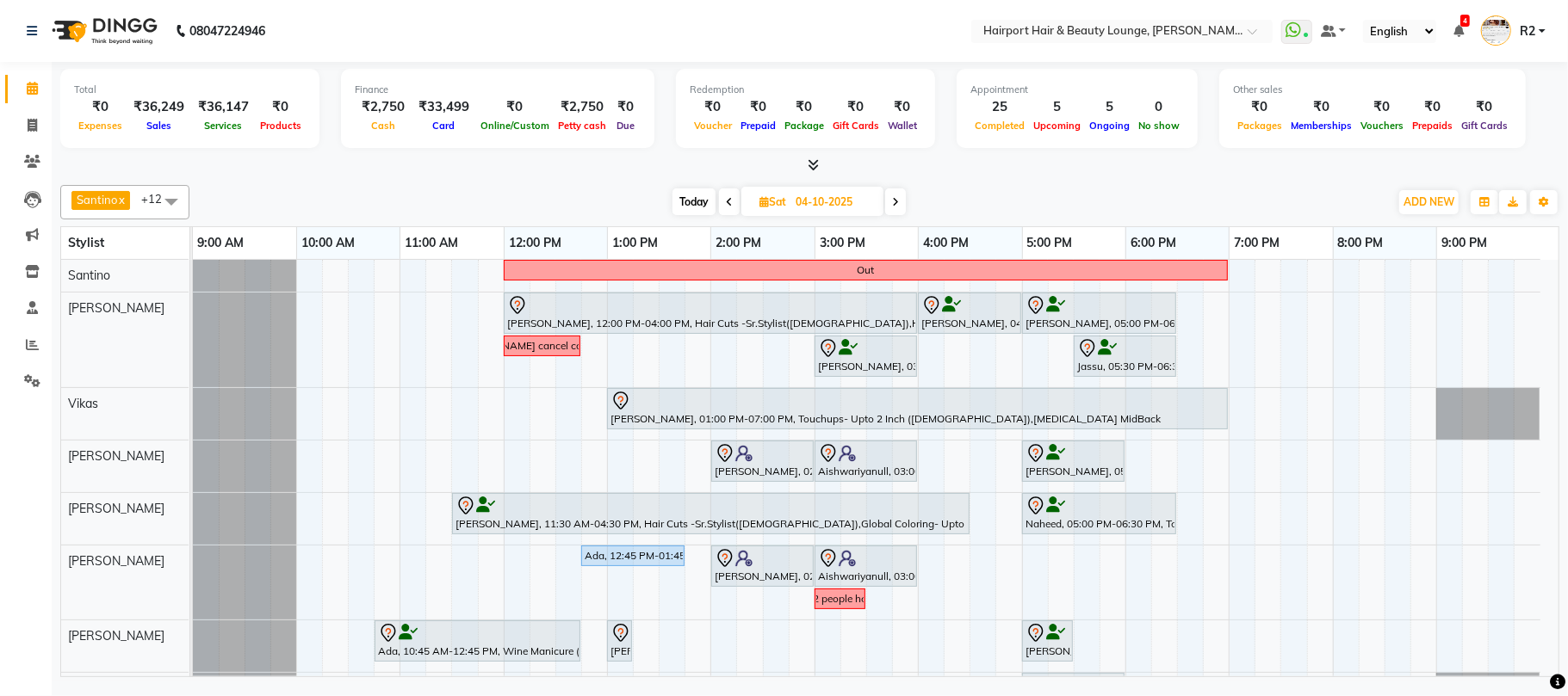
click at [468, 421] on div "Out Meghna, 12:00 PM-04:00 PM, Hair Cuts -Sr.Stylist(Female),Highlights- Upto M…" at bounding box center [876, 574] width 1366 height 629
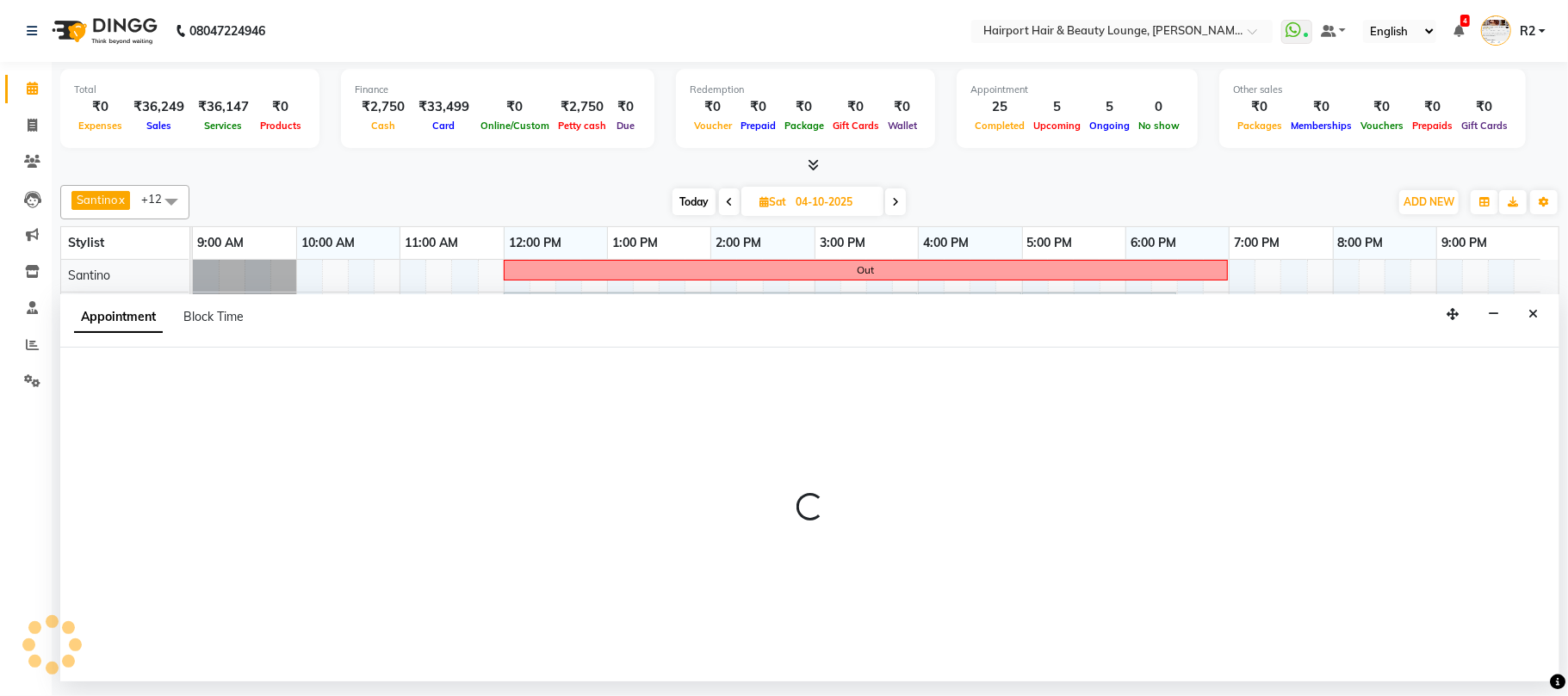
select select "70550"
select select "690"
select select "tentative"
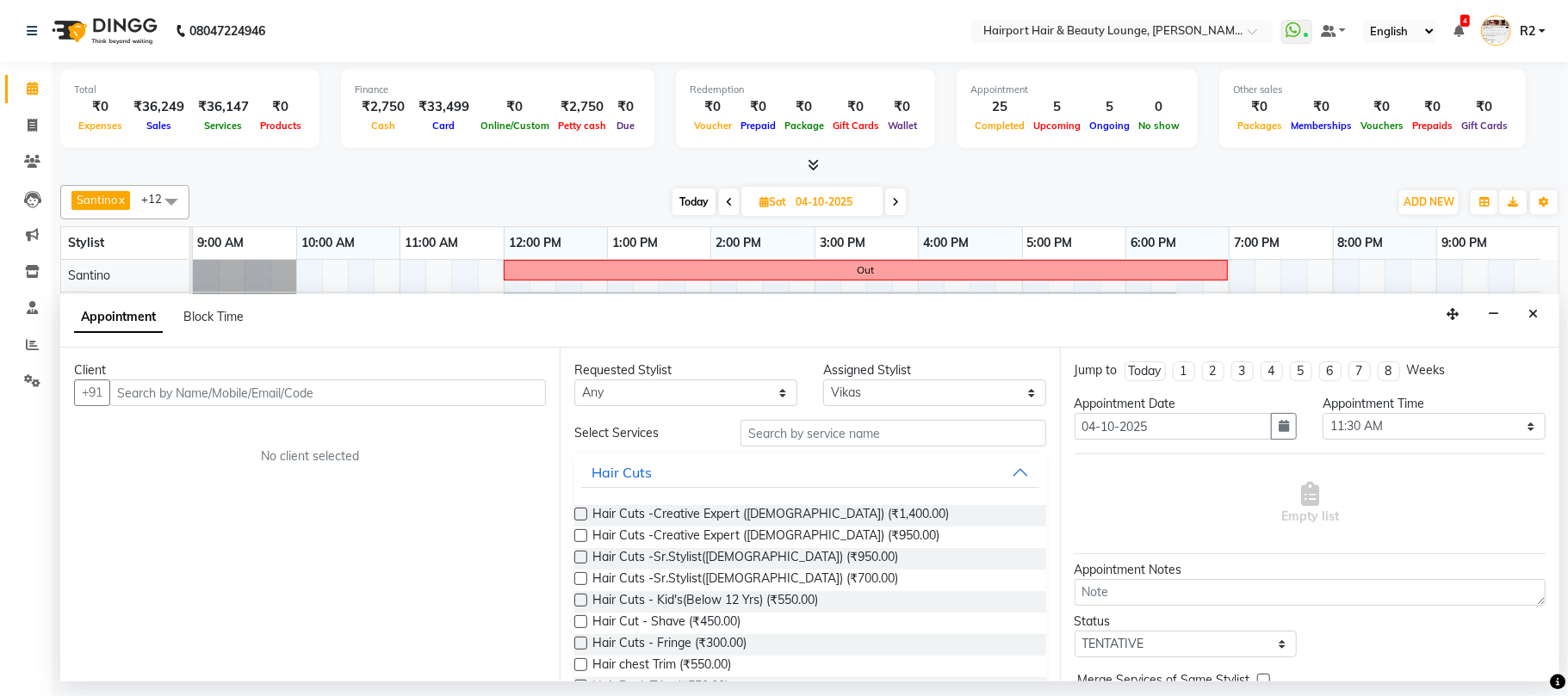
click at [162, 390] on input "text" at bounding box center [327, 393] width 436 height 26
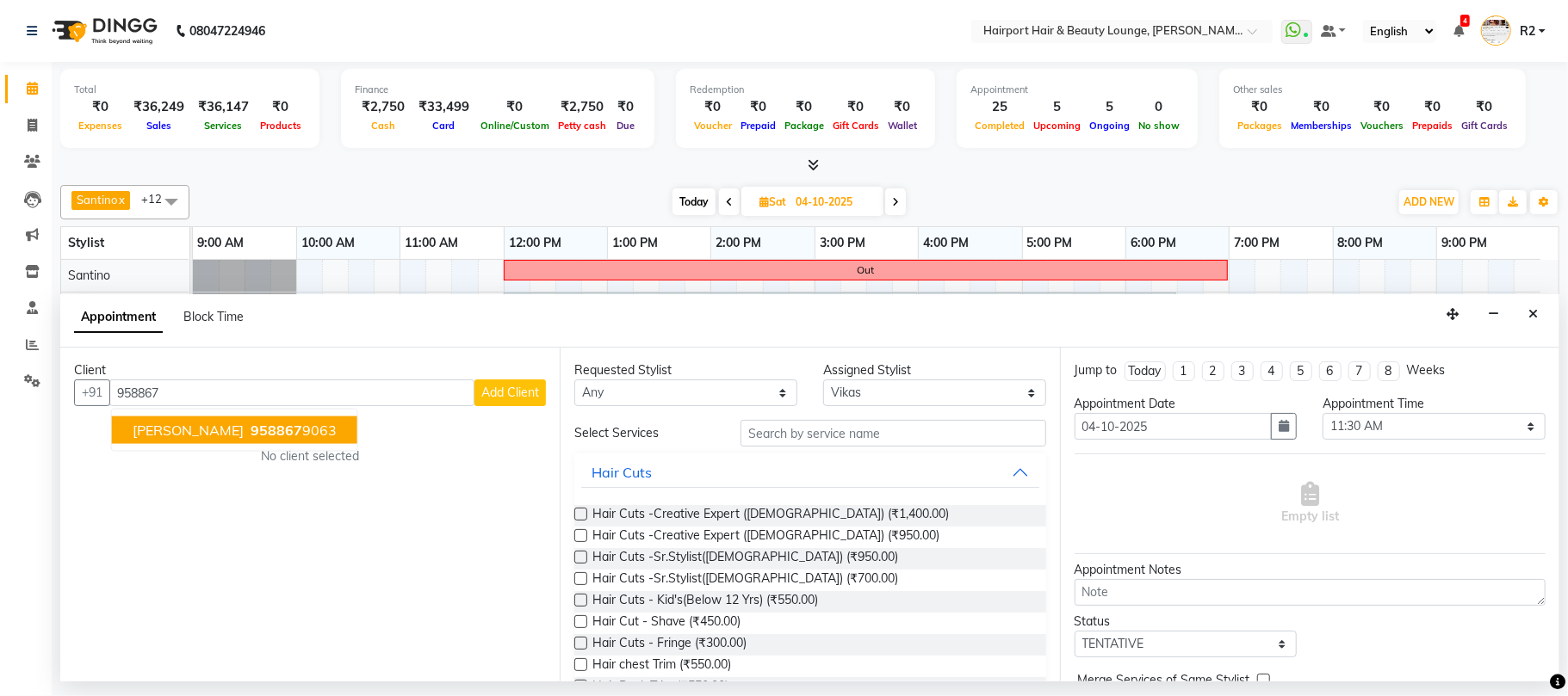
click at [198, 441] on button "Ruchi 958867 9063" at bounding box center [234, 430] width 245 height 27
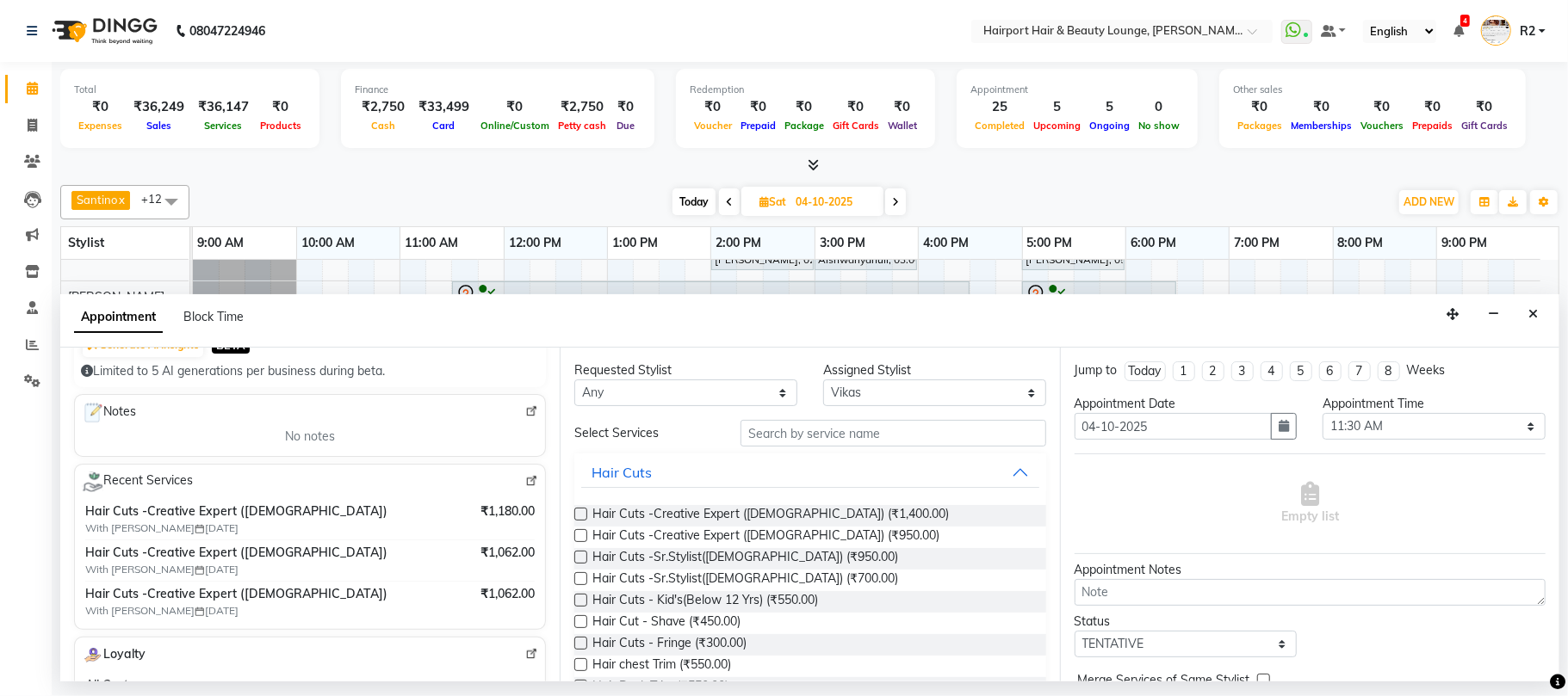
scroll to position [229, 0]
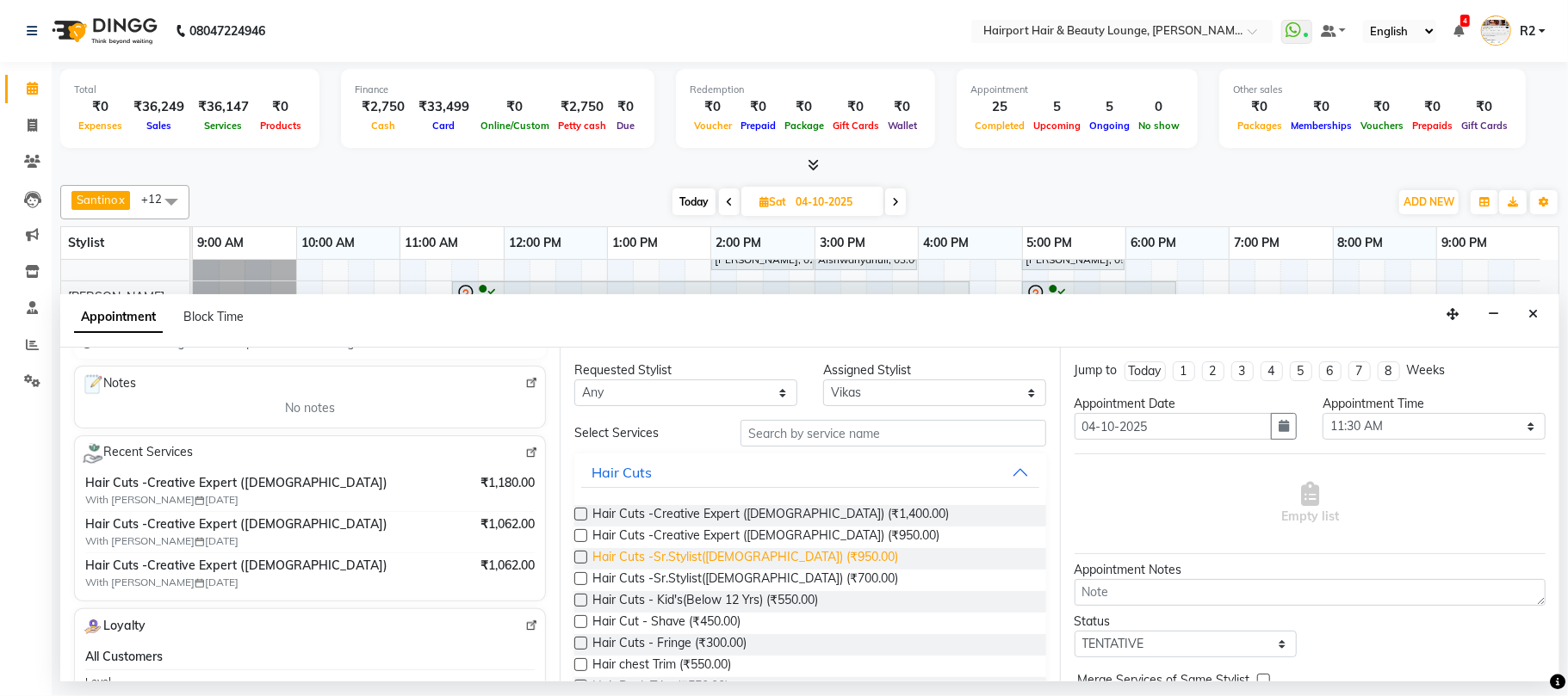
type input "9588679063"
click at [720, 568] on span "Hair Cuts -Sr.Stylist([DEMOGRAPHIC_DATA]) (₹950.00)" at bounding box center [744, 559] width 305 height 22
checkbox input "false"
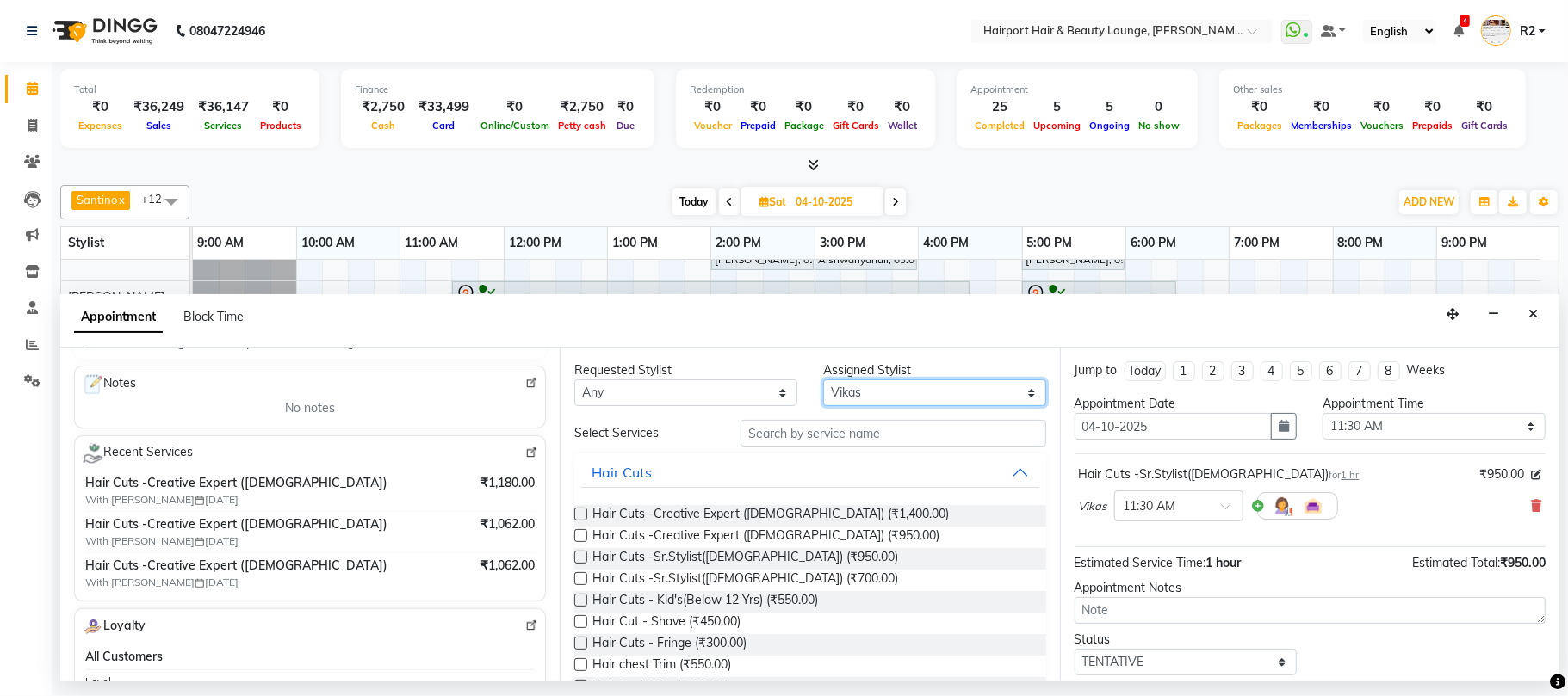
click at [857, 394] on select "Select Adnan Ambika Anandita Anita Atish Binita Elizabeth Gracy Maggie Mercy Mi…" at bounding box center [934, 393] width 223 height 26
select select "13264"
click at [823, 382] on select "Select Adnan Ambika Anandita Anita Atish Binita Elizabeth Gracy Maggie Mercy Mi…" at bounding box center [934, 393] width 223 height 26
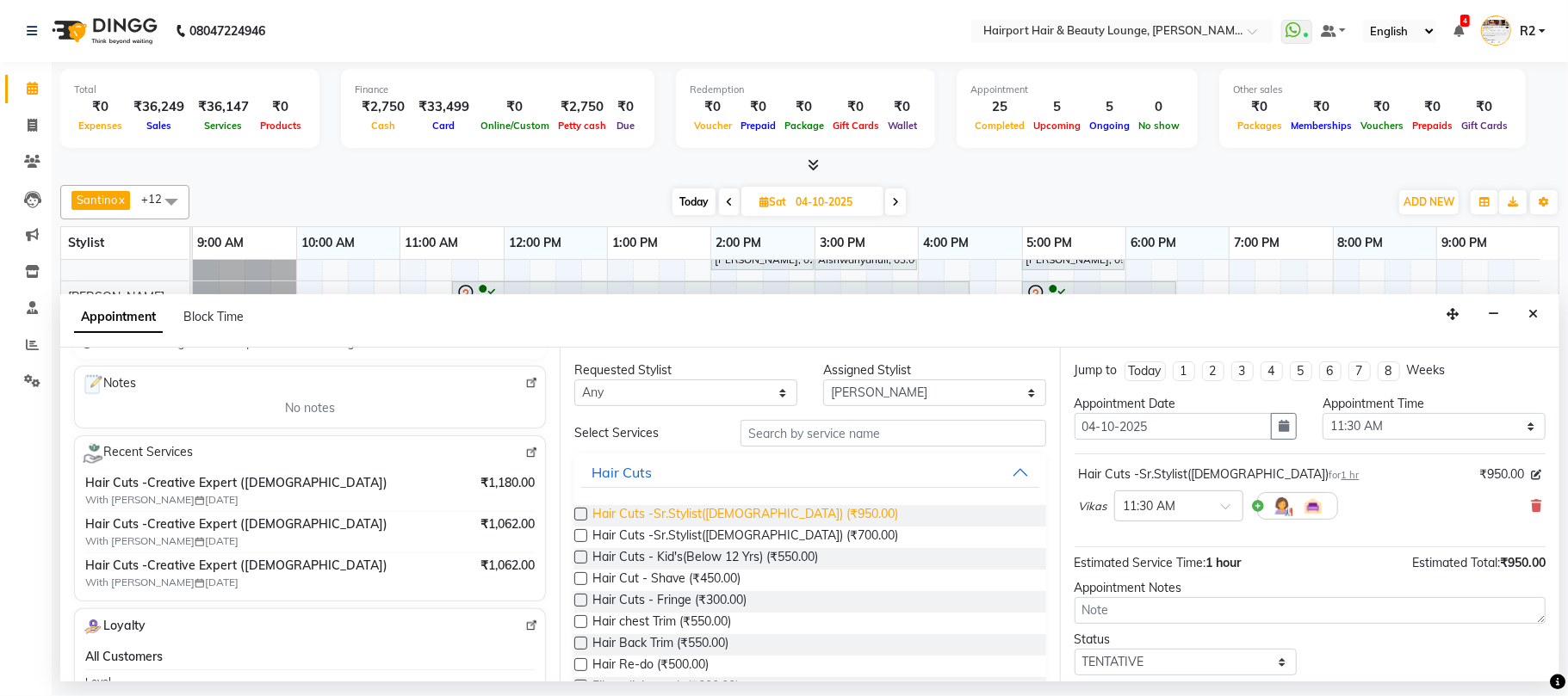
click at [741, 511] on span "Hair Cuts -Sr.Stylist([DEMOGRAPHIC_DATA]) (₹950.00)" at bounding box center [744, 517] width 305 height 22
checkbox input "false"
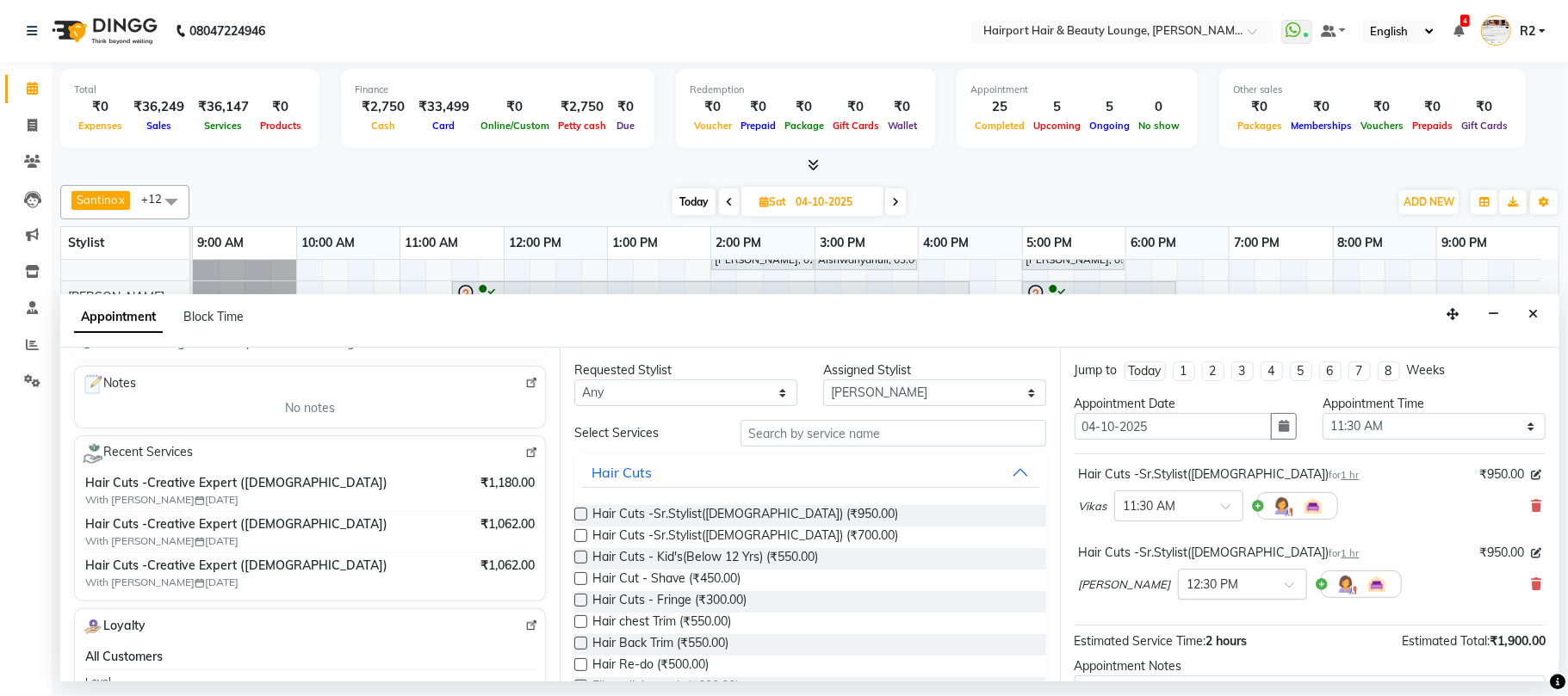
click at [1187, 584] on input "text" at bounding box center [1225, 583] width 76 height 18
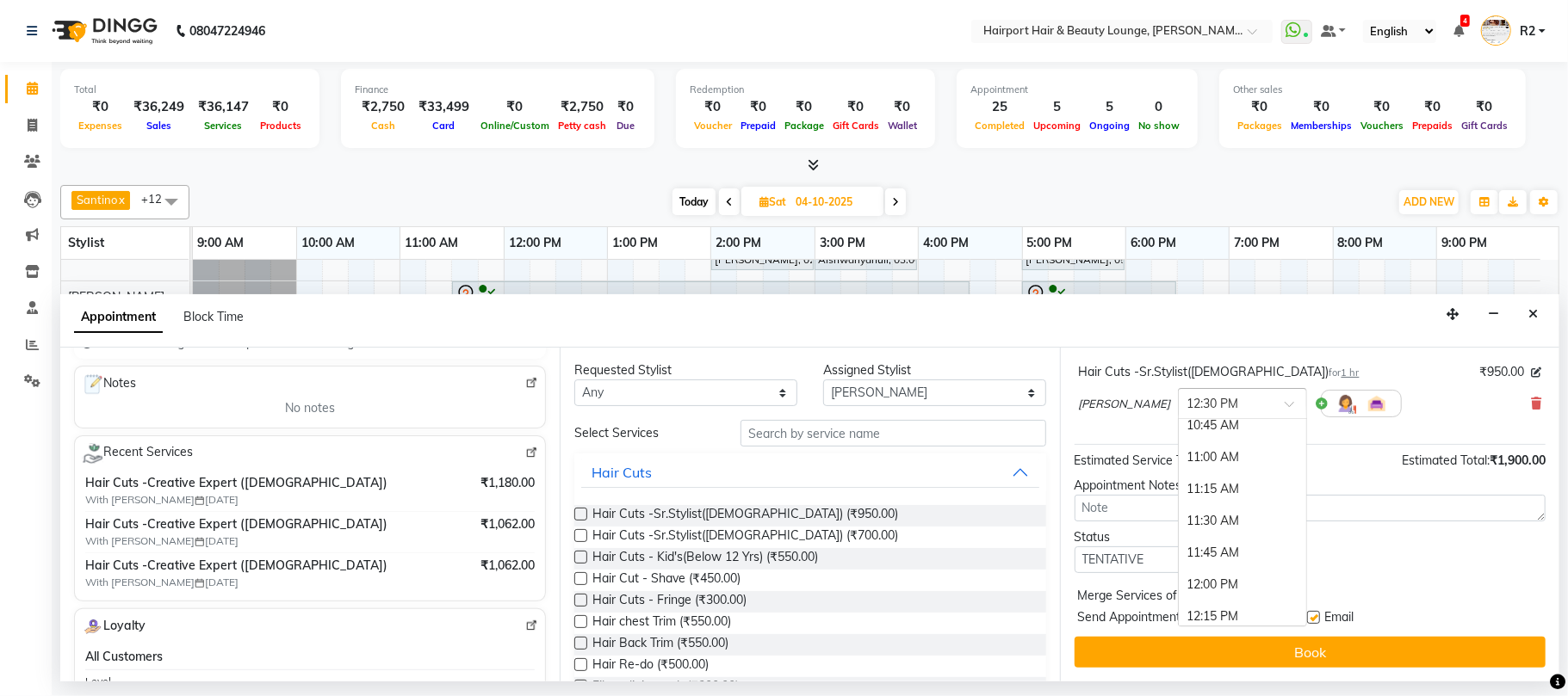
scroll to position [89, 0]
click at [1179, 540] on div "11:30 AM" at bounding box center [1243, 537] width 128 height 32
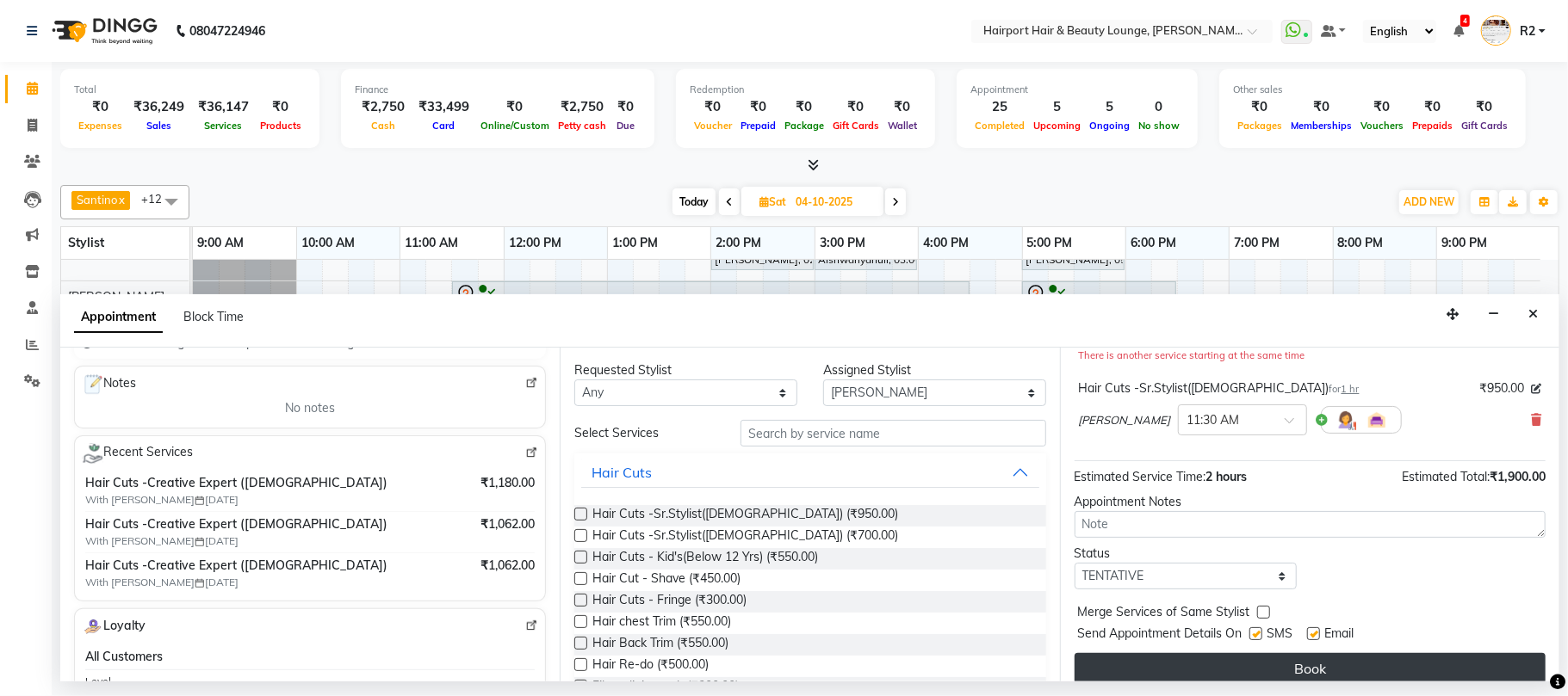
click at [1289, 669] on button "Book" at bounding box center [1309, 669] width 471 height 31
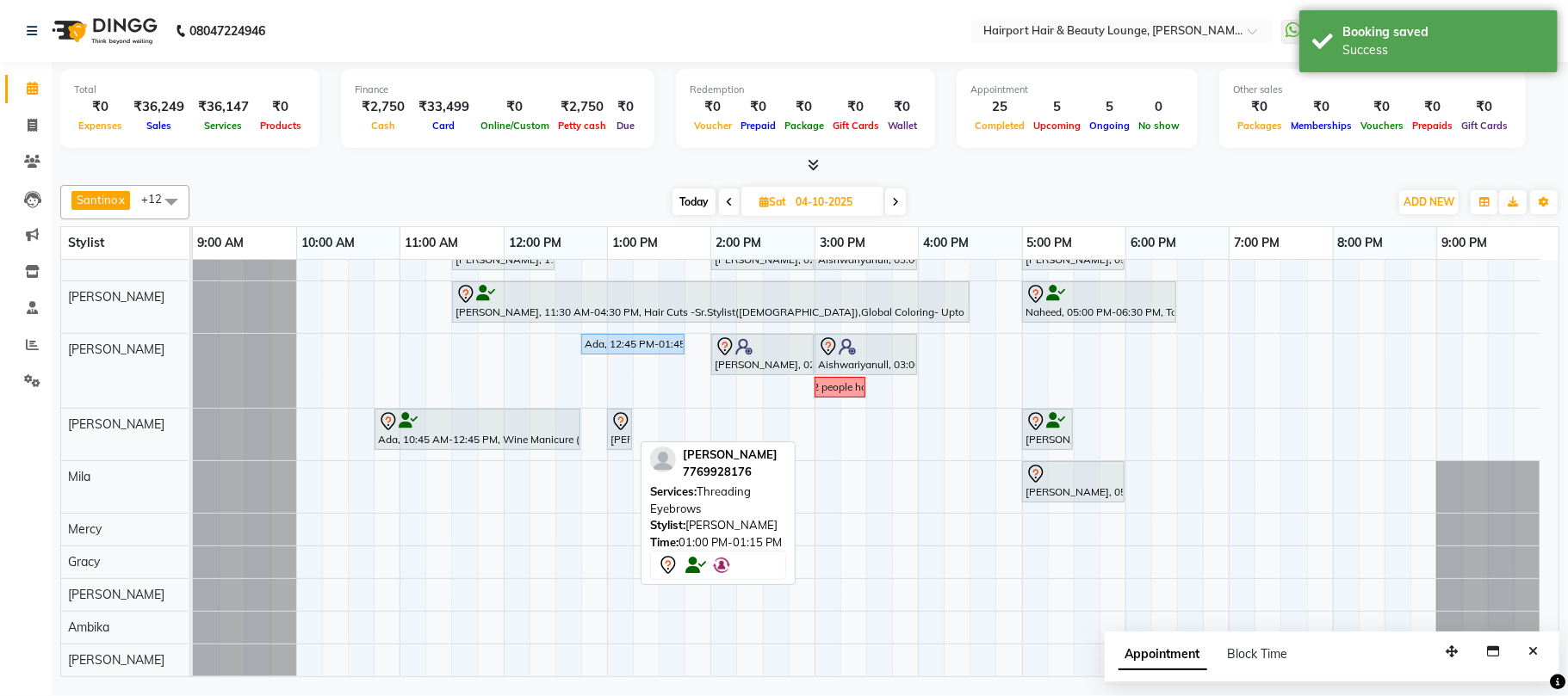
scroll to position [0, 0]
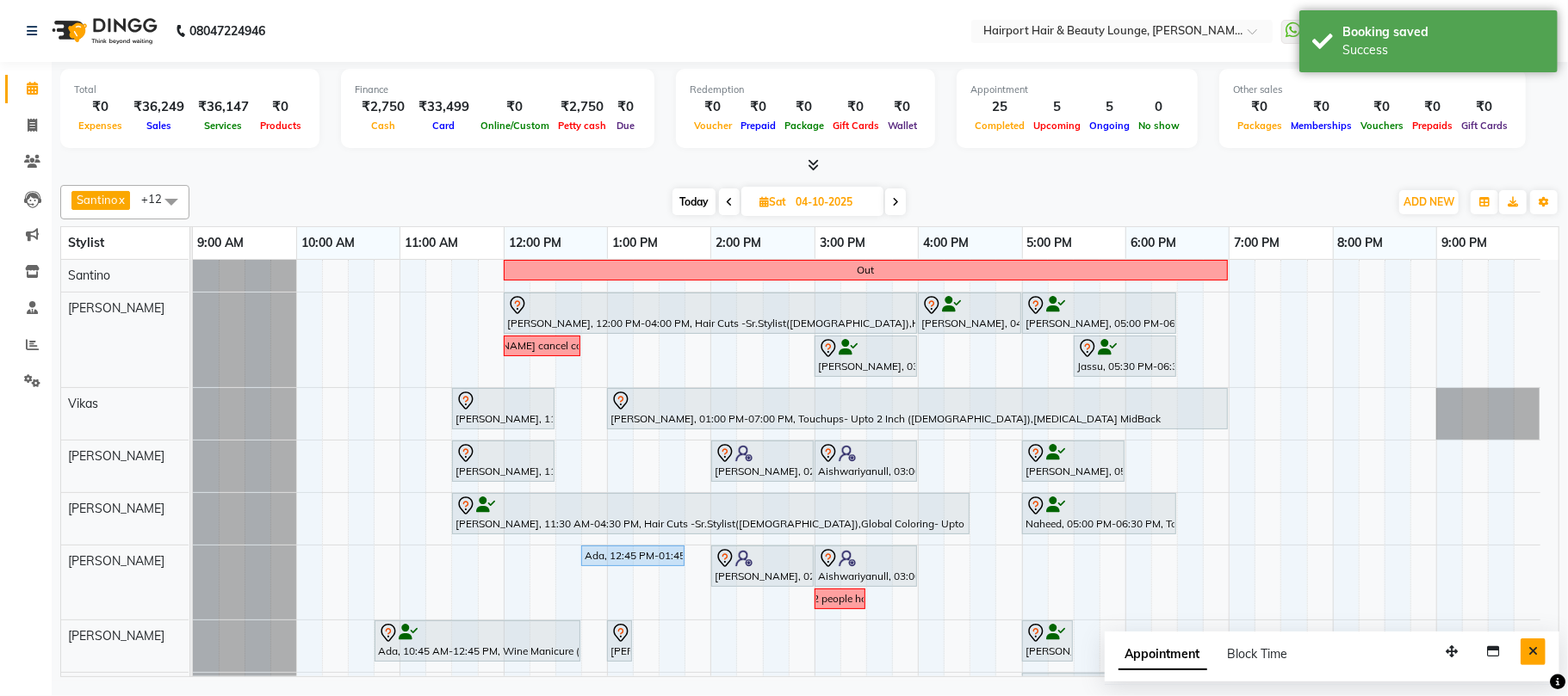
click at [1542, 654] on button "Close" at bounding box center [1532, 651] width 25 height 26
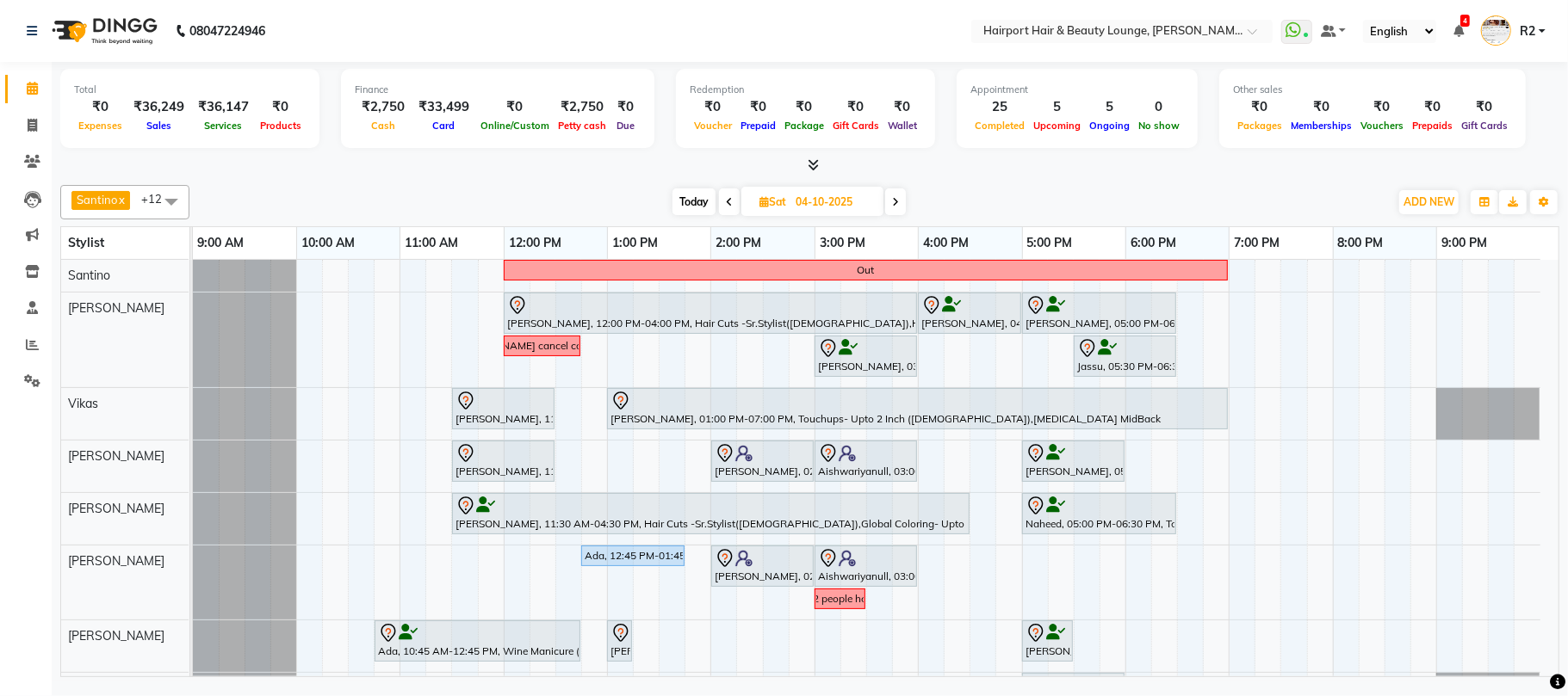
click at [690, 197] on span "Today" at bounding box center [693, 201] width 43 height 26
type input "03-10-2025"
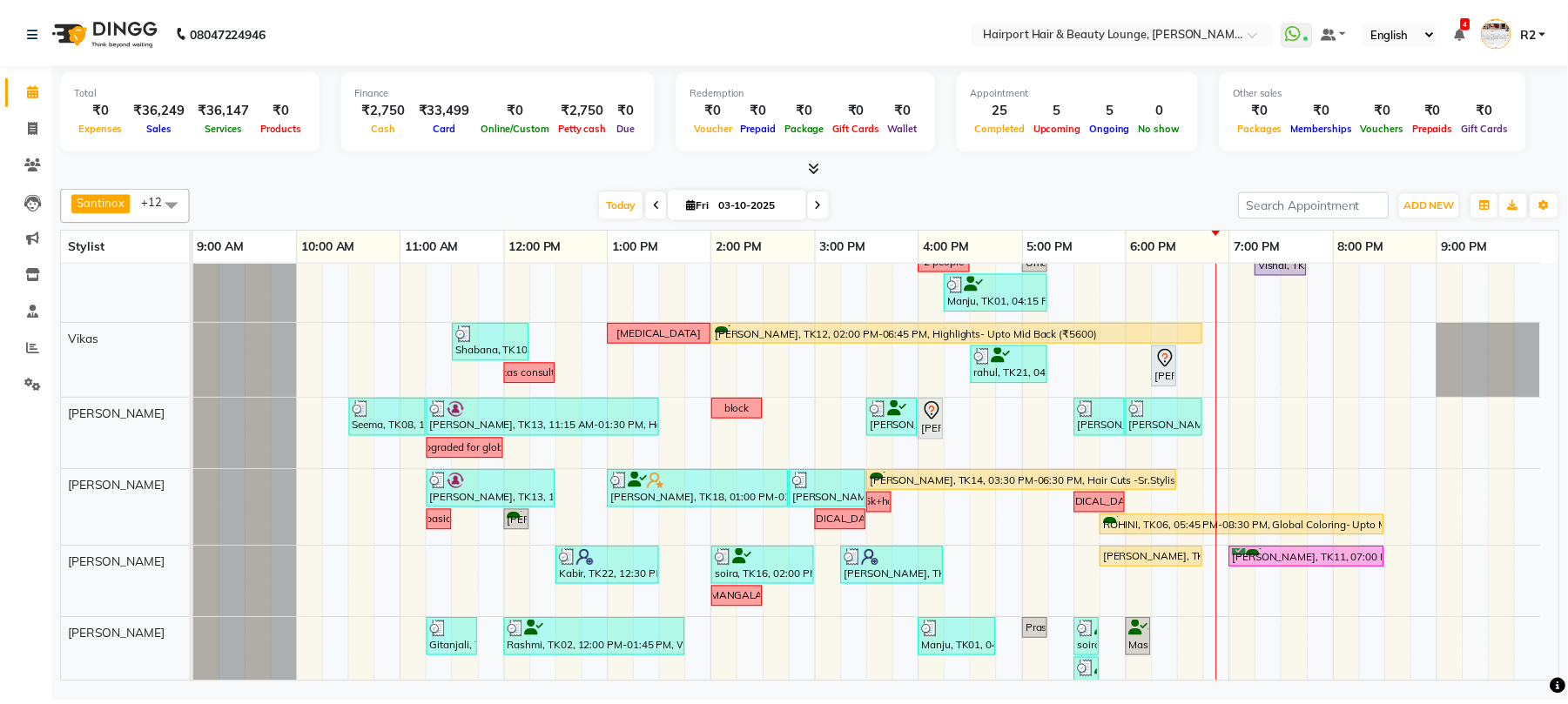
scroll to position [116, 0]
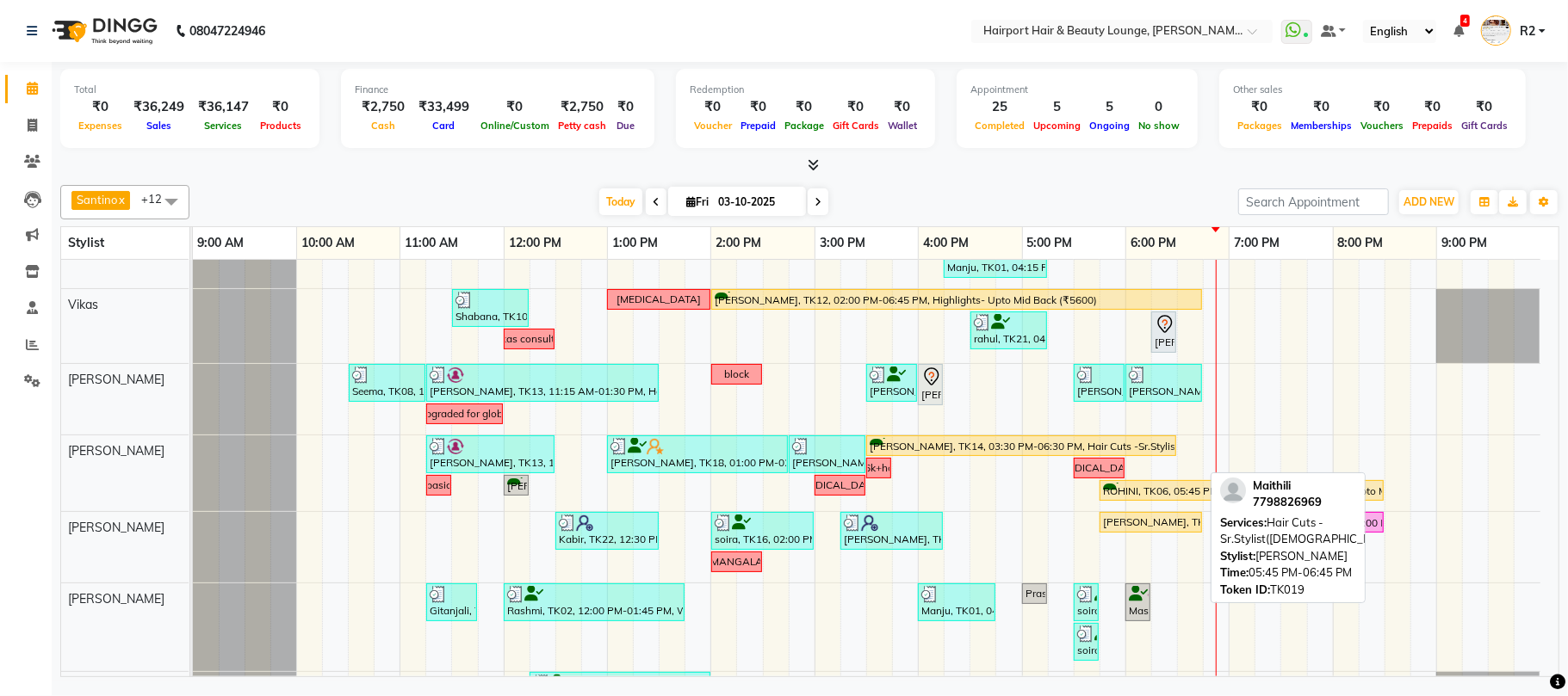
click at [1184, 523] on div "[PERSON_NAME], TK19, 05:45 PM-06:45 PM, Hair Cuts -Sr.Stylist([DEMOGRAPHIC_DATA…" at bounding box center [1150, 522] width 99 height 15
select select "1"
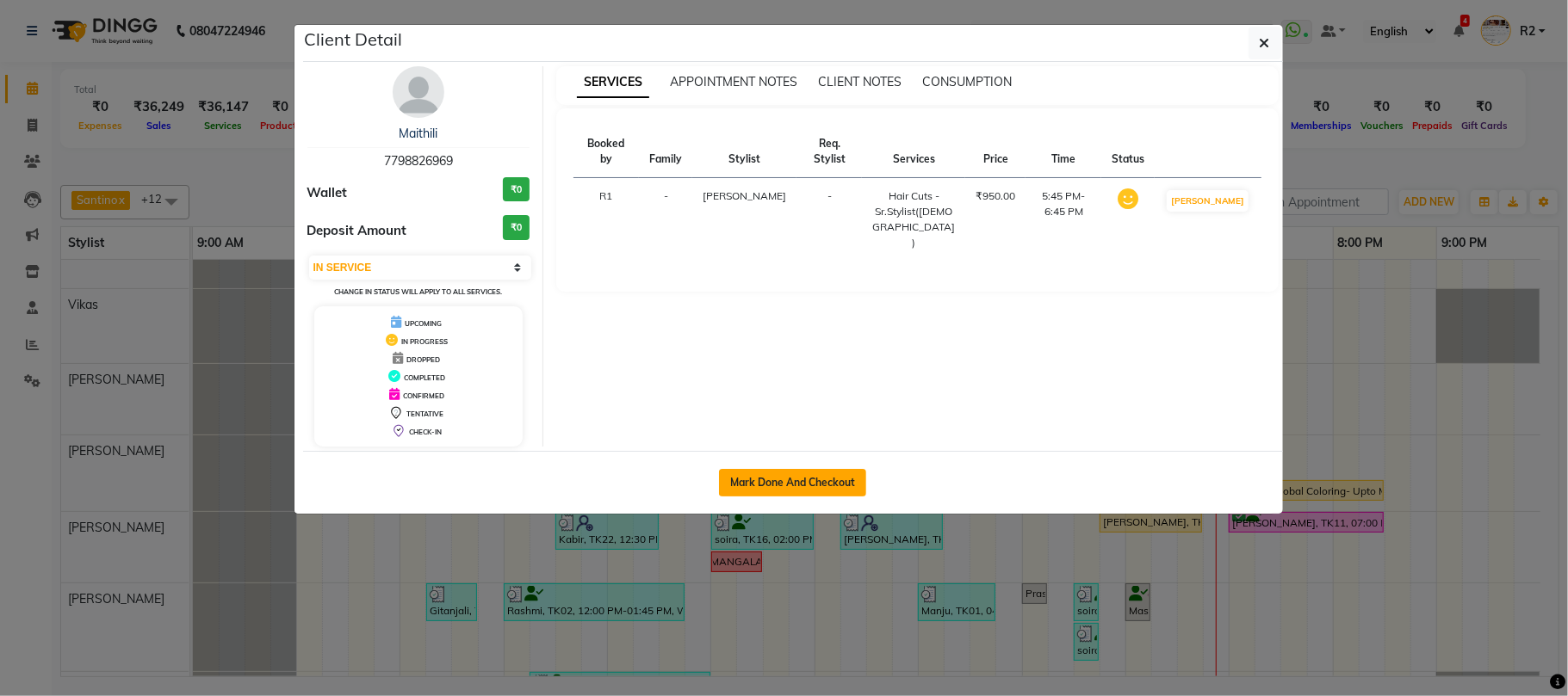
click at [722, 476] on button "Mark Done And Checkout" at bounding box center [793, 483] width 148 height 27
select select "622"
select select "service"
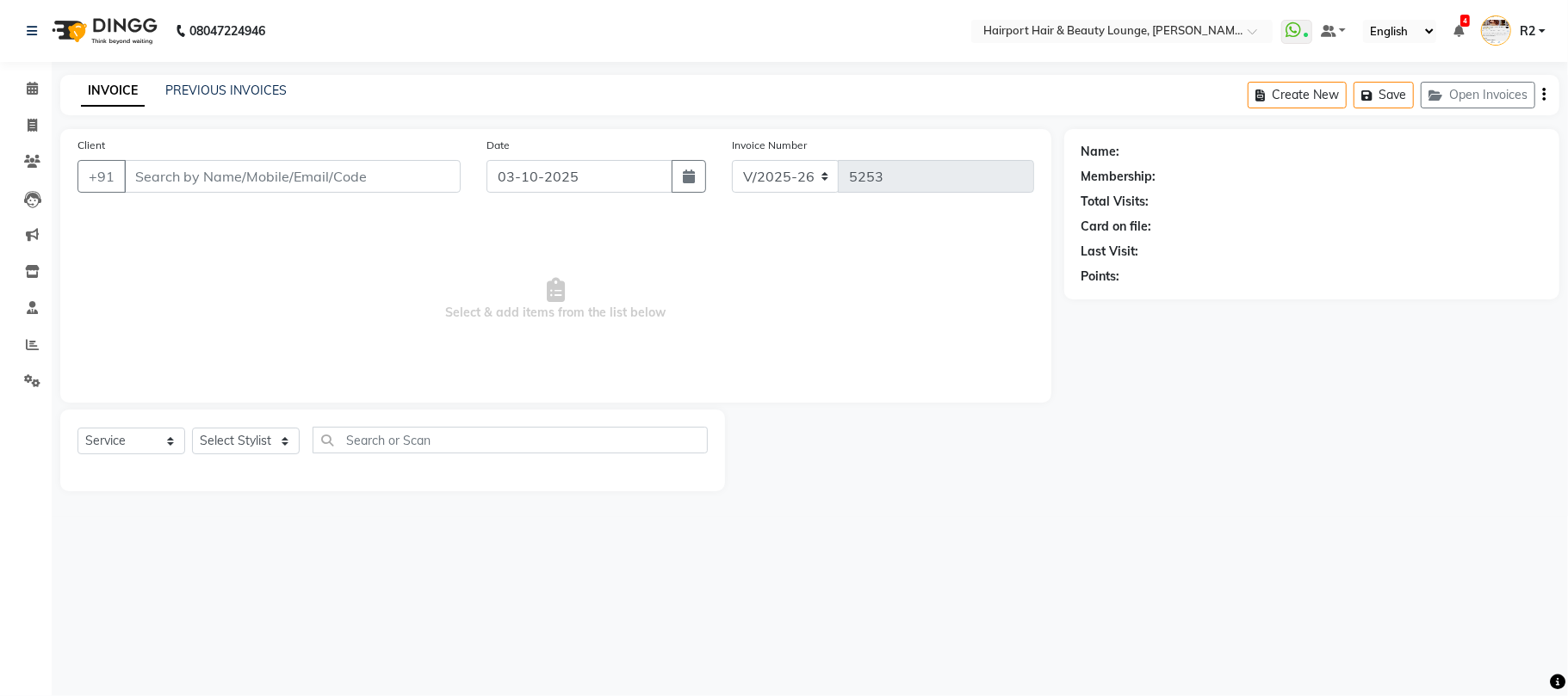
type input "7798826969"
select select "22631"
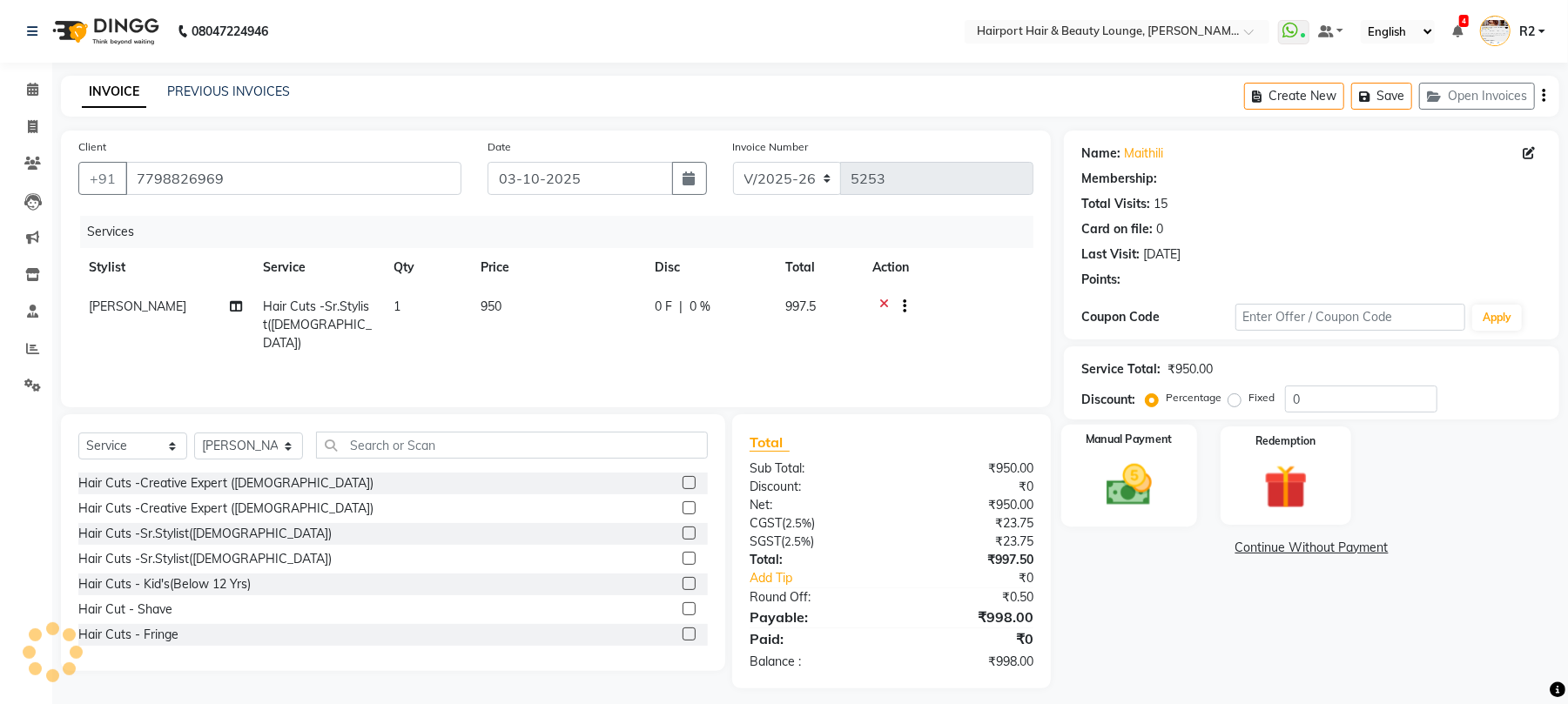
select select "1: Object"
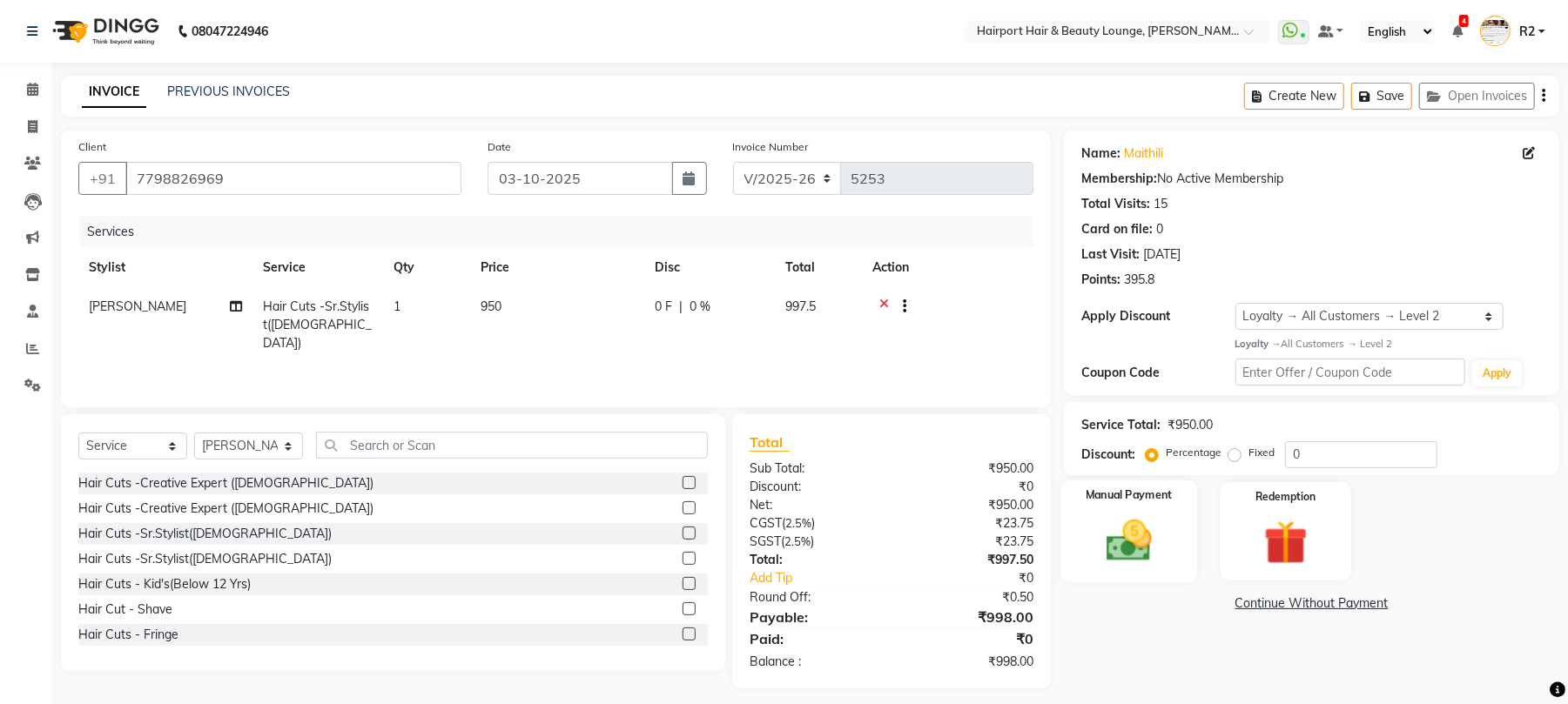
click at [1157, 533] on img at bounding box center [1129, 541] width 75 height 53
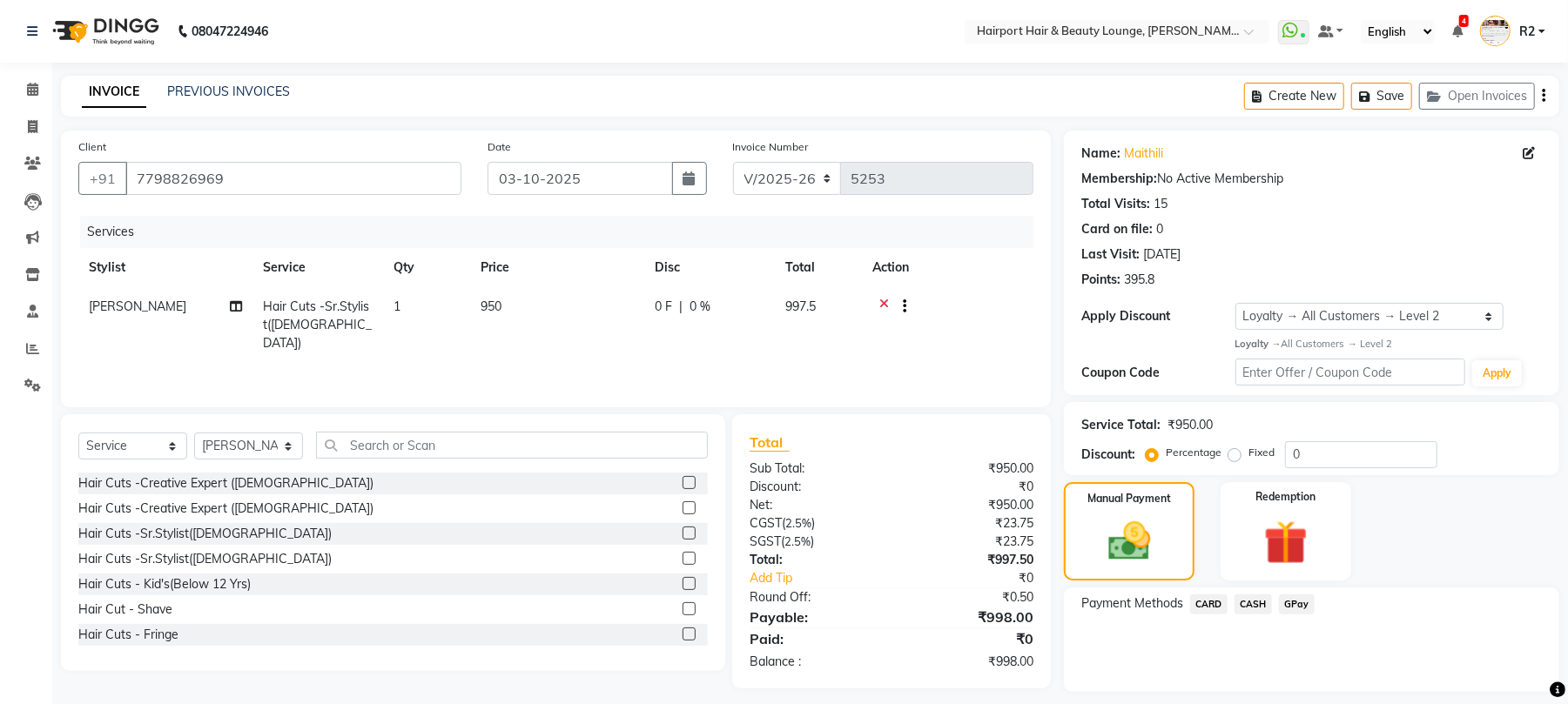
click at [1216, 601] on span "CARD" at bounding box center [1209, 604] width 38 height 20
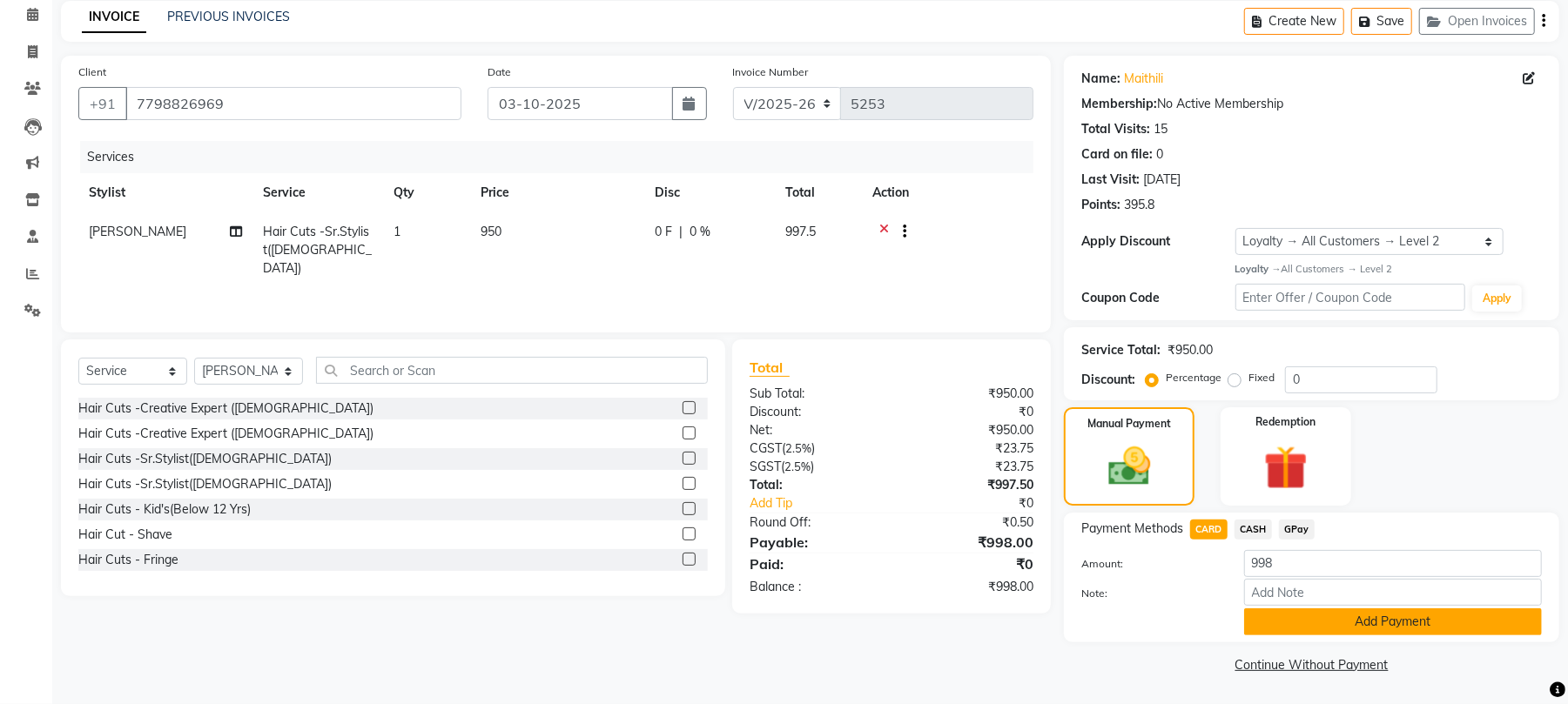
click at [1301, 610] on button "Add Payment" at bounding box center [1392, 621] width 298 height 27
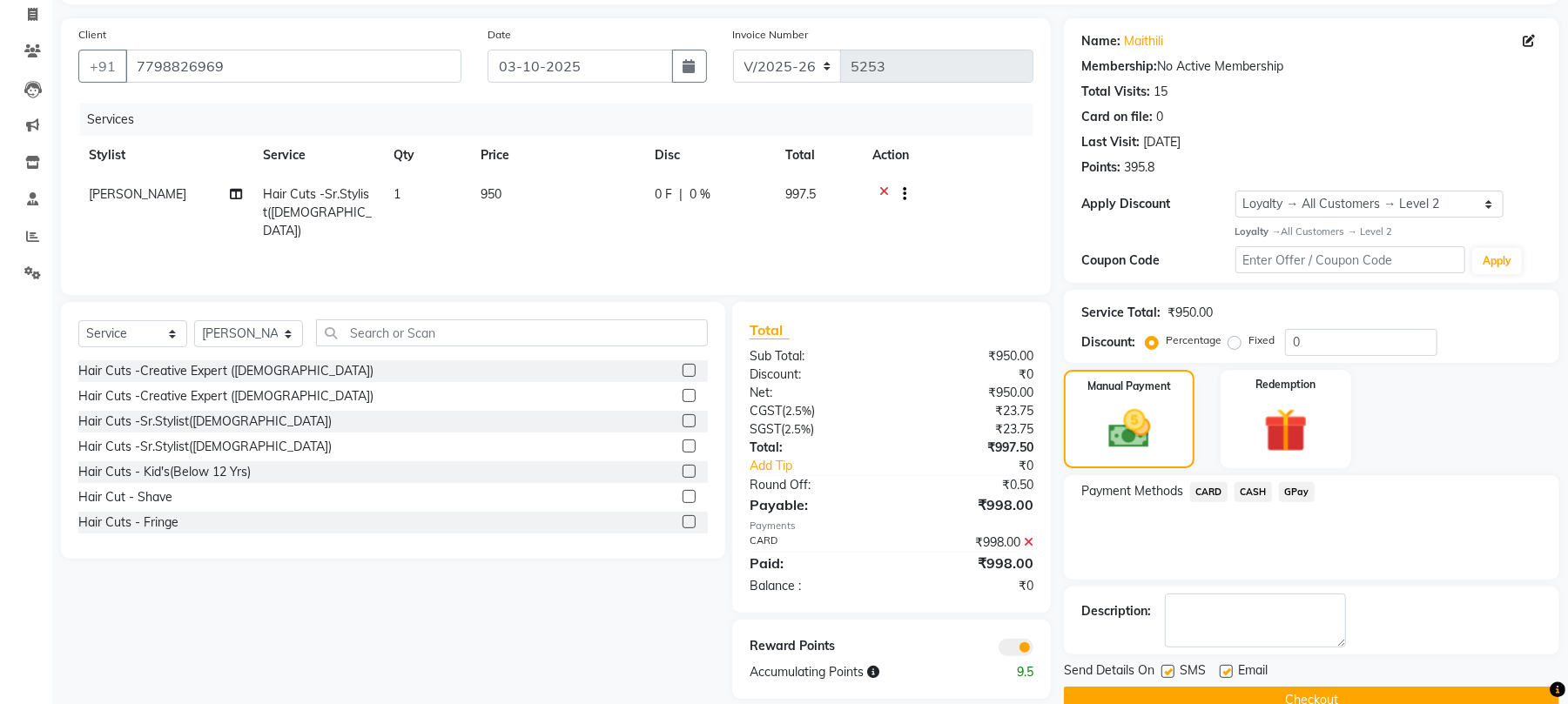
scroll to position [150, 0]
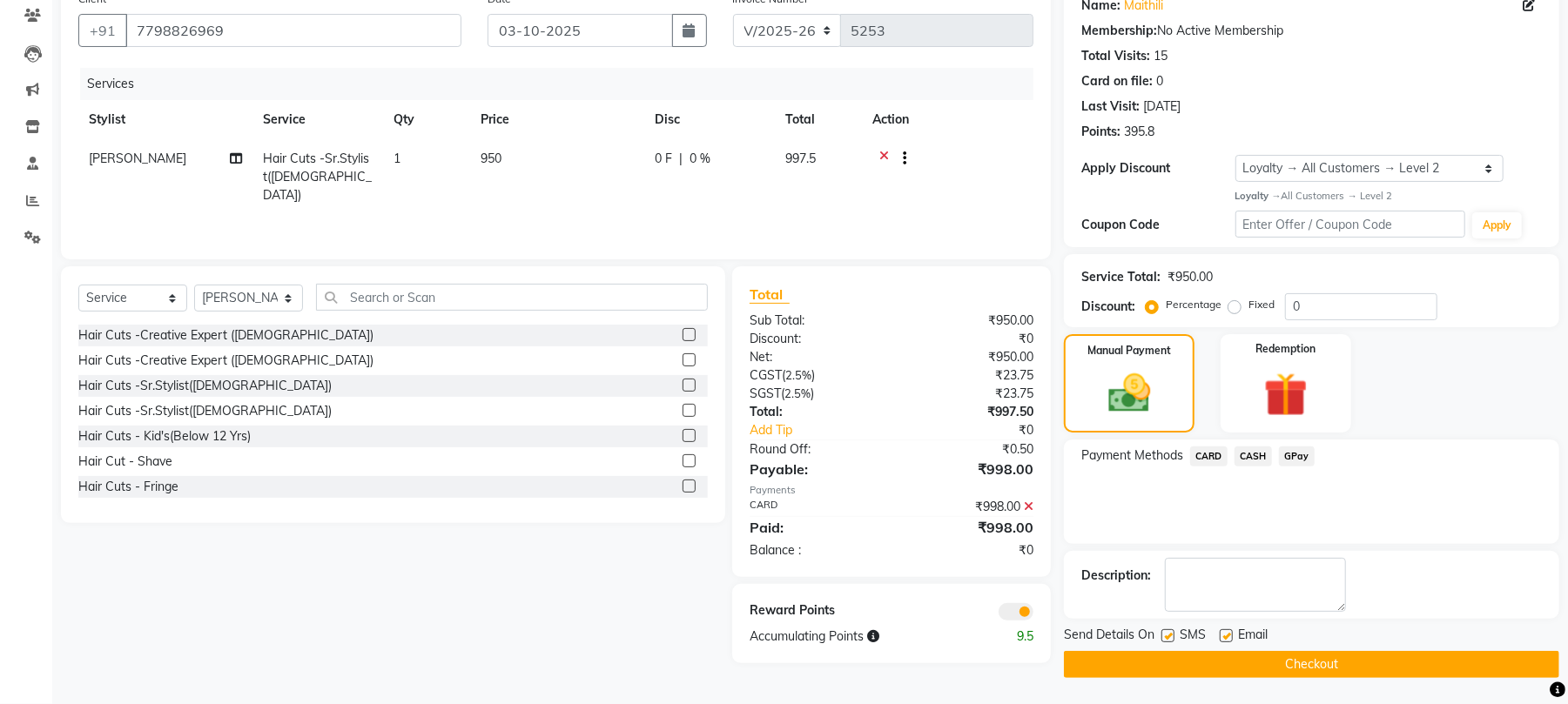
click at [1268, 663] on button "Checkout" at bounding box center [1312, 664] width 496 height 27
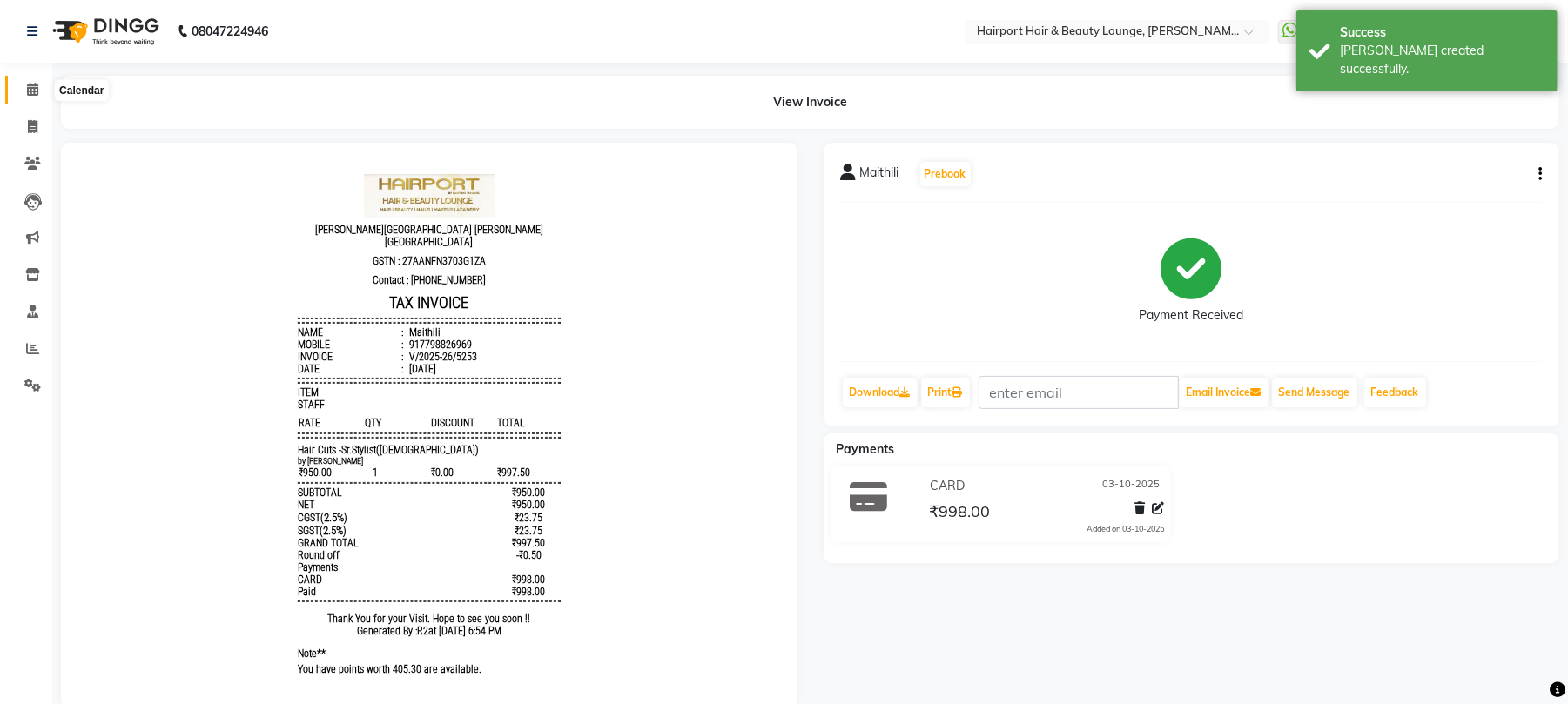
click at [32, 88] on icon at bounding box center [32, 89] width 11 height 13
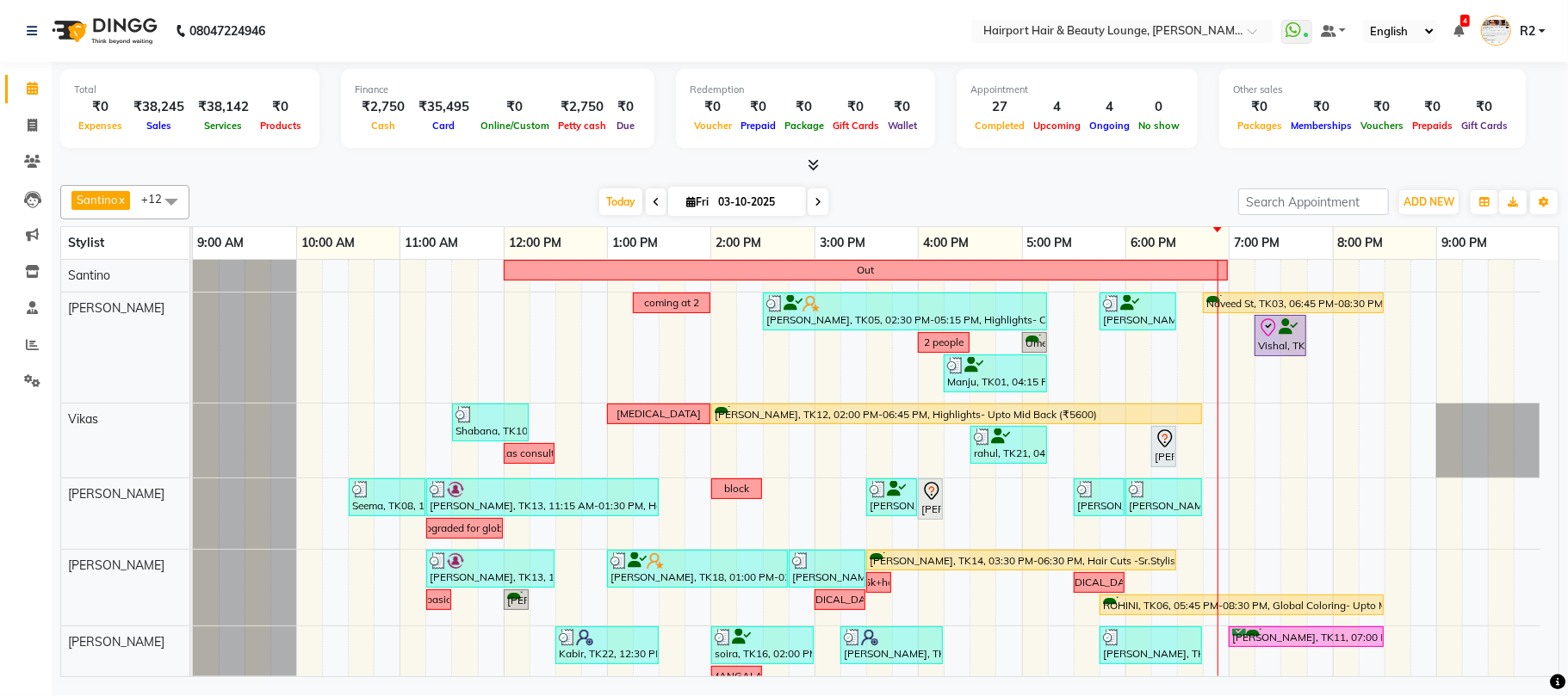
scroll to position [381, 0]
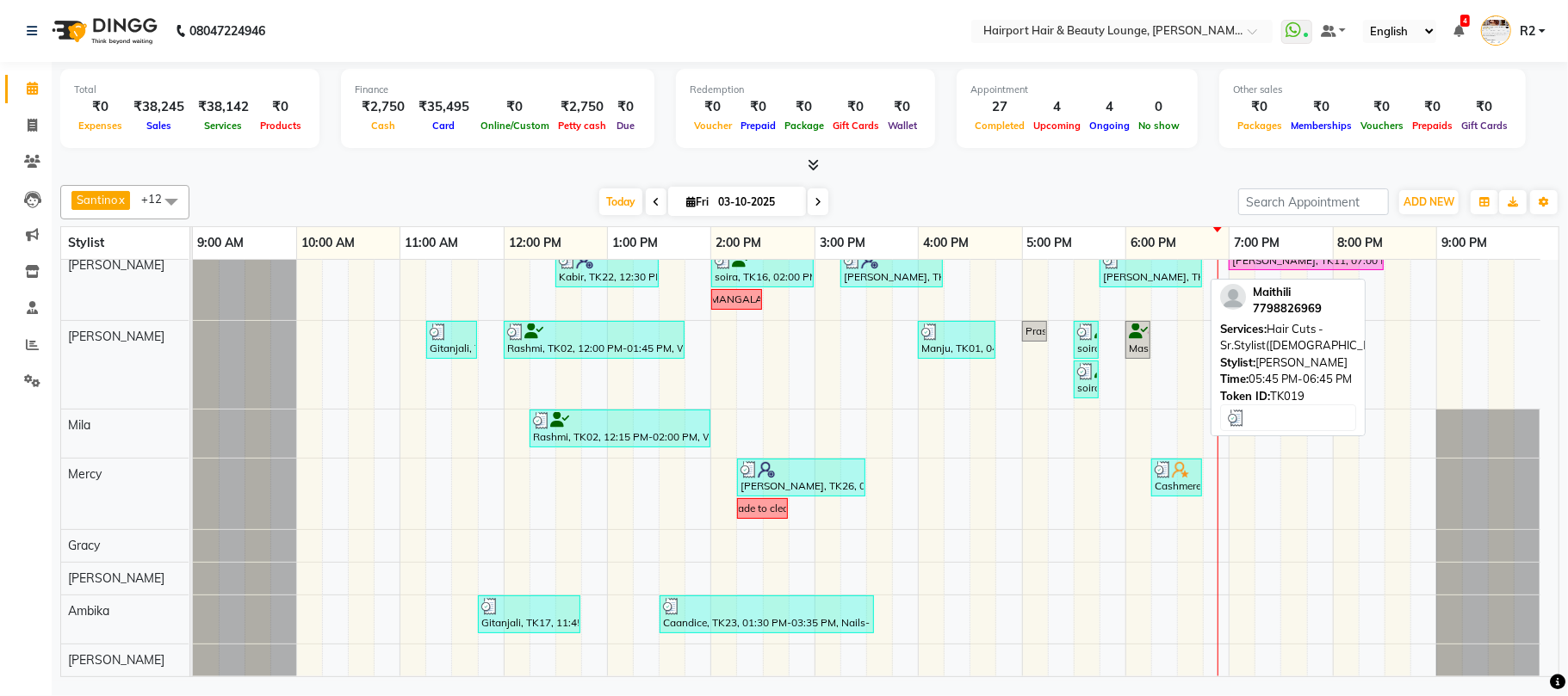
click at [1155, 283] on div "[PERSON_NAME], TK19, 05:45 PM-06:45 PM, Hair Cuts -Sr.Stylist([DEMOGRAPHIC_DATA…" at bounding box center [1150, 269] width 99 height 33
select select "3"
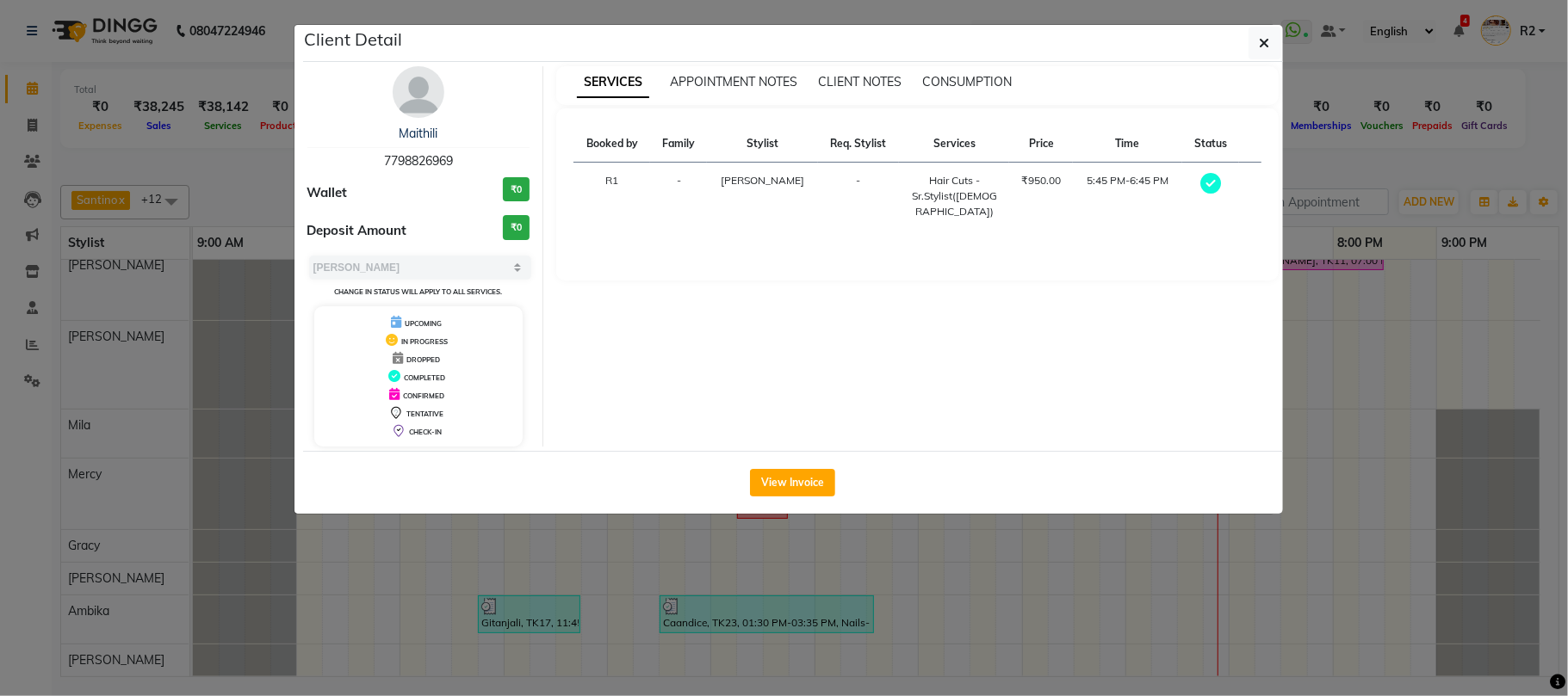
click at [411, 97] on img at bounding box center [418, 92] width 52 height 52
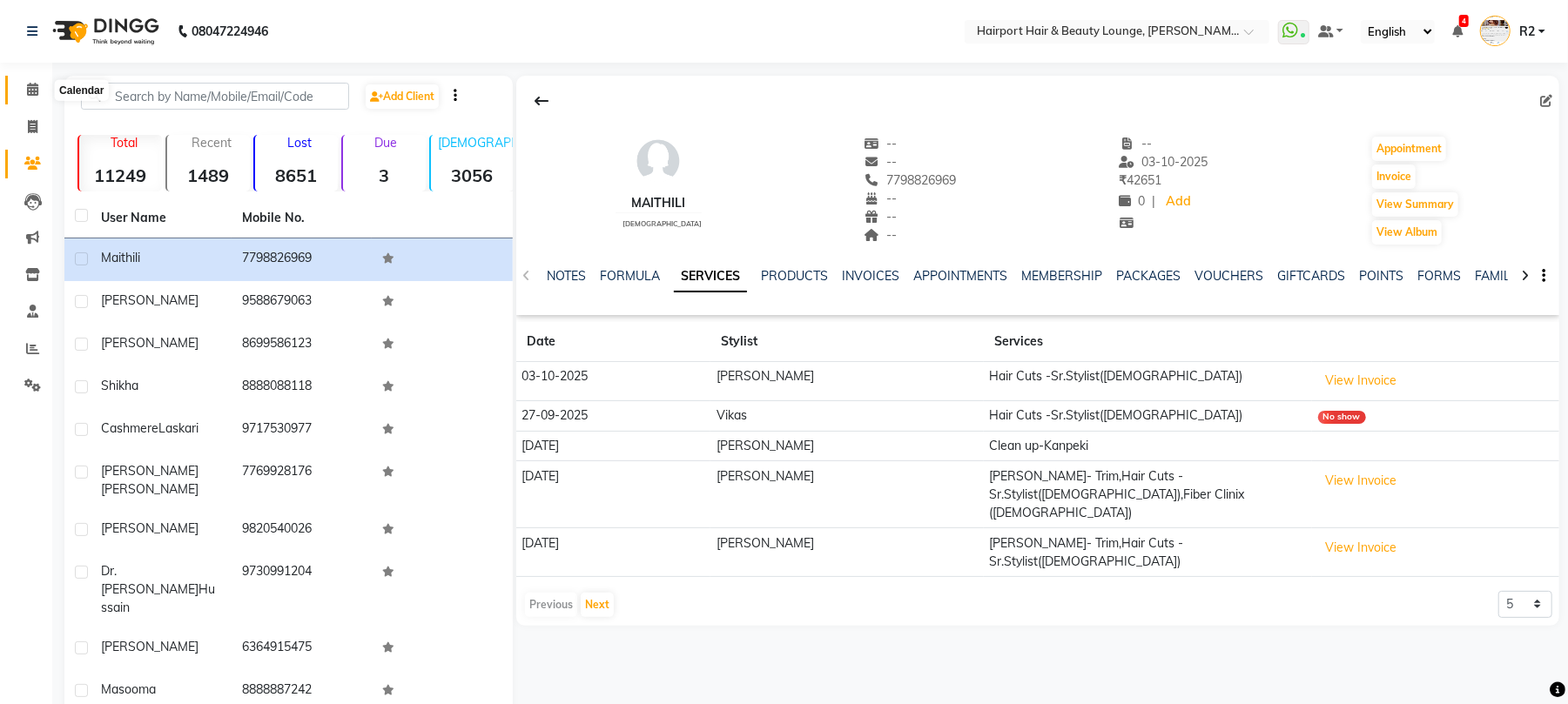
click at [26, 99] on span at bounding box center [32, 90] width 30 height 20
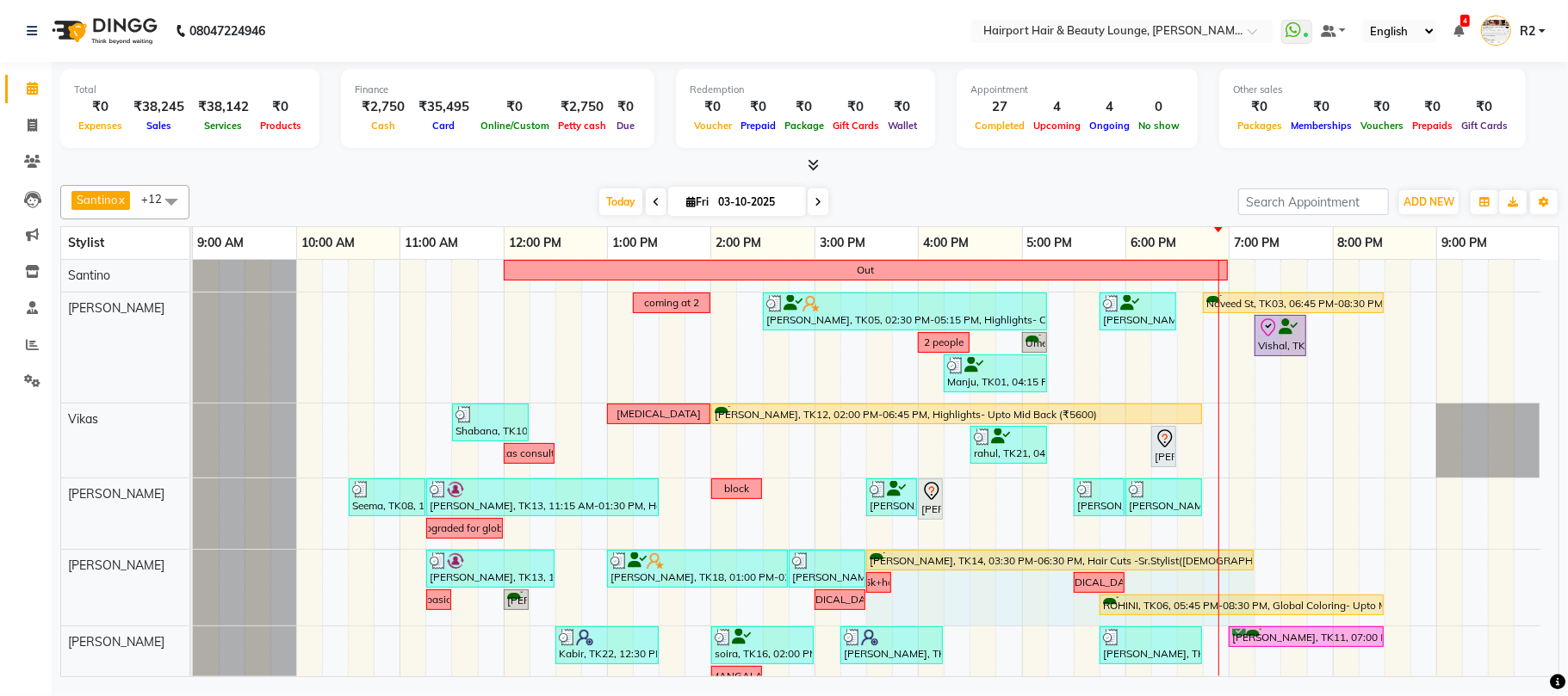
drag, startPoint x: 1176, startPoint y: 563, endPoint x: 1250, endPoint y: 570, distance: 74.3
click at [193, 570] on div "Asmita, TK13, 11:15 AM-12:30 PM, Hair Spa - Upto Mid Back SKP (₹1600) Sampada, …" at bounding box center [193, 588] width 0 height 76
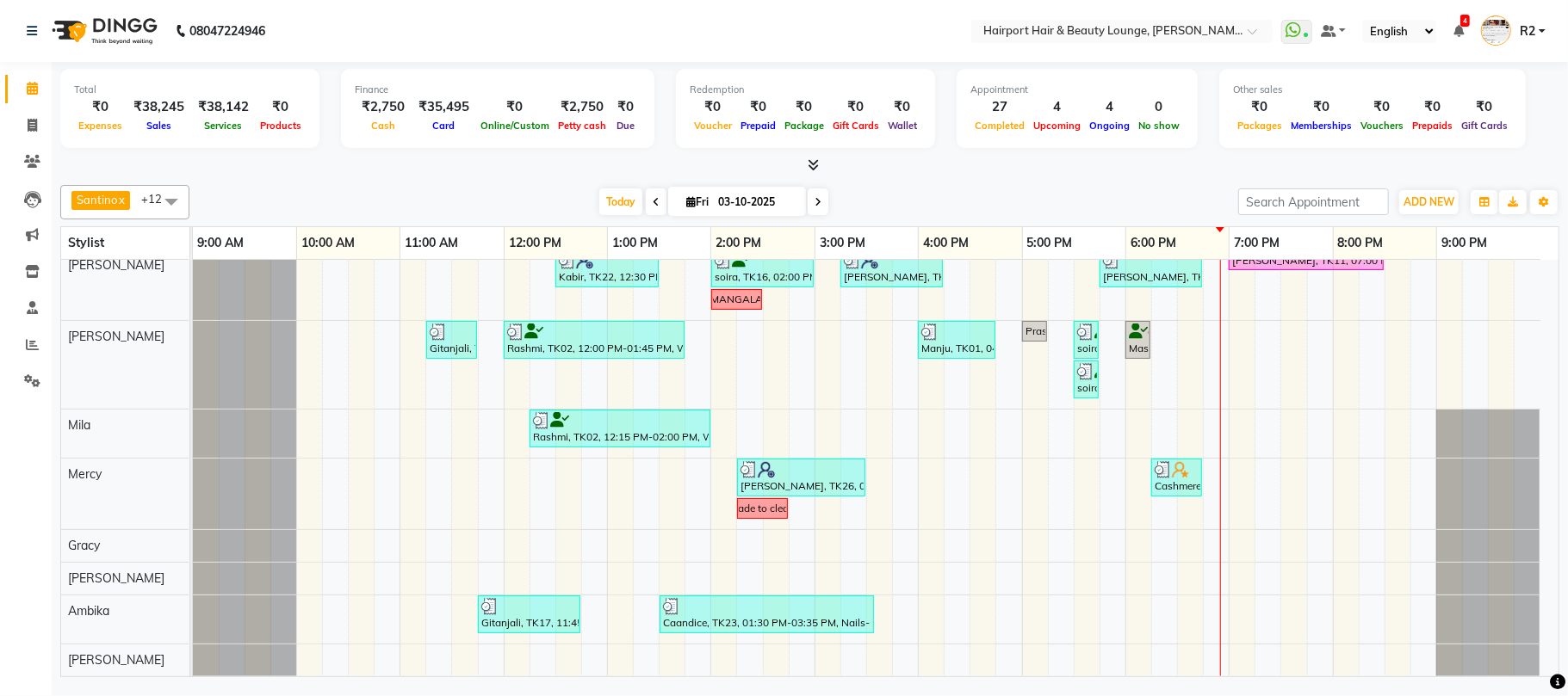
scroll to position [381, 0]
click at [816, 201] on span at bounding box center [817, 201] width 21 height 26
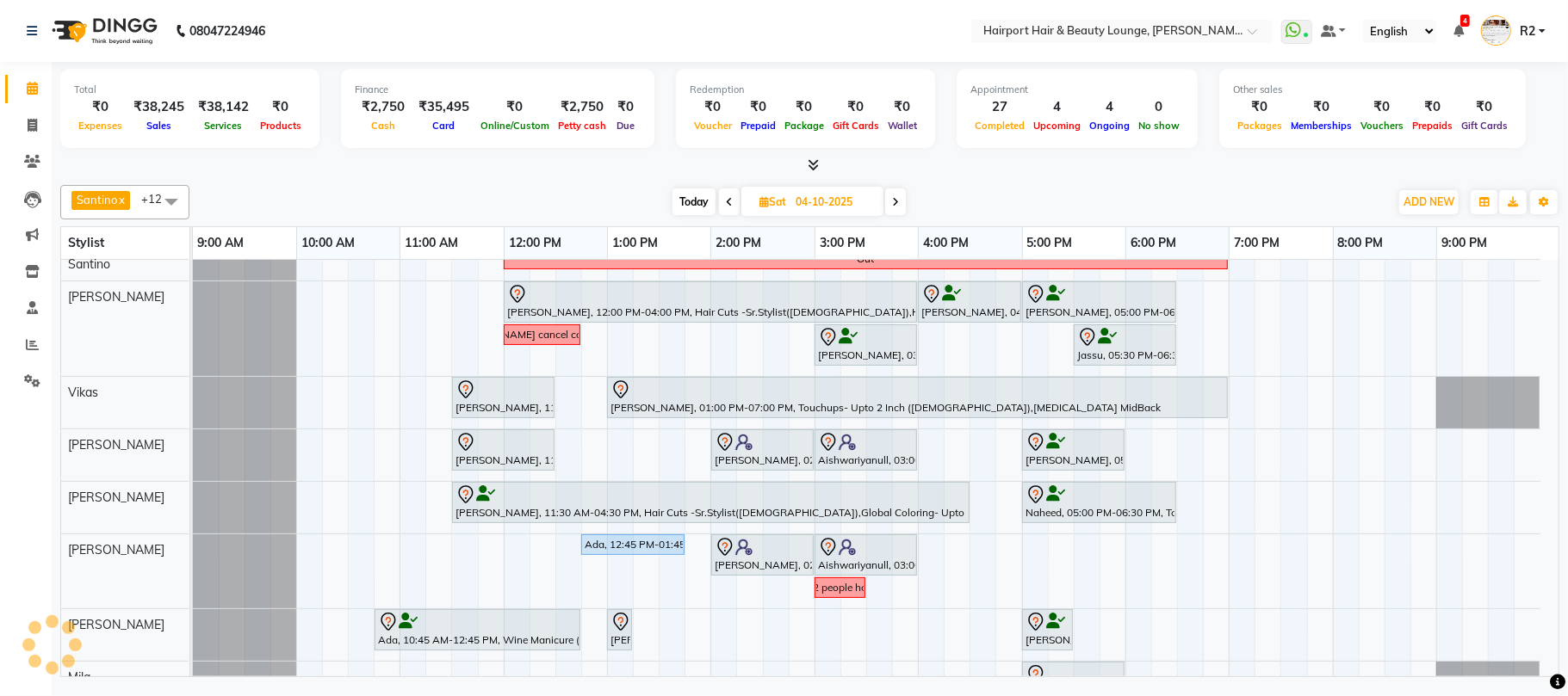
scroll to position [215, 0]
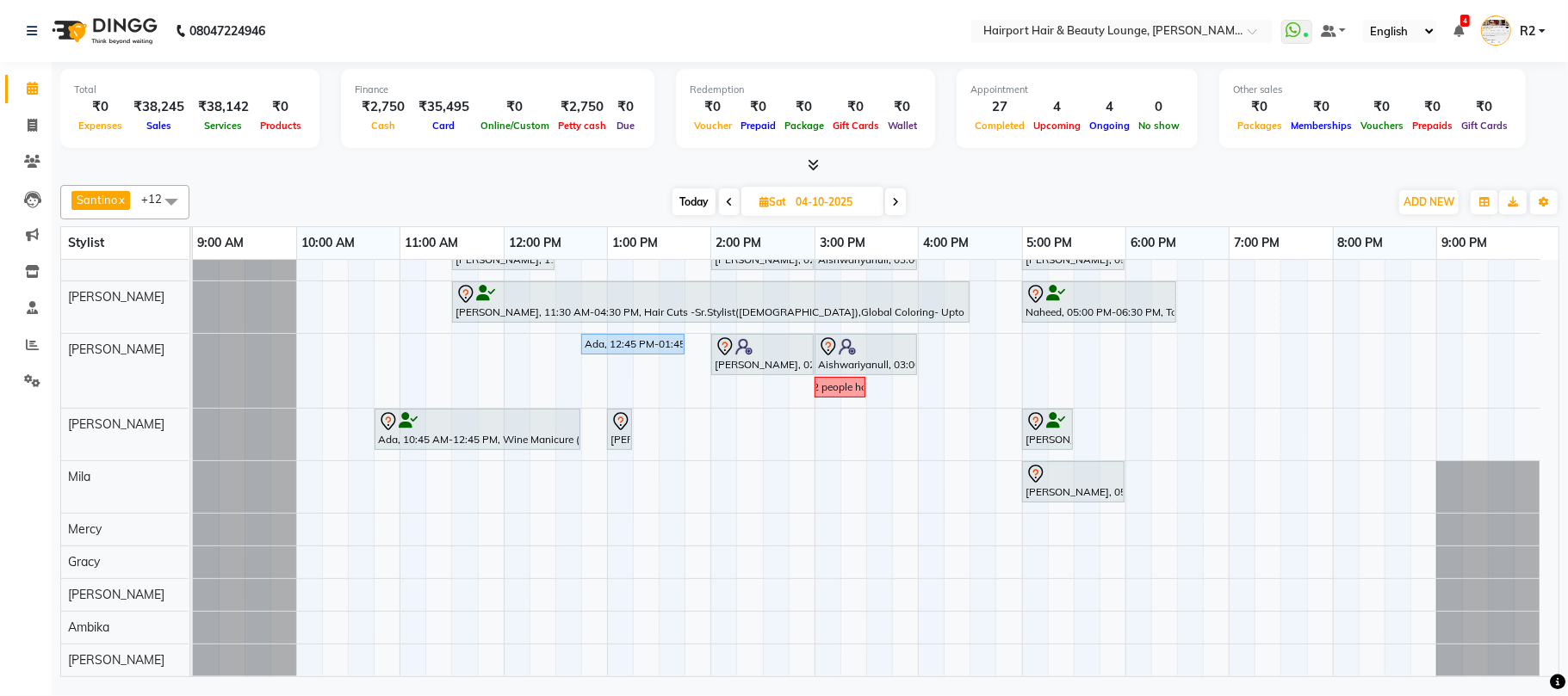
click at [685, 198] on span "Today" at bounding box center [693, 201] width 43 height 26
type input "03-10-2025"
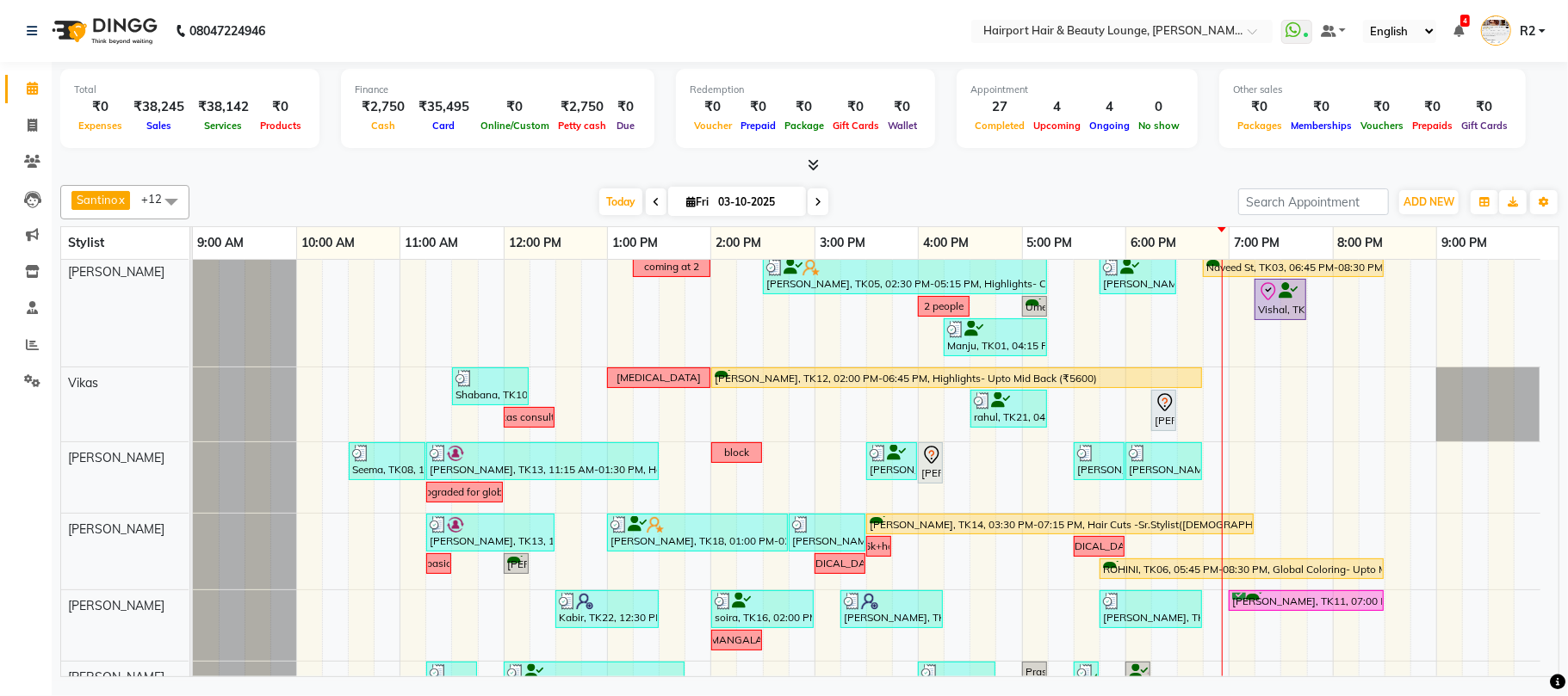
scroll to position [266, 0]
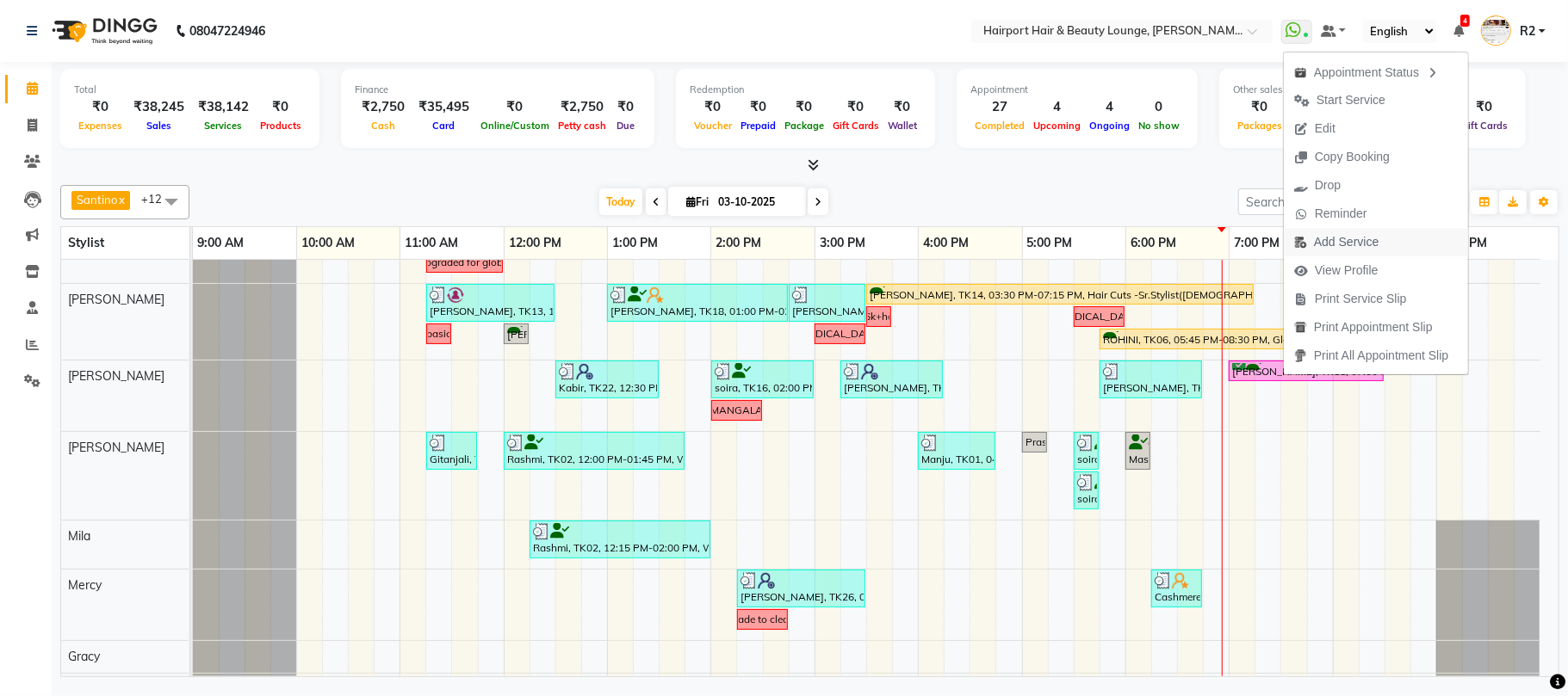
click at [1337, 242] on span "Add Service" at bounding box center [1346, 242] width 65 height 18
select select "22631"
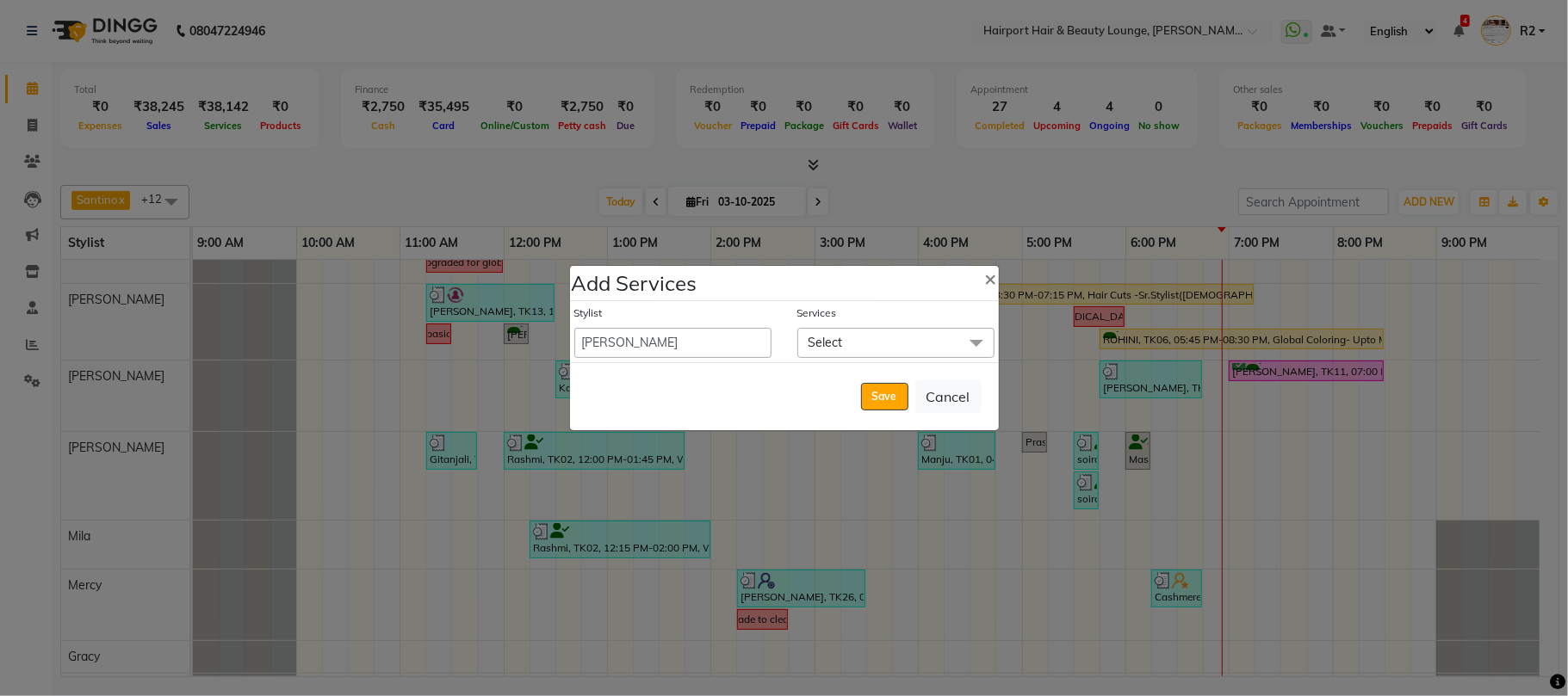
click at [868, 335] on span "Select" at bounding box center [896, 343] width 197 height 30
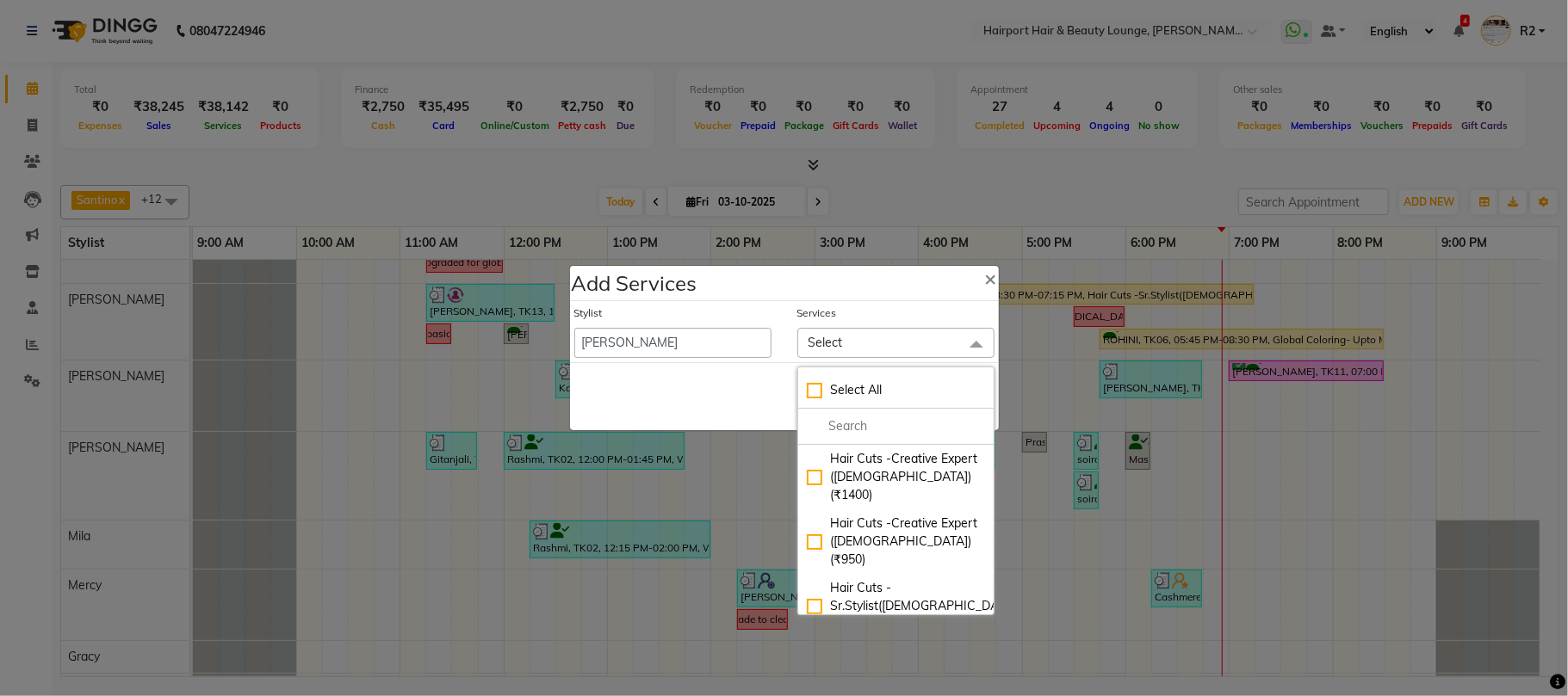
click at [656, 198] on ngb-modal-window "Add Services × Stylist 8806278622 9822054562 Accounts IV Camp Adnan Alc 3 Alc C…" at bounding box center [784, 348] width 1568 height 696
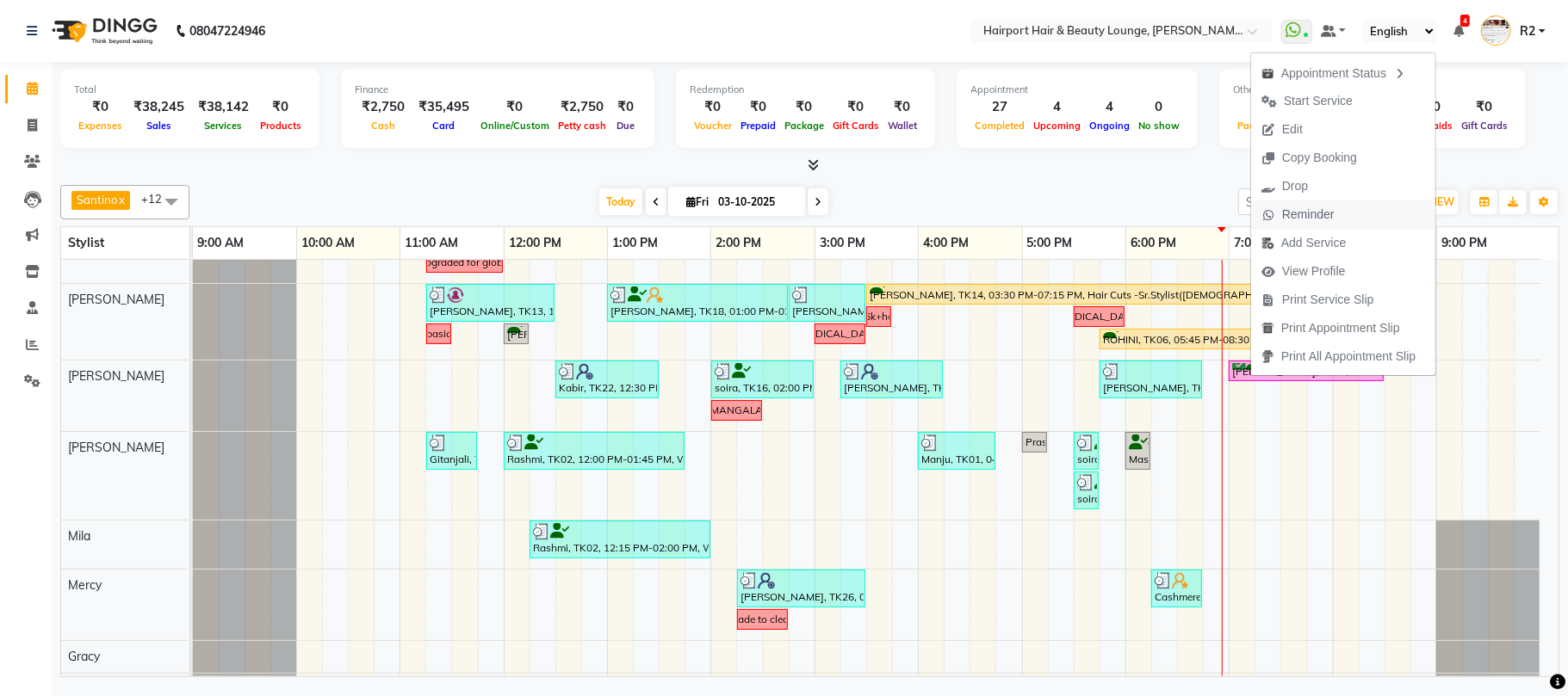
click at [1307, 214] on span "Reminder" at bounding box center [1308, 215] width 53 height 18
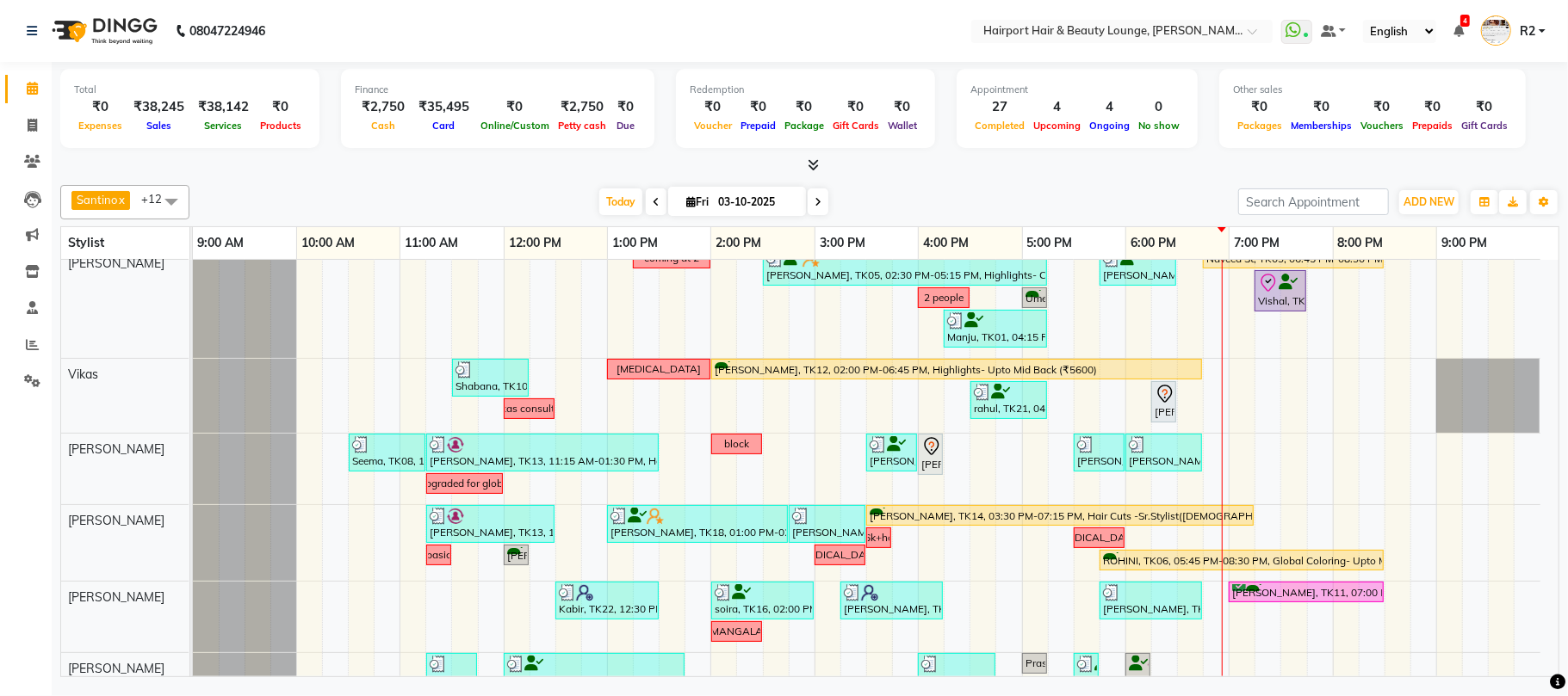
scroll to position [0, 0]
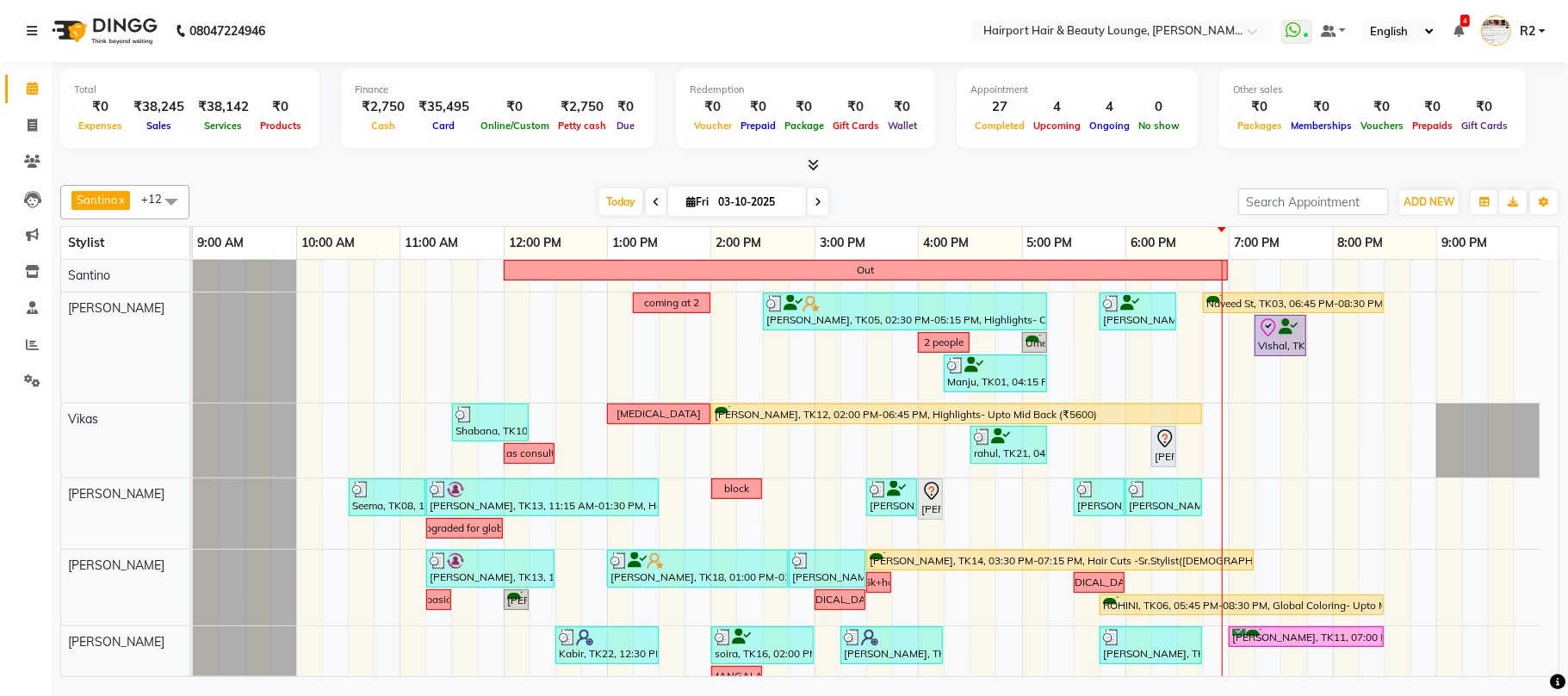
click at [1237, 435] on div "Out coming at 2 ekta, TK05, 02:30 PM-05:15 PM, Highlights- Crown (₹3600) Shally…" at bounding box center [876, 656] width 1366 height 793
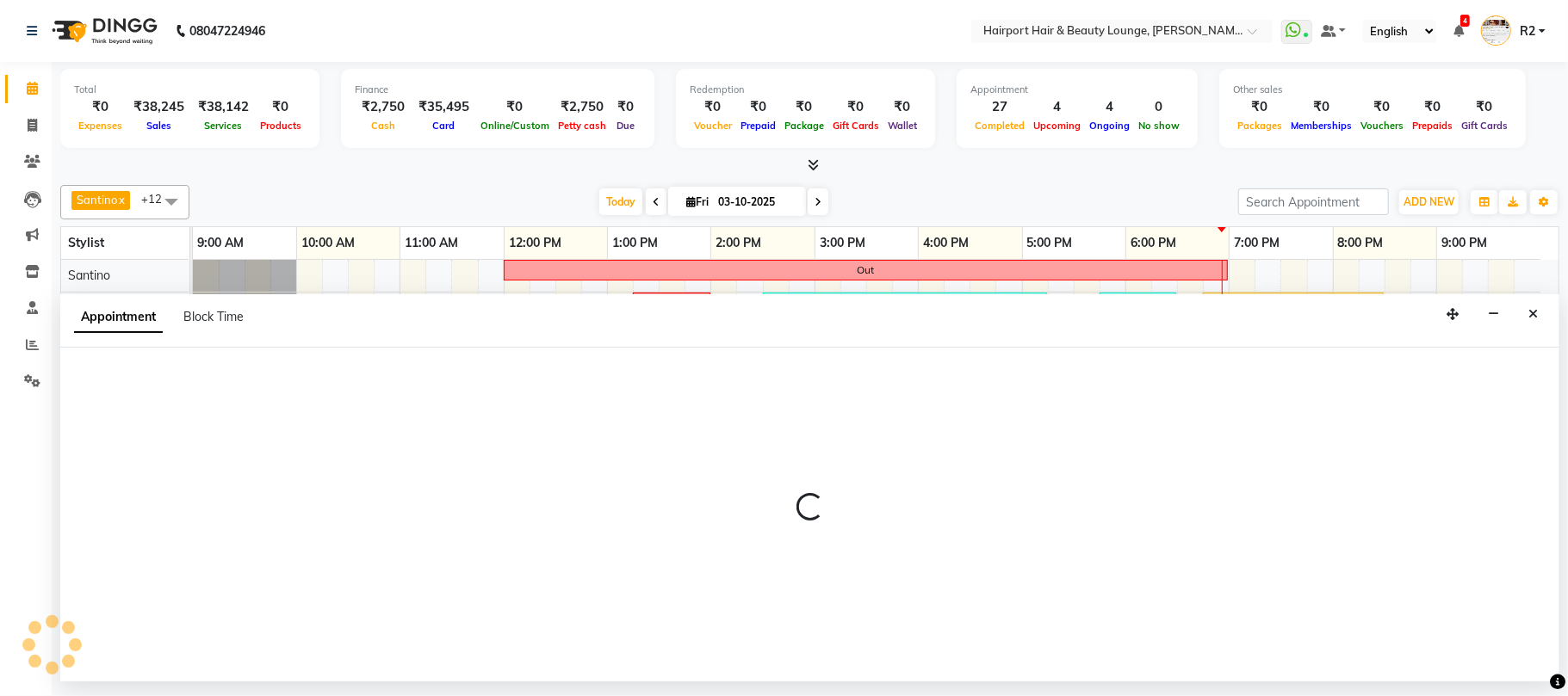
select select "70550"
select select "1140"
select select "tentative"
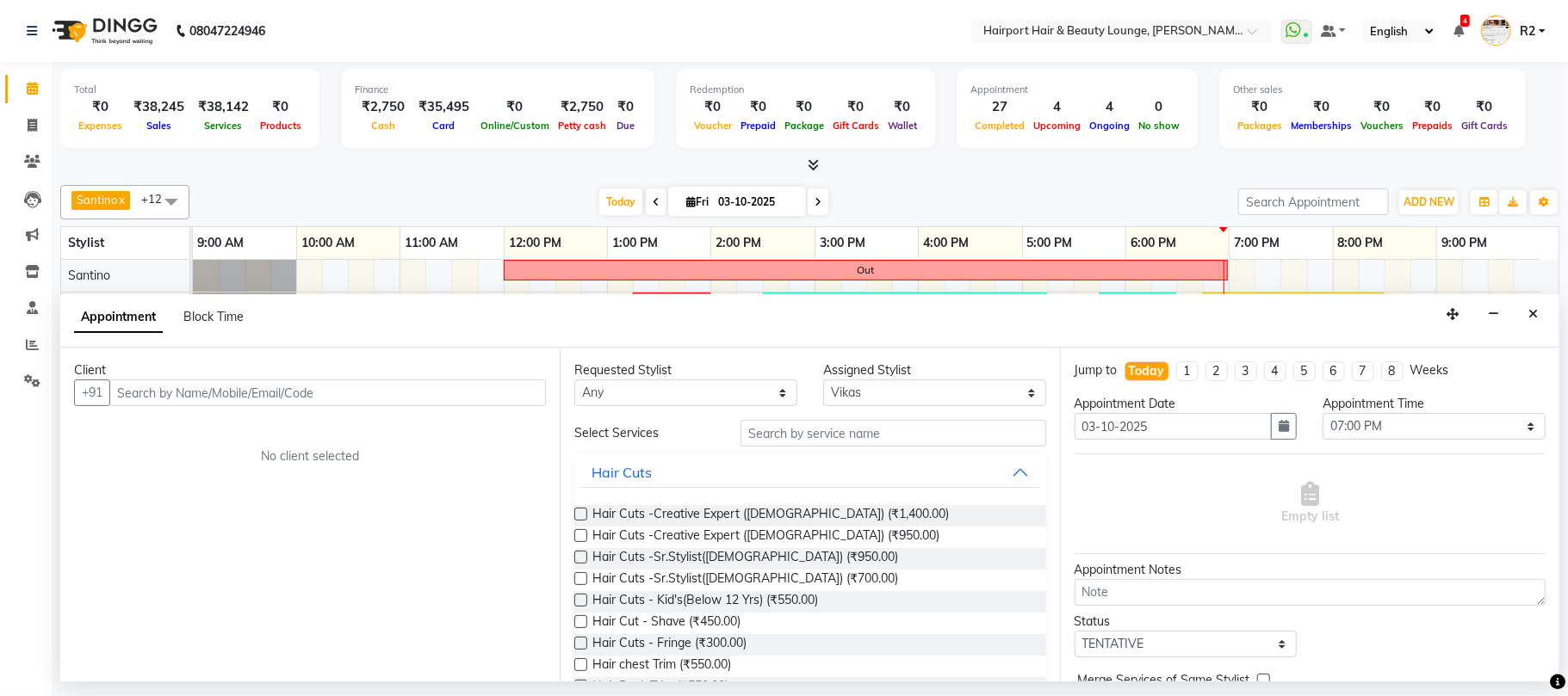
click at [149, 390] on input "text" at bounding box center [327, 393] width 436 height 26
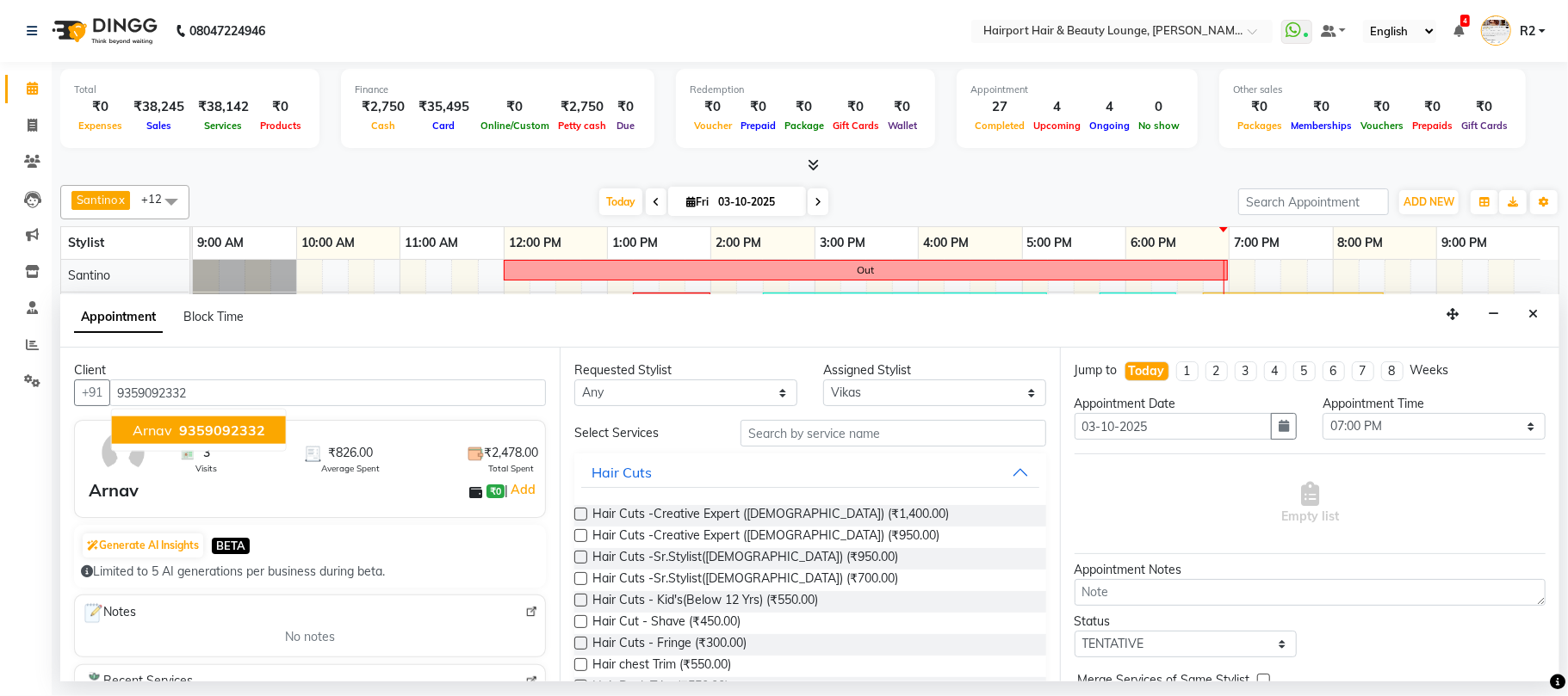
click at [193, 430] on span "9359092332" at bounding box center [222, 430] width 86 height 17
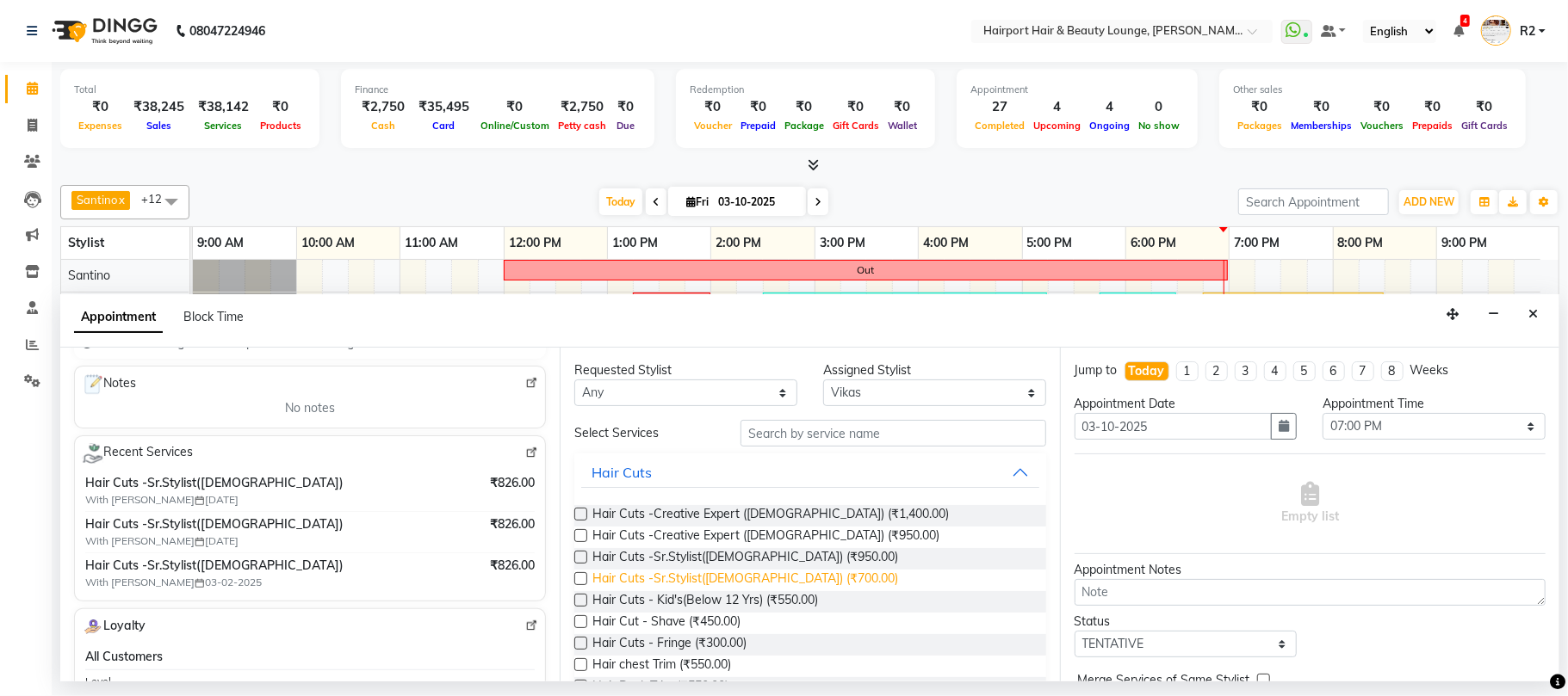
type input "9359092332"
click at [718, 583] on span "Hair Cuts -Sr.Stylist(Male) (₹700.00)" at bounding box center [744, 581] width 305 height 22
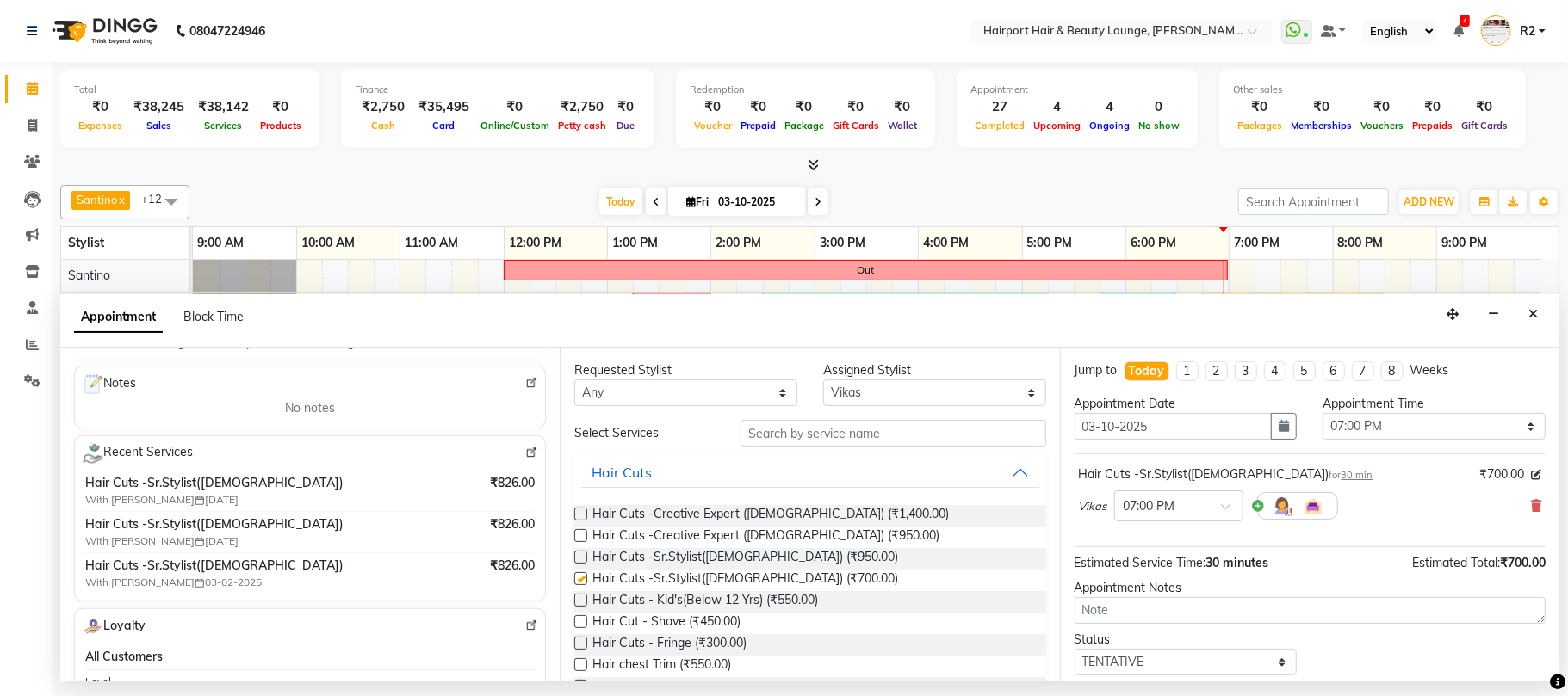
checkbox input "false"
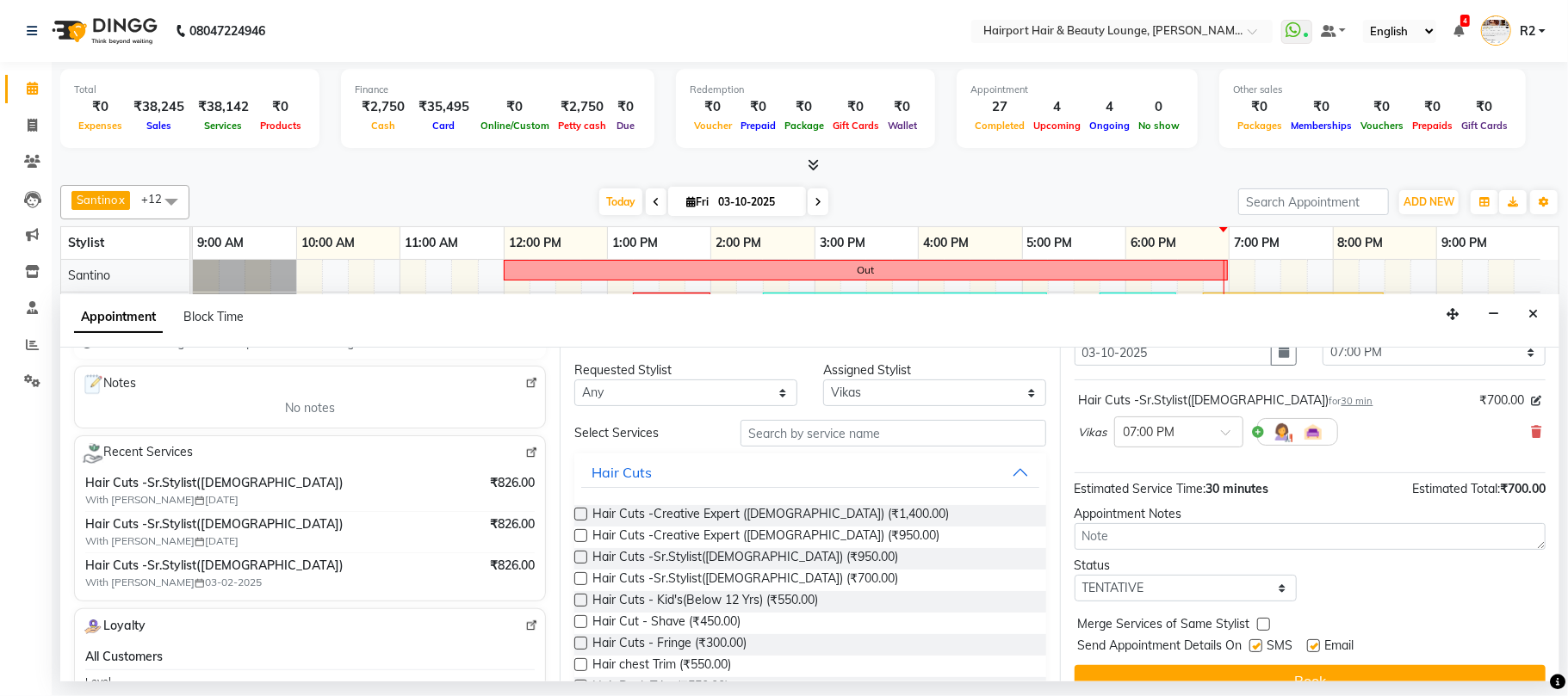
scroll to position [104, 0]
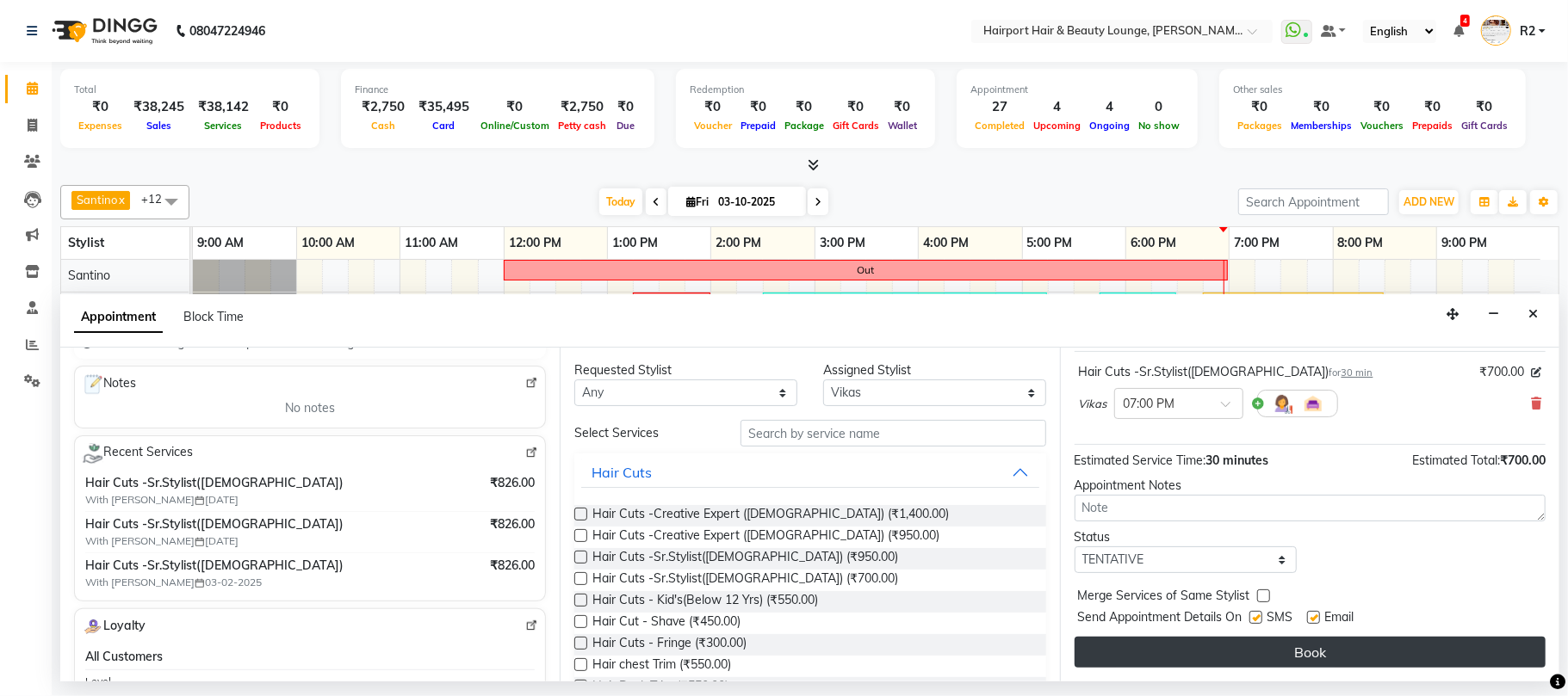
click at [1381, 646] on button "Book" at bounding box center [1309, 652] width 471 height 31
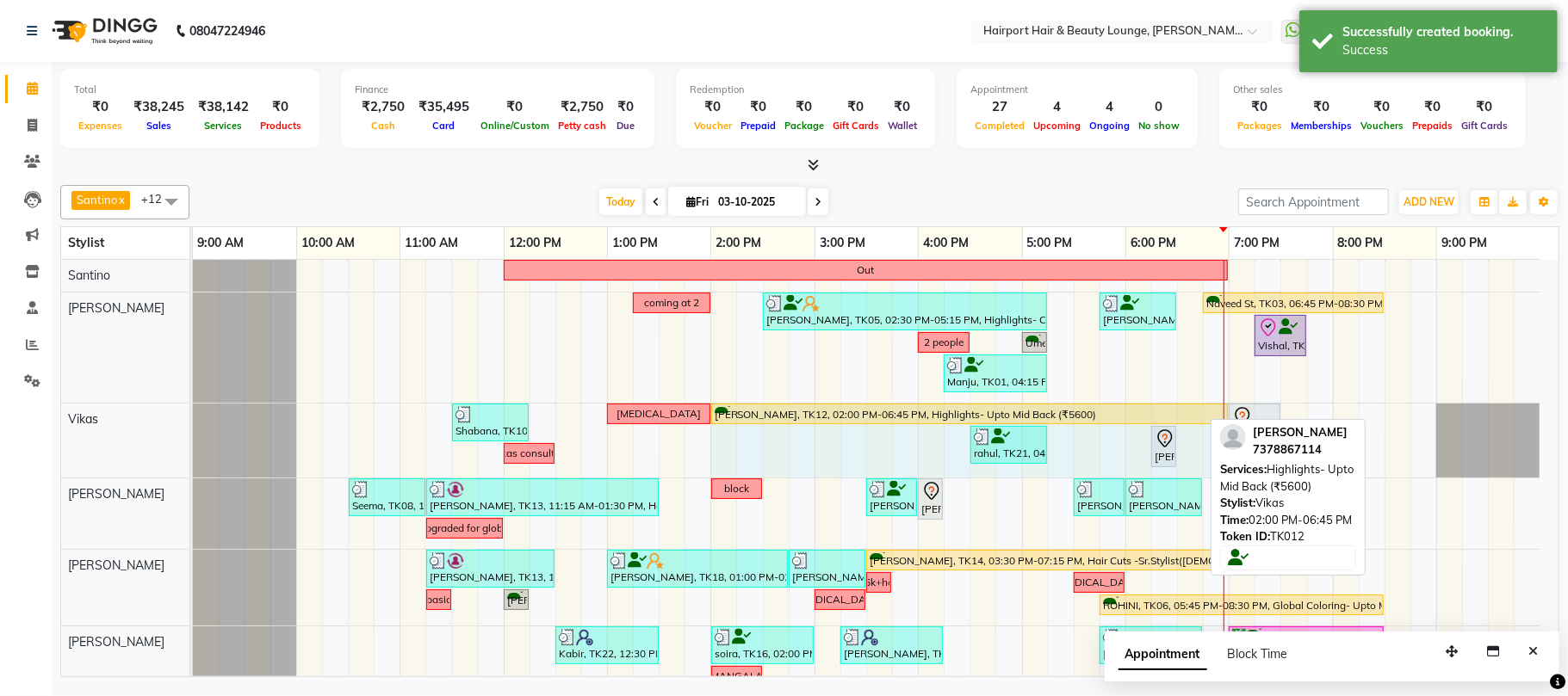
drag, startPoint x: 1198, startPoint y: 424, endPoint x: 1212, endPoint y: 428, distance: 14.6
click at [1212, 428] on div "Santino x Anandita x Vikas x Adnan x Elizabeth x Atish x Binita x Mila x Mercy …" at bounding box center [809, 428] width 1499 height 499
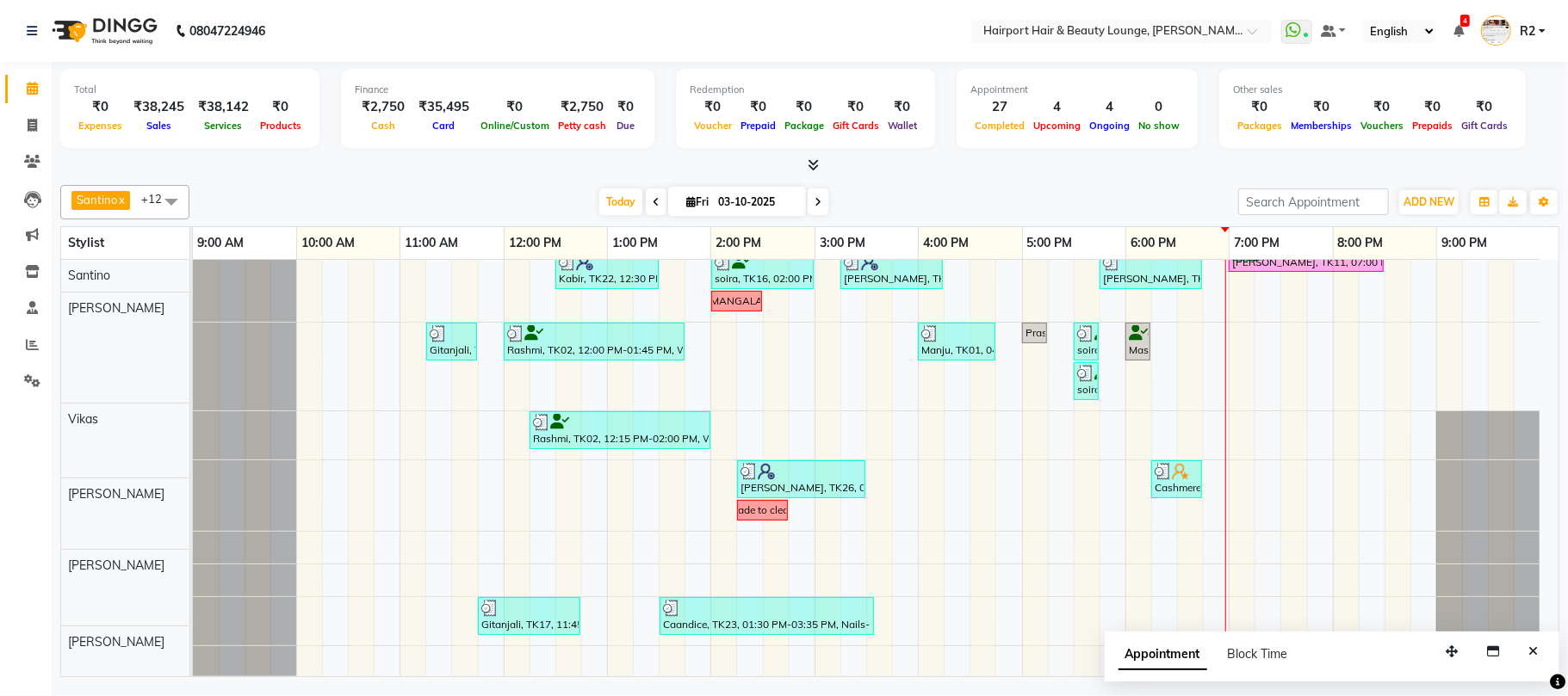
scroll to position [381, 0]
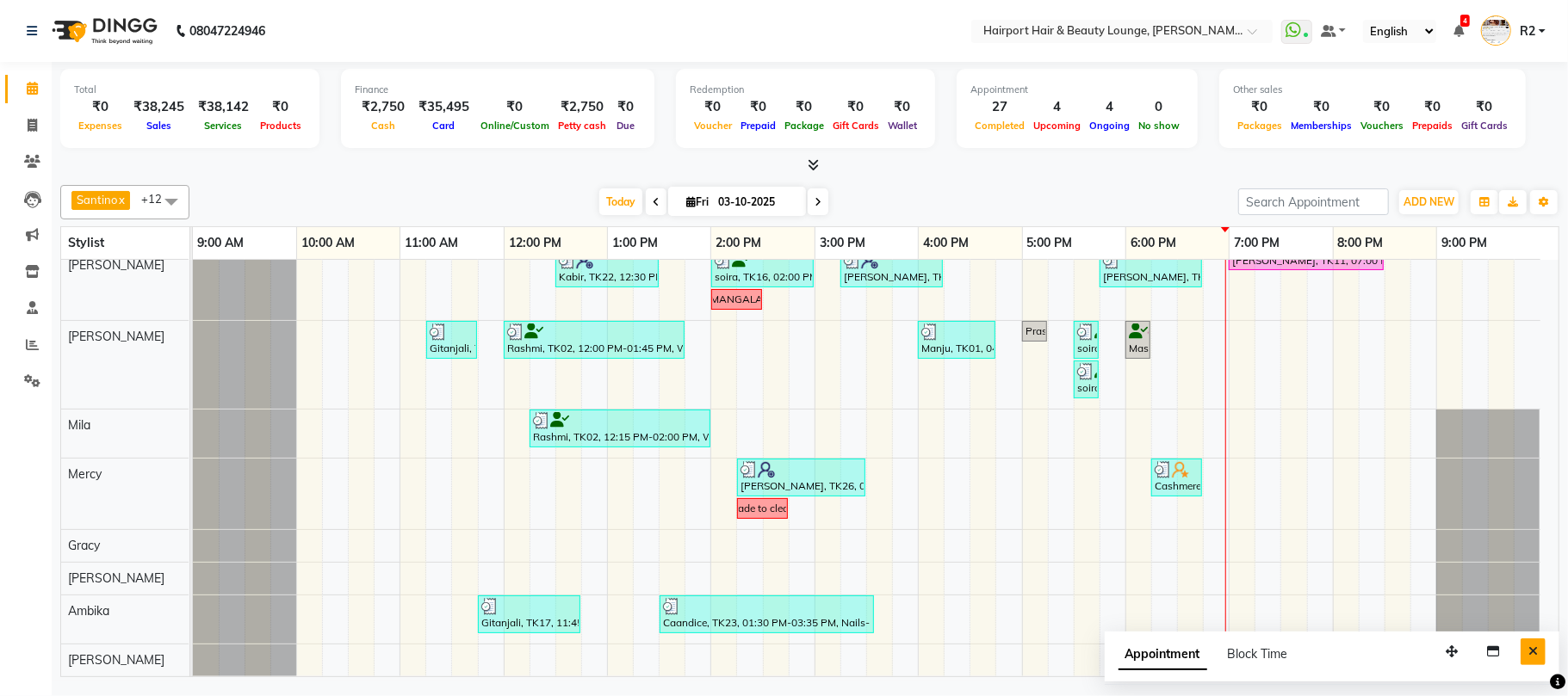
click at [1536, 658] on icon "Close" at bounding box center [1532, 651] width 9 height 12
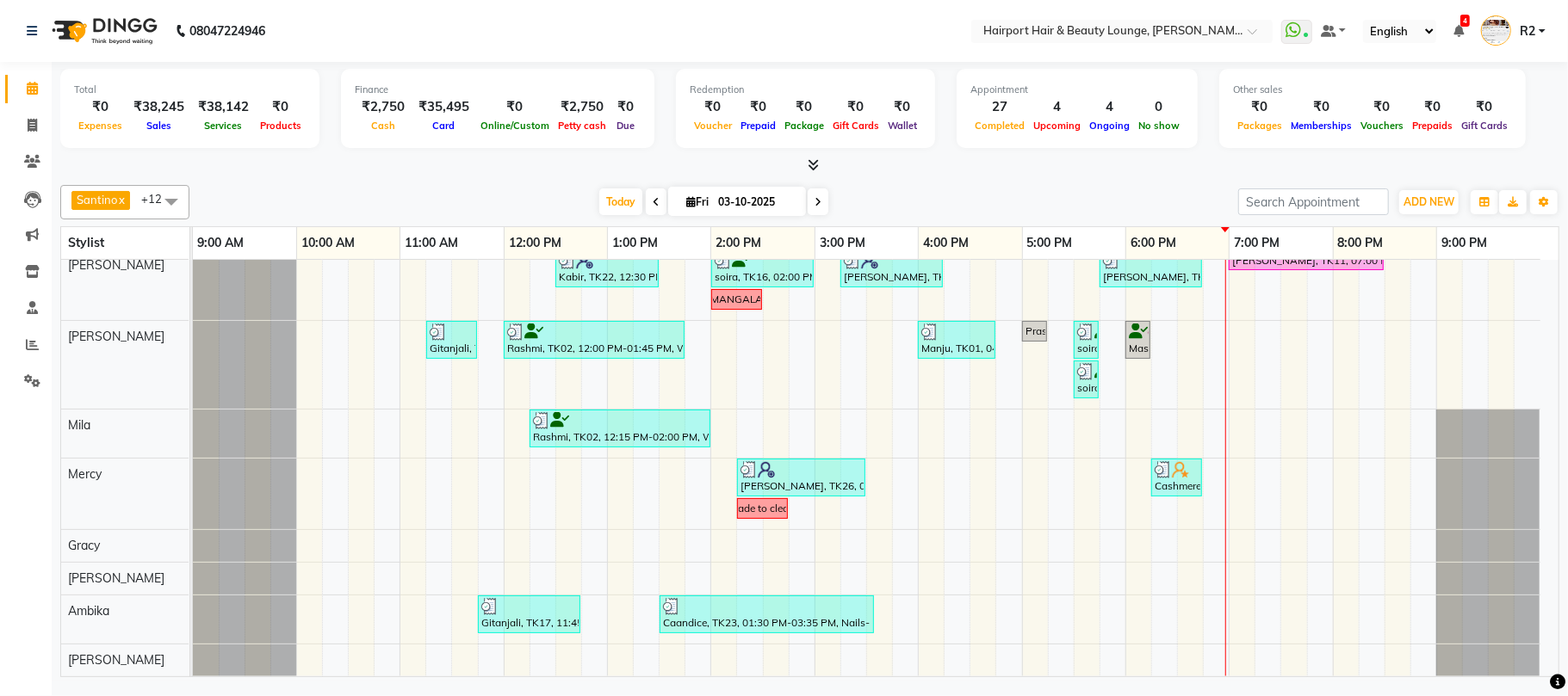
click at [339, 164] on div at bounding box center [809, 166] width 1499 height 18
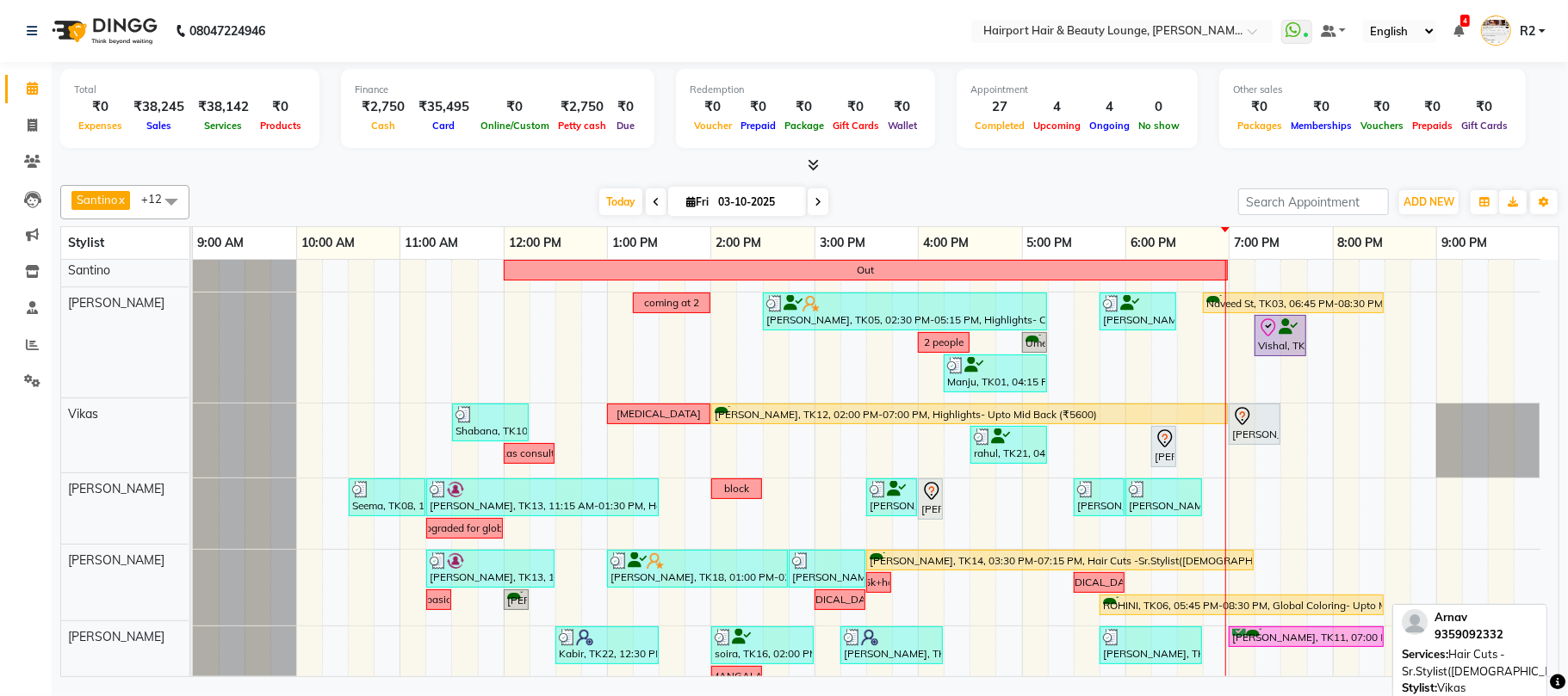
scroll to position [0, 0]
click at [386, 204] on div "Today Fri 03-10-2025" at bounding box center [713, 202] width 1031 height 26
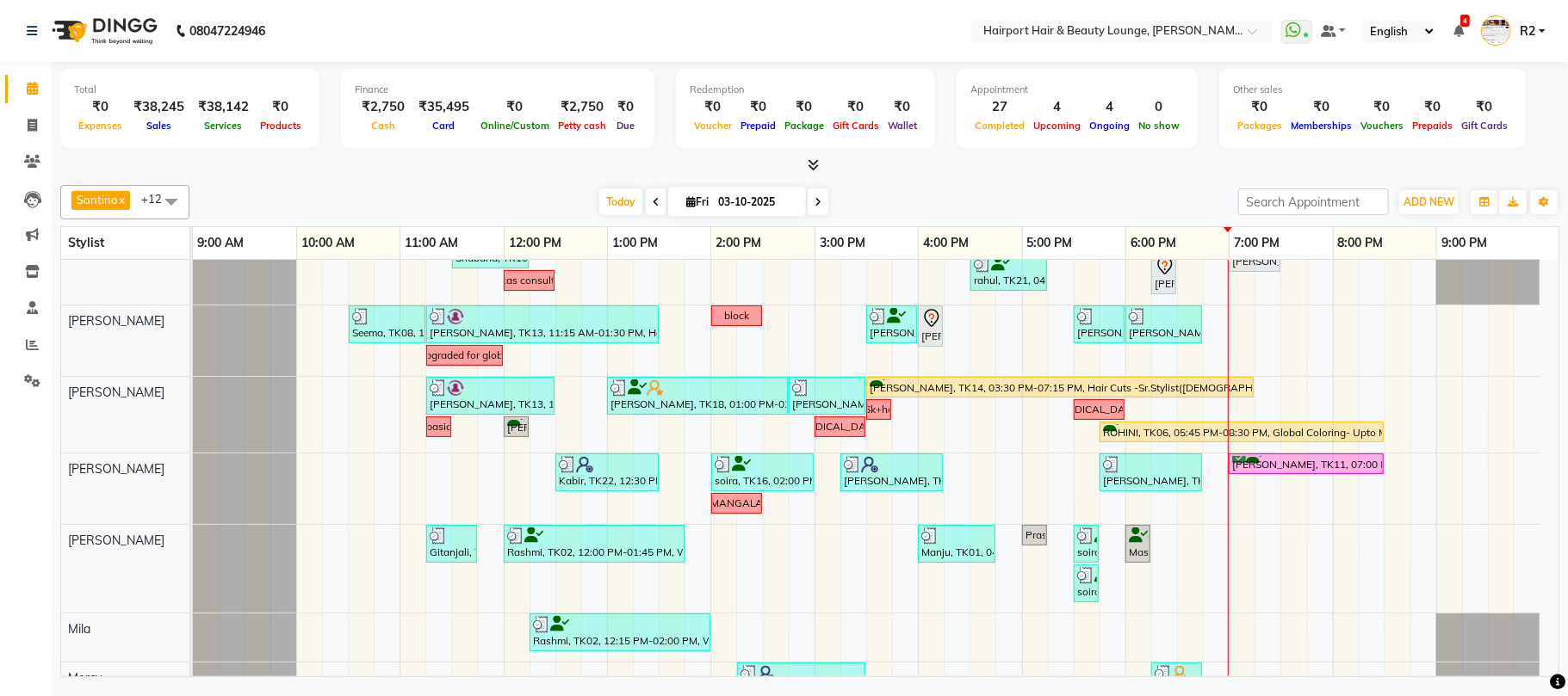
scroll to position [359, 0]
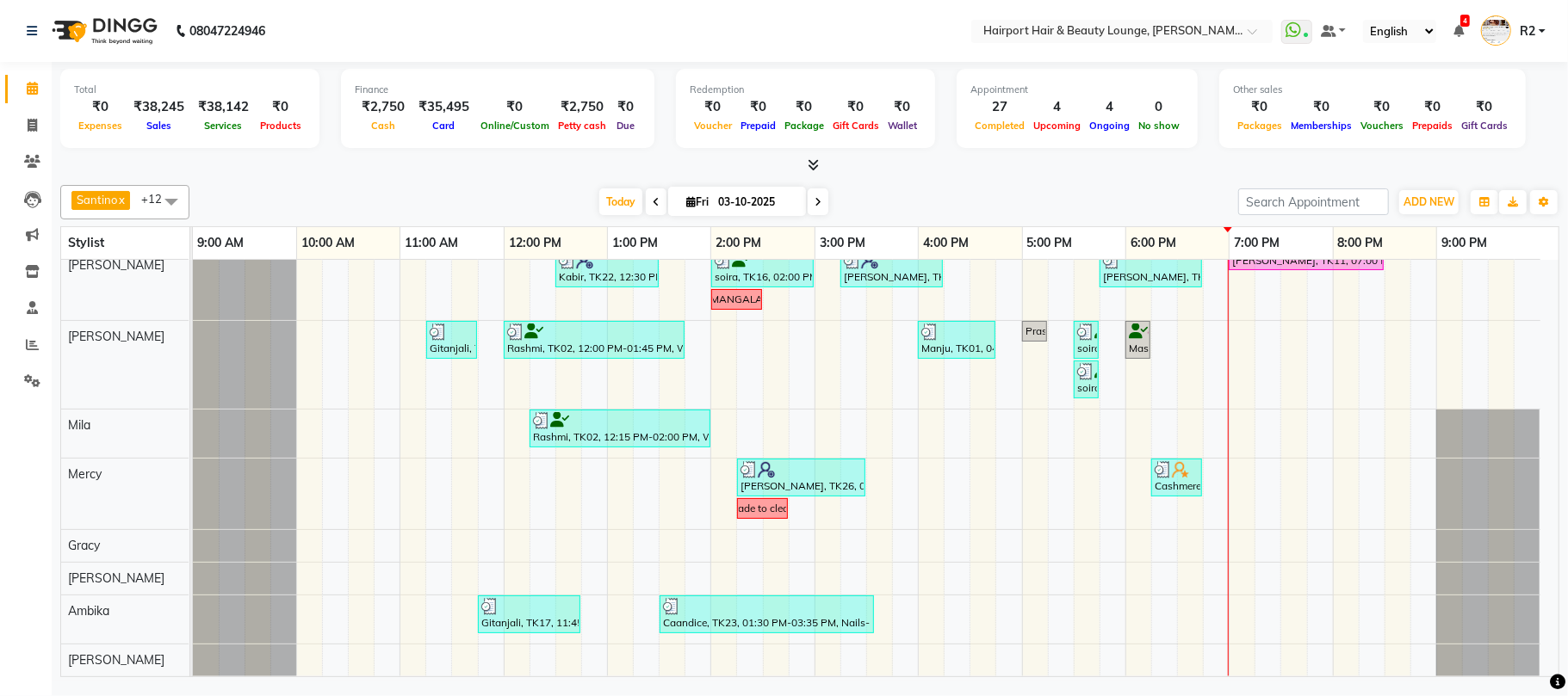
click at [818, 196] on span at bounding box center [817, 201] width 21 height 26
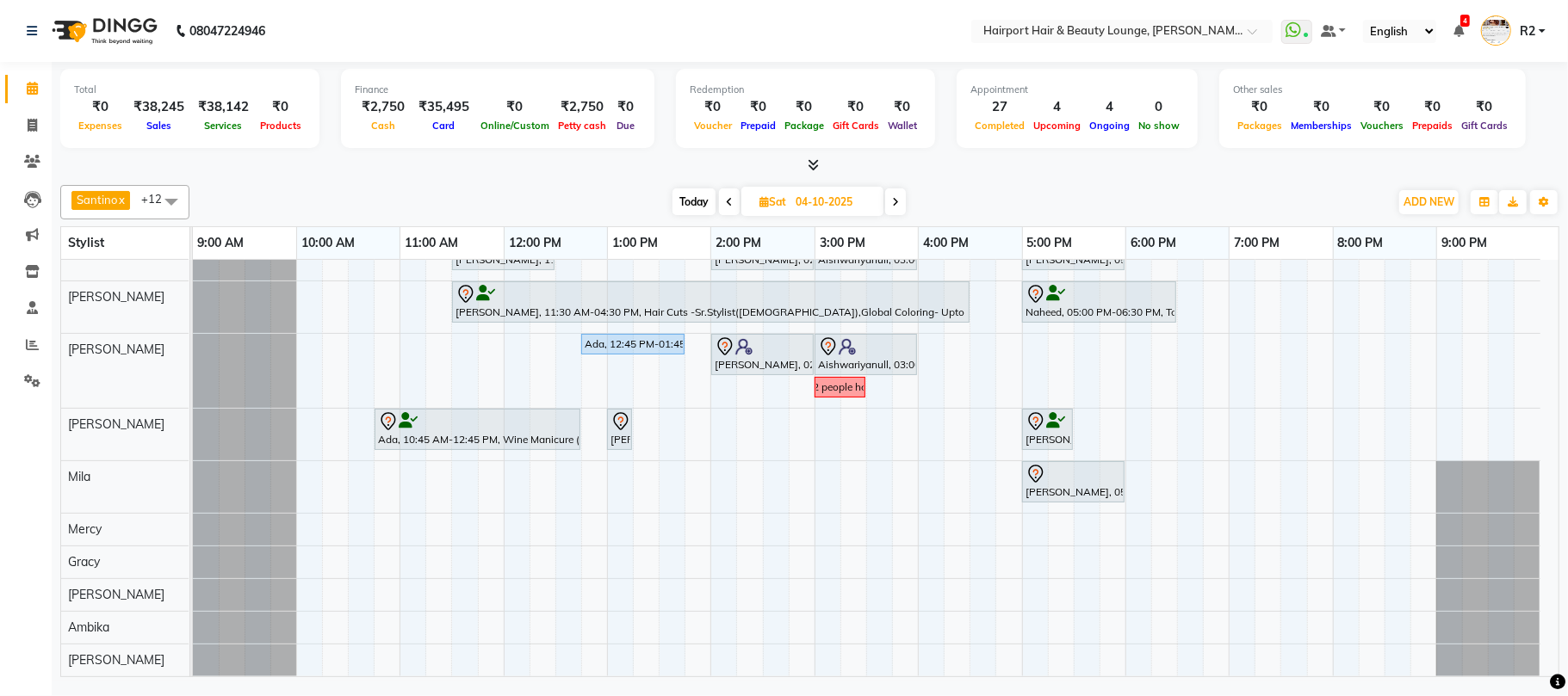
click at [700, 200] on span "Today" at bounding box center [693, 201] width 43 height 26
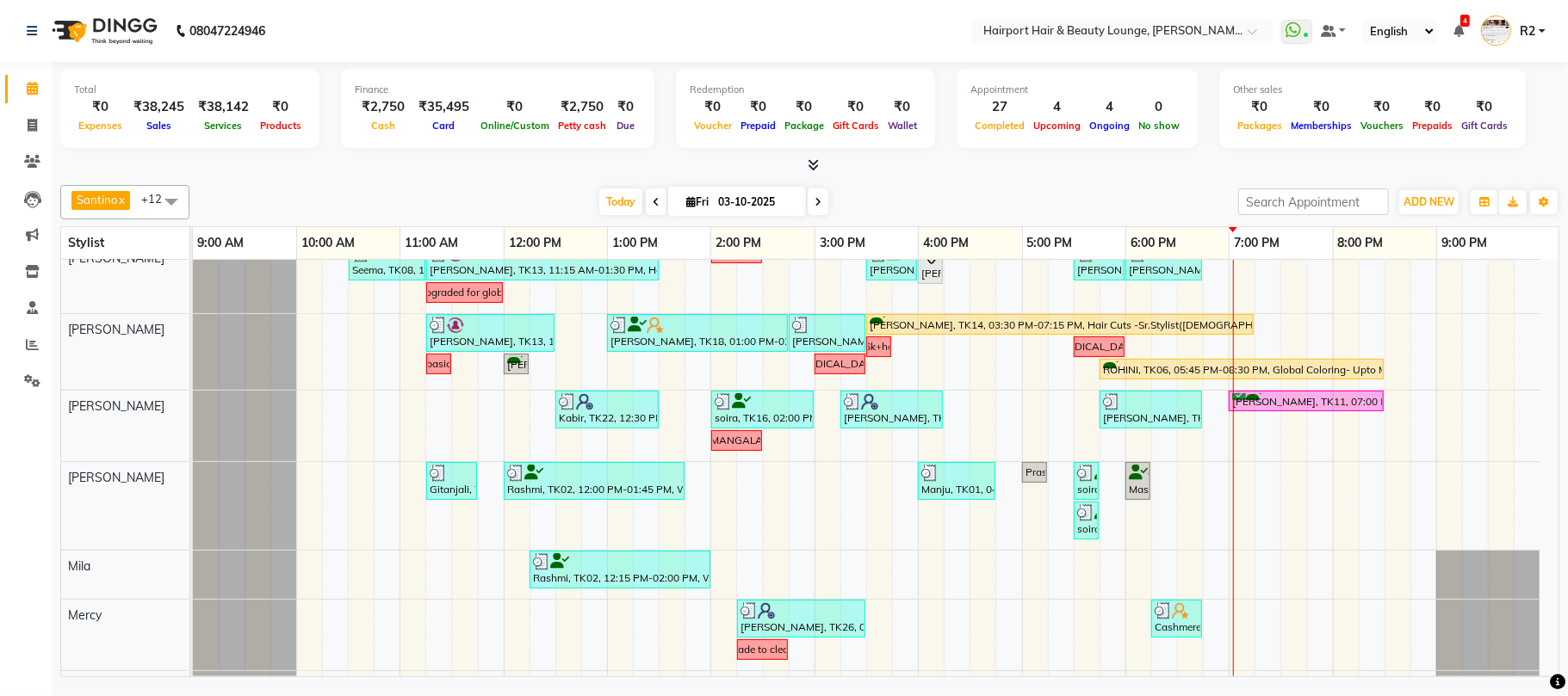
scroll to position [0, 0]
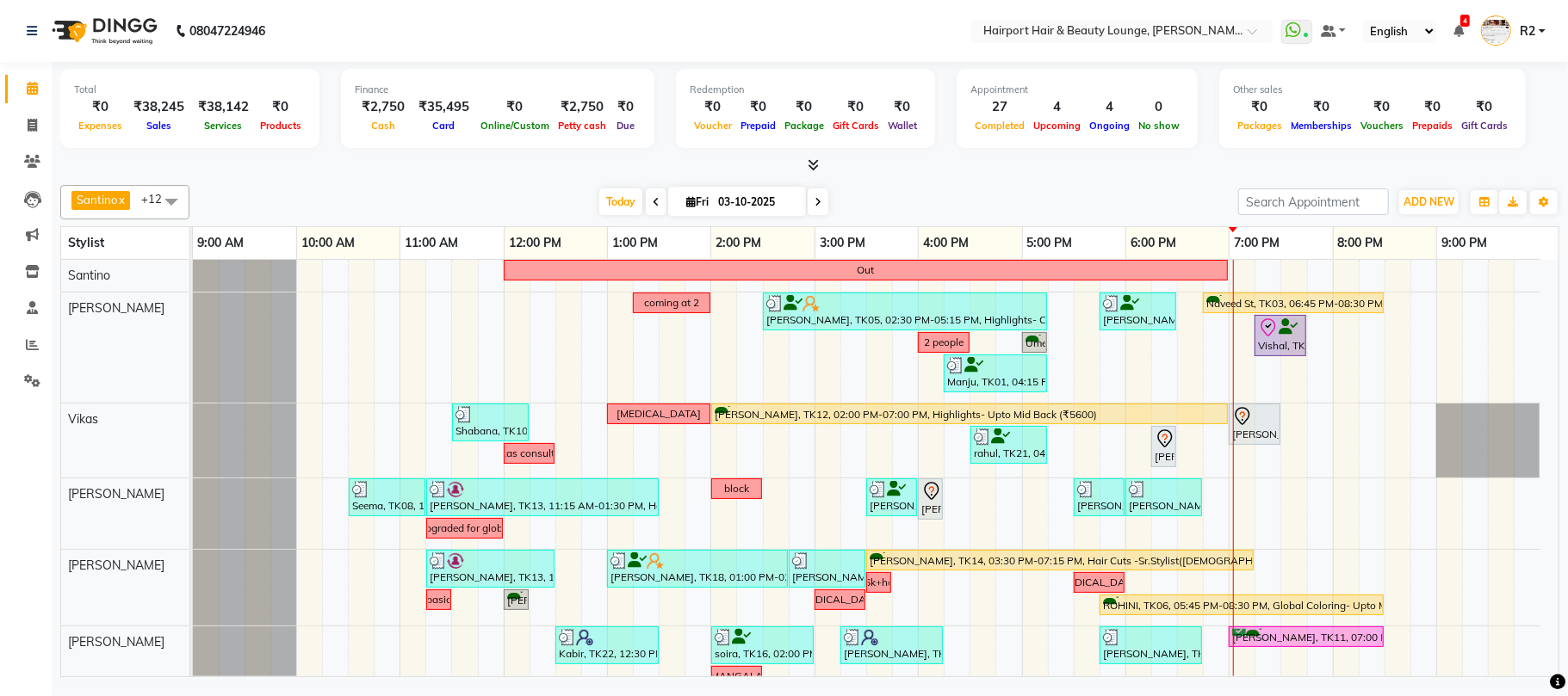
click at [807, 203] on span at bounding box center [817, 201] width 21 height 26
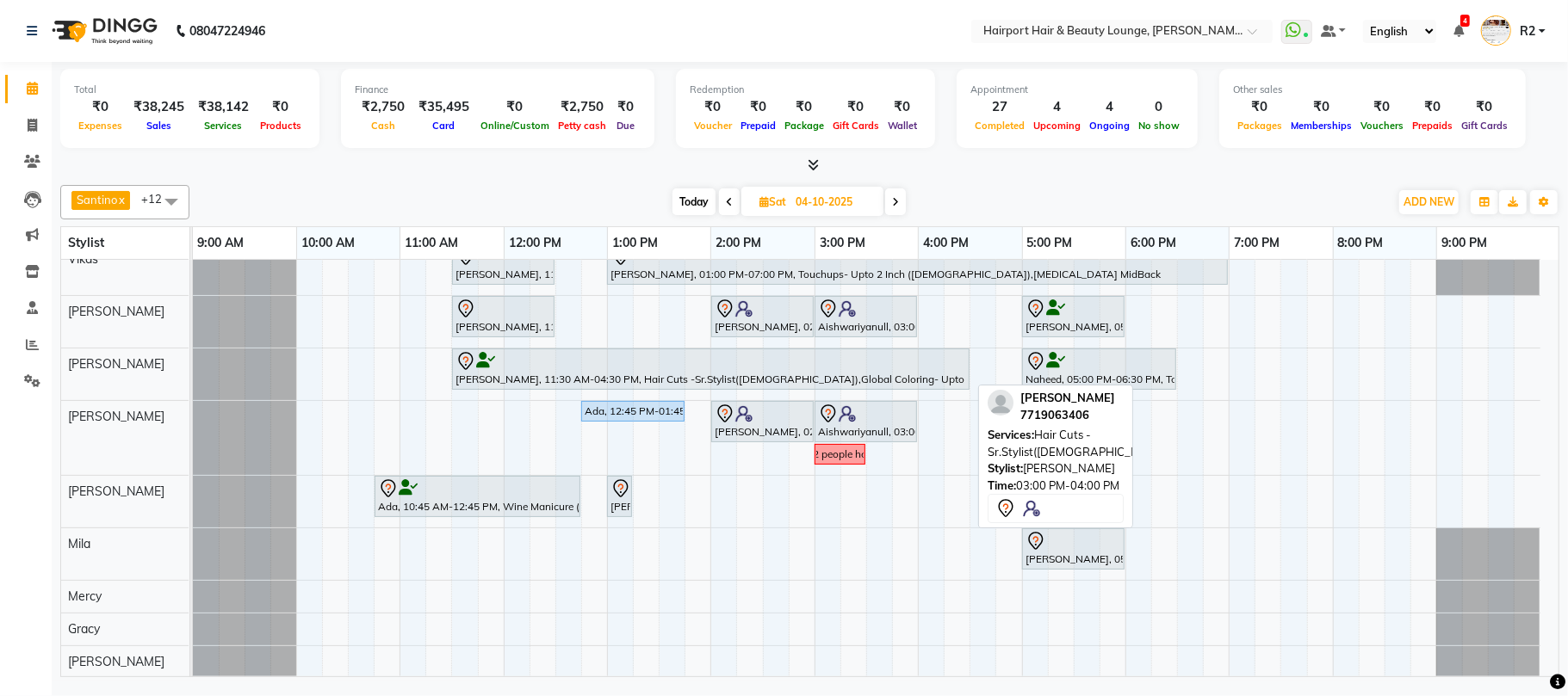
scroll to position [215, 0]
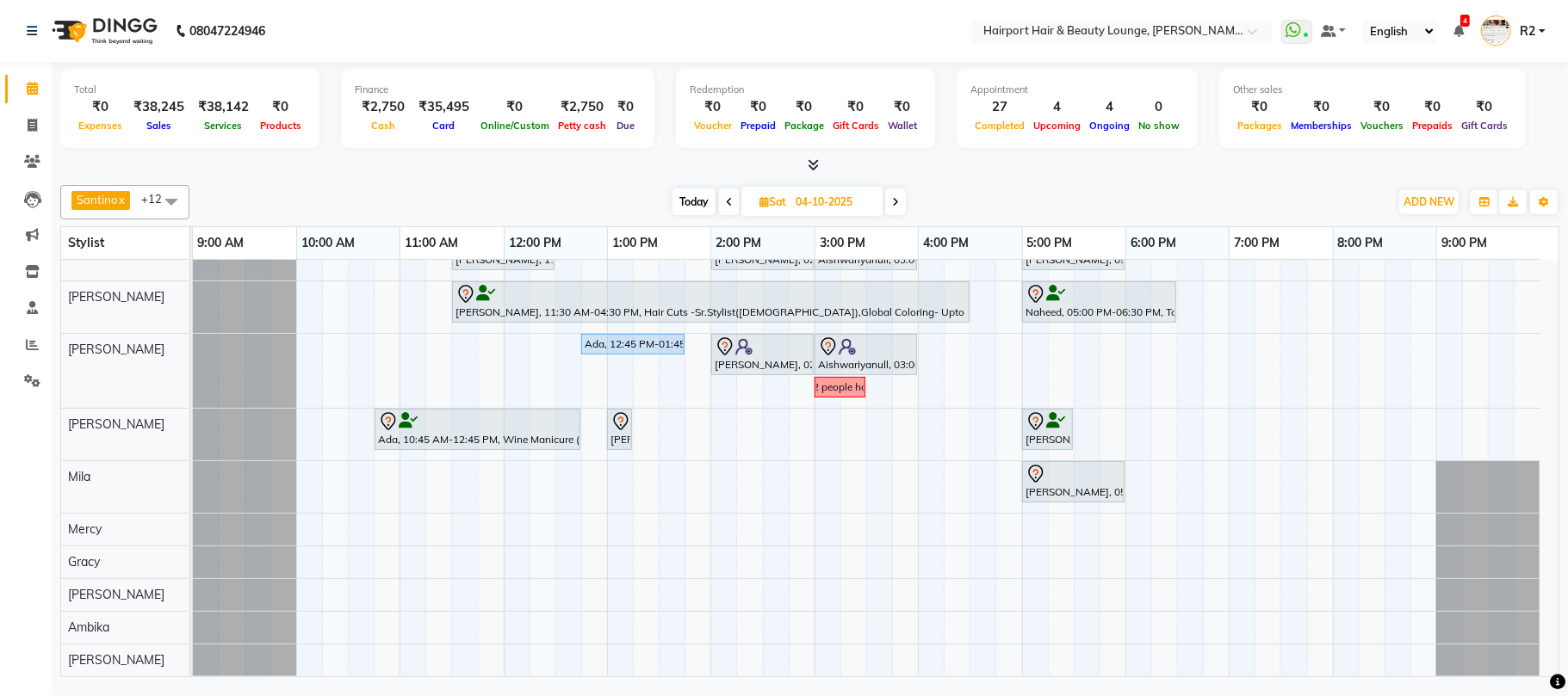
click at [695, 200] on span "Today" at bounding box center [693, 201] width 43 height 26
type input "03-10-2025"
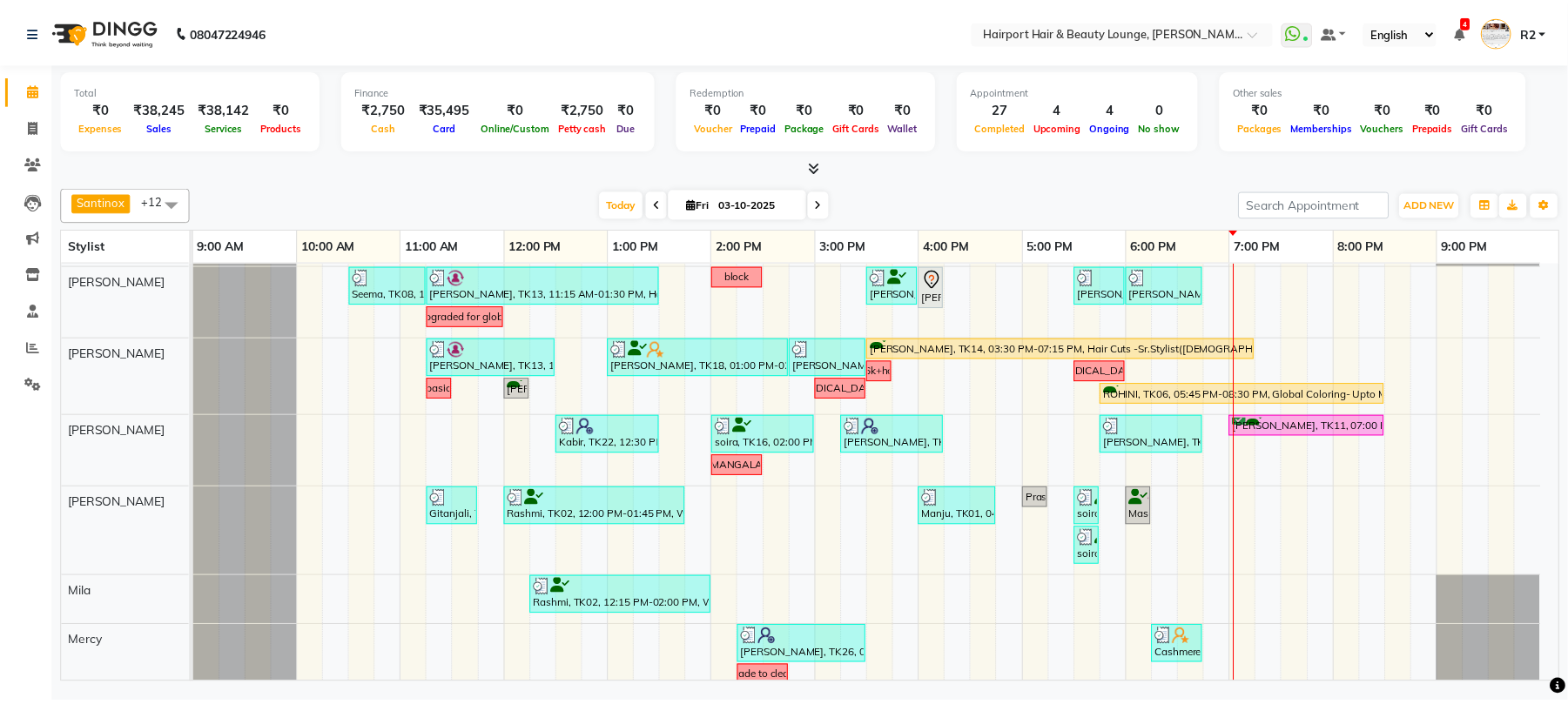
scroll to position [0, 0]
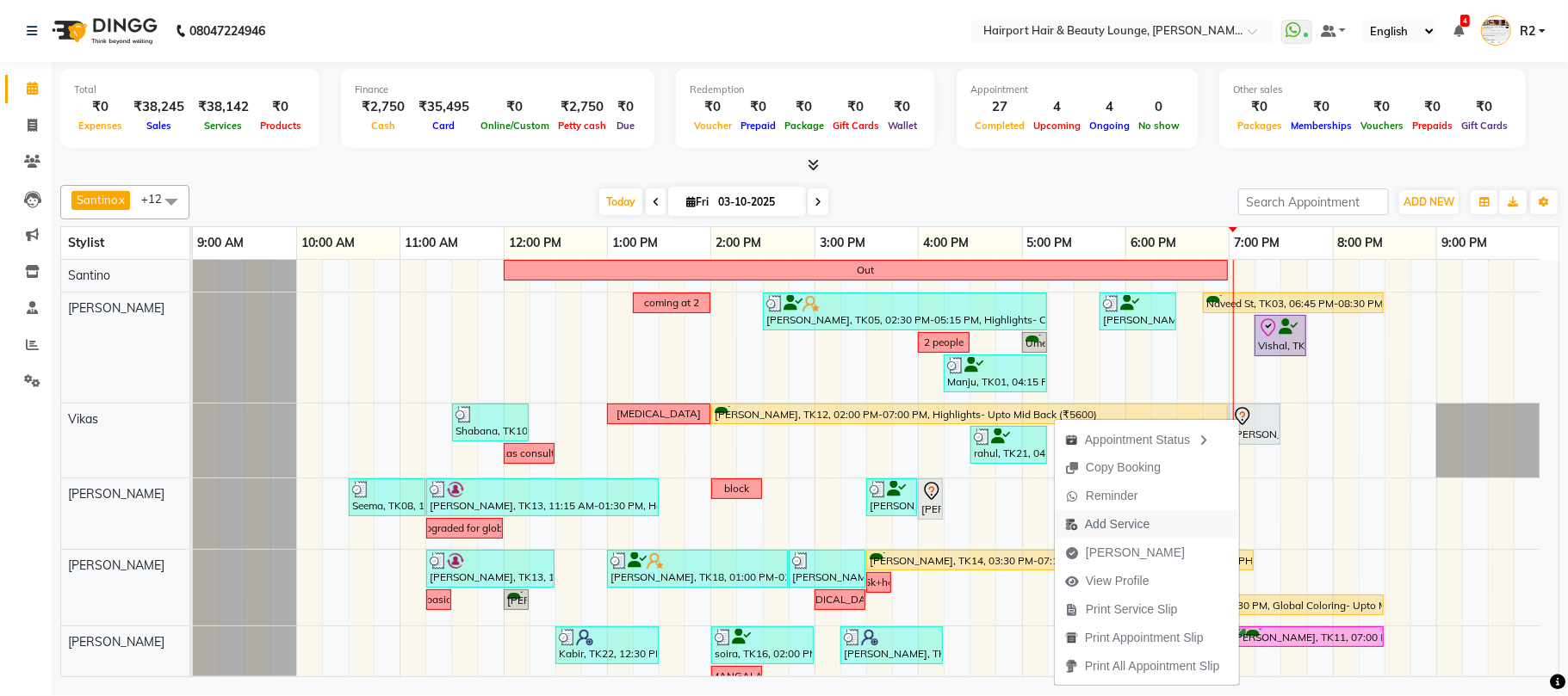
click at [1107, 521] on span "Add Service" at bounding box center [1117, 525] width 65 height 18
select select "70550"
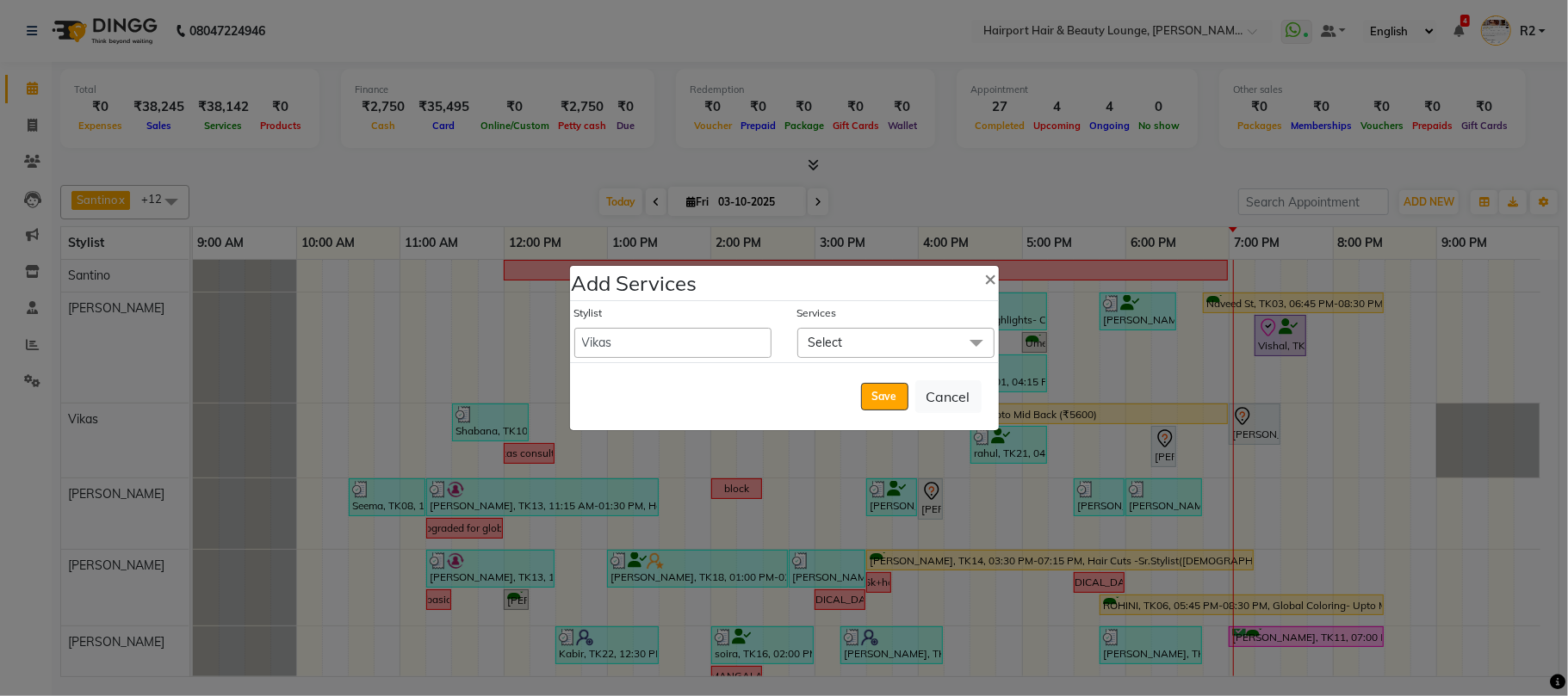
click at [868, 345] on span "Select" at bounding box center [896, 343] width 197 height 30
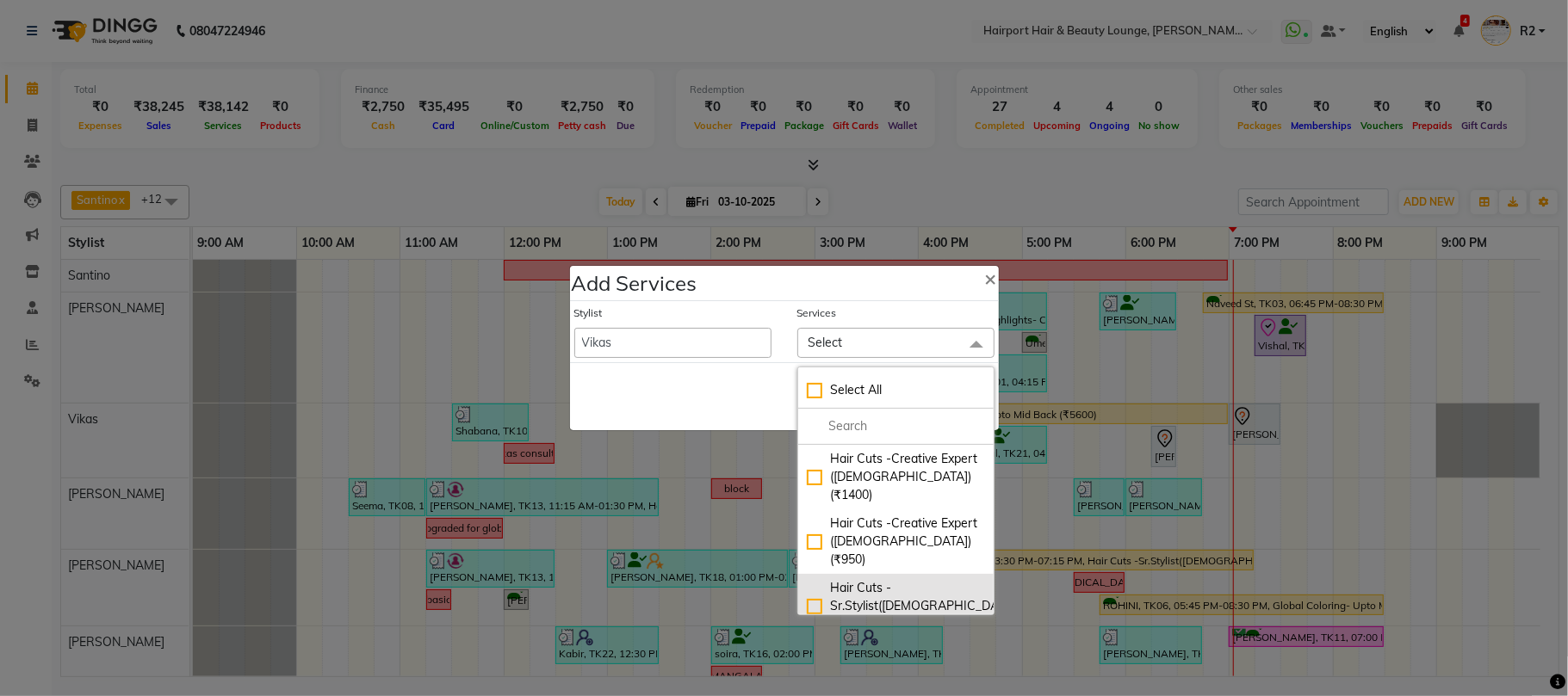
click at [840, 579] on div "Hair Cuts -Sr.Stylist(Female) (₹950)" at bounding box center [896, 607] width 179 height 55
checkbox input "true"
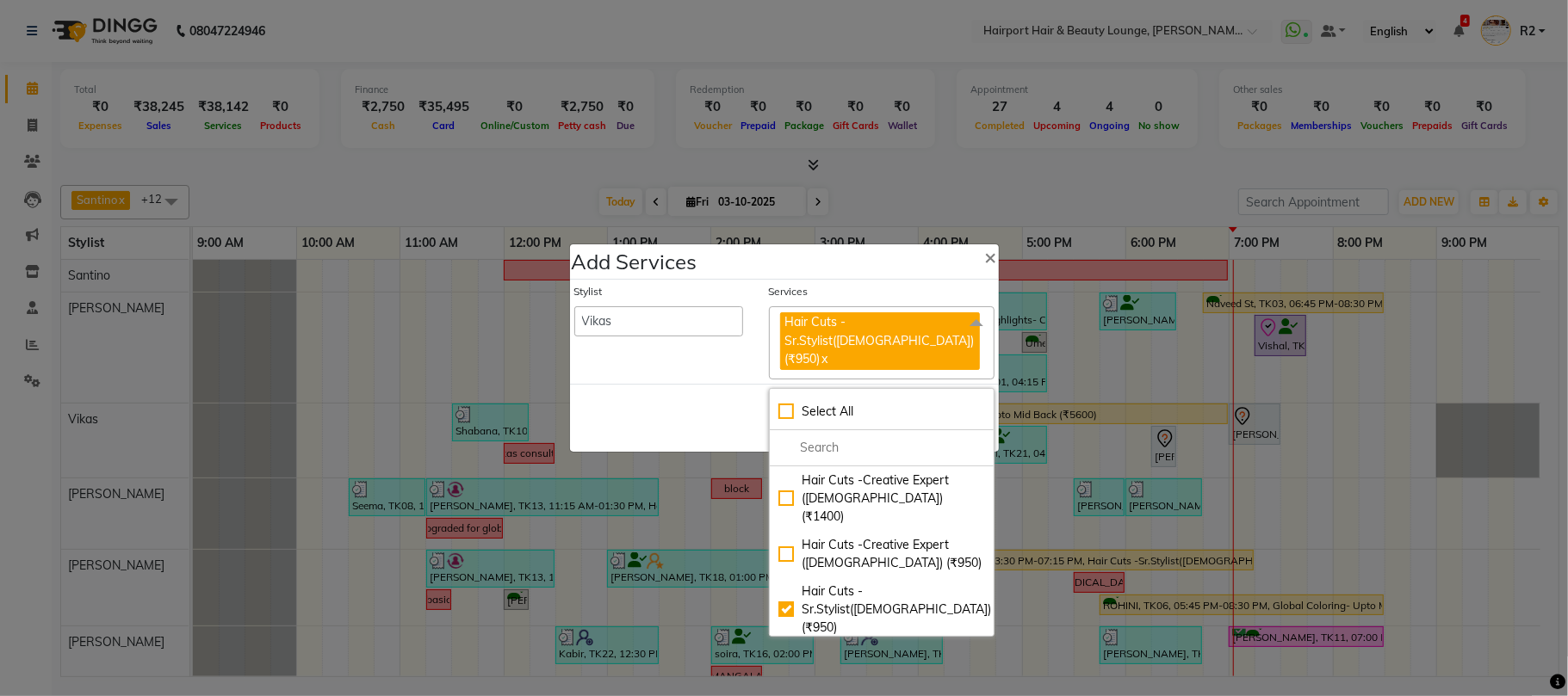
click at [739, 422] on div "Save Cancel" at bounding box center [784, 417] width 429 height 68
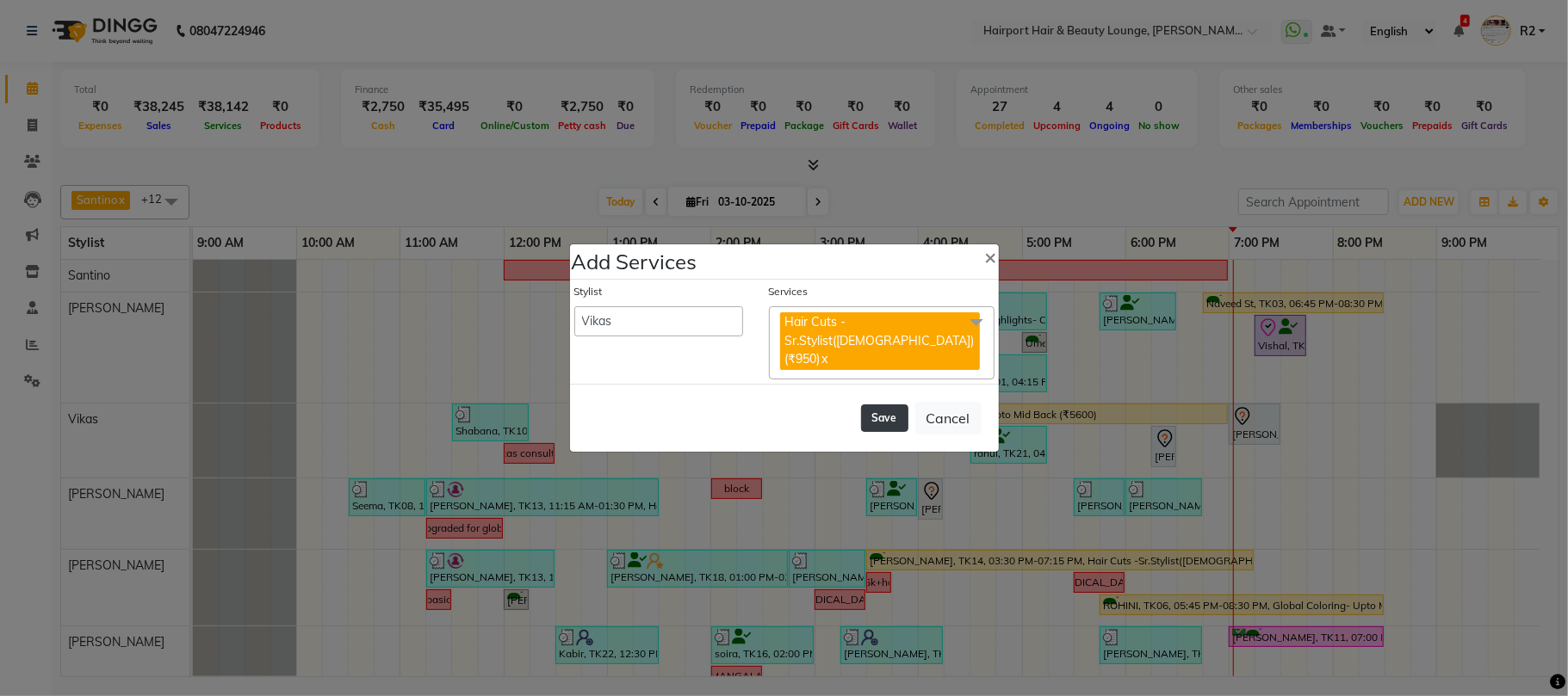
click at [878, 420] on button "Save" at bounding box center [885, 418] width 47 height 27
select select "7127"
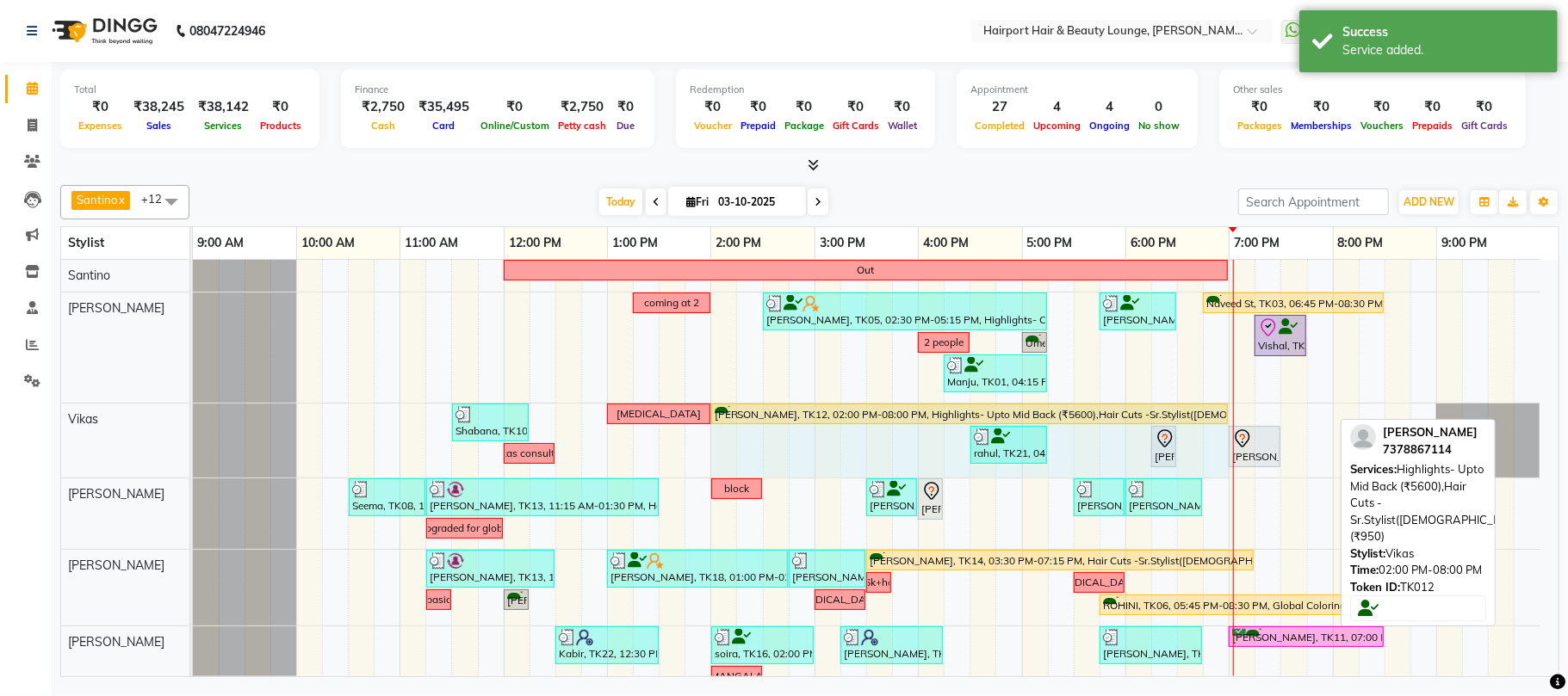
drag, startPoint x: 1329, startPoint y: 415, endPoint x: 1224, endPoint y: 437, distance: 107.3
click at [1224, 437] on div "Shabana, TK10, 11:30 AM-12:15 PM, Hair Cuts -Sr.Stylist(Female) Patch test Naaz…" at bounding box center [866, 440] width 1348 height 74
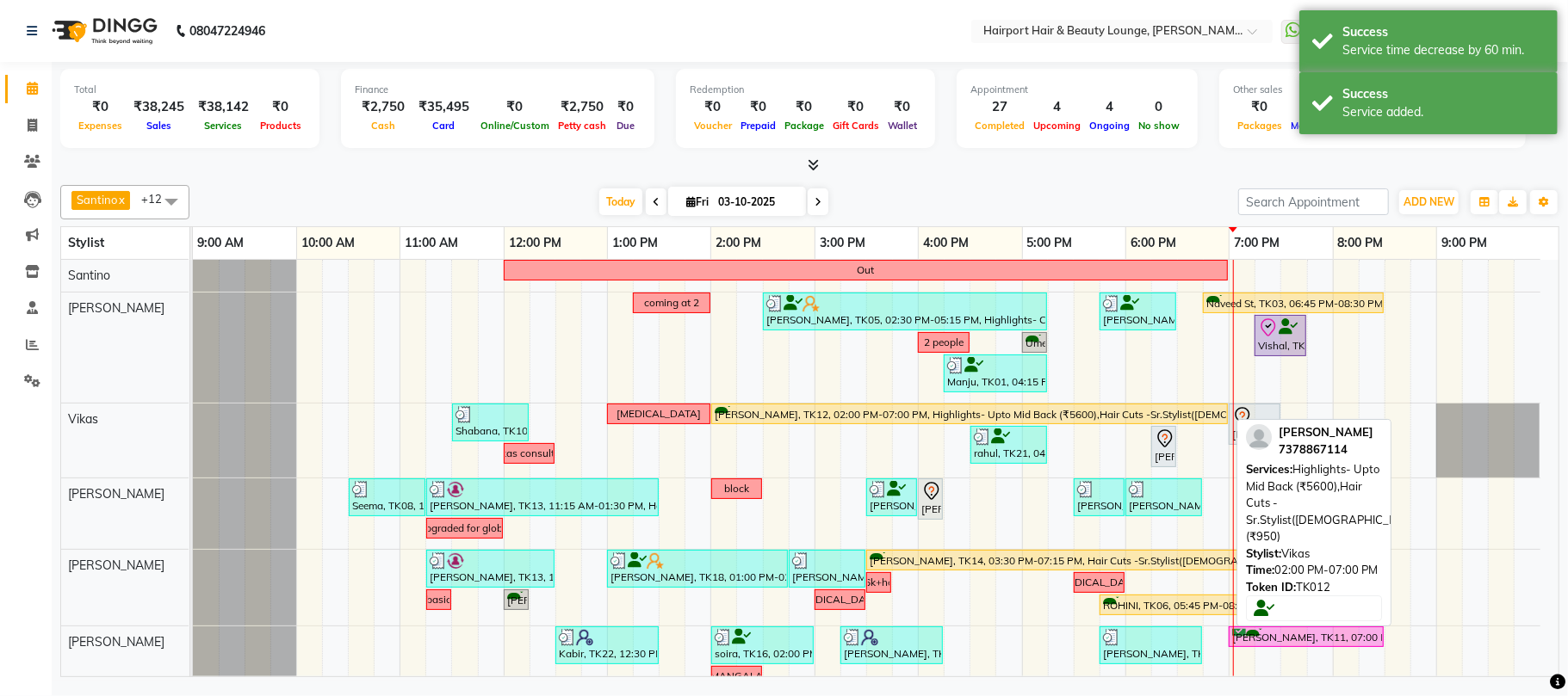
click at [1007, 417] on div "Naazish Khan, TK12, 02:00 PM-07:00 PM, Highlights- Upto Mid Back (₹5600),Hair C…" at bounding box center [968, 415] width 513 height 16
select select "1"
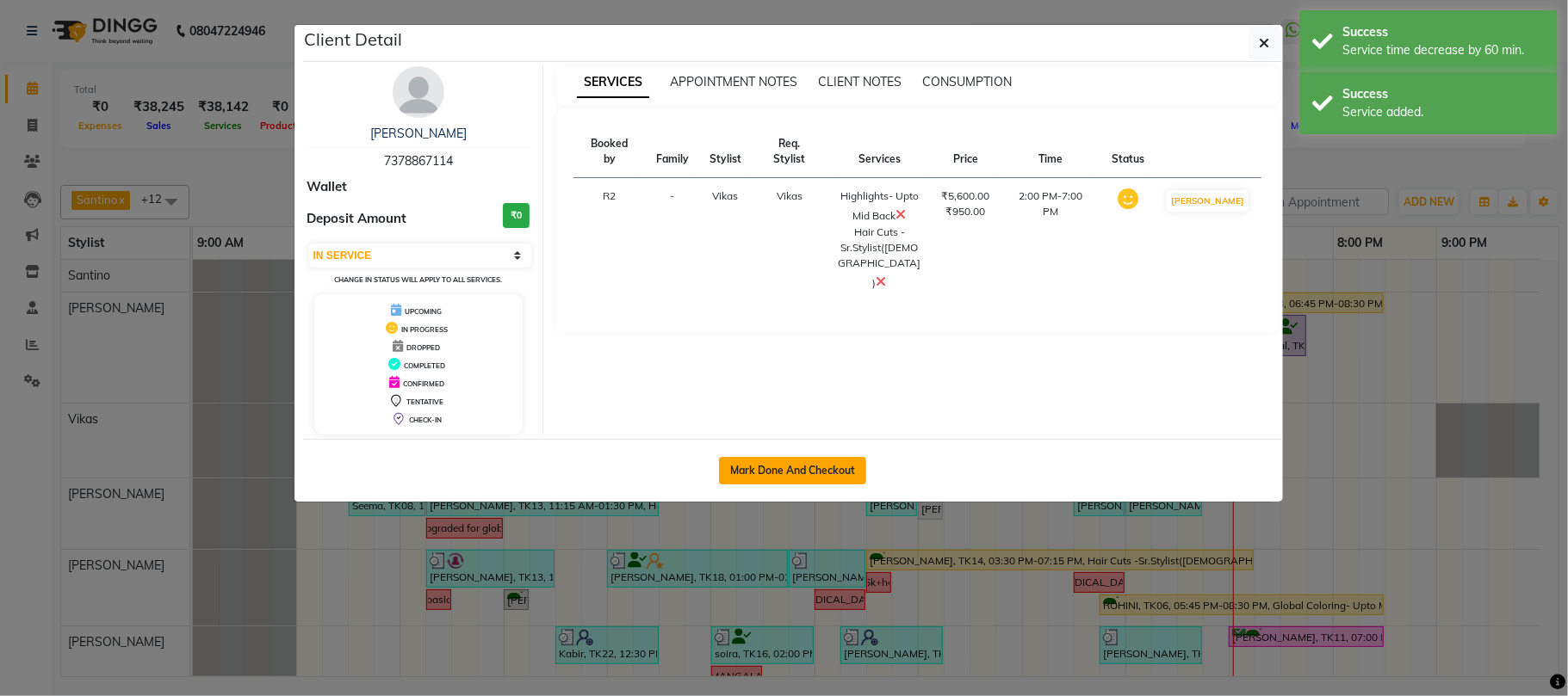
click at [809, 469] on button "Mark Done And Checkout" at bounding box center [793, 471] width 148 height 27
select select "622"
select select "service"
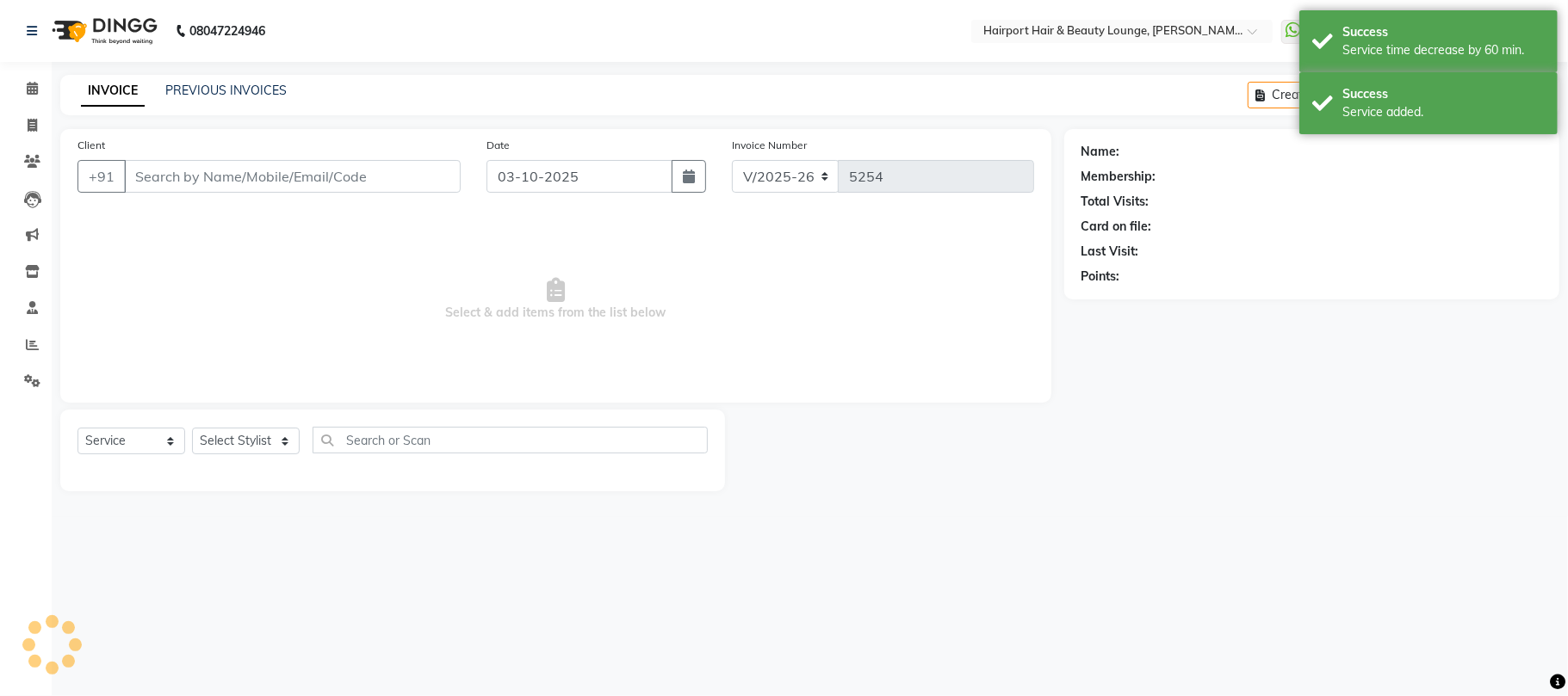
type input "7378867114"
select select "70550"
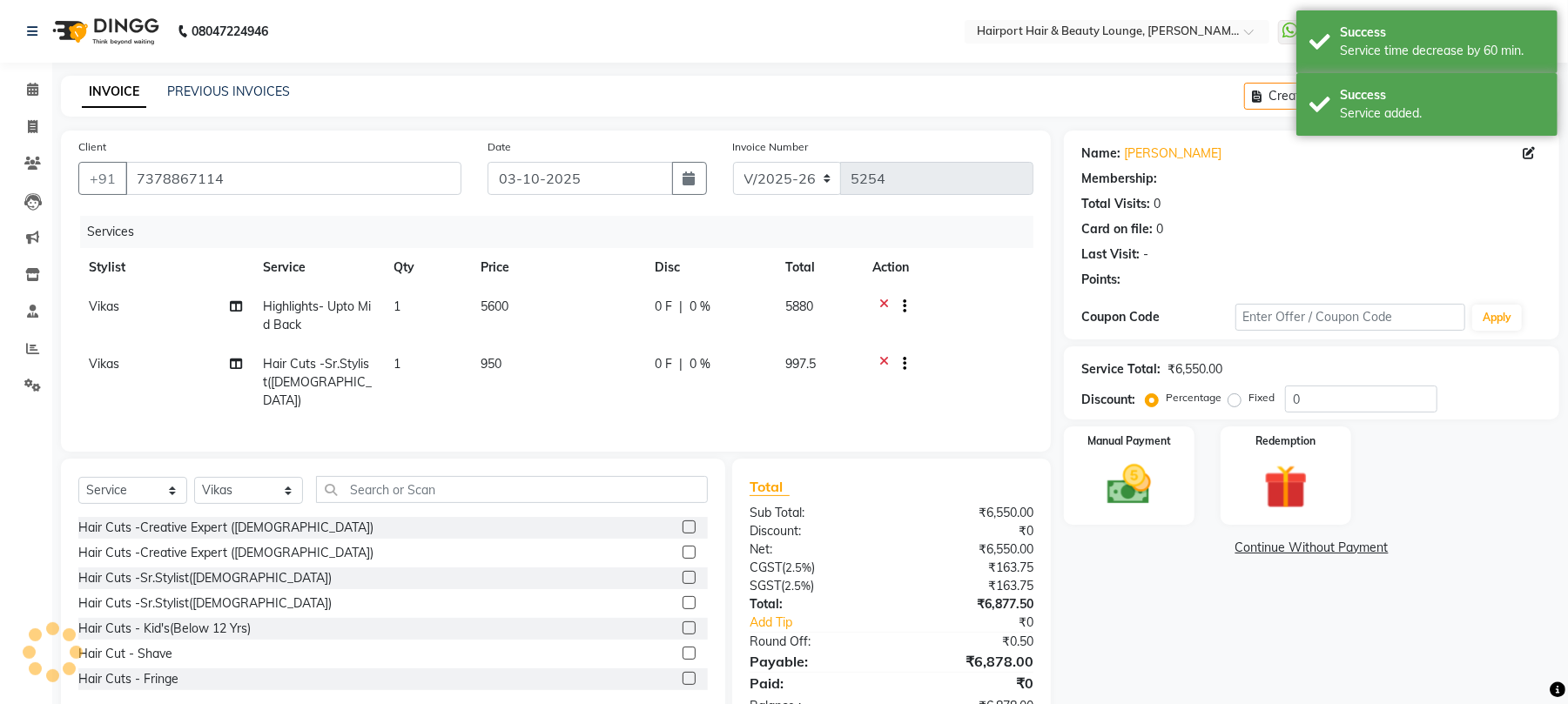
select select "1: Object"
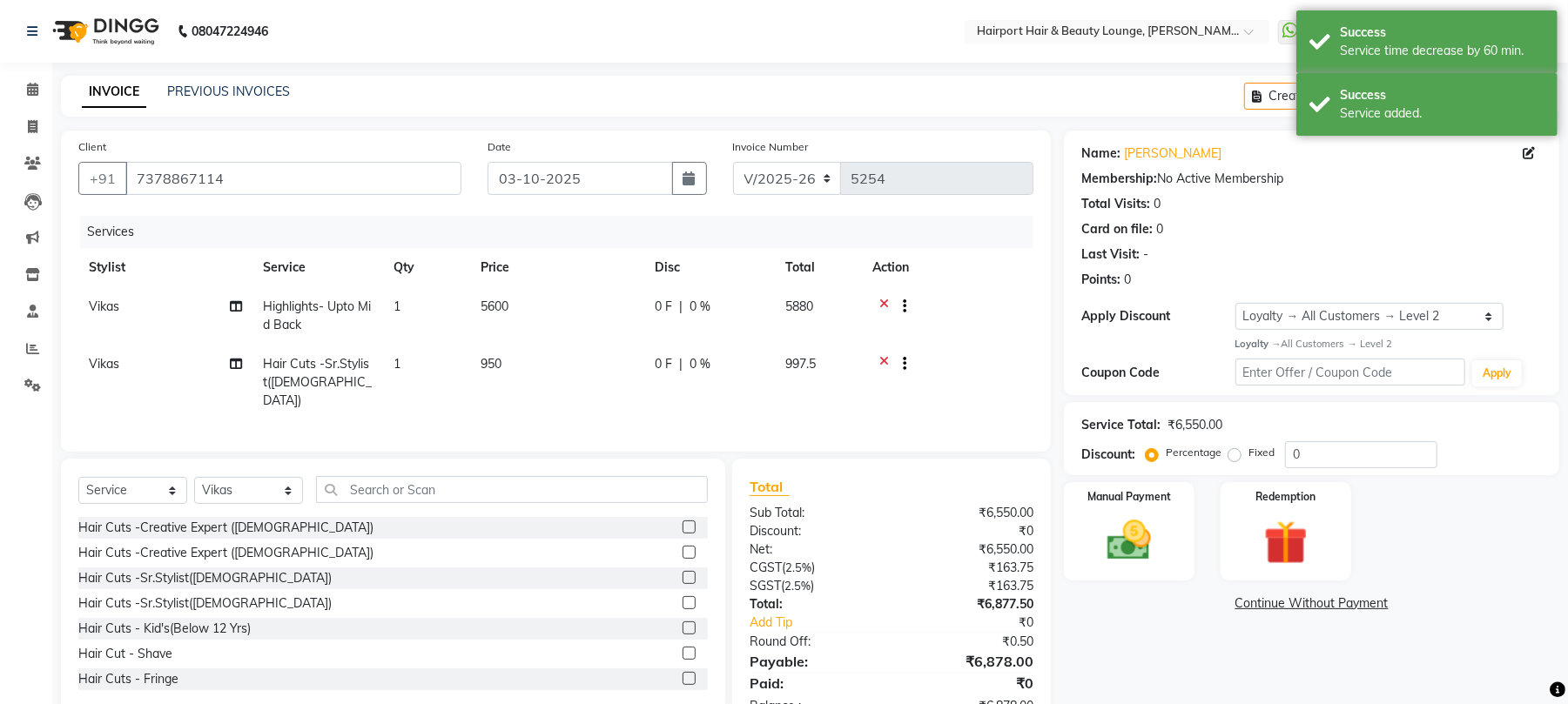
click at [519, 305] on td "5600" at bounding box center [556, 316] width 174 height 57
select select "70550"
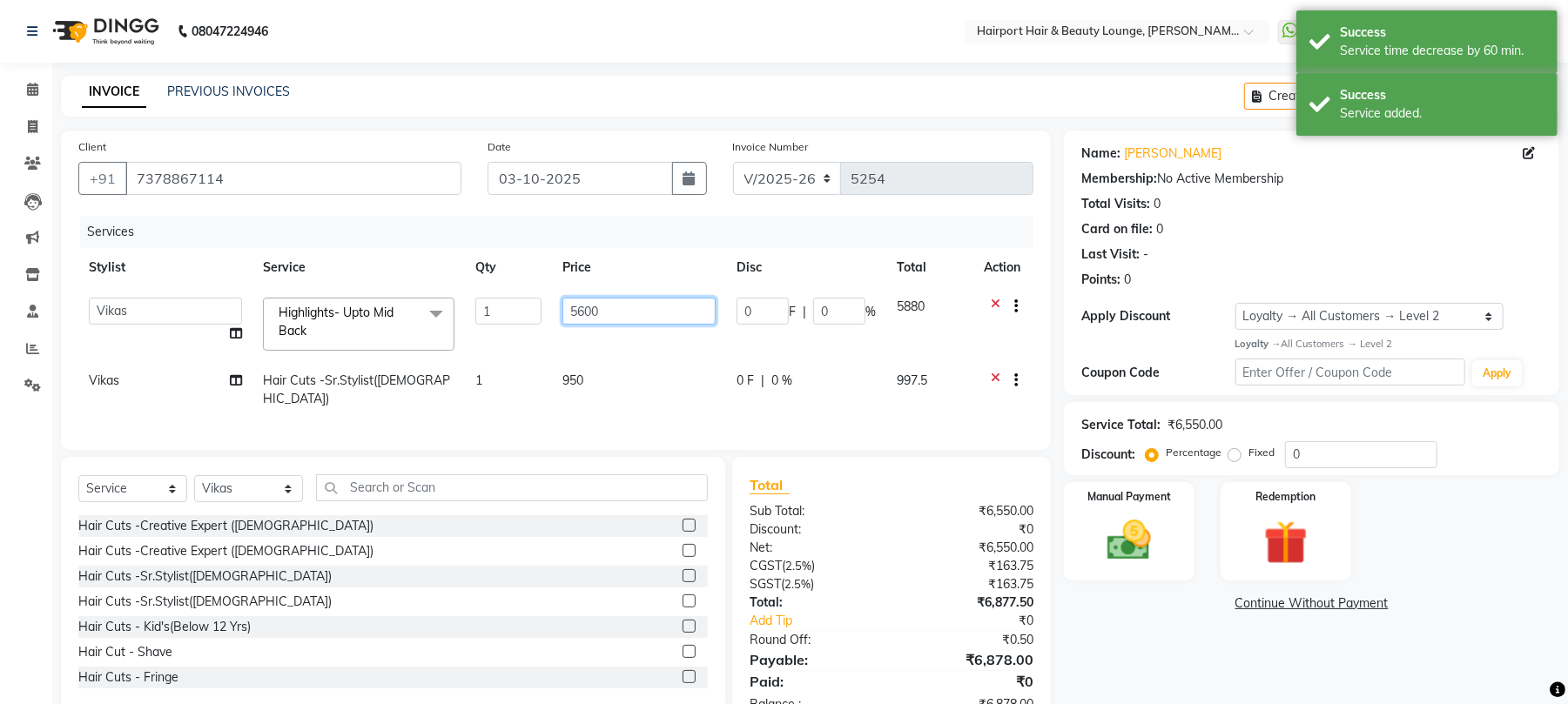
drag, startPoint x: 581, startPoint y: 307, endPoint x: 560, endPoint y: 318, distance: 23.7
click at [560, 318] on td "5600" at bounding box center [638, 324] width 174 height 74
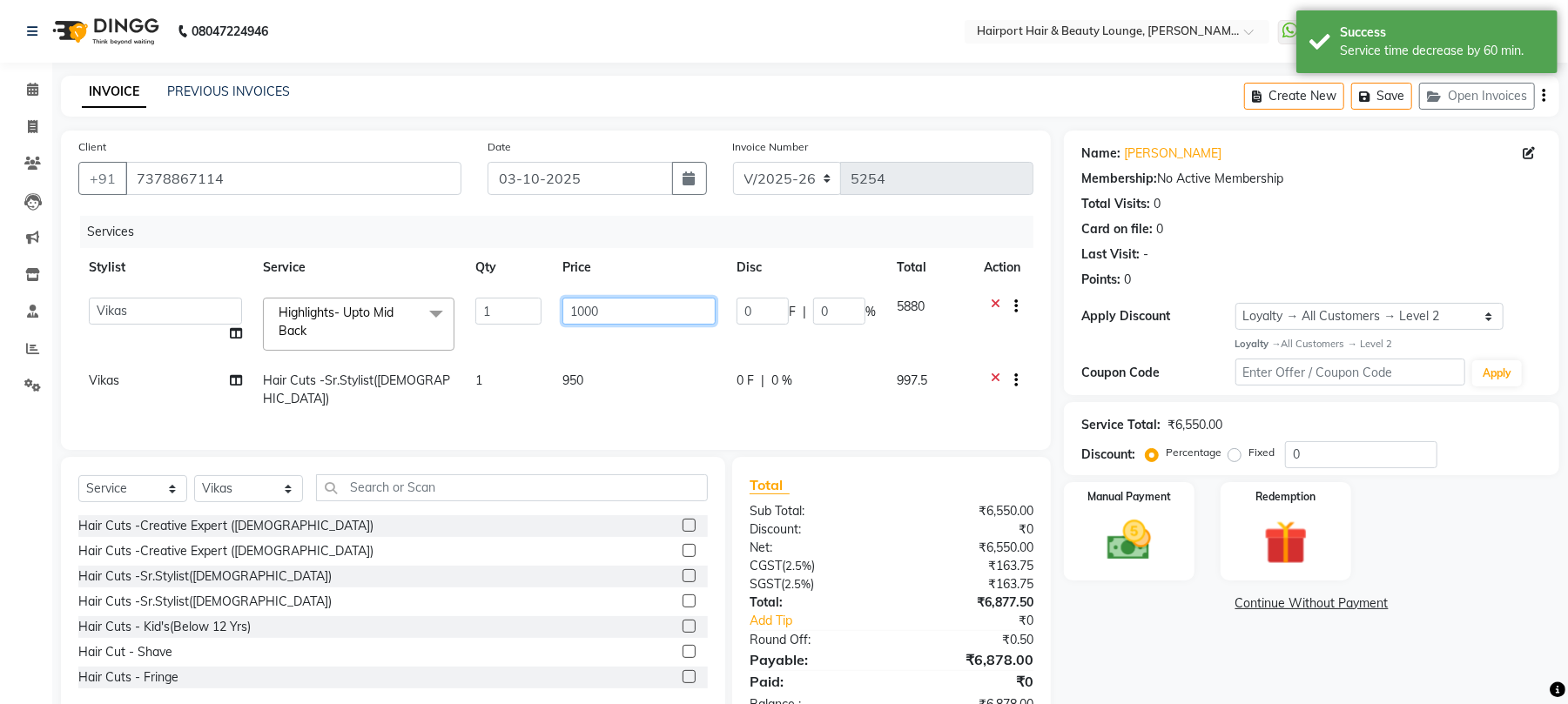
type input "10000"
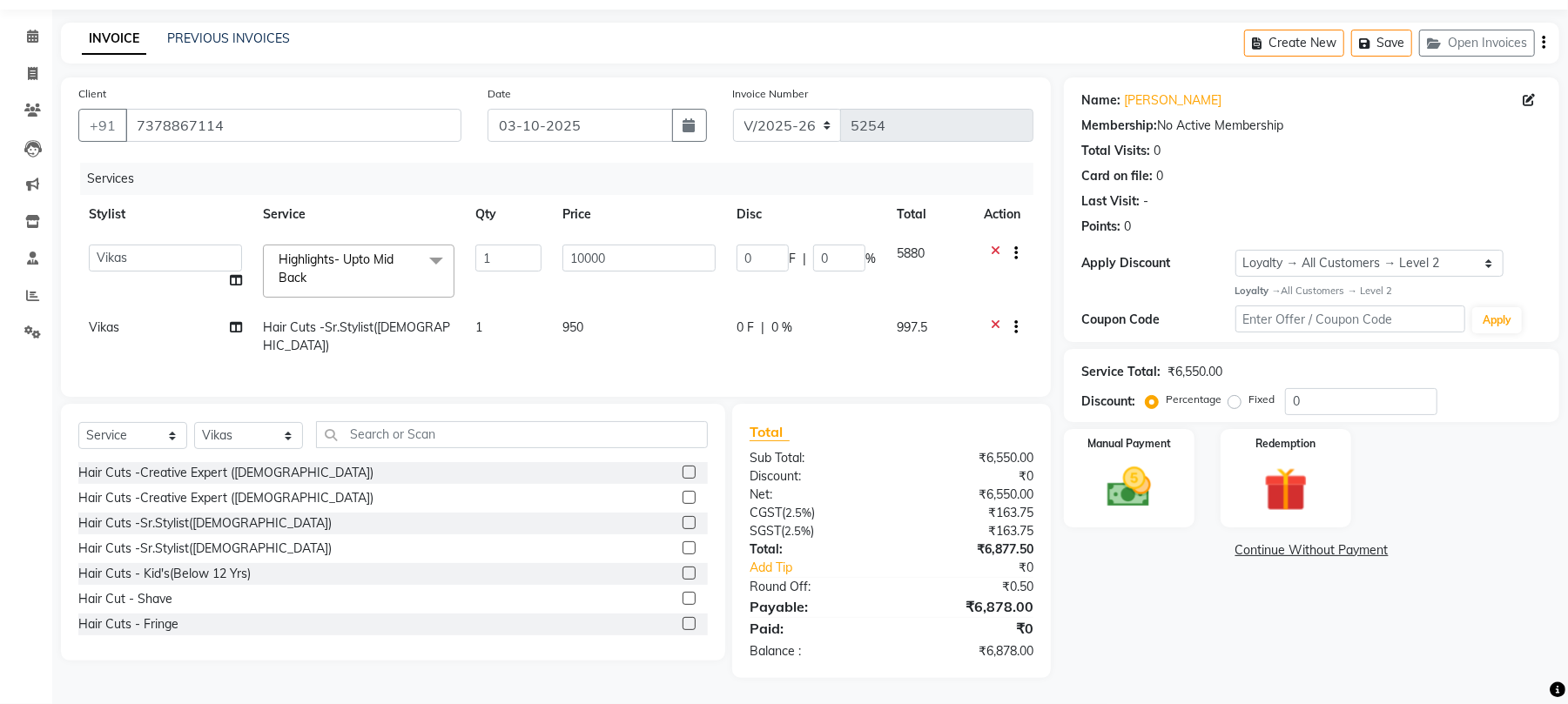
scroll to position [54, 0]
click at [1090, 627] on div "Name: Naazish Khan Membership: No Active Membership Total Visits: 0 Card on fil…" at bounding box center [1318, 378] width 509 height 601
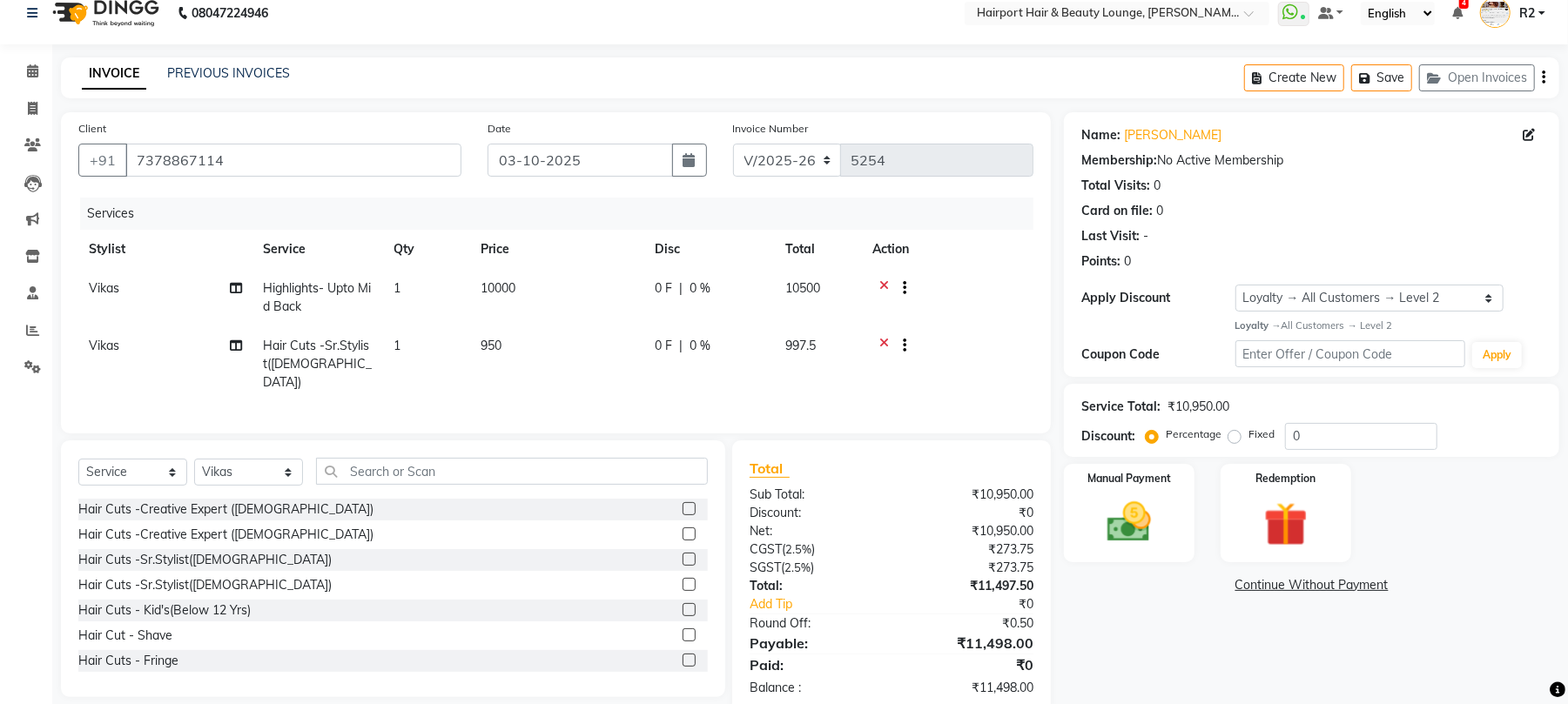
scroll to position [0, 0]
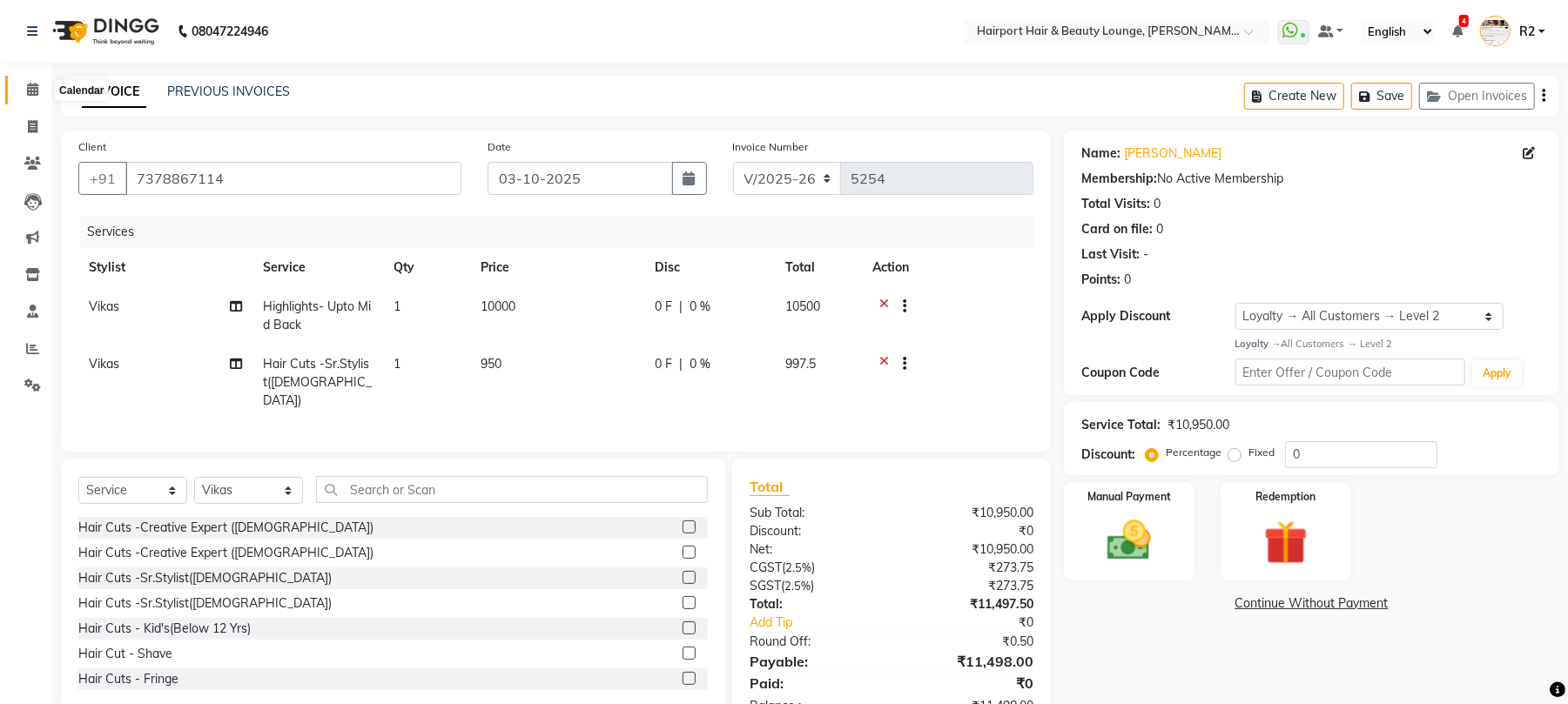
click at [27, 87] on icon at bounding box center [32, 89] width 11 height 13
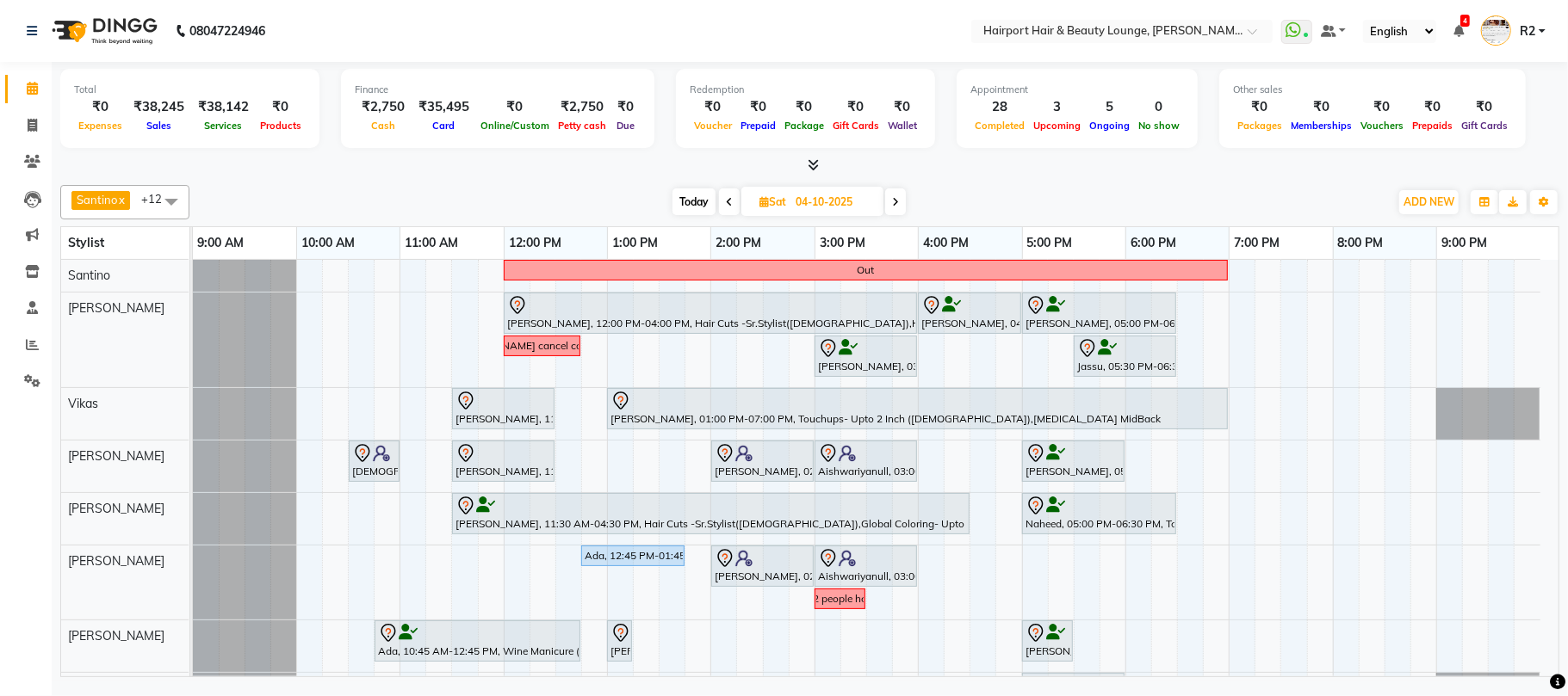
click at [689, 208] on span "Today" at bounding box center [693, 201] width 43 height 26
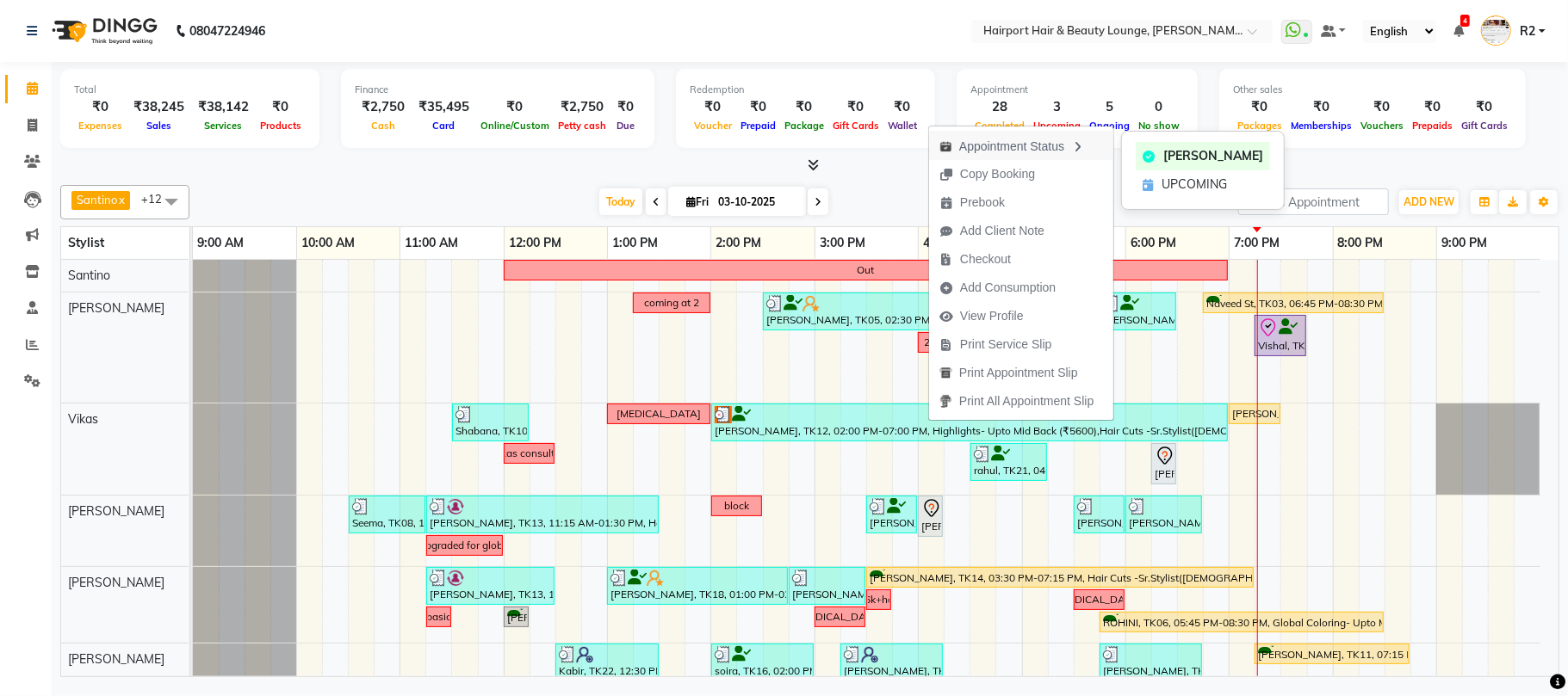
click at [976, 145] on div "Appointment Status" at bounding box center [1021, 146] width 184 height 29
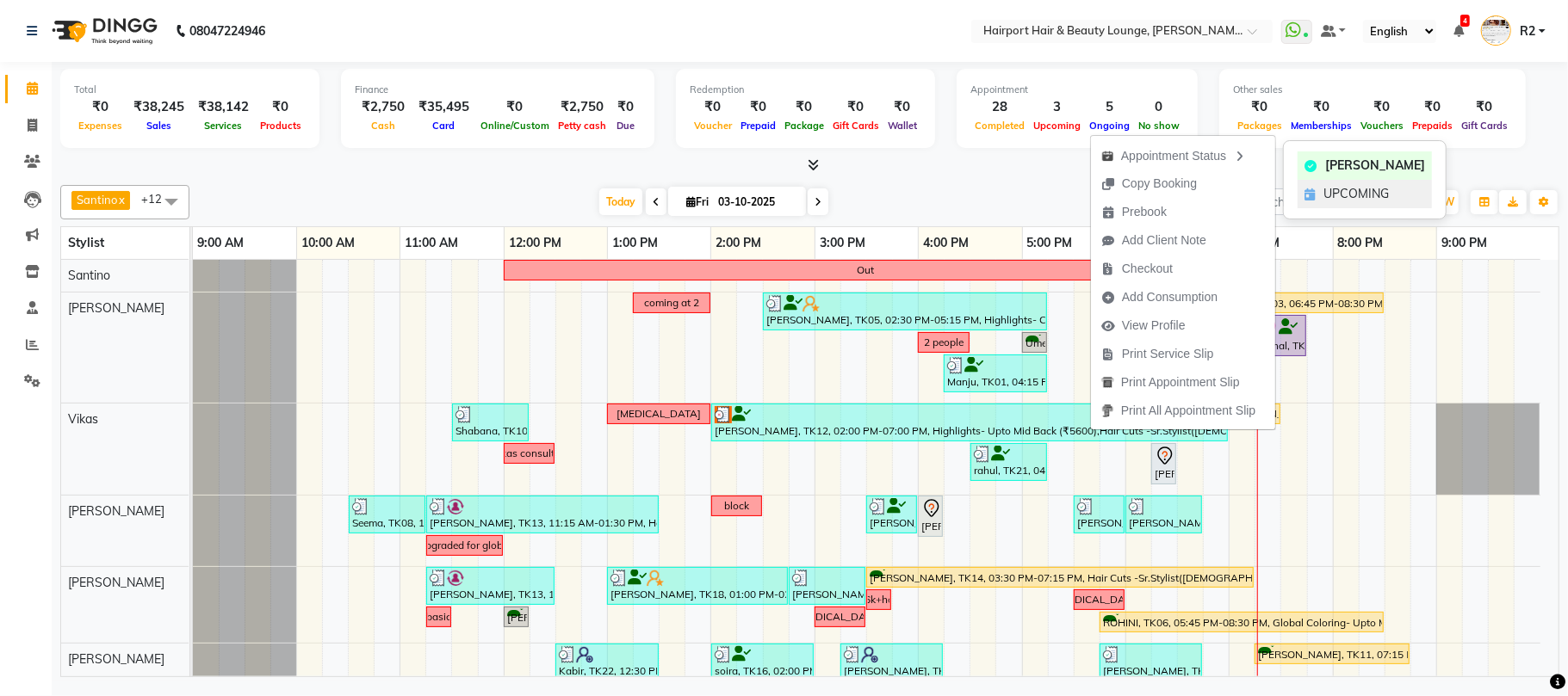
click at [1358, 200] on span "UPCOMING" at bounding box center [1356, 194] width 66 height 18
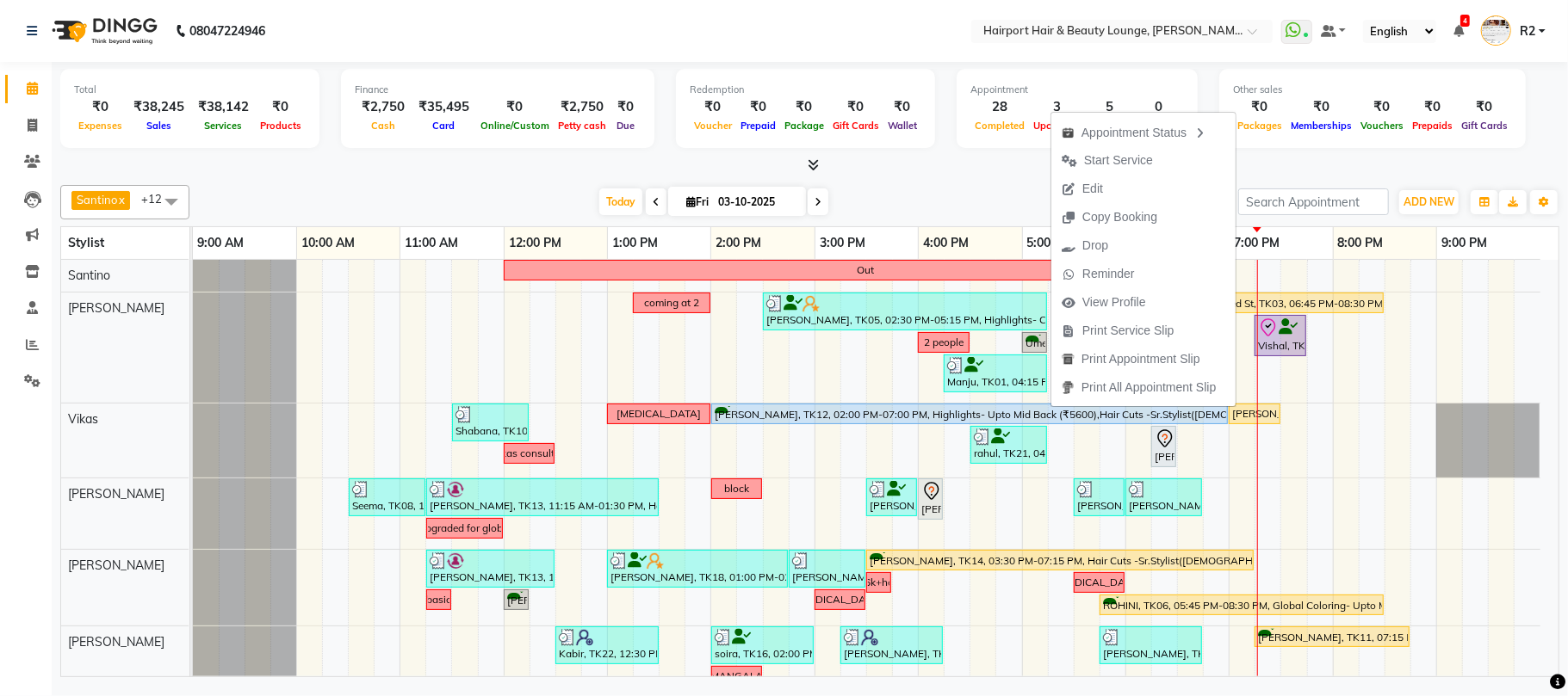
click at [820, 203] on span at bounding box center [817, 201] width 21 height 26
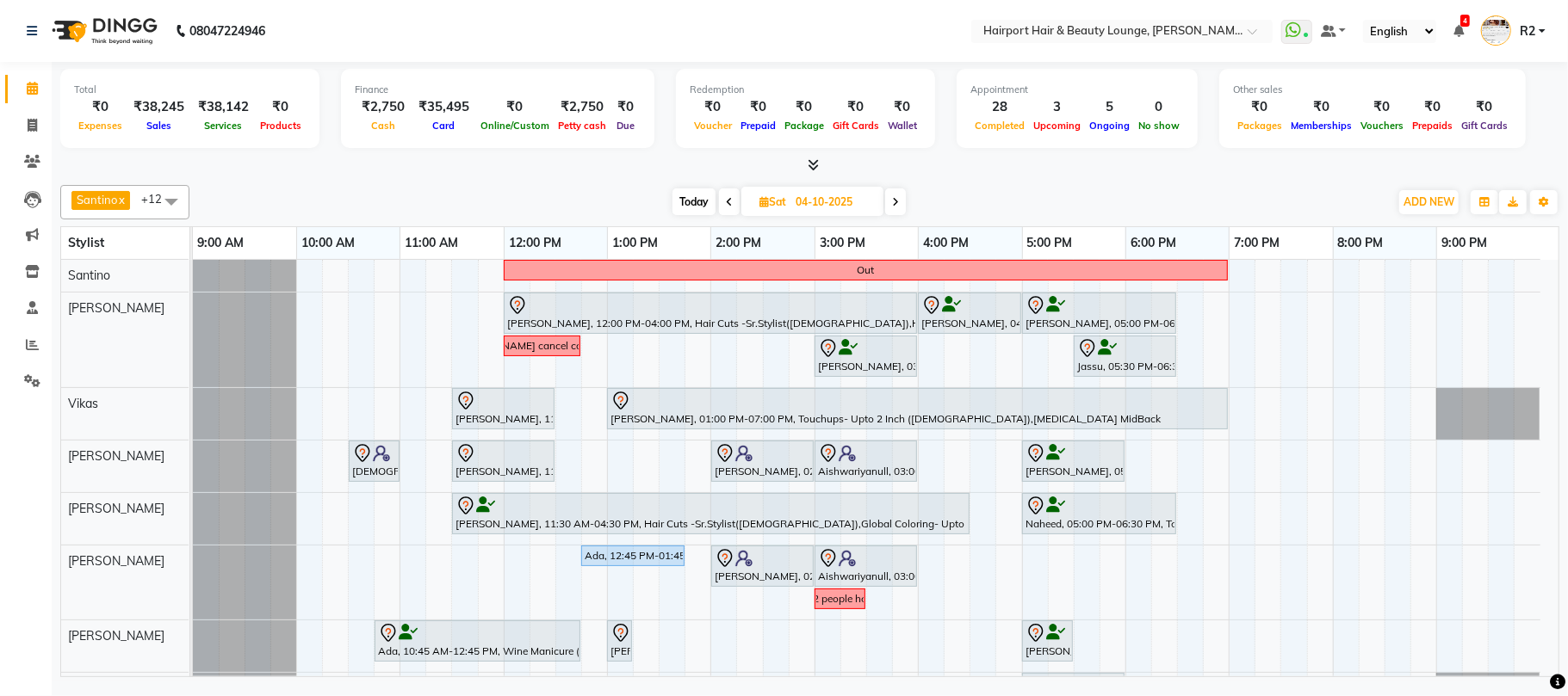
click at [693, 196] on span "Today" at bounding box center [693, 201] width 43 height 26
type input "03-10-2025"
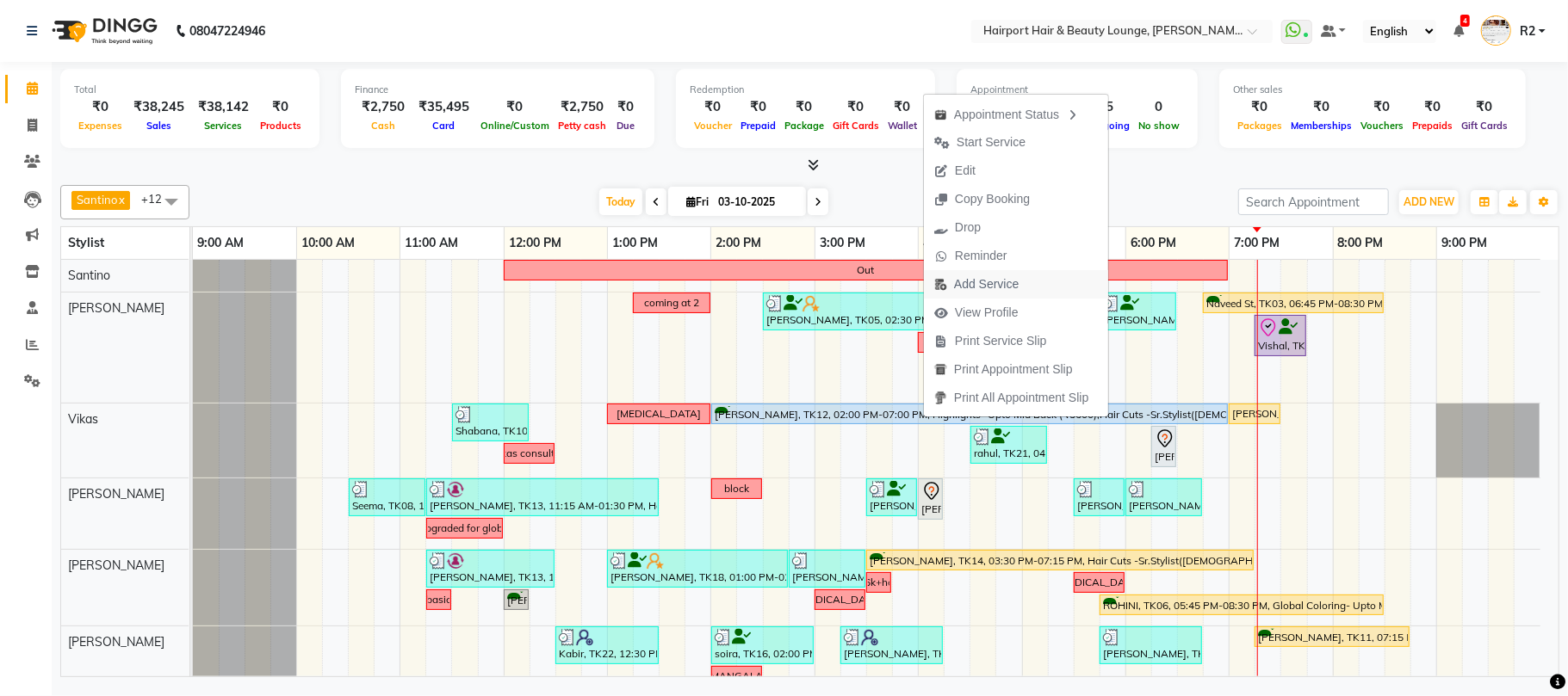
click at [973, 280] on span "Add Service" at bounding box center [986, 284] width 65 height 18
select select "70550"
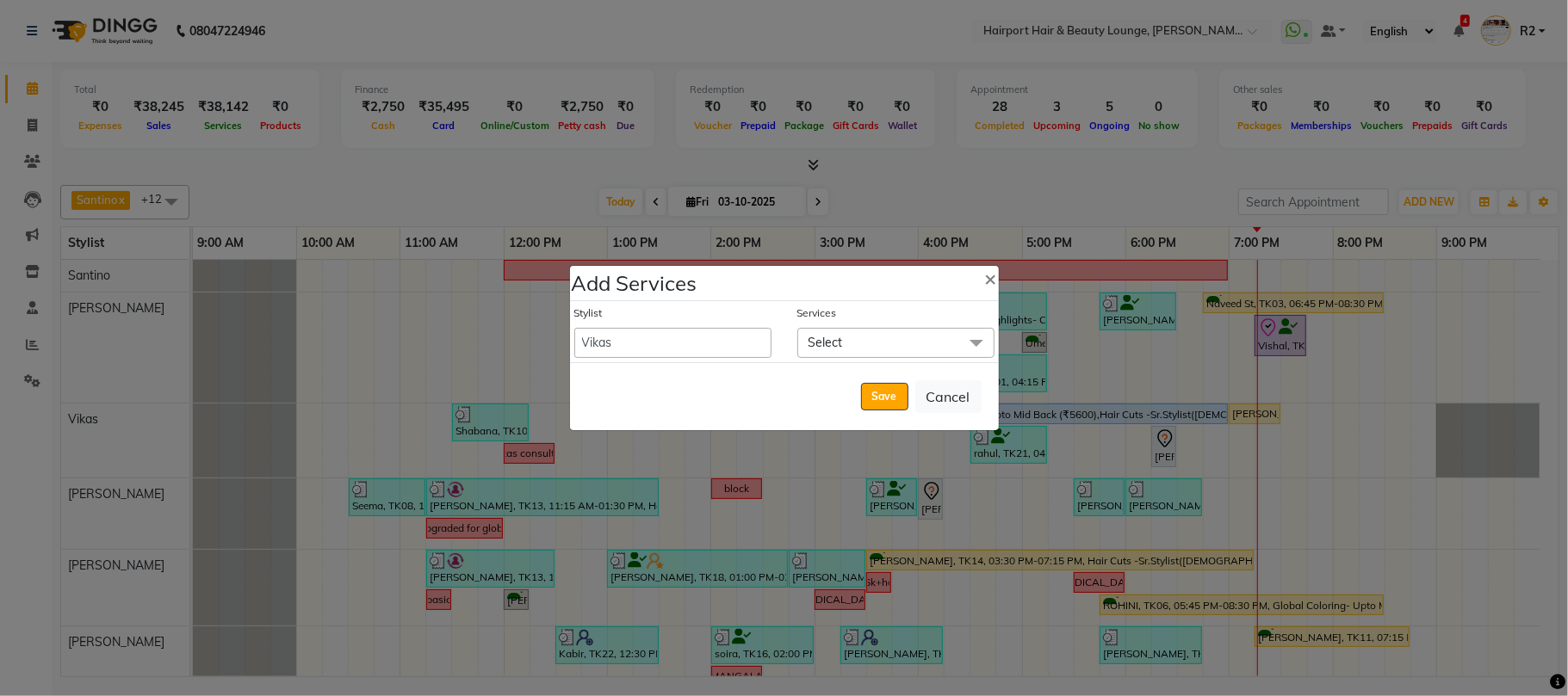
click at [821, 341] on span "Select" at bounding box center [825, 343] width 35 height 15
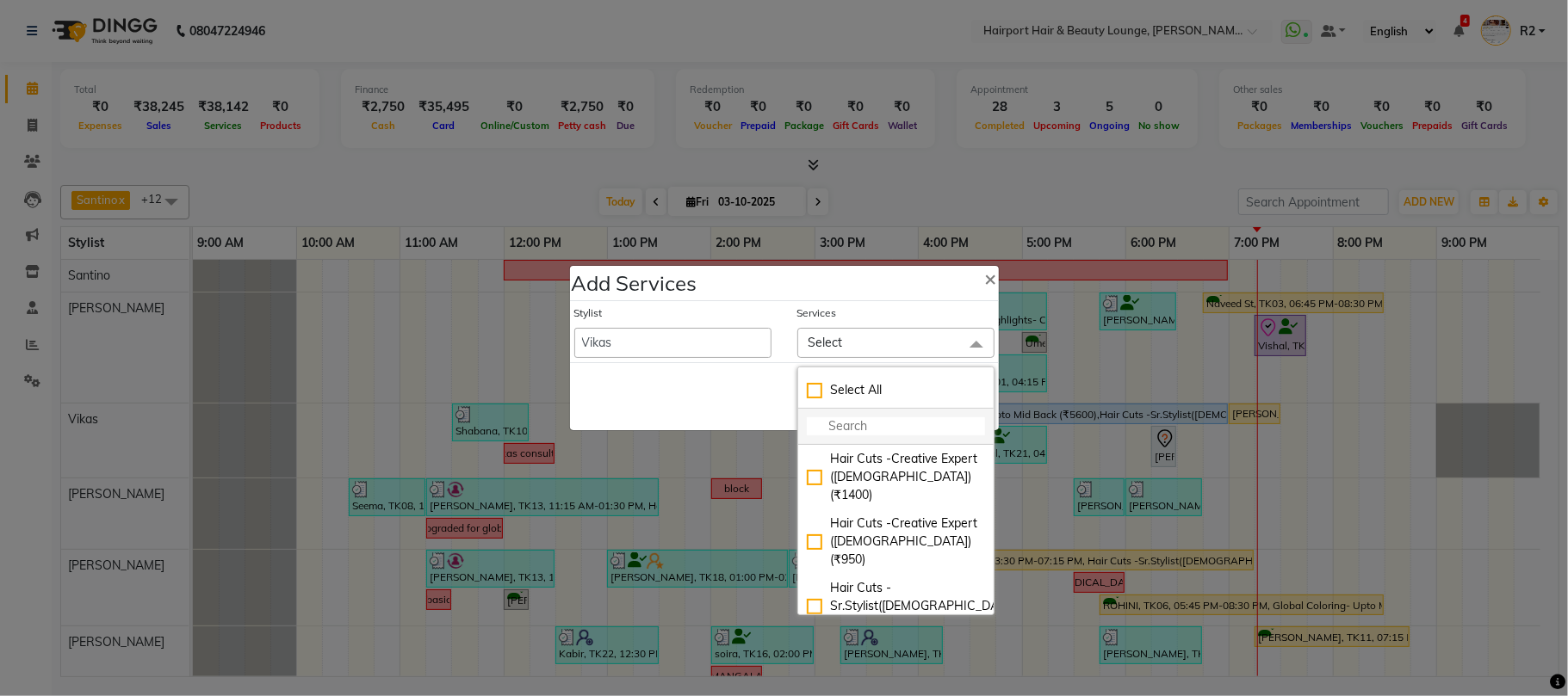
click at [847, 425] on input "multiselect-search" at bounding box center [896, 426] width 179 height 18
type input "glo"
checkbox input "true"
type input "glon"
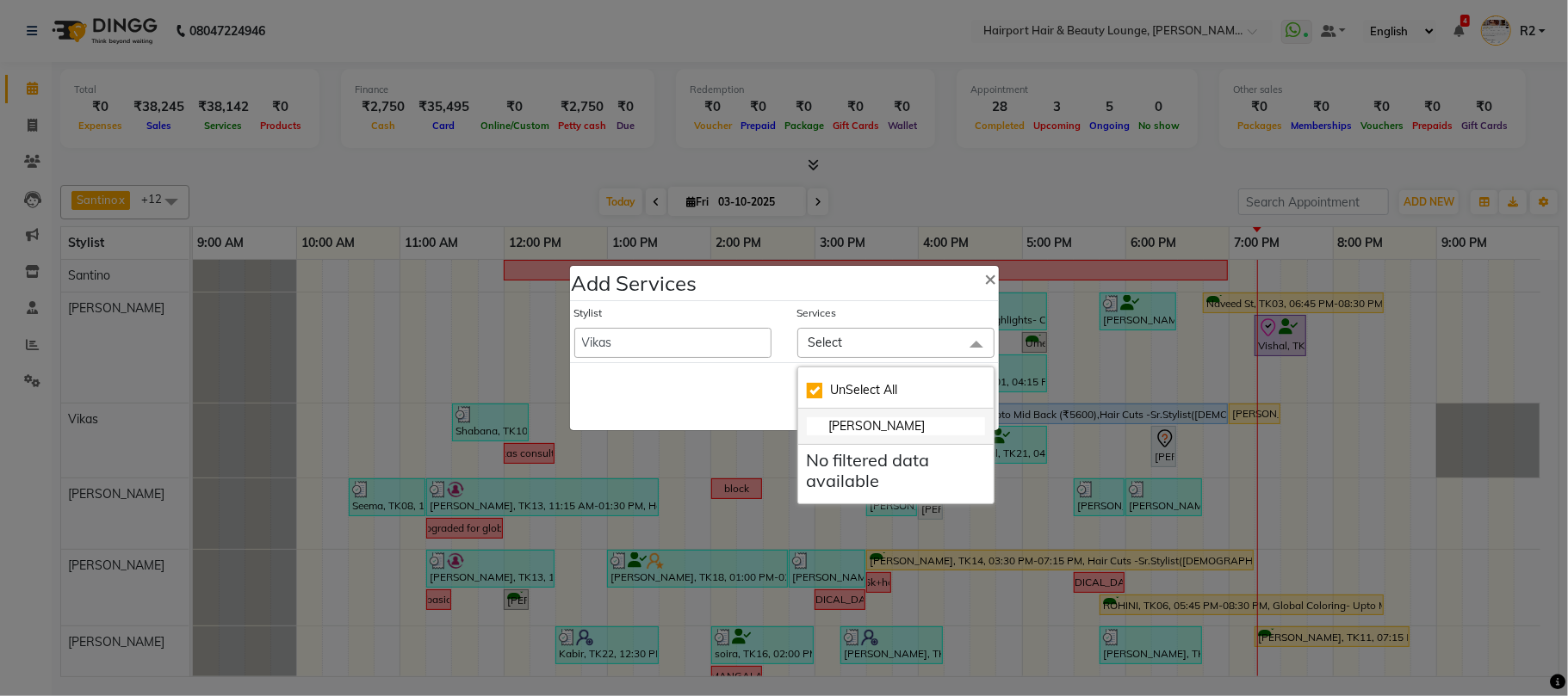
checkbox input "false"
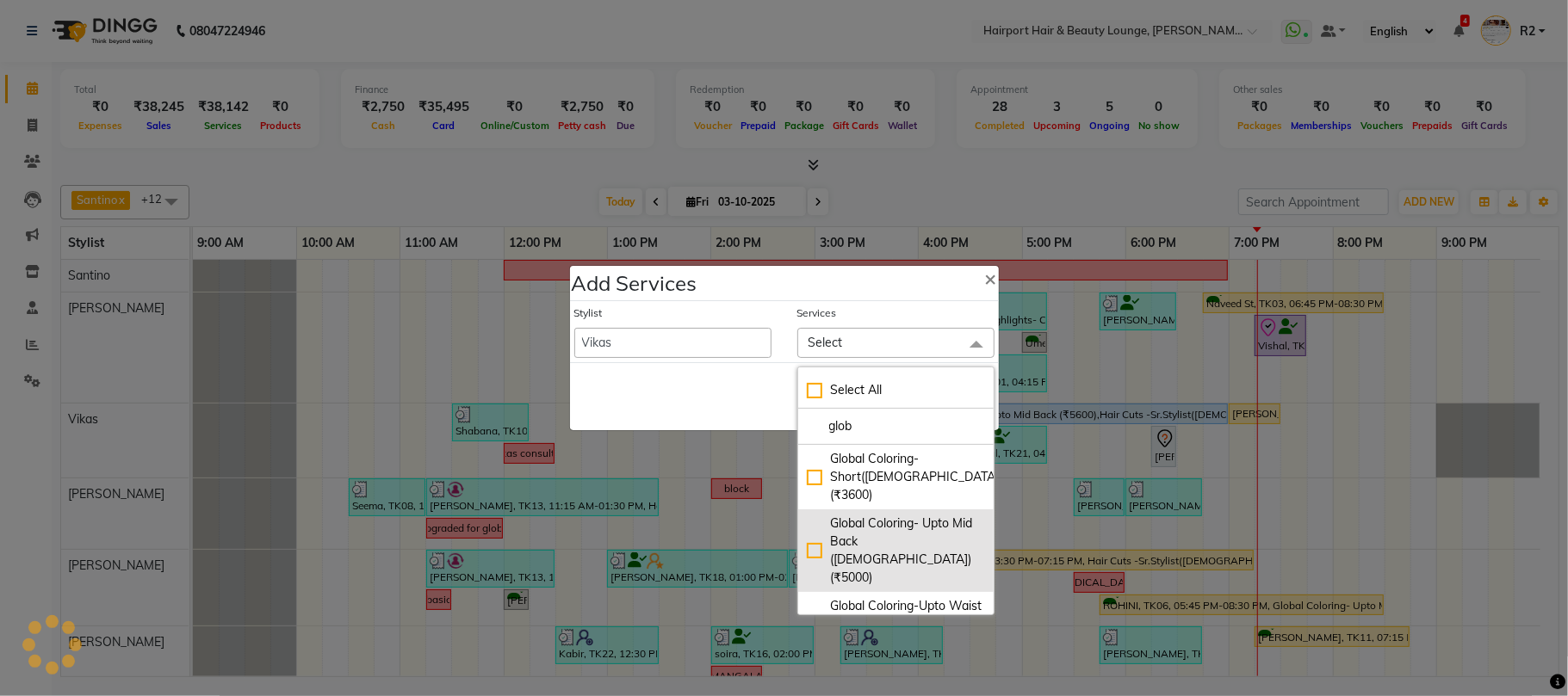
type input "glob"
click at [841, 535] on div "Global Coloring- Upto Mid Back (Female) (₹5000)" at bounding box center [896, 550] width 179 height 72
checkbox input "true"
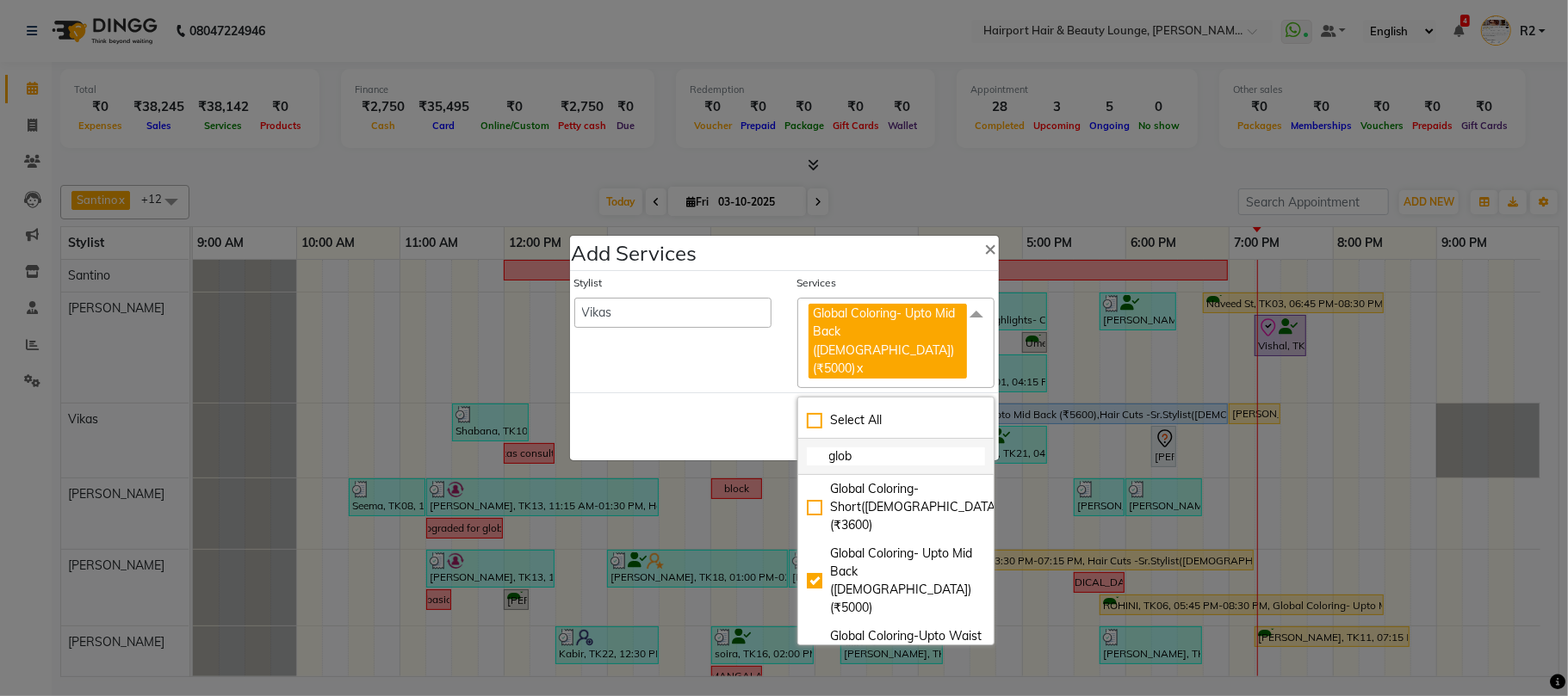
click at [880, 447] on input "glob" at bounding box center [896, 456] width 179 height 18
click at [651, 399] on div "Save Cancel" at bounding box center [784, 426] width 429 height 68
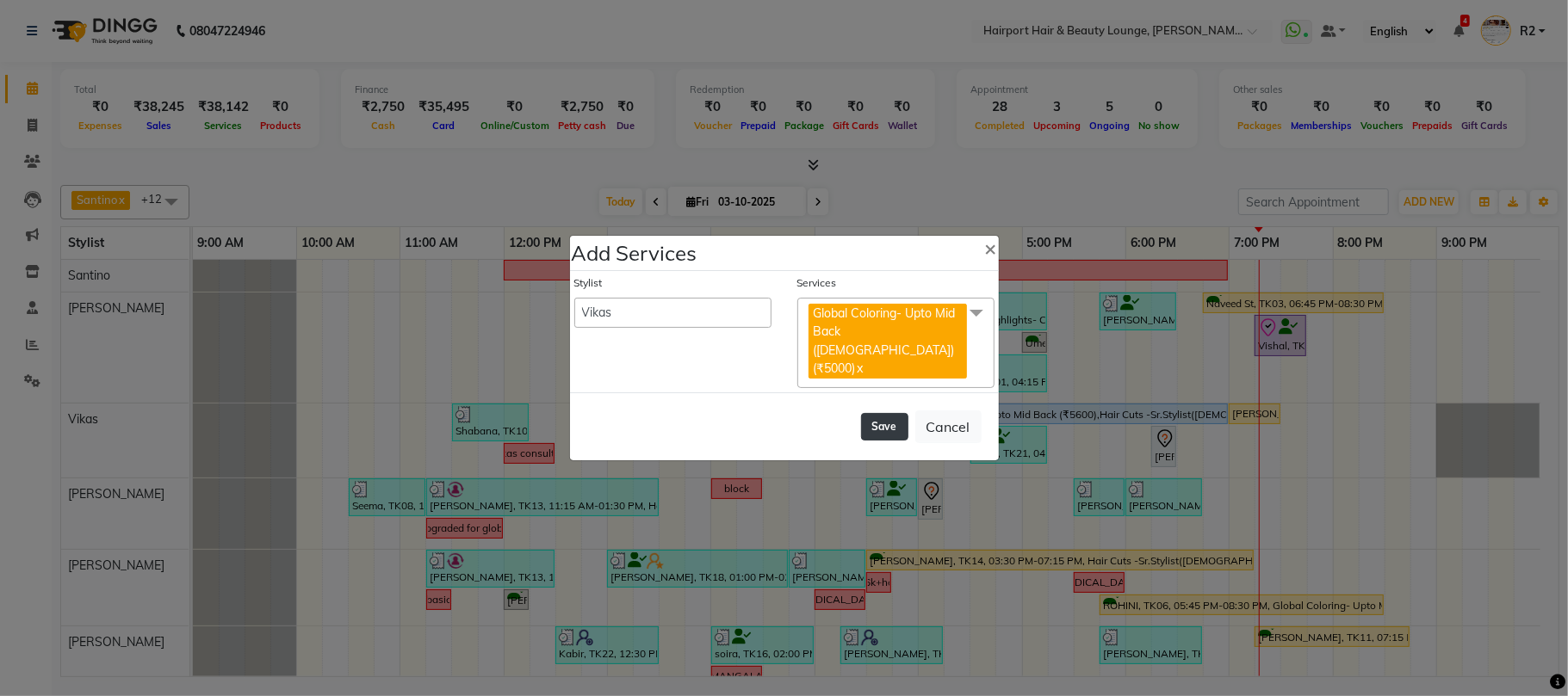
click at [880, 414] on button "Save" at bounding box center [885, 427] width 47 height 27
select select "7127"
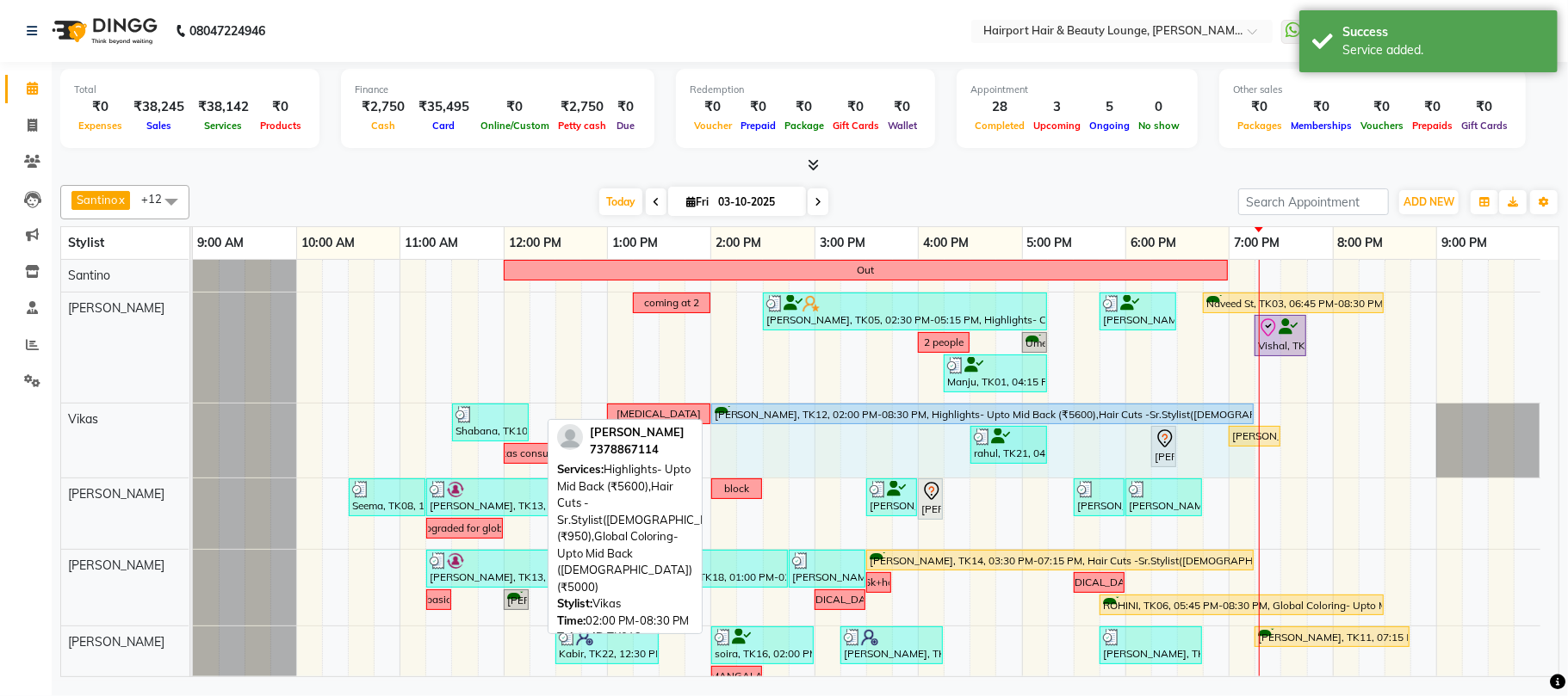
drag, startPoint x: 1382, startPoint y: 411, endPoint x: 1244, endPoint y: 442, distance: 141.4
click at [193, 442] on div "Shabana, TK10, 11:30 AM-12:15 PM, Hair Cuts -Sr.Stylist(Female) Patch test Naaz…" at bounding box center [193, 440] width 0 height 74
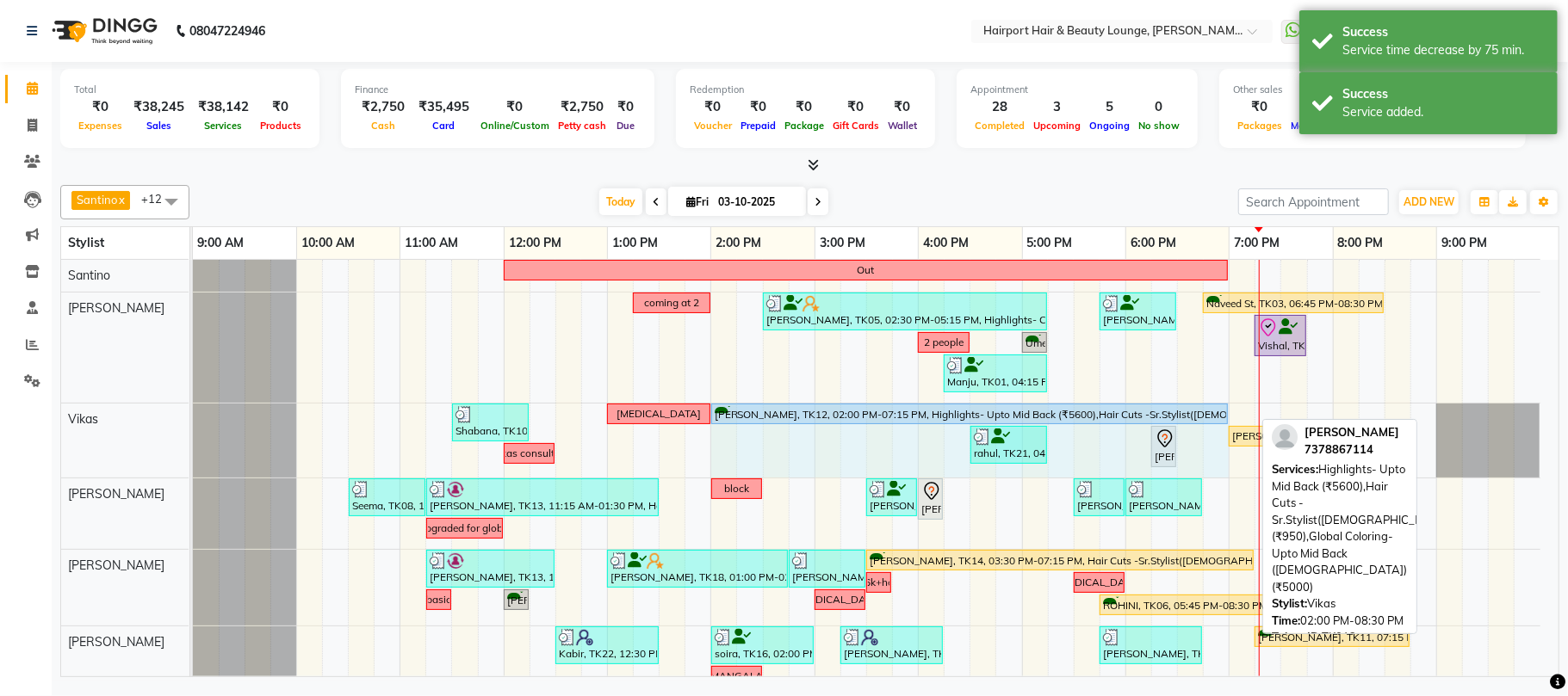
drag, startPoint x: 1248, startPoint y: 414, endPoint x: 1221, endPoint y: 424, distance: 28.8
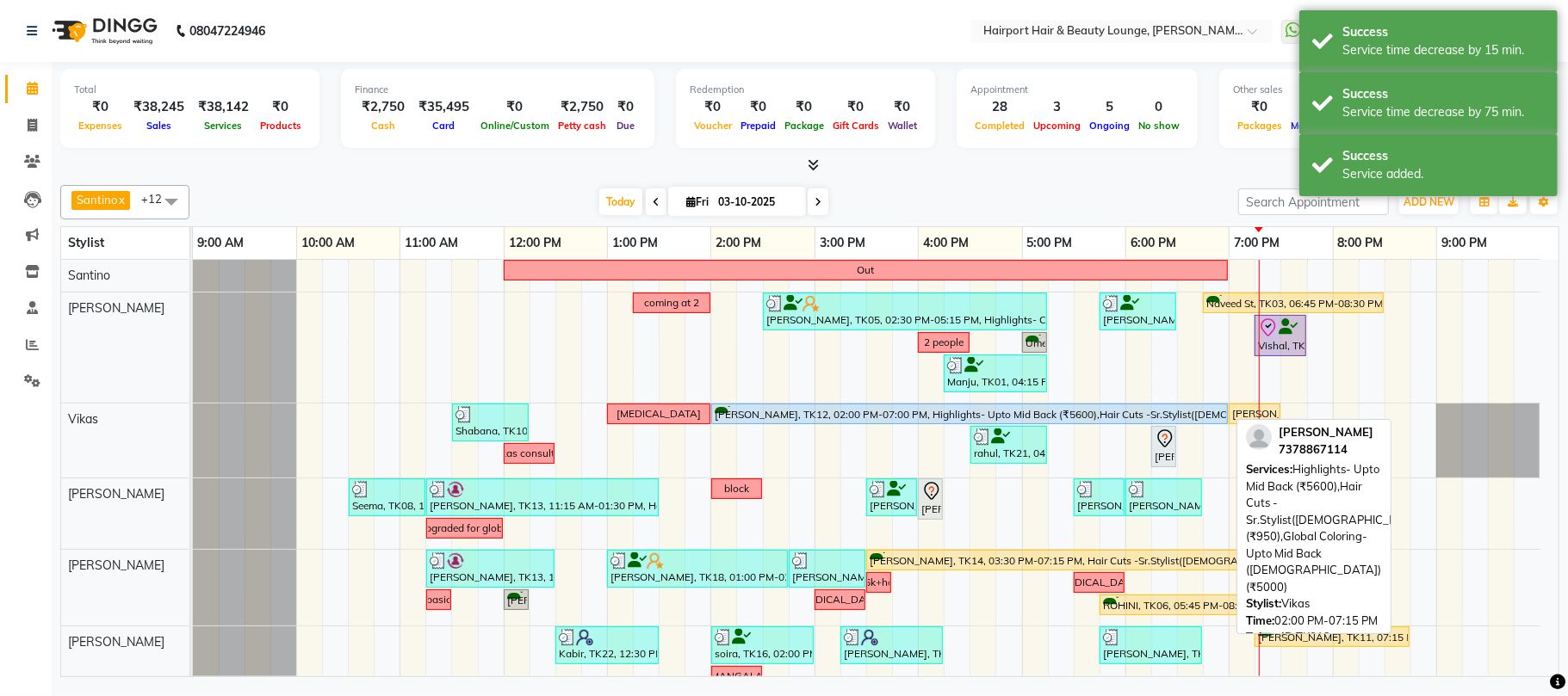
click at [1054, 416] on div "[PERSON_NAME], TK12, 02:00 PM-07:00 PM, Highlights- Upto Mid Back (₹5600),Hair …" at bounding box center [968, 415] width 513 height 16
select select "5"
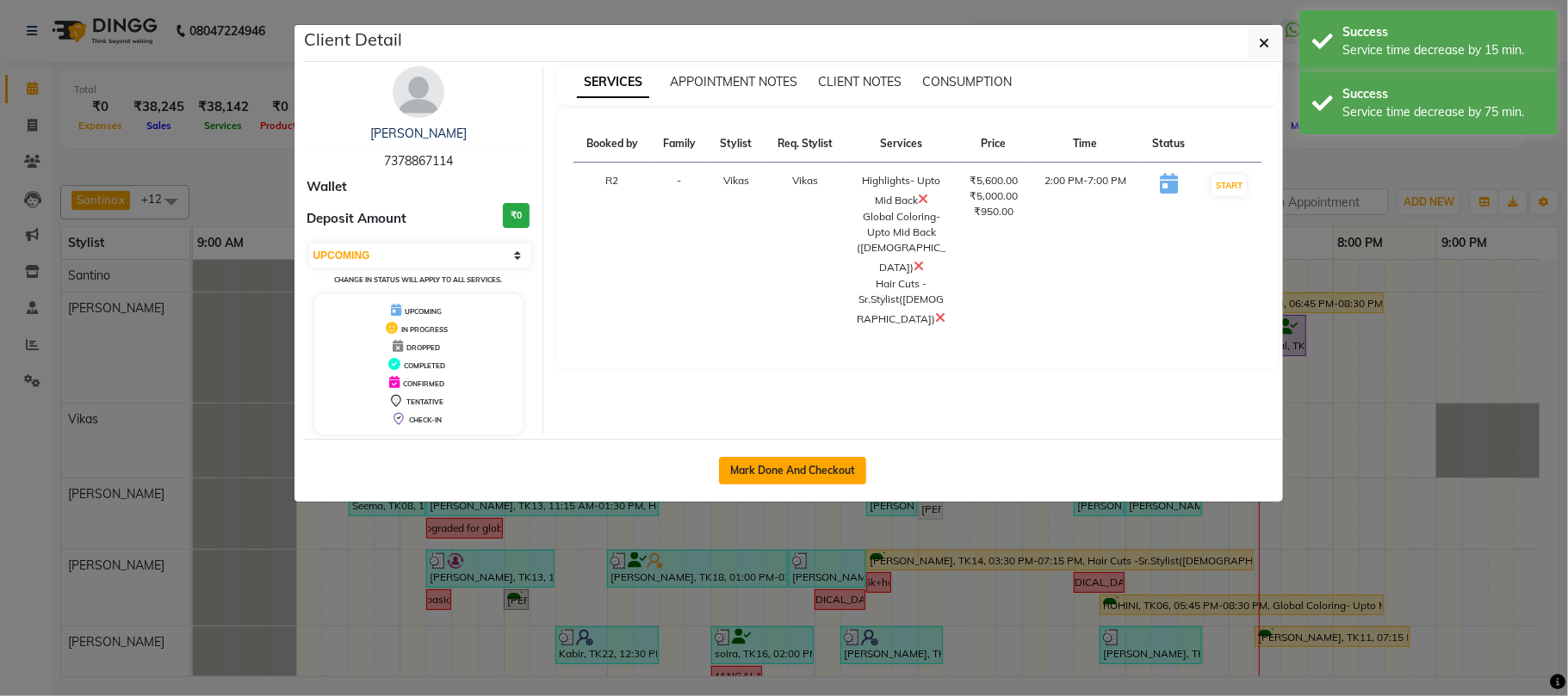
click at [804, 478] on button "Mark Done And Checkout" at bounding box center [793, 471] width 148 height 27
select select "622"
select select "service"
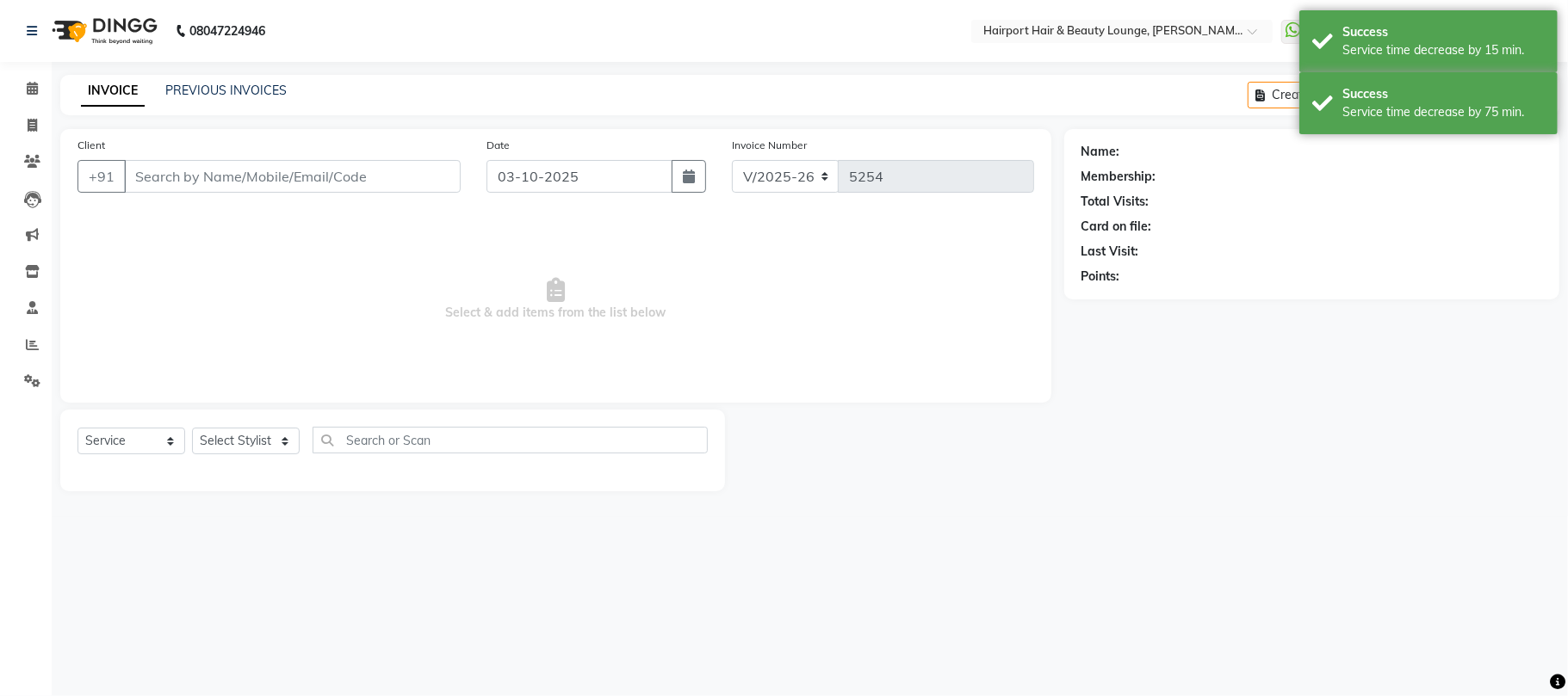
type input "7378867114"
select select "70550"
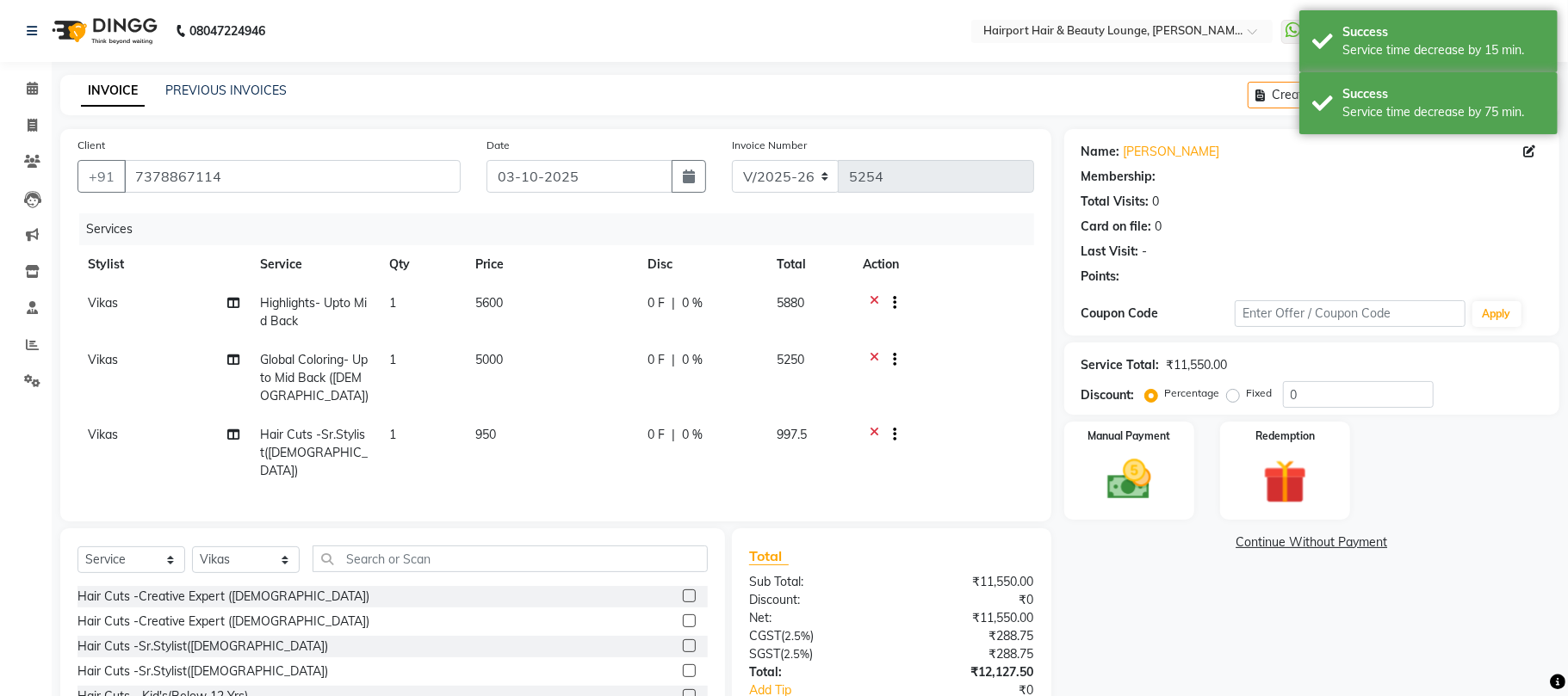
select select "1: Object"
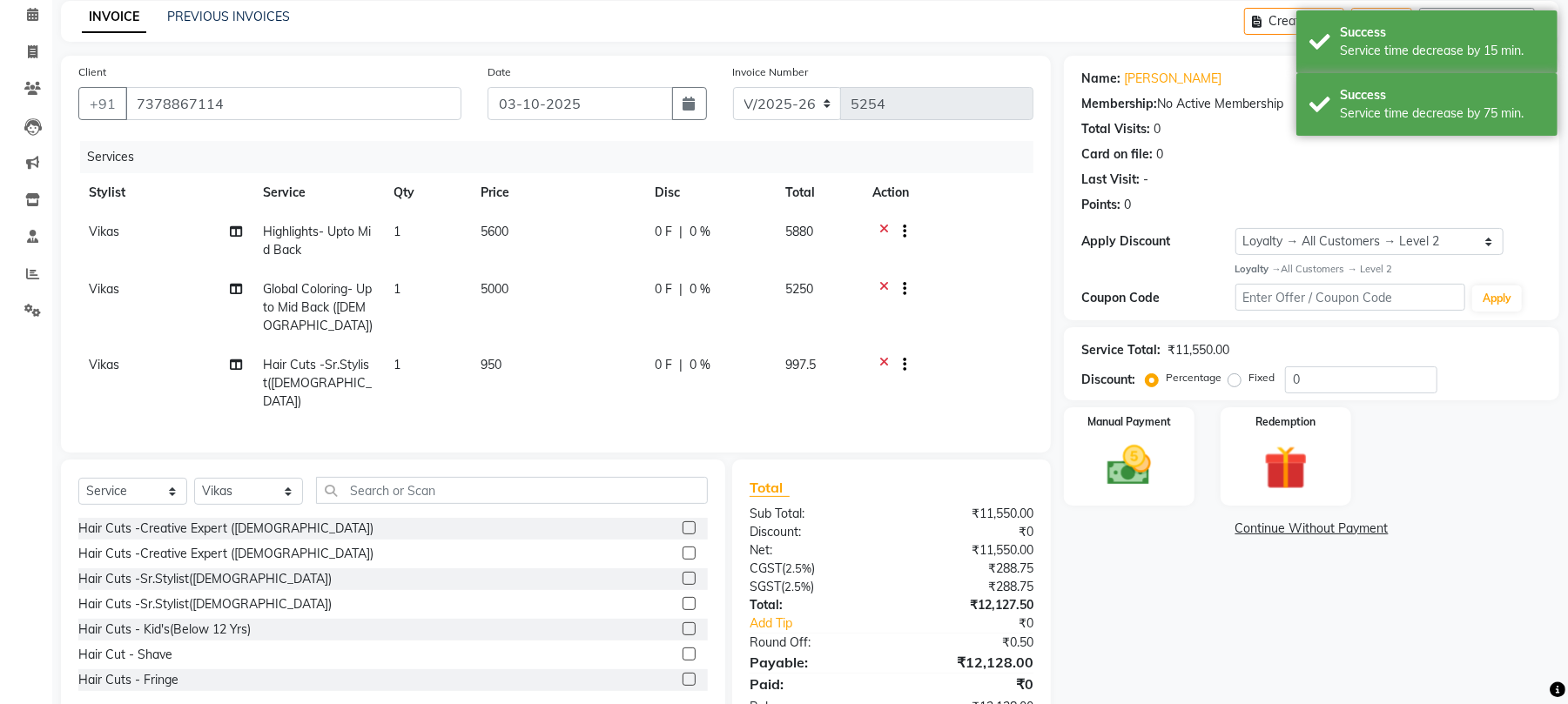
scroll to position [116, 0]
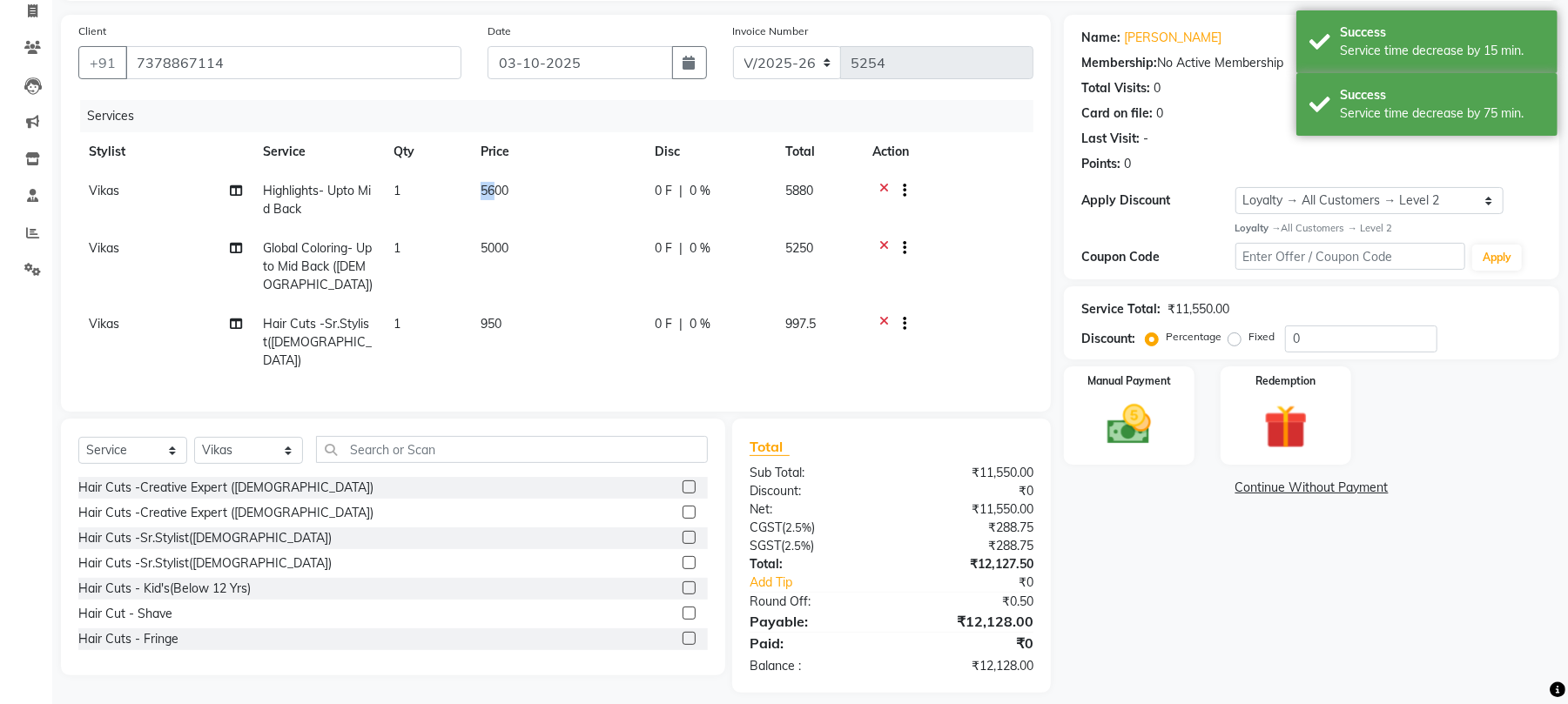
drag, startPoint x: 492, startPoint y: 189, endPoint x: 465, endPoint y: 204, distance: 30.9
click at [465, 204] on tr "Vikas Highlights- Upto Mid Back 1 5600 0 F | 0 % 5880" at bounding box center [556, 200] width 955 height 57
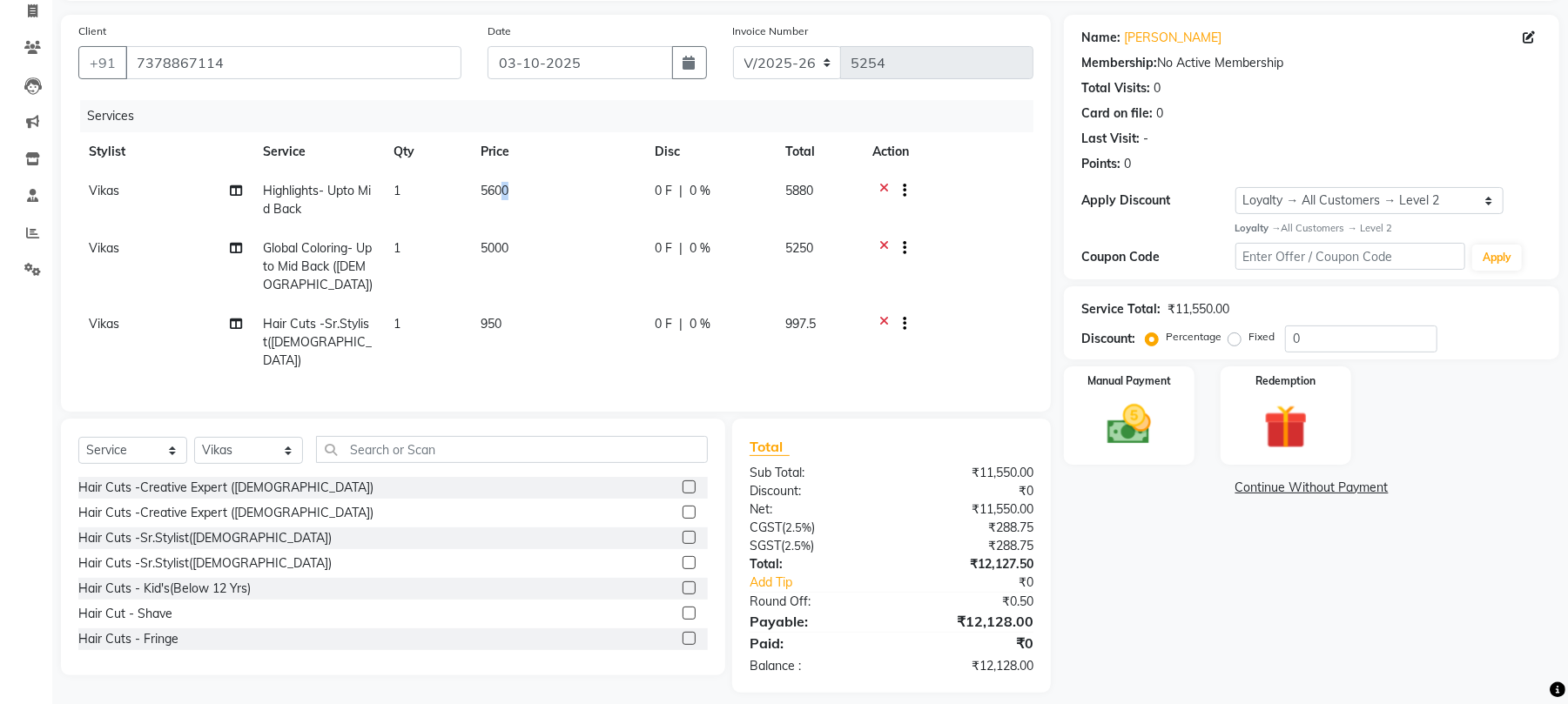
drag, startPoint x: 505, startPoint y: 185, endPoint x: 513, endPoint y: 189, distance: 8.9
click at [513, 189] on td "5600" at bounding box center [556, 200] width 174 height 57
select select "70550"
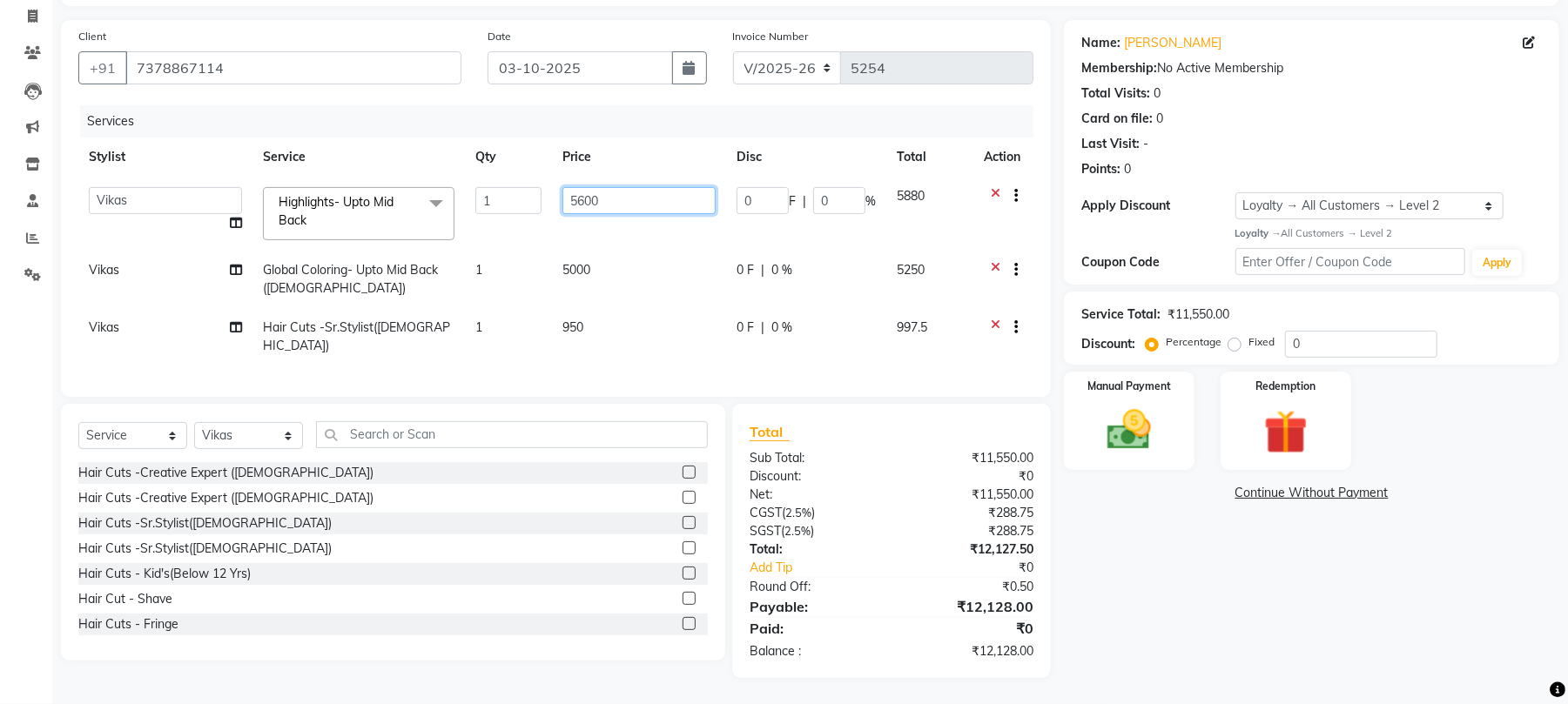
drag, startPoint x: 581, startPoint y: 199, endPoint x: 538, endPoint y: 203, distance: 43.2
click at [540, 203] on tr "8806278622 9822054562 Accounts IV Camp Adnan Alc 3 Alc Camp Office Ambika Anand…" at bounding box center [556, 214] width 955 height 74
type input "7500"
drag, startPoint x: 550, startPoint y: 249, endPoint x: 562, endPoint y: 249, distance: 12.0
click at [552, 251] on tr "Vikas Global Coloring- Upto Mid Back (Female) 1 5000 0 F | 0 % 5250" at bounding box center [556, 279] width 955 height 57
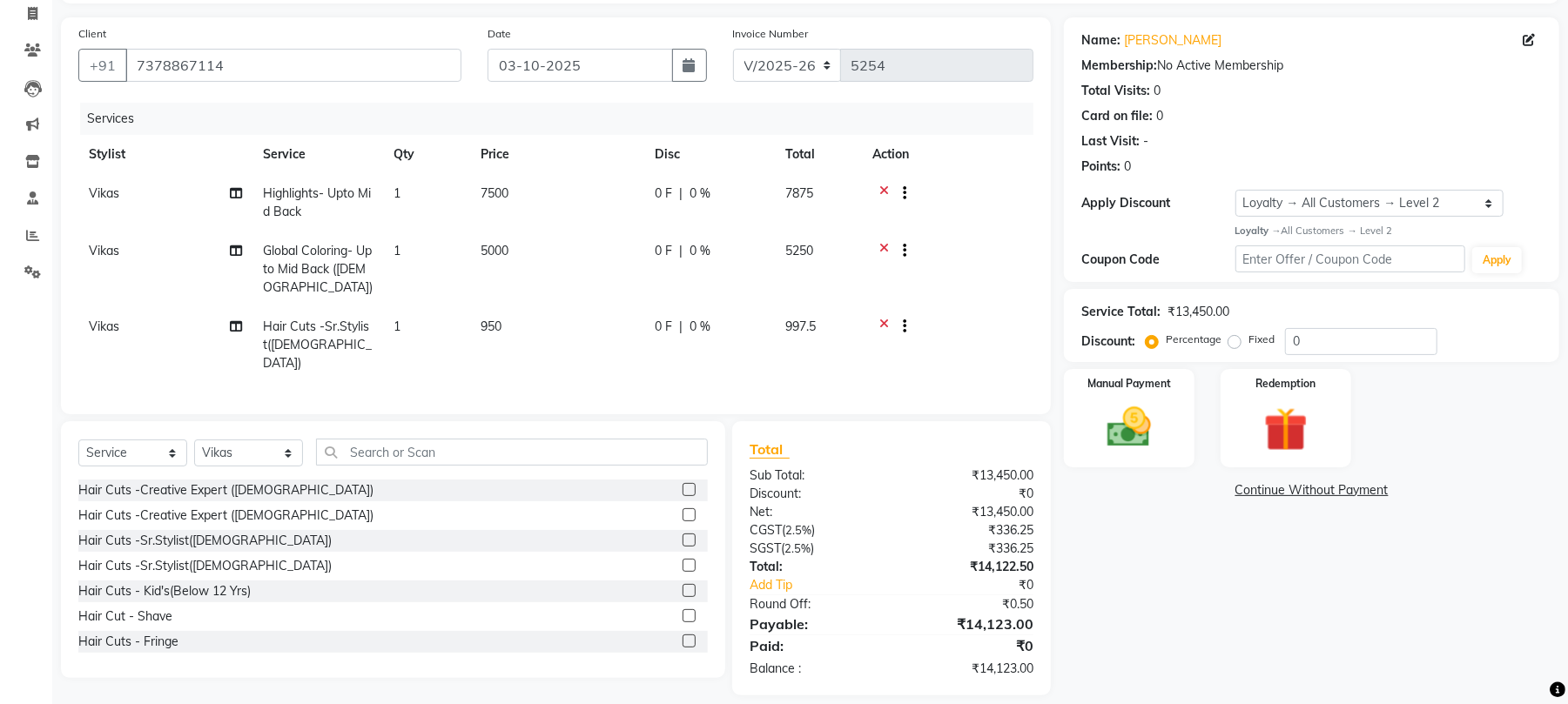
click at [492, 241] on td "5000" at bounding box center [556, 269] width 174 height 76
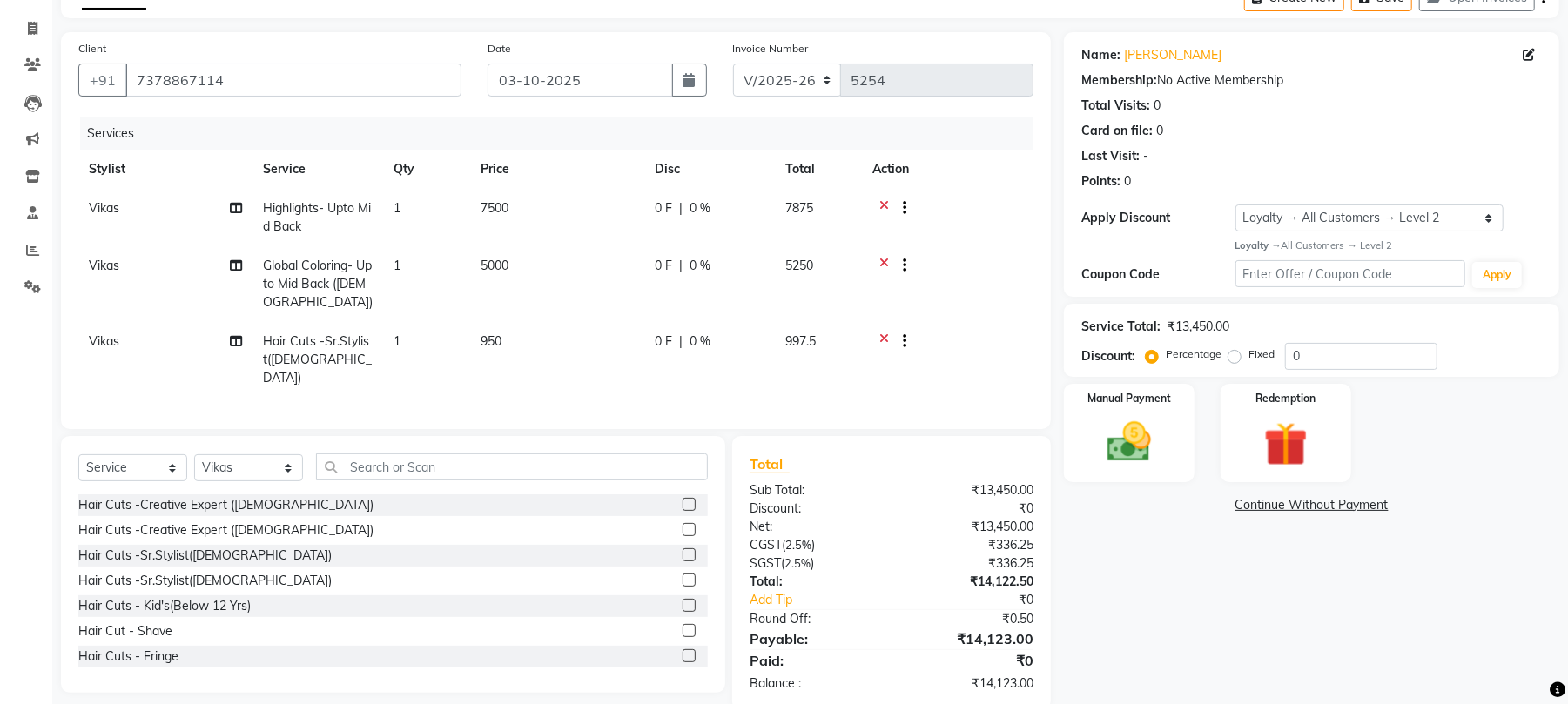
click at [470, 246] on td "1" at bounding box center [427, 284] width 87 height 76
select select "70550"
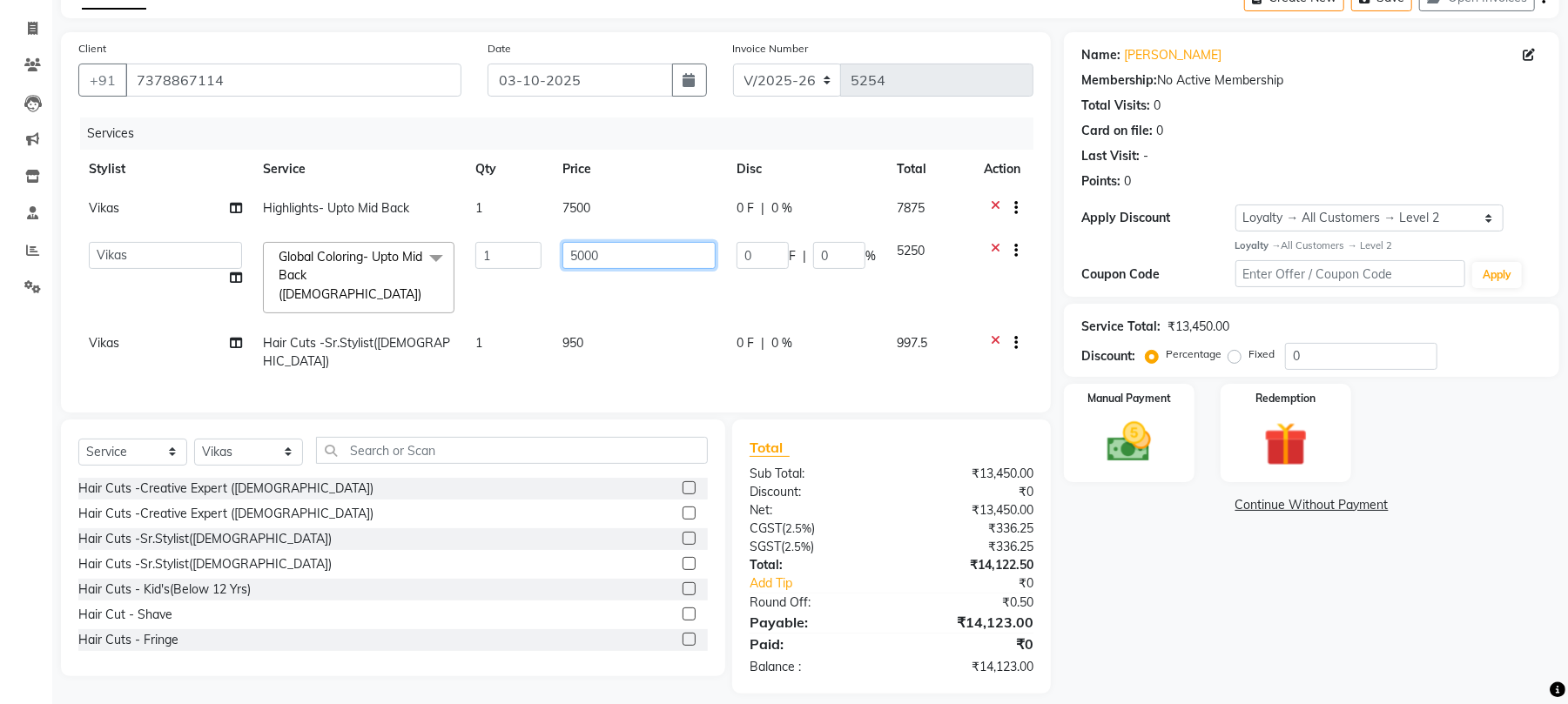
drag, startPoint x: 583, startPoint y: 254, endPoint x: 556, endPoint y: 255, distance: 27.0
click at [556, 255] on td "5000" at bounding box center [638, 277] width 174 height 92
type input "3500"
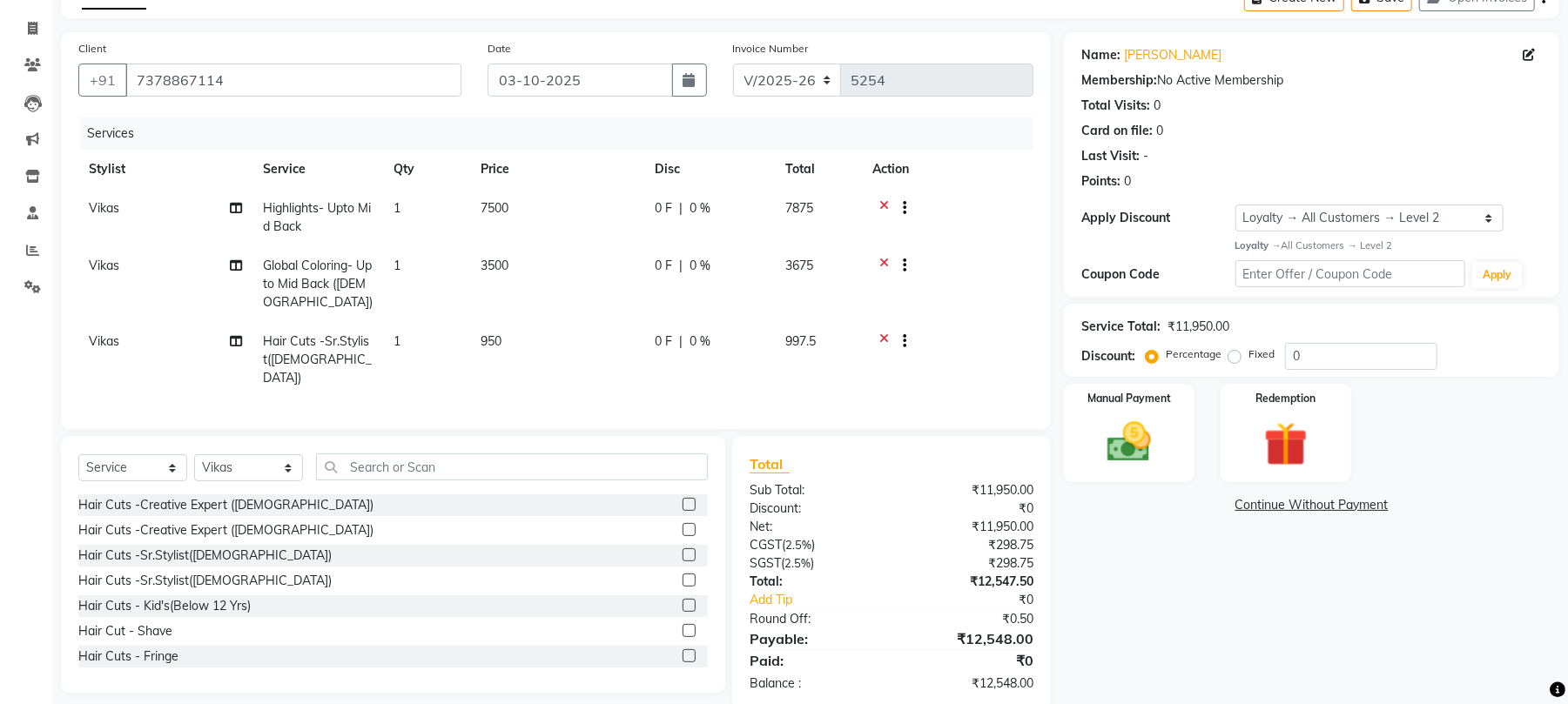
click at [672, 276] on tr "Vikas Global Coloring- Upto Mid Back (Female) 1 3500 0 F | 0 % 3675" at bounding box center [556, 284] width 955 height 76
drag, startPoint x: 485, startPoint y: 262, endPoint x: 471, endPoint y: 269, distance: 15.7
click at [471, 269] on td "3500" at bounding box center [556, 284] width 174 height 76
select select "70550"
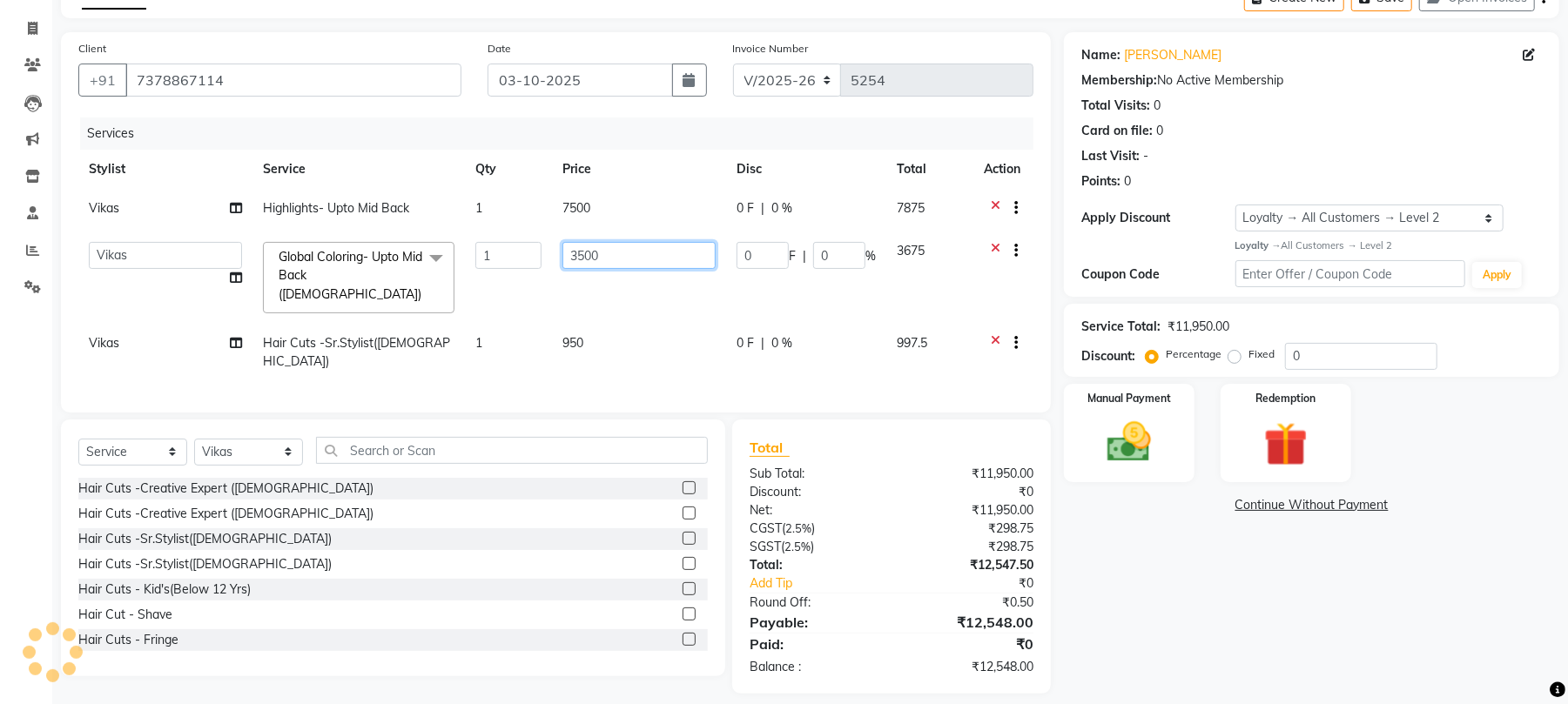
drag, startPoint x: 578, startPoint y: 254, endPoint x: 560, endPoint y: 258, distance: 18.4
click at [560, 258] on td "3500" at bounding box center [638, 277] width 174 height 92
type input "2500"
click at [581, 290] on td "2500" at bounding box center [638, 277] width 174 height 92
select select "70550"
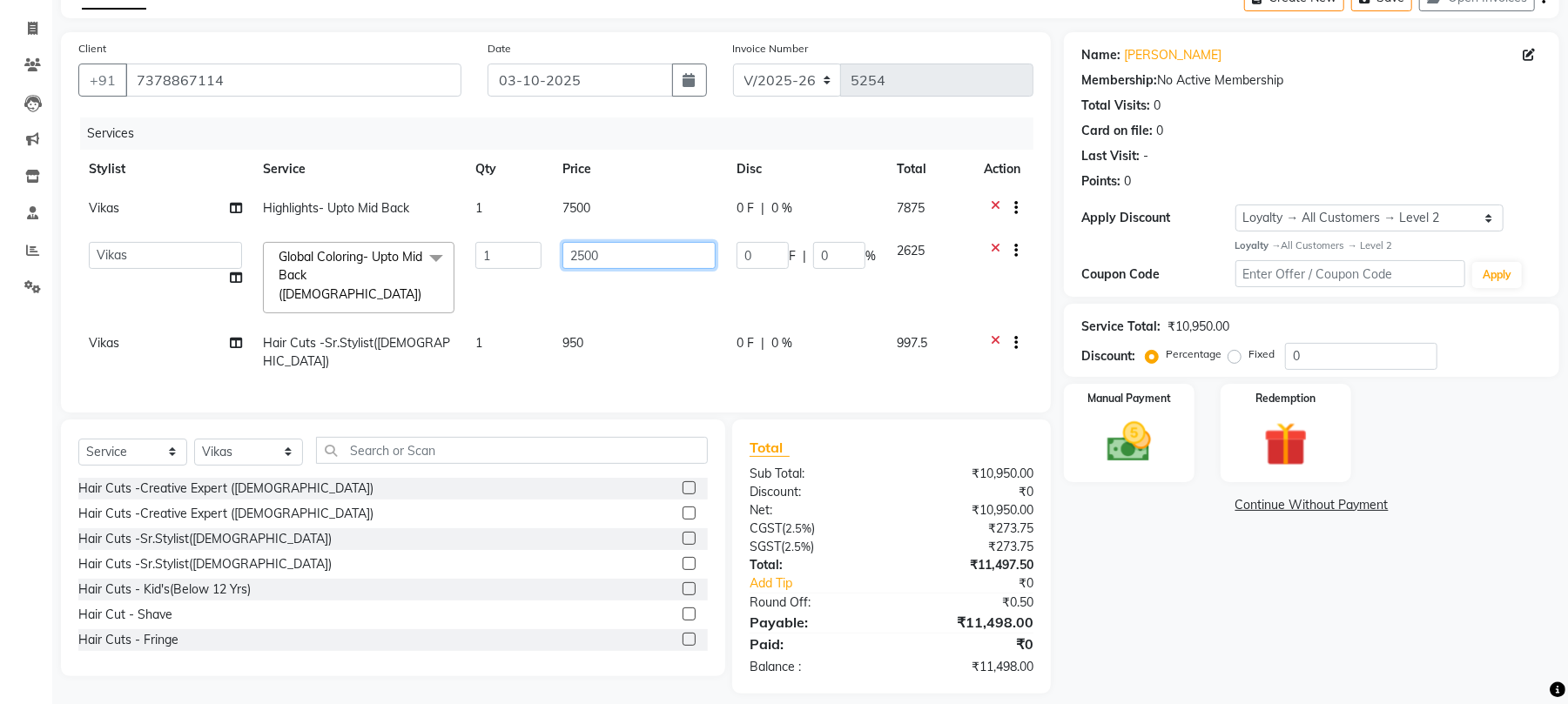
click at [669, 248] on input "2500" at bounding box center [638, 255] width 153 height 27
click at [659, 287] on tr "8806278622 9822054562 Accounts IV Camp Adnan Alc 3 Alc Camp Office Ambika Anand…" at bounding box center [556, 277] width 955 height 92
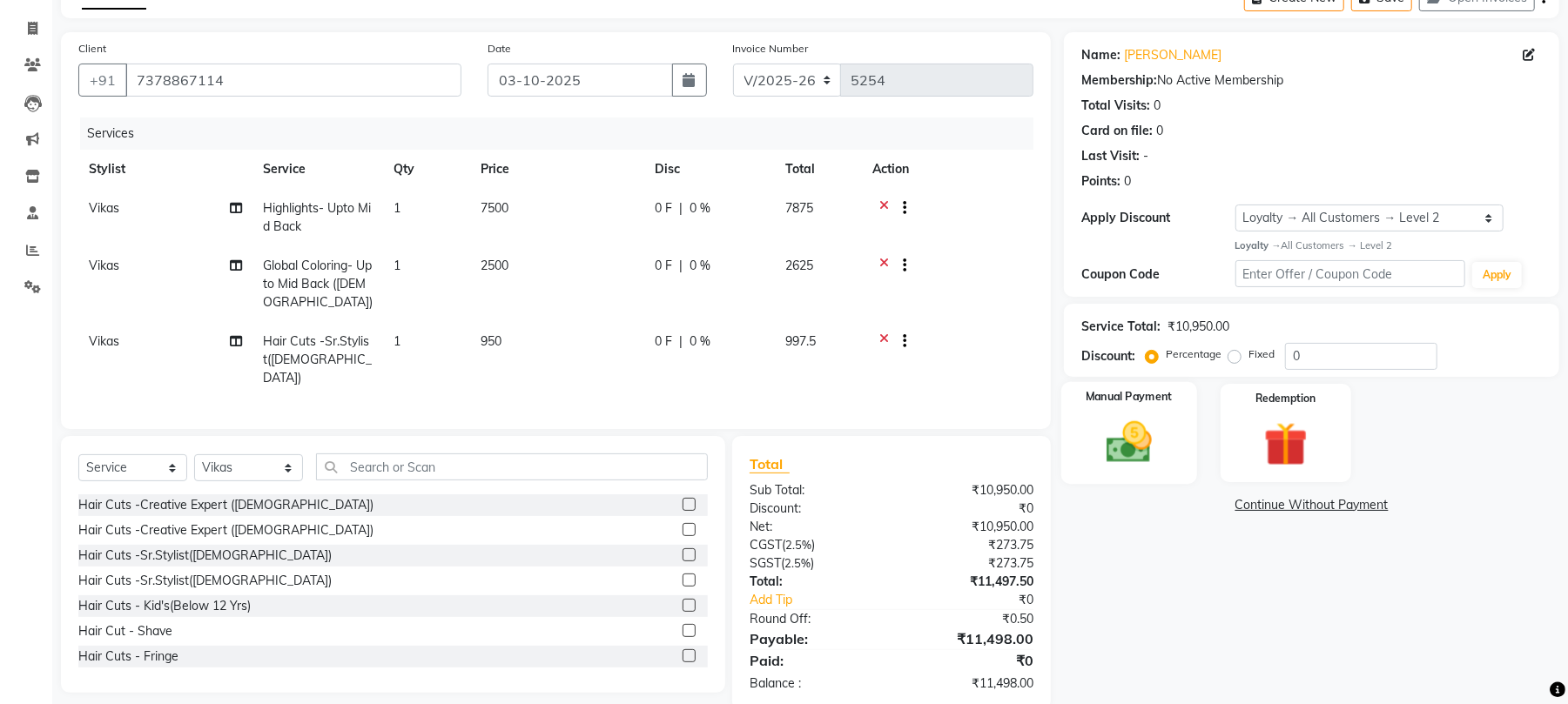
click at [1140, 454] on img at bounding box center [1129, 443] width 75 height 53
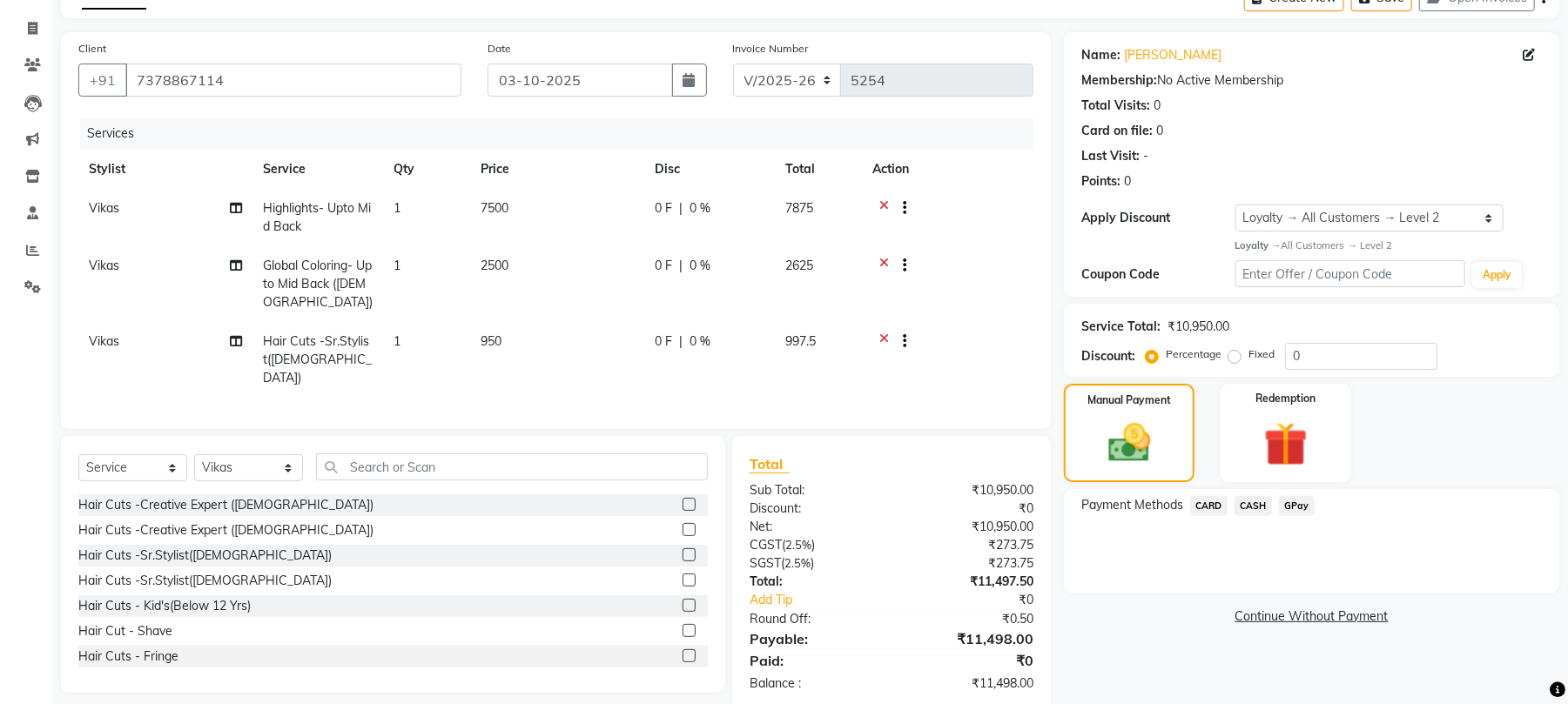
click at [1213, 503] on span "CARD" at bounding box center [1209, 507] width 38 height 20
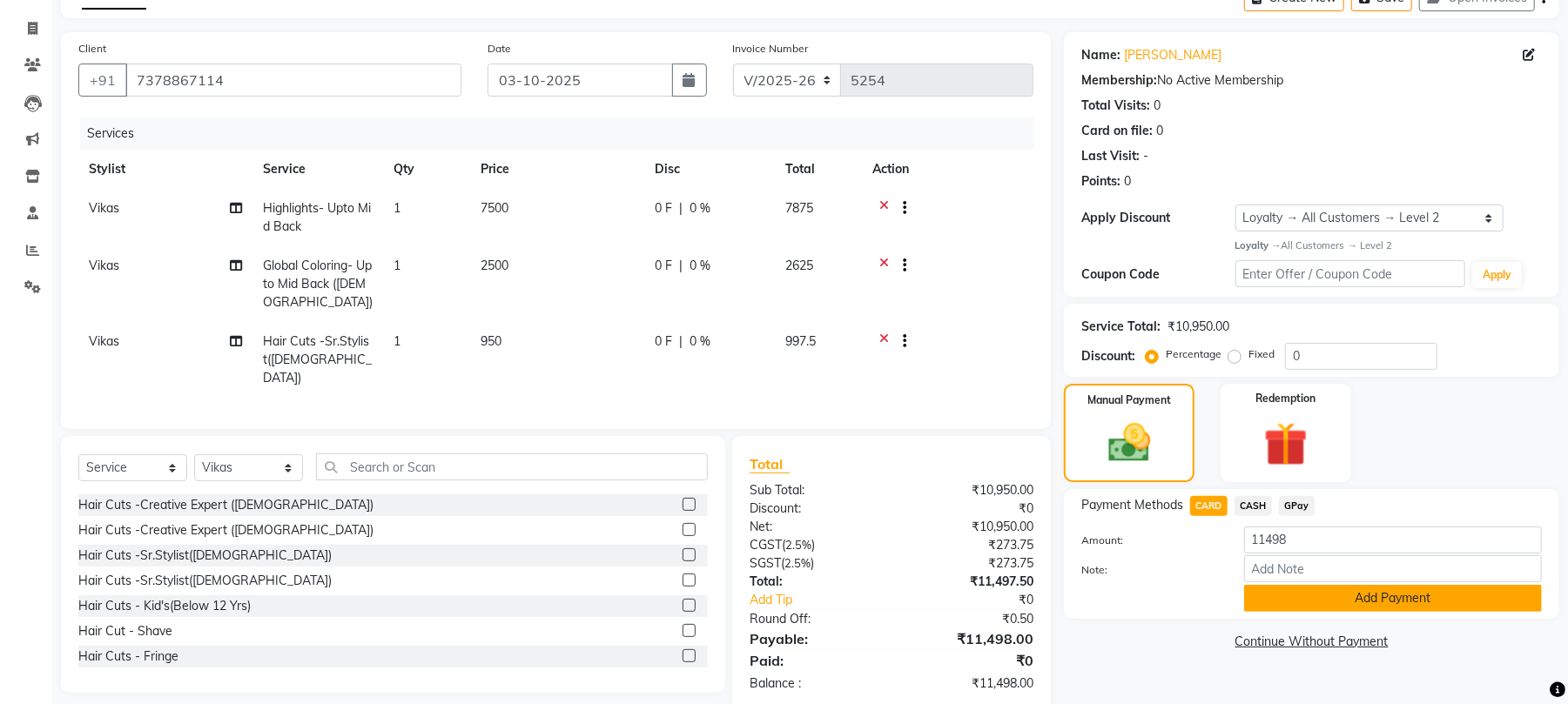
click at [1305, 599] on button "Add Payment" at bounding box center [1392, 598] width 298 height 27
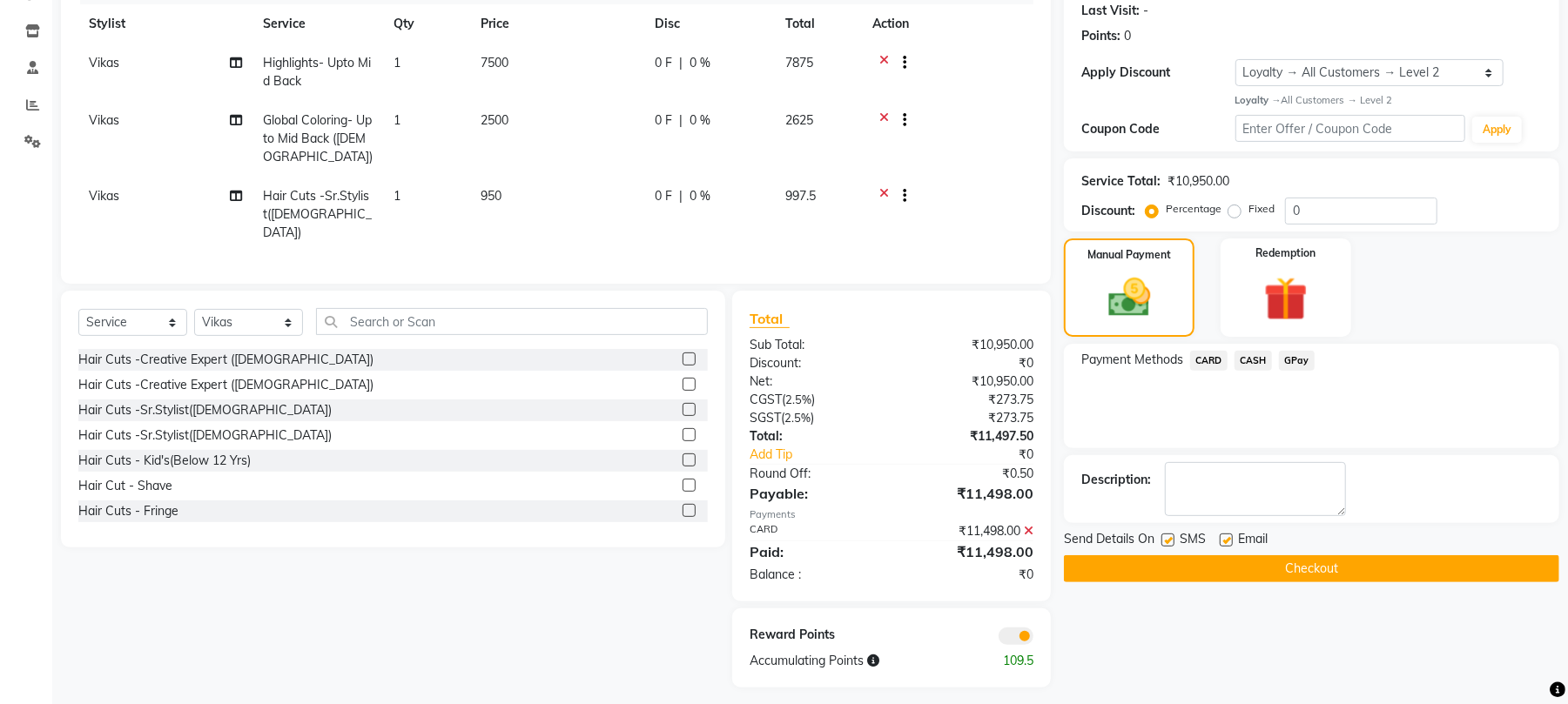
scroll to position [252, 0]
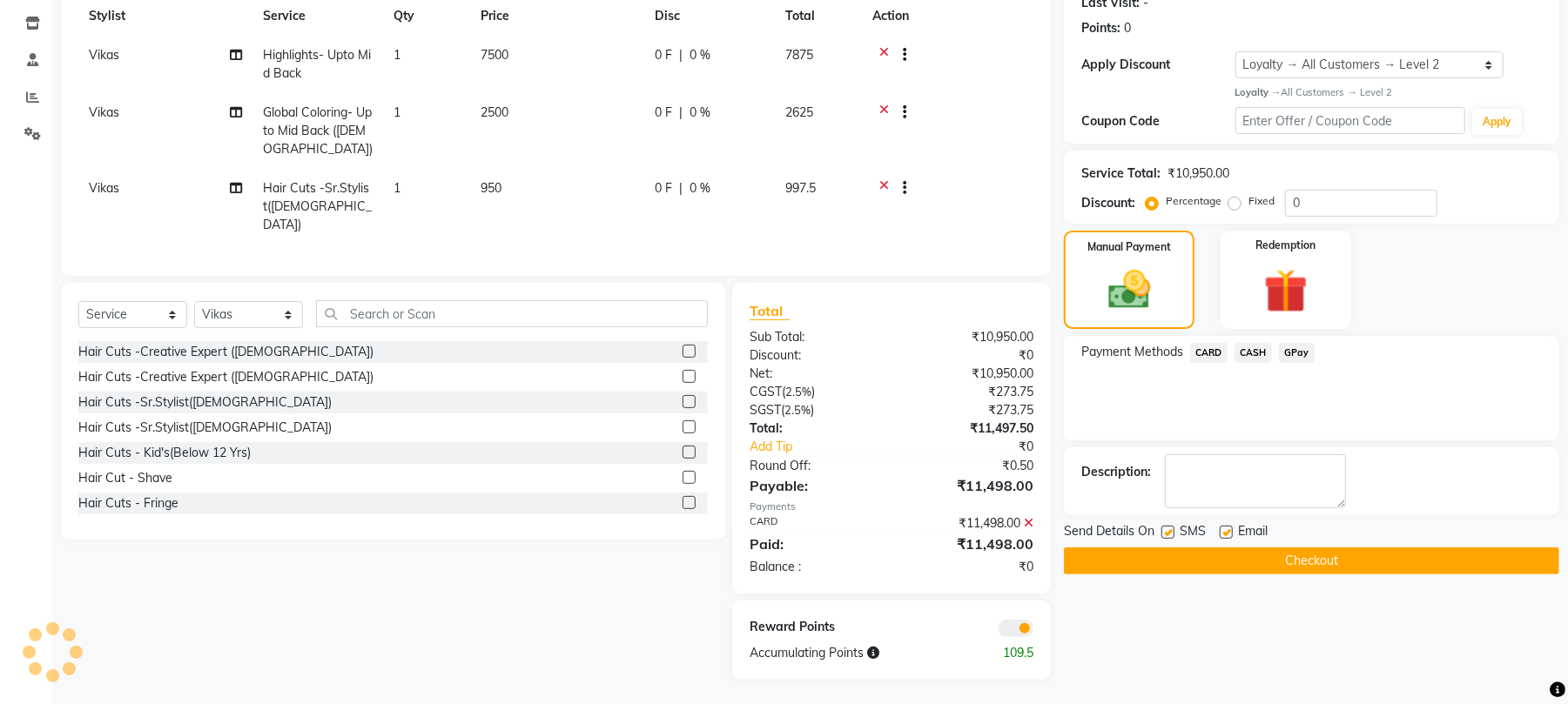
click at [1305, 568] on button "Checkout" at bounding box center [1312, 560] width 496 height 27
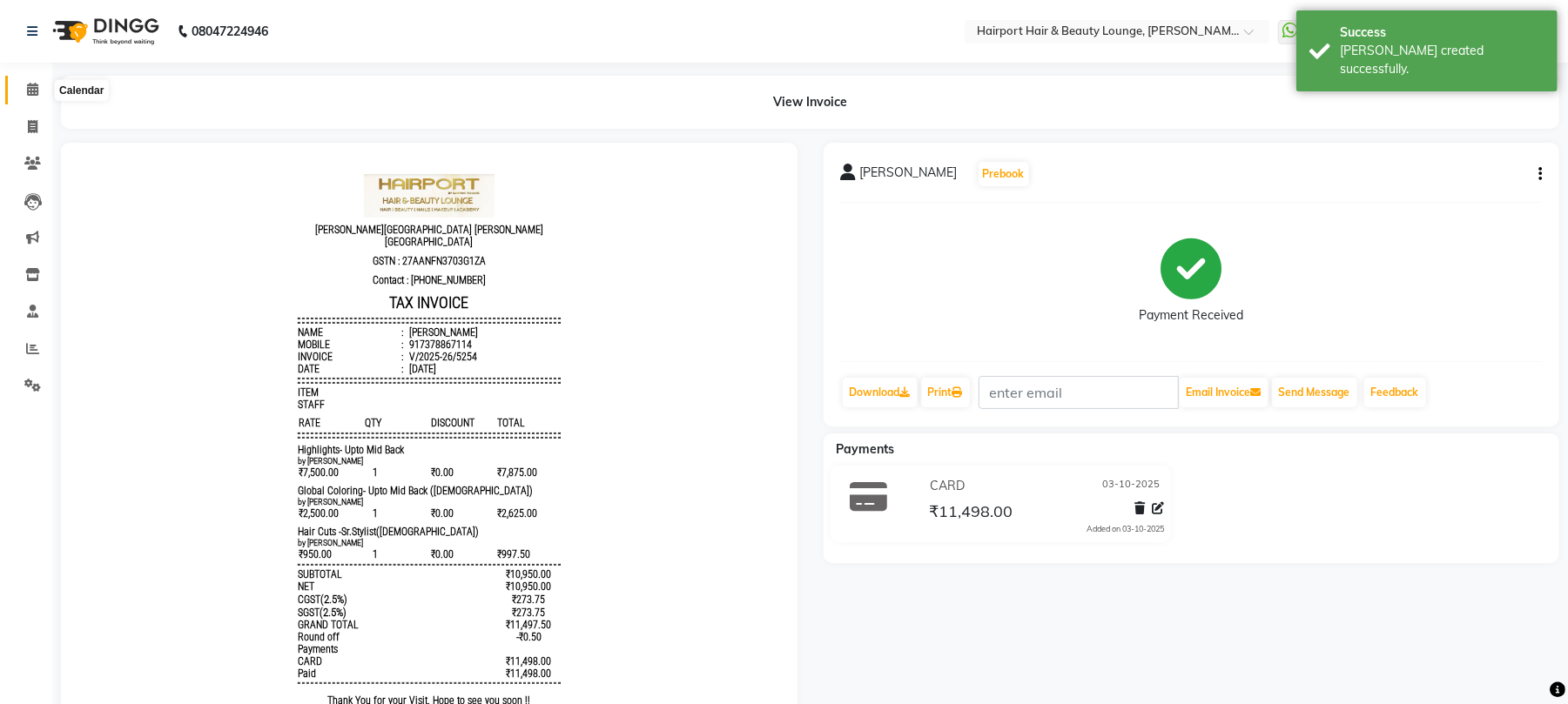
drag, startPoint x: 26, startPoint y: 98, endPoint x: 443, endPoint y: 695, distance: 728.2
click at [26, 96] on span at bounding box center [32, 90] width 30 height 20
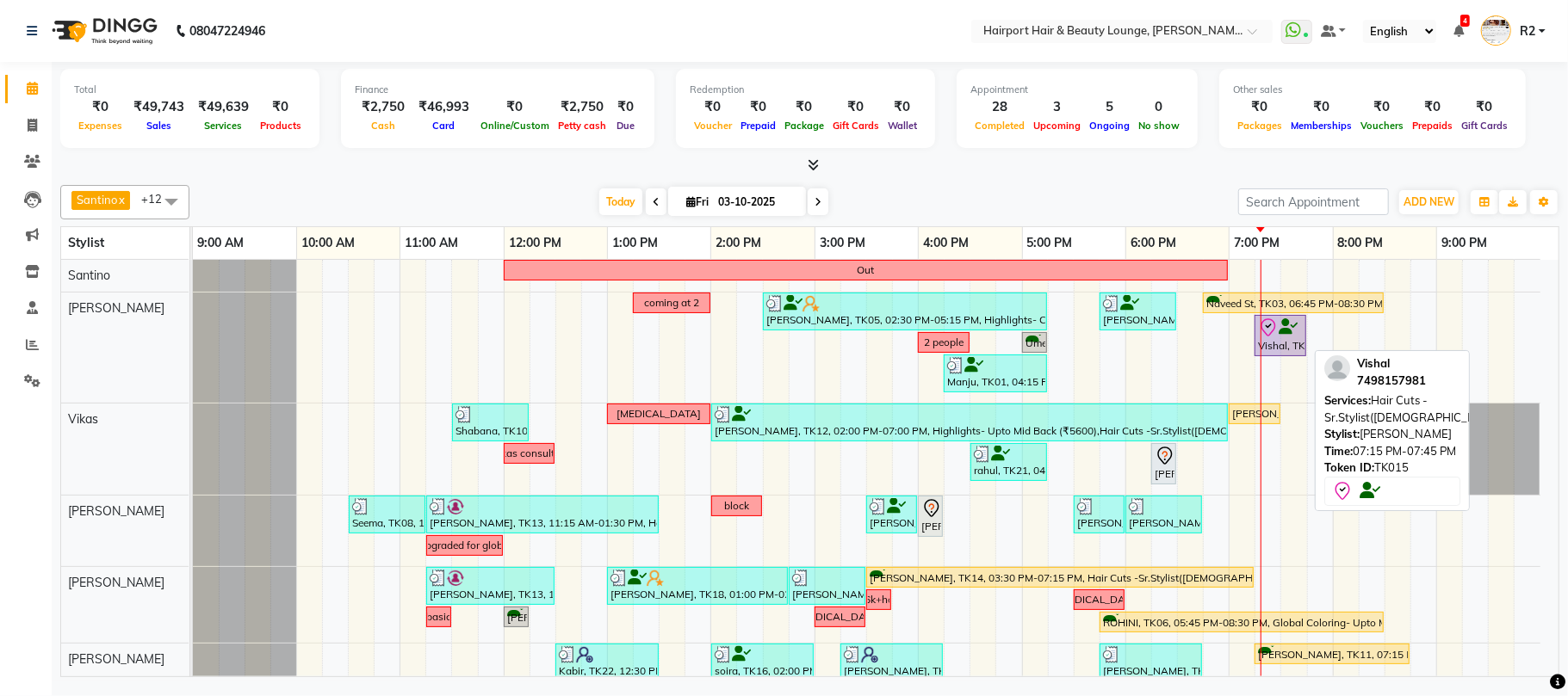
click at [1282, 328] on icon at bounding box center [1287, 327] width 19 height 1
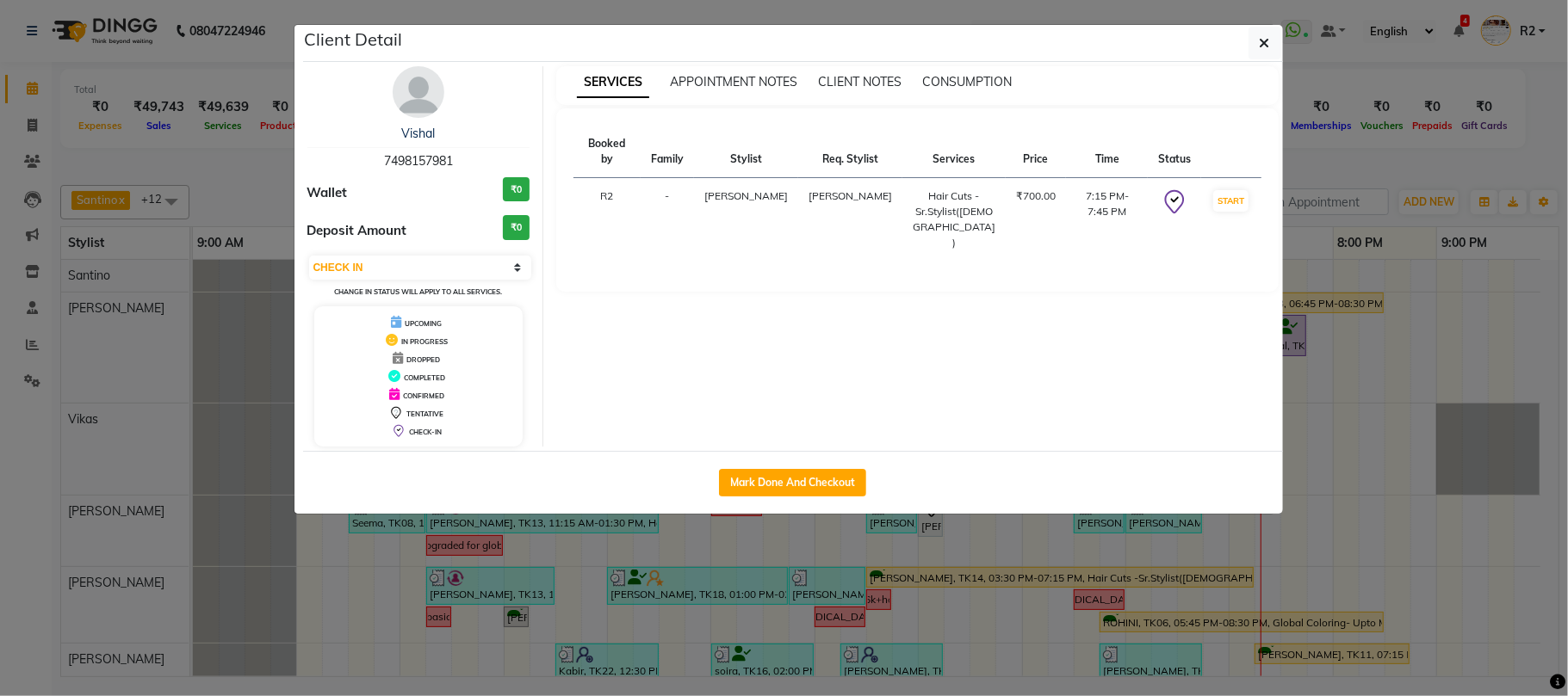
click at [1215, 179] on td "START" at bounding box center [1230, 220] width 59 height 84
click at [1241, 190] on button "START" at bounding box center [1230, 201] width 36 height 22
select select "1"
click at [1354, 166] on ngb-modal-window "Client Detail Vishal 7498157981 Wallet ₹0 Deposit Amount ₹0 Select IN SERVICE C…" at bounding box center [784, 348] width 1568 height 696
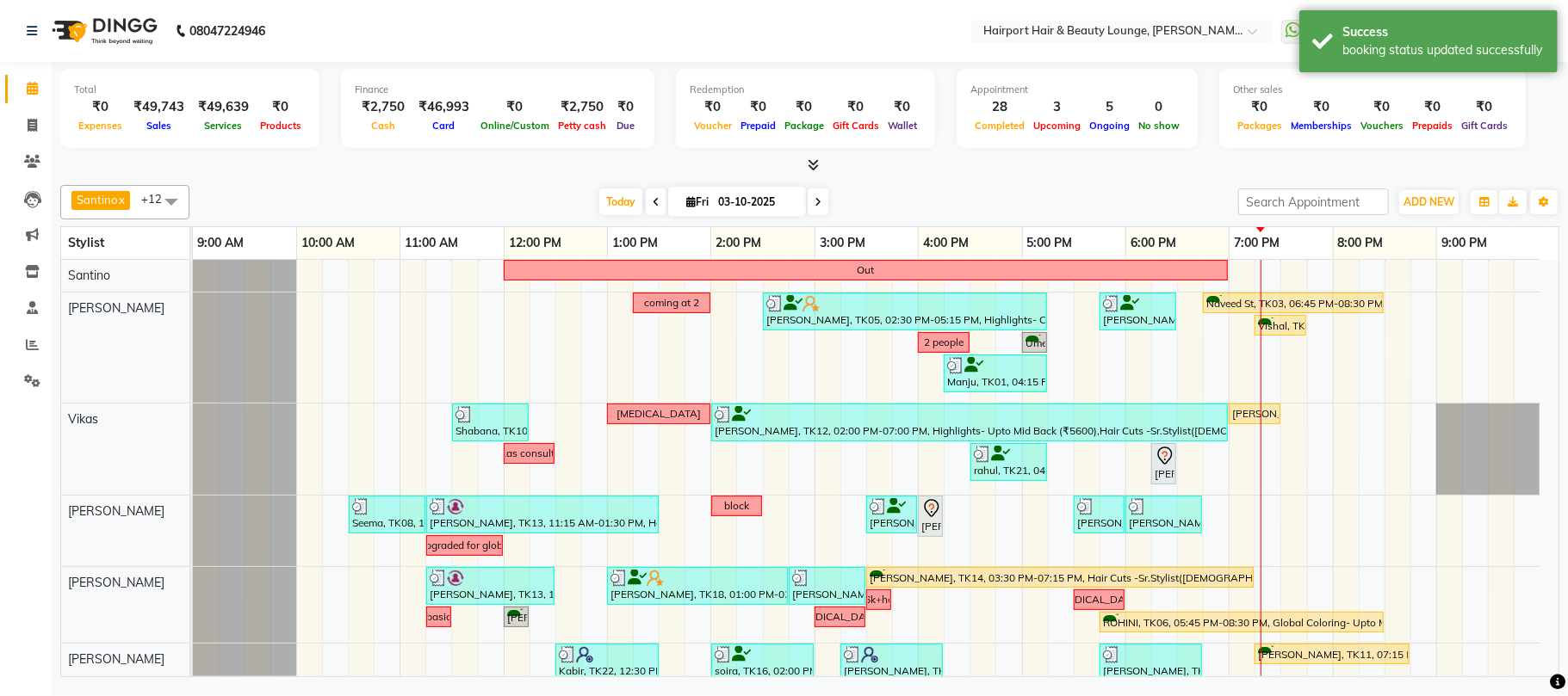
click at [1370, 74] on div "Other sales ₹0 Packages ₹0 Memberships ₹0 Vouchers ₹0 Prepaids ₹0 Gift Cards" at bounding box center [1372, 108] width 306 height 79
click at [1368, 59] on div "Success booking status updated successfully" at bounding box center [1428, 41] width 258 height 62
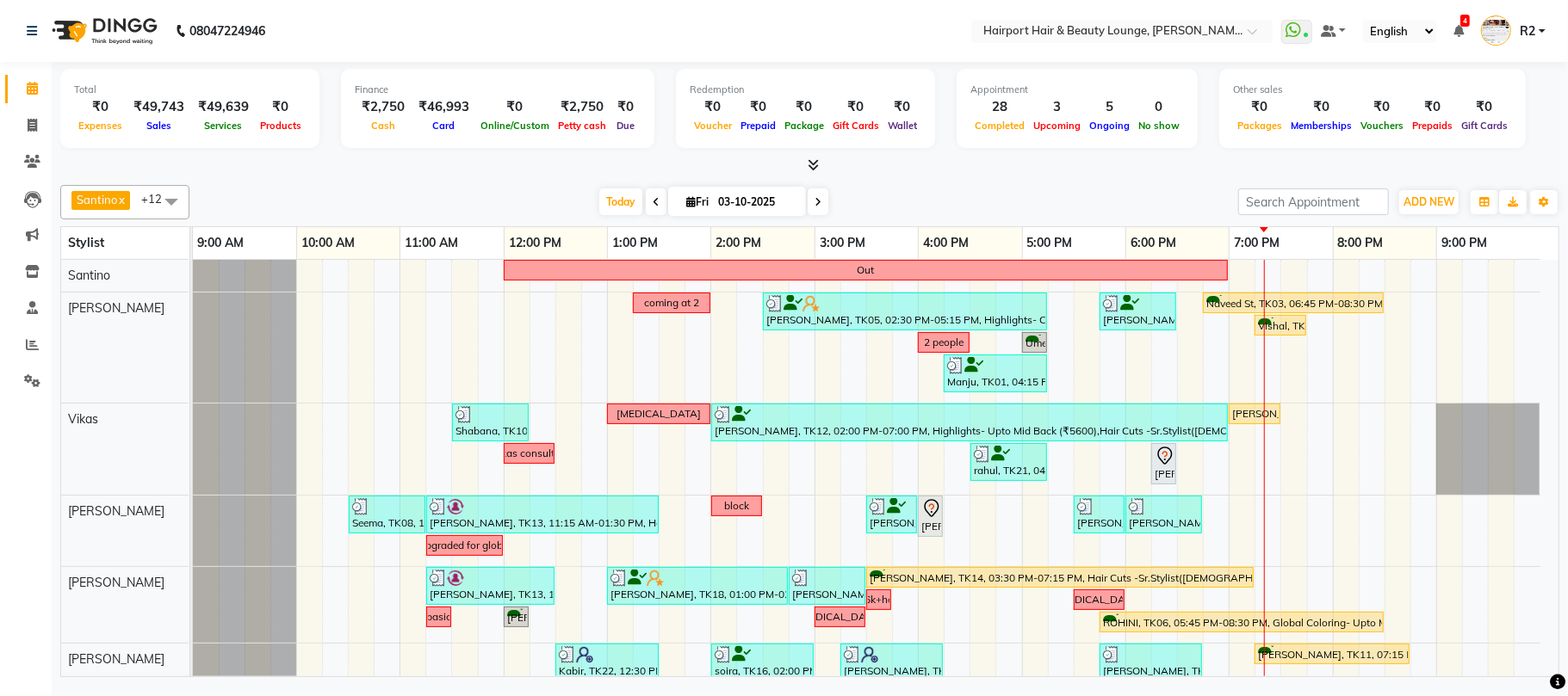
scroll to position [398, 0]
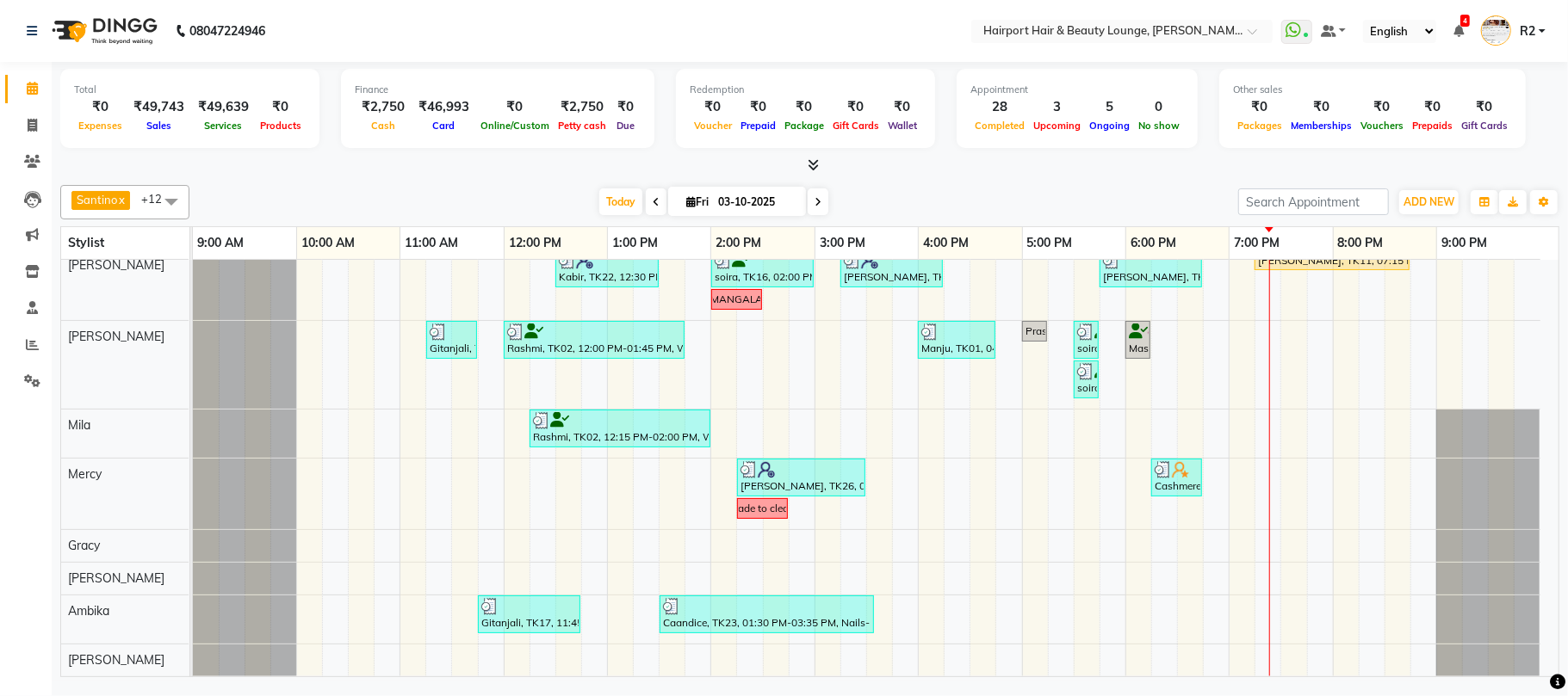
click at [458, 152] on div "Total ₹0 Expenses ₹49,743 Sales ₹49,639 Services ₹0 Products Finance ₹2,750 Cas…" at bounding box center [809, 111] width 1499 height 85
click at [815, 194] on span at bounding box center [817, 201] width 21 height 26
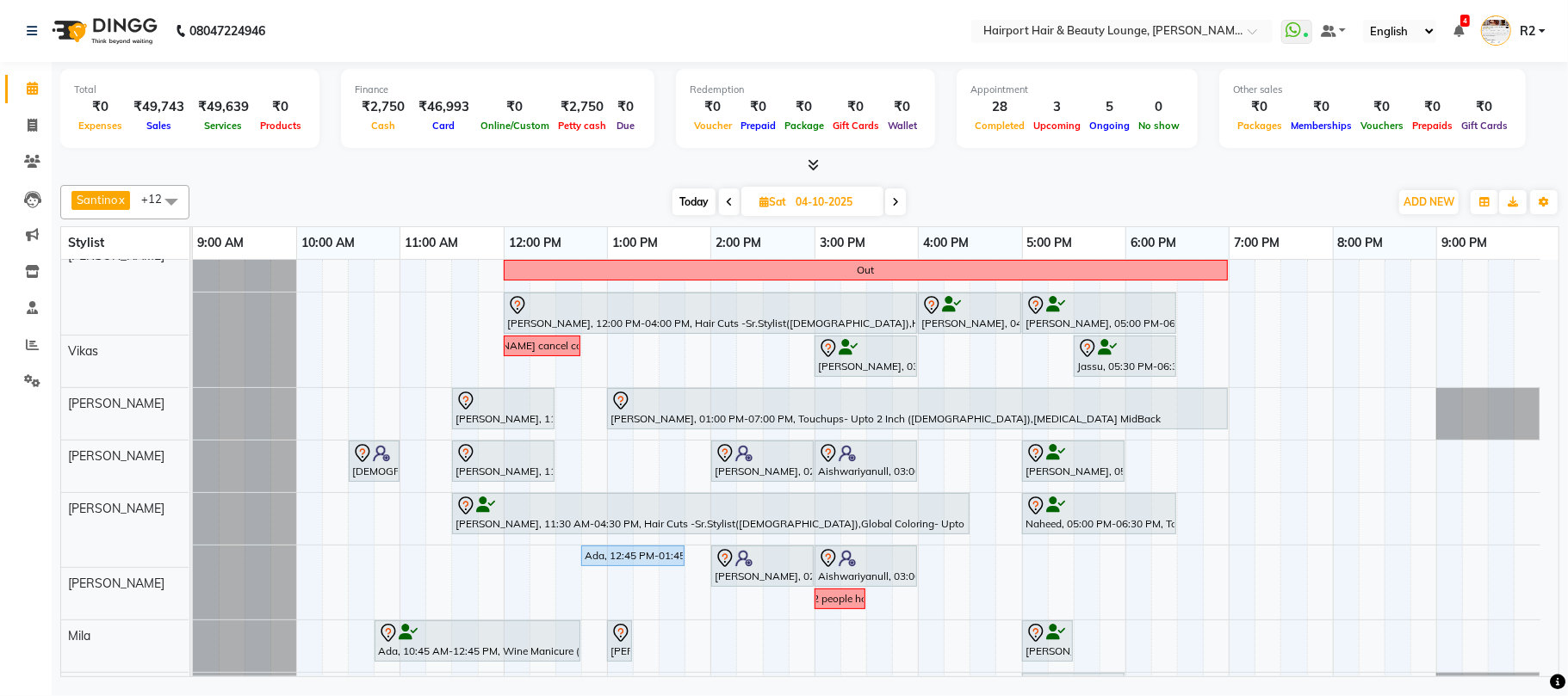
scroll to position [0, 0]
click at [703, 200] on span "Today" at bounding box center [693, 201] width 43 height 26
type input "03-10-2025"
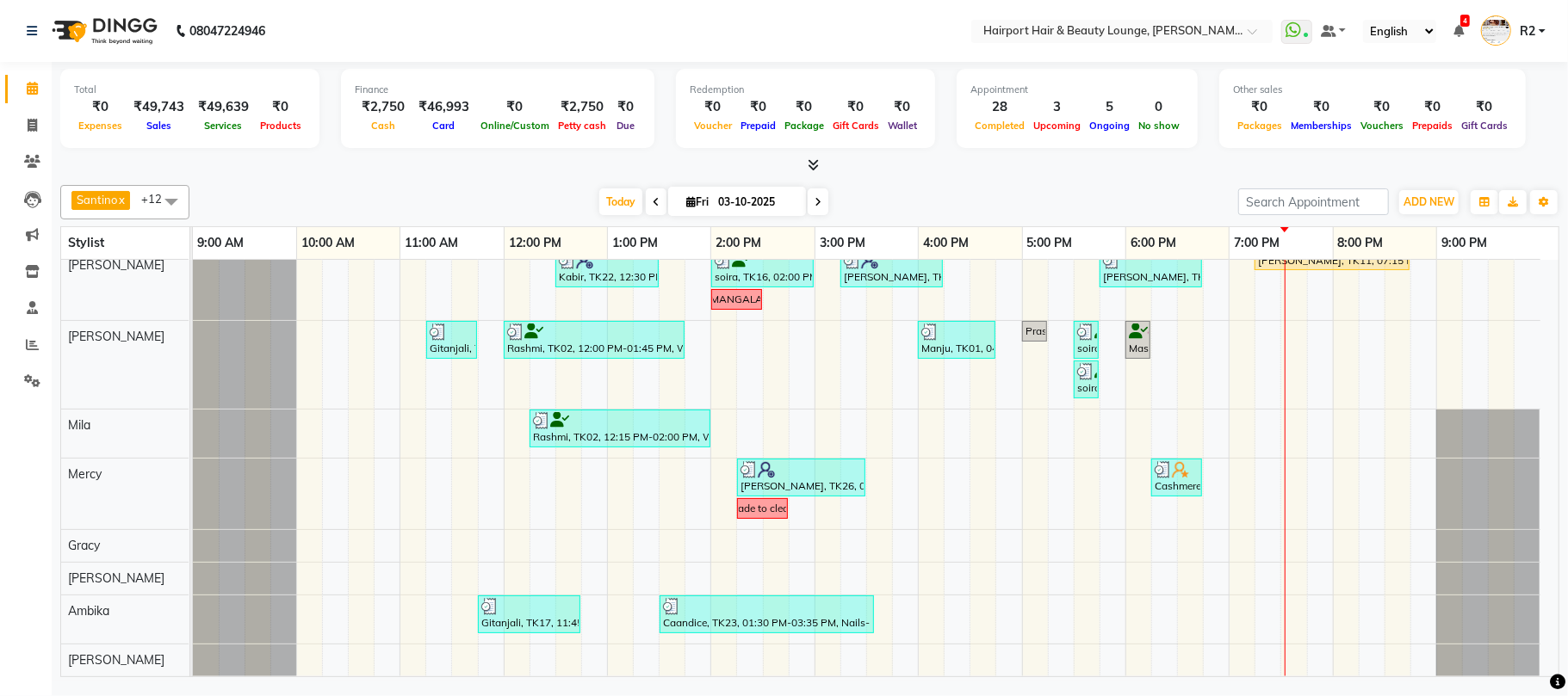
scroll to position [215, 0]
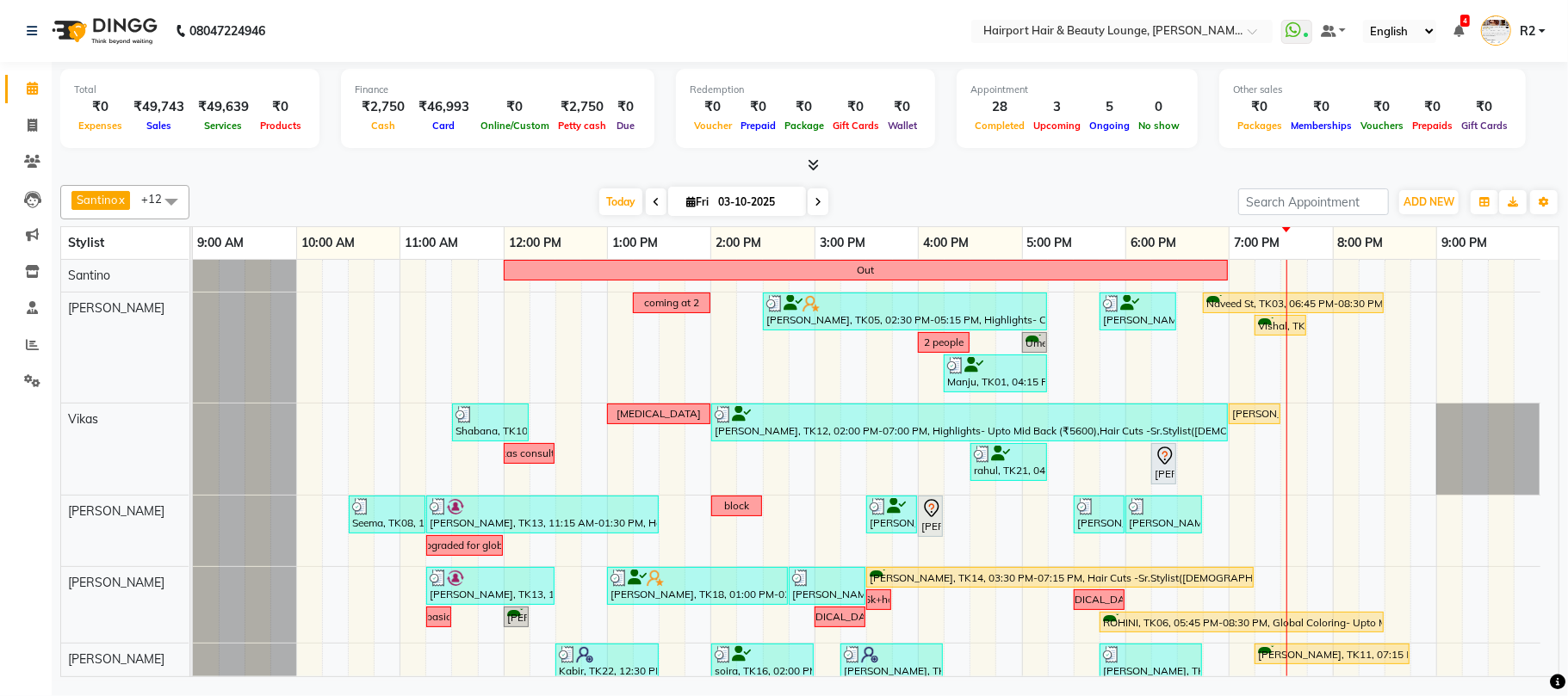
click at [437, 179] on div "Santino x Anandita x Vikas x Adnan x Elizabeth x Atish x Binita x Mila x Mercy …" at bounding box center [809, 428] width 1499 height 499
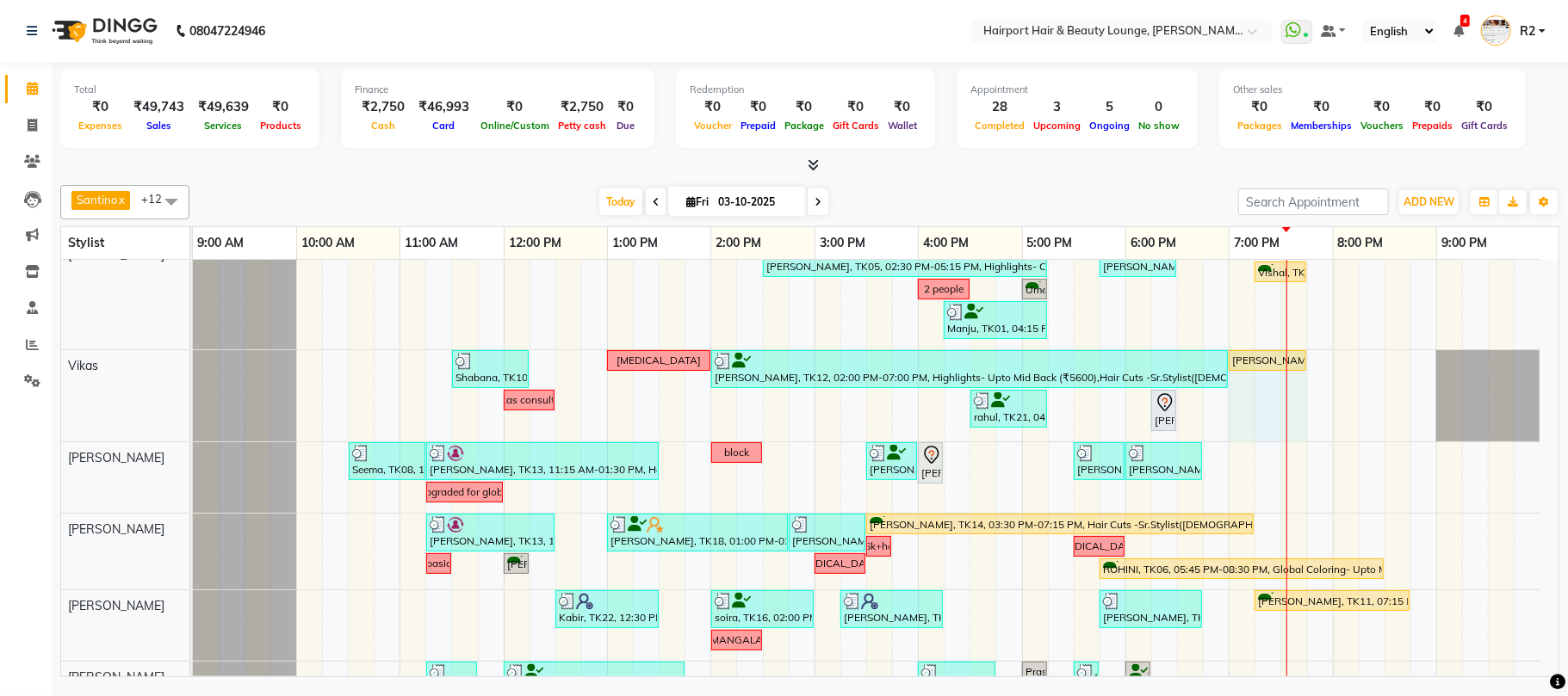
drag, startPoint x: 1278, startPoint y: 362, endPoint x: 1291, endPoint y: 362, distance: 13.0
click at [193, 362] on div "Shabana, TK10, 11:30 AM-12:15 PM, Hair Cuts -Sr.Stylist(Female) Patch test Naaz…" at bounding box center [193, 396] width 0 height 91
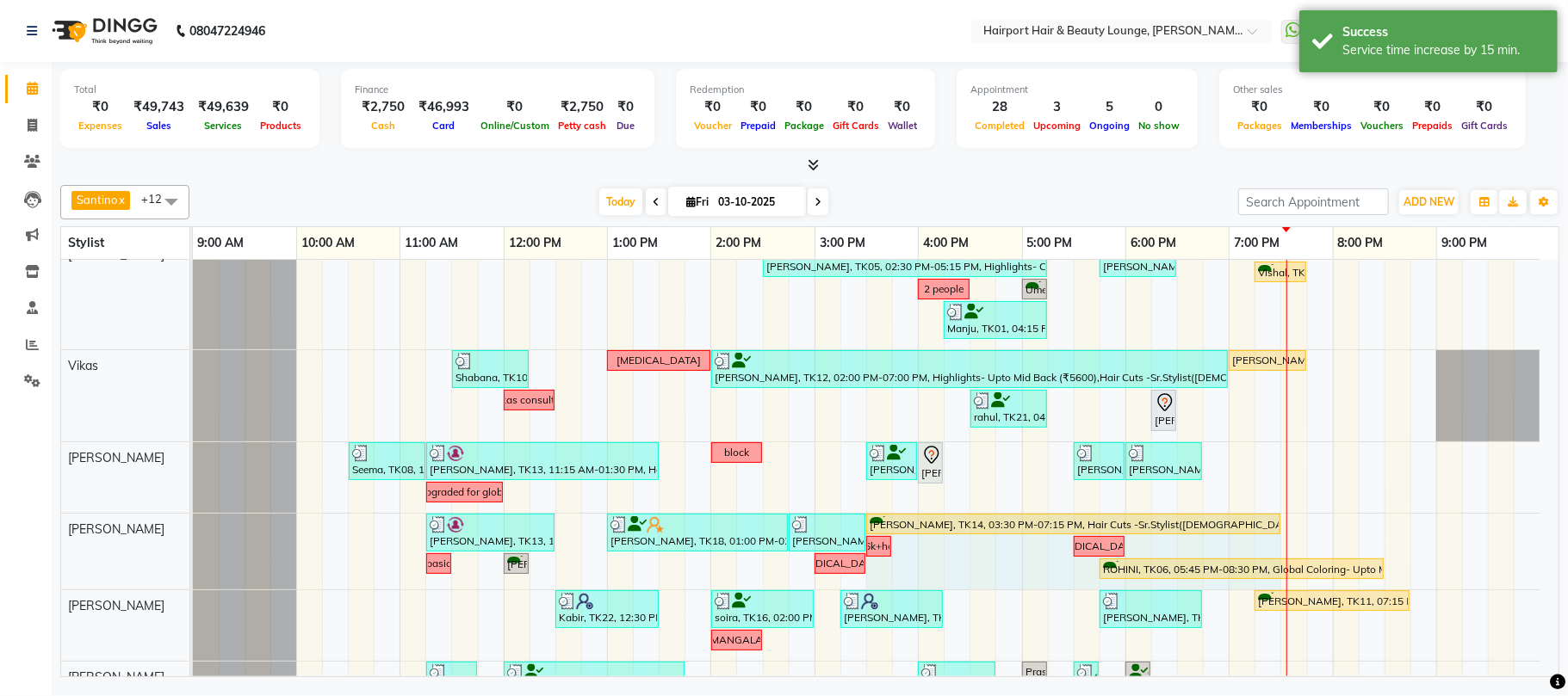
click at [193, 531] on div "Asmita, TK13, 11:15 AM-12:30 PM, Hair Spa - Upto Mid Back SKP (₹1600) Sampada, …" at bounding box center [193, 551] width 0 height 76
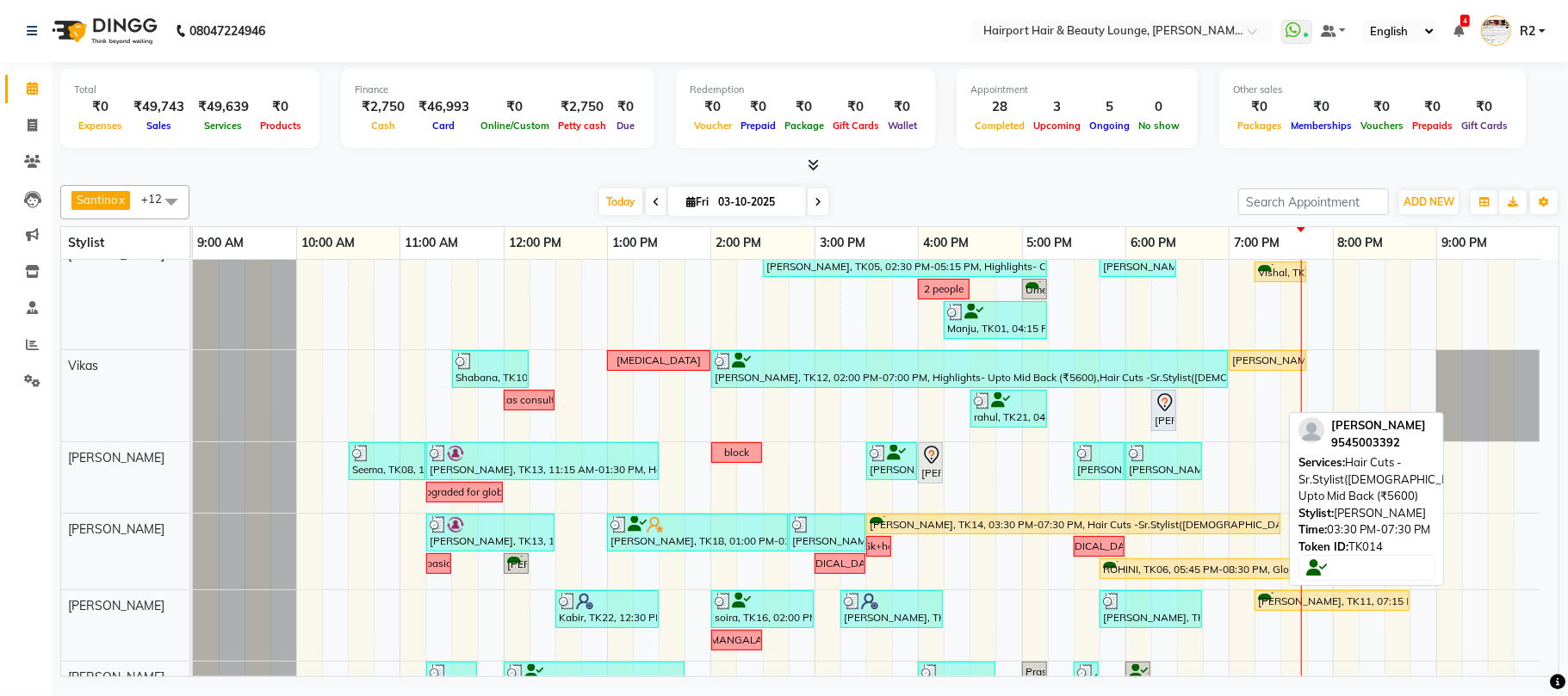
click at [1037, 527] on div "Neha Jha, TK14, 03:30 PM-07:30 PM, Hair Cuts -Sr.Stylist(Female),Highlights- Up…" at bounding box center [1072, 525] width 411 height 16
select select "1"
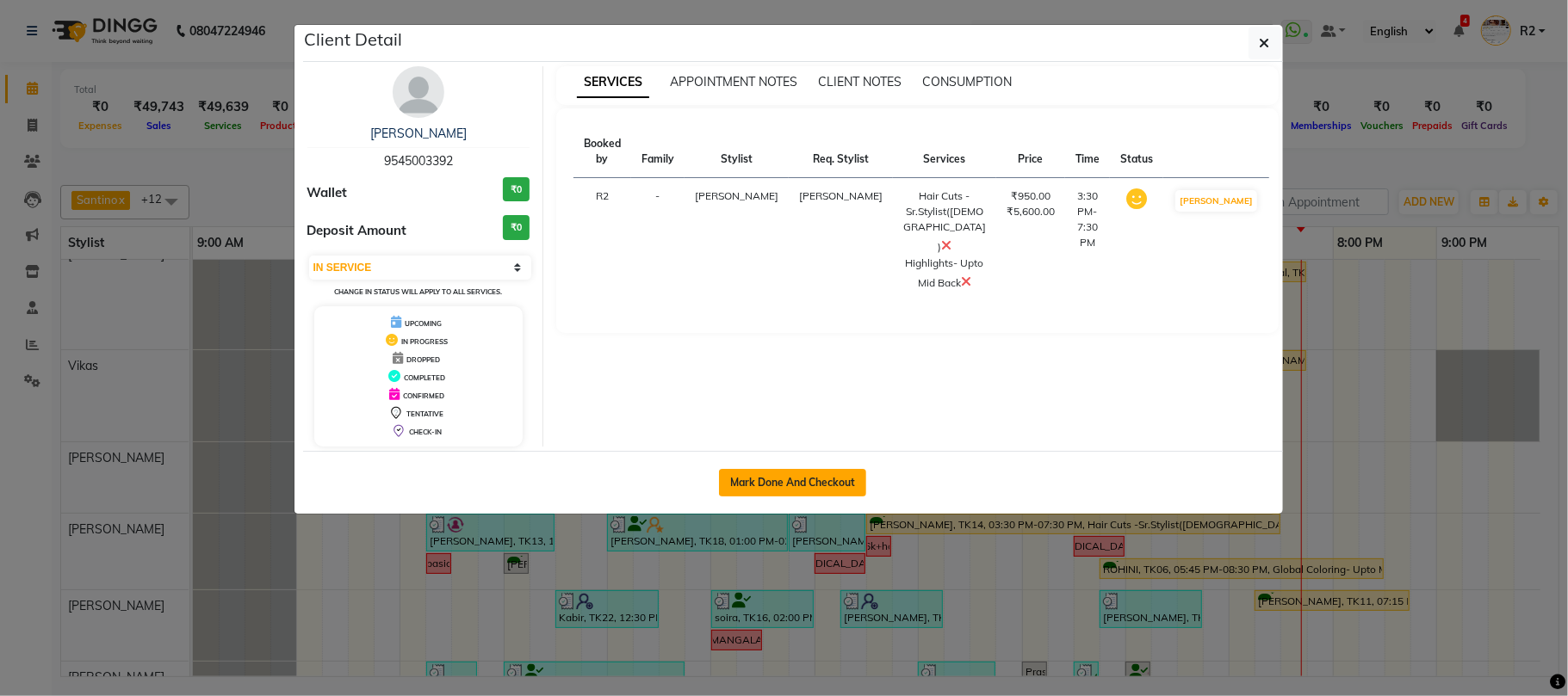
click at [834, 494] on button "Mark Done And Checkout" at bounding box center [793, 483] width 148 height 27
select select "622"
select select "service"
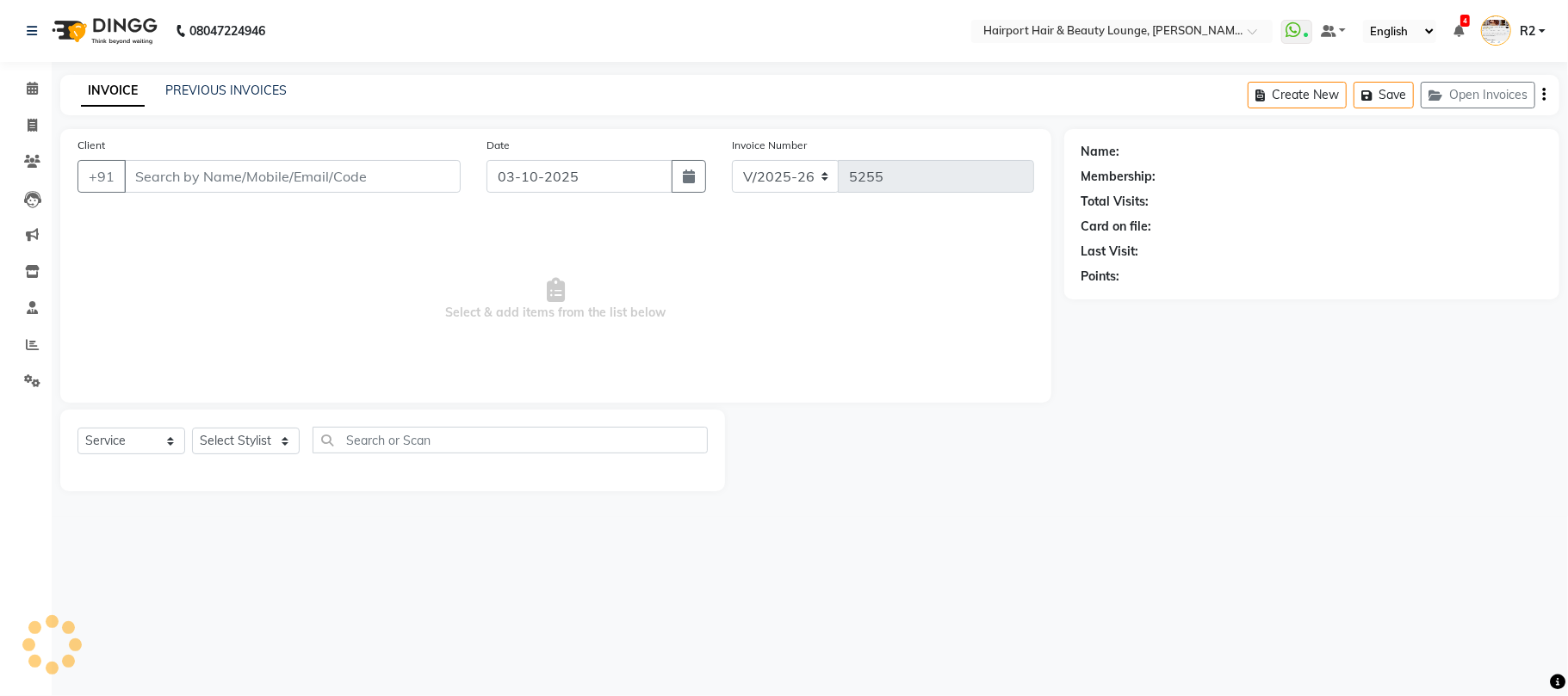
type input "9545003392"
select select "12656"
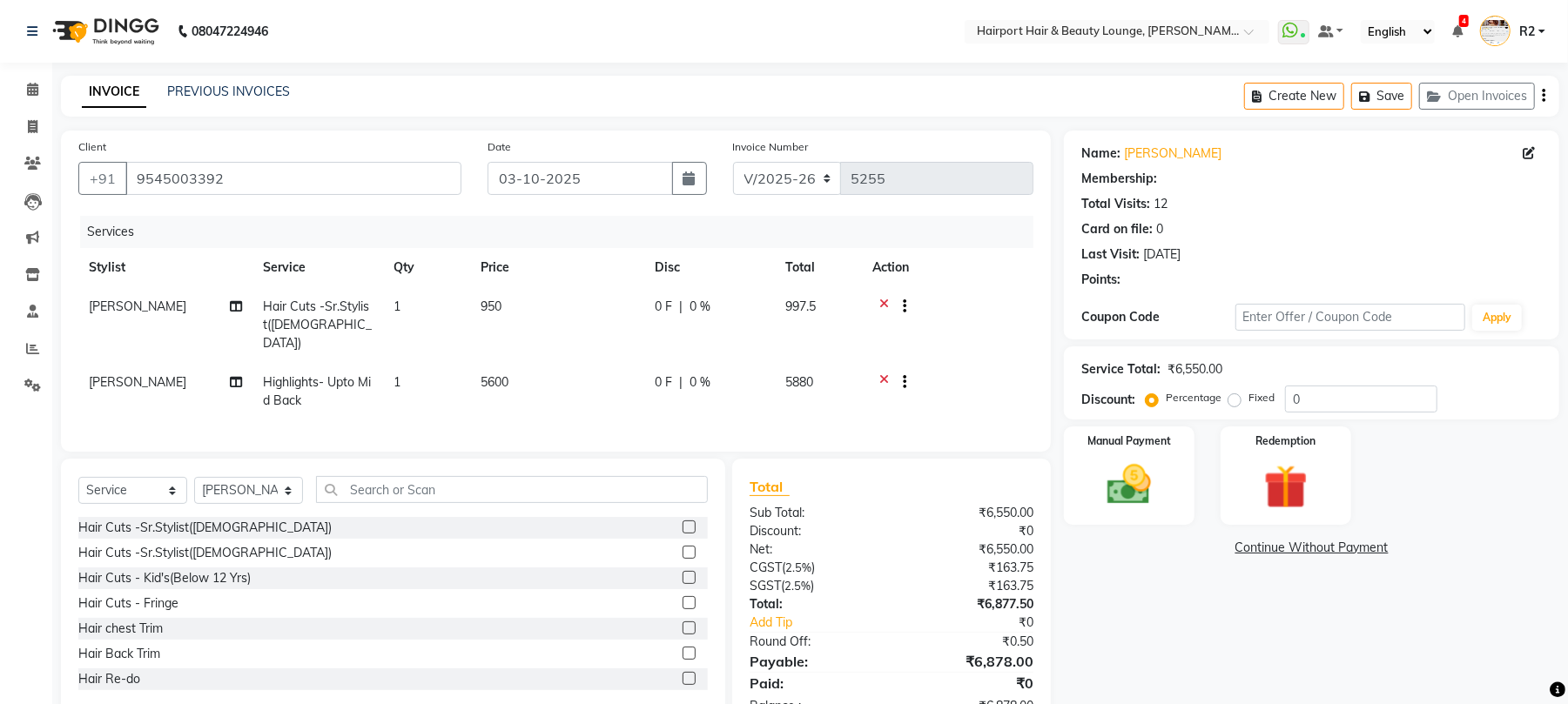
select select "1: Object"
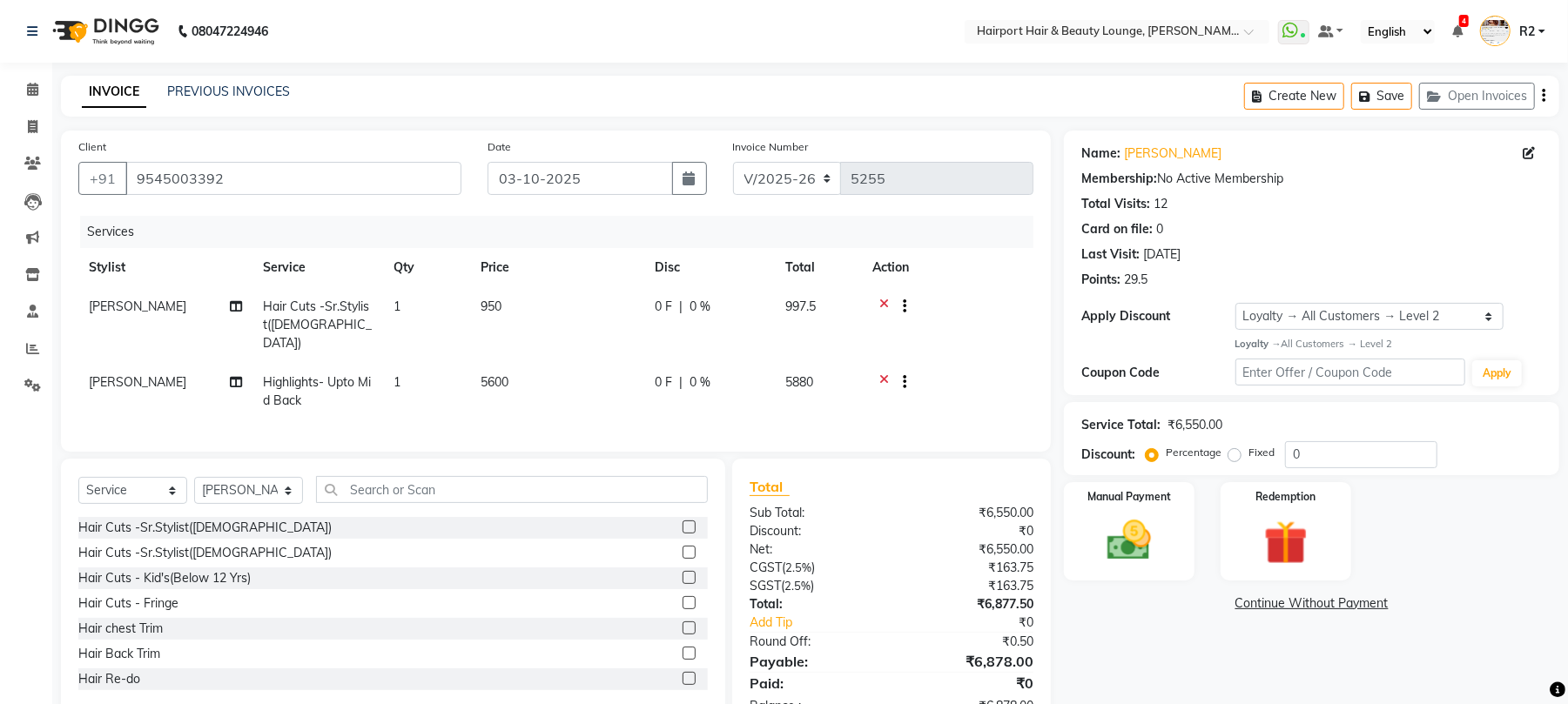
scroll to position [54, 0]
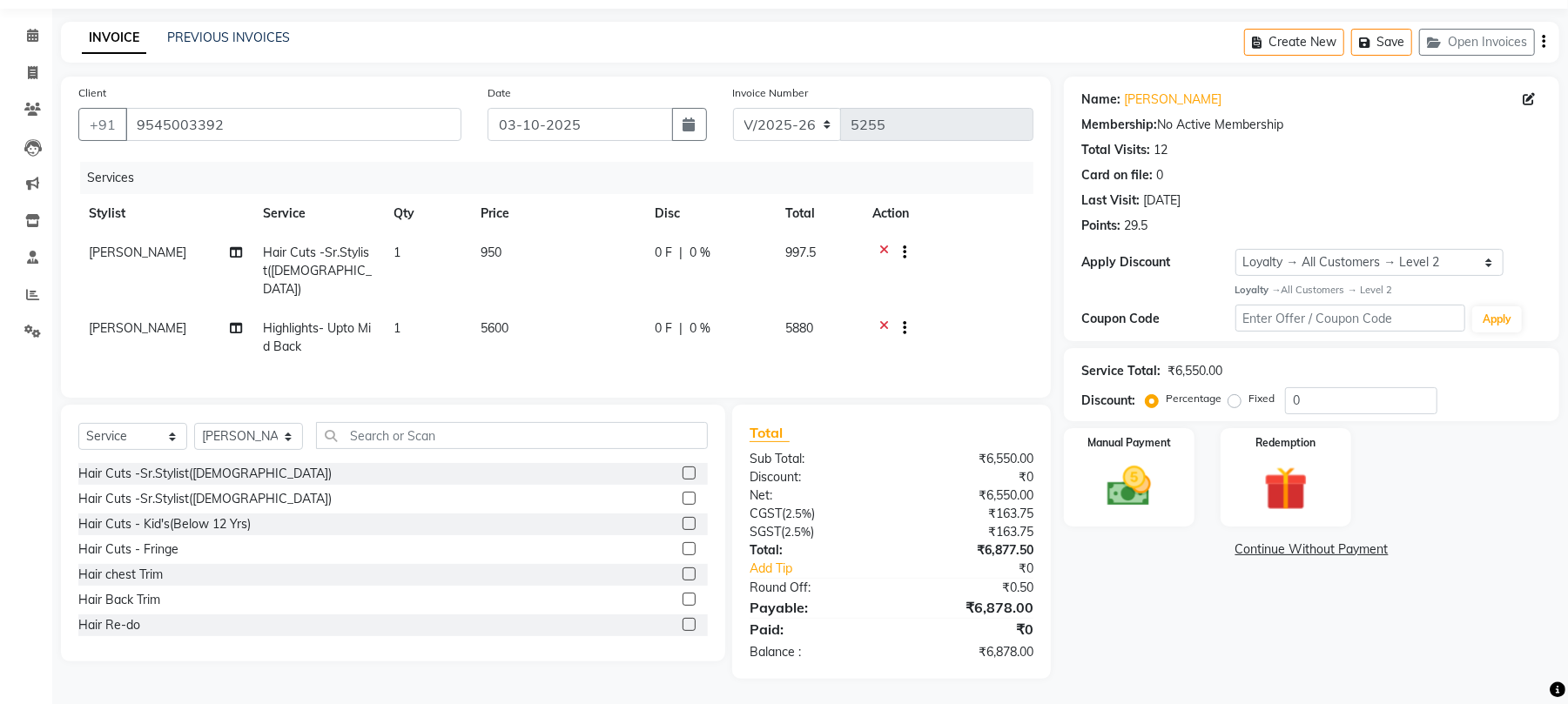
click at [497, 321] on span "5600" at bounding box center [495, 328] width 28 height 16
select select "12656"
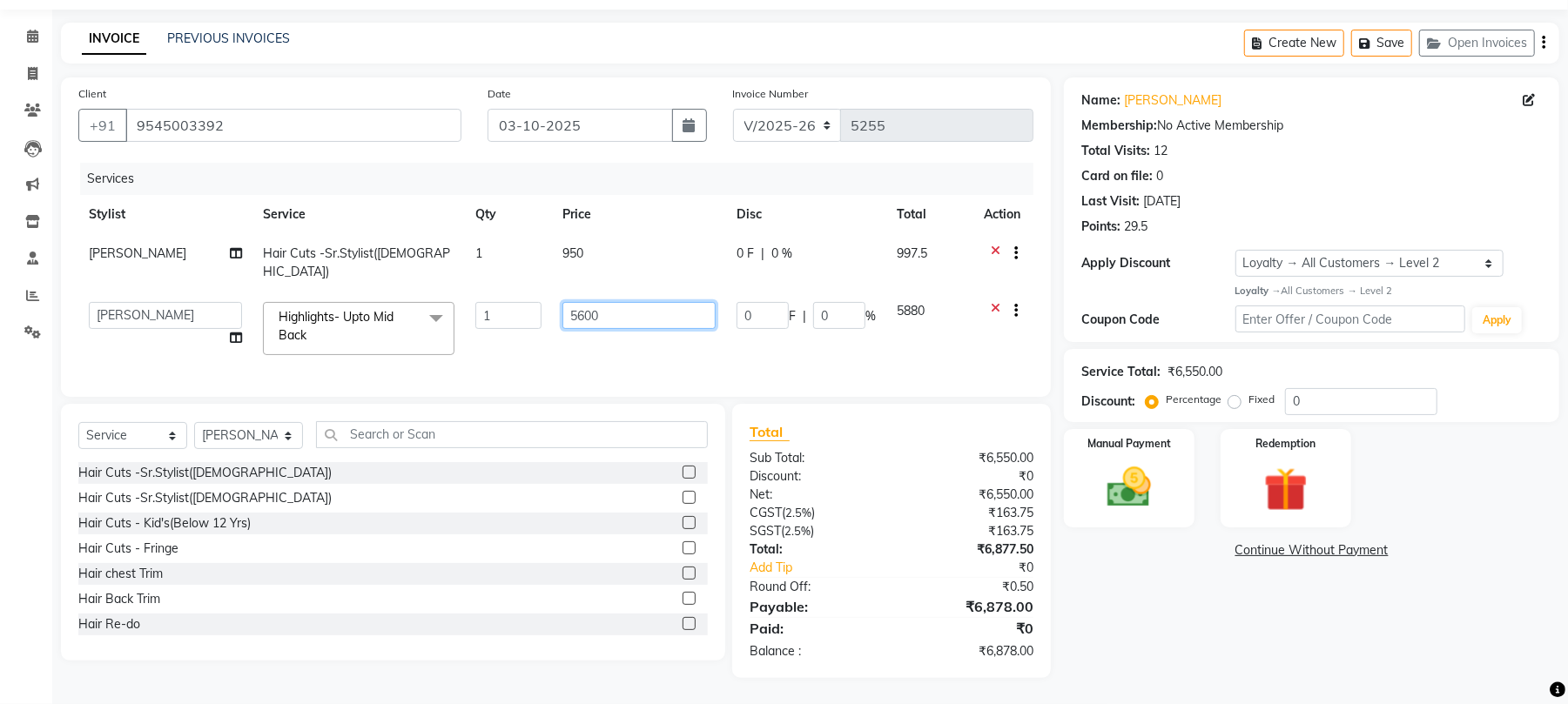
drag, startPoint x: 589, startPoint y: 301, endPoint x: 546, endPoint y: 305, distance: 43.2
click at [546, 305] on tr "8806278622 9822054562 Accounts IV Camp Adnan Alc 3 Alc Camp Office Ambika Anand…" at bounding box center [556, 329] width 955 height 74
type input "6000"
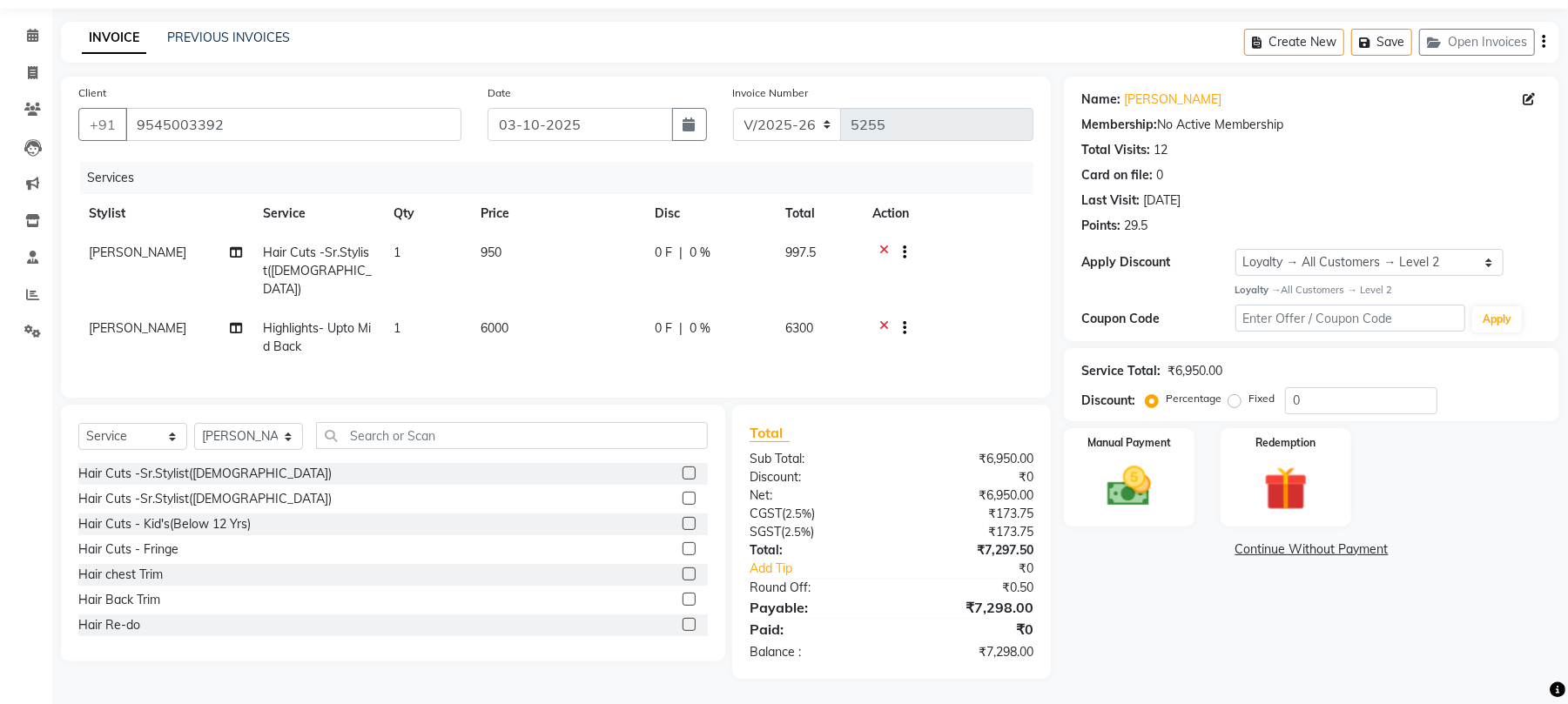
click at [589, 338] on td "6000" at bounding box center [556, 337] width 174 height 57
select select "12656"
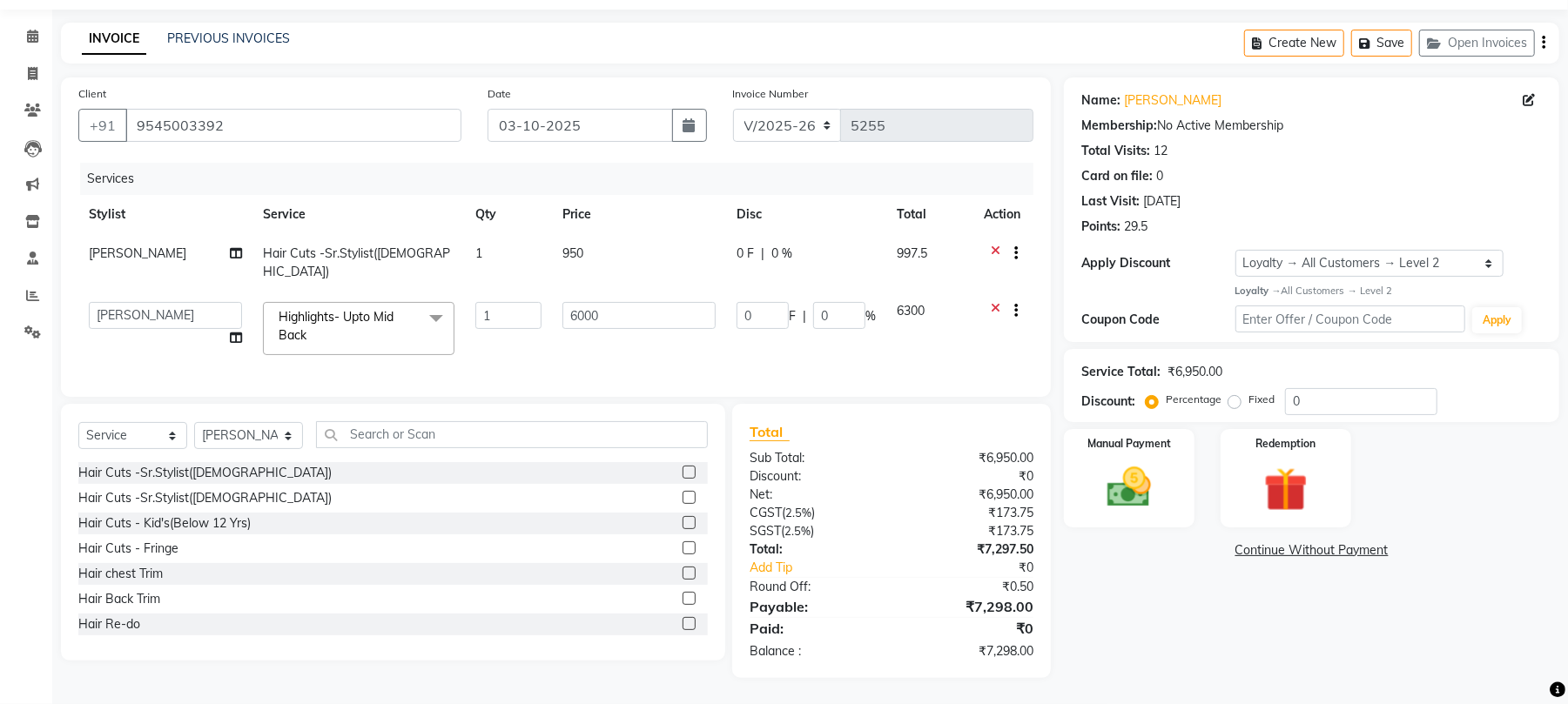
scroll to position [56, 0]
click at [1142, 484] on img at bounding box center [1129, 488] width 75 height 53
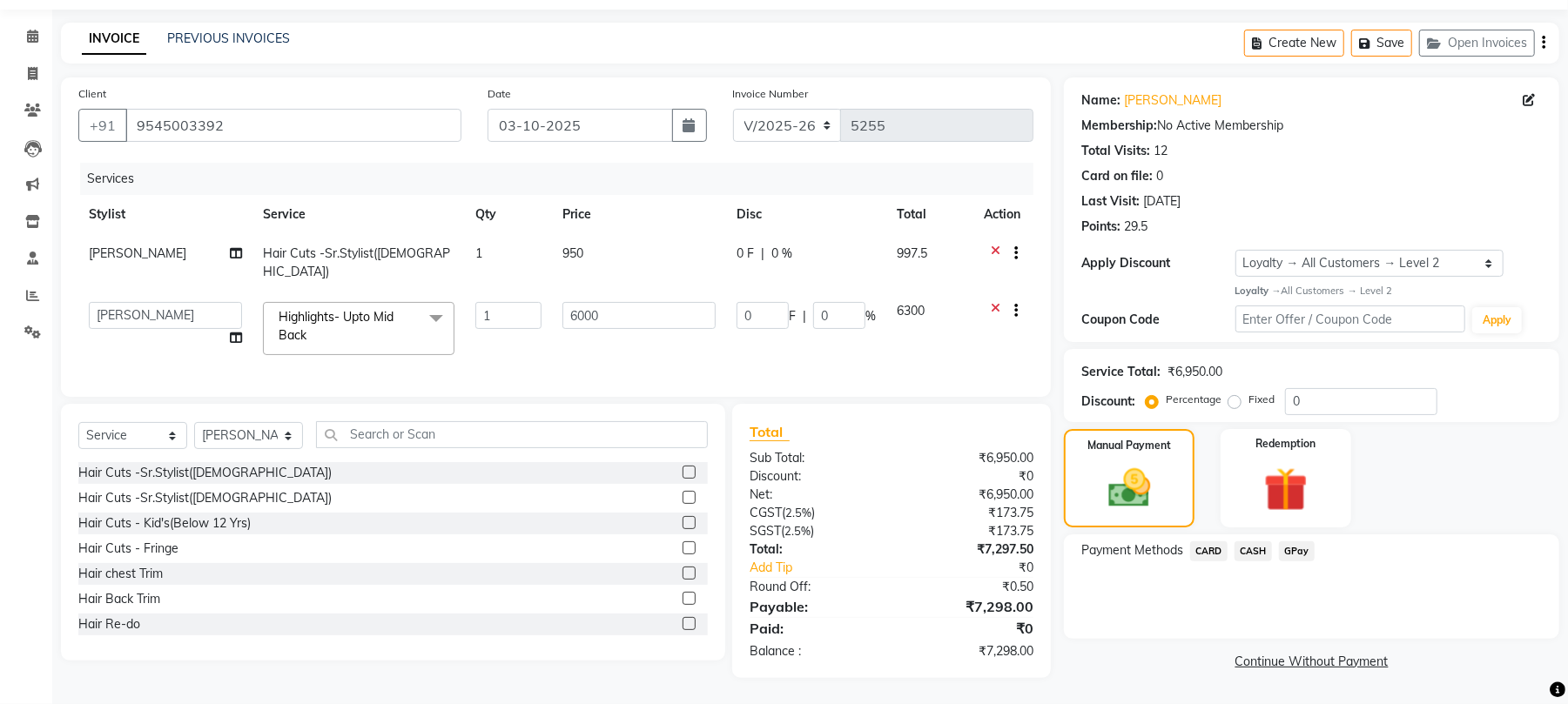
click at [1205, 544] on span "CARD" at bounding box center [1209, 552] width 38 height 20
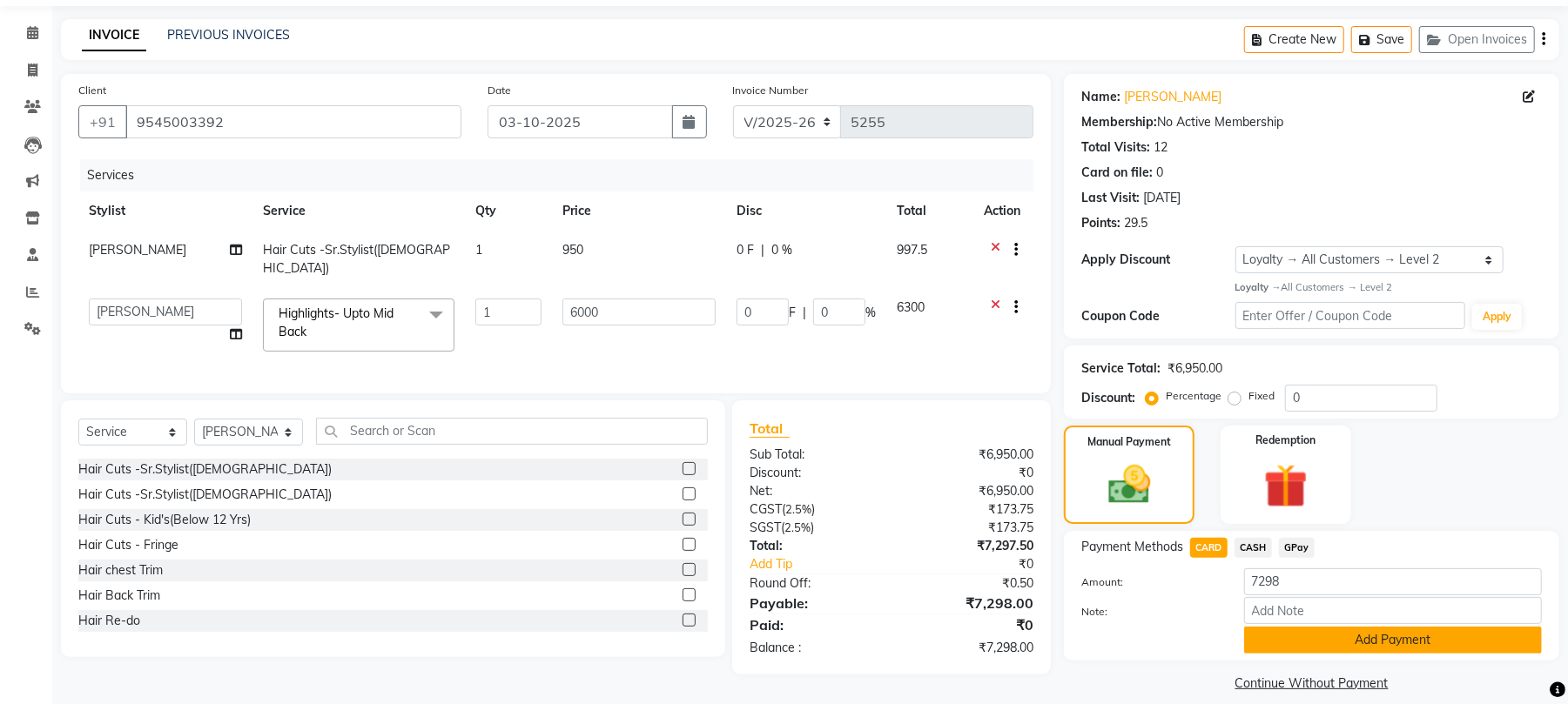
click at [1301, 632] on button "Add Payment" at bounding box center [1392, 639] width 298 height 27
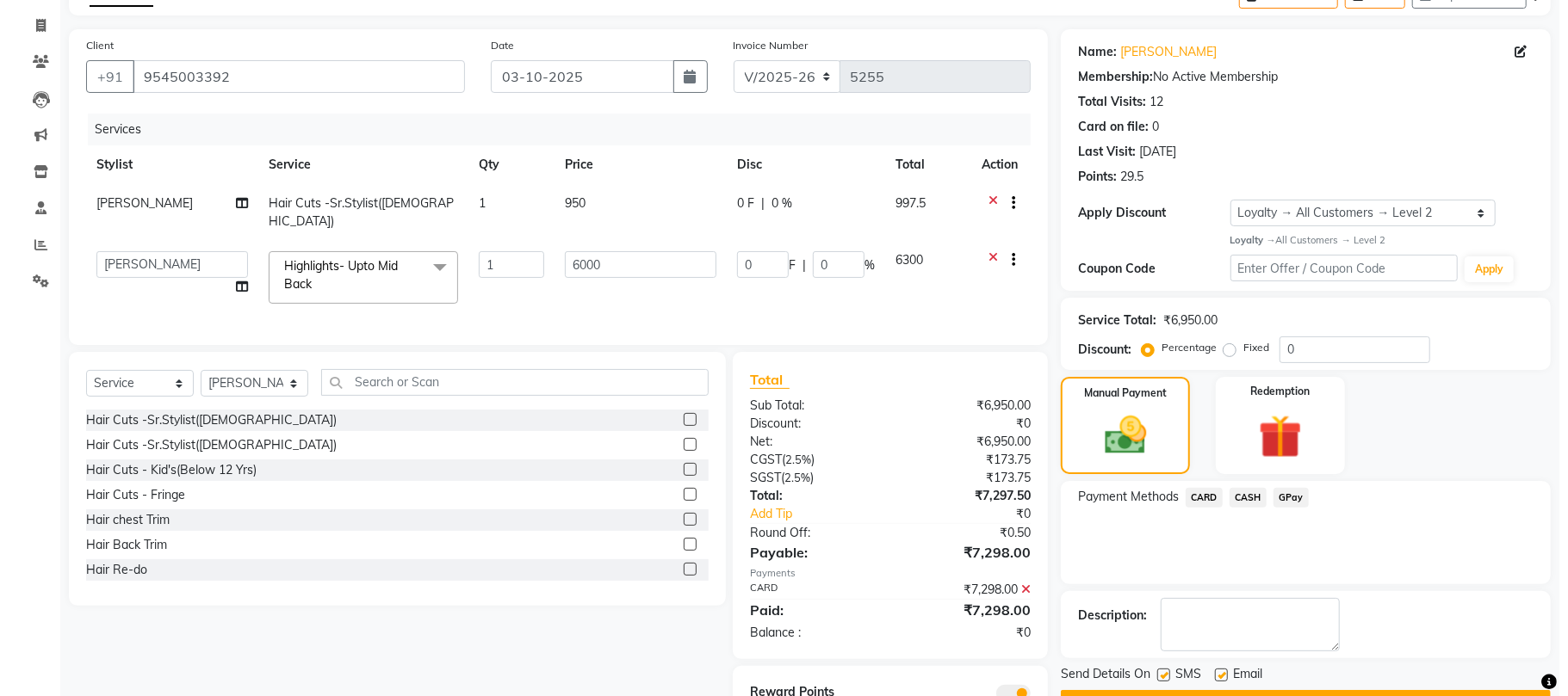
scroll to position [0, 0]
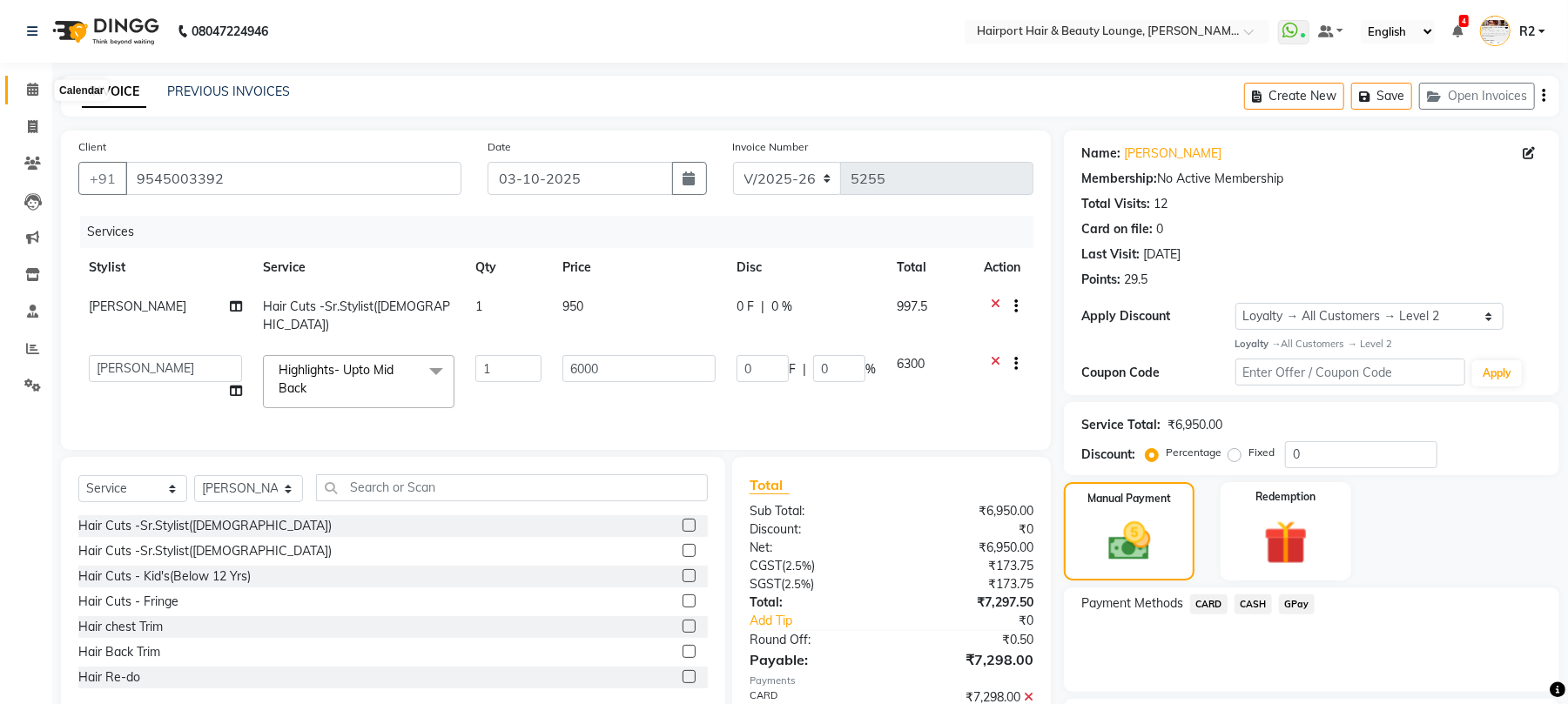
click at [29, 91] on icon at bounding box center [32, 89] width 11 height 13
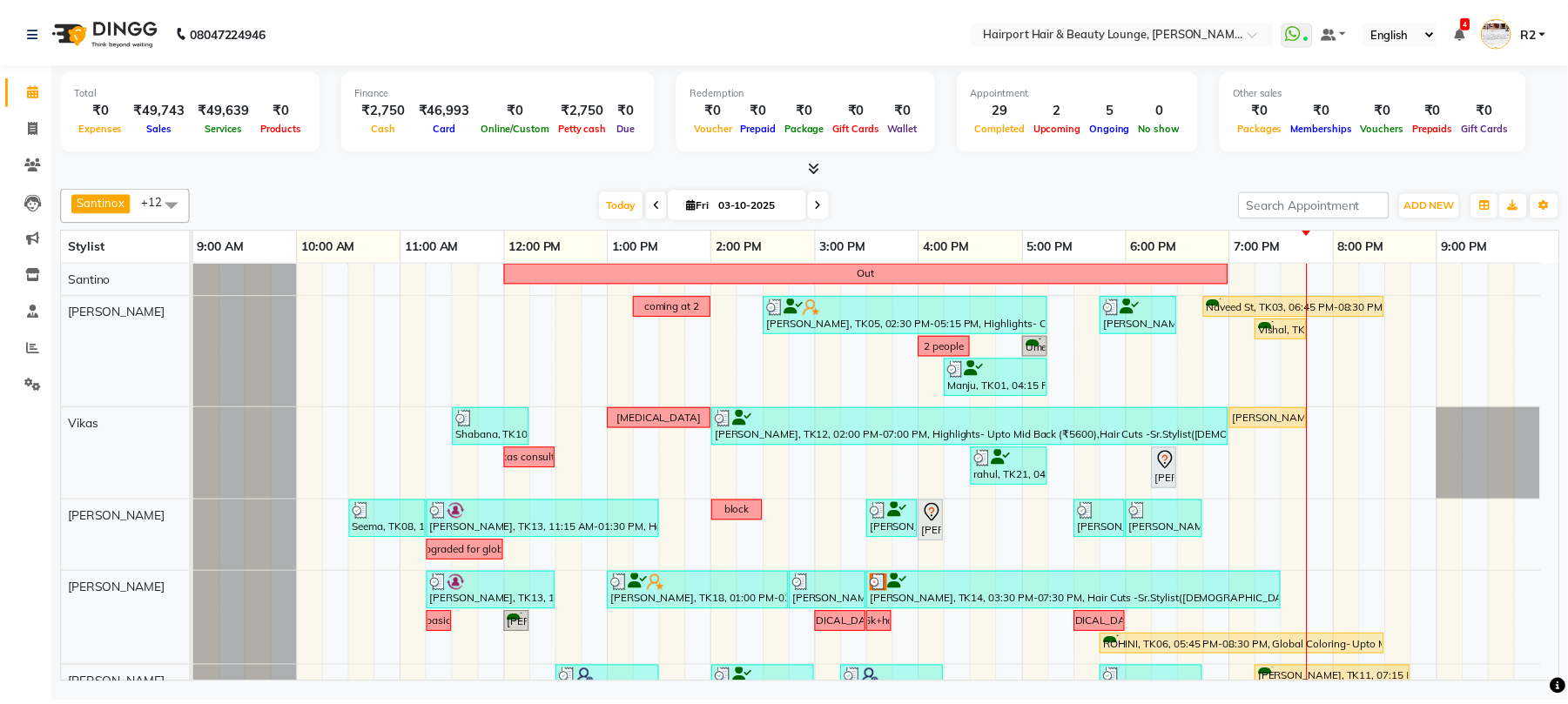
scroll to position [231, 0]
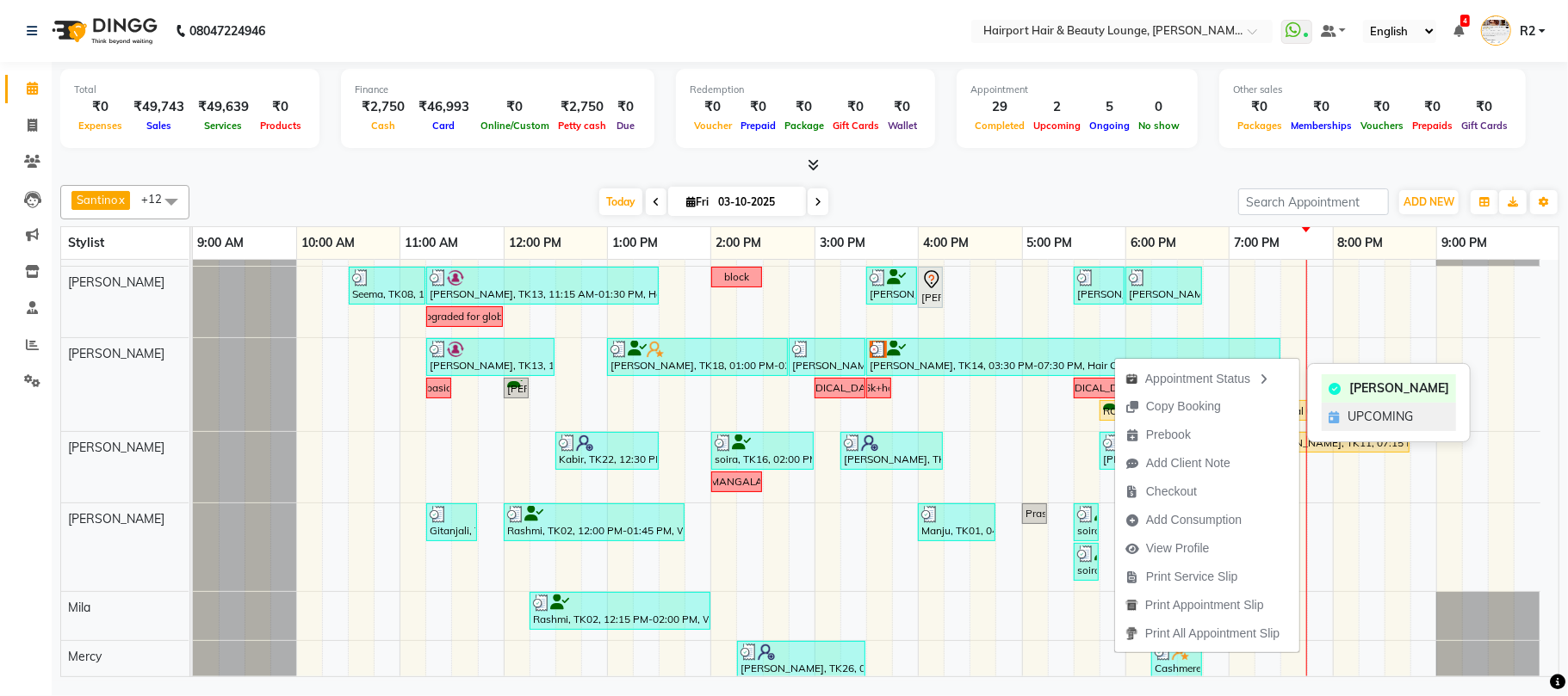
click at [1381, 421] on span "UPCOMING" at bounding box center [1380, 417] width 66 height 18
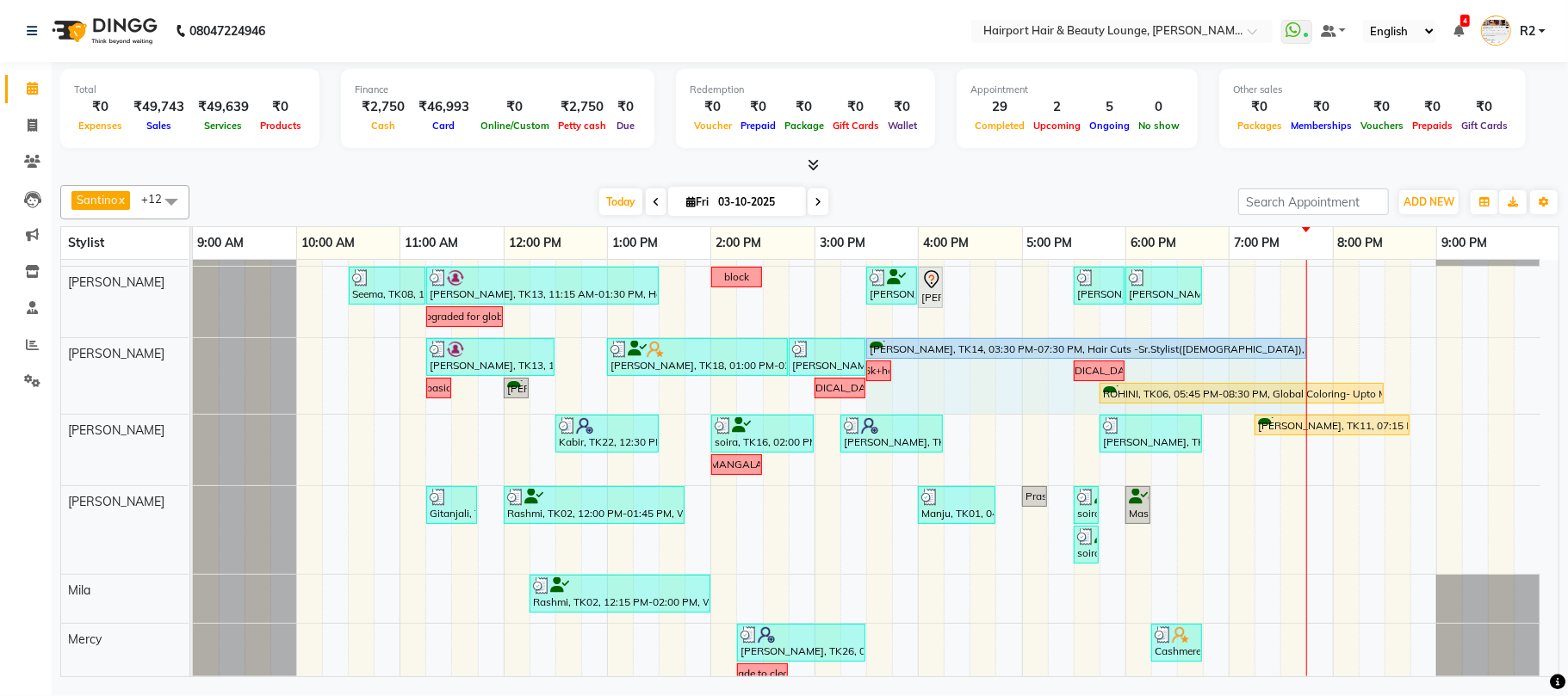
drag, startPoint x: 1281, startPoint y: 354, endPoint x: 1308, endPoint y: 354, distance: 27.0
click at [1308, 354] on div "Out coming at 2 ekta, TK05, 02:30 PM-05:15 PM, Highlights- Crown (₹3600) Shally…" at bounding box center [876, 436] width 1366 height 811
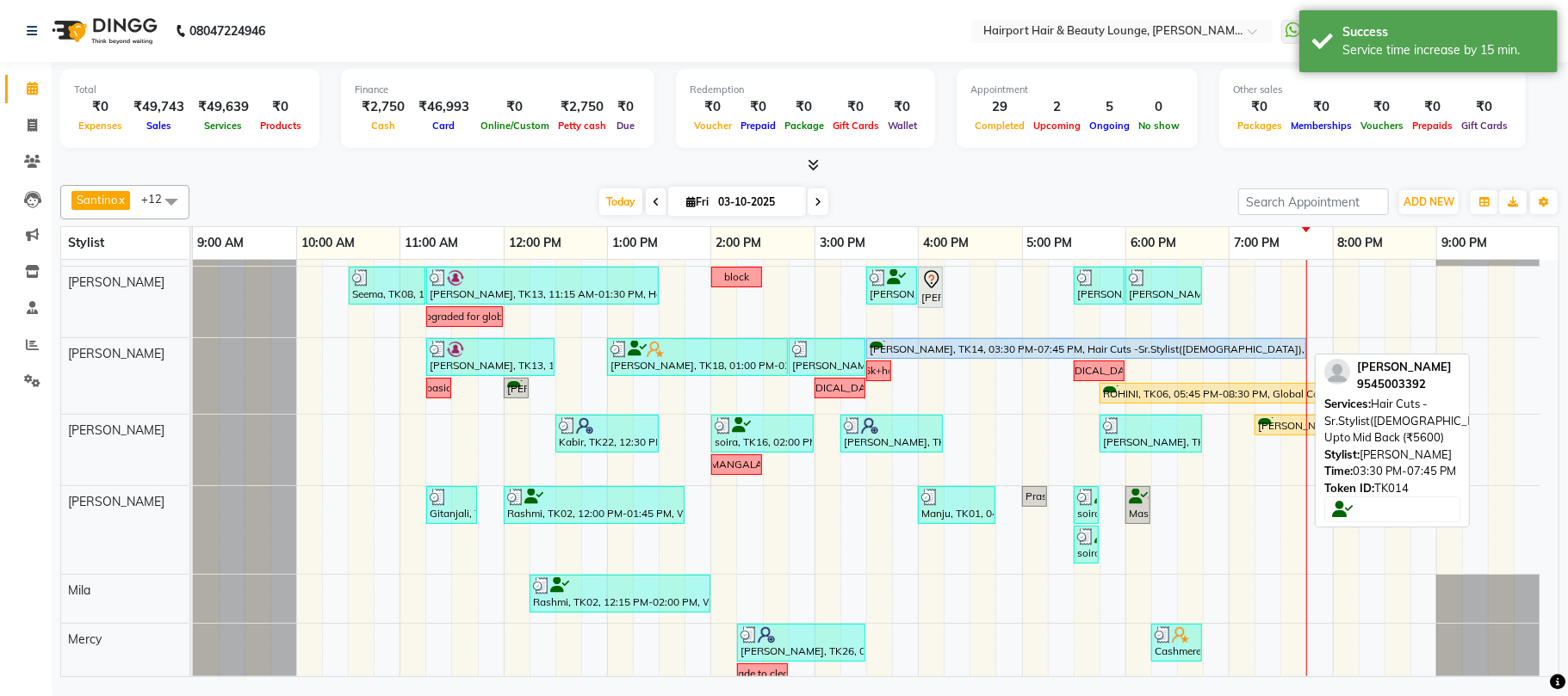
click at [1174, 343] on div "[PERSON_NAME], TK14, 03:30 PM-07:45 PM, Hair Cuts -Sr.Stylist([DEMOGRAPHIC_DATA…" at bounding box center [1085, 349] width 436 height 16
select select "5"
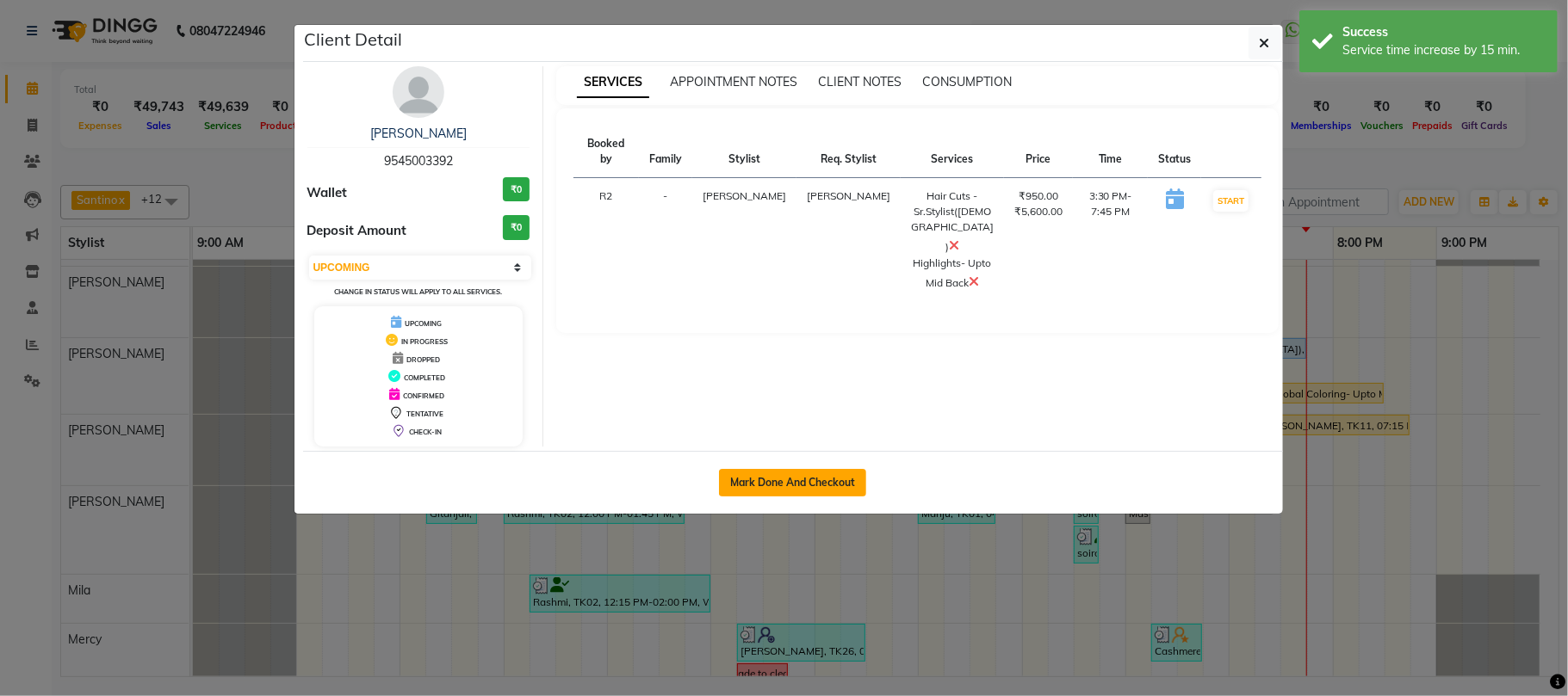
click at [789, 469] on button "Mark Done And Checkout" at bounding box center [793, 483] width 148 height 27
select select "622"
select select "service"
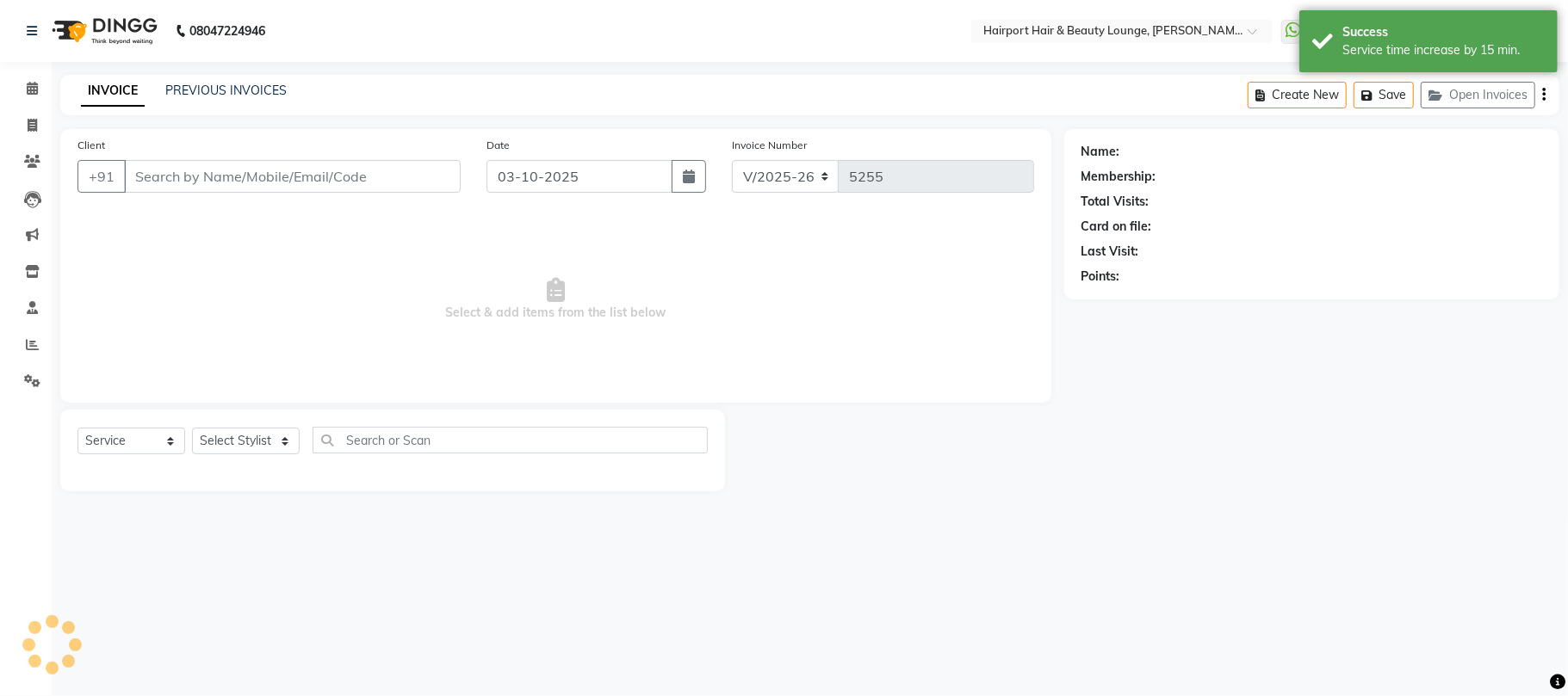
type input "9545003392"
select select "12656"
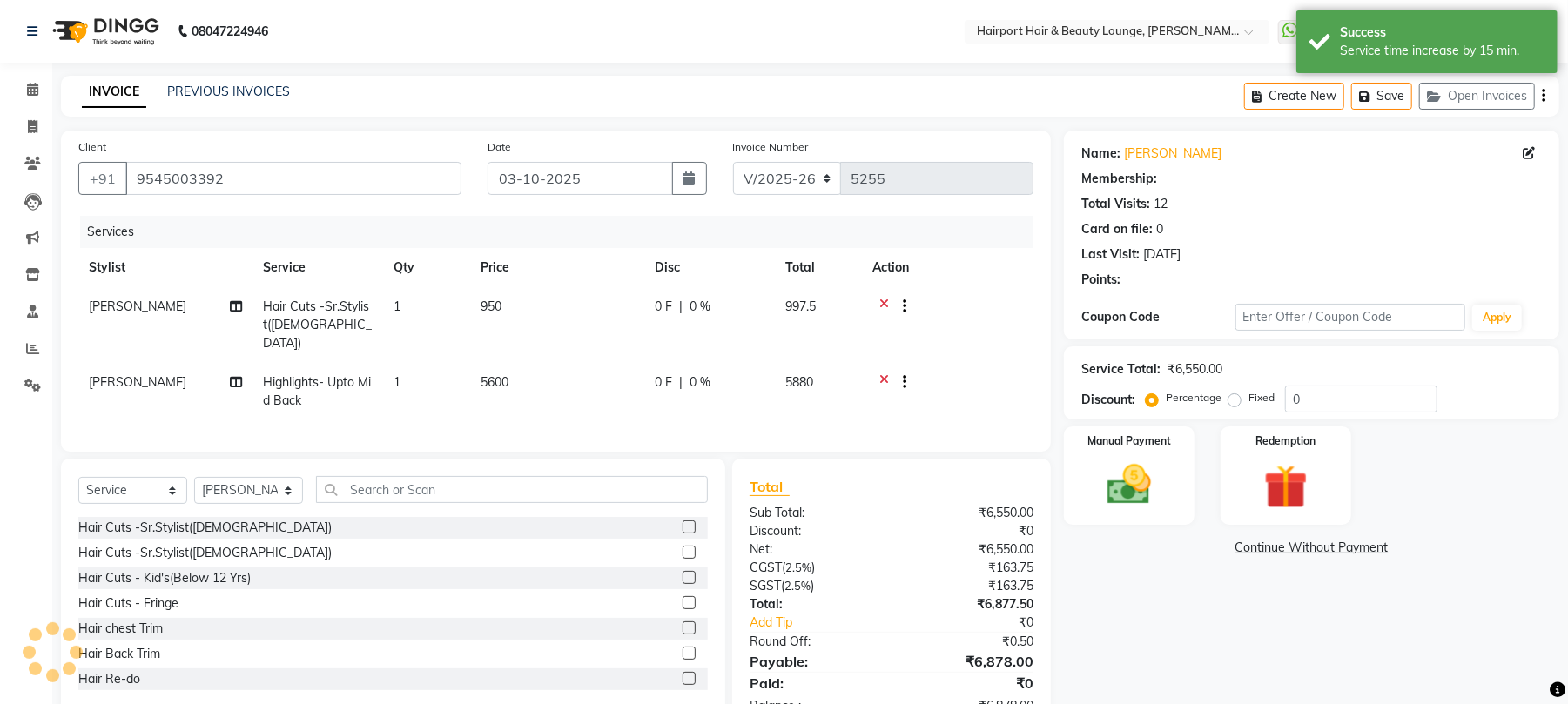
select select "1: Object"
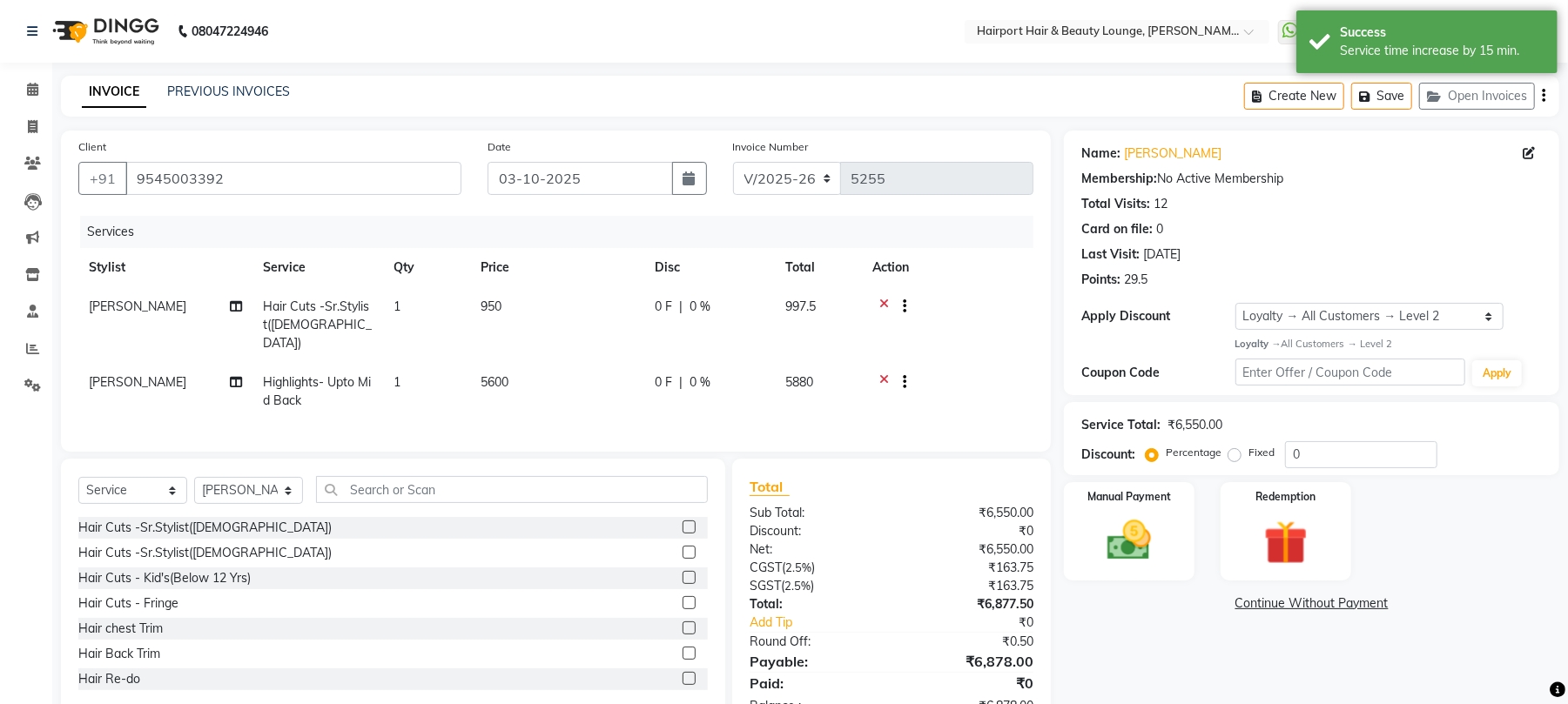
click at [486, 374] on span "5600" at bounding box center [495, 381] width 28 height 16
select select "12656"
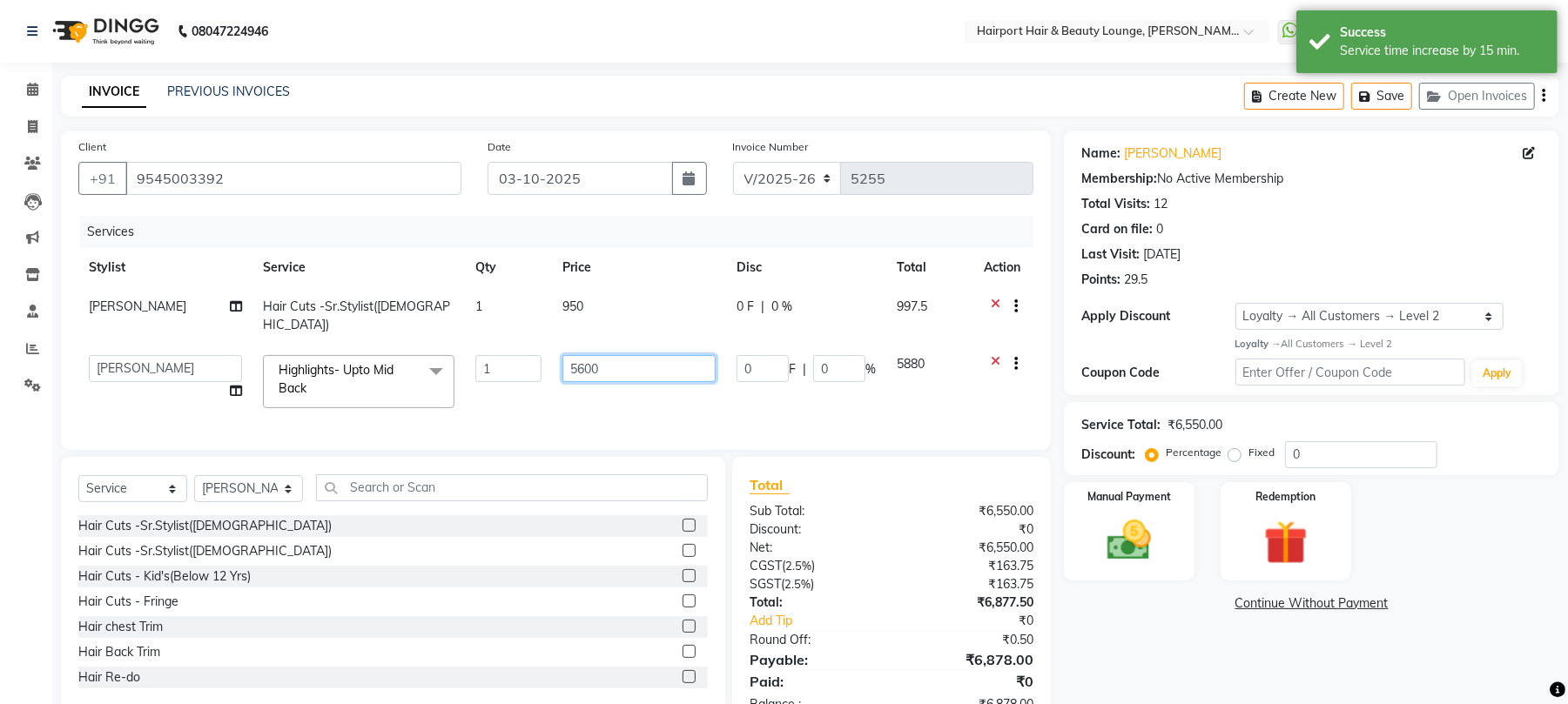
drag, startPoint x: 589, startPoint y: 357, endPoint x: 568, endPoint y: 363, distance: 21.8
click at [568, 363] on input "5600" at bounding box center [638, 369] width 153 height 27
type input "6000"
click at [590, 397] on td "6000" at bounding box center [638, 381] width 174 height 74
select select "12656"
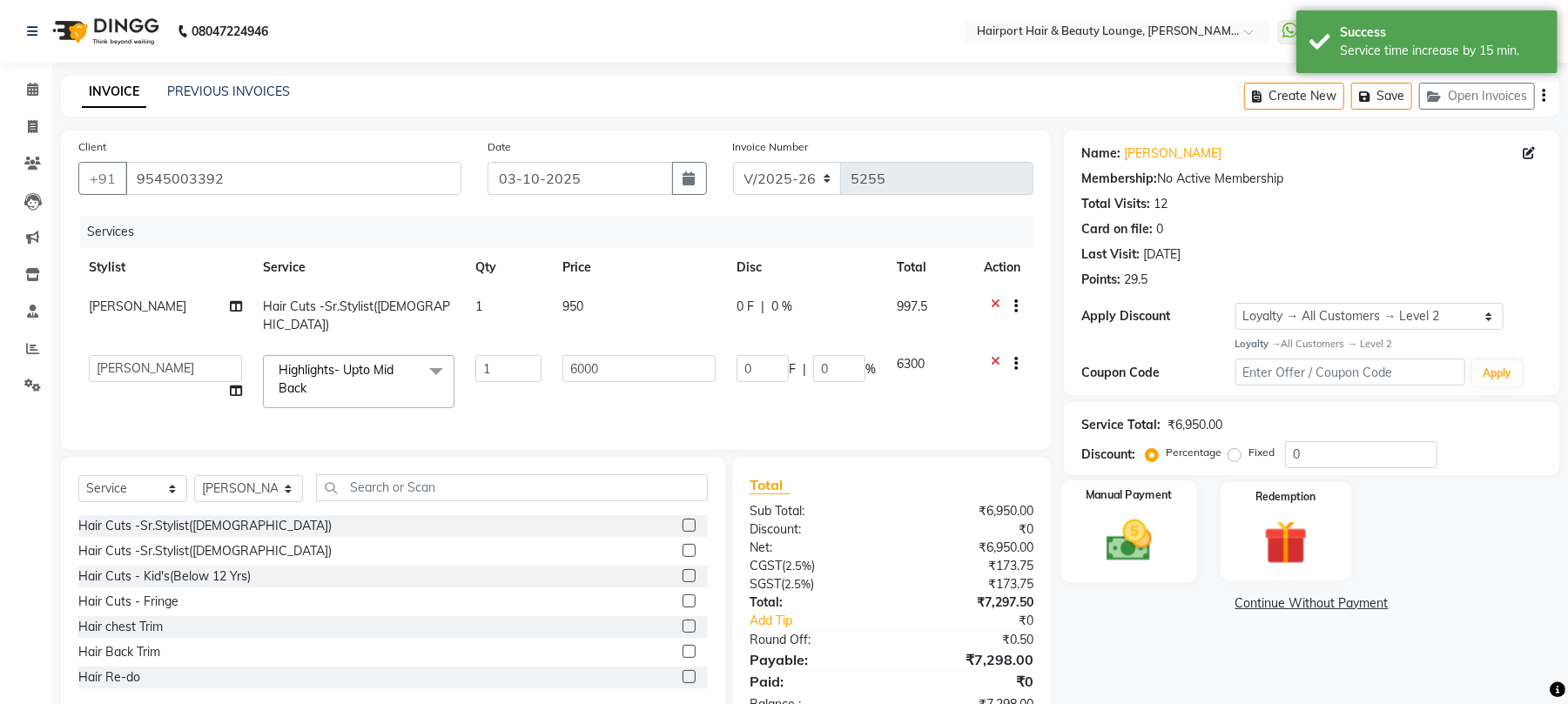
click at [1133, 571] on div "Manual Payment" at bounding box center [1129, 532] width 135 height 102
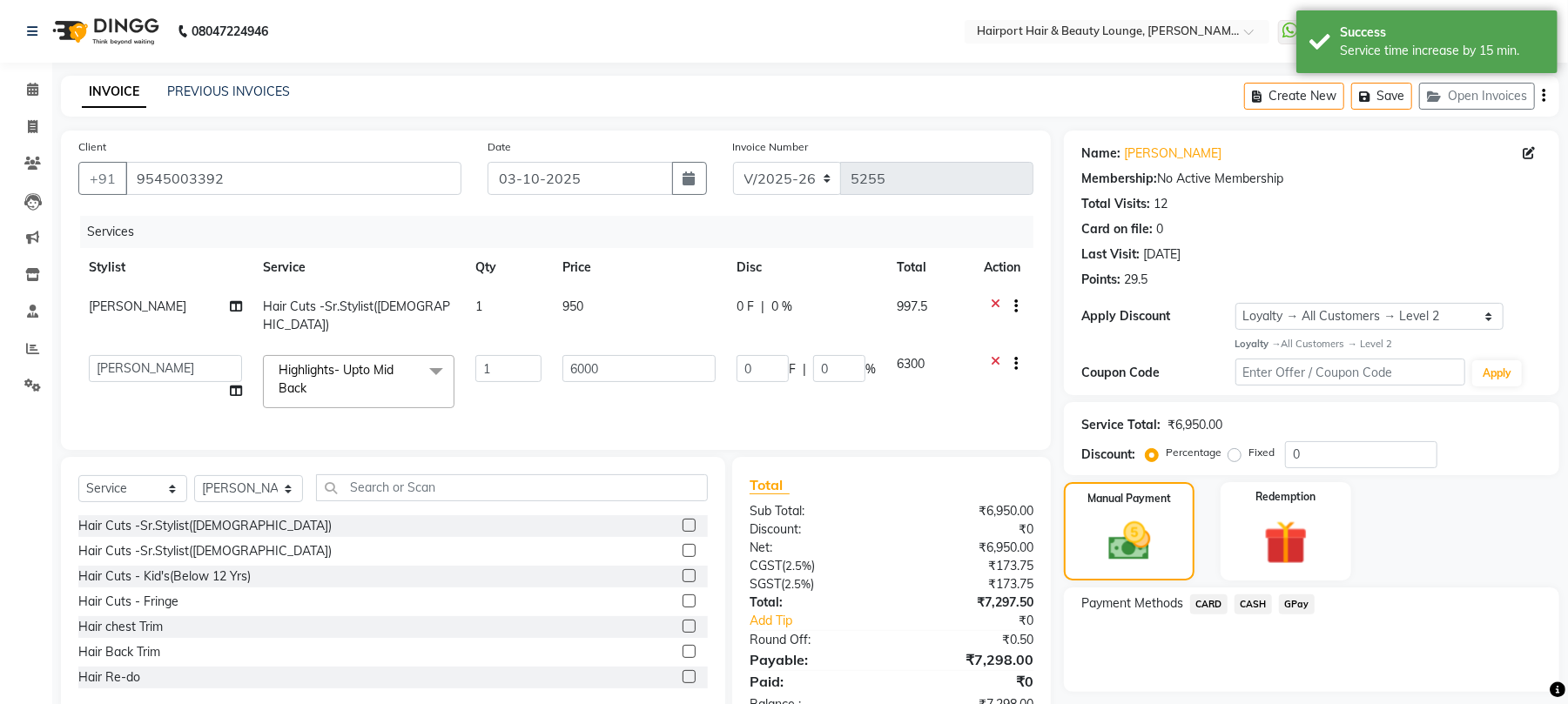
click at [1210, 601] on span "CARD" at bounding box center [1209, 604] width 38 height 20
click at [1352, 694] on button "Add Payment" at bounding box center [1392, 697] width 298 height 27
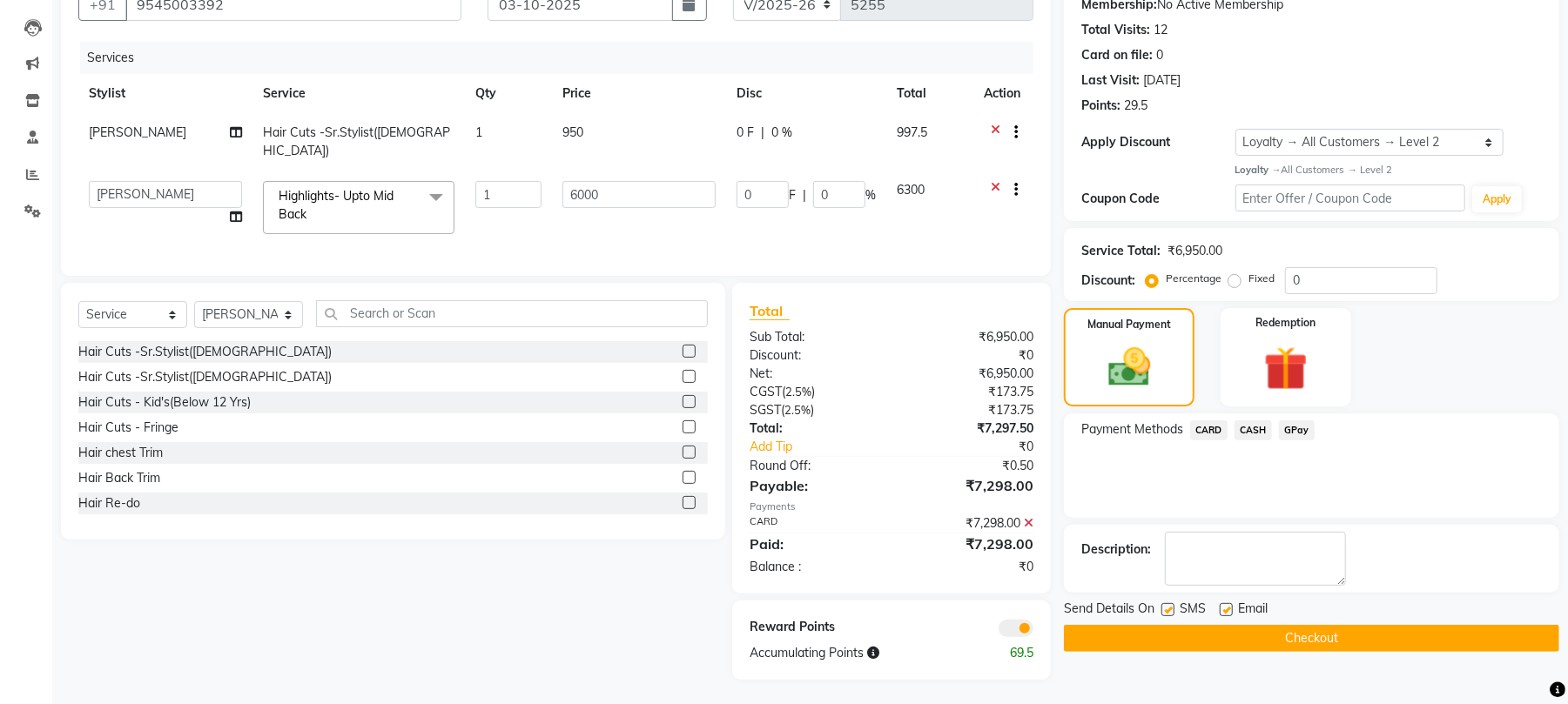
scroll to position [179, 0]
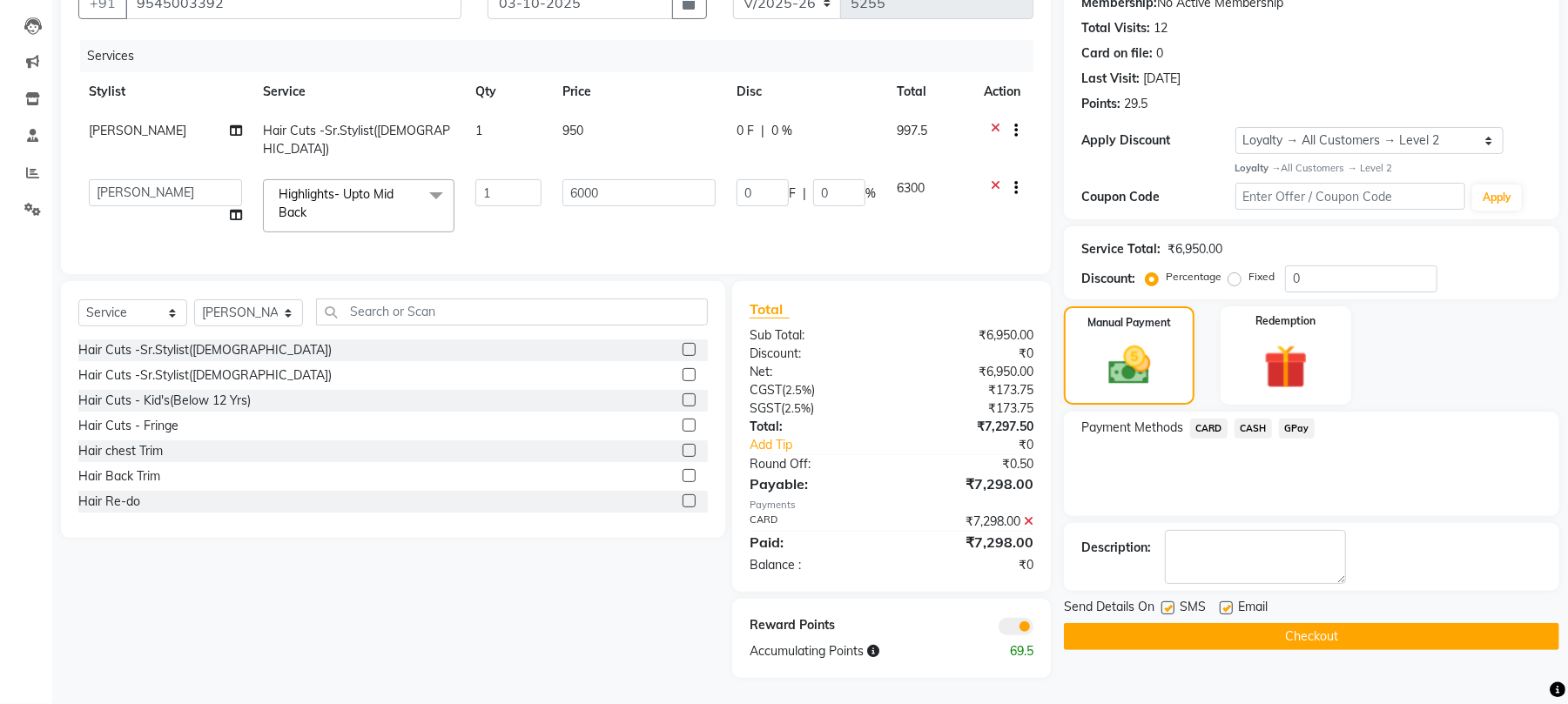
click at [1313, 639] on button "Checkout" at bounding box center [1312, 637] width 496 height 27
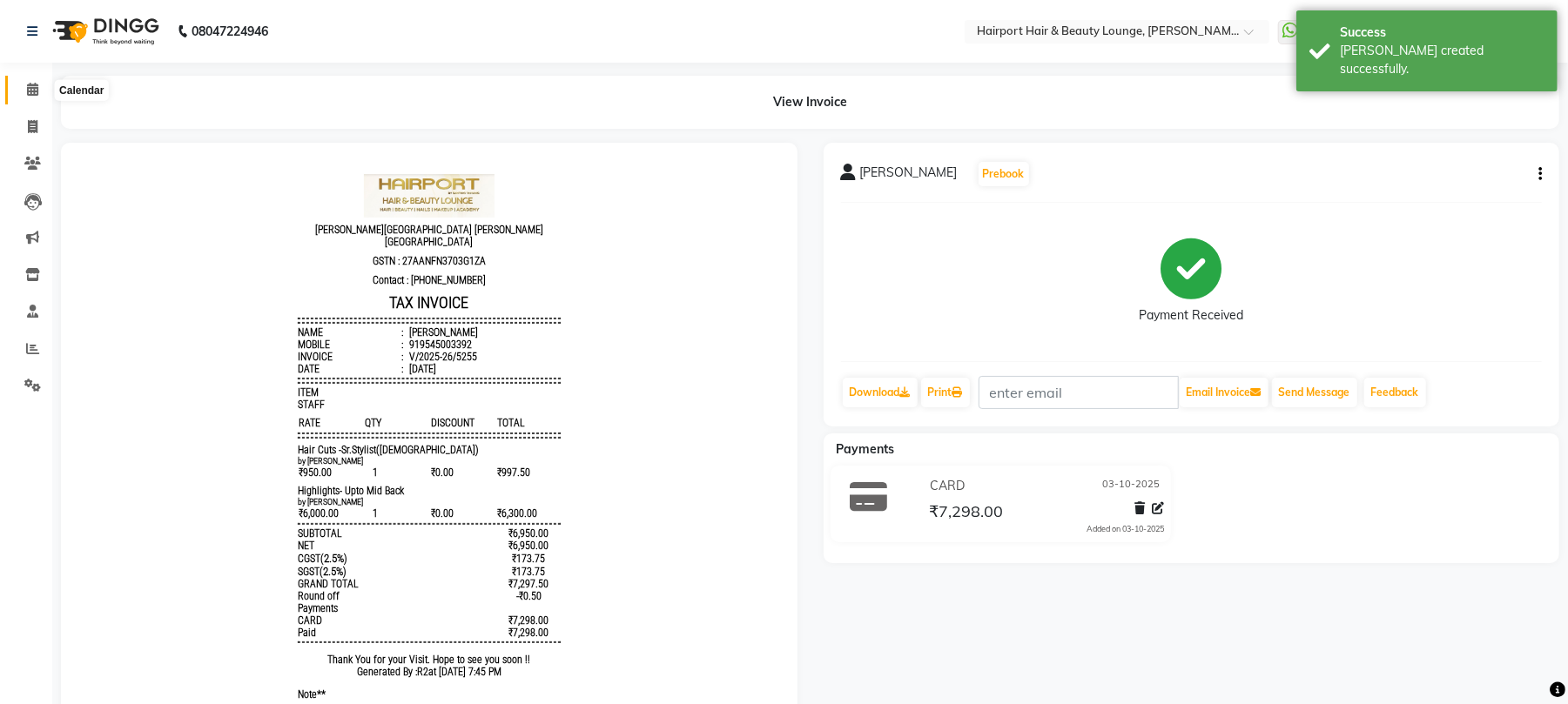
click at [29, 83] on icon at bounding box center [32, 89] width 11 height 13
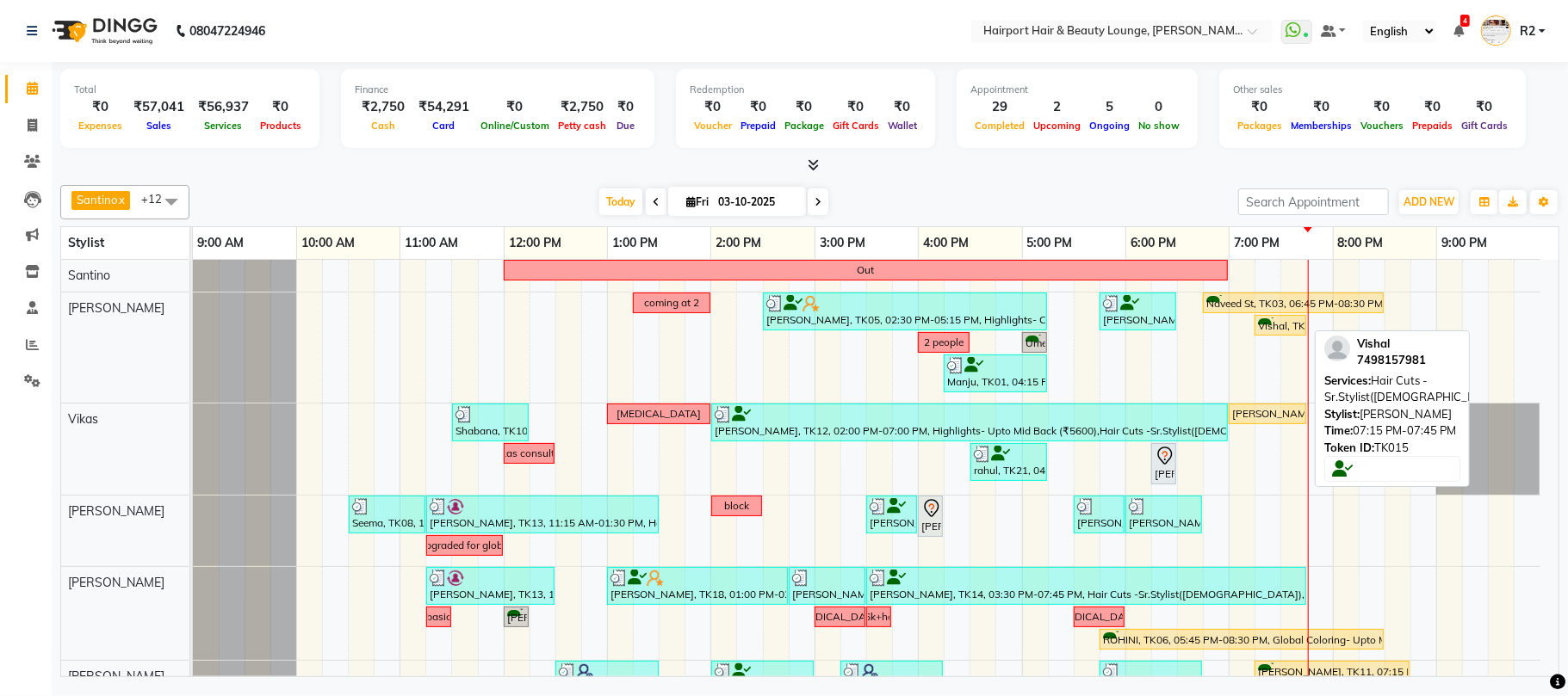
click at [1275, 323] on div "Vishal, TK15, 07:15 PM-07:45 PM, Hair Cuts -Sr.Stylist([DEMOGRAPHIC_DATA])" at bounding box center [1280, 326] width 48 height 16
select select "1"
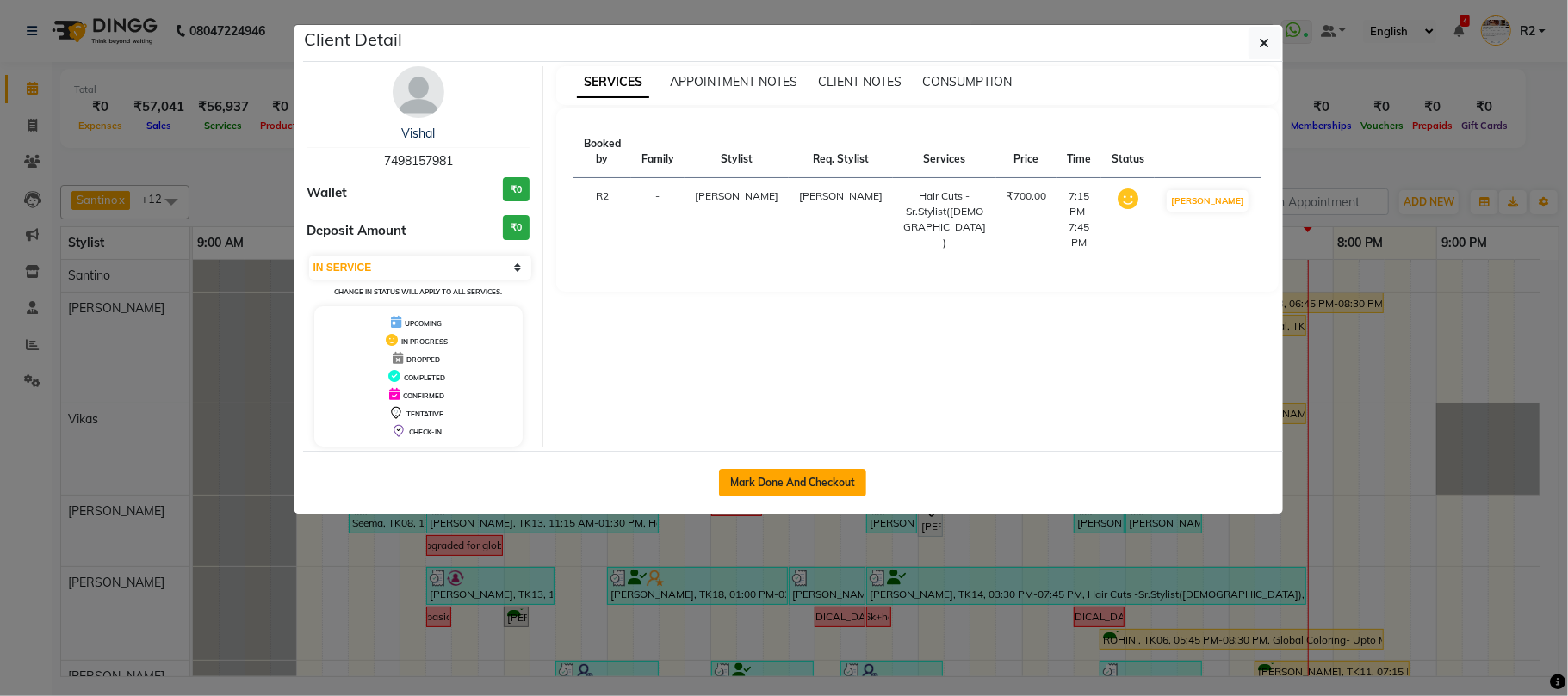
click at [844, 479] on button "Mark Done And Checkout" at bounding box center [793, 483] width 148 height 27
select select "622"
select select "service"
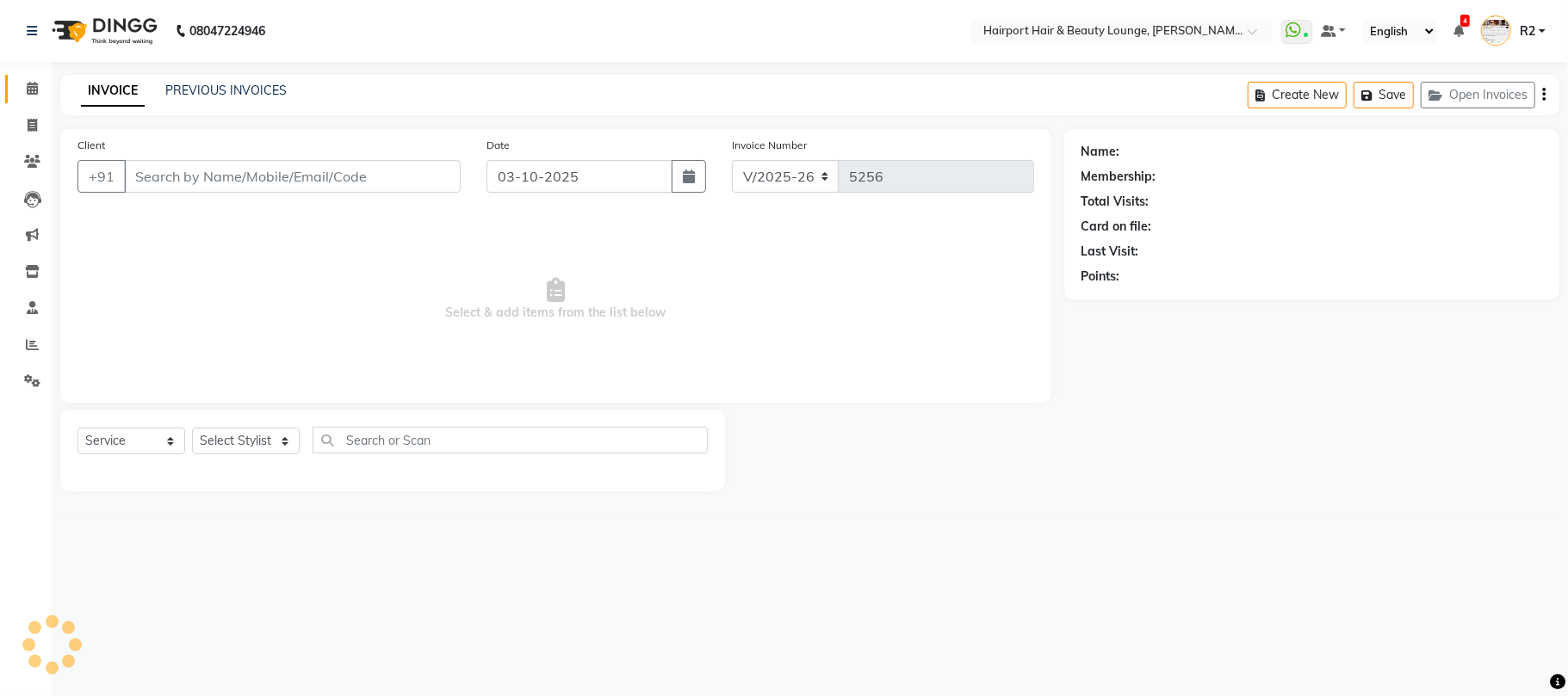
type input "7498157981"
select select "9138"
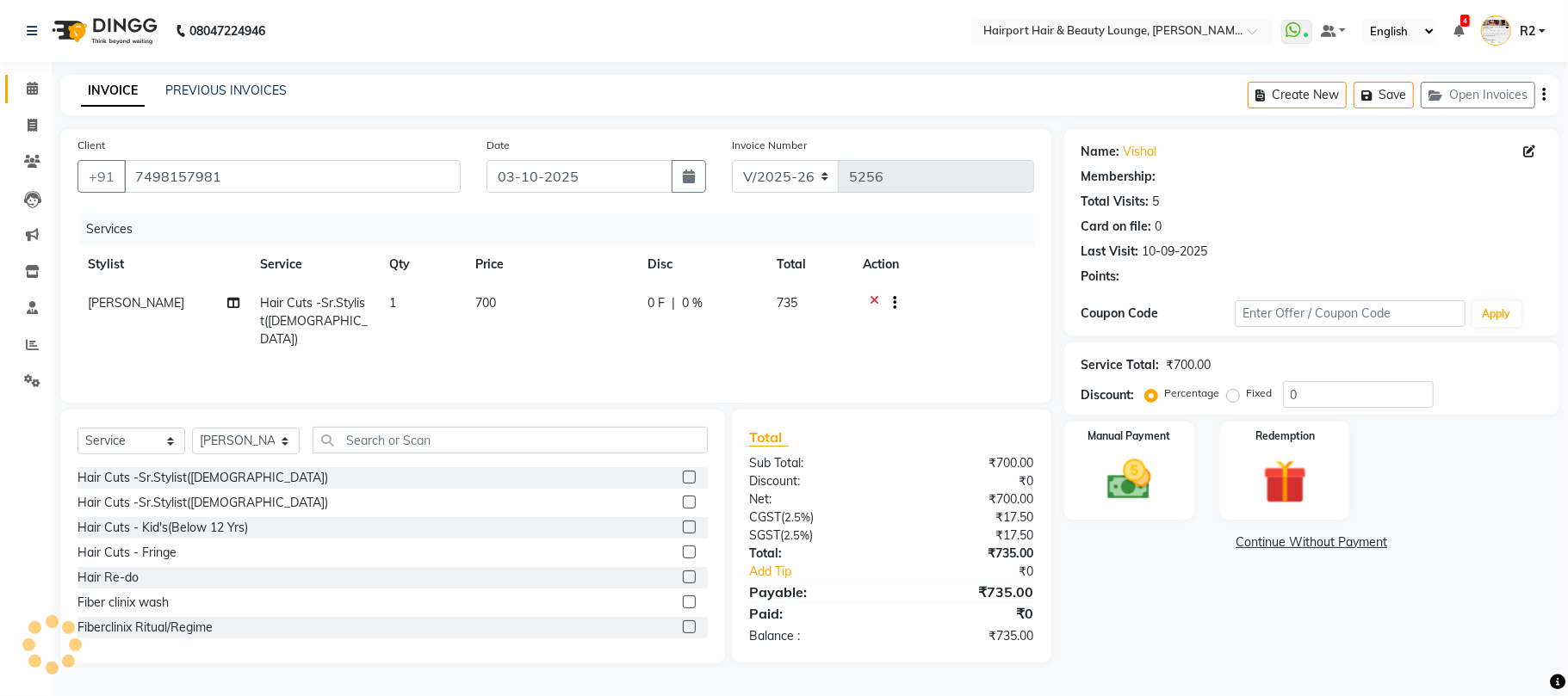
select select "1: Object"
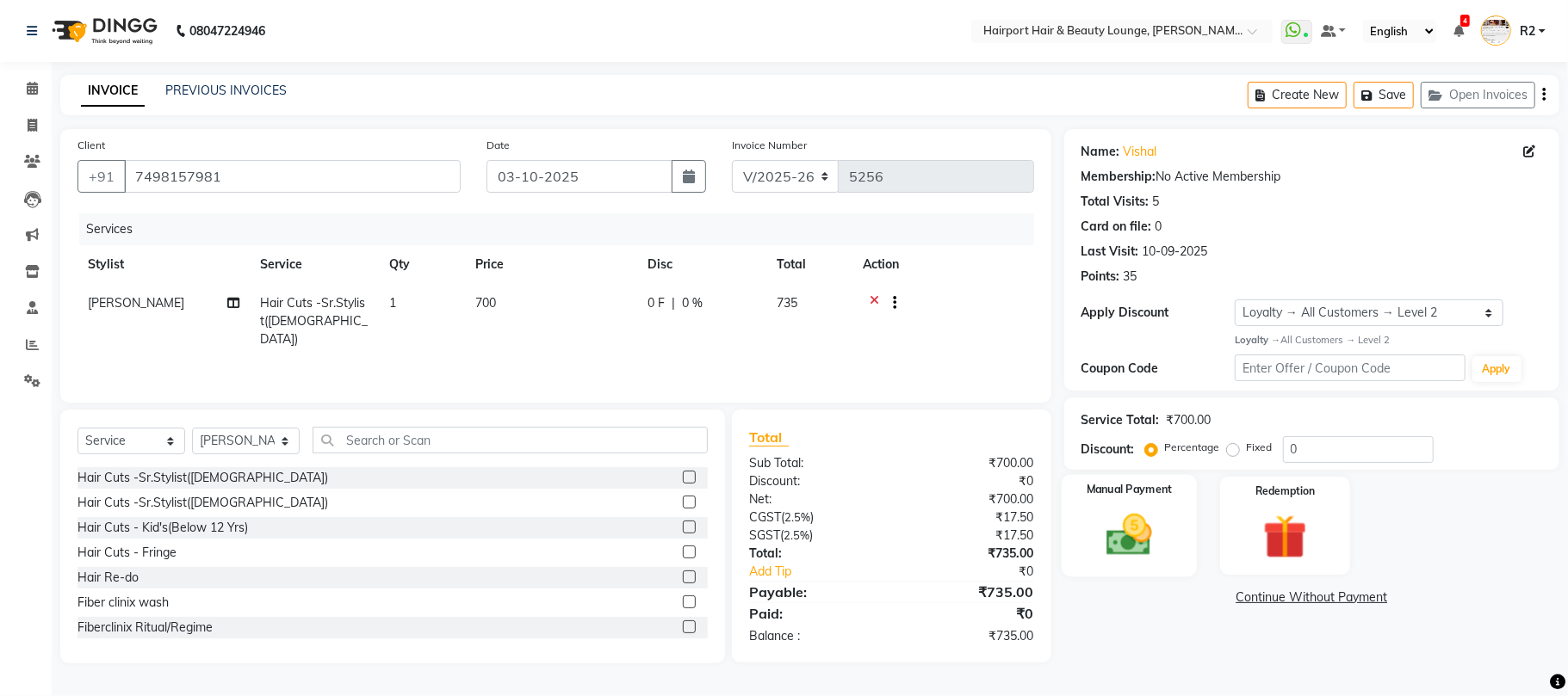
click at [1148, 532] on img at bounding box center [1129, 535] width 75 height 54
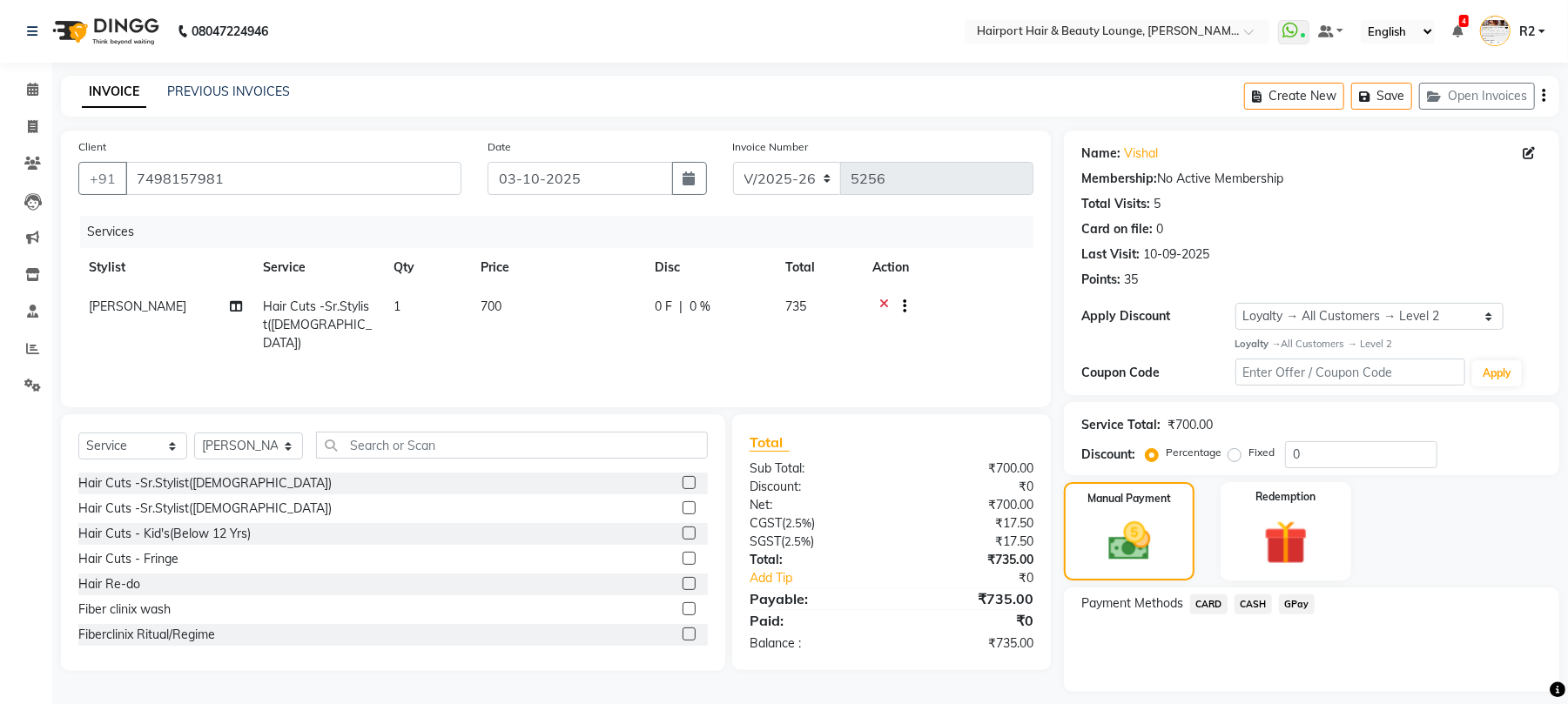
scroll to position [50, 0]
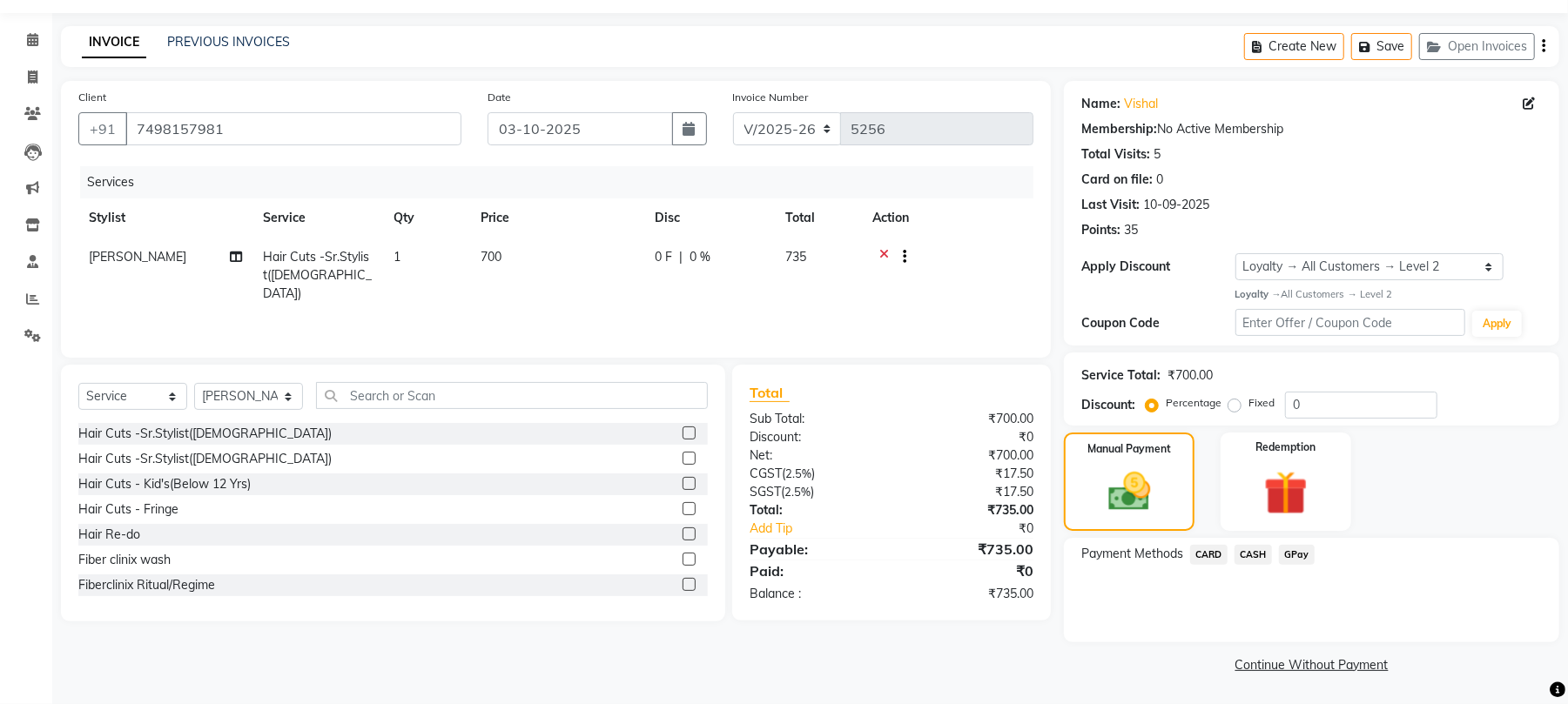
click at [1207, 548] on span "CARD" at bounding box center [1209, 555] width 38 height 20
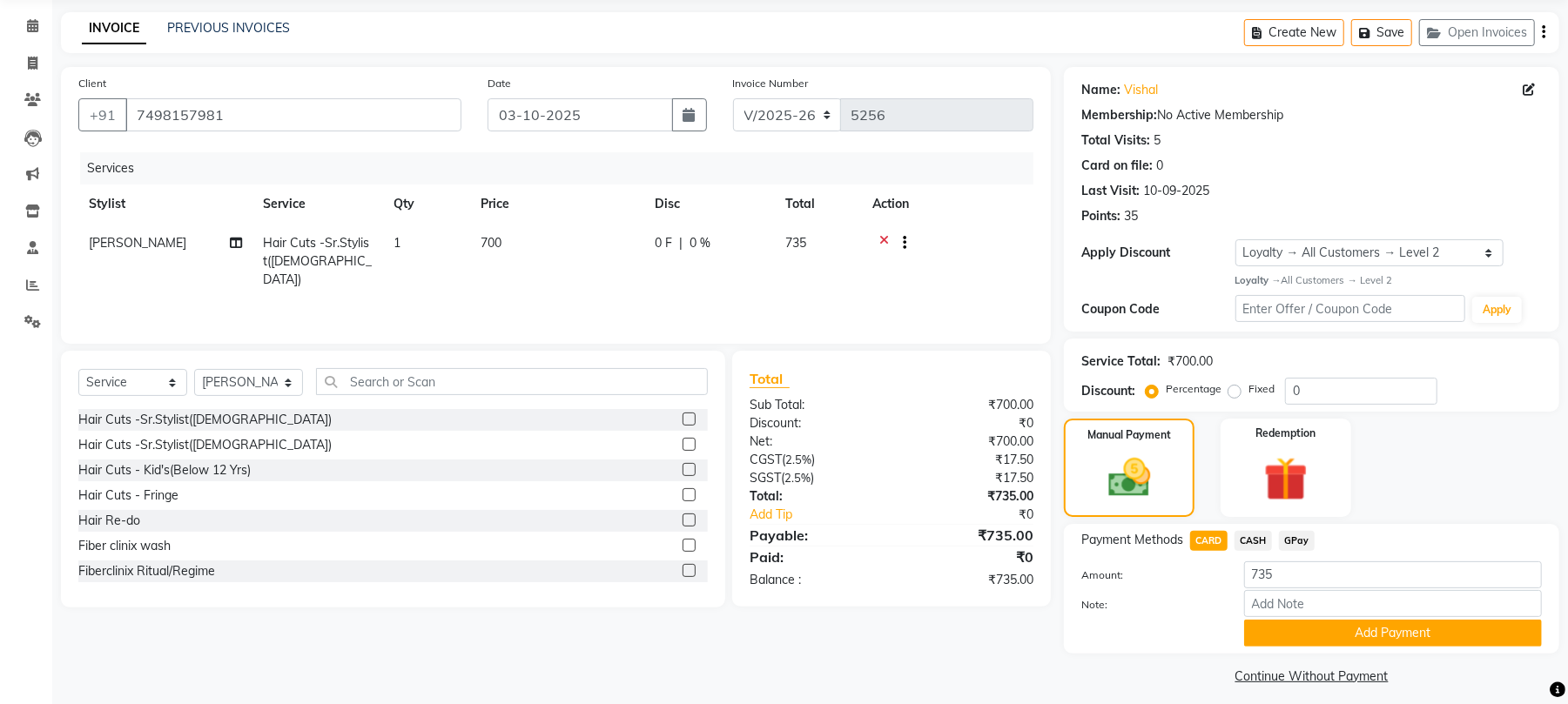
scroll to position [75, 0]
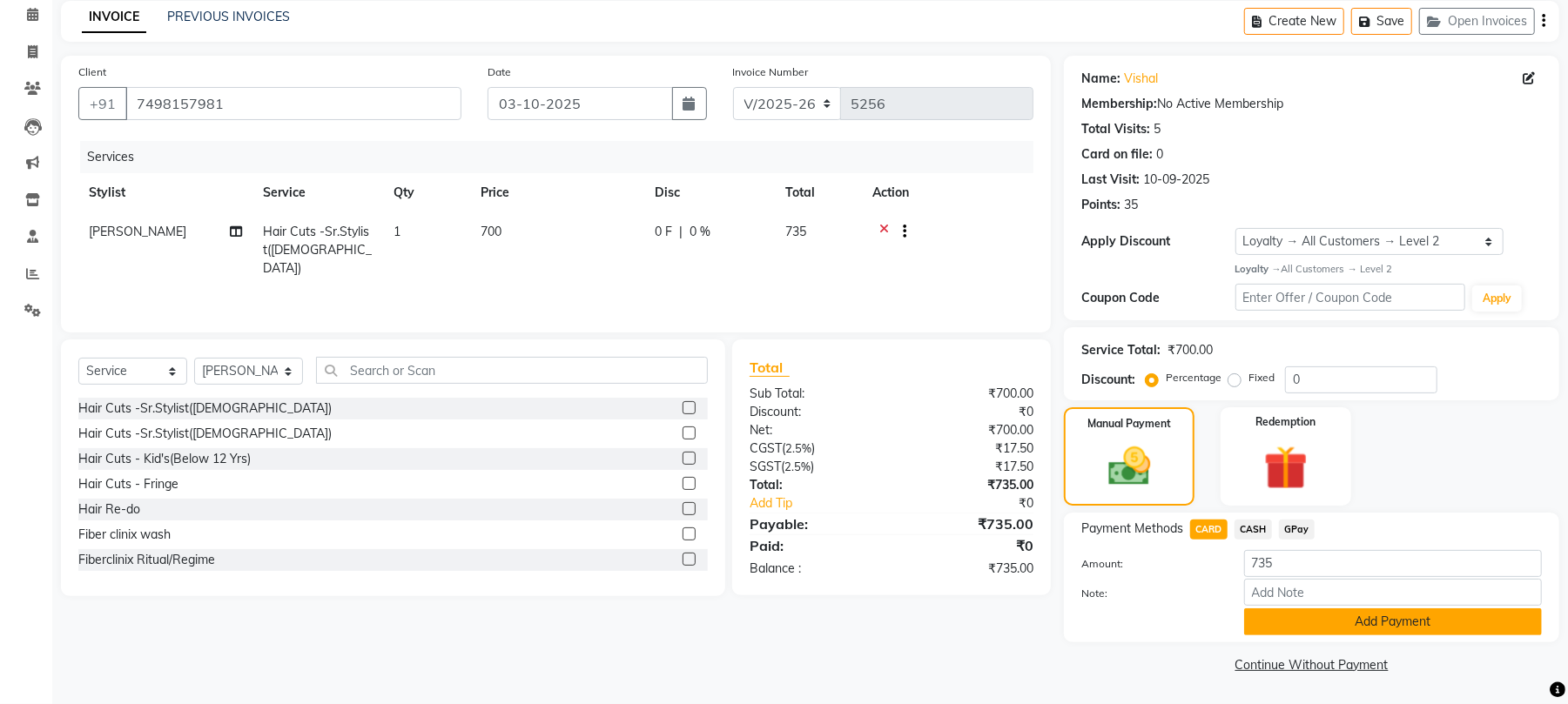
click at [1377, 608] on button "Add Payment" at bounding box center [1392, 621] width 298 height 27
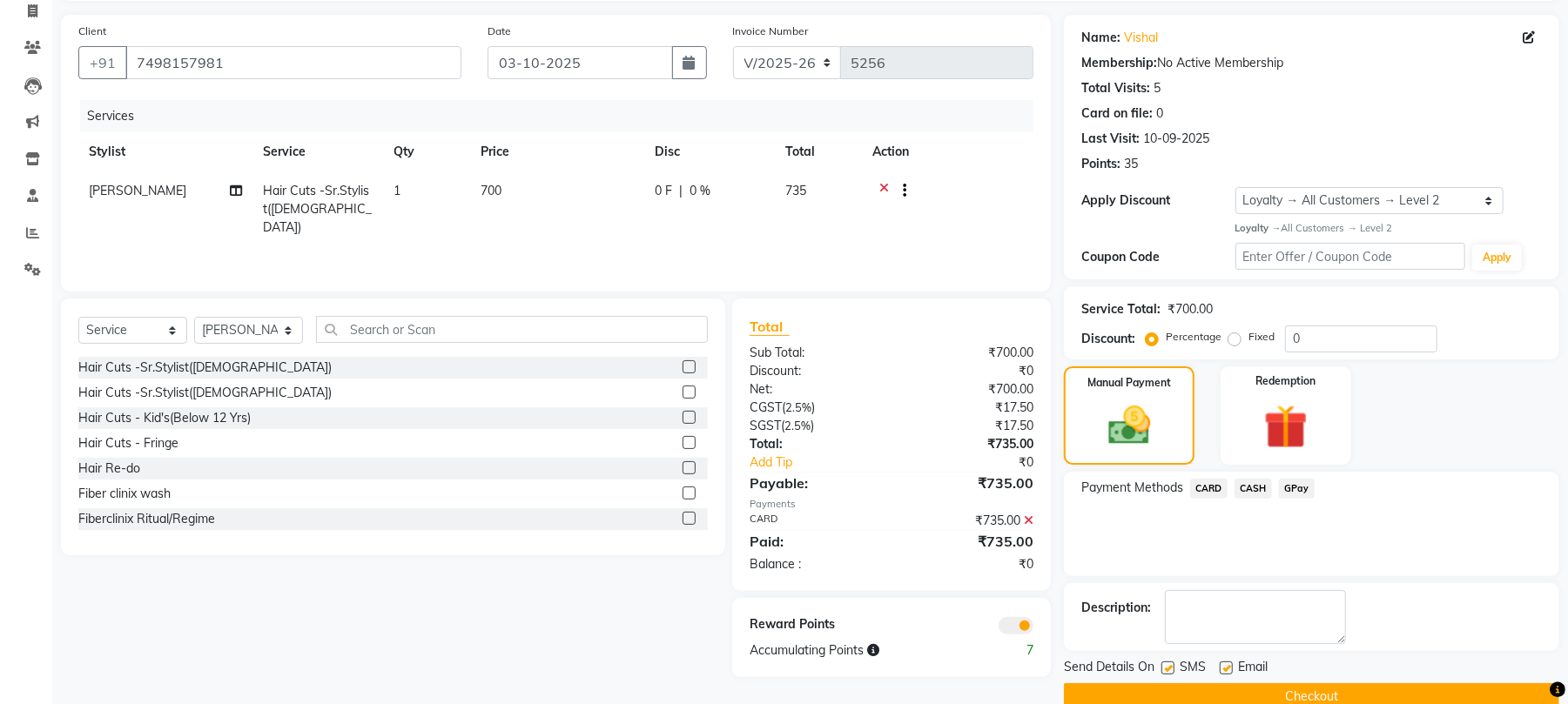
scroll to position [150, 0]
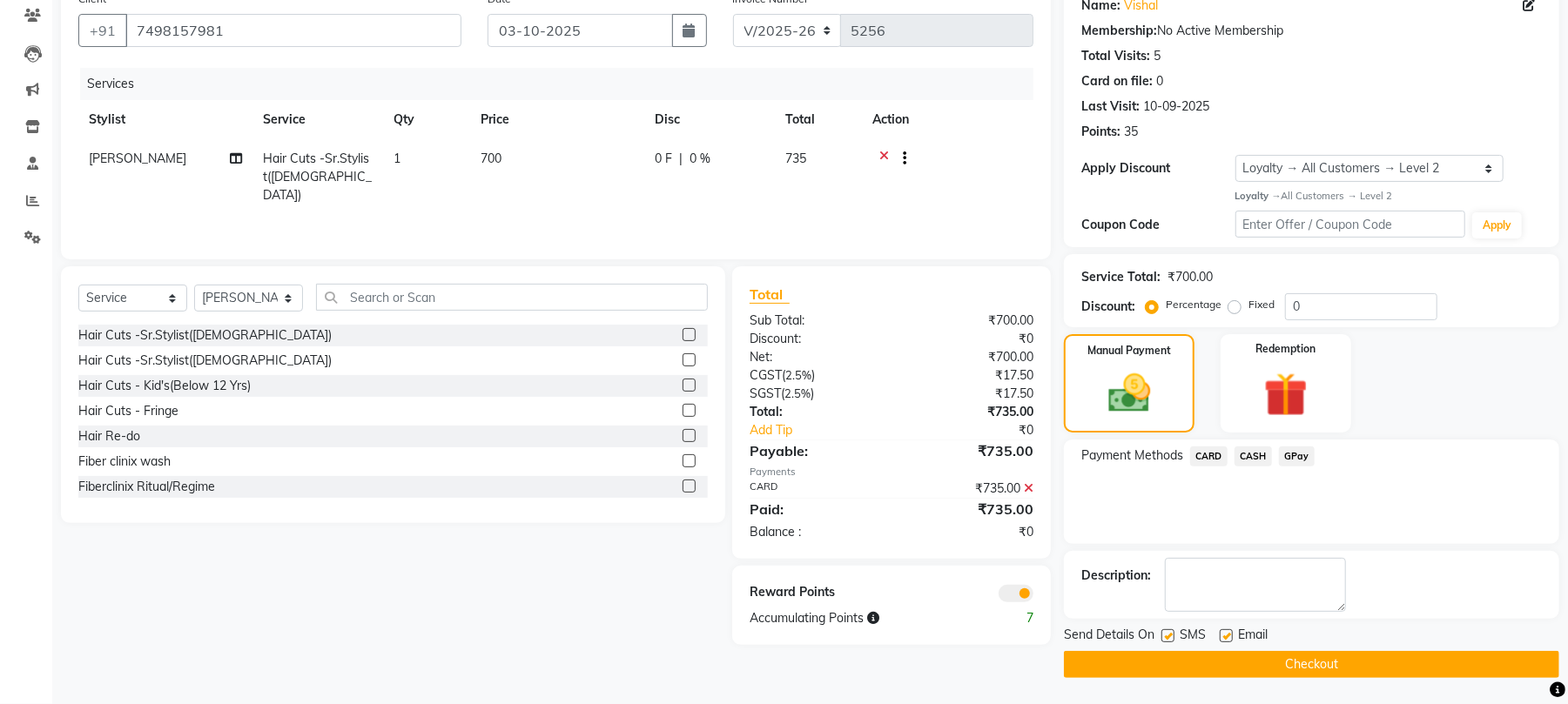
click at [1295, 665] on button "Checkout" at bounding box center [1312, 664] width 496 height 27
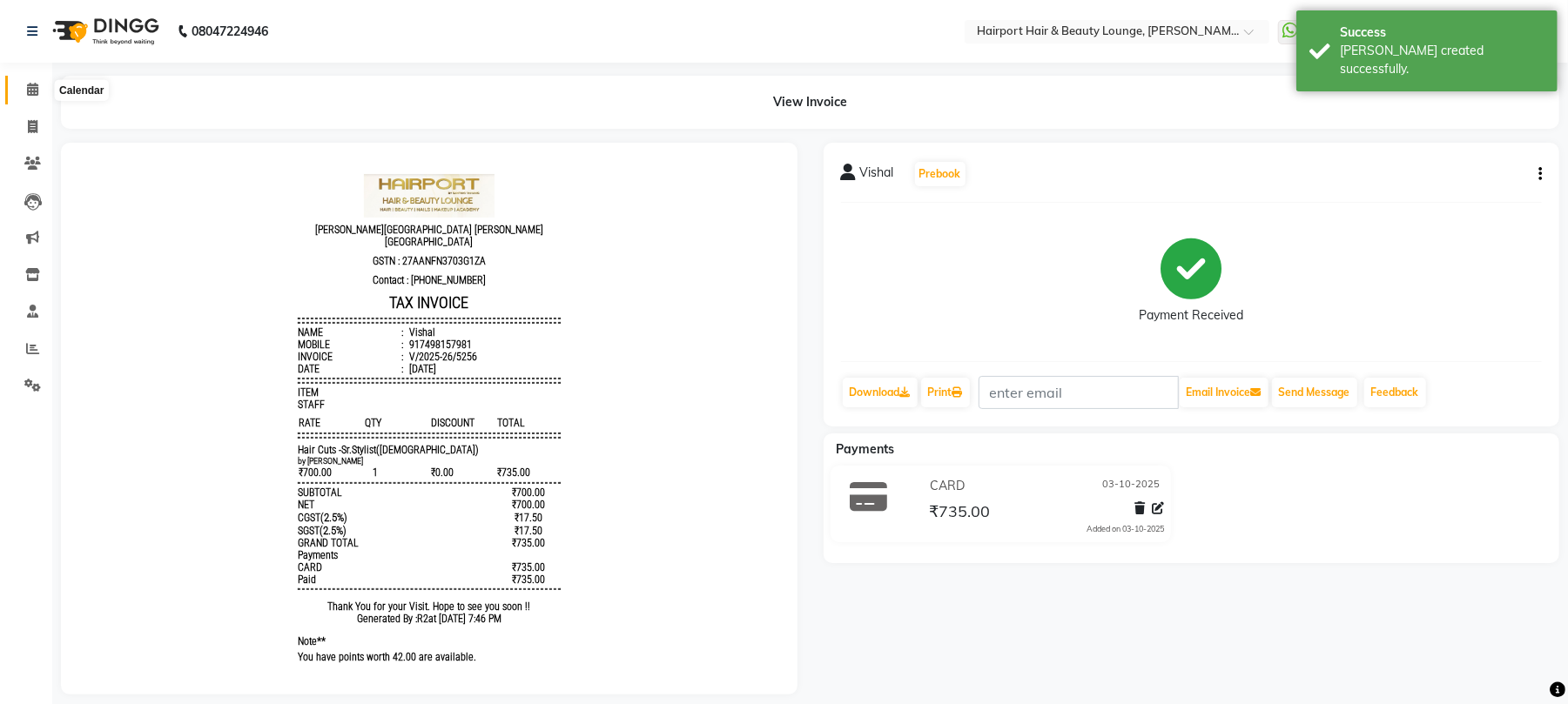
click at [33, 88] on icon at bounding box center [32, 89] width 11 height 13
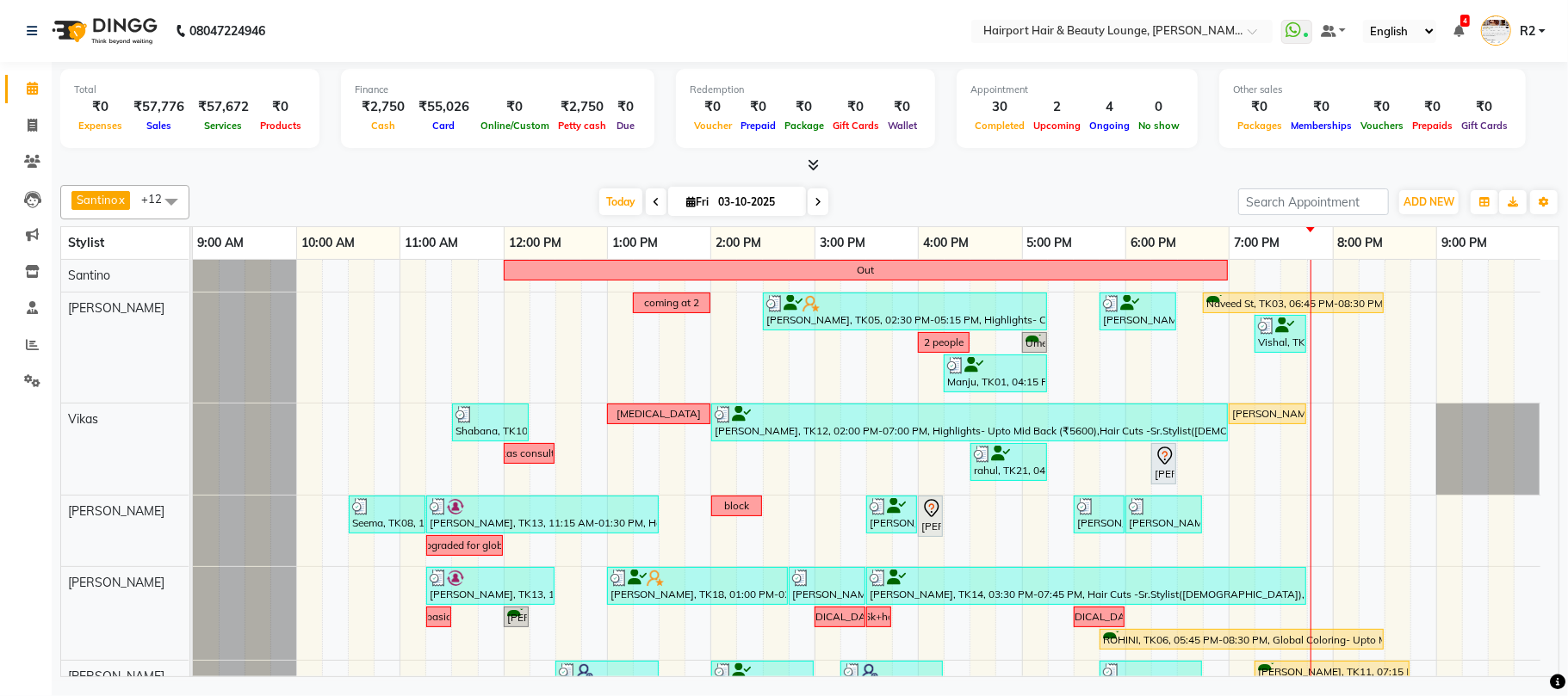
click at [807, 200] on span at bounding box center [817, 201] width 21 height 26
type input "04-10-2025"
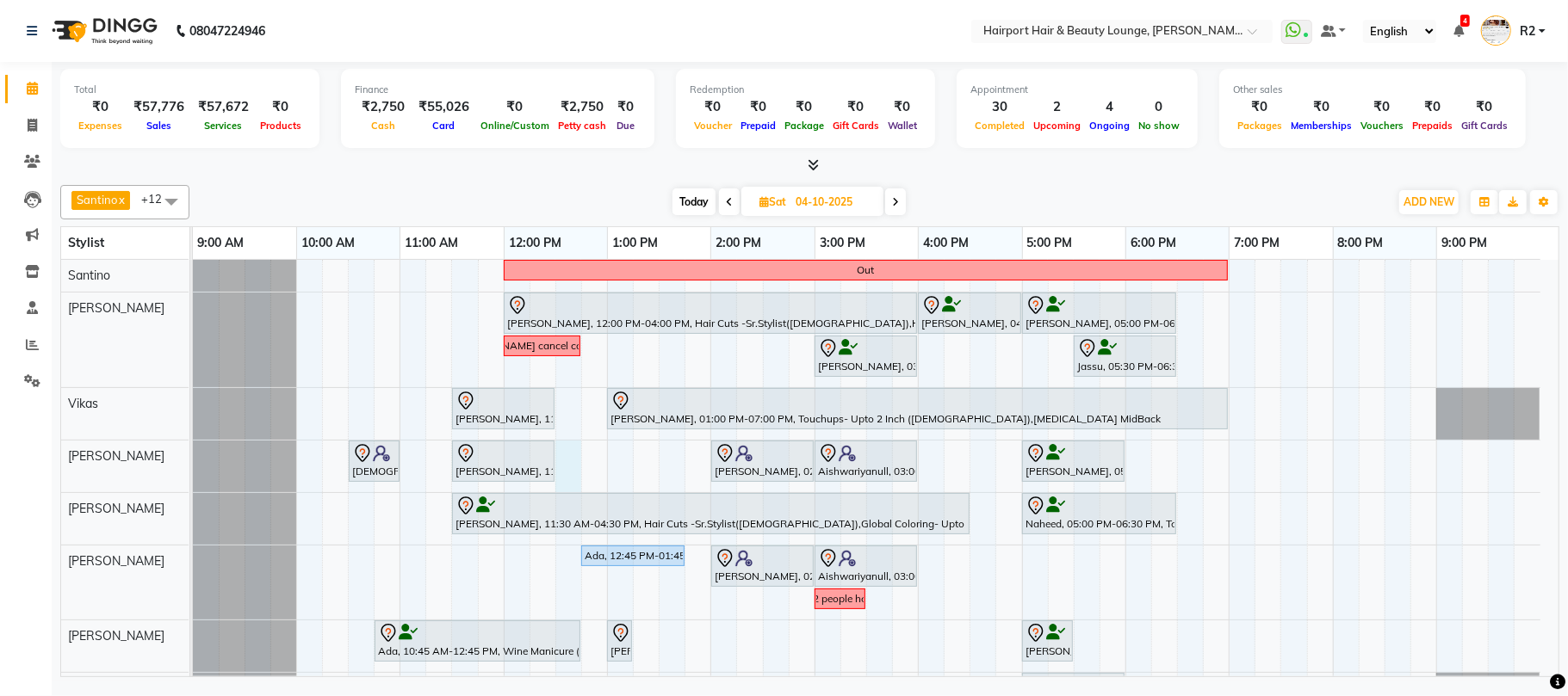
click at [569, 462] on div "Out Meghna, 12:00 PM-04:00 PM, Hair Cuts -Sr.Stylist(Female),Highlights- Upto M…" at bounding box center [876, 574] width 1366 height 629
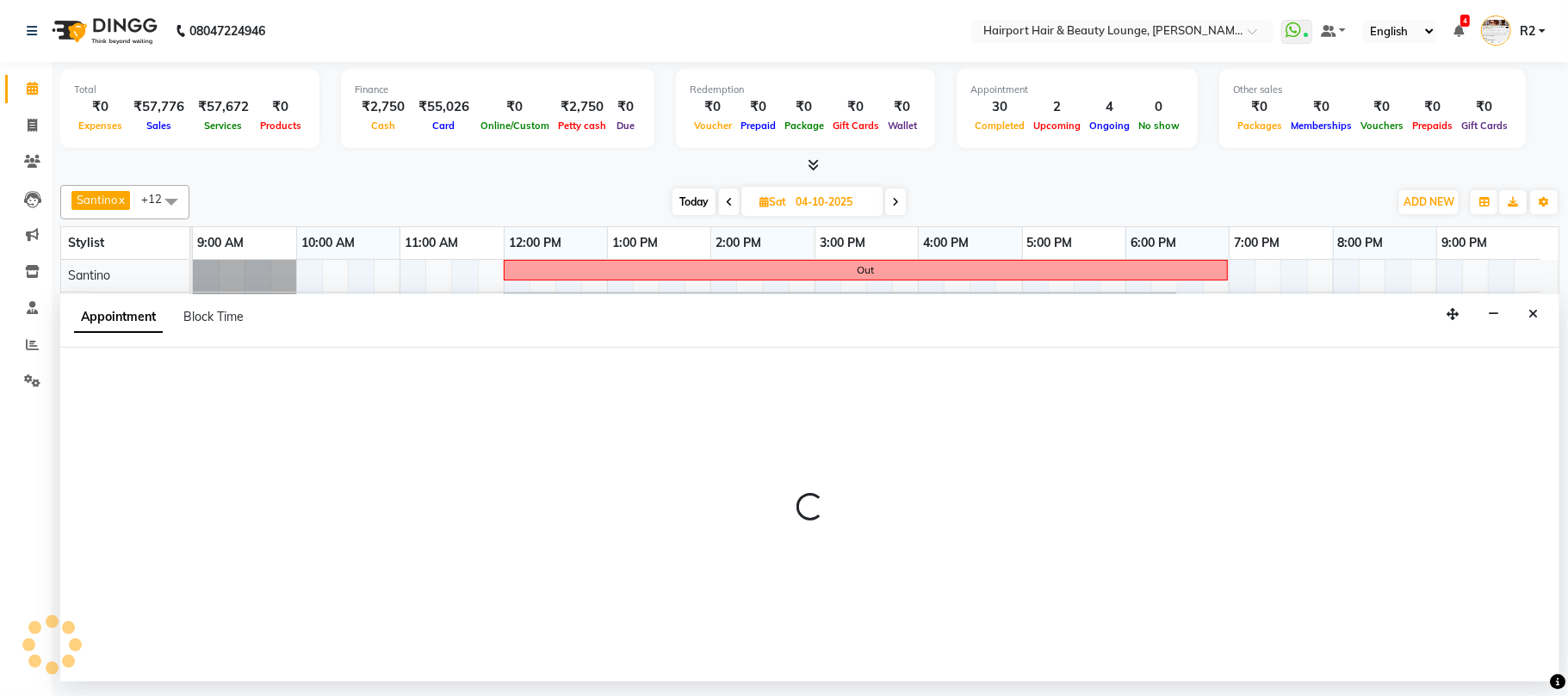
select select "13264"
select select "750"
select select "tentative"
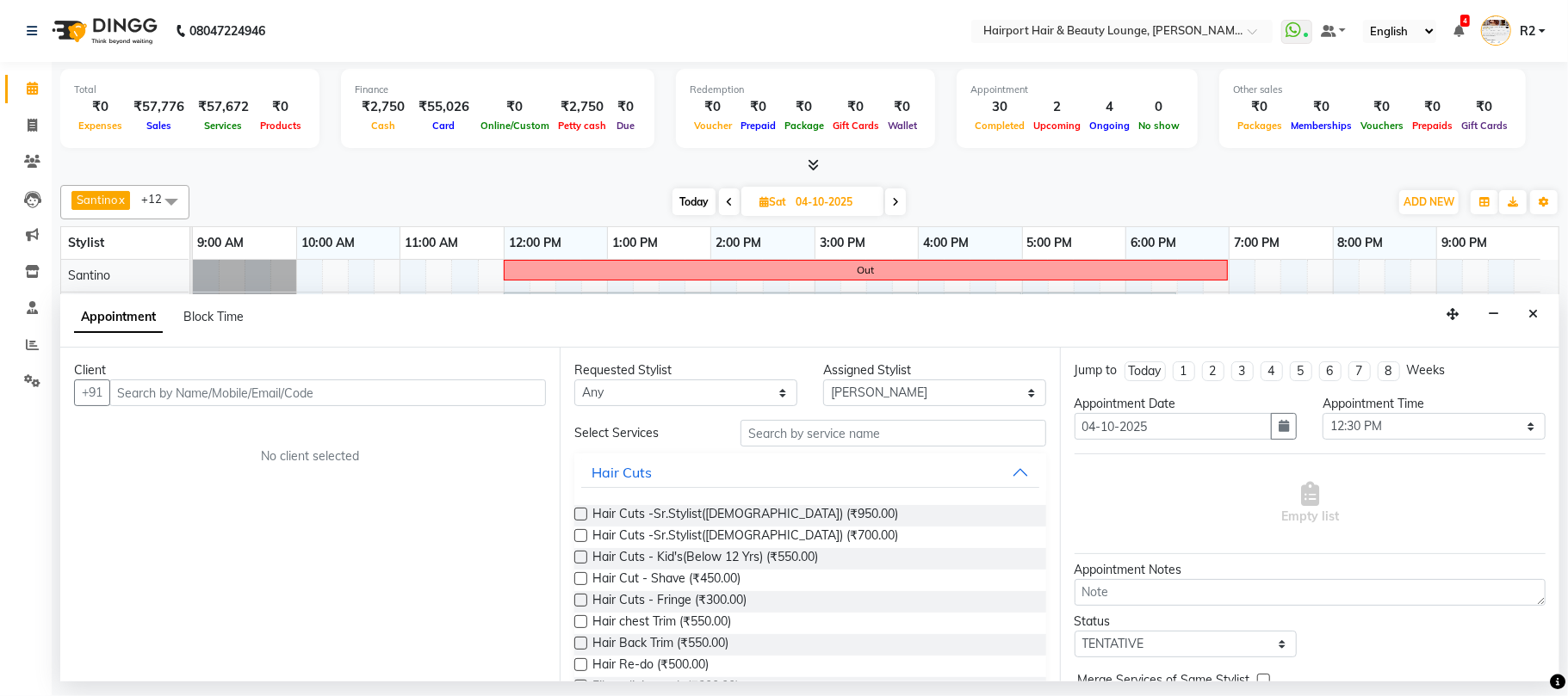
click at [296, 394] on input "text" at bounding box center [327, 393] width 436 height 26
click at [1540, 310] on button "Close" at bounding box center [1532, 314] width 25 height 26
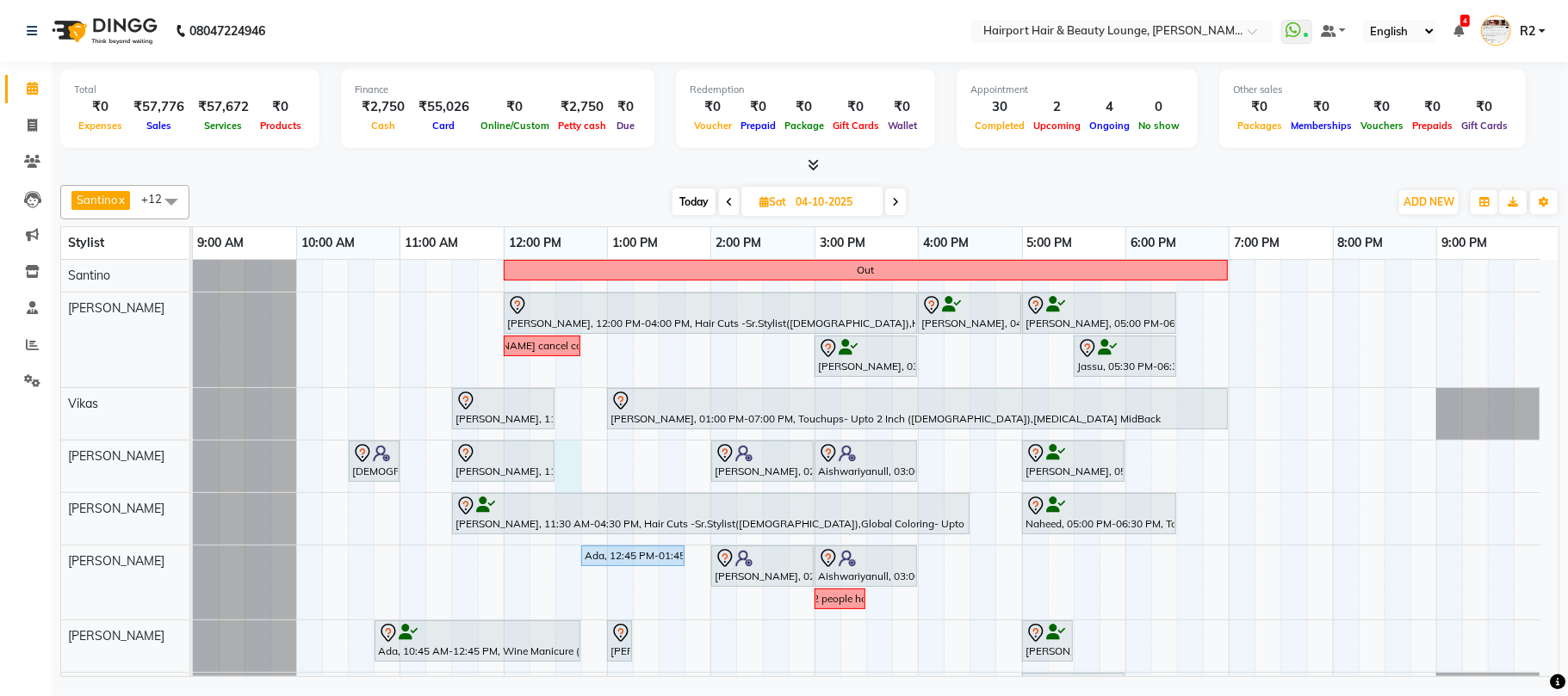
click at [575, 458] on div "Out Meghna, 12:00 PM-04:00 PM, Hair Cuts -Sr.Stylist(Female),Highlights- Upto M…" at bounding box center [876, 574] width 1366 height 629
select select "13264"
select select "750"
select select "tentative"
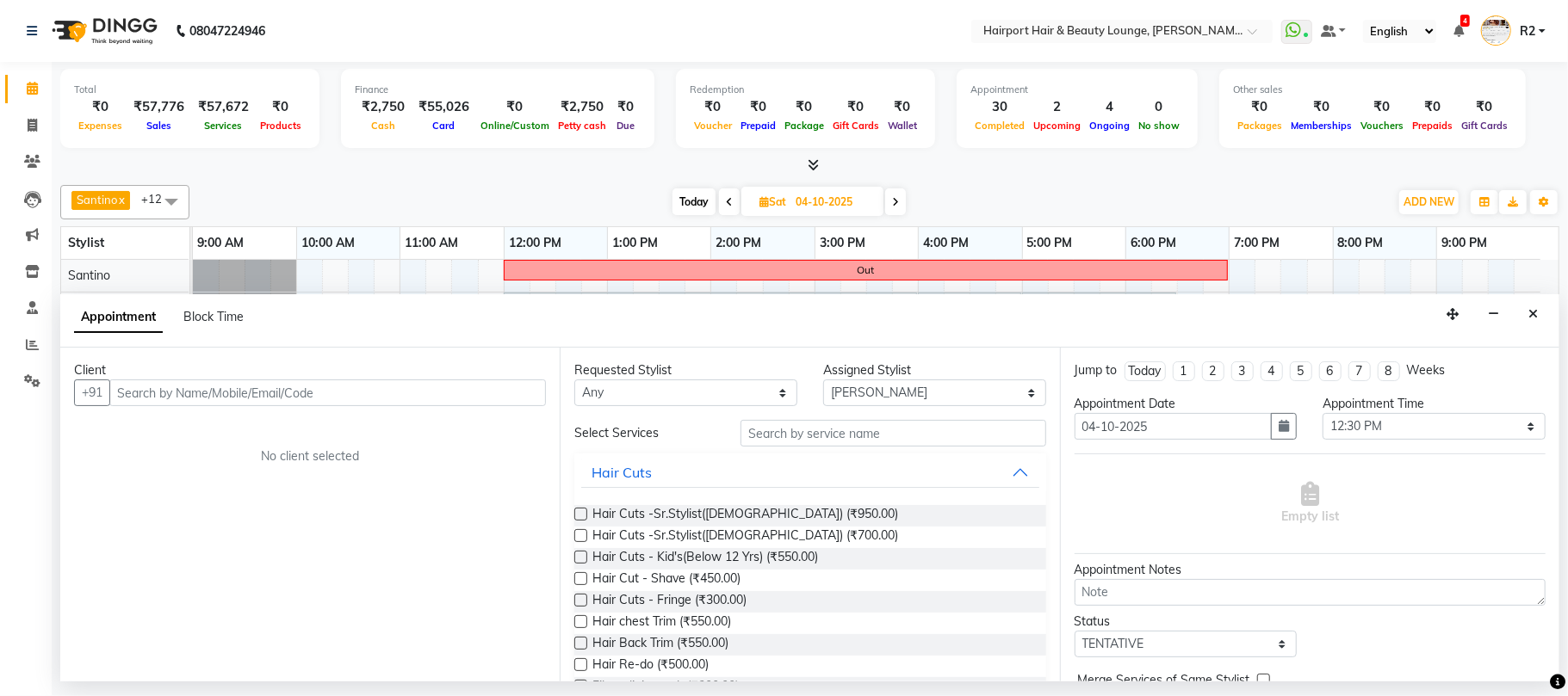
click at [205, 406] on input "text" at bounding box center [327, 393] width 436 height 26
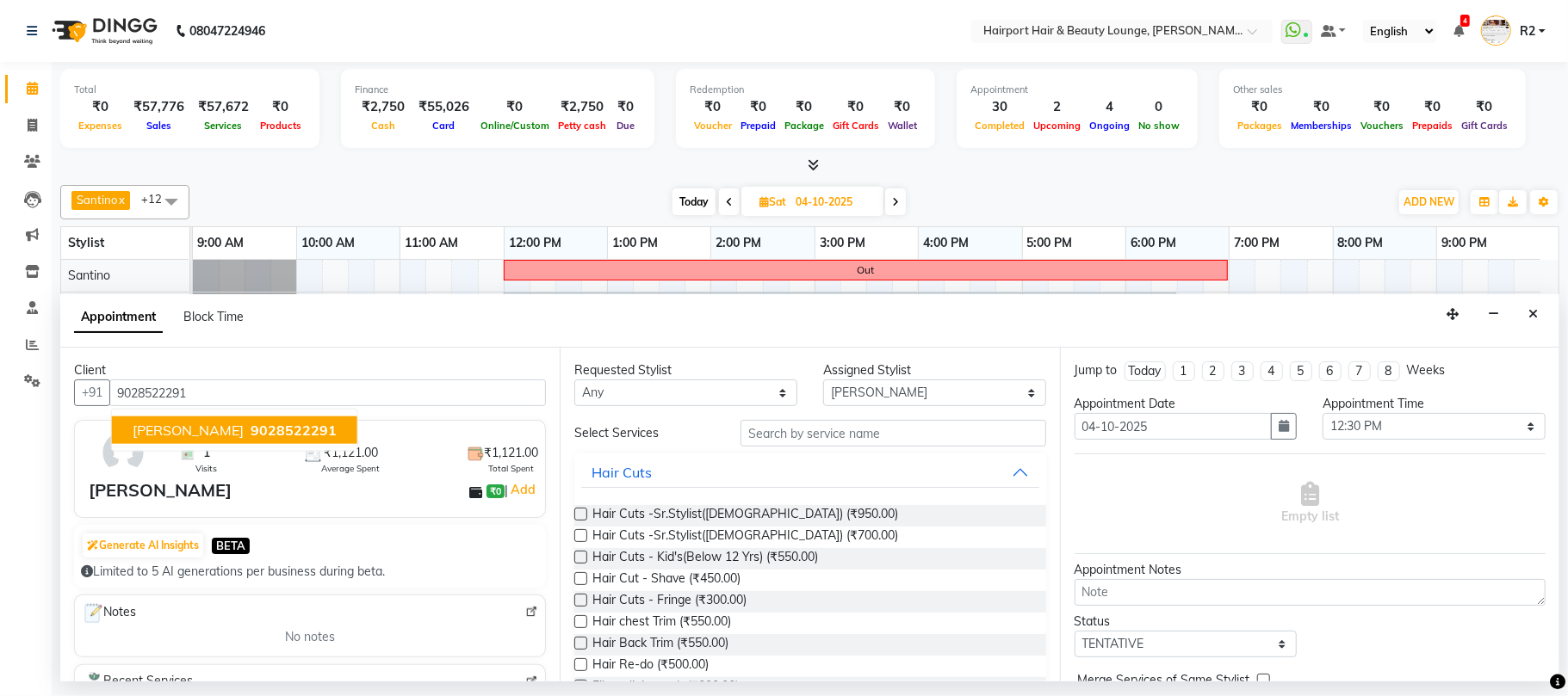
click at [170, 438] on button "Sarah 9028522291" at bounding box center [234, 430] width 245 height 27
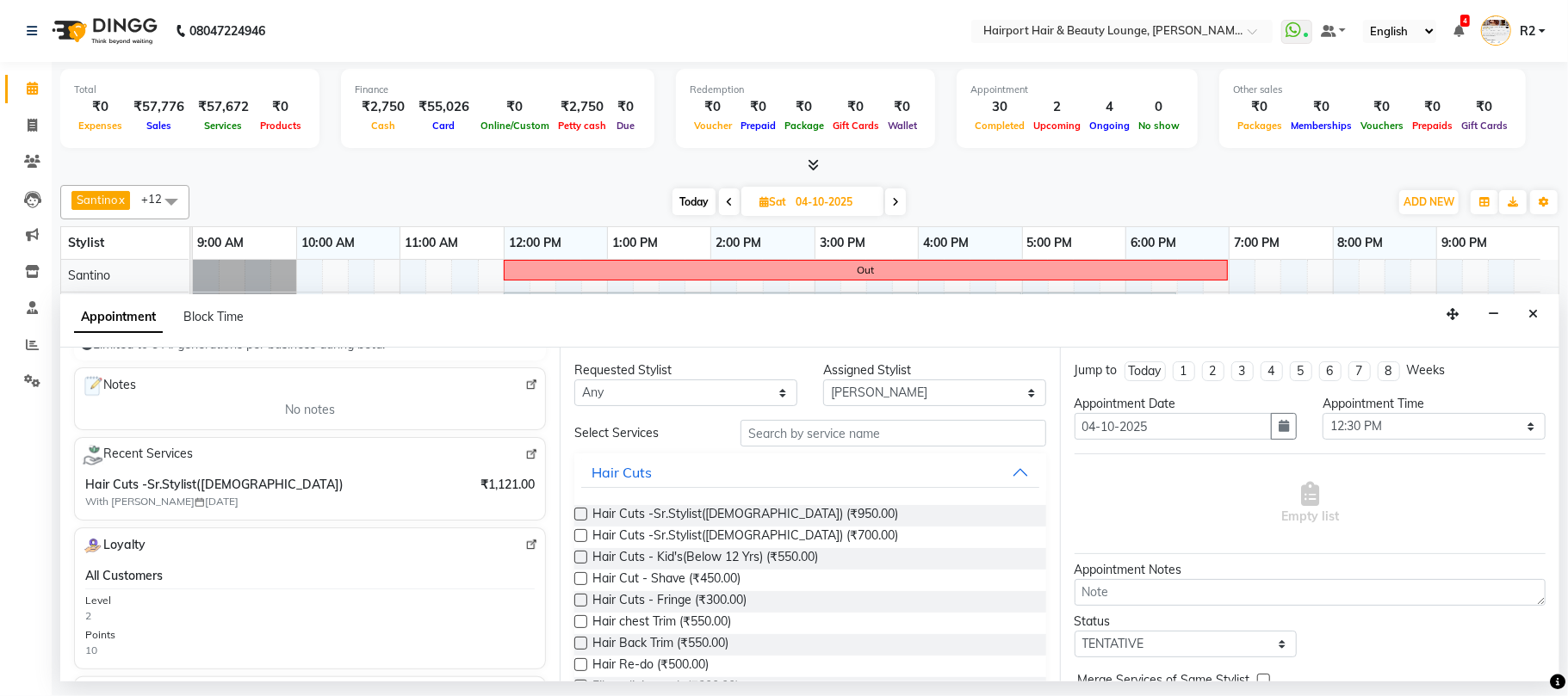
scroll to position [229, 0]
type input "9028522291"
click at [677, 563] on span "Hair Cuts - Kid's(Below 12 Yrs) (₹550.00)" at bounding box center [705, 559] width 226 height 22
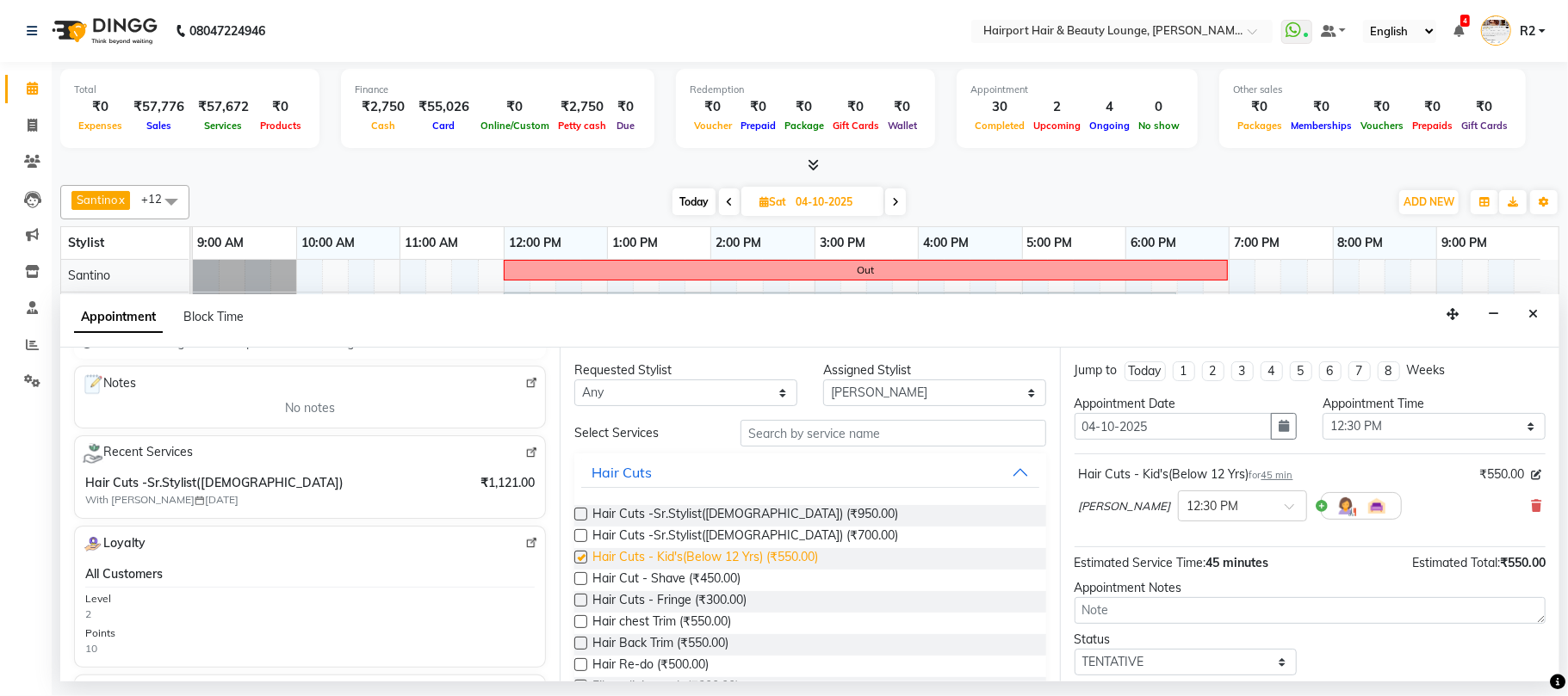
checkbox input "false"
click at [907, 394] on select "Select Adnan Ambika Anandita Anita Atish Binita Elizabeth Gracy Maggie Mercy Mi…" at bounding box center [934, 393] width 223 height 26
select select "70550"
click at [823, 382] on select "Select Adnan Ambika Anandita Anita Atish Binita Elizabeth Gracy Maggie Mercy Mi…" at bounding box center [934, 393] width 223 height 26
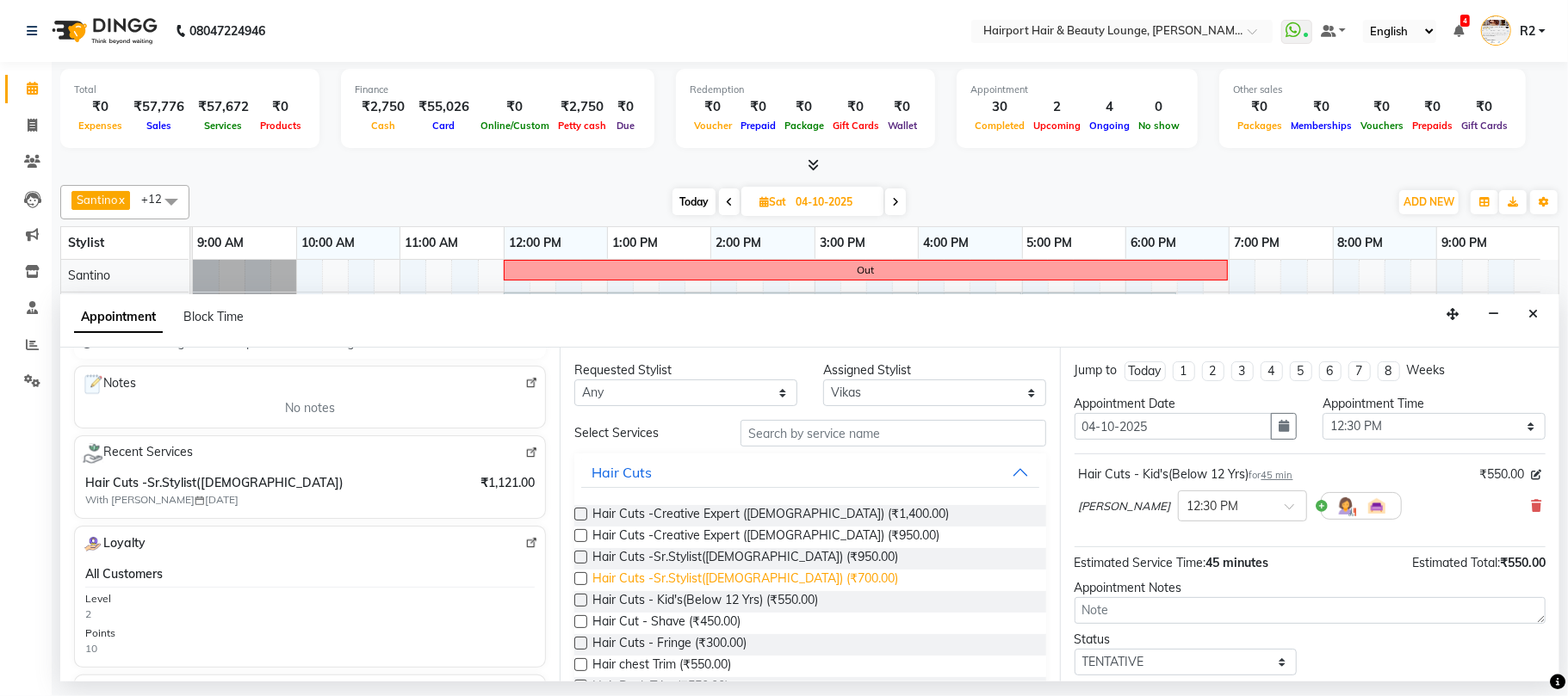
drag, startPoint x: 690, startPoint y: 575, endPoint x: 737, endPoint y: 583, distance: 47.7
click at [691, 575] on span "Hair Cuts -Sr.Stylist(Male) (₹700.00)" at bounding box center [744, 581] width 305 height 22
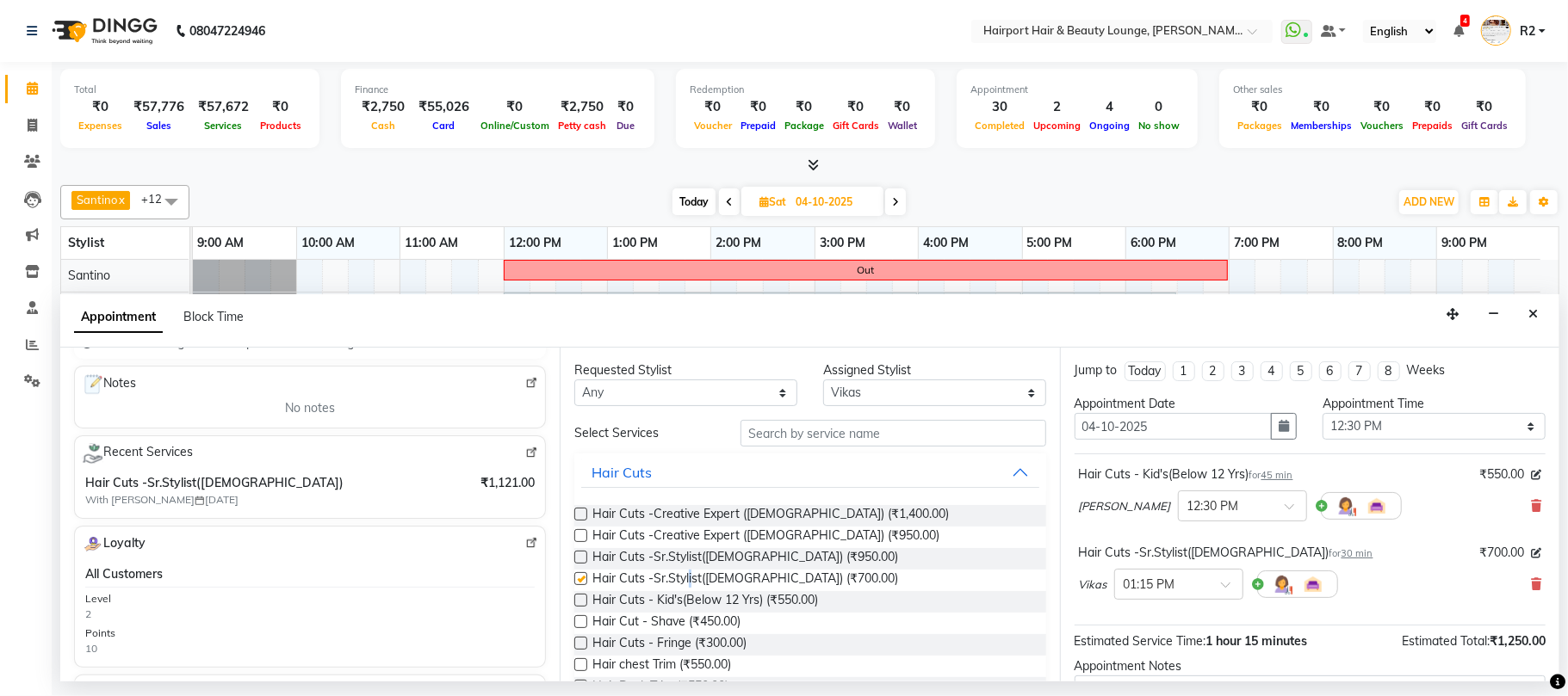
checkbox input "false"
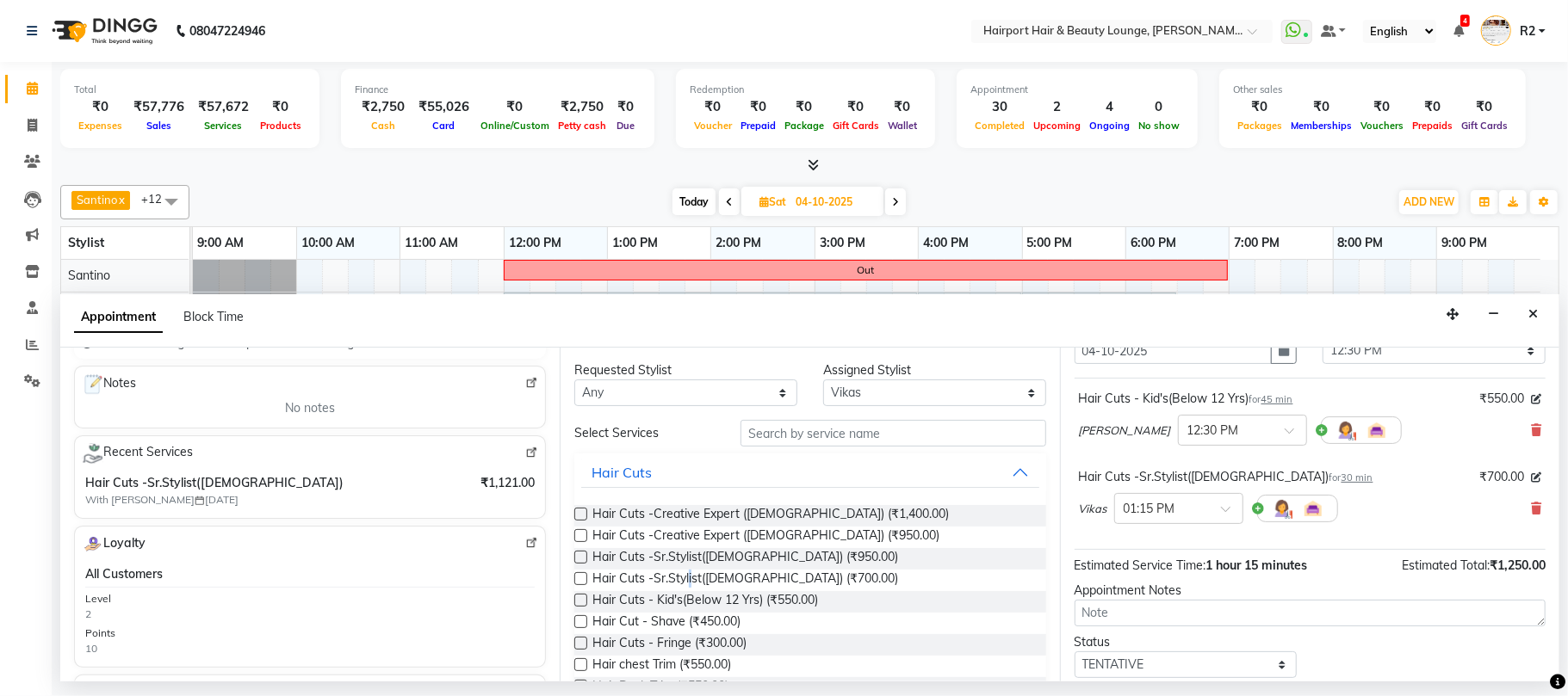
scroll to position [182, 0]
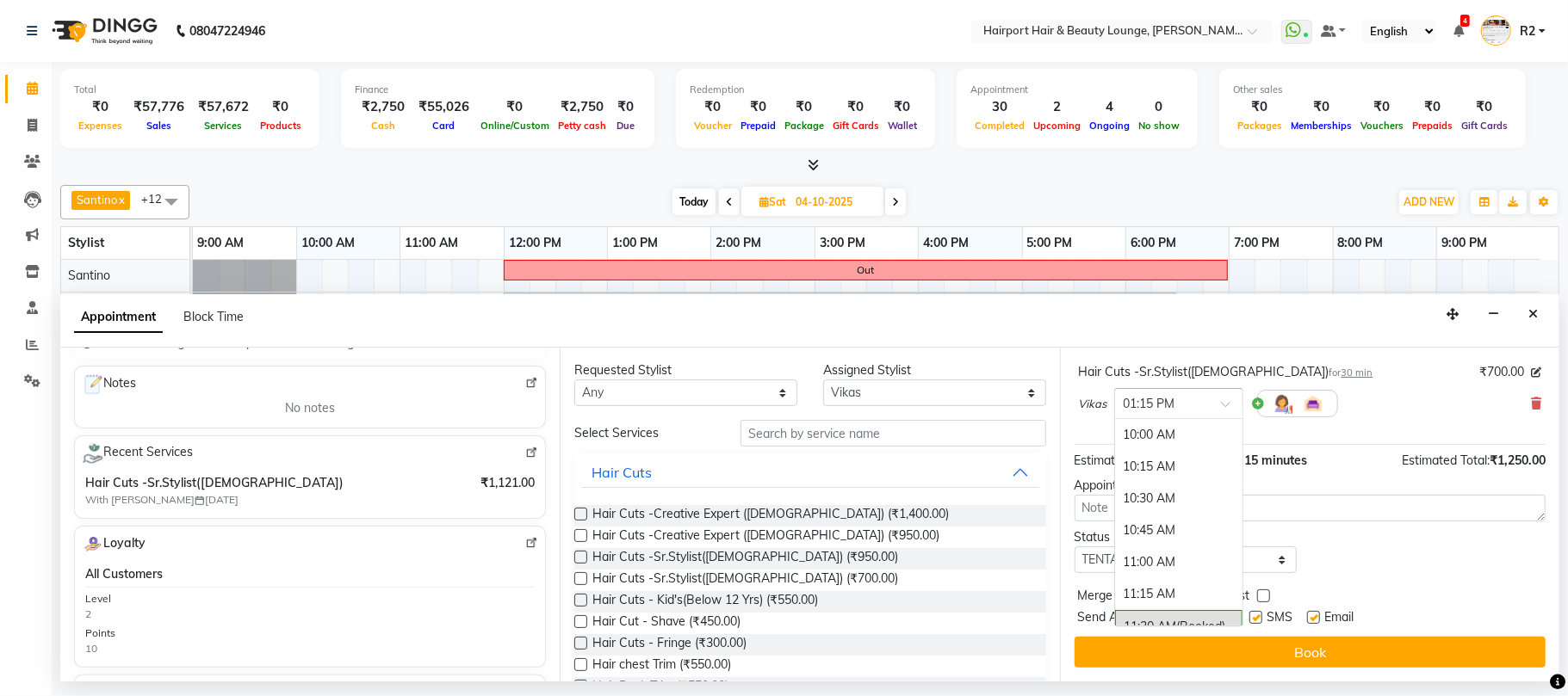
click at [1221, 403] on span at bounding box center [1232, 409] width 22 height 18
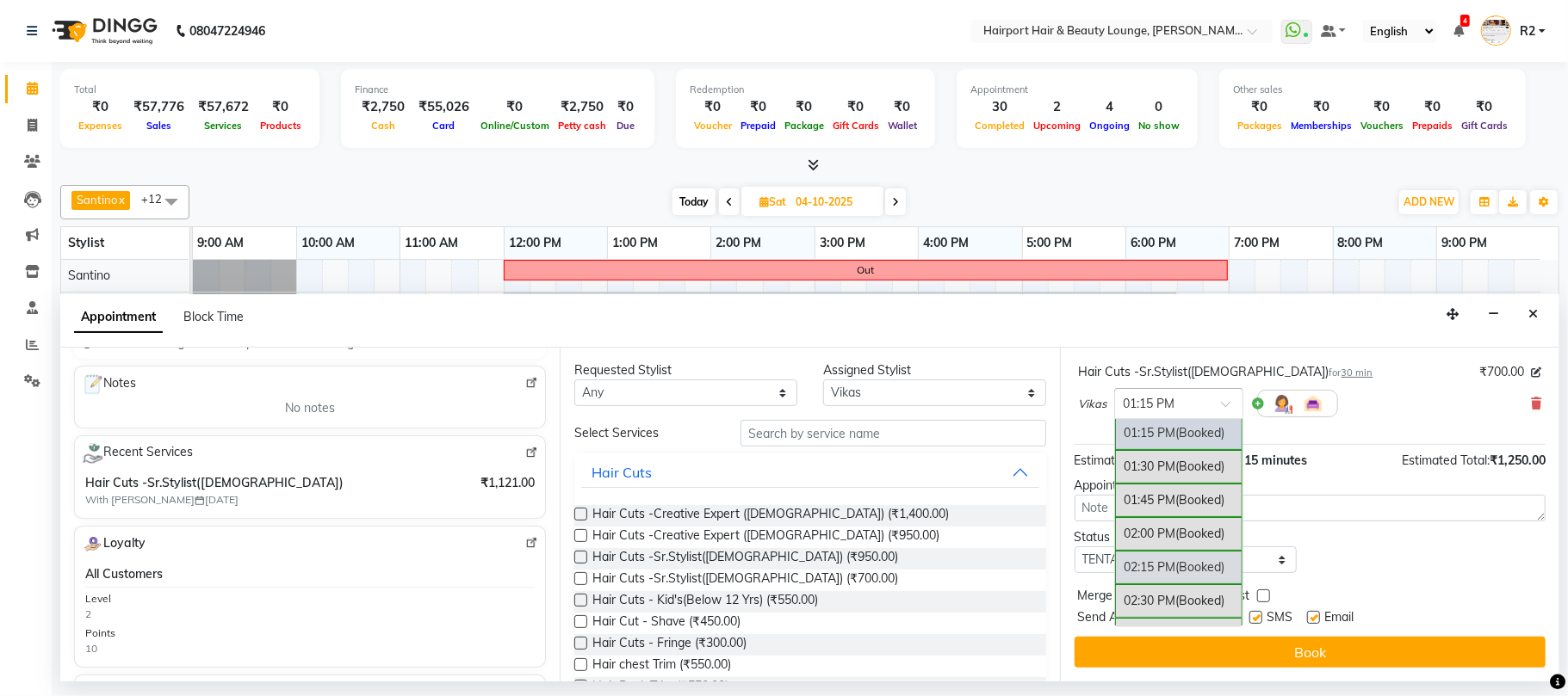
scroll to position [311, 0]
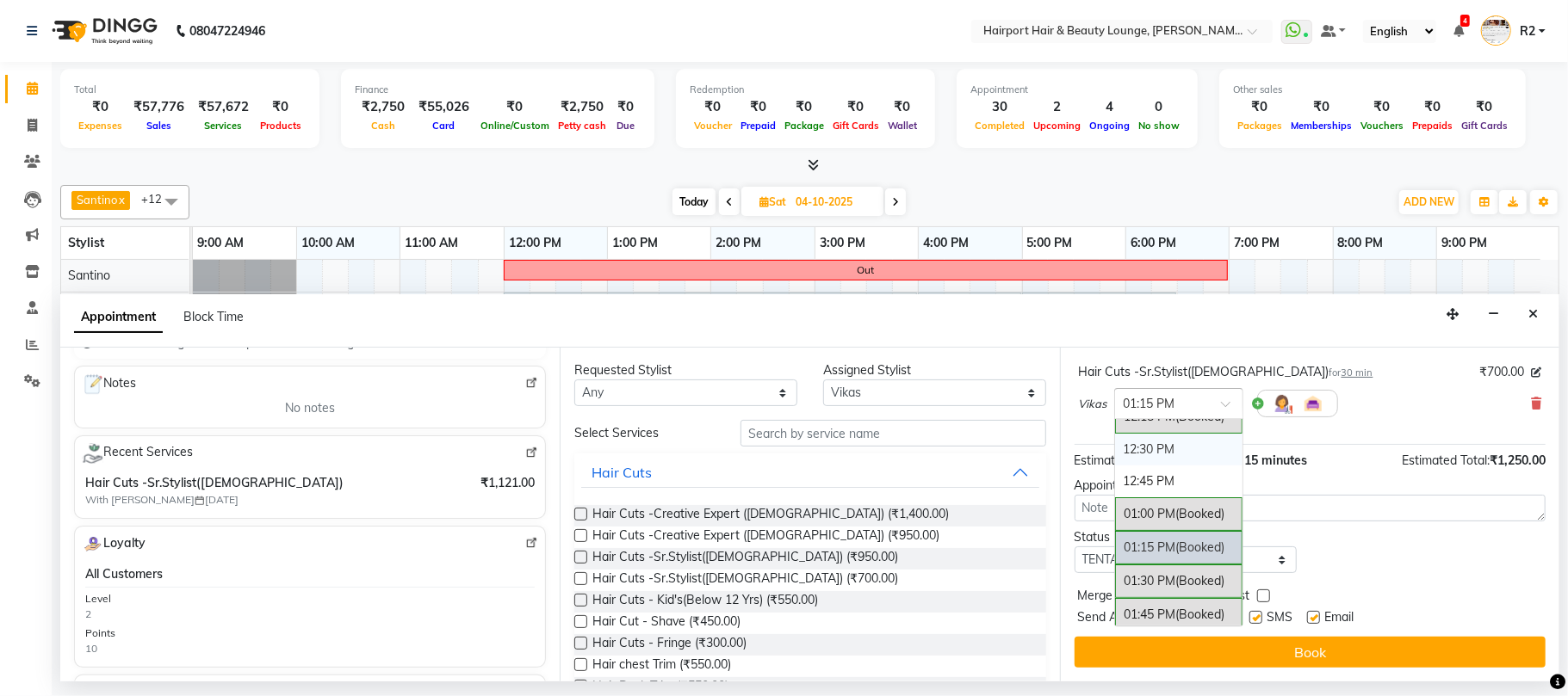
click at [1168, 453] on div "12:30 PM" at bounding box center [1179, 449] width 128 height 32
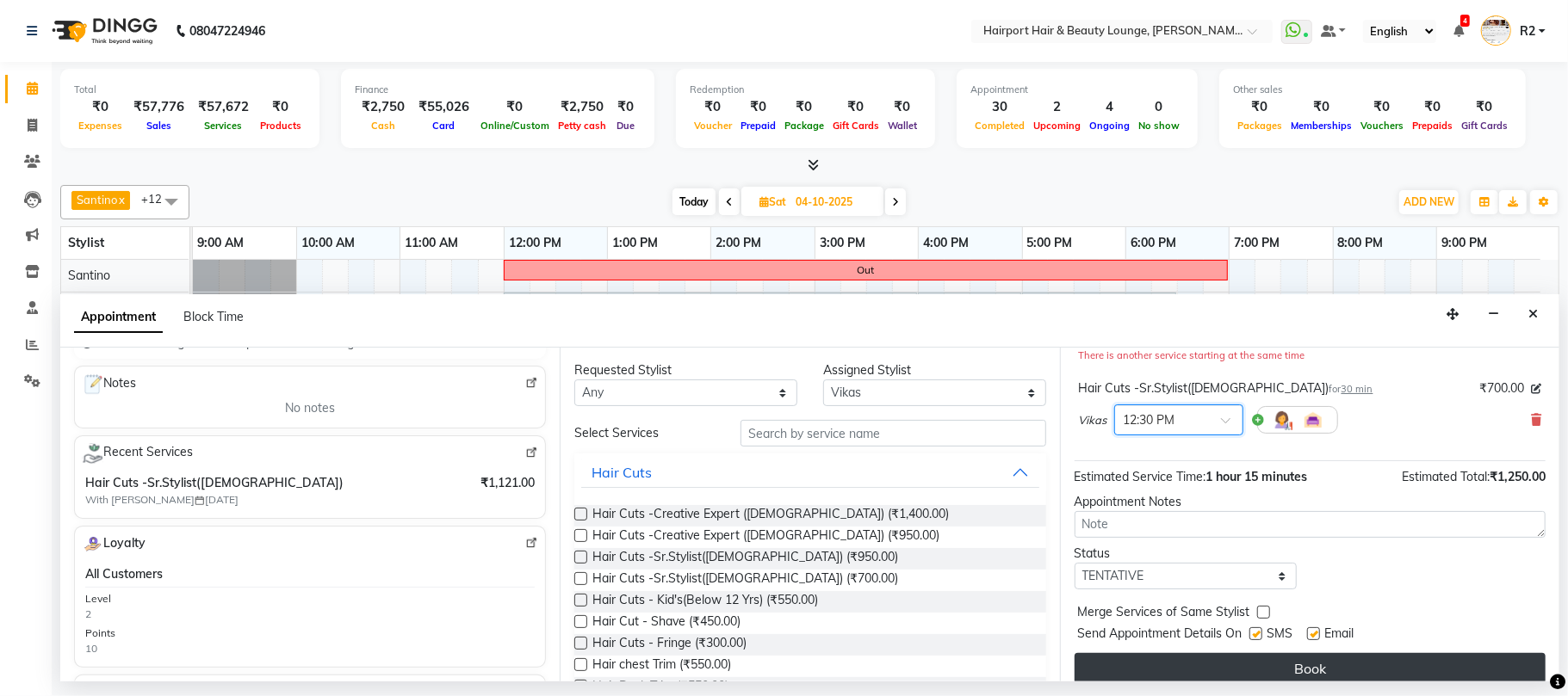
click at [1300, 673] on button "Book" at bounding box center [1309, 669] width 471 height 31
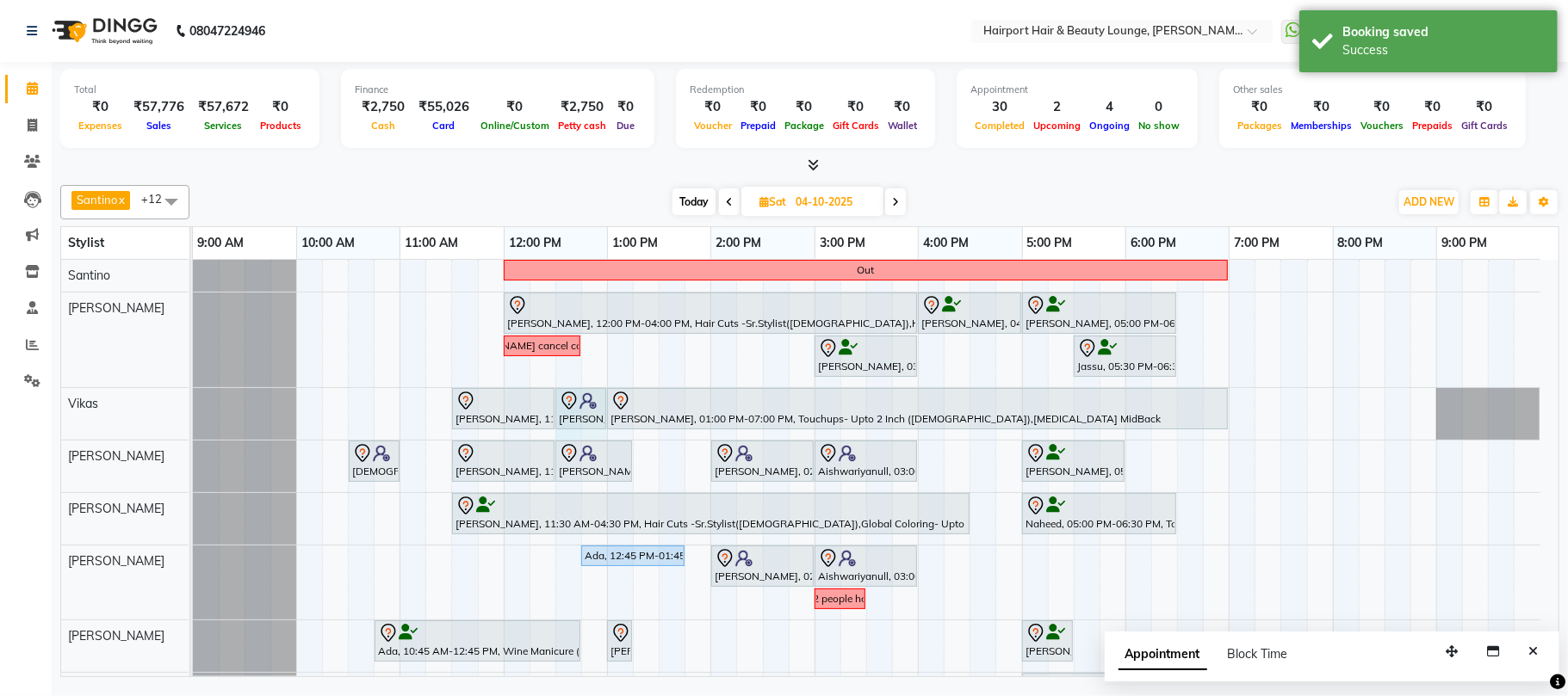
drag, startPoint x: 571, startPoint y: 439, endPoint x: 586, endPoint y: 439, distance: 15.0
click at [596, 439] on div "Out Meghna, 12:00 PM-04:00 PM, Hair Cuts -Sr.Stylist(Female),Highlights- Upto M…" at bounding box center [876, 574] width 1366 height 629
select select "70550"
select select "tentative"
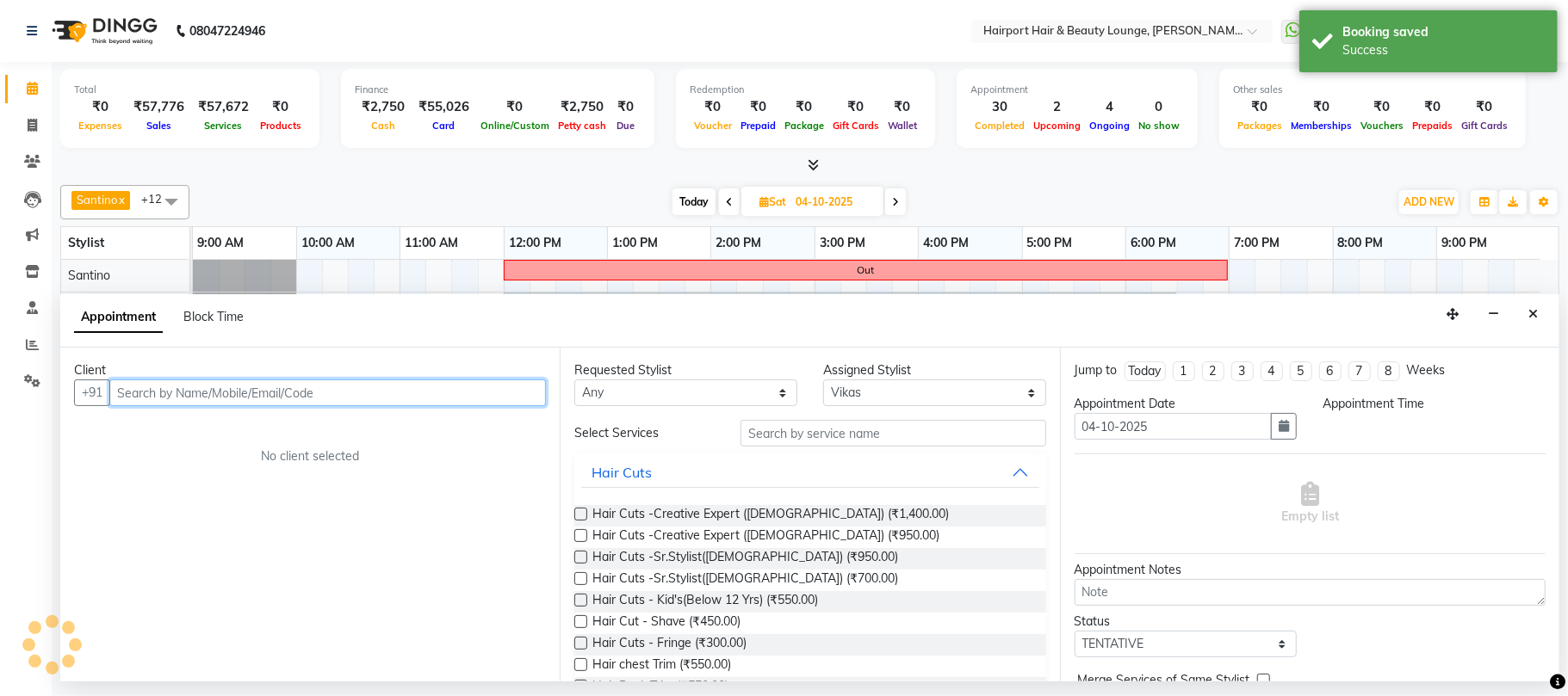
select select "750"
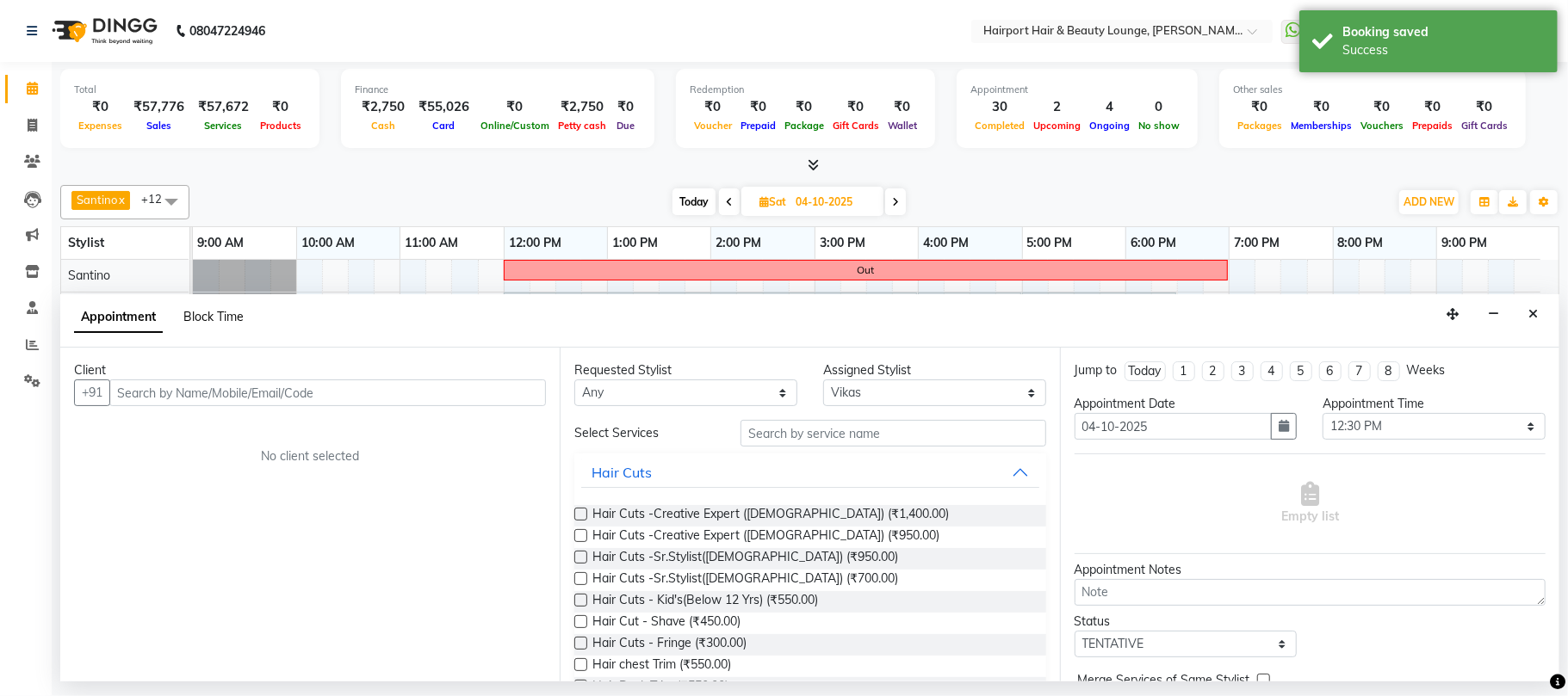
click at [225, 323] on span "Block Time" at bounding box center [213, 316] width 60 height 15
select select "70550"
select select "750"
select select "780"
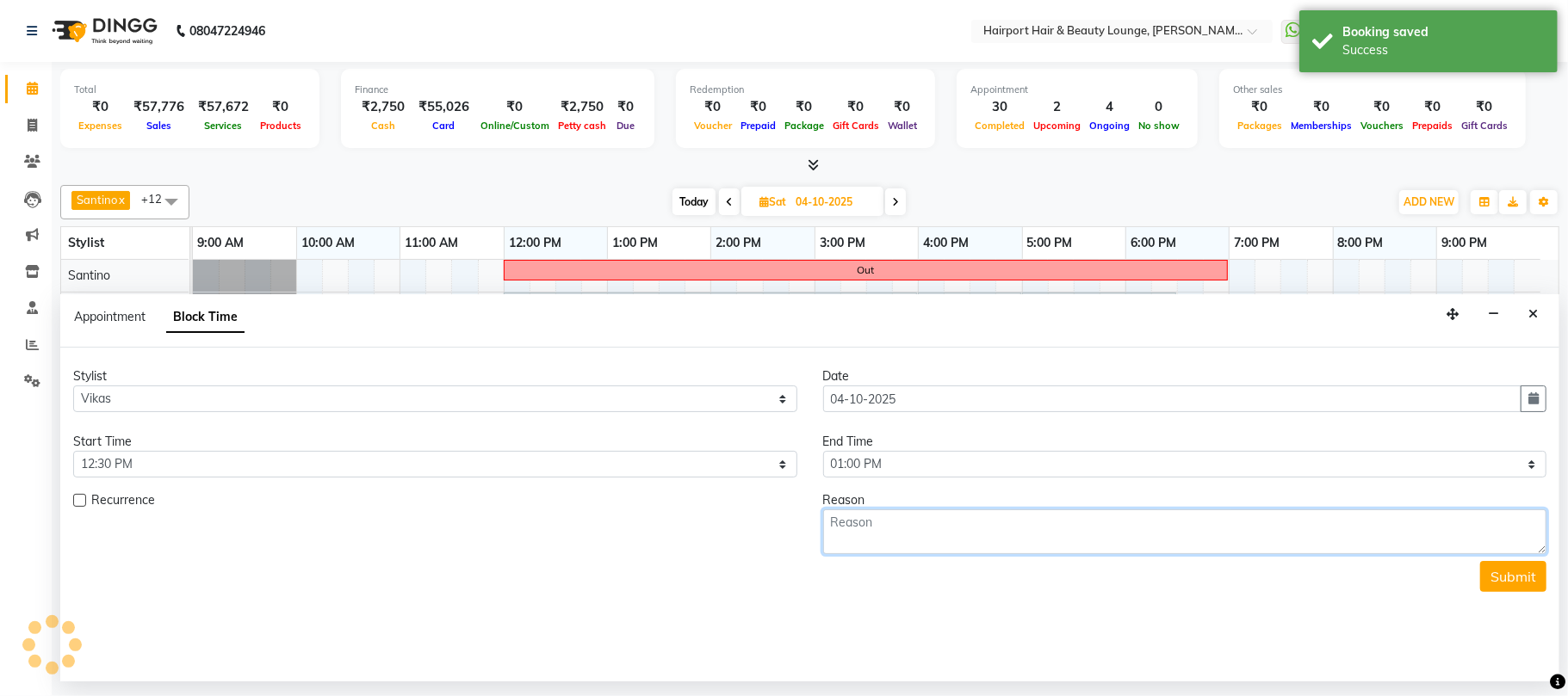
click at [999, 542] on textarea at bounding box center [1184, 531] width 724 height 45
type textarea "2 people"
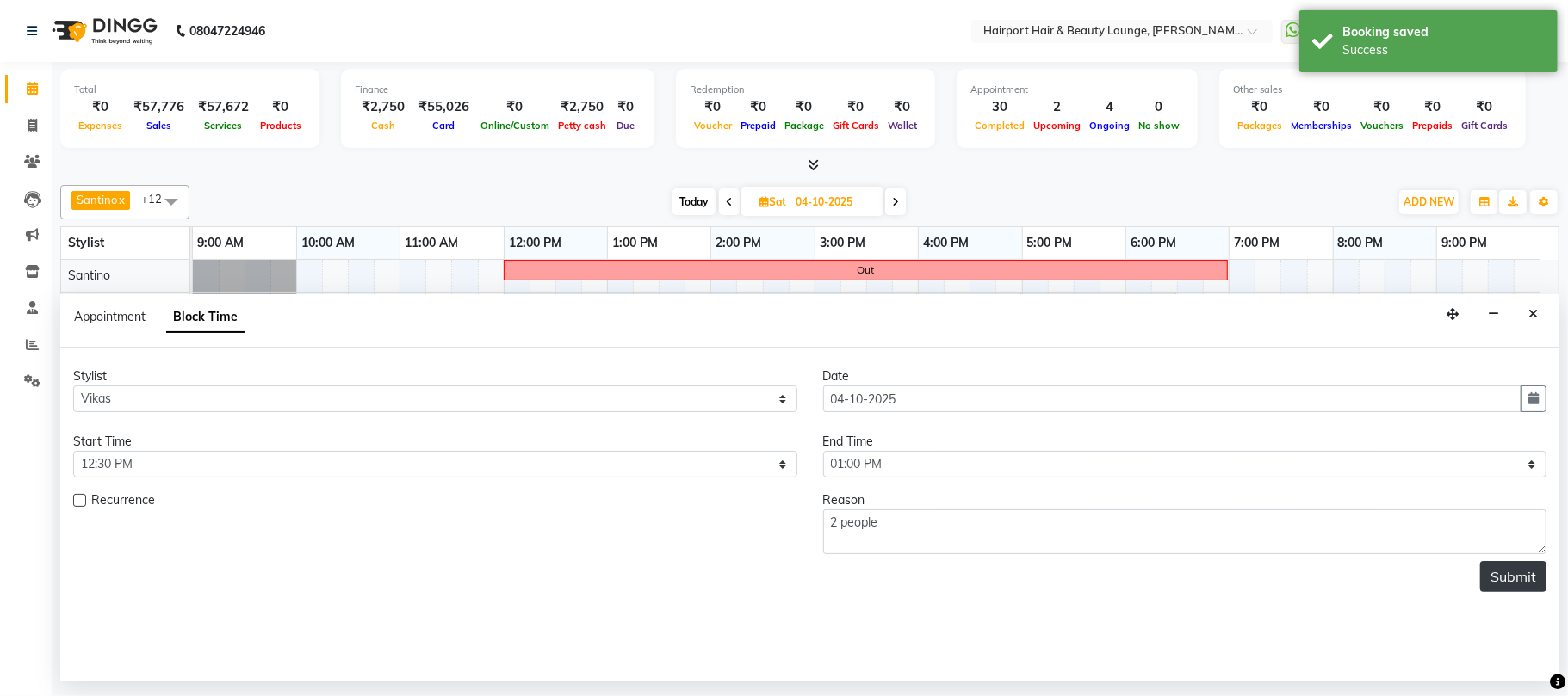
click at [1496, 573] on button "Submit" at bounding box center [1512, 577] width 67 height 31
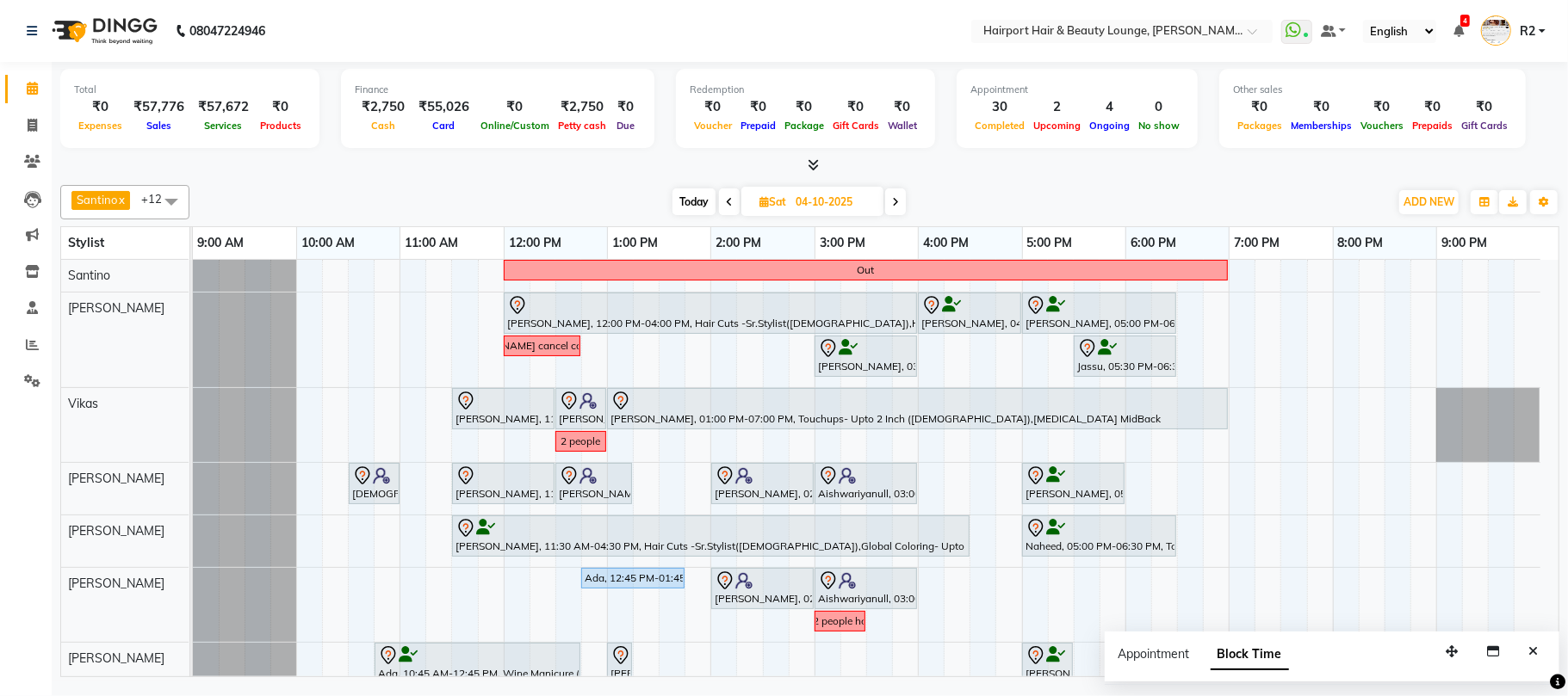
click at [893, 204] on icon at bounding box center [896, 201] width 7 height 10
type input "05-10-2025"
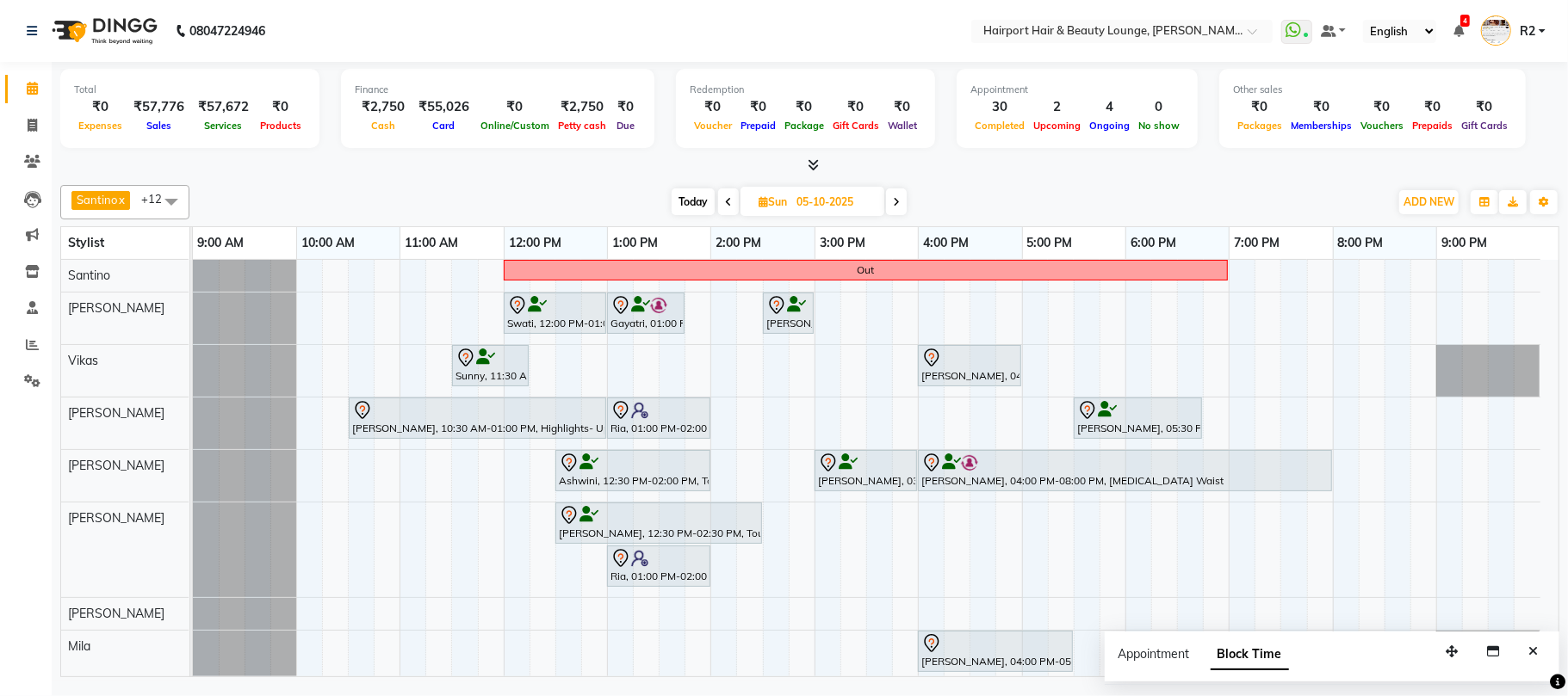
click at [835, 210] on input "05-10-2025" at bounding box center [834, 202] width 86 height 26
select select "10"
select select "2025"
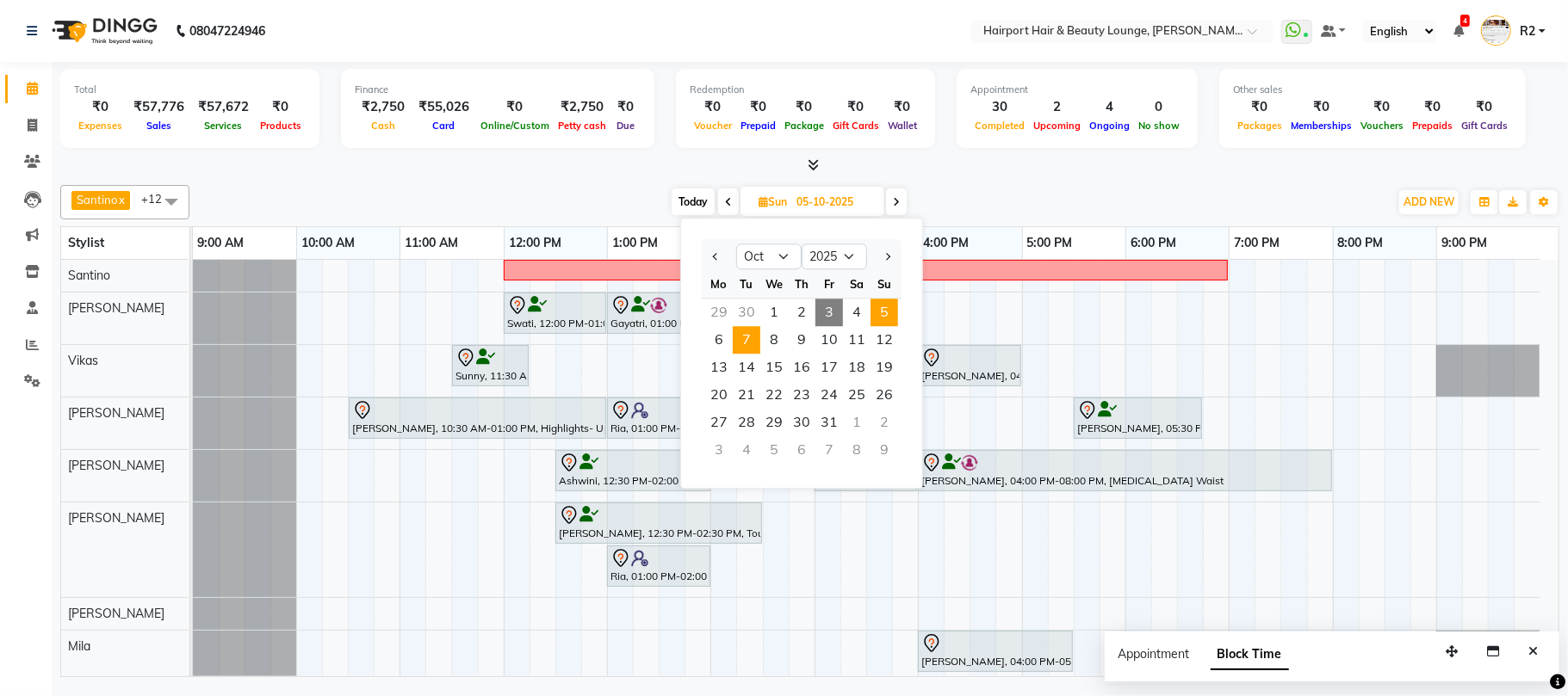
click at [749, 343] on span "7" at bounding box center [746, 340] width 27 height 27
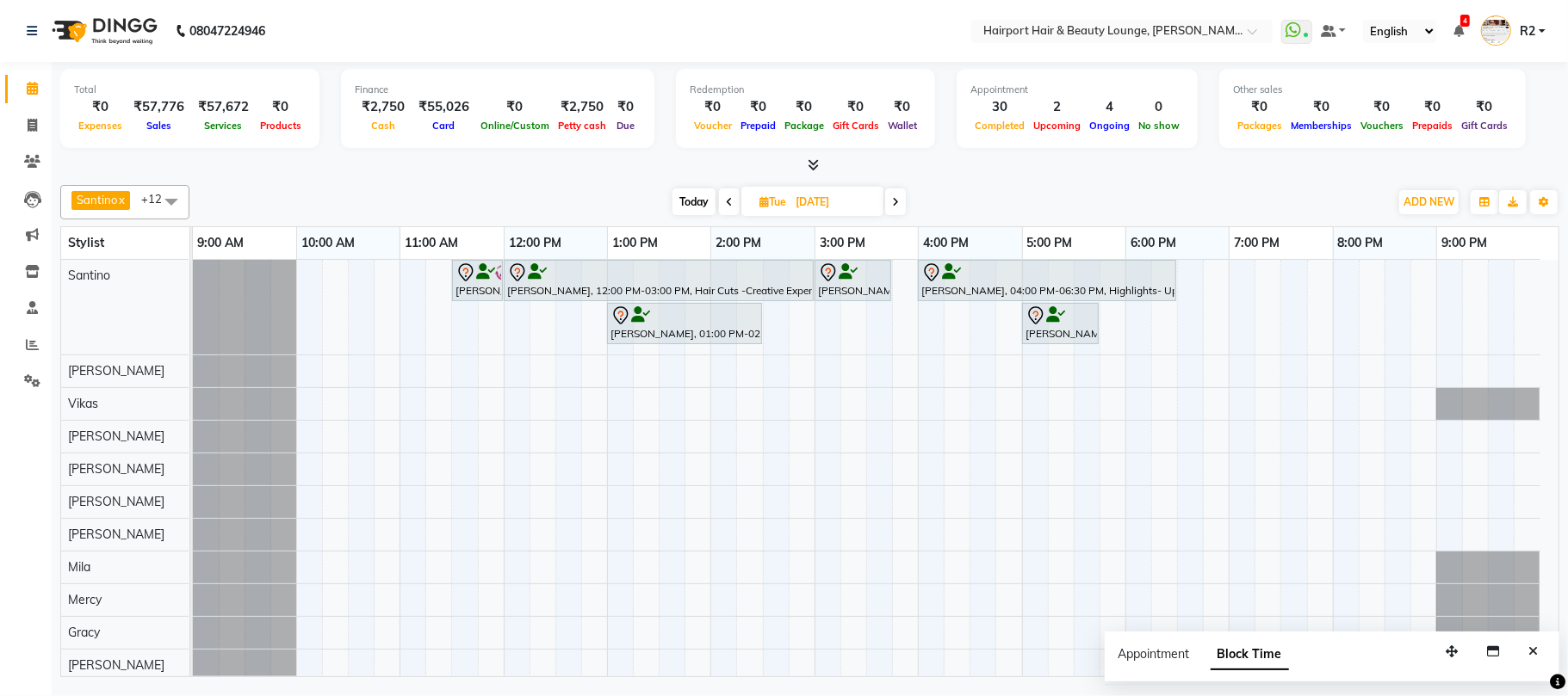
click at [706, 191] on span "Today" at bounding box center [693, 201] width 43 height 26
type input "03-10-2025"
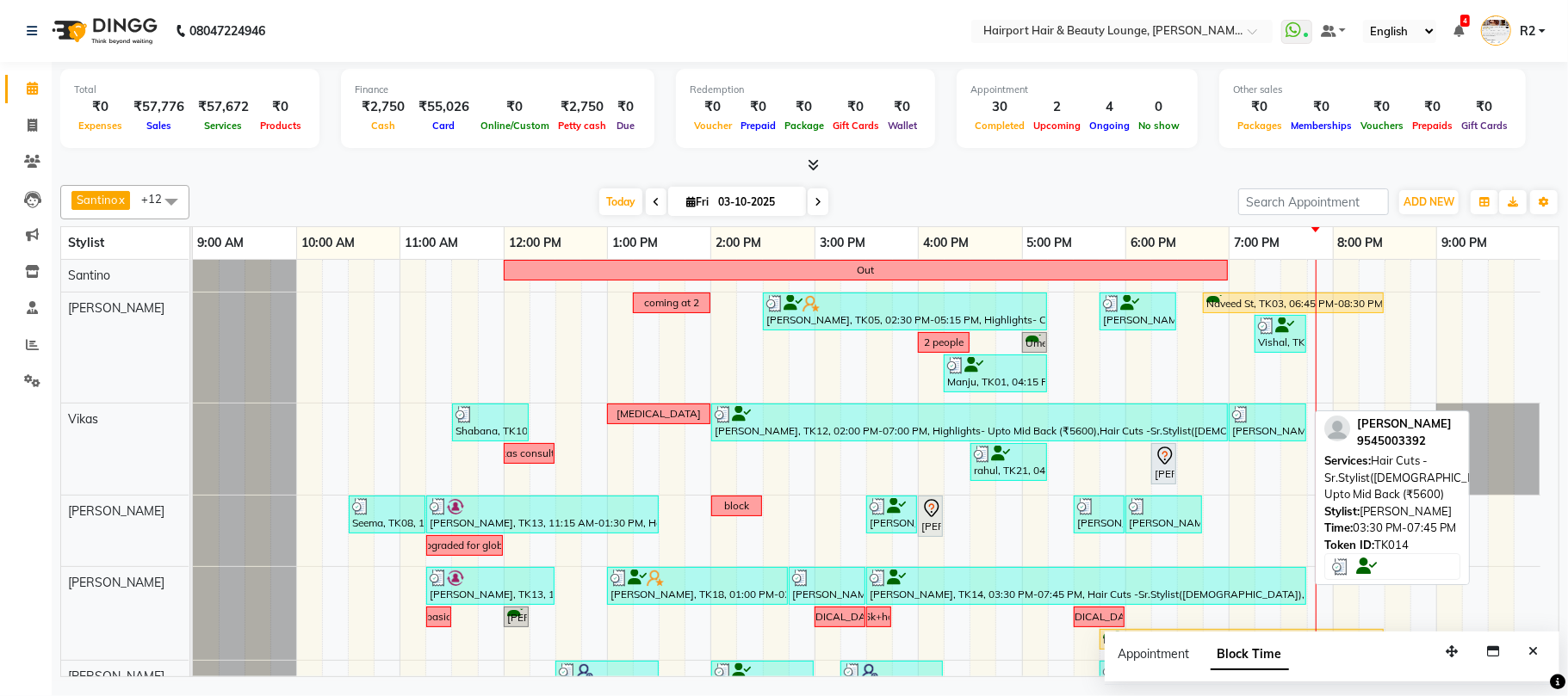
click at [1007, 584] on div at bounding box center [1085, 578] width 433 height 17
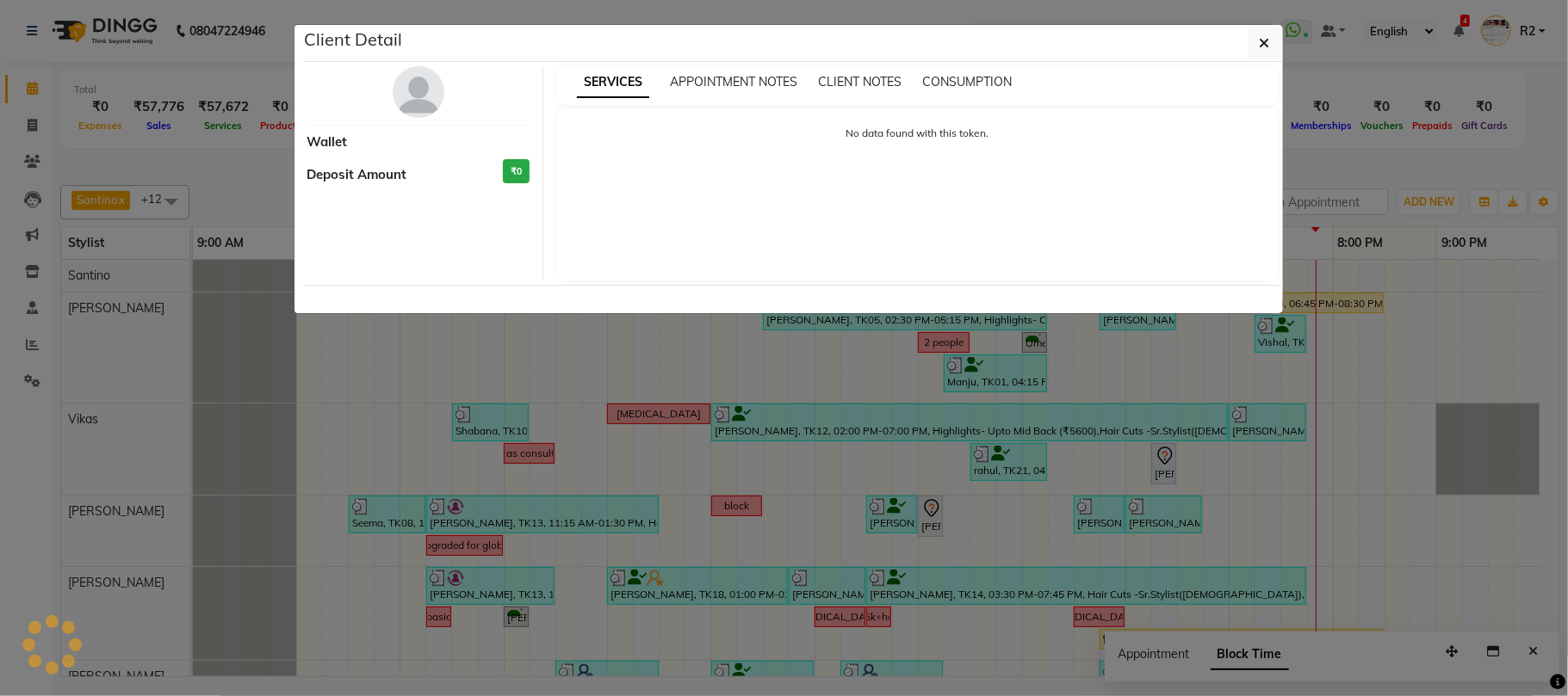
select select "3"
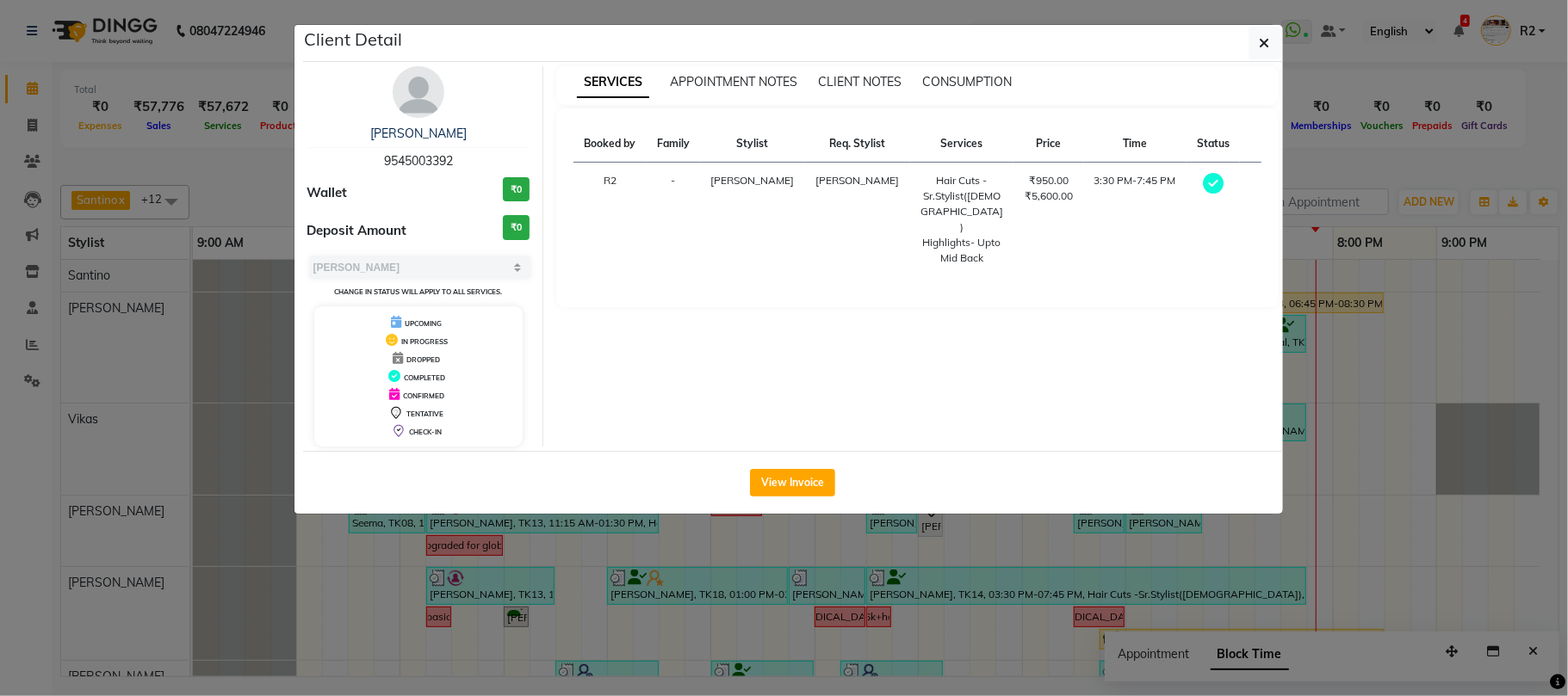
drag, startPoint x: 377, startPoint y: 156, endPoint x: 524, endPoint y: 166, distance: 147.3
click at [524, 166] on div "Neha Jha 9545003392" at bounding box center [418, 148] width 223 height 46
copy span "9545003392"
click at [190, 188] on ngb-modal-window "Client Detail Neha Jha 9545003392 Wallet ₹0 Deposit Amount ₹0 Select MARK DONE …" at bounding box center [784, 348] width 1568 height 696
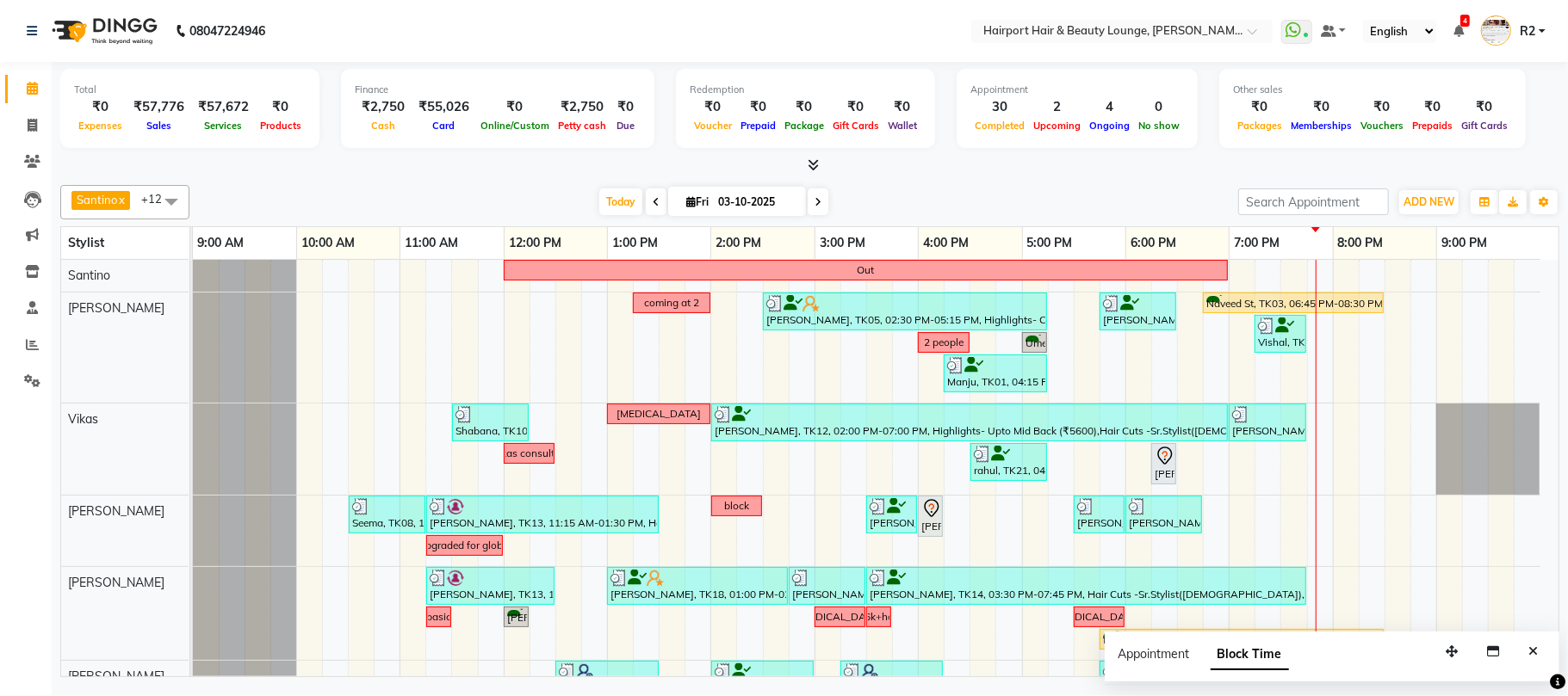
click at [816, 207] on span at bounding box center [817, 201] width 21 height 26
type input "04-10-2025"
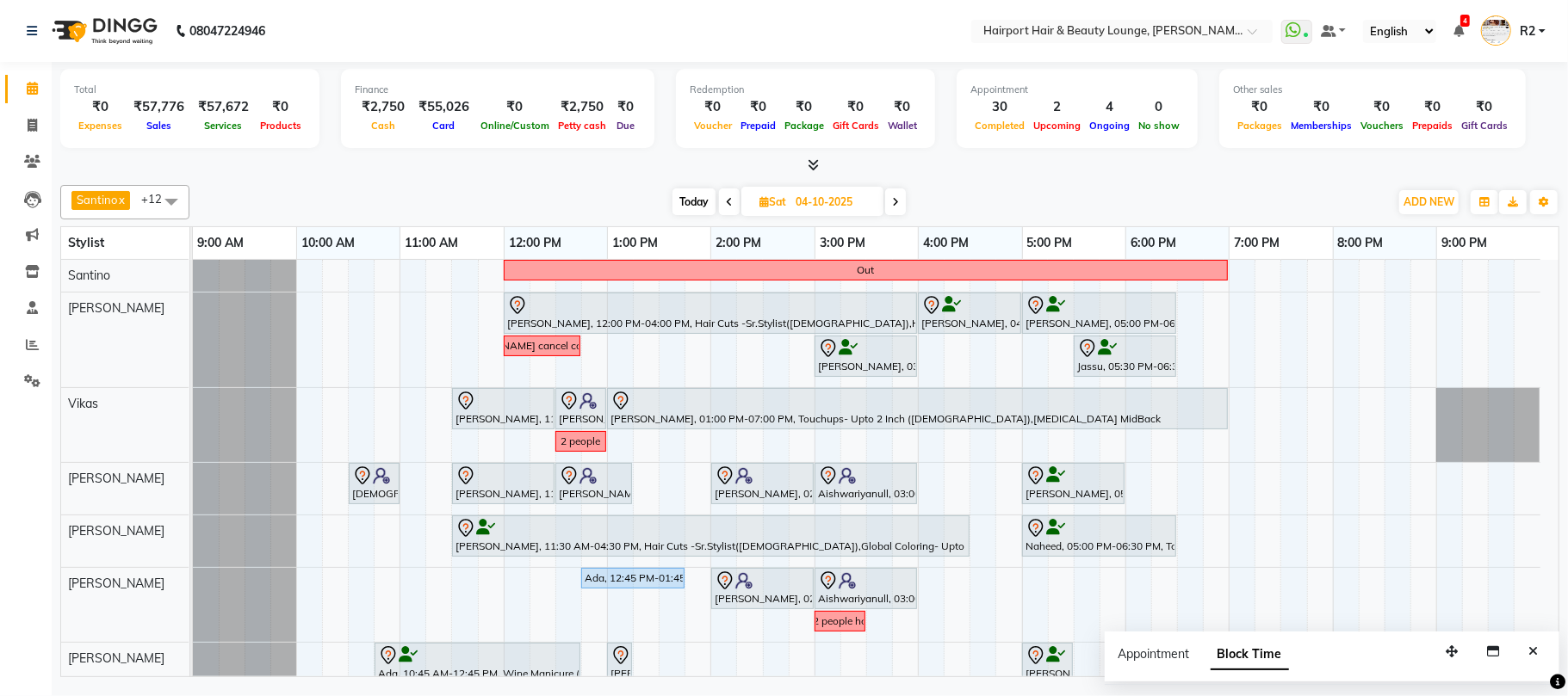
click at [1092, 569] on div "Out Meghna, 12:00 PM-04:00 PM, Hair Cuts -Sr.Stylist(Female),Highlights- Upto M…" at bounding box center [876, 585] width 1366 height 650
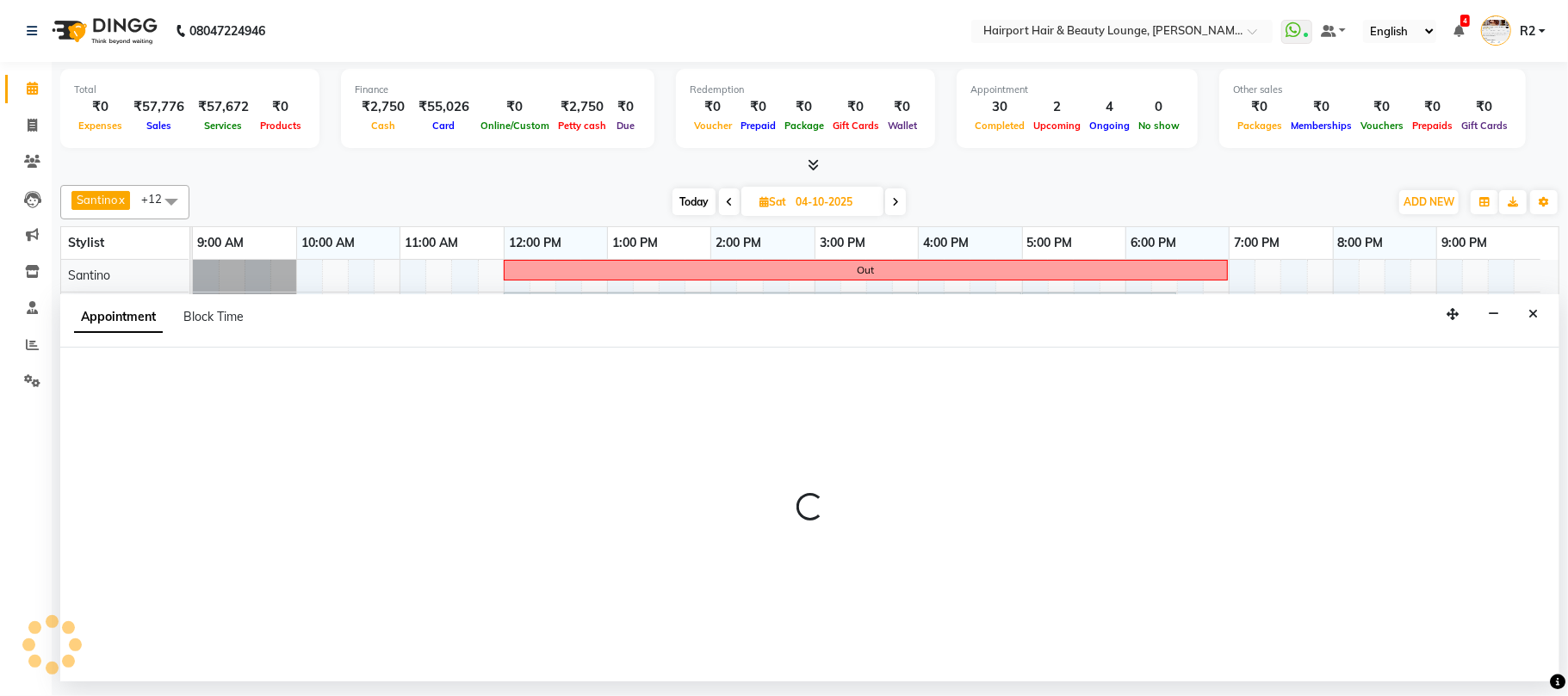
select select "12656"
select select "1050"
select select "tentative"
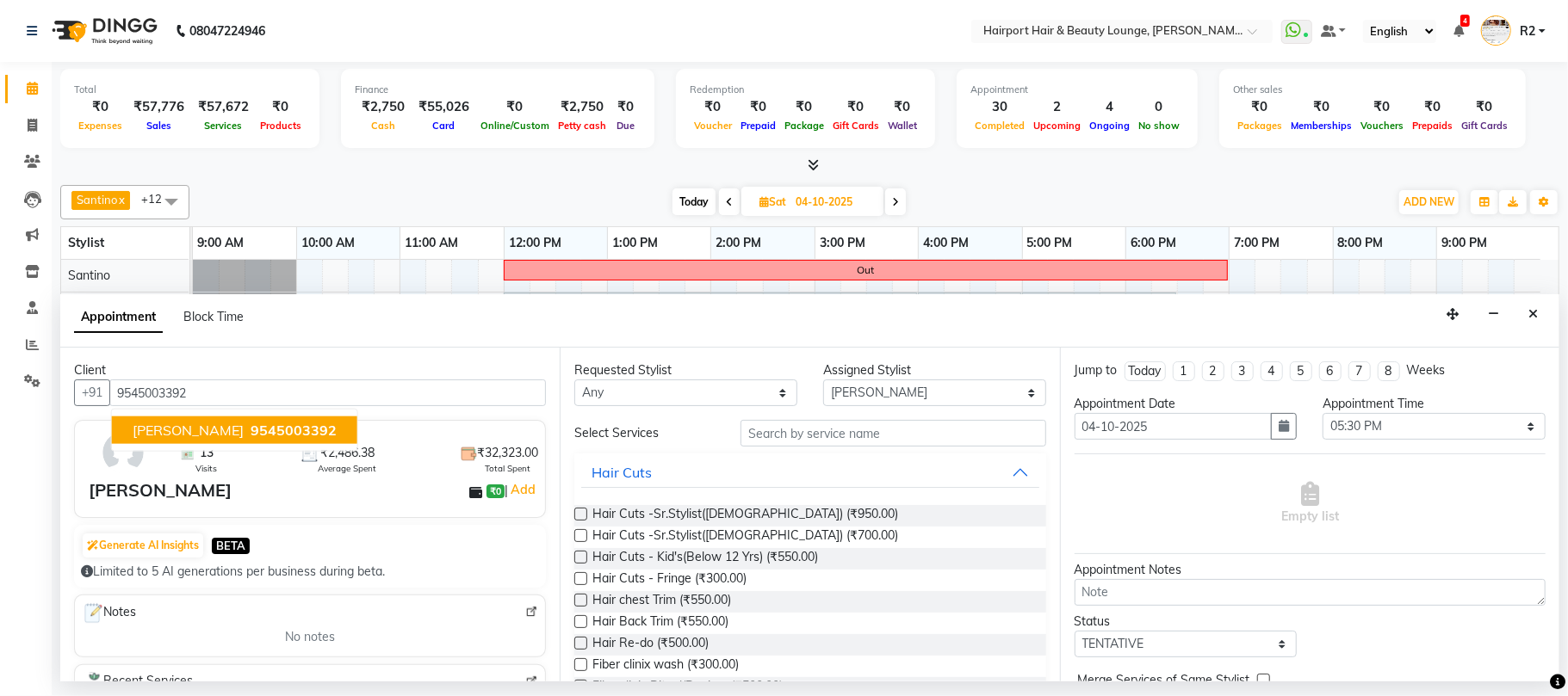
click at [261, 429] on span "9545003392" at bounding box center [293, 430] width 86 height 17
type input "9545003392"
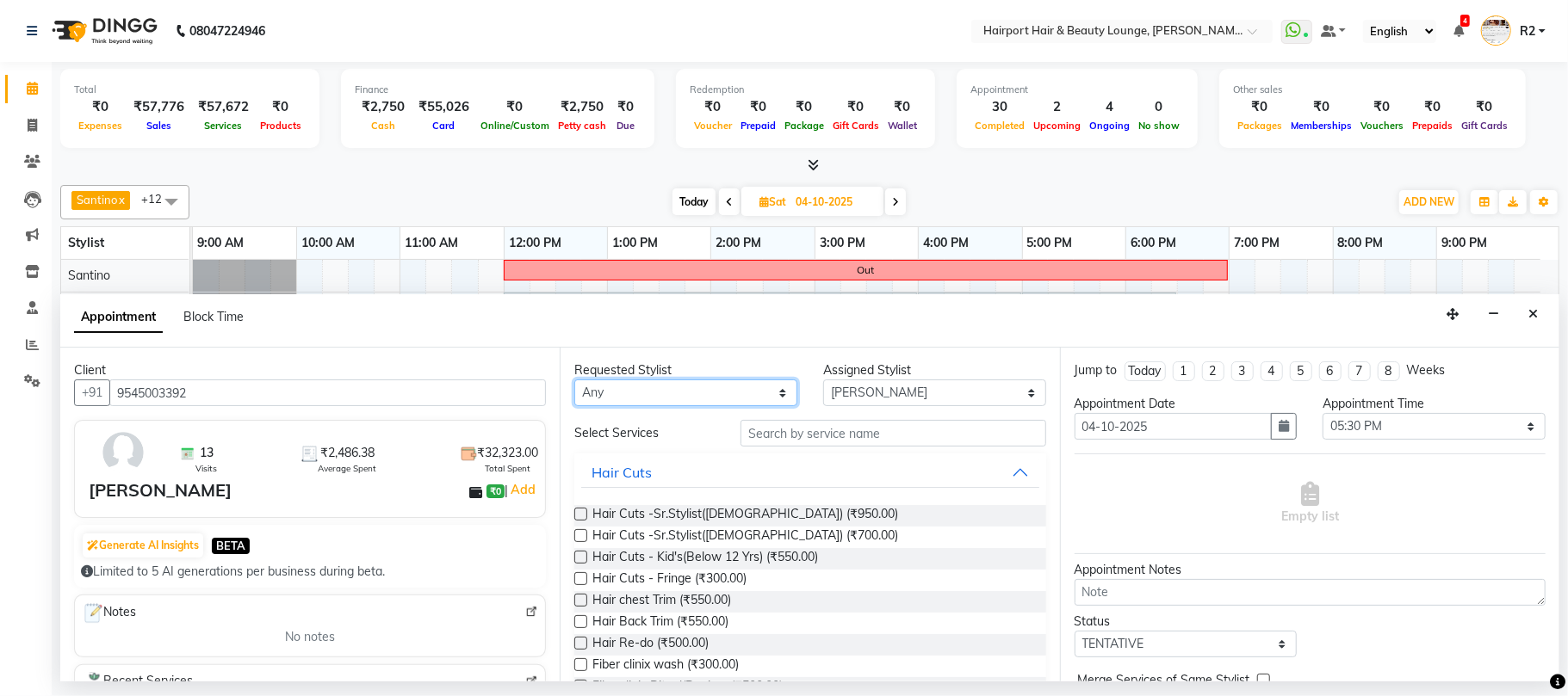
click at [648, 391] on select "Any Adnan Ambika Anandita Anita Atish Binita Elizabeth Gracy Maggie Mercy Mila …" at bounding box center [685, 393] width 223 height 26
select select "12656"
click at [574, 382] on select "Any Adnan Ambika Anandita Anita Atish Binita Elizabeth Gracy Maggie Mercy Mila …" at bounding box center [685, 393] width 223 height 26
click at [773, 445] on input "text" at bounding box center [893, 433] width 305 height 26
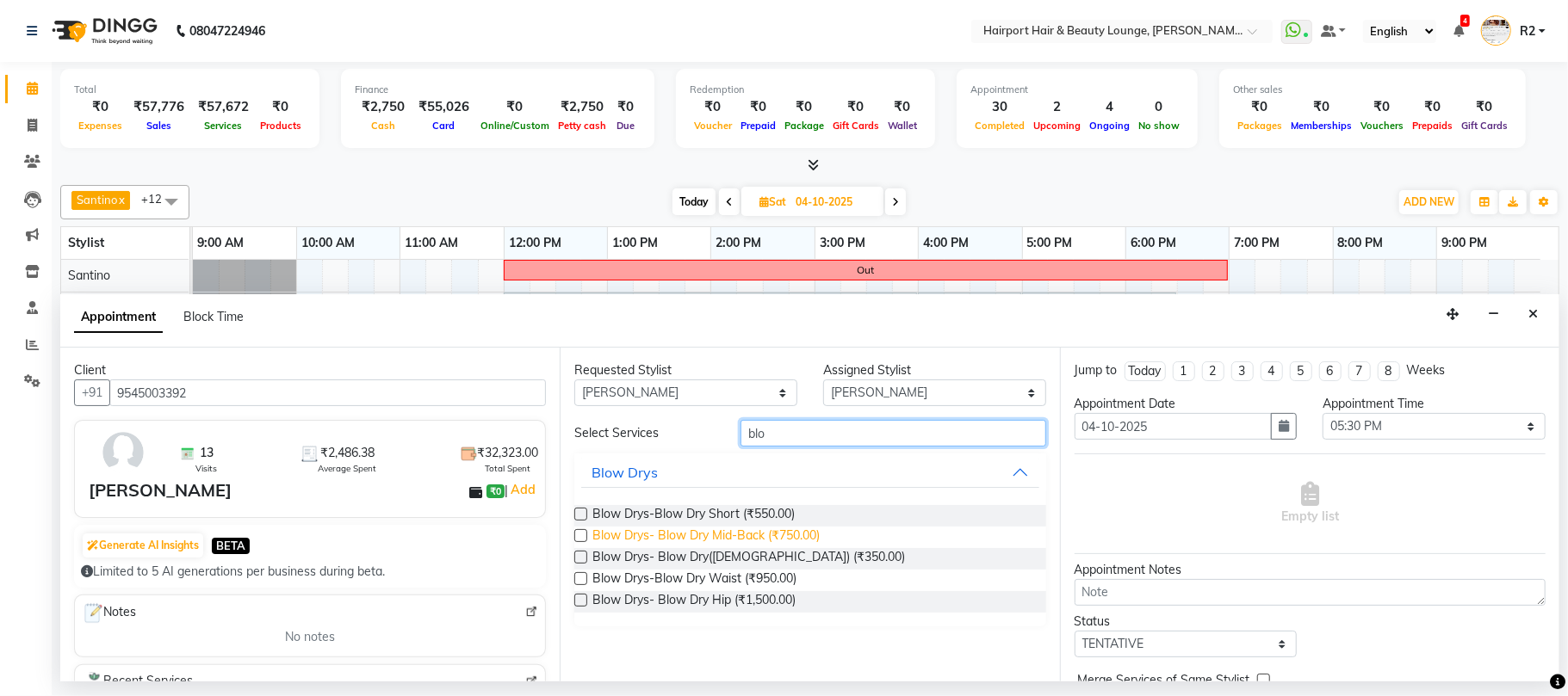
type input "blo"
click at [702, 538] on span "Blow Drys- Blow Dry Mid-Back (₹750.00)" at bounding box center [705, 537] width 227 height 22
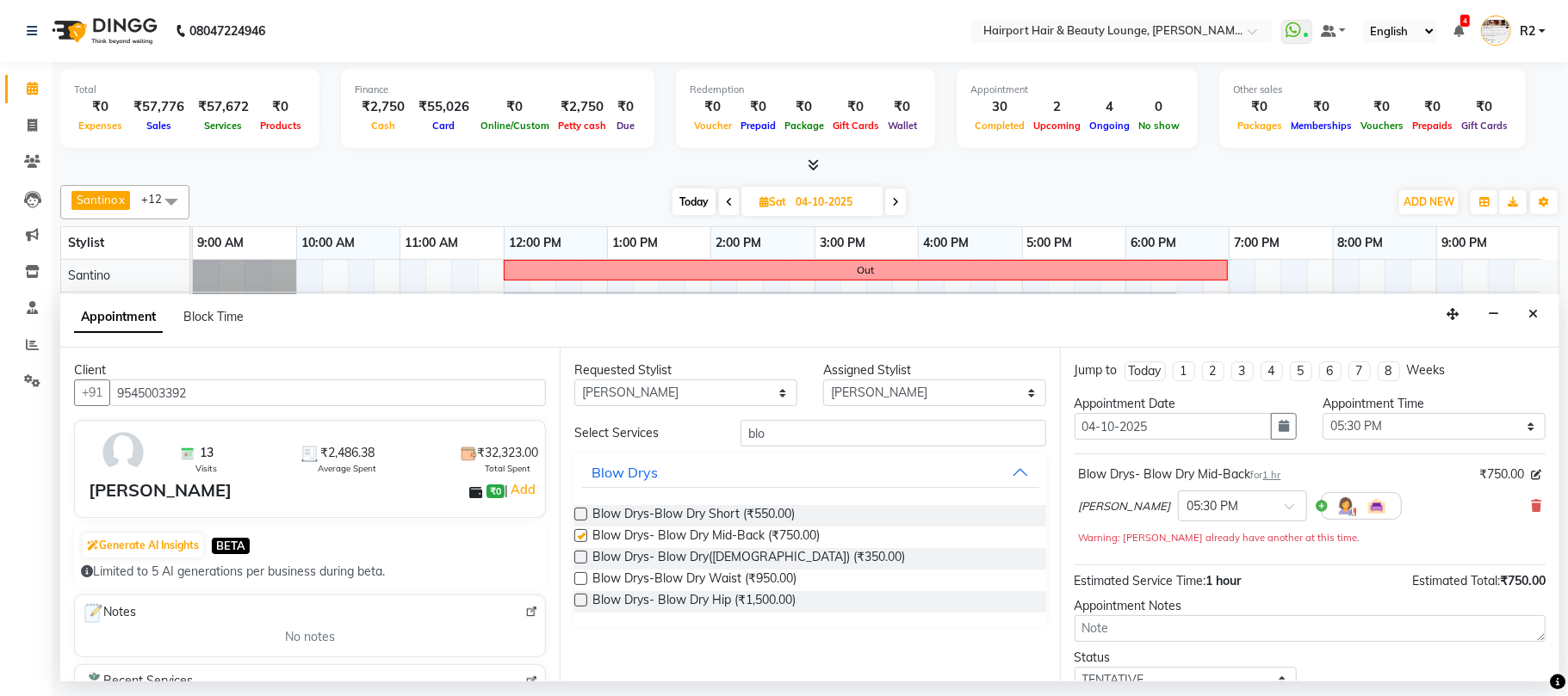
checkbox input "false"
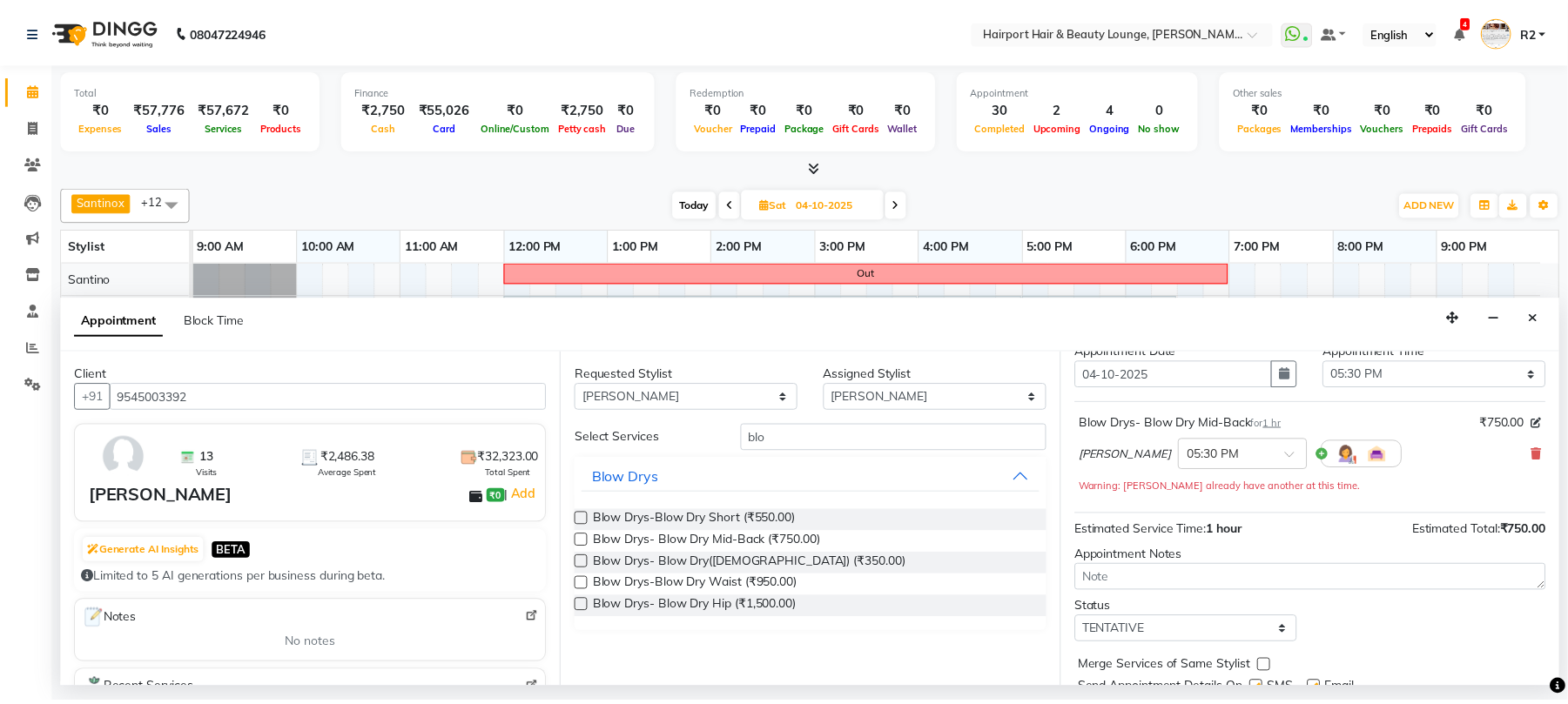
scroll to position [123, 0]
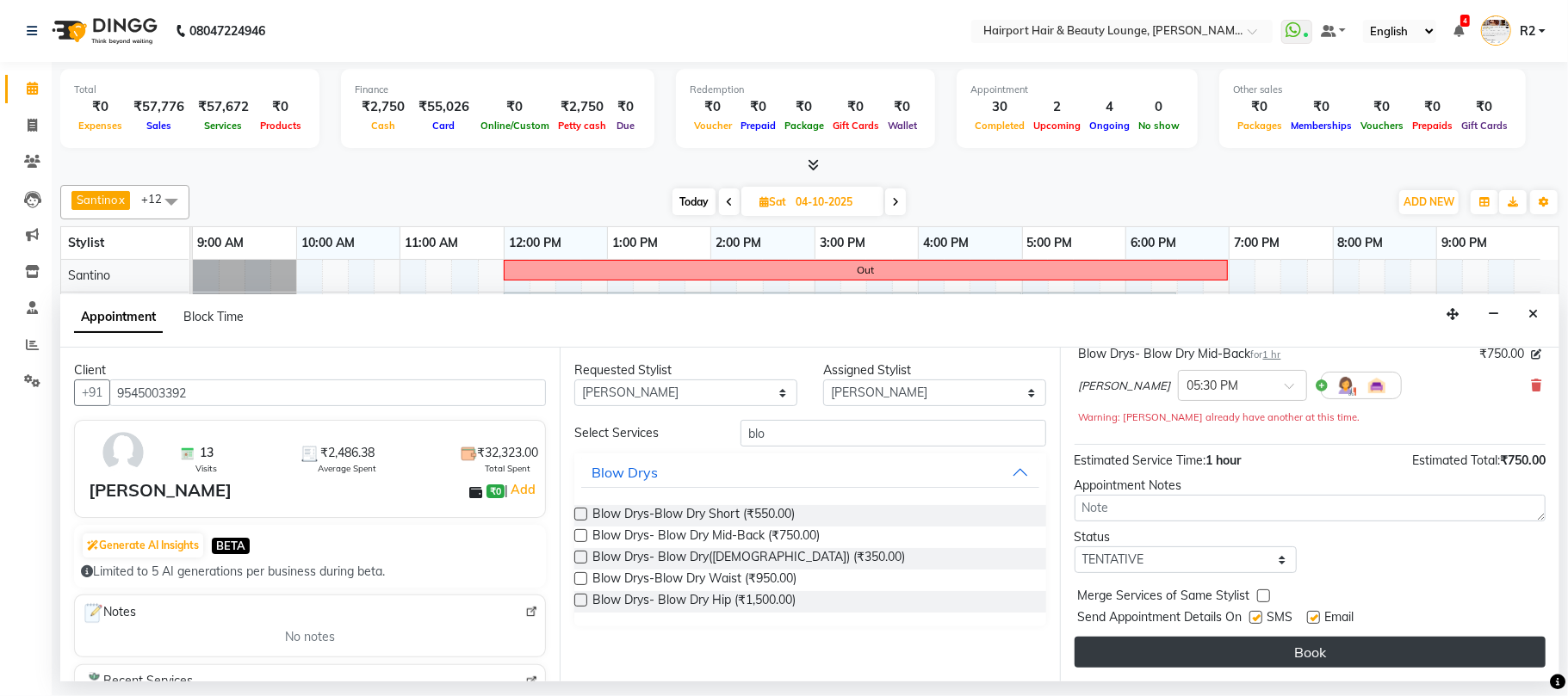
click at [1250, 655] on button "Book" at bounding box center [1309, 652] width 471 height 31
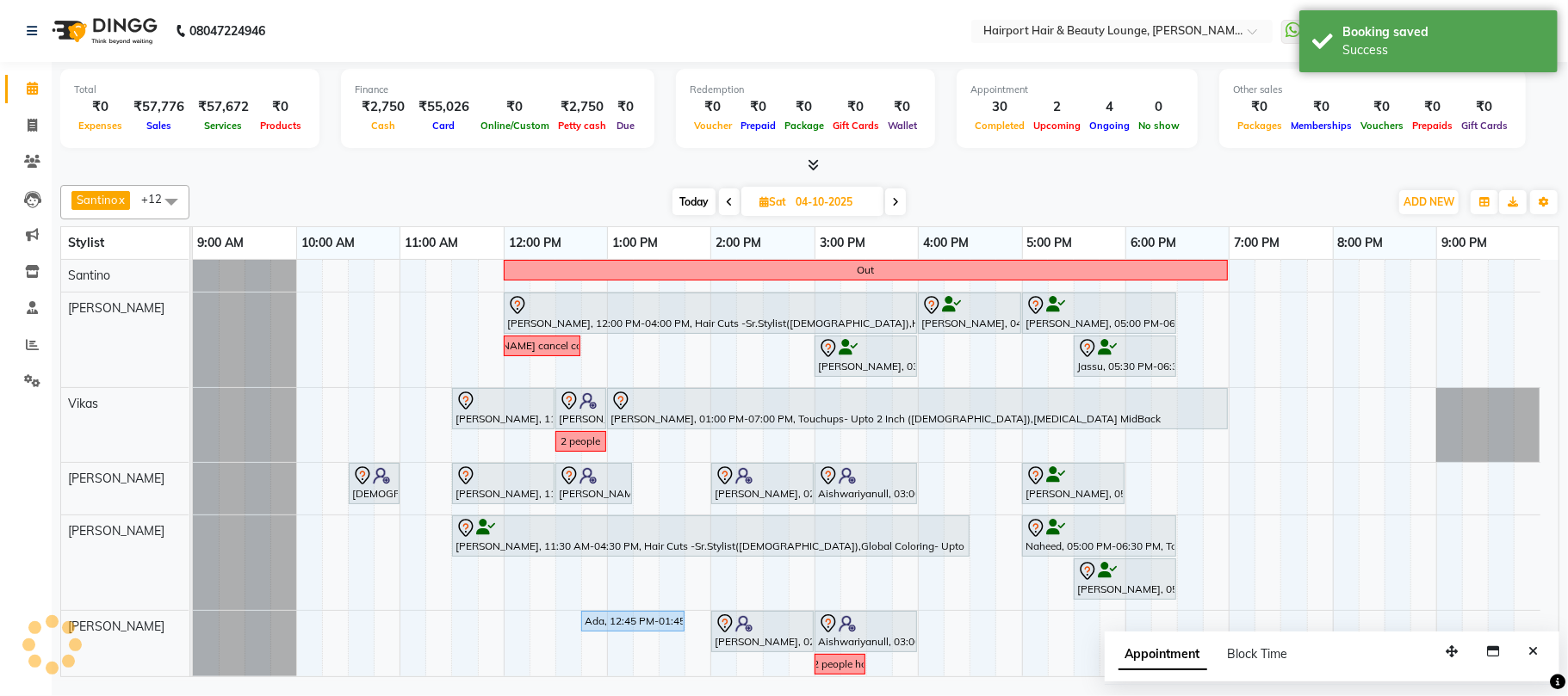
click at [677, 201] on span "Today" at bounding box center [693, 201] width 43 height 26
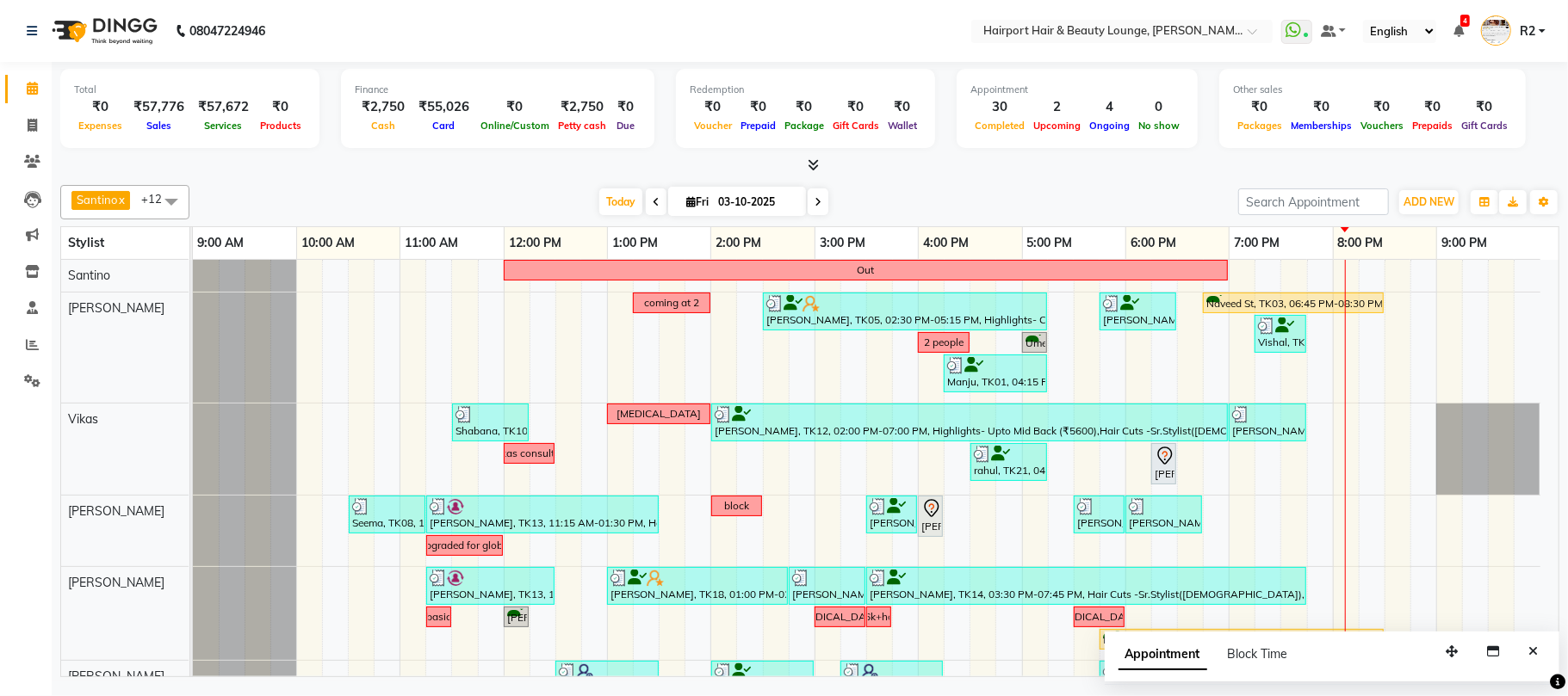
click at [799, 208] on span "Fri 03-10-2025" at bounding box center [736, 201] width 138 height 29
click at [807, 204] on span at bounding box center [817, 201] width 21 height 26
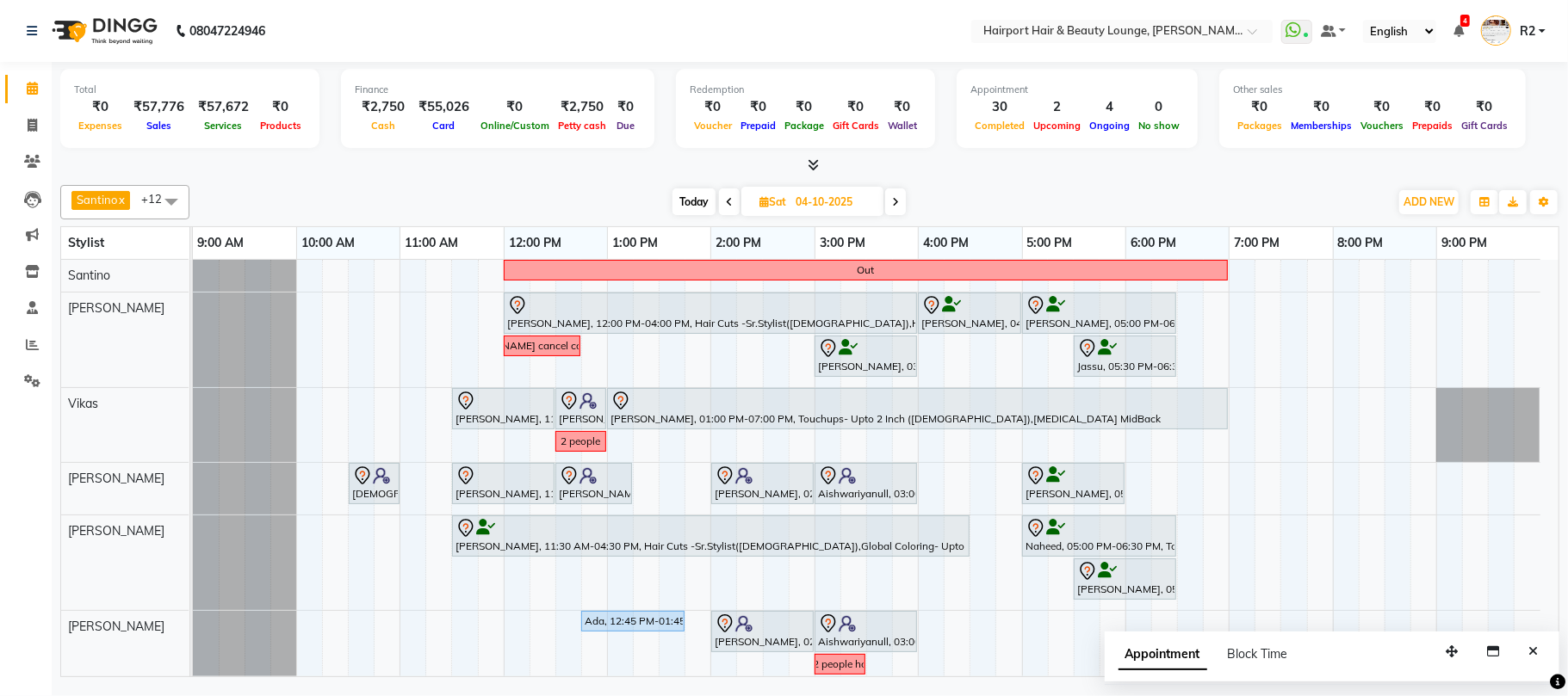
click at [689, 205] on span "Today" at bounding box center [693, 201] width 43 height 26
type input "03-10-2025"
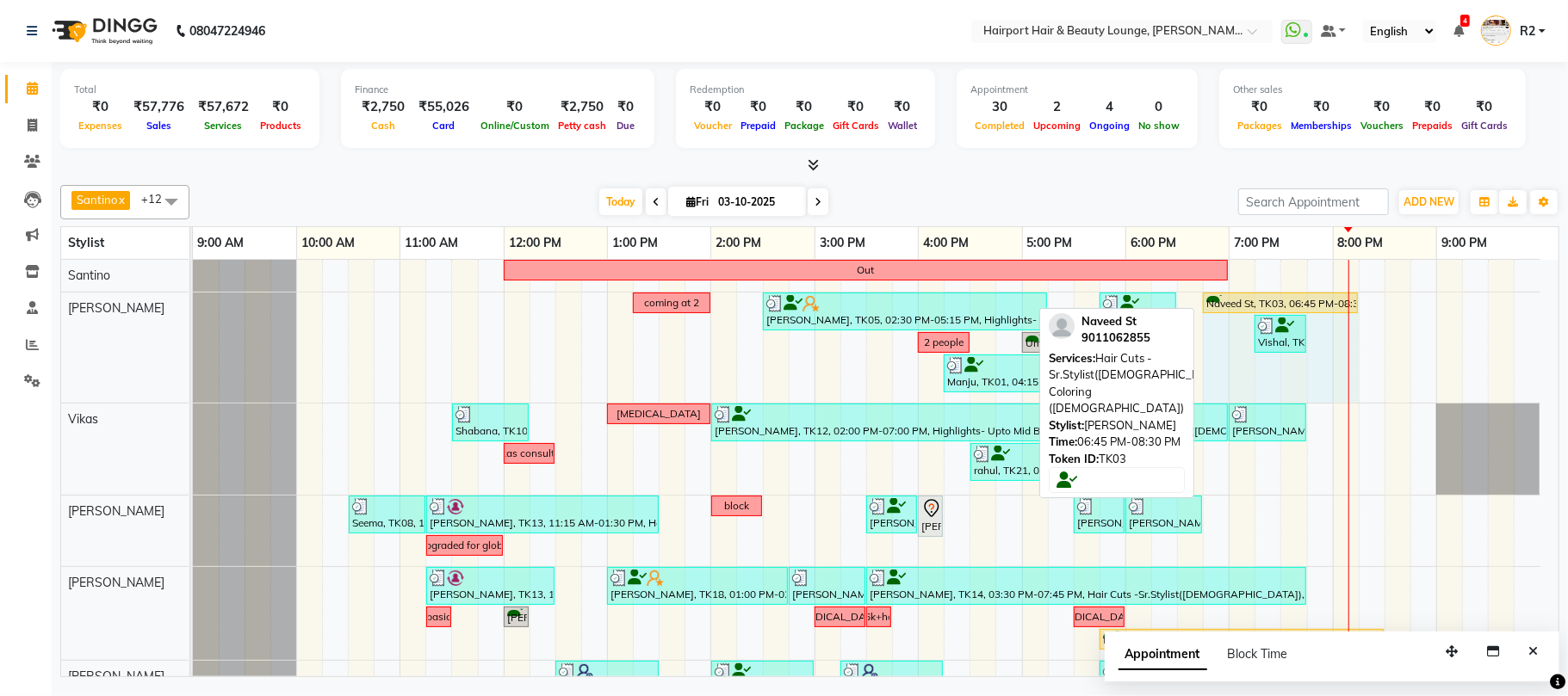
drag, startPoint x: 1382, startPoint y: 298, endPoint x: 1345, endPoint y: 313, distance: 39.9
click at [193, 313] on div "coming at 2 ekta, TK05, 02:30 PM-05:15 PM, Highlights- Crown (₹3600) Shally, TK…" at bounding box center [193, 347] width 0 height 110
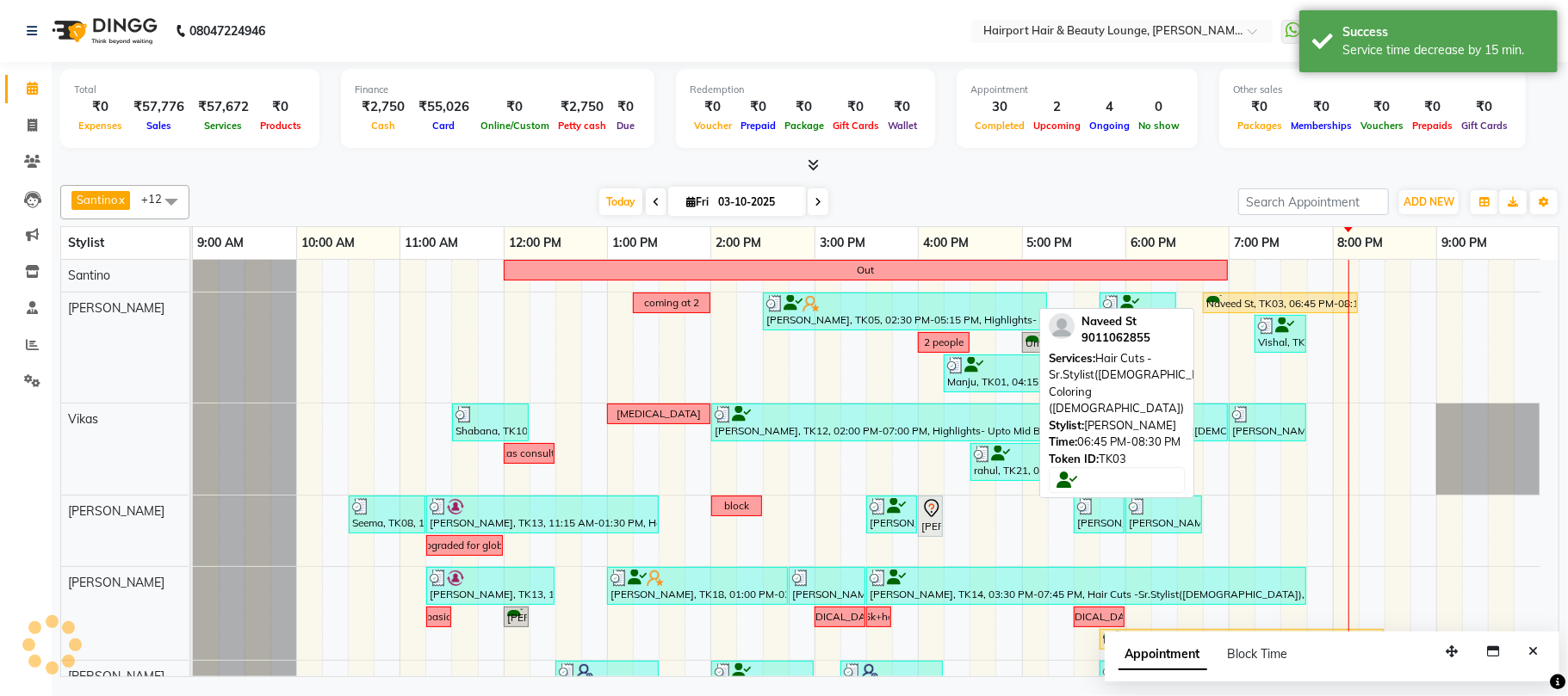
click at [1307, 304] on div "Naveed St, TK03, 06:45 PM-08:15 PM, Hair Cuts -Sr.Stylist([DEMOGRAPHIC_DATA]),G…" at bounding box center [1280, 303] width 151 height 16
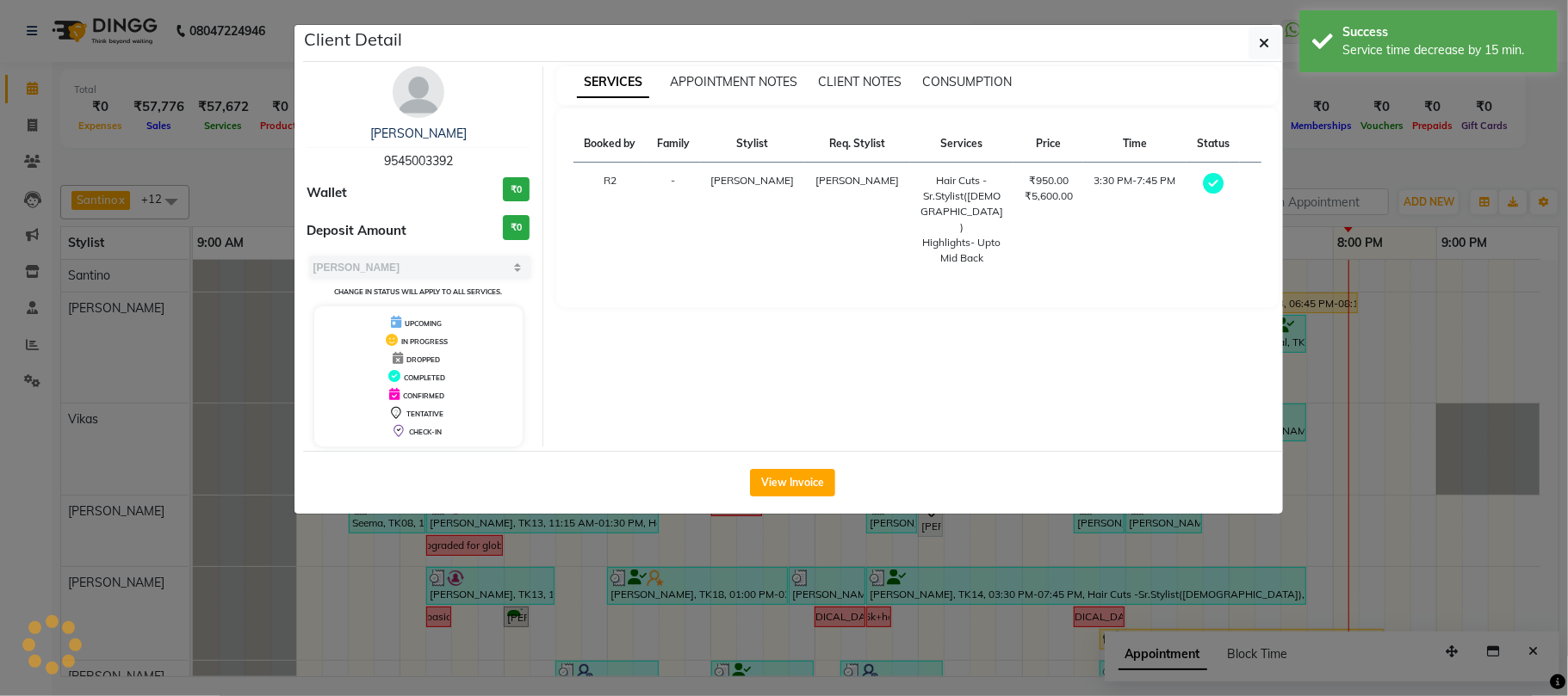
select select "1"
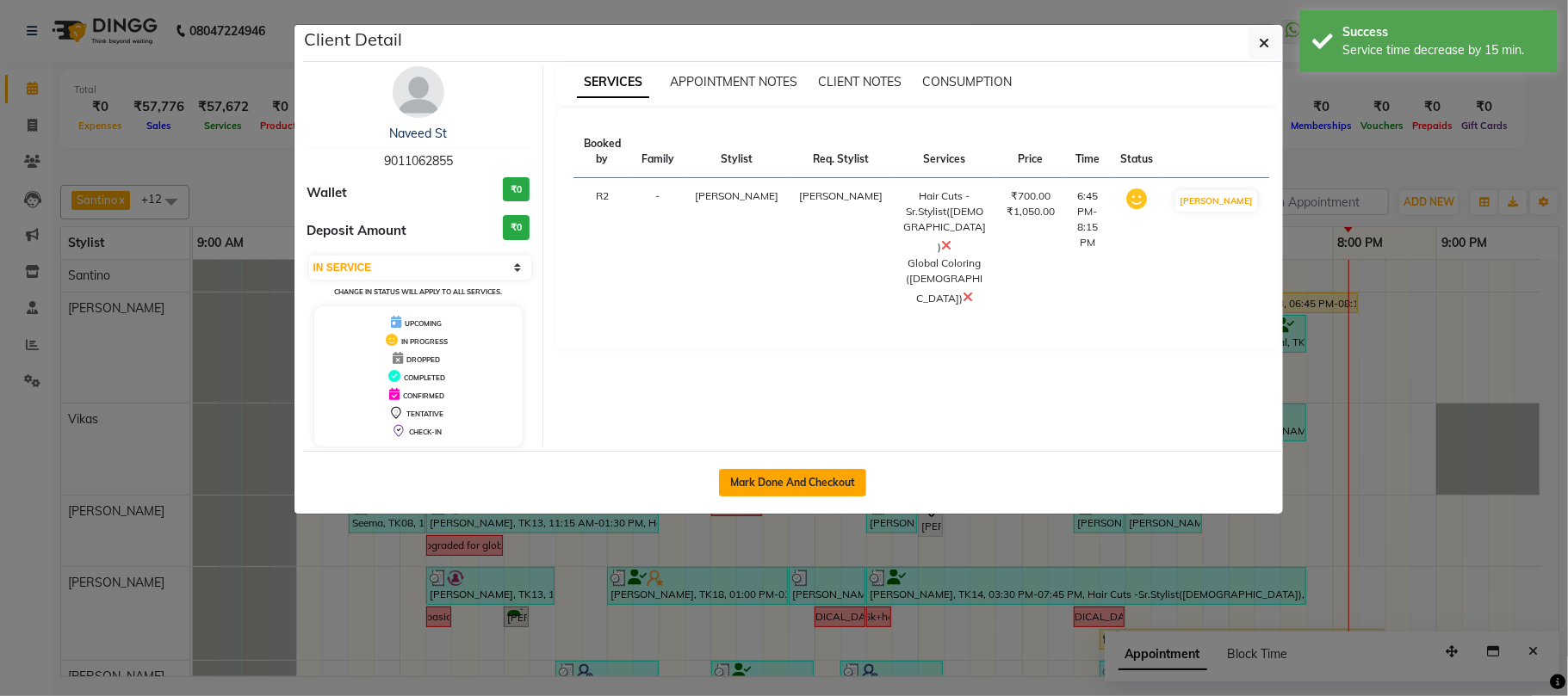
click at [780, 474] on button "Mark Done And Checkout" at bounding box center [793, 483] width 148 height 27
select select "622"
select select "service"
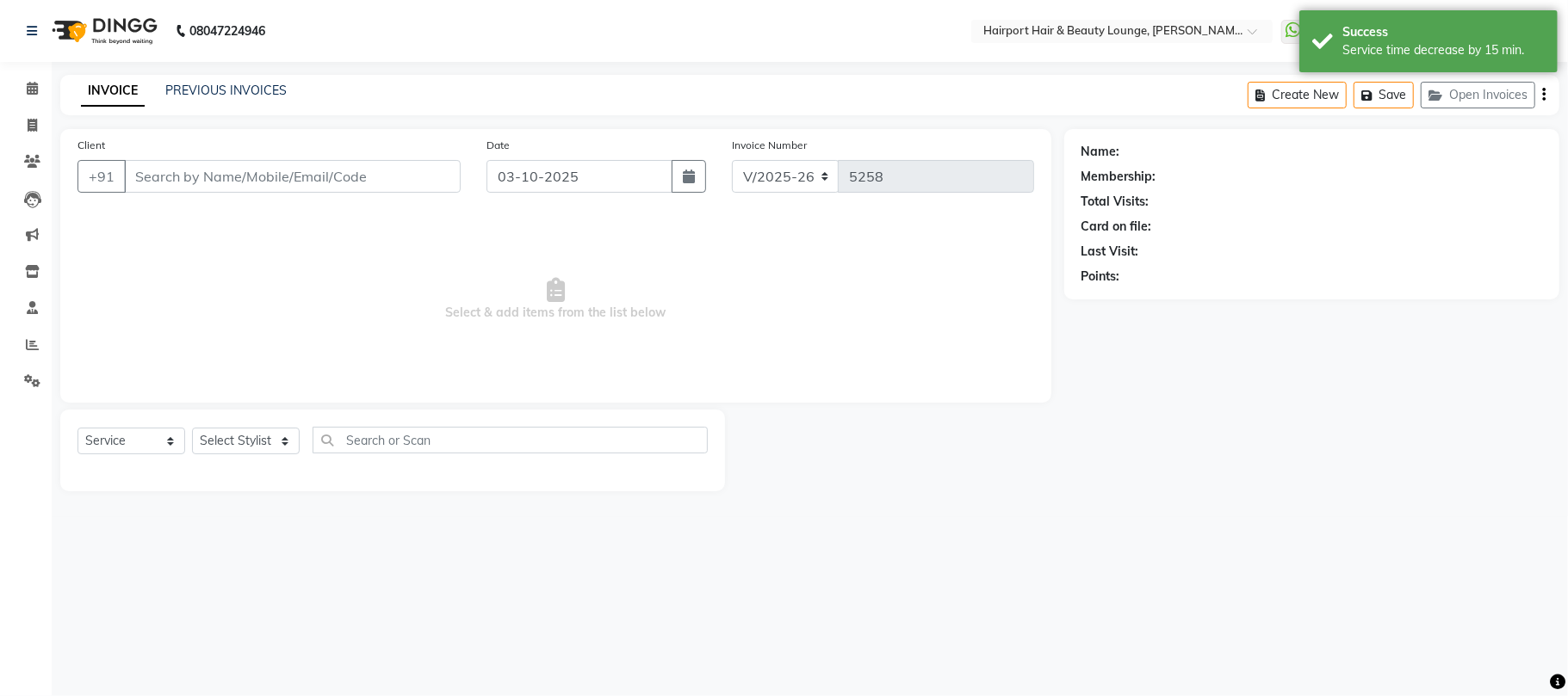
type input "9011062855"
select select "9138"
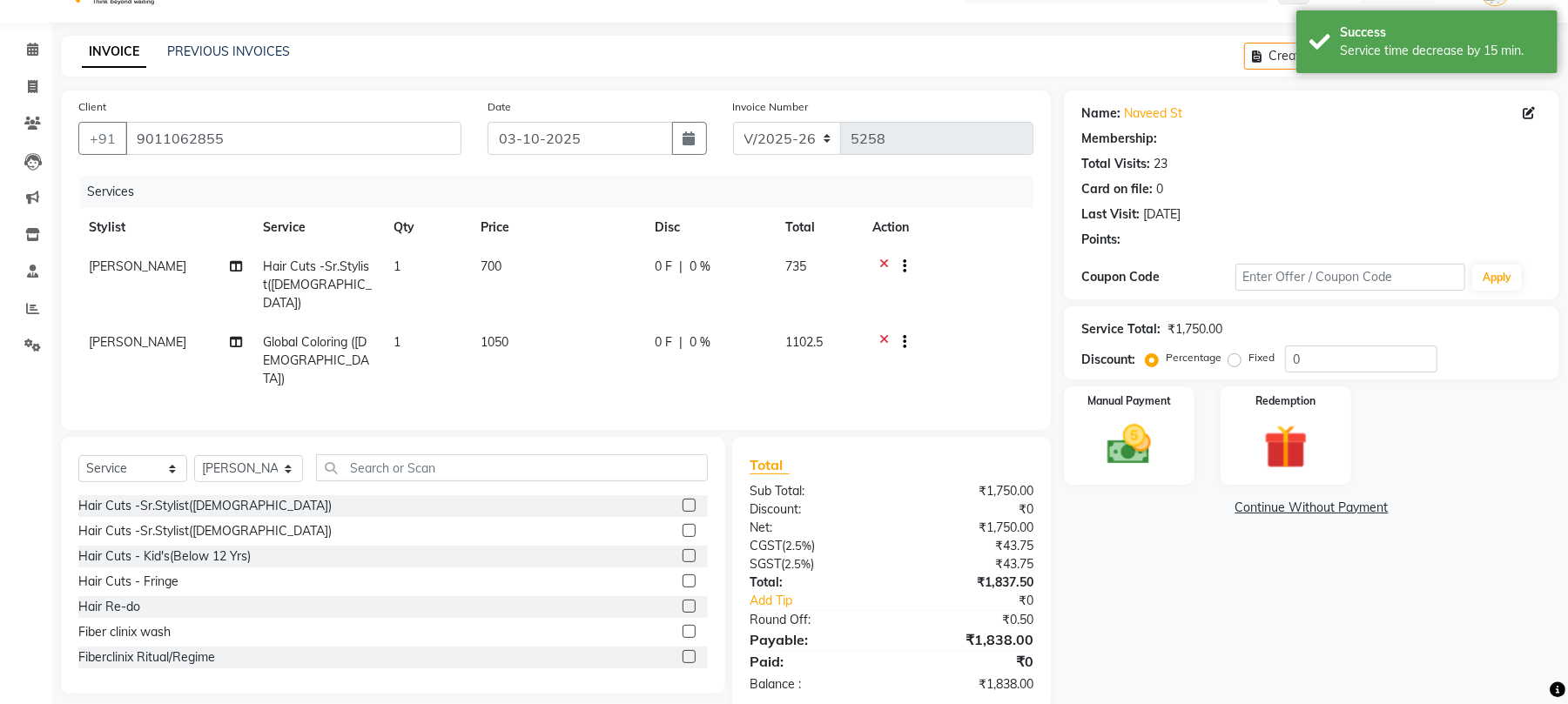
scroll to position [54, 0]
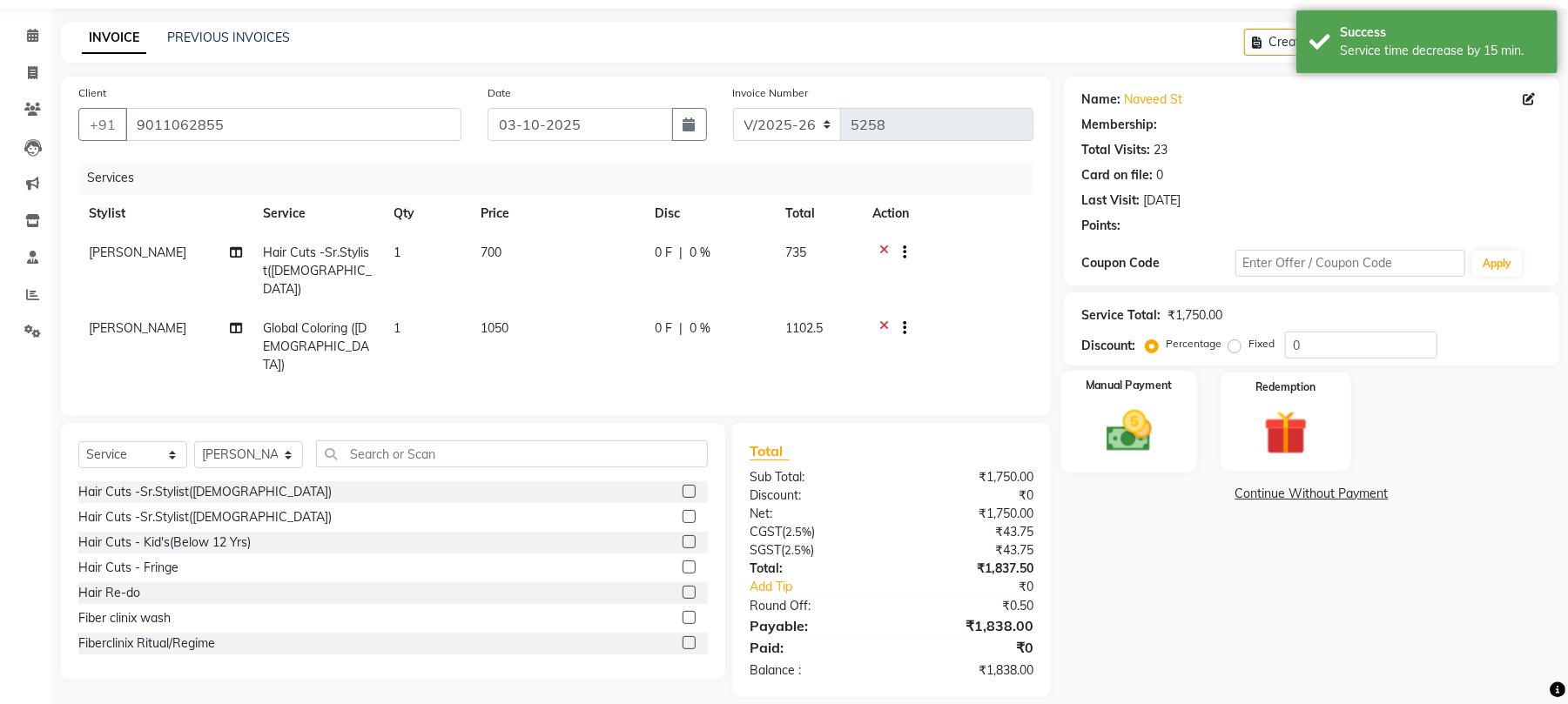
select select "1: Object"
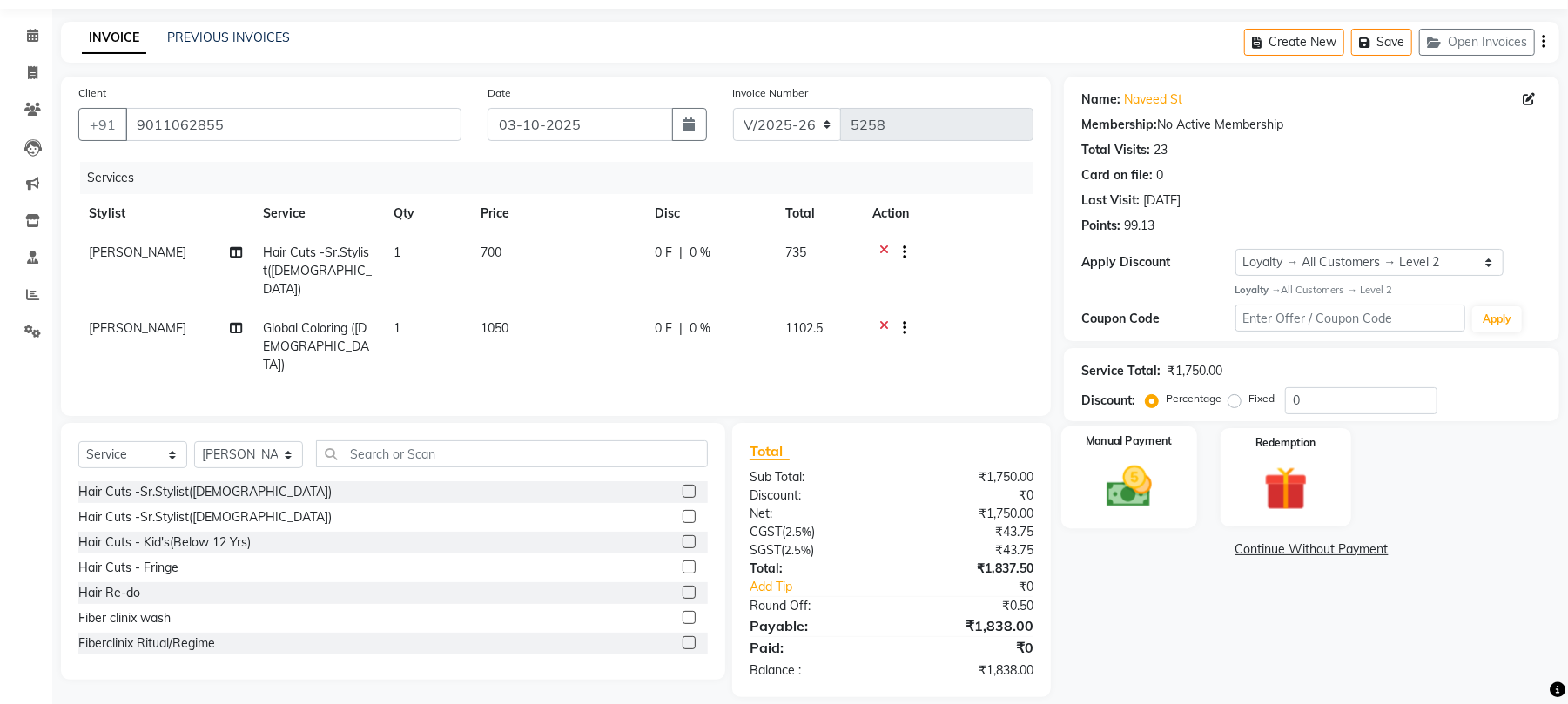
click at [1131, 479] on img at bounding box center [1129, 487] width 75 height 53
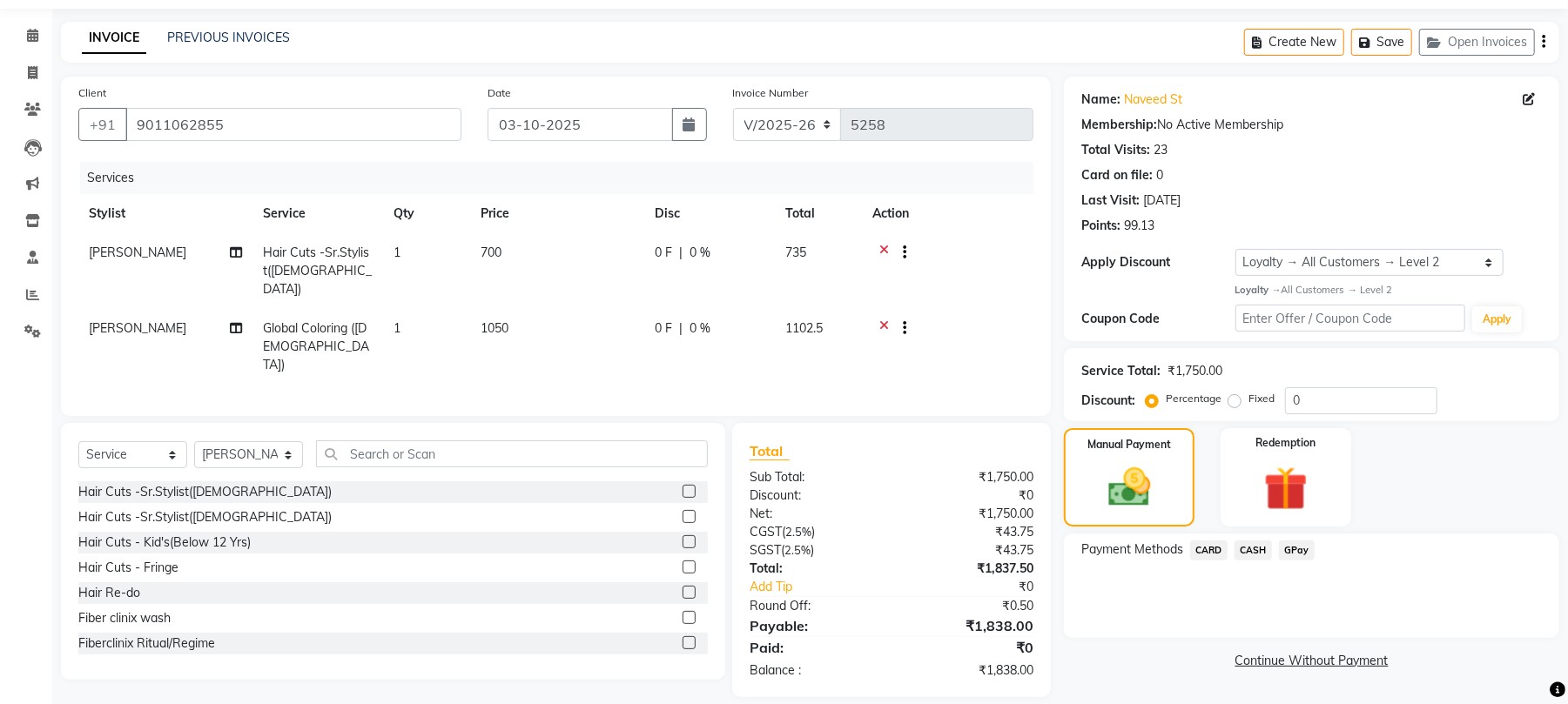
click at [1211, 547] on span "CARD" at bounding box center [1209, 551] width 38 height 20
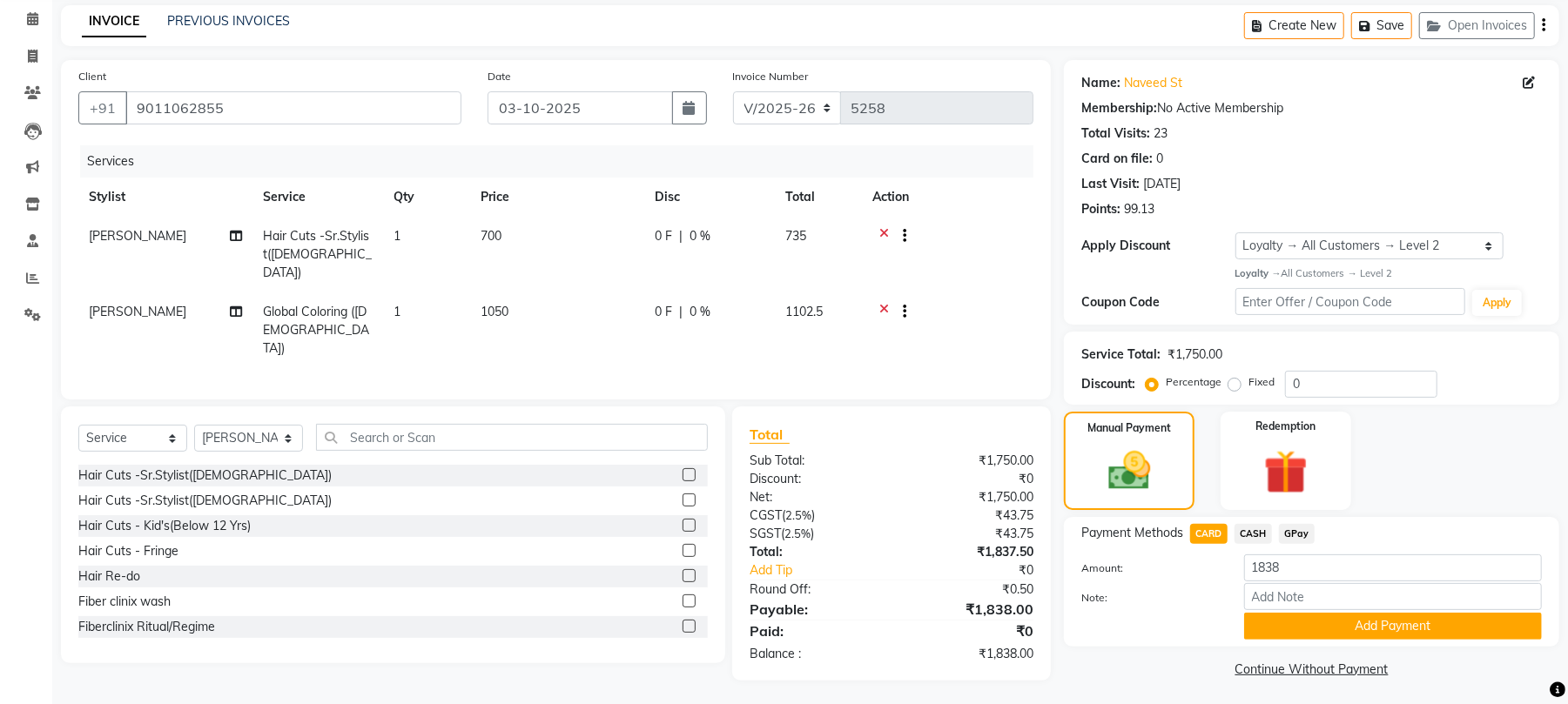
scroll to position [75, 0]
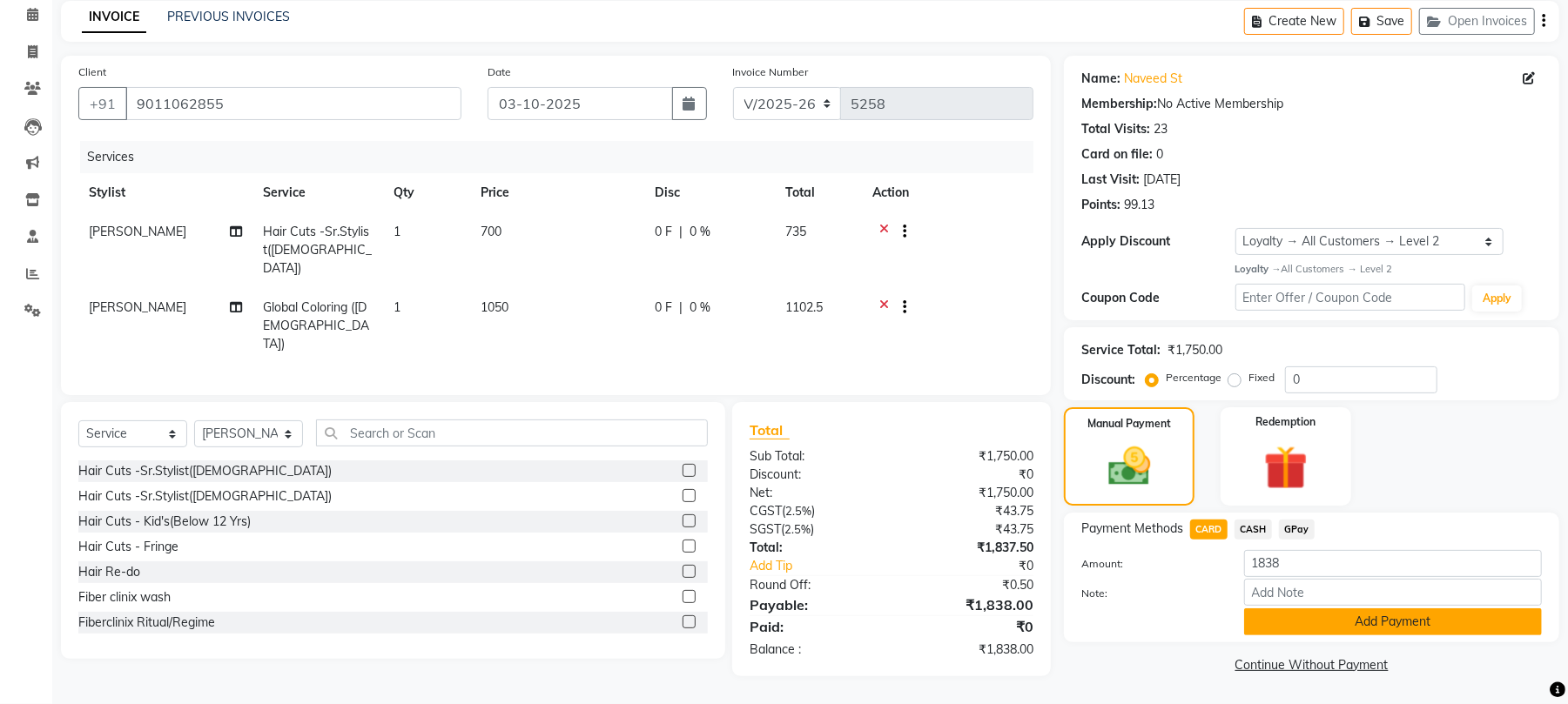
click at [1293, 622] on button "Add Payment" at bounding box center [1392, 621] width 298 height 27
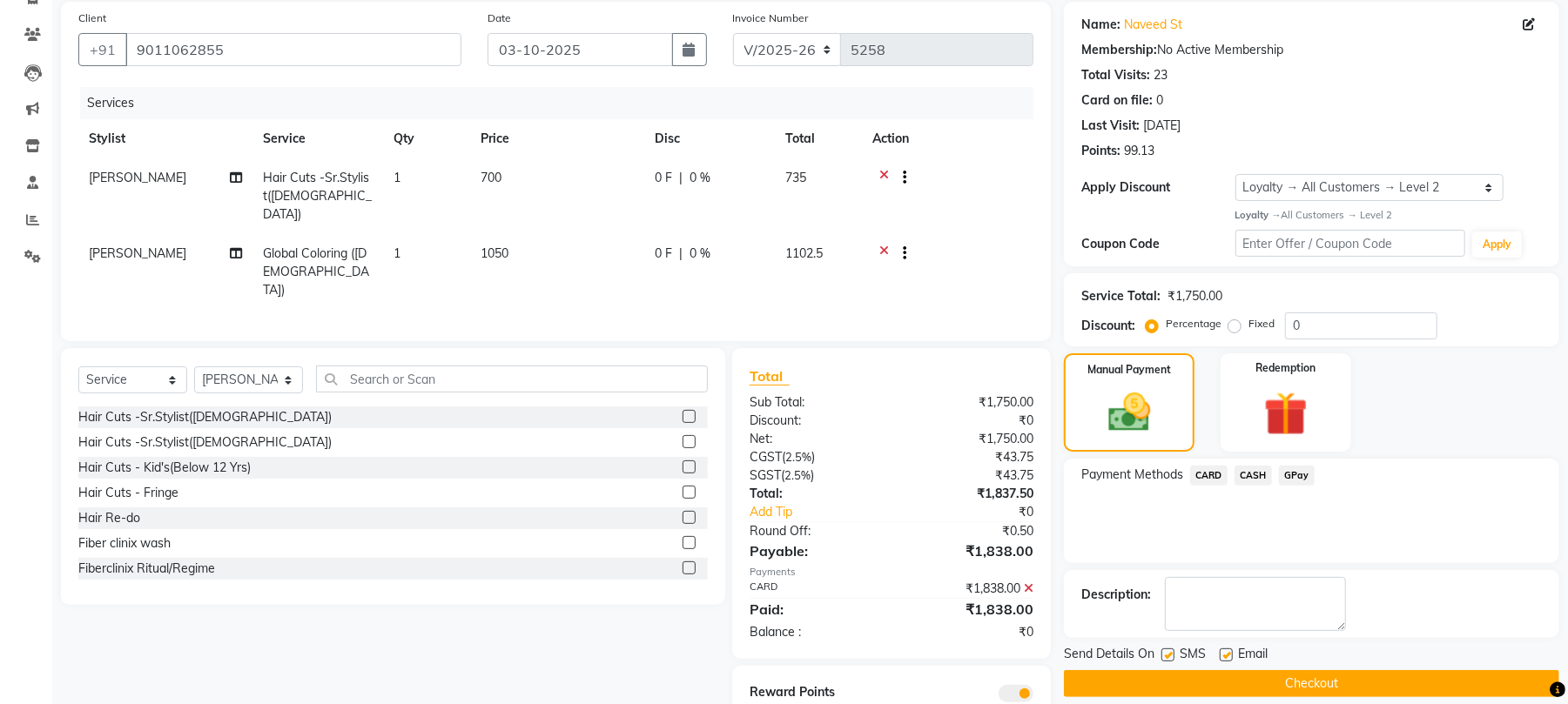
scroll to position [176, 0]
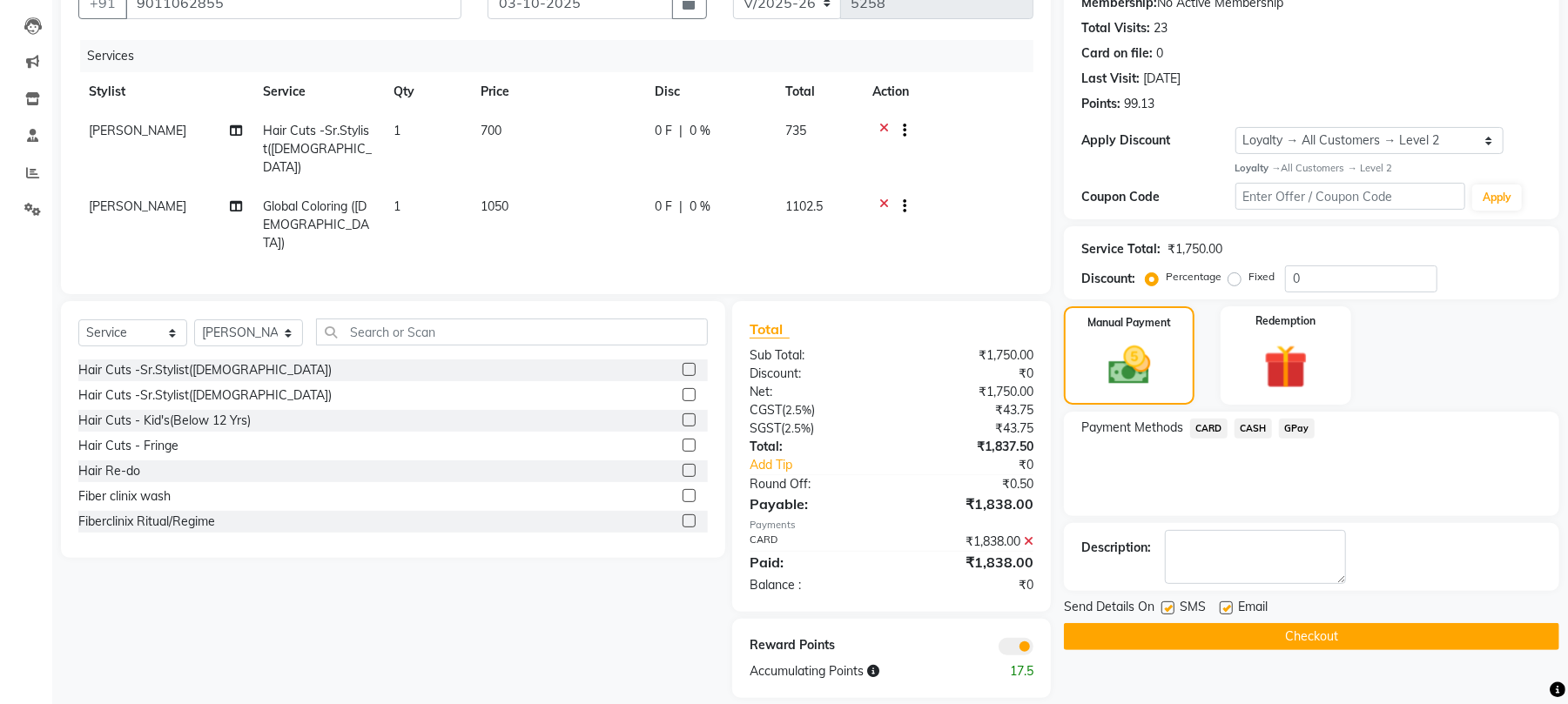
click at [1238, 639] on button "Checkout" at bounding box center [1312, 637] width 496 height 27
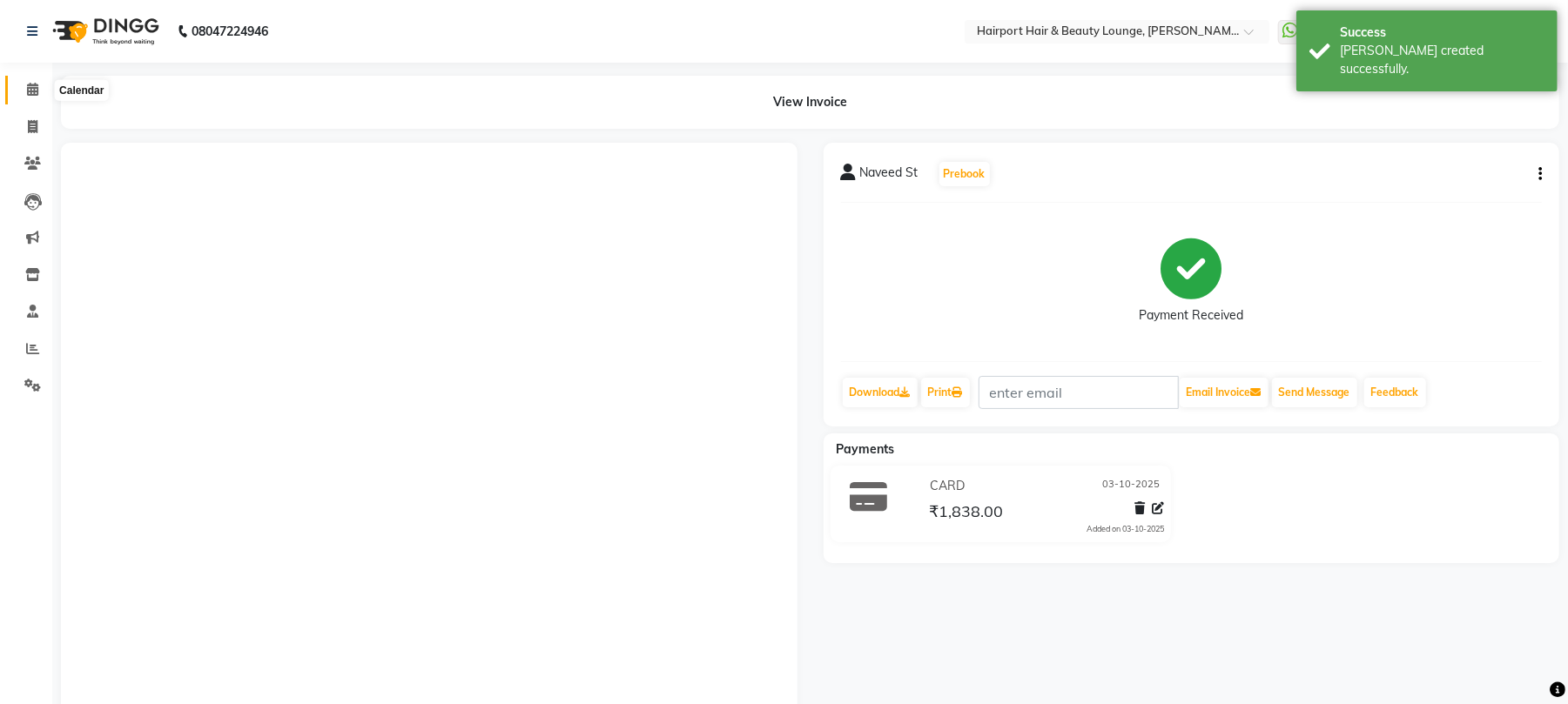
click at [24, 96] on span at bounding box center [32, 90] width 30 height 20
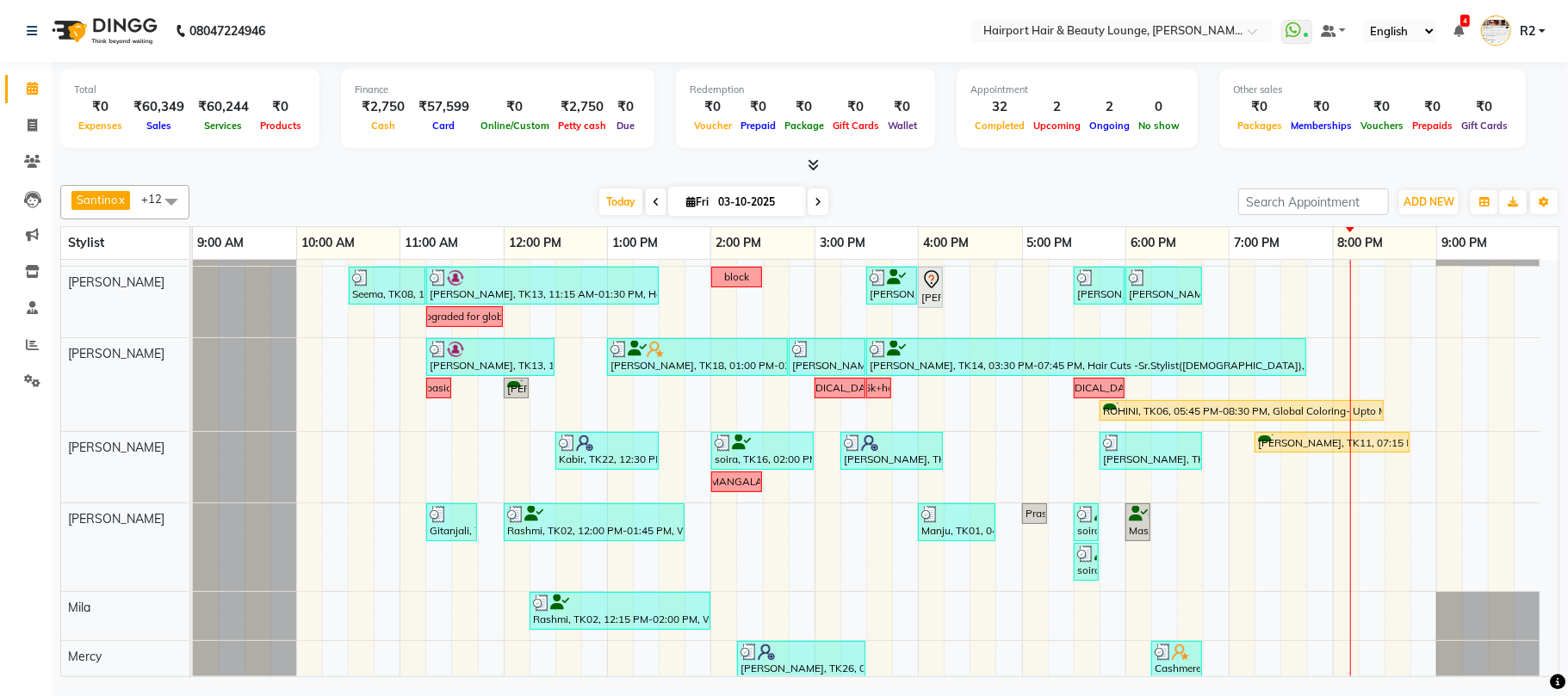
scroll to position [115, 0]
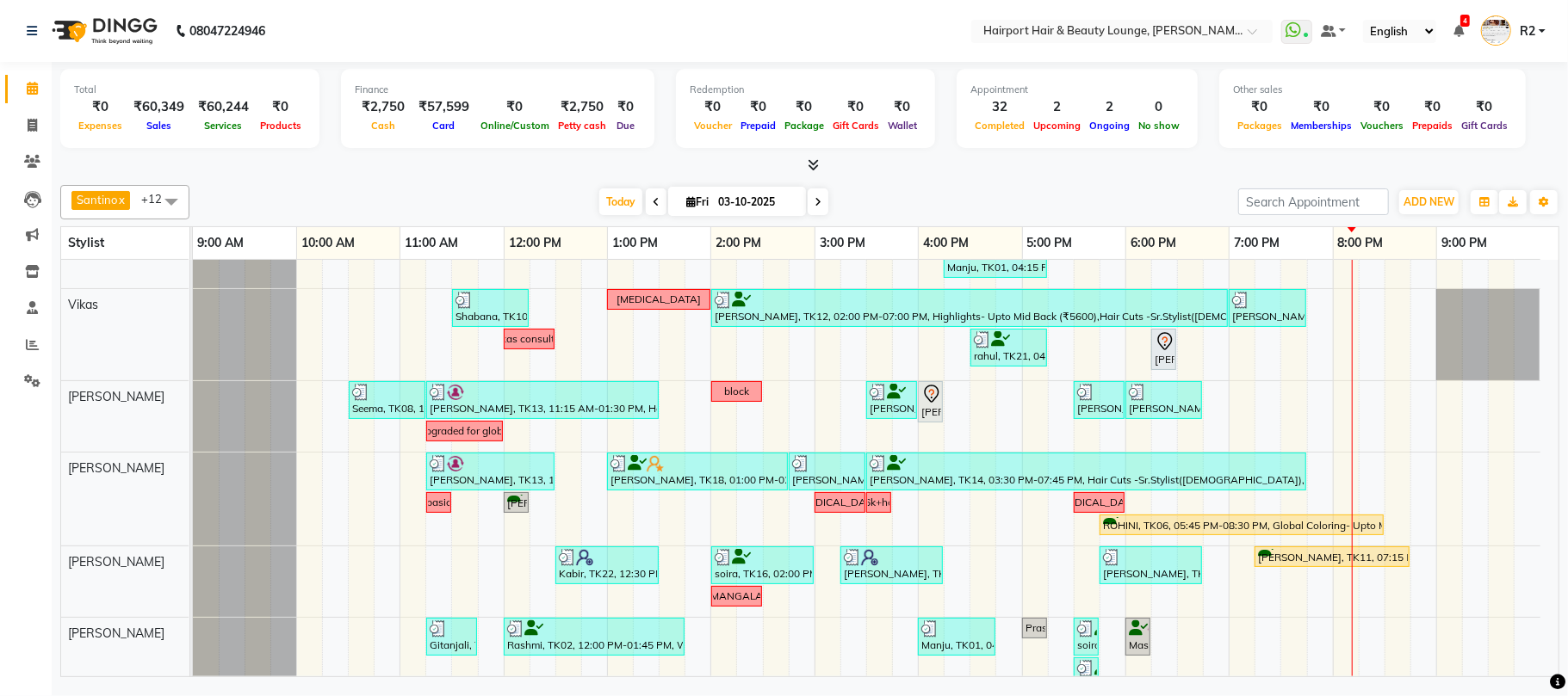
click at [401, 203] on div "Today Fri 03-10-2025" at bounding box center [713, 202] width 1031 height 26
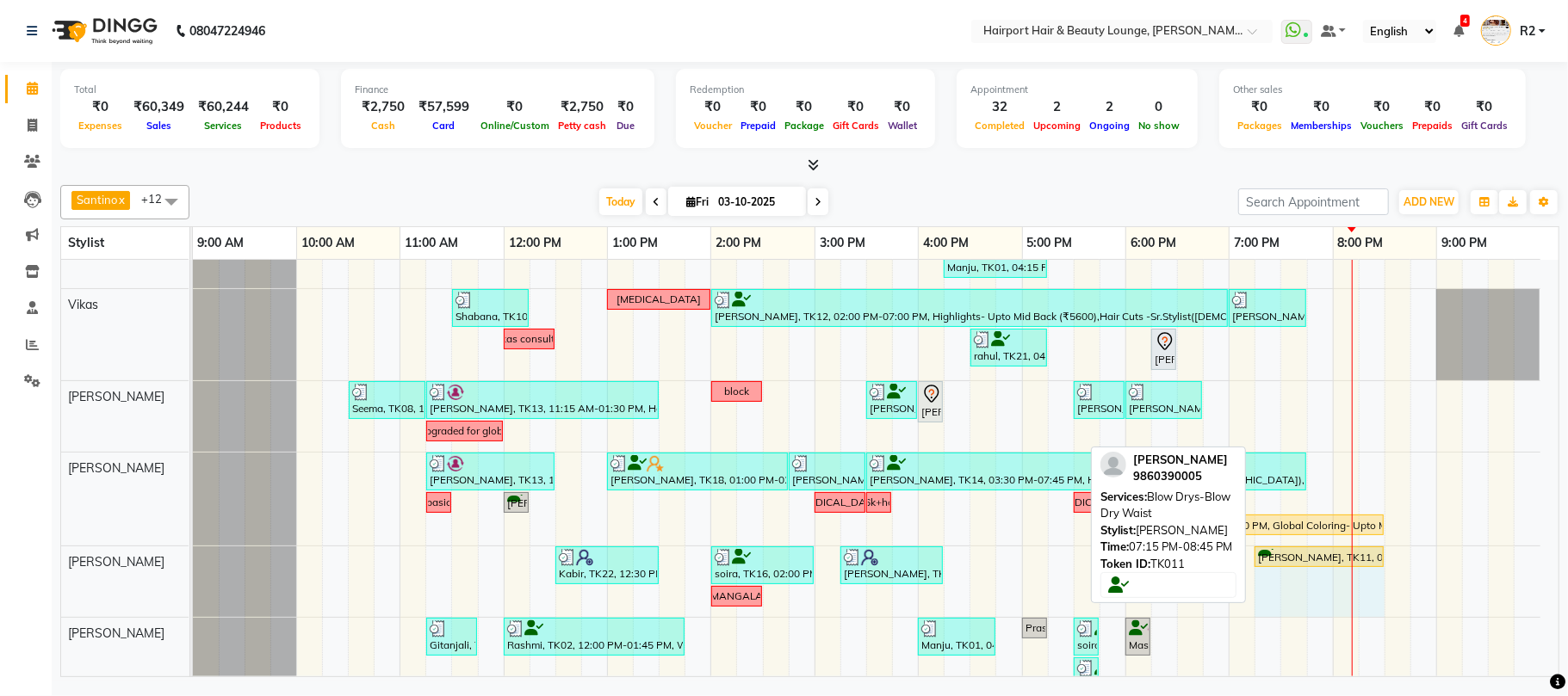
drag, startPoint x: 1405, startPoint y: 554, endPoint x: 1379, endPoint y: 570, distance: 30.5
click at [193, 570] on div "Kabir, TK22, 12:30 PM-01:30 PM, Hair Cuts -Sr.Stylist(Male) soira, TK16, 02:00 …" at bounding box center [193, 581] width 0 height 70
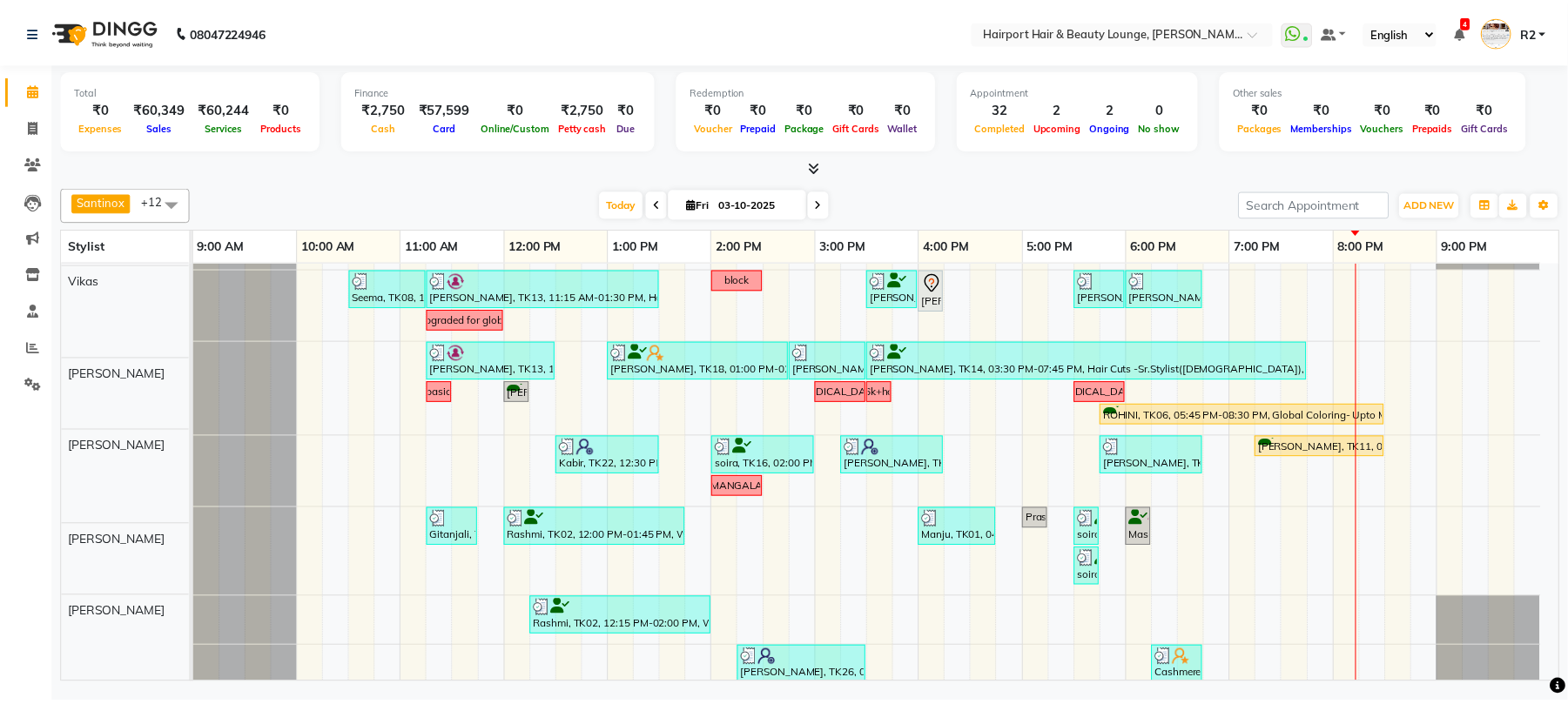
scroll to position [231, 0]
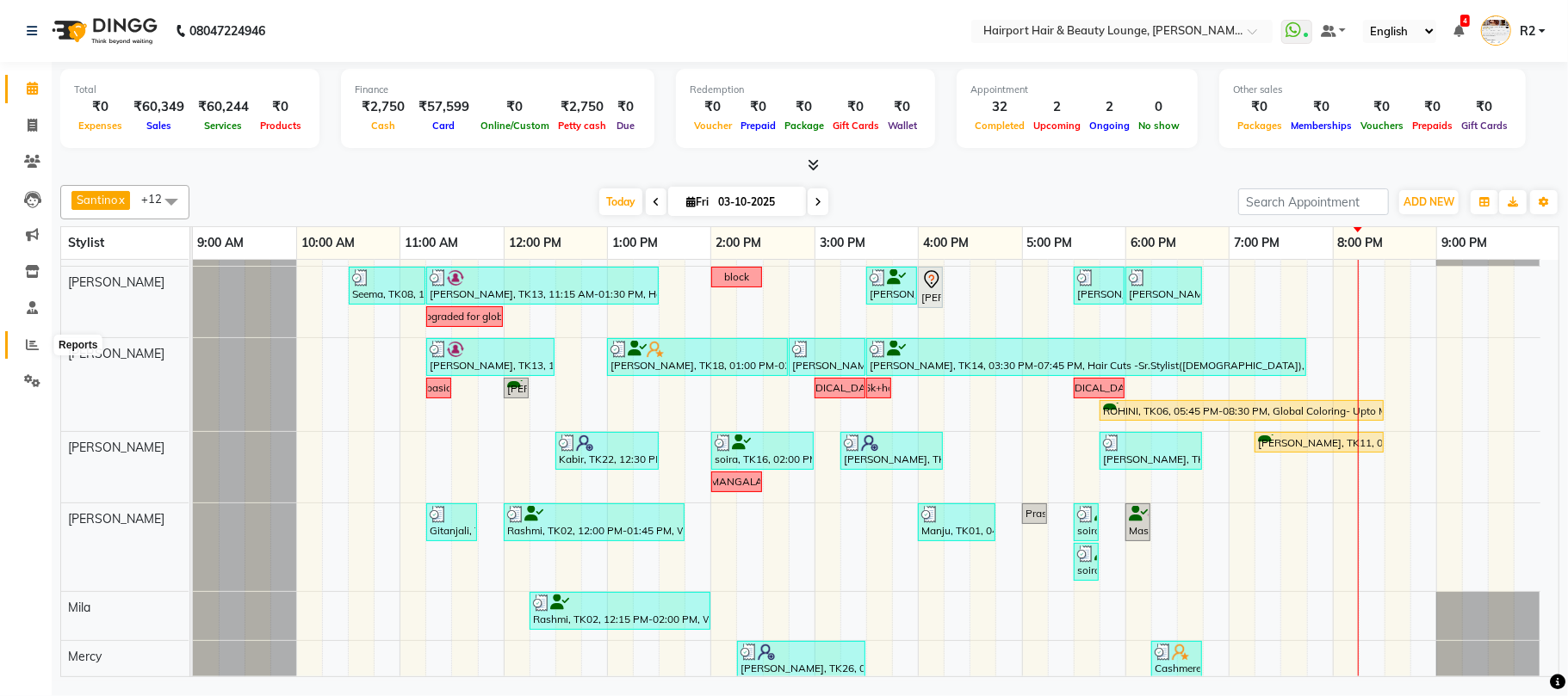
click at [23, 339] on span at bounding box center [32, 345] width 30 height 20
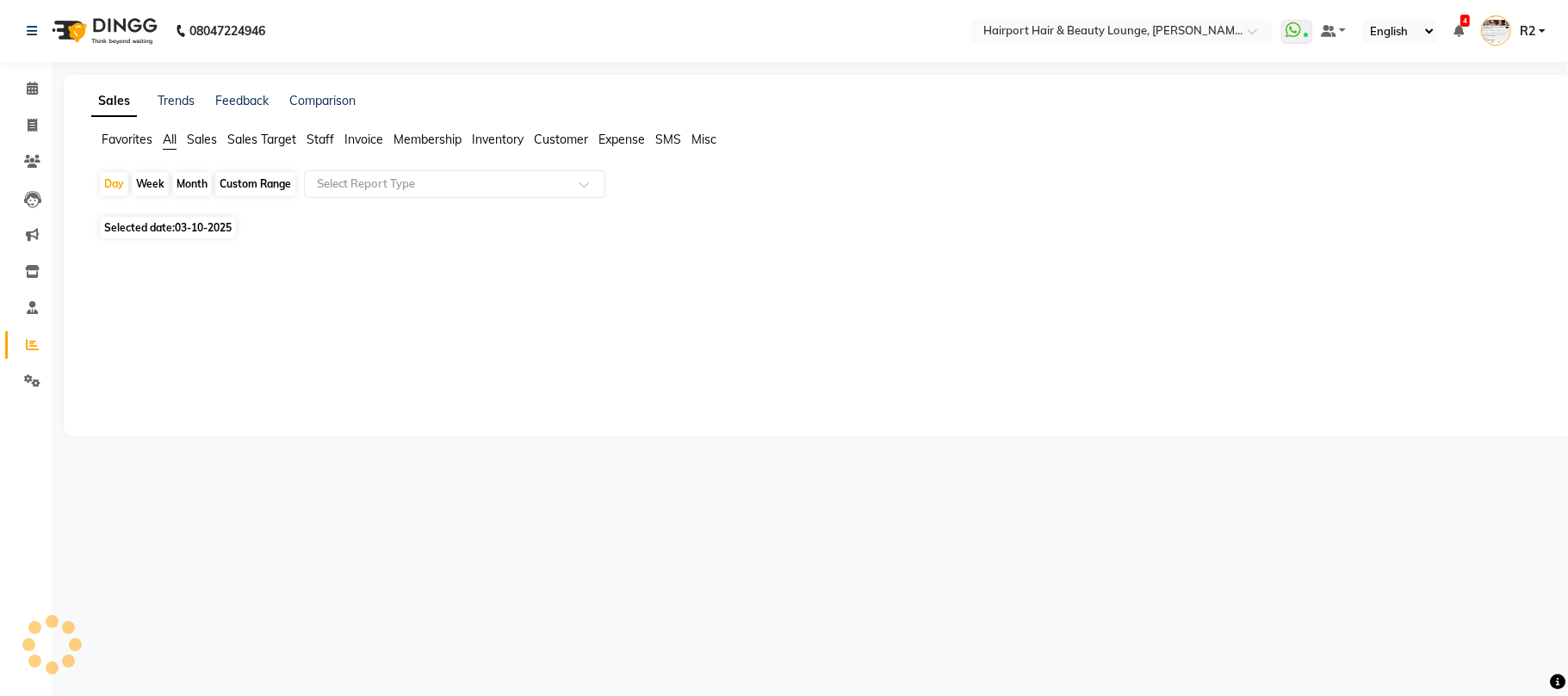
click at [314, 145] on span "Staff" at bounding box center [320, 139] width 27 height 15
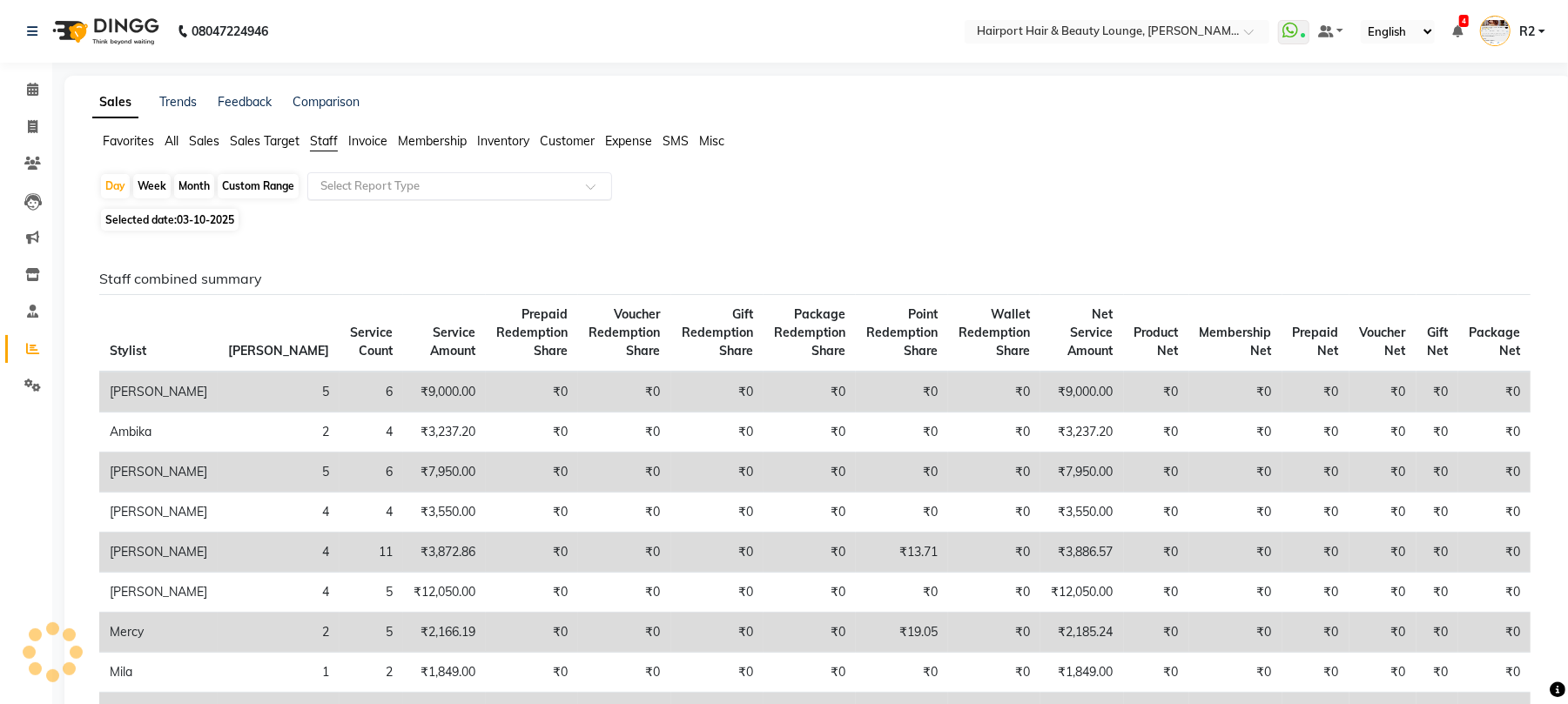
click at [407, 190] on input "text" at bounding box center [442, 186] width 251 height 18
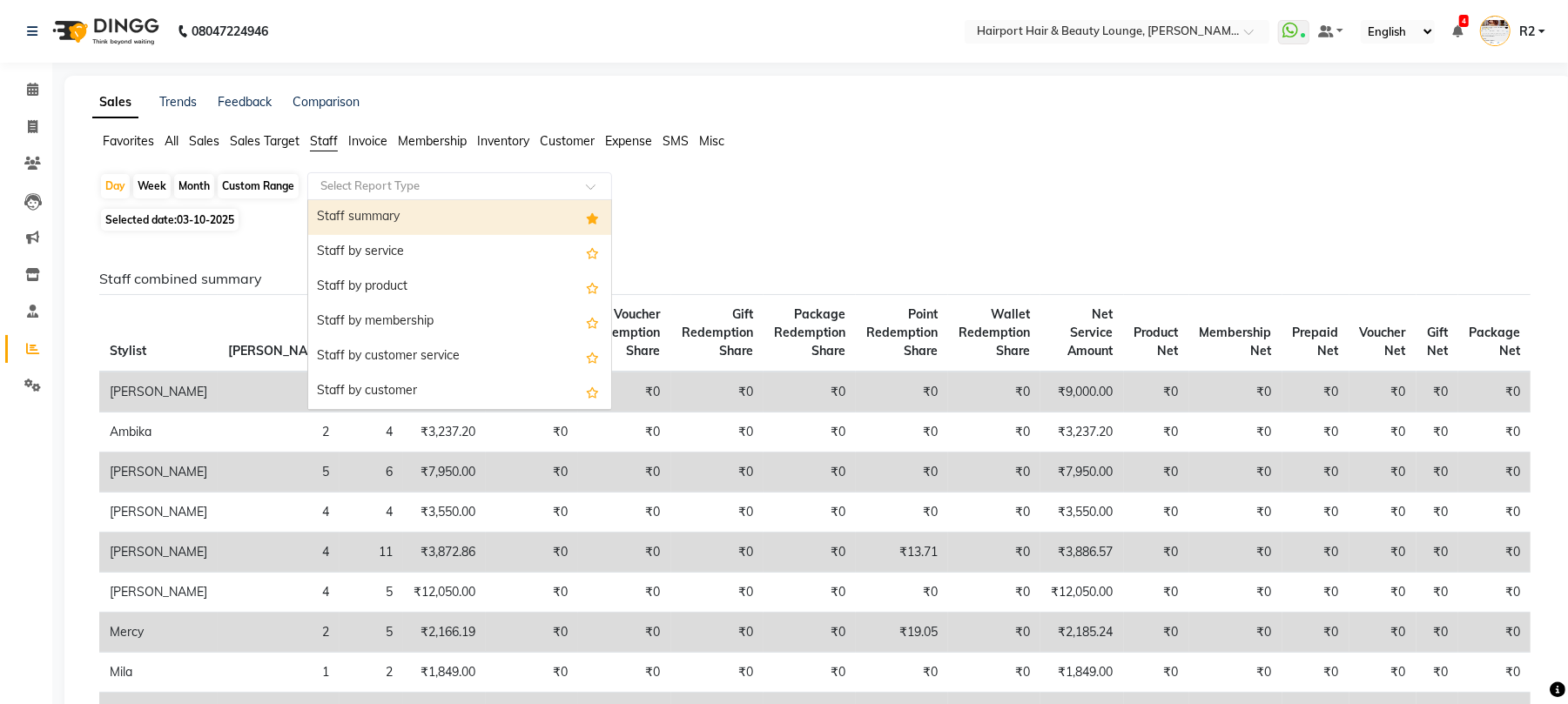
click at [447, 217] on div "Staff summary" at bounding box center [459, 217] width 303 height 35
select select "csv"
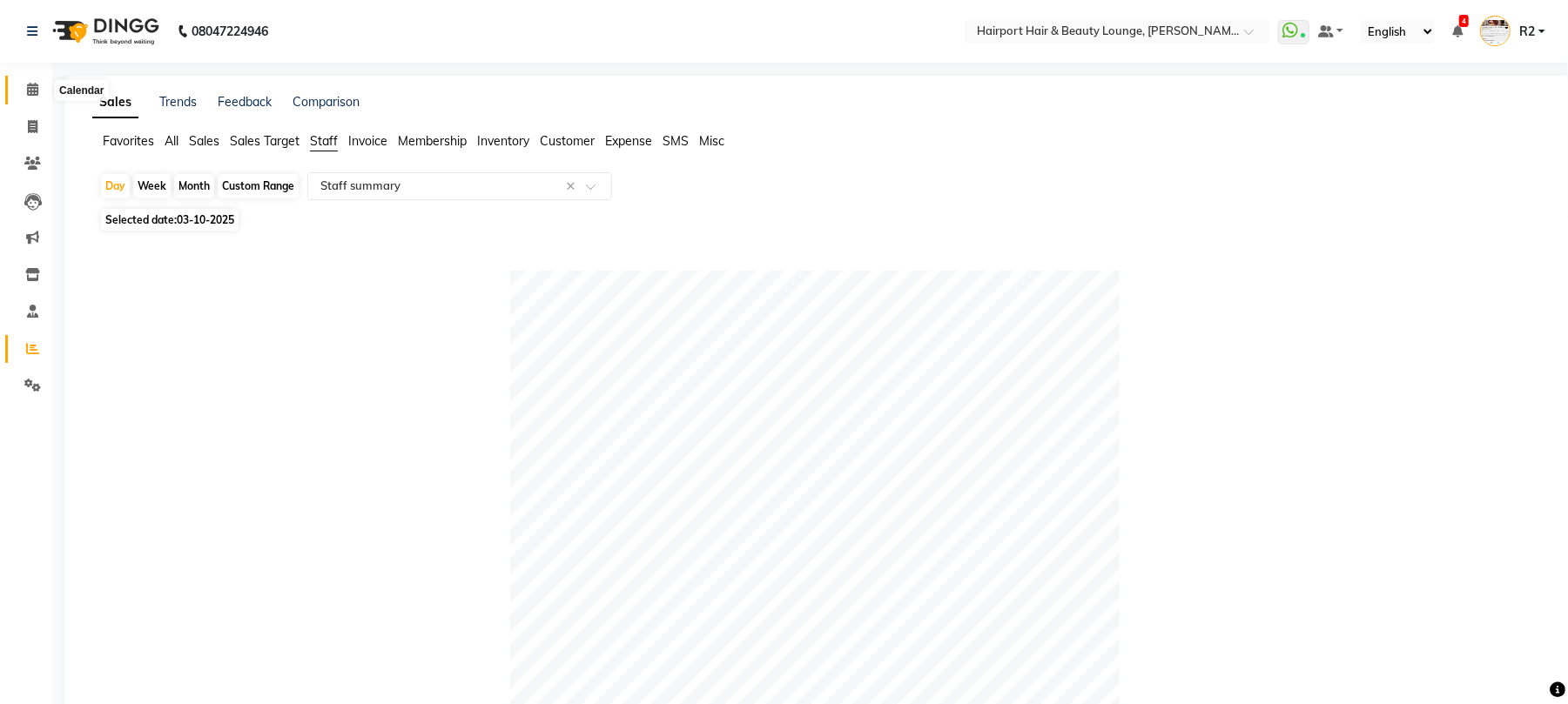
click at [18, 88] on span at bounding box center [32, 90] width 30 height 20
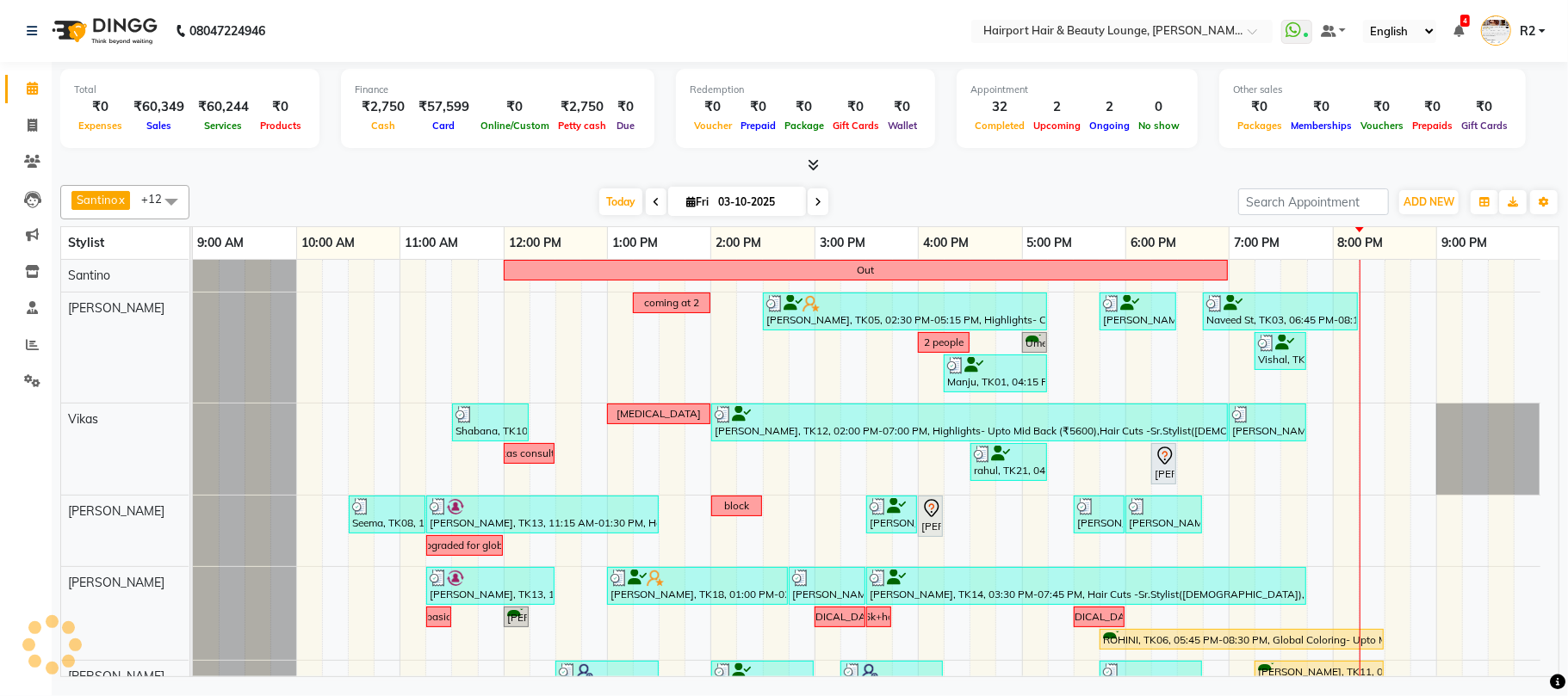
scroll to position [329, 0]
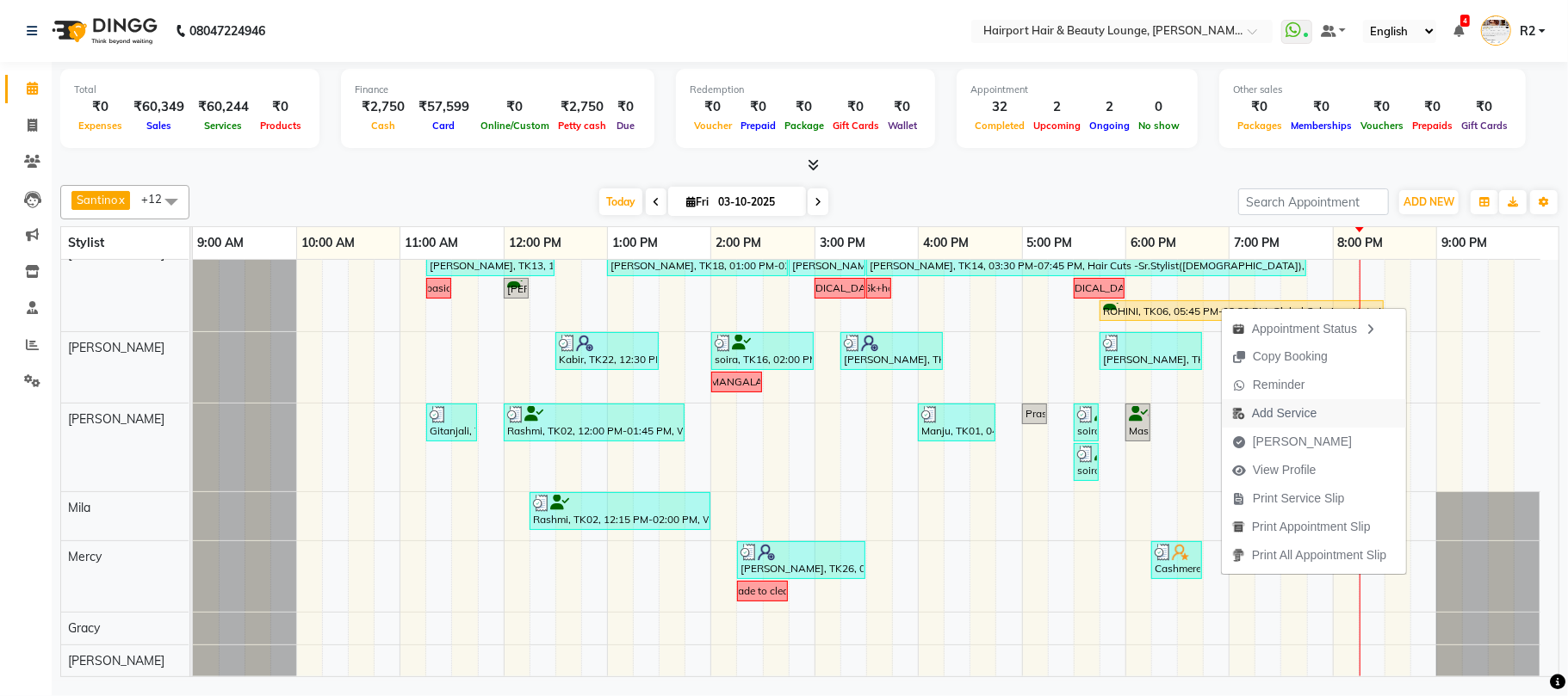
click at [1292, 414] on span "Add Service" at bounding box center [1284, 414] width 65 height 18
select select "12656"
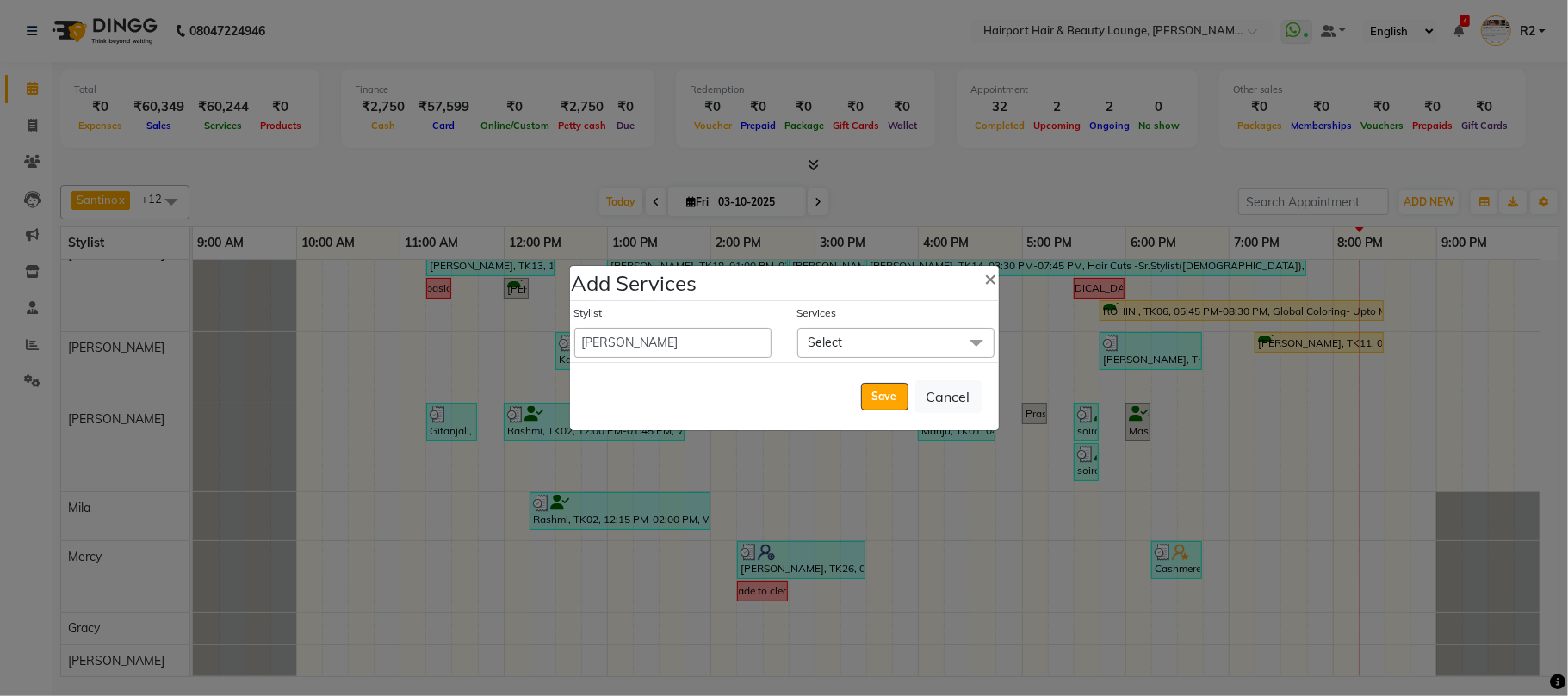
click at [945, 349] on span "Select" at bounding box center [896, 343] width 197 height 30
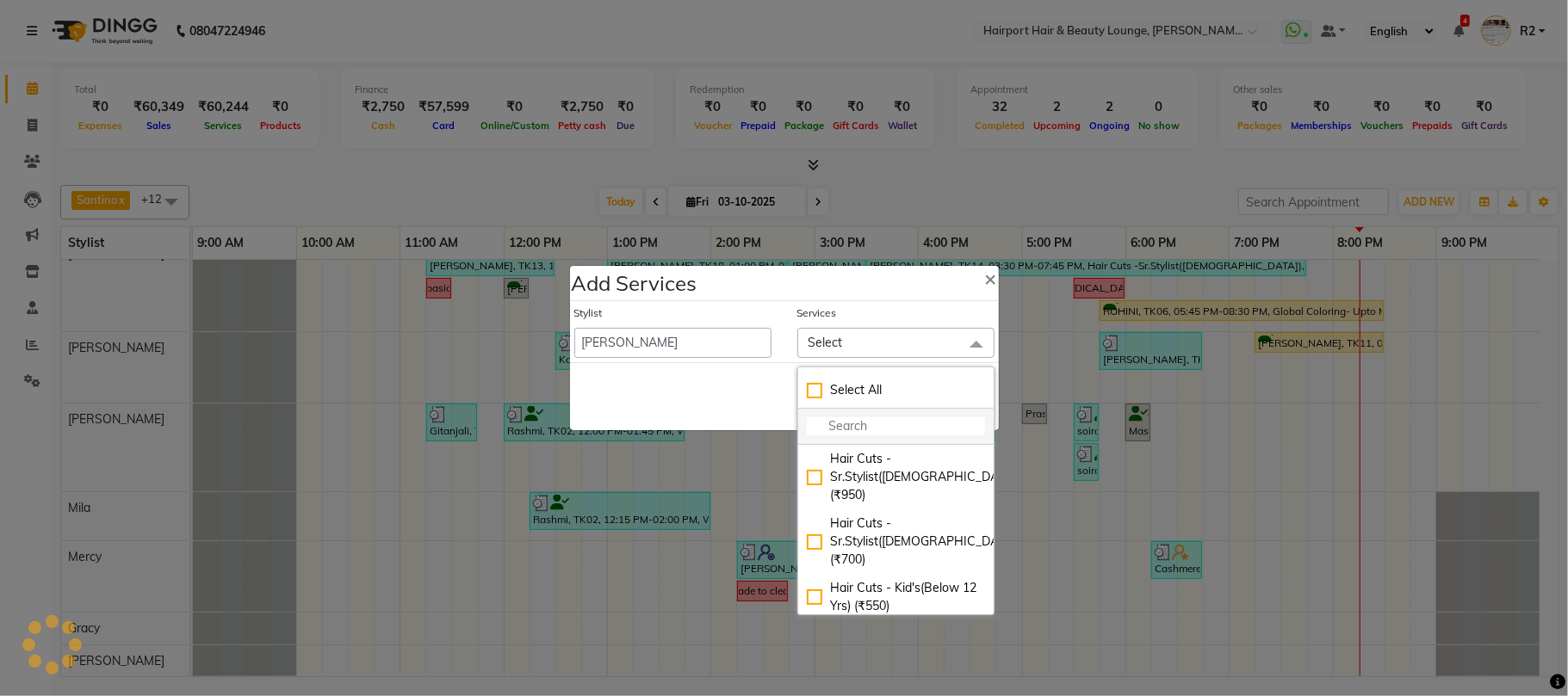
click at [875, 422] on input "multiselect-search" at bounding box center [896, 426] width 179 height 18
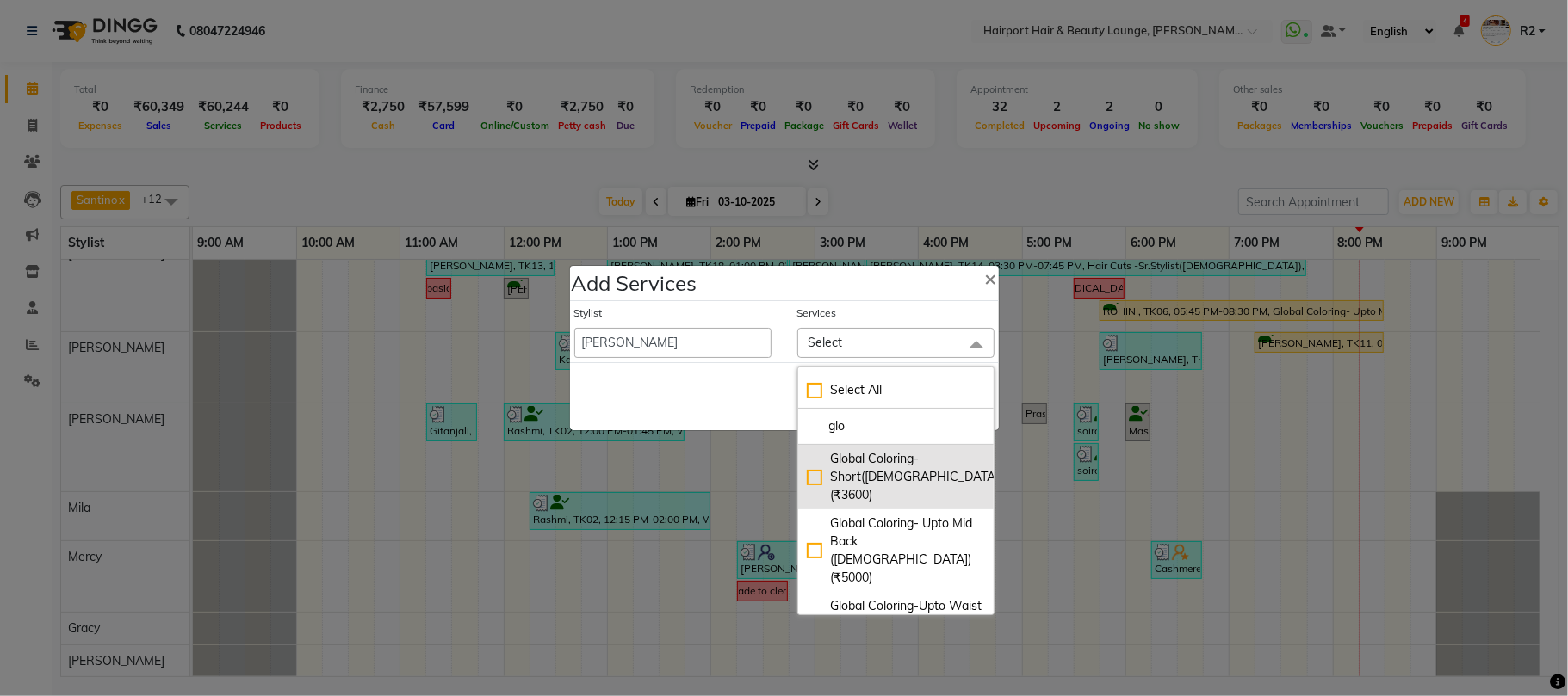
type input "glo"
click at [882, 473] on div "Global Coloring-Short(Female) (₹3600)" at bounding box center [896, 477] width 179 height 55
checkbox input "true"
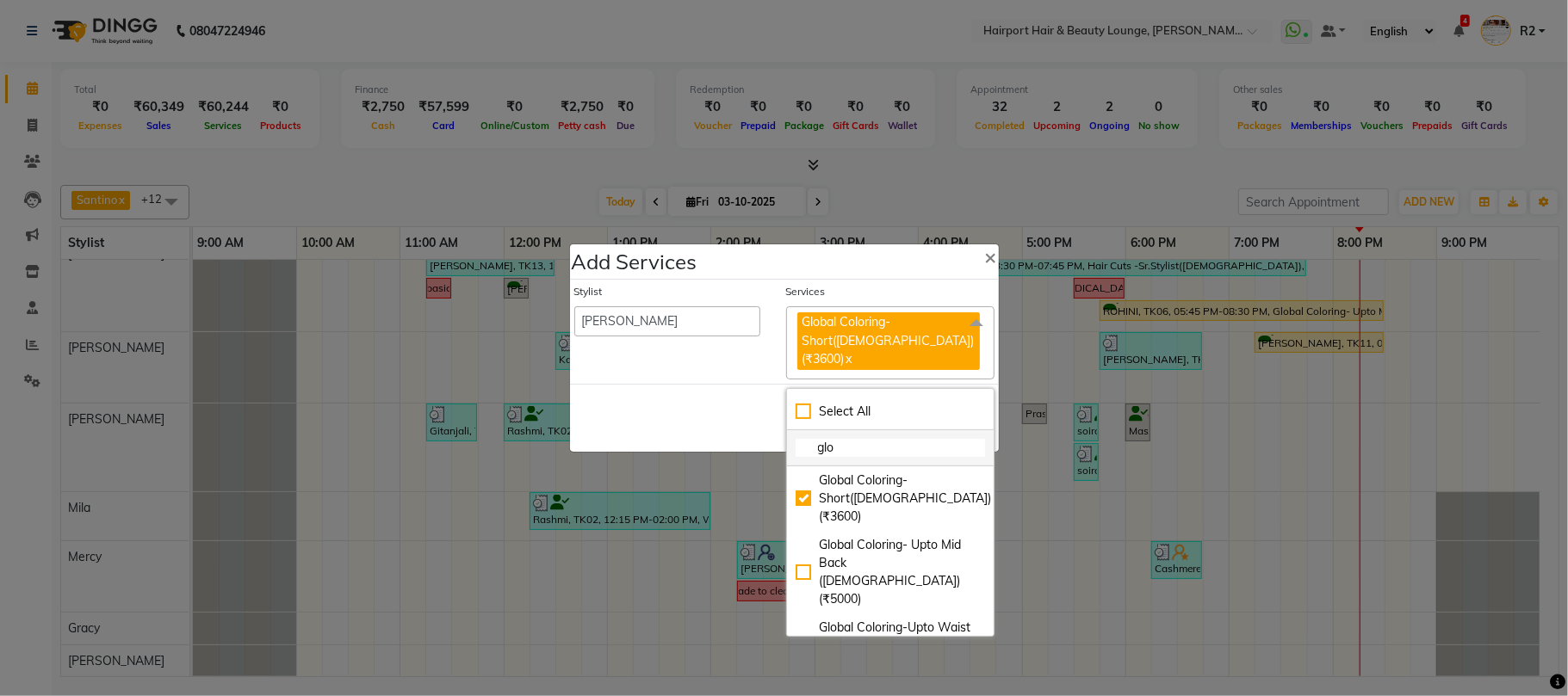
click at [885, 442] on input "glo" at bounding box center [890, 448] width 190 height 18
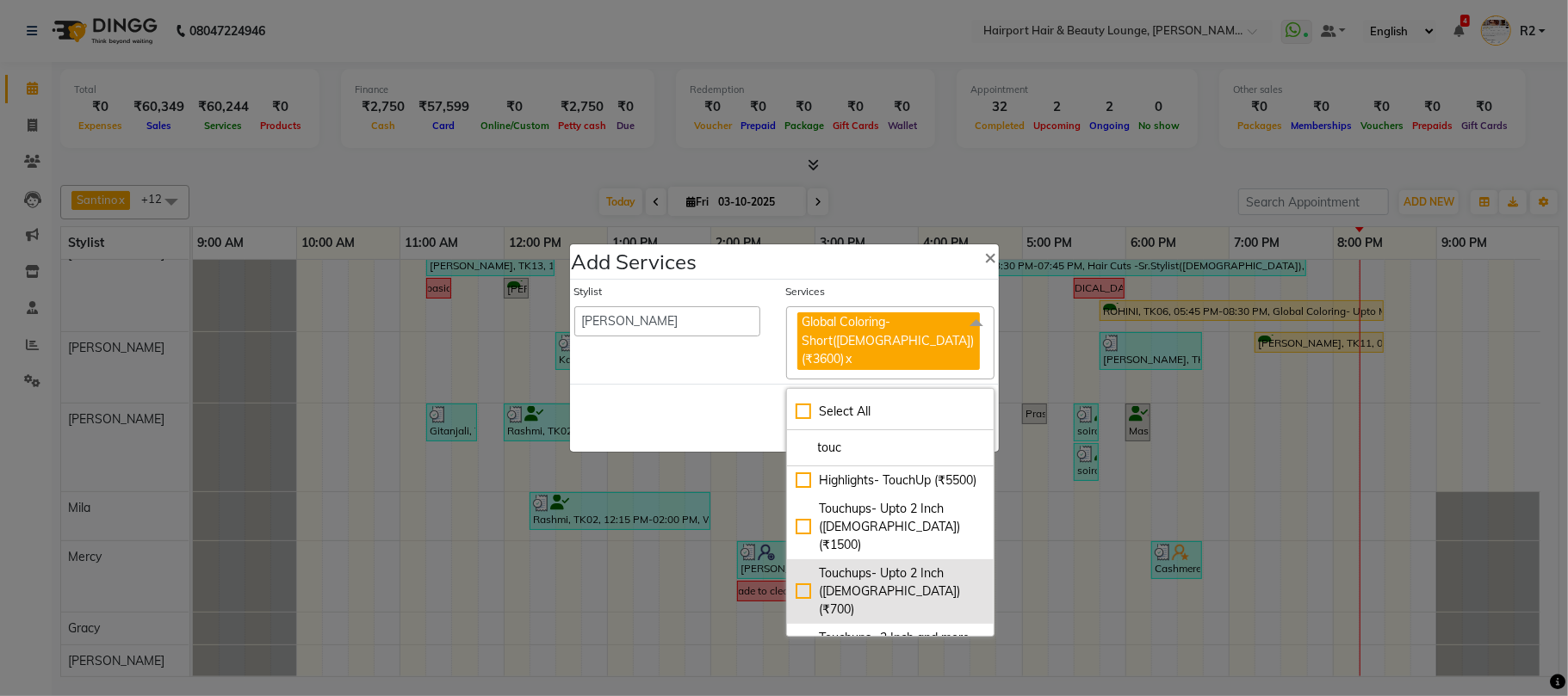
type input "touc"
click at [892, 565] on div "Touchups- Upto 2 Inch (Male) (₹700)" at bounding box center [890, 592] width 190 height 55
checkbox input "true"
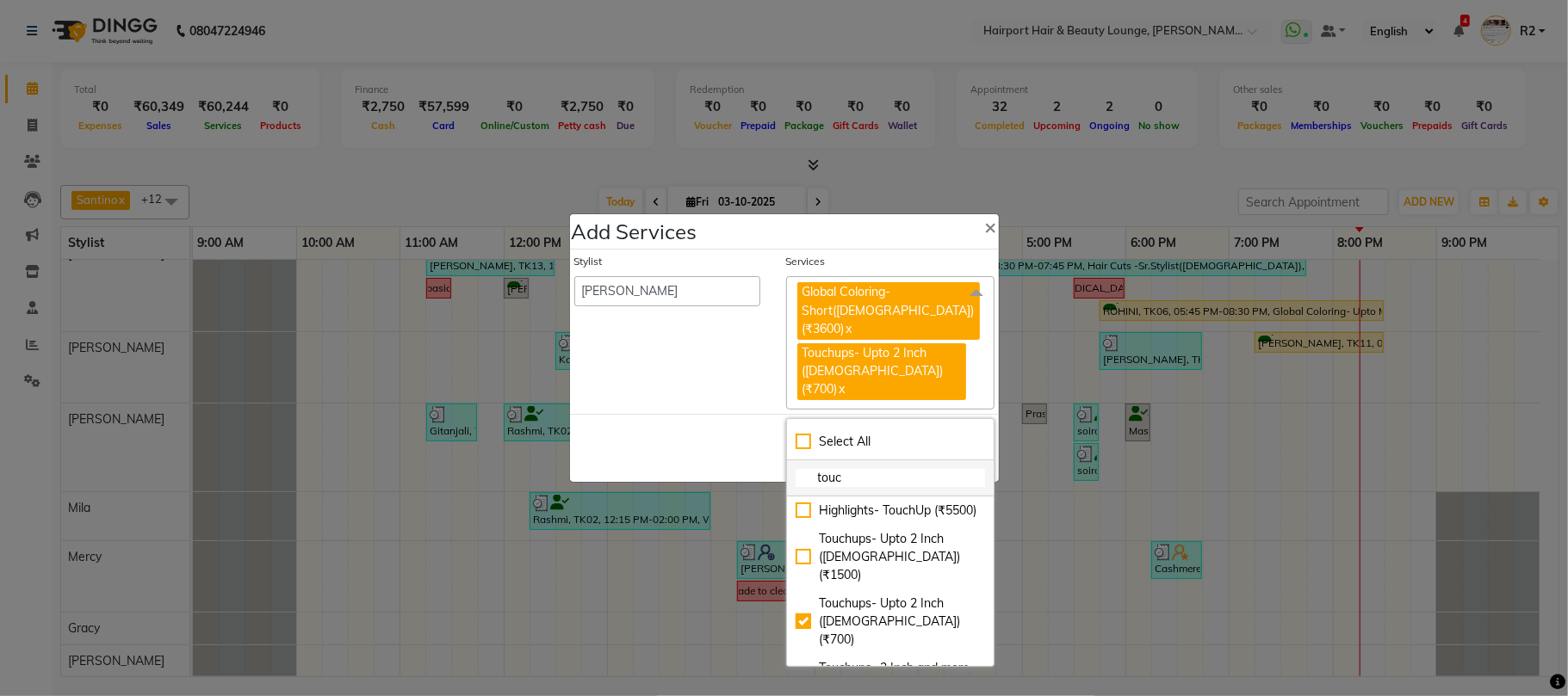
click at [882, 469] on input "touc" at bounding box center [890, 478] width 190 height 18
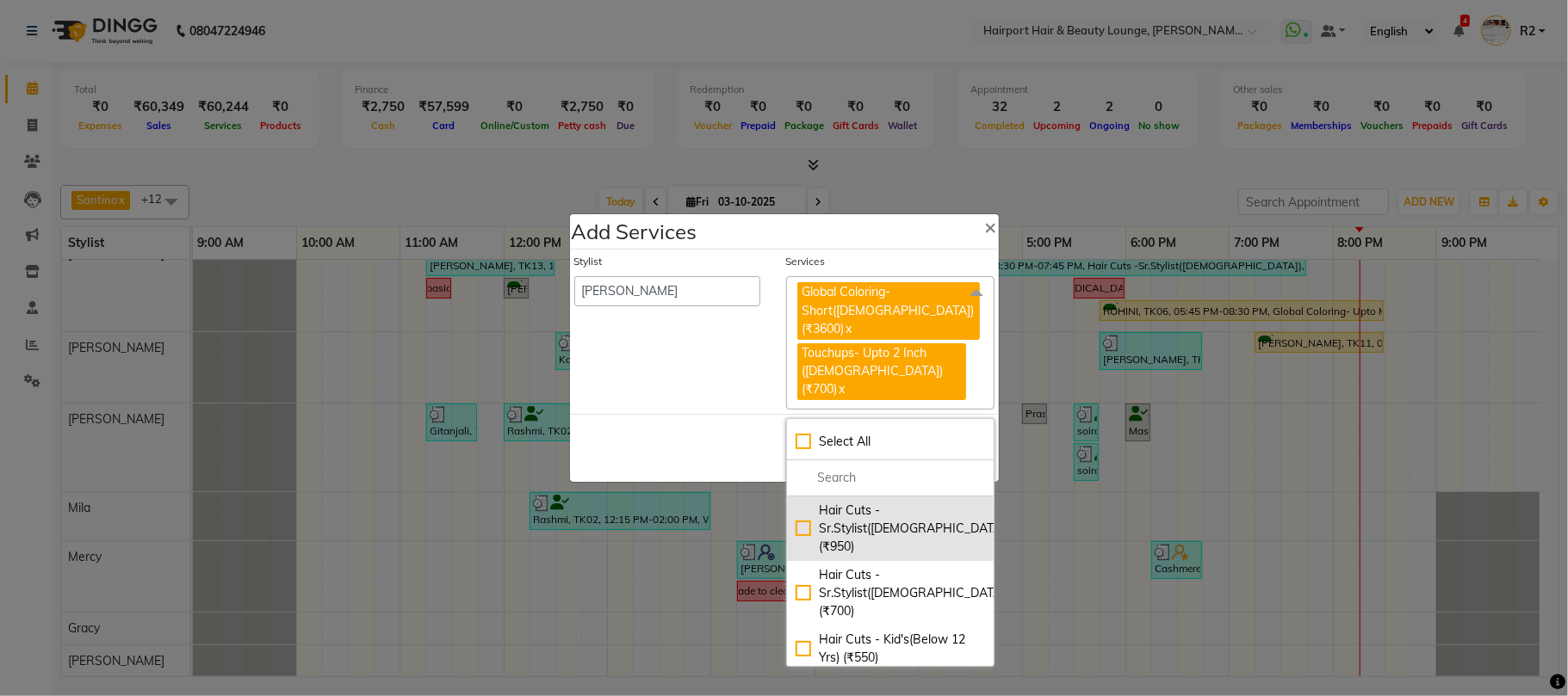
click at [861, 502] on div "Hair Cuts -Sr.Stylist(Female) (₹950)" at bounding box center [890, 529] width 190 height 55
checkbox input "true"
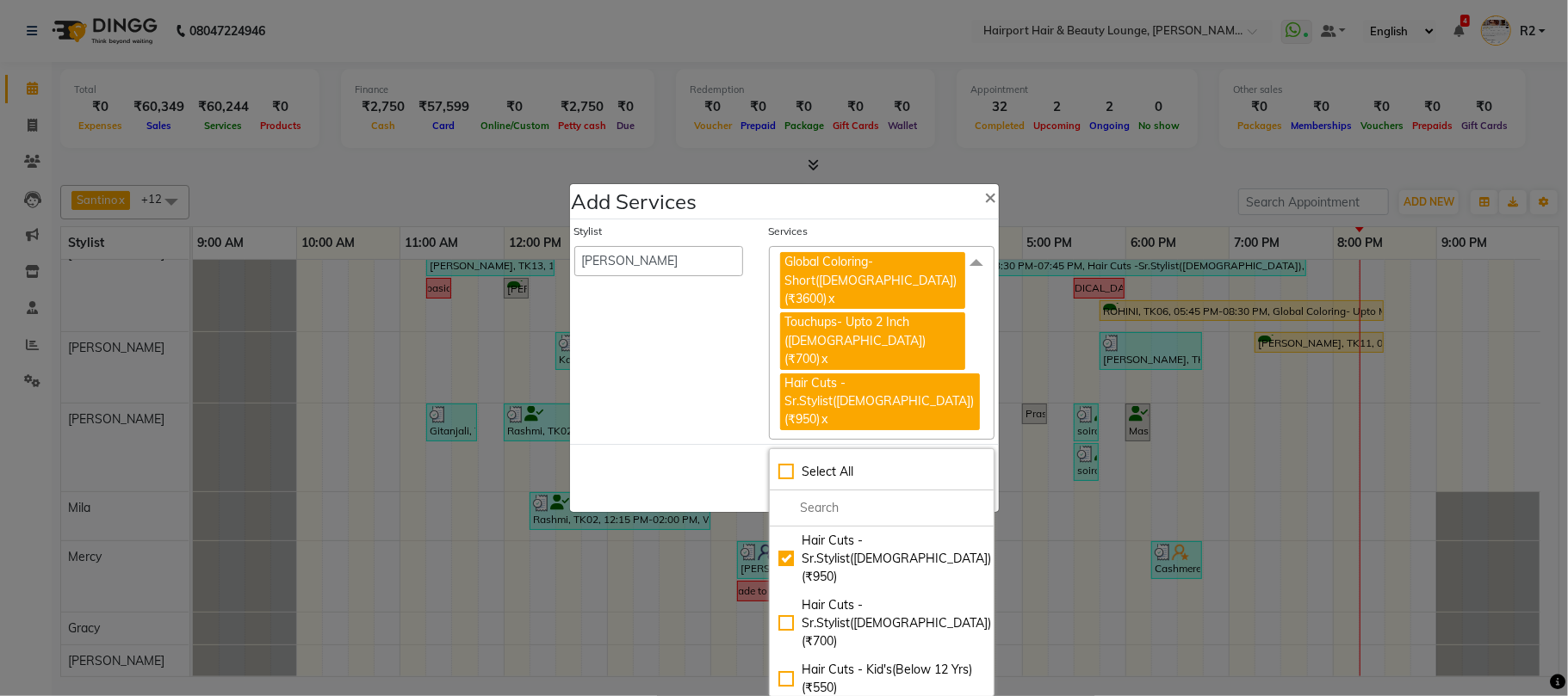
click at [751, 449] on div "Save Cancel" at bounding box center [784, 478] width 429 height 68
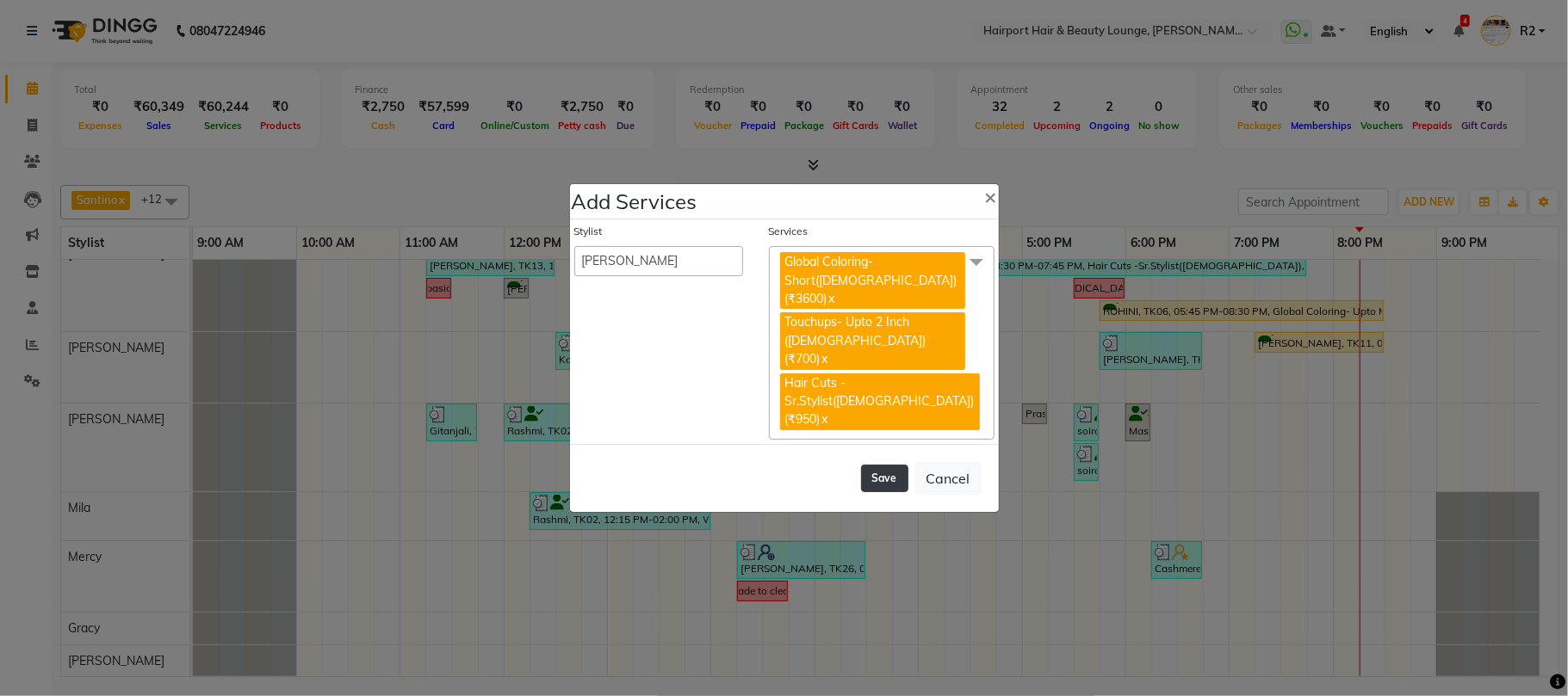
click at [872, 466] on button "Save" at bounding box center [885, 478] width 47 height 27
select select "7127"
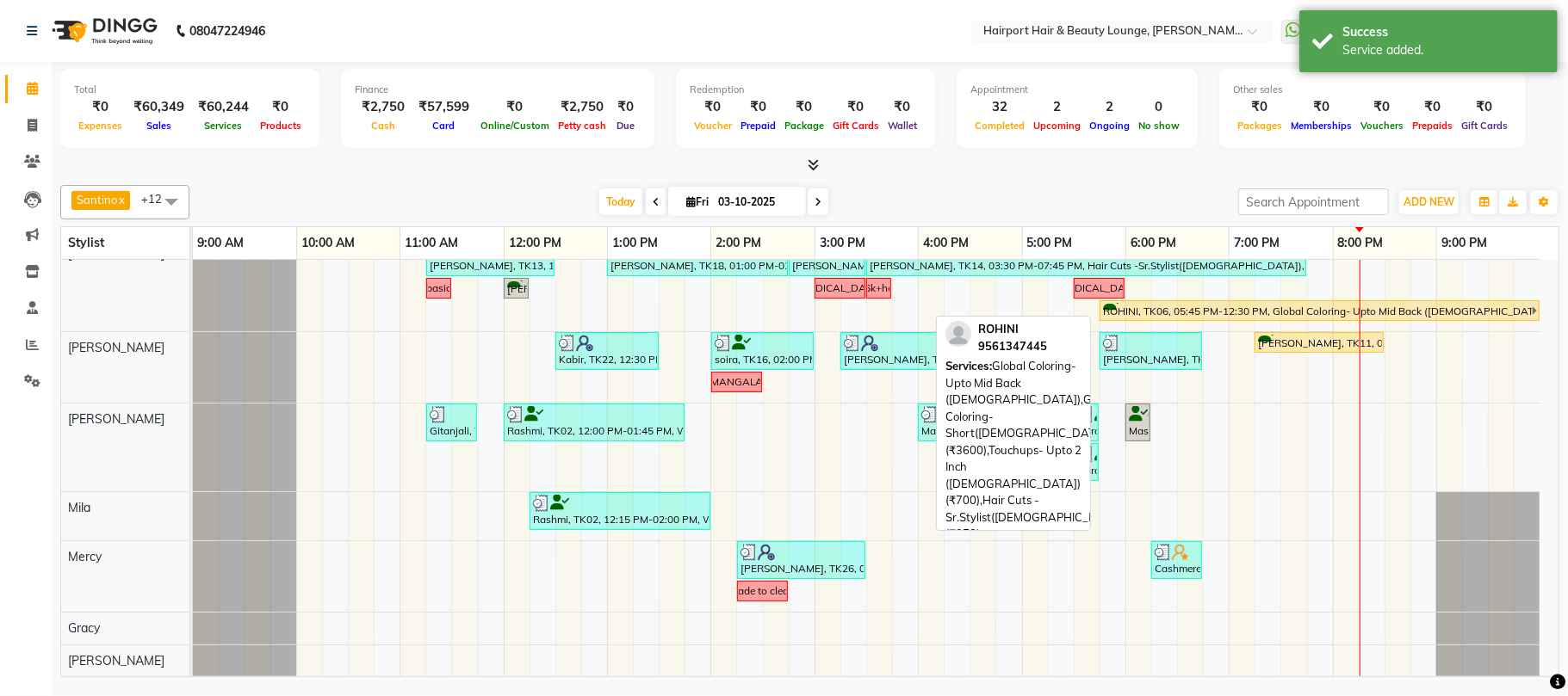
click at [1316, 315] on div "ROHINI, TK06, 05:45 PM-12:30 PM, Global Coloring- Upto Mid Back (Female),Global…" at bounding box center [1316, 312] width 430 height 16
select select "1"
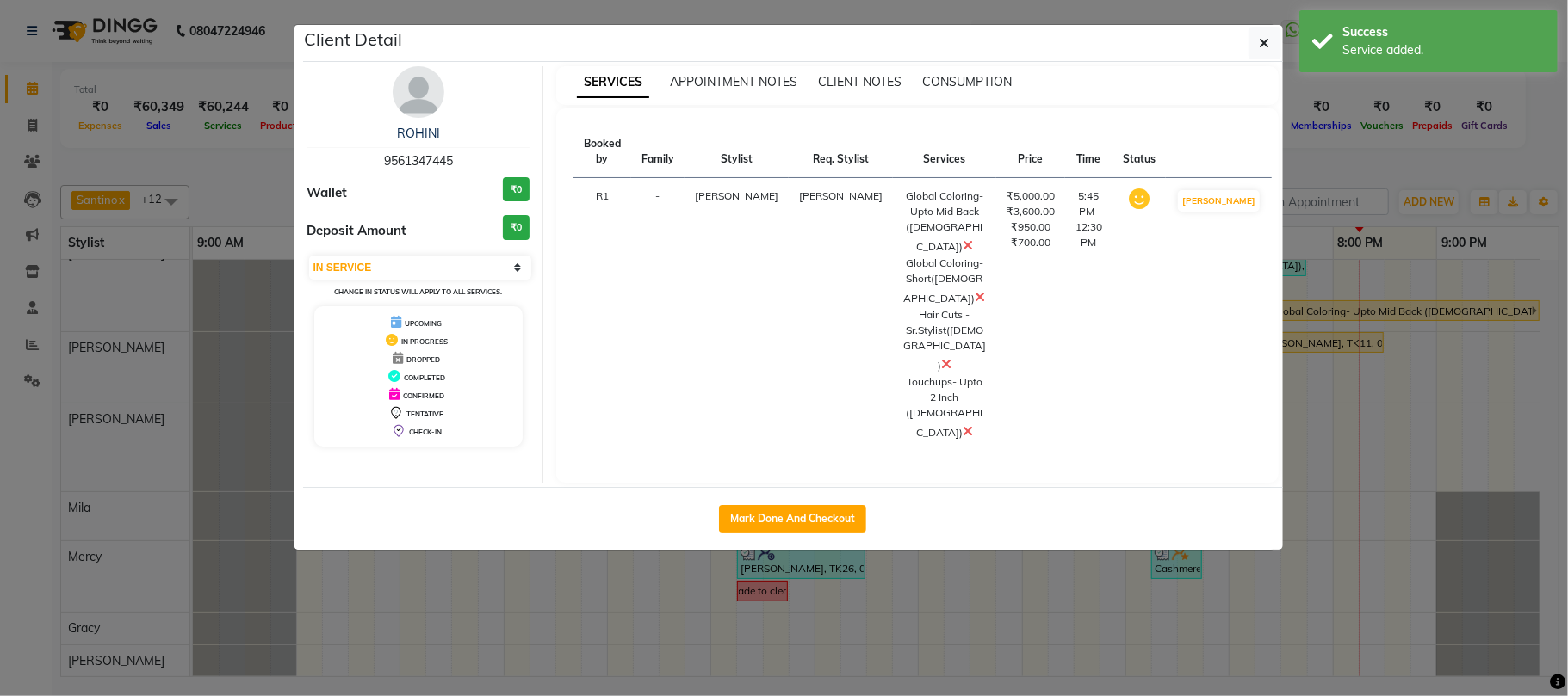
click at [962, 239] on icon at bounding box center [967, 245] width 10 height 14
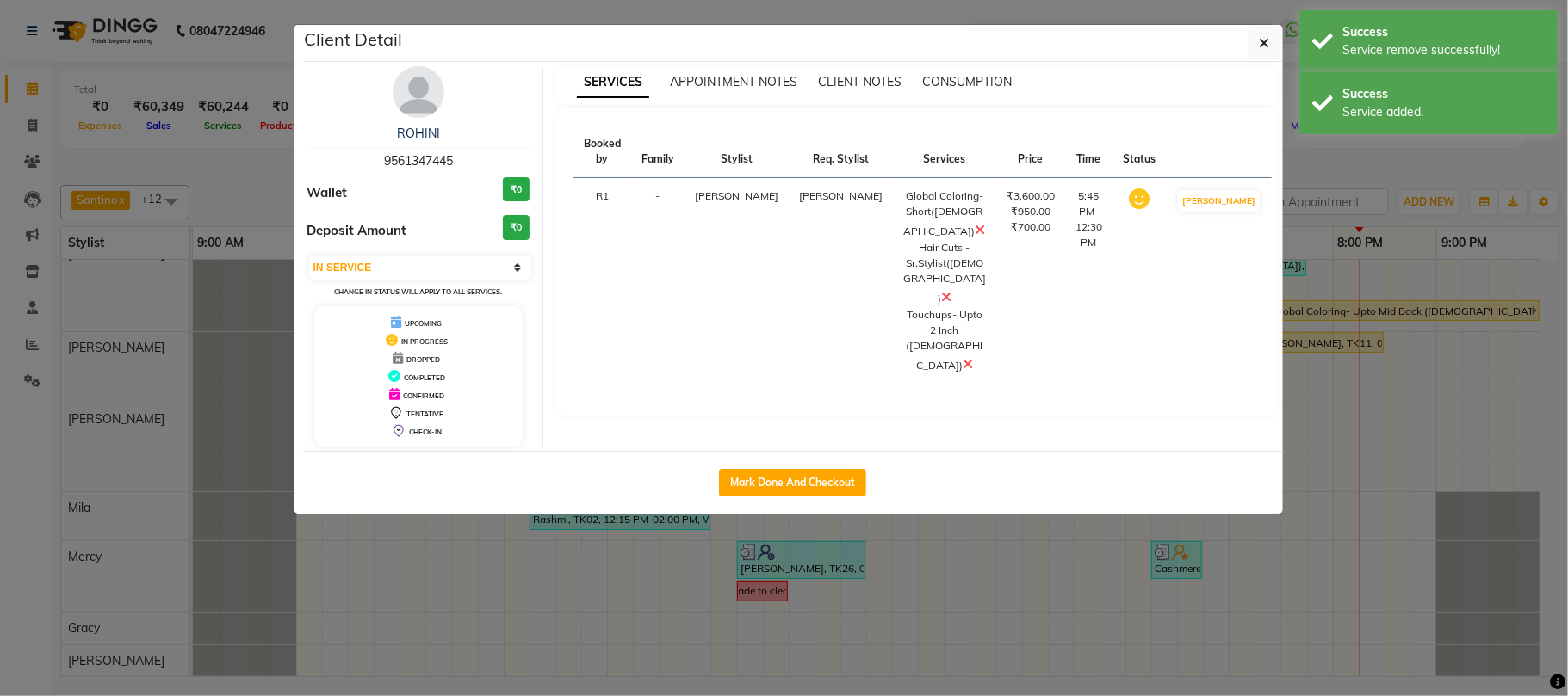
click at [1444, 170] on ngb-modal-window "Client Detail ROHINI 9561347445 Wallet ₹0 Deposit Amount ₹0 Select IN SERVICE C…" at bounding box center [784, 348] width 1568 height 696
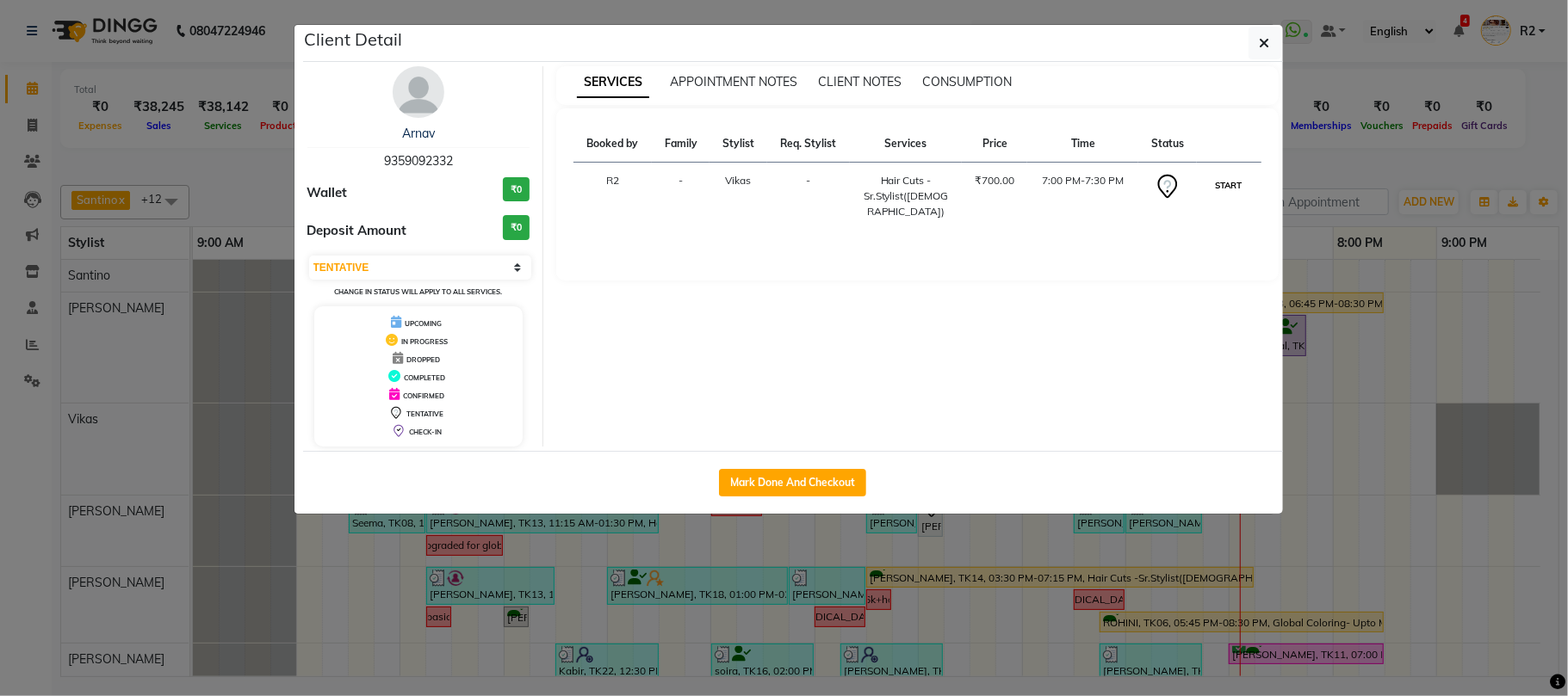
click at [1225, 184] on button "START" at bounding box center [1228, 186] width 36 height 22
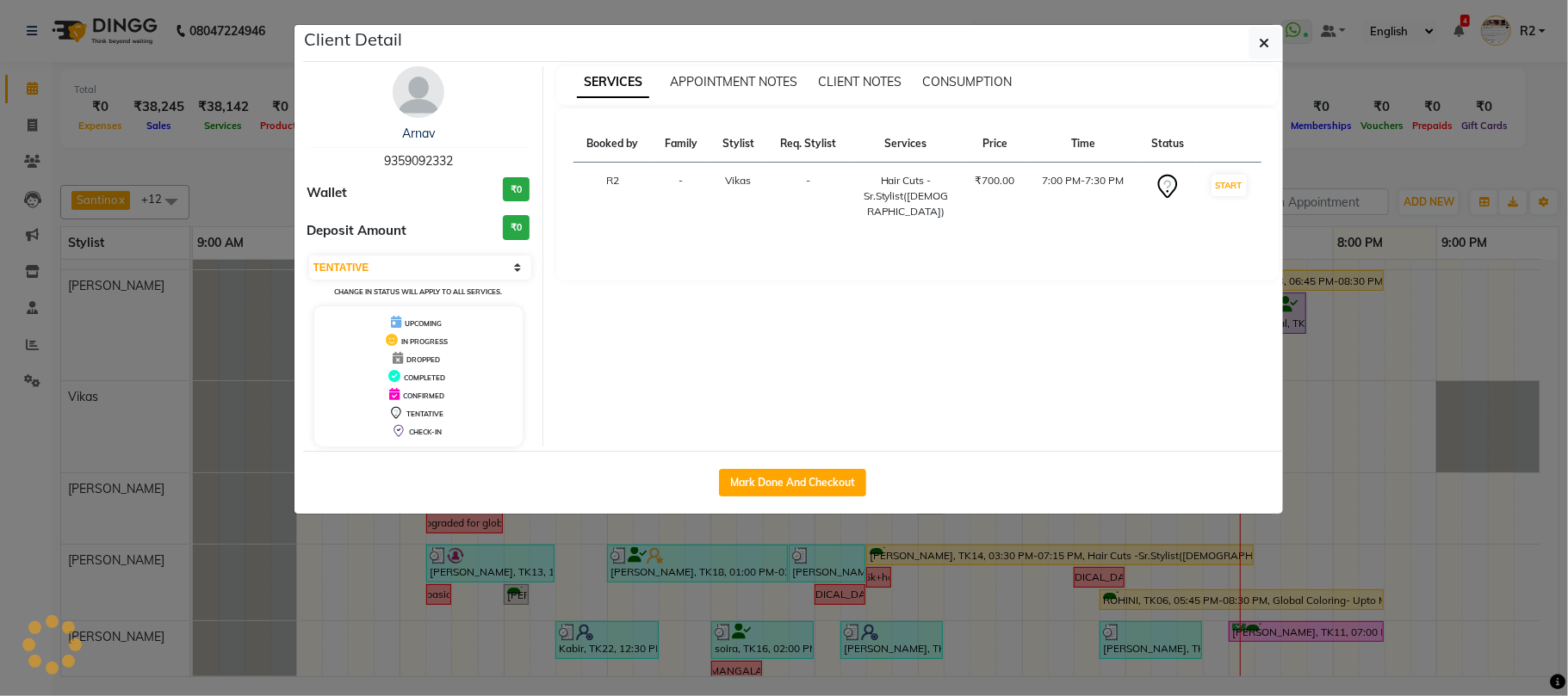
click at [1351, 148] on ngb-modal-window "Client Detail [PERSON_NAME] 9359092332 Wallet ₹0 Deposit Amount ₹0 Select IN SE…" at bounding box center [784, 348] width 1568 height 696
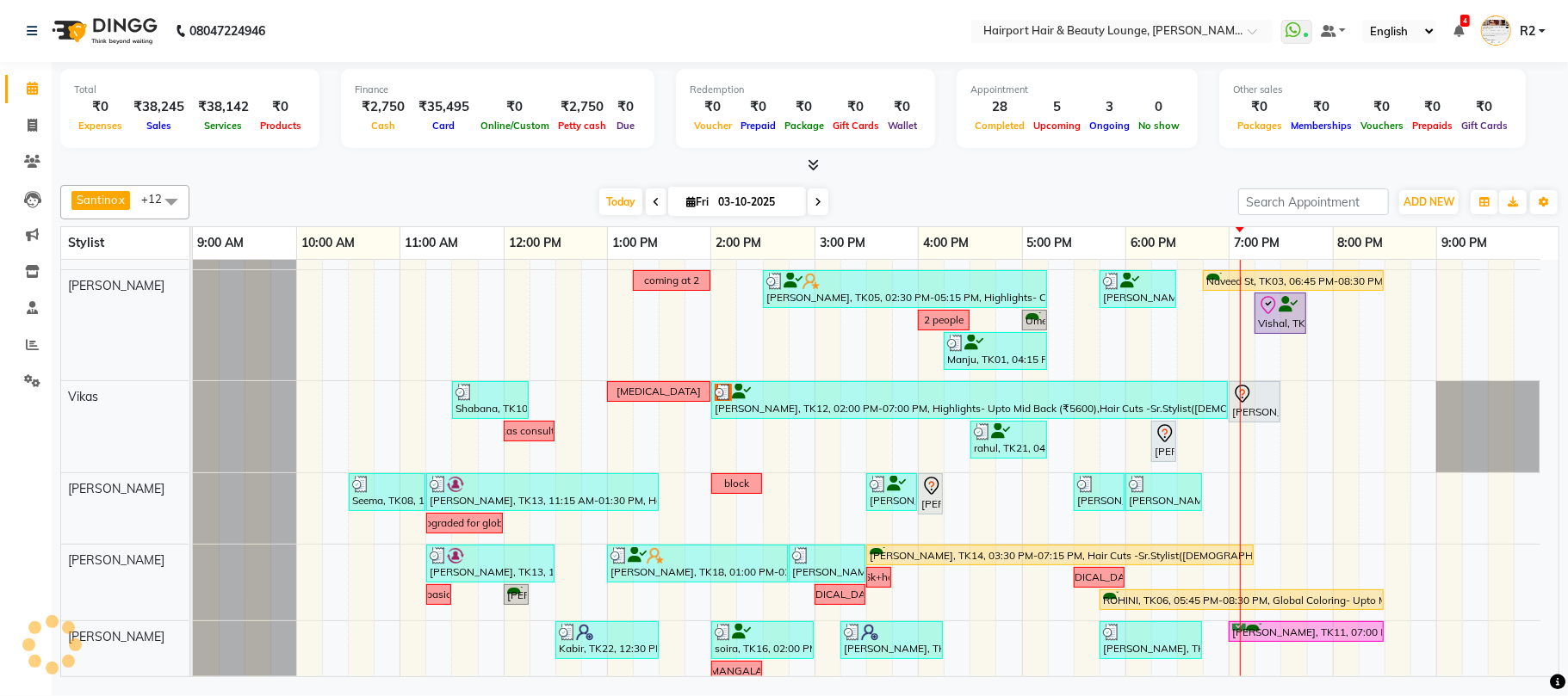
select select "1"
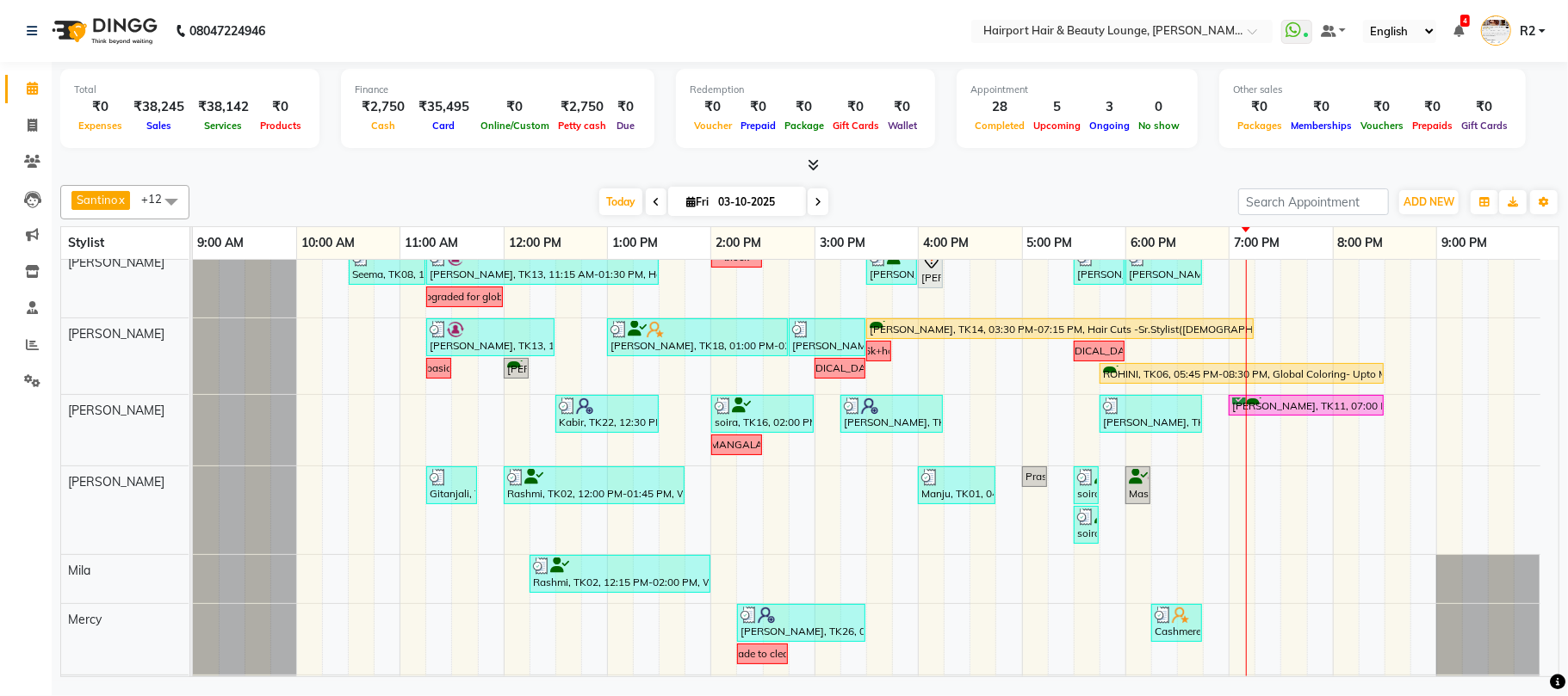
scroll to position [169, 0]
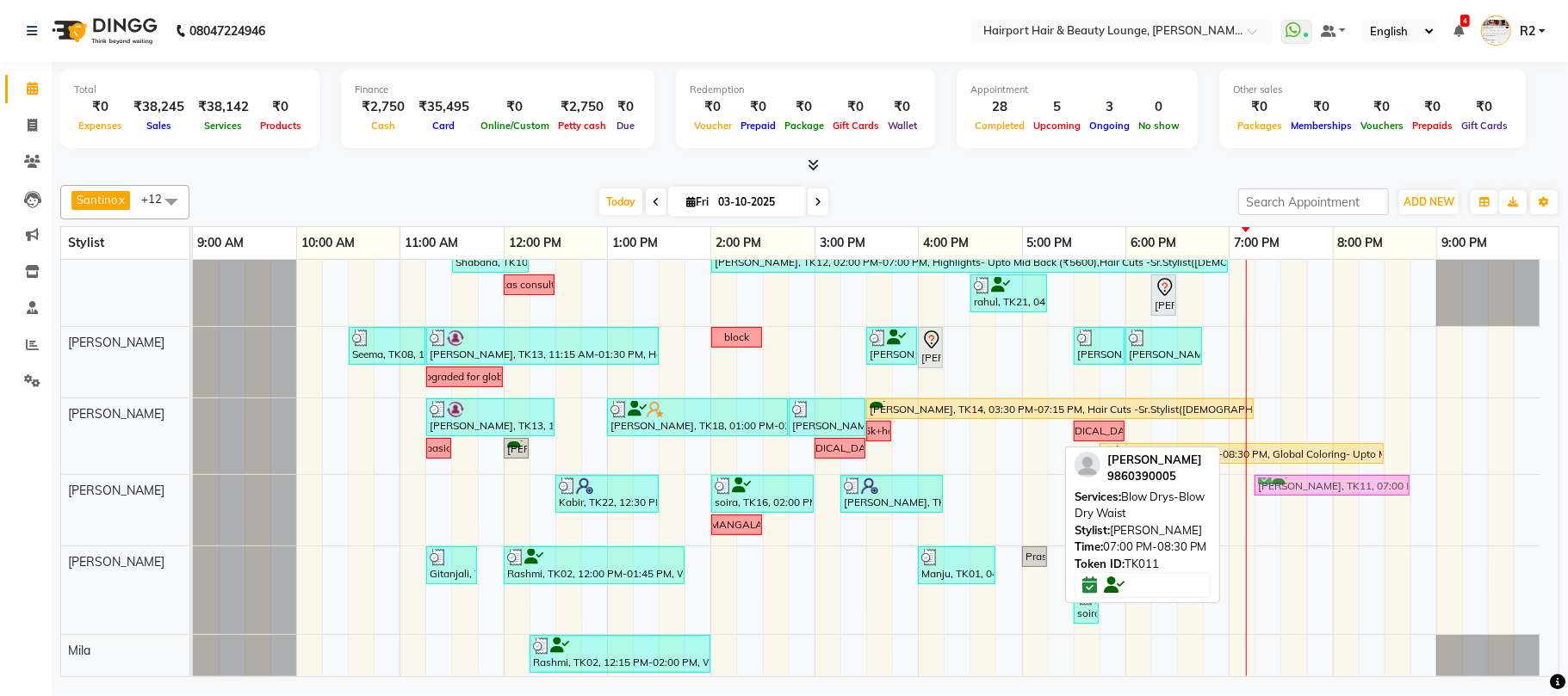
drag, startPoint x: 1283, startPoint y: 483, endPoint x: 1307, endPoint y: 486, distance: 24.2
click at [193, 486] on div "Kabir, TK22, 12:30 PM-01:30 PM, Hair Cuts -Sr.Stylist(Male) soira, TK16, 02:00 …" at bounding box center [193, 510] width 0 height 70
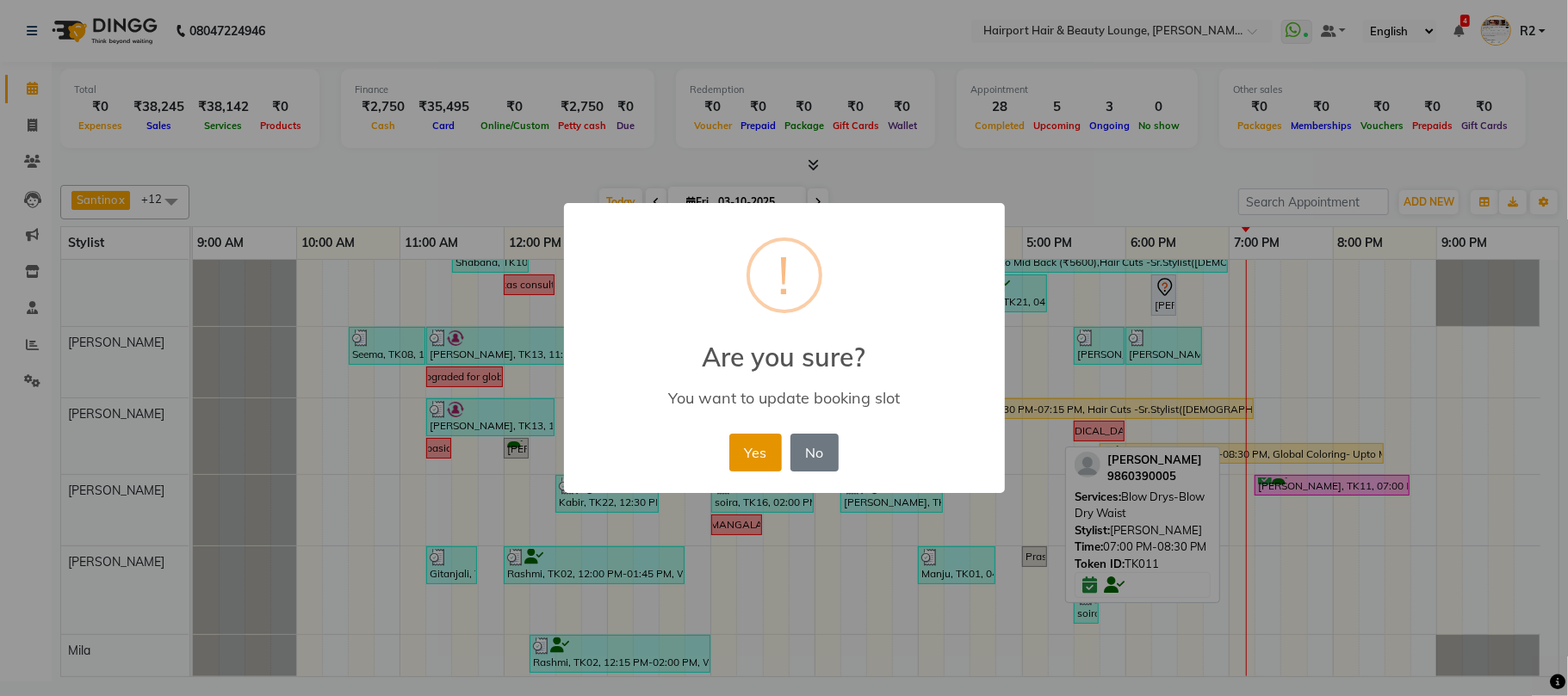
click at [765, 448] on button "Yes" at bounding box center [755, 453] width 53 height 38
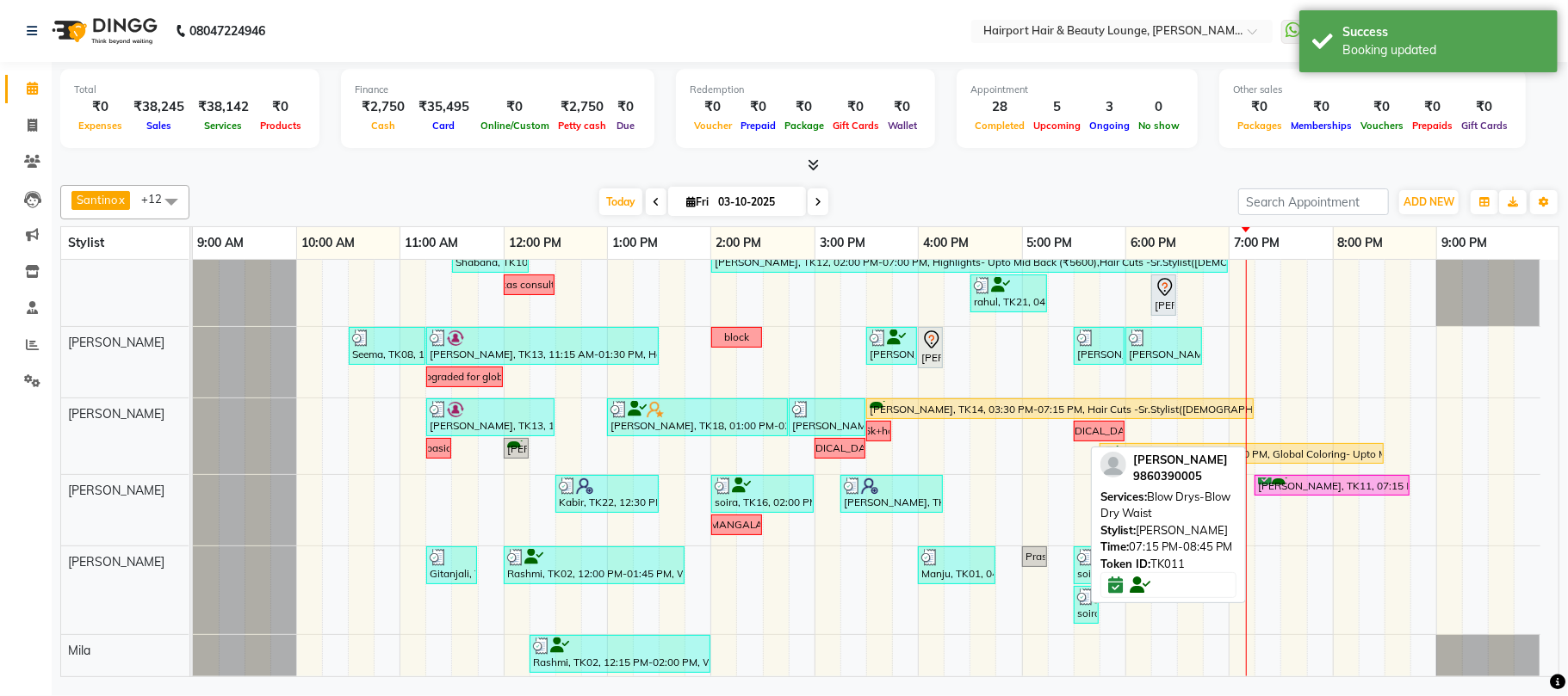
click at [1335, 482] on div "[PERSON_NAME], TK11, 07:15 PM-08:45 PM, Blow Drys-Blow Dry Waist" at bounding box center [1332, 486] width 151 height 16
click at [1312, 493] on div "PREETI DEVNANI, TK11, 07:15 PM-08:45 PM, Blow Drys-Blow Dry Waist" at bounding box center [1332, 486] width 151 height 16
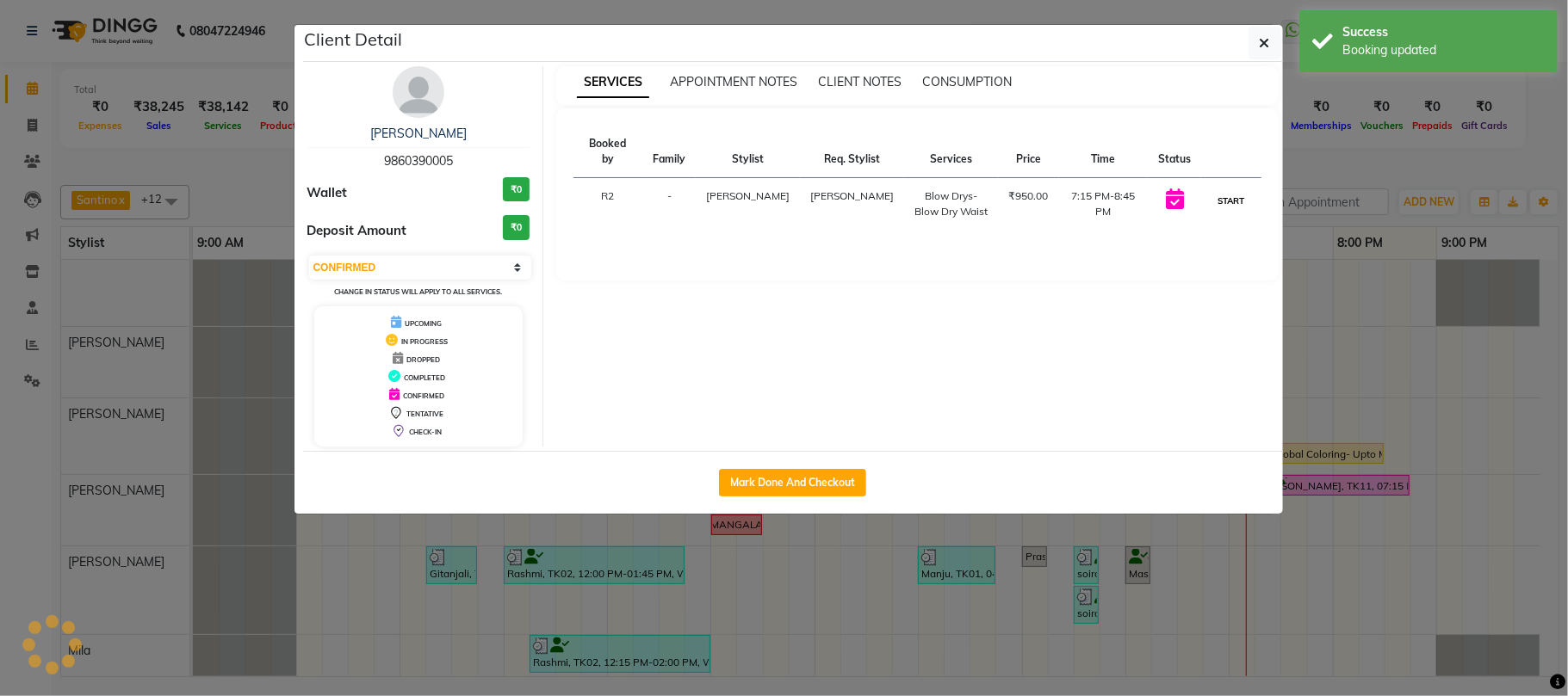
click at [1217, 190] on button "START" at bounding box center [1230, 201] width 36 height 22
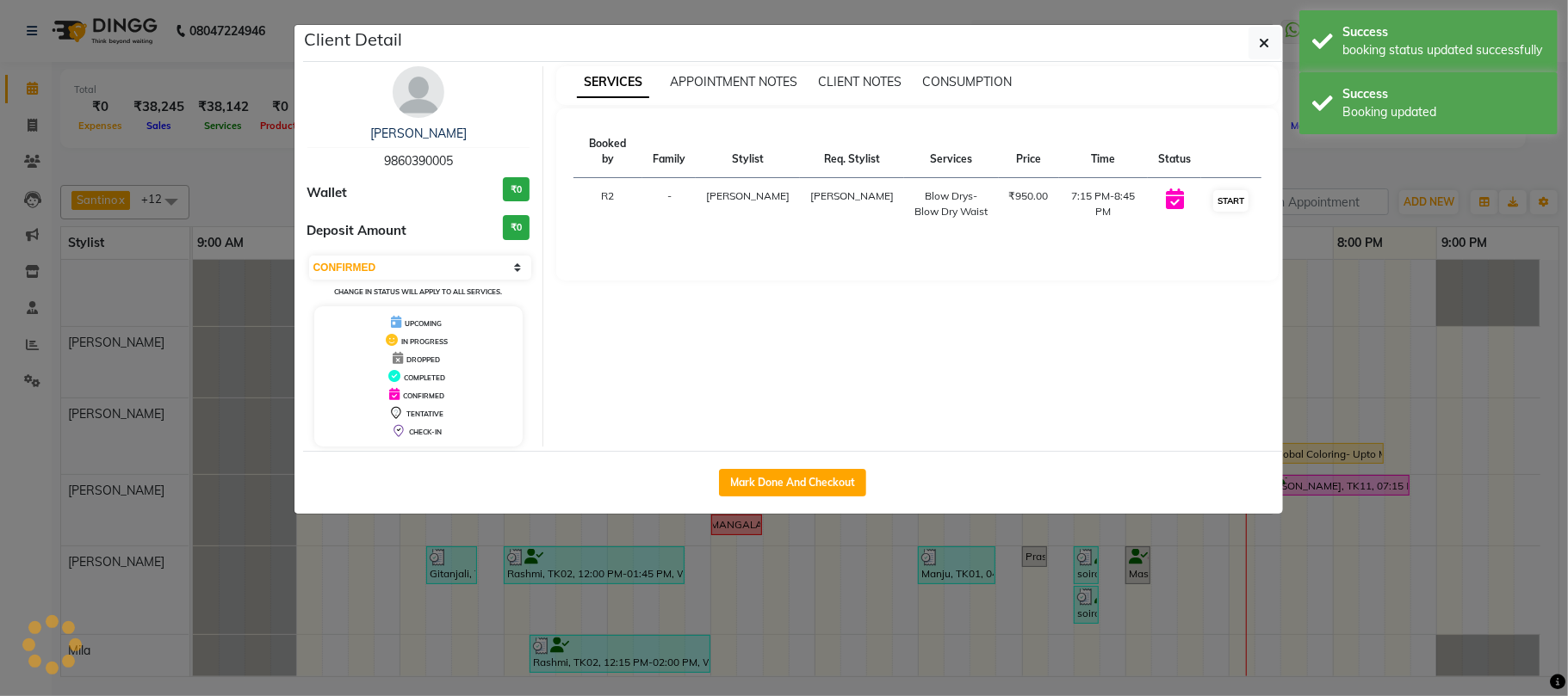
select select "1"
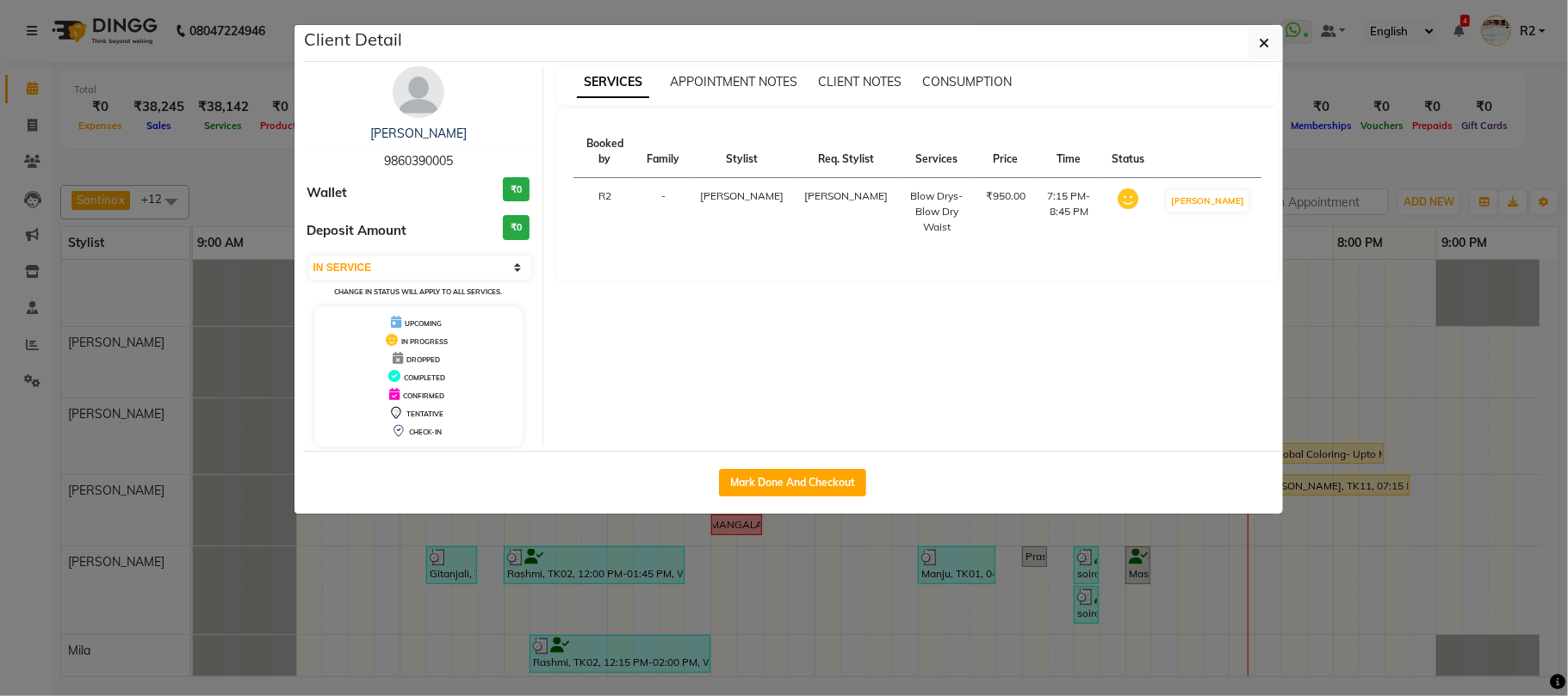
click at [208, 169] on ngb-modal-window "Client Detail PREETI DEVNANI 9860390005 Wallet ₹0 Deposit Amount ₹0 Select IN S…" at bounding box center [784, 348] width 1568 height 696
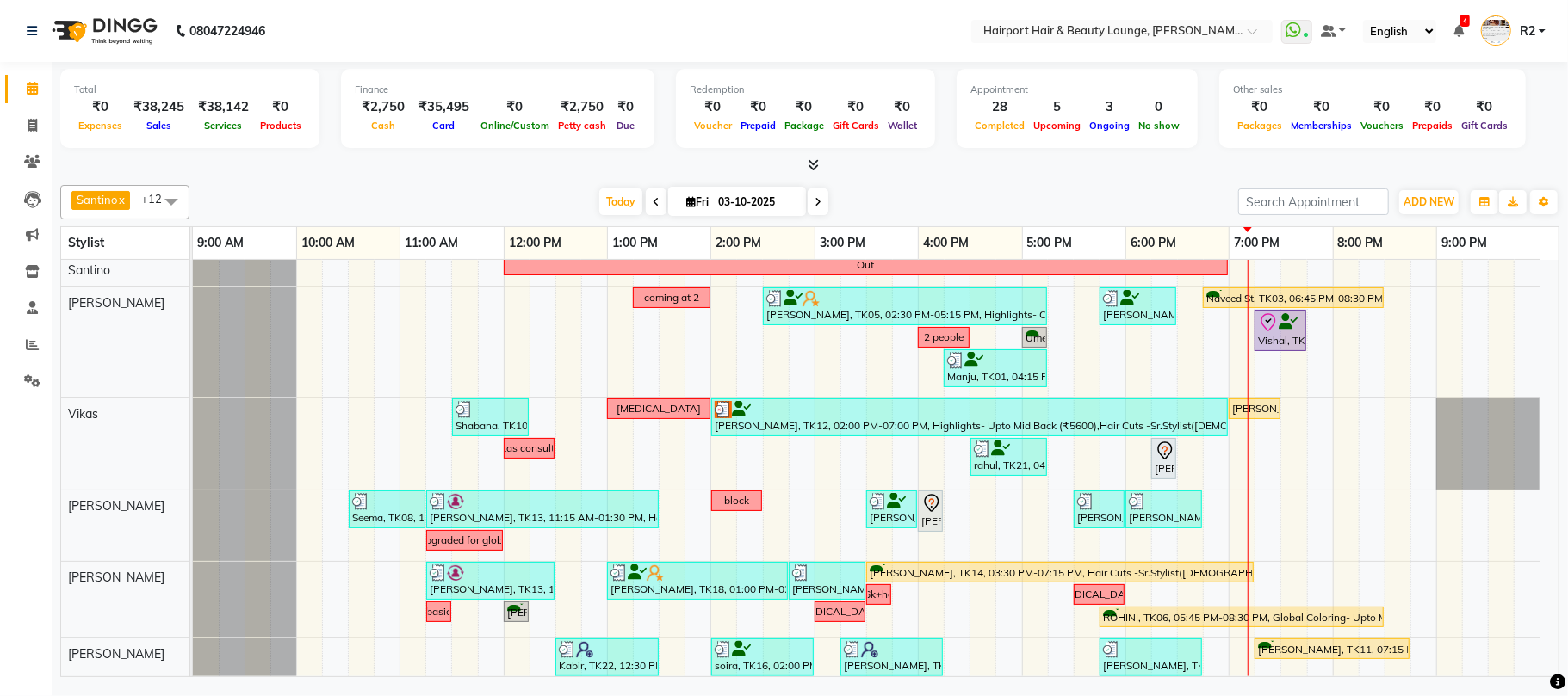
scroll to position [0, 0]
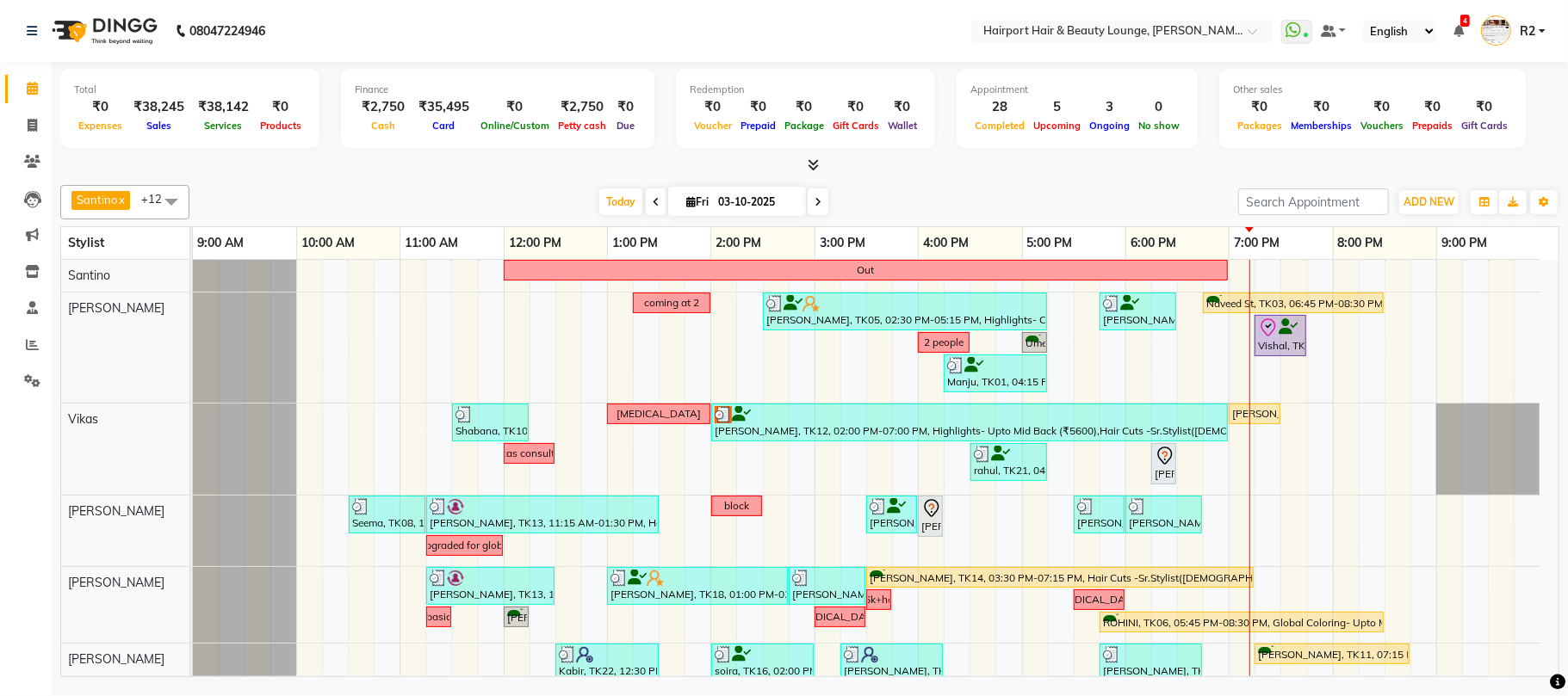
click at [815, 198] on icon at bounding box center [818, 201] width 7 height 10
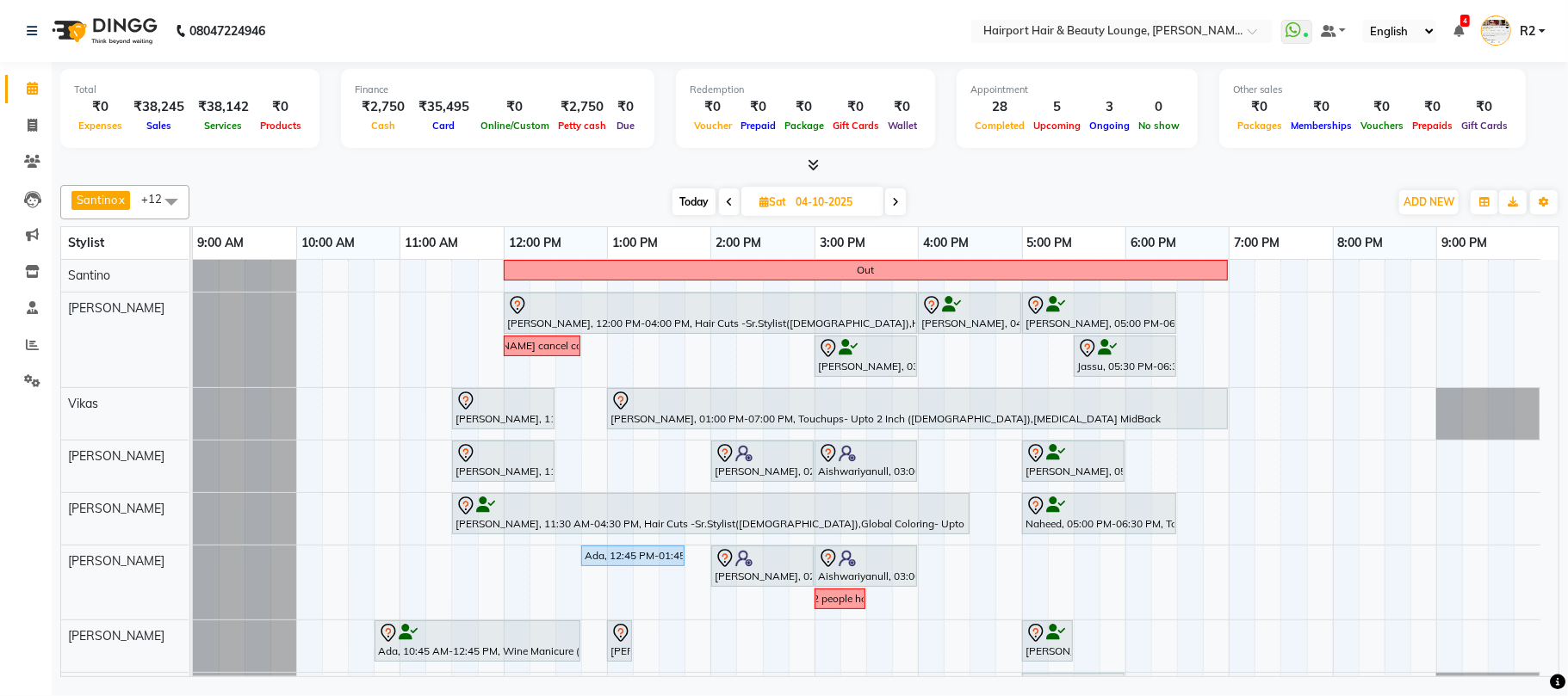
click at [708, 209] on span "Today" at bounding box center [693, 201] width 43 height 26
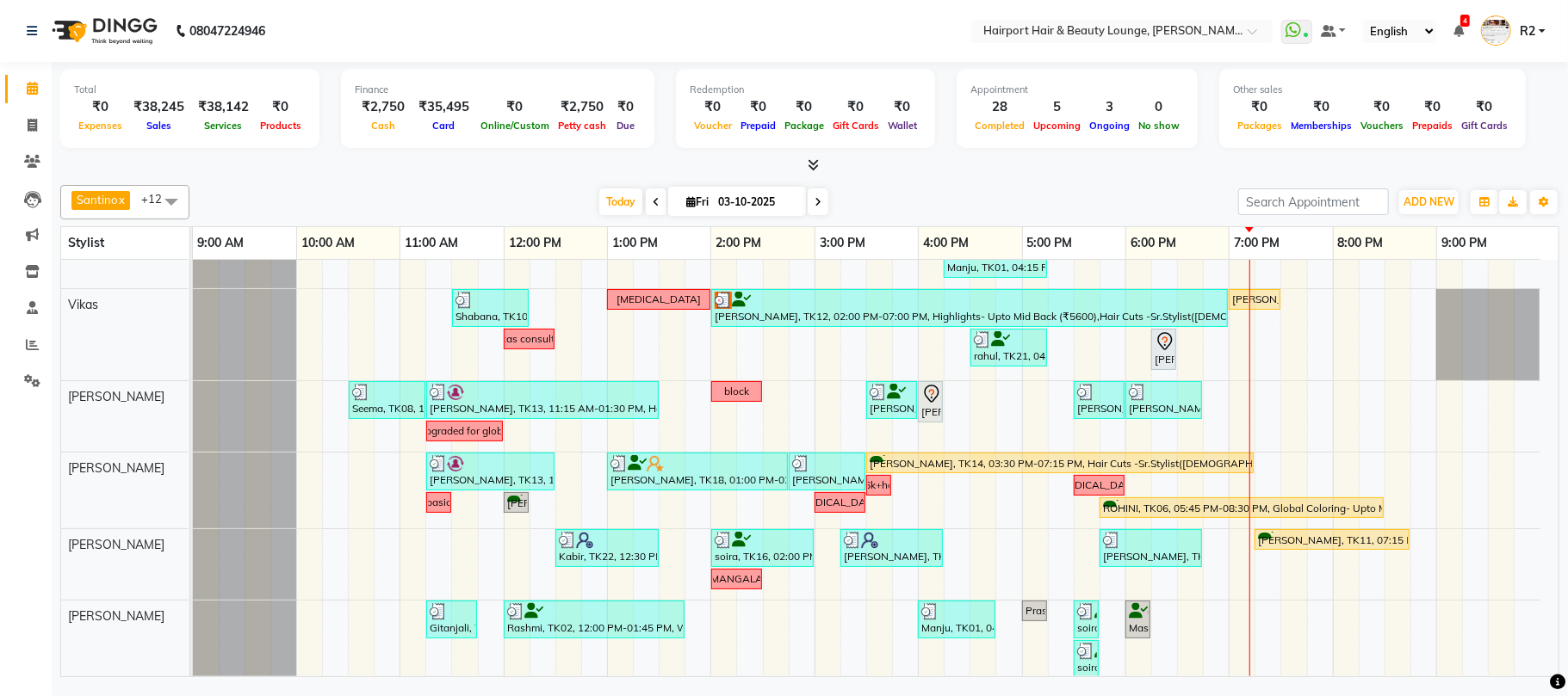
scroll to position [229, 0]
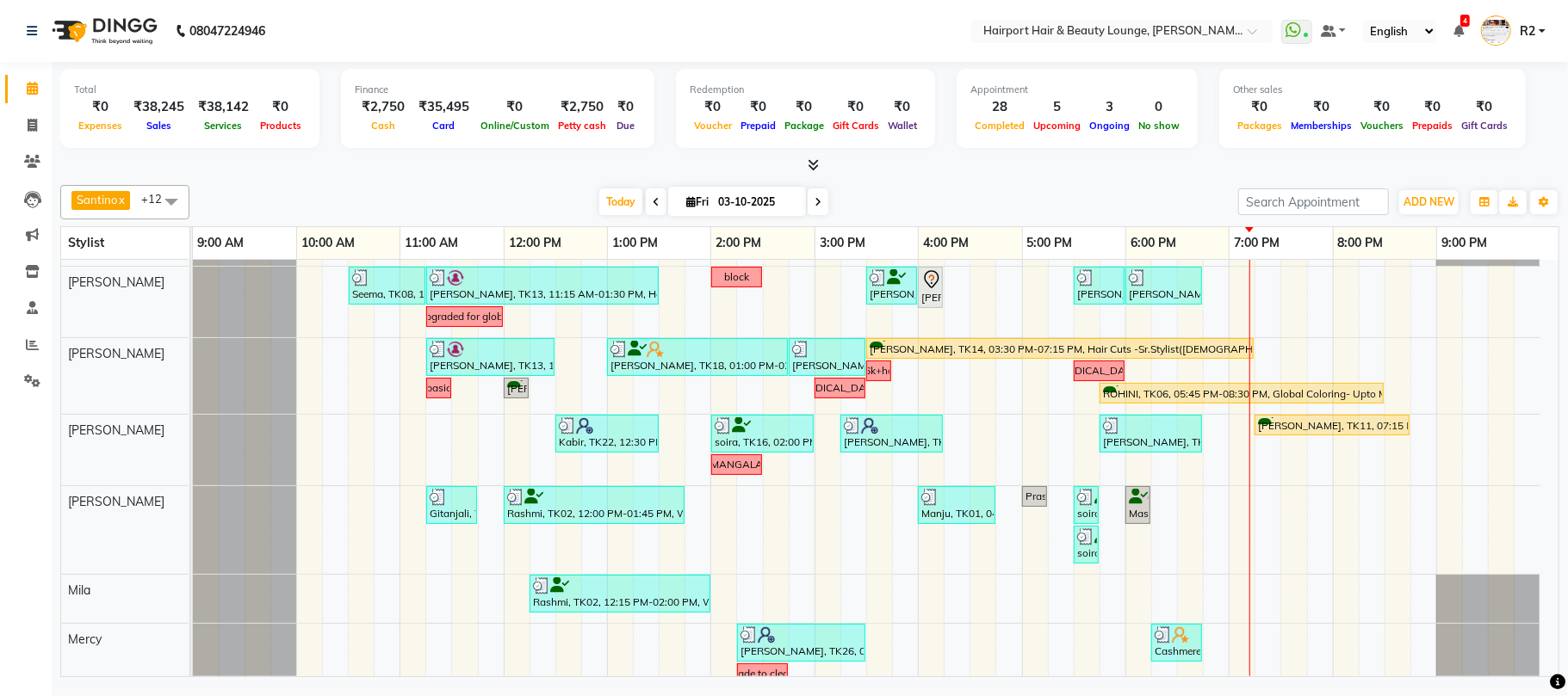
click at [807, 197] on span at bounding box center [817, 201] width 21 height 26
type input "04-10-2025"
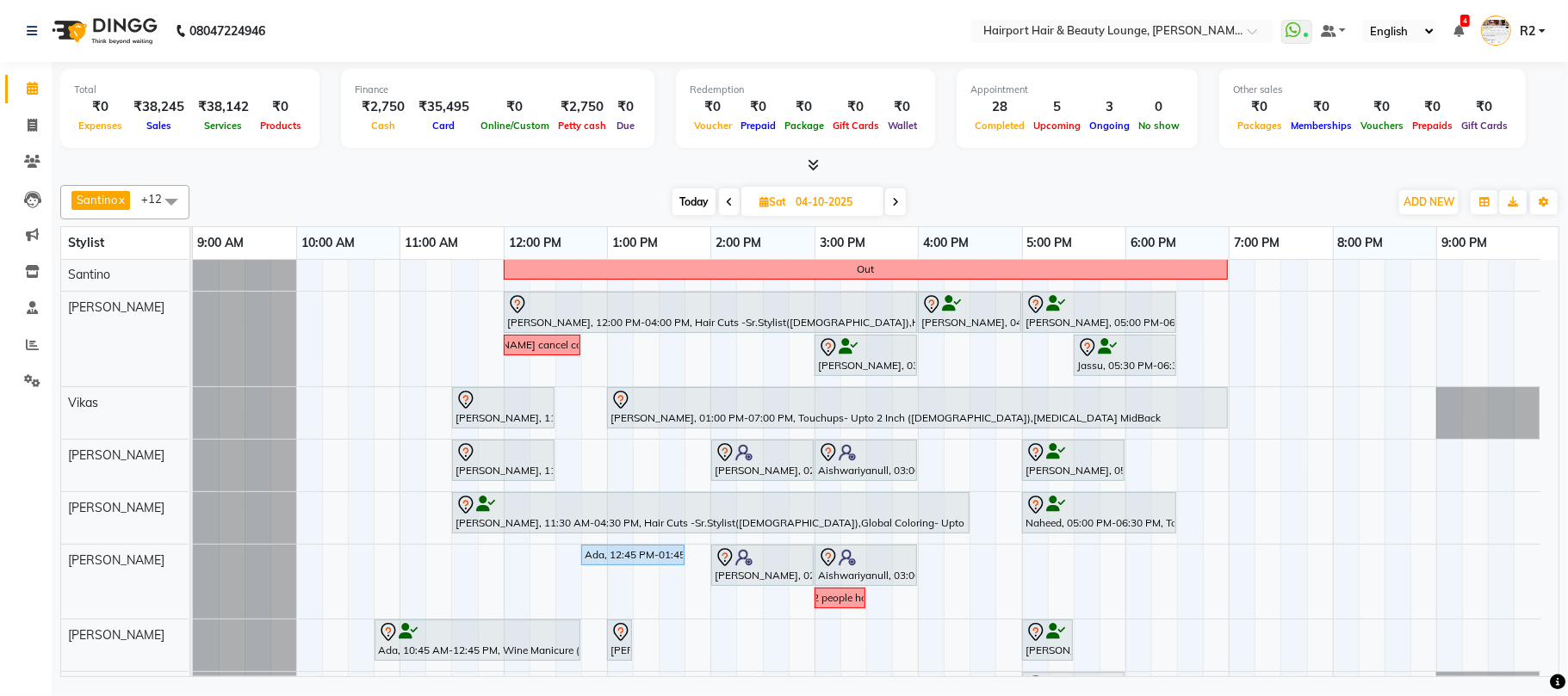
scroll to position [0, 0]
click at [360, 478] on div "Out Meghna, 12:00 PM-04:00 PM, Hair Cuts -Sr.Stylist(Female),Highlights- Upto M…" at bounding box center [876, 574] width 1366 height 629
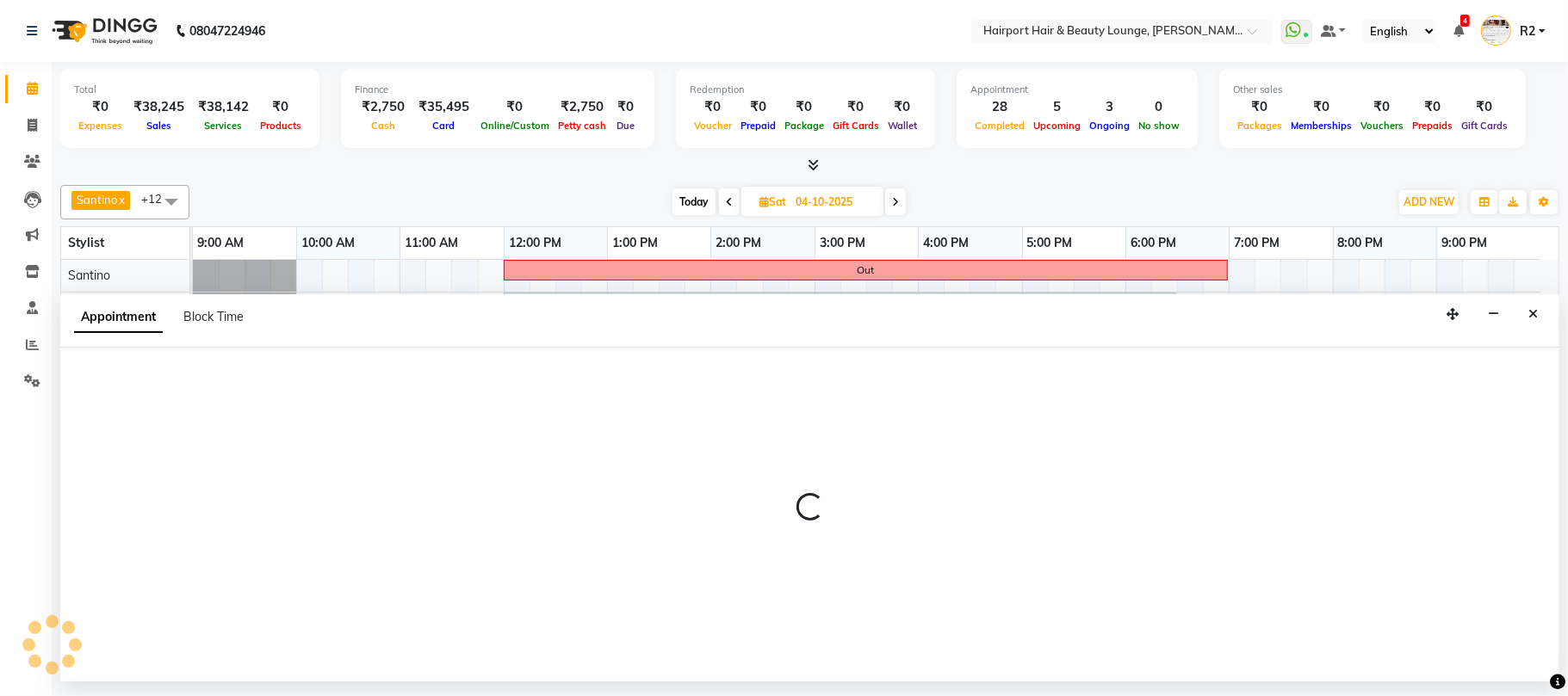
select select "13264"
select select "tentative"
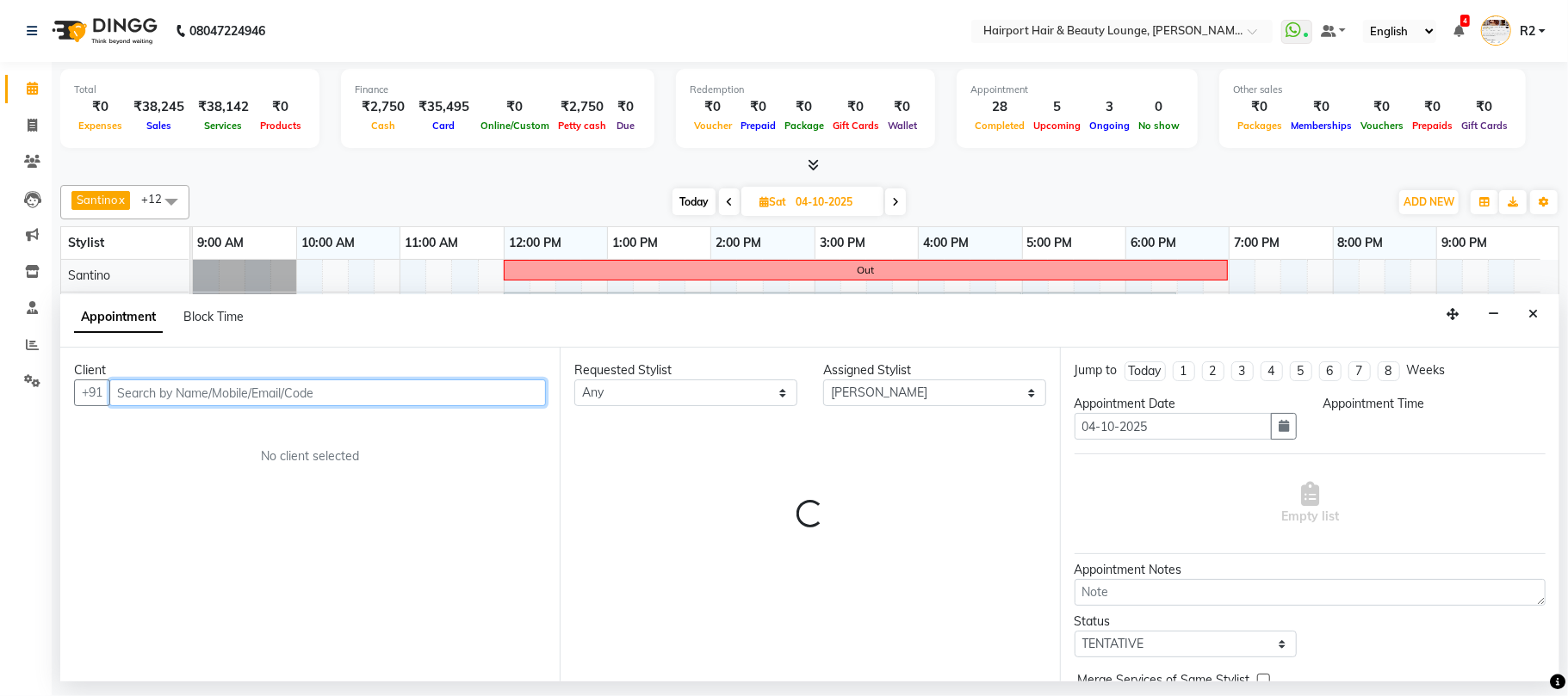
select select "630"
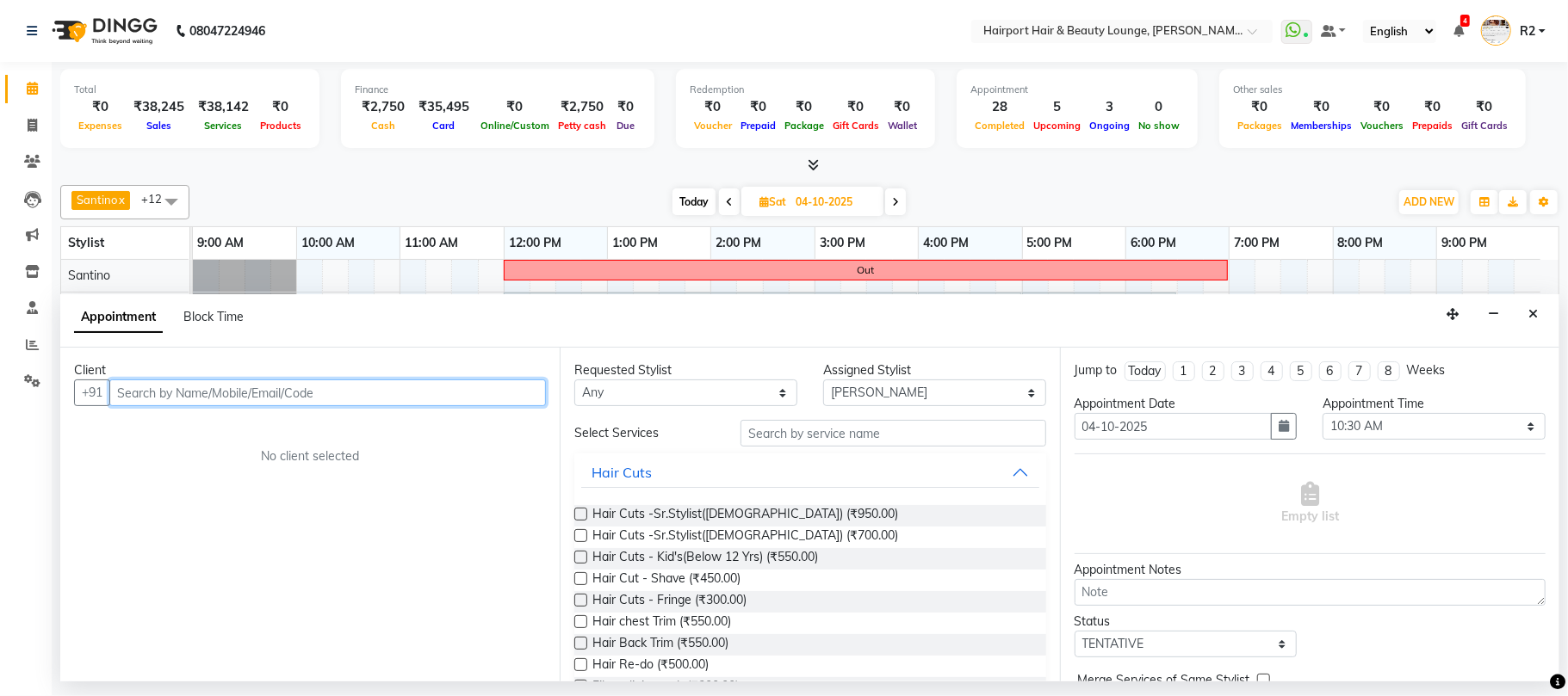
click at [287, 394] on input "text" at bounding box center [327, 393] width 436 height 26
type input "8010673174"
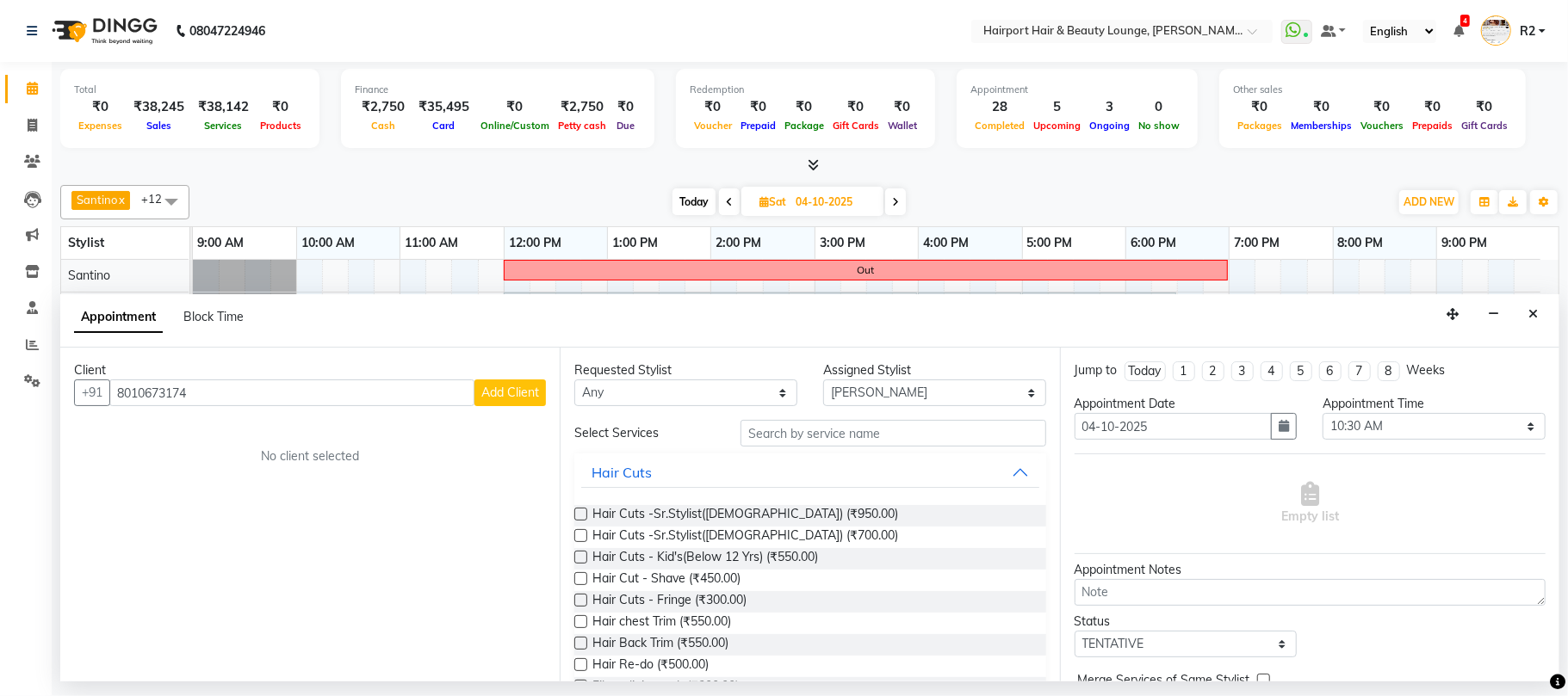
click at [492, 399] on span "Add Client" at bounding box center [509, 392] width 57 height 15
select select "22"
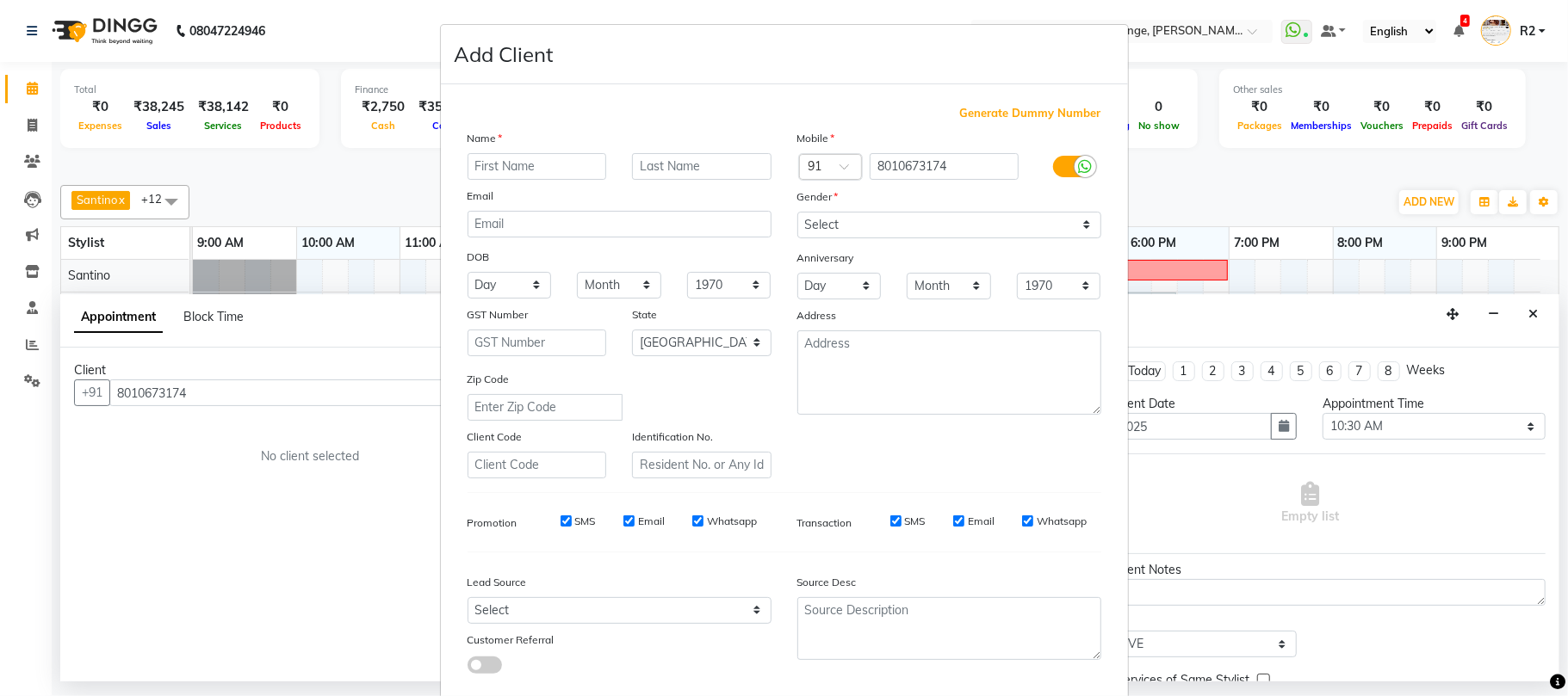
click at [532, 148] on div "Name" at bounding box center [620, 141] width 330 height 24
click at [549, 169] on input "text" at bounding box center [537, 166] width 139 height 26
type input "Vedant"
click at [645, 159] on input "text" at bounding box center [702, 166] width 139 height 26
click at [869, 221] on select "Select Male Female Other Prefer Not To Say" at bounding box center [949, 224] width 304 height 26
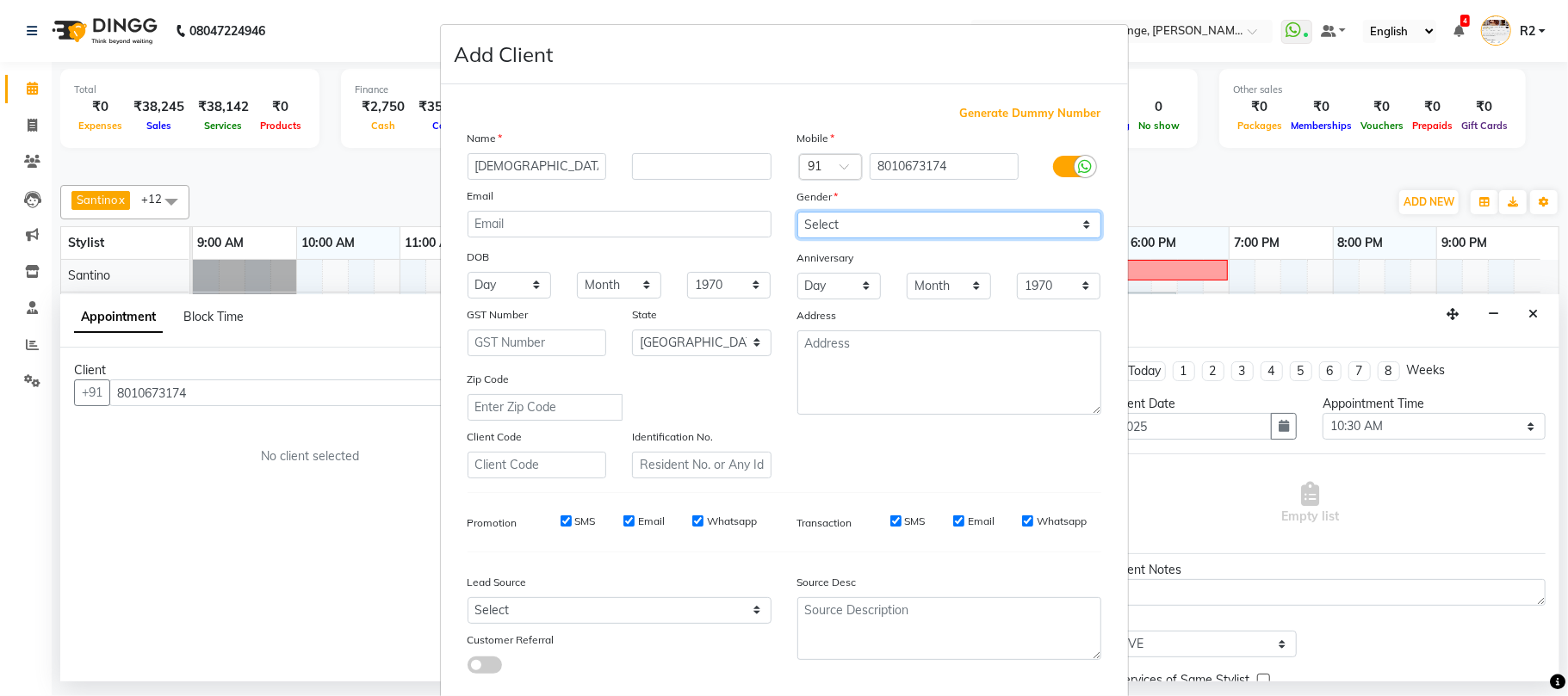
select select "male"
click at [797, 211] on select "Select Male Female Other Prefer Not To Say" at bounding box center [949, 224] width 304 height 26
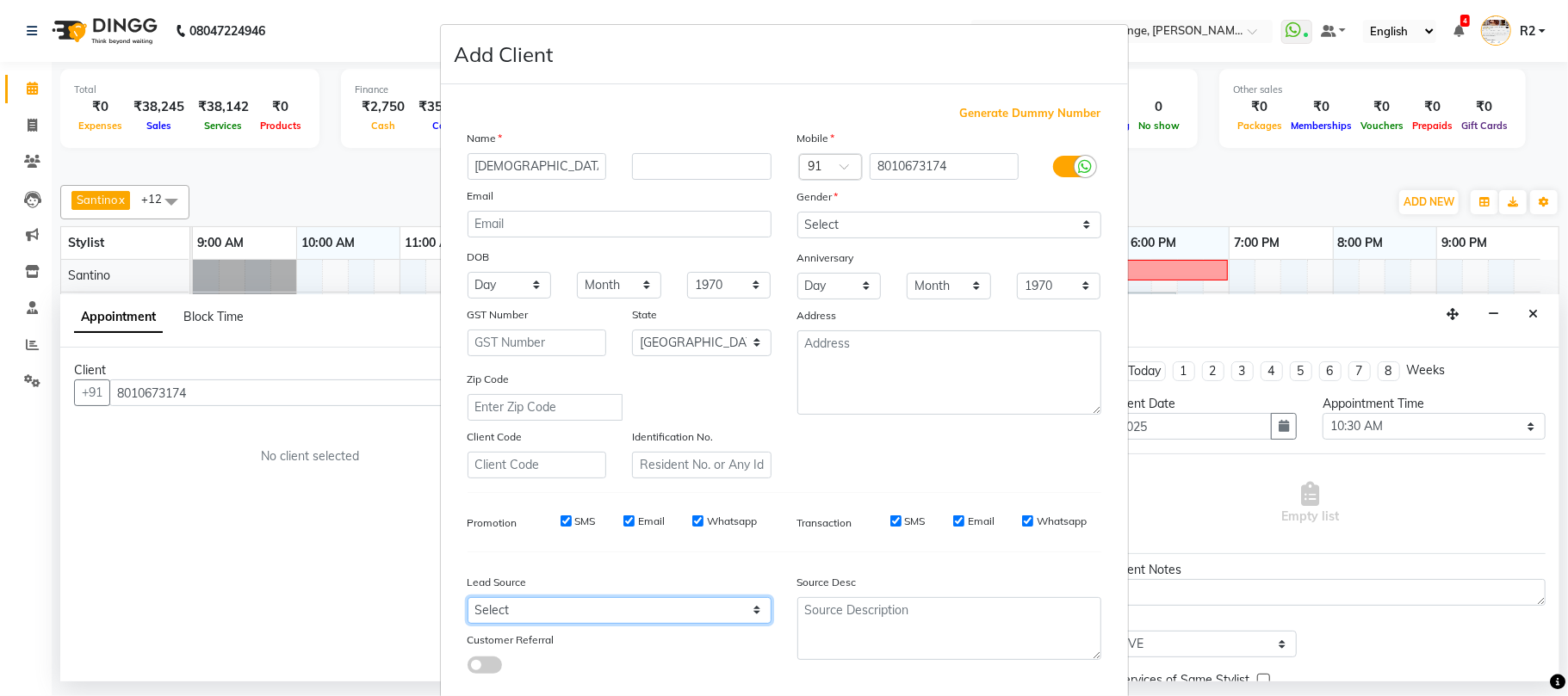
click at [720, 598] on select "Select Walk-in Referral Internet Friend Word of Mouth Advertisement Facebook Ju…" at bounding box center [620, 610] width 304 height 26
select select "10261"
click at [467, 598] on select "Select Walk-in Referral Internet Friend Word of Mouth Advertisement Facebook Ju…" at bounding box center [620, 610] width 304 height 26
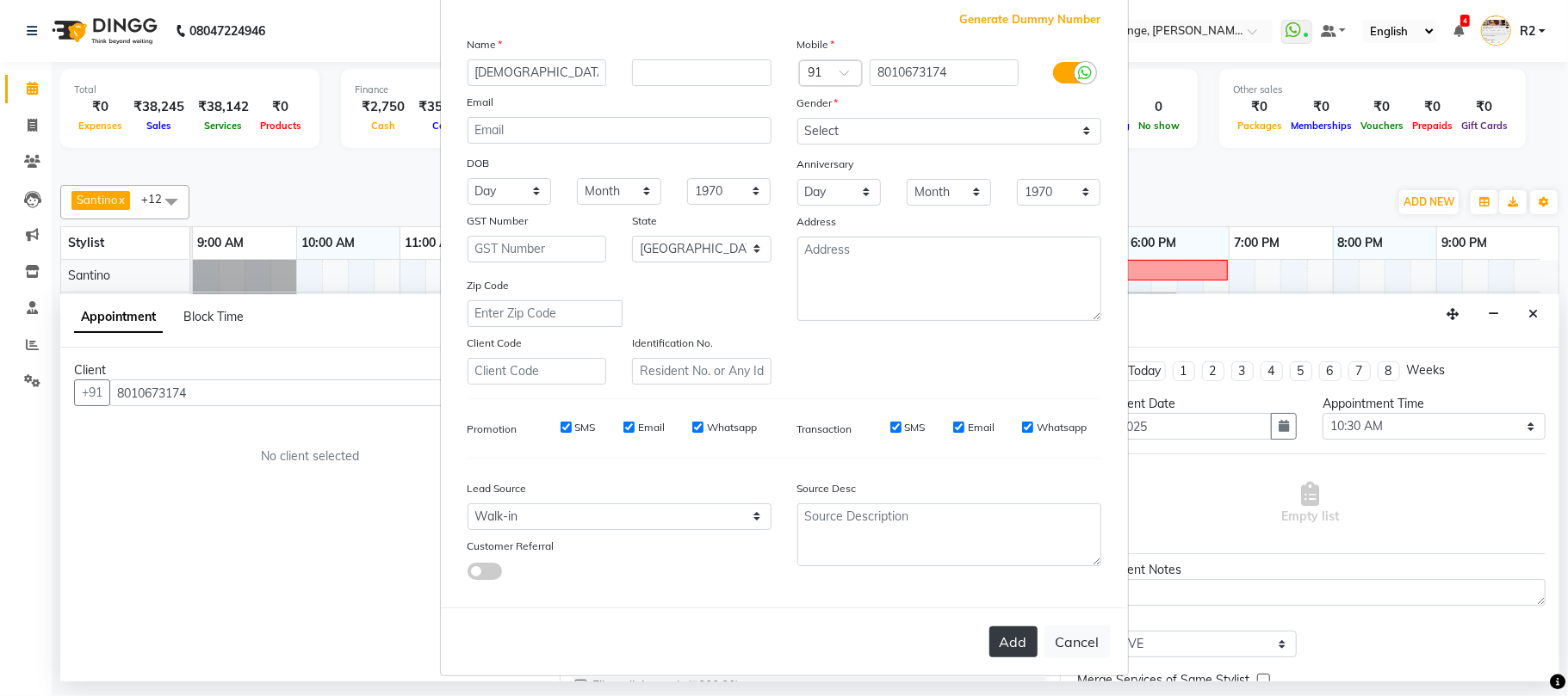
click at [1017, 635] on button "Add" at bounding box center [1013, 642] width 48 height 31
select select
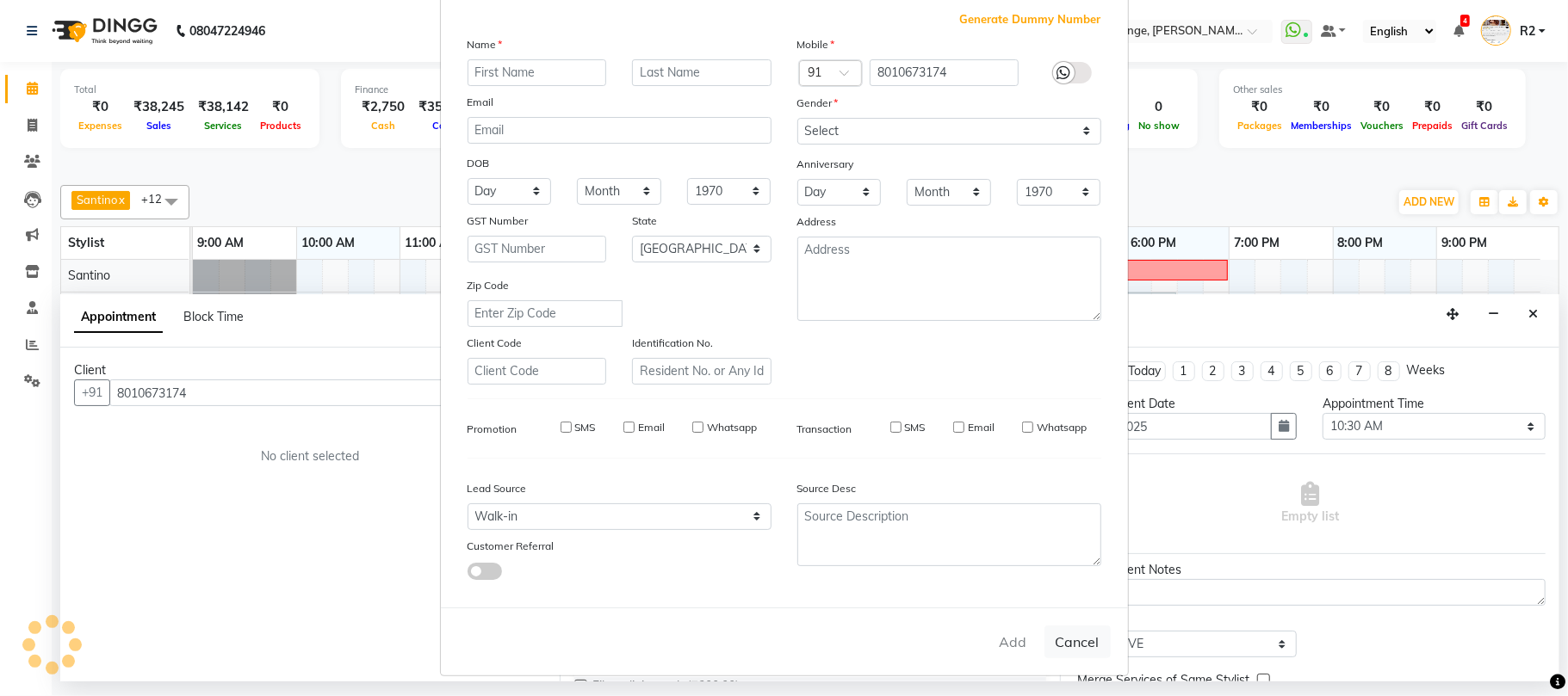
select select
select select "null"
select select
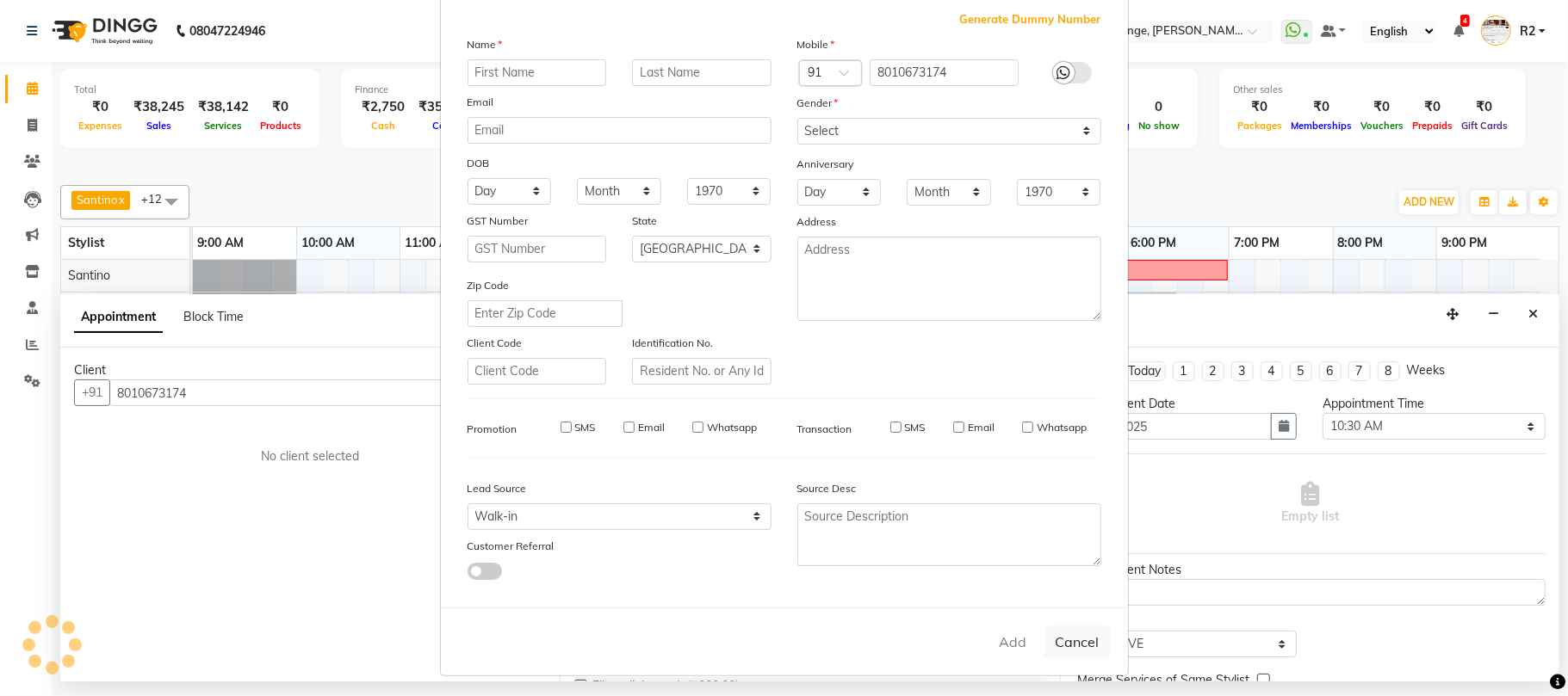
select select
checkbox input "false"
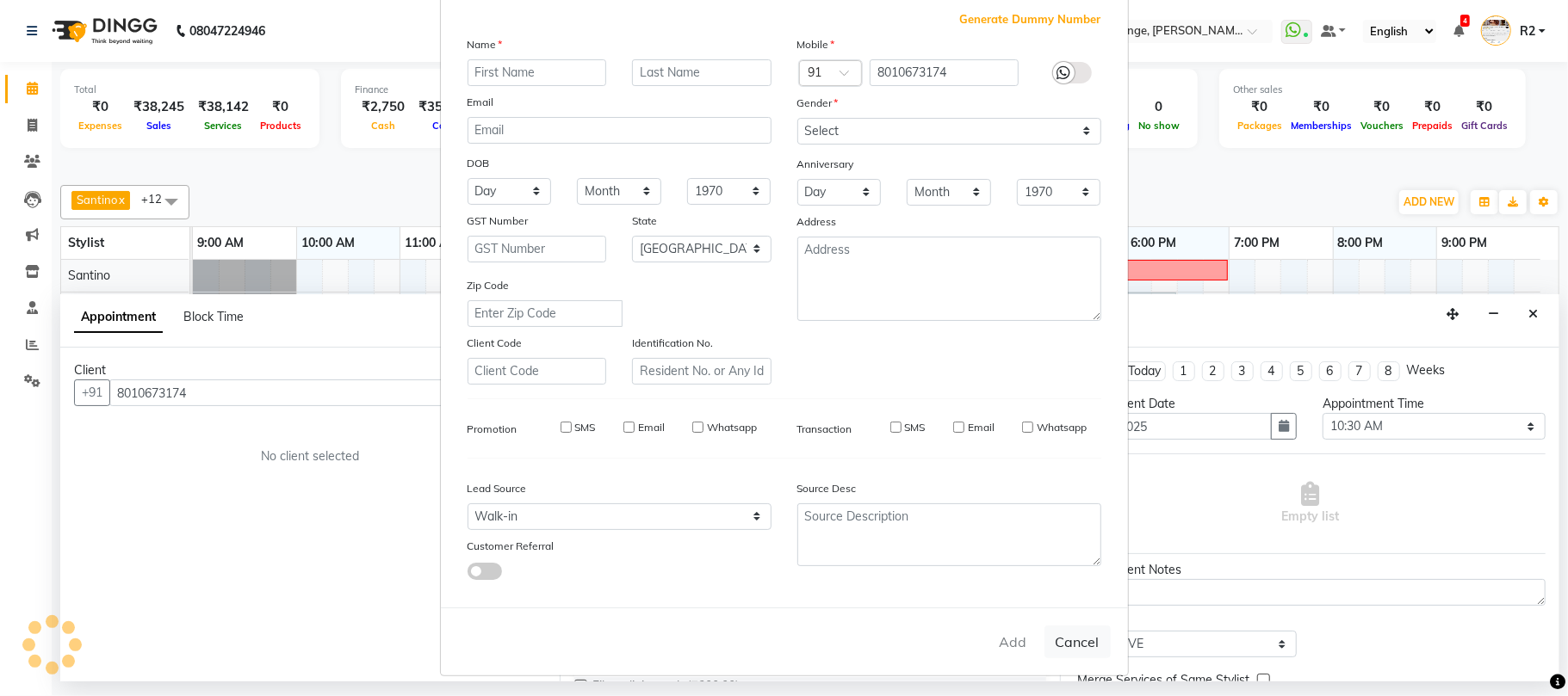
checkbox input "false"
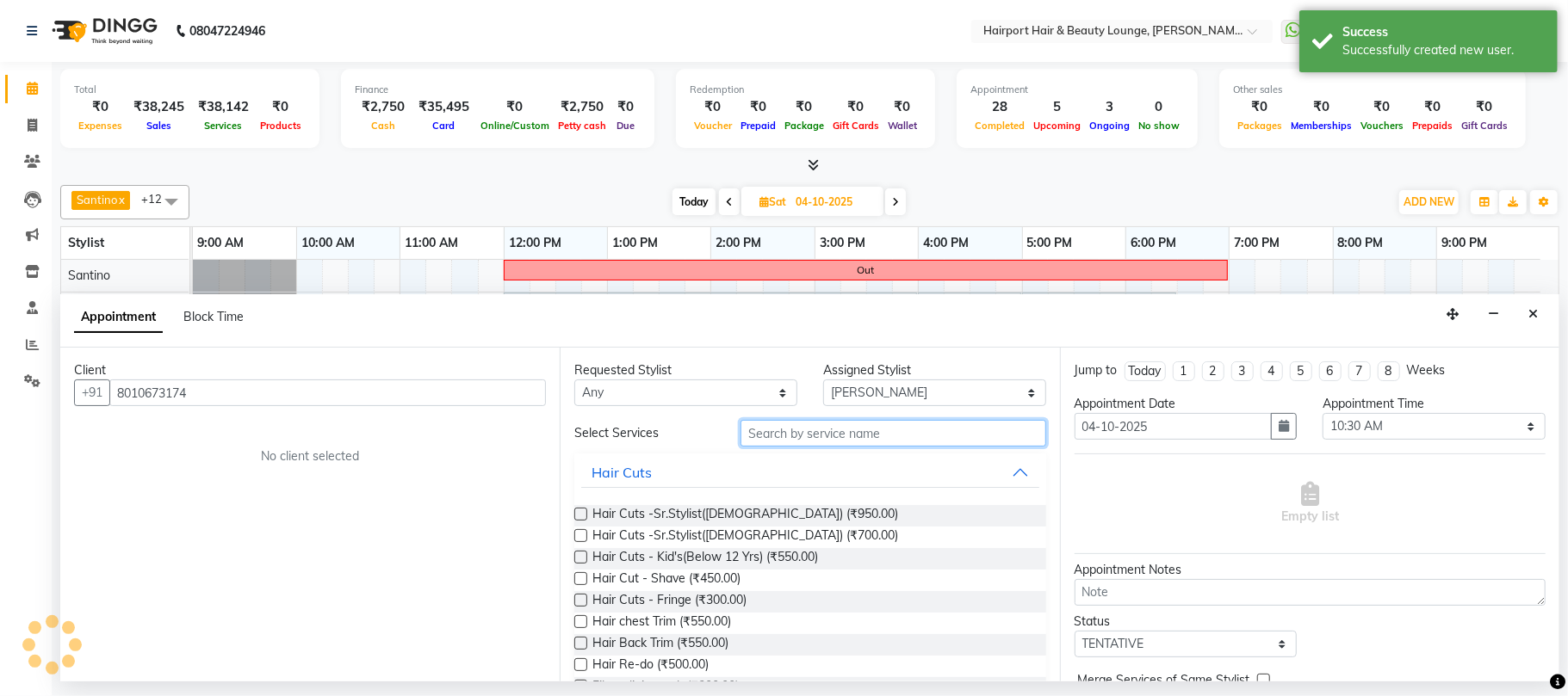
click at [804, 432] on input "text" at bounding box center [893, 433] width 305 height 26
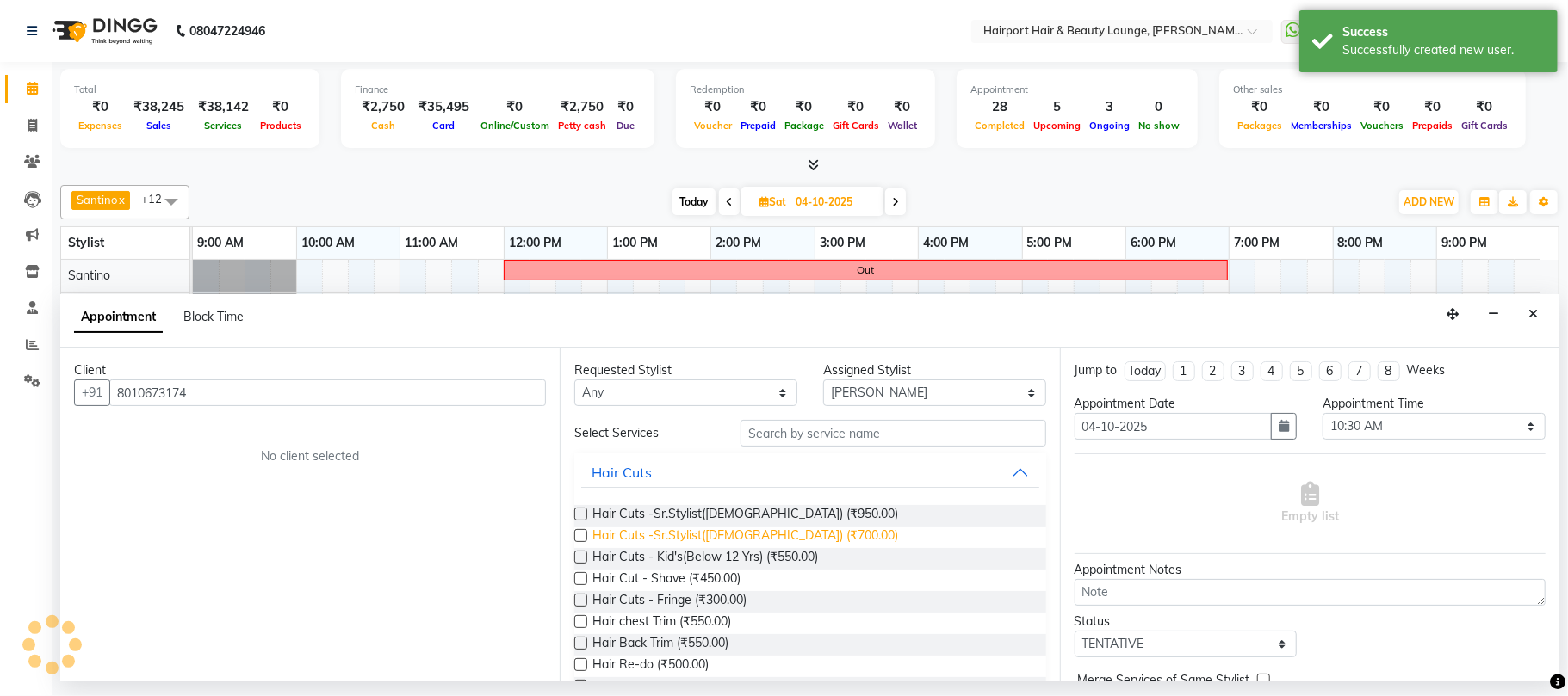
click at [699, 538] on span "Hair Cuts -Sr.Stylist(Male) (₹700.00)" at bounding box center [744, 537] width 305 height 22
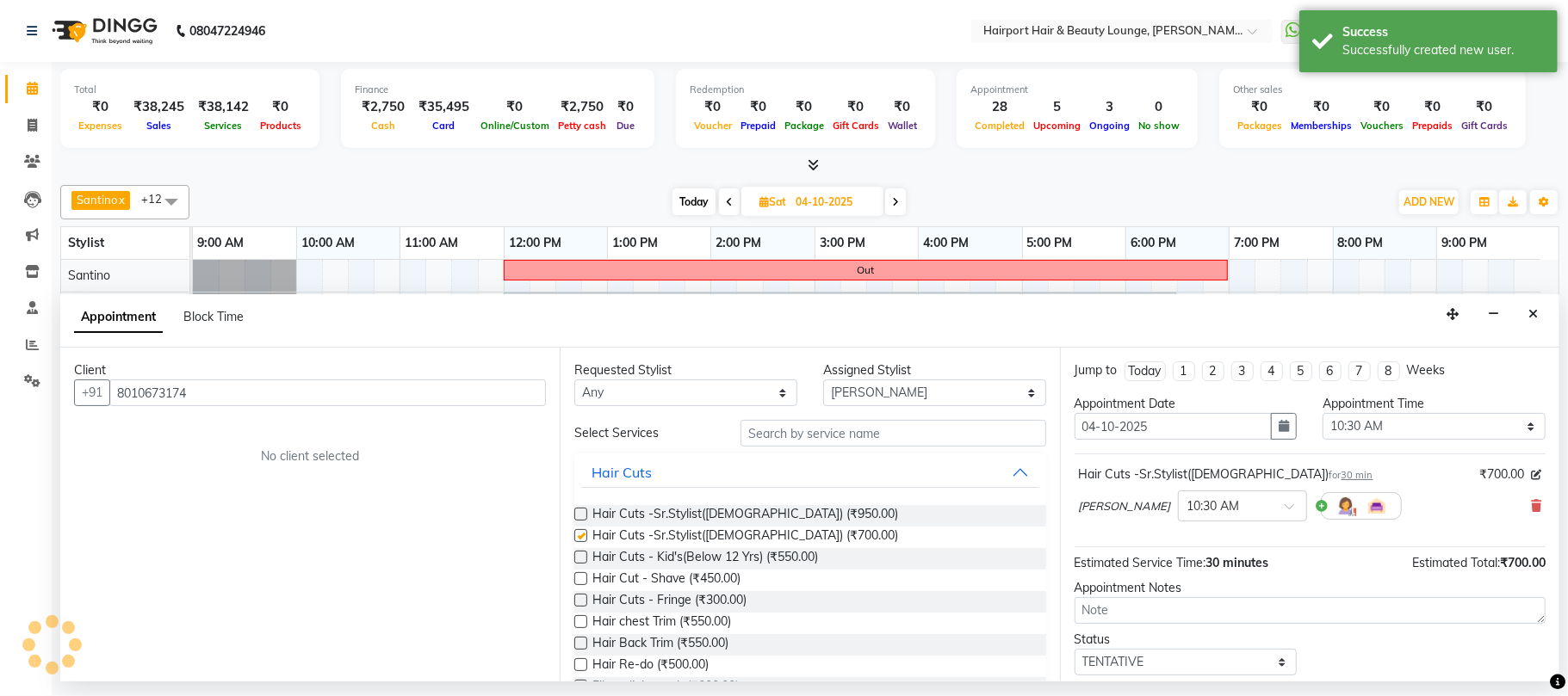
checkbox input "false"
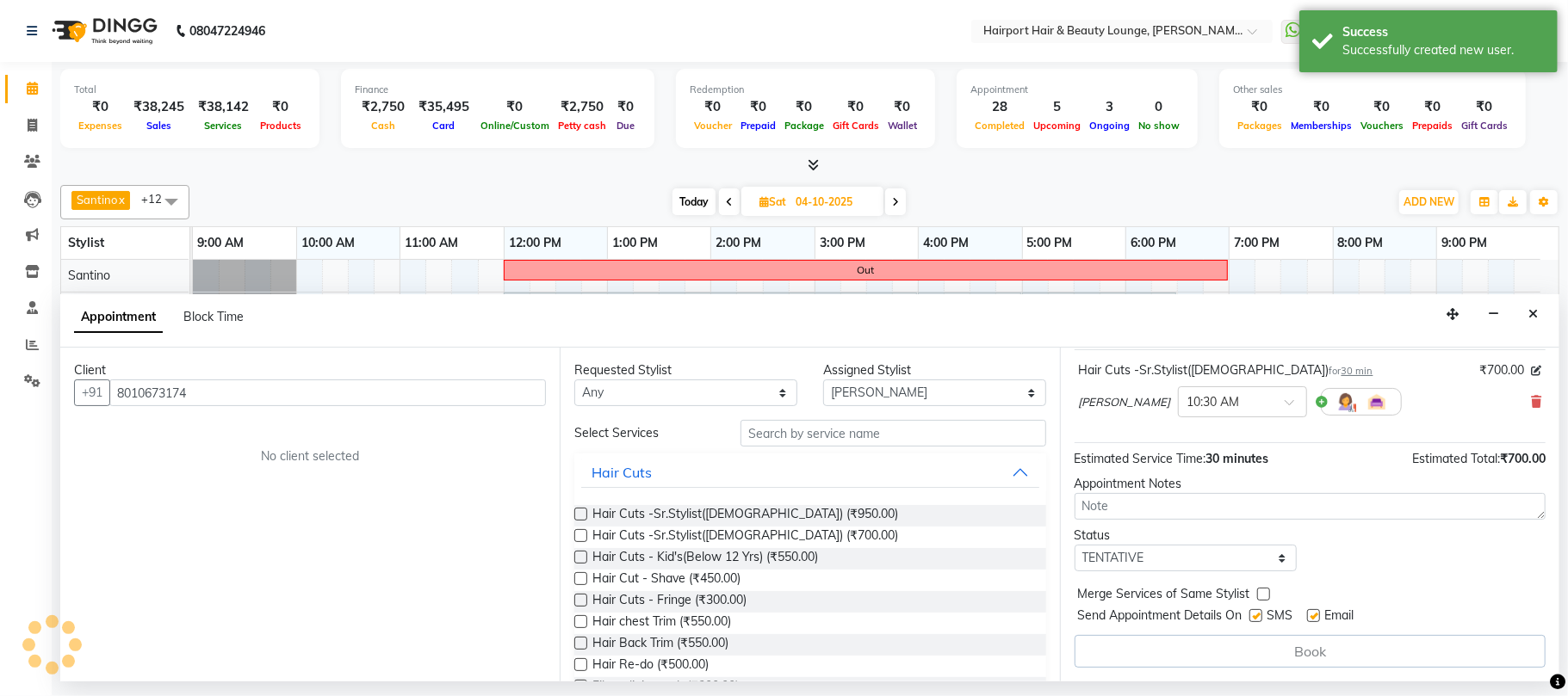
scroll to position [104, 0]
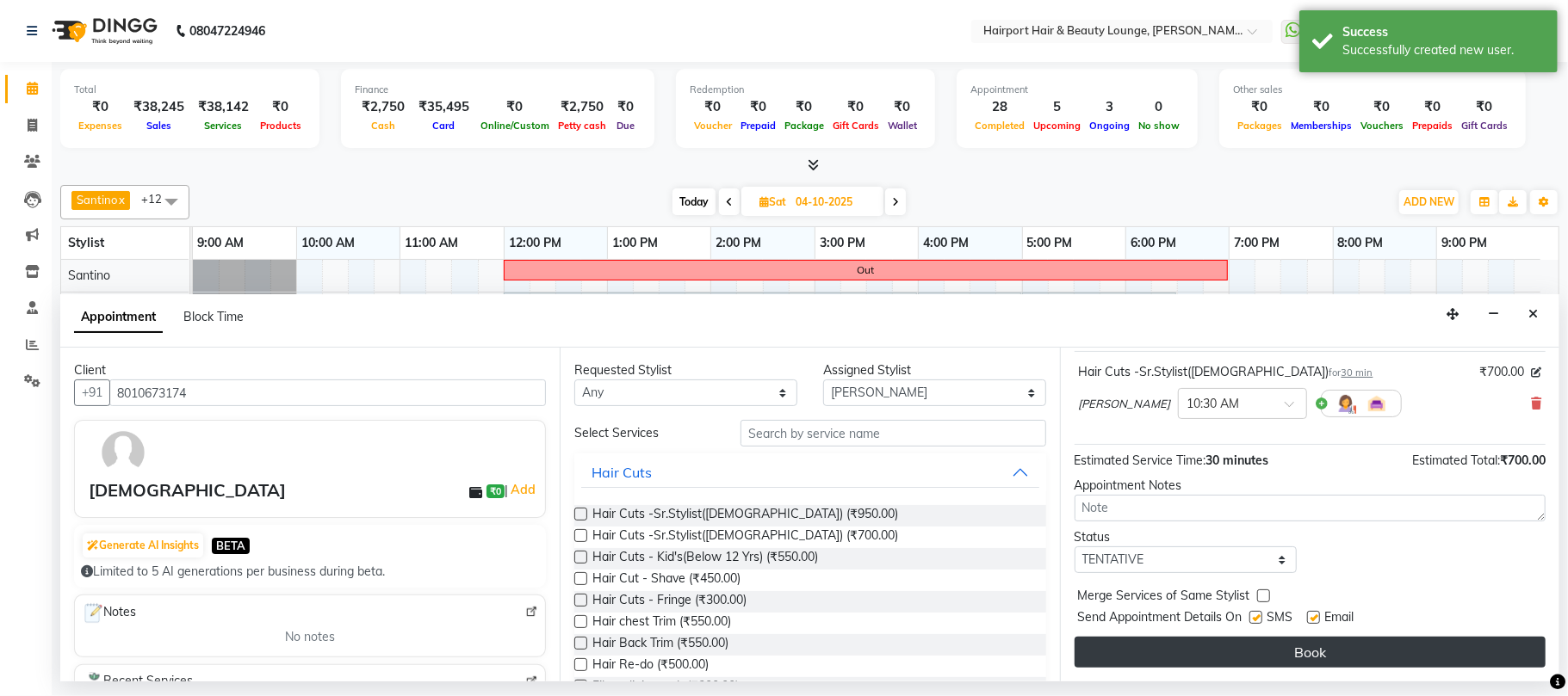
click at [1288, 652] on button "Book" at bounding box center [1309, 652] width 471 height 31
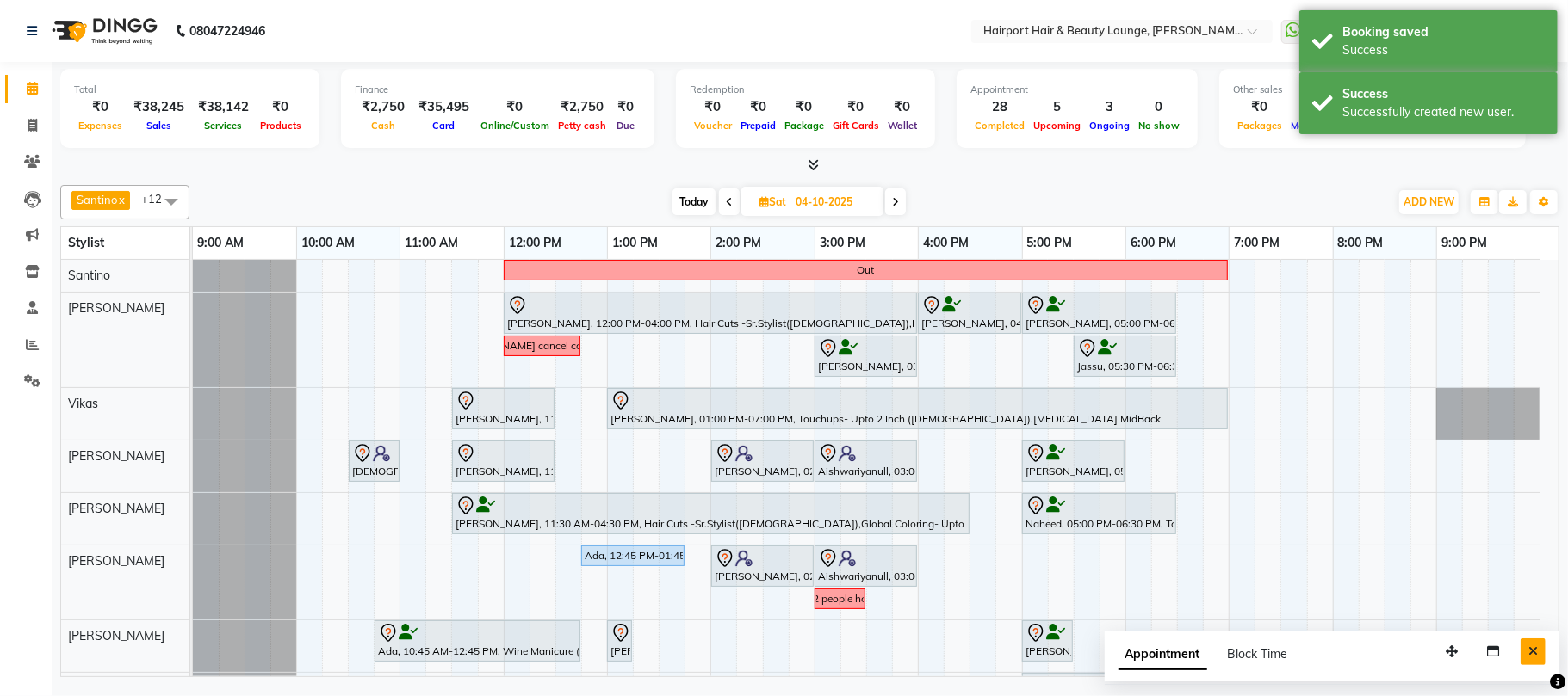
click at [1528, 652] on icon "Close" at bounding box center [1532, 651] width 9 height 12
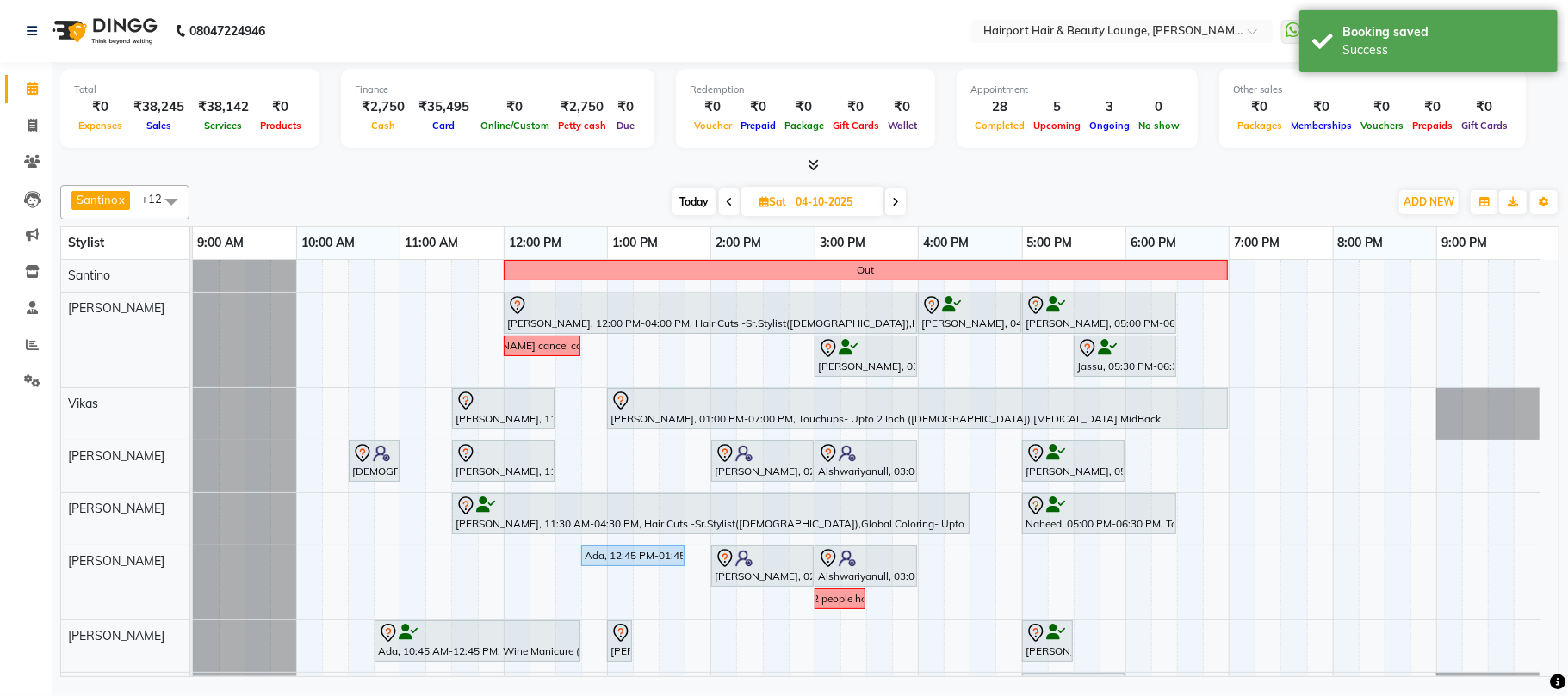
click at [685, 205] on span "Today" at bounding box center [693, 201] width 43 height 26
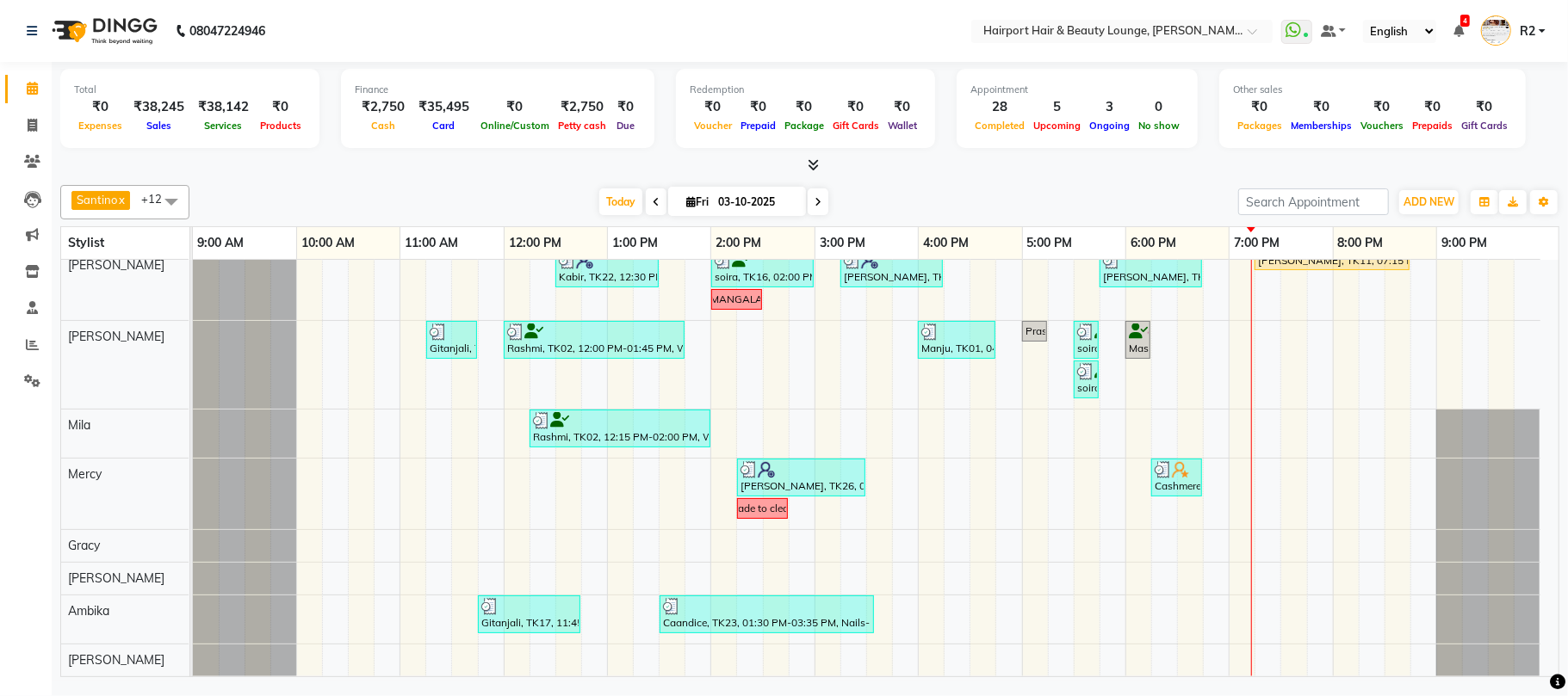
scroll to position [0, 0]
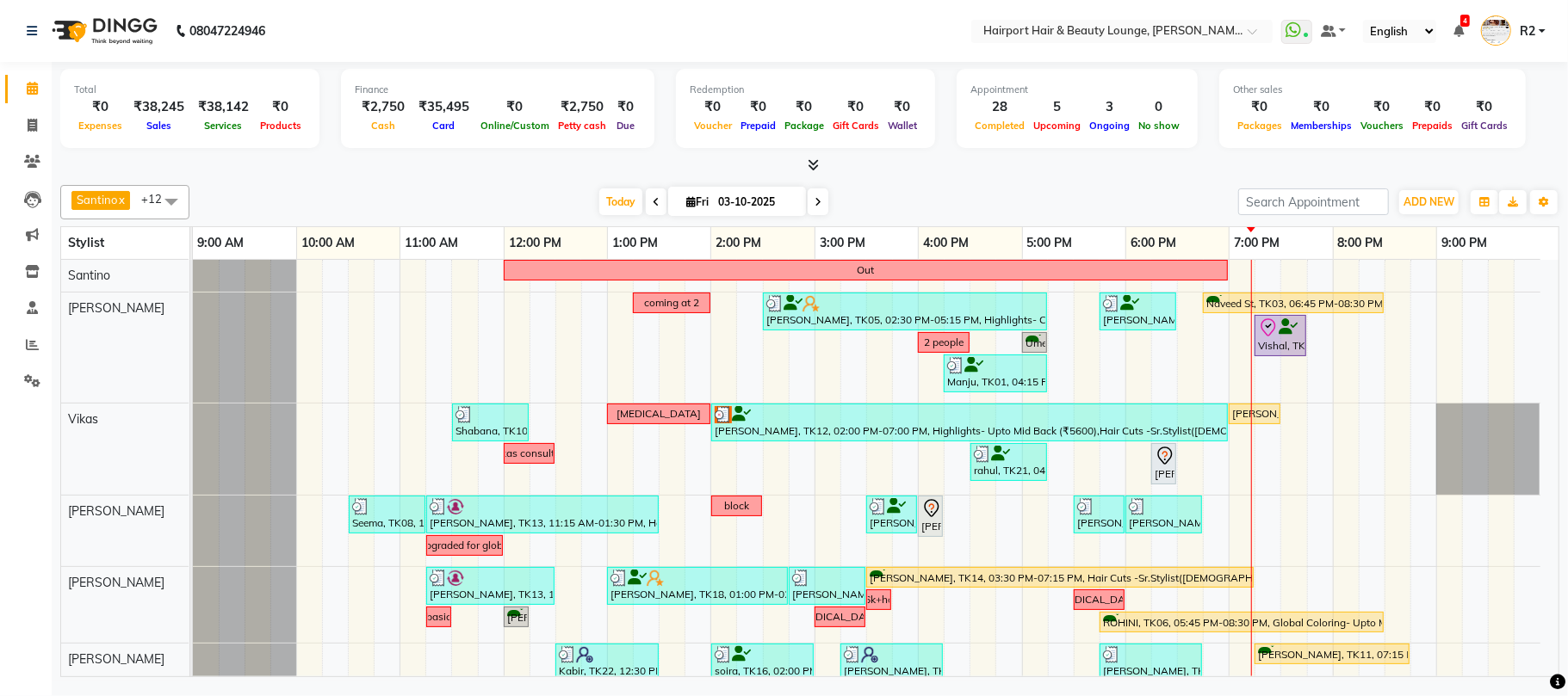
click at [817, 204] on span at bounding box center [817, 201] width 21 height 26
type input "04-10-2025"
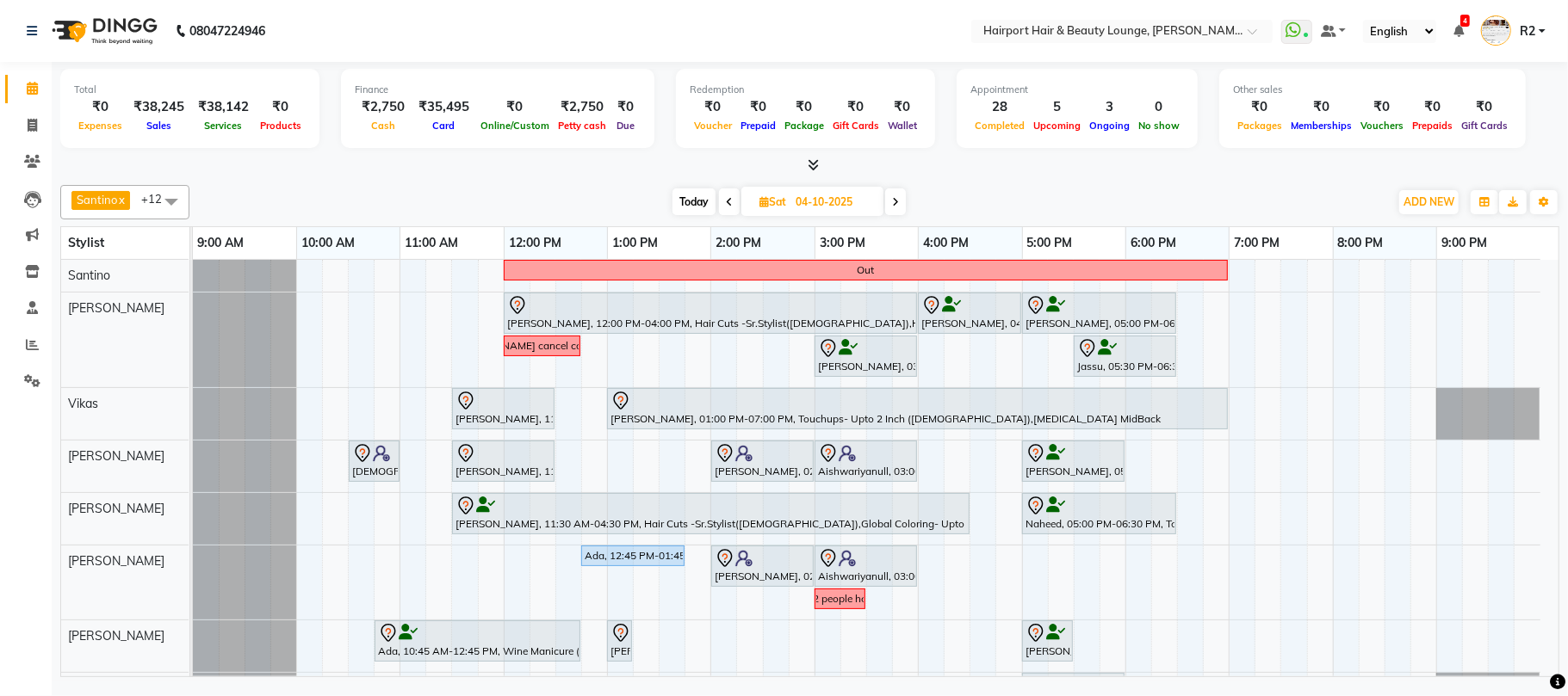
click at [700, 208] on span "Today" at bounding box center [693, 201] width 43 height 26
type input "03-10-2025"
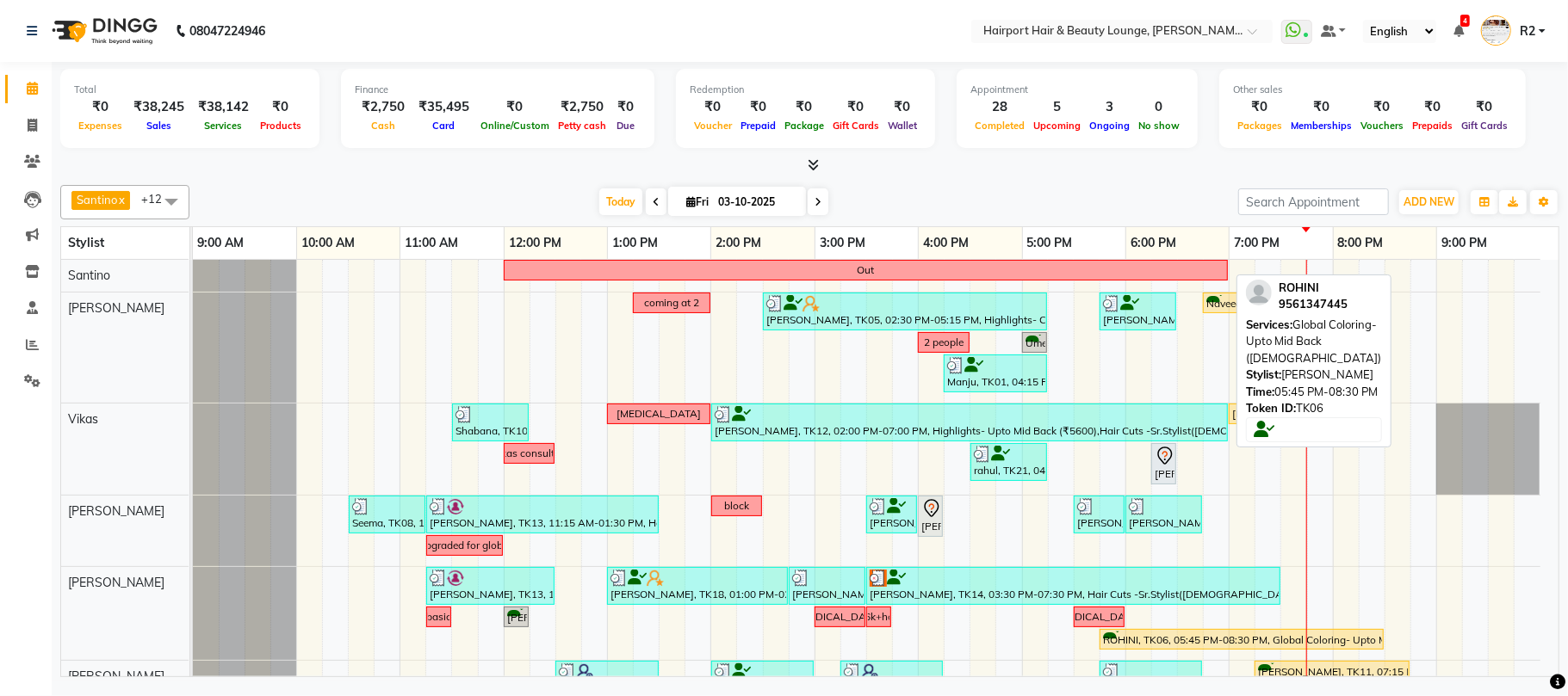
scroll to position [115, 0]
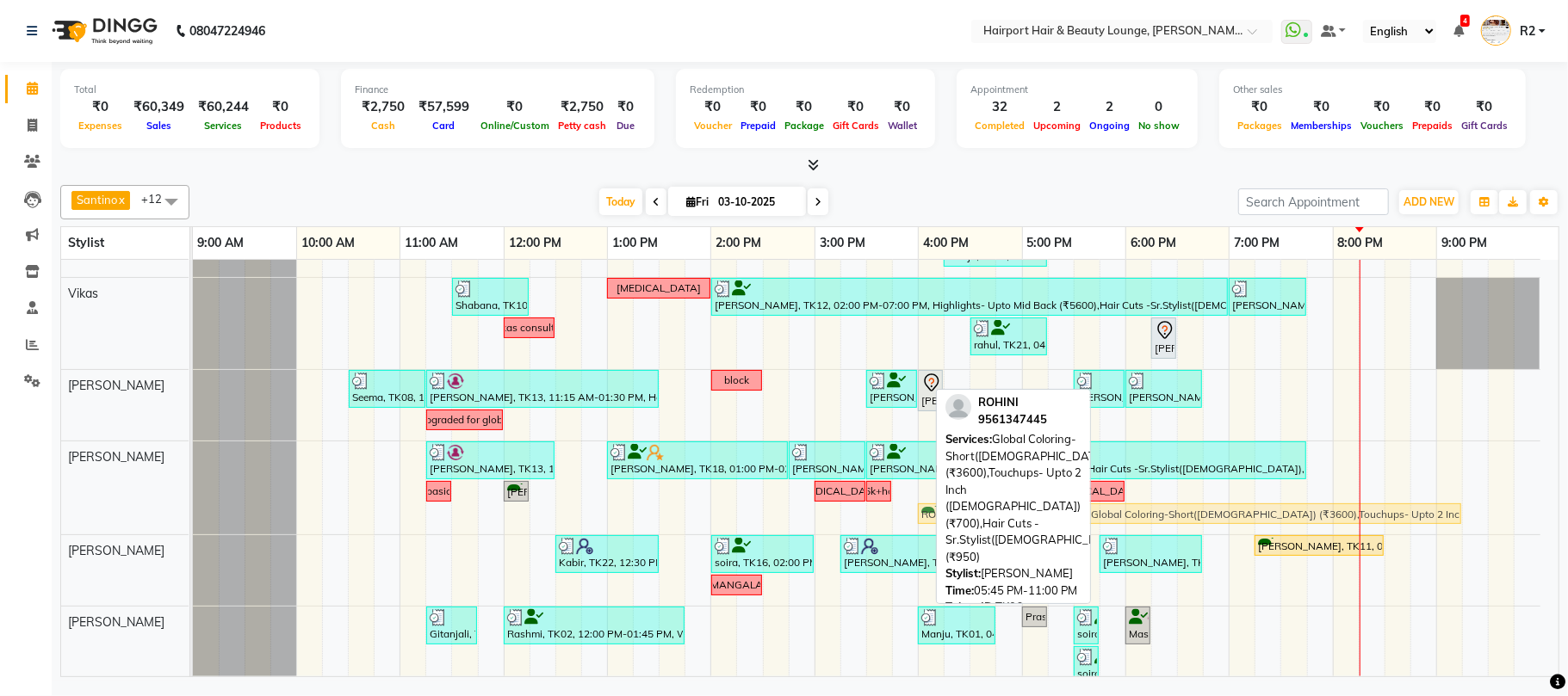
drag, startPoint x: 1521, startPoint y: 511, endPoint x: 1348, endPoint y: 522, distance: 173.3
click at [193, 522] on div "[PERSON_NAME], TK13, 11:15 AM-12:30 PM, Hair Spa - Upto Mid Back SKP (₹1600) [P…" at bounding box center [193, 488] width 0 height 93
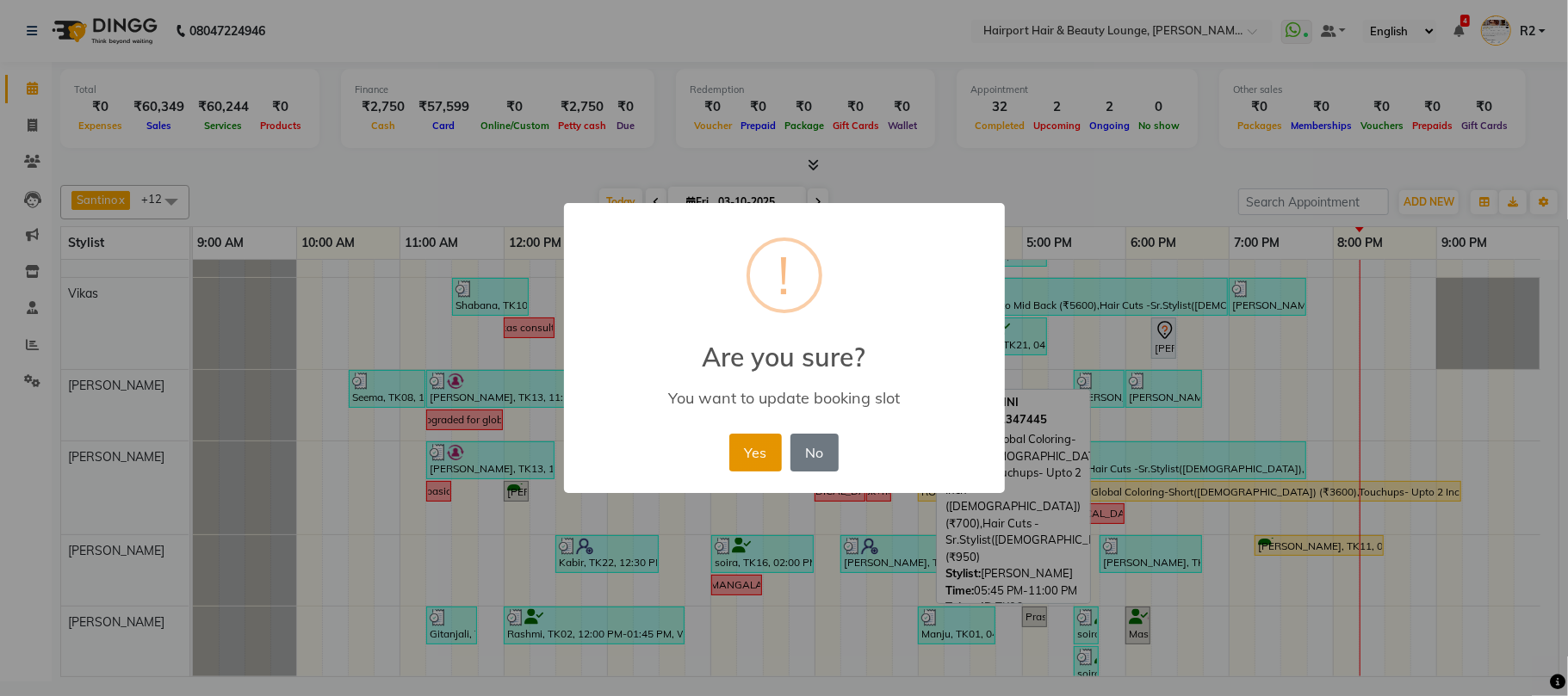
click at [747, 451] on button "Yes" at bounding box center [755, 453] width 53 height 38
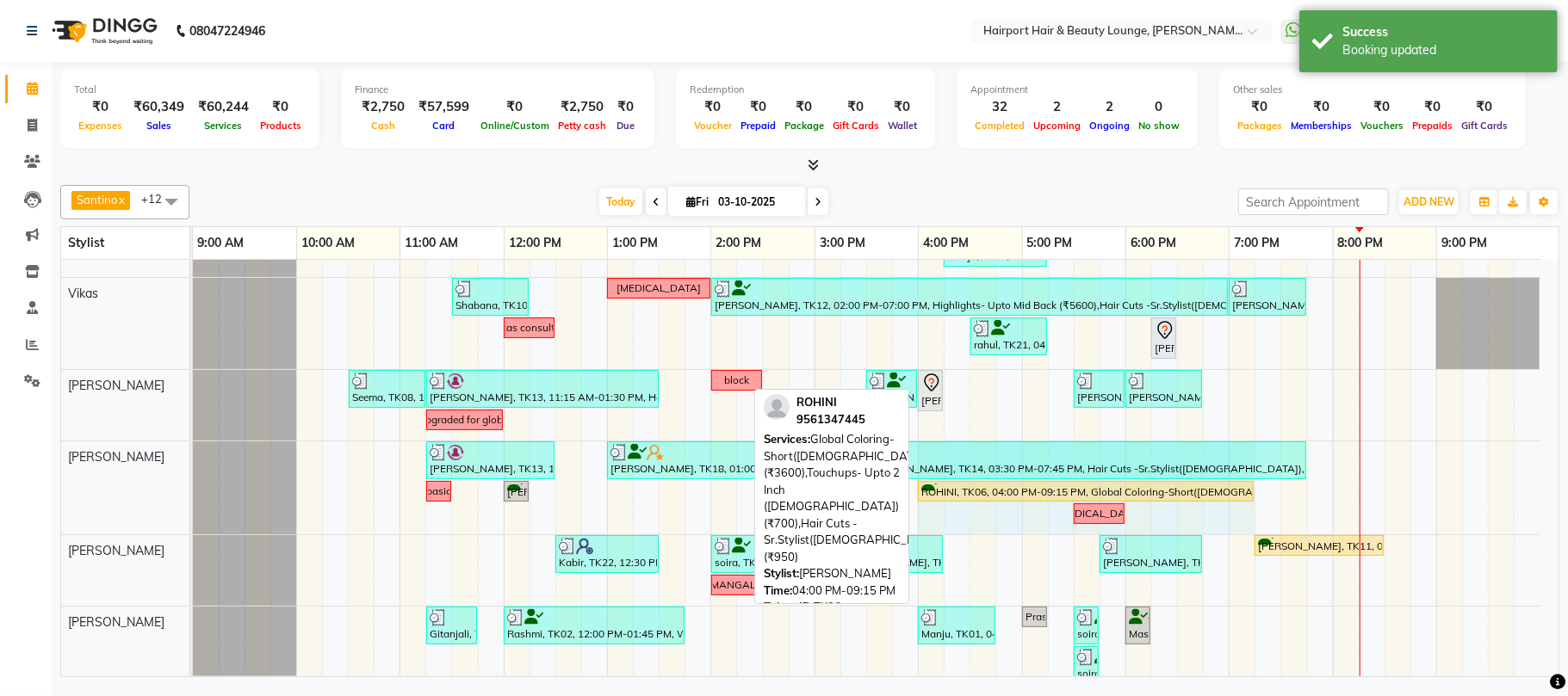
drag, startPoint x: 1457, startPoint y: 489, endPoint x: 1215, endPoint y: 501, distance: 242.3
click at [193, 501] on div "[PERSON_NAME], TK13, 11:15 AM-12:30 PM, Hair Spa - Upto Mid Back SKP (₹1600) [P…" at bounding box center [193, 488] width 0 height 93
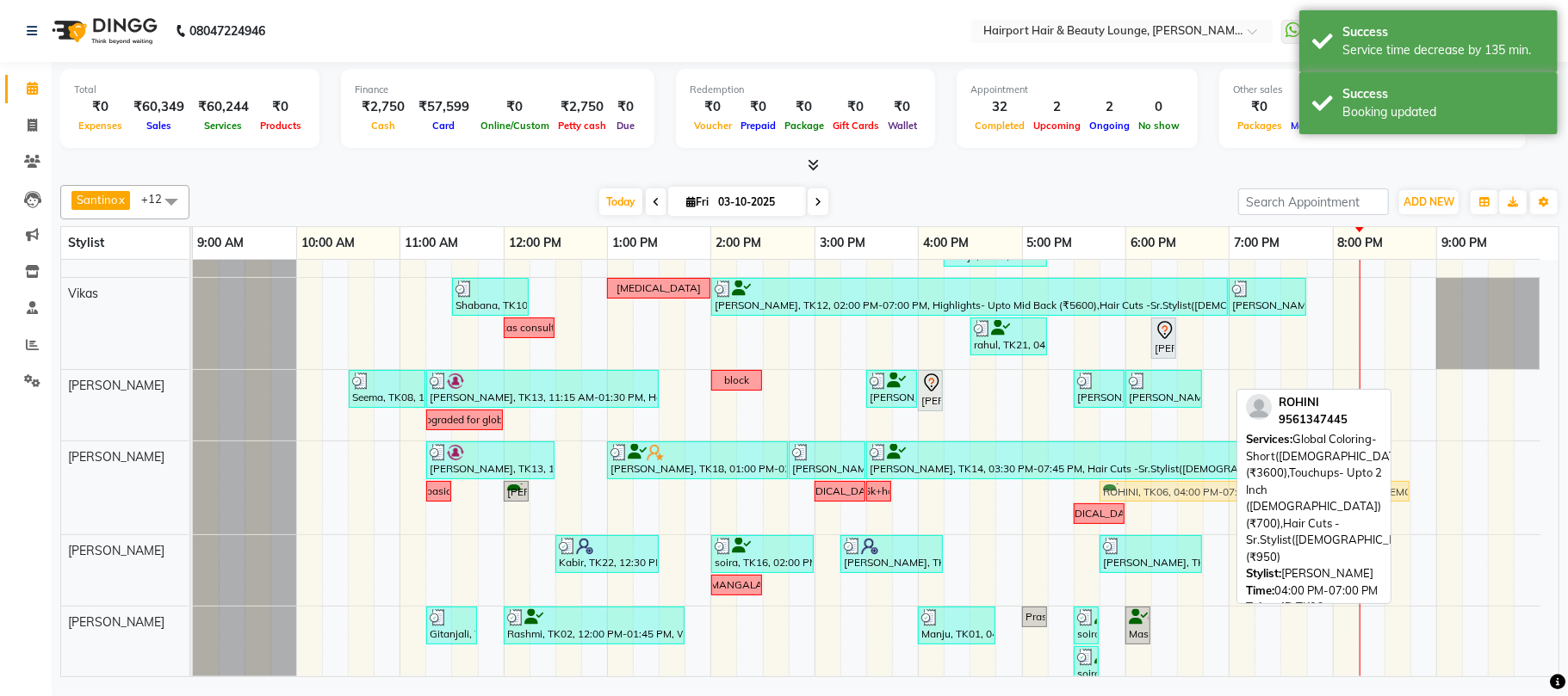
drag, startPoint x: 1031, startPoint y: 487, endPoint x: 1220, endPoint y: 500, distance: 189.4
click at [193, 500] on div "[PERSON_NAME], TK13, 11:15 AM-12:30 PM, Hair Spa - Upto Mid Back SKP (₹1600) [P…" at bounding box center [193, 488] width 0 height 93
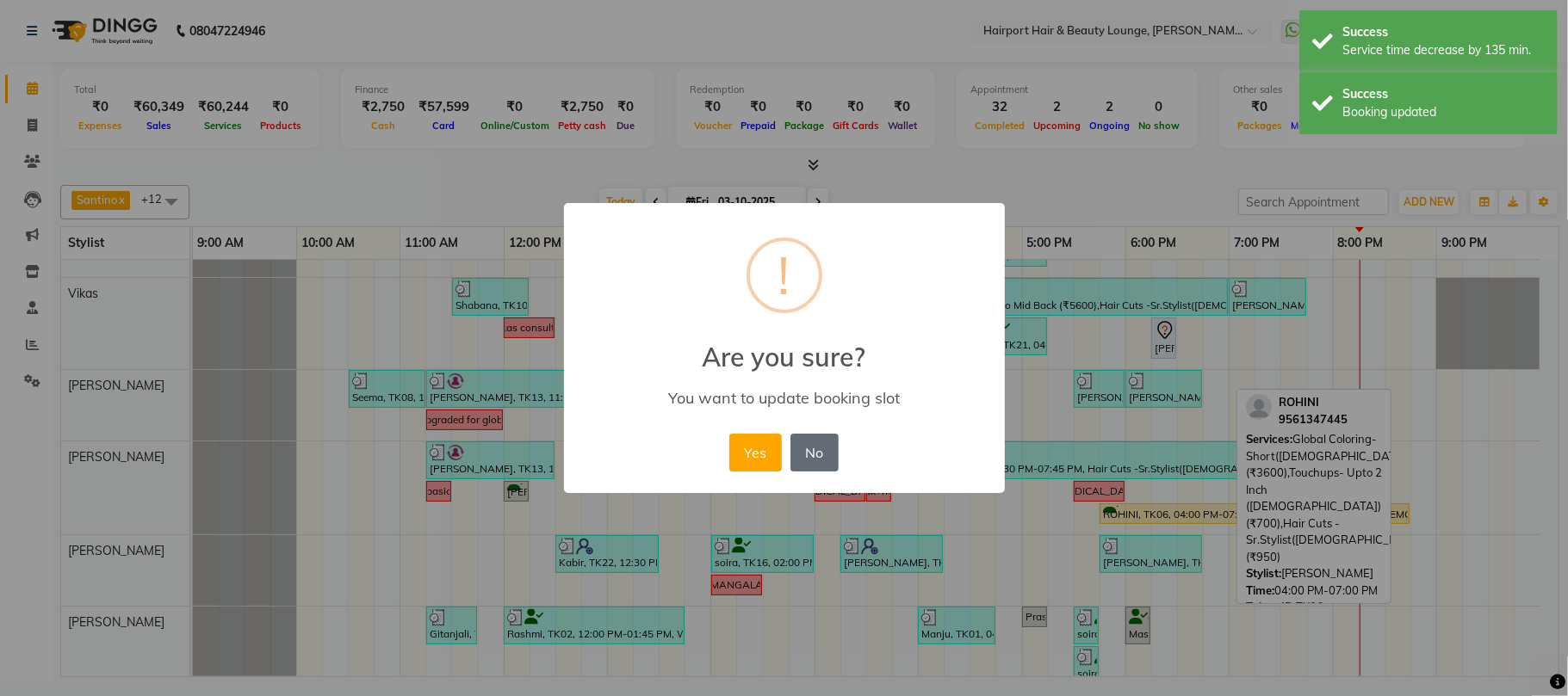
click at [792, 458] on button "No" at bounding box center [814, 453] width 48 height 38
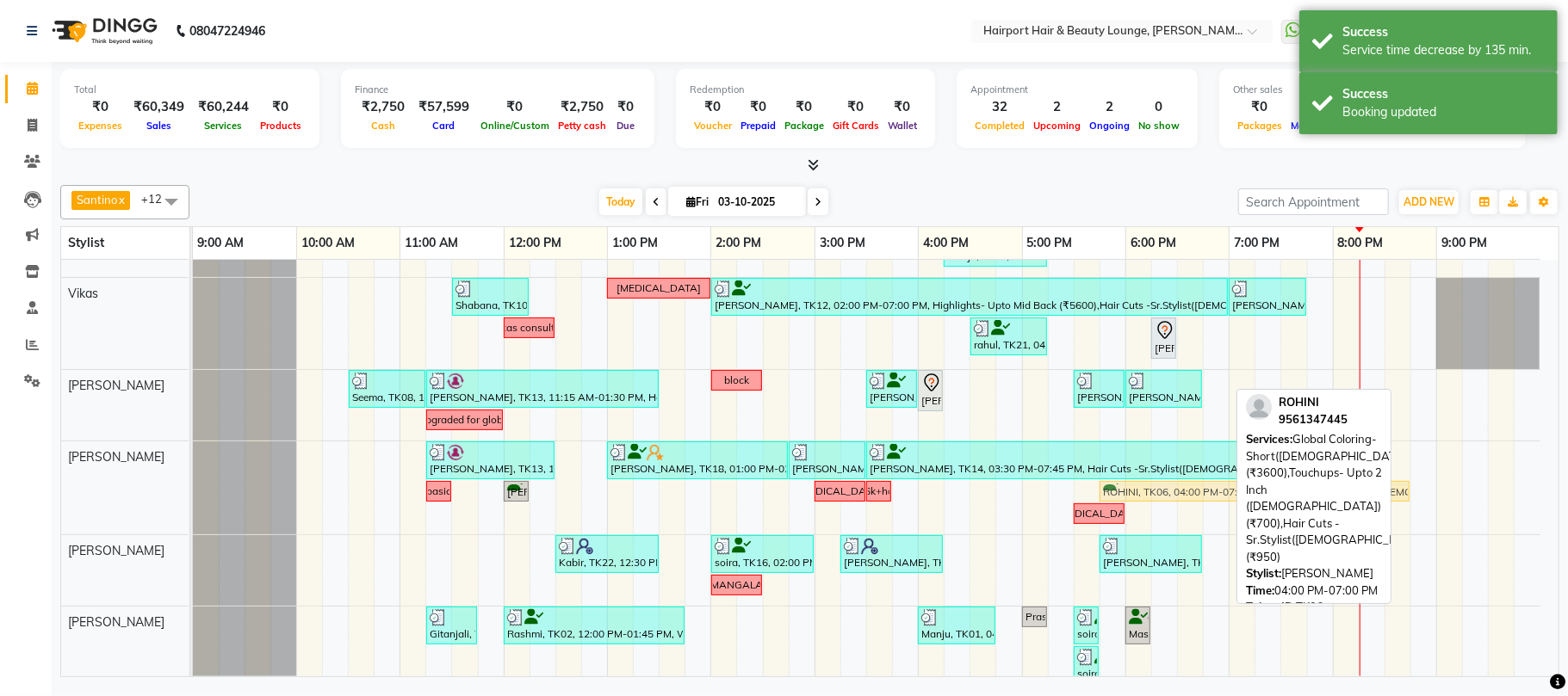
drag, startPoint x: 1065, startPoint y: 487, endPoint x: 1252, endPoint y: 494, distance: 187.1
click at [1252, 494] on div "[PERSON_NAME] x Vikas x [PERSON_NAME] x [PERSON_NAME] [PERSON_NAME] x Mila x Me…" at bounding box center [809, 428] width 1499 height 499
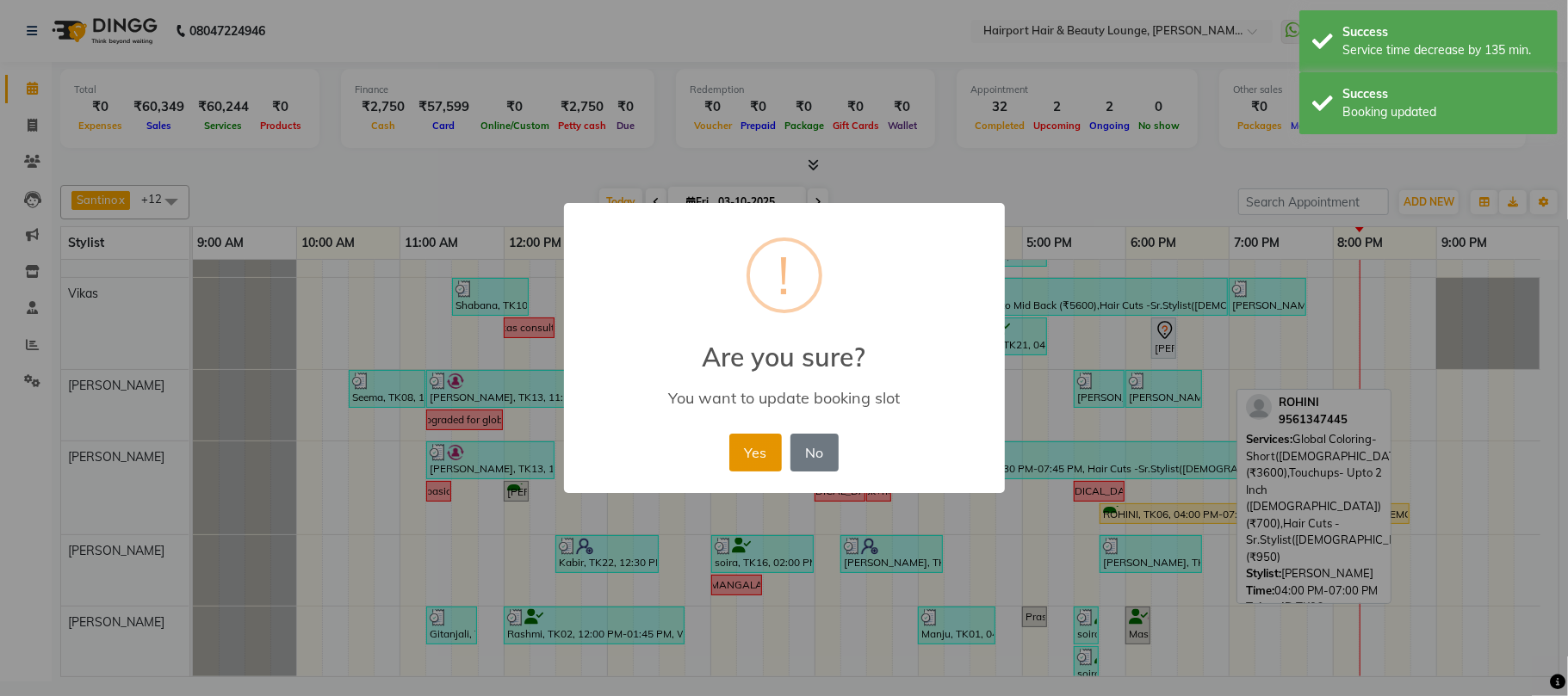
click at [765, 456] on button "Yes" at bounding box center [755, 453] width 53 height 38
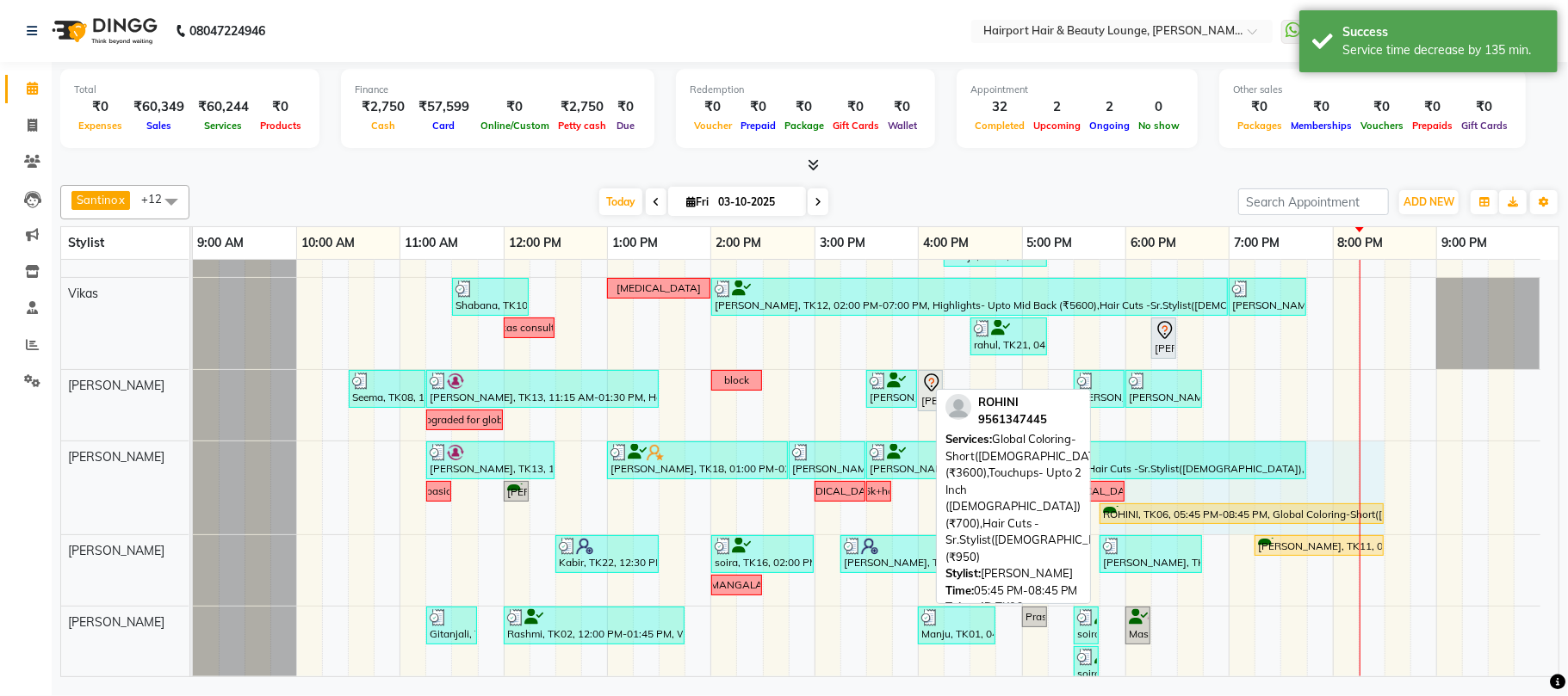
drag, startPoint x: 1406, startPoint y: 517, endPoint x: 1376, endPoint y: 517, distance: 30.0
click at [193, 517] on div "[PERSON_NAME], TK13, 11:15 AM-12:30 PM, Hair Spa - Upto Mid Back SKP (₹1600) [P…" at bounding box center [193, 488] width 0 height 93
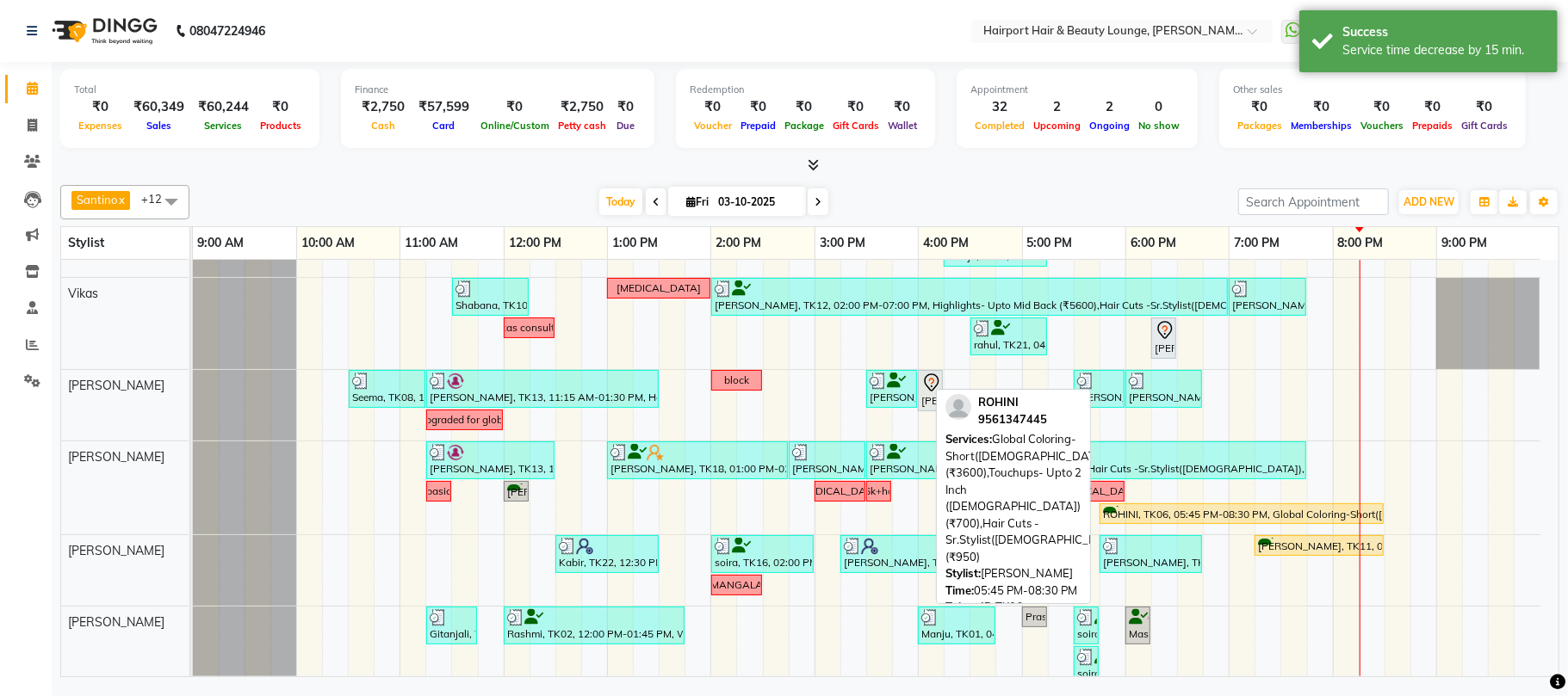
click at [1276, 514] on div "ROHINI, TK06, 05:45 PM-08:30 PM, Global Coloring-Short([DEMOGRAPHIC_DATA]) (₹36…" at bounding box center [1241, 515] width 281 height 16
click at [1174, 517] on div "ROHINI, TK06, 05:45 PM-08:30 PM, Global Coloring-Short([DEMOGRAPHIC_DATA]) (₹36…" at bounding box center [1241, 515] width 281 height 16
select select "1"
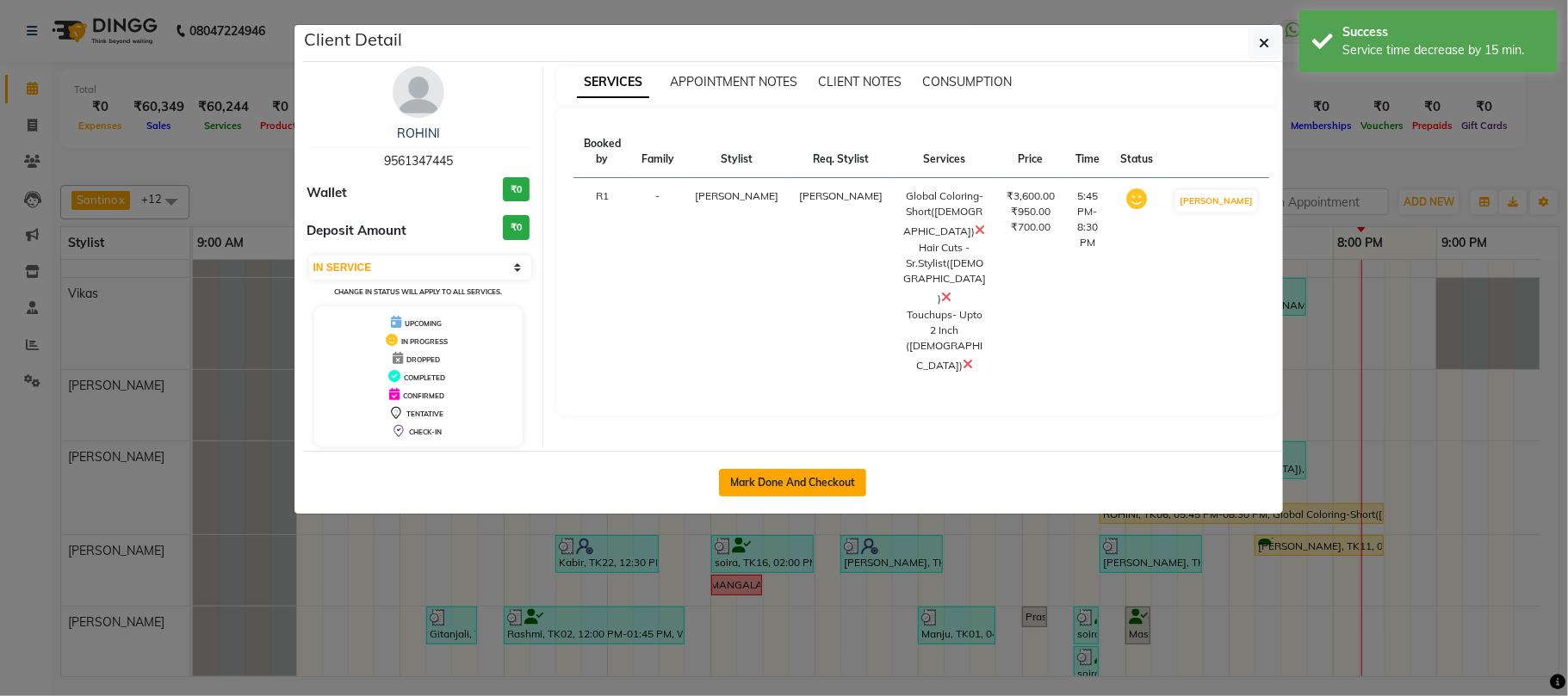
click at [796, 489] on button "Mark Done And Checkout" at bounding box center [793, 483] width 148 height 27
select select "622"
select select "service"
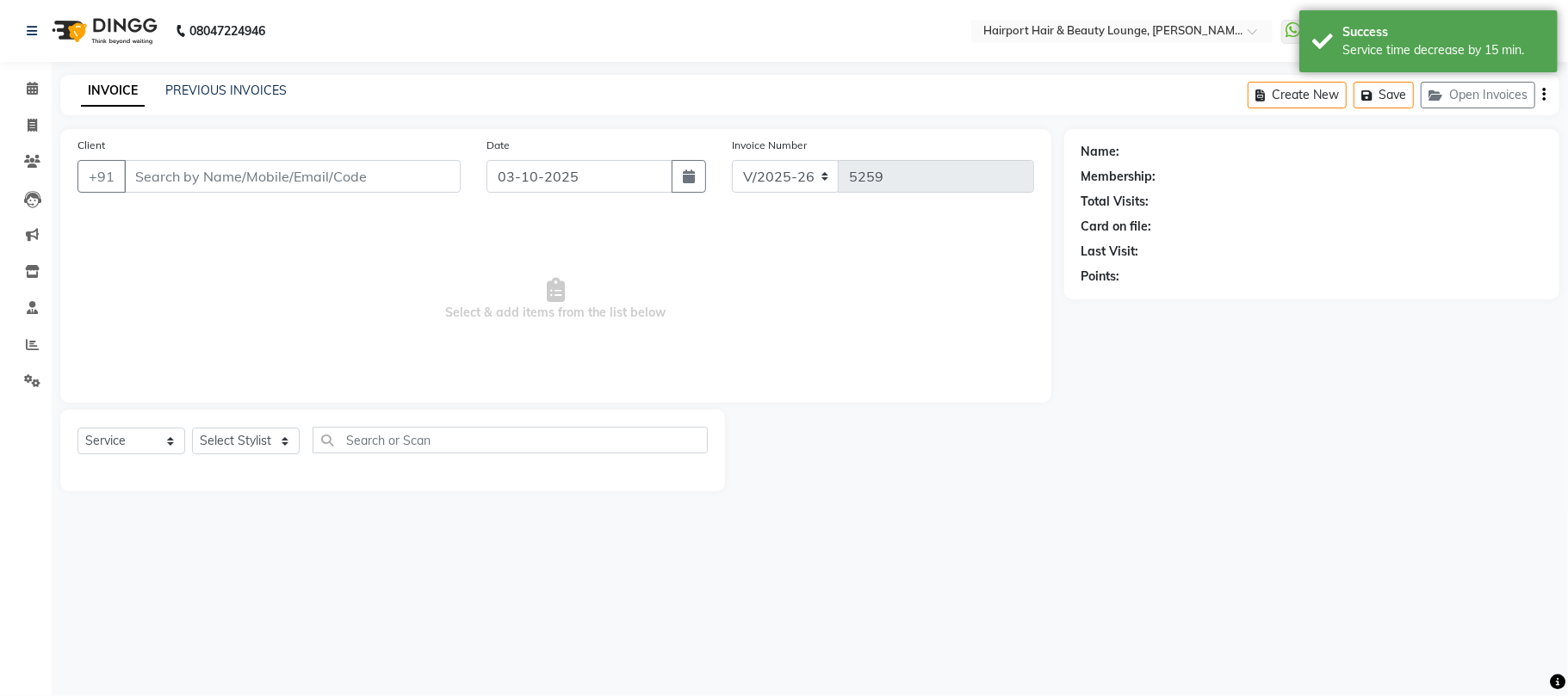
type input "9561347445"
select select "12656"
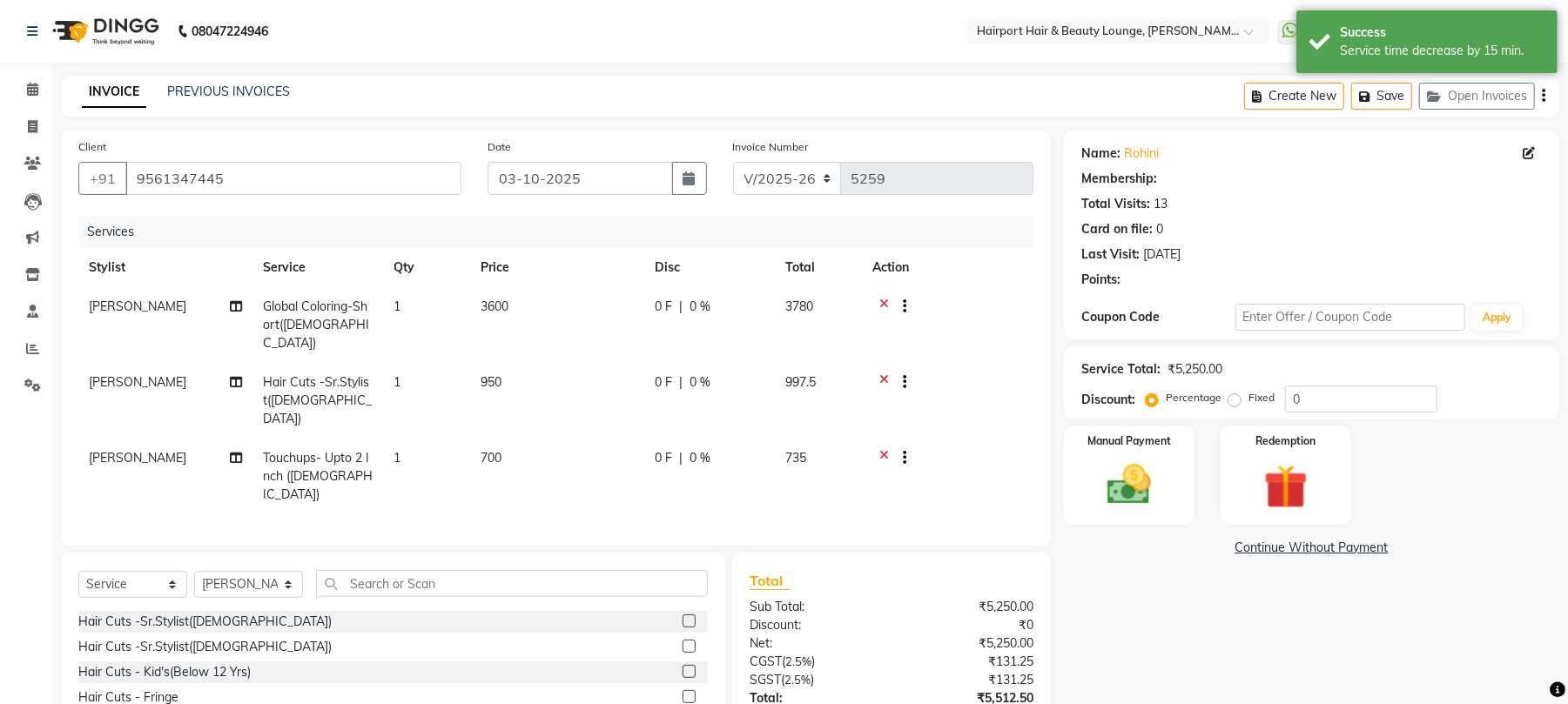
select select "1: Object"
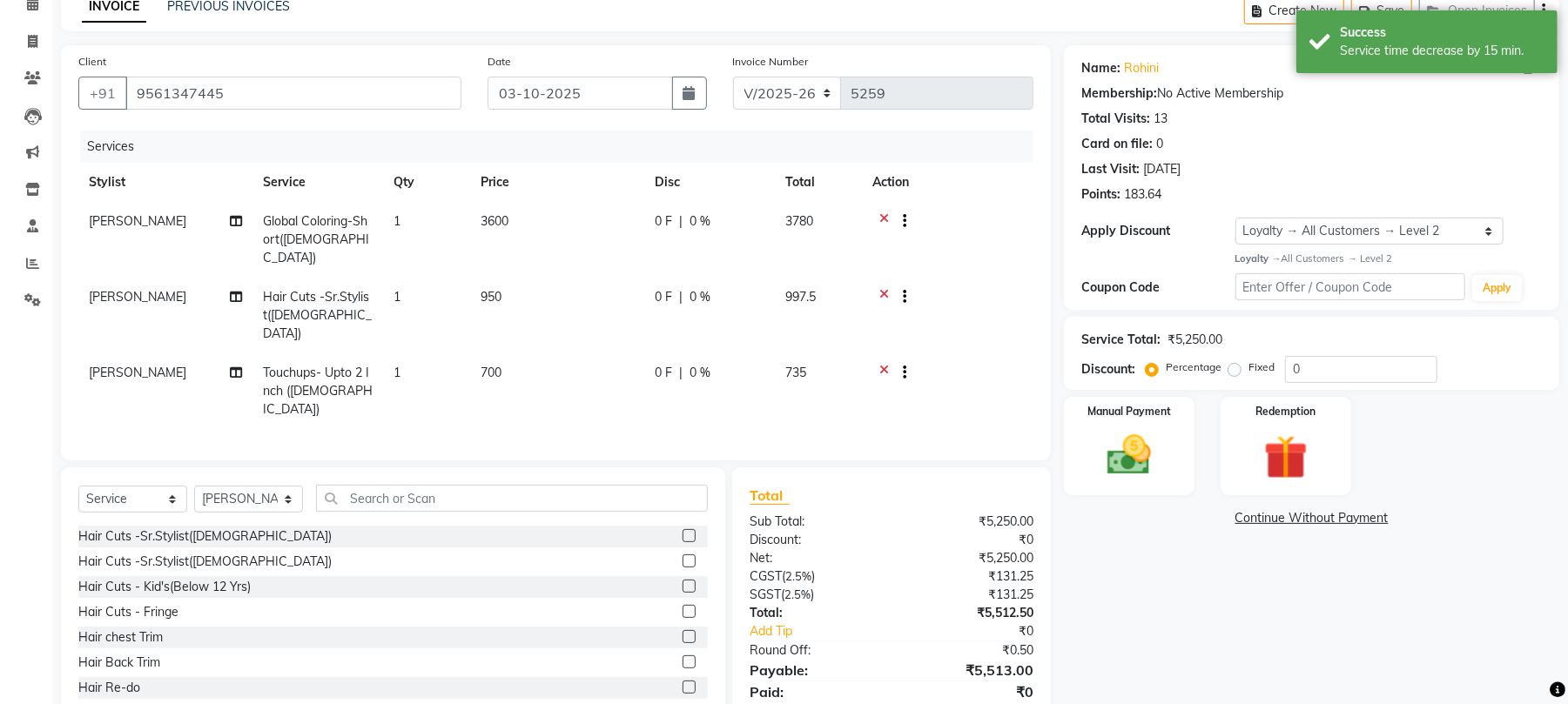
scroll to position [111, 0]
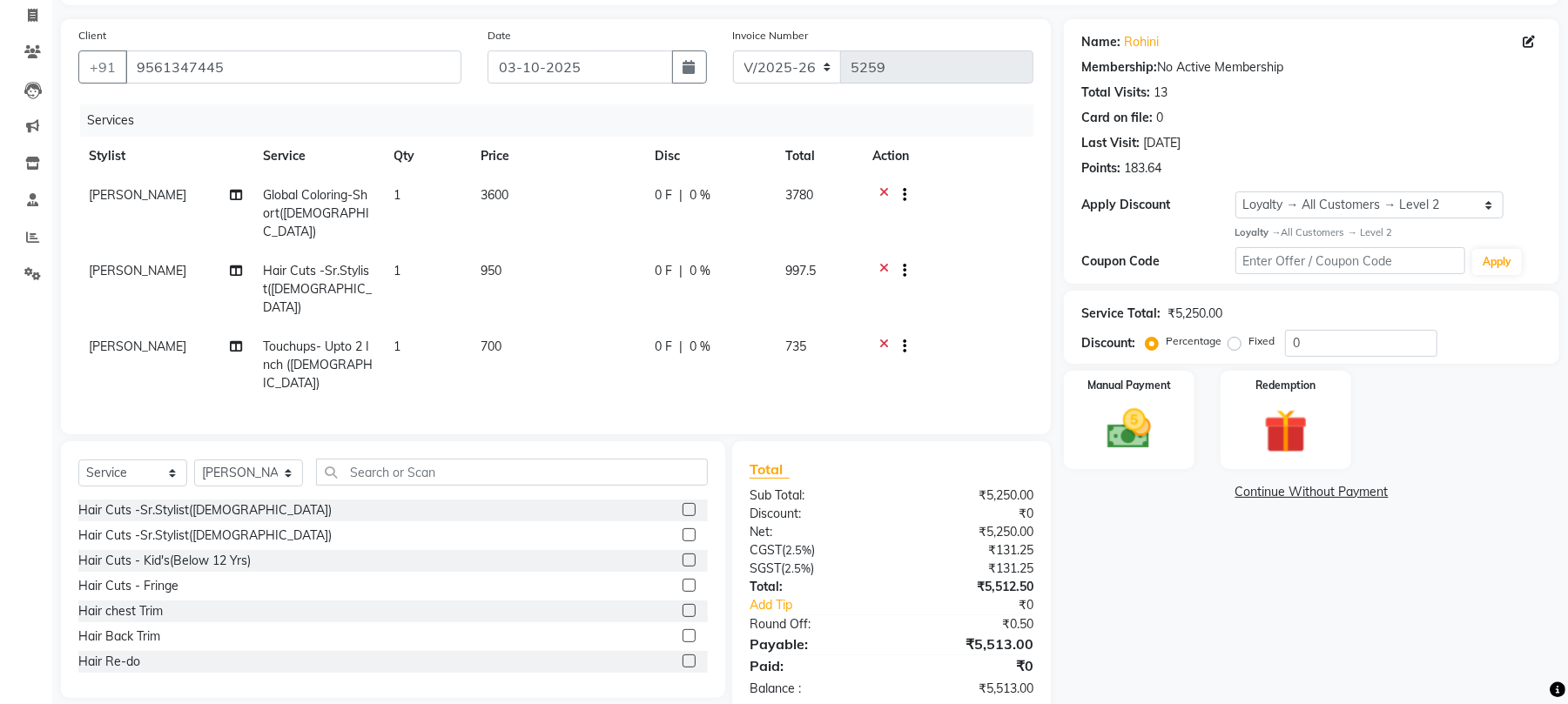
click at [296, 339] on span "Touchups- Upto 2 Inch ([DEMOGRAPHIC_DATA])" at bounding box center [317, 365] width 110 height 53
select select "12656"
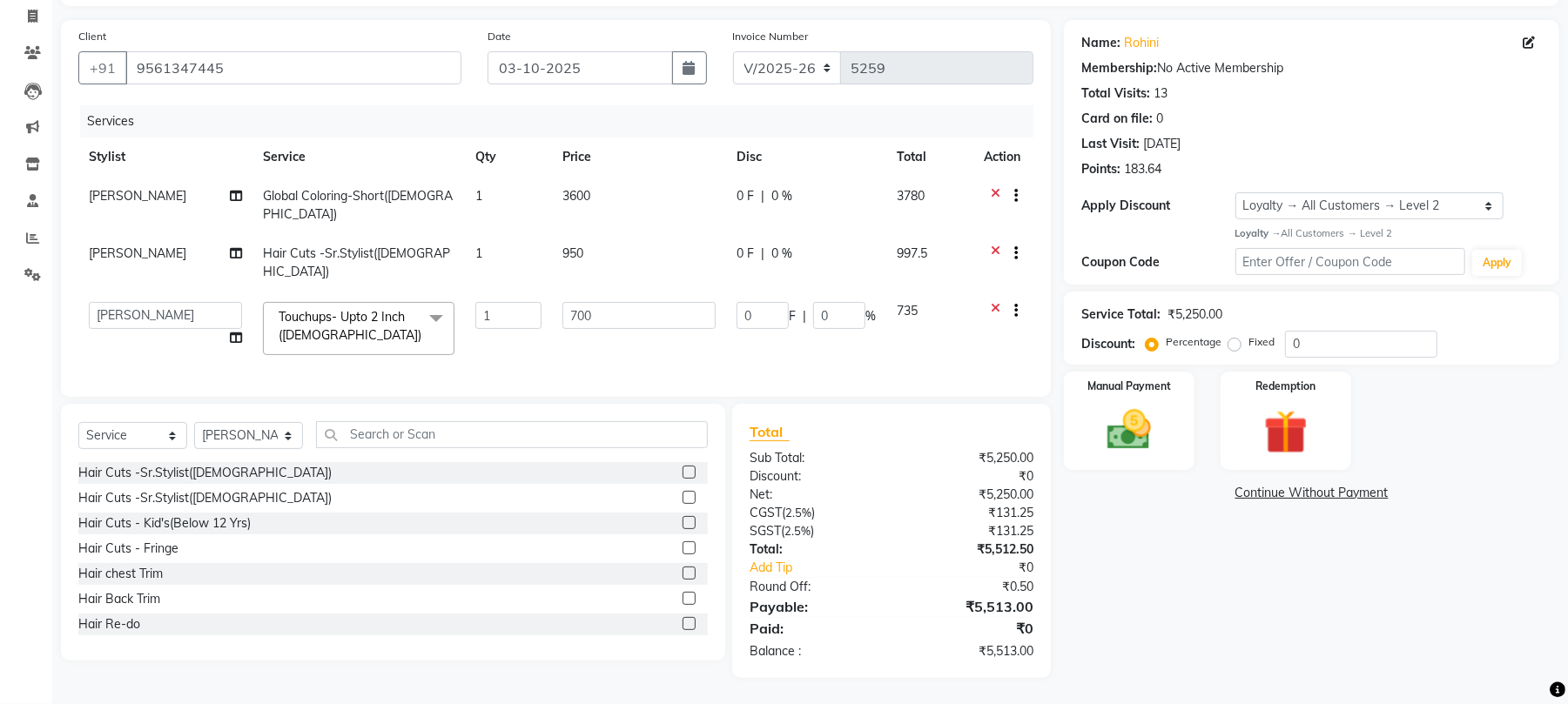
scroll to position [99, 0]
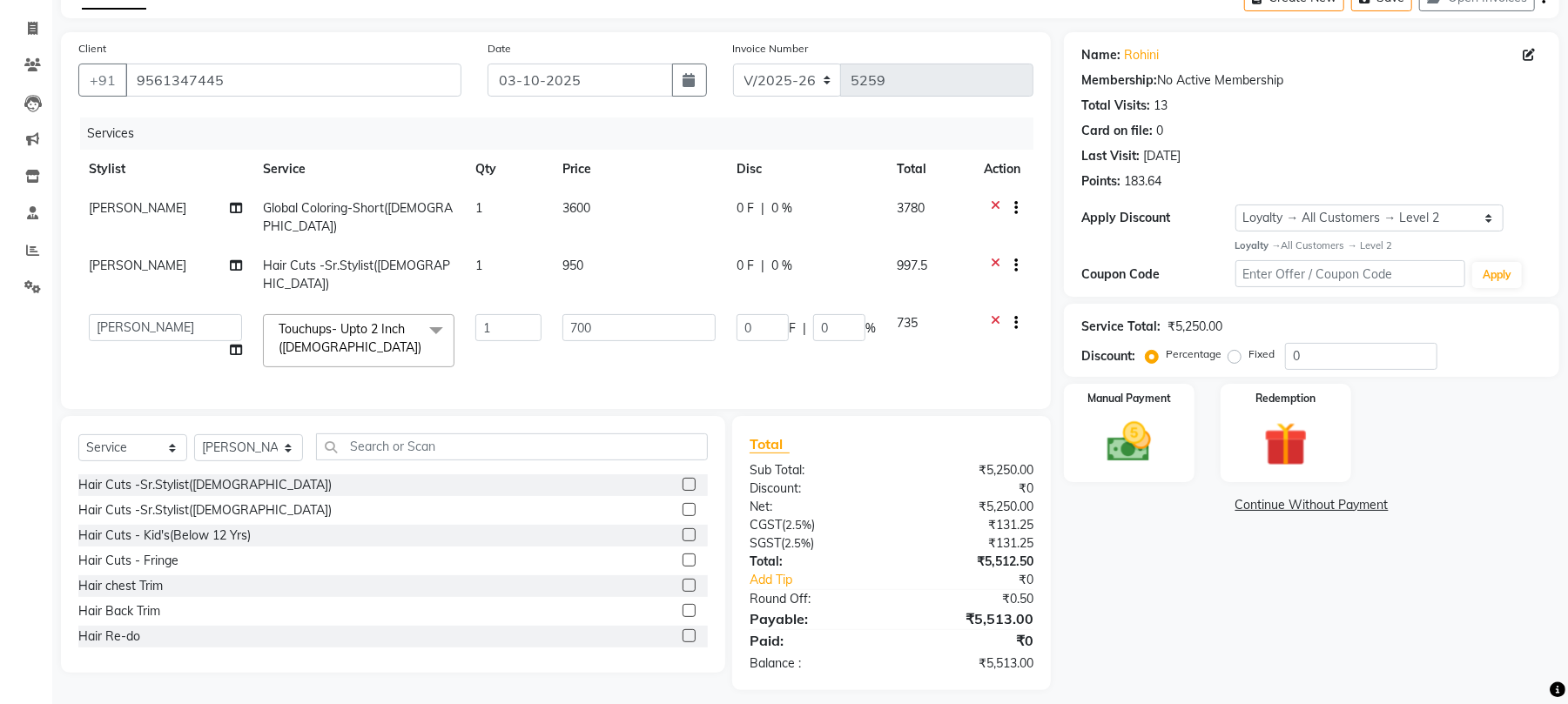
click at [399, 322] on span "Touchups- Upto 2 Inch ([DEMOGRAPHIC_DATA])" at bounding box center [349, 338] width 143 height 34
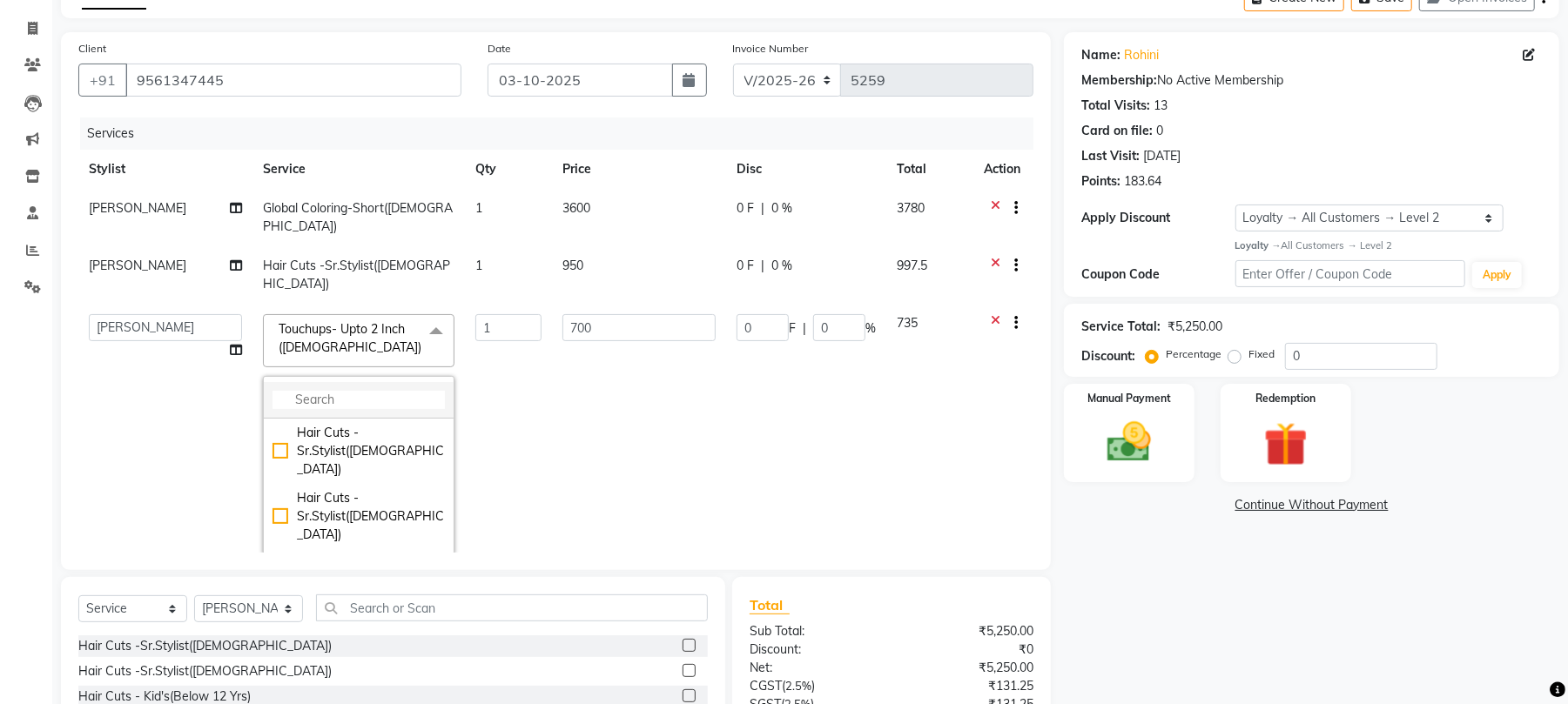
click at [299, 391] on input "multiselect-search" at bounding box center [358, 400] width 172 height 18
type input "touc"
click at [349, 452] on div "Touchups- Upto 2 Inch ([DEMOGRAPHIC_DATA])" at bounding box center [358, 471] width 172 height 37
checkbox input "true"
checkbox input "false"
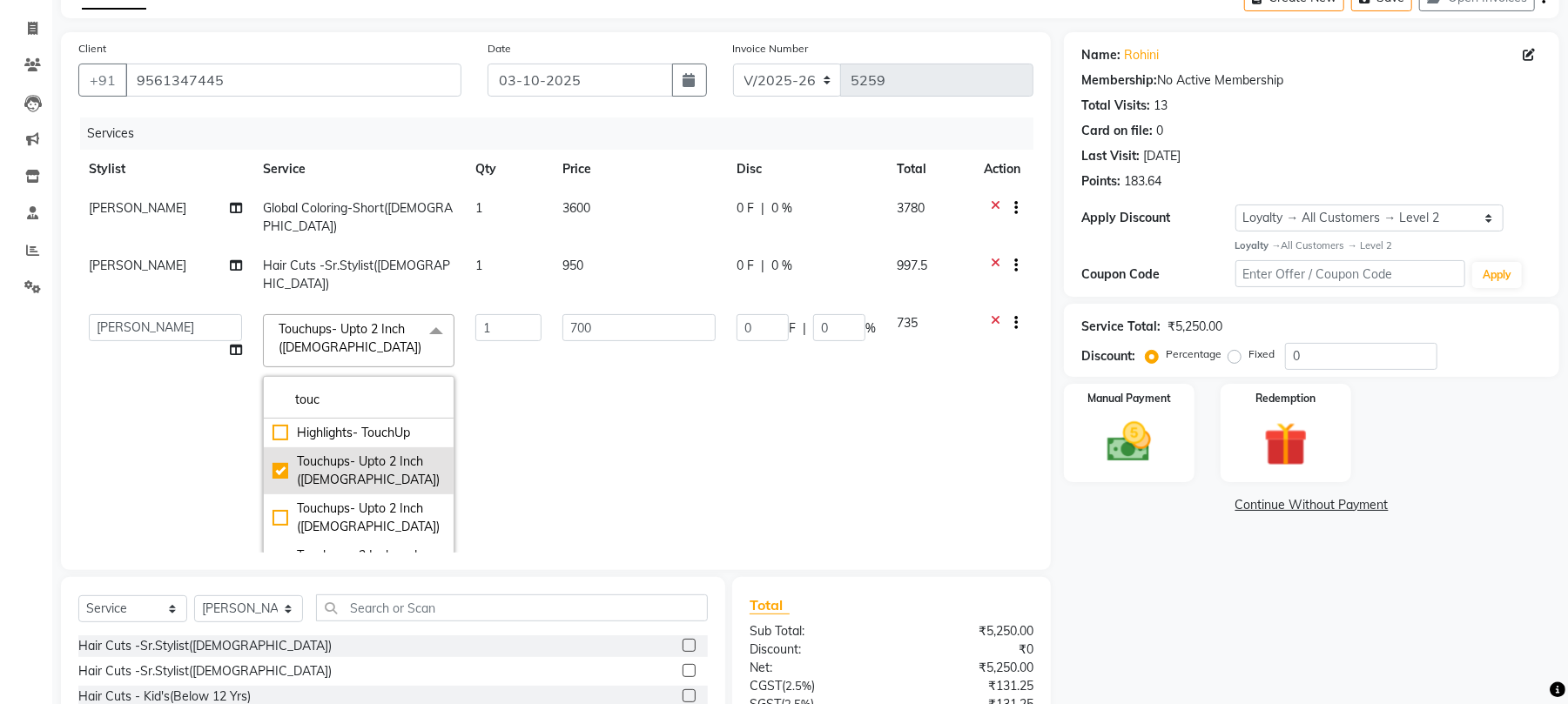
type input "1500"
click at [579, 401] on td "1500" at bounding box center [638, 452] width 174 height 298
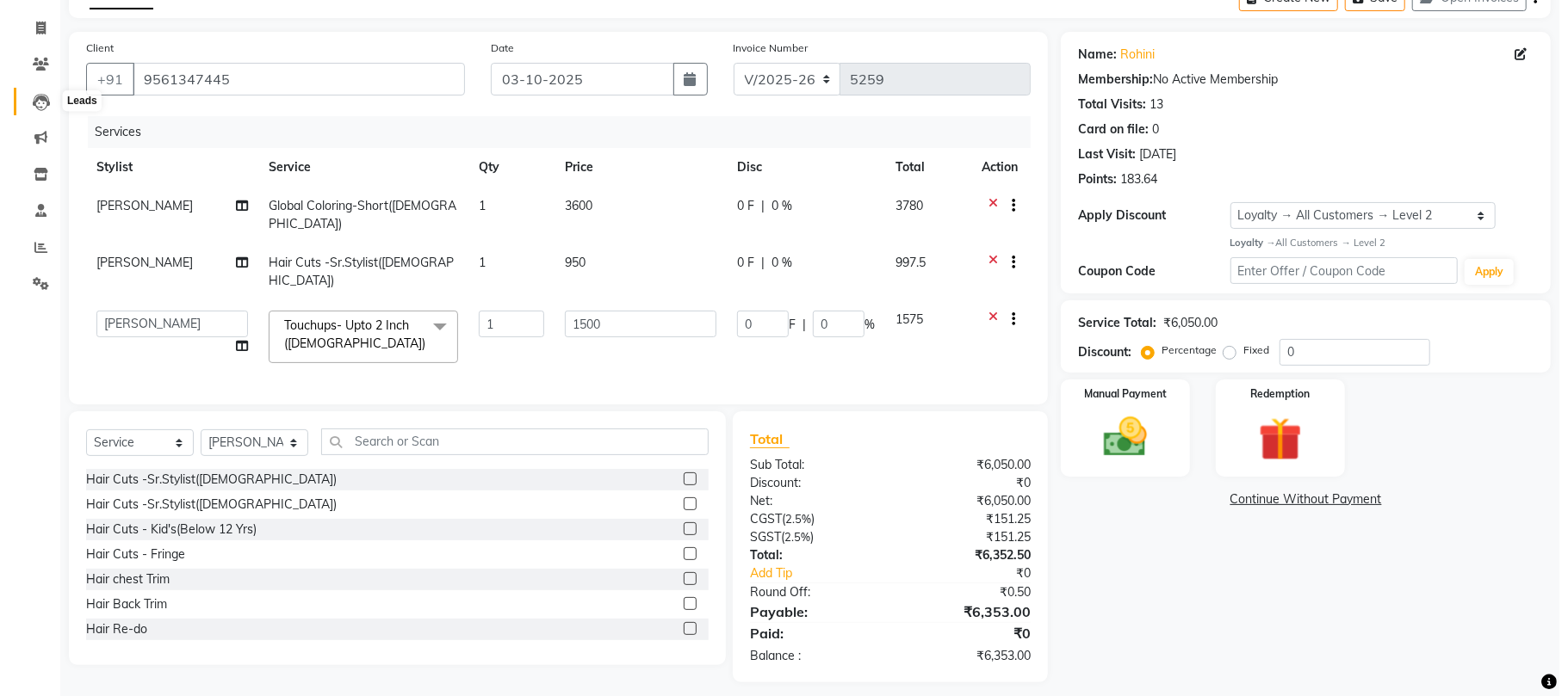
scroll to position [0, 0]
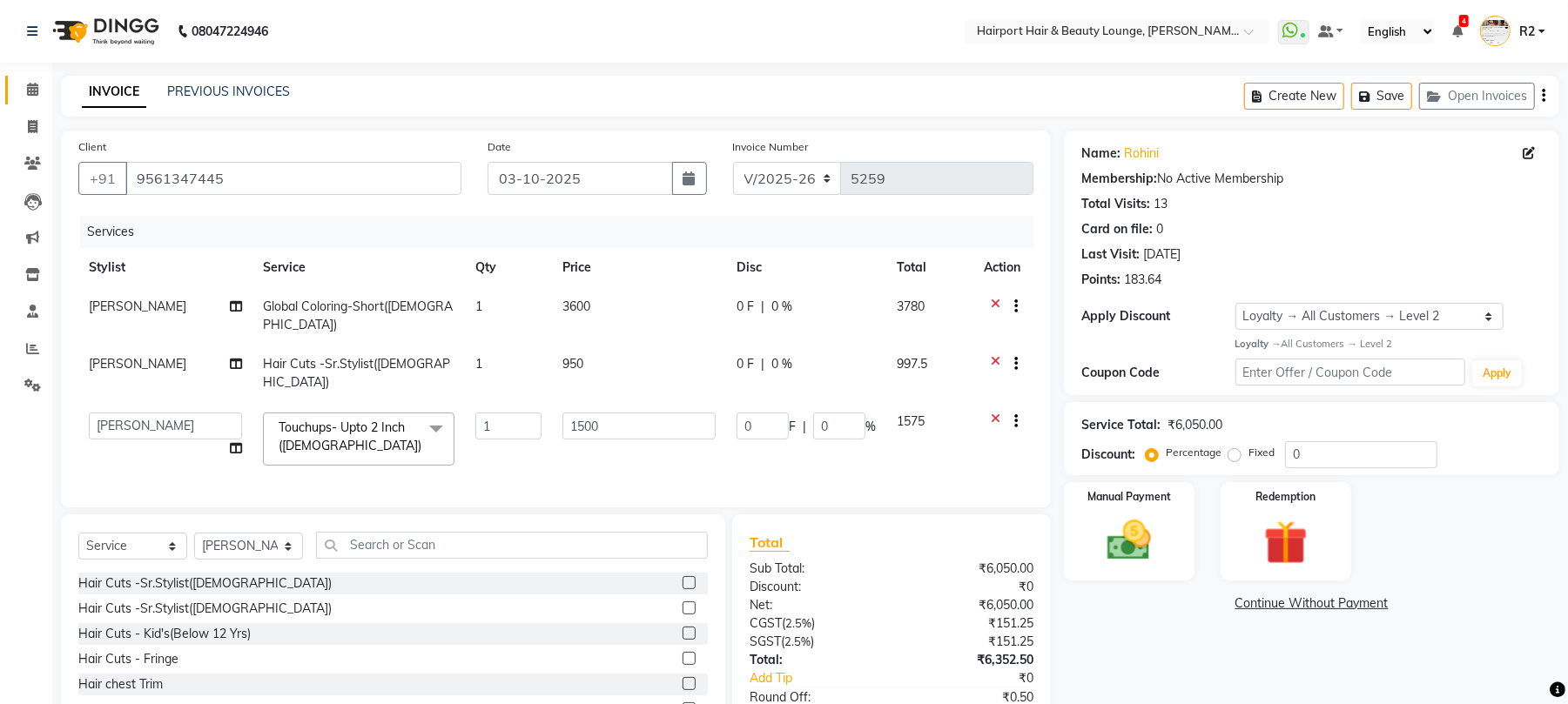
click at [25, 100] on link "Calendar" at bounding box center [26, 89] width 41 height 29
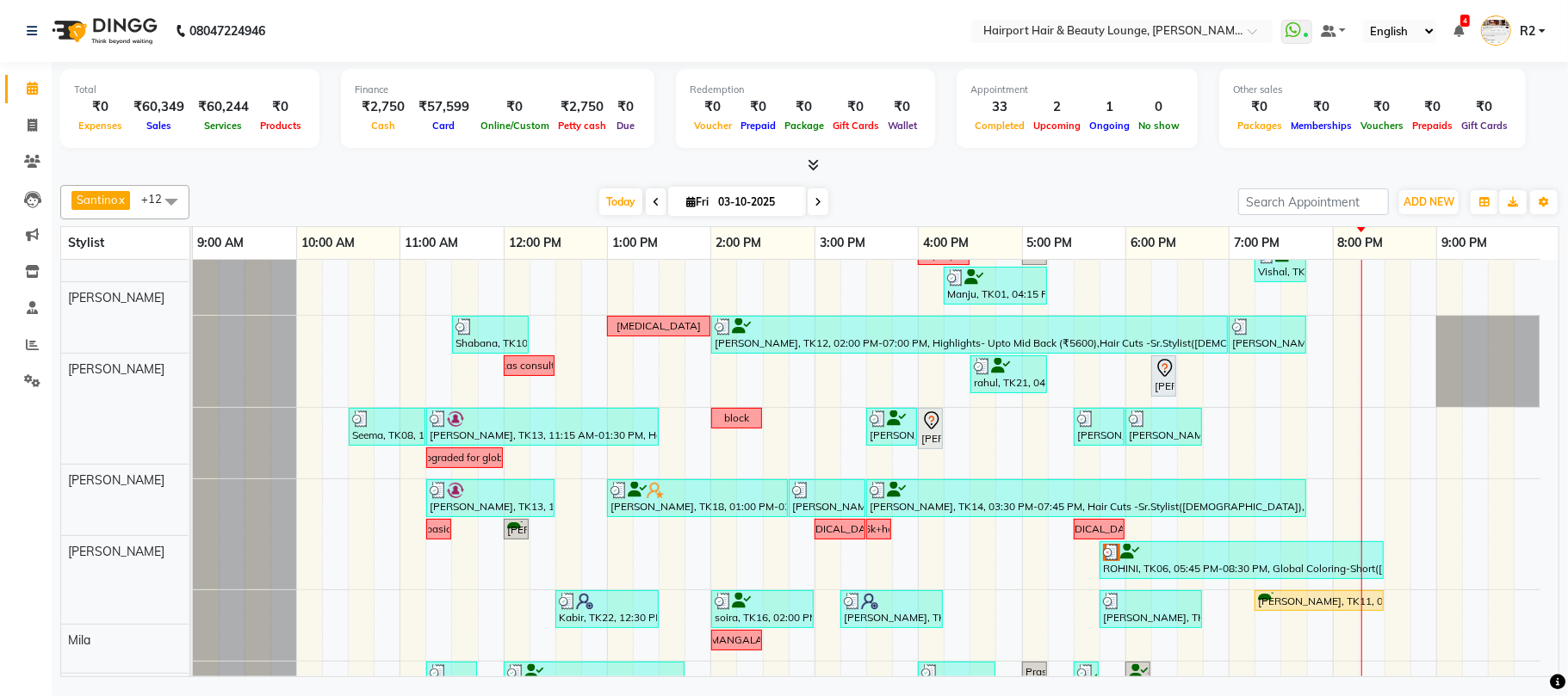
scroll to position [87, 0]
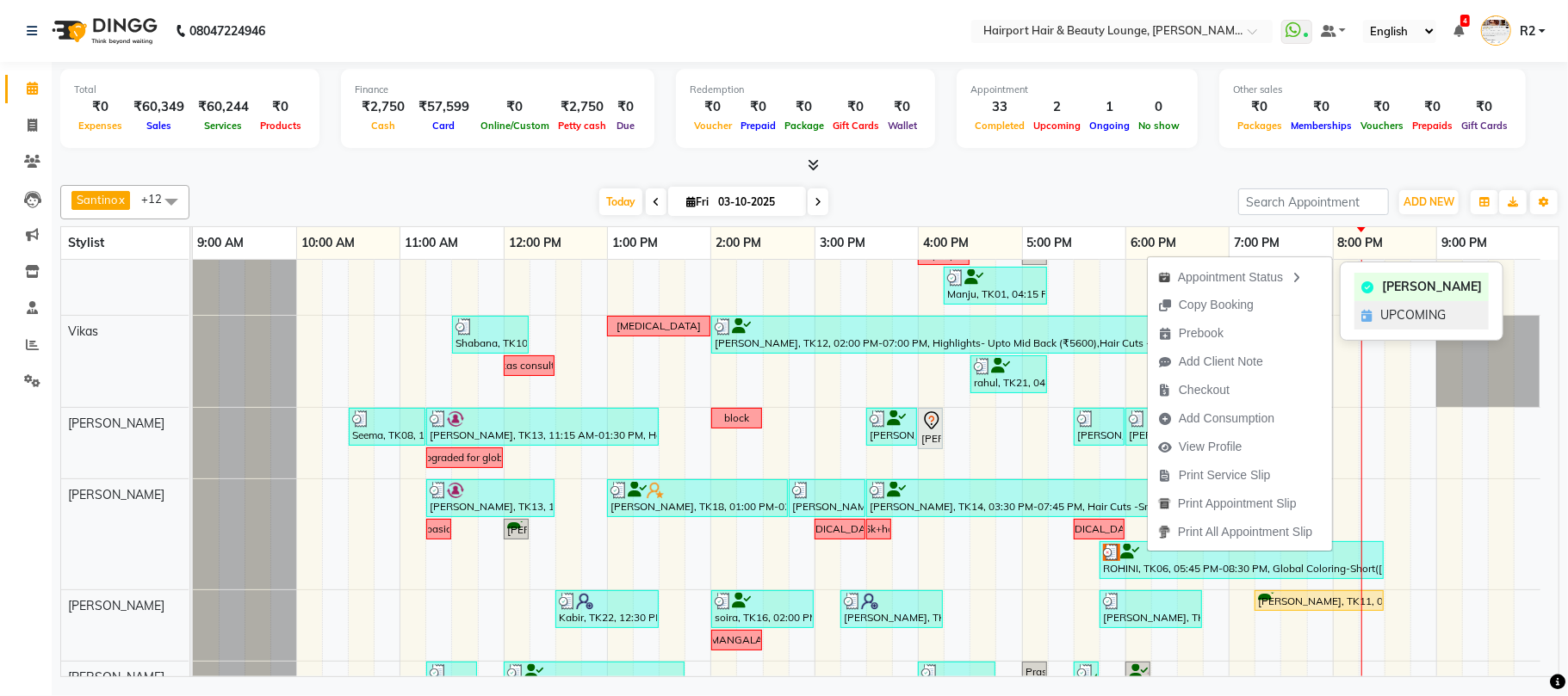
click at [1382, 307] on span "UPCOMING" at bounding box center [1413, 315] width 66 height 18
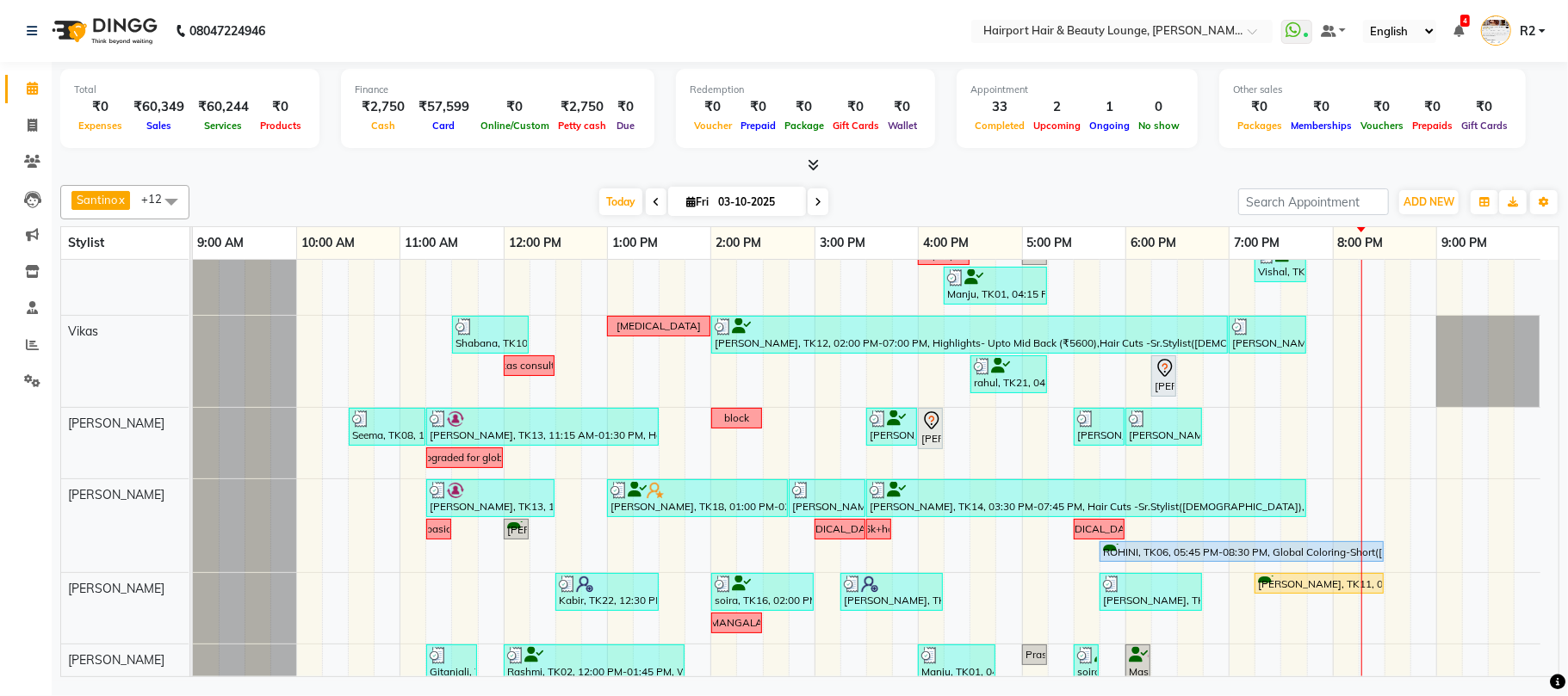
click at [816, 200] on span at bounding box center [817, 201] width 21 height 26
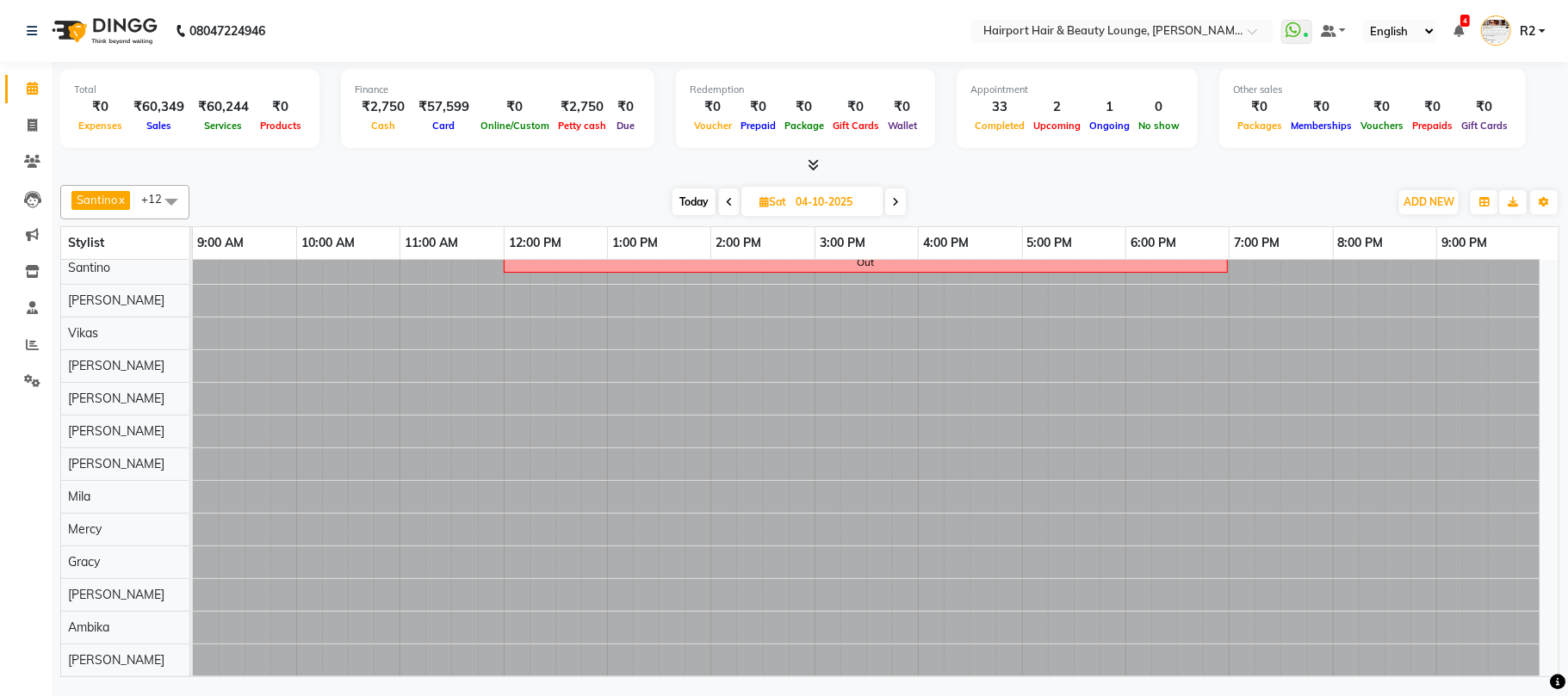
scroll to position [11, 0]
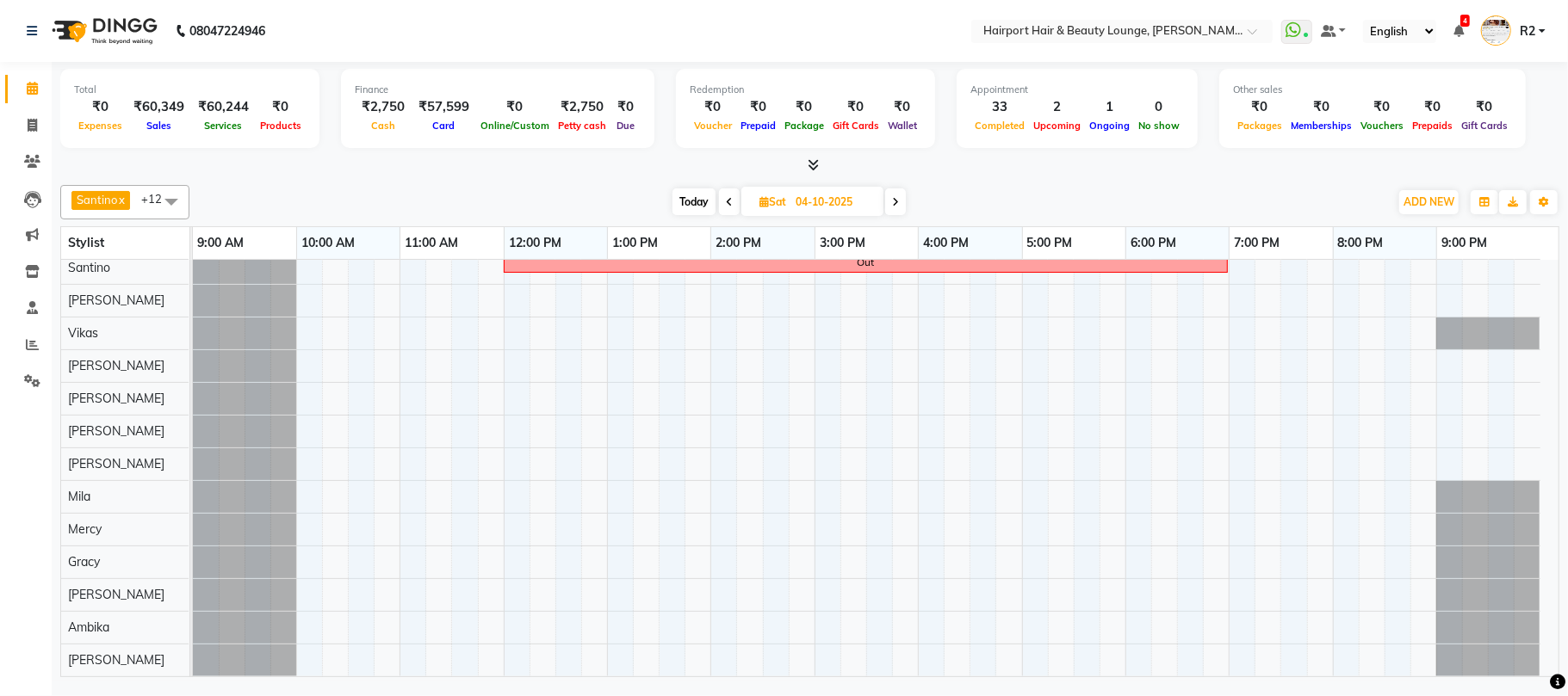
click at [682, 198] on span "Today" at bounding box center [693, 201] width 43 height 26
type input "03-10-2025"
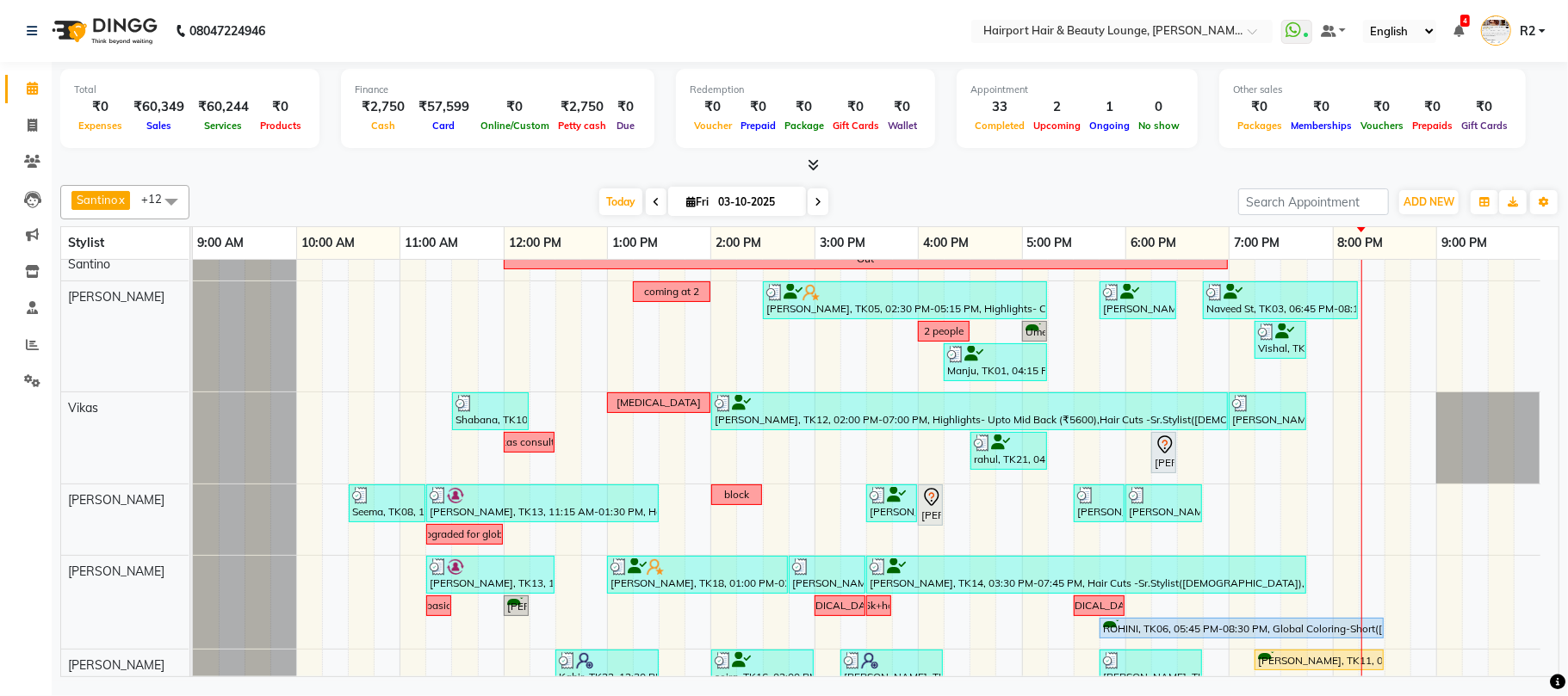
scroll to position [318, 0]
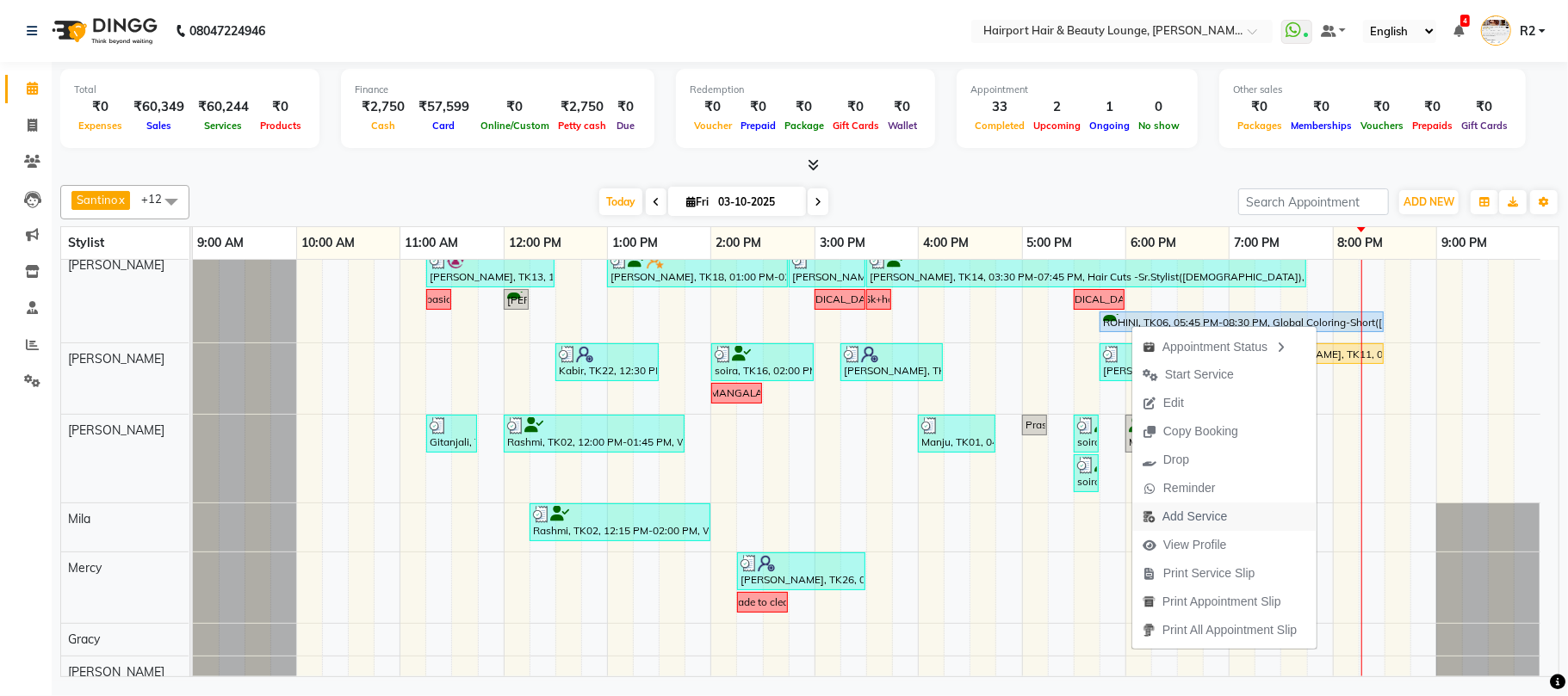
click at [1188, 517] on span "Add Service" at bounding box center [1194, 517] width 65 height 18
select select "12656"
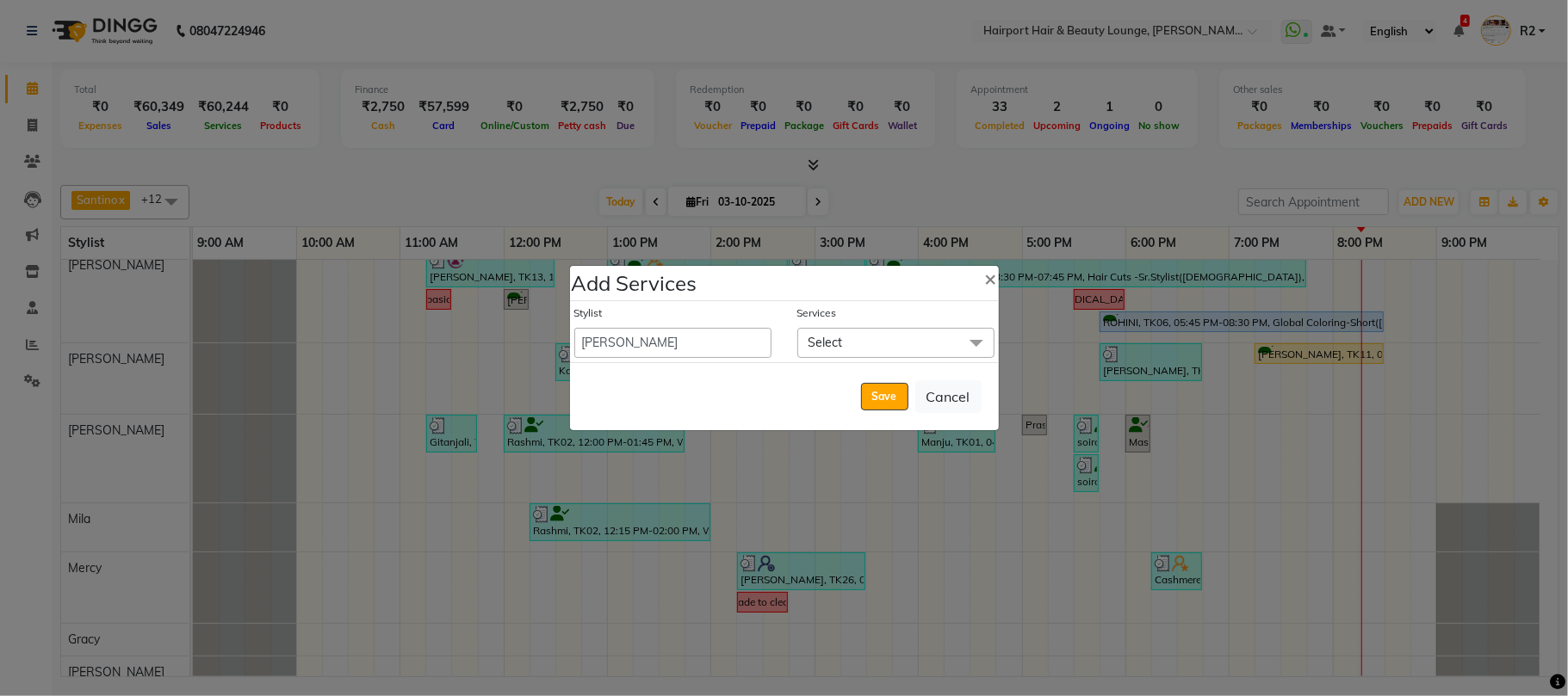
click at [856, 352] on span "Select" at bounding box center [896, 343] width 197 height 30
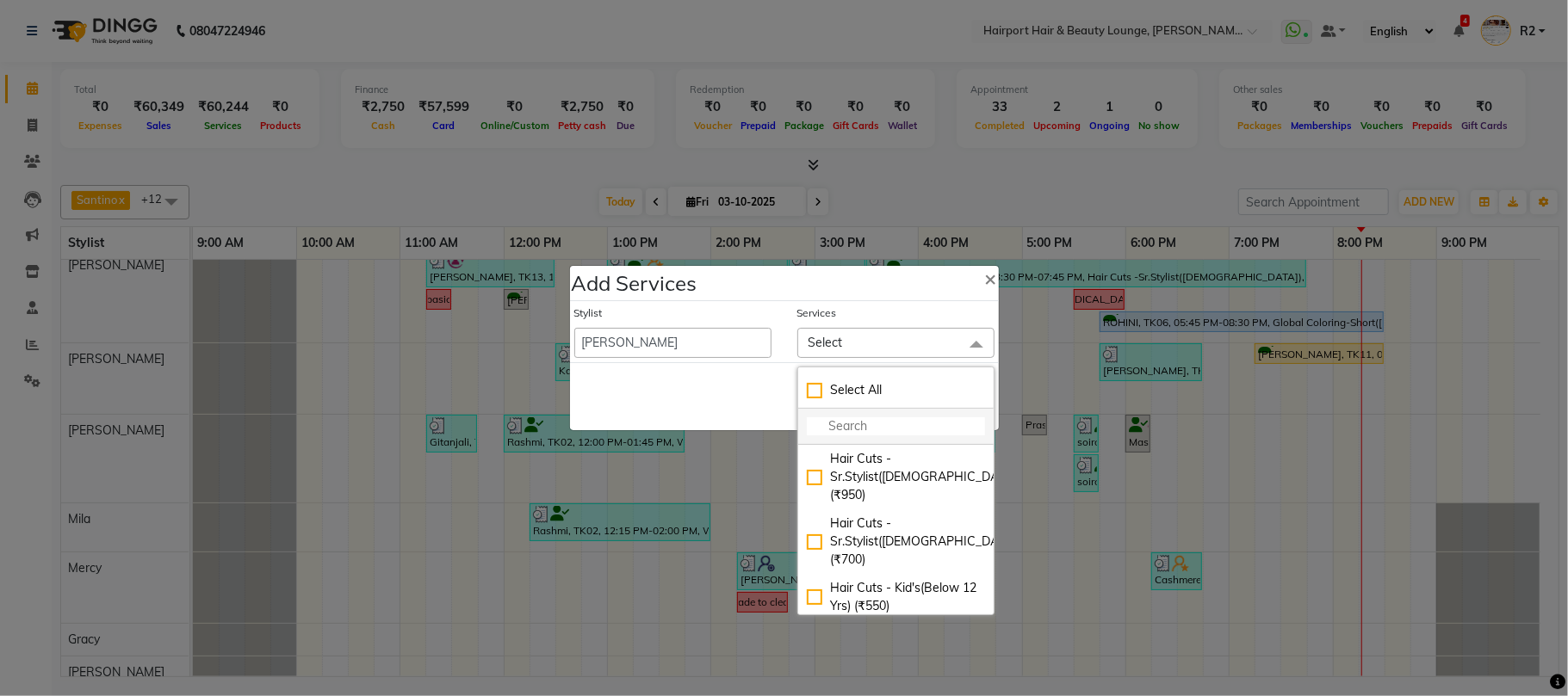
click at [852, 431] on input "multiselect-search" at bounding box center [896, 426] width 179 height 18
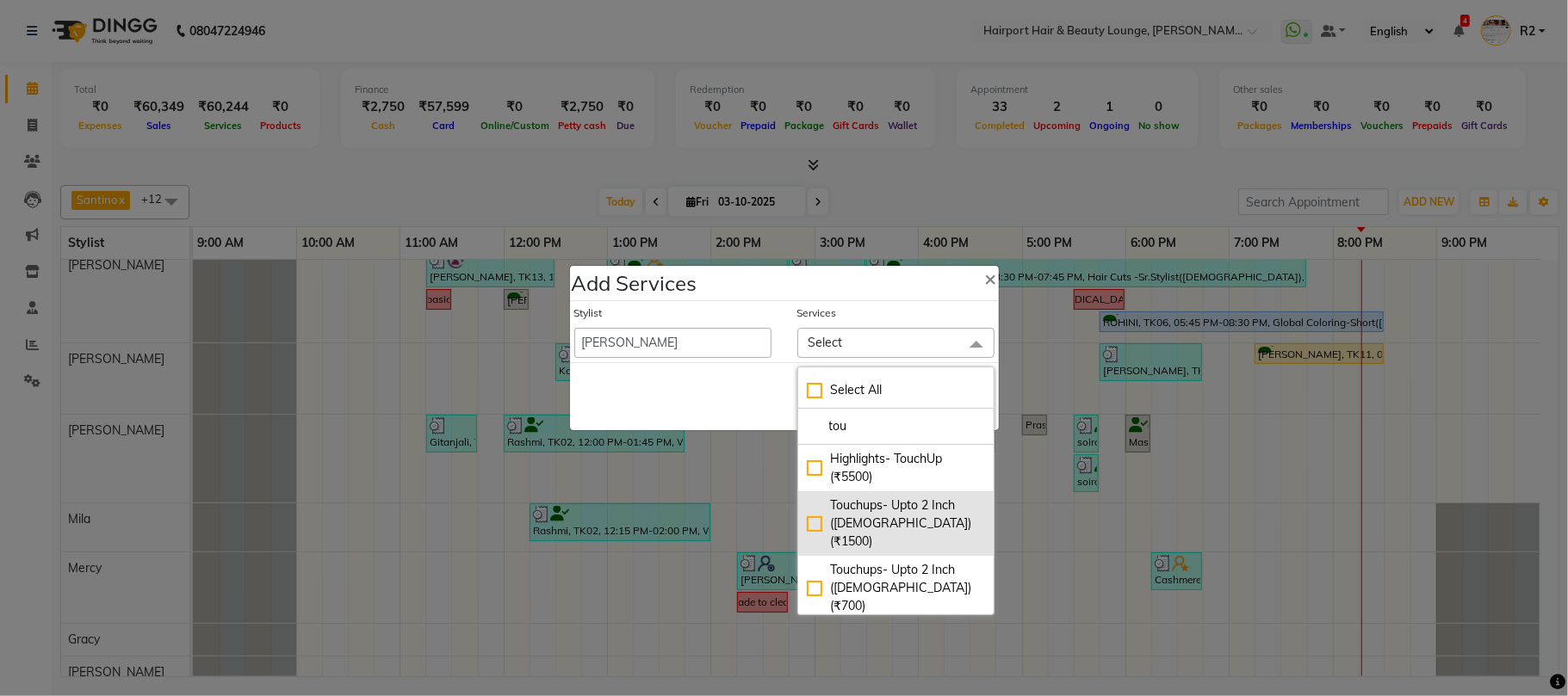
type input "tou"
click at [898, 517] on div "Touchups- Upto 2 Inch ([DEMOGRAPHIC_DATA]) (₹1500)" at bounding box center [896, 524] width 179 height 55
checkbox input "true"
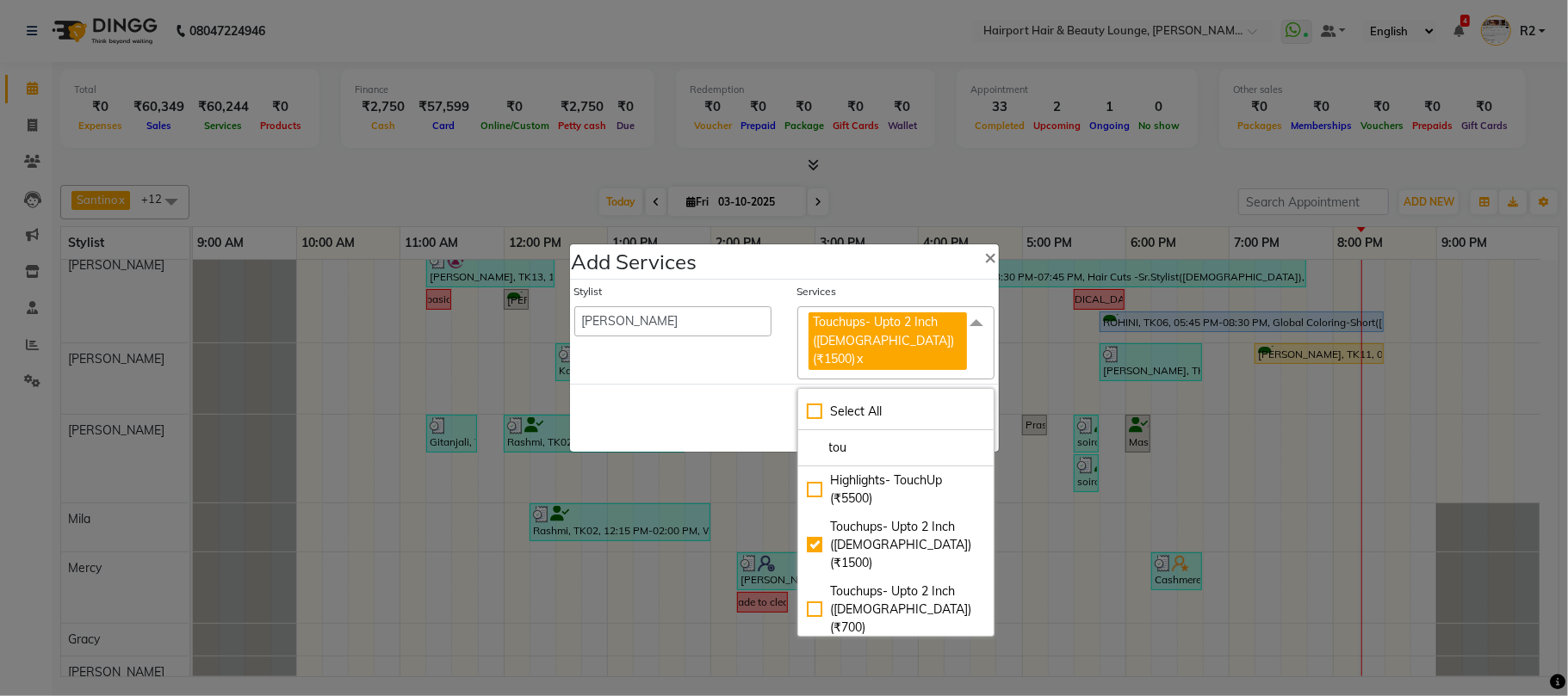
click at [753, 424] on div "Save Cancel" at bounding box center [784, 417] width 429 height 68
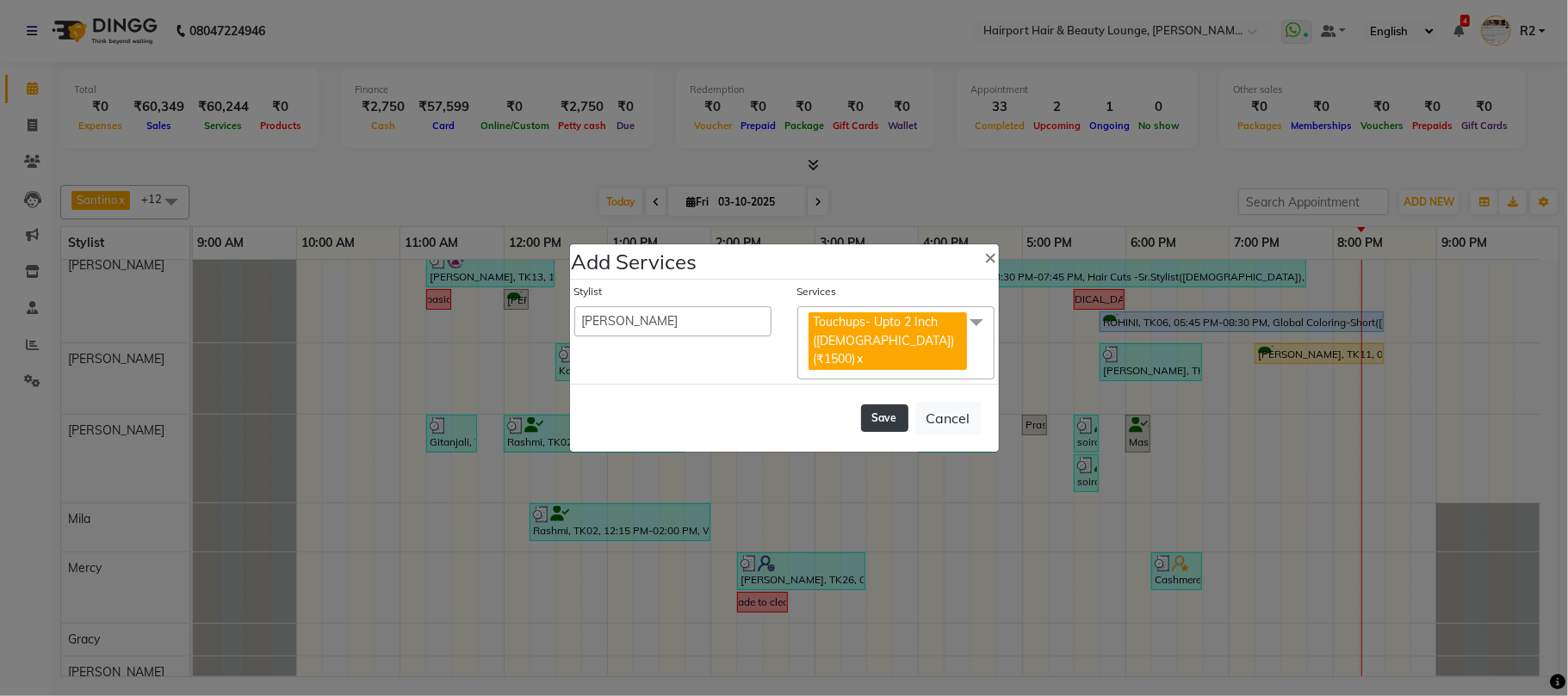
click at [859, 414] on div "Save Cancel" at bounding box center [784, 417] width 429 height 68
click at [885, 407] on button "Save" at bounding box center [885, 418] width 47 height 27
select select "7127"
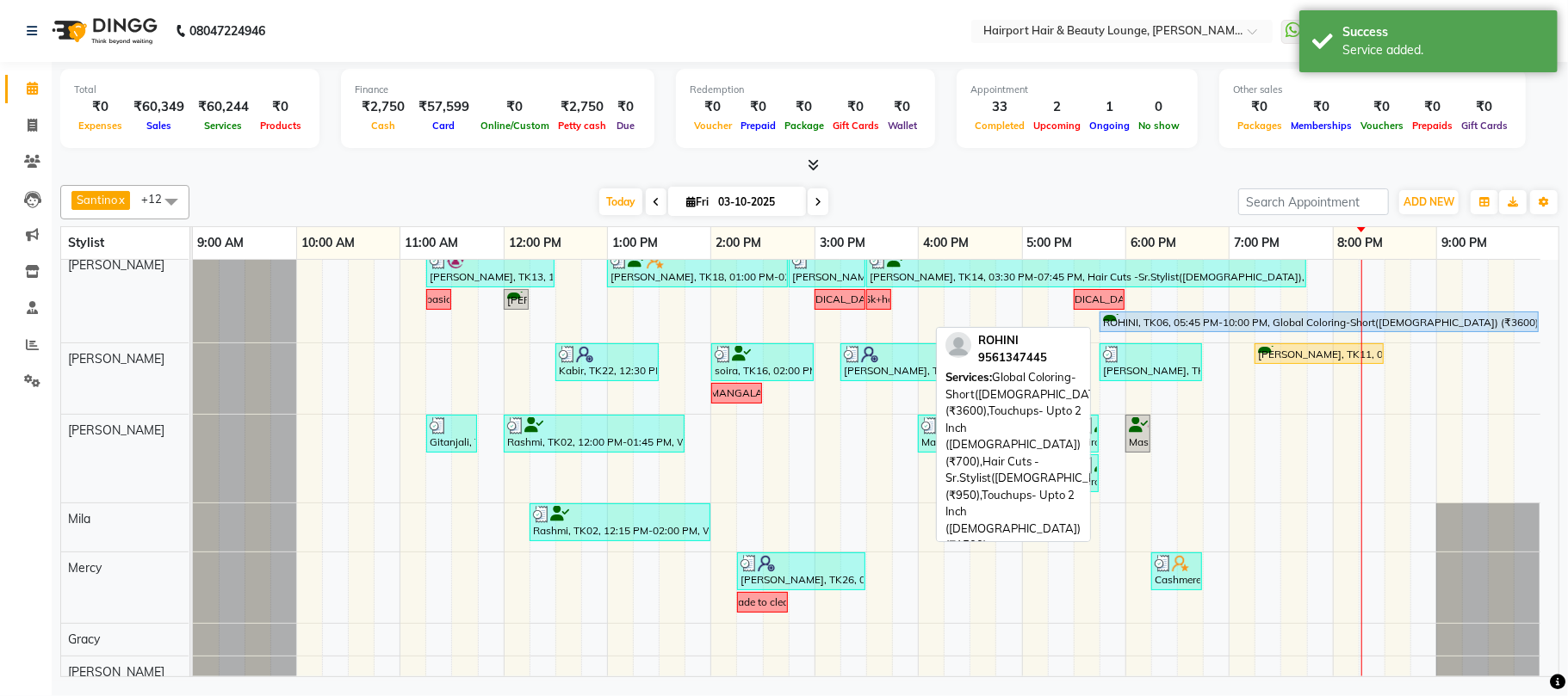
click at [1382, 331] on div "ROHINI, TK06, 05:45 PM-10:00 PM, Global Coloring-Short(Female) (₹3600),Touchups…" at bounding box center [1318, 322] width 436 height 16
select select "5"
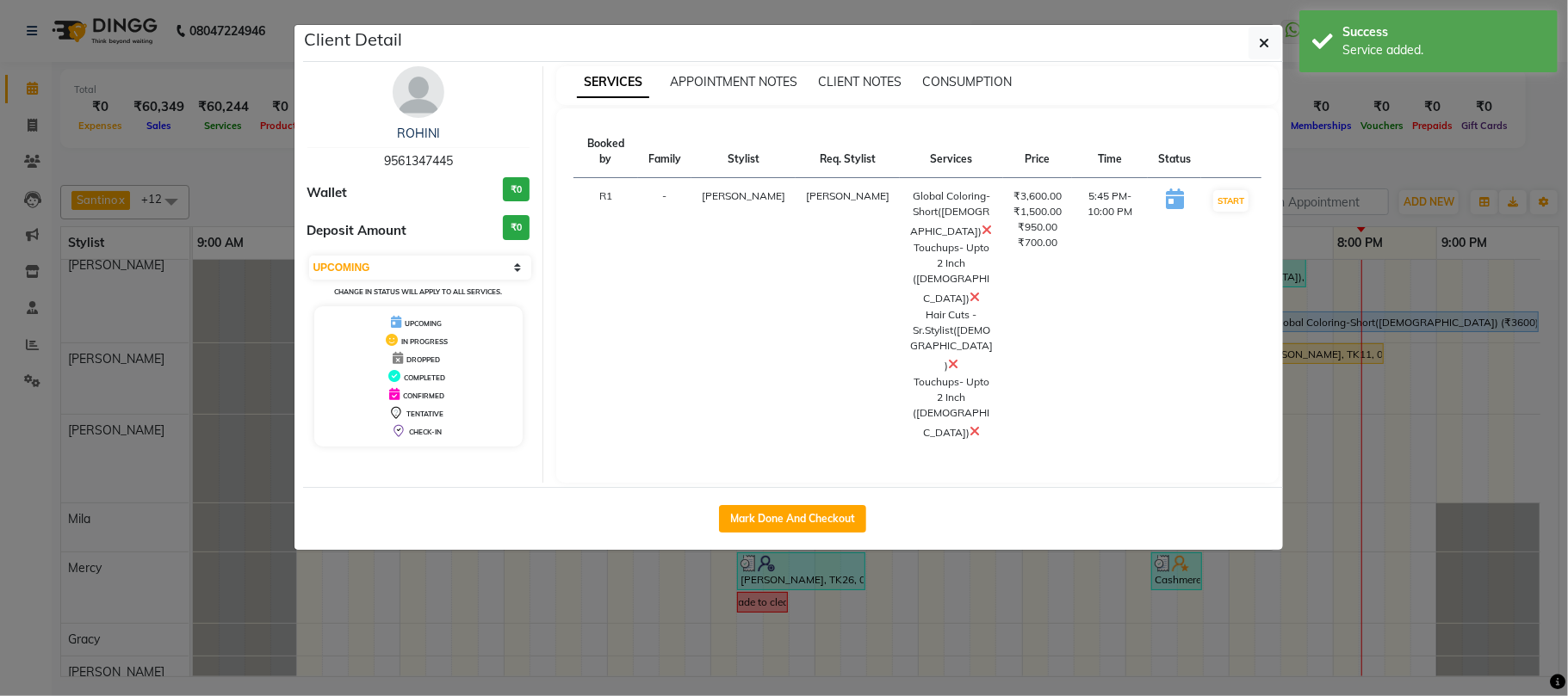
click at [969, 425] on icon at bounding box center [974, 431] width 10 height 14
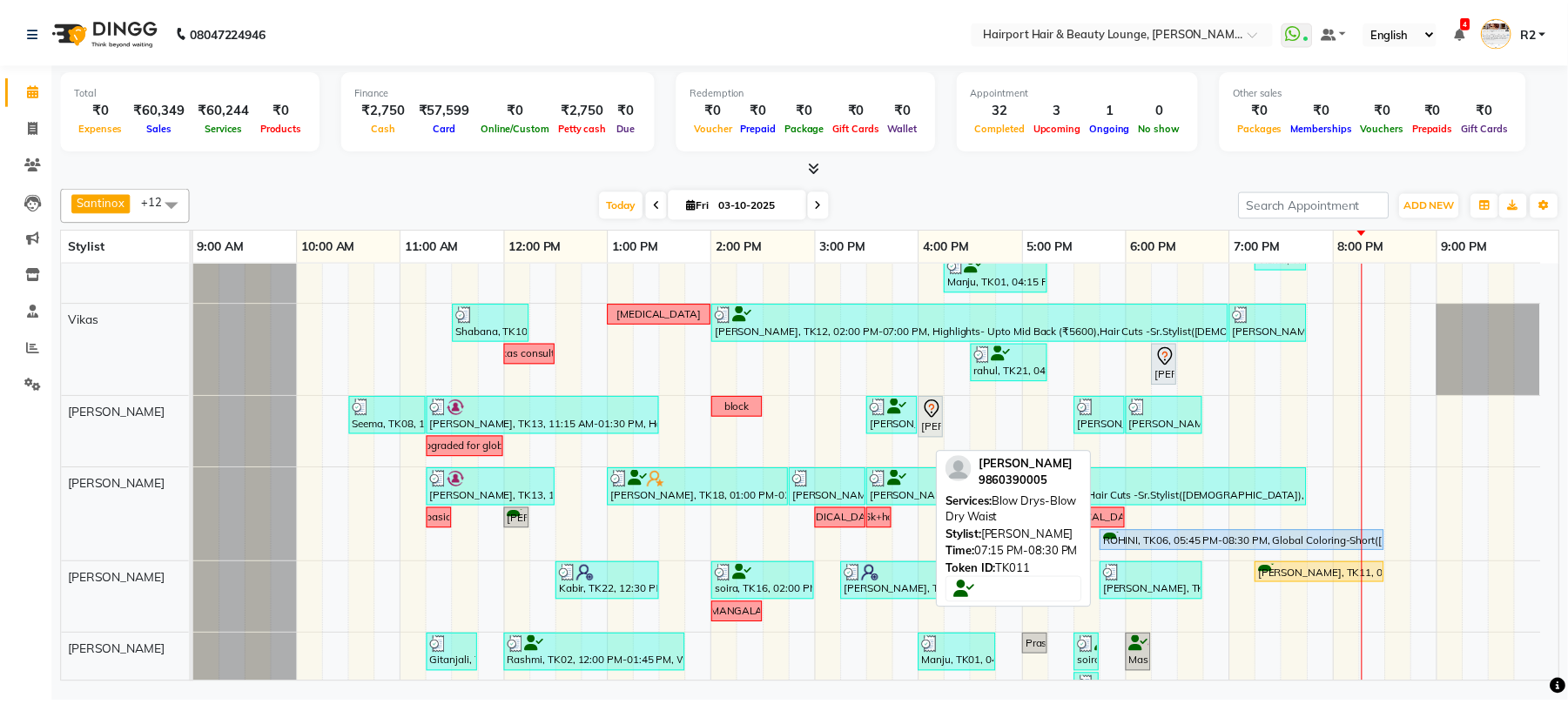
scroll to position [139, 0]
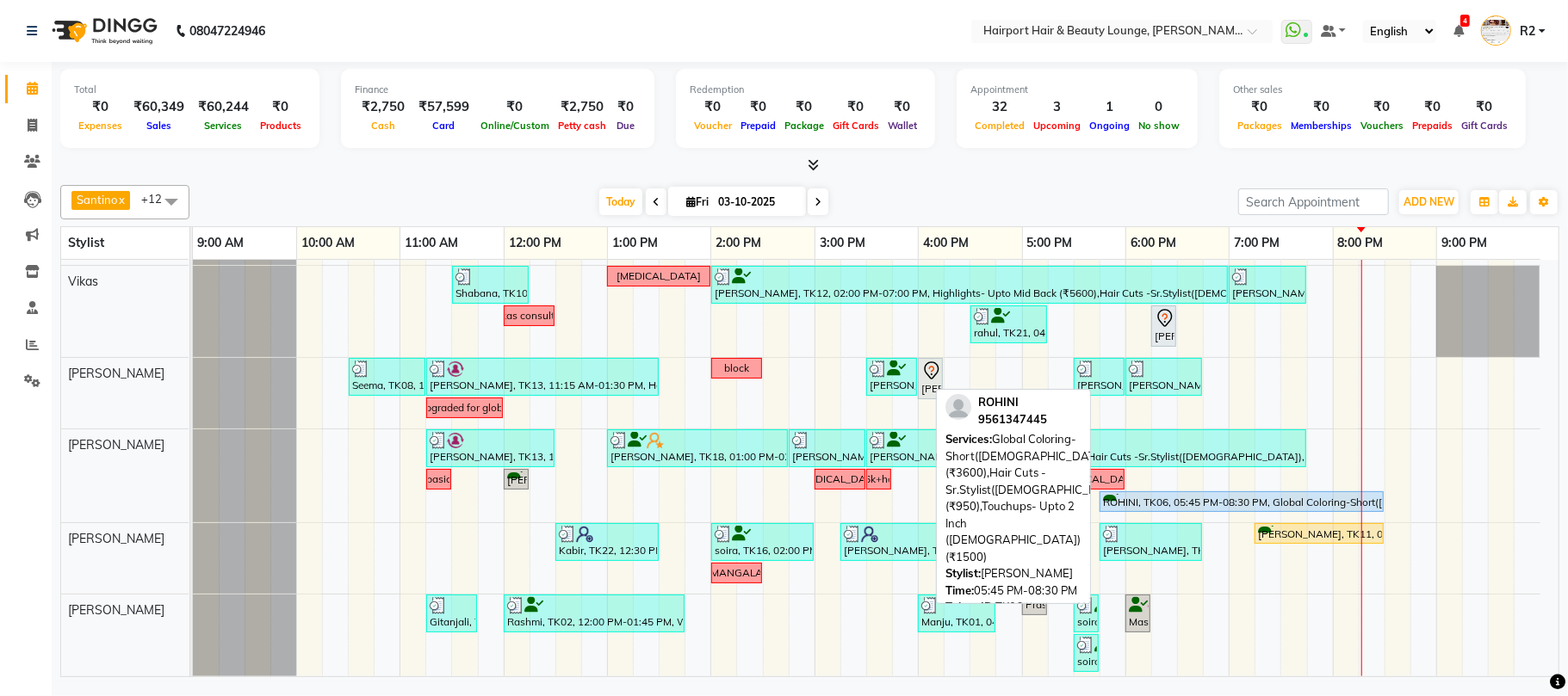
click at [1317, 501] on div "ROHINI, TK06, 05:45 PM-08:30 PM, Global Coloring-Short([DEMOGRAPHIC_DATA]) (₹36…" at bounding box center [1241, 502] width 281 height 16
select select "5"
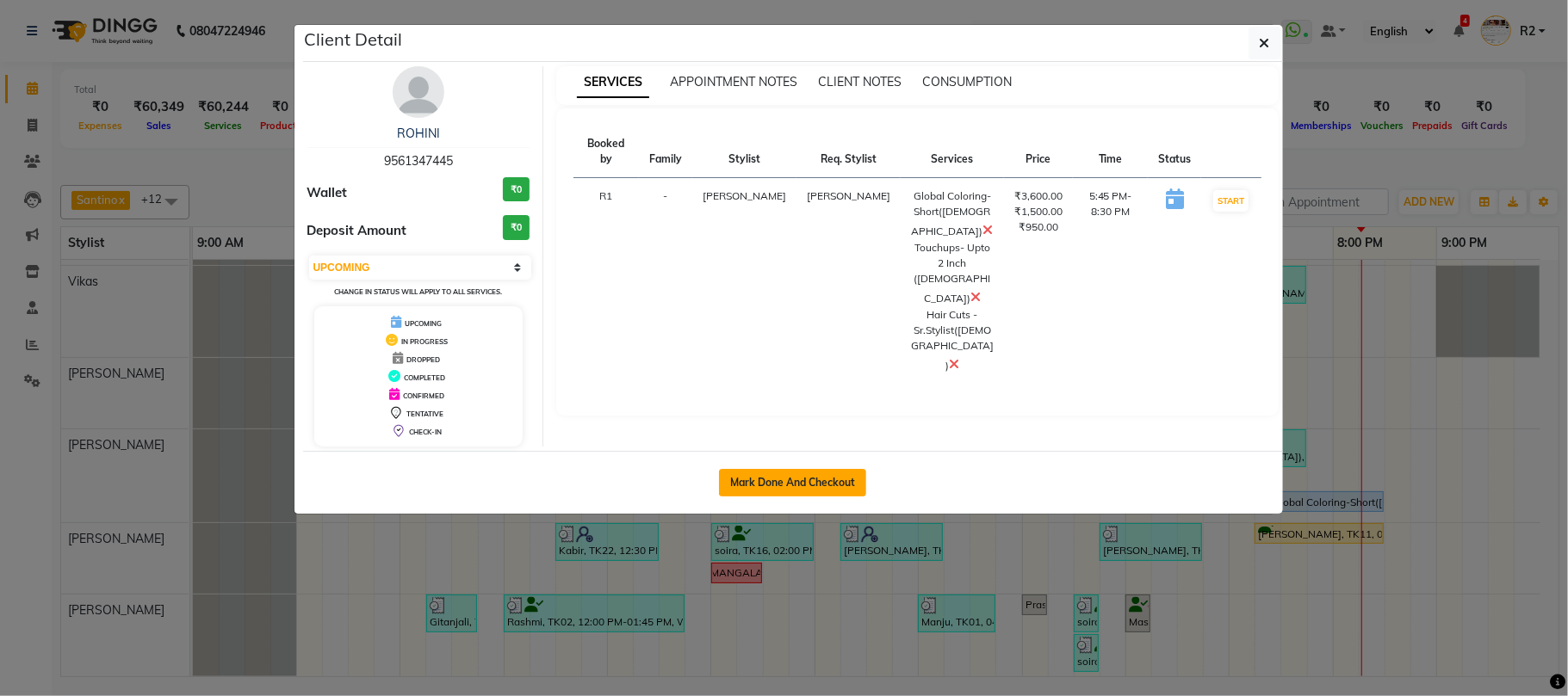
click at [810, 479] on button "Mark Done And Checkout" at bounding box center [793, 483] width 148 height 27
select select "622"
select select "service"
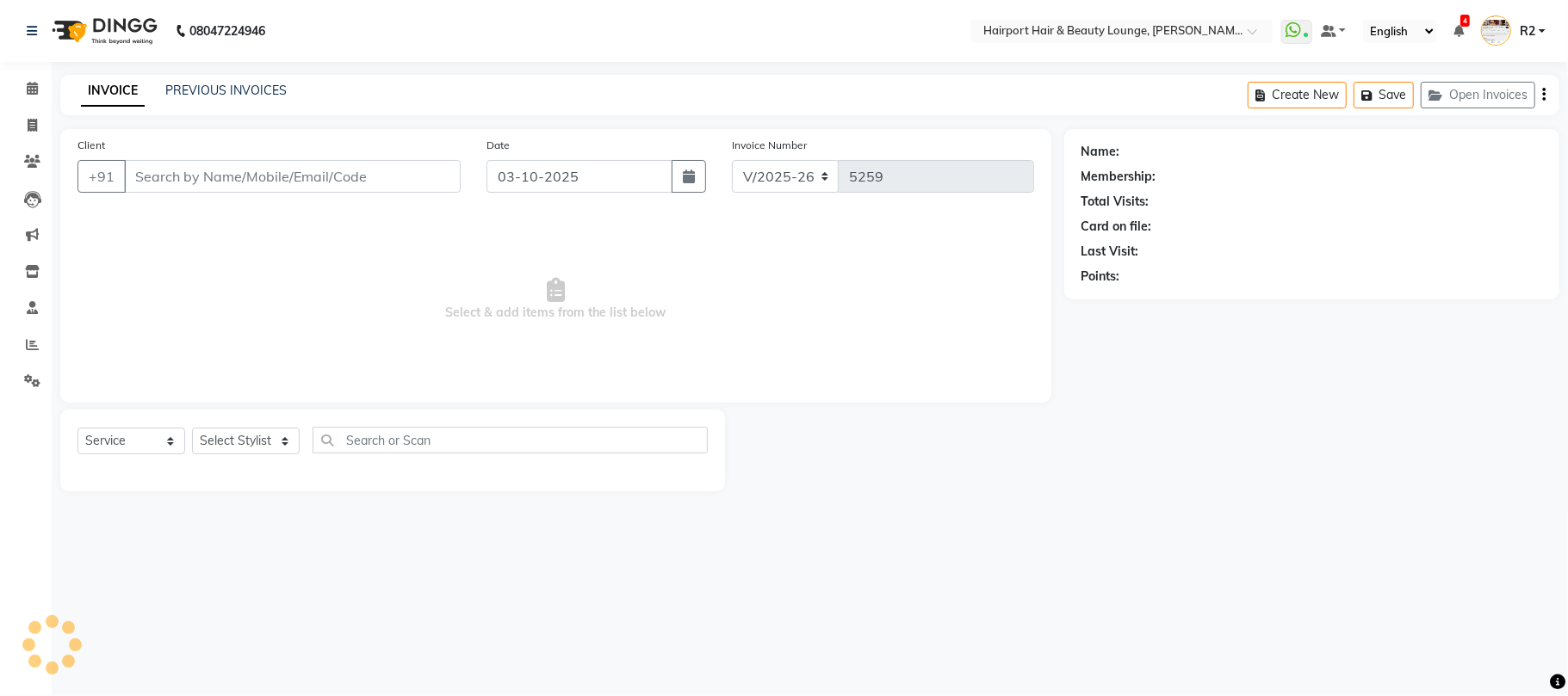
type input "9561347445"
select select "12656"
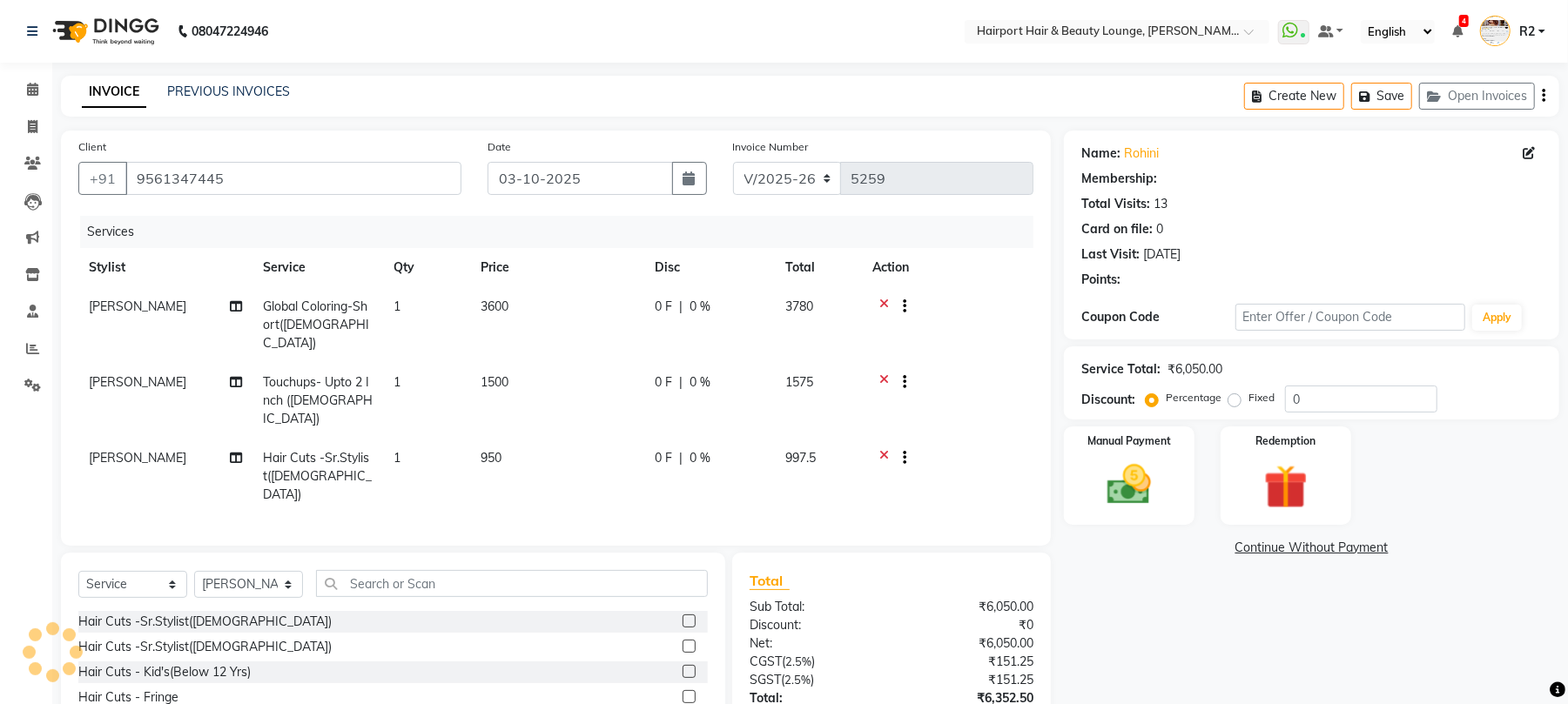
select select "1: Object"
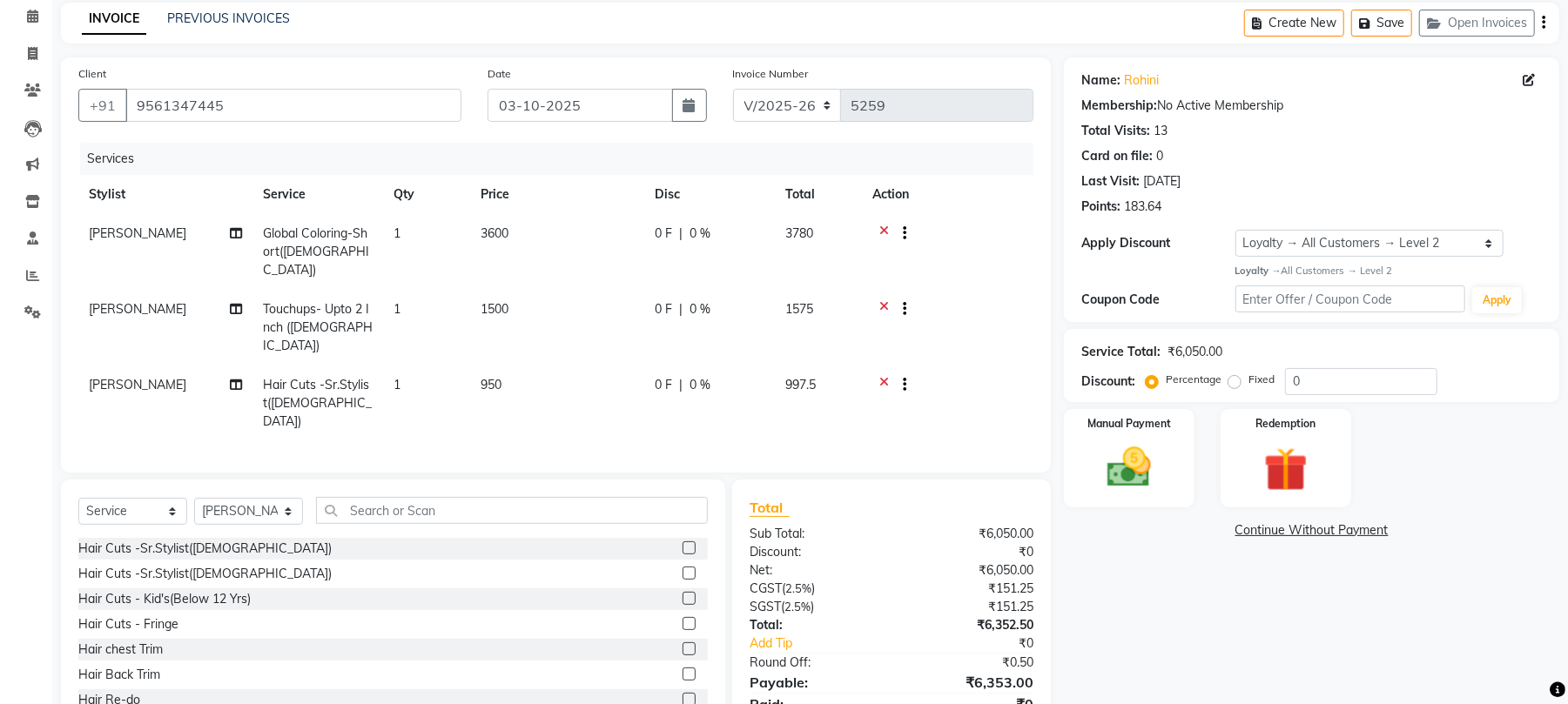
scroll to position [111, 0]
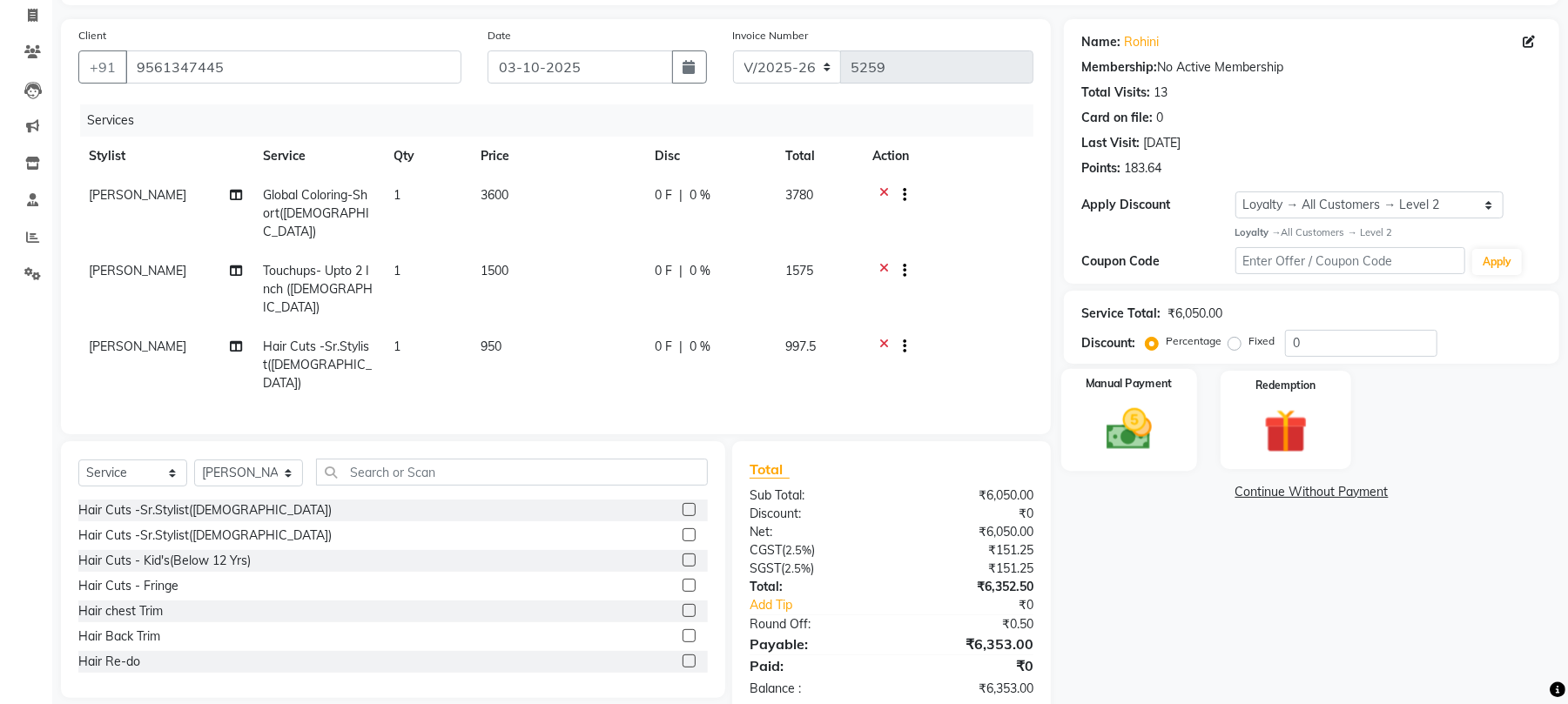
click at [1127, 462] on div "Manual Payment" at bounding box center [1129, 420] width 135 height 102
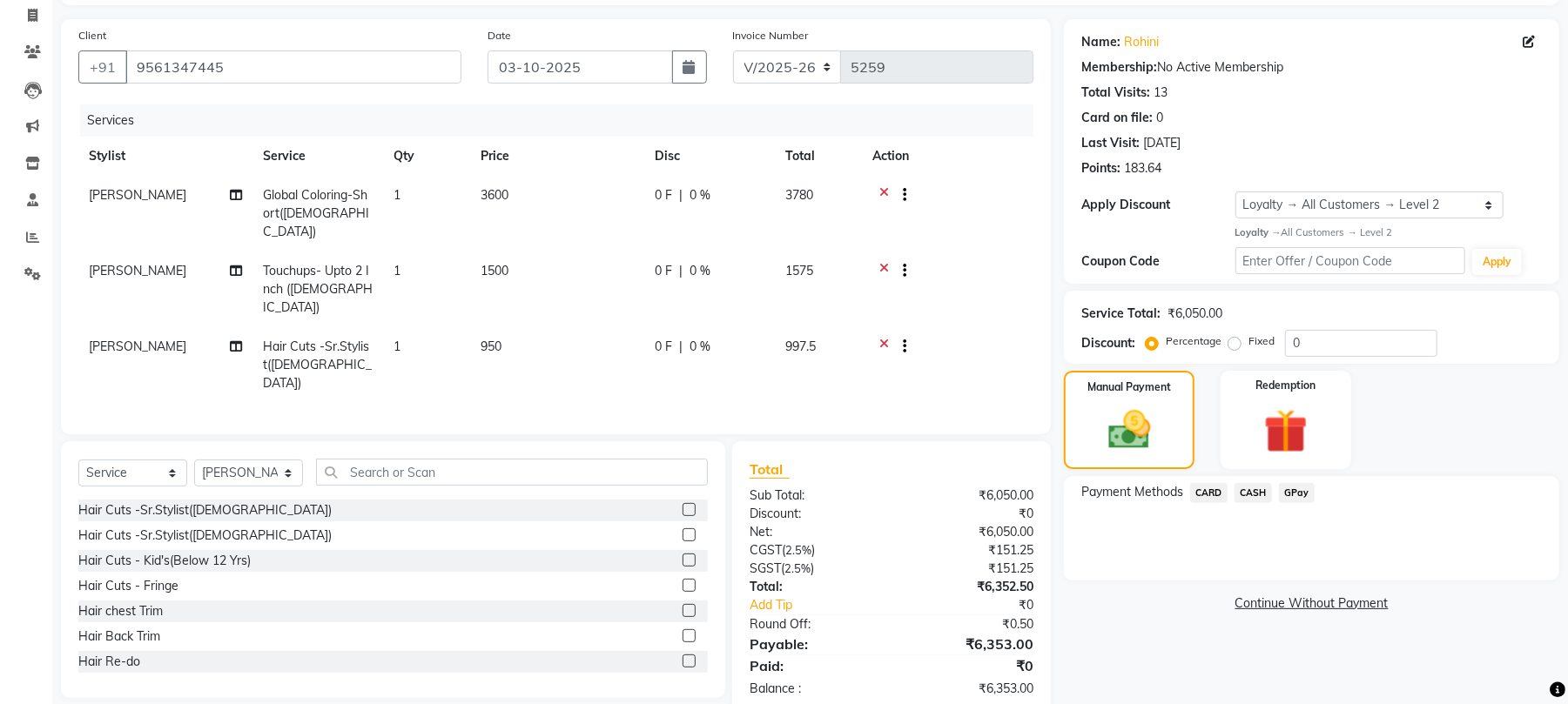
click at [1215, 488] on span "CARD" at bounding box center [1209, 493] width 38 height 20
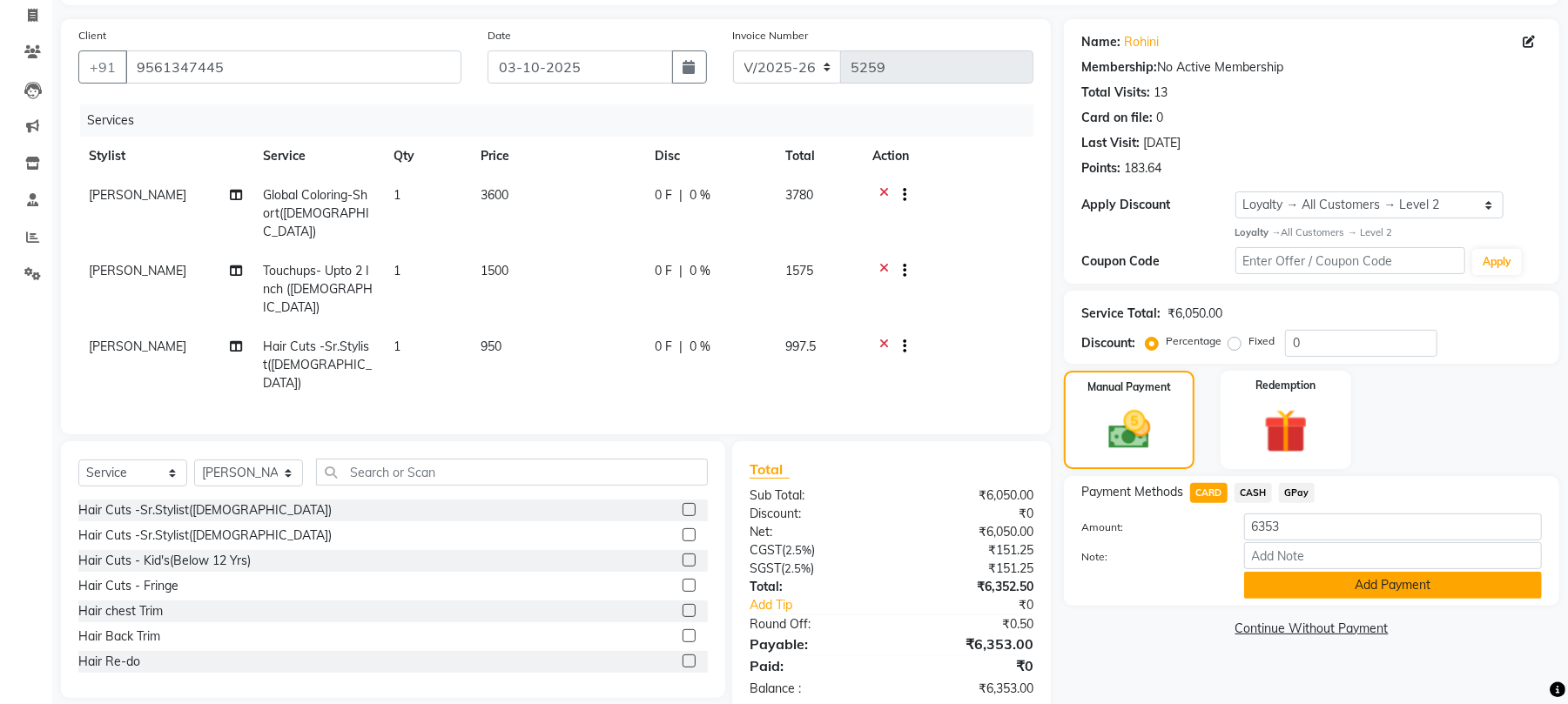
click at [1320, 589] on button "Add Payment" at bounding box center [1392, 585] width 298 height 27
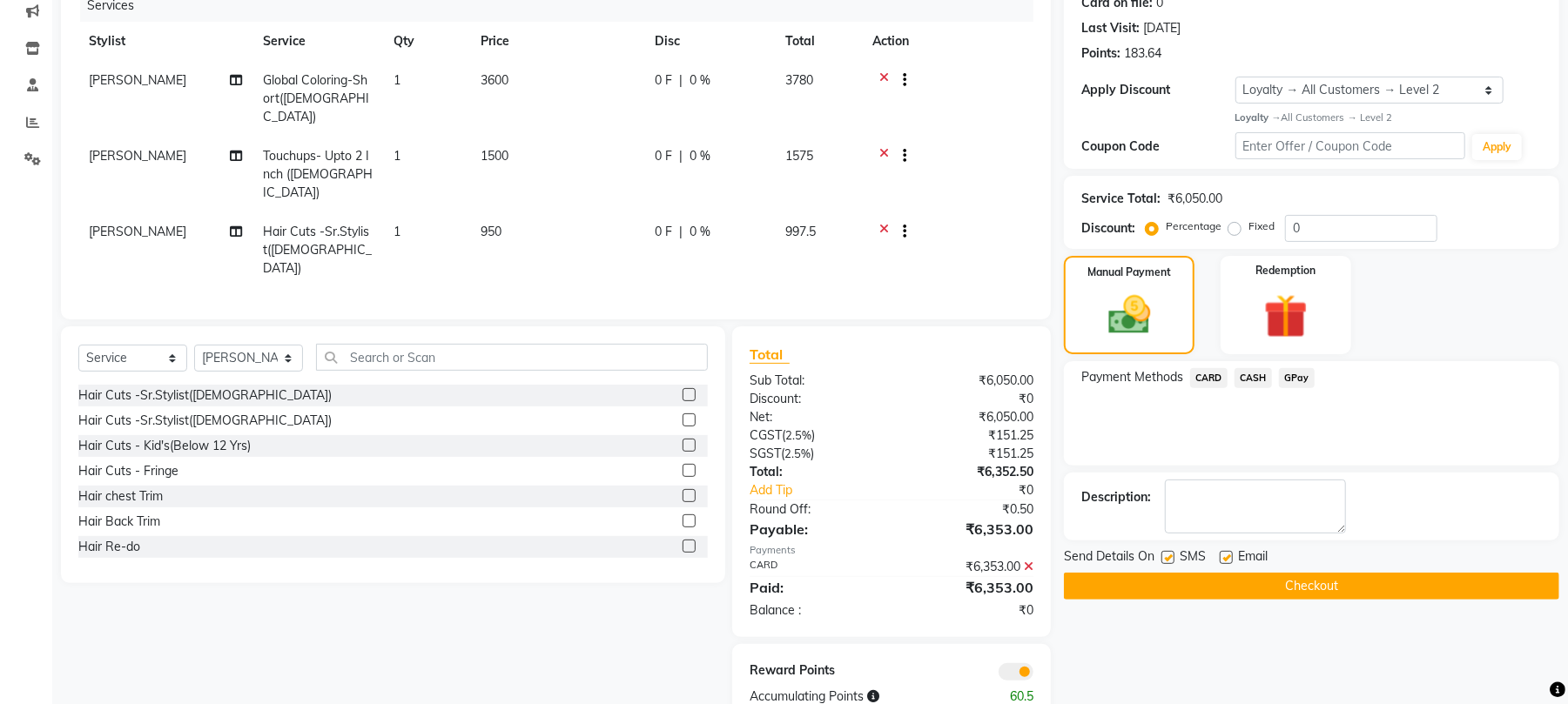
scroll to position [233, 0]
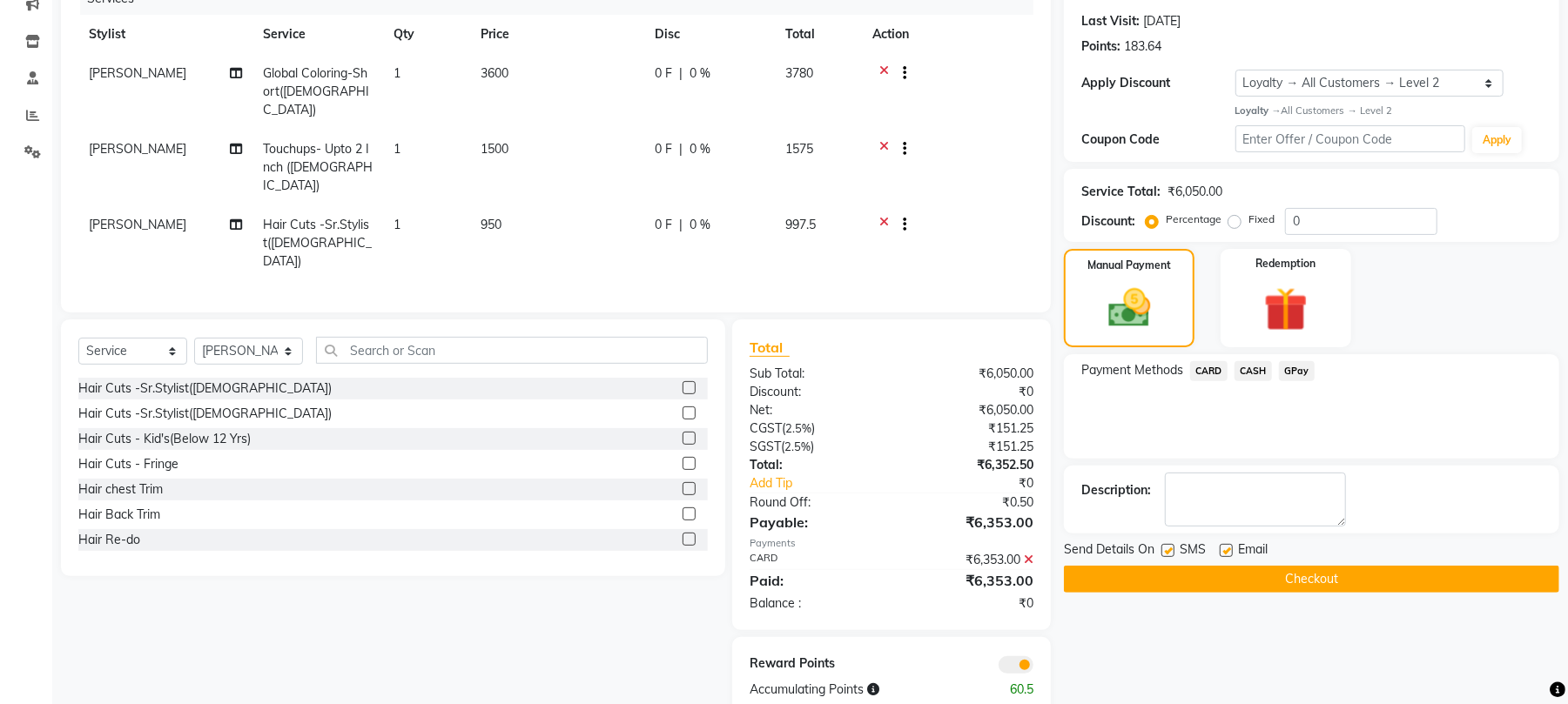
click at [1307, 577] on button "Checkout" at bounding box center [1312, 579] width 496 height 27
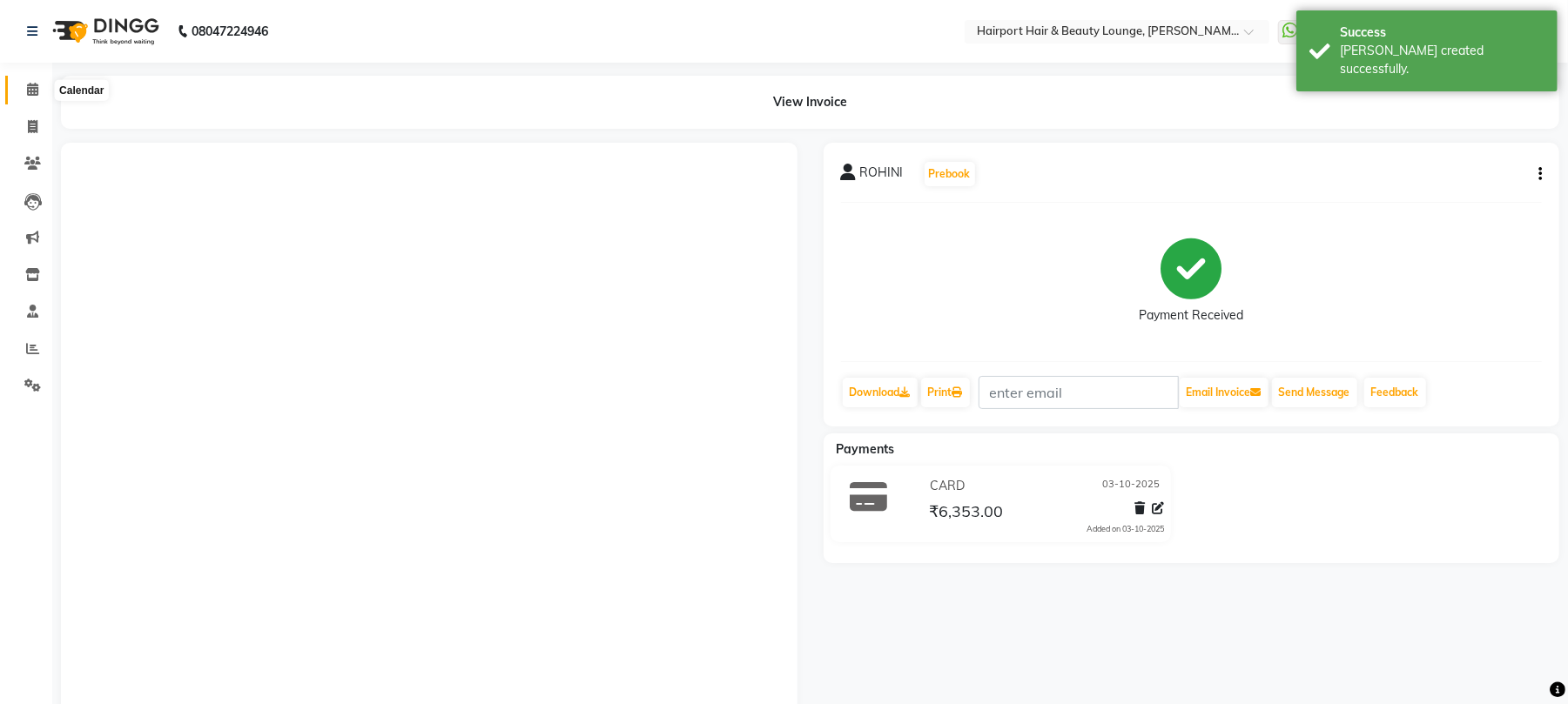
click at [27, 86] on icon at bounding box center [32, 89] width 11 height 13
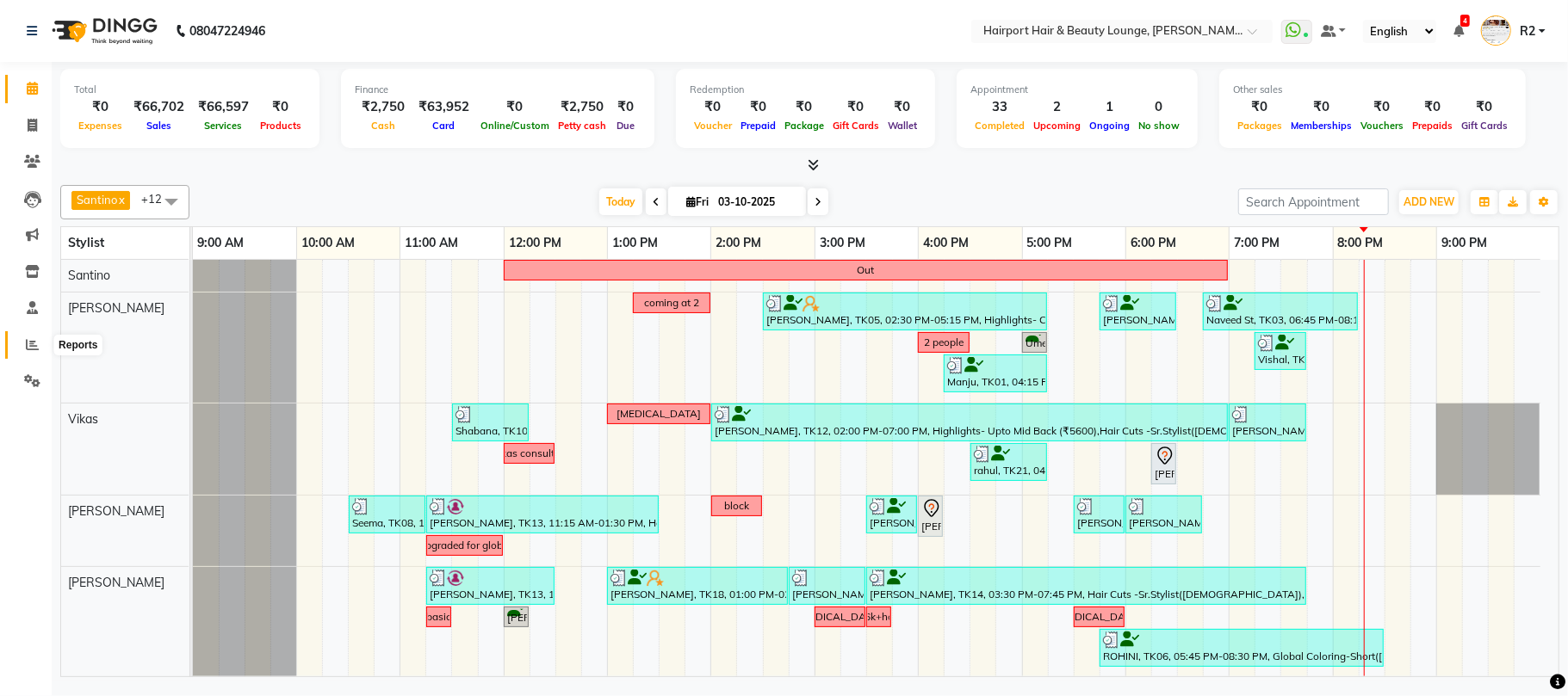
click at [24, 345] on span at bounding box center [32, 345] width 30 height 20
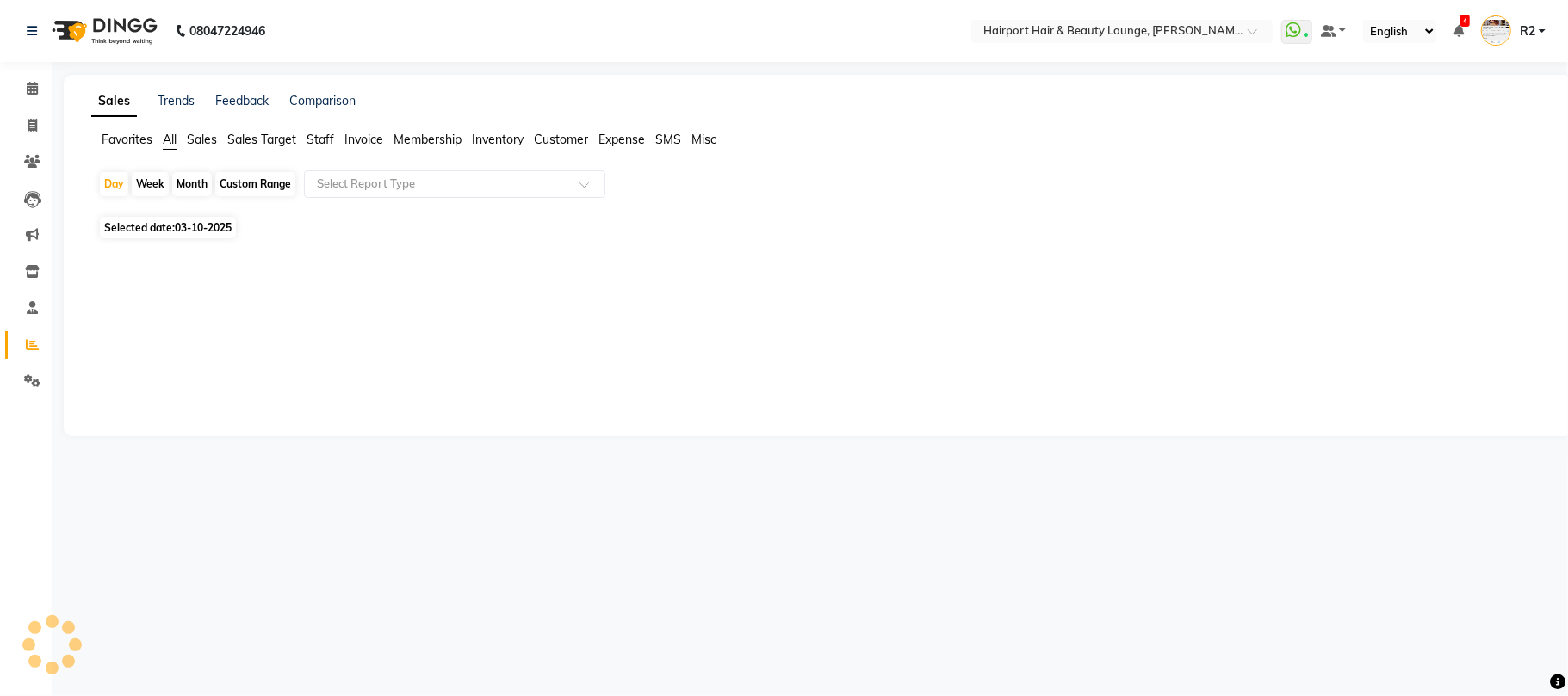
click at [333, 135] on span "Staff" at bounding box center [320, 139] width 27 height 15
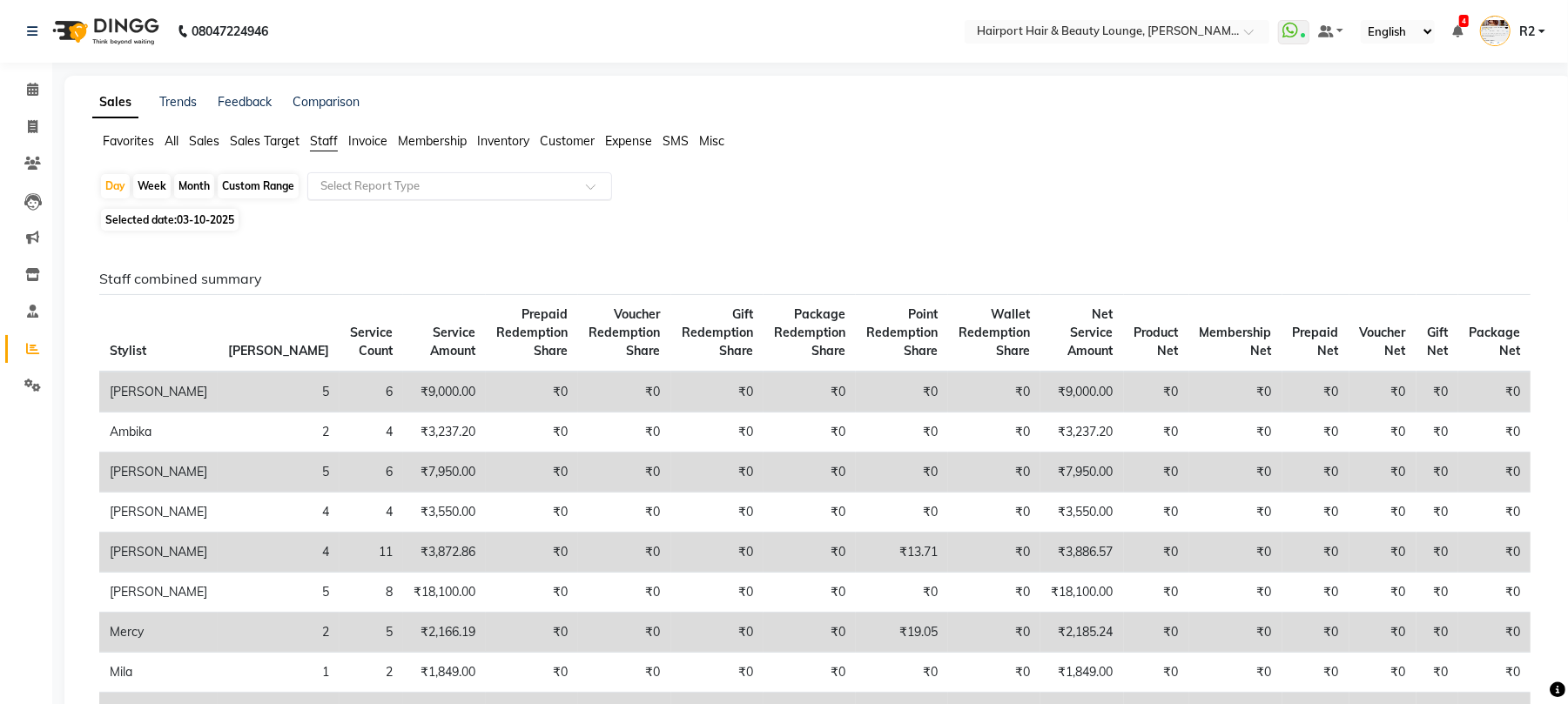
click at [481, 190] on input "text" at bounding box center [442, 186] width 251 height 18
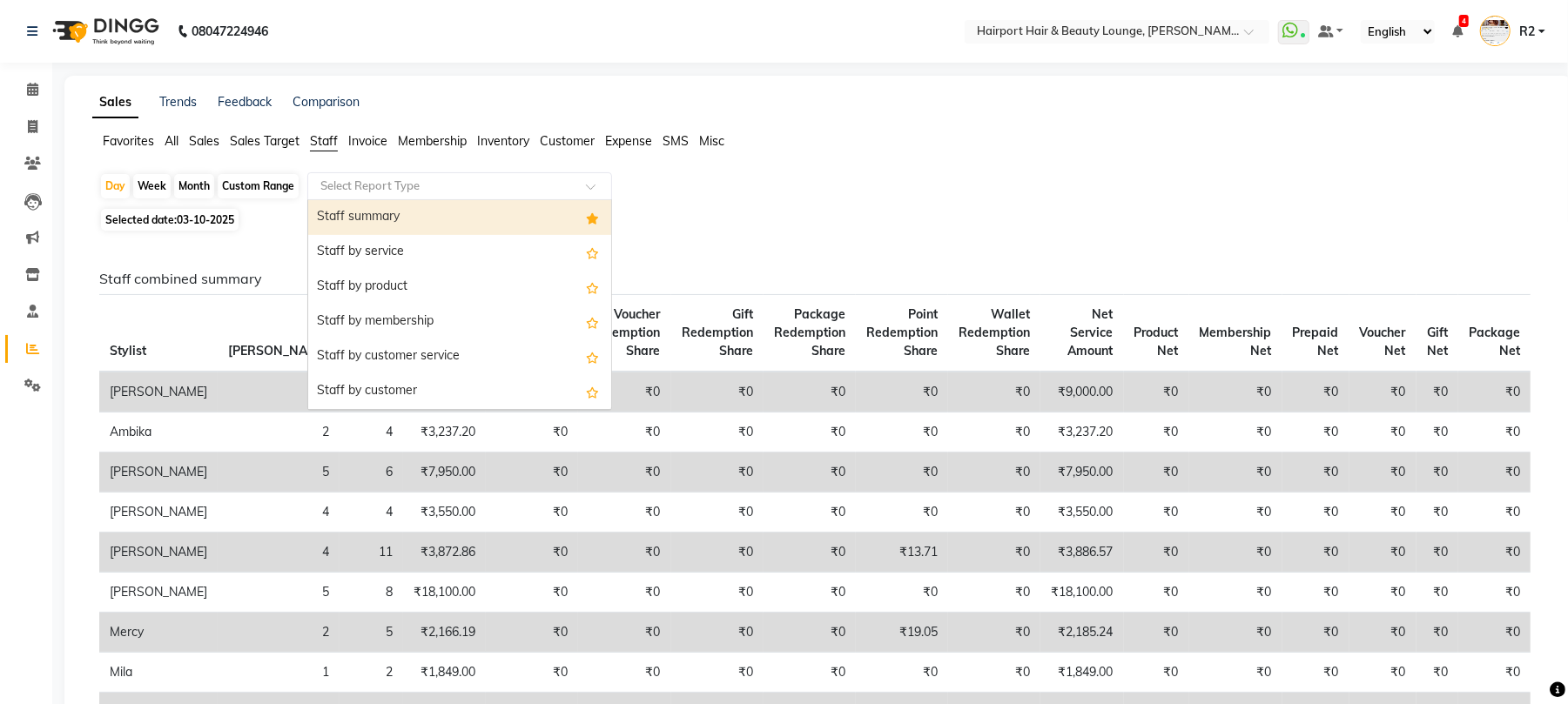
click at [496, 211] on div "Staff summary" at bounding box center [459, 217] width 303 height 35
select select "csv"
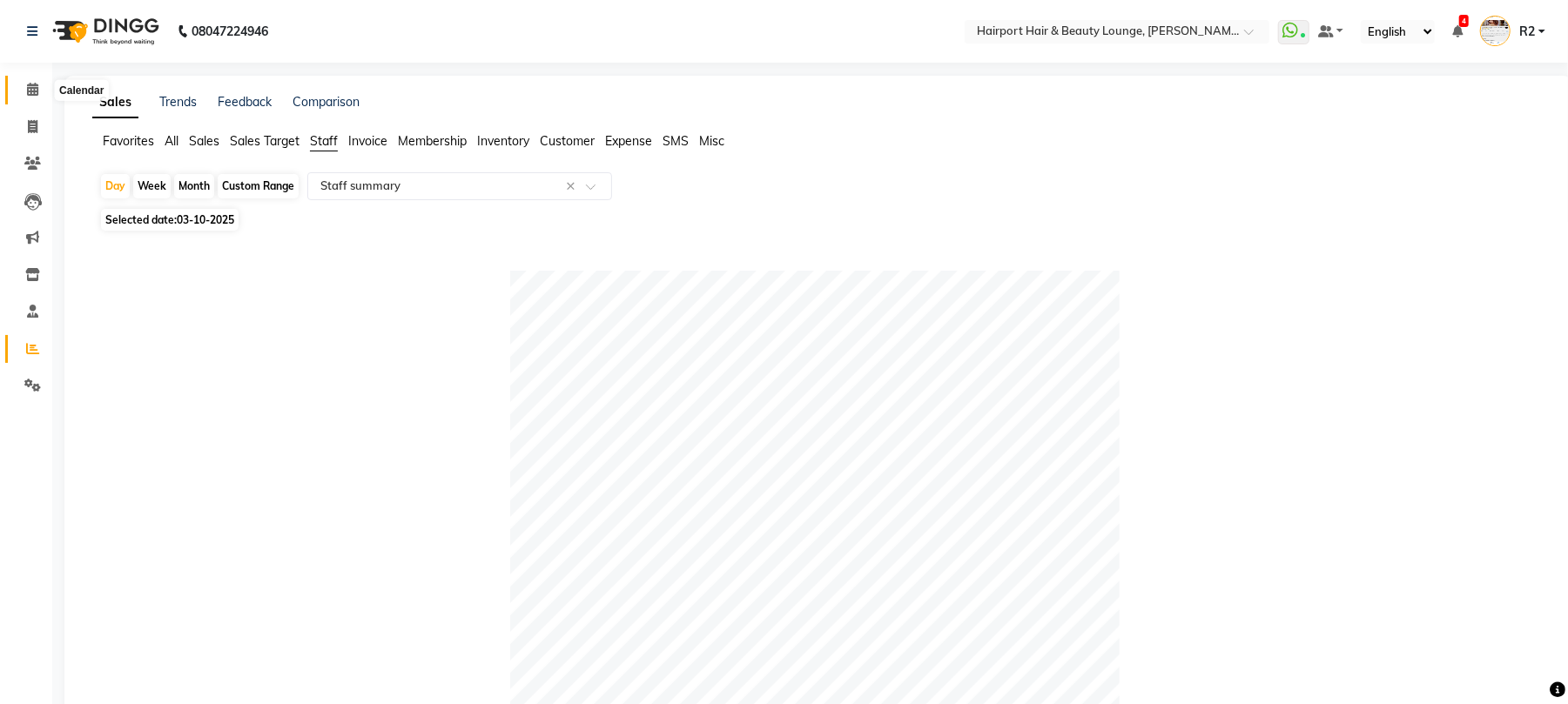
click at [39, 90] on span at bounding box center [32, 90] width 30 height 20
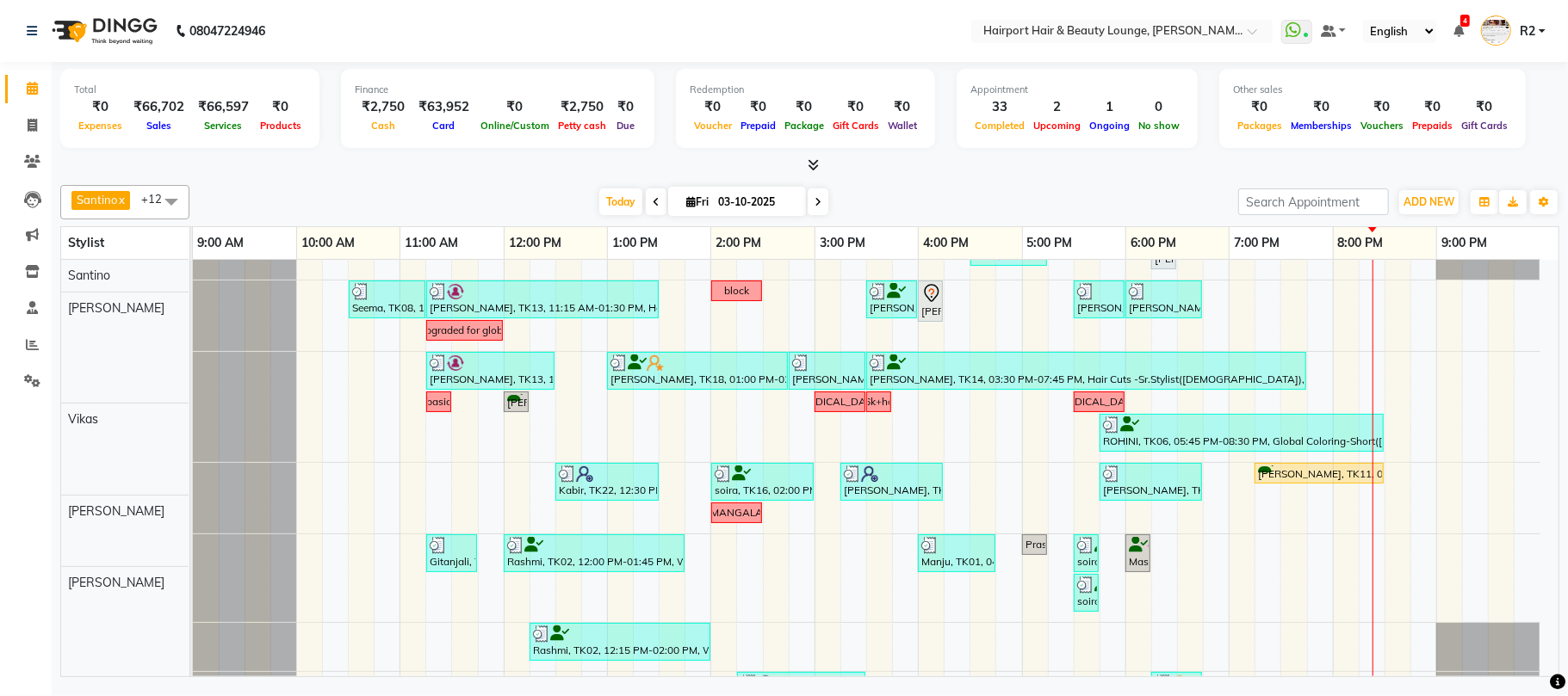
scroll to position [229, 0]
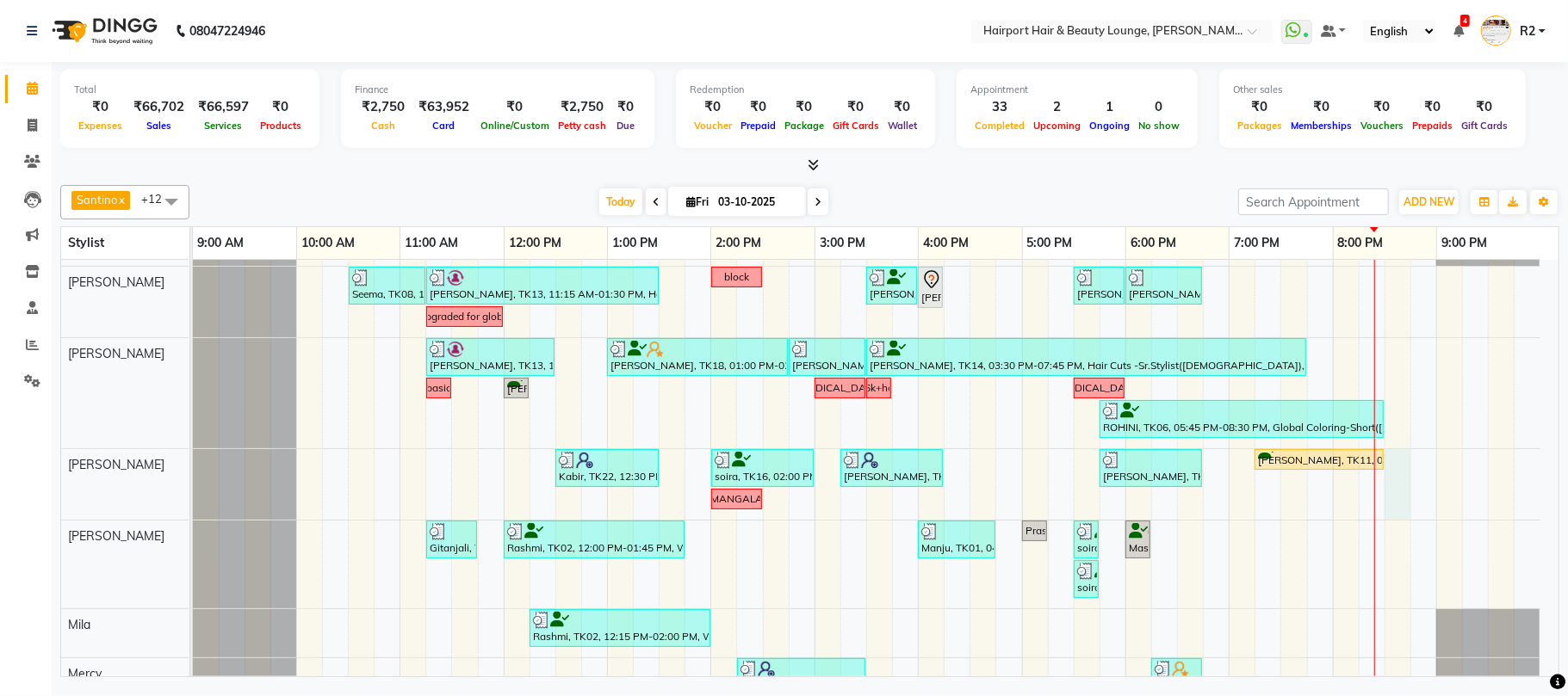
click at [1395, 486] on div "Out coming at 2 ekta, TK05, 02:30 PM-05:15 PM, Highlights- Crown (₹3600) Shally…" at bounding box center [876, 454] width 1366 height 845
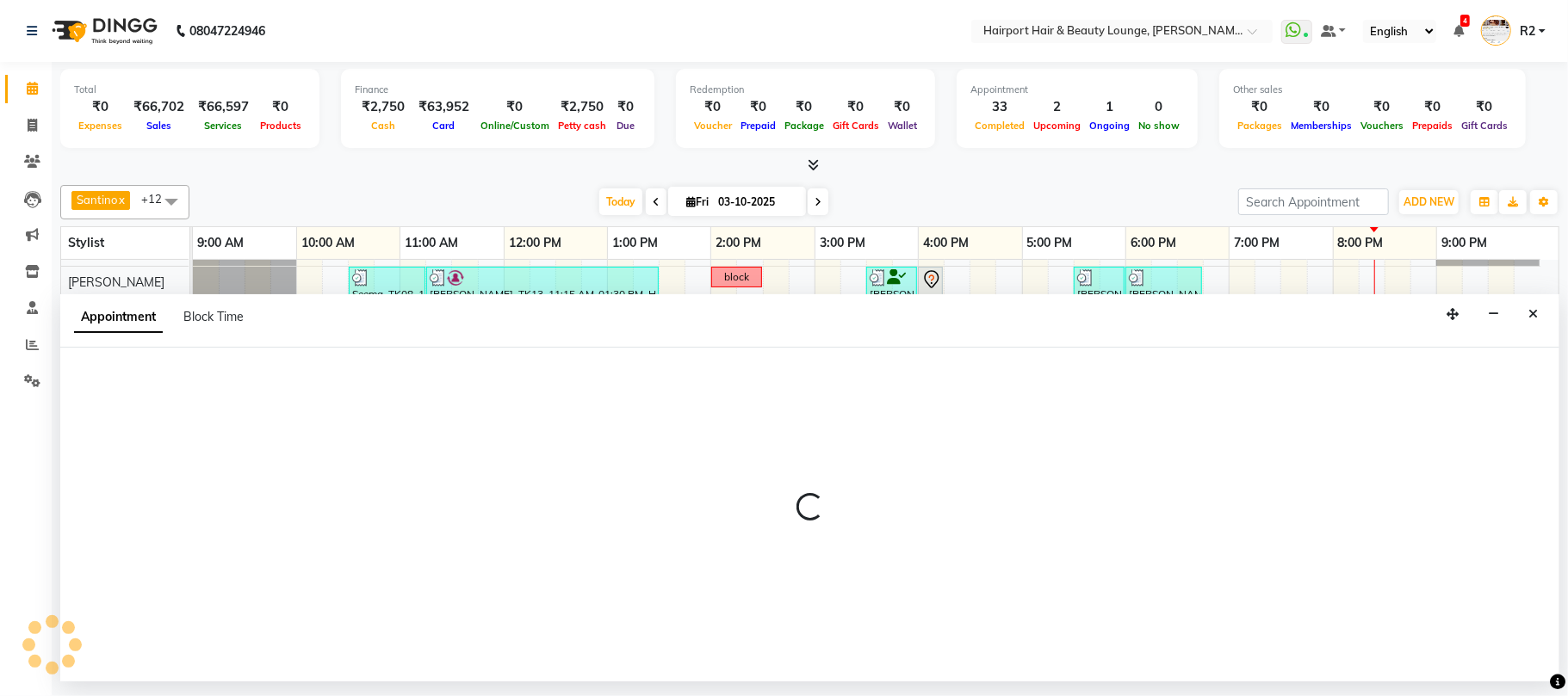
select select "22631"
select select "tentative"
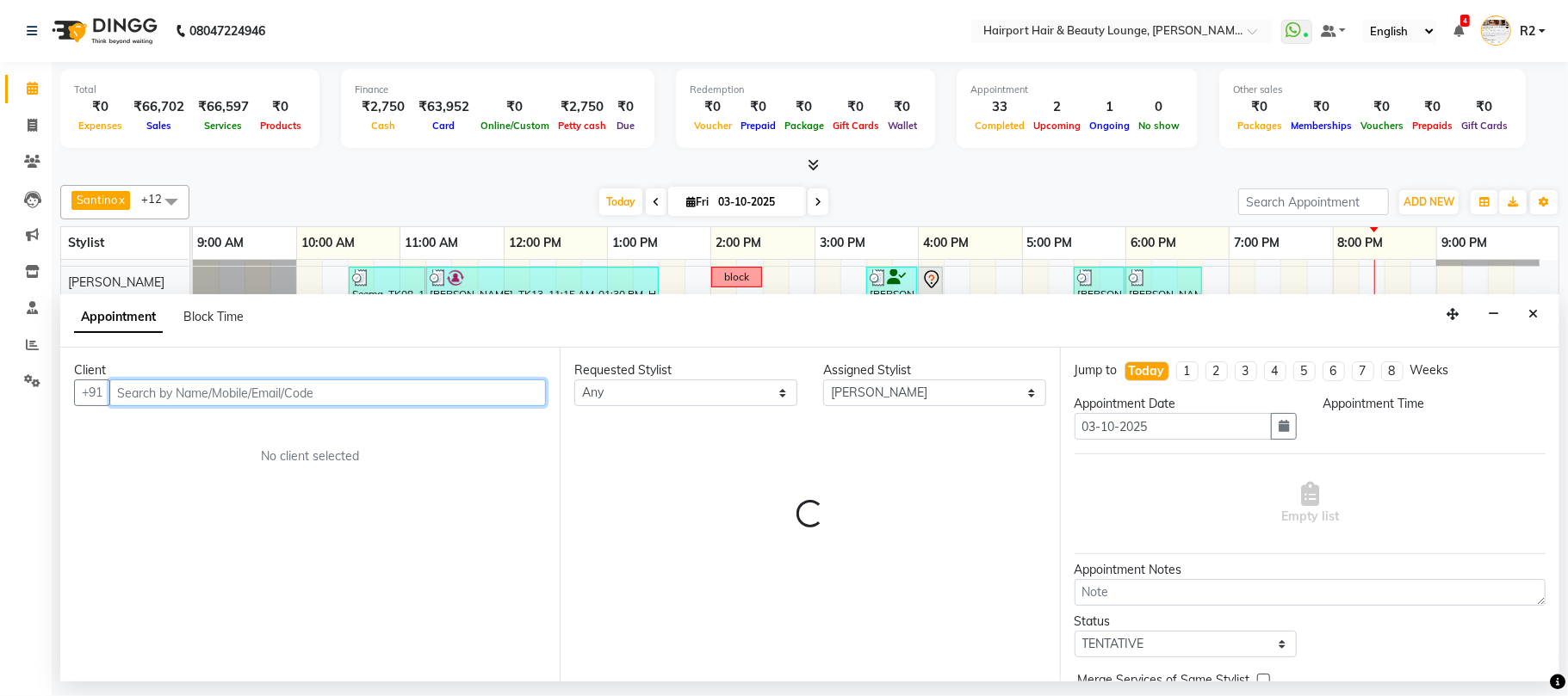
select select "1230"
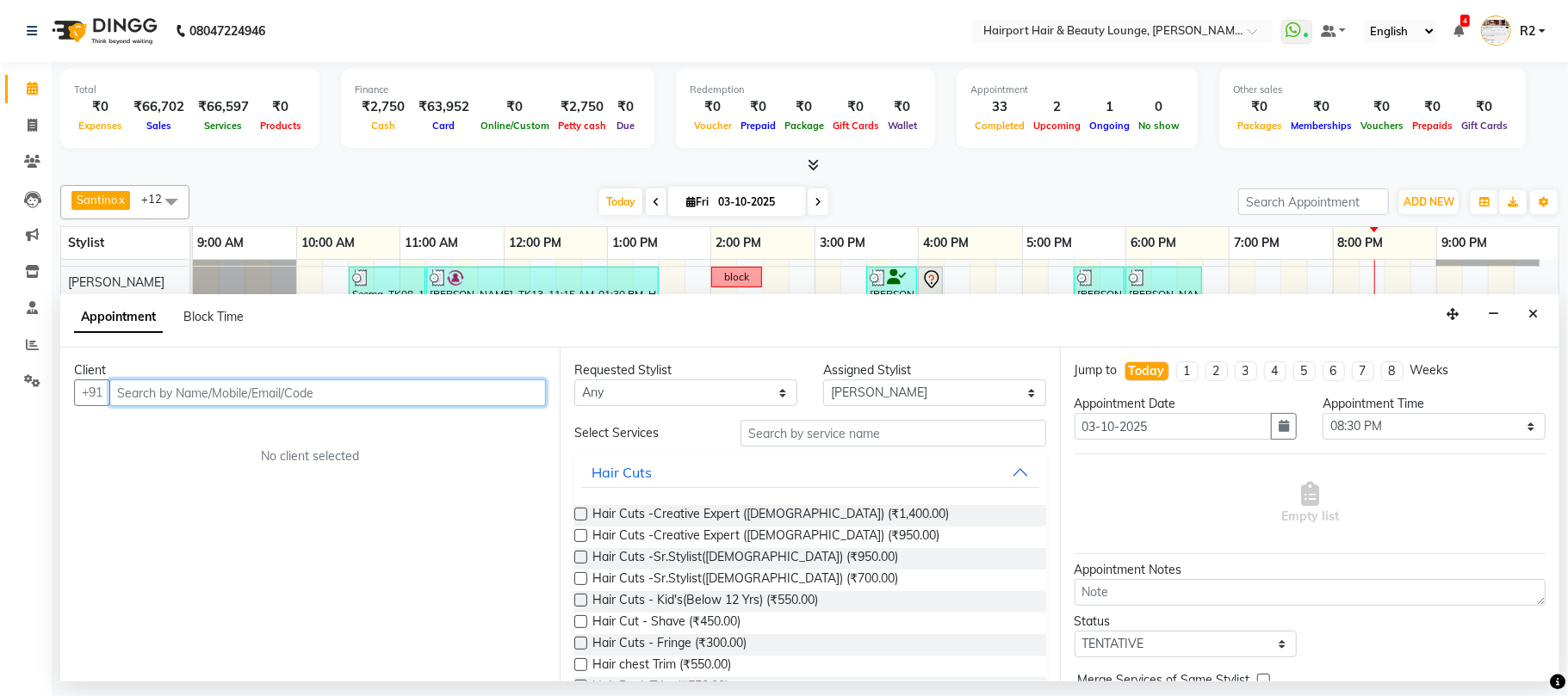
click at [205, 403] on input "text" at bounding box center [327, 393] width 436 height 26
type input "9922949374"
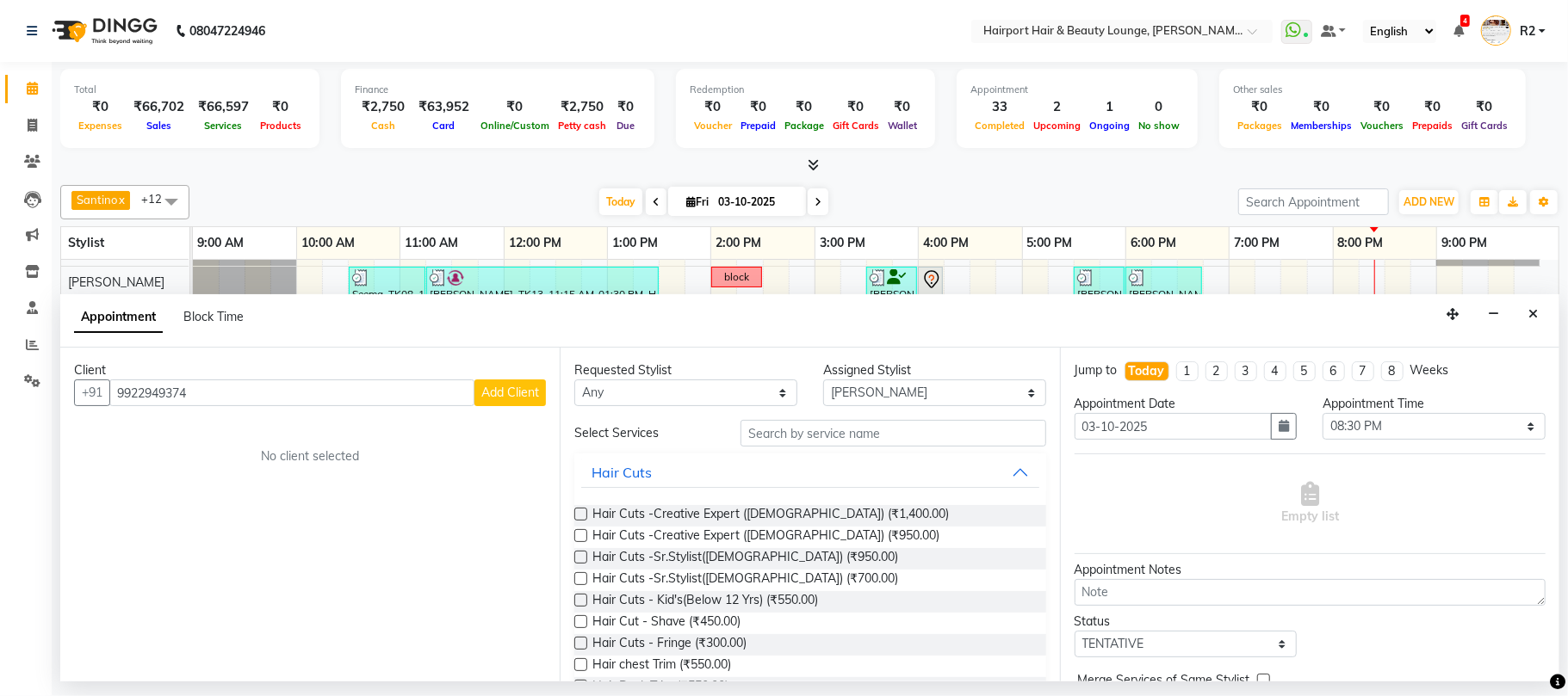
click at [523, 394] on span "Add Client" at bounding box center [509, 392] width 57 height 15
select select "22"
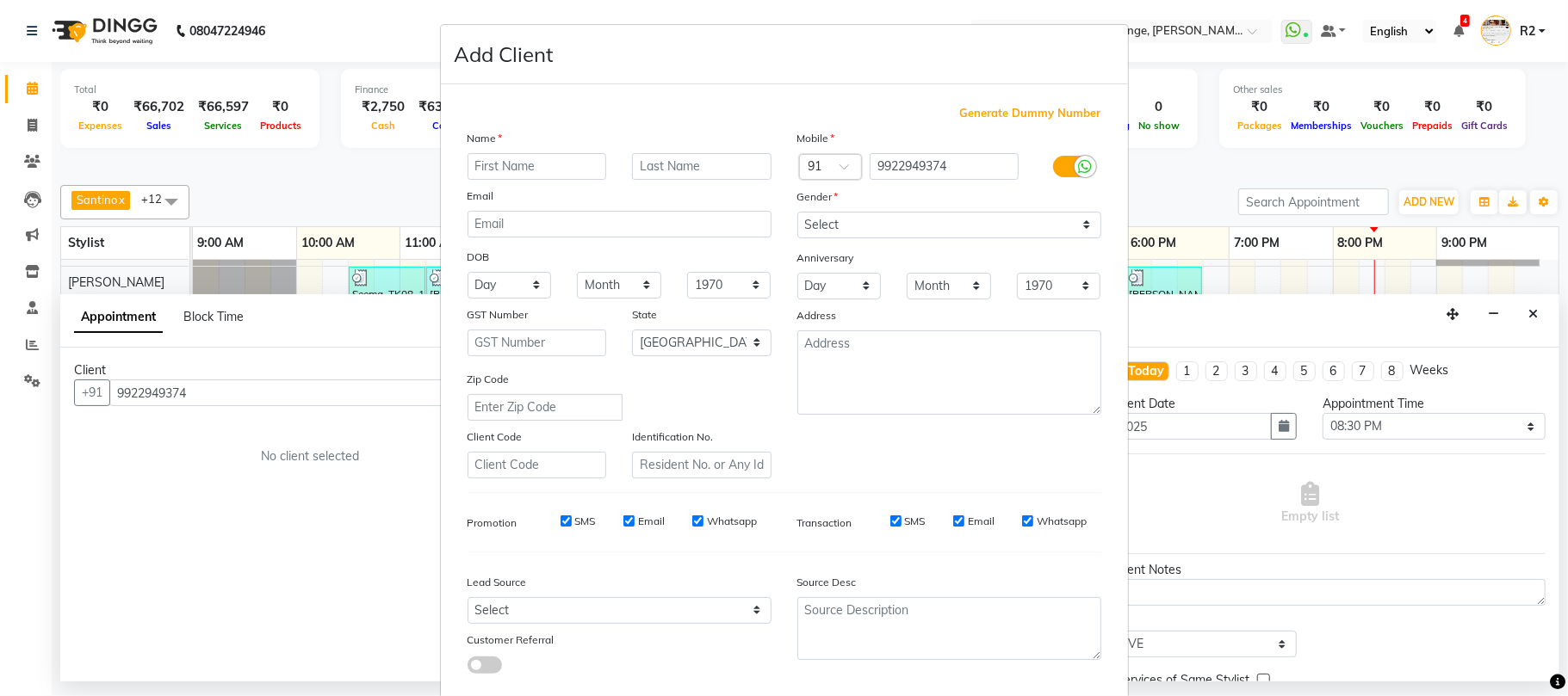
click at [507, 170] on input "text" at bounding box center [537, 166] width 139 height 26
type input "Rohit"
click at [659, 156] on input "text" at bounding box center [702, 166] width 139 height 26
click at [871, 228] on select "Select Male Female Other Prefer Not To Say" at bounding box center [949, 224] width 304 height 26
select select "male"
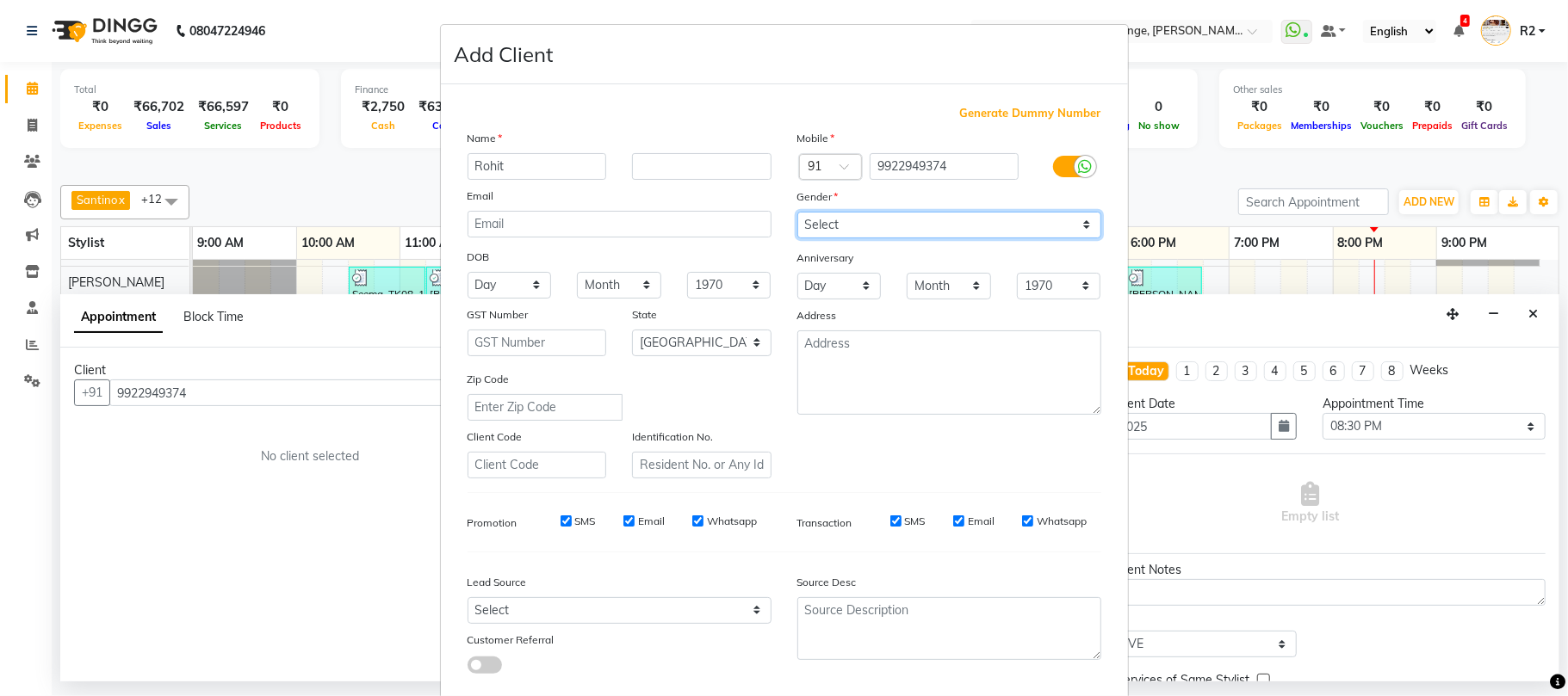
click at [797, 211] on select "Select Male Female Other Prefer Not To Say" at bounding box center [949, 224] width 304 height 26
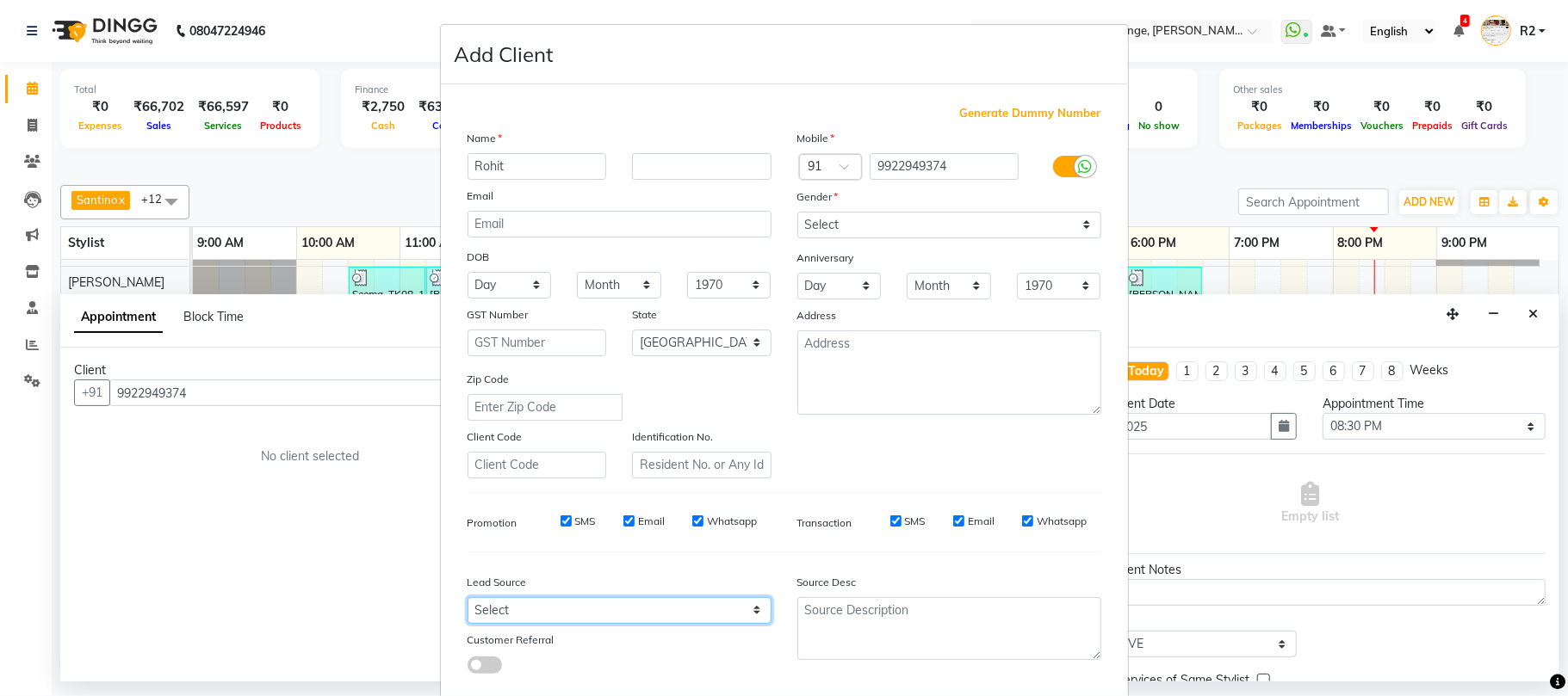
click at [731, 598] on select "Select Walk-in Referral Internet Friend Word of Mouth Advertisement Facebook Ju…" at bounding box center [620, 610] width 304 height 26
select select "10261"
click at [467, 598] on select "Select Walk-in Referral Internet Friend Word of Mouth Advertisement Facebook Ju…" at bounding box center [620, 610] width 304 height 26
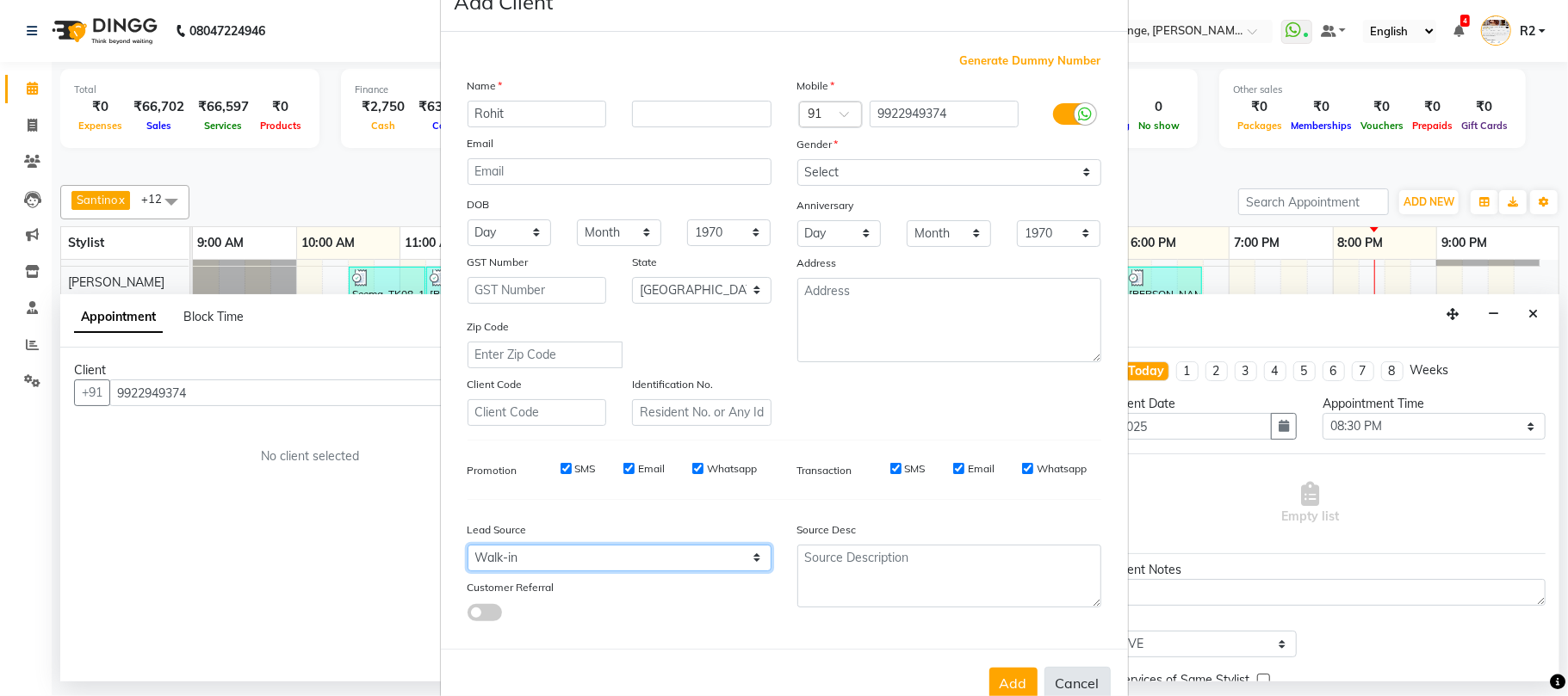
scroll to position [94, 0]
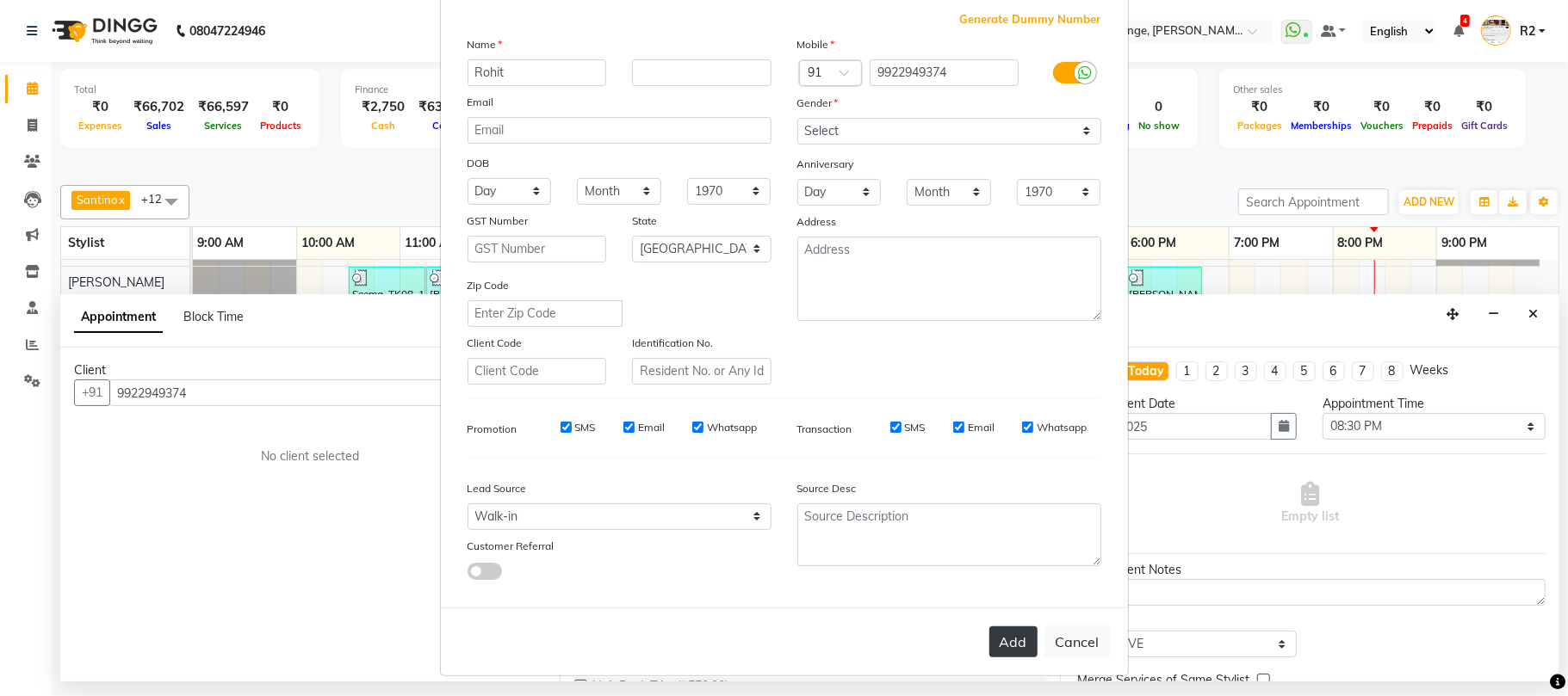
click at [1018, 635] on button "Add" at bounding box center [1013, 642] width 48 height 31
select select
select select "null"
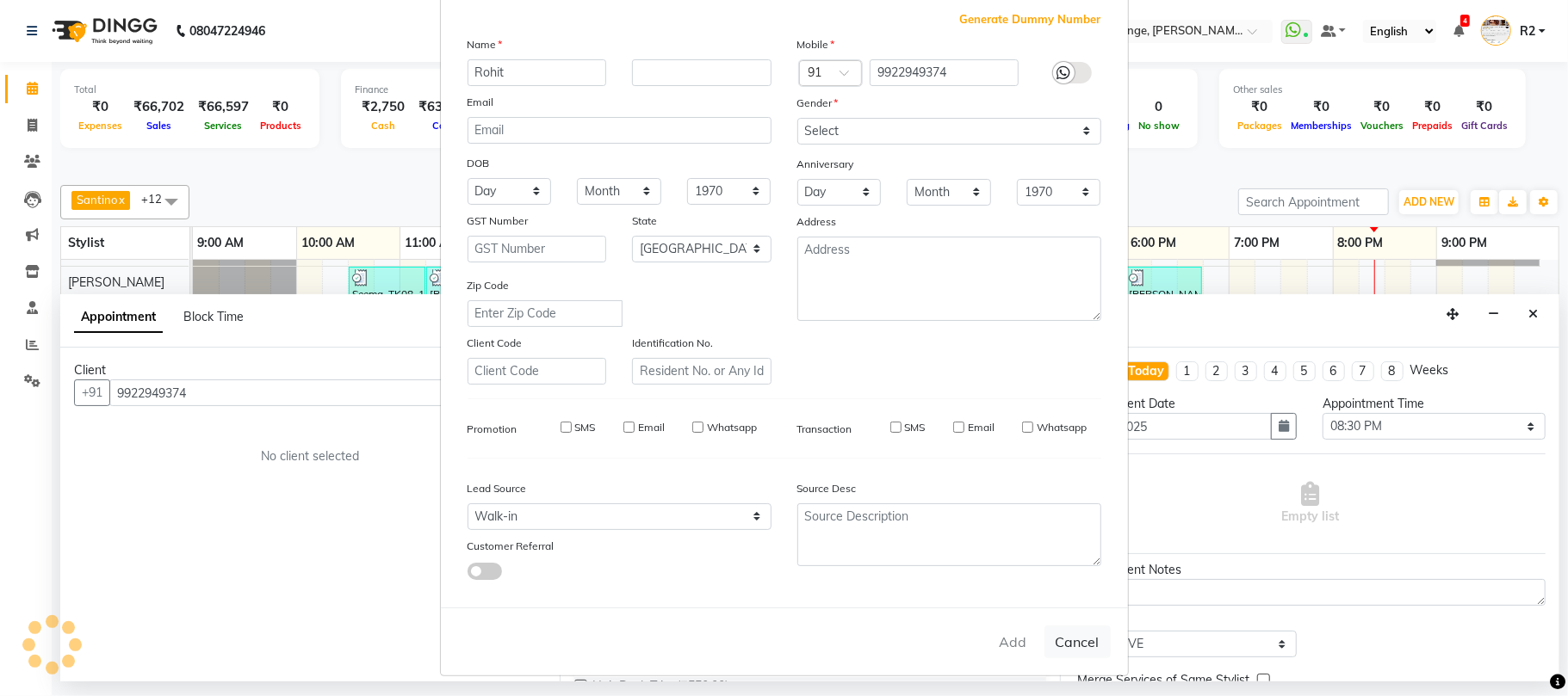
select select
checkbox input "false"
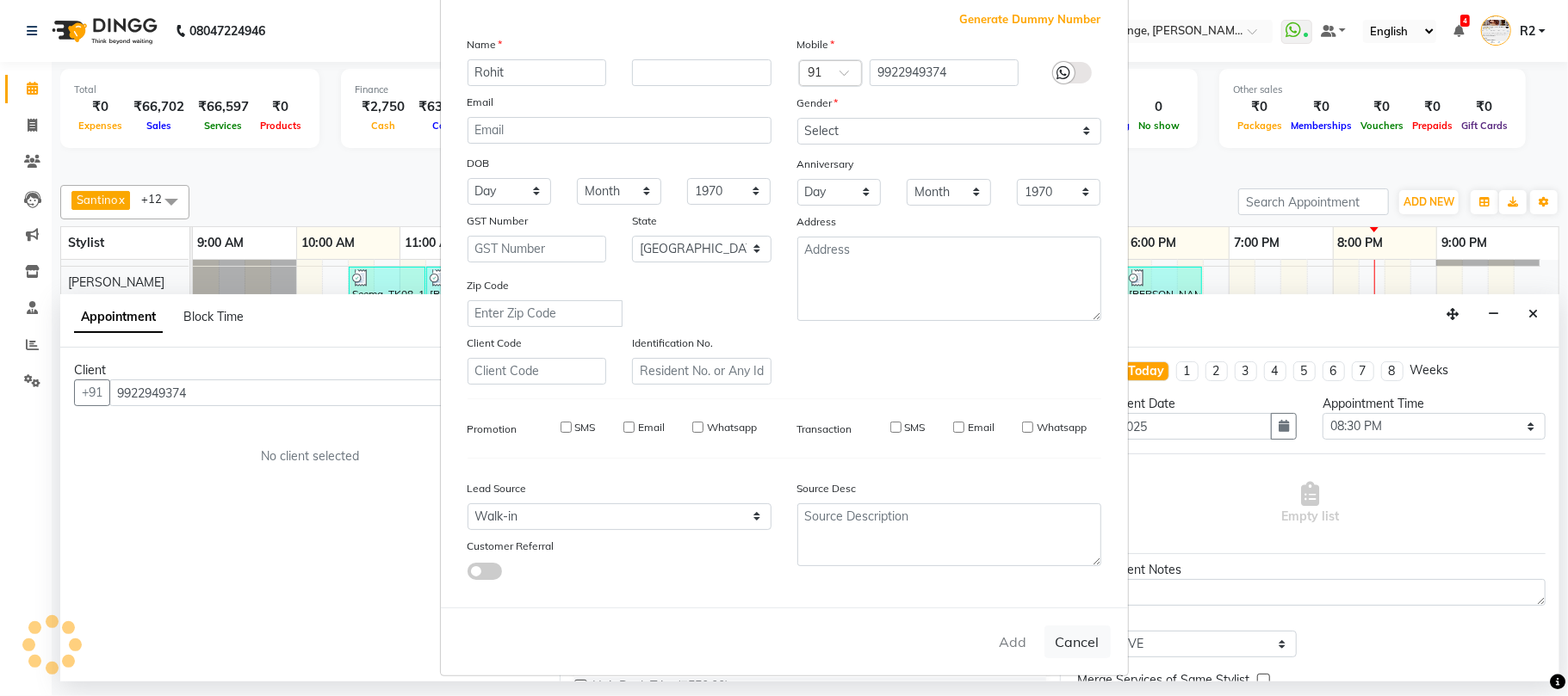
checkbox input "false"
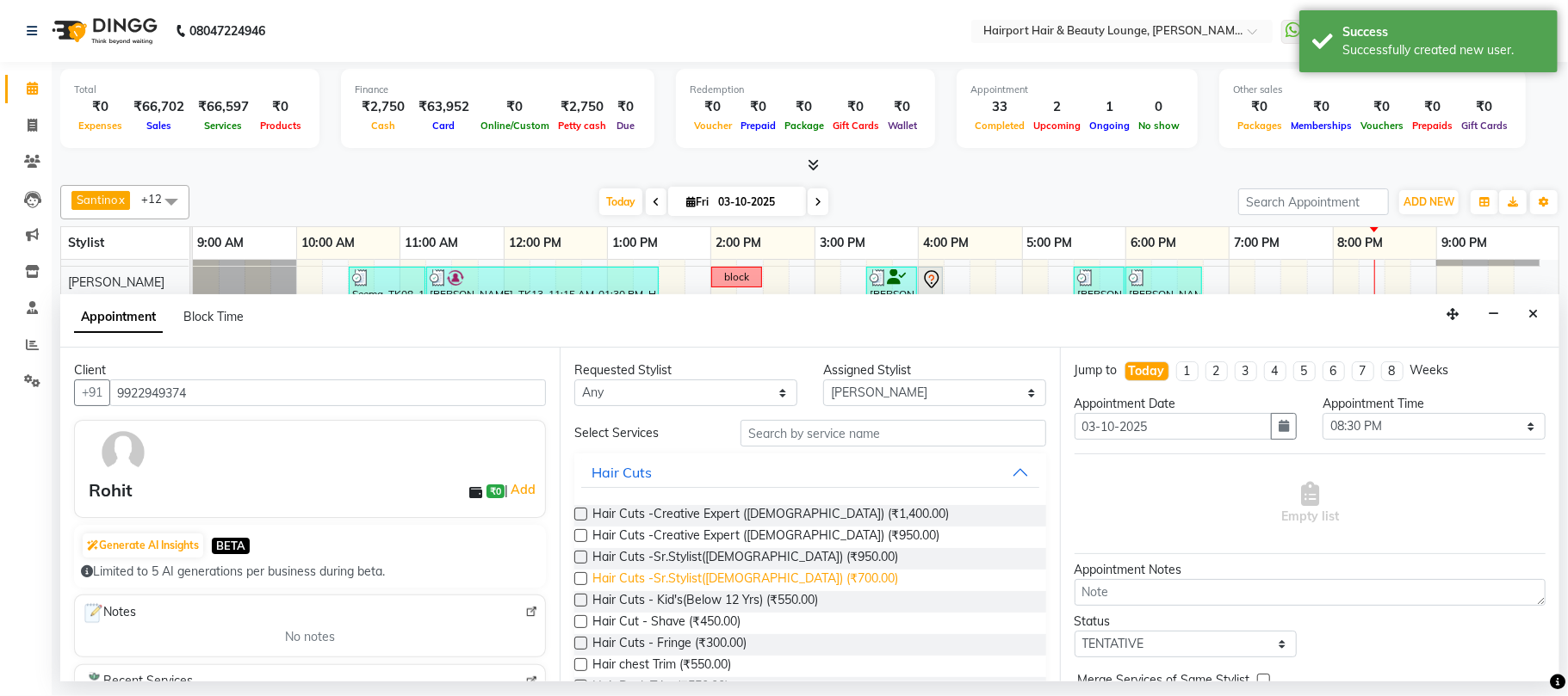
click at [722, 584] on span "Hair Cuts -Sr.Stylist(Male) (₹700.00)" at bounding box center [744, 581] width 305 height 22
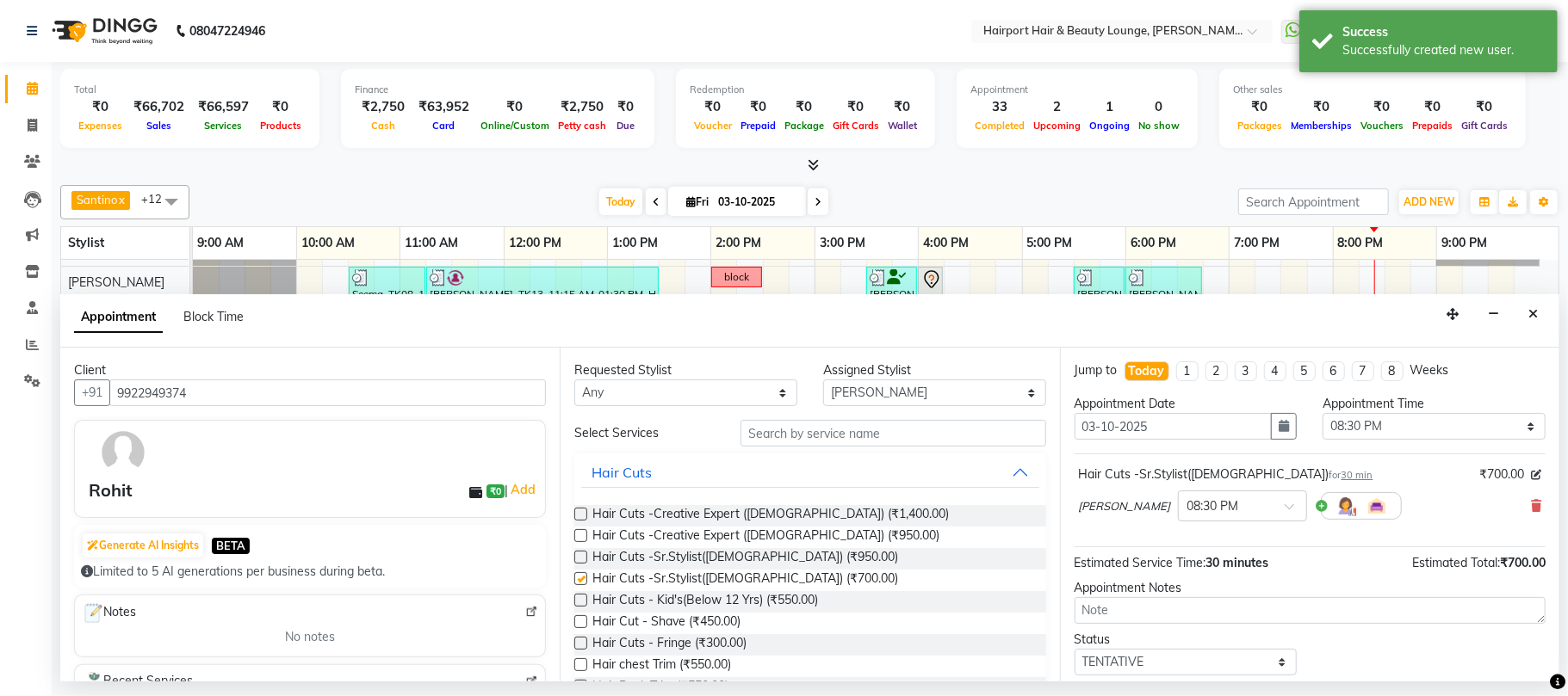
checkbox input "false"
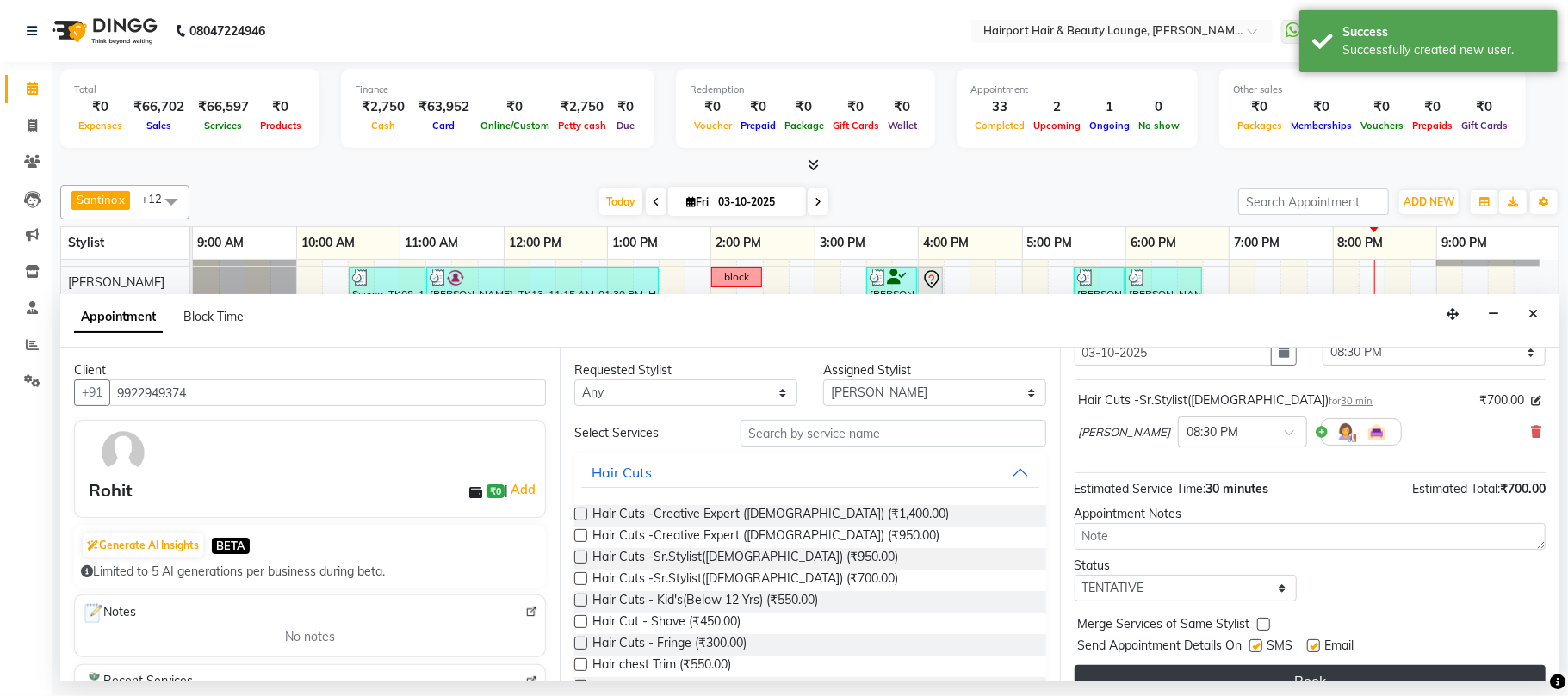
scroll to position [104, 0]
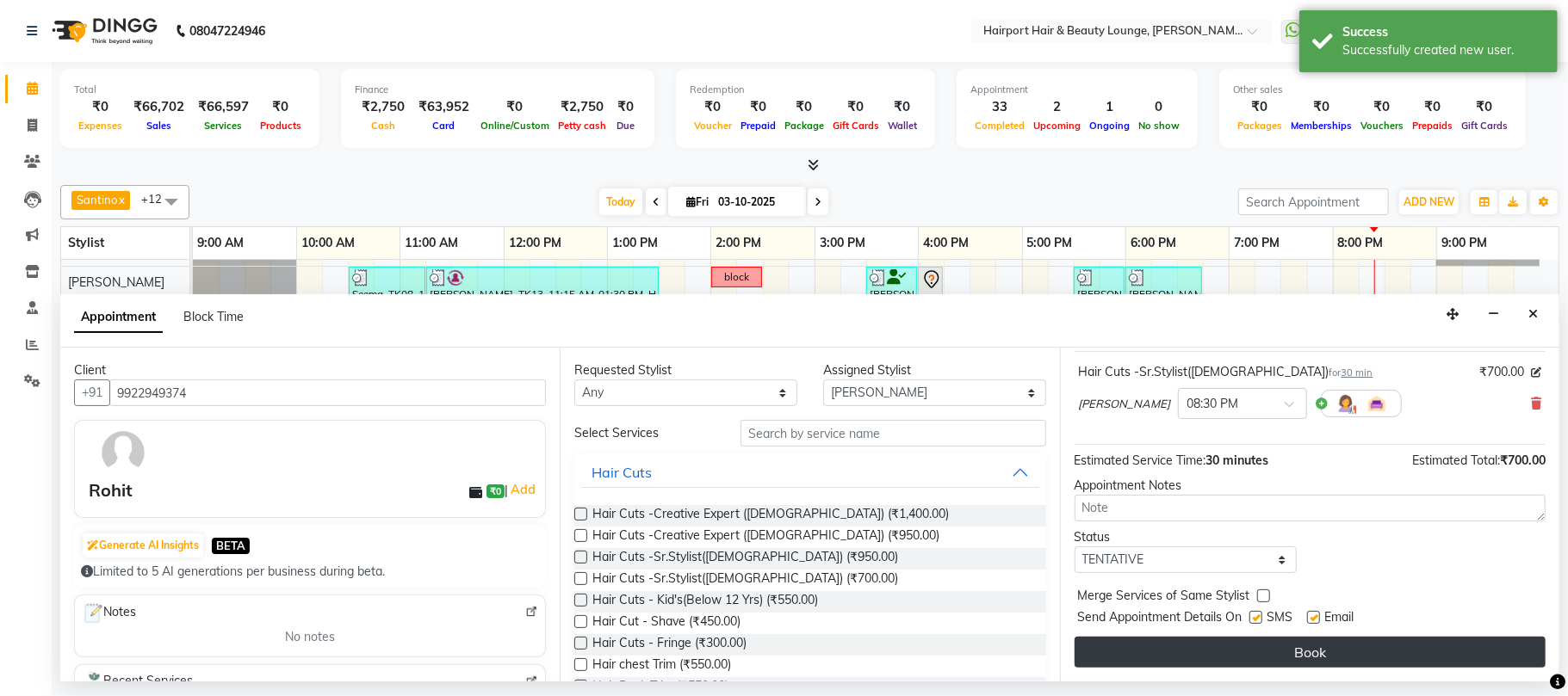
click at [1274, 646] on button "Book" at bounding box center [1309, 652] width 471 height 31
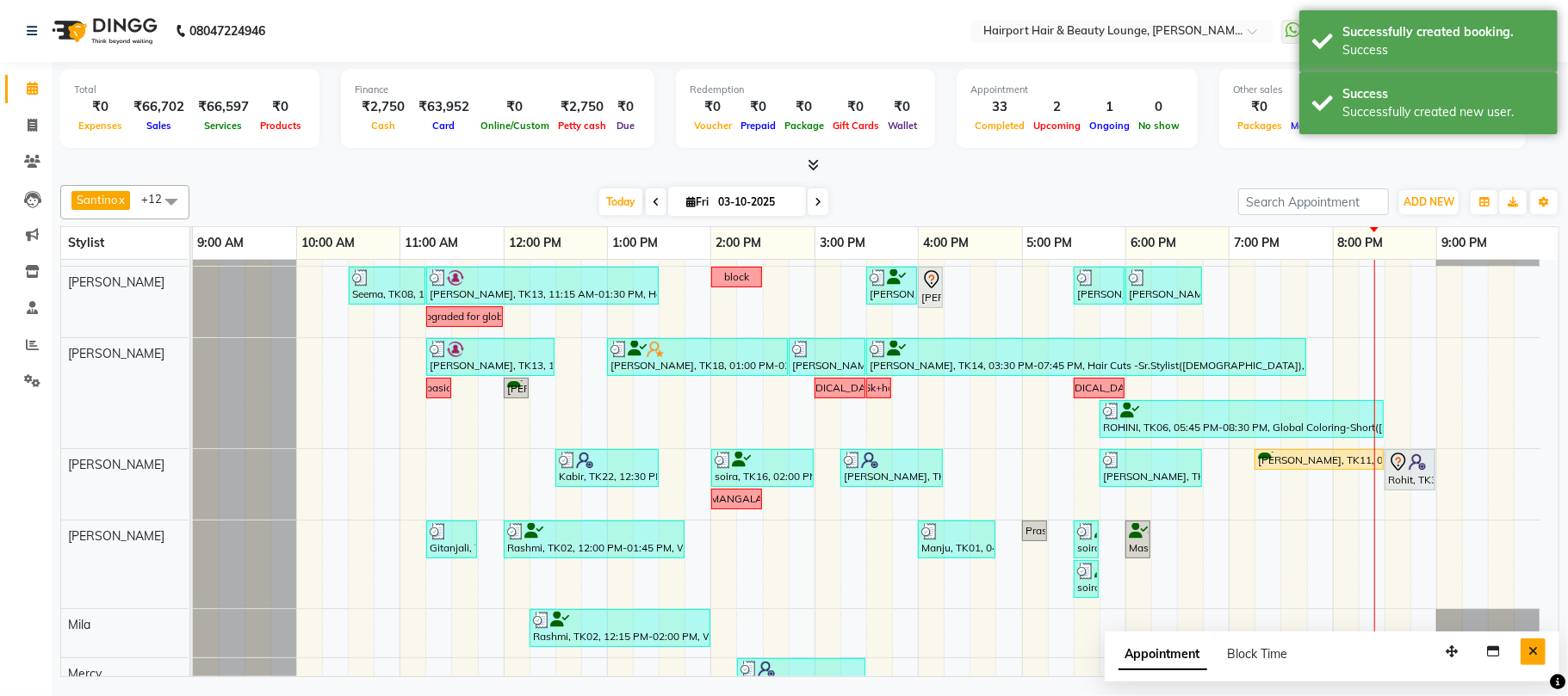
click at [1534, 658] on icon "Close" at bounding box center [1532, 651] width 9 height 12
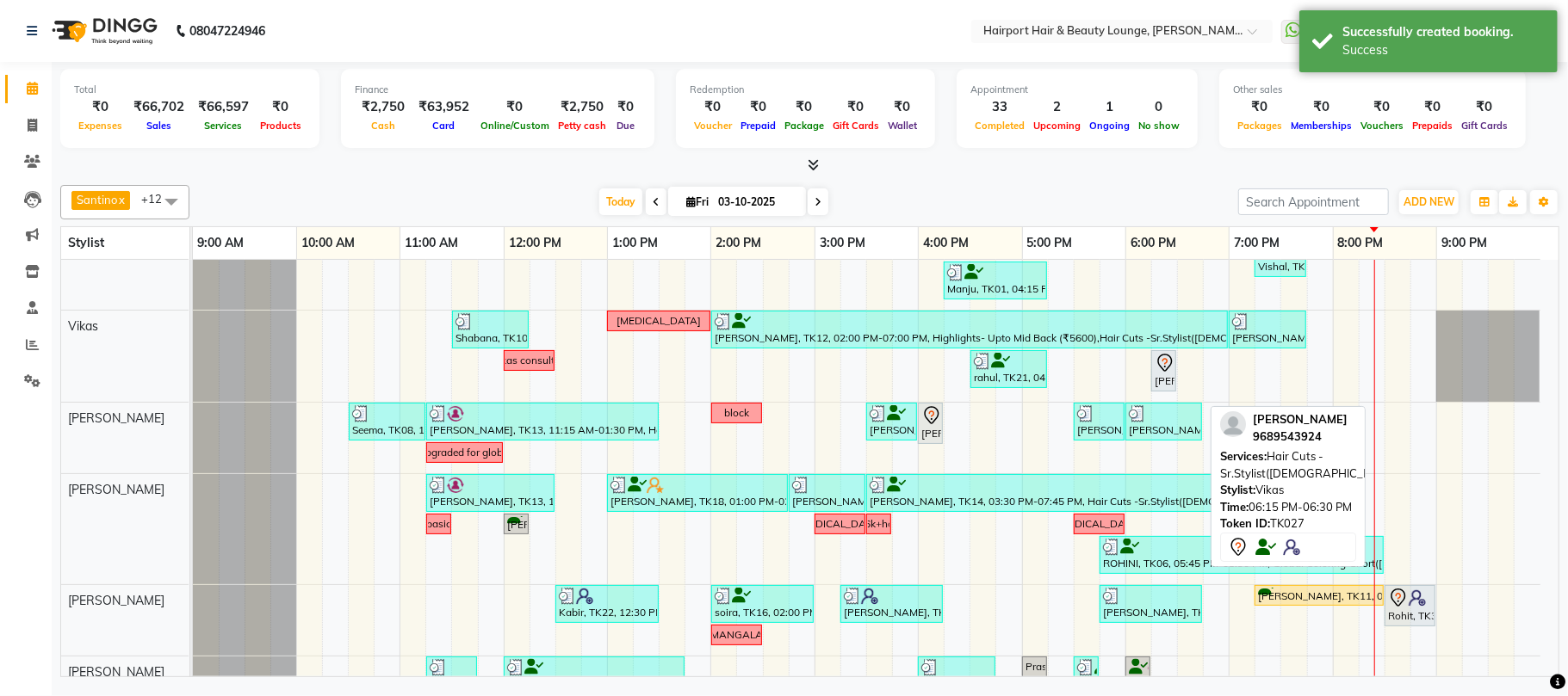
scroll to position [87, 0]
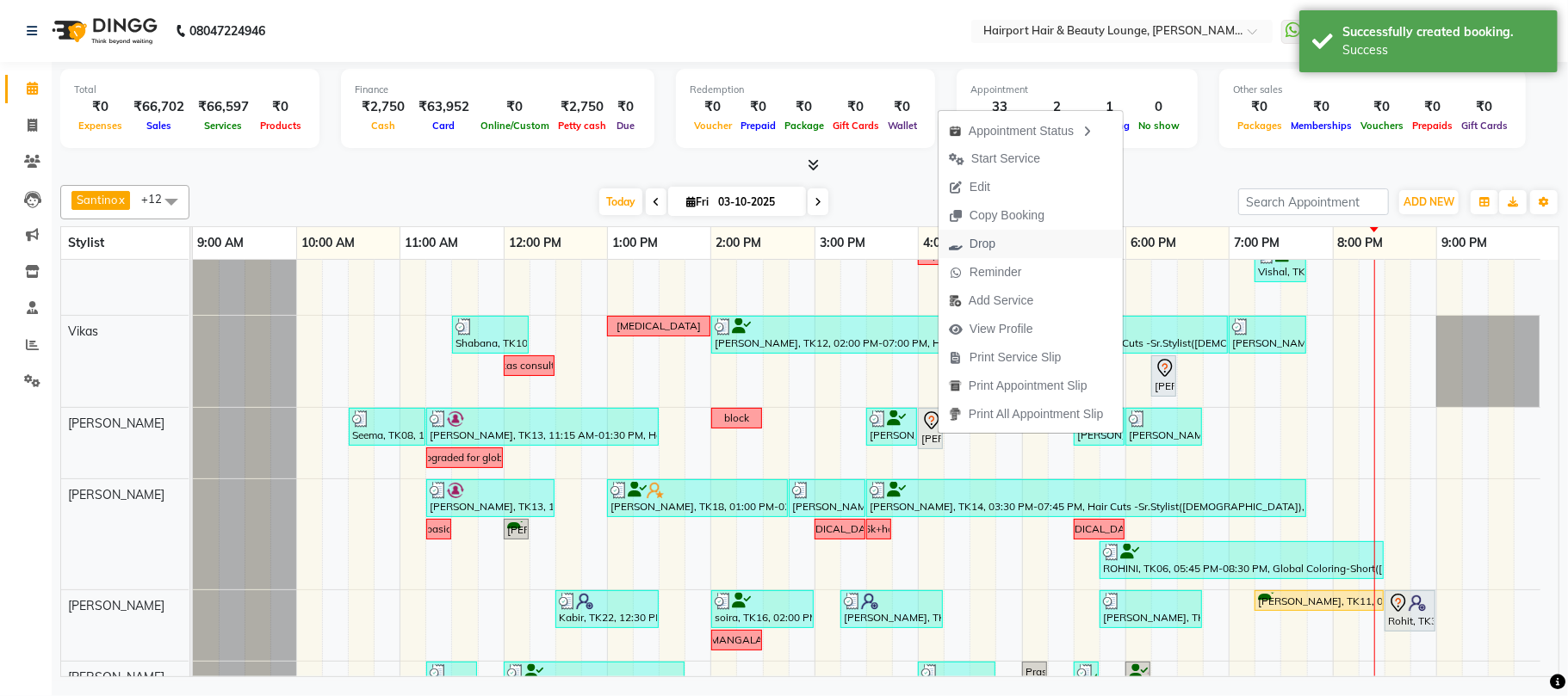
click at [989, 245] on span "Drop" at bounding box center [982, 244] width 26 height 18
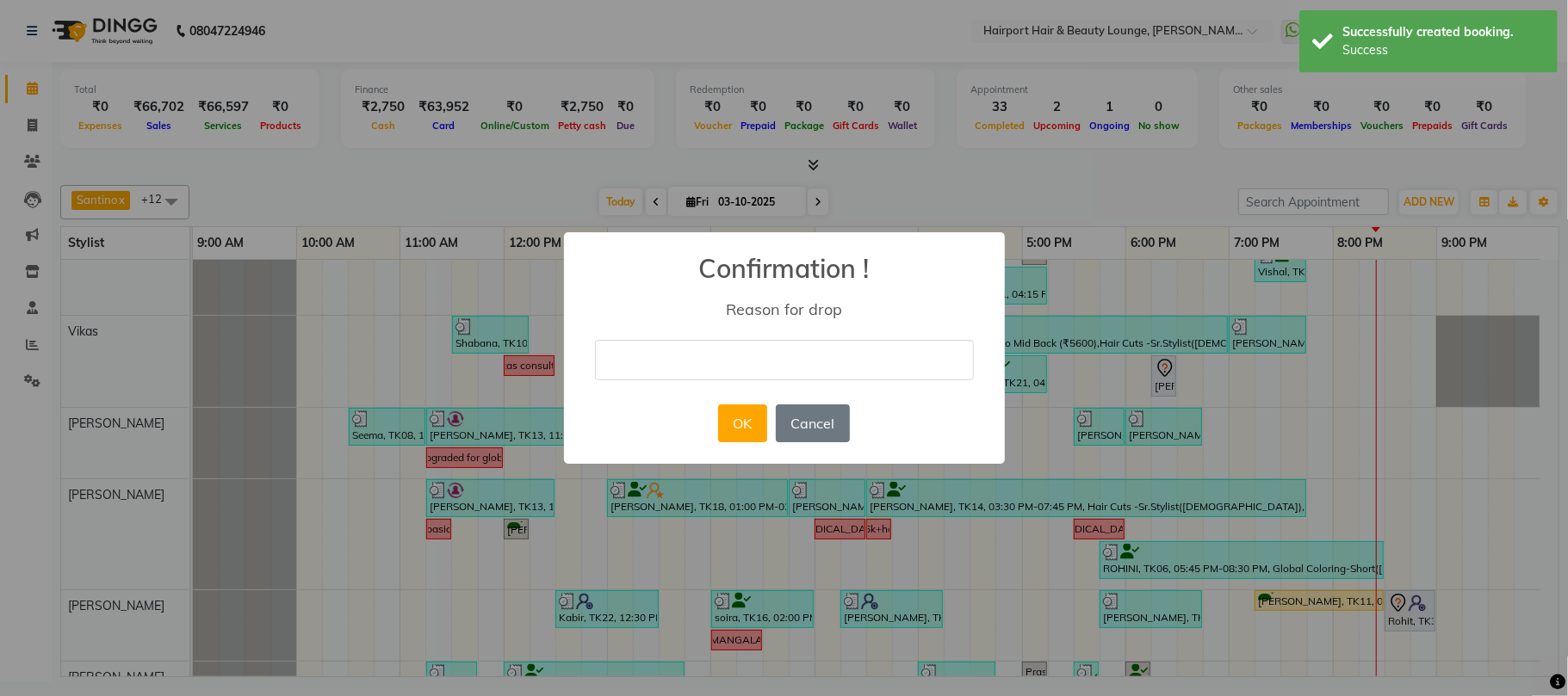
click at [738, 340] on input "text" at bounding box center [784, 360] width 379 height 40
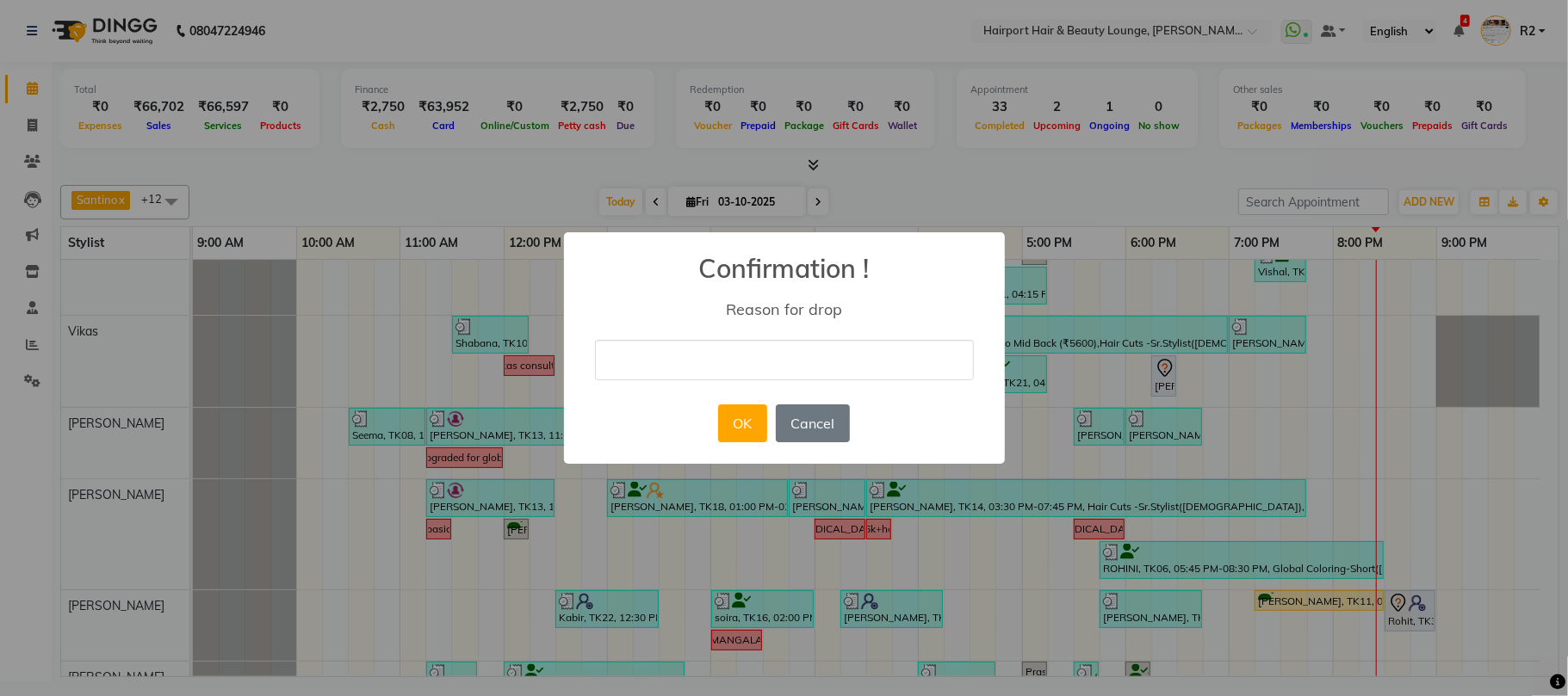
type input "CANCELLED"
click at [731, 421] on button "OK" at bounding box center [743, 424] width 49 height 38
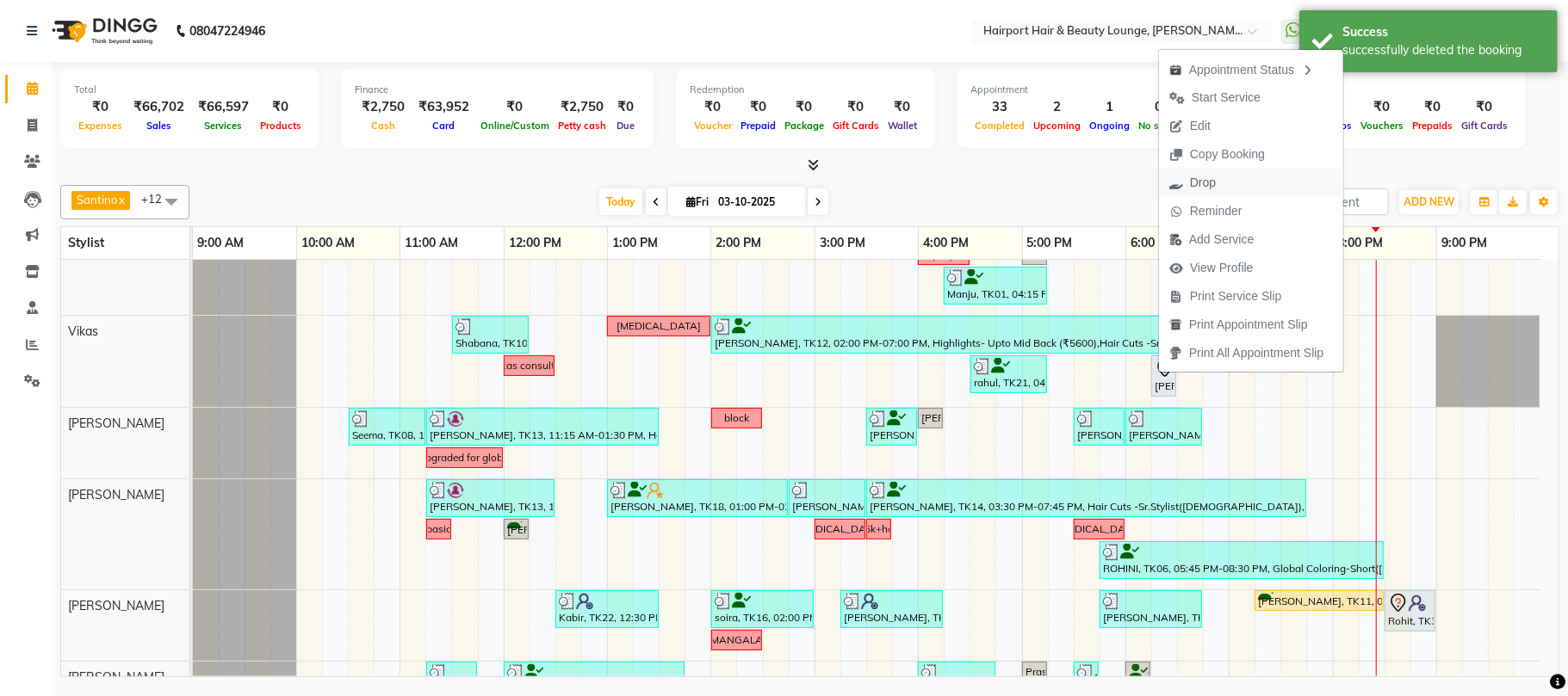
click at [1188, 179] on span "Drop" at bounding box center [1193, 182] width 67 height 28
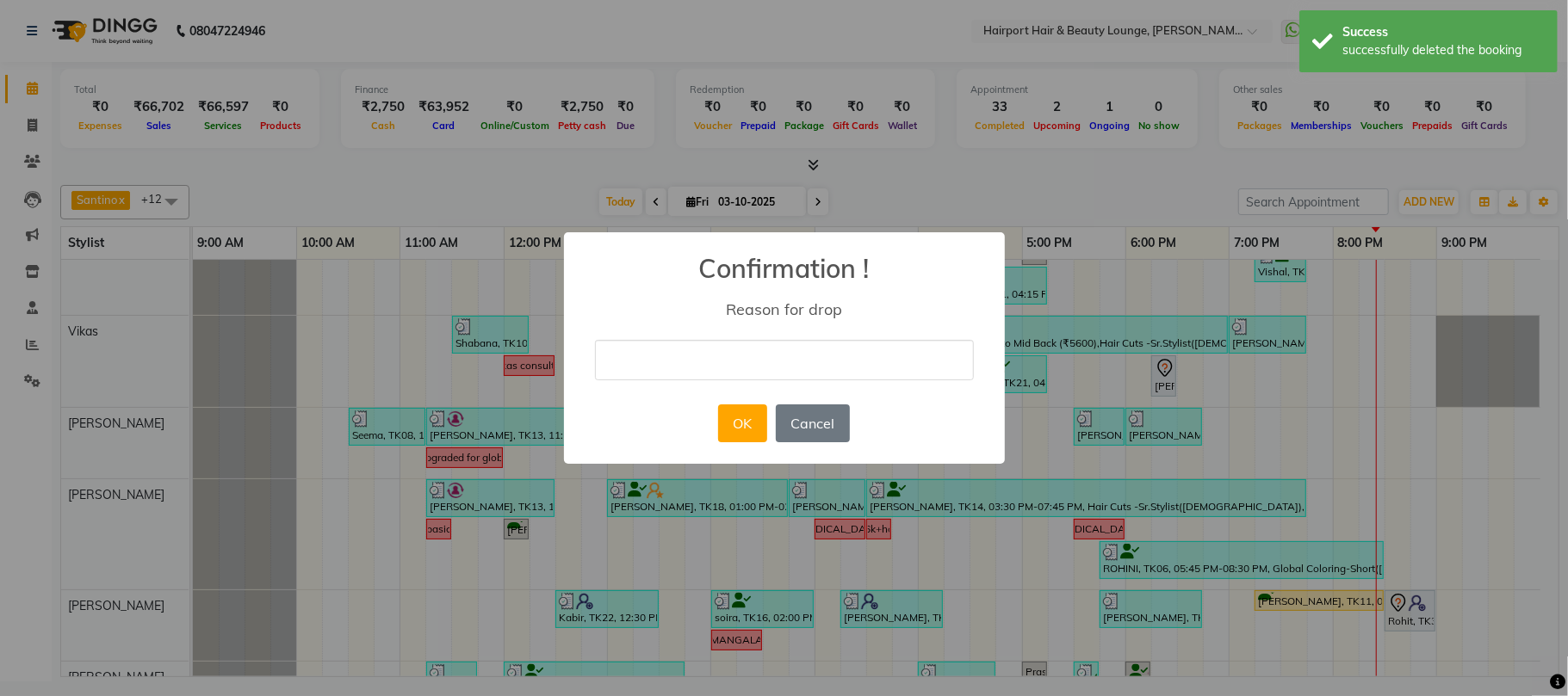
click at [879, 362] on input "text" at bounding box center [784, 360] width 379 height 40
type input "CANCELLED"
click at [737, 421] on button "OK" at bounding box center [743, 424] width 49 height 38
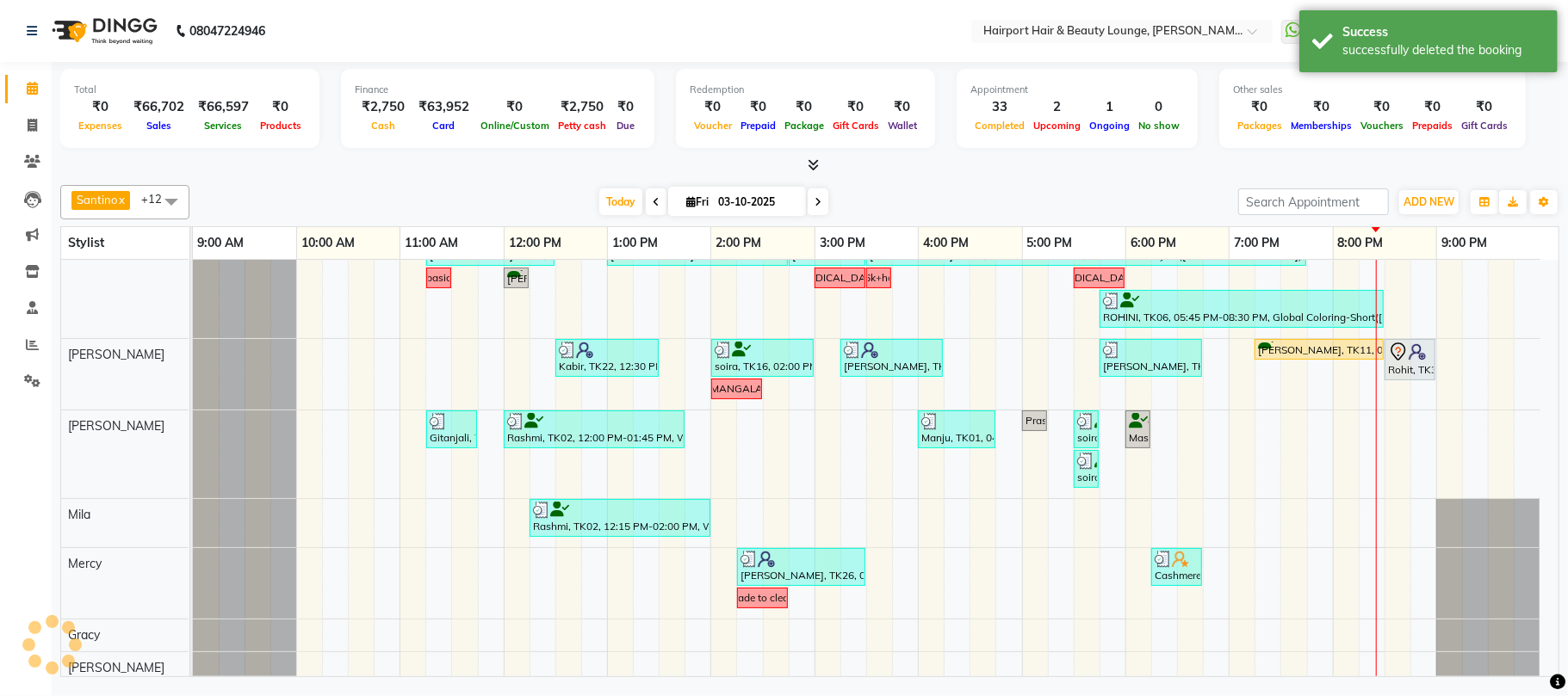
scroll to position [344, 0]
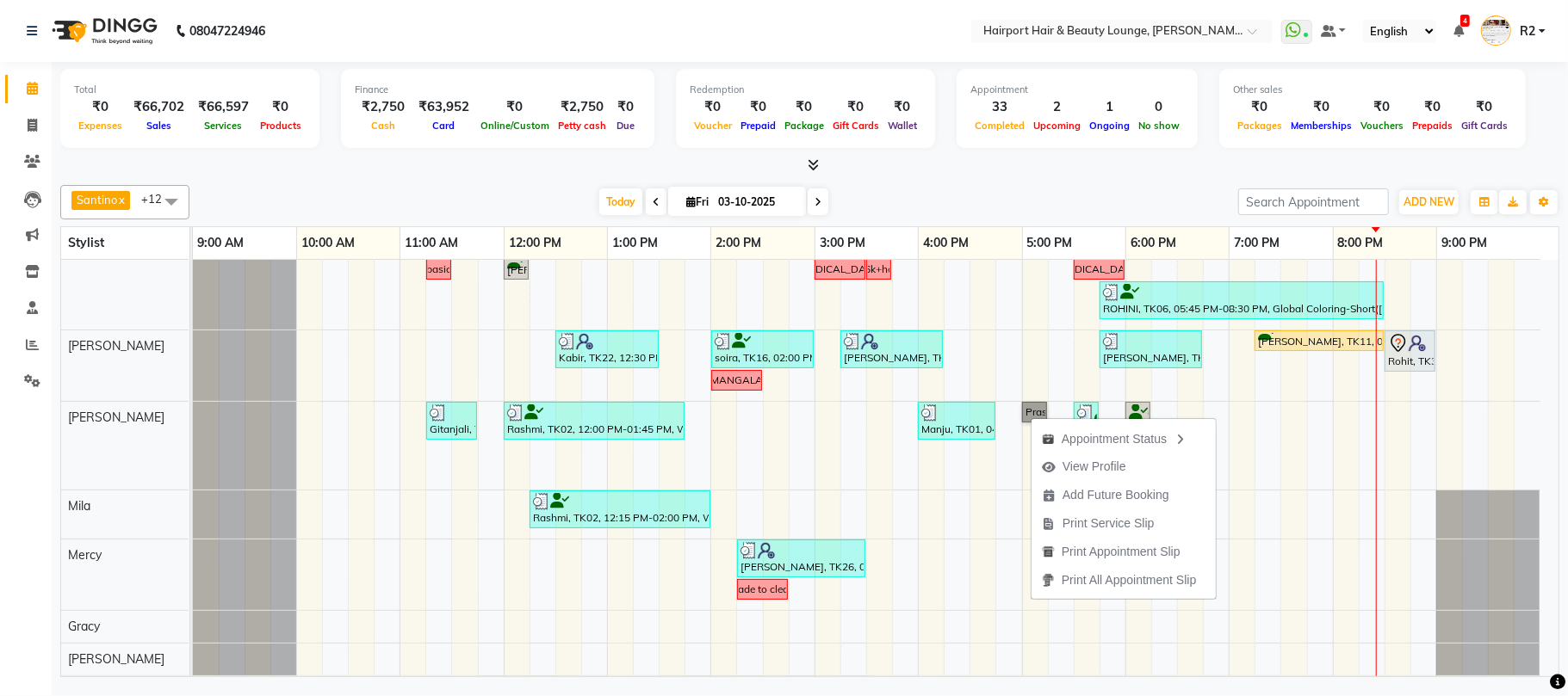
click at [931, 448] on div "Out coming at 2 ekta, TK05, 02:30 PM-05:15 PM, Highlights- Crown (₹3600) Shally…" at bounding box center [876, 336] width 1366 height 842
select select "14044"
select select "tentative"
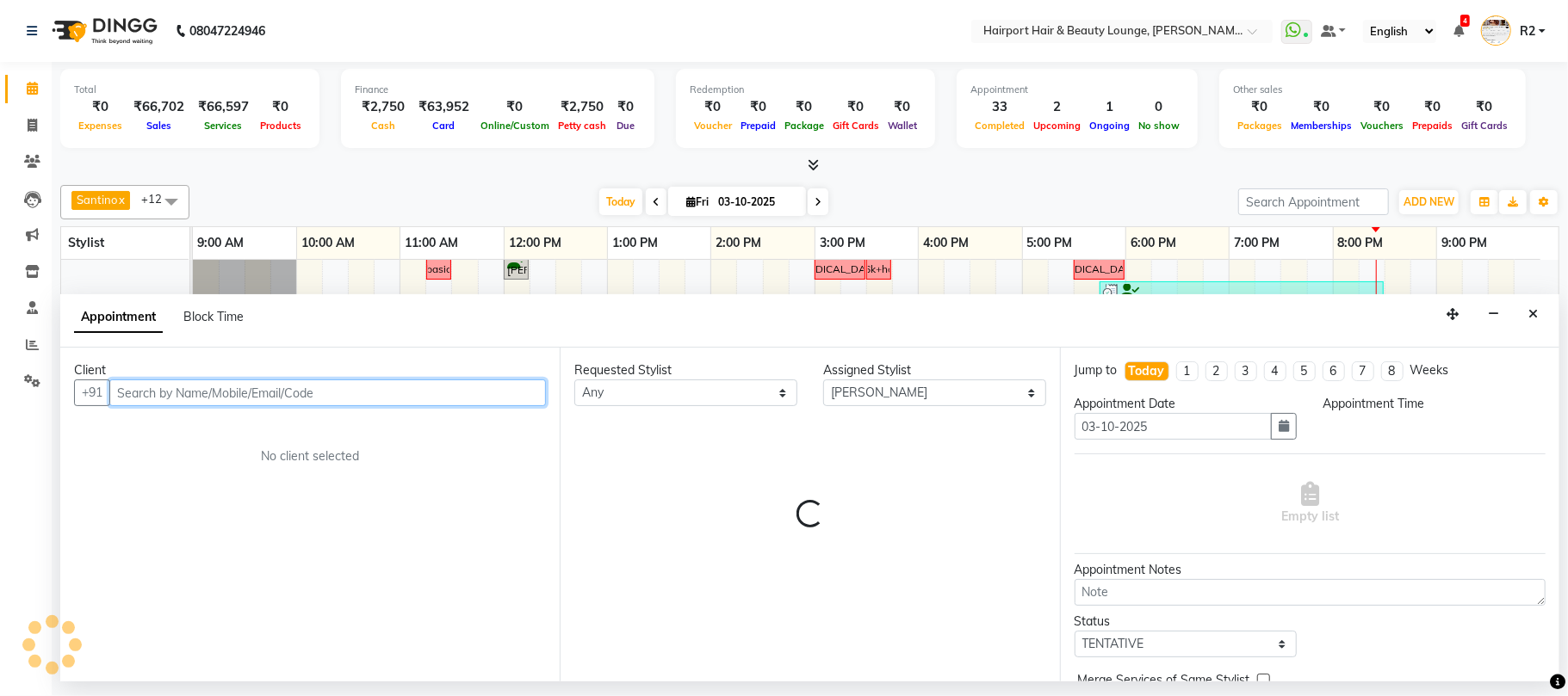
select select "960"
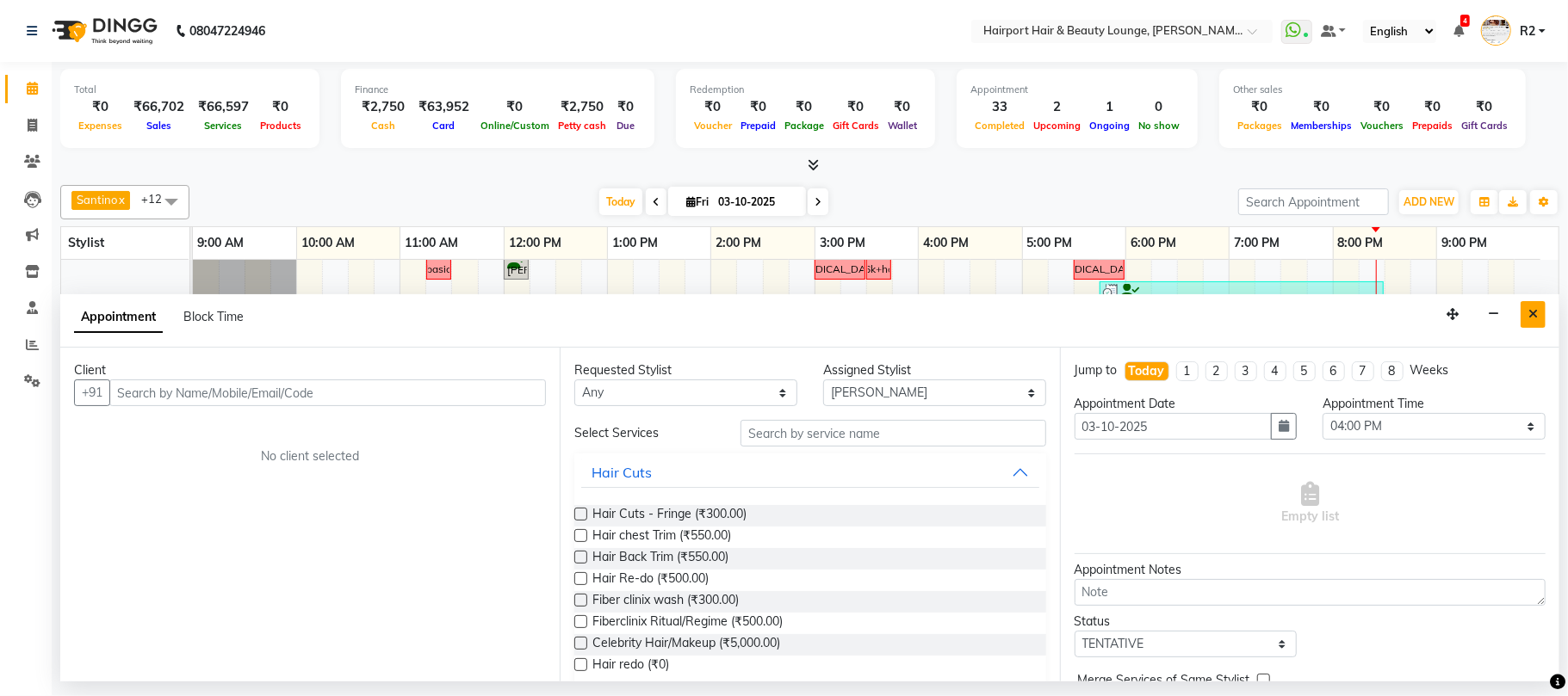
click at [1534, 306] on button "Close" at bounding box center [1532, 314] width 25 height 26
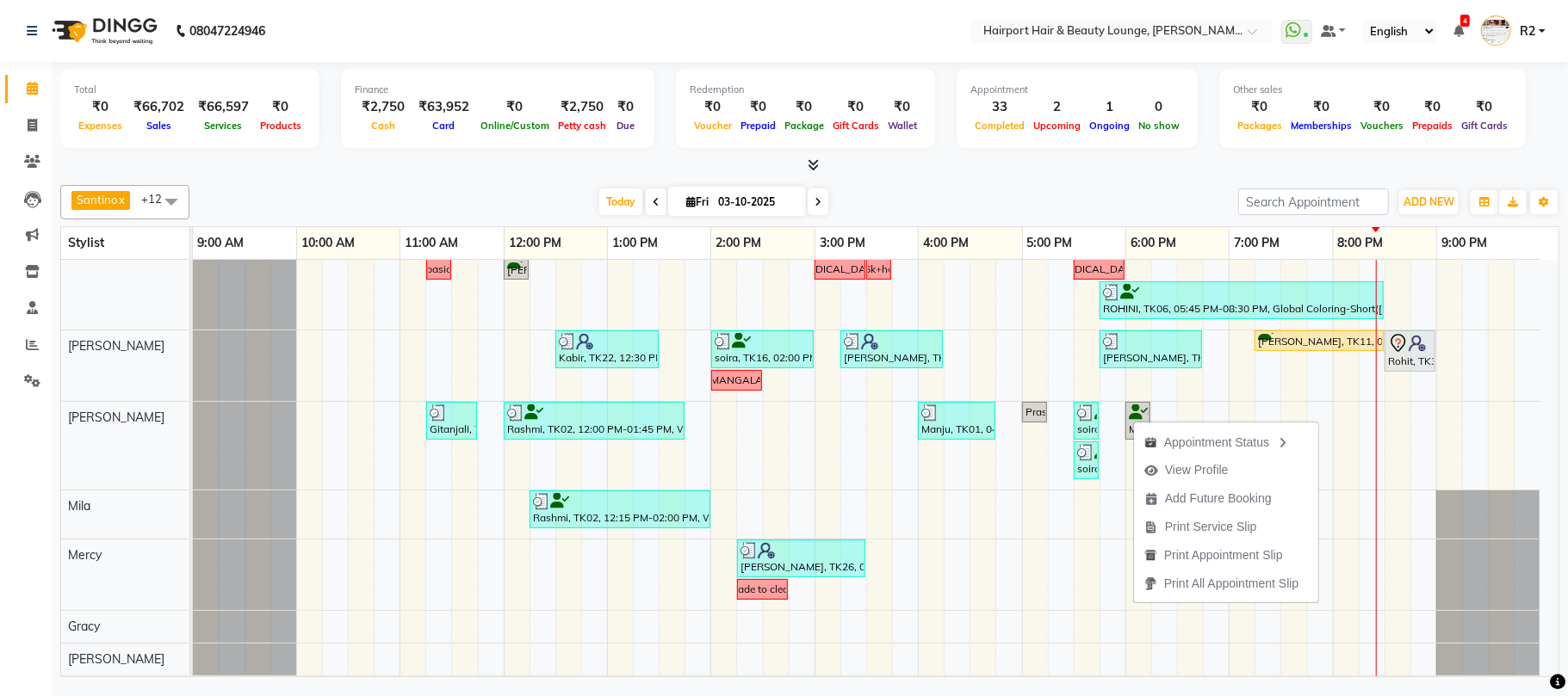
click at [1132, 420] on div "Appointment Status View Profile Add Future Booking Print Service Slip Print App…" at bounding box center [1225, 511] width 186 height 183
click at [1086, 470] on div "soira, TK32, 05:30 PM-05:45 PM, Threading UpperLip" at bounding box center [1086, 461] width 22 height 33
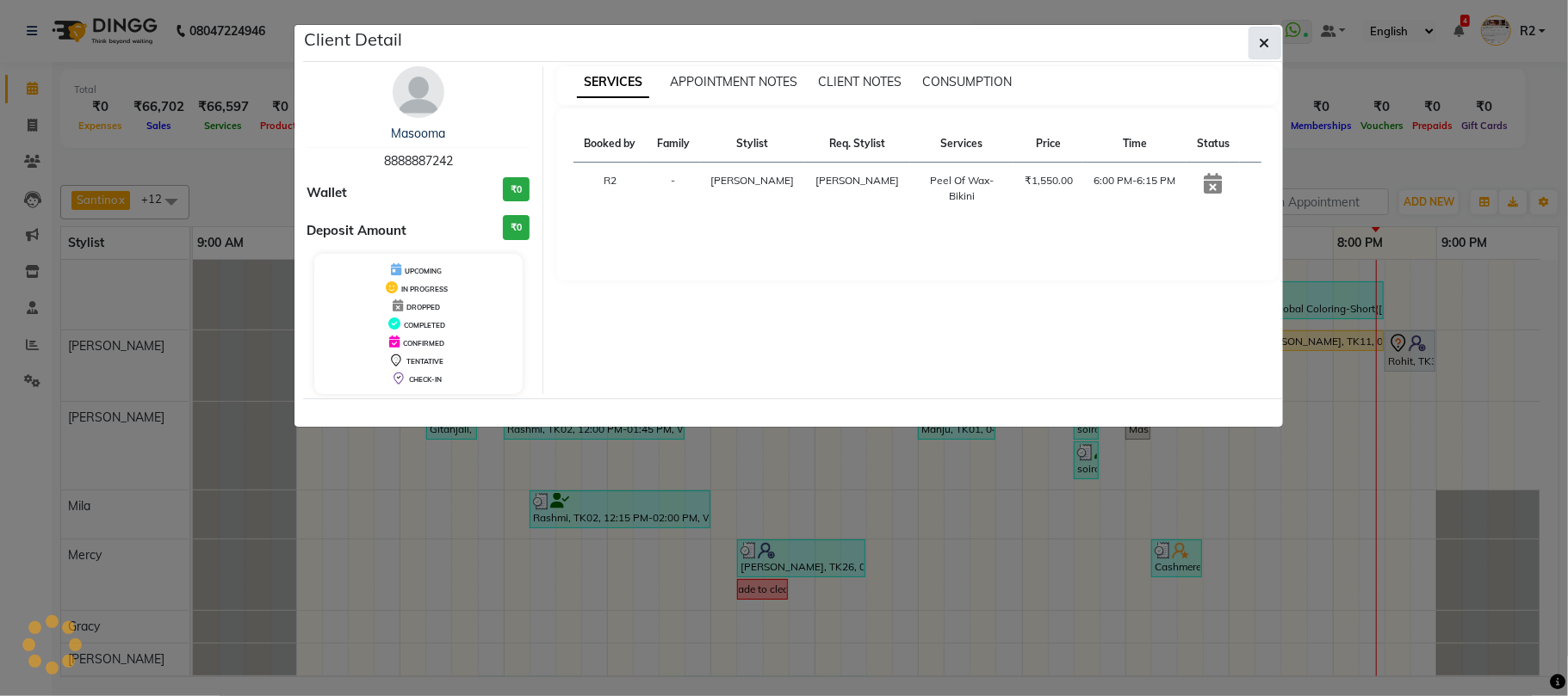
click at [1261, 53] on button "button" at bounding box center [1265, 43] width 33 height 33
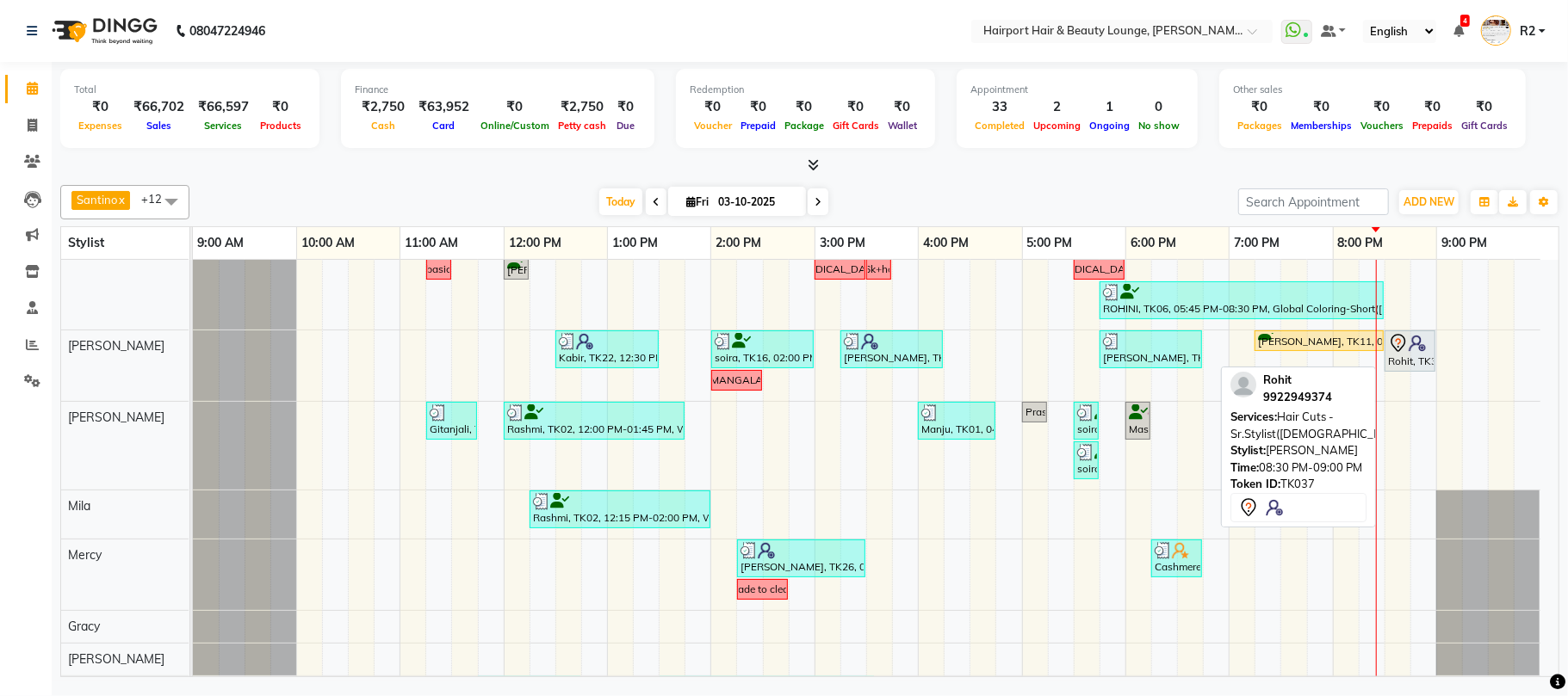
click at [1398, 367] on div "Rohit, TK37, 08:30 PM-09:00 PM, Hair Cuts -Sr.Stylist([DEMOGRAPHIC_DATA])" at bounding box center [1409, 352] width 47 height 36
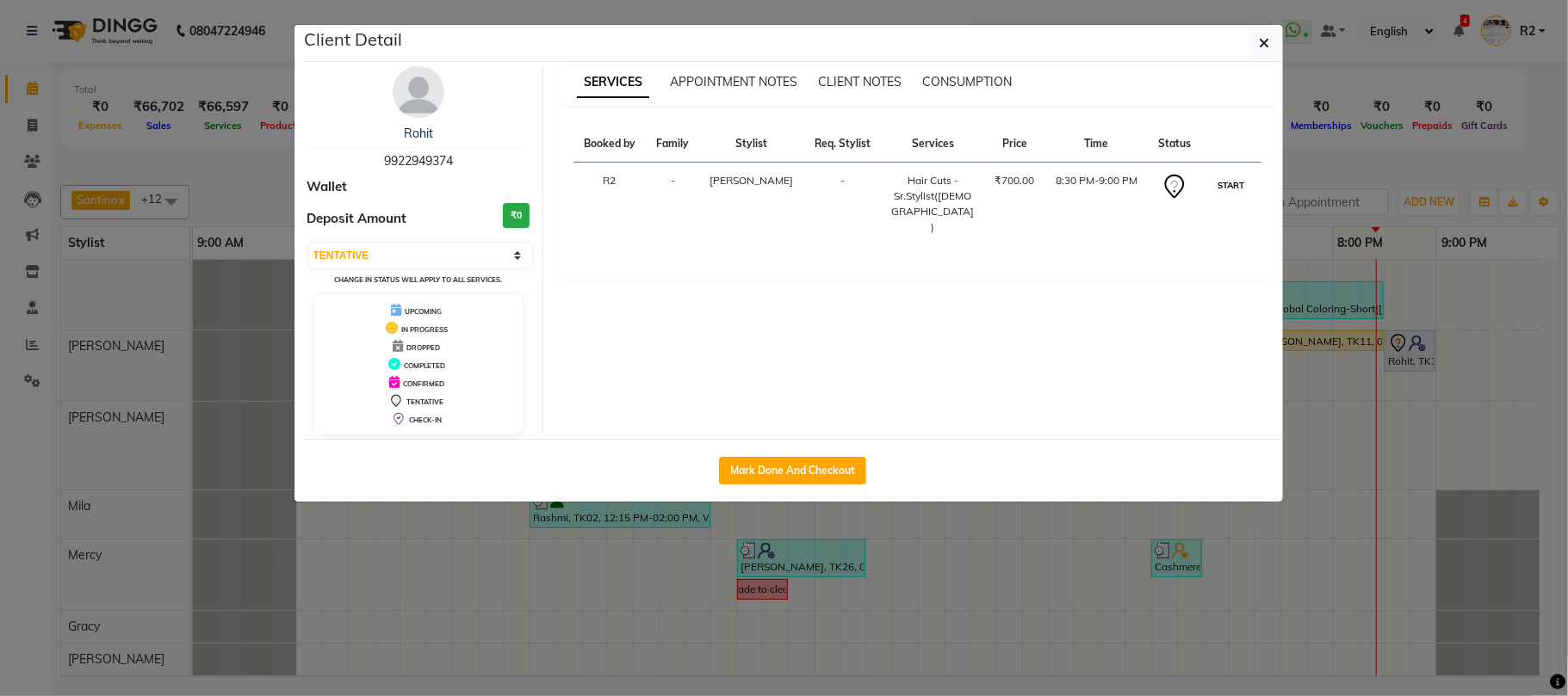
click at [1234, 183] on button "START" at bounding box center [1230, 186] width 36 height 22
select select "1"
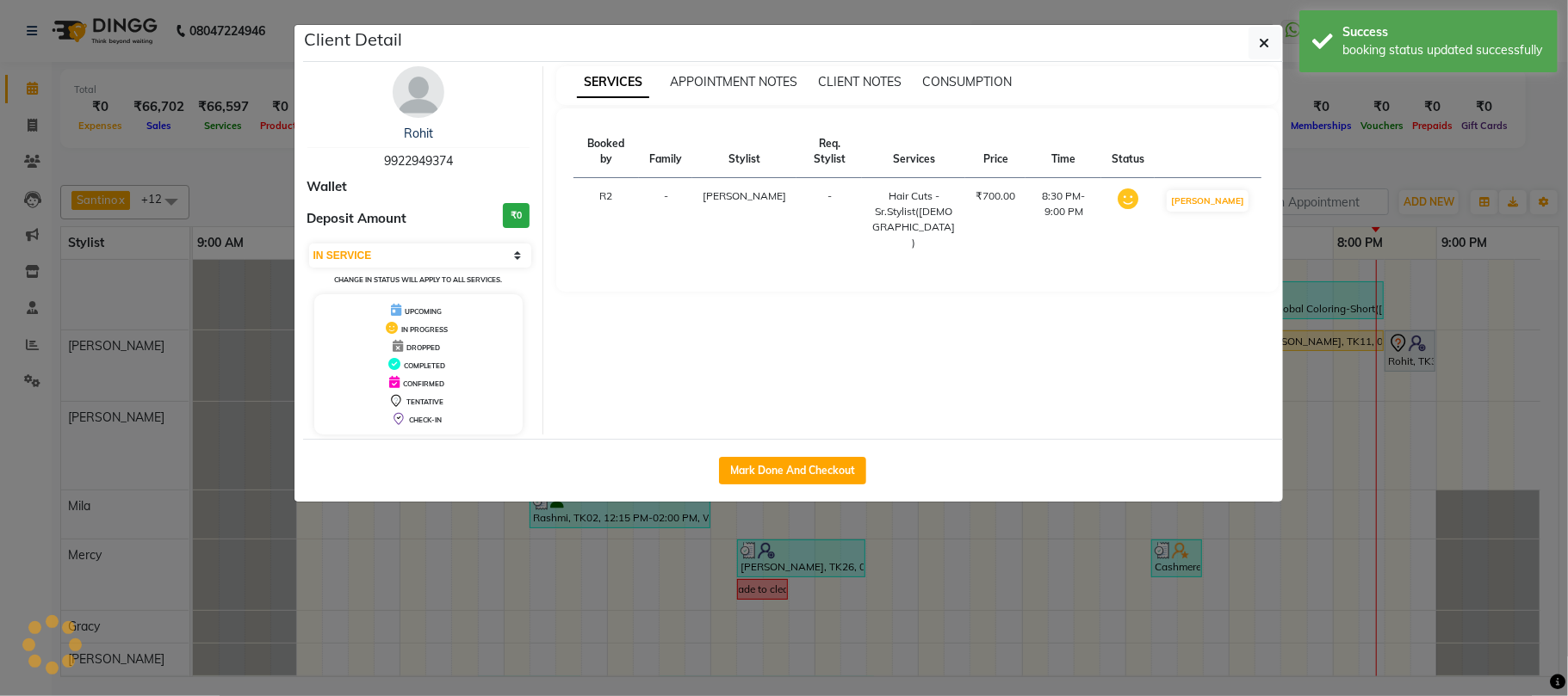
click at [1358, 160] on ngb-modal-window "Client Detail Rohit 9922949374 Wallet Deposit Amount ₹0 Select IN SERVICE CONFI…" at bounding box center [784, 348] width 1568 height 696
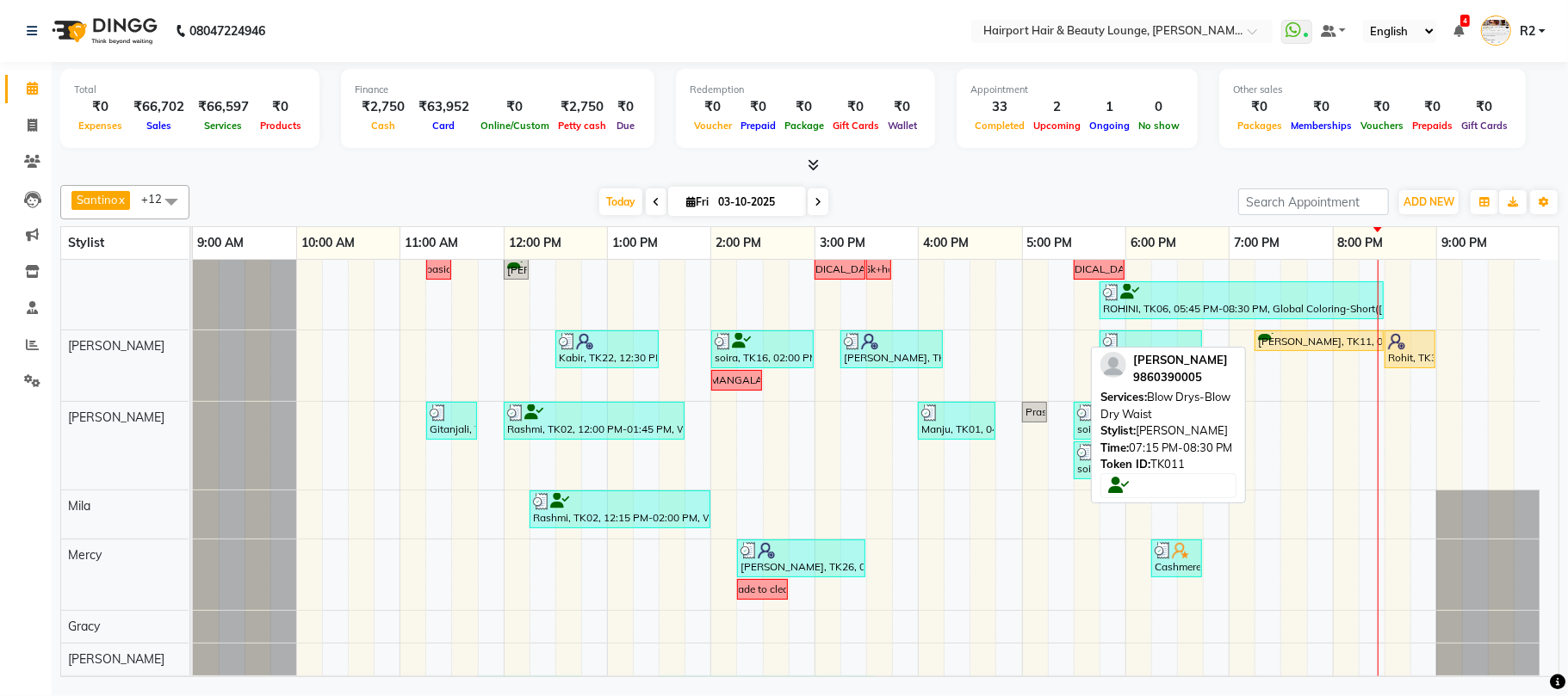
click at [1305, 345] on div "[PERSON_NAME], TK11, 07:15 PM-08:30 PM, Blow Drys-Blow Dry Waist" at bounding box center [1319, 342] width 126 height 16
select select "1"
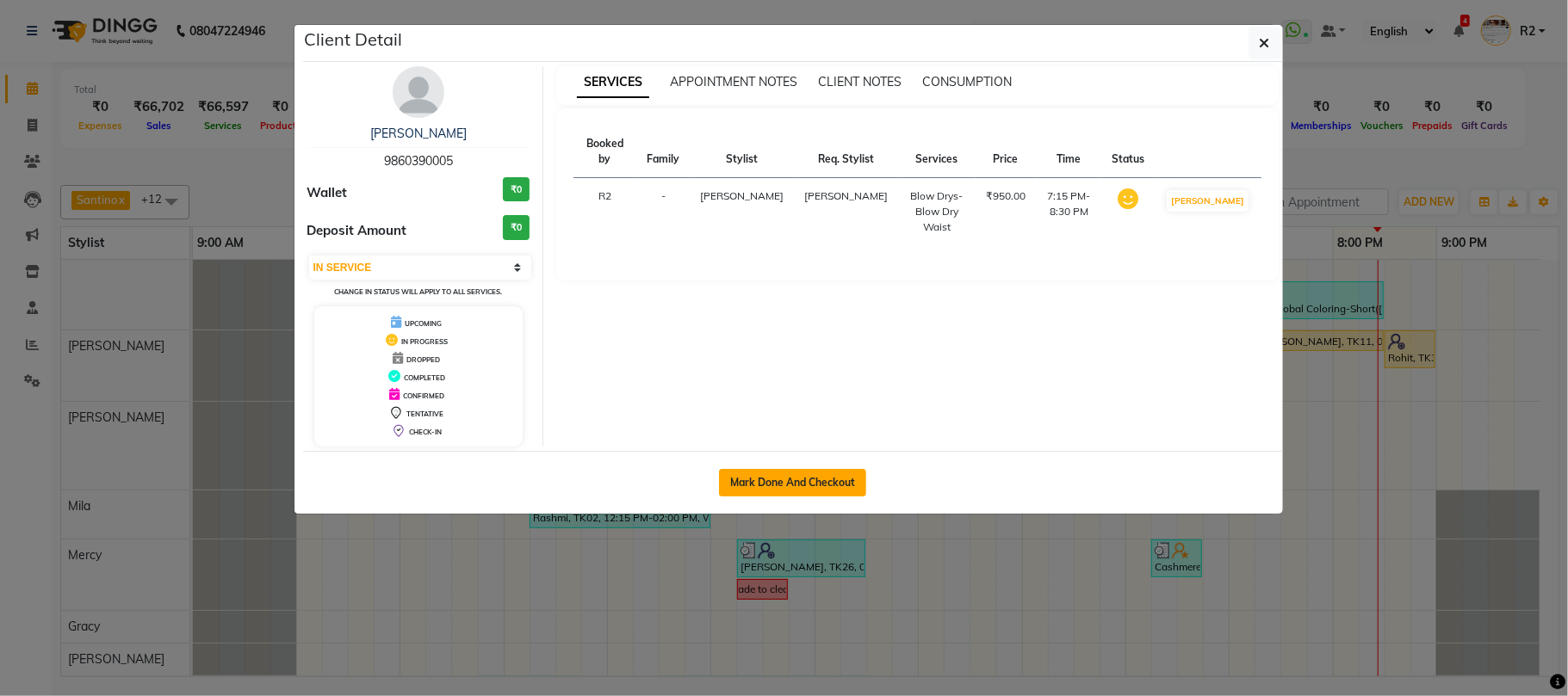
click at [795, 476] on button "Mark Done And Checkout" at bounding box center [793, 483] width 148 height 27
select select "622"
select select "service"
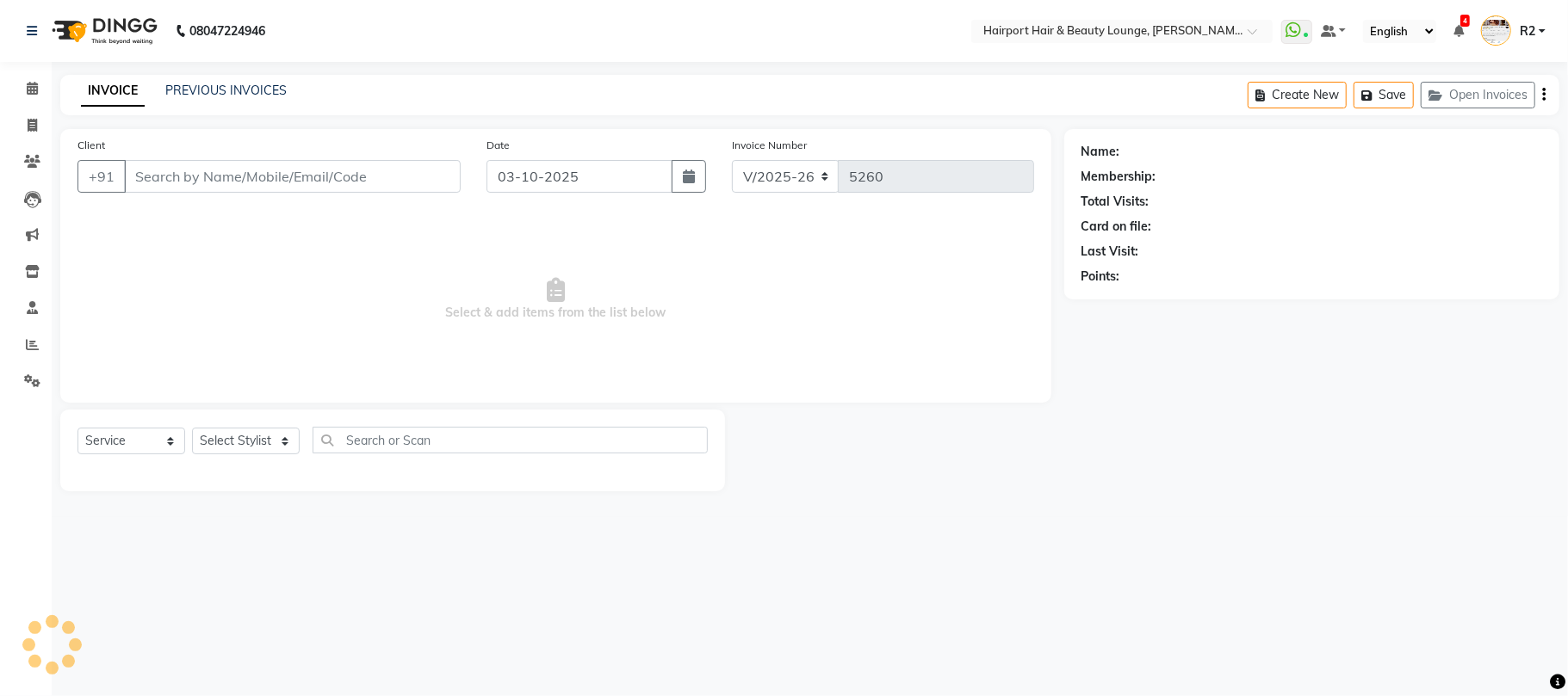
type input "9860390005"
select select "22631"
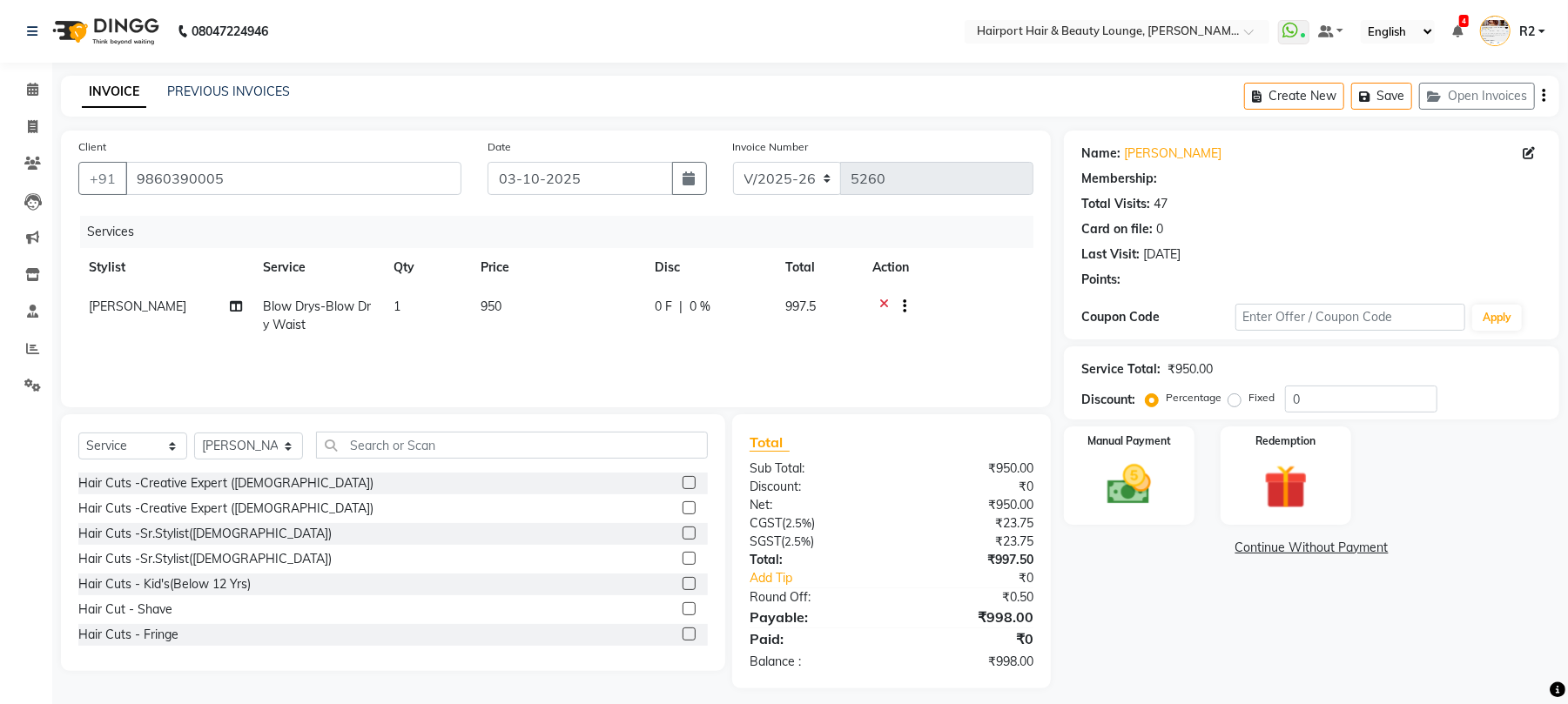
select select "1: Object"
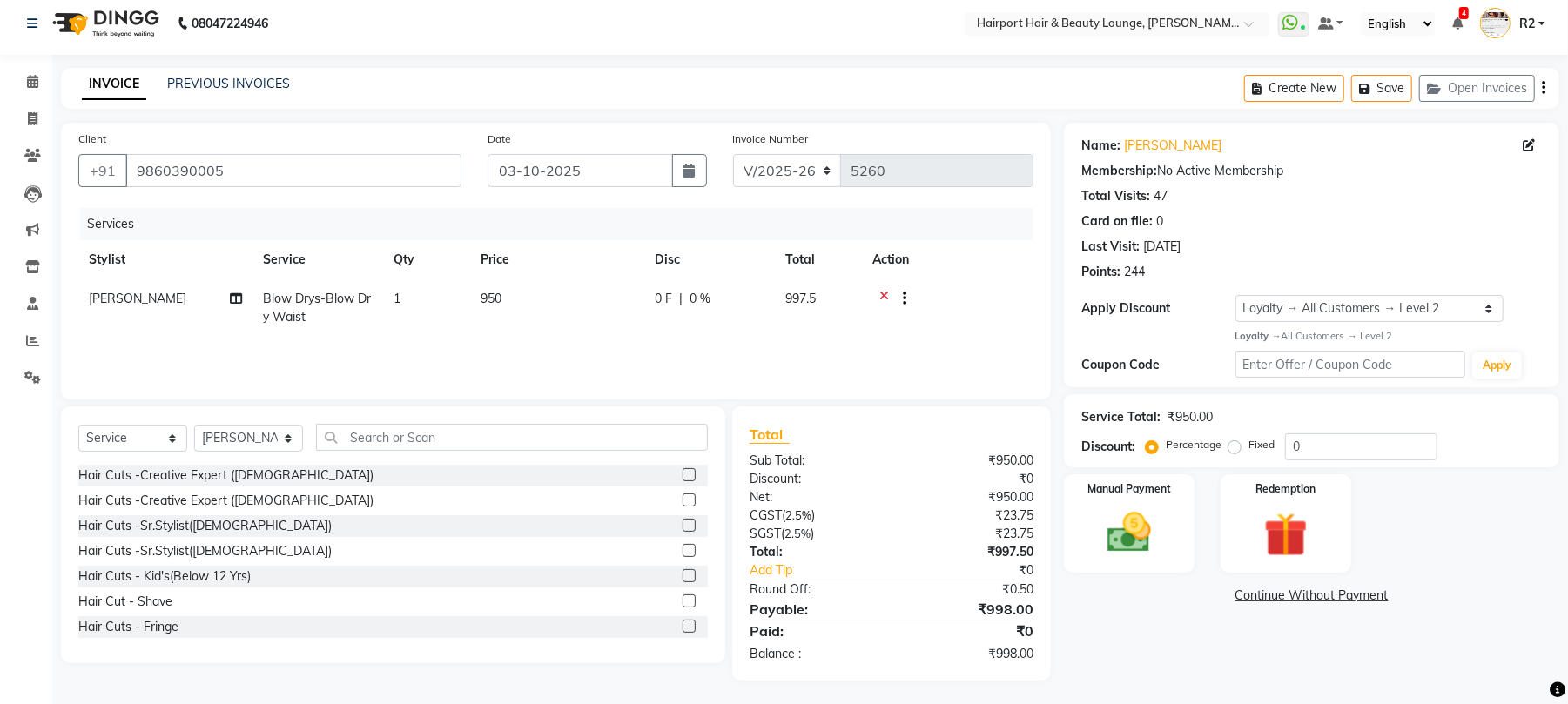
scroll to position [10, 0]
click at [1131, 531] on img at bounding box center [1129, 531] width 75 height 53
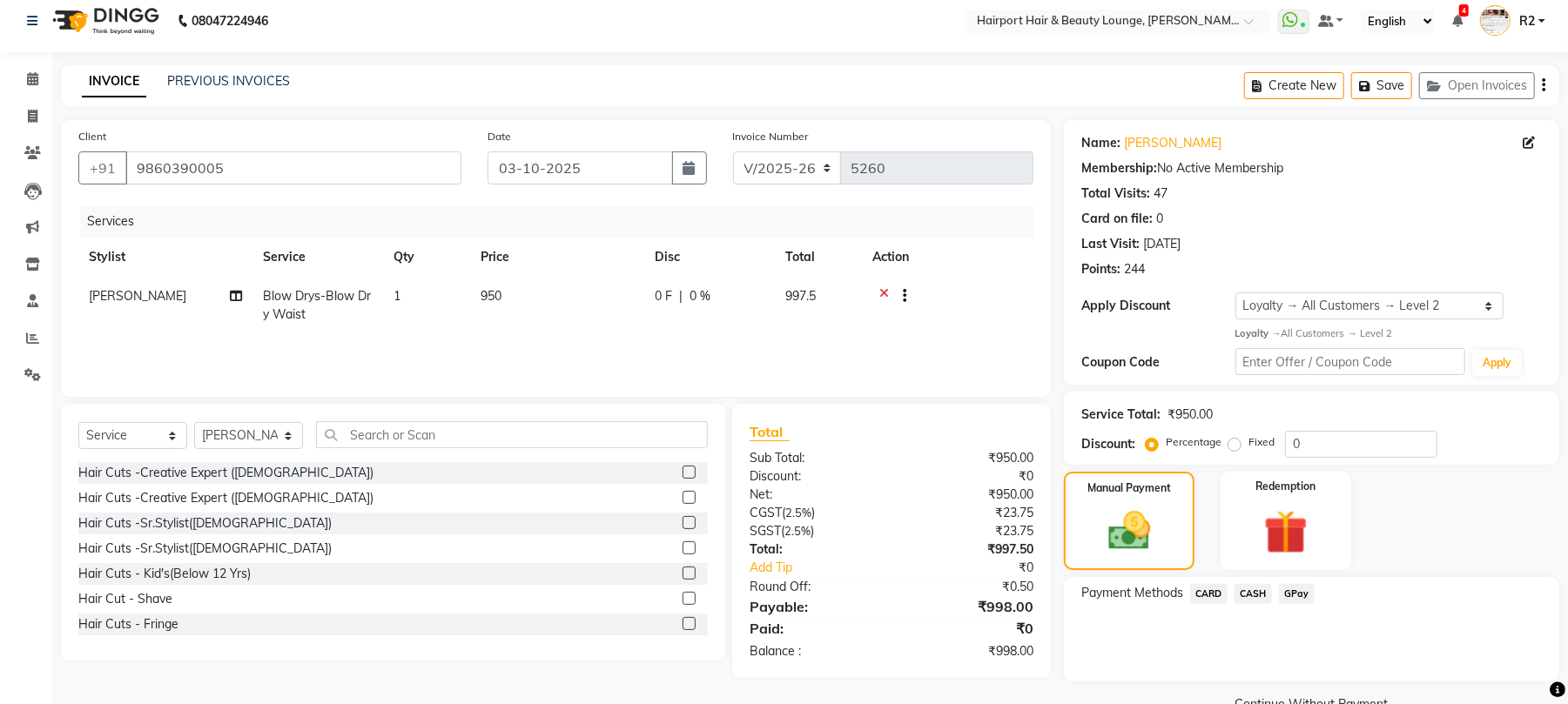
click at [1246, 589] on span "CASH" at bounding box center [1253, 594] width 38 height 20
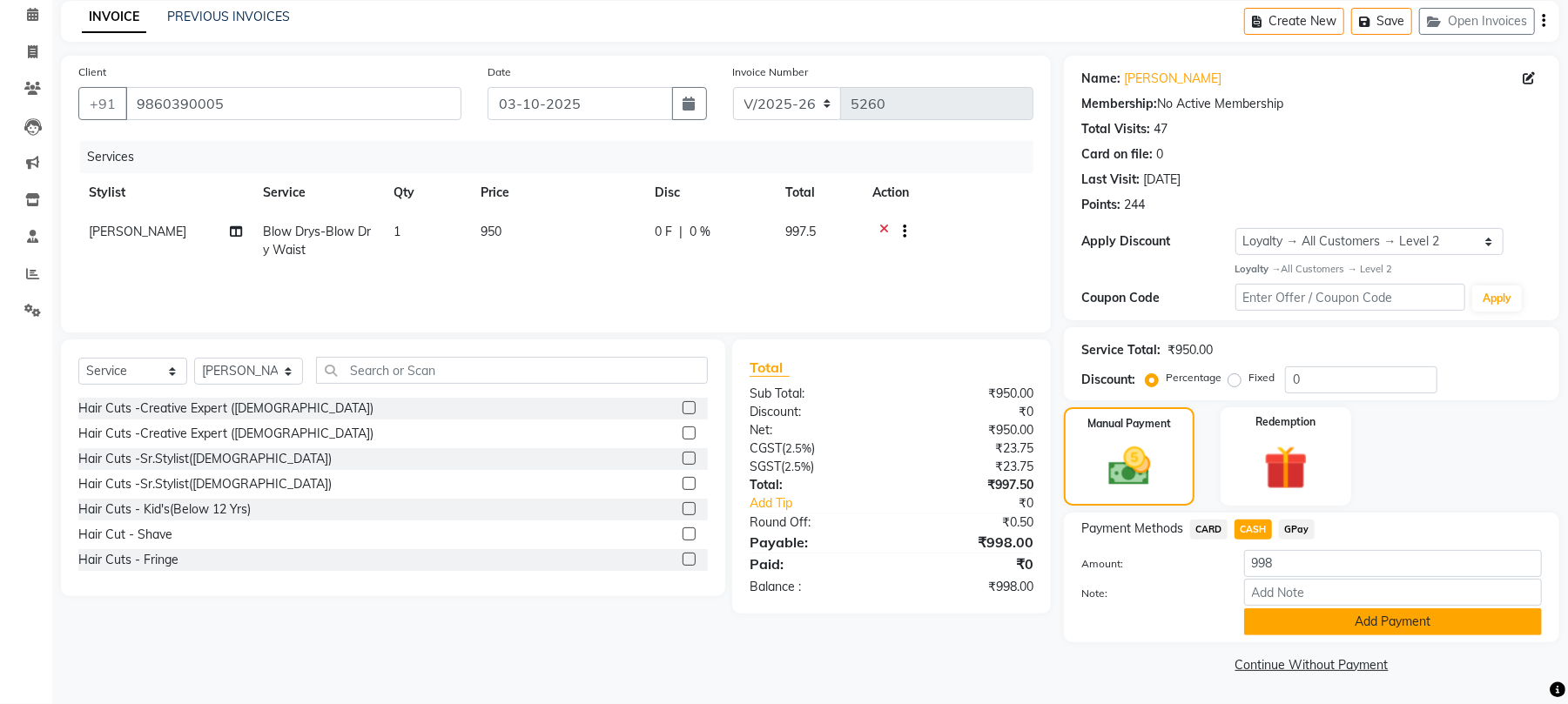
click at [1346, 628] on button "Add Payment" at bounding box center [1392, 621] width 298 height 27
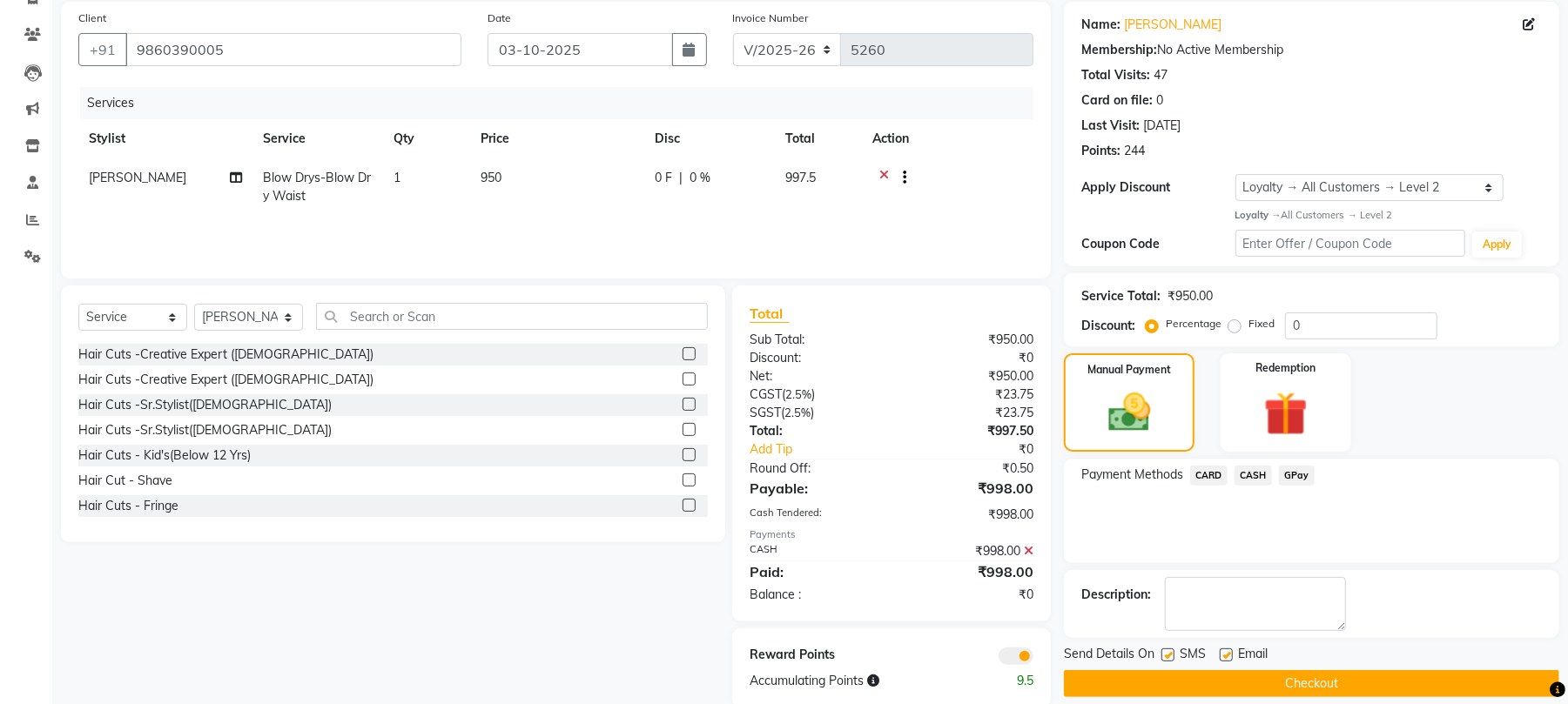
scroll to position [158, 0]
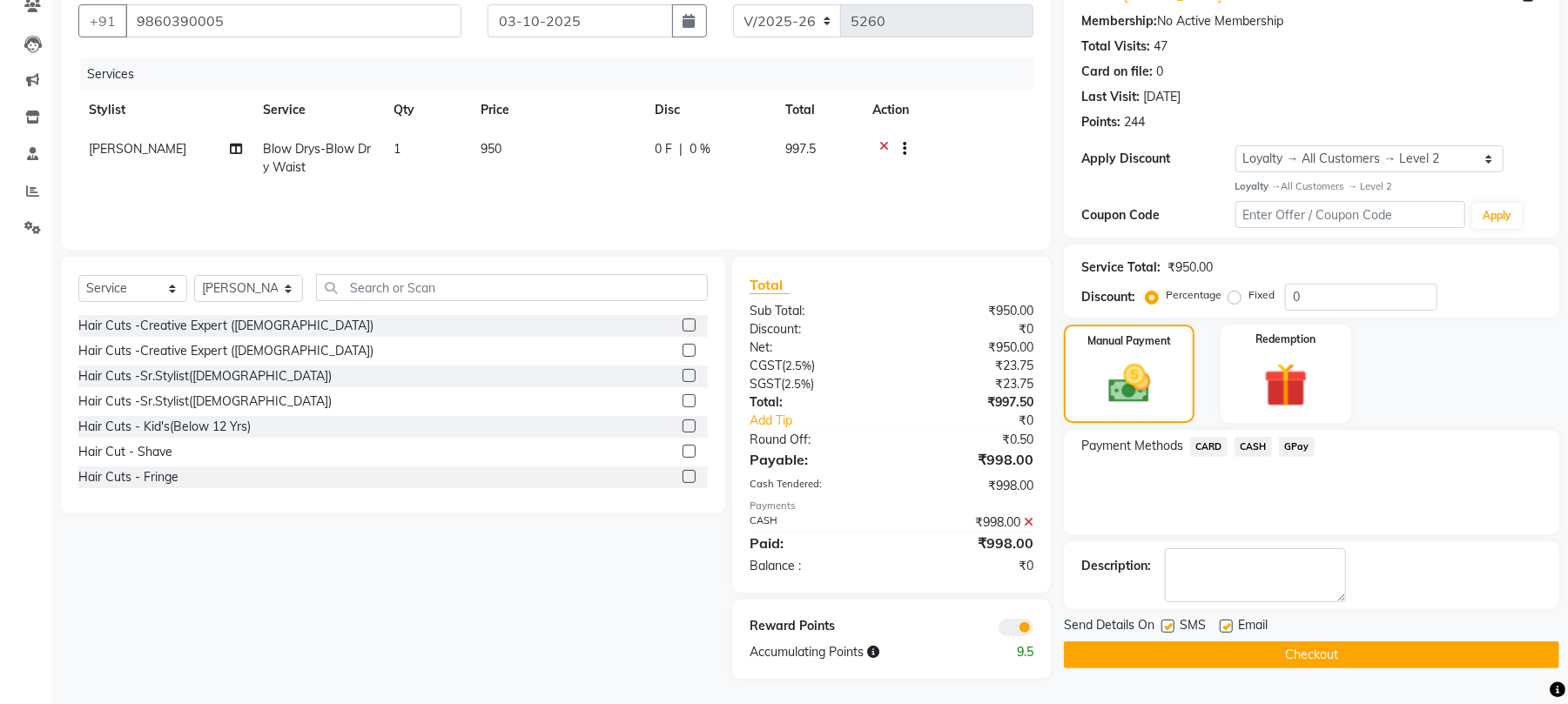
click at [1262, 651] on button "Checkout" at bounding box center [1312, 654] width 496 height 27
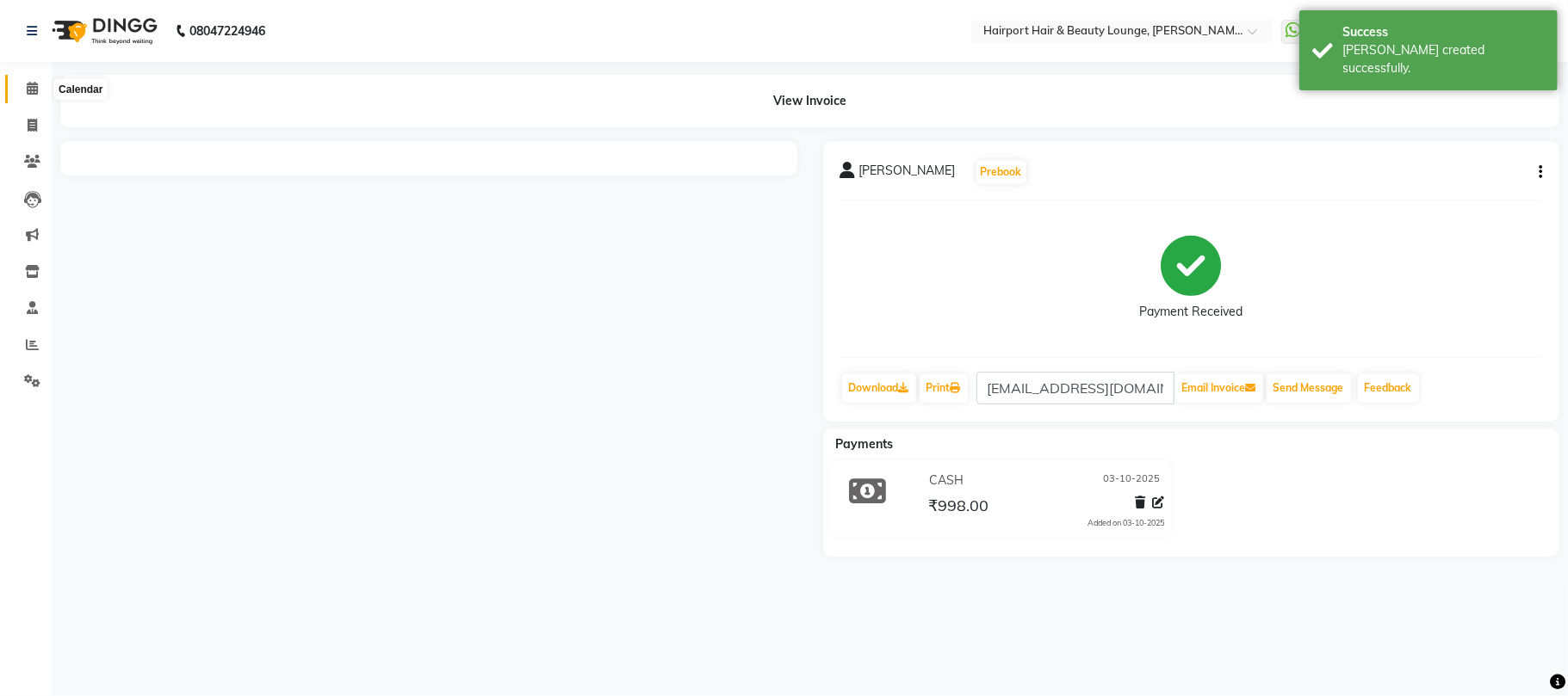
click at [38, 86] on span at bounding box center [32, 89] width 30 height 20
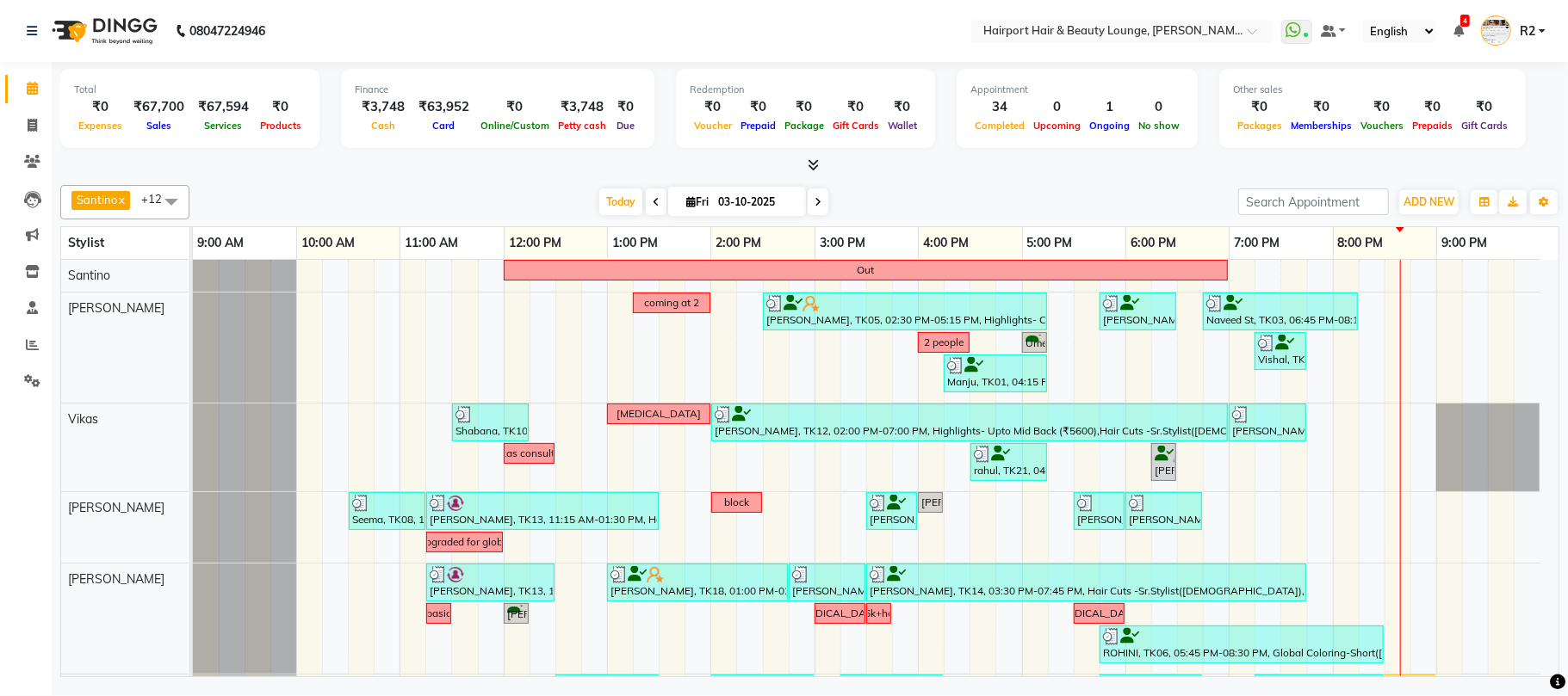
click at [817, 196] on span at bounding box center [817, 201] width 21 height 26
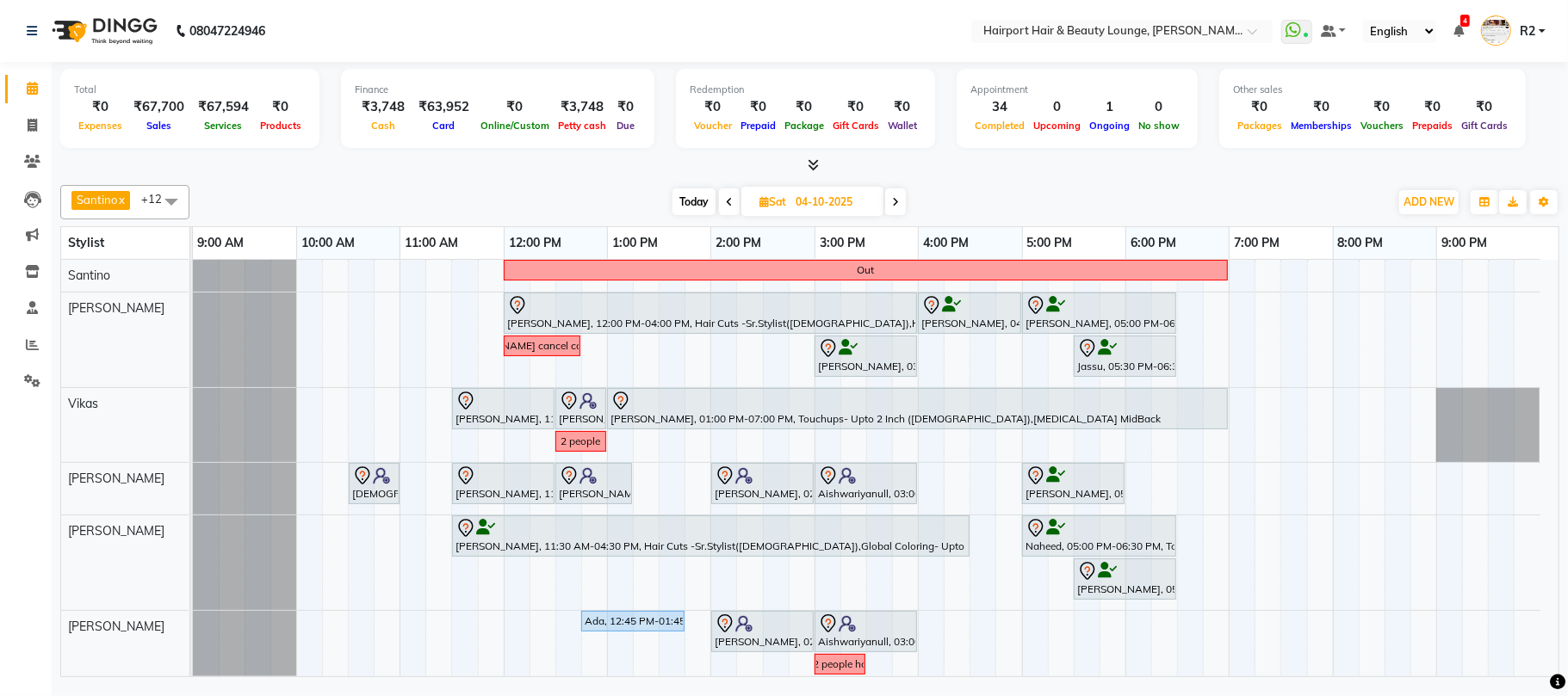
click at [682, 203] on span "Today" at bounding box center [693, 201] width 43 height 26
type input "03-10-2025"
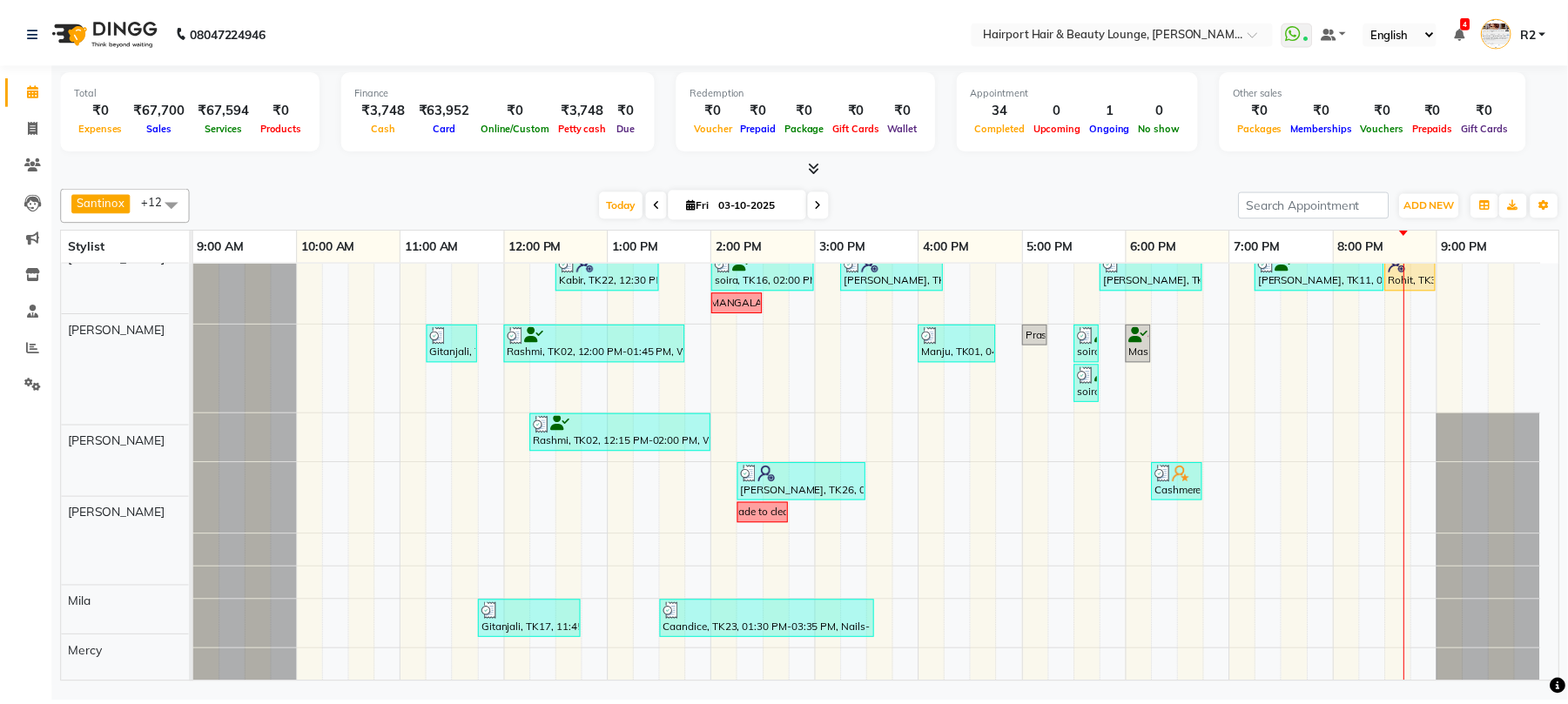
scroll to position [434, 0]
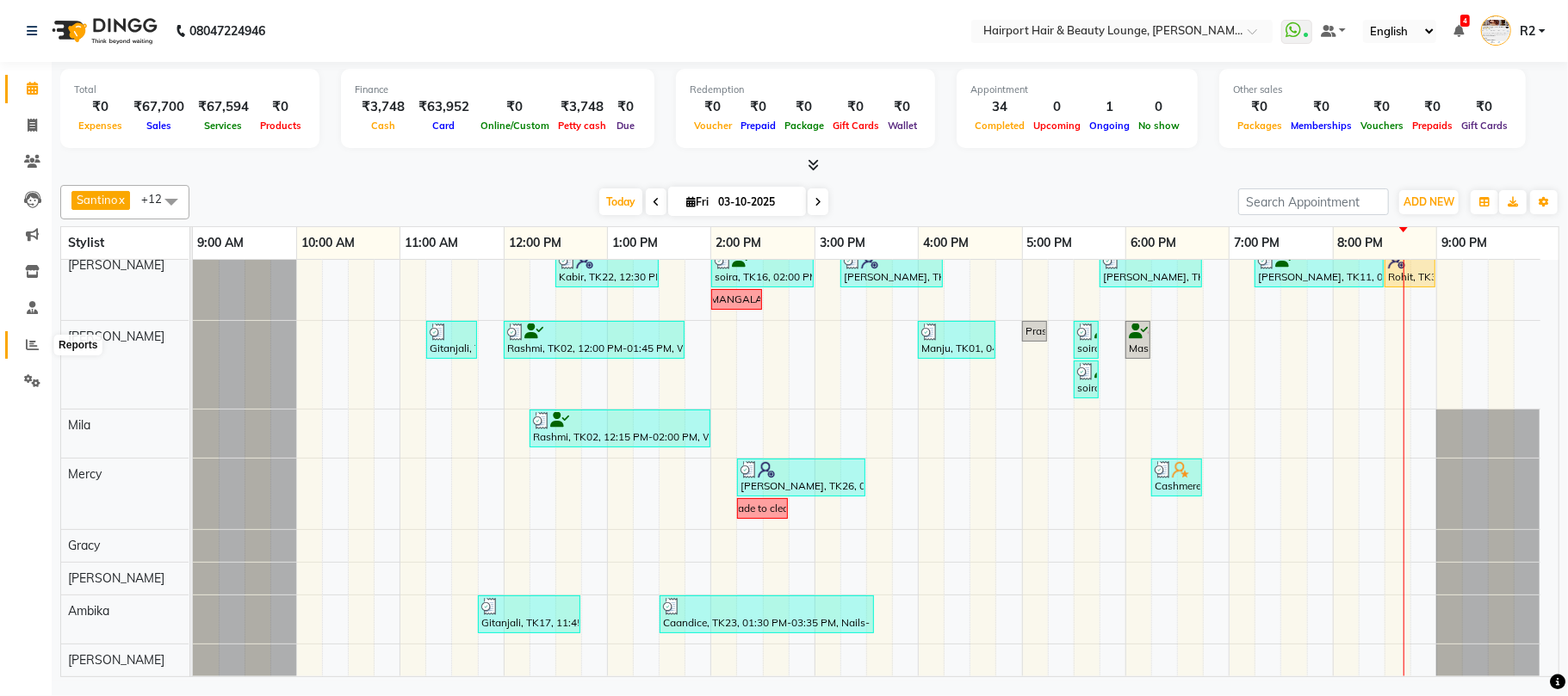
click at [29, 339] on icon at bounding box center [32, 344] width 13 height 13
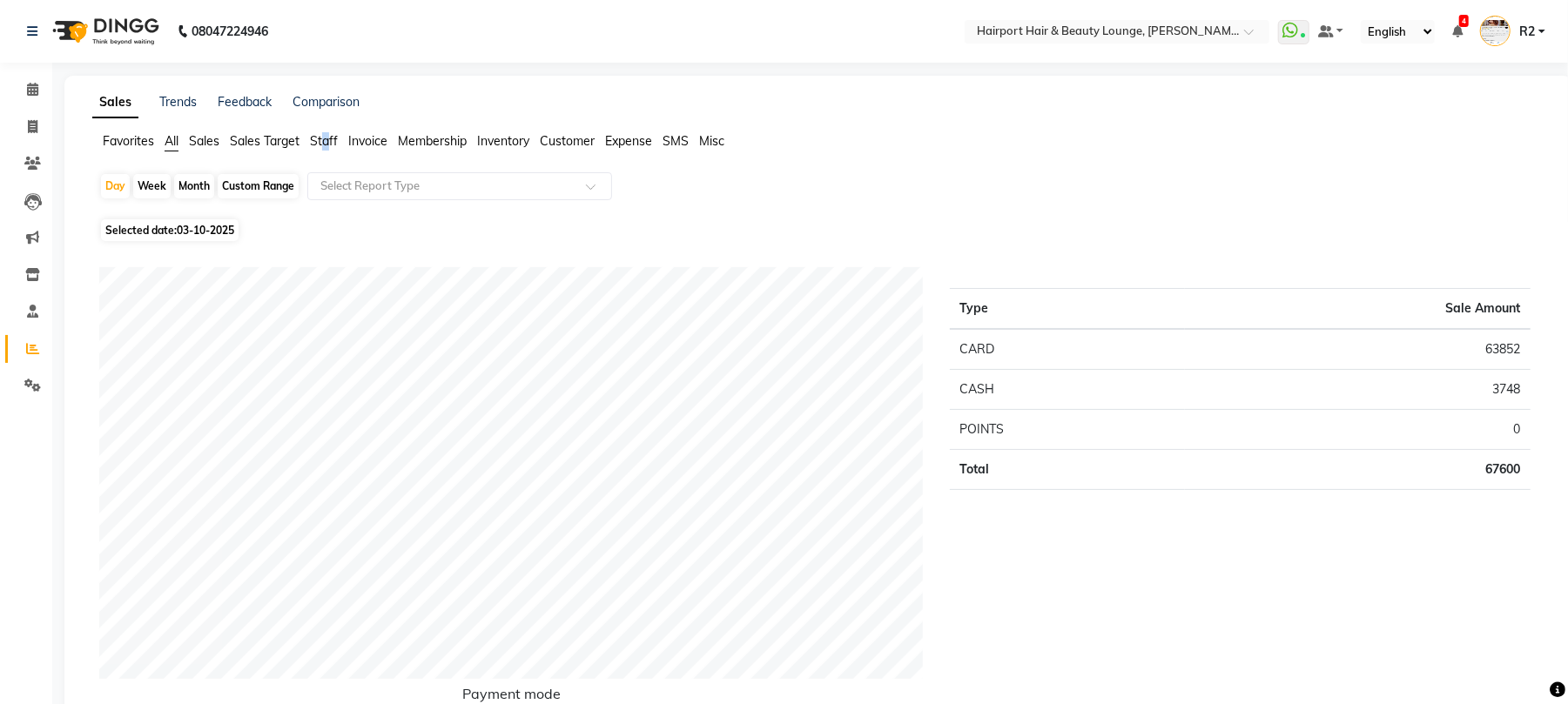
click at [327, 135] on span "Staff" at bounding box center [323, 141] width 28 height 16
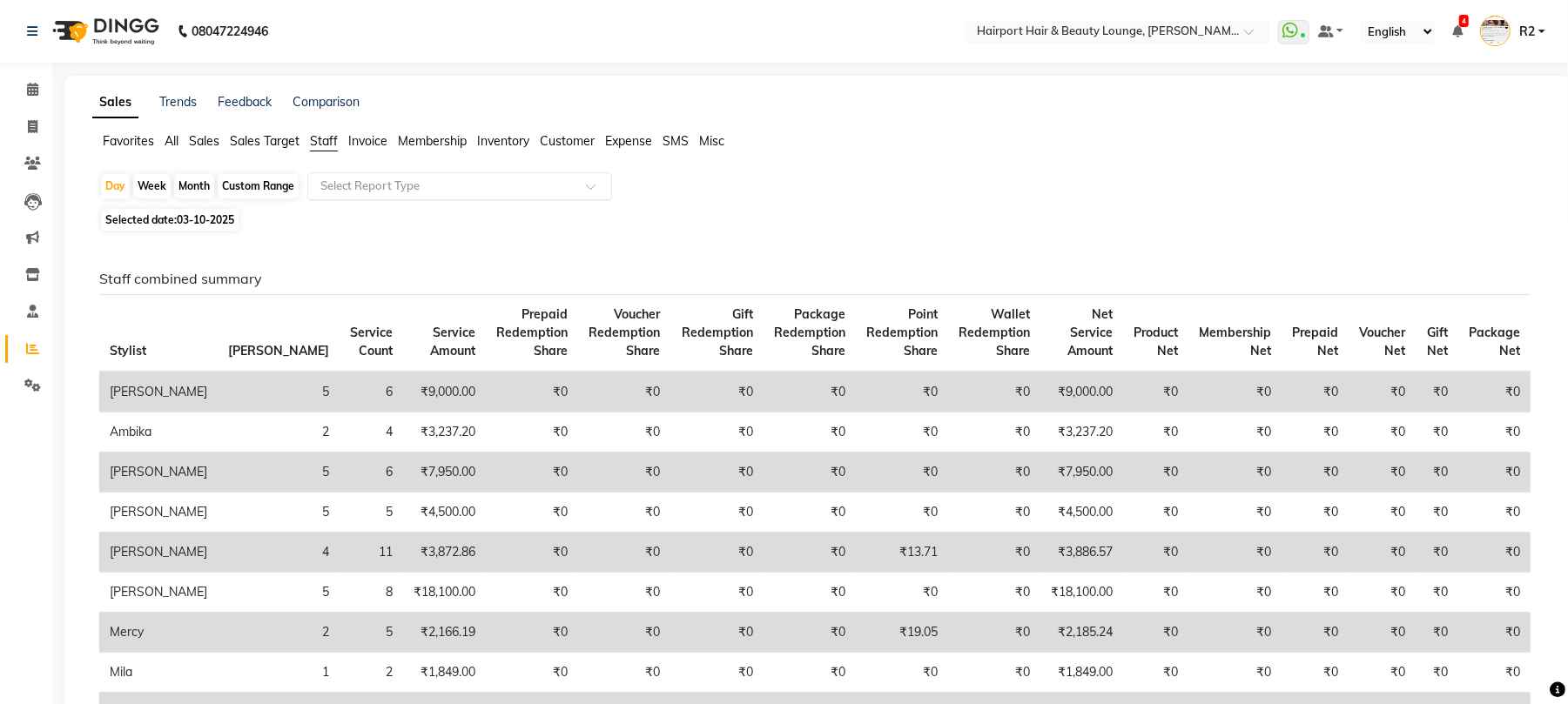
click at [412, 182] on input "text" at bounding box center [442, 186] width 251 height 18
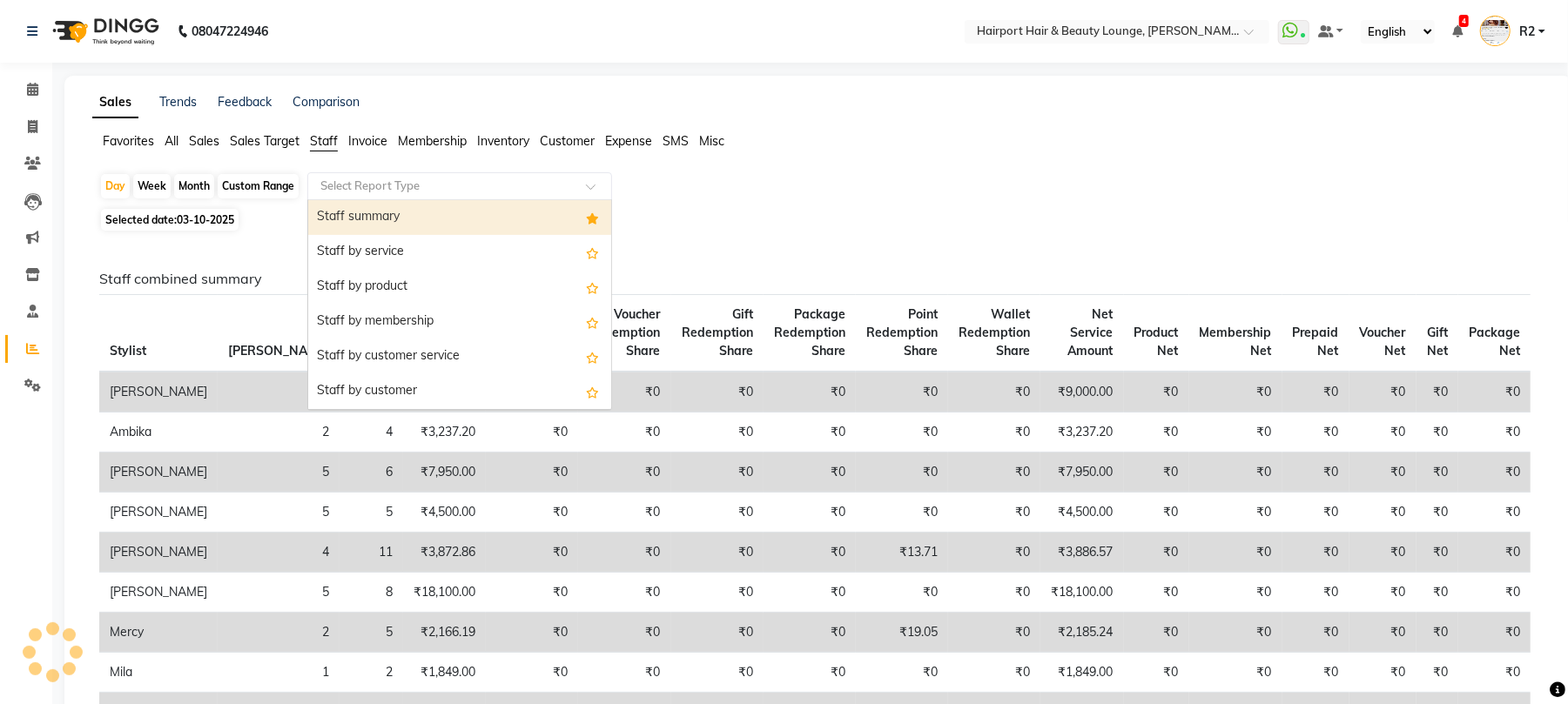
click at [427, 221] on div "Staff summary" at bounding box center [459, 217] width 303 height 35
select select "csv"
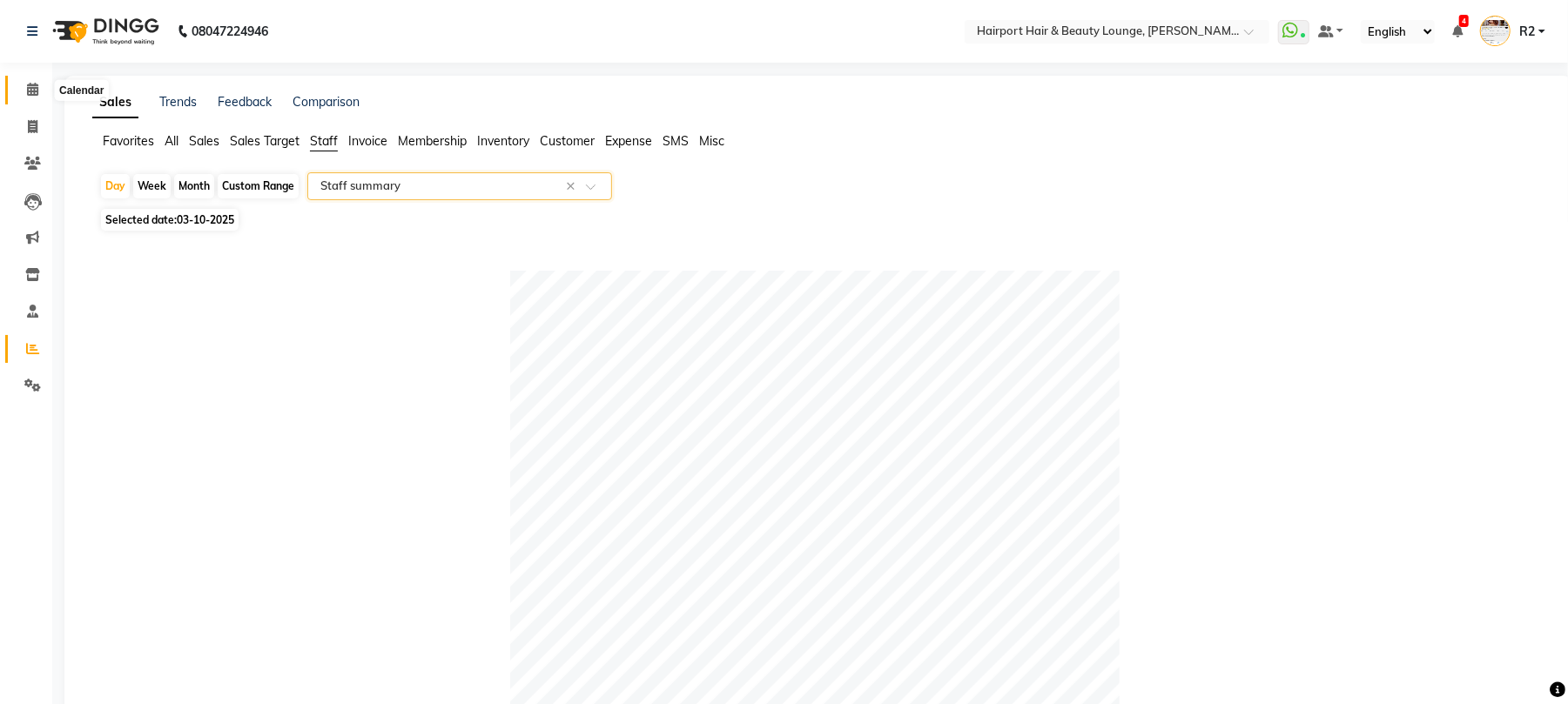
click at [39, 87] on span at bounding box center [32, 90] width 30 height 20
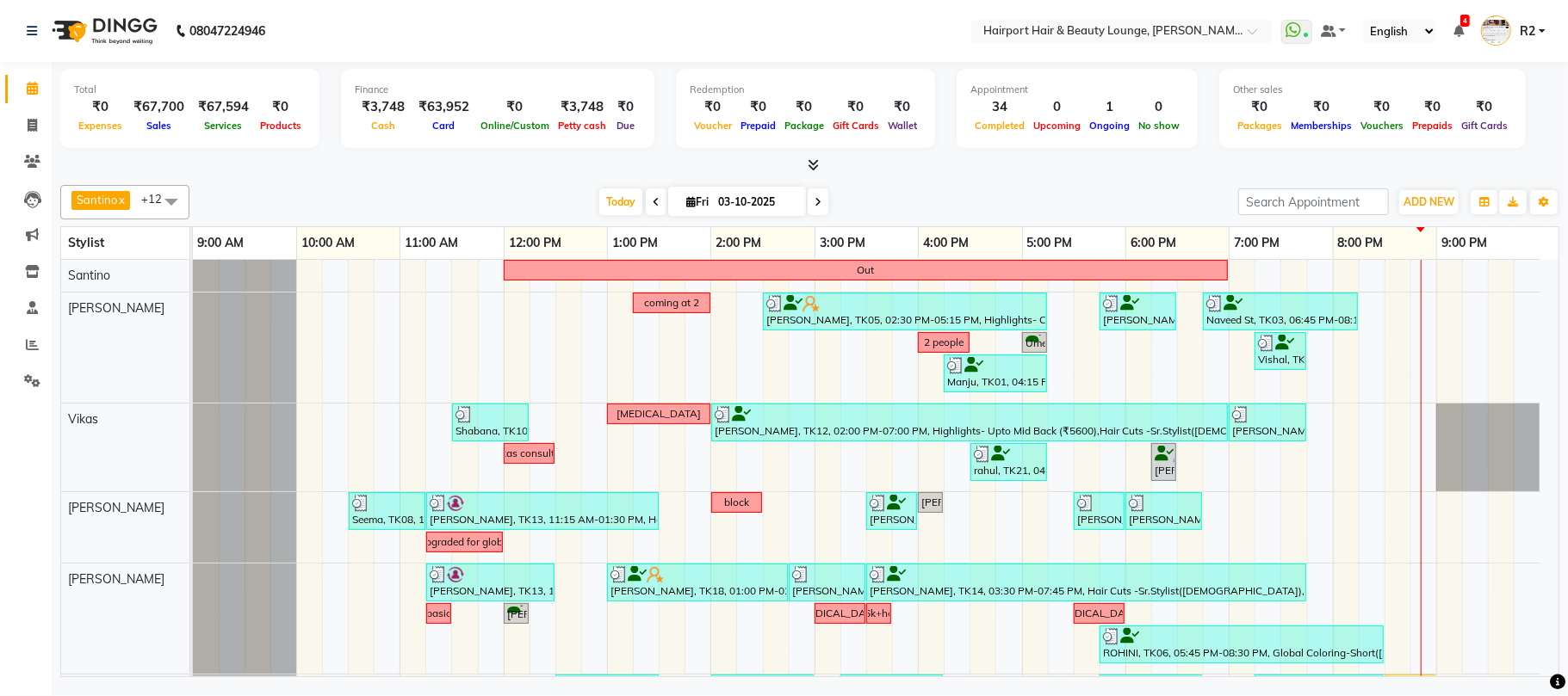
click at [810, 194] on span at bounding box center [817, 201] width 21 height 26
type input "04-10-2025"
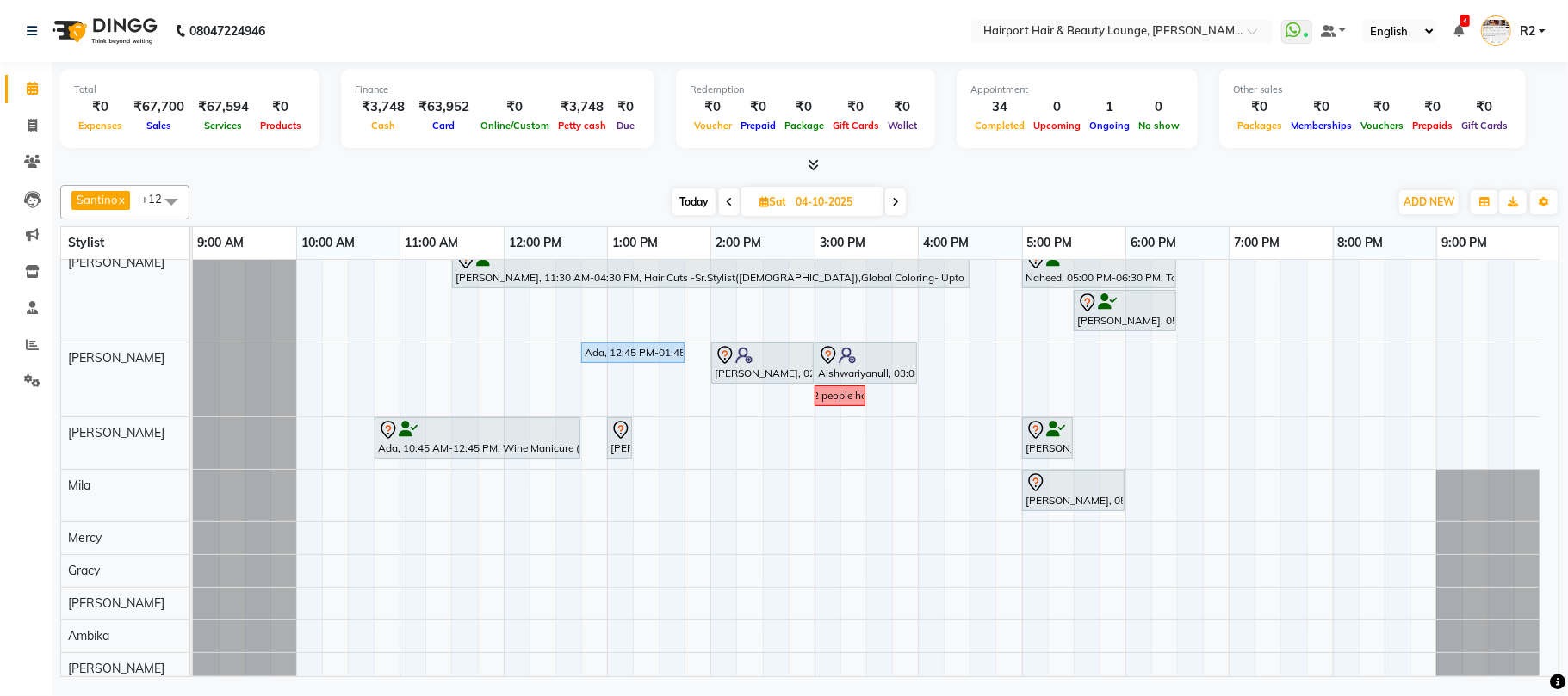
scroll to position [281, 0]
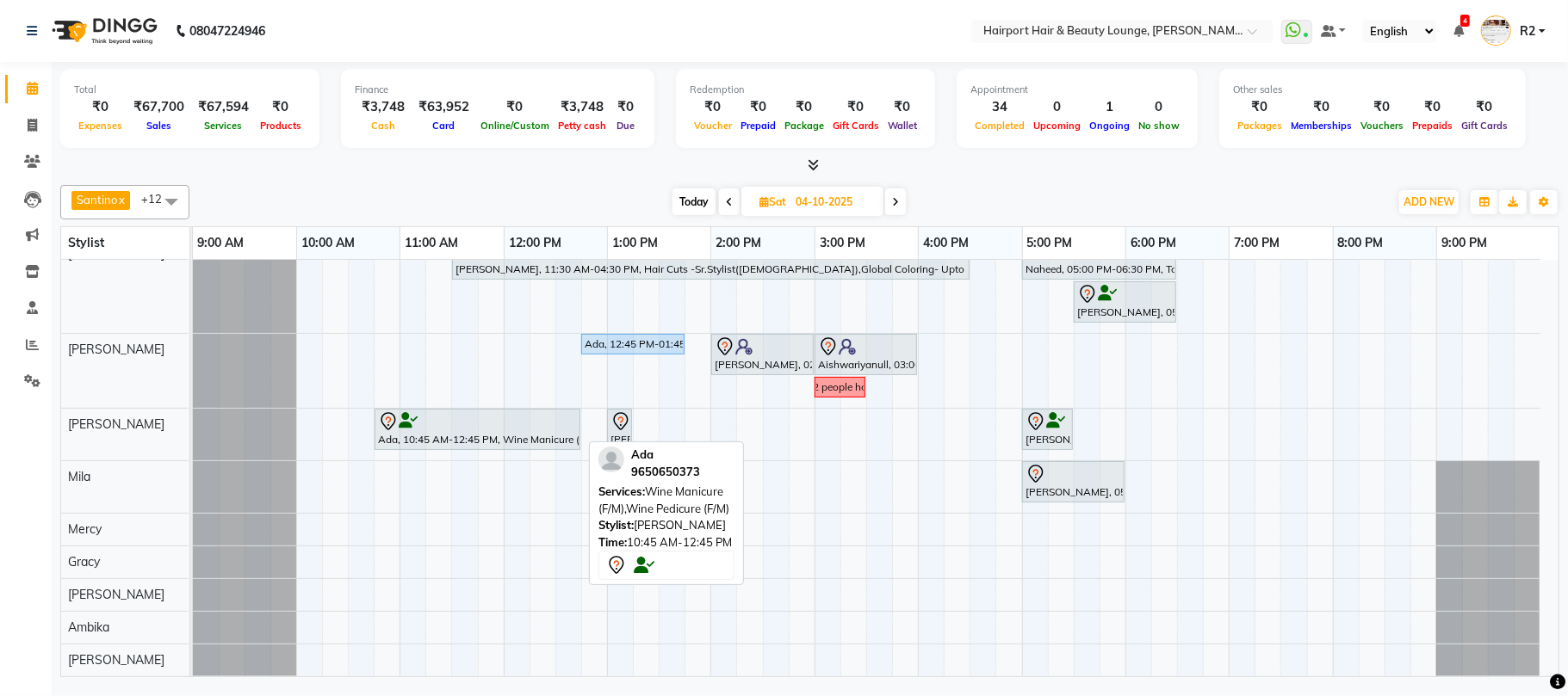
click at [558, 441] on div "Ada, 10:45 AM-12:45 PM, Wine Manicure (F/M),Wine Pedicure (F/M)" at bounding box center [477, 430] width 202 height 36
select select "7"
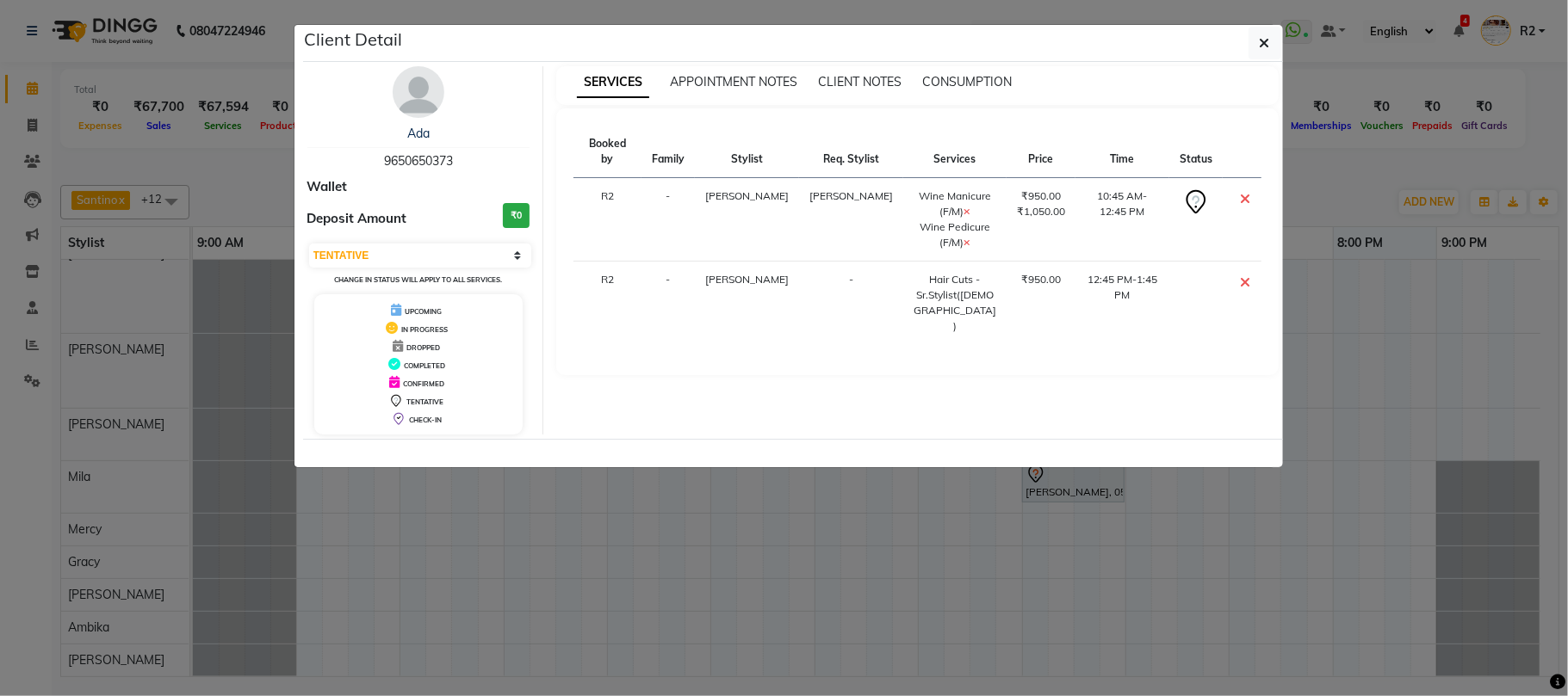
click at [553, 551] on ngb-modal-window "Client Detail Ada 9650650373 Wallet Deposit Amount ₹0 Select CONFIRMED TENTATIV…" at bounding box center [784, 348] width 1568 height 696
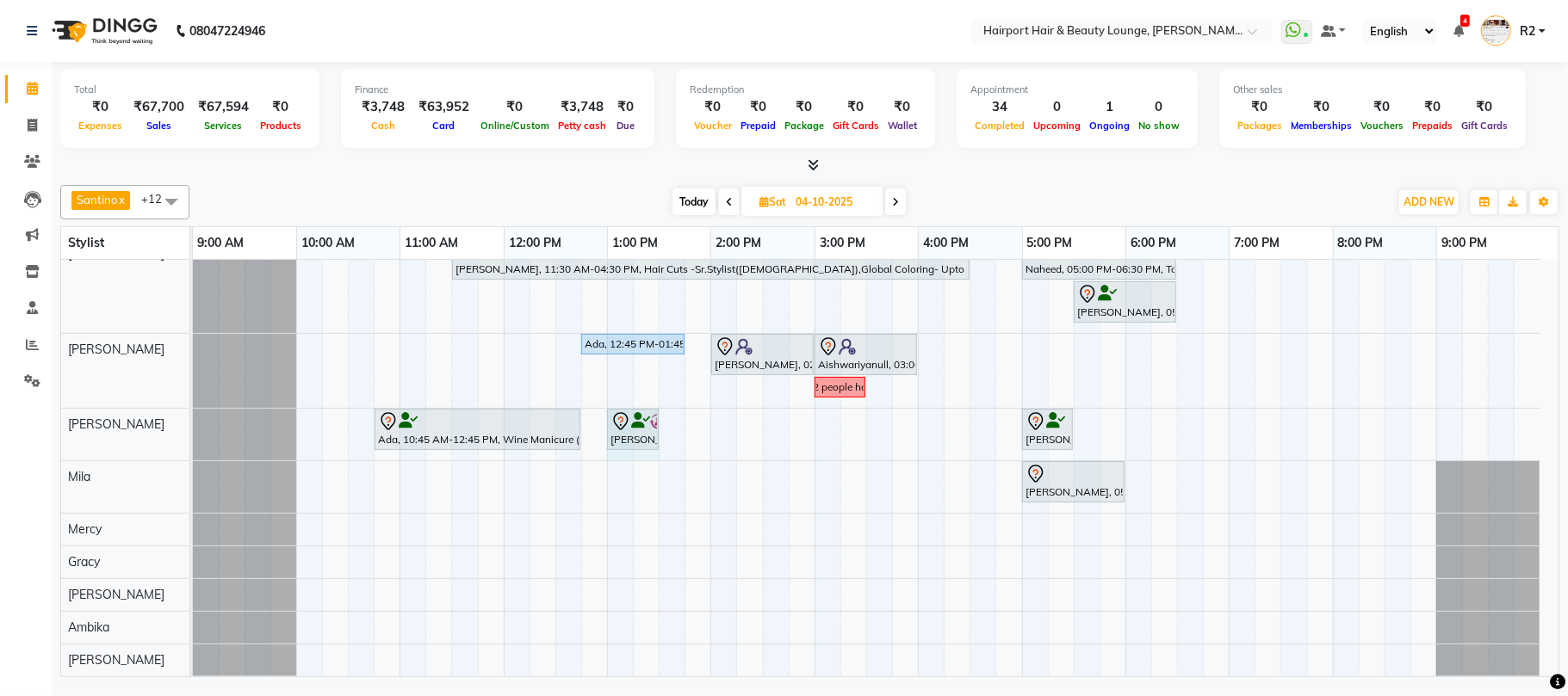
click at [193, 424] on div "Ada, 10:45 AM-12:45 PM, Wine Manicure (F/M),Wine Pedicure (F/M) Neharika Vadhav…" at bounding box center [193, 435] width 0 height 52
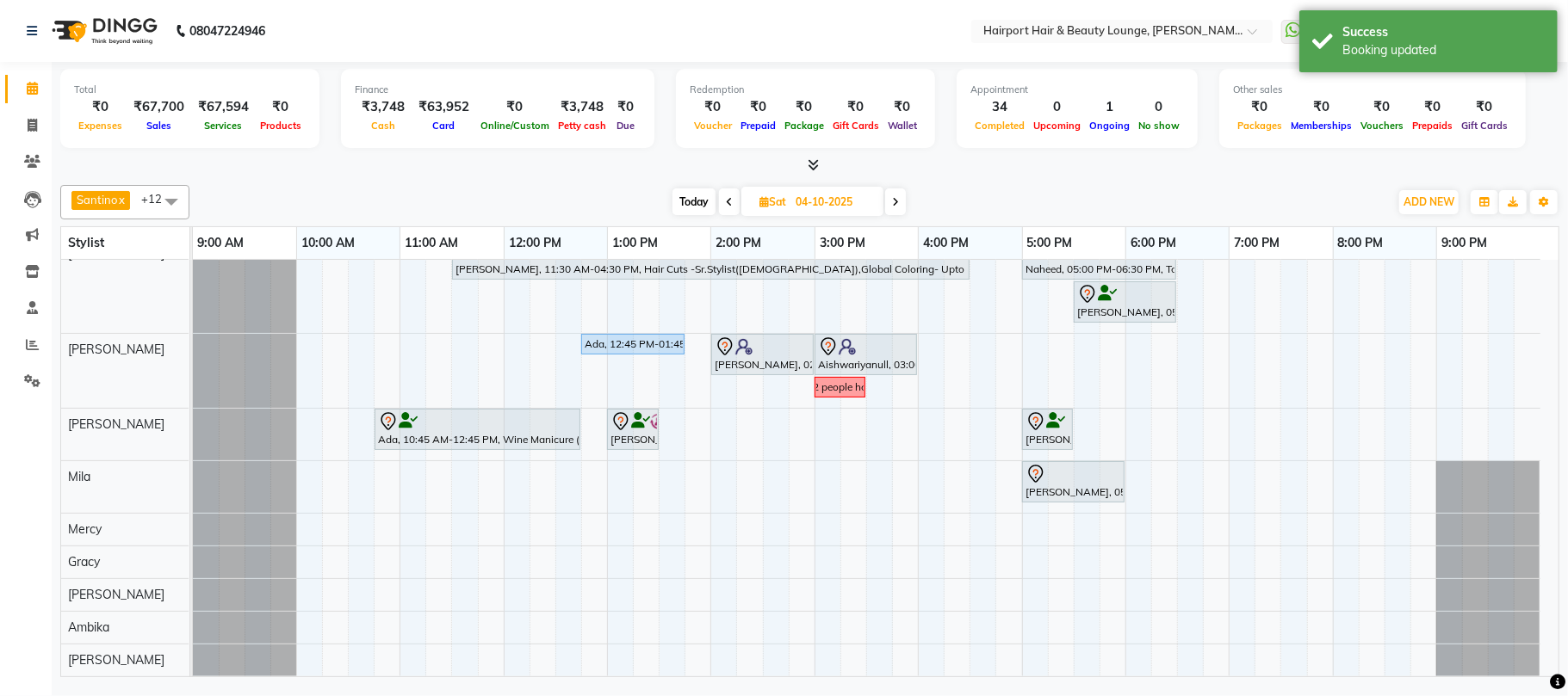
click at [720, 438] on div "Out Meghna, 12:00 PM-04:00 PM, Hair Cuts -Sr.Stylist(Female),Highlights- Upto M…" at bounding box center [876, 330] width 1366 height 694
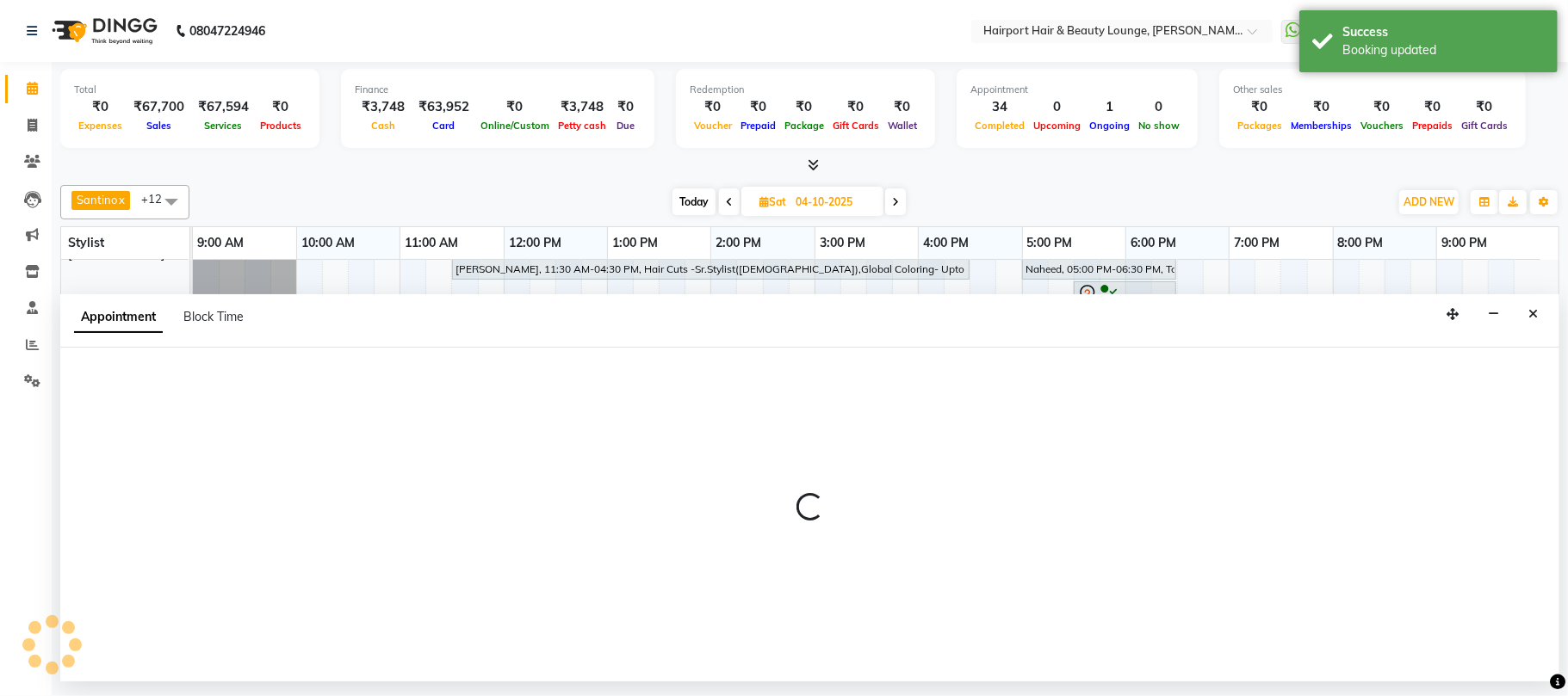
select select "14044"
select select "tentative"
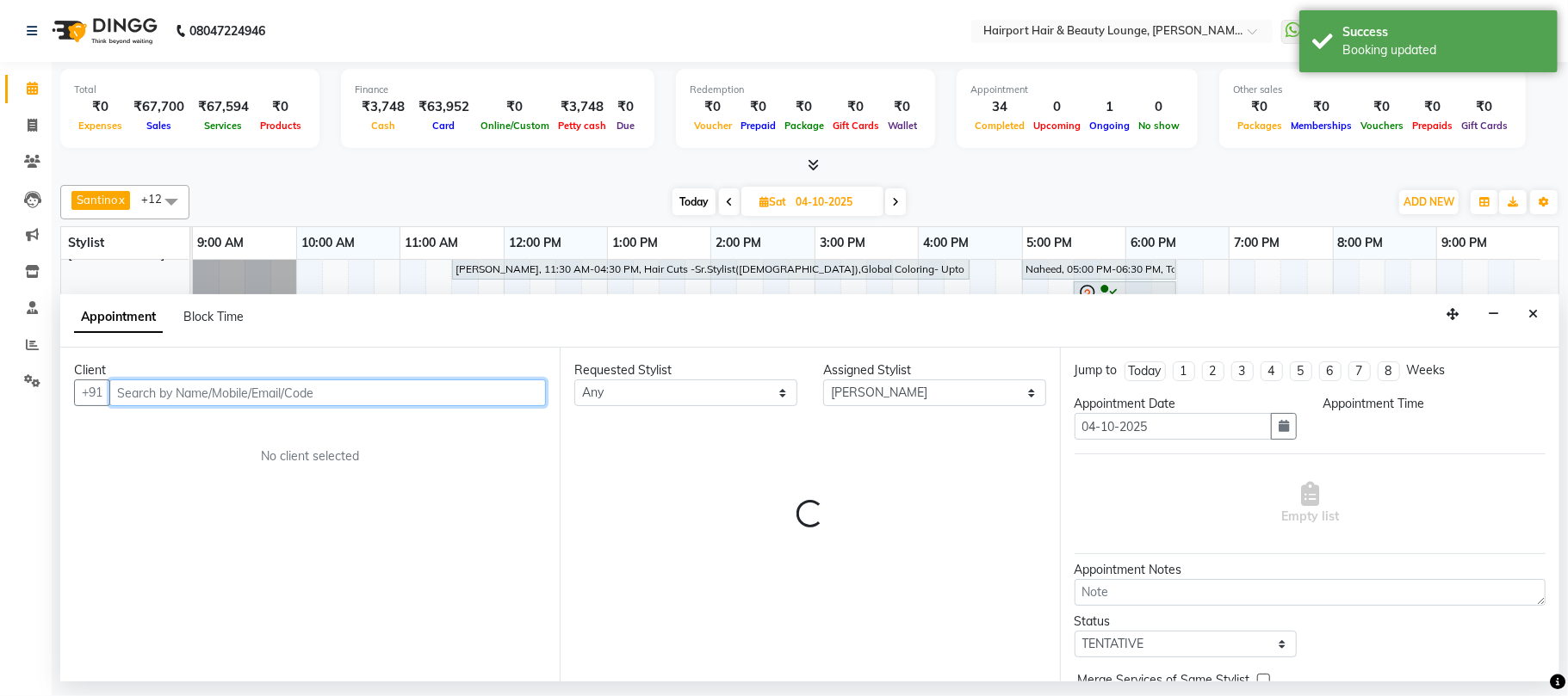
select select "840"
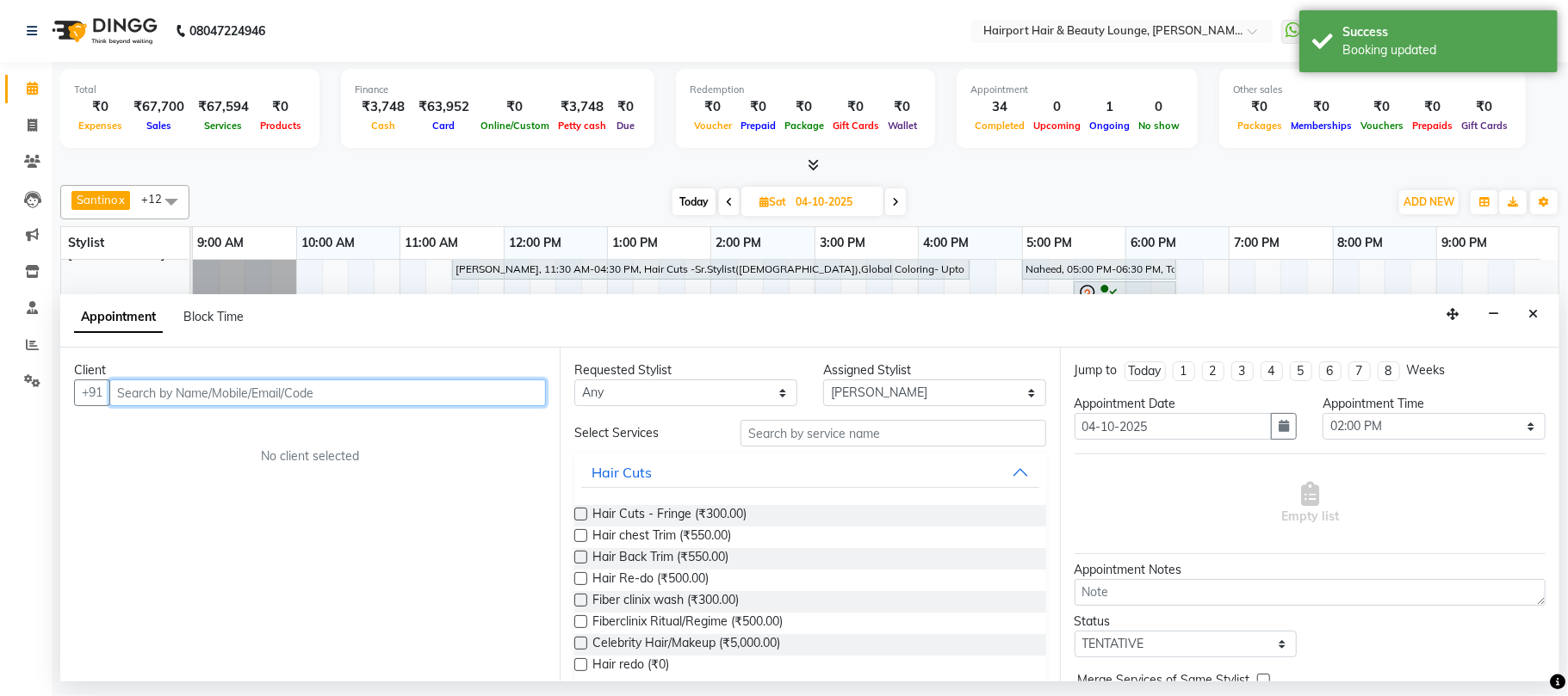
click at [215, 391] on input "text" at bounding box center [327, 393] width 436 height 26
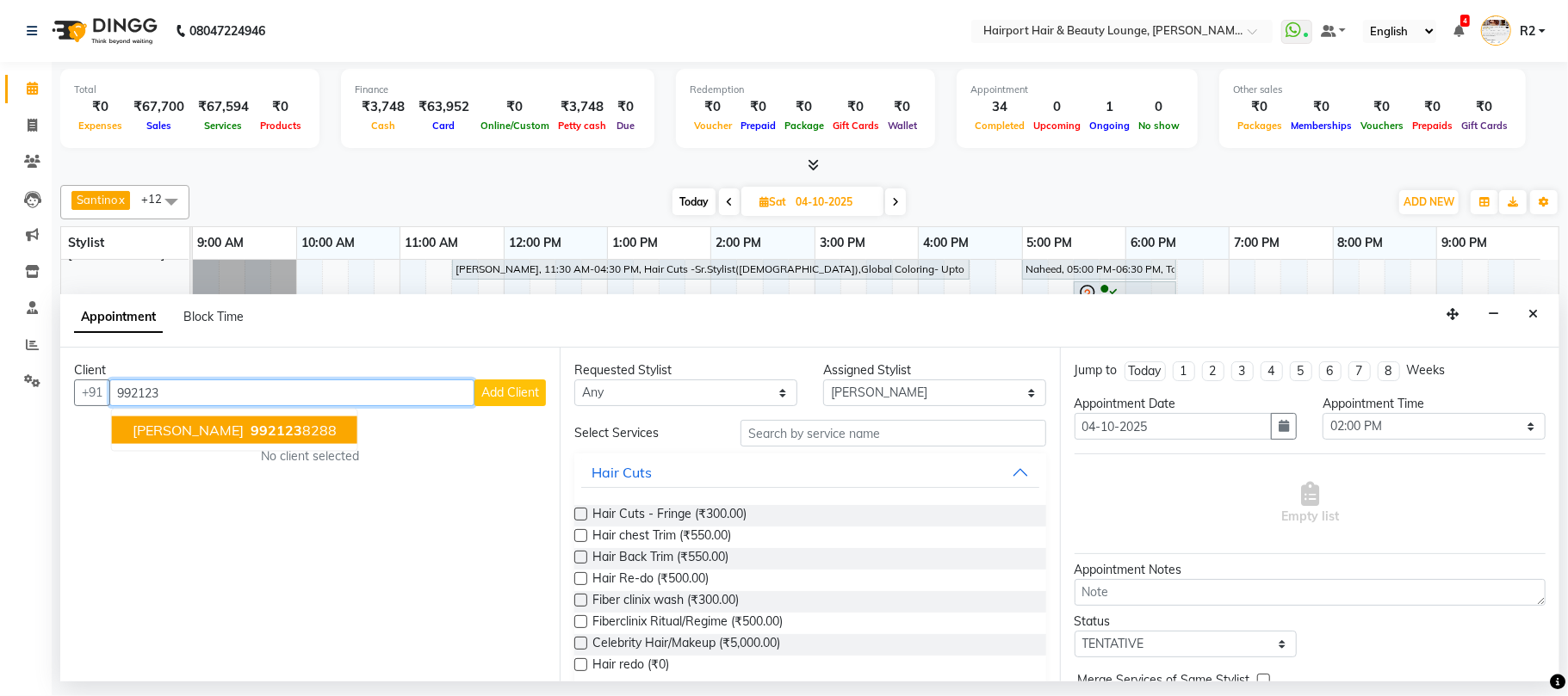
click at [267, 429] on span "992123" at bounding box center [276, 430] width 52 height 17
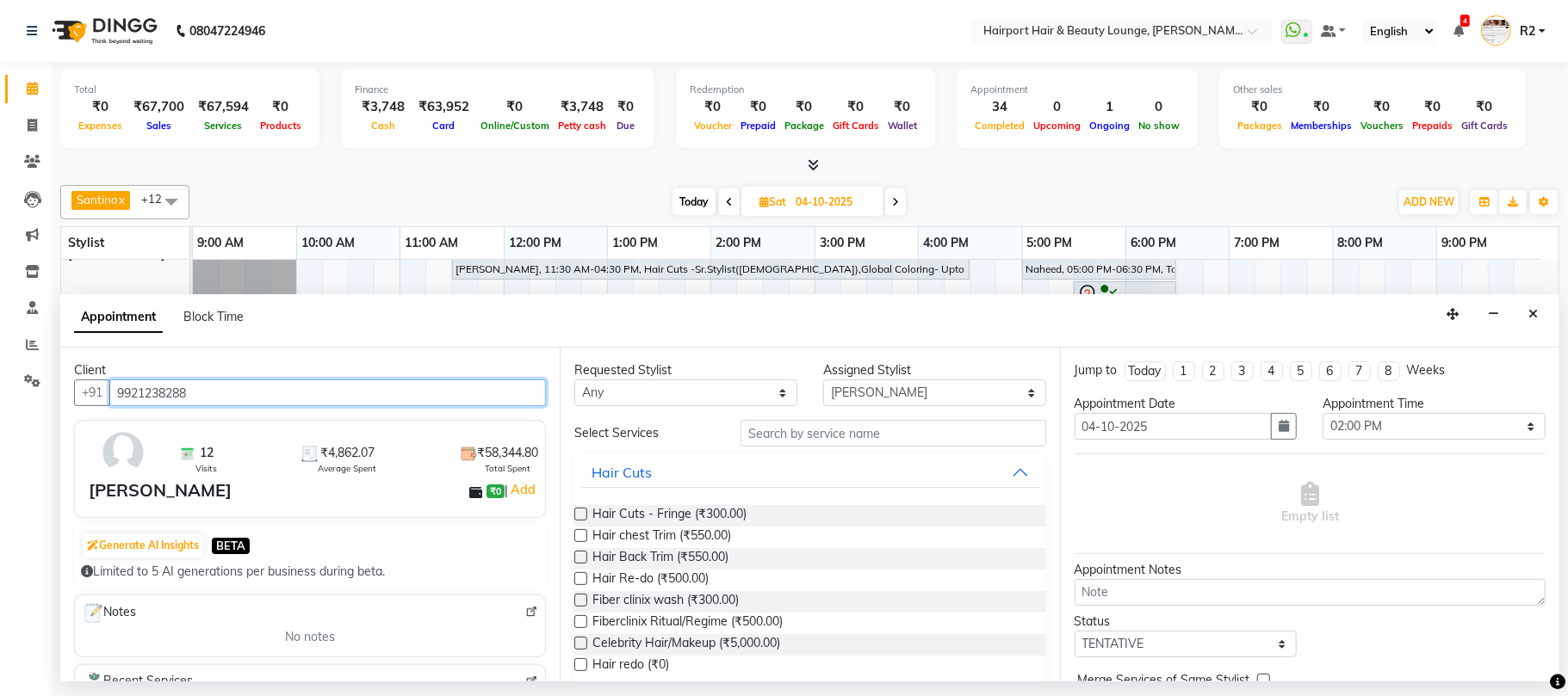
type input "9921238288"
click at [663, 415] on div "Requested Stylist Any Adnan Ambika Anandita Anita Atish Binita Elizabeth Gracy …" at bounding box center [809, 515] width 499 height 334
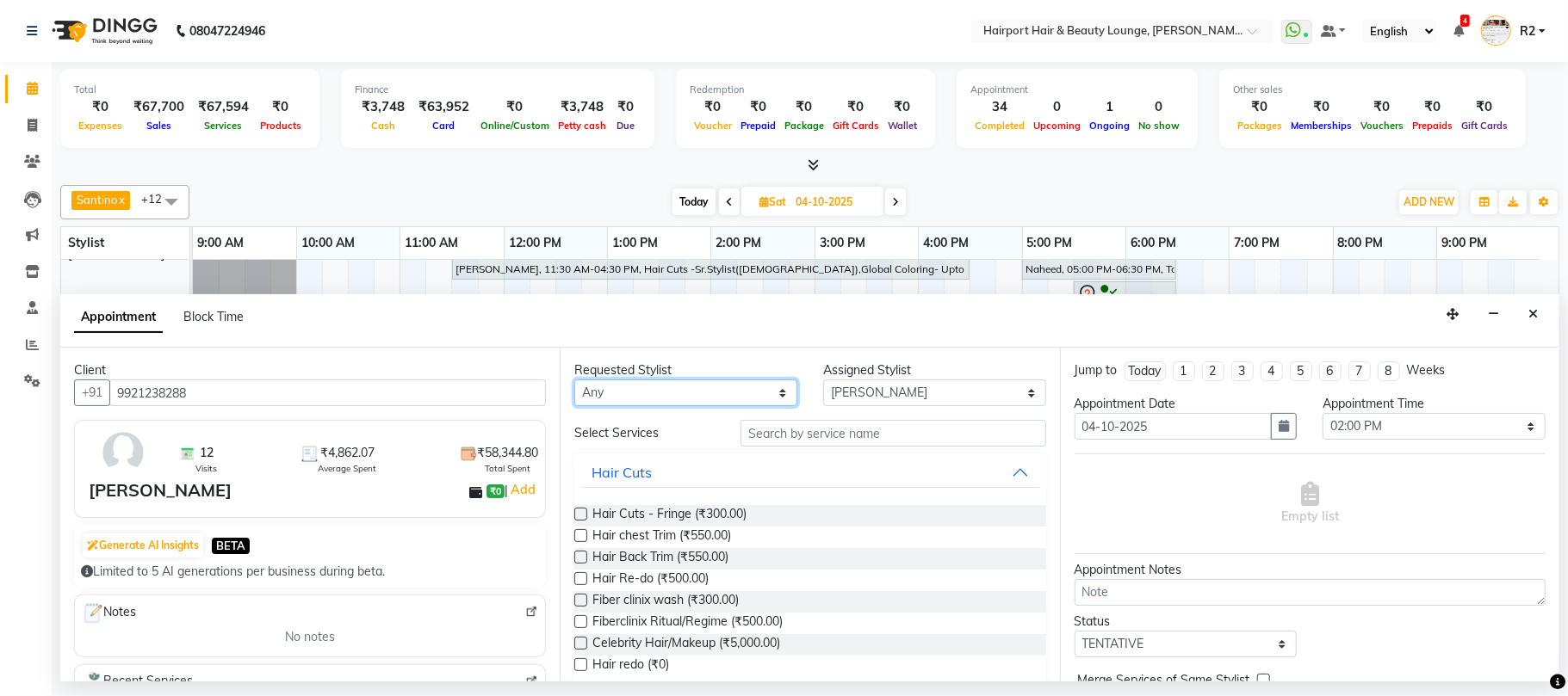
click at [672, 399] on select "Any Adnan Ambika Anandita Anita Atish Binita Elizabeth Gracy Maggie Mercy Mila …" at bounding box center [685, 393] width 223 height 26
select select "14044"
click at [574, 382] on select "Any Adnan Ambika Anandita Anita Atish Binita Elizabeth Gracy Maggie Mercy Mila …" at bounding box center [685, 393] width 223 height 26
click at [801, 439] on input "text" at bounding box center [893, 433] width 305 height 26
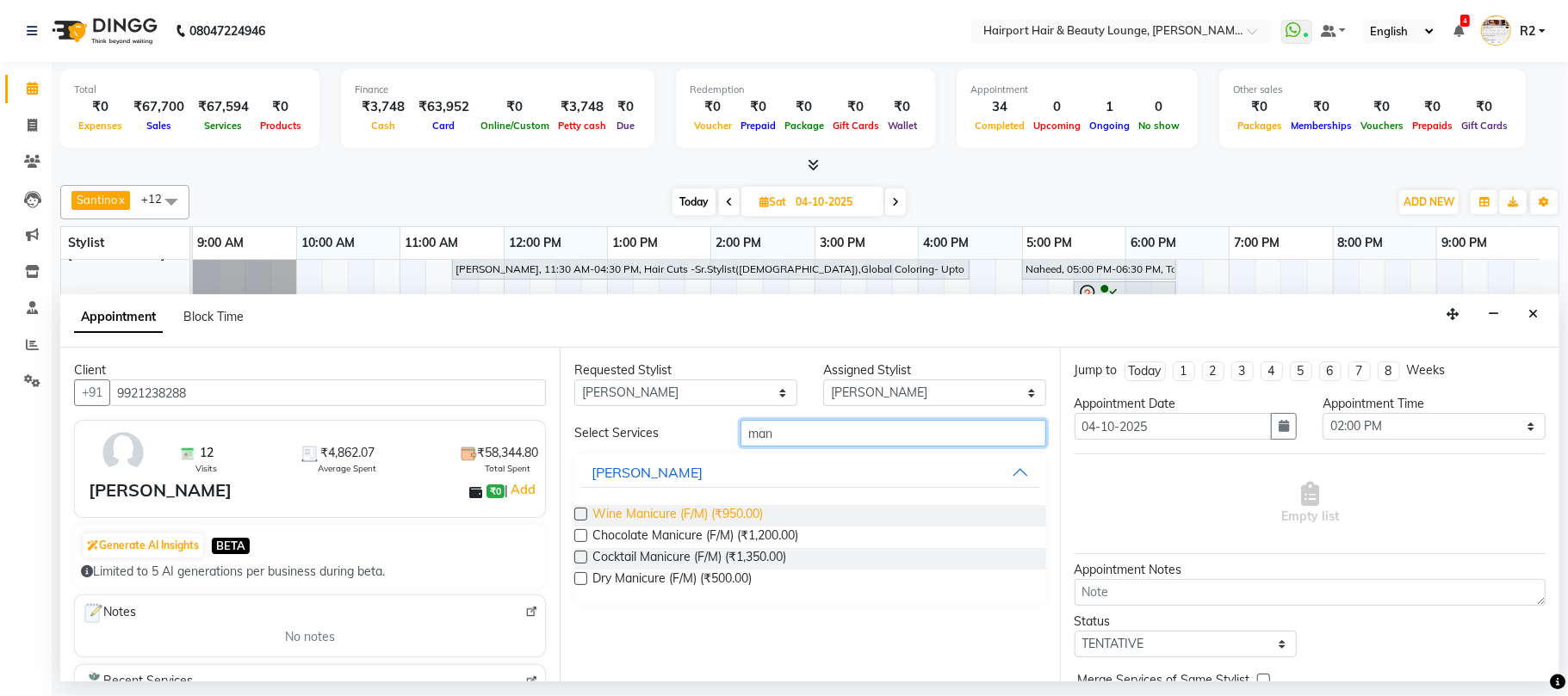
type input "man"
click at [668, 523] on span "Wine Manicure (F/M) (₹950.00)" at bounding box center [677, 517] width 170 height 22
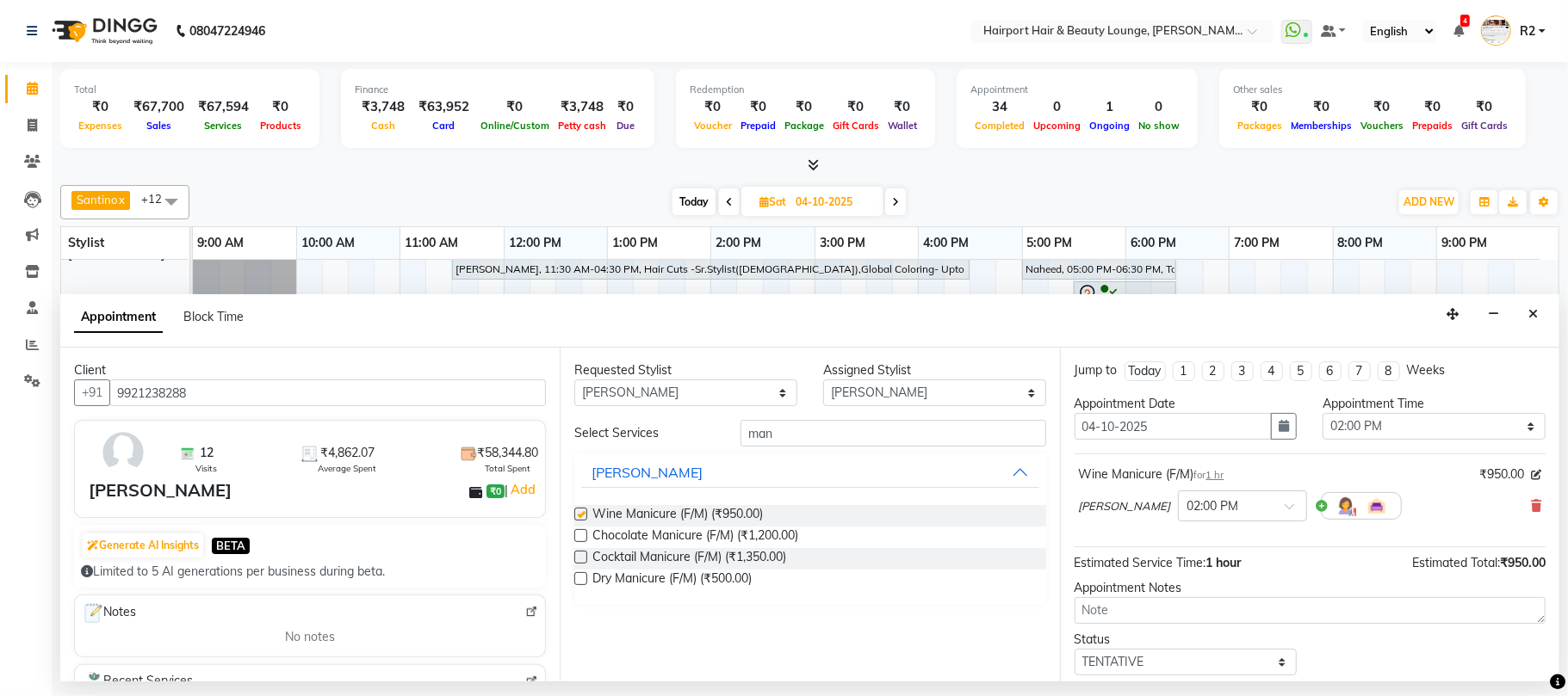
checkbox input "false"
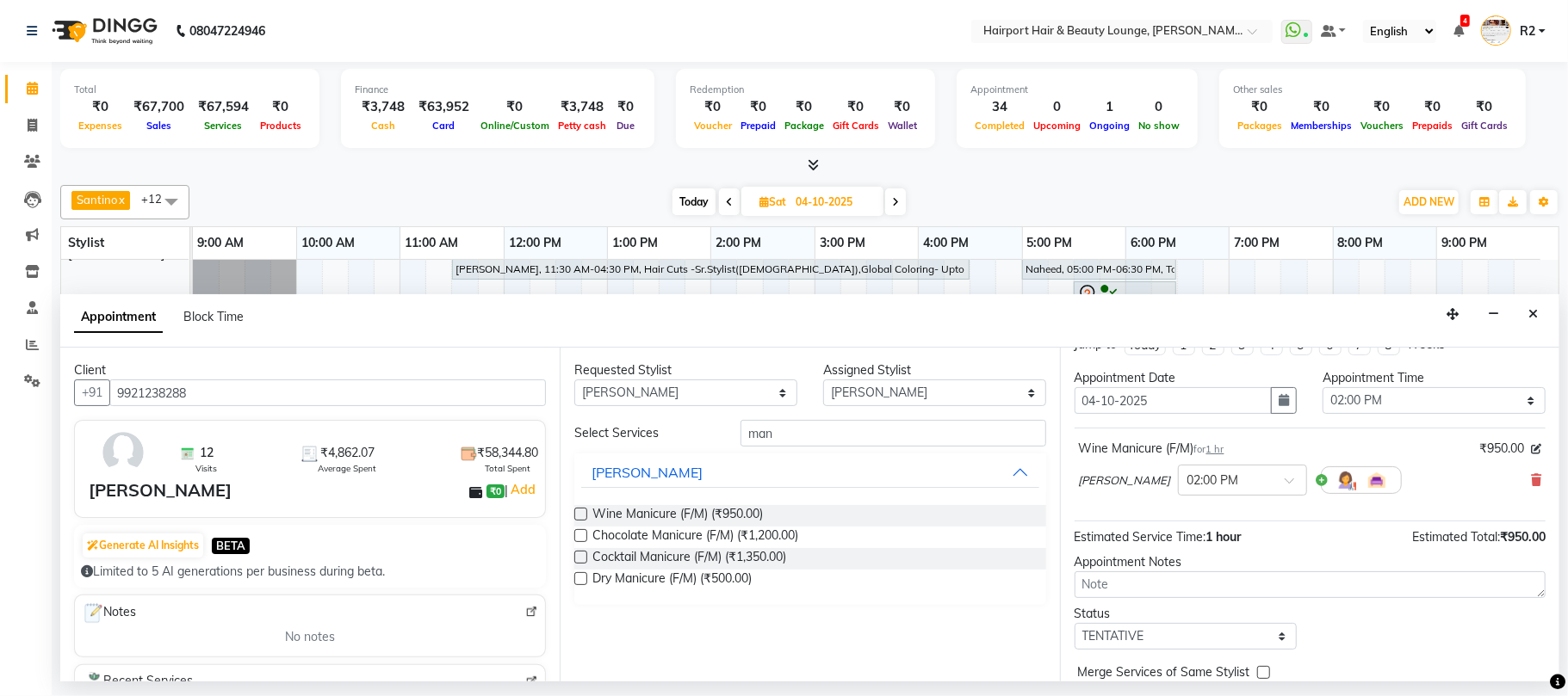
scroll to position [104, 0]
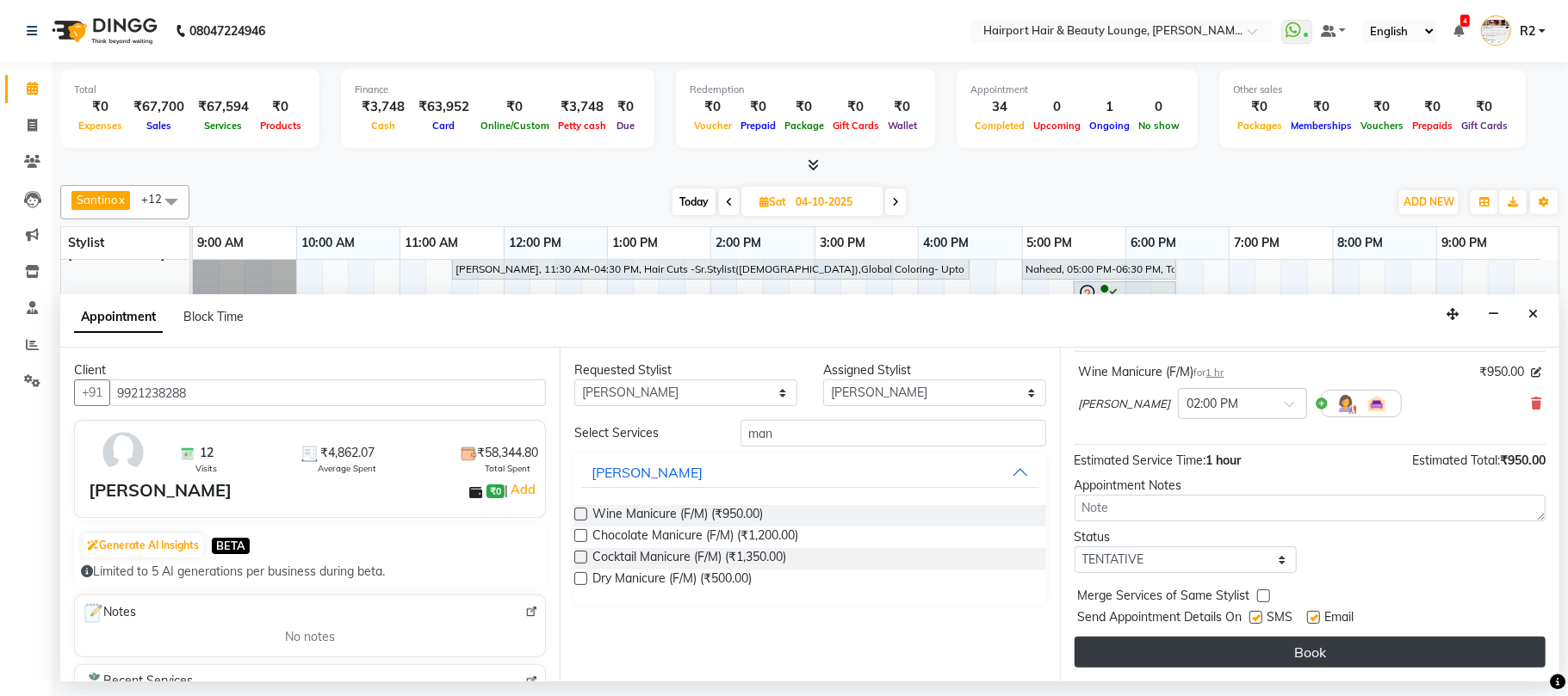
click at [1226, 645] on button "Book" at bounding box center [1309, 652] width 471 height 31
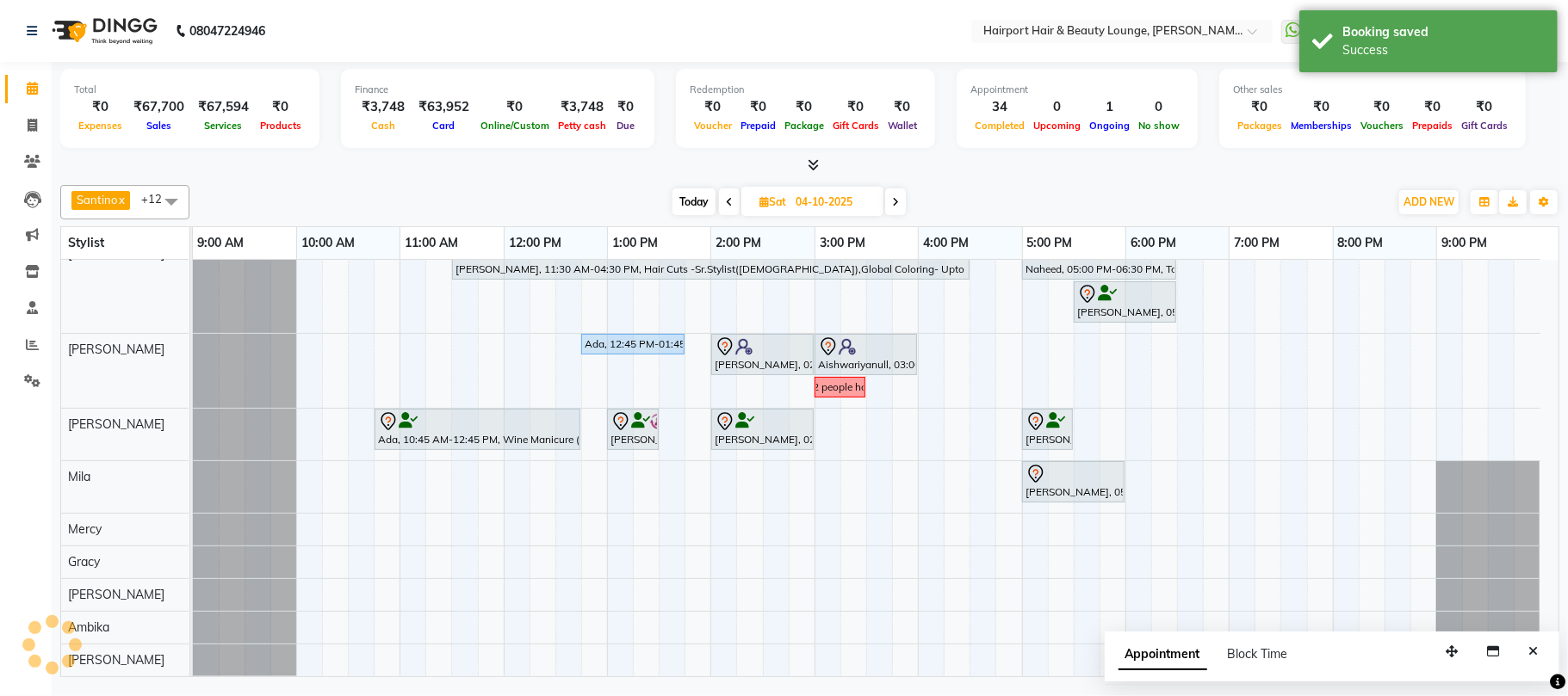
scroll to position [281, 0]
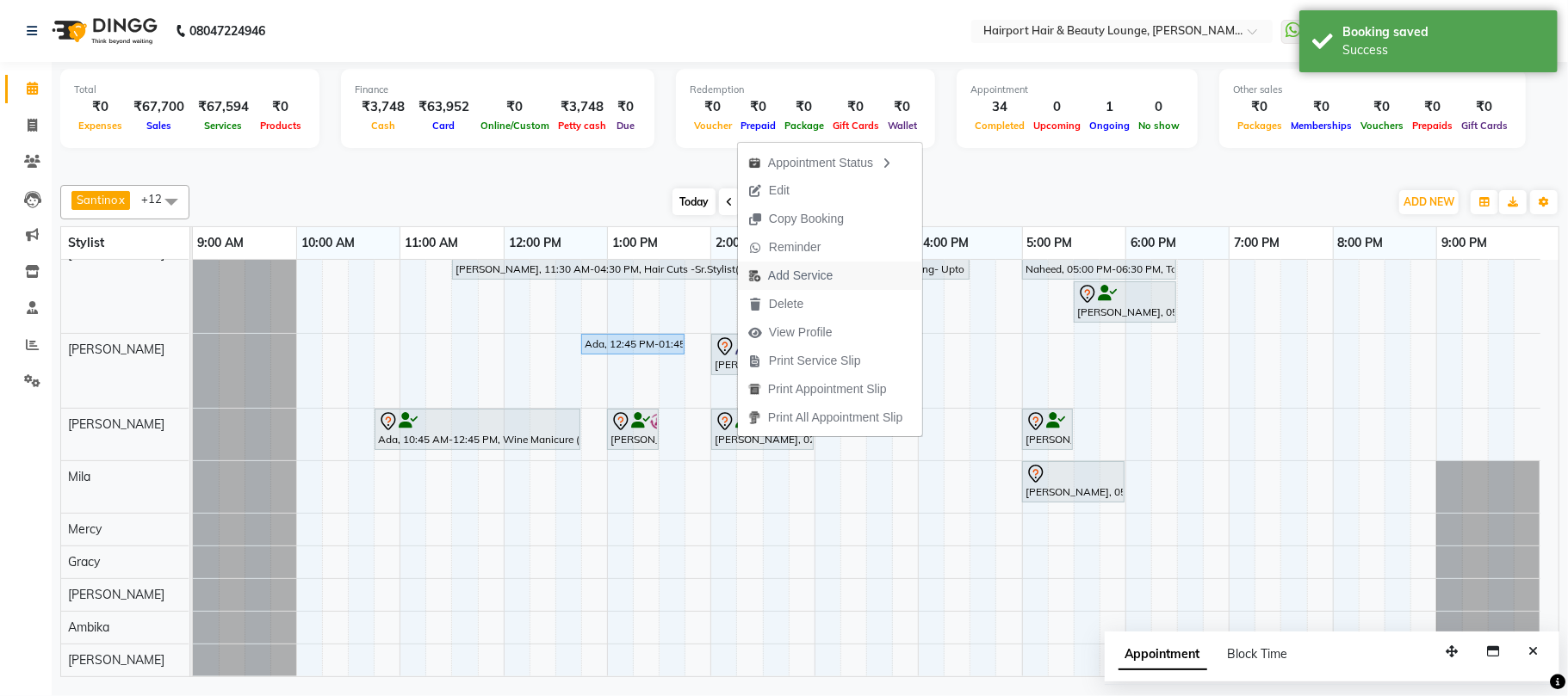
click at [803, 286] on span "Add Service" at bounding box center [790, 275] width 105 height 28
select select "14044"
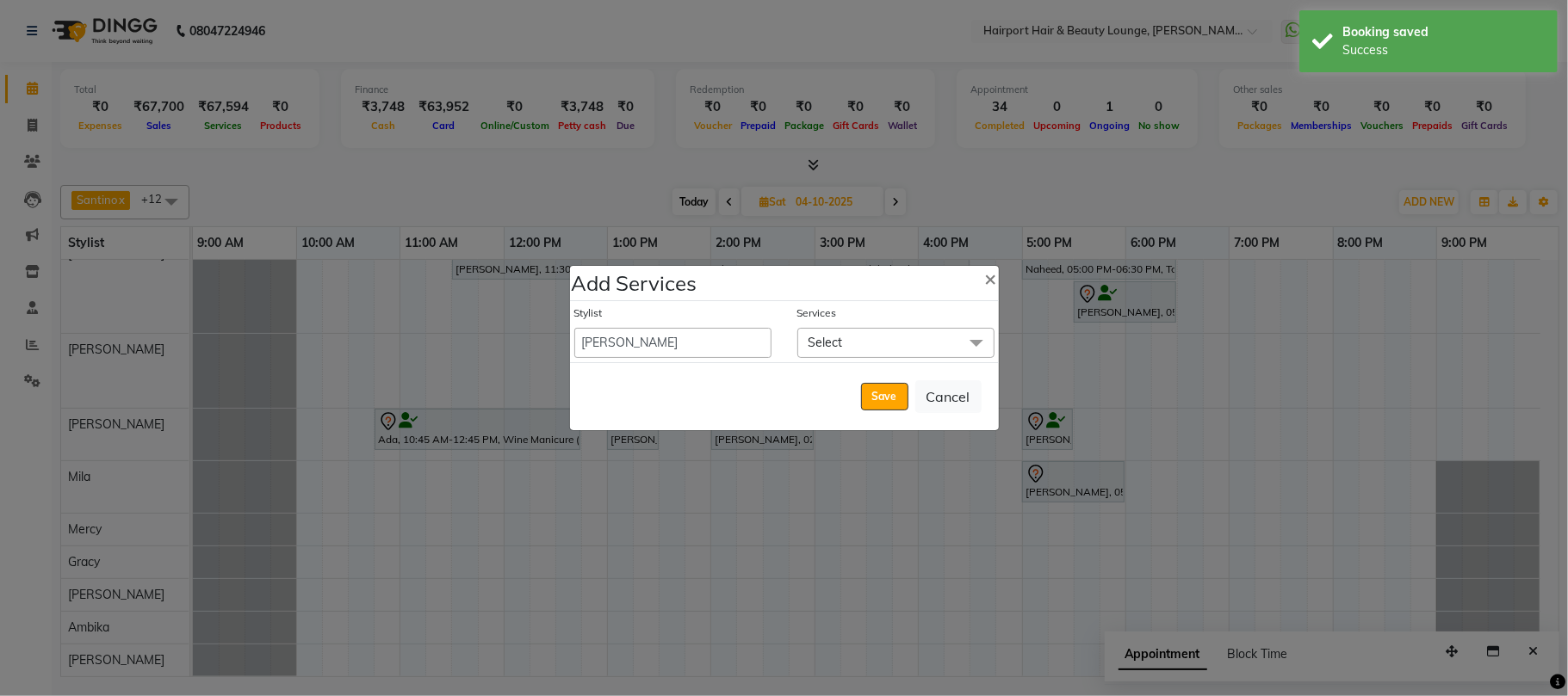
click at [815, 335] on span "Select" at bounding box center [825, 343] width 35 height 15
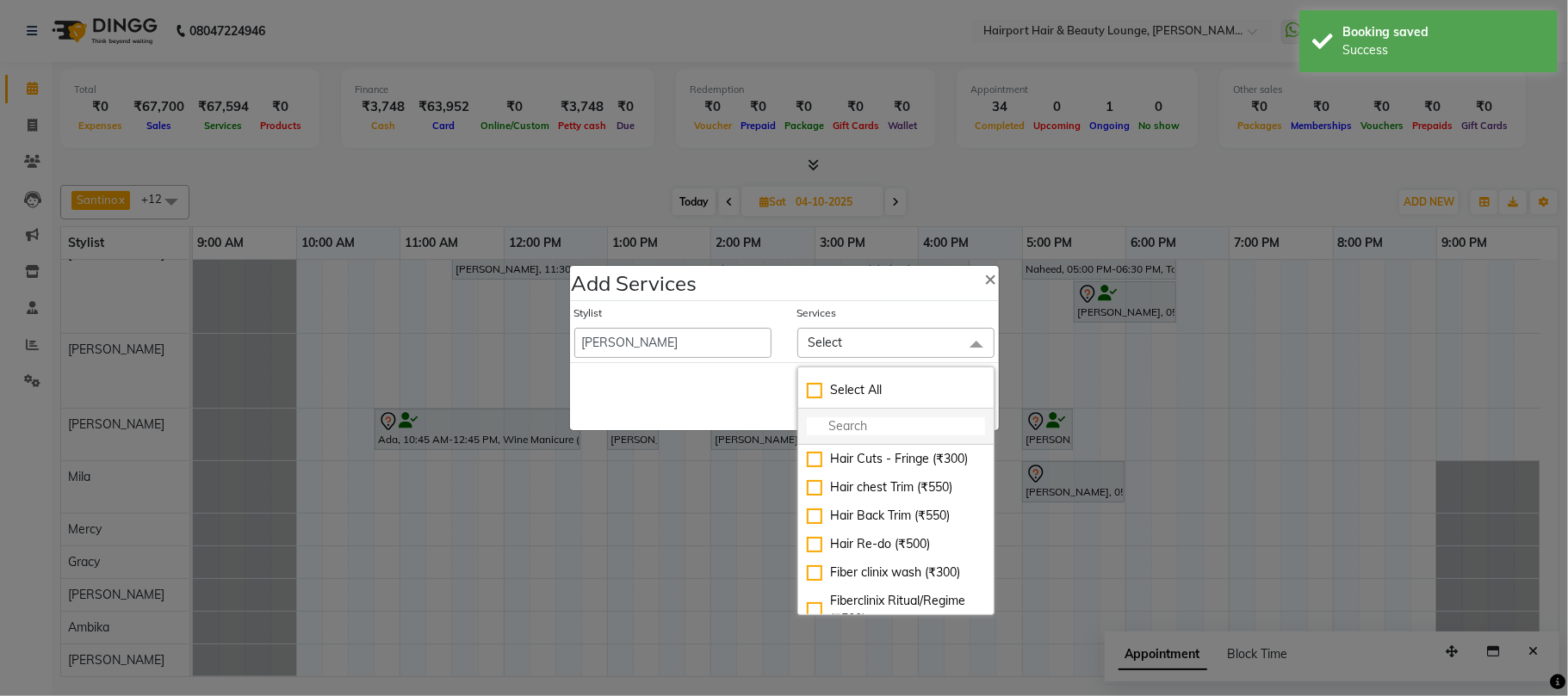
click at [857, 418] on input "multiselect-search" at bounding box center [896, 426] width 179 height 18
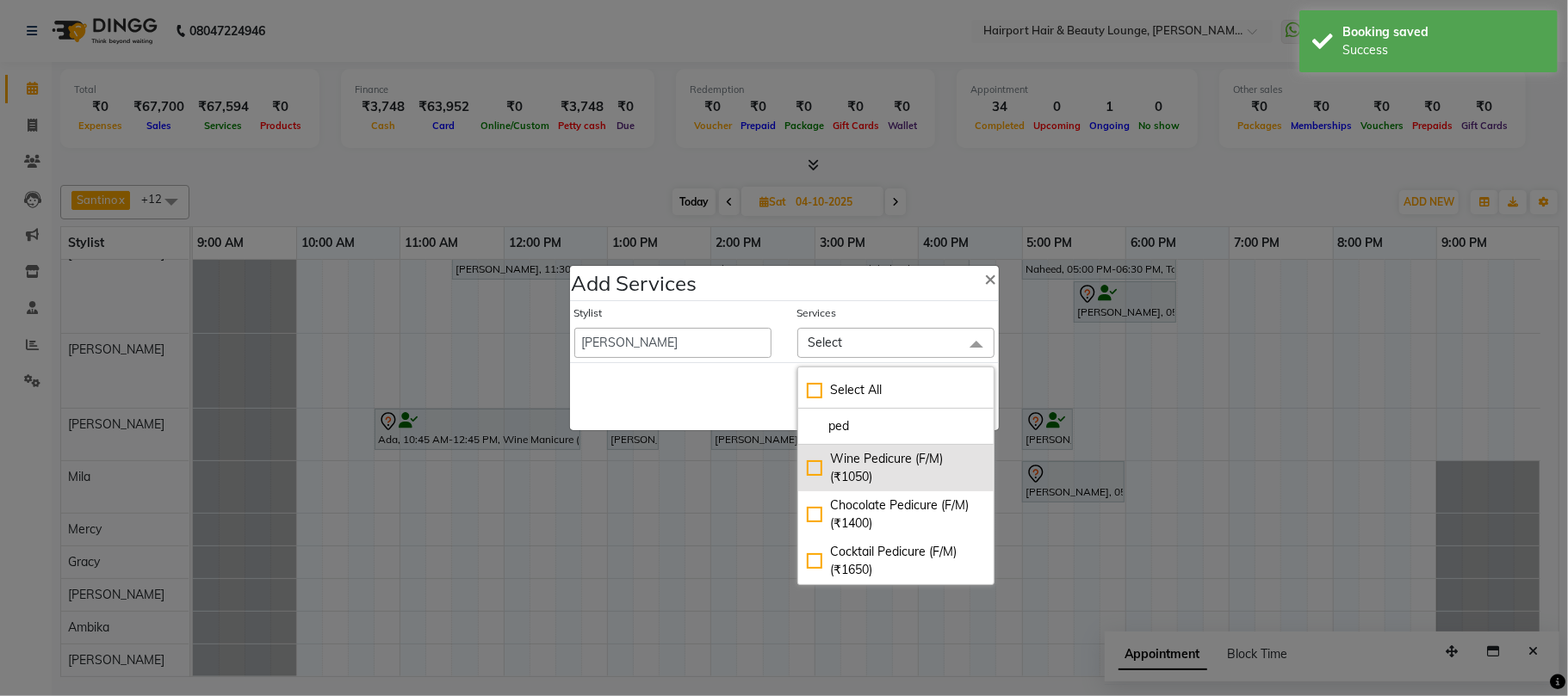
type input "ped"
click at [823, 466] on div "Wine Pedicure (F/M) (₹1050)" at bounding box center [896, 468] width 179 height 36
checkbox input "true"
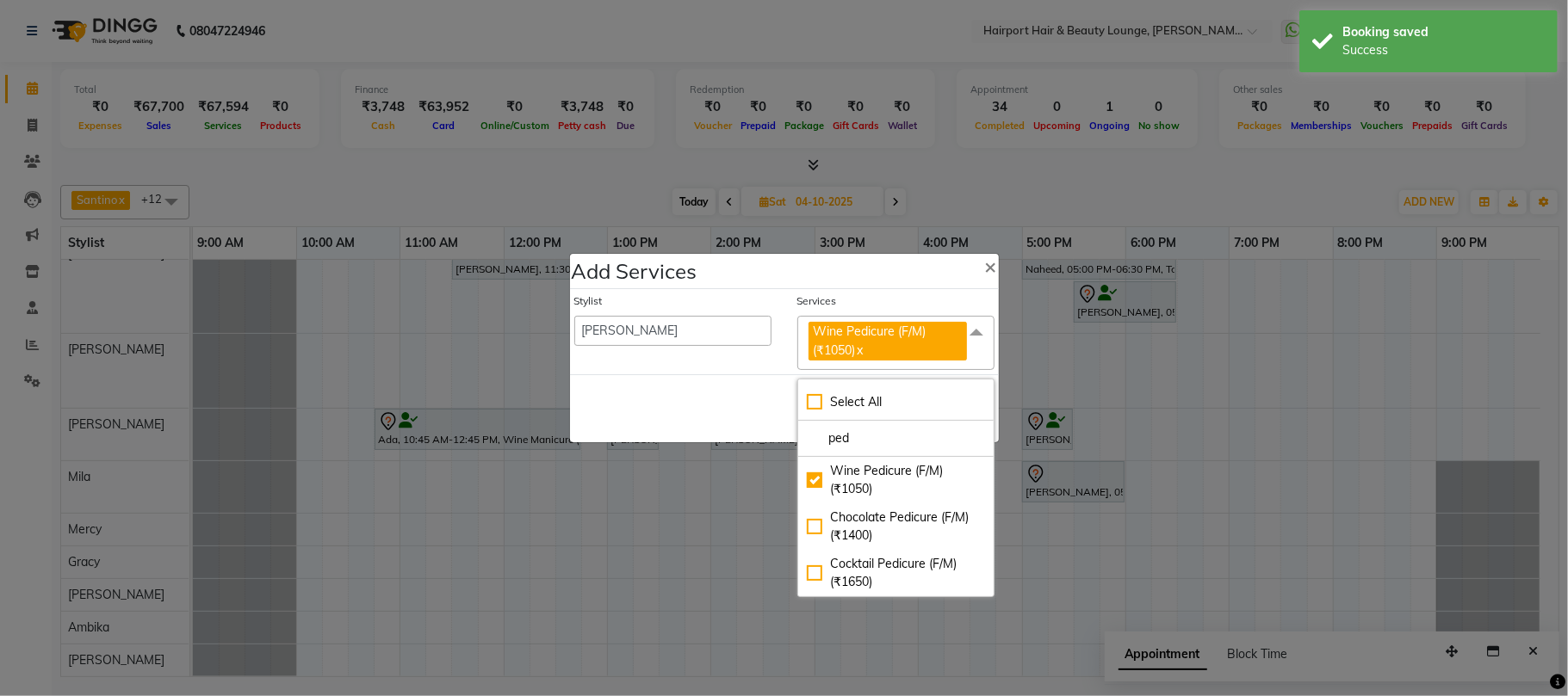
click at [711, 410] on div "Save Cancel" at bounding box center [784, 408] width 429 height 68
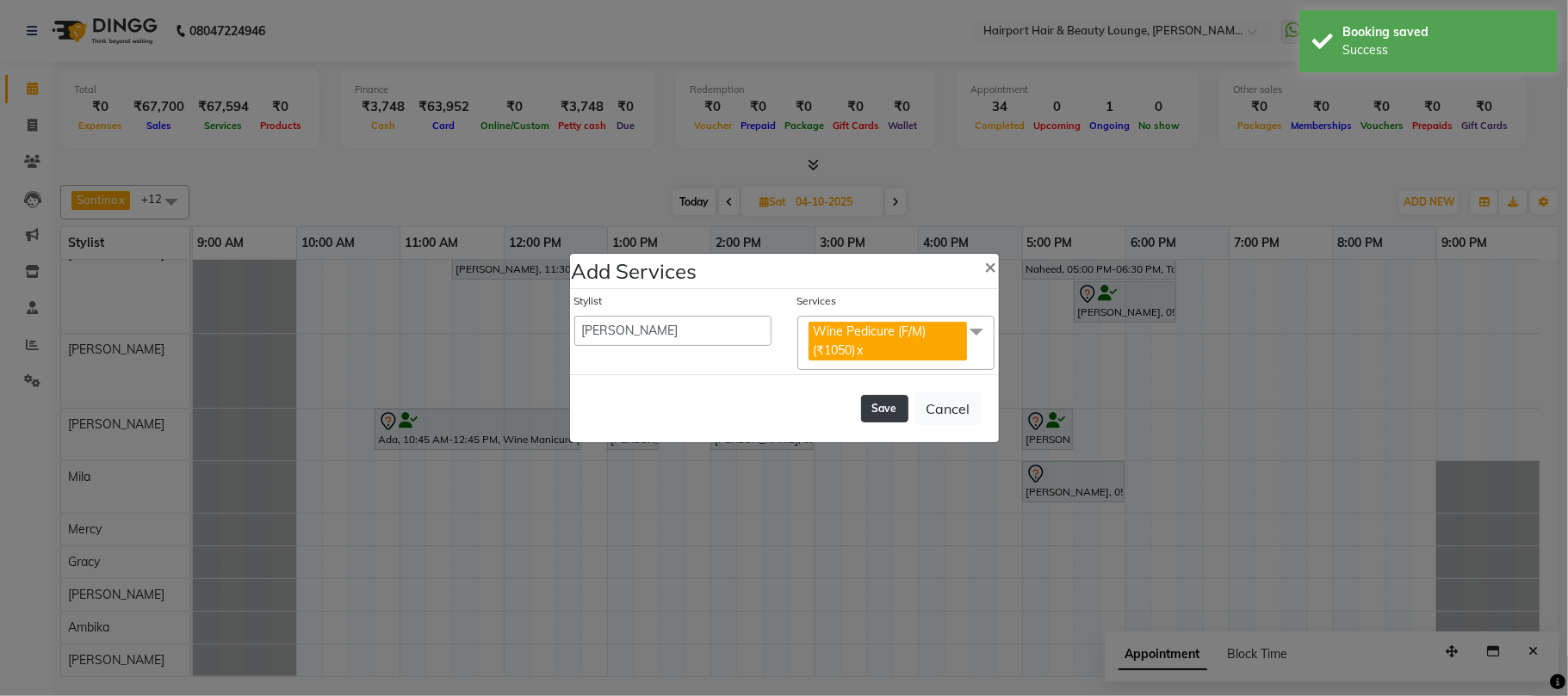
click at [888, 407] on button "Save" at bounding box center [885, 409] width 47 height 27
select select "7127"
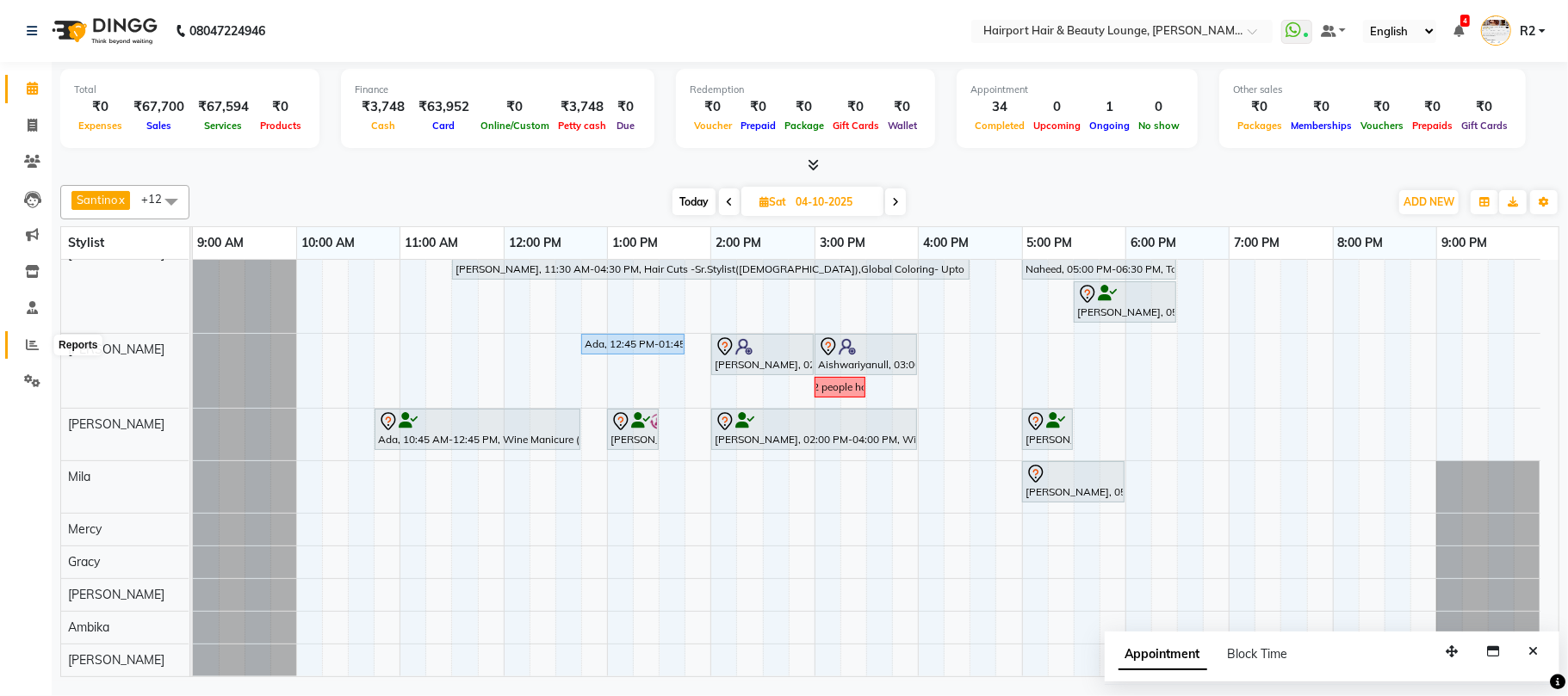
click at [33, 339] on icon at bounding box center [32, 344] width 13 height 13
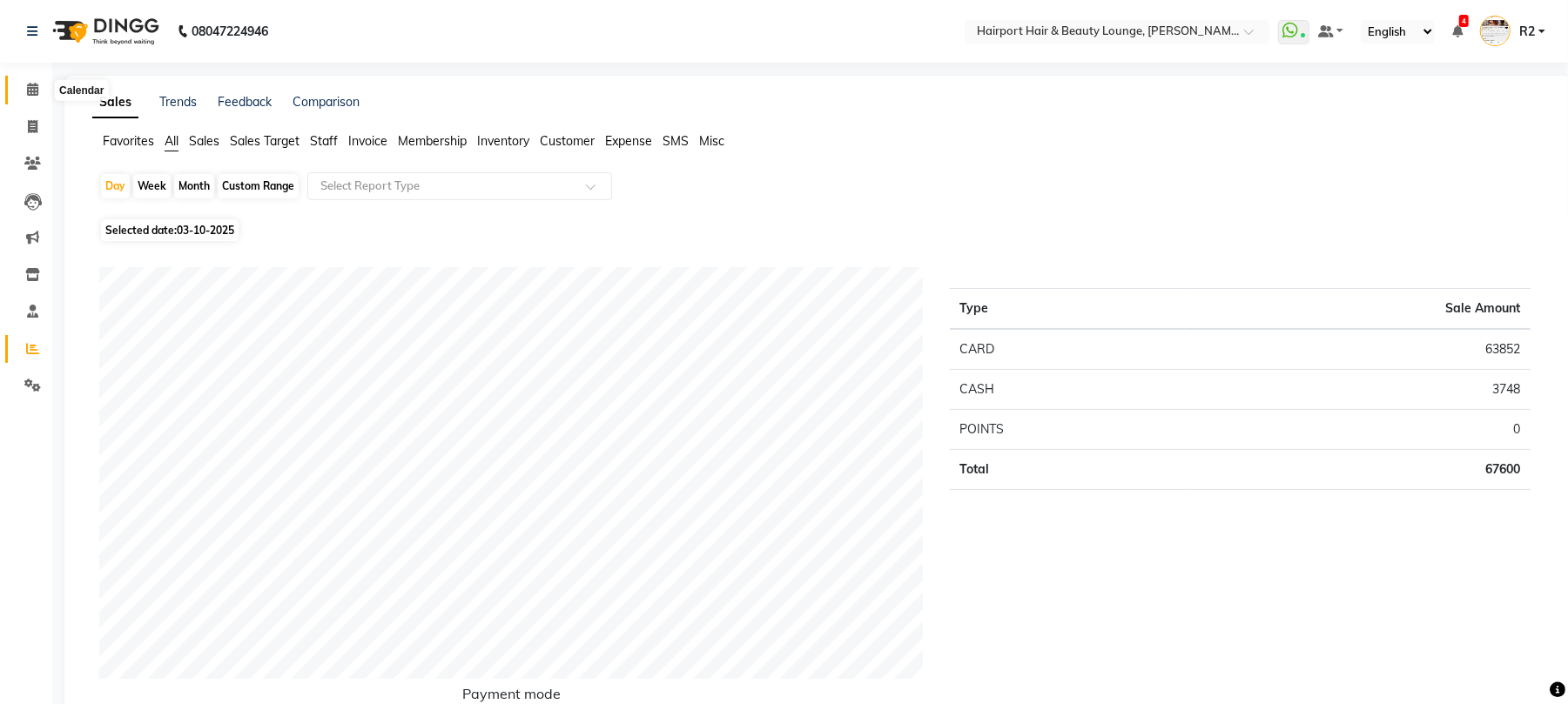
click at [32, 90] on icon at bounding box center [32, 89] width 11 height 13
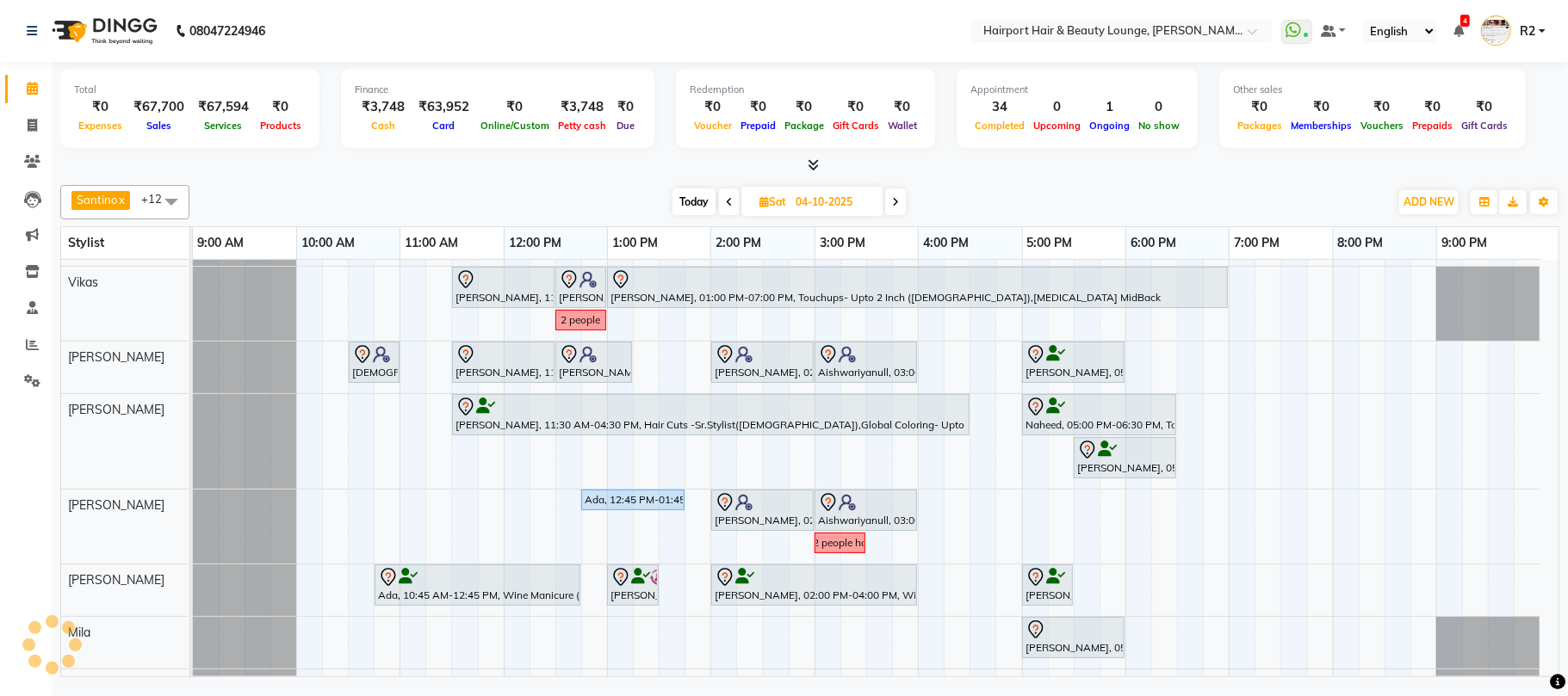
scroll to position [229, 0]
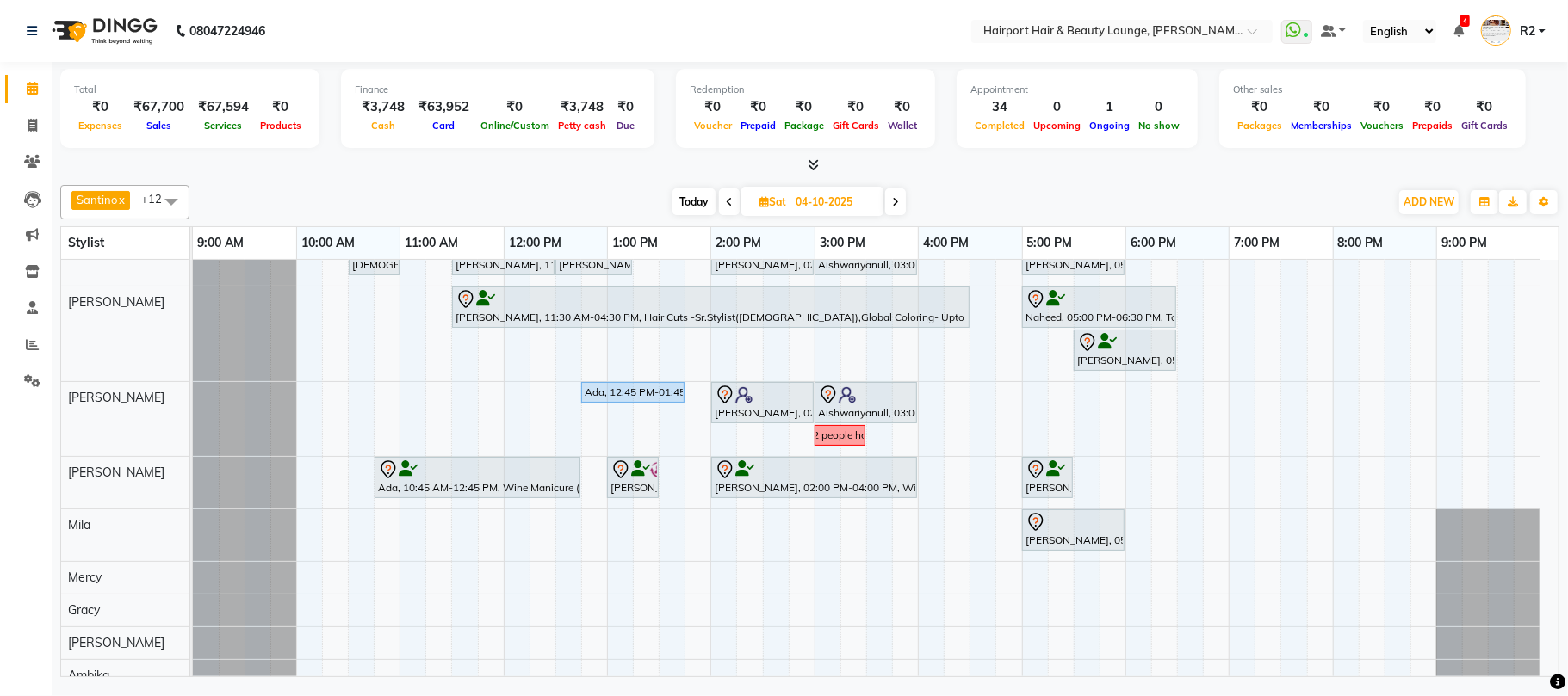
click at [699, 208] on span "Today" at bounding box center [693, 201] width 43 height 26
type input "03-10-2025"
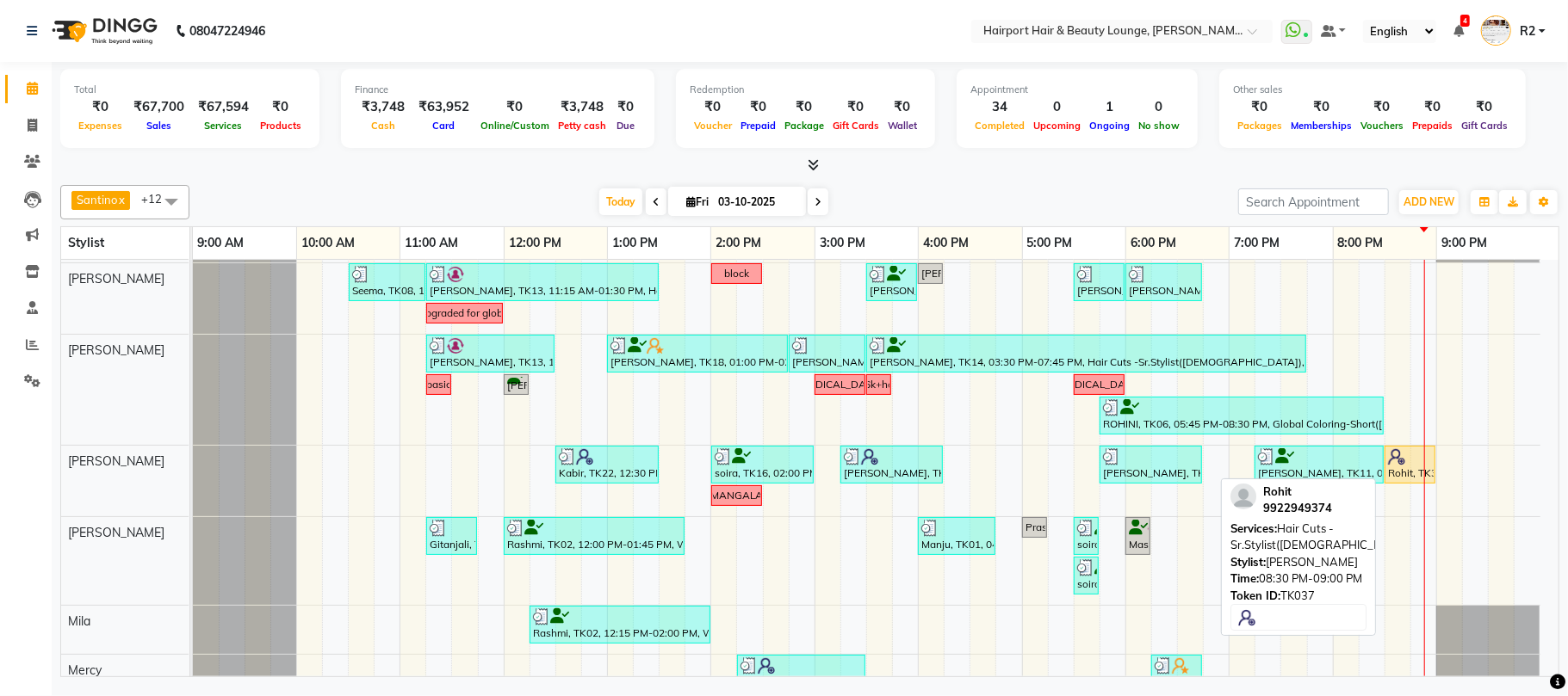
click at [1396, 472] on div "Rohit, TK37, 08:30 PM-09:00 PM, Hair Cuts -Sr.Stylist([DEMOGRAPHIC_DATA])" at bounding box center [1409, 465] width 47 height 33
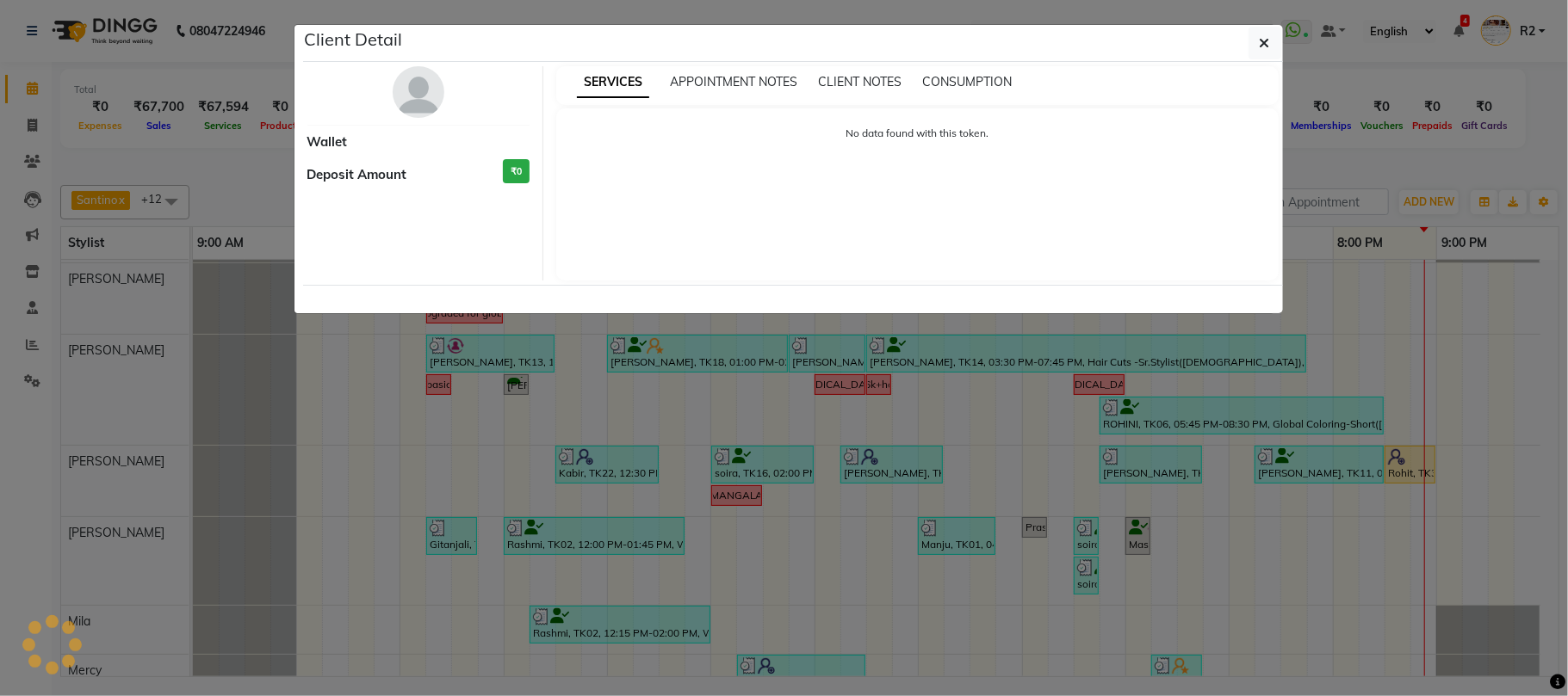
select select "1"
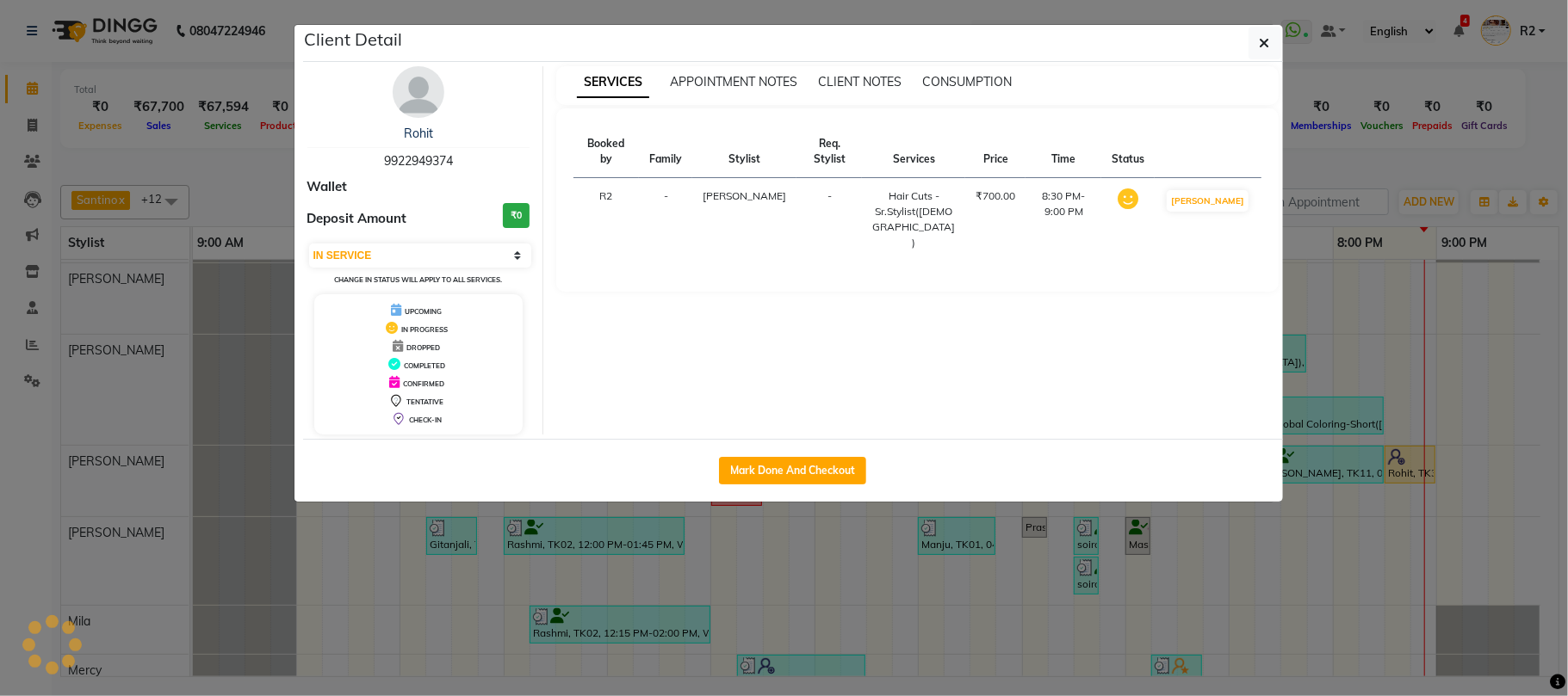
click at [762, 466] on button "Mark Done And Checkout" at bounding box center [793, 471] width 148 height 27
select select "622"
select select "service"
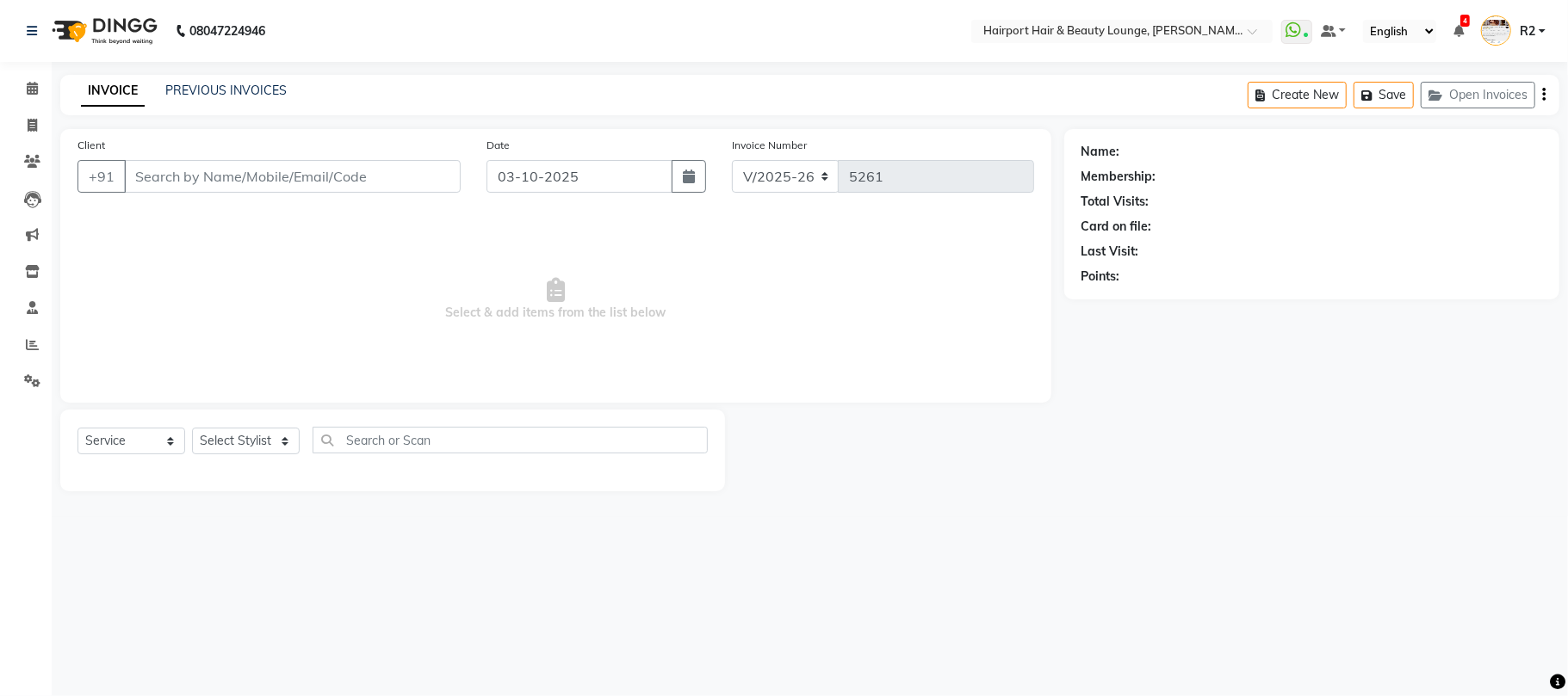
type input "9922949374"
select select "22631"
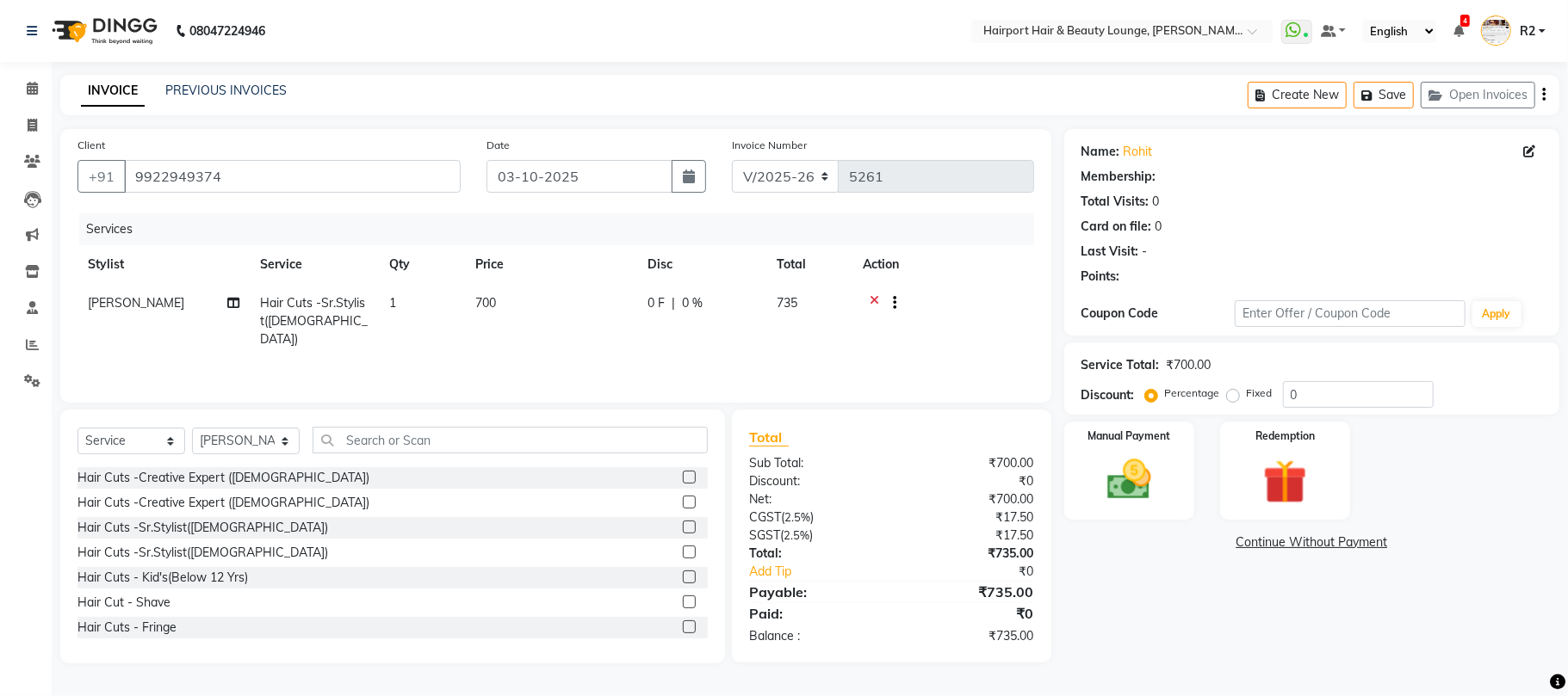
select select "1: Object"
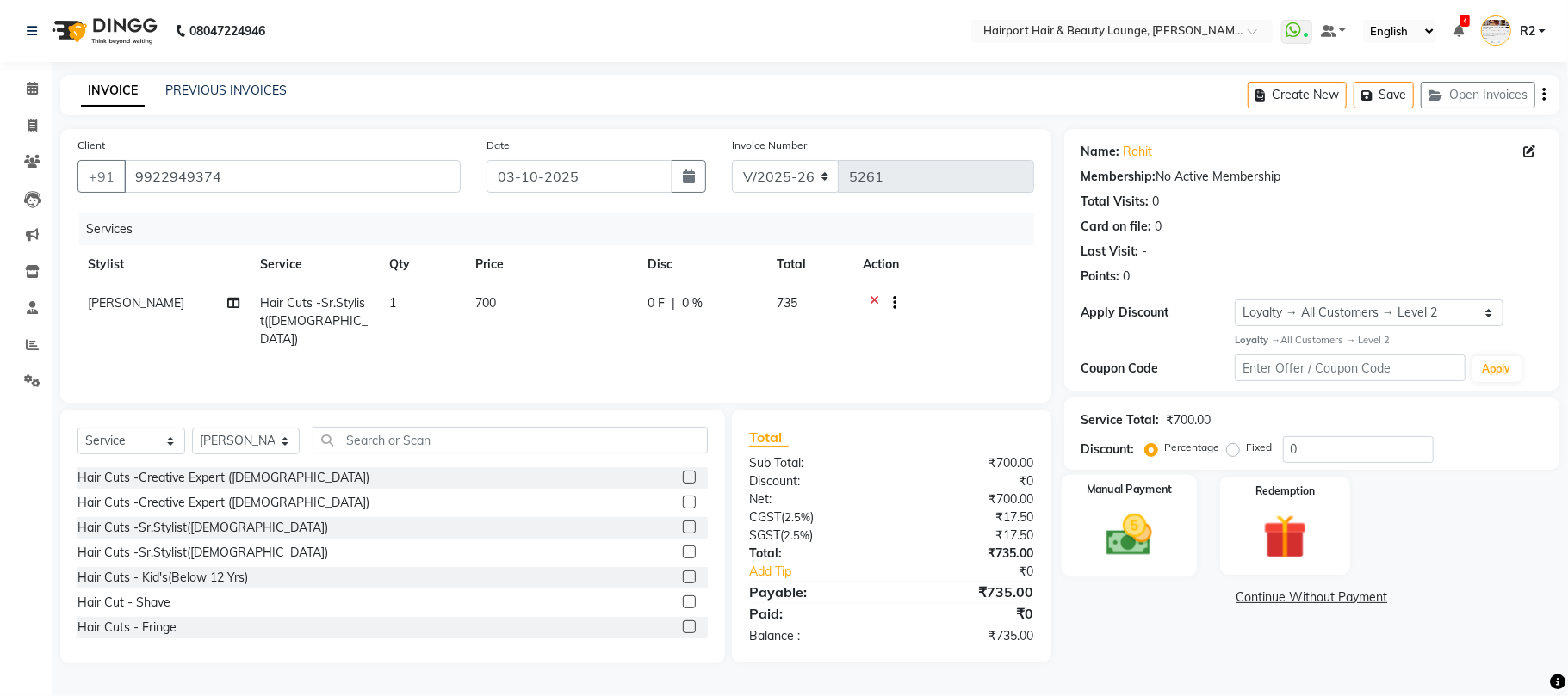
click at [1179, 518] on div "Manual Payment" at bounding box center [1129, 526] width 135 height 101
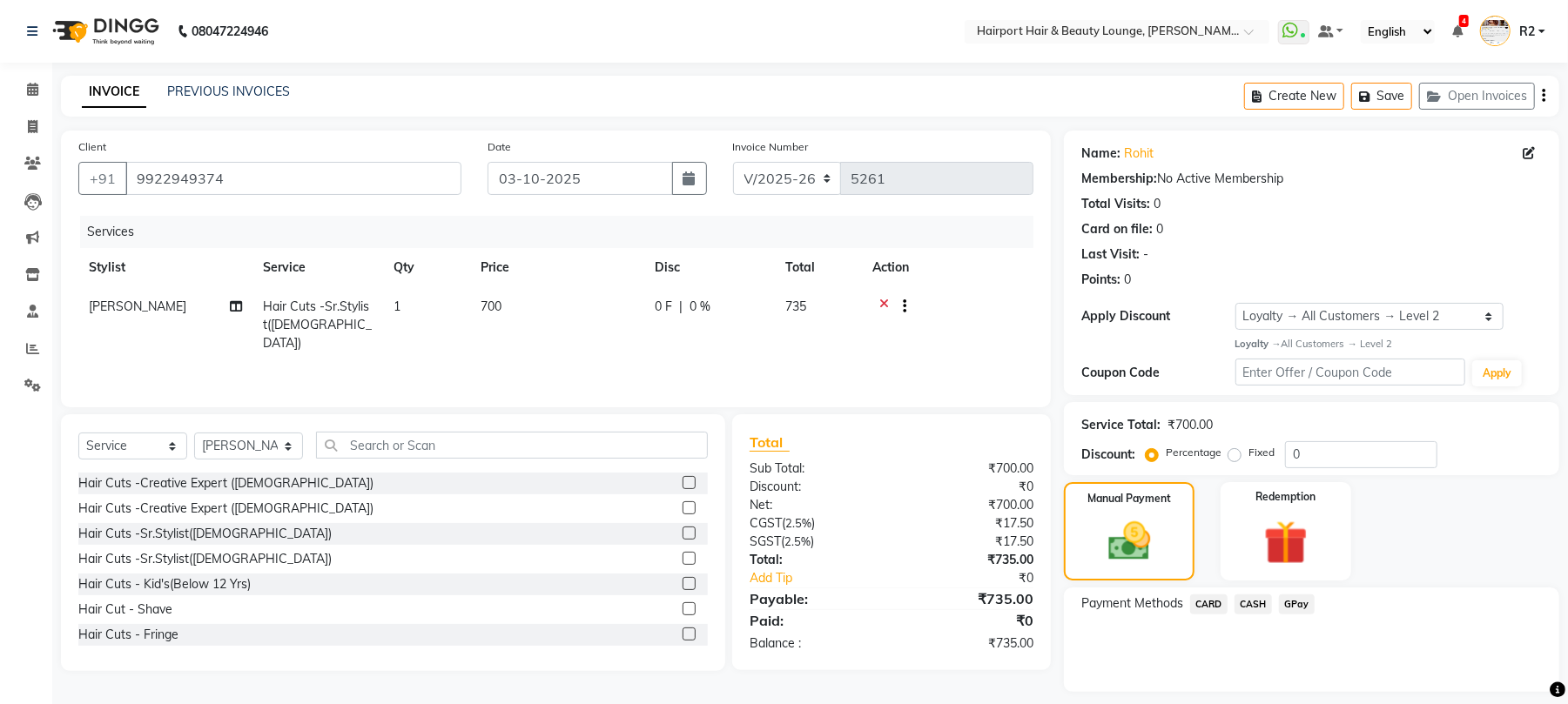
click at [1210, 594] on span "CARD" at bounding box center [1209, 604] width 38 height 20
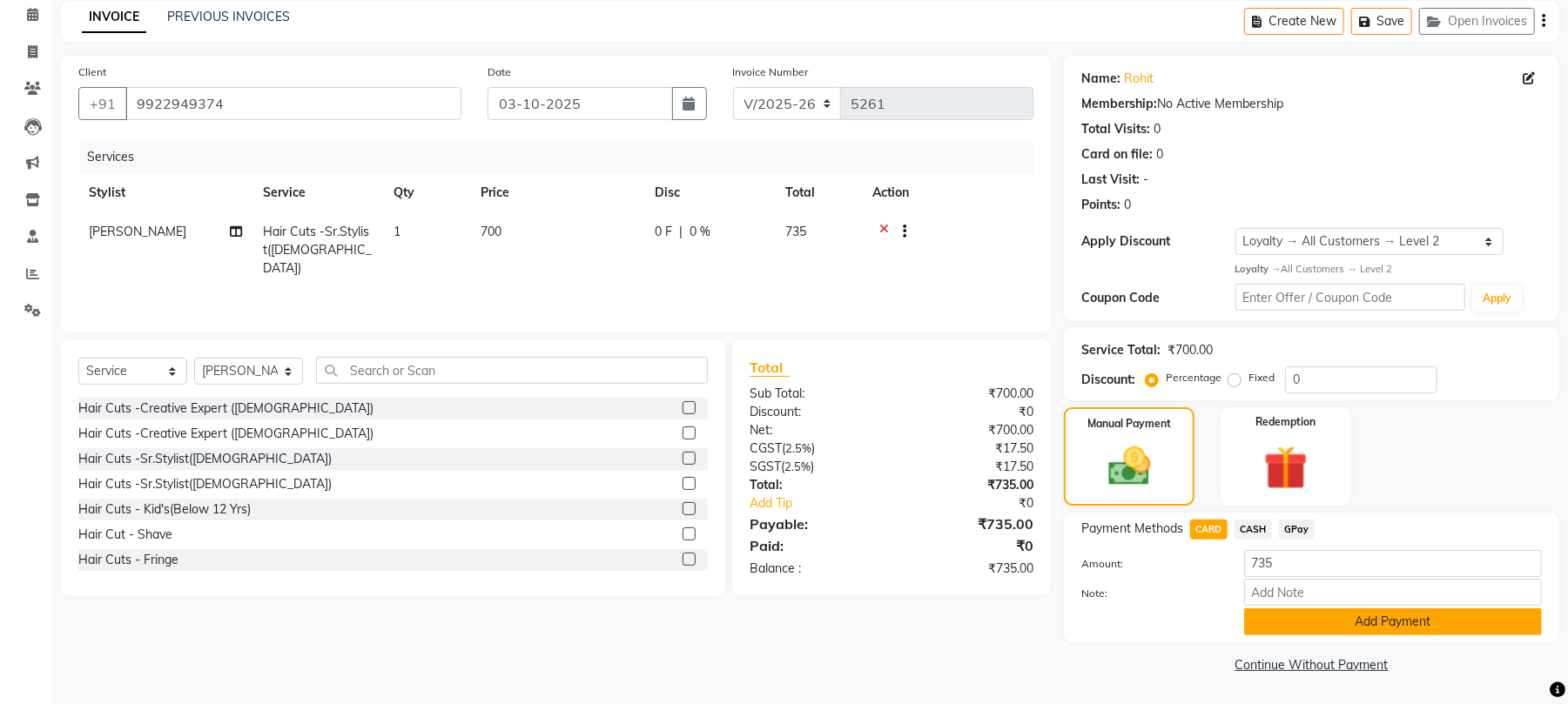
click at [1328, 618] on button "Add Payment" at bounding box center [1392, 621] width 298 height 27
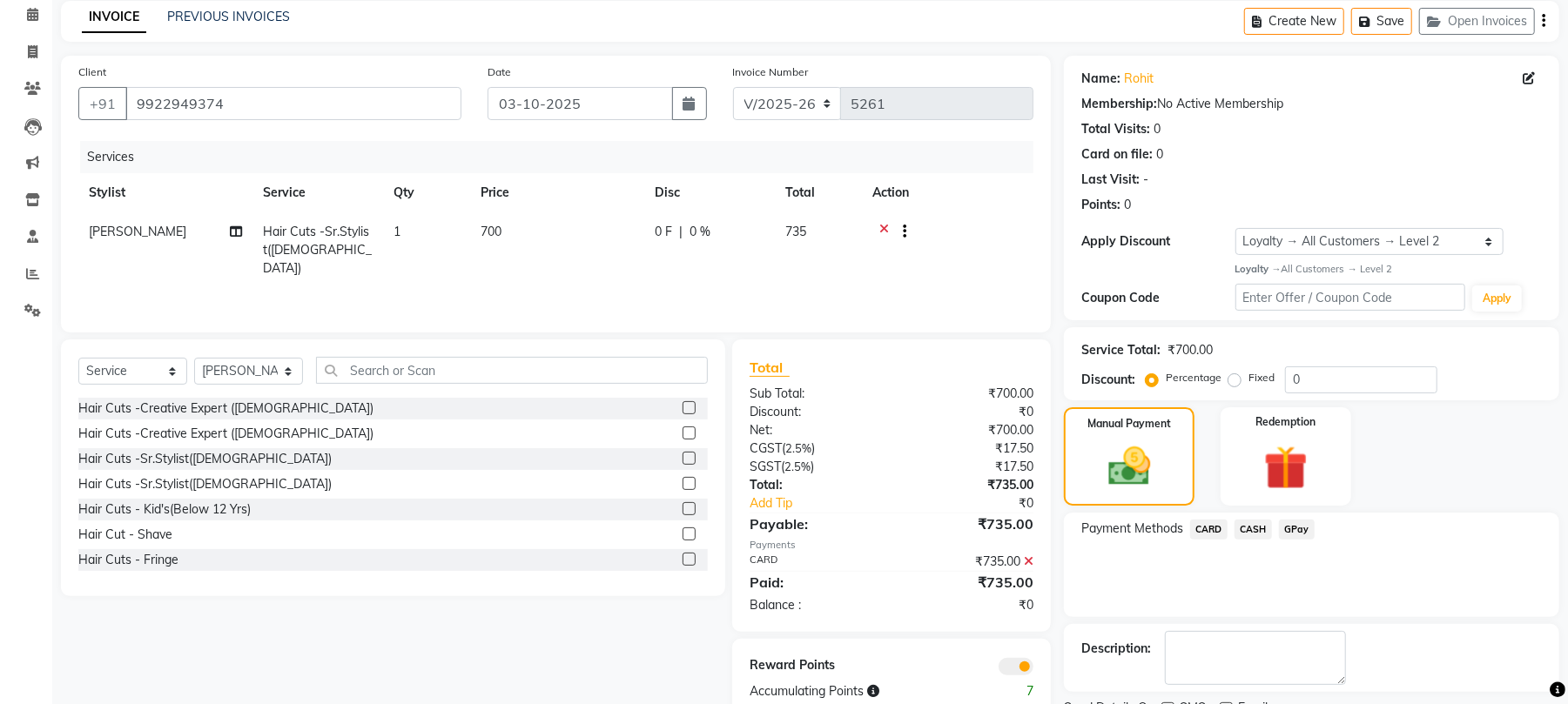
scroll to position [150, 0]
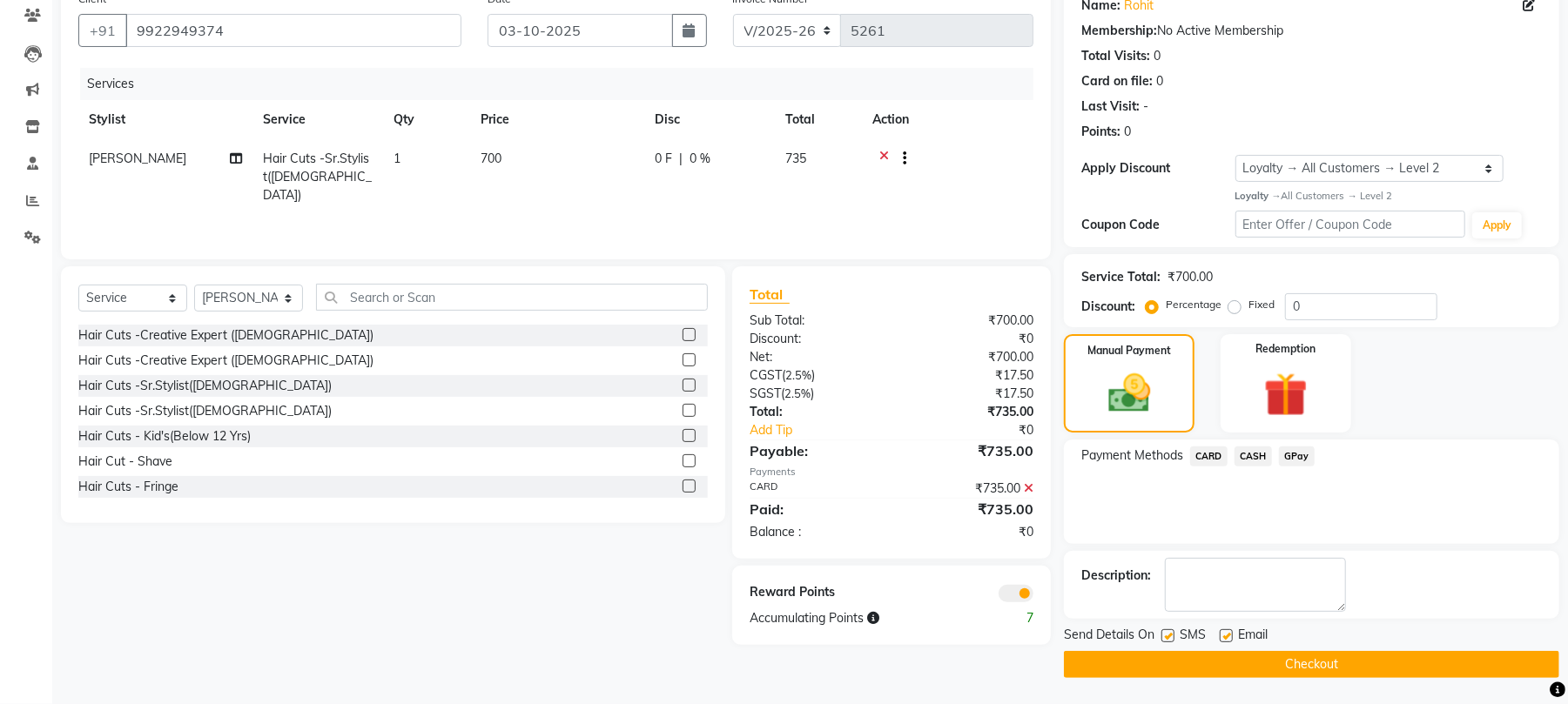
click at [1307, 655] on button "Checkout" at bounding box center [1312, 664] width 496 height 27
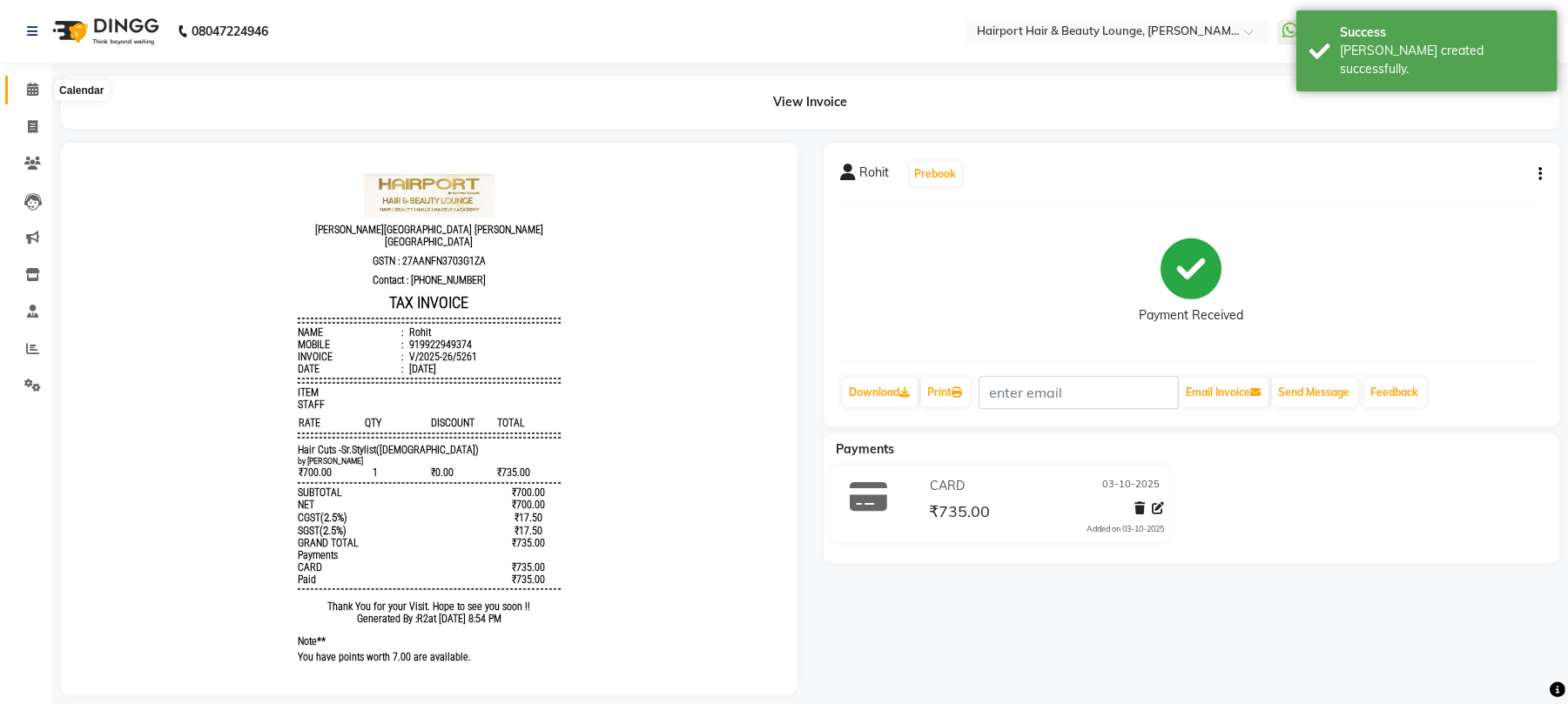
click at [29, 91] on icon at bounding box center [32, 89] width 11 height 13
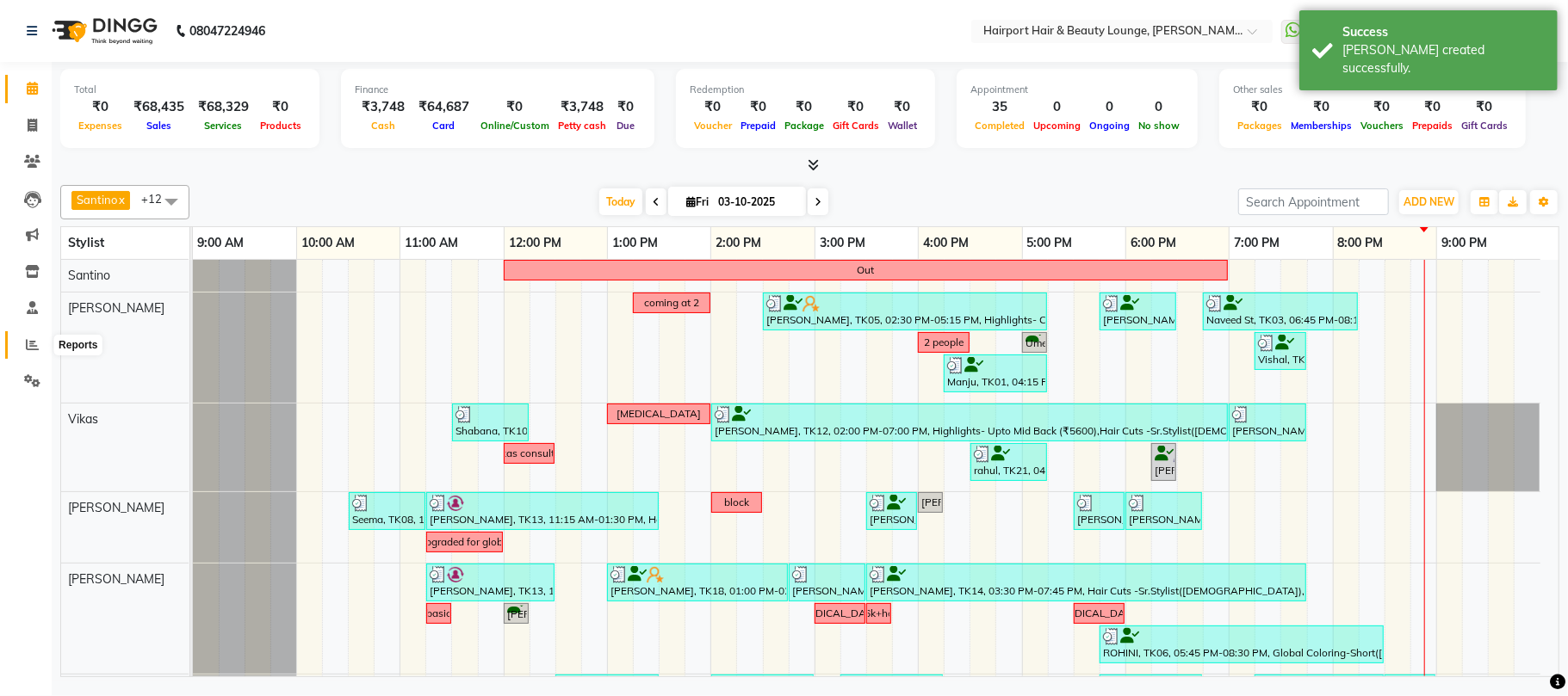
click at [35, 338] on icon at bounding box center [32, 344] width 13 height 13
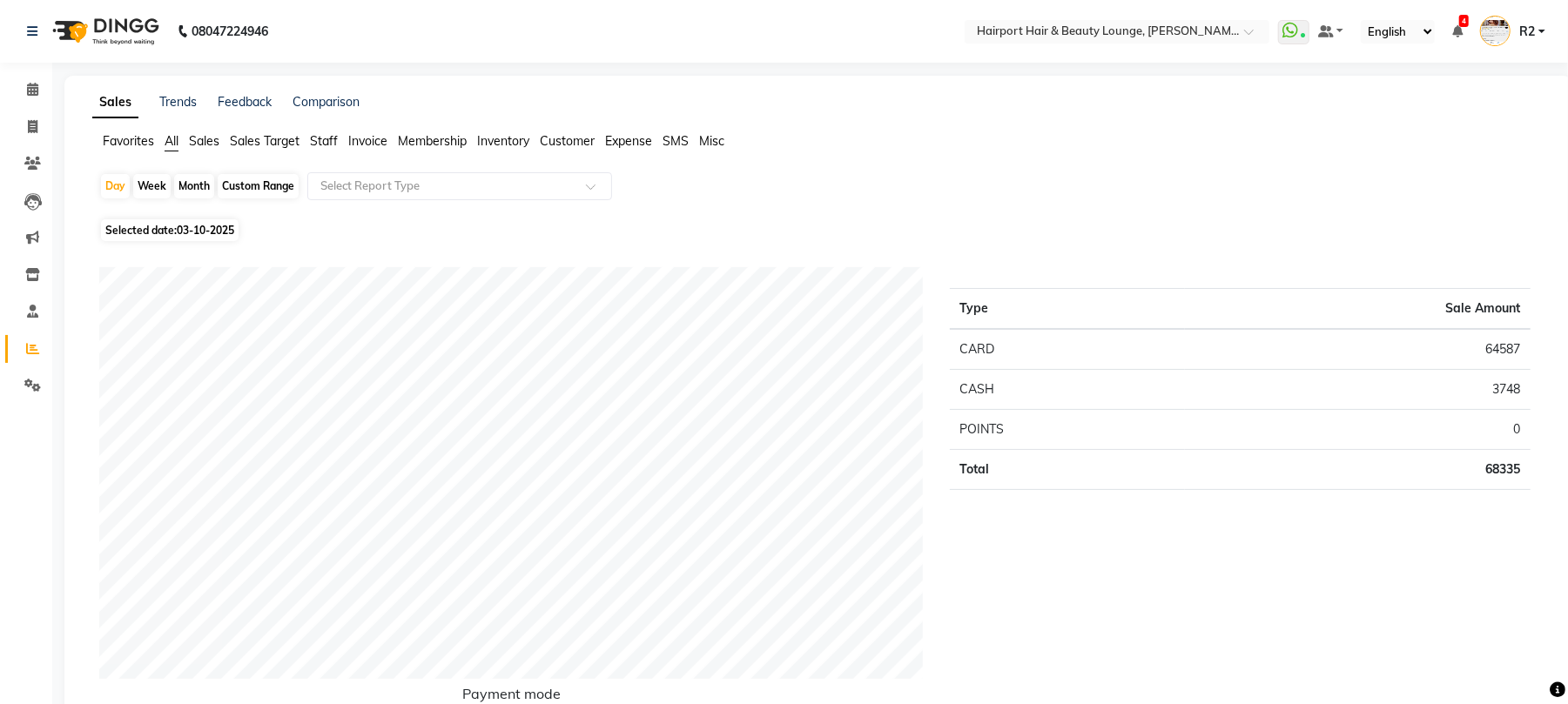
click at [324, 134] on span "Staff" at bounding box center [323, 141] width 28 height 16
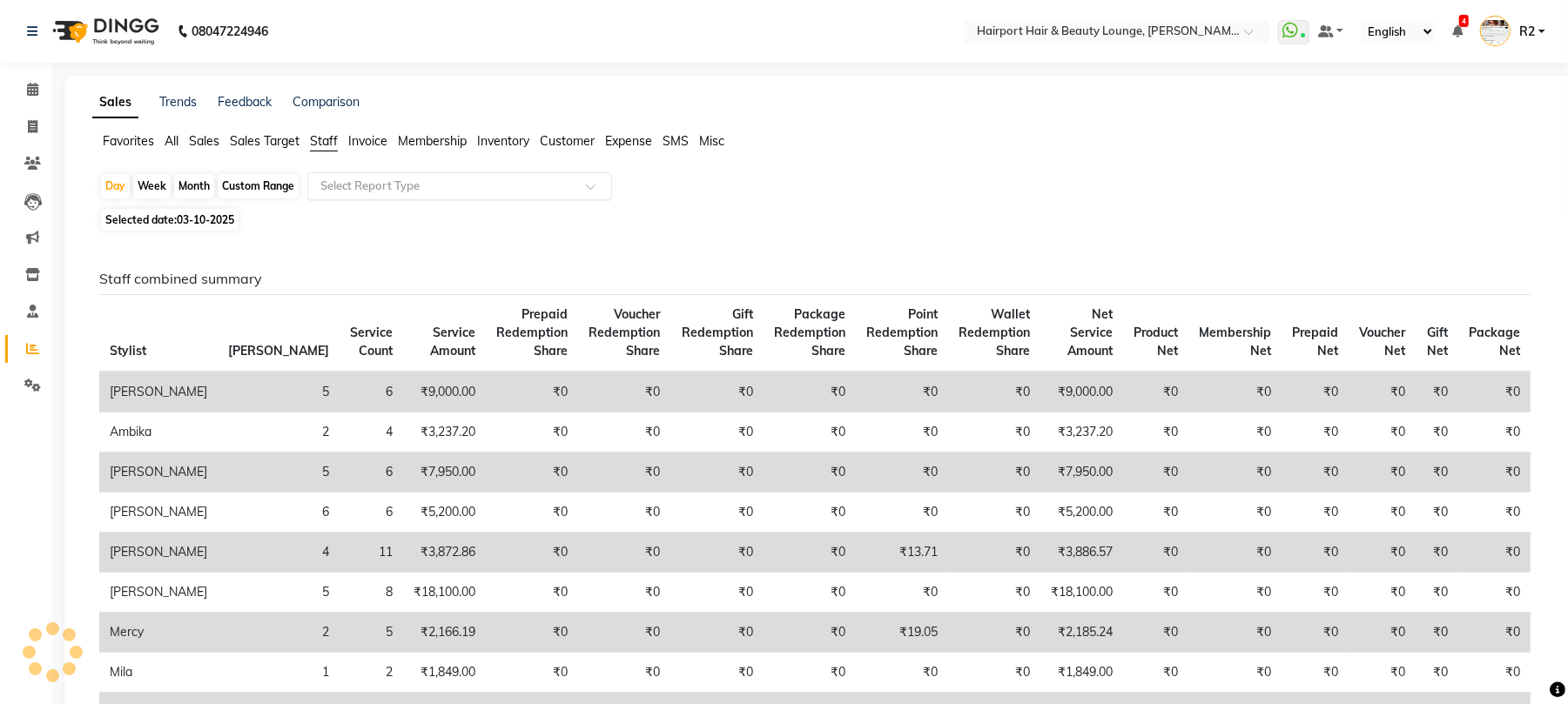
click at [437, 182] on input "text" at bounding box center [442, 186] width 251 height 18
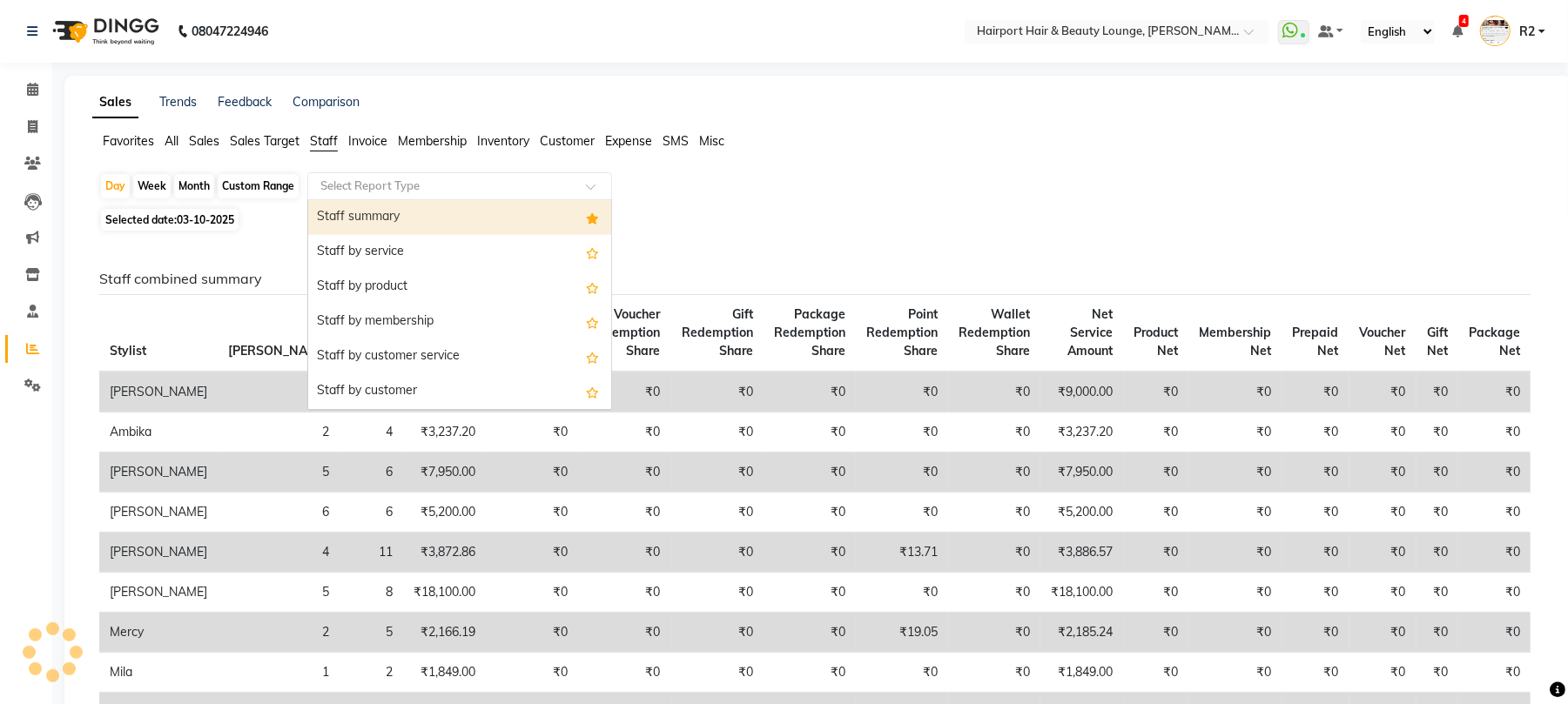
click at [467, 217] on div "Staff summary" at bounding box center [459, 217] width 303 height 35
select select "csv"
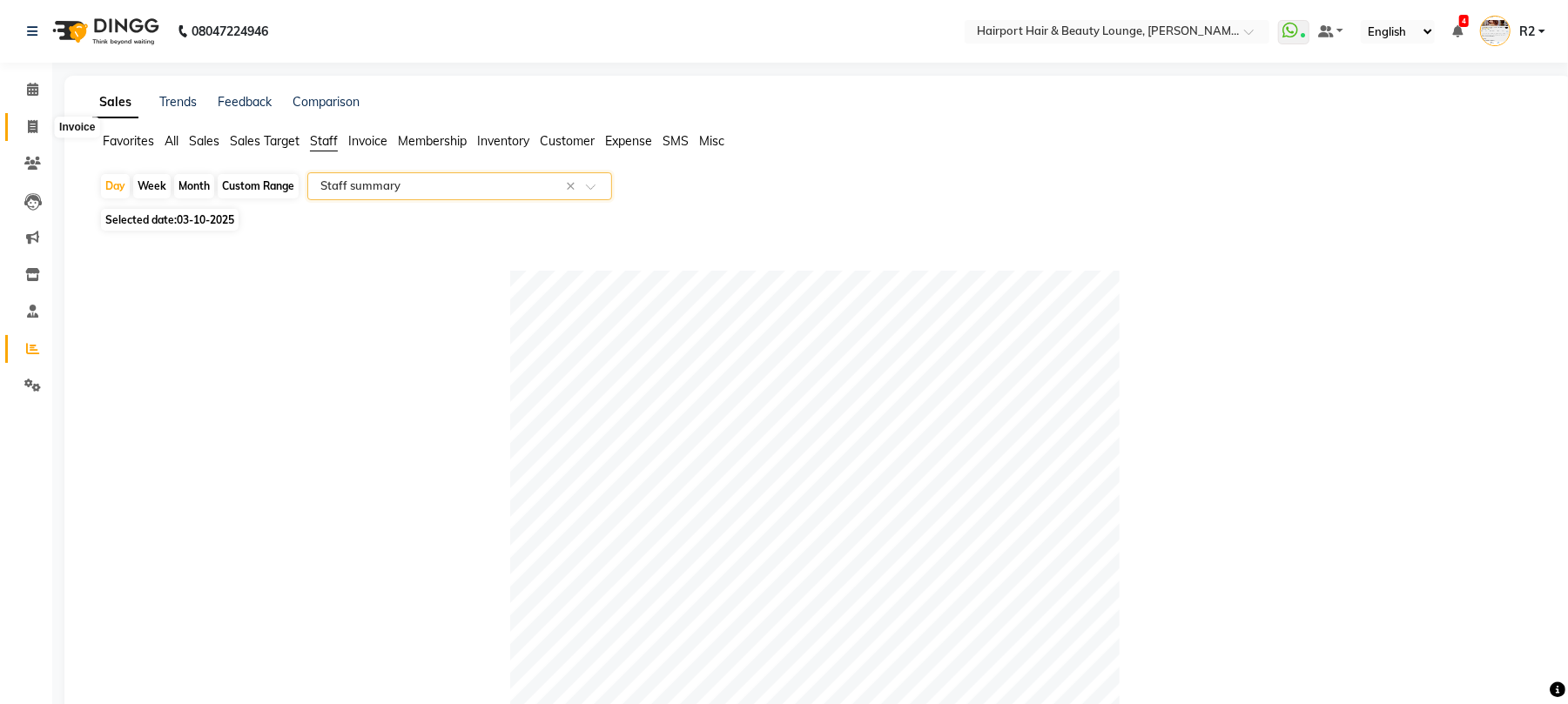
click at [39, 123] on span at bounding box center [32, 128] width 30 height 20
select select "service"
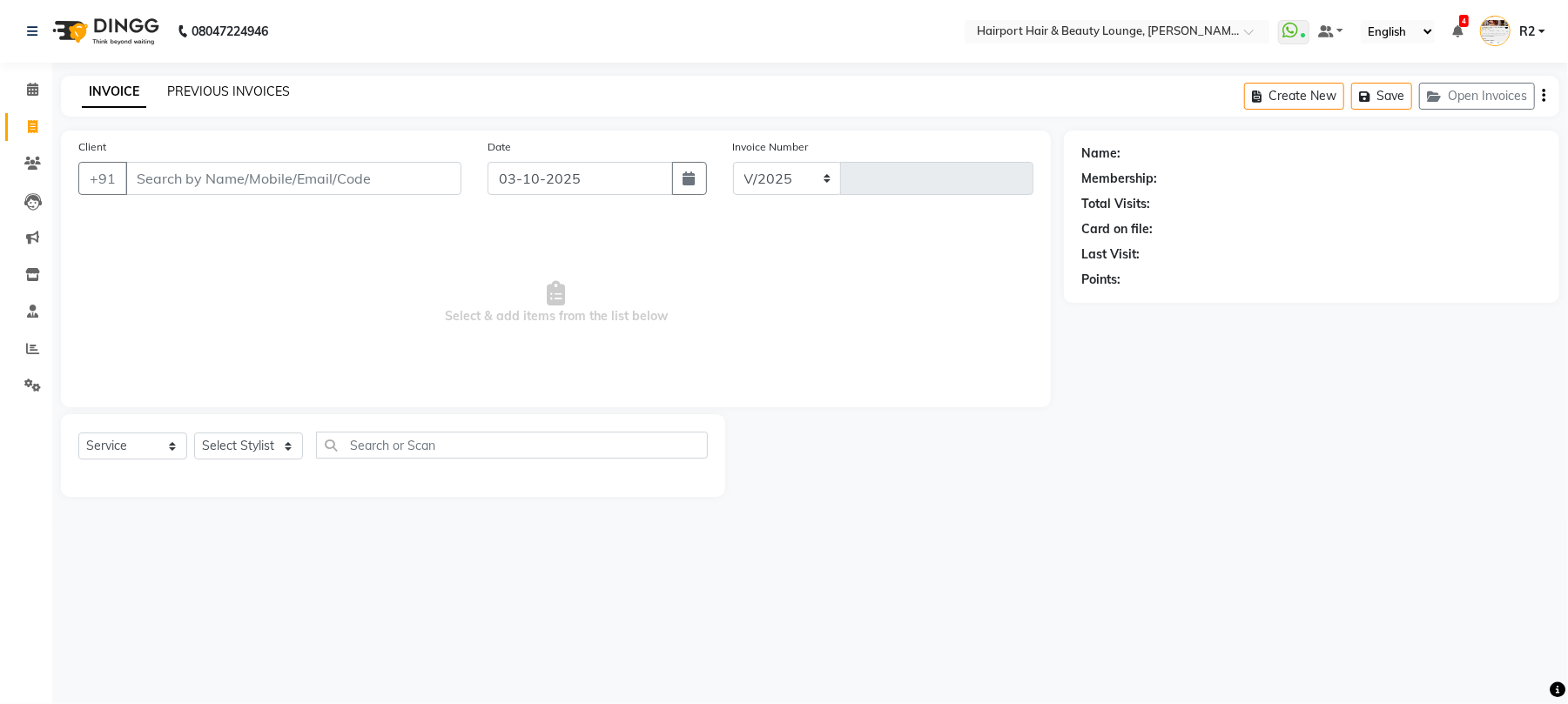
select select "622"
type input "5262"
click at [193, 81] on div "INVOICE PREVIOUS INVOICES Create New Save Open Invoices" at bounding box center [818, 96] width 1515 height 41
click at [245, 96] on link "PREVIOUS INVOICES" at bounding box center [228, 91] width 123 height 16
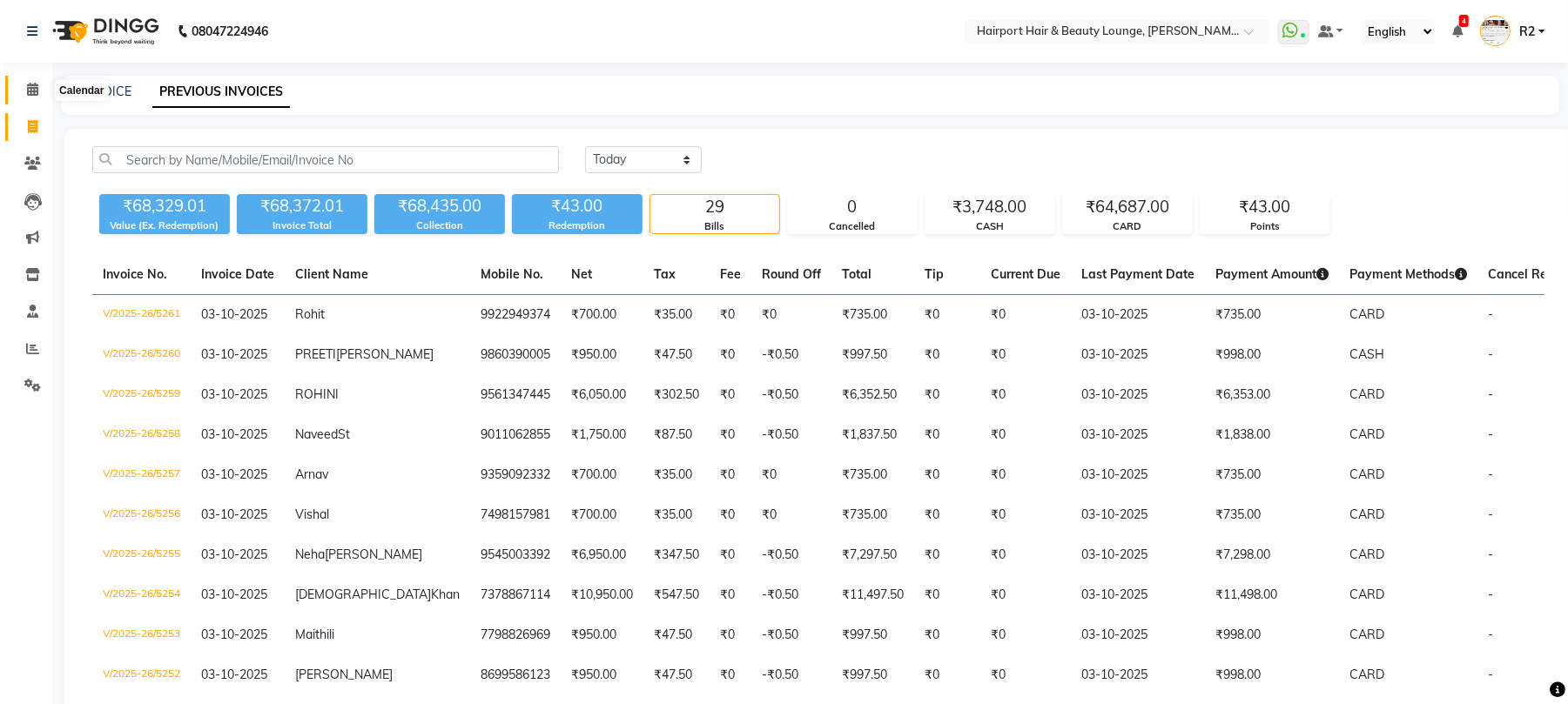
click at [27, 83] on icon at bounding box center [32, 89] width 11 height 13
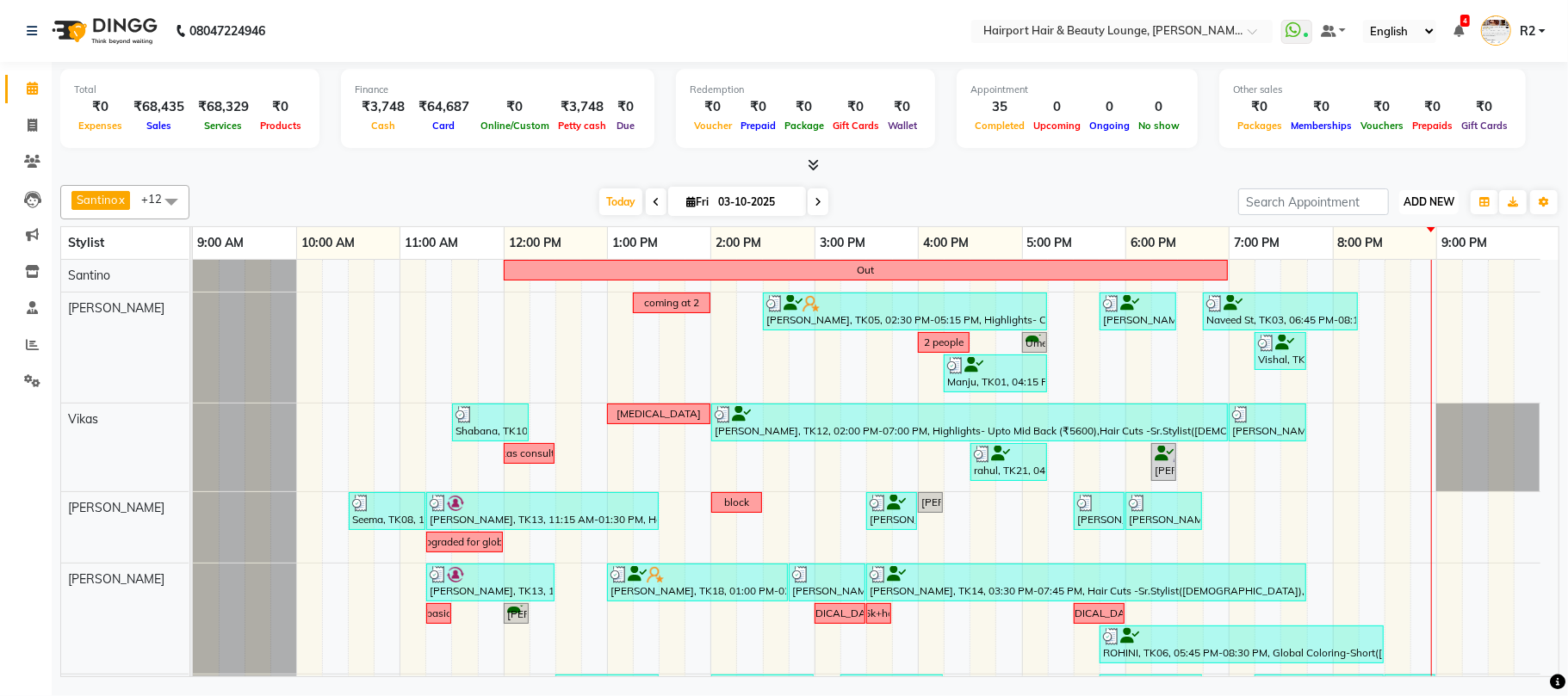
click at [1415, 204] on span "ADD NEW" at bounding box center [1429, 201] width 51 height 13
click at [1366, 279] on link "Add Expense" at bounding box center [1389, 281] width 136 height 23
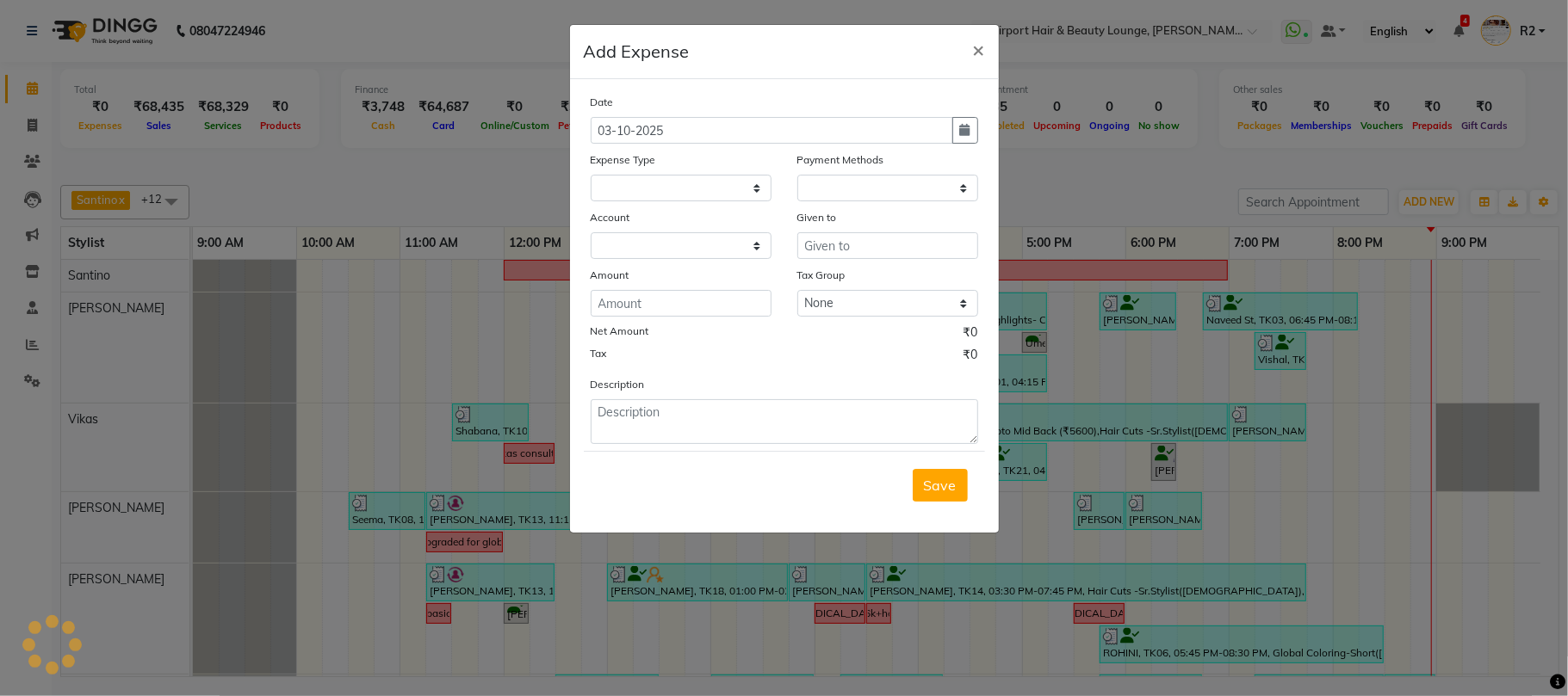
select select
select select "1"
select select "2385"
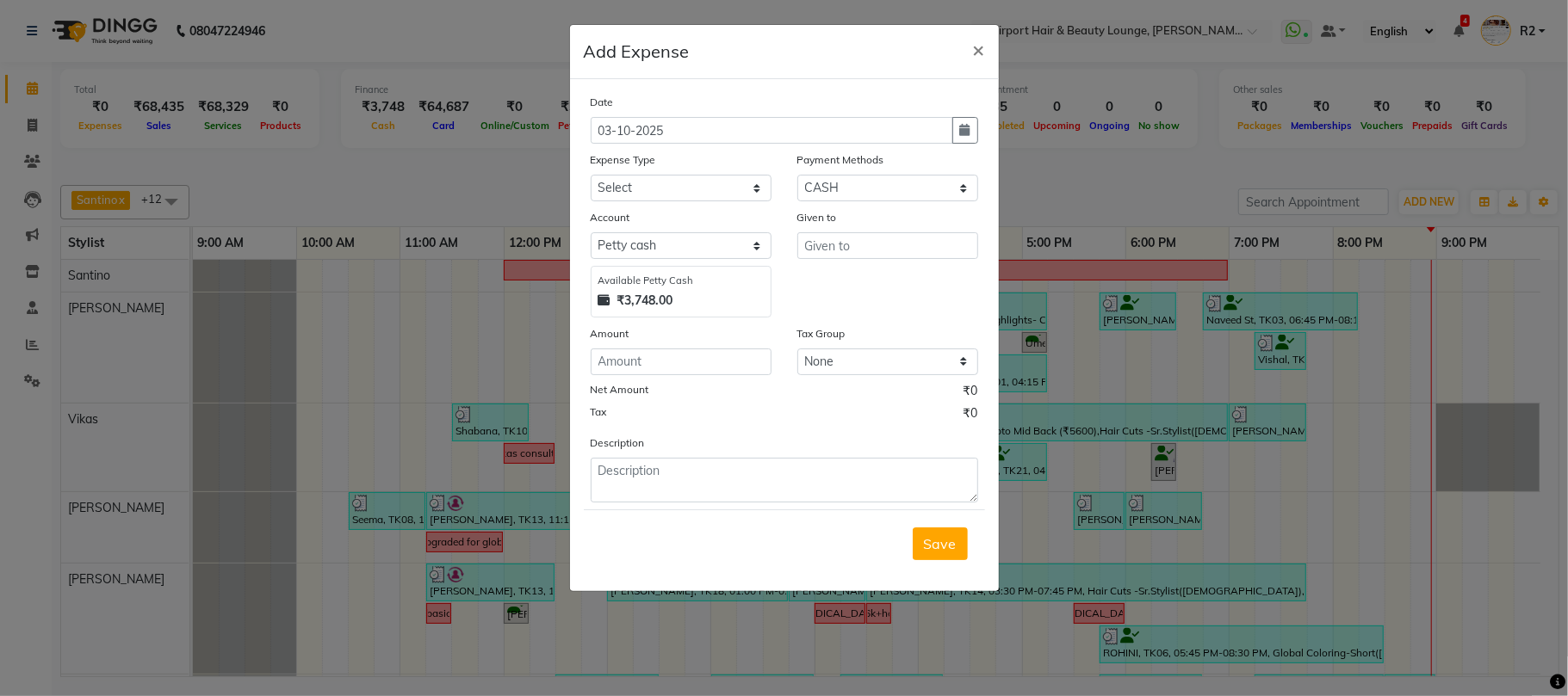
click at [682, 172] on div "Expense Type" at bounding box center [681, 162] width 180 height 24
click at [691, 179] on select "Select Cash transfer to bank Cash transfer to hub Client Snacks Fuel Incentive …" at bounding box center [681, 188] width 180 height 26
select select "1708"
click at [590, 175] on select "Select Cash transfer to bank Cash transfer to hub Client Snacks Fuel Incentive …" at bounding box center [681, 188] width 180 height 26
click at [880, 251] on input "text" at bounding box center [887, 245] width 180 height 26
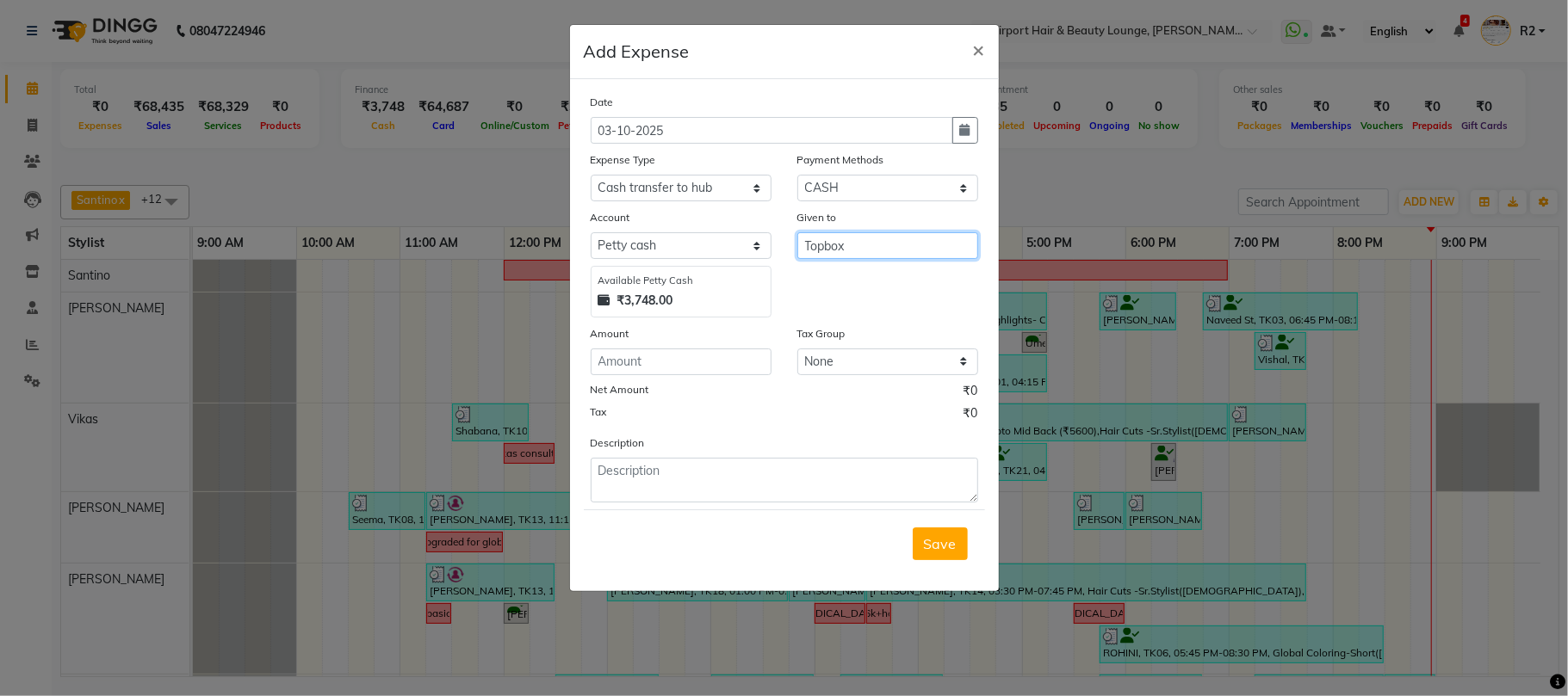
type input "Topbox"
click at [658, 358] on input "number" at bounding box center [681, 362] width 180 height 26
type input "3748"
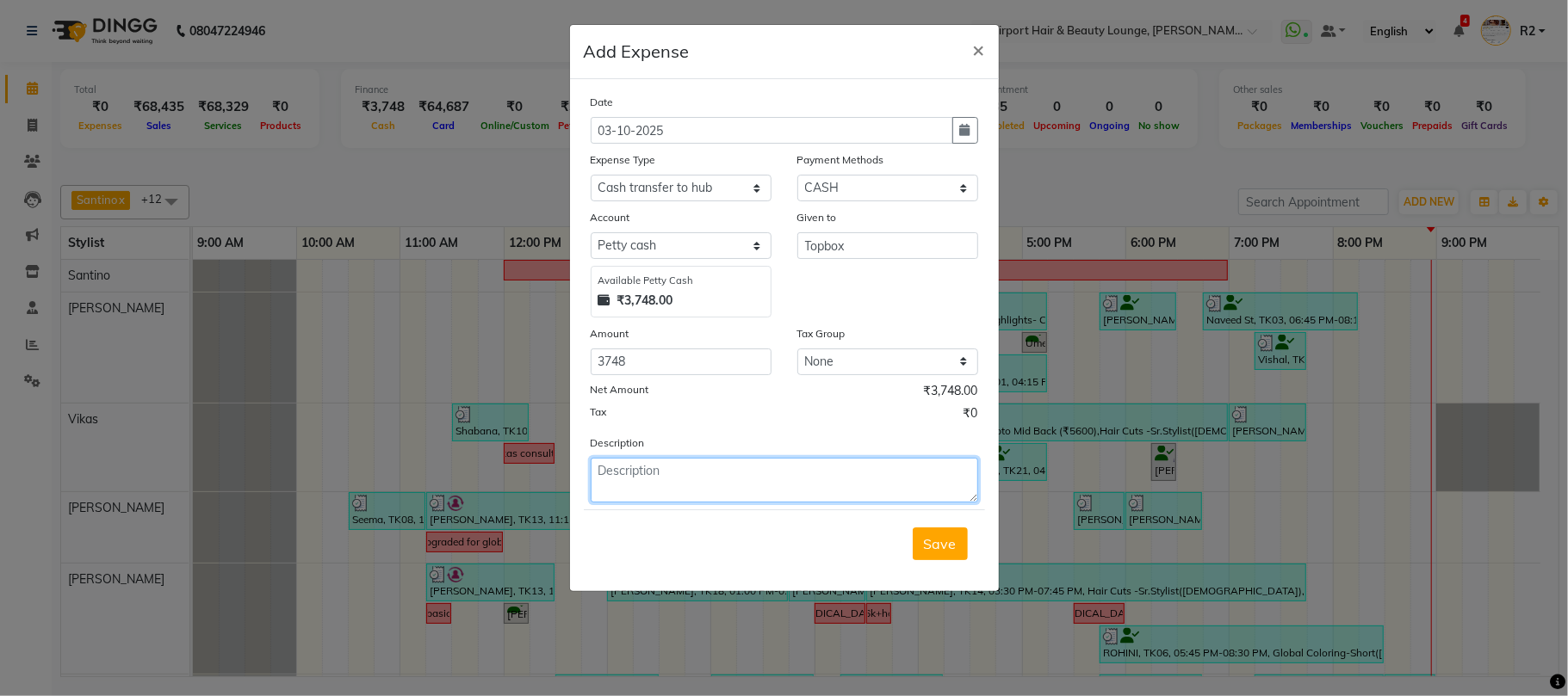
click at [677, 479] on textarea at bounding box center [784, 480] width 387 height 45
type textarea "3748/- Transferred to topbox"
click at [924, 536] on span "Save" at bounding box center [940, 544] width 33 height 17
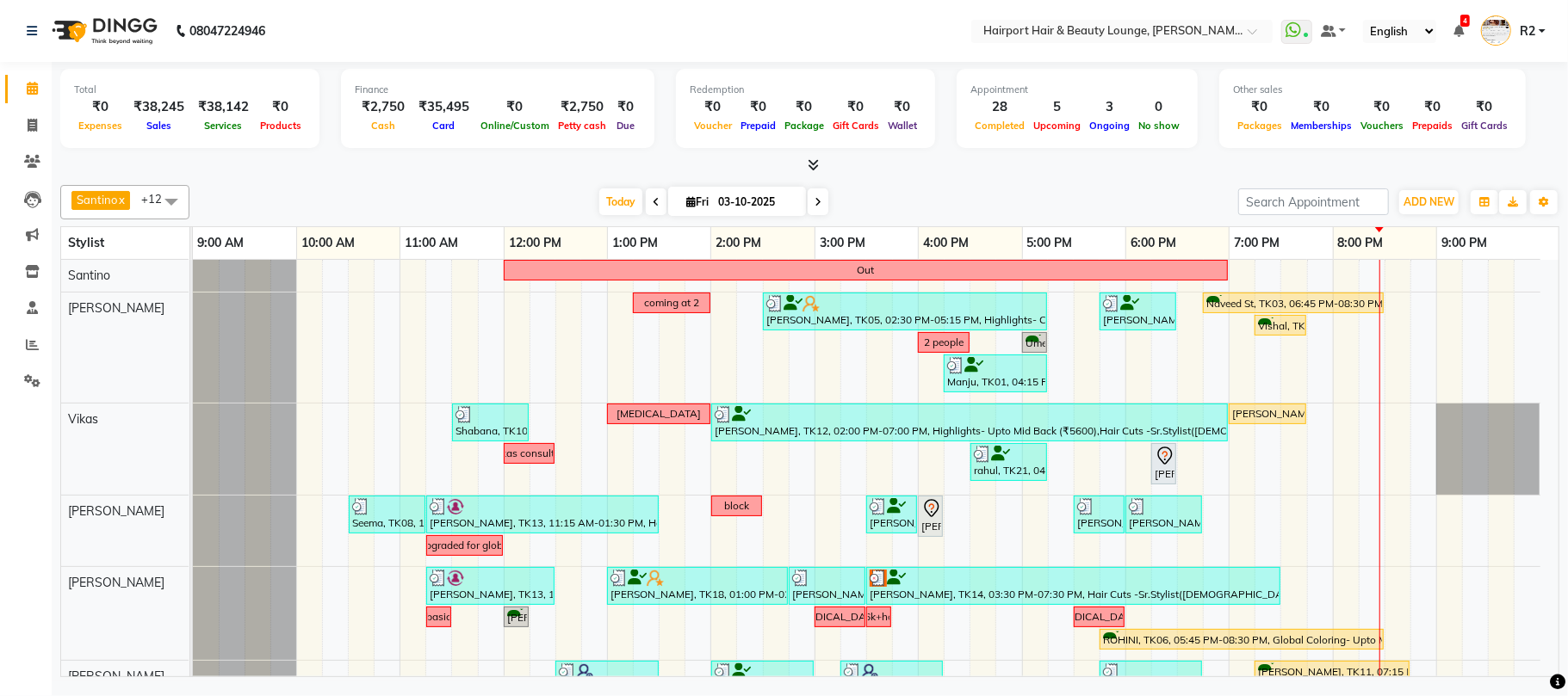
scroll to position [115, 0]
